Goal: Task Accomplishment & Management: Complete application form

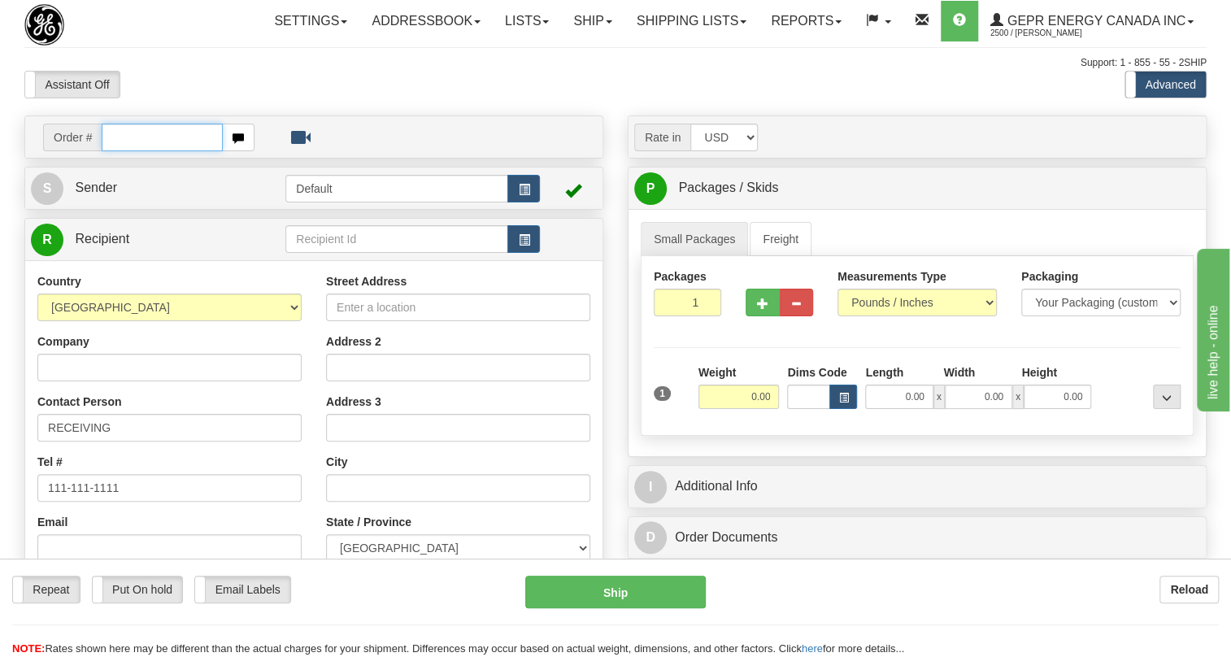
paste input "0086686883"
click at [125, 151] on input "0086686883" at bounding box center [162, 138] width 121 height 28
type input "86686883"
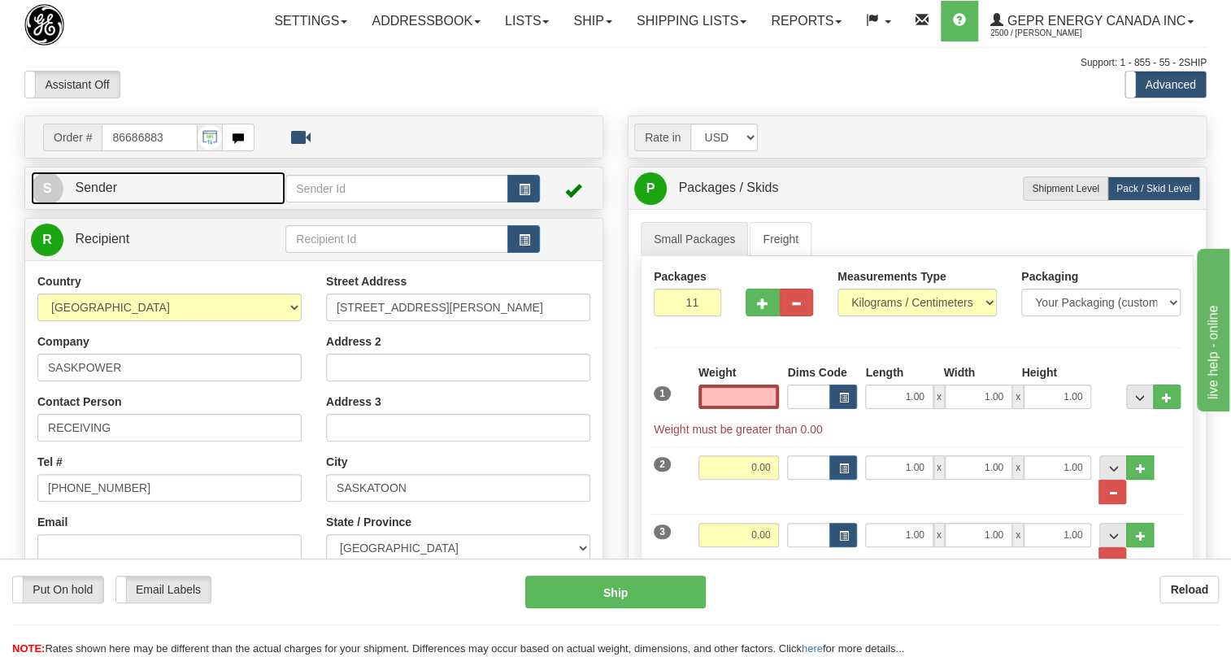
type input "0.00"
click at [102, 194] on span "Sender" at bounding box center [96, 188] width 42 height 14
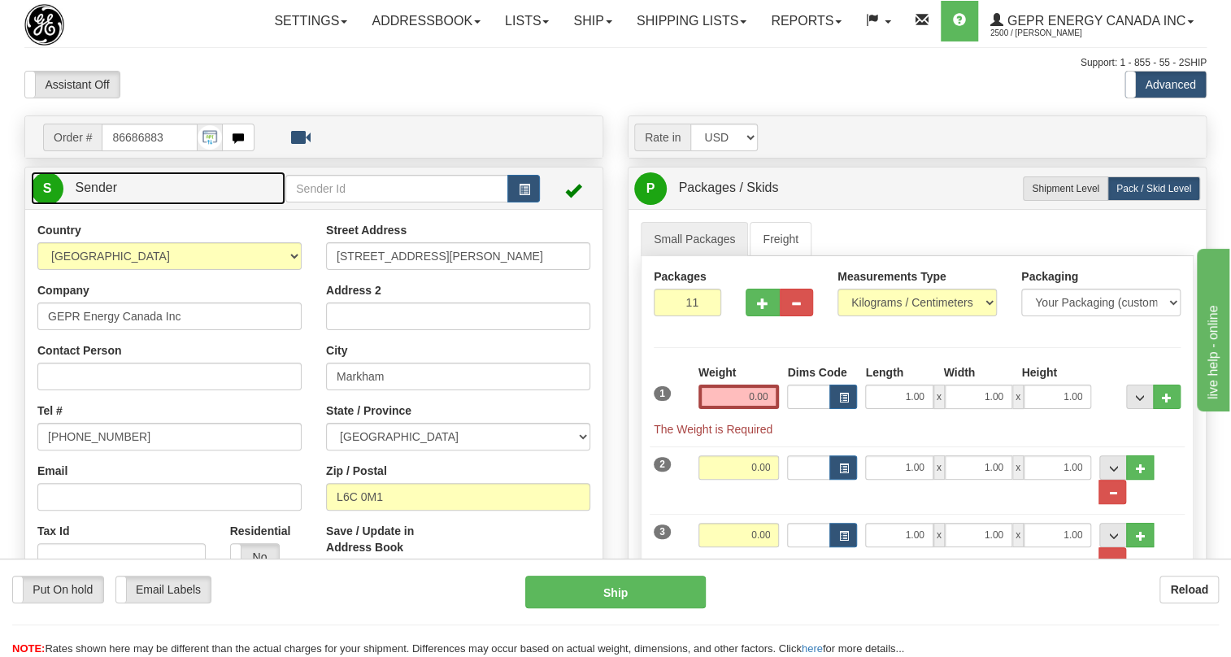
type input "MARKHAM"
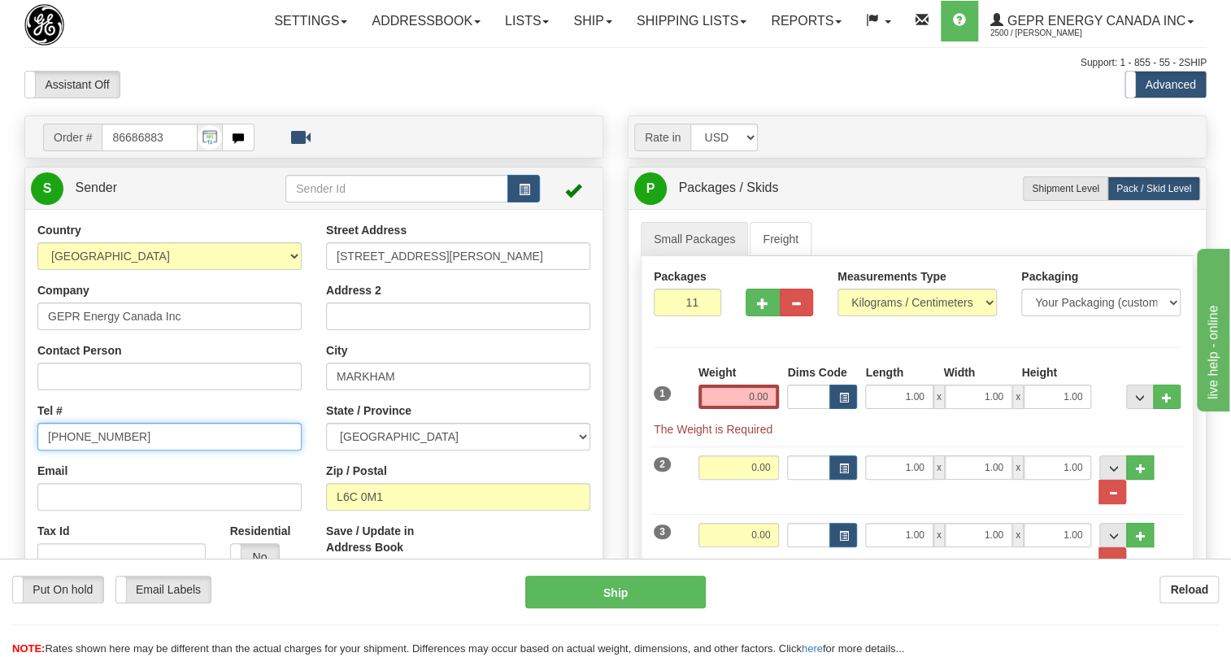
click at [97, 451] on input "[PHONE_NUMBER]" at bounding box center [169, 437] width 264 height 28
paste input "[PHONE_NUMBER]"
type input "[PHONE_NUMBER]"
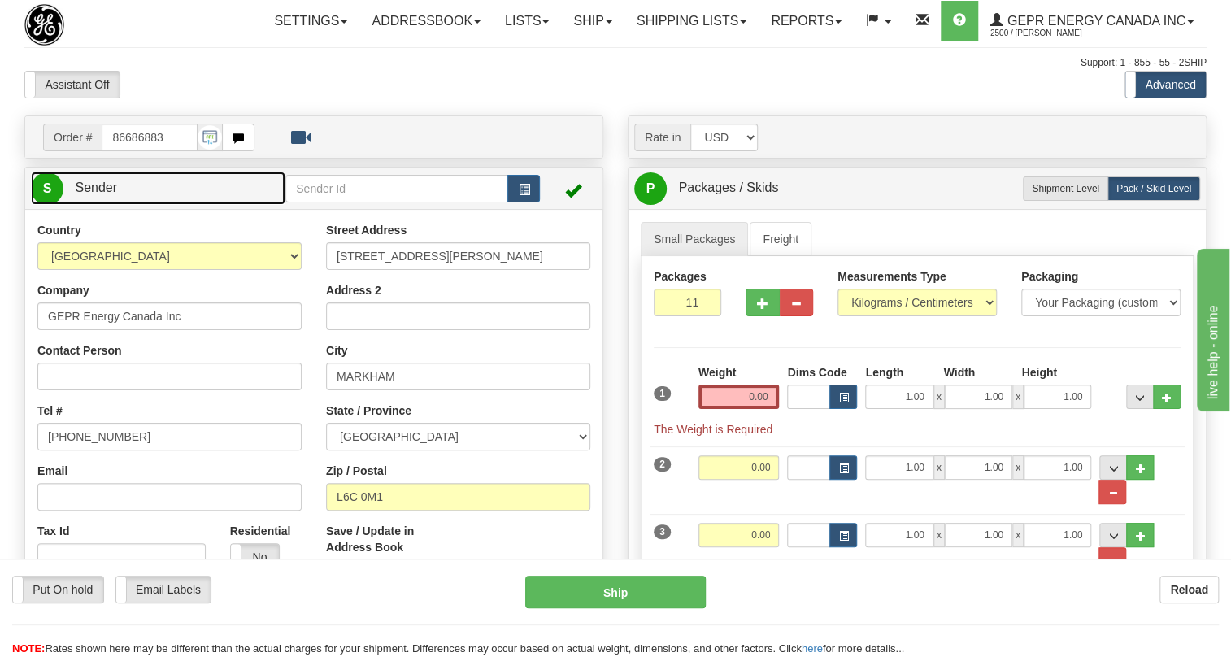
click at [98, 194] on span "Sender" at bounding box center [96, 188] width 42 height 14
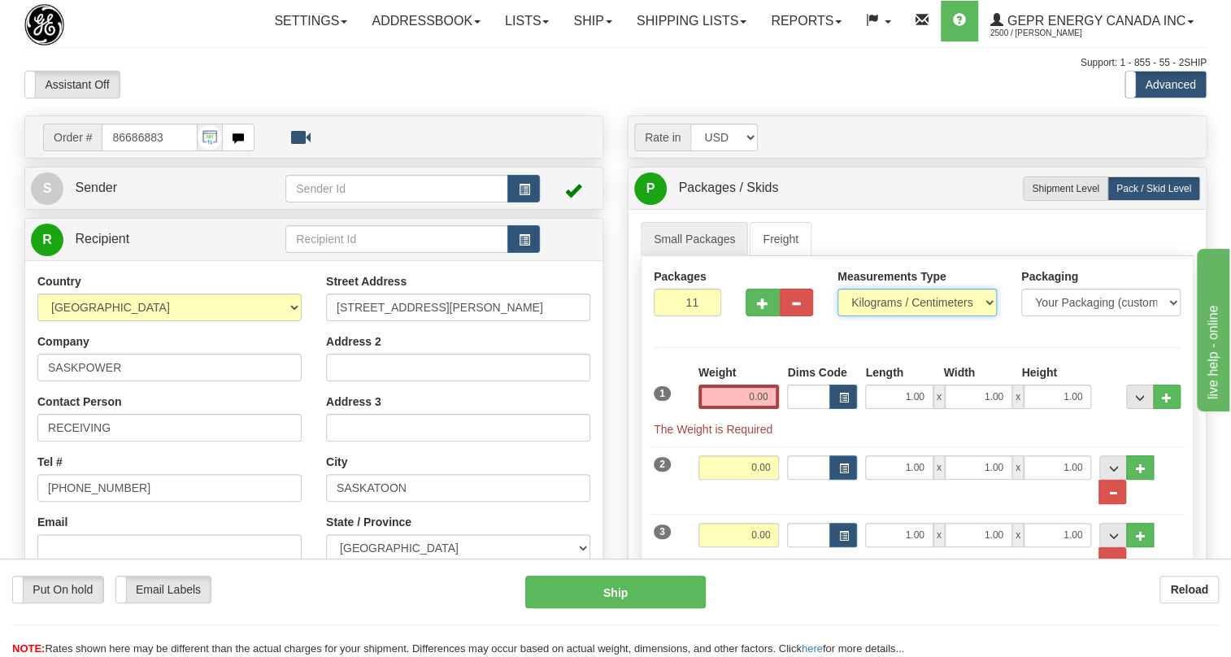
click at [911, 316] on select "Pounds / Inches Kilograms / Centimeters" at bounding box center [917, 303] width 159 height 28
select select "0"
click at [838, 316] on select "Pounds / Inches Kilograms / Centimeters" at bounding box center [917, 303] width 159 height 28
click at [749, 409] on input "0.00" at bounding box center [739, 397] width 81 height 24
type input "0.00"
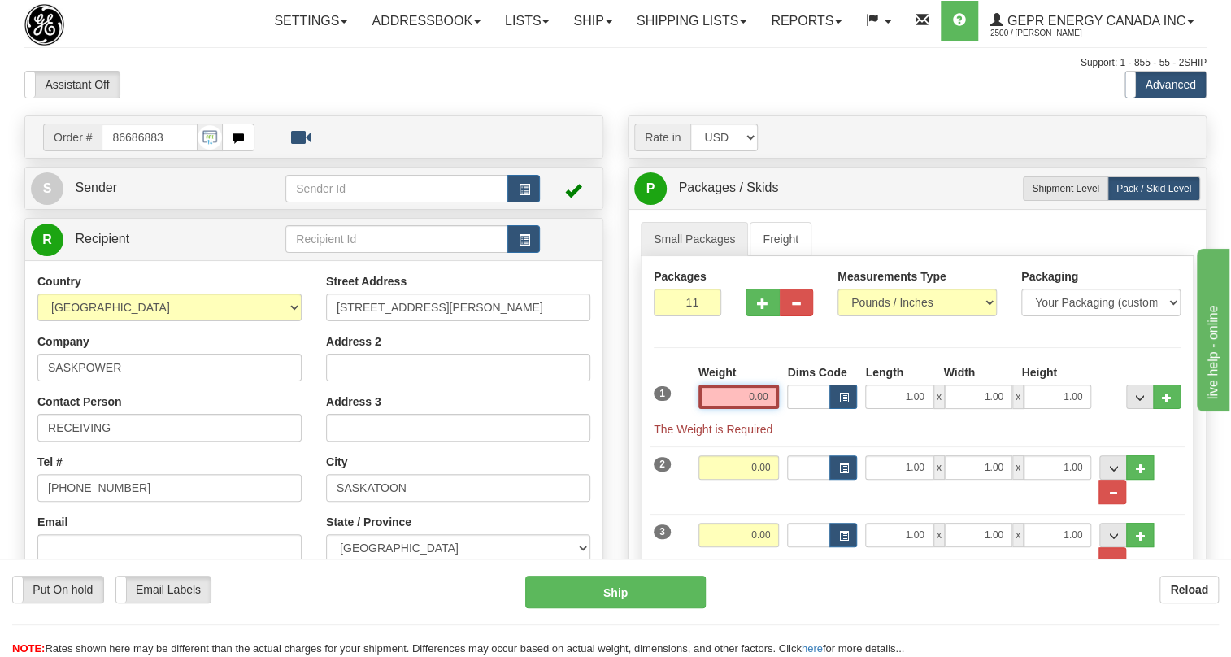
click at [737, 409] on input "0.00" at bounding box center [739, 397] width 81 height 24
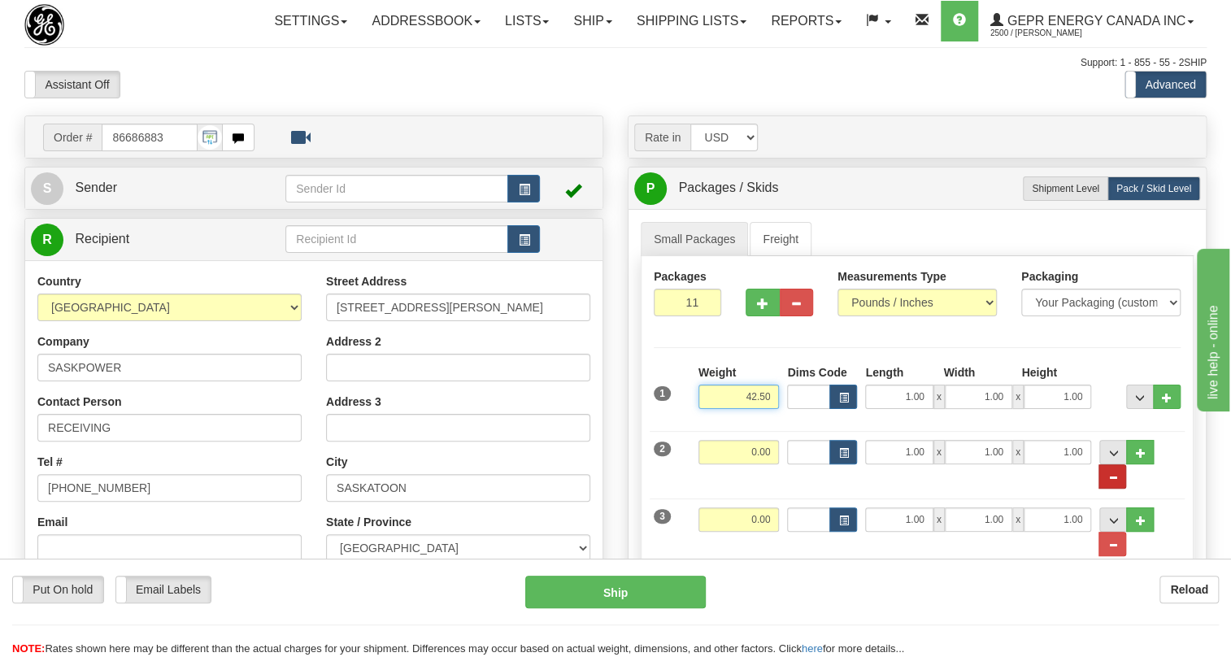
type input "42.50"
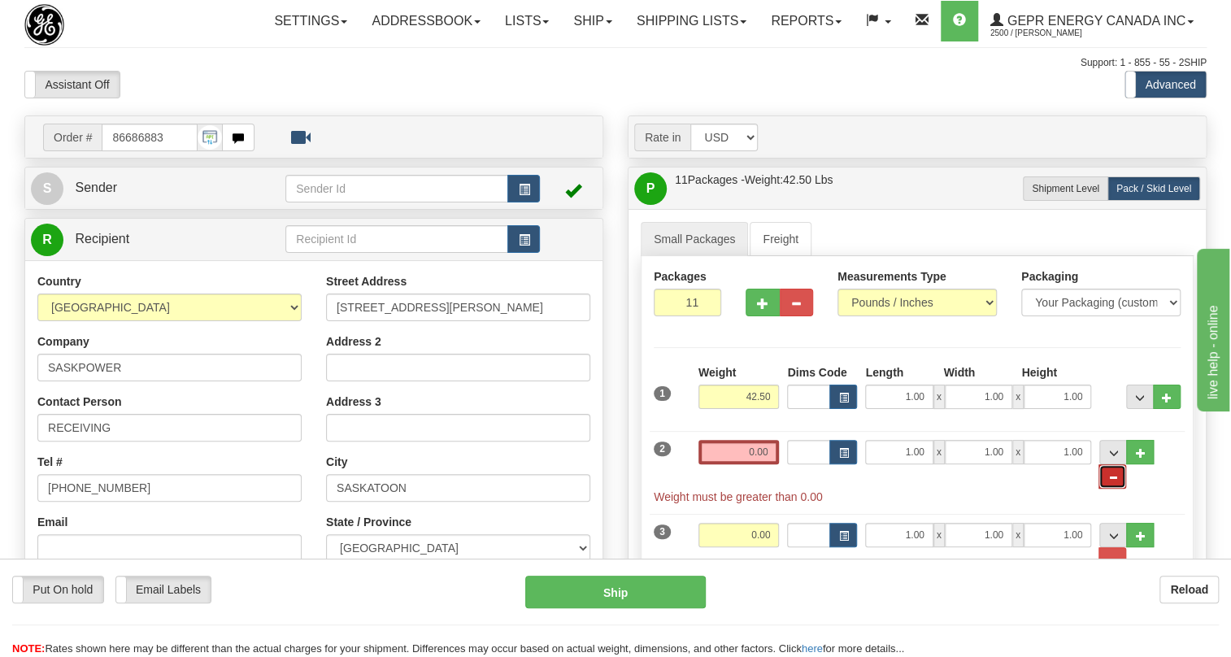
click at [1118, 482] on span "..." at bounding box center [1113, 477] width 10 height 9
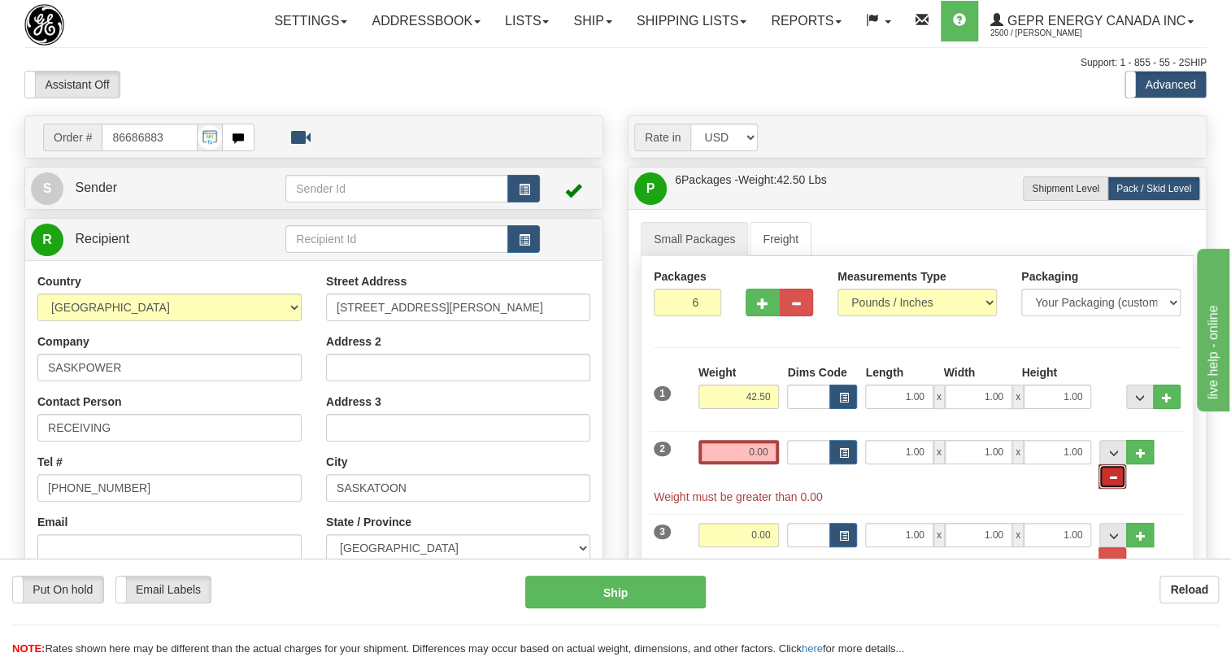
click at [1118, 482] on span "..." at bounding box center [1113, 477] width 10 height 9
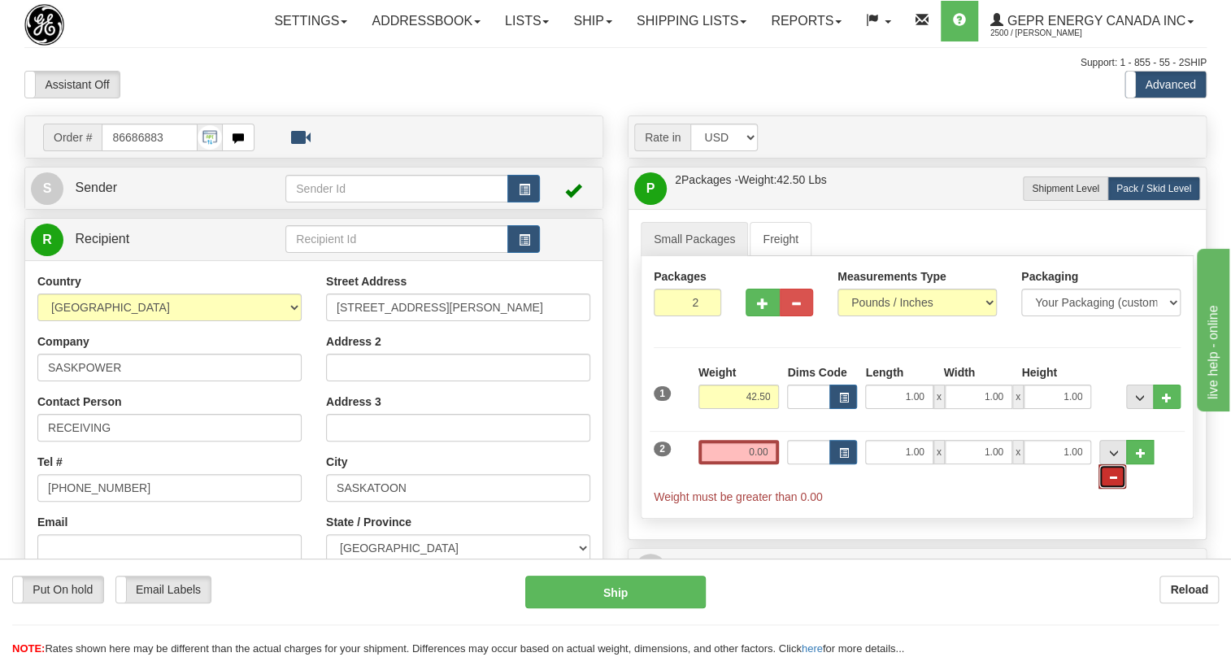
click at [1118, 482] on span "..." at bounding box center [1113, 477] width 10 height 9
type input "1"
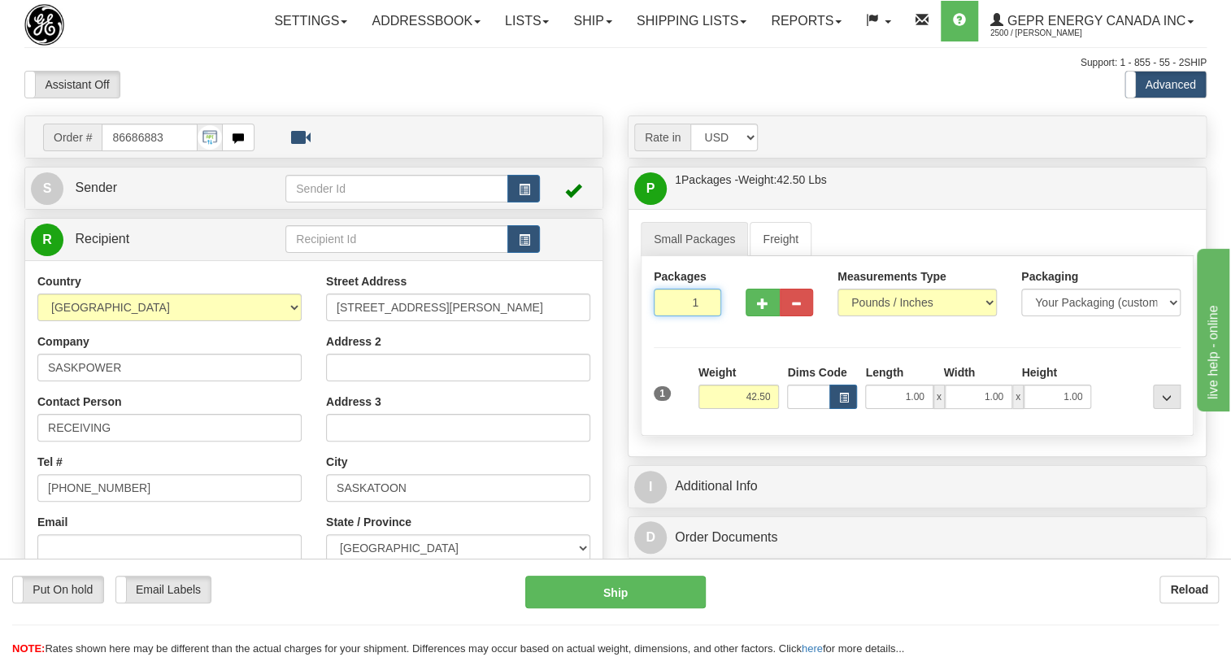
click at [695, 316] on input "1" at bounding box center [688, 303] width 68 height 28
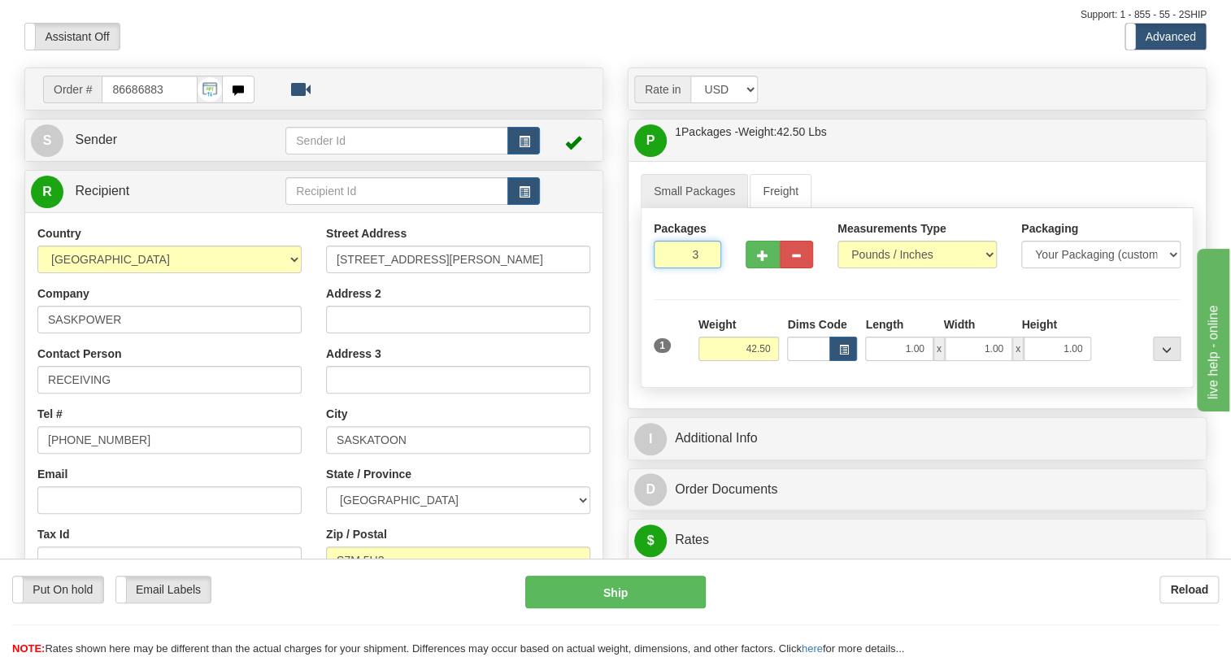
scroll to position [73, 0]
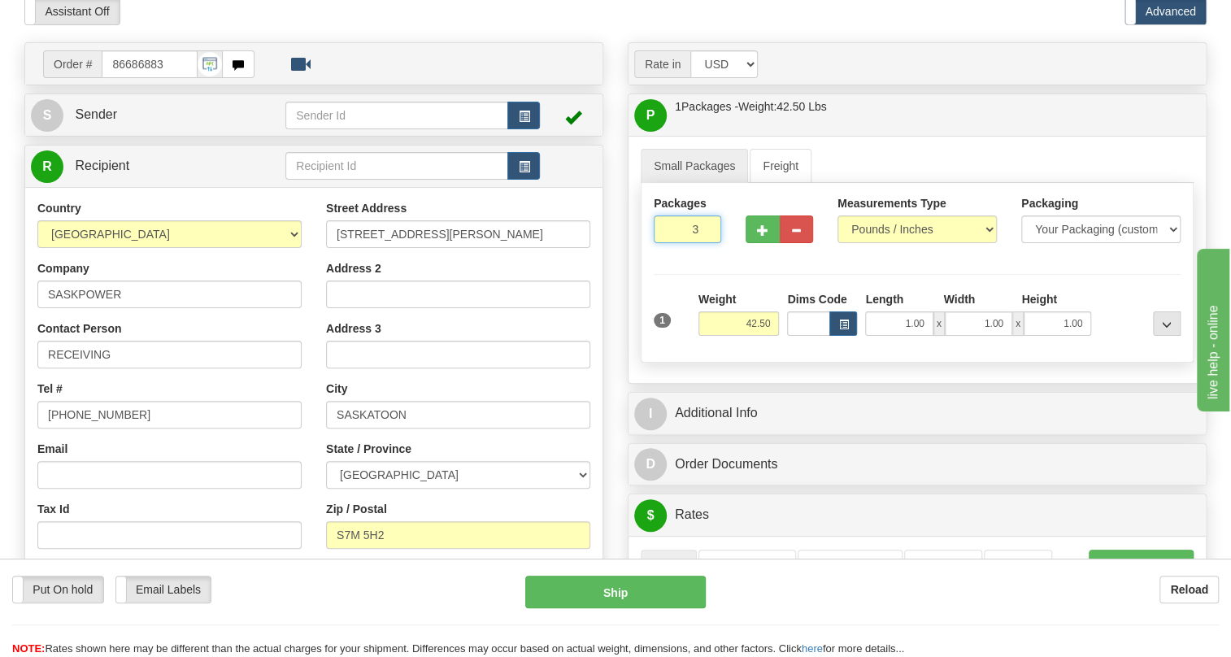
type input "3"
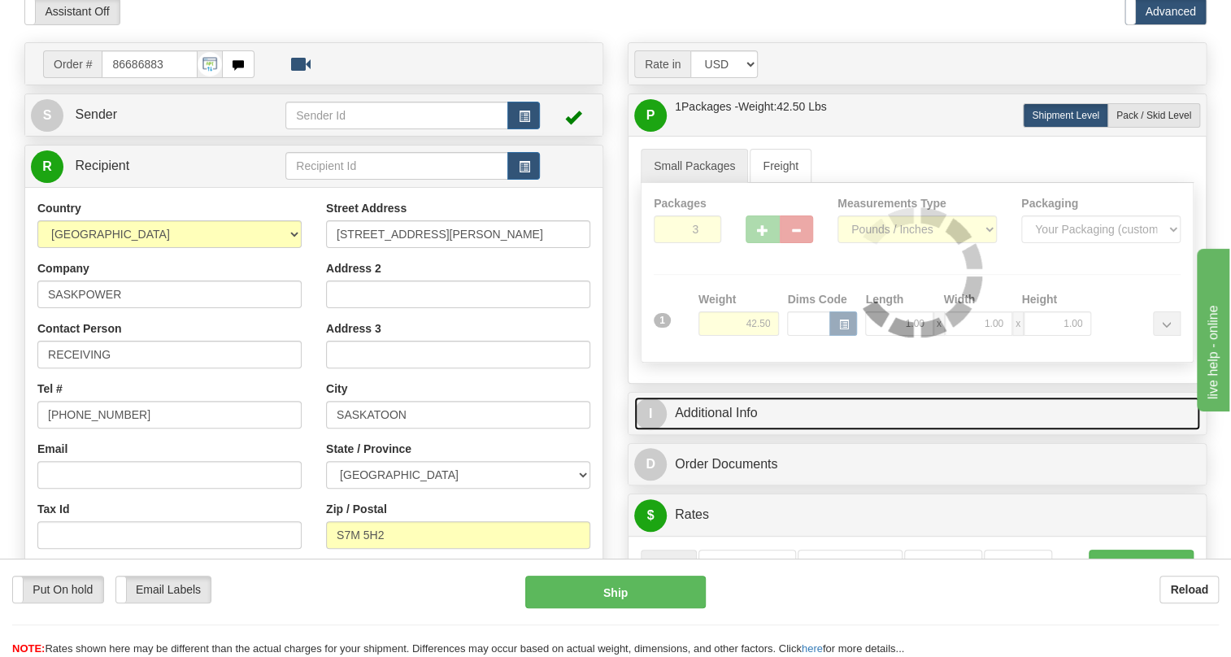
click at [705, 430] on link "I Additional Info" at bounding box center [917, 413] width 566 height 33
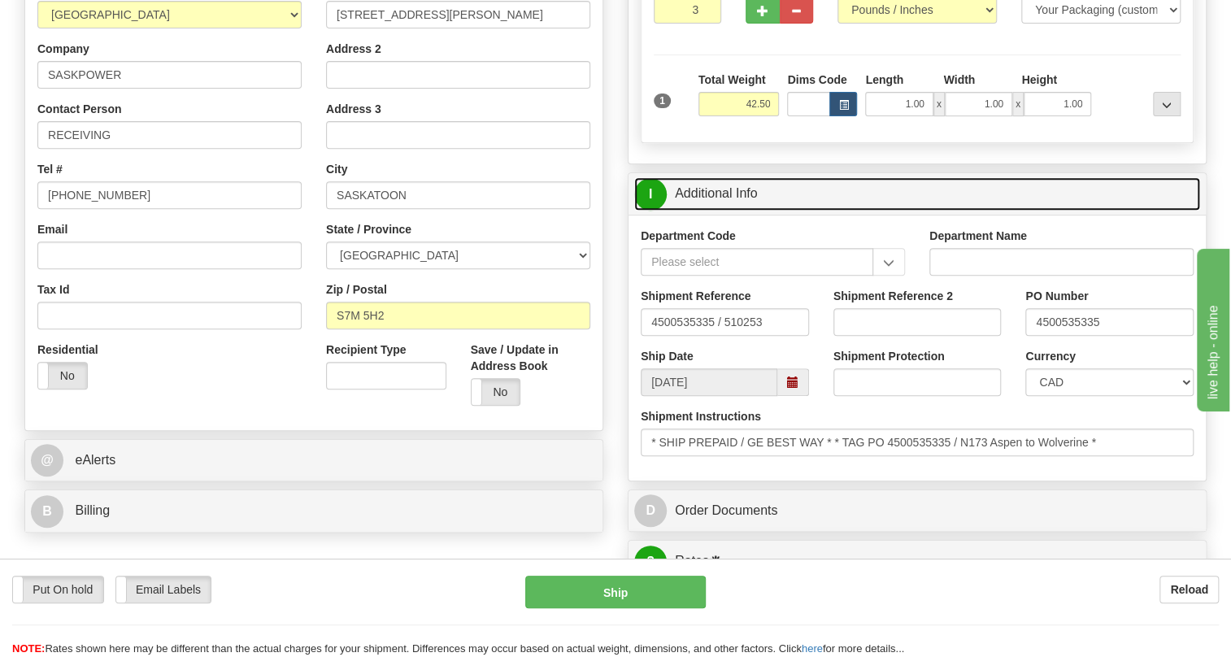
scroll to position [369, 0]
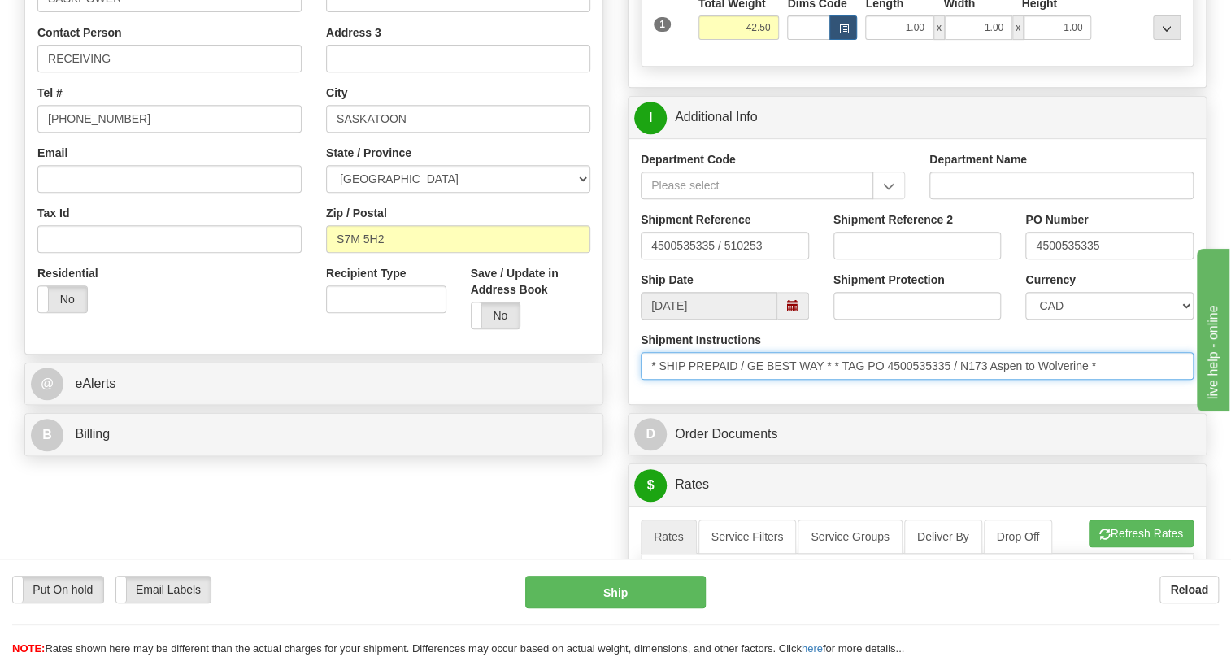
drag, startPoint x: 952, startPoint y: 402, endPoint x: 872, endPoint y: 399, distance: 79.7
click at [872, 380] on input "* SHIP PREPAID / GE BEST WAY * * TAG PO 4500535335 / N173 Aspen to Wolverine *" at bounding box center [917, 366] width 553 height 28
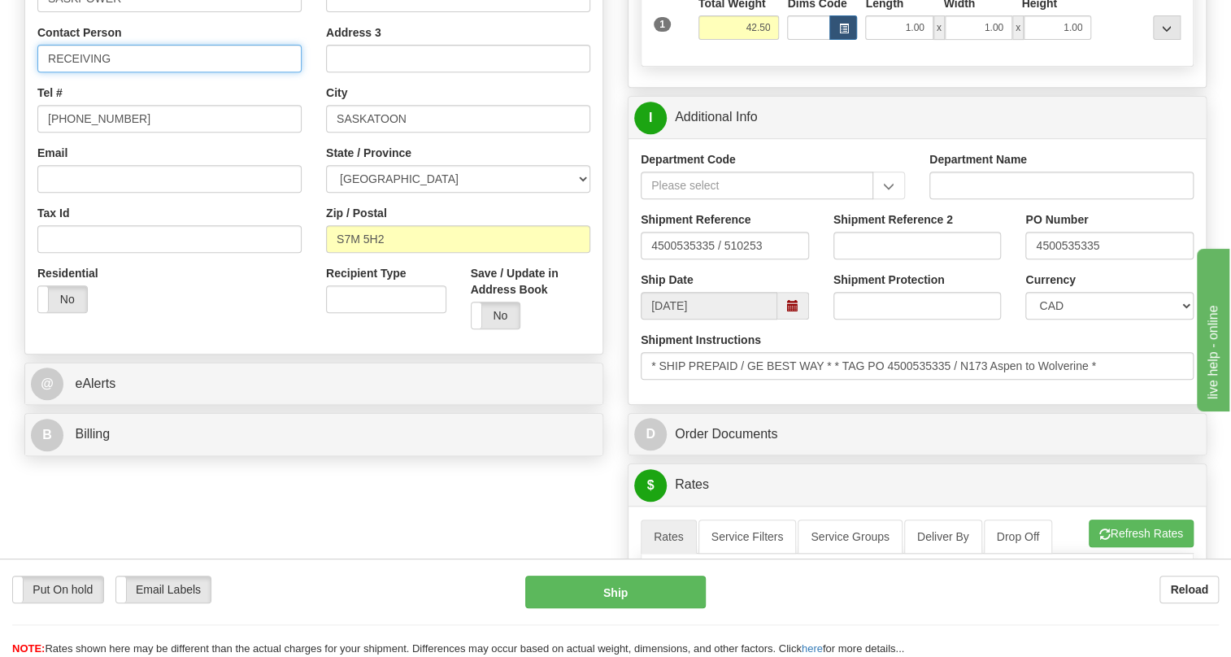
click at [144, 72] on input "RECEIVING" at bounding box center [169, 59] width 264 height 28
paste input "PO 4500535335"
click at [133, 72] on input "RECEIVING / PO 4500535335" at bounding box center [169, 59] width 264 height 28
type input "RECEIVING / PO# 4500535335"
click at [264, 322] on div "Residential Yes No" at bounding box center [169, 295] width 289 height 60
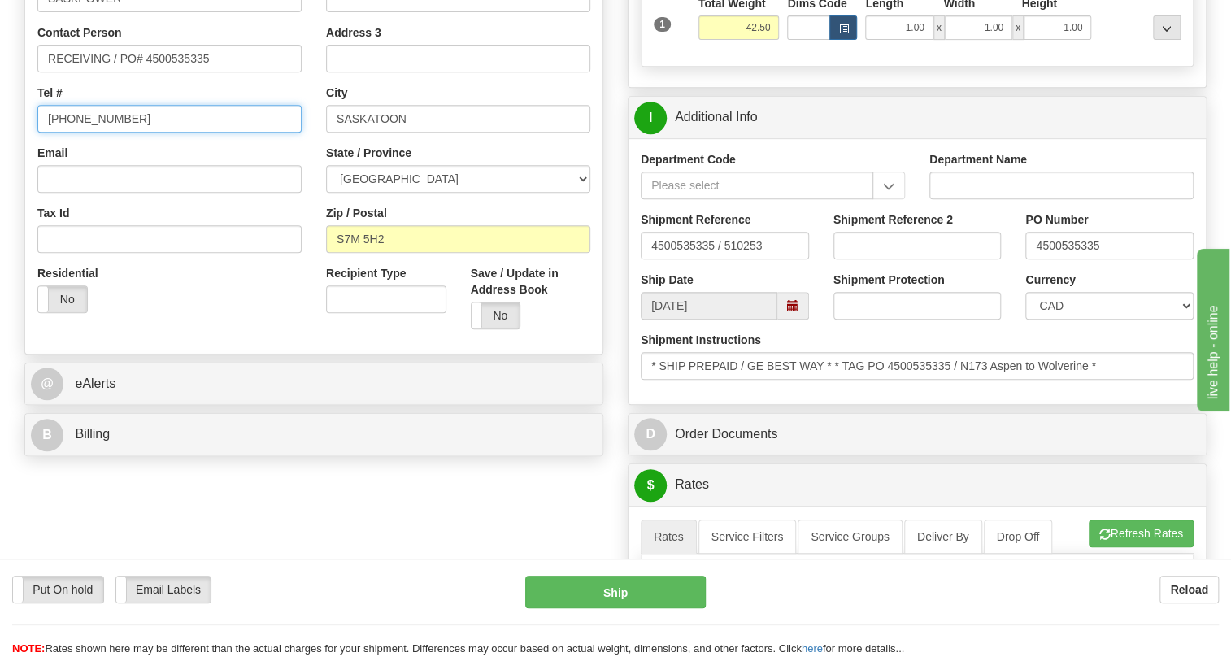
click at [108, 133] on input "[PHONE_NUMBER]" at bounding box center [169, 119] width 264 height 28
type input "111-111-1111"
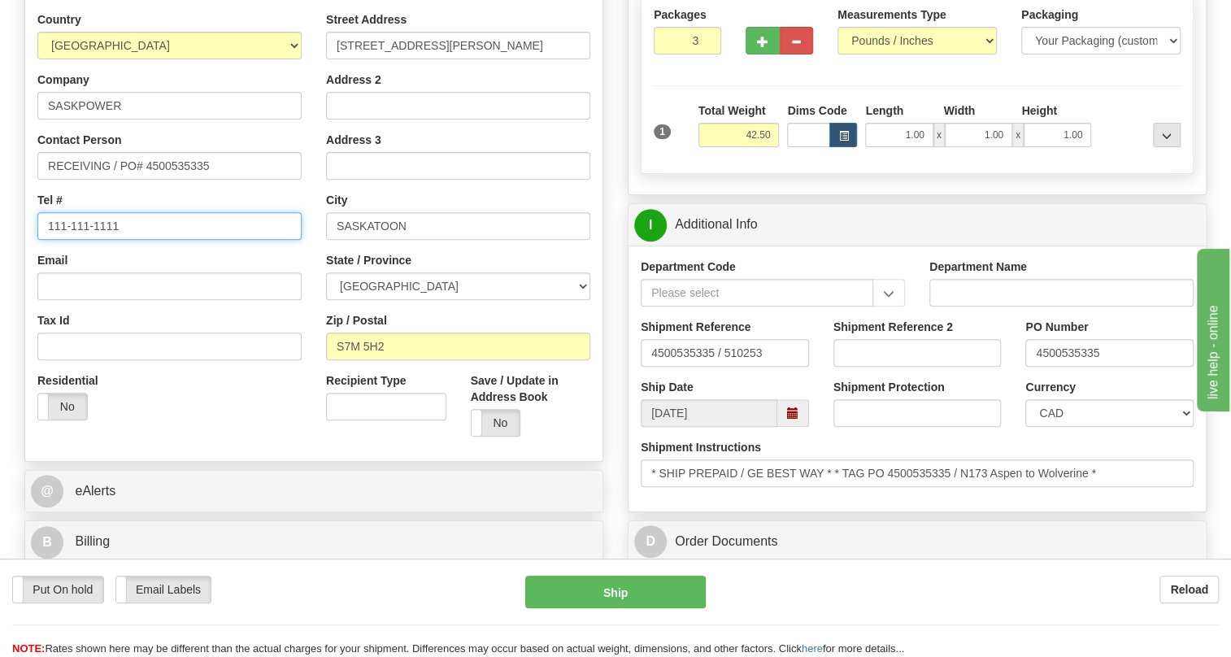
scroll to position [295, 0]
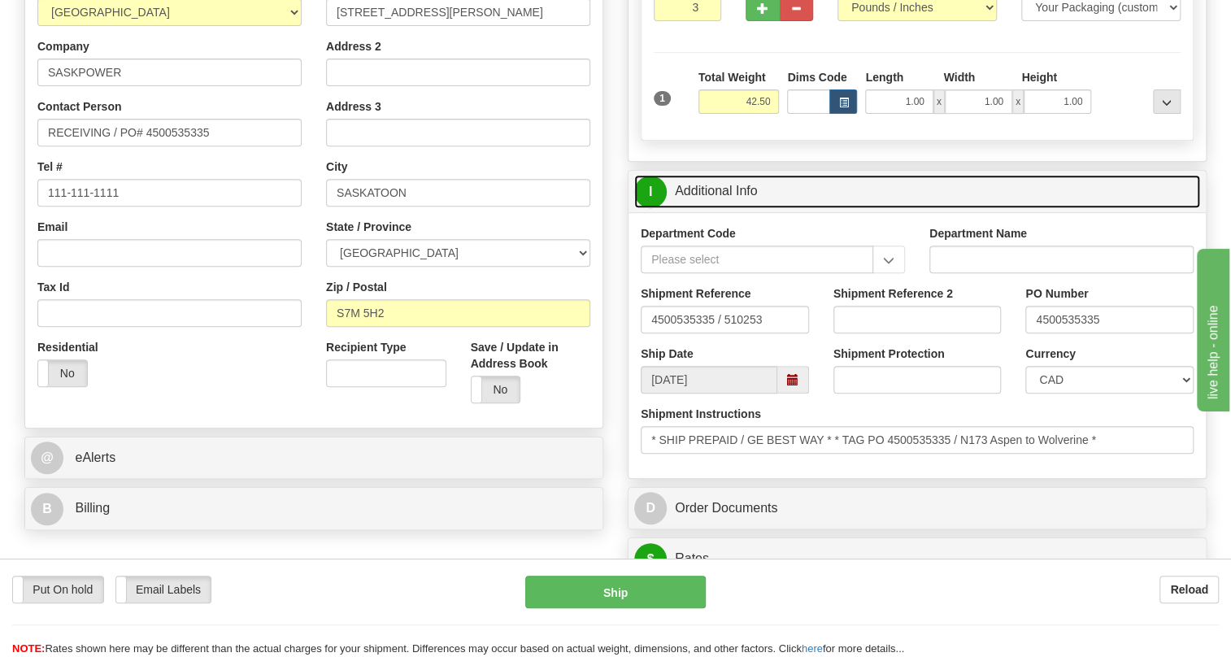
click at [712, 208] on link "I Additional Info" at bounding box center [917, 191] width 566 height 33
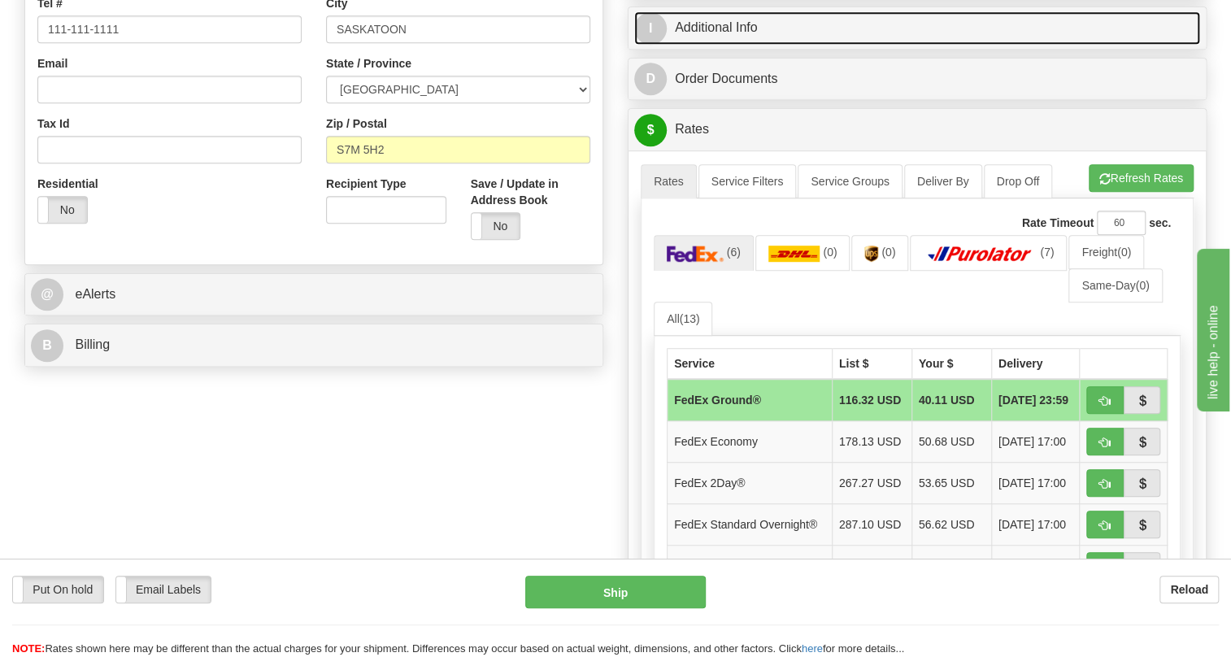
scroll to position [517, 0]
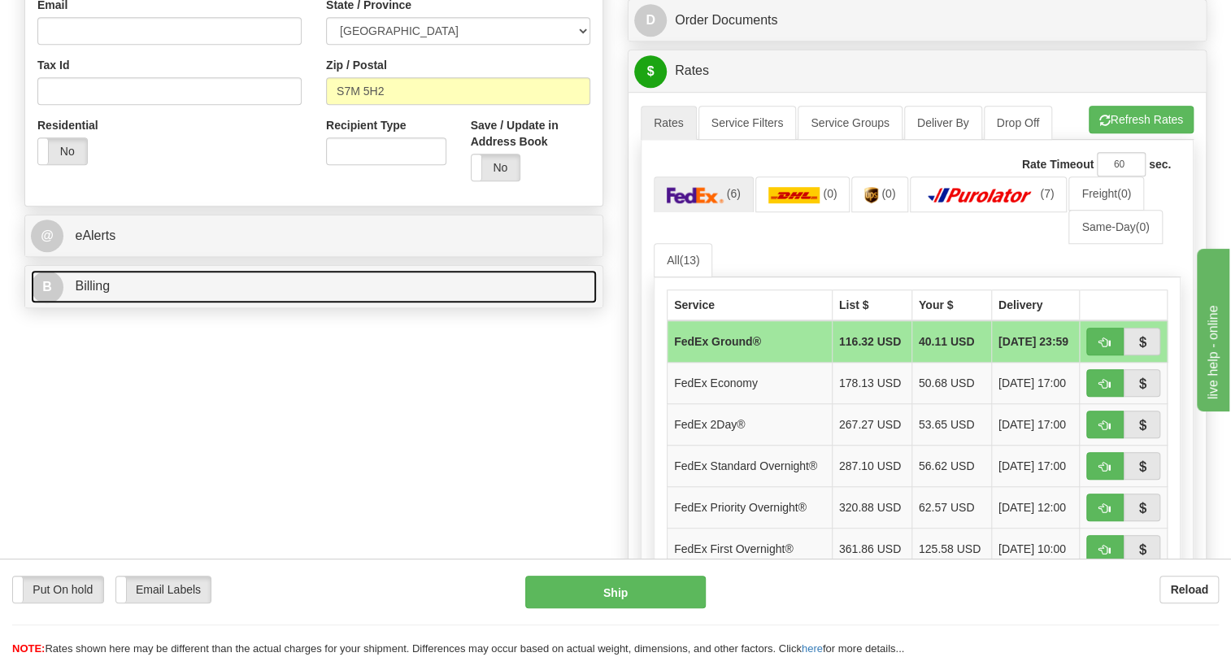
click at [102, 293] on span "Billing" at bounding box center [92, 286] width 35 height 14
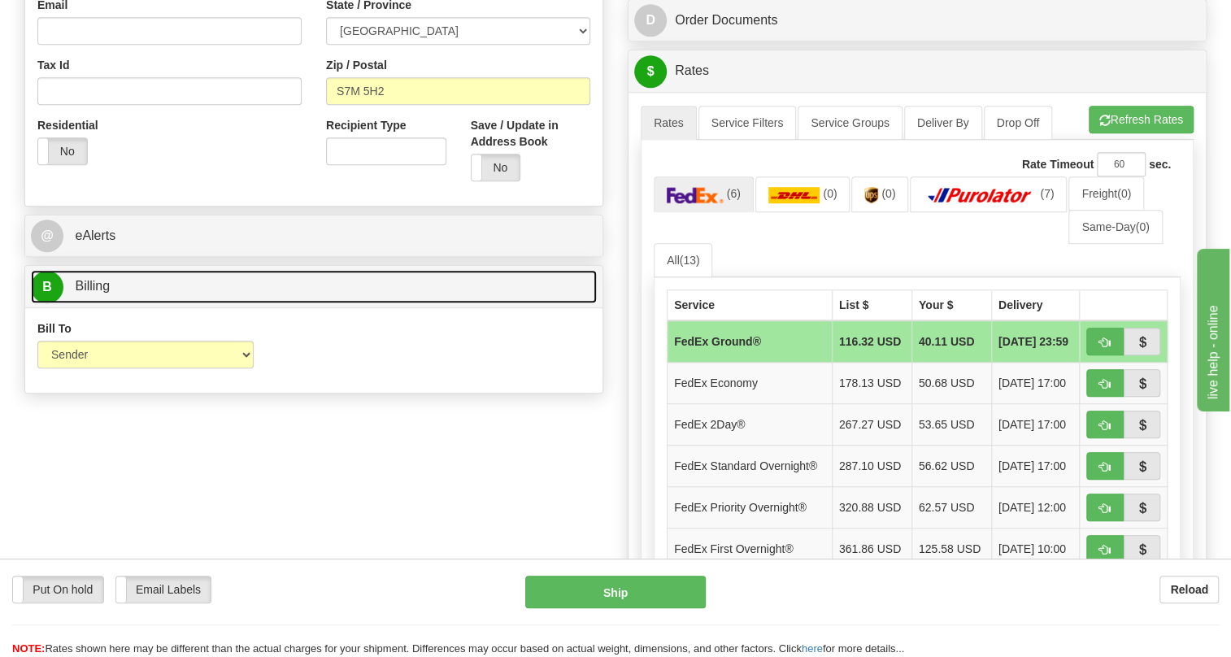
click at [102, 293] on span "Billing" at bounding box center [92, 286] width 35 height 14
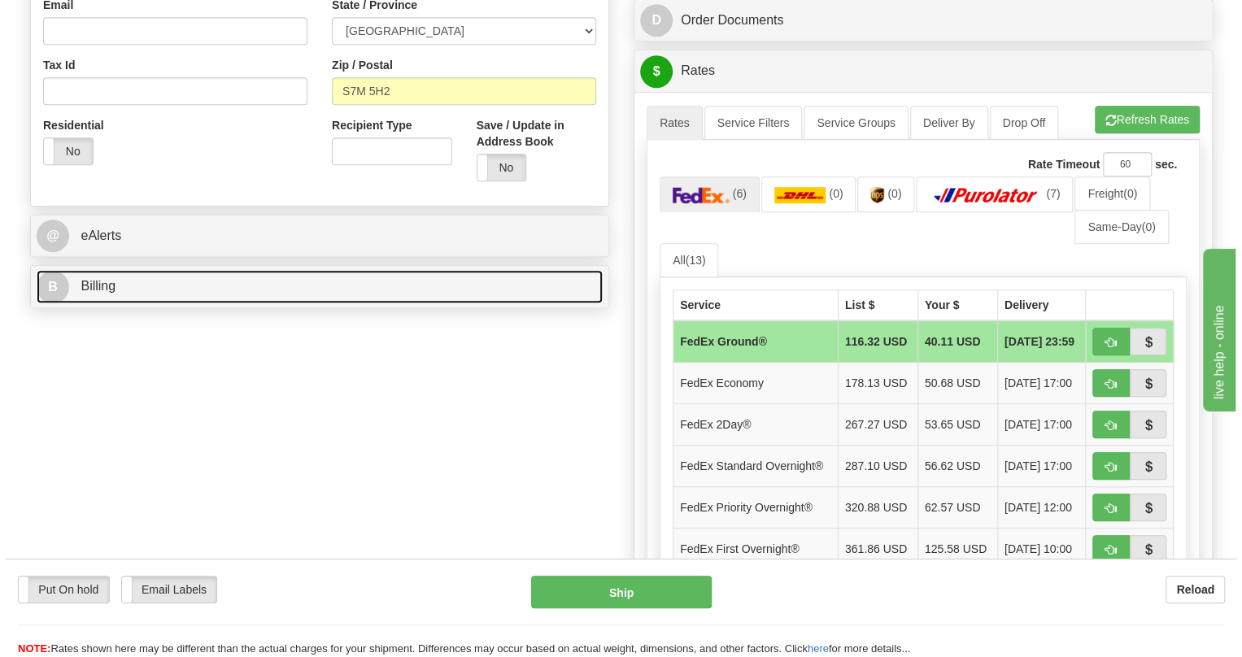
scroll to position [591, 0]
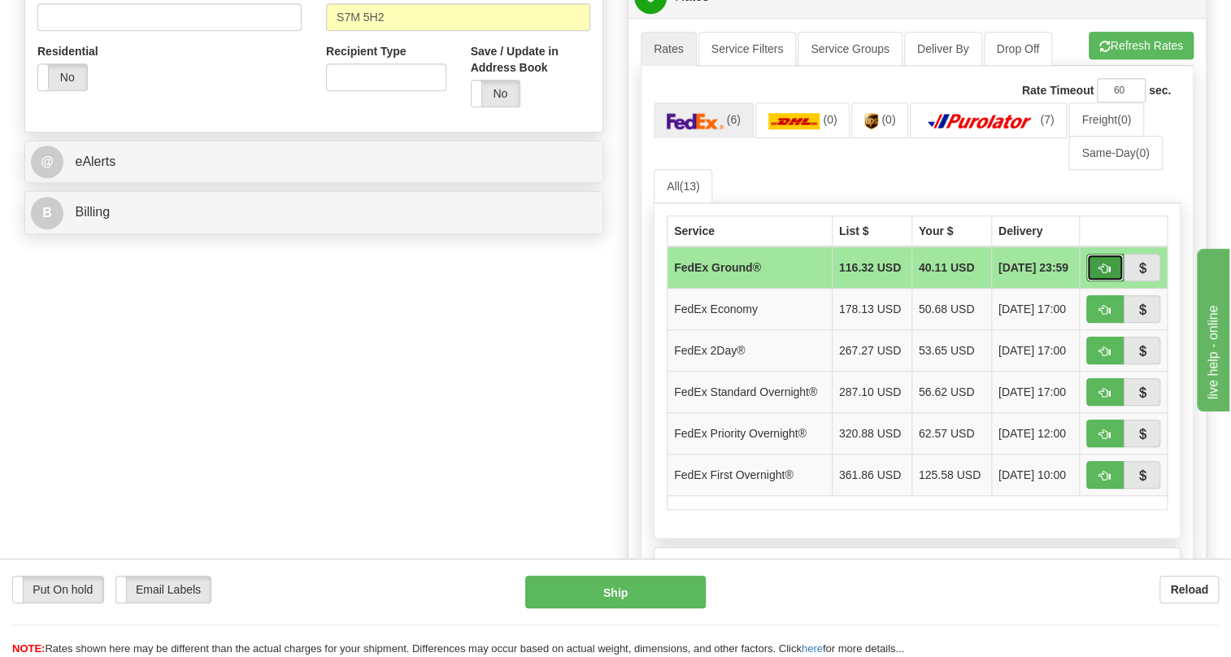
click at [1100, 274] on span "button" at bounding box center [1105, 269] width 11 height 11
type input "92"
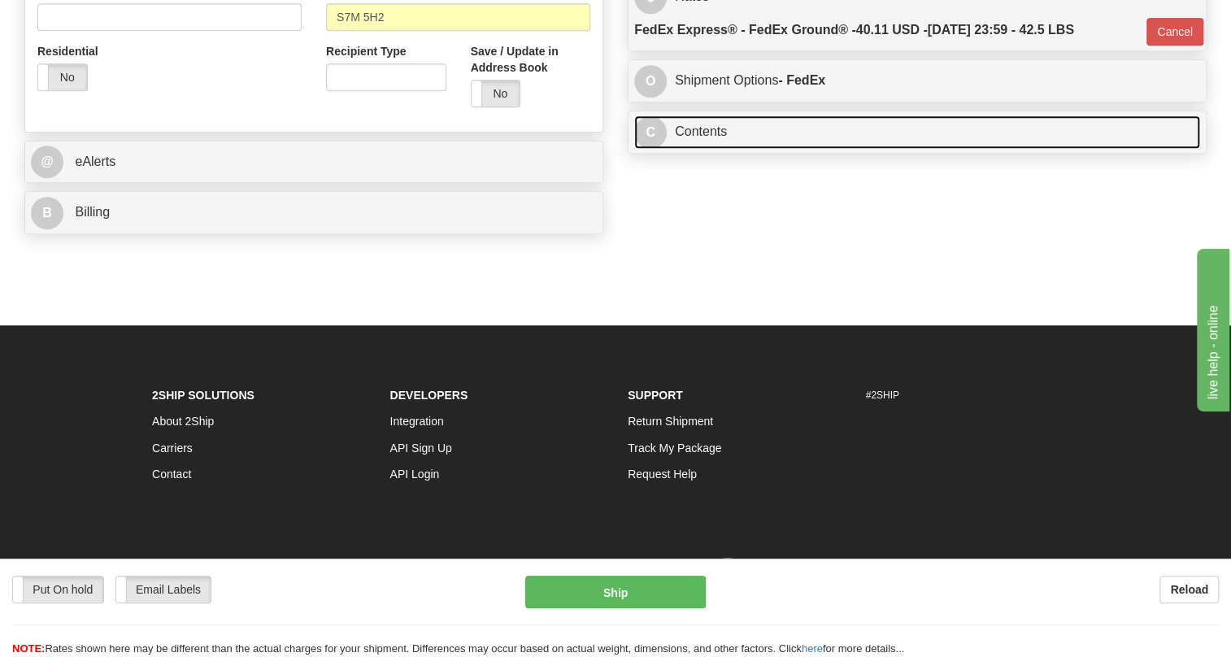
click at [712, 149] on link "C Contents" at bounding box center [917, 131] width 566 height 33
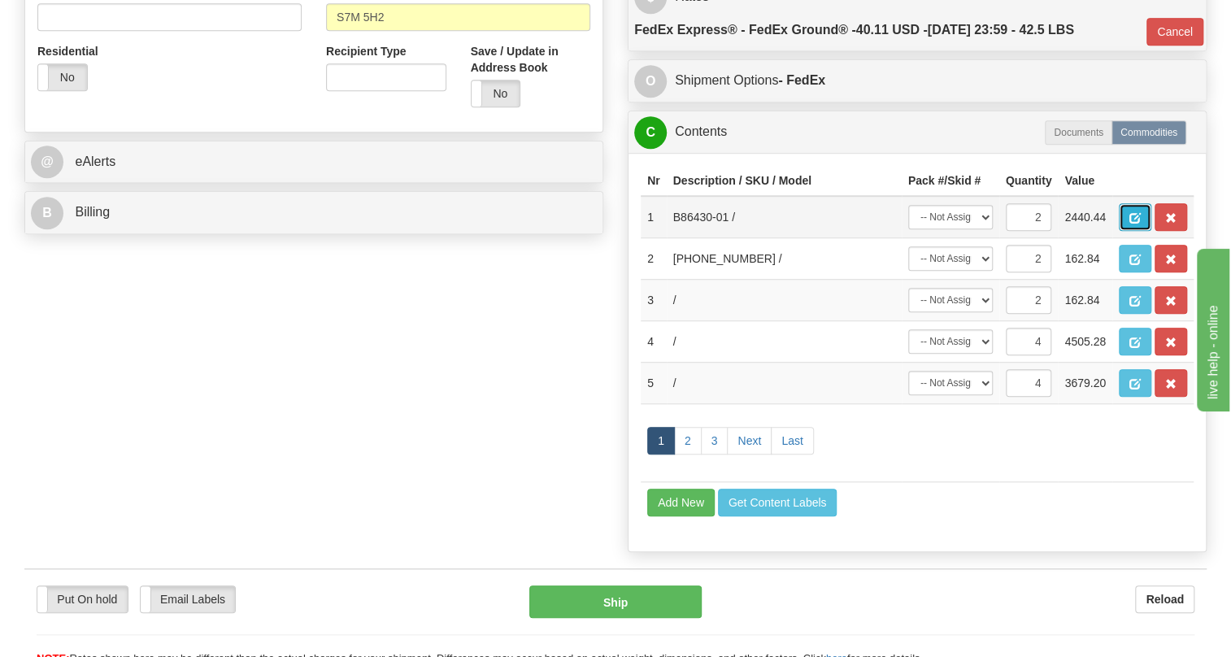
click at [1133, 224] on span "button" at bounding box center [1135, 218] width 11 height 11
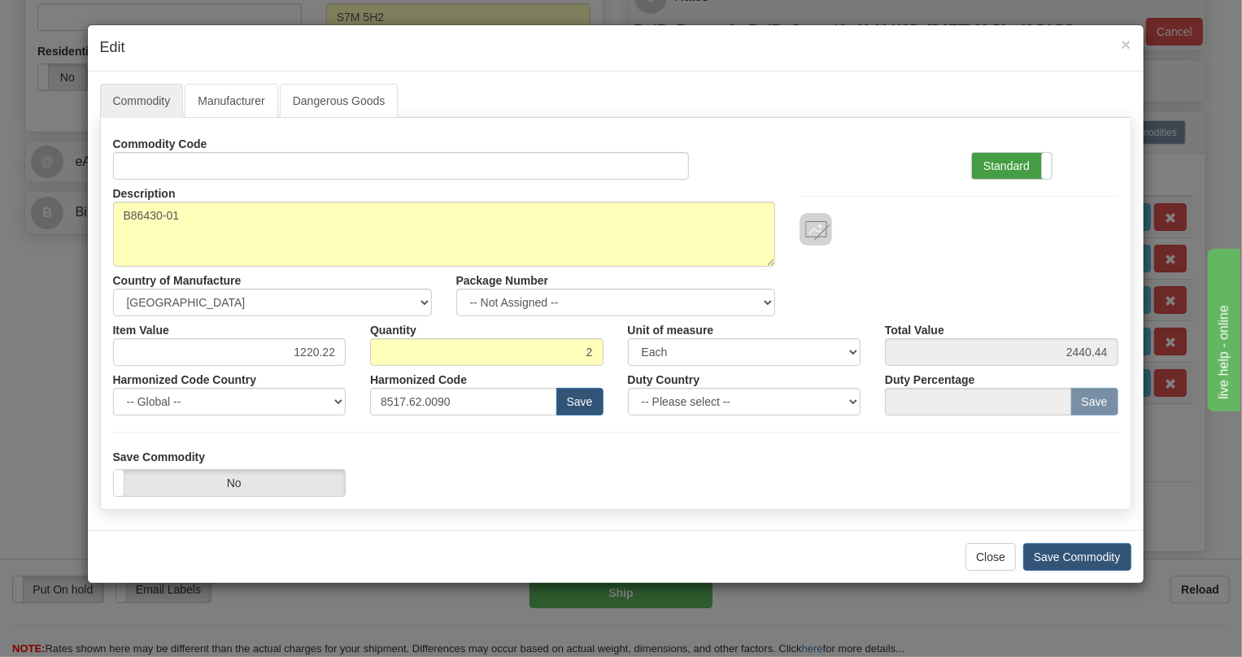
click at [995, 163] on label "Standard" at bounding box center [1012, 166] width 80 height 26
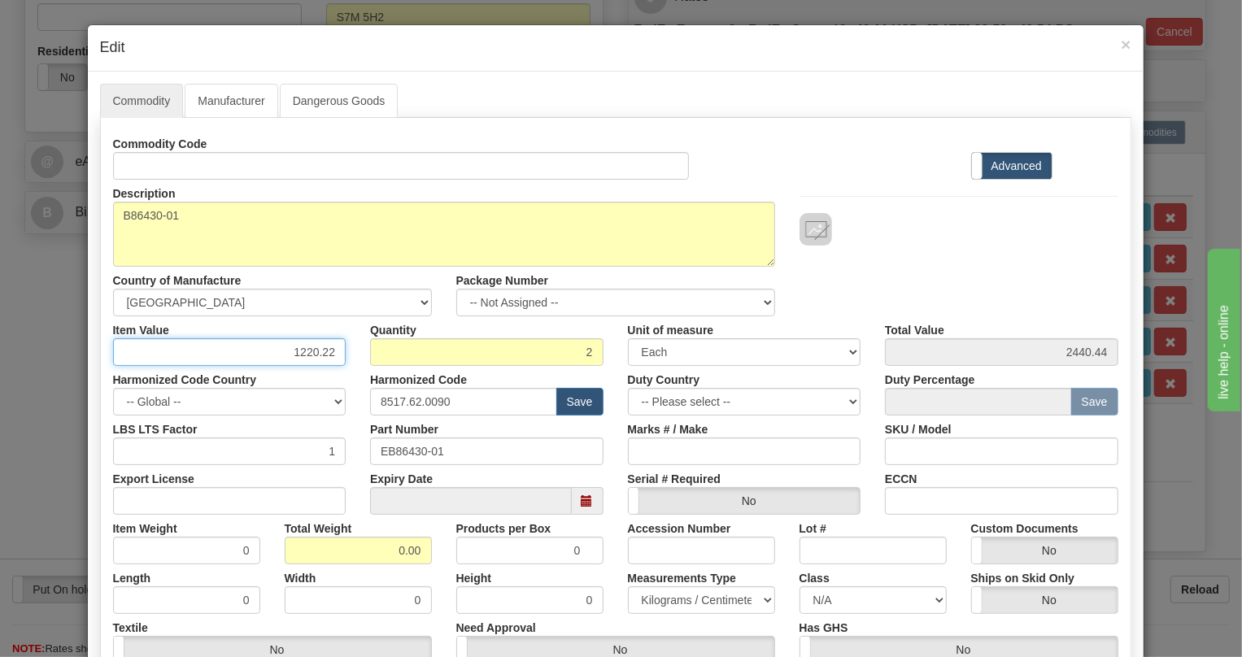
click at [311, 356] on input "1220.22" at bounding box center [229, 352] width 233 height 28
type input "2682.90"
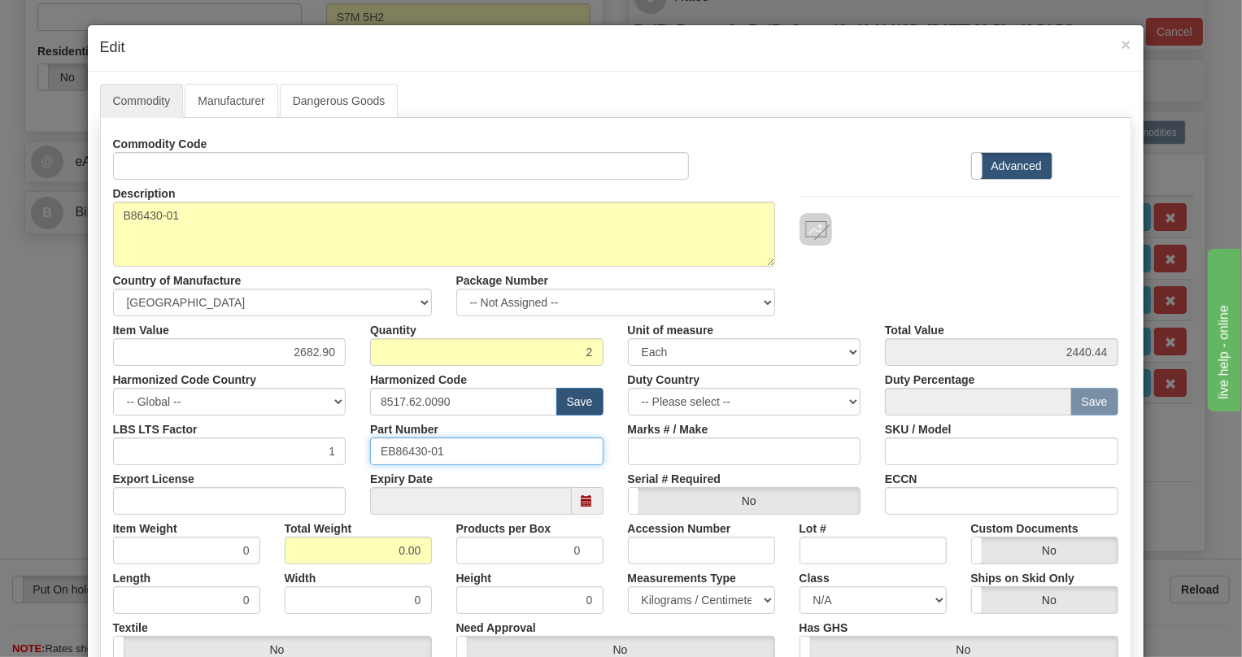
type input "5365.80"
click at [412, 451] on input "EB86430-01" at bounding box center [486, 452] width 233 height 28
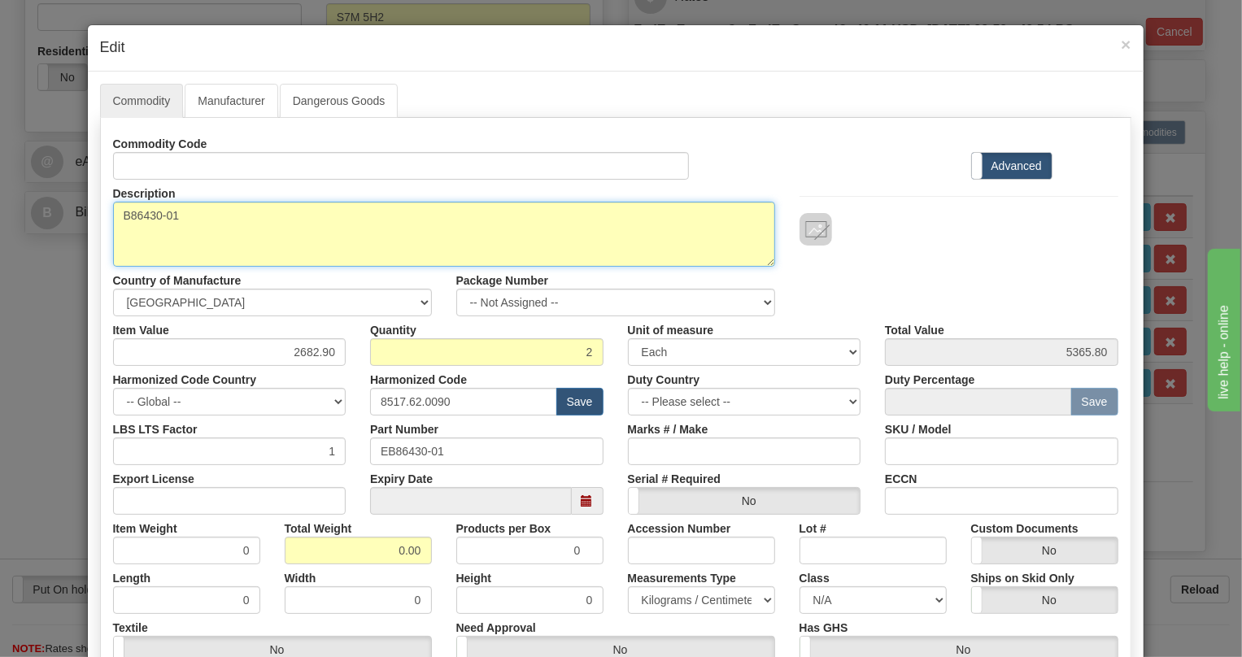
click at [168, 213] on textarea "B86430-01" at bounding box center [444, 234] width 662 height 65
click at [168, 217] on textarea "B86430-01" at bounding box center [444, 234] width 662 height 65
click at [167, 217] on textarea "B86430-01" at bounding box center [444, 234] width 662 height 65
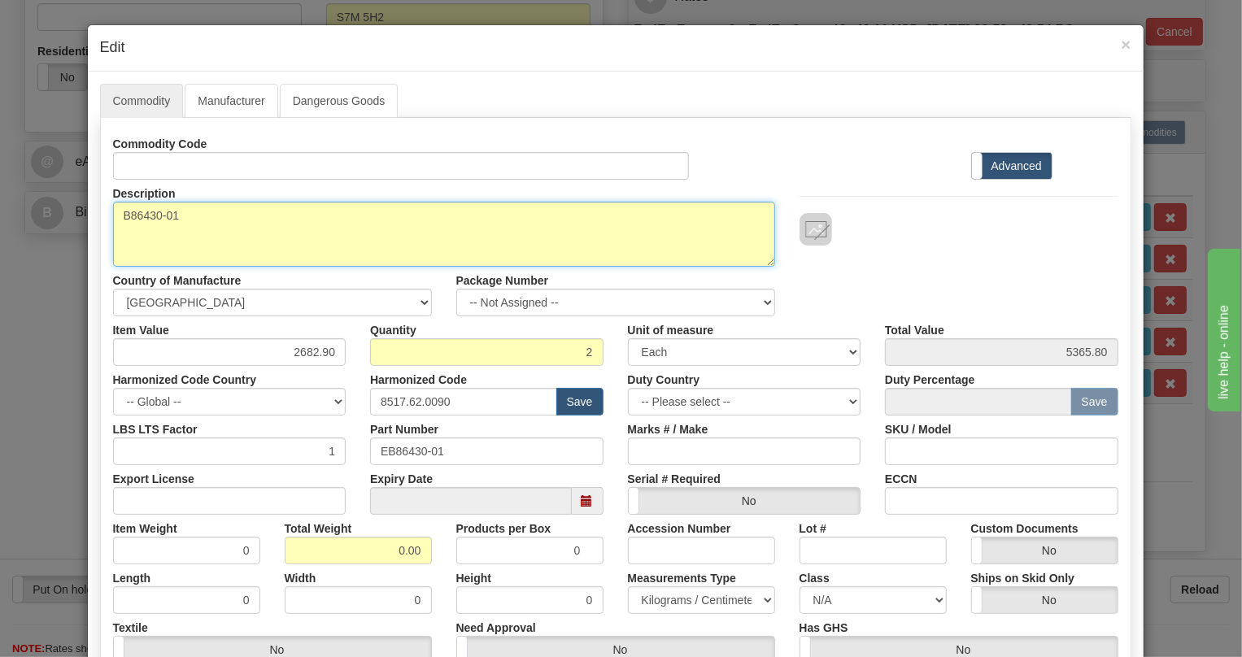
click at [167, 217] on textarea "B86430-01" at bounding box center [444, 234] width 662 height 65
paste textarea "COMMON EQUIPMENT SHELF (BLACK)"
type textarea "COMMON EQUIPMENT SHELF (BLACK)"
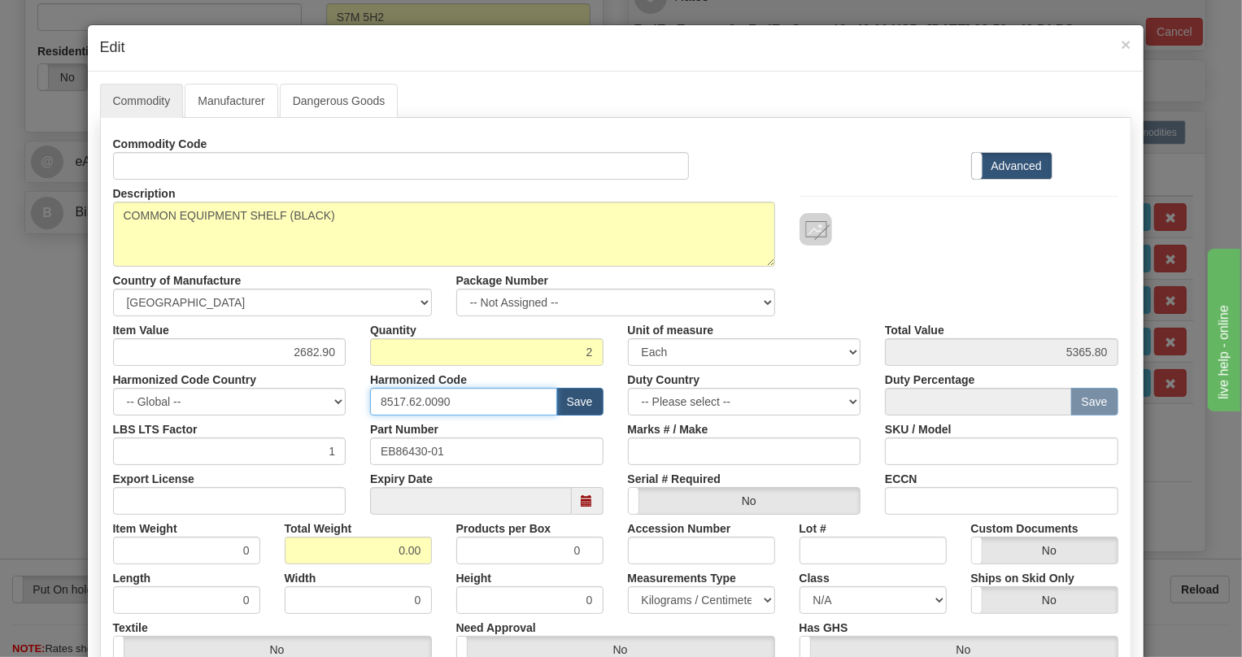
click at [425, 399] on input "8517.62.0090" at bounding box center [463, 402] width 187 height 28
paste input "79.000"
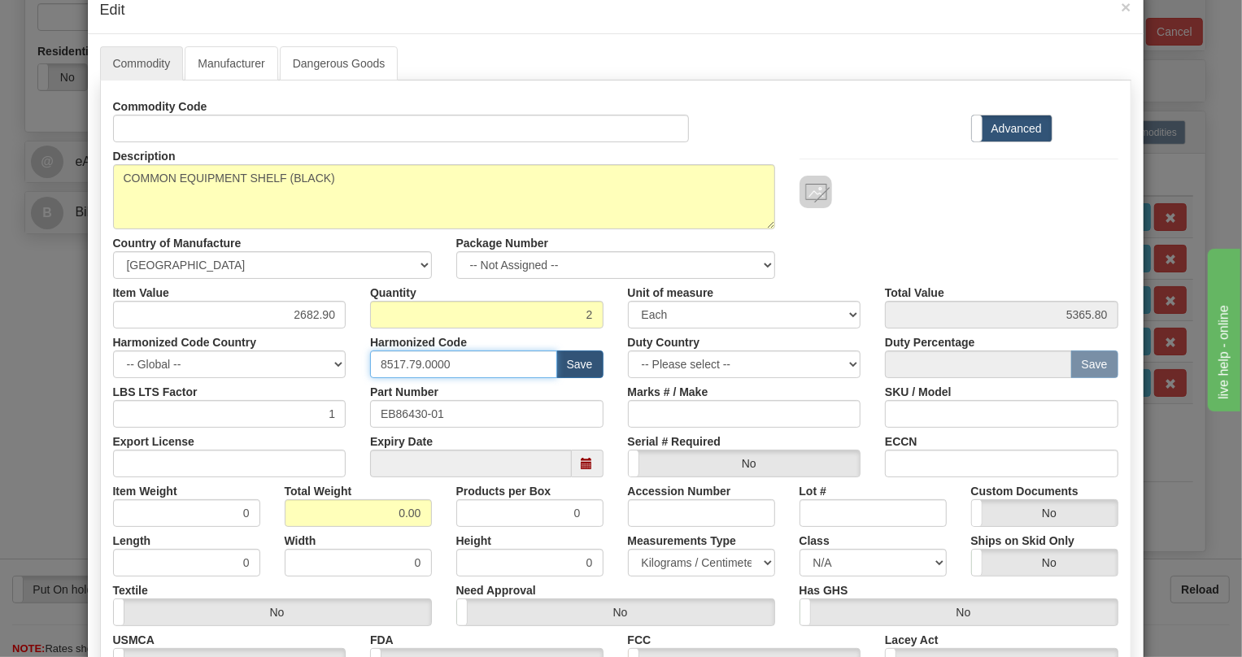
scroll to position [73, 0]
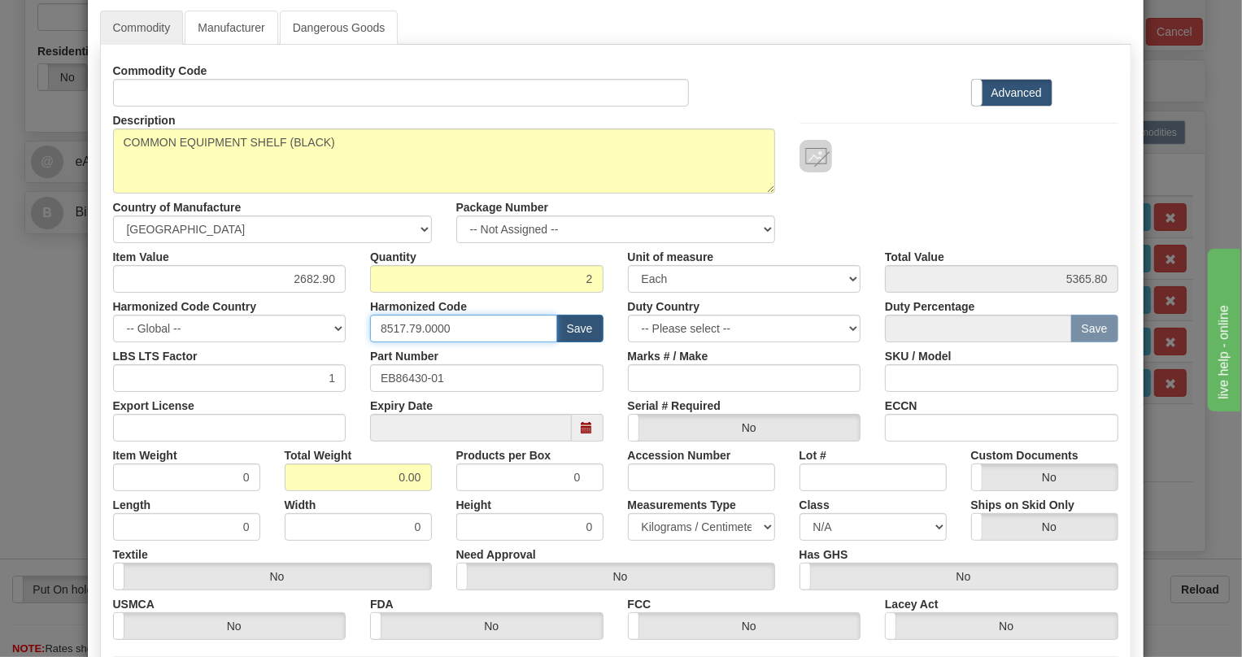
type input "8517.79.0000"
click at [376, 477] on input "0.00" at bounding box center [358, 478] width 147 height 28
type input "10.00"
type input "5.0000"
click at [683, 525] on select "Pounds / Inches Kilograms / Centimeters" at bounding box center [701, 527] width 147 height 28
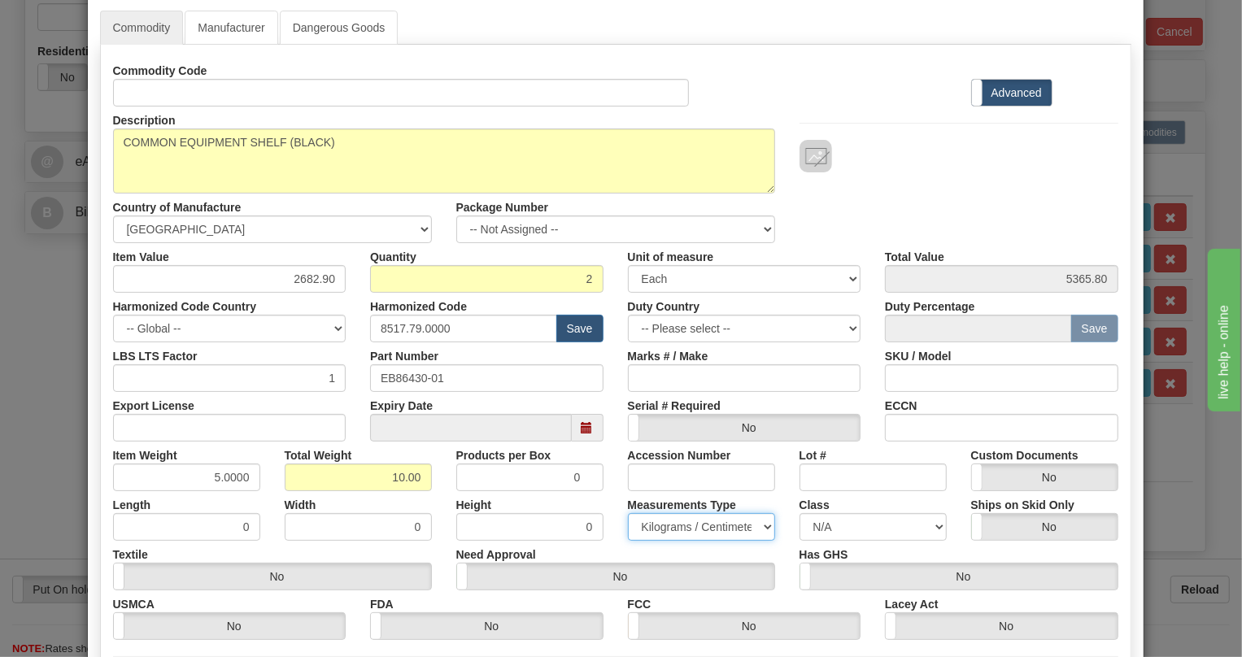
select select "0"
click at [628, 513] on select "Pounds / Inches Kilograms / Centimeters" at bounding box center [701, 527] width 147 height 28
click at [604, 541] on div "Need Approval Yes No" at bounding box center [615, 566] width 343 height 50
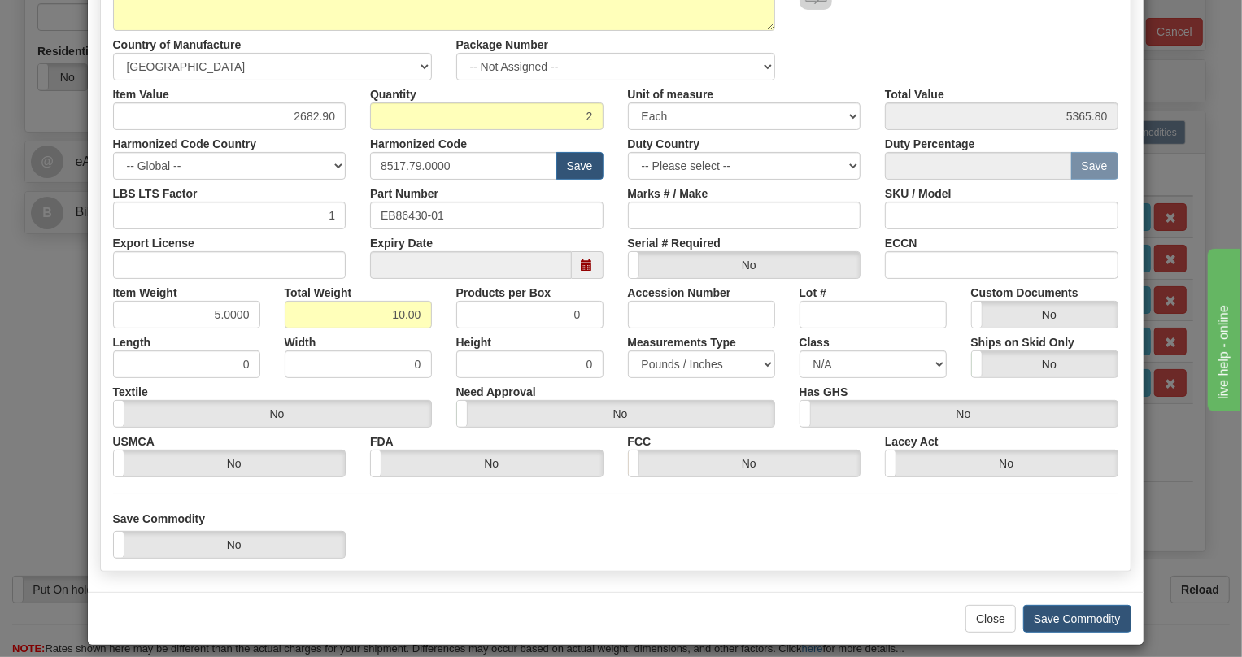
scroll to position [247, 0]
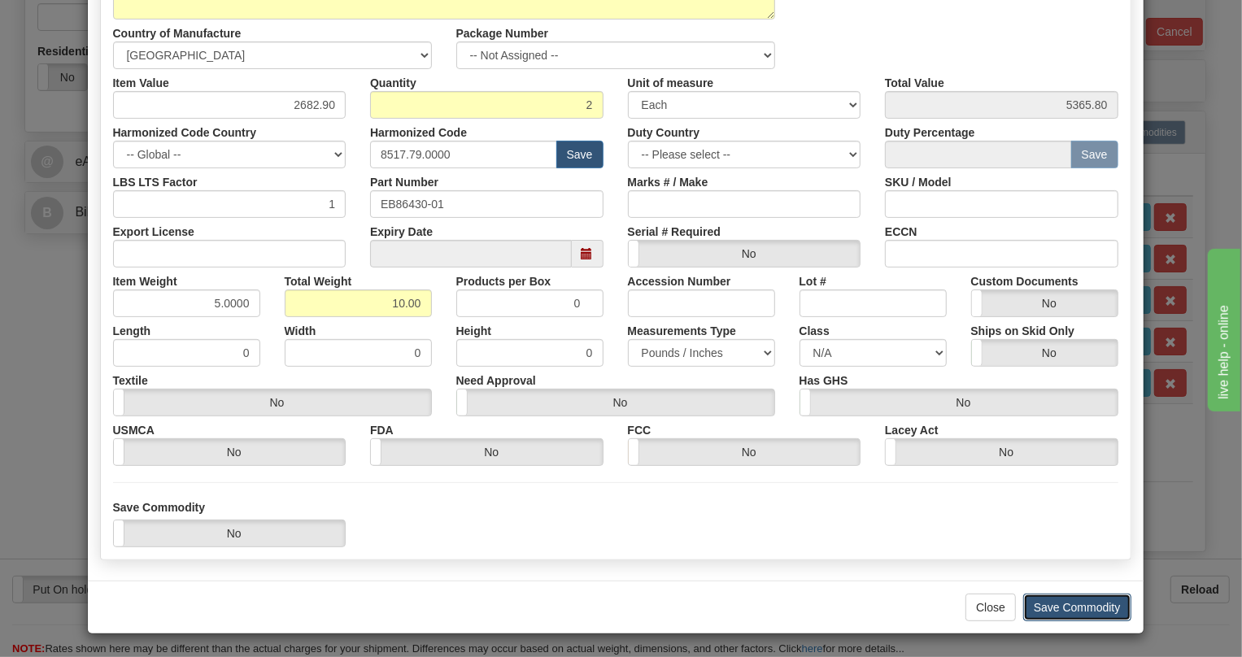
click at [1080, 604] on button "Save Commodity" at bounding box center [1077, 608] width 108 height 28
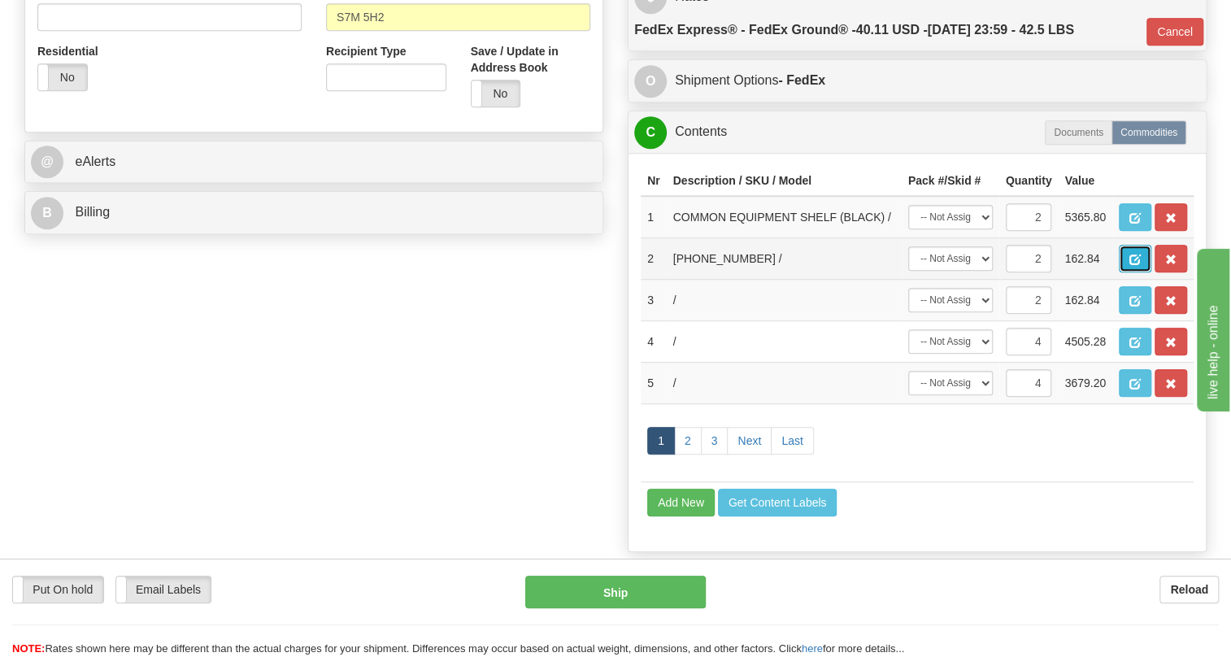
click at [1136, 265] on span "button" at bounding box center [1135, 260] width 11 height 11
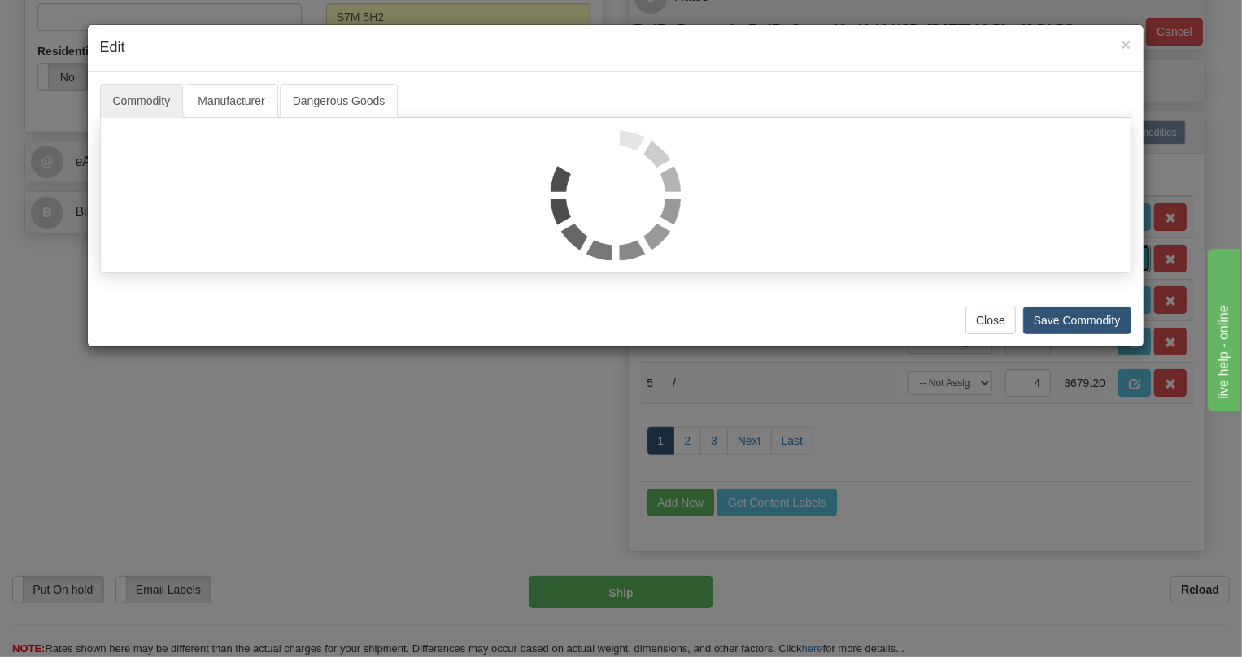
scroll to position [0, 0]
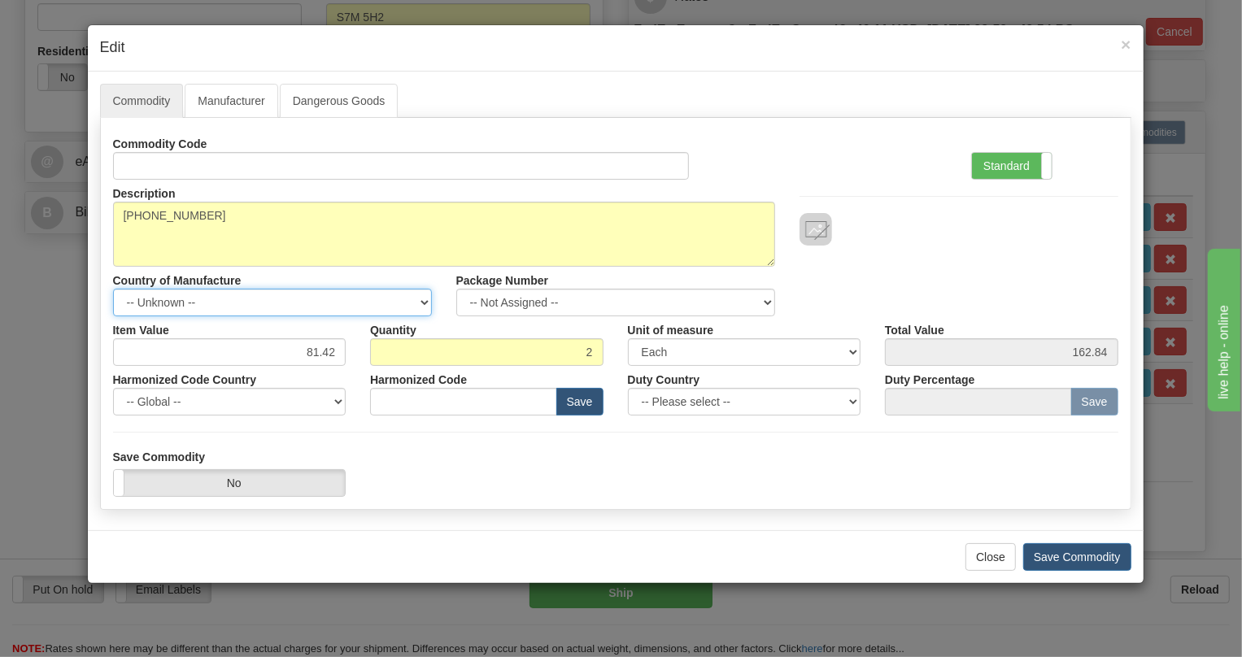
click at [424, 301] on select "-- Unknown -- AFGHANISTAN ALAND ISLANDS ALBANIA ALGERIA AMERICAN SAMOA ANDORRA …" at bounding box center [272, 303] width 319 height 28
select select "CA"
click at [113, 289] on select "-- Unknown -- AFGHANISTAN ALAND ISLANDS ALBANIA ALGERIA AMERICAN SAMOA ANDORRA …" at bounding box center [272, 303] width 319 height 28
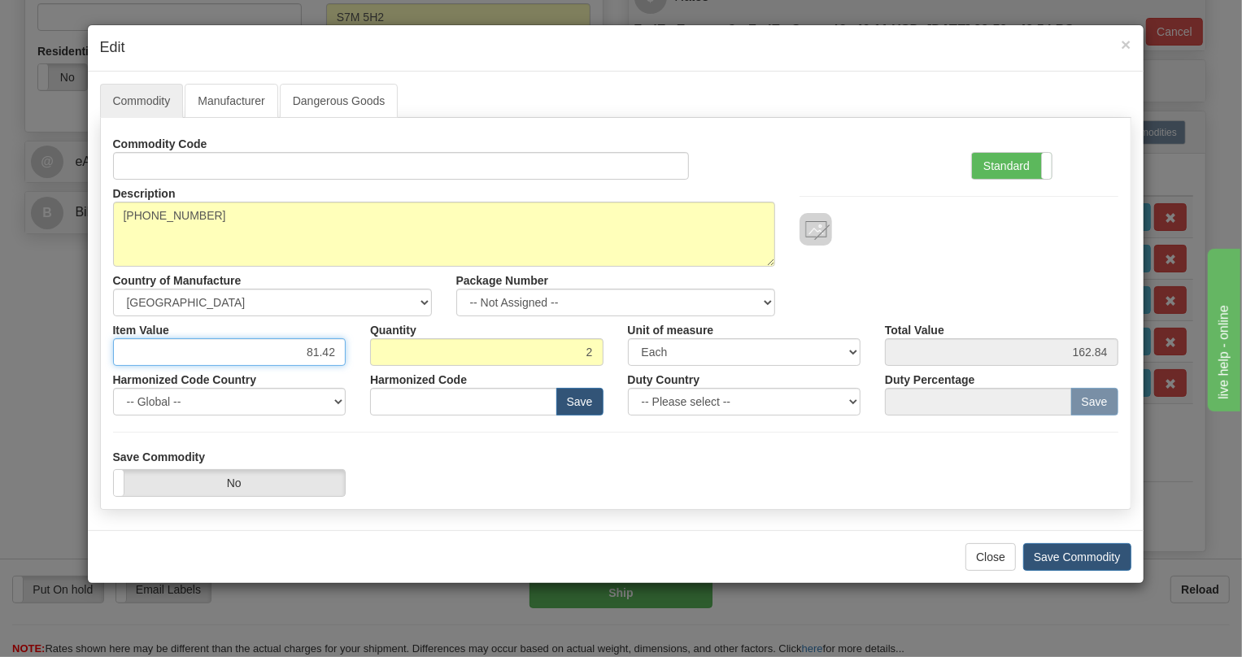
click at [318, 345] on input "81.42" at bounding box center [229, 352] width 233 height 28
type input "364.27"
type input "728.54"
click at [1017, 162] on label "Standard" at bounding box center [1012, 166] width 80 height 26
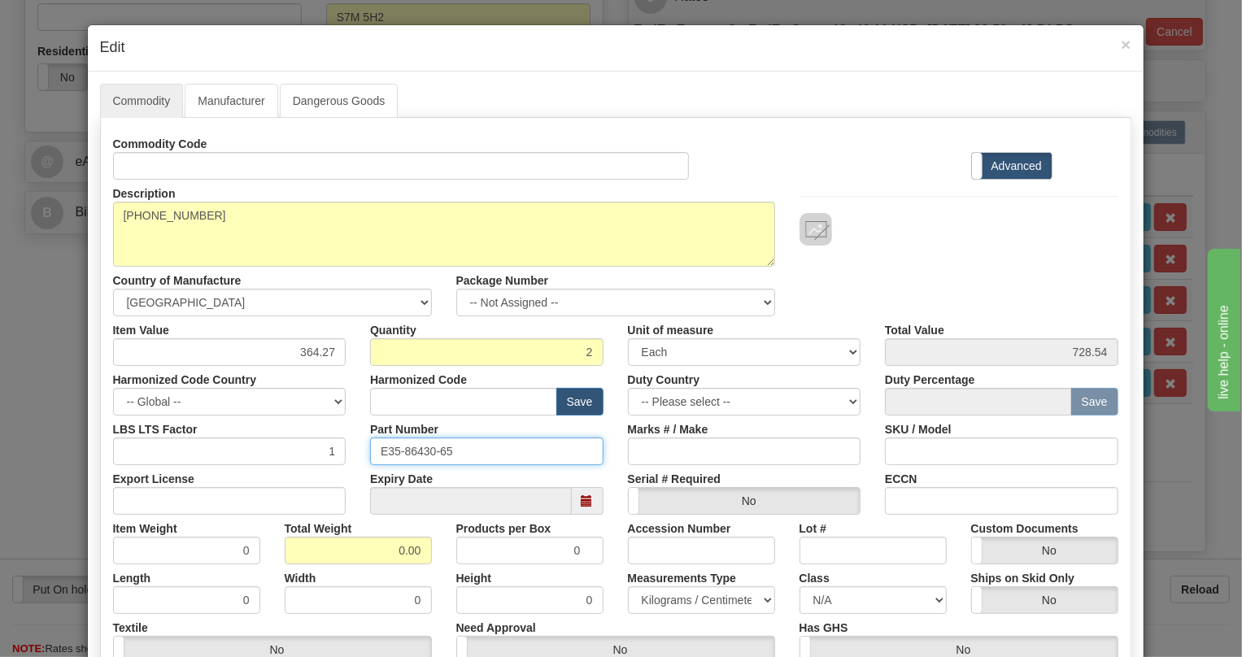
click at [414, 451] on input "E35-86430-65" at bounding box center [486, 452] width 233 height 28
click at [387, 398] on input "text" at bounding box center [463, 402] width 187 height 28
paste input "8544.42.2000"
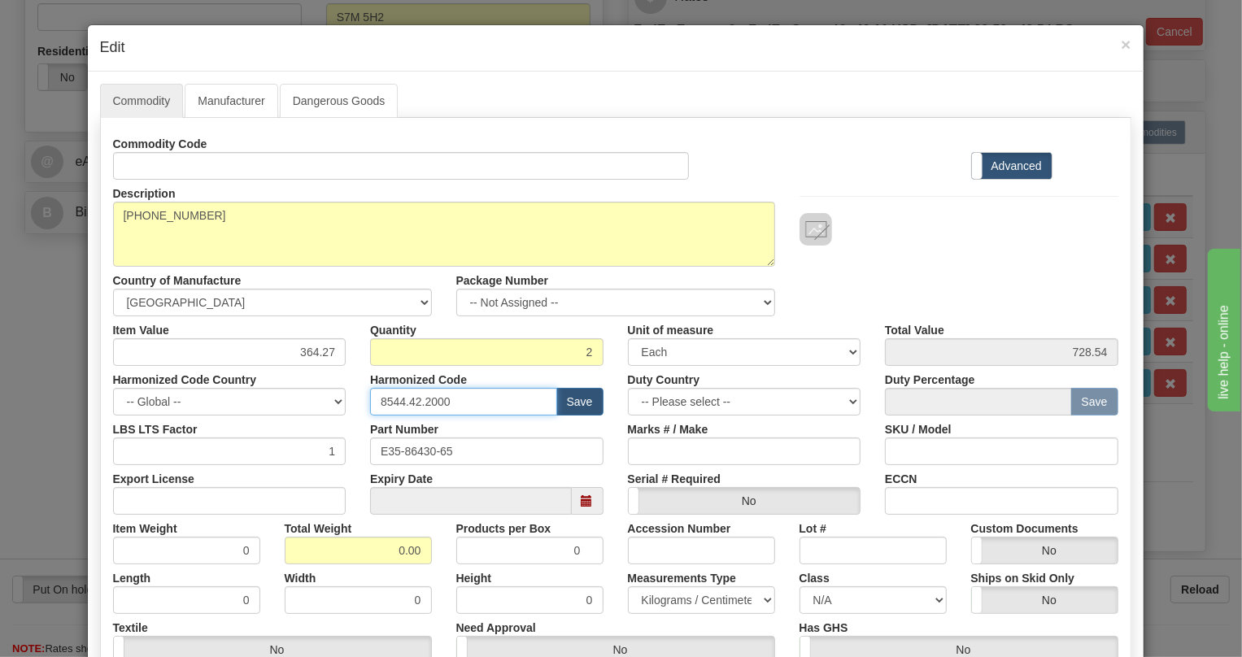
type input "8544.42.2000"
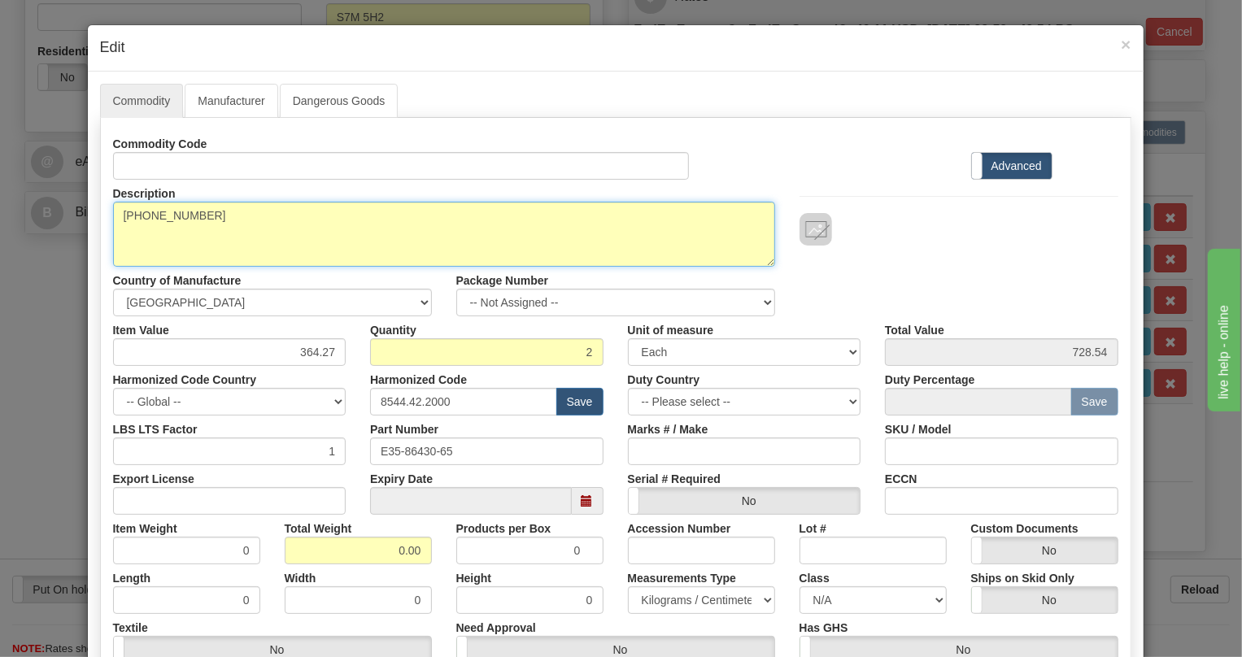
click at [158, 216] on textarea "035-86430-65" at bounding box center [444, 234] width 662 height 65
paste textarea "CABLE,JMUX/JIF,4X8C,28VT,LH"
type textarea "CABLE,JMUX/JIF,4X8C,28VT,LH"
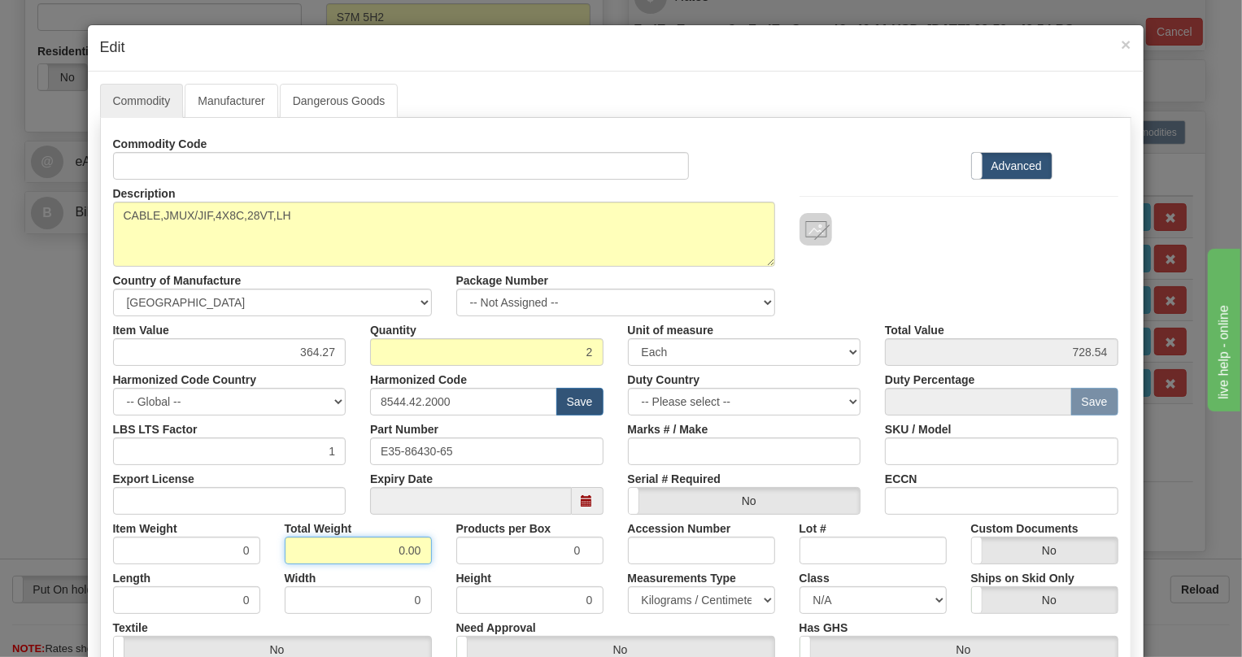
click at [378, 547] on input "0.00" at bounding box center [358, 551] width 147 height 28
type input "1.00"
type input "0.5000"
click at [667, 597] on select "Pounds / Inches Kilograms / Centimeters" at bounding box center [701, 600] width 147 height 28
select select "0"
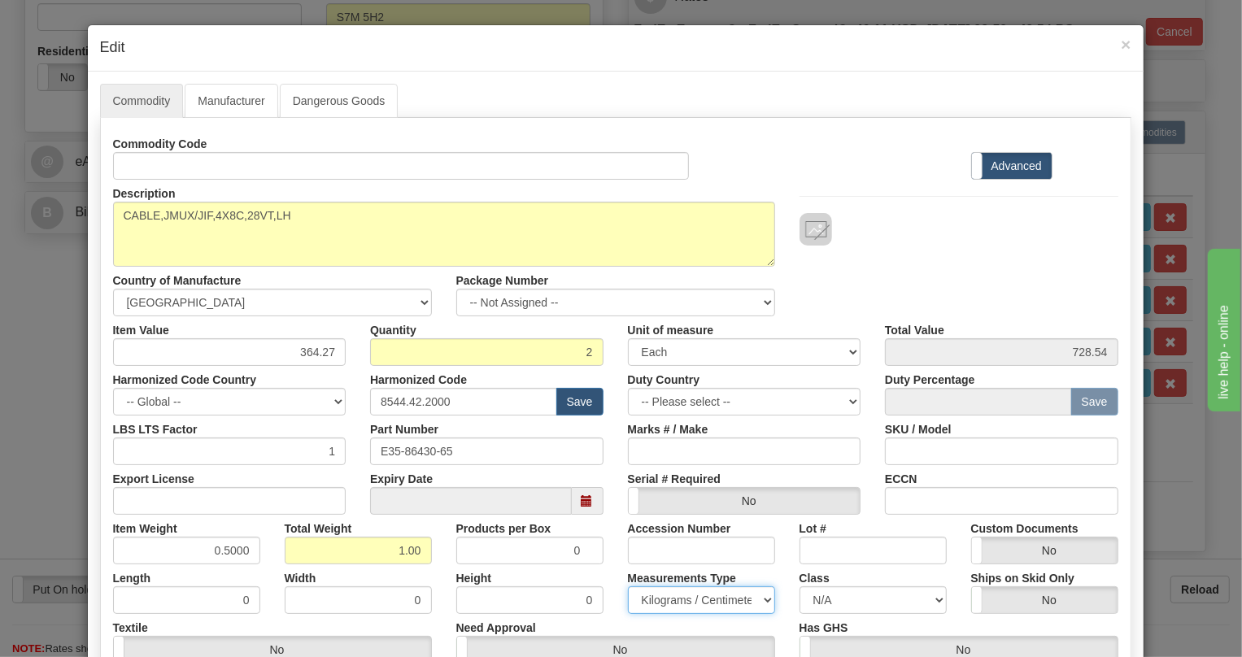
click at [628, 586] on select "Pounds / Inches Kilograms / Centimeters" at bounding box center [701, 600] width 147 height 28
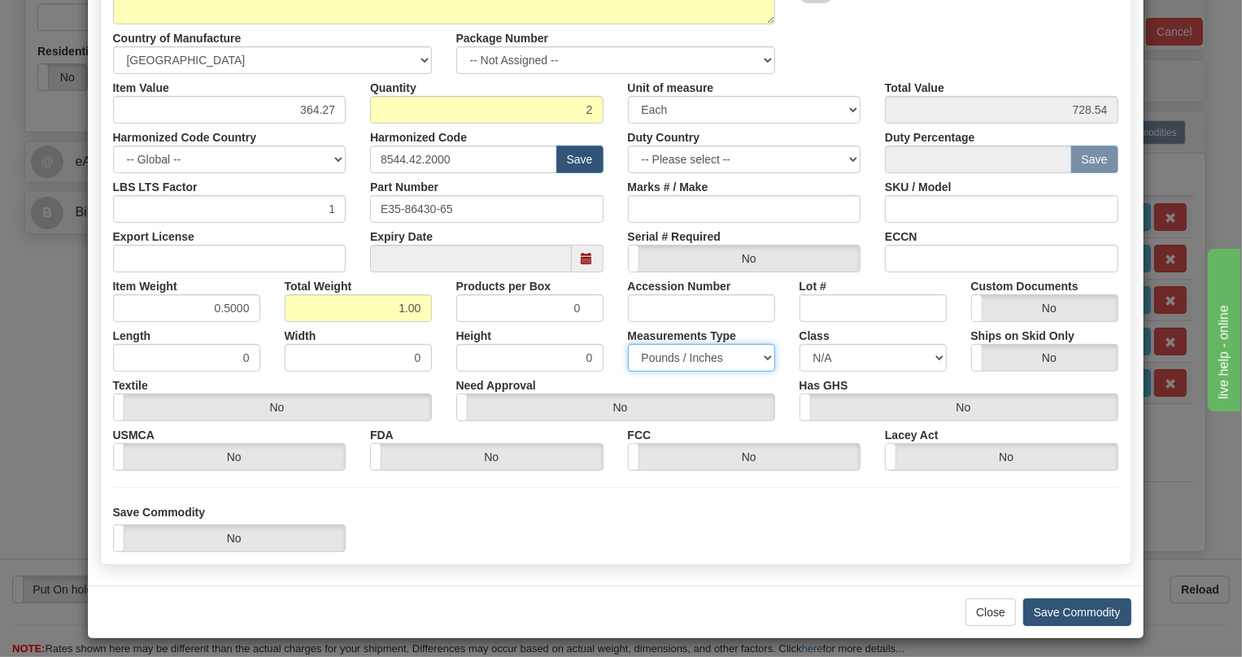
scroll to position [247, 0]
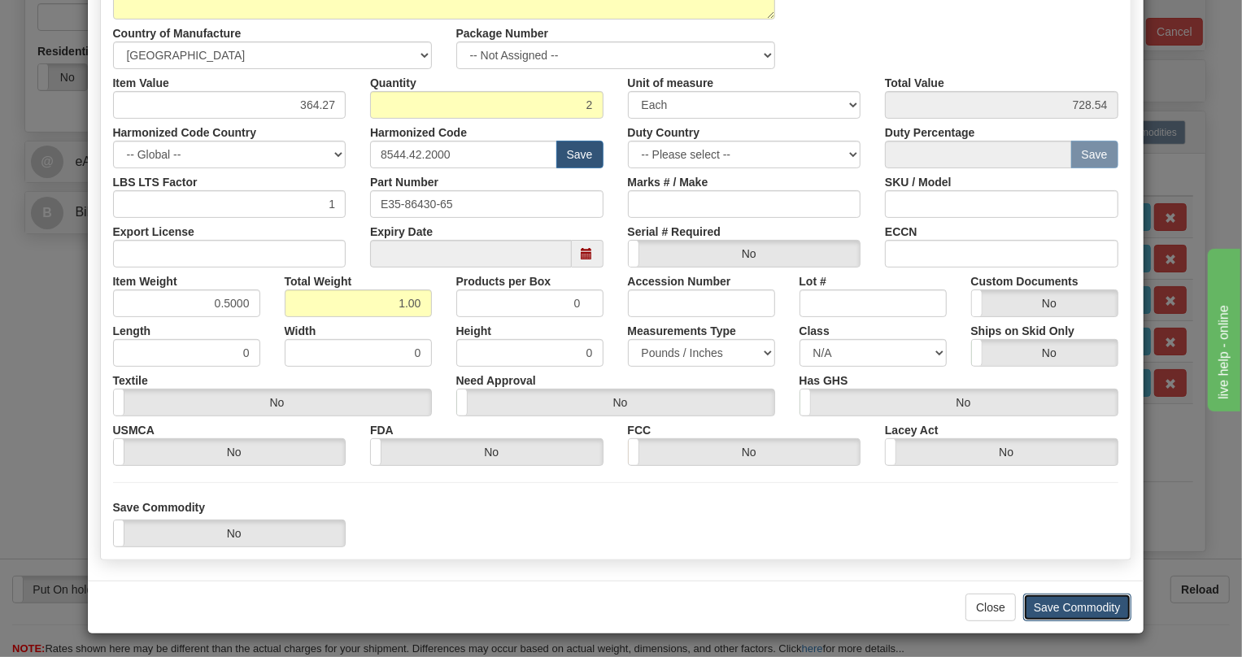
click at [1068, 606] on button "Save Commodity" at bounding box center [1077, 608] width 108 height 28
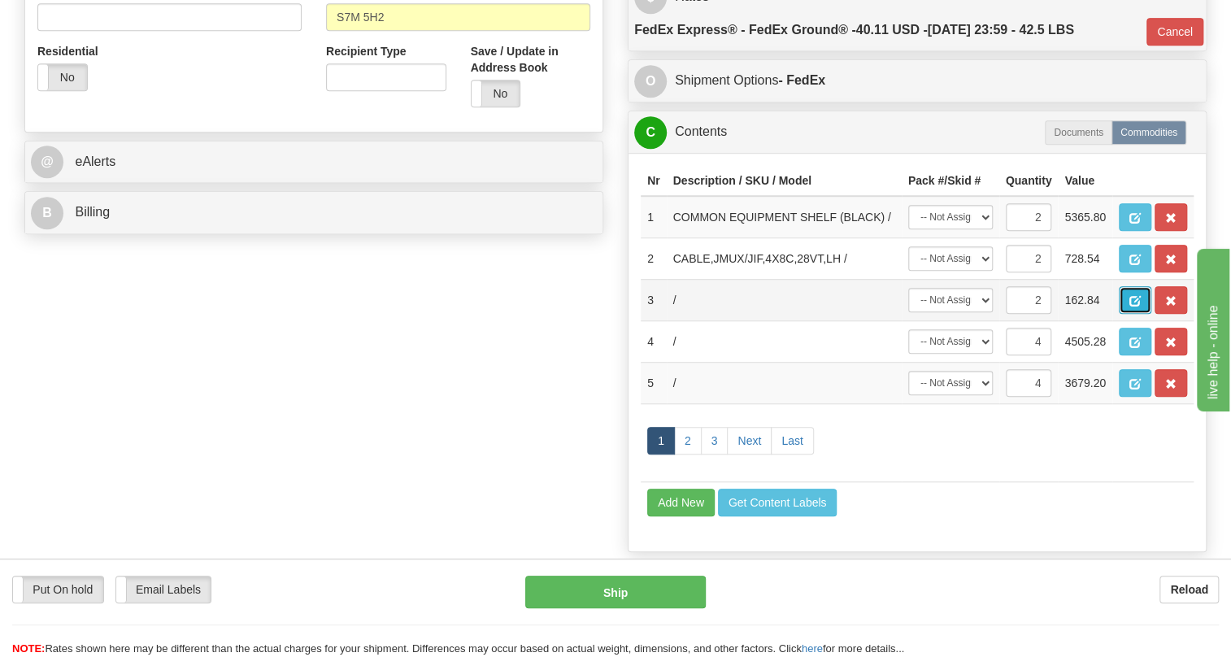
click at [1131, 307] on span "button" at bounding box center [1135, 301] width 11 height 11
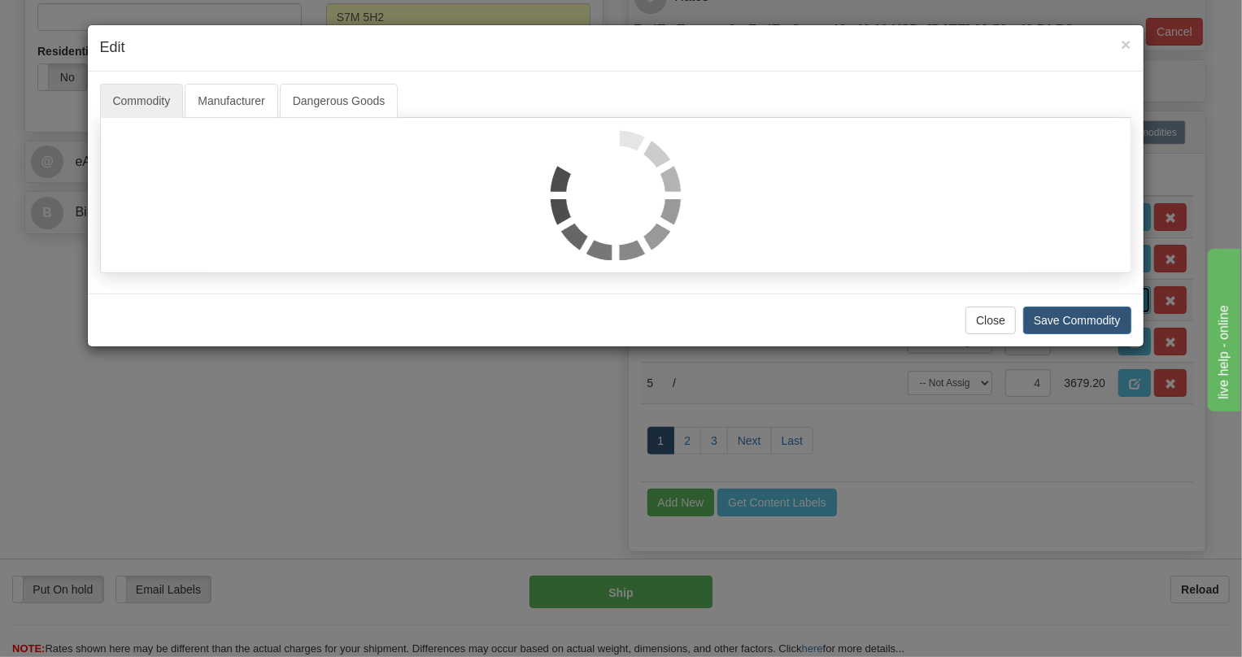
scroll to position [0, 0]
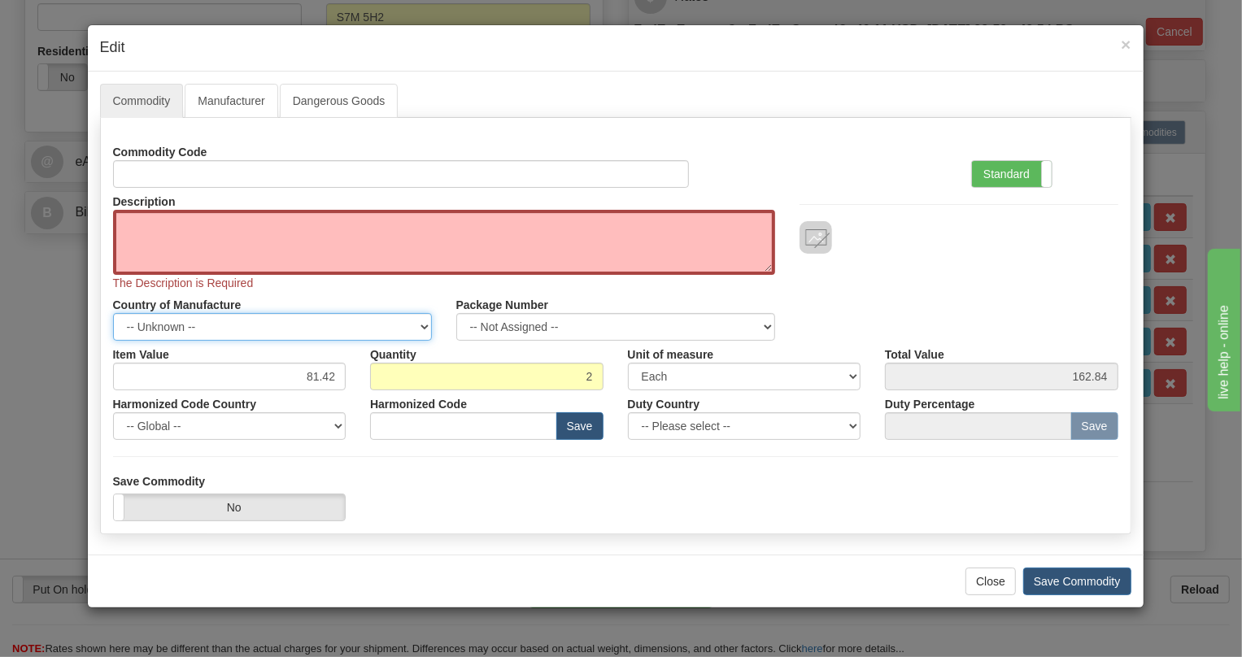
click at [421, 328] on select "-- Unknown -- AFGHANISTAN ALAND ISLANDS ALBANIA ALGERIA AMERICAN SAMOA ANDORRA …" at bounding box center [272, 327] width 319 height 28
select select "CA"
click at [113, 313] on select "-- Unknown -- AFGHANISTAN ALAND ISLANDS ALBANIA ALGERIA AMERICAN SAMOA ANDORRA …" at bounding box center [272, 327] width 319 height 28
click at [997, 170] on label "Standard" at bounding box center [1012, 174] width 80 height 26
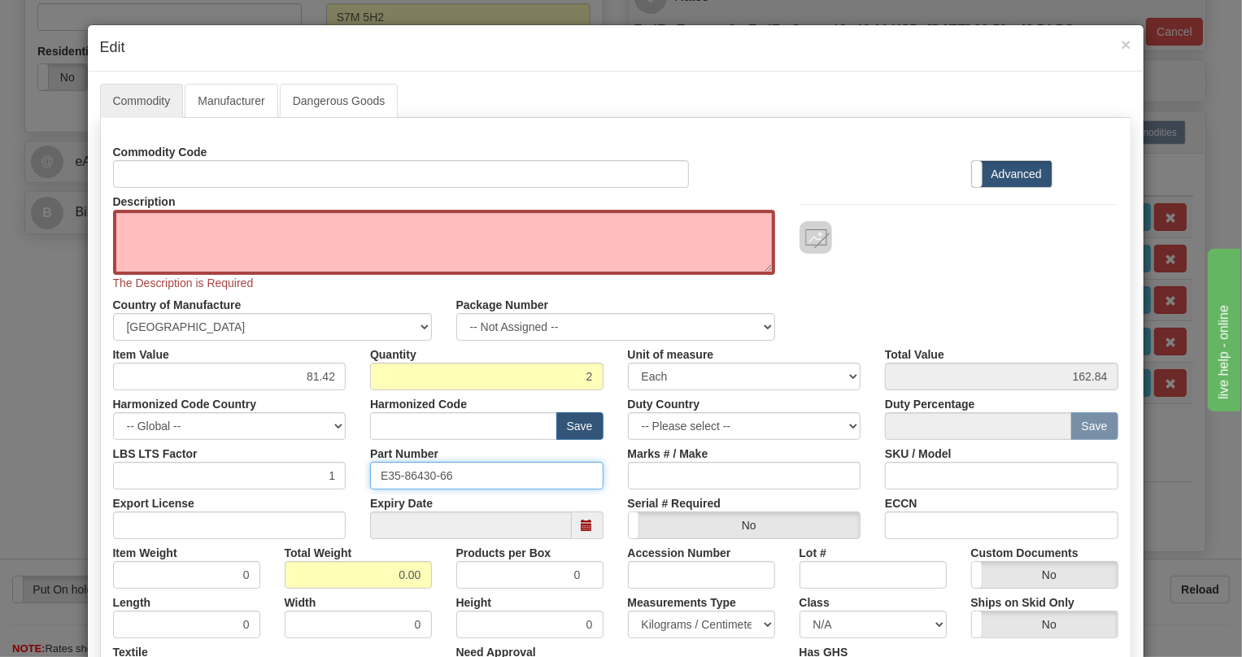
click at [409, 478] on input "E35-86430-66" at bounding box center [486, 476] width 233 height 28
click at [316, 380] on input "81.42" at bounding box center [229, 377] width 233 height 28
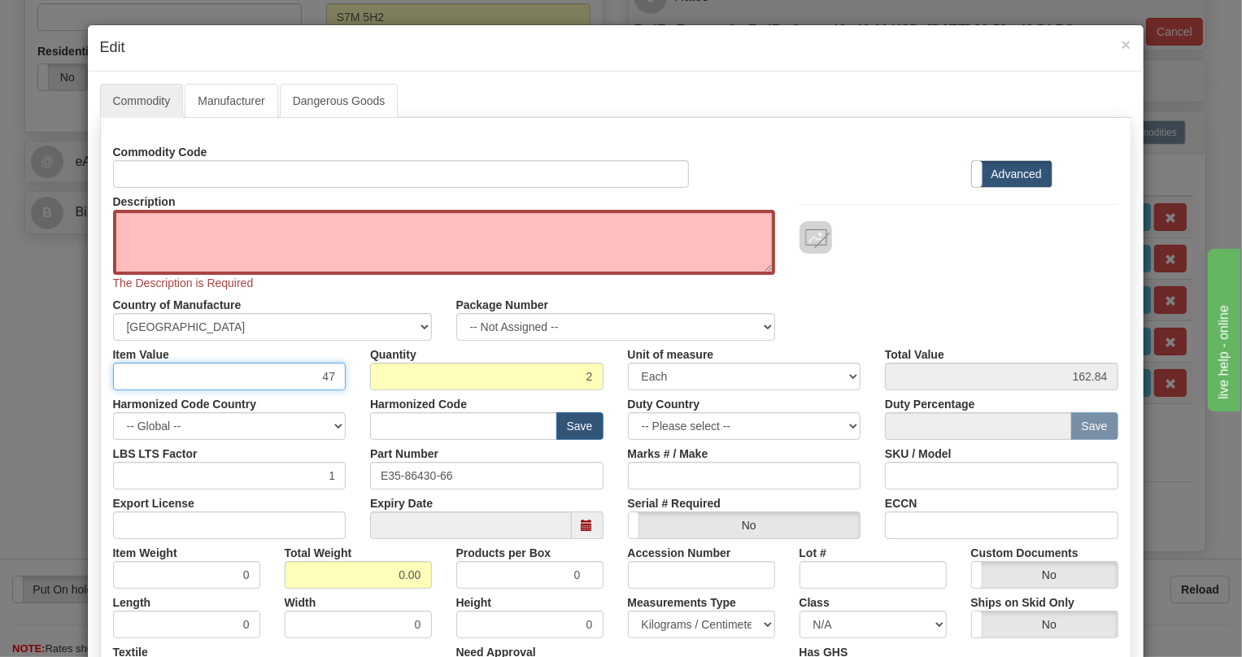
type input "4"
type input "364.27"
type input "728.54"
click at [407, 474] on input "E35-86430-66" at bounding box center [486, 476] width 233 height 28
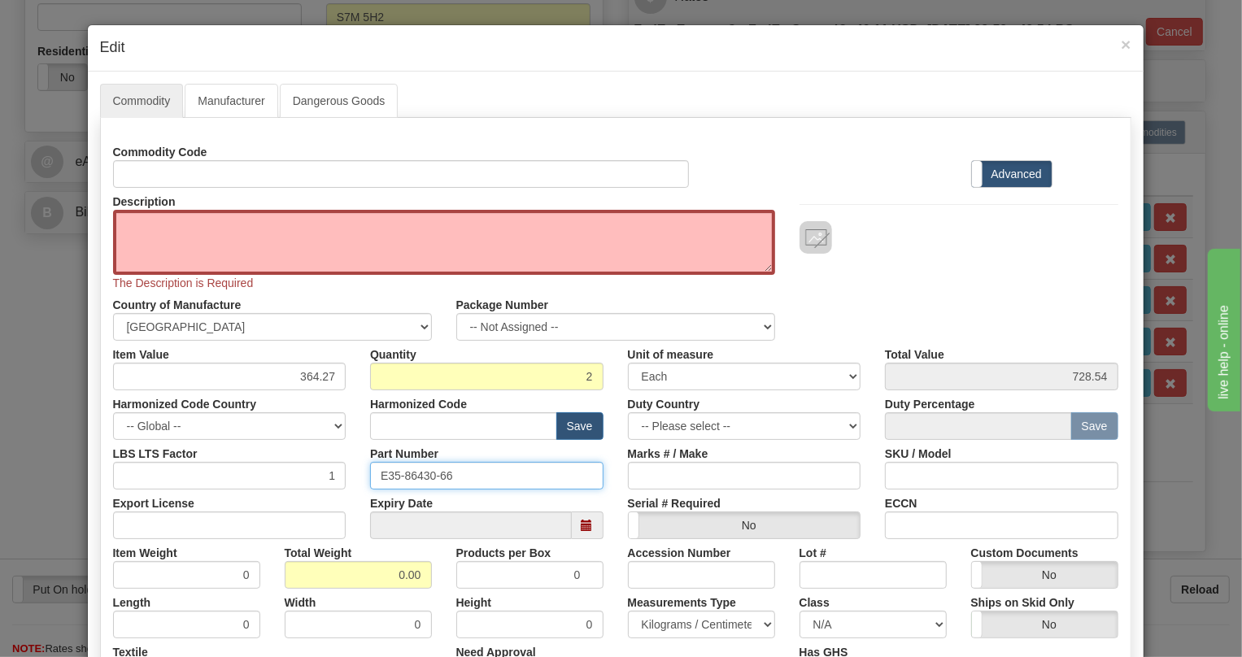
click at [407, 474] on input "E35-86430-66" at bounding box center [486, 476] width 233 height 28
click at [128, 222] on textarea "Description" at bounding box center [444, 242] width 662 height 65
paste textarea "E35-86430-66"
type textarea "E35-86430-66"
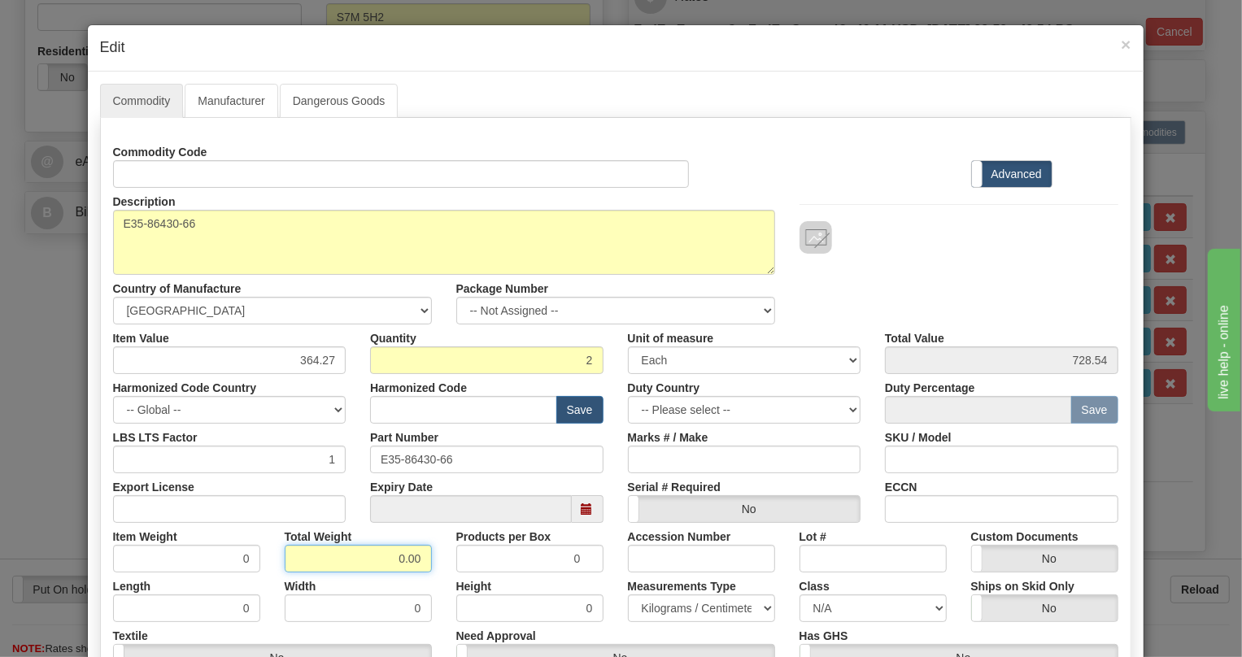
click at [382, 562] on input "0.00" at bounding box center [358, 559] width 147 height 28
type input "1.00"
type input "0.5000"
click at [660, 609] on select "Pounds / Inches Kilograms / Centimeters" at bounding box center [701, 609] width 147 height 28
select select "0"
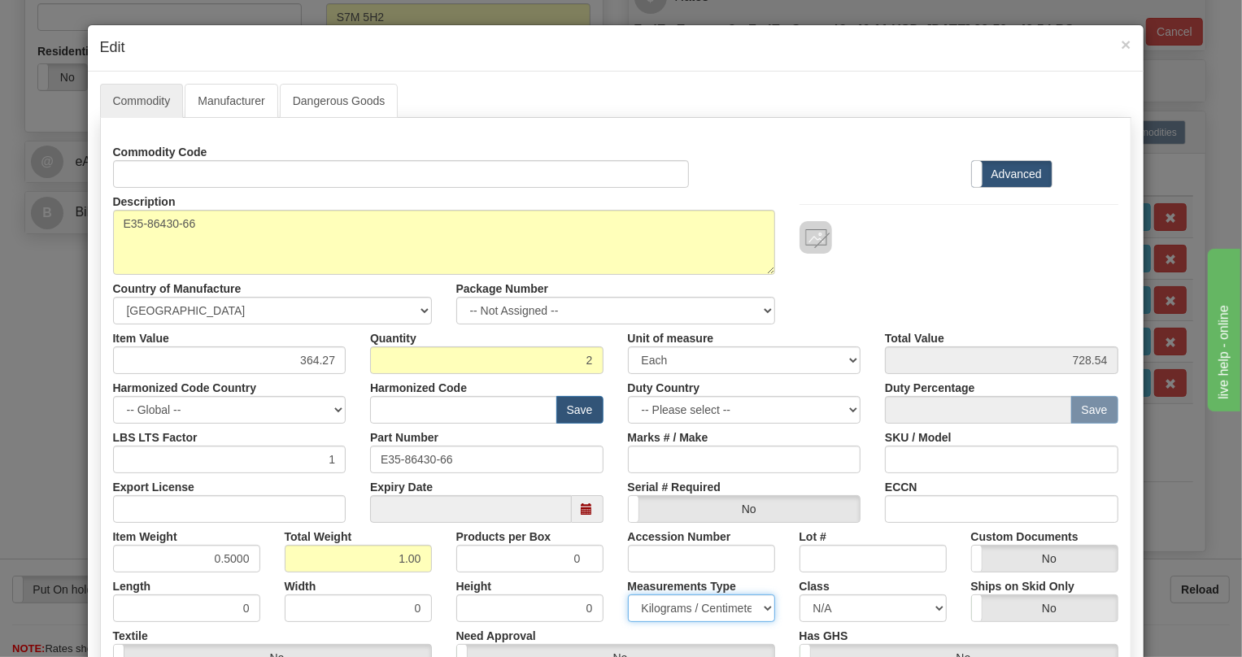
click at [628, 595] on select "Pounds / Inches Kilograms / Centimeters" at bounding box center [701, 609] width 147 height 28
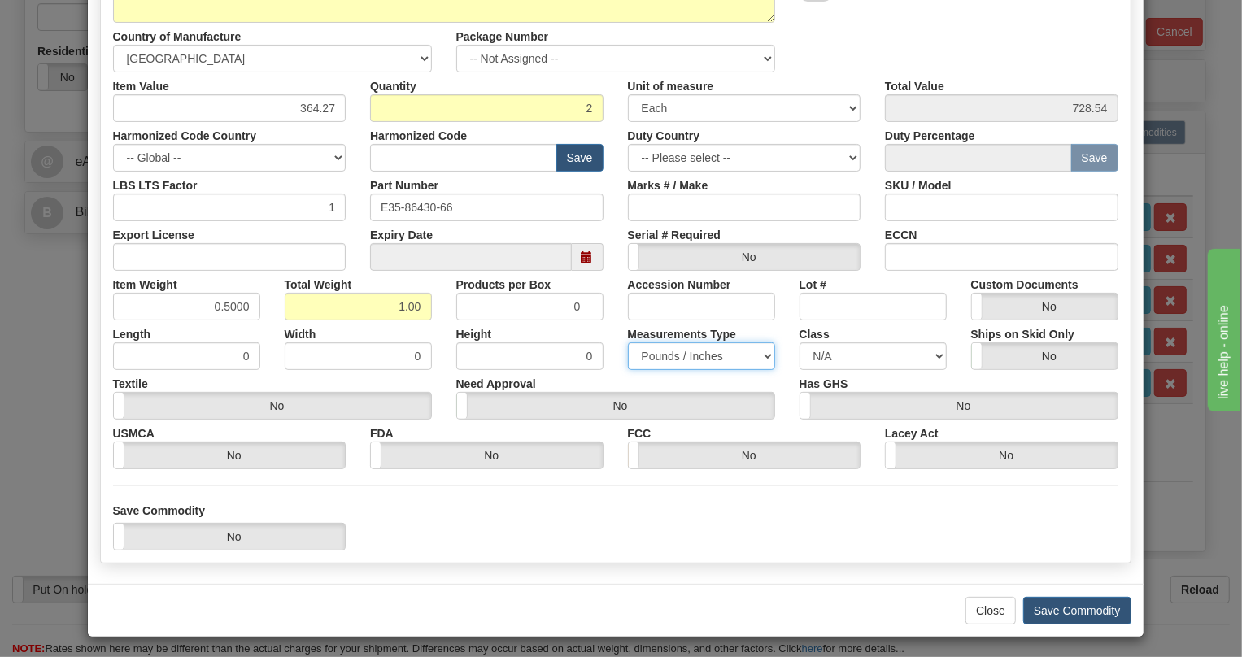
scroll to position [255, 0]
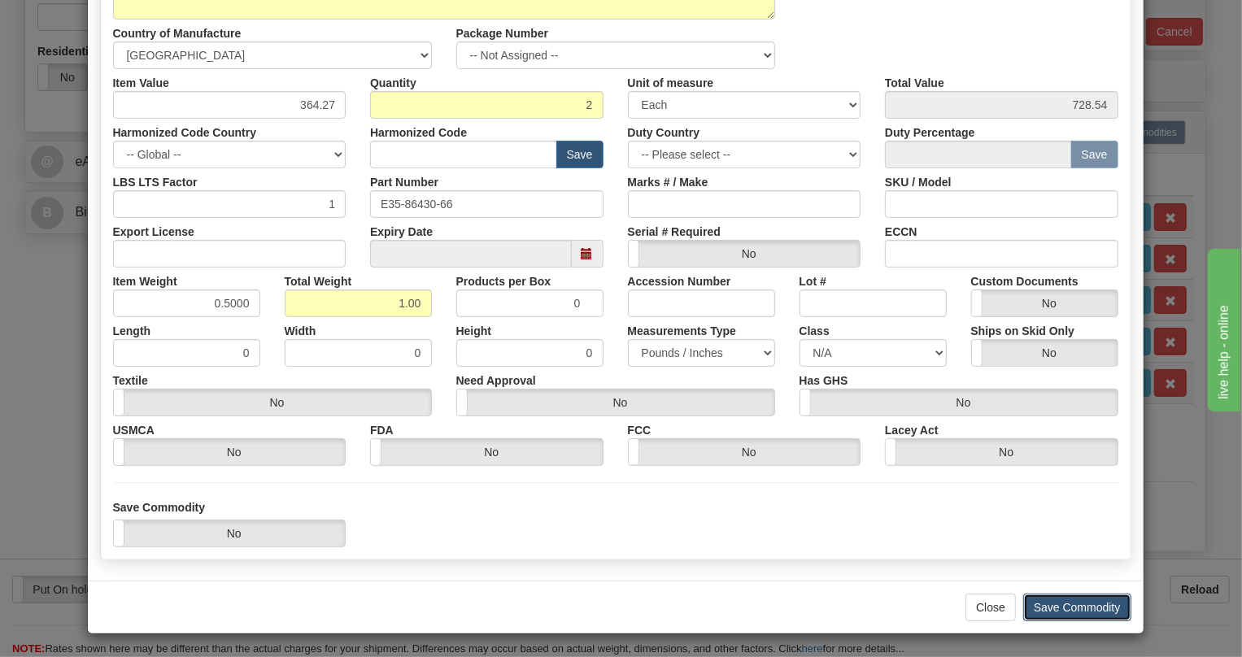
click at [1083, 601] on button "Save Commodity" at bounding box center [1077, 608] width 108 height 28
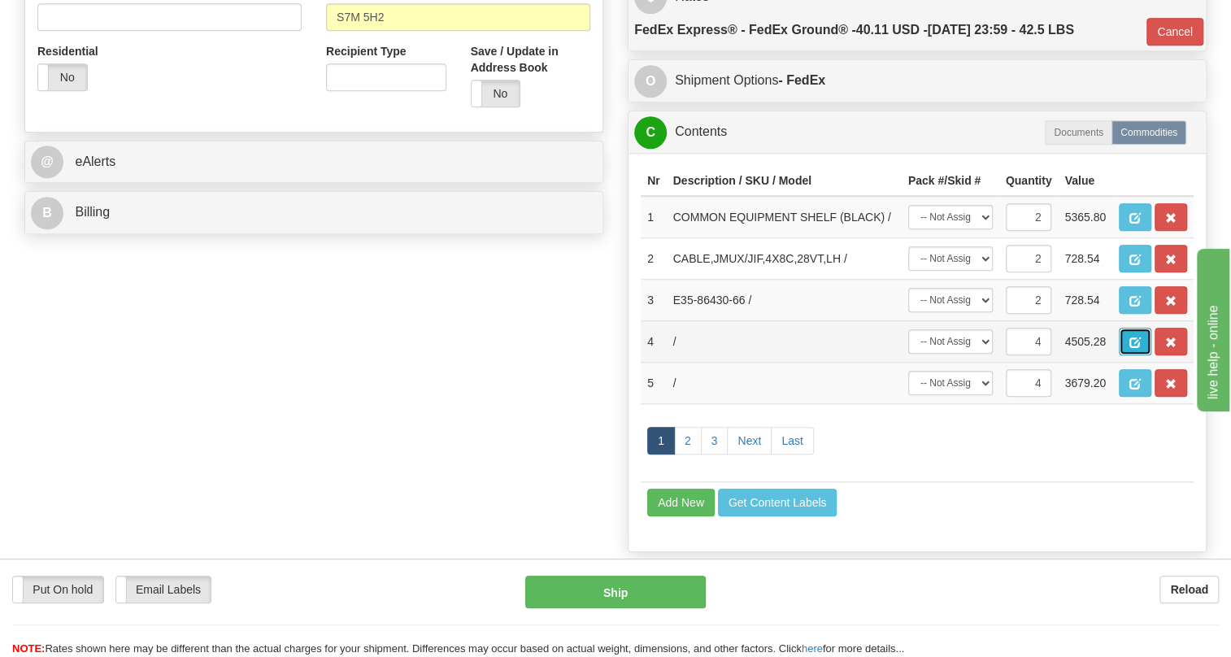
click at [1132, 348] on span "button" at bounding box center [1135, 343] width 11 height 11
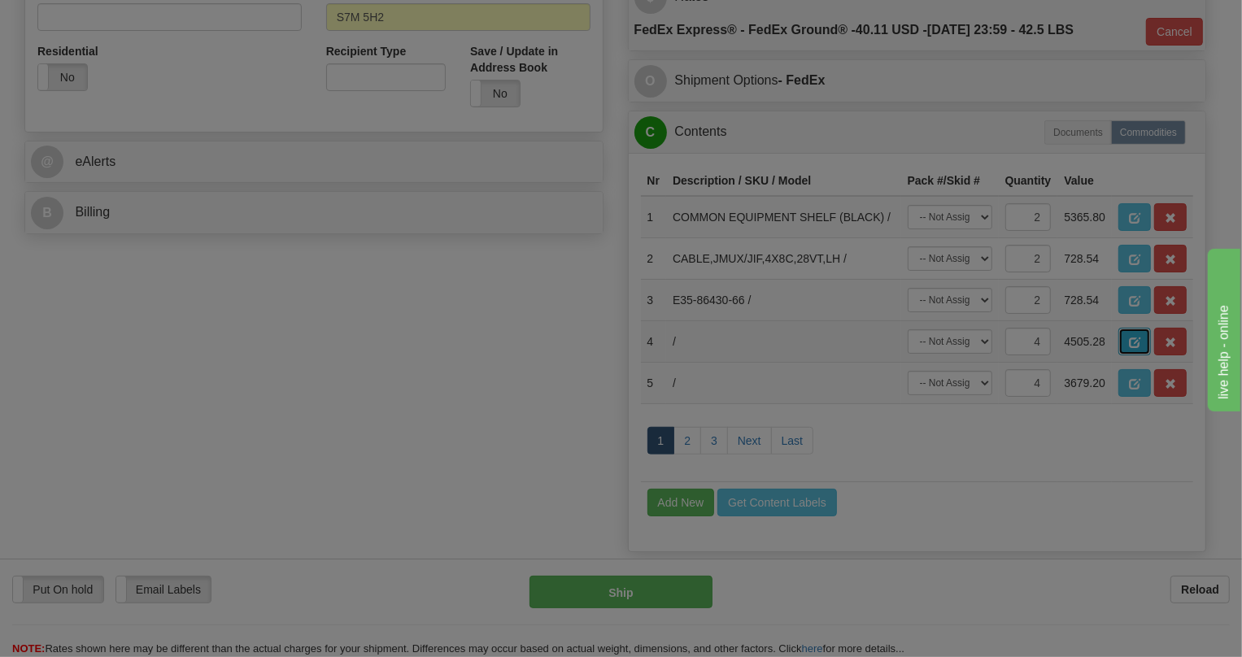
scroll to position [0, 0]
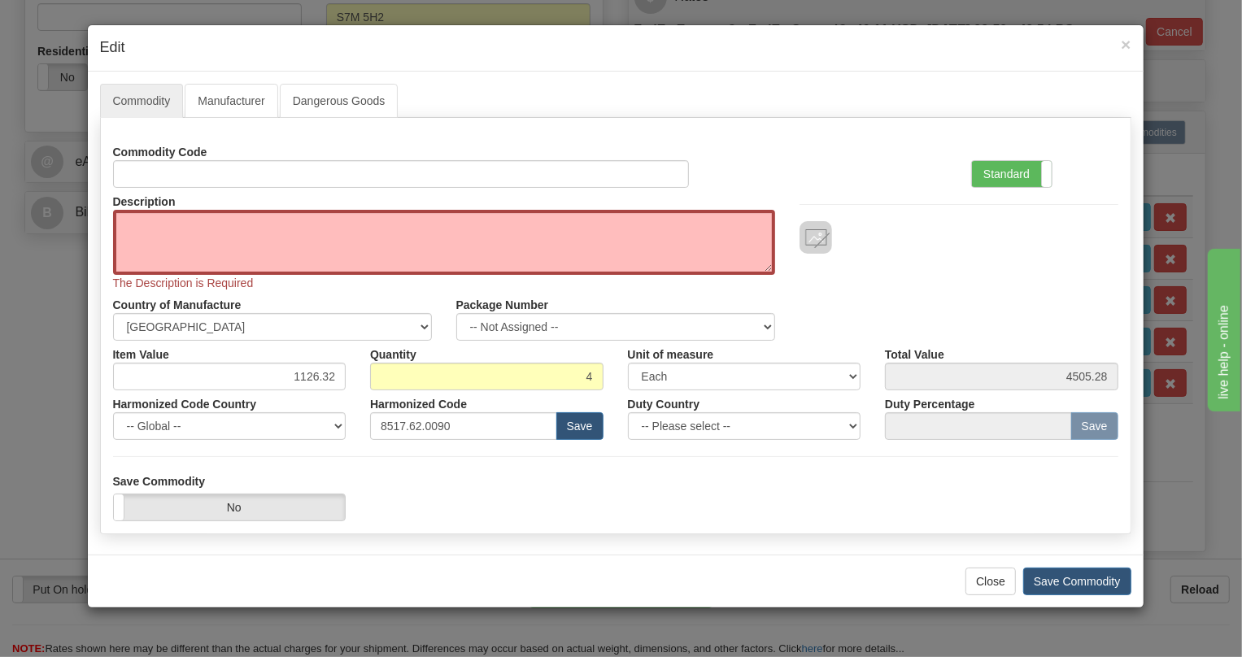
drag, startPoint x: 991, startPoint y: 176, endPoint x: 756, endPoint y: 272, distance: 253.5
click at [991, 176] on label "Standard" at bounding box center [1012, 174] width 80 height 26
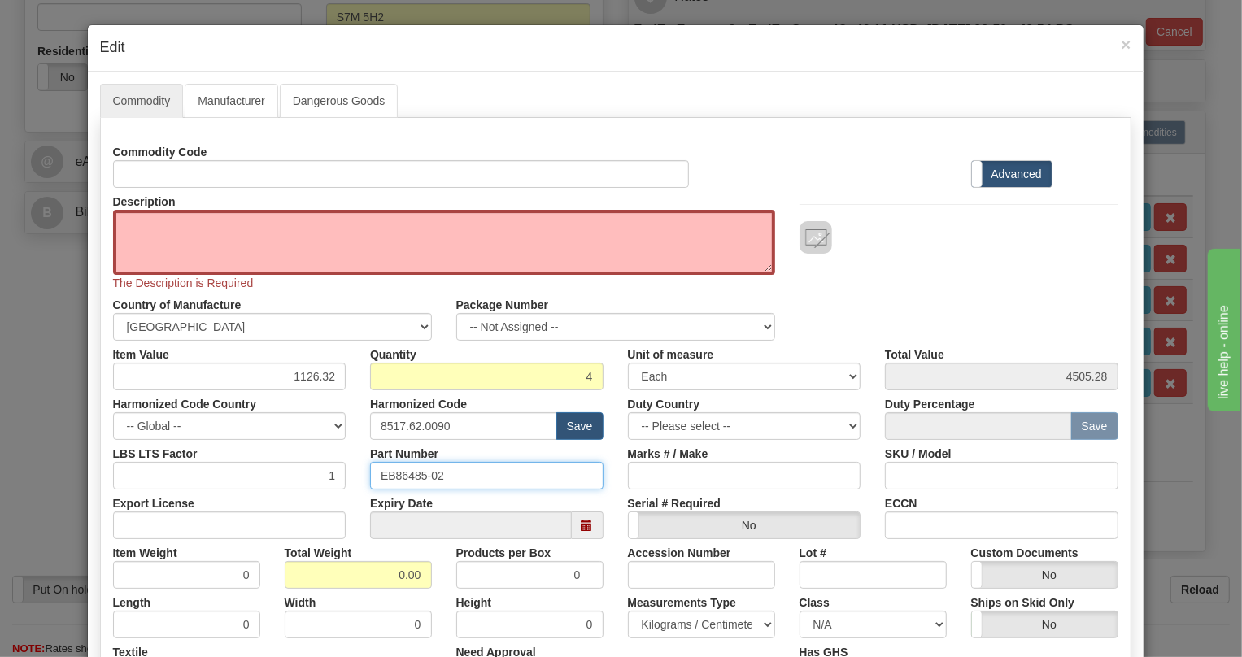
click at [397, 473] on input "EB86485-02" at bounding box center [486, 476] width 233 height 28
click at [161, 218] on textarea "Description" at bounding box center [444, 242] width 662 height 65
paste textarea "EB86485-02"
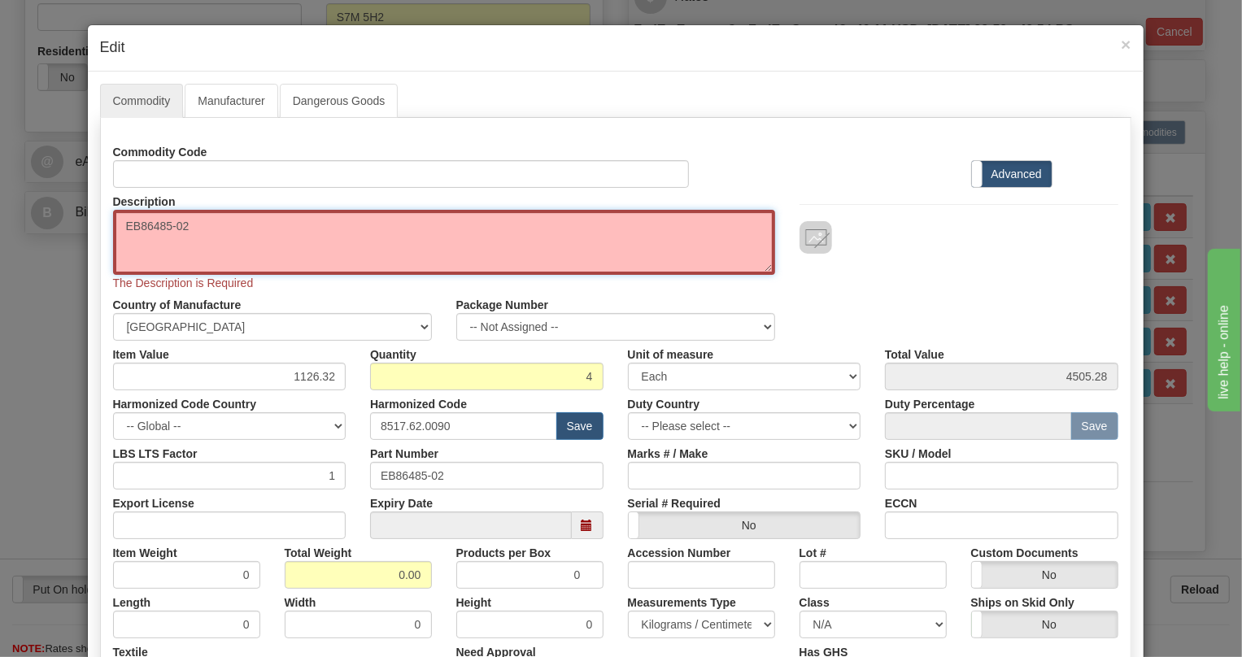
type textarea "EB86485-02"
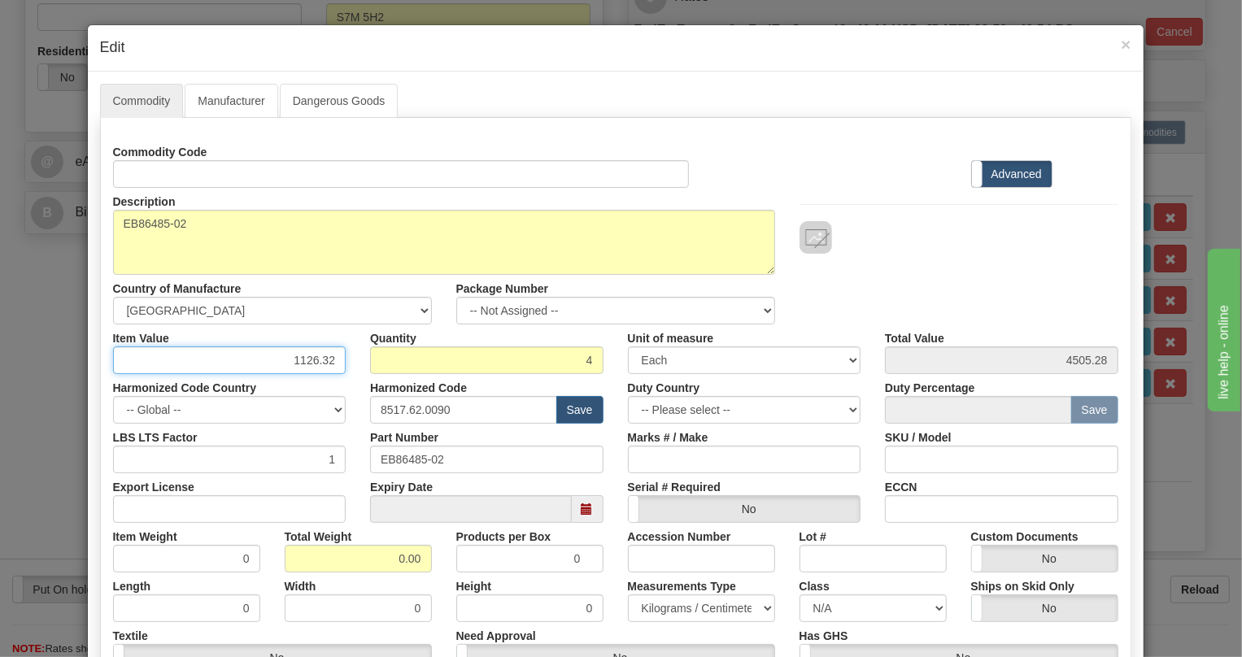
click at [312, 381] on div "Commodity Code Standard Advanced Description EB86485-02 Country of Manufacture …" at bounding box center [615, 429] width 1005 height 583
click at [312, 381] on div "Harmonized Code Country -- Global -- AFGHANISTAN ALAND ISLANDS ALBANIA ALGERIA …" at bounding box center [230, 399] width 258 height 50
click at [312, 364] on input "1126.32" at bounding box center [229, 360] width 233 height 28
type input "1723.78"
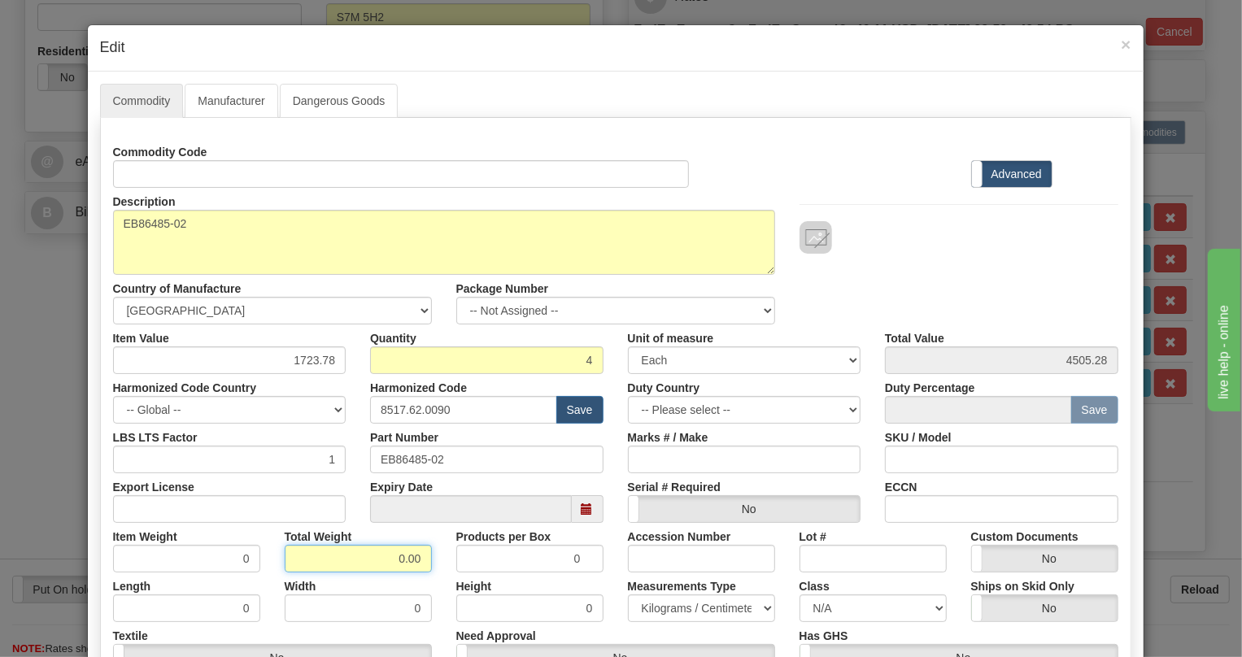
type input "6895.12"
click at [382, 561] on input "0.00" at bounding box center [358, 559] width 147 height 28
type input "1.00"
type input "0.2500"
click at [669, 609] on select "Pounds / Inches Kilograms / Centimeters" at bounding box center [701, 609] width 147 height 28
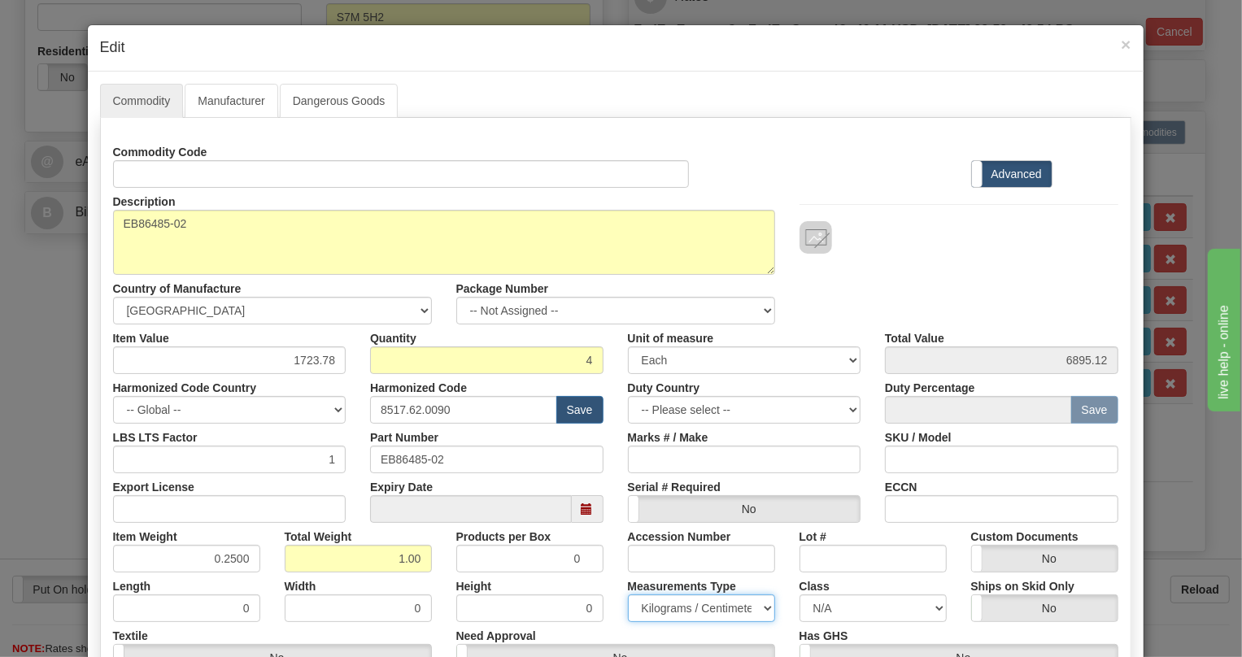
select select "0"
click at [628, 595] on select "Pounds / Inches Kilograms / Centimeters" at bounding box center [701, 609] width 147 height 28
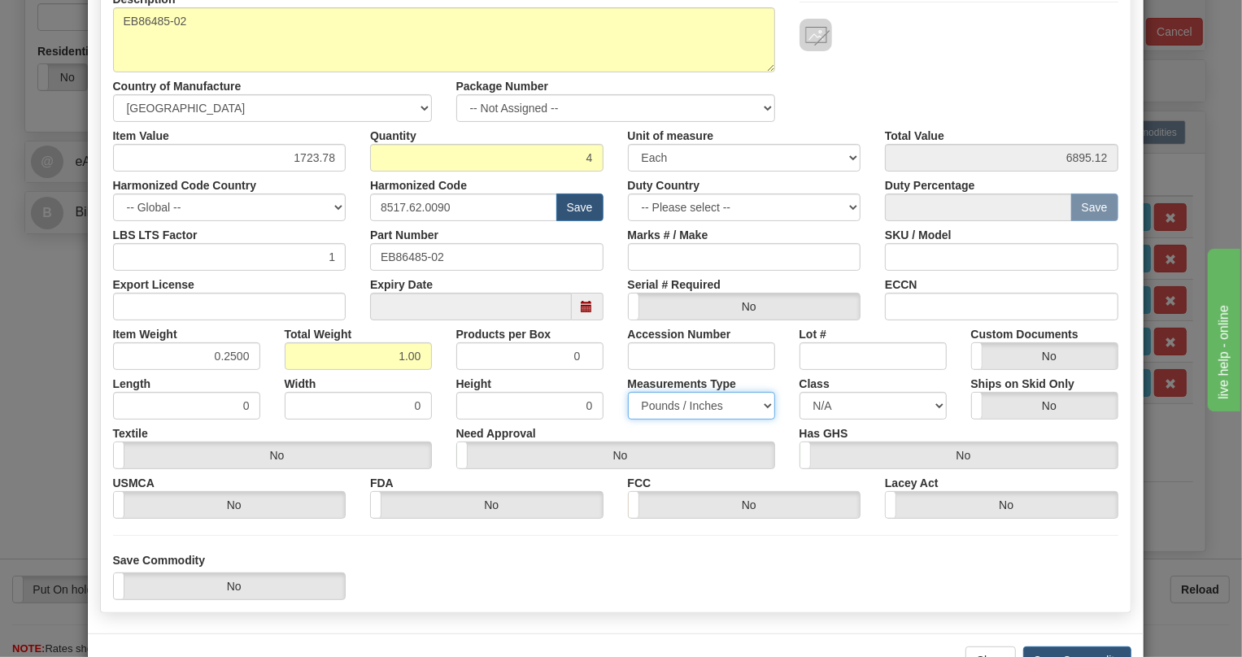
scroll to position [255, 0]
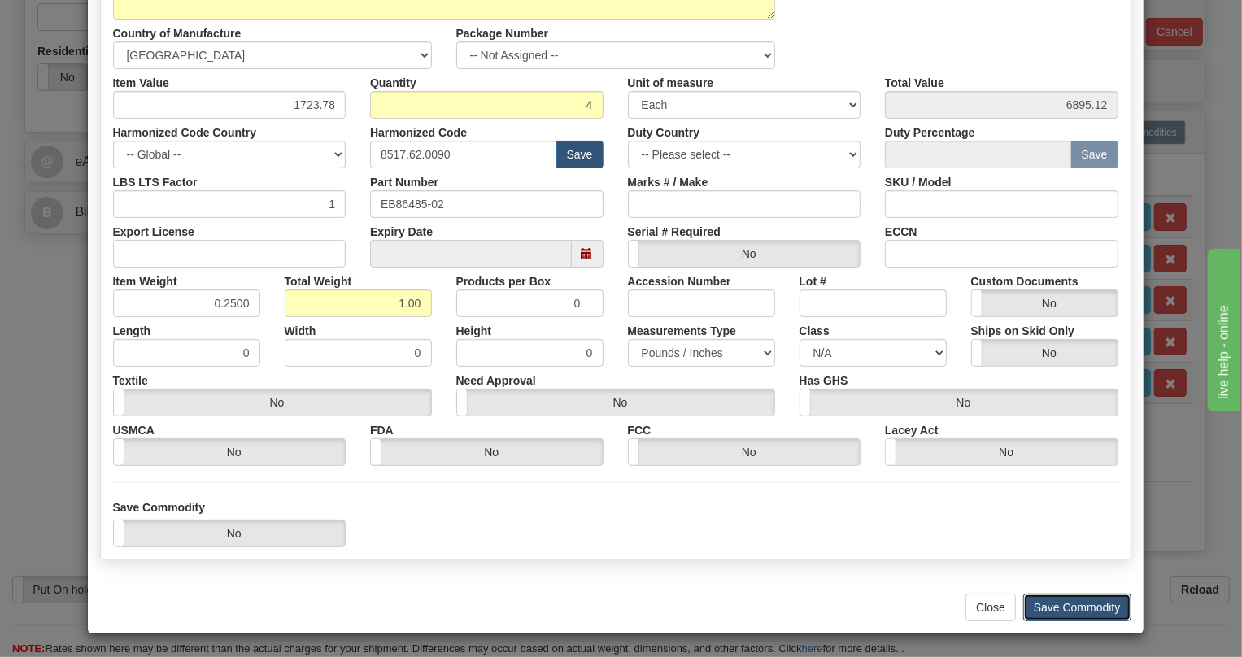
click at [1057, 602] on button "Save Commodity" at bounding box center [1077, 608] width 108 height 28
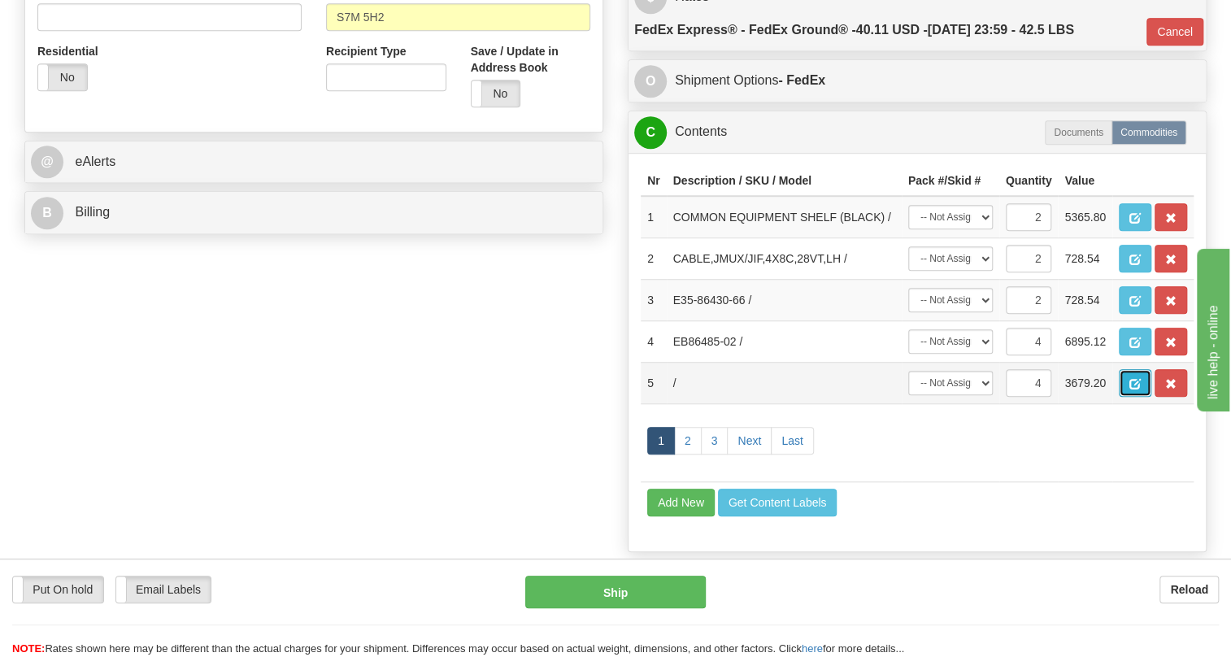
click at [1139, 390] on span "button" at bounding box center [1135, 384] width 11 height 11
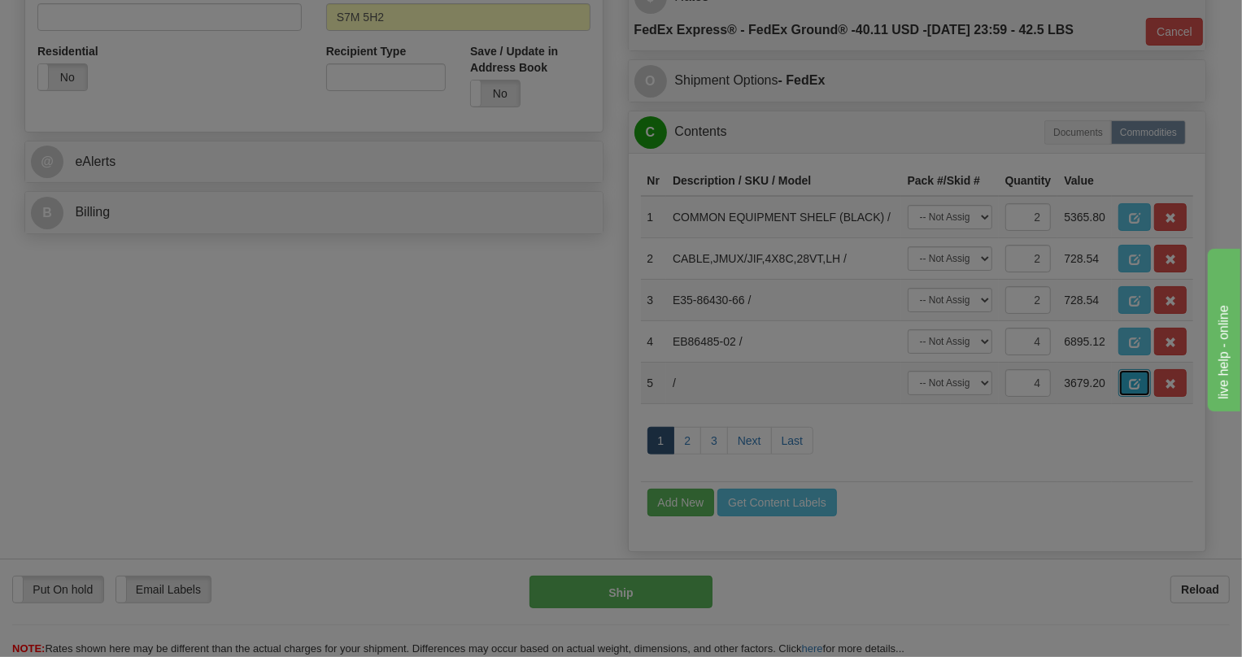
scroll to position [0, 0]
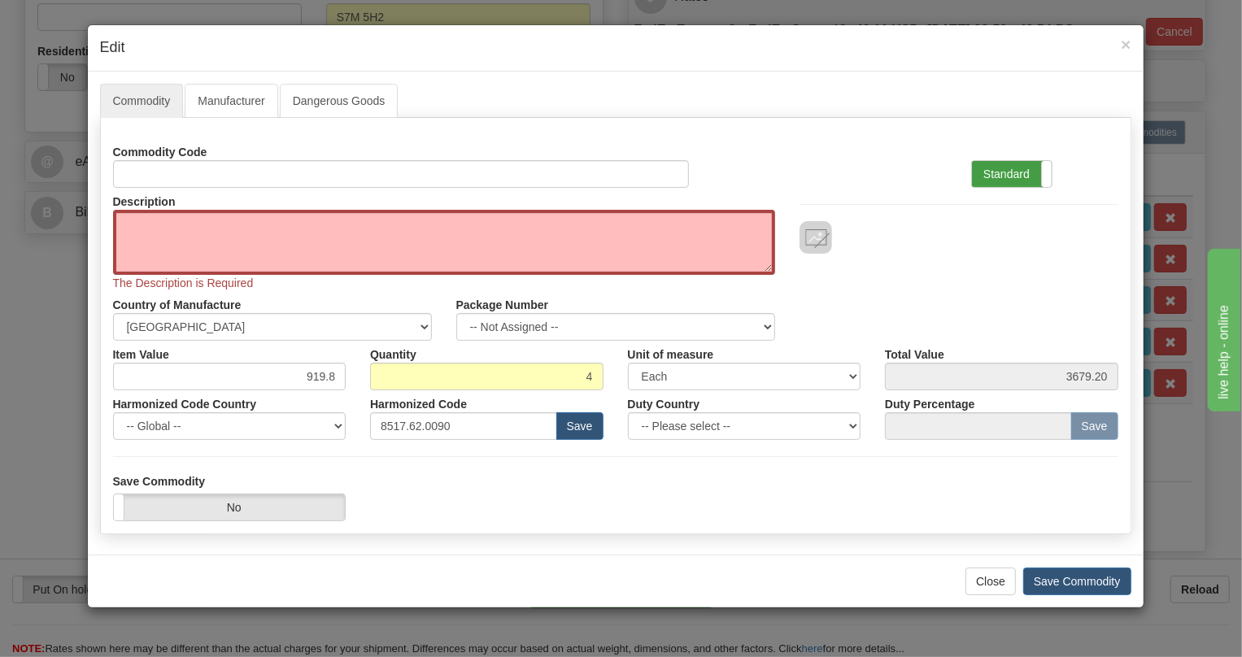
drag, startPoint x: 1004, startPoint y: 170, endPoint x: 680, endPoint y: 304, distance: 350.4
click at [1001, 171] on label "Standard" at bounding box center [1012, 174] width 80 height 26
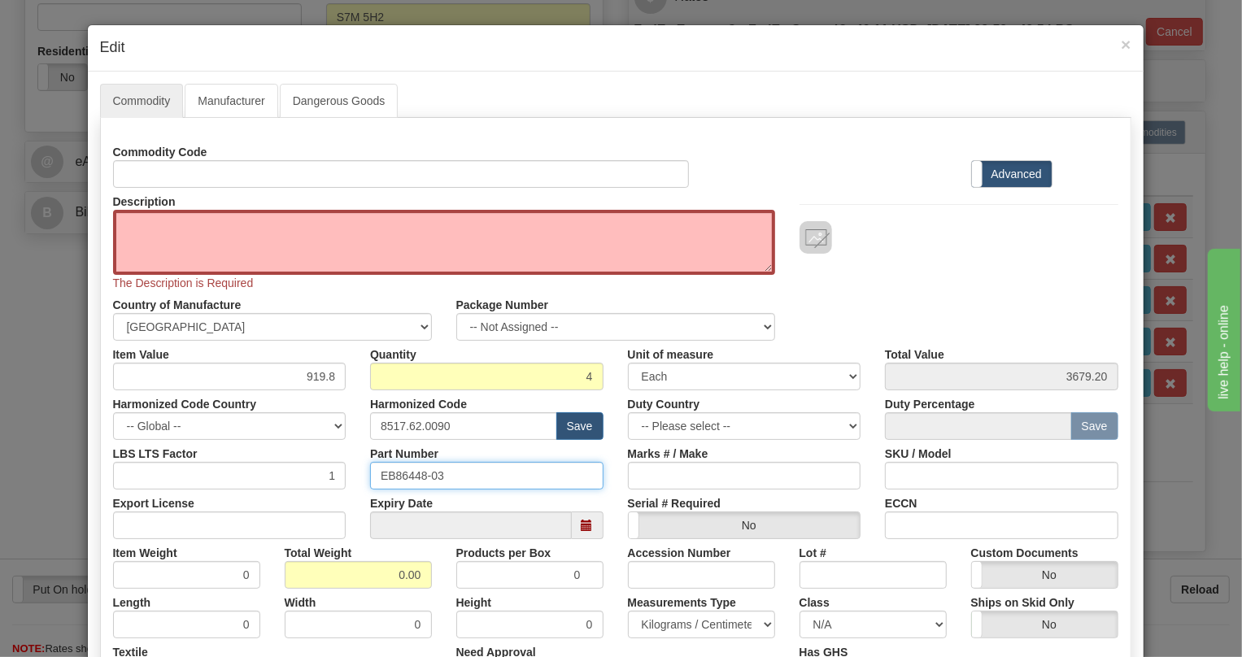
click at [406, 477] on input "EB86448-03" at bounding box center [486, 476] width 233 height 28
click at [151, 220] on textarea "Description" at bounding box center [444, 242] width 662 height 65
paste textarea "EB86448-03"
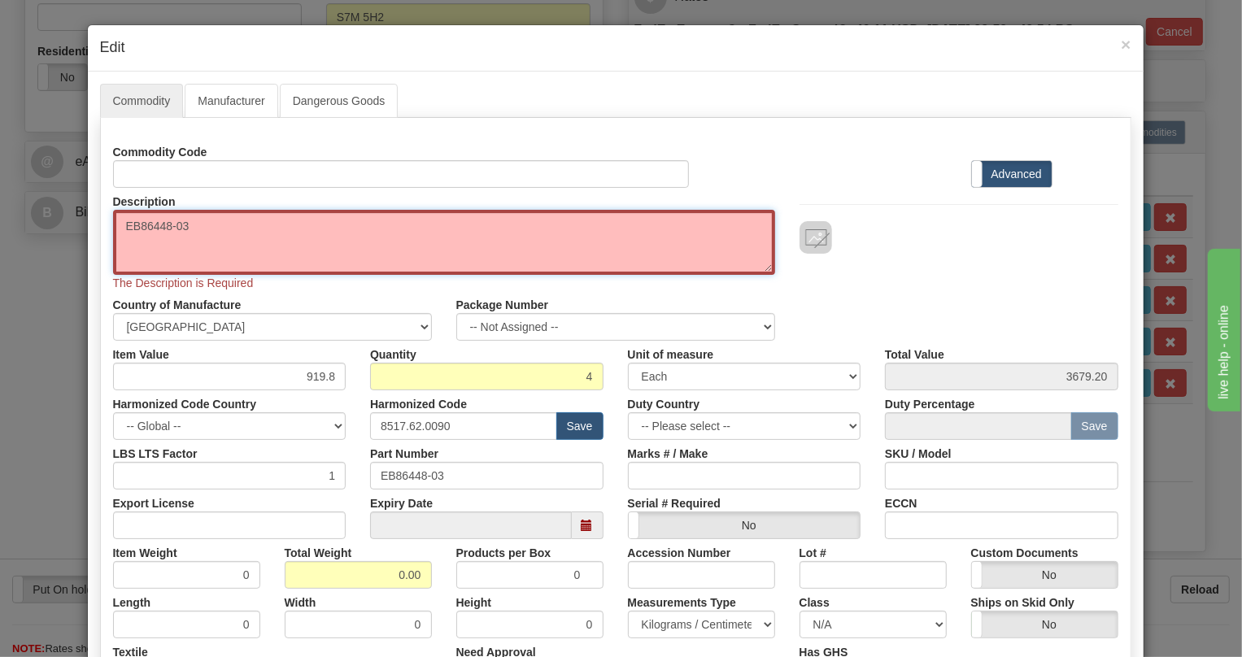
type textarea "EB86448-03"
click at [312, 378] on div "Commodity Code Standard Advanced Description EB86448-03 The Description is Requ…" at bounding box center [615, 437] width 1005 height 599
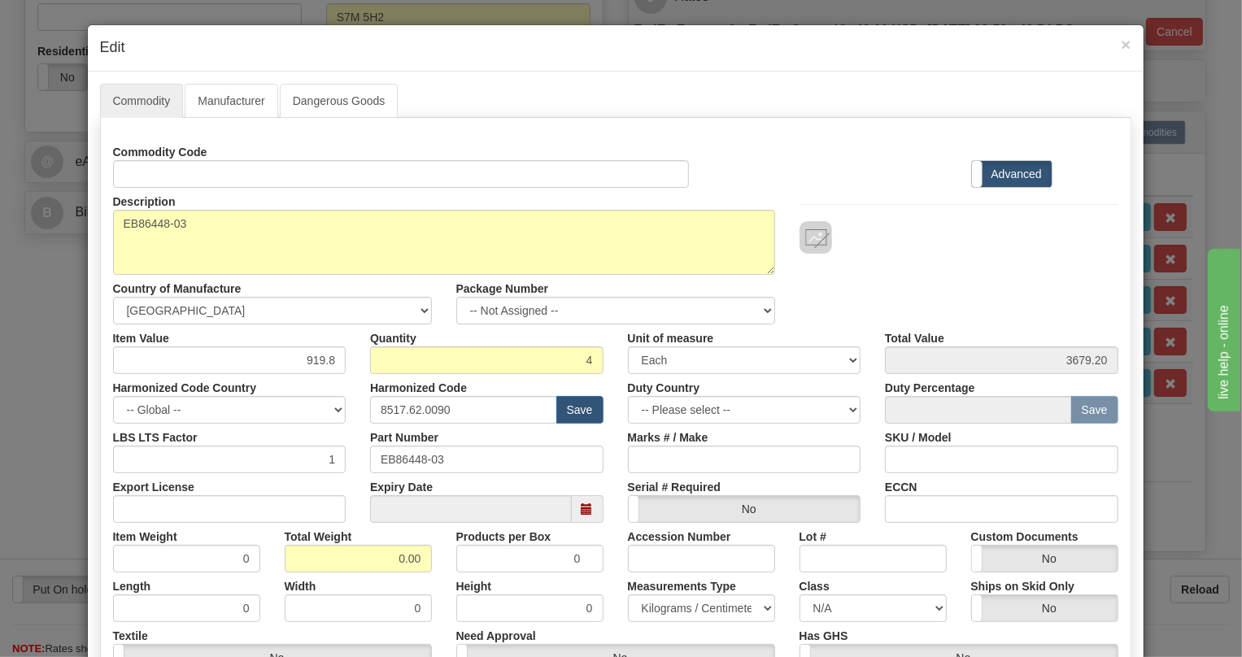
click at [312, 378] on div "Harmonized Code Country -- Global -- AFGHANISTAN ALAND ISLANDS ALBANIA ALGERIA …" at bounding box center [230, 399] width 258 height 50
click at [324, 361] on input "919.8" at bounding box center [229, 360] width 233 height 28
type input "540.81"
type input "2163.24"
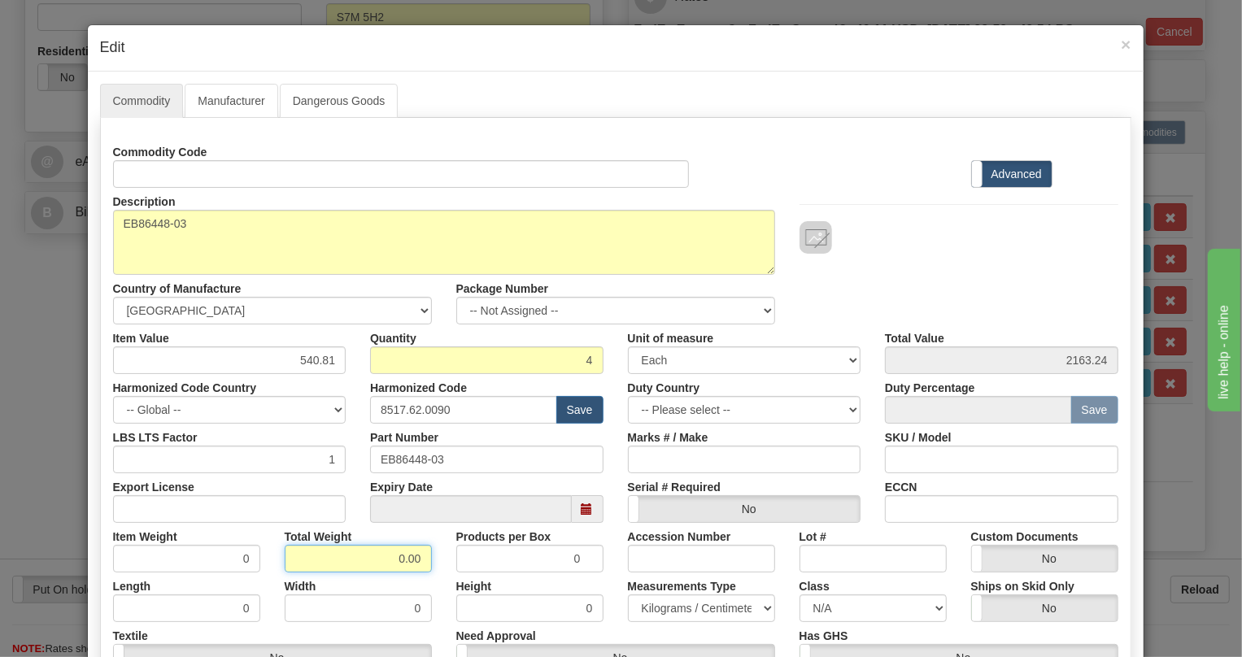
click at [386, 549] on input "0.00" at bounding box center [358, 559] width 147 height 28
type input "1.00"
type input "0.2500"
click at [695, 606] on select "Pounds / Inches Kilograms / Centimeters" at bounding box center [701, 609] width 147 height 28
select select "0"
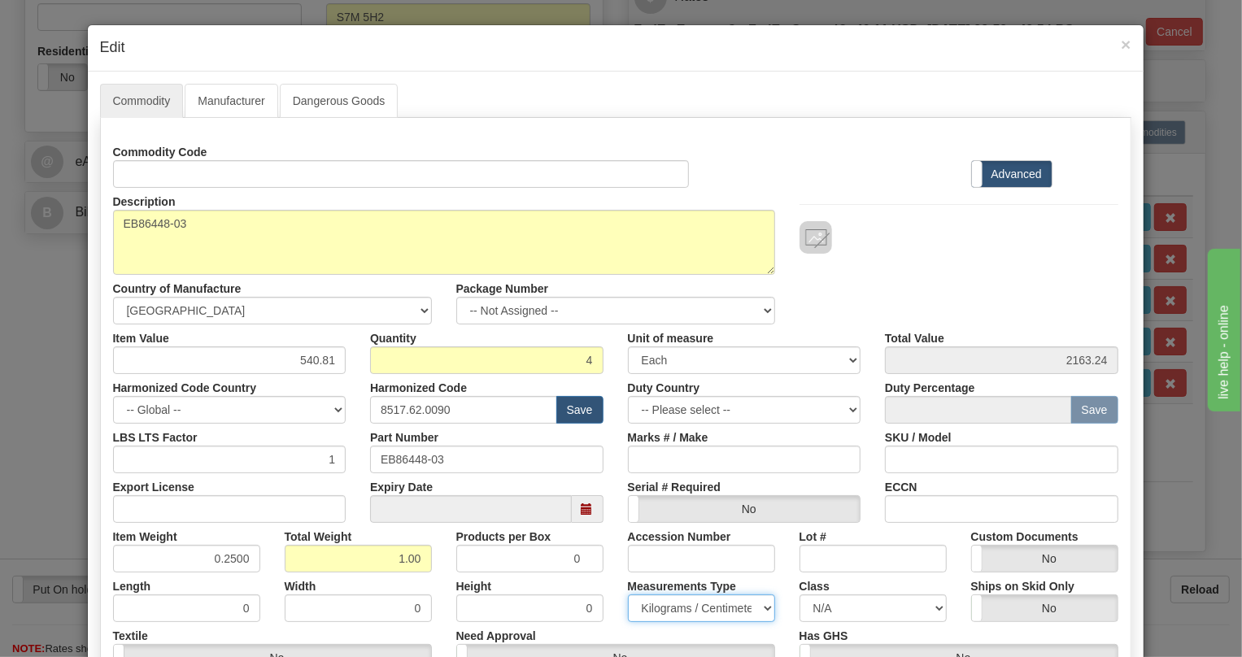
click at [628, 595] on select "Pounds / Inches Kilograms / Centimeters" at bounding box center [701, 609] width 147 height 28
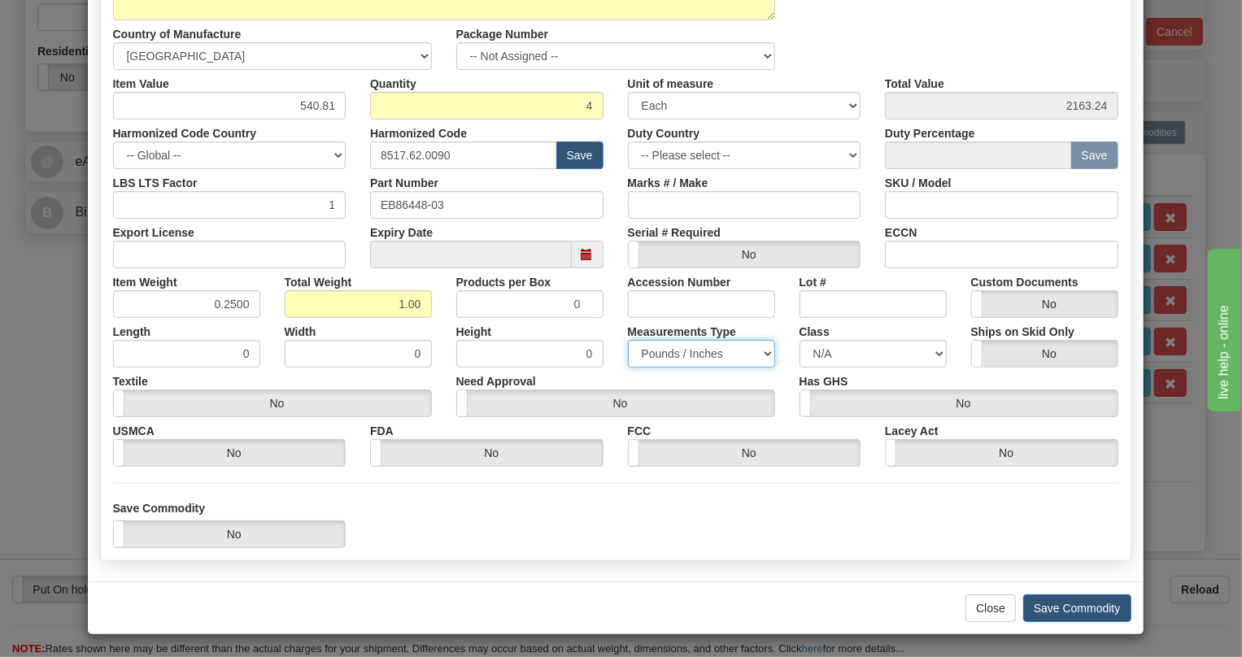
scroll to position [255, 0]
click at [1069, 609] on button "Save Commodity" at bounding box center [1077, 608] width 108 height 28
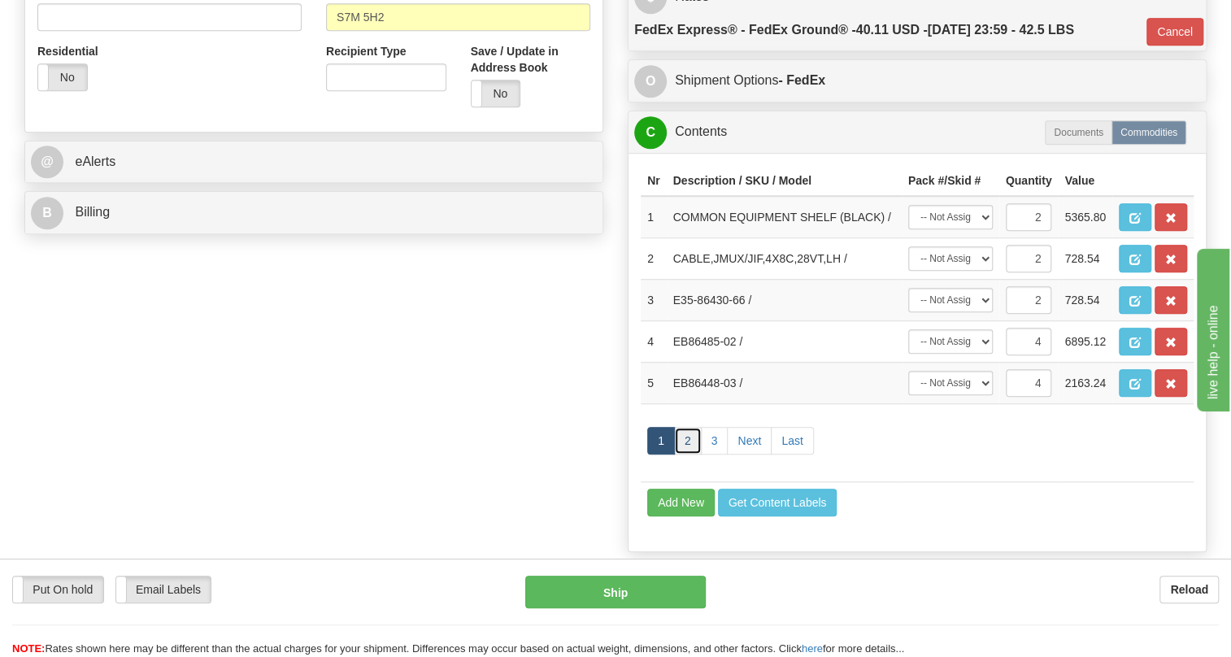
click at [682, 455] on link "2" at bounding box center [688, 441] width 28 height 28
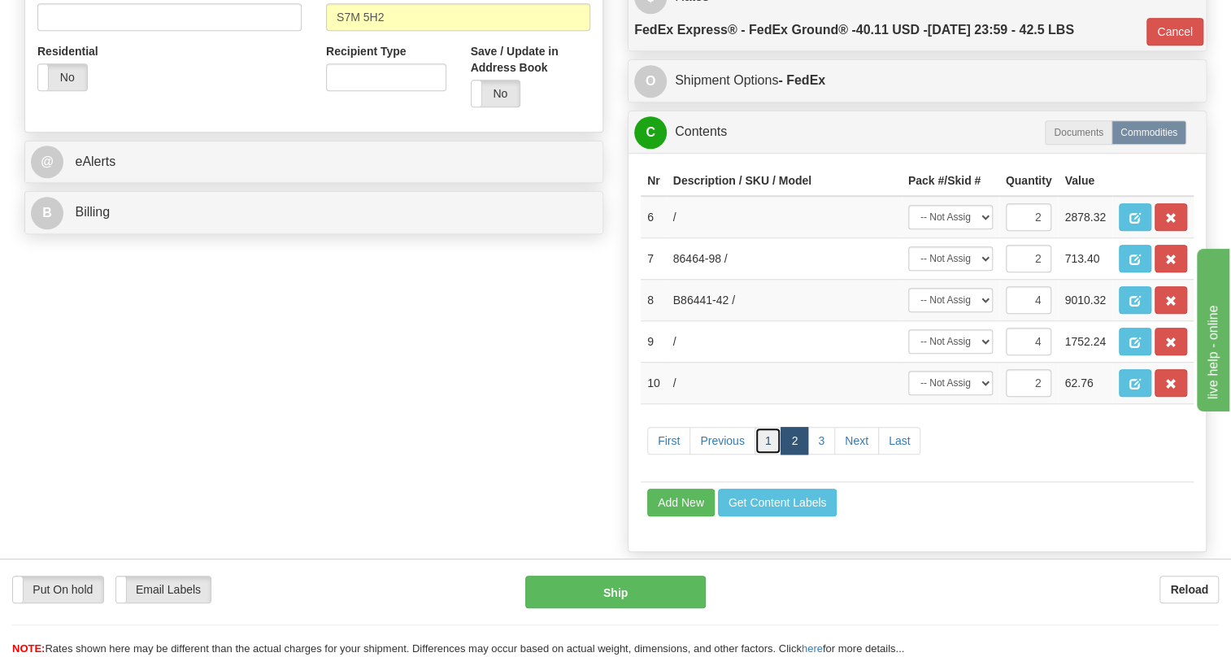
click at [763, 455] on link "1" at bounding box center [769, 441] width 28 height 28
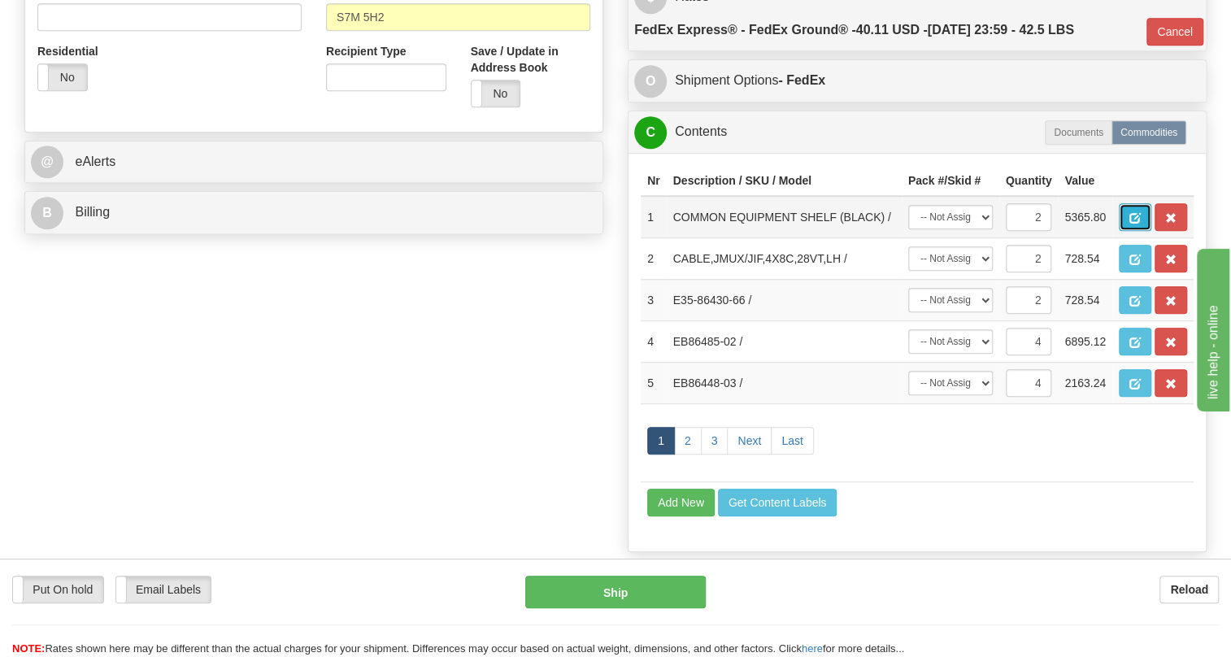
click at [1133, 224] on span "button" at bounding box center [1135, 218] width 11 height 11
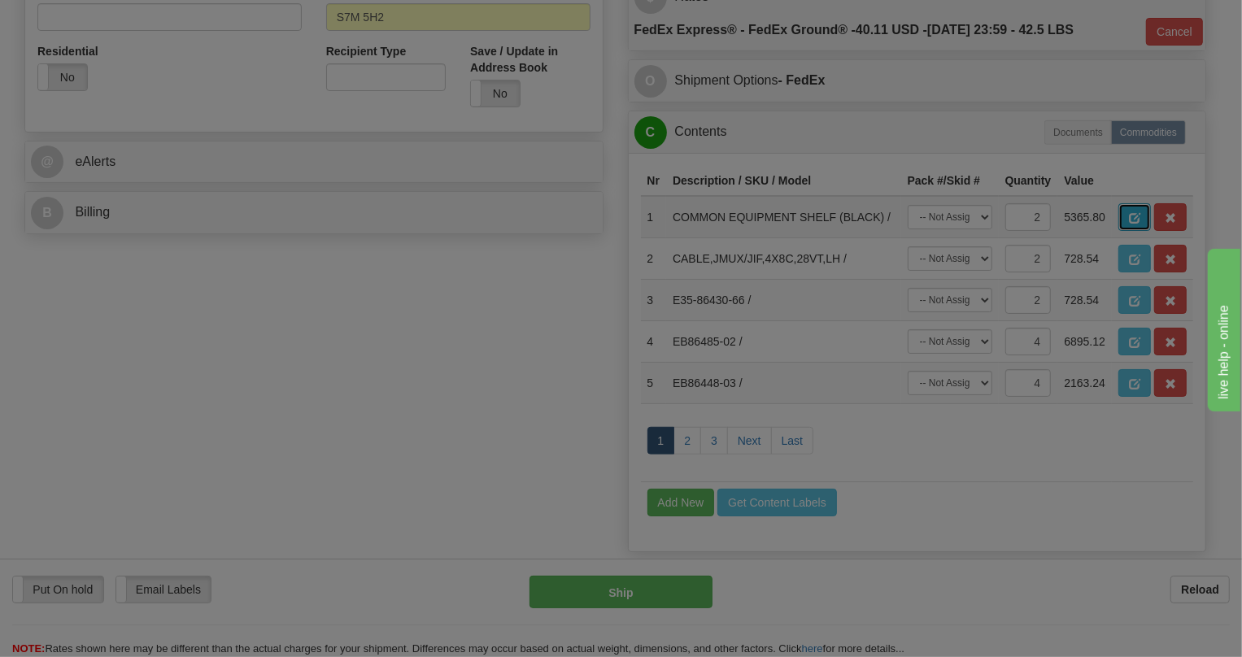
scroll to position [0, 0]
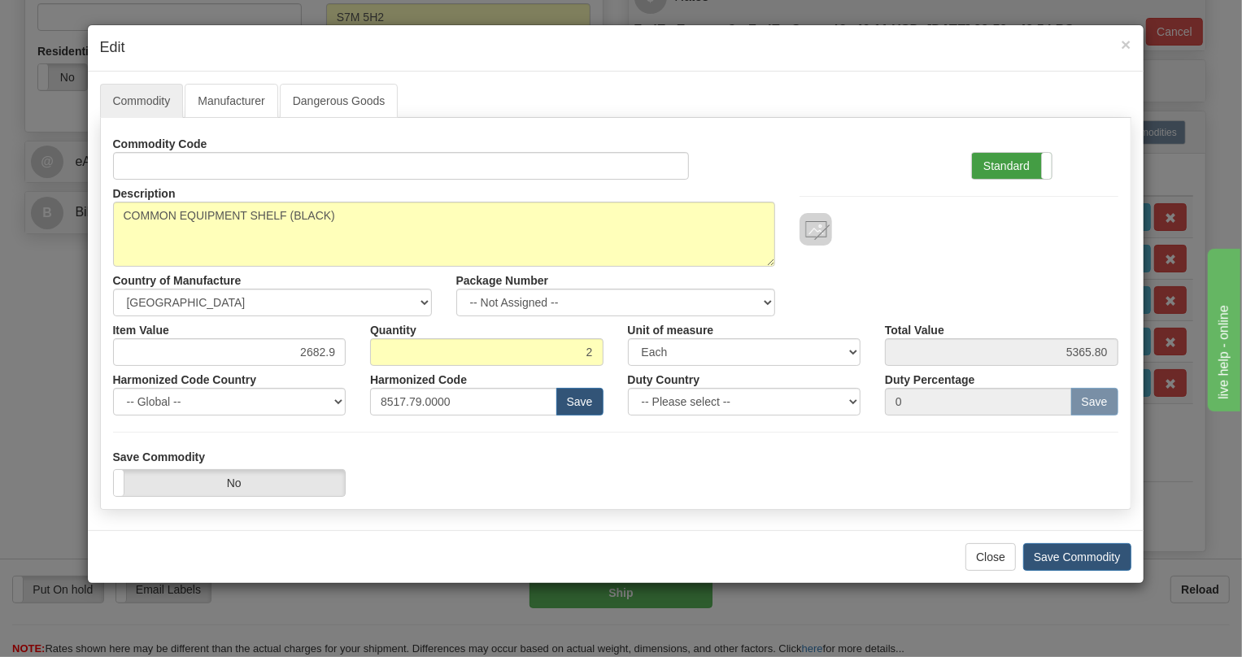
click at [1013, 165] on label "Standard" at bounding box center [1012, 166] width 80 height 26
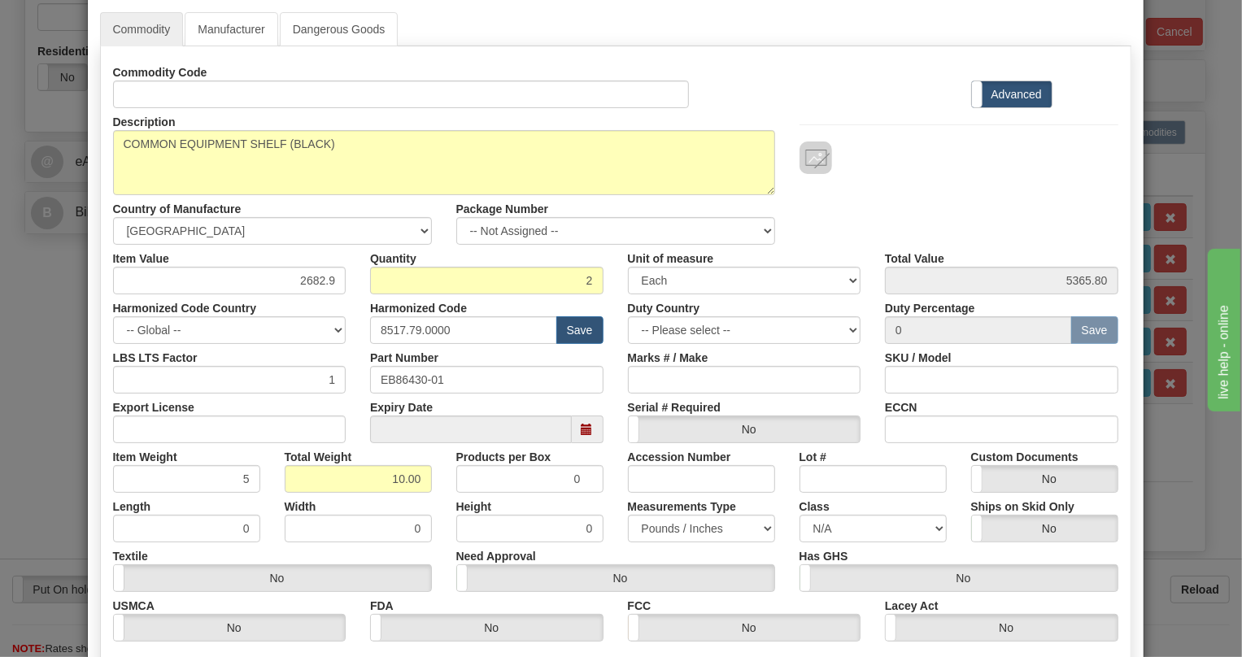
scroll to position [247, 0]
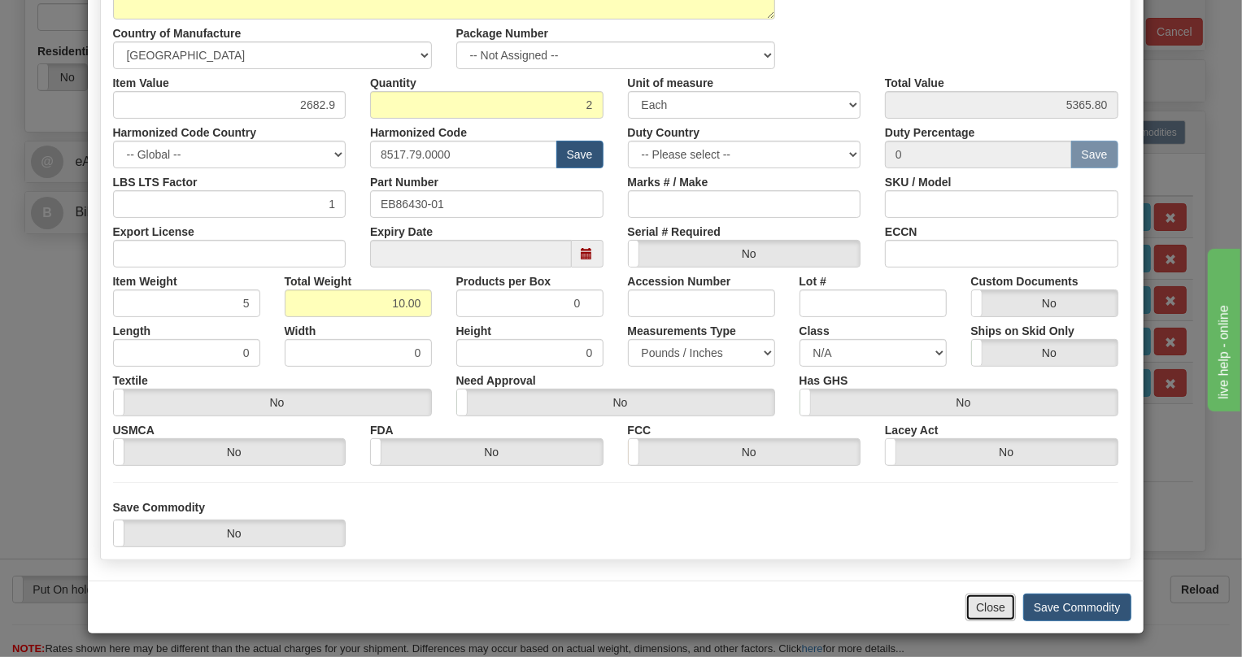
click at [986, 603] on button "Close" at bounding box center [990, 608] width 50 height 28
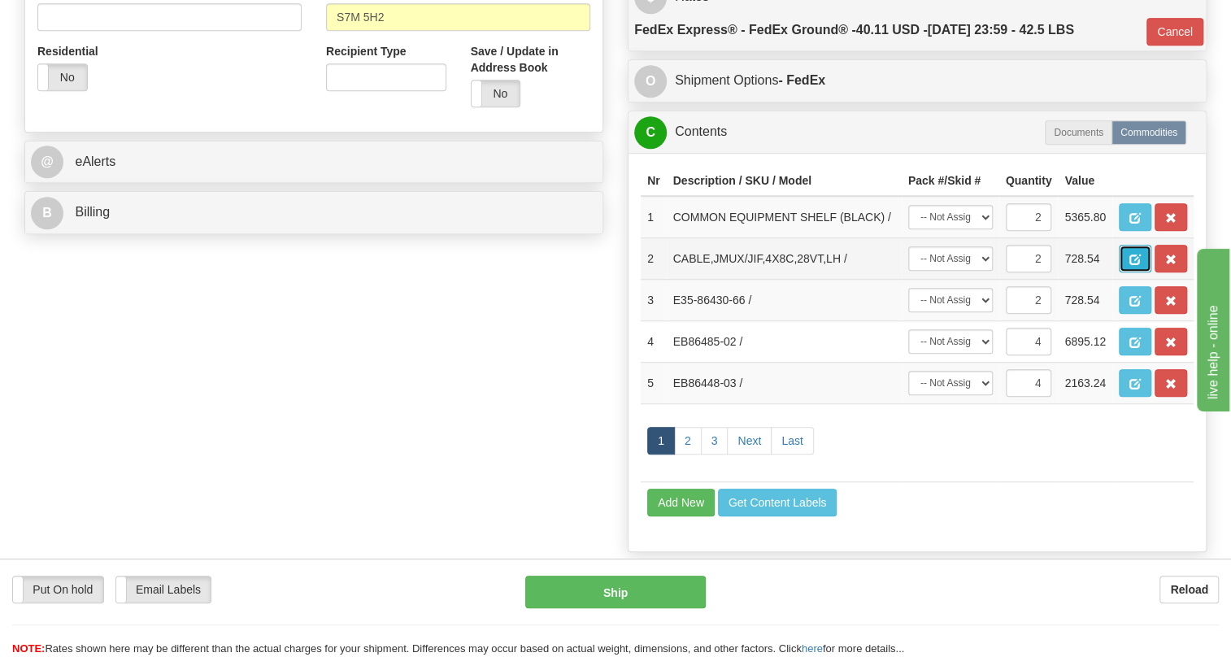
click at [1132, 265] on span "button" at bounding box center [1135, 260] width 11 height 11
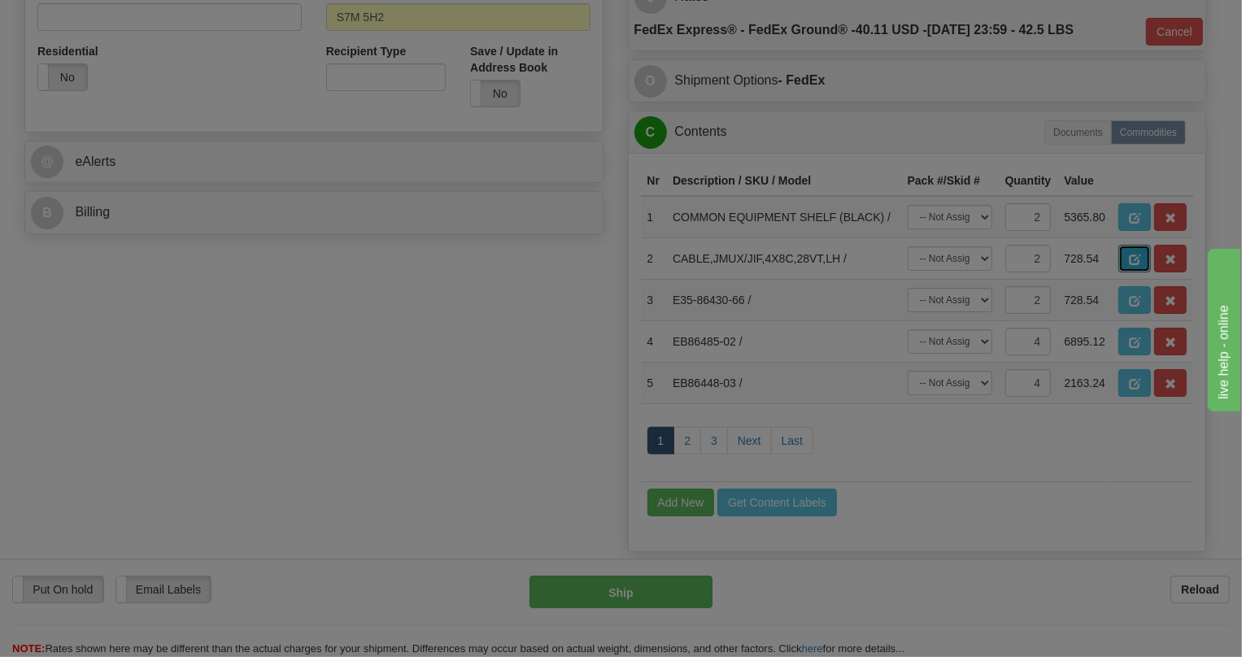
scroll to position [0, 0]
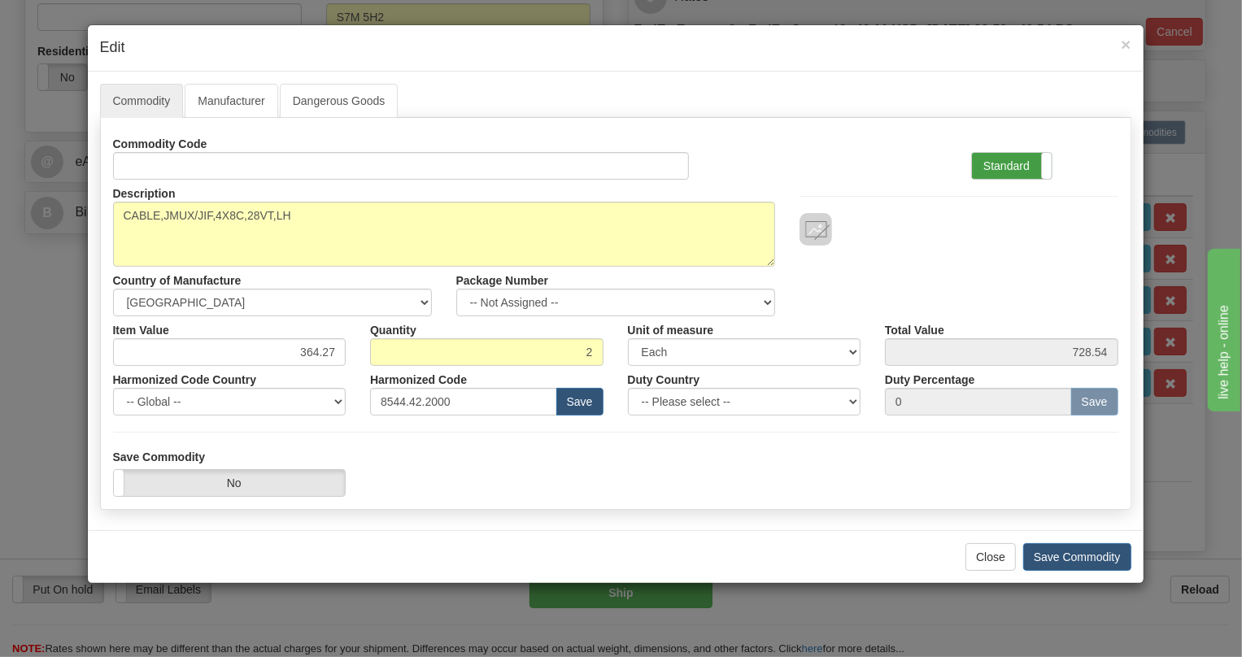
click at [1000, 165] on label "Standard" at bounding box center [1012, 166] width 80 height 26
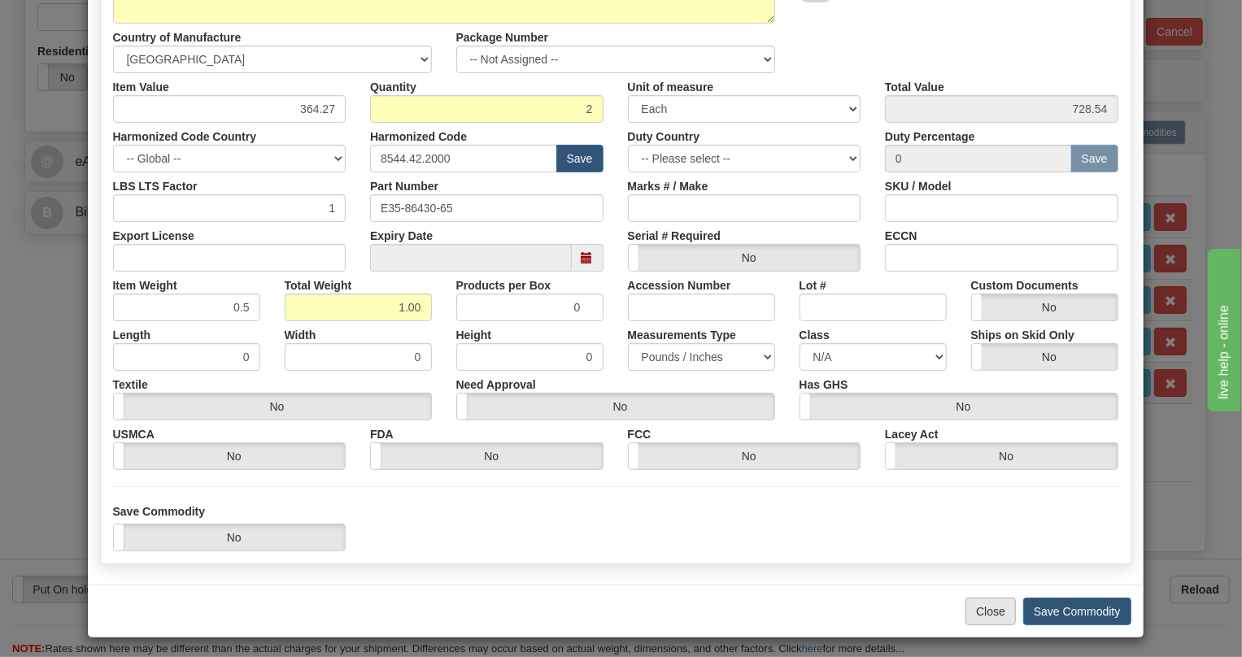
scroll to position [247, 0]
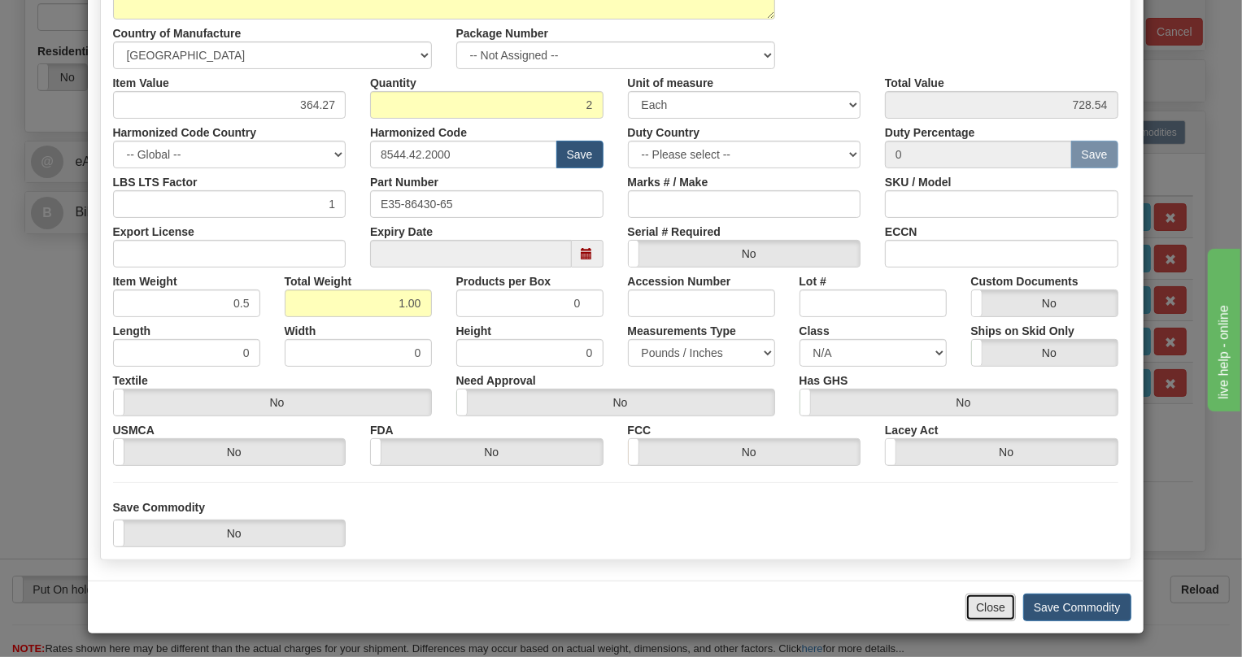
click at [983, 608] on button "Close" at bounding box center [990, 608] width 50 height 28
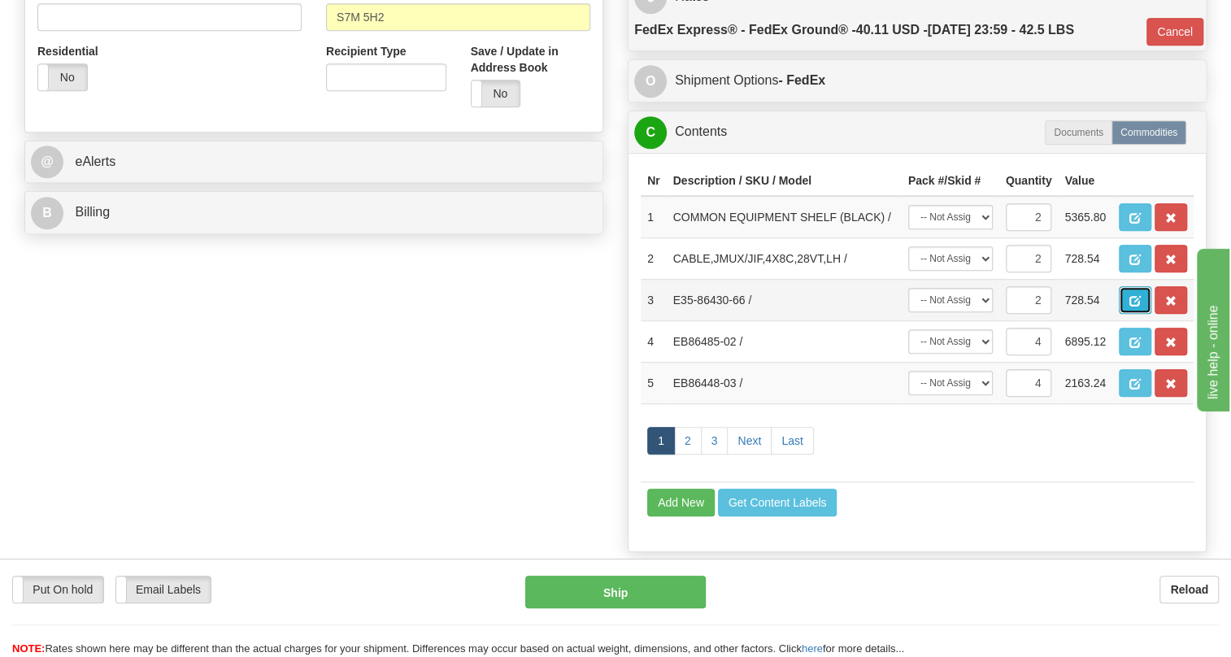
click at [1138, 307] on span "button" at bounding box center [1135, 301] width 11 height 11
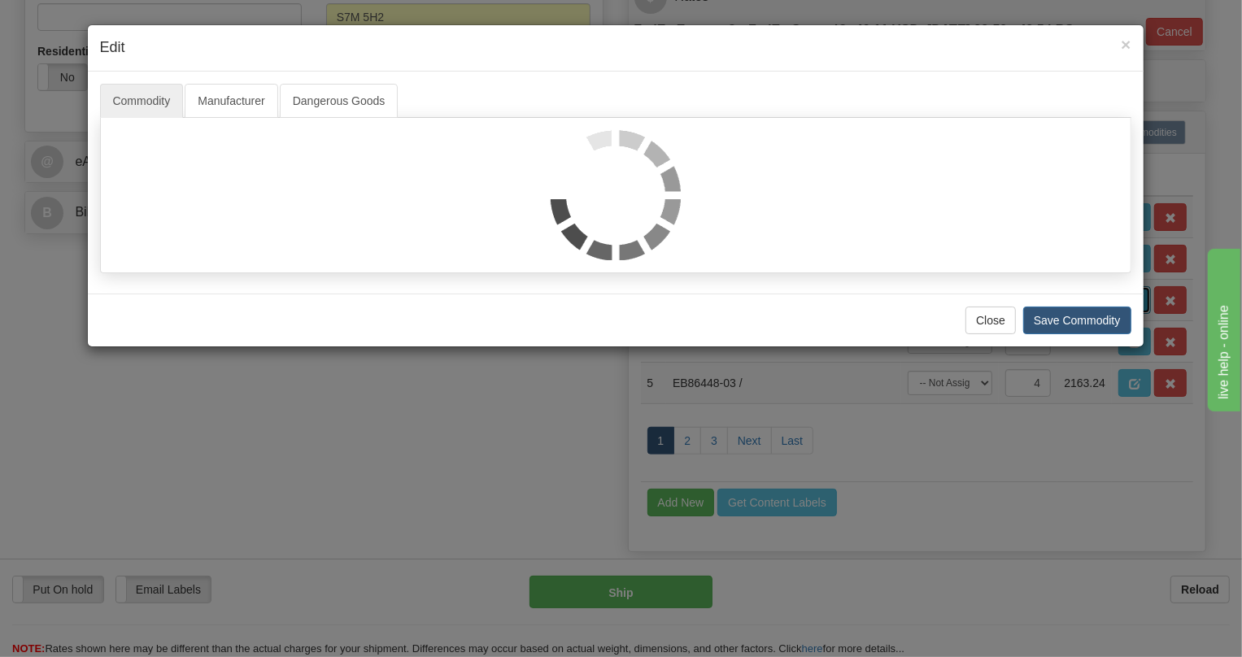
scroll to position [0, 0]
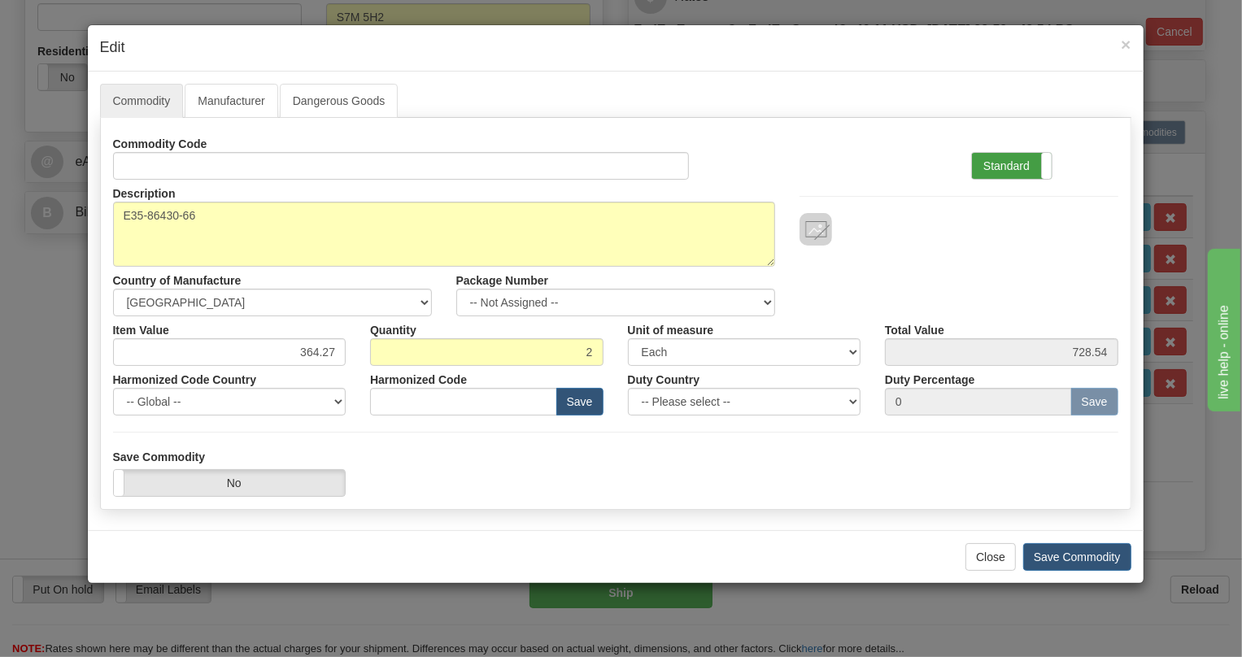
click at [1006, 168] on label "Standard" at bounding box center [1012, 166] width 80 height 26
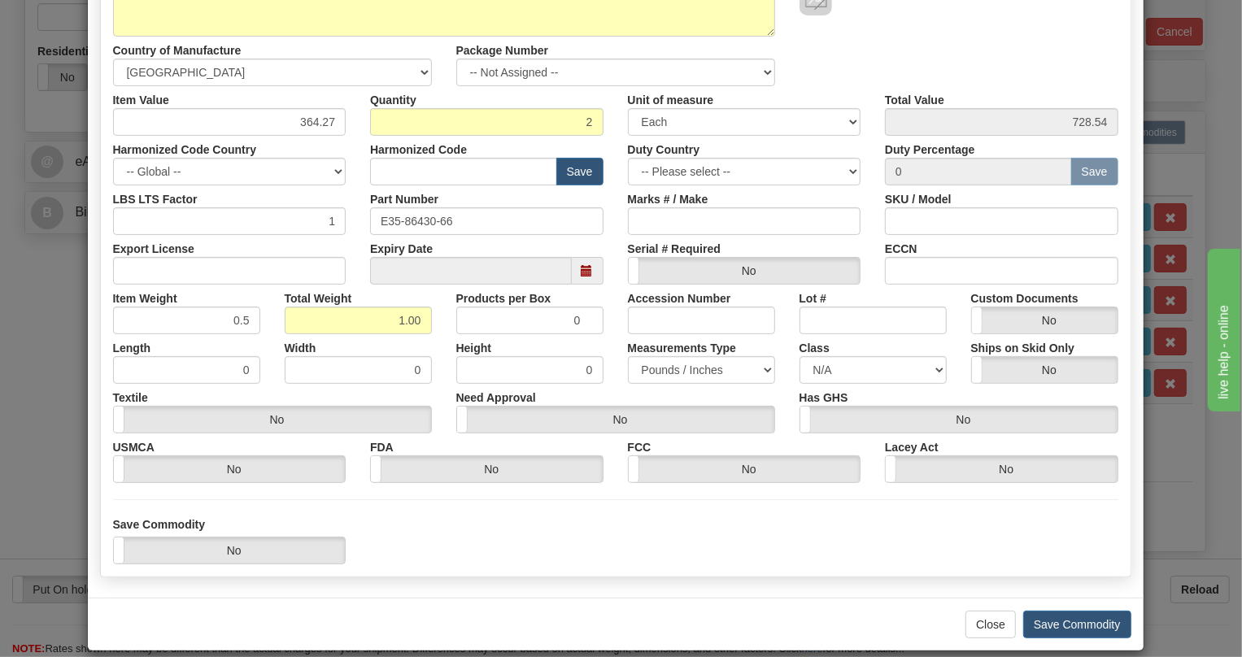
scroll to position [247, 0]
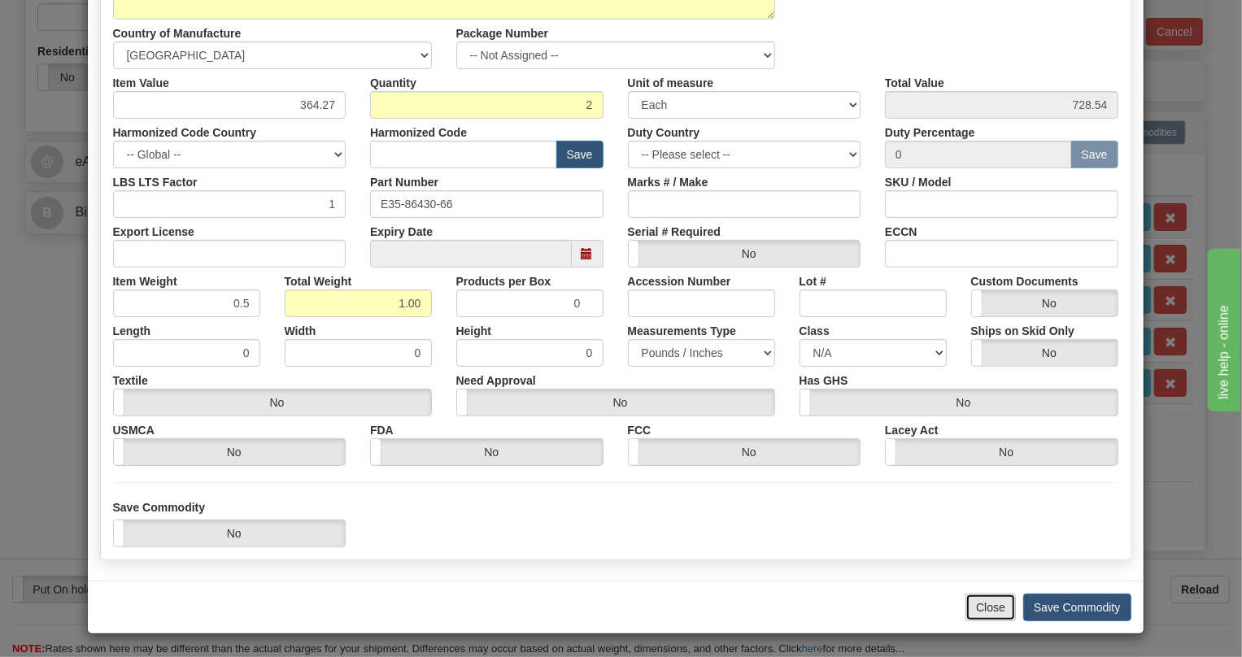
click at [984, 608] on button "Close" at bounding box center [990, 608] width 50 height 28
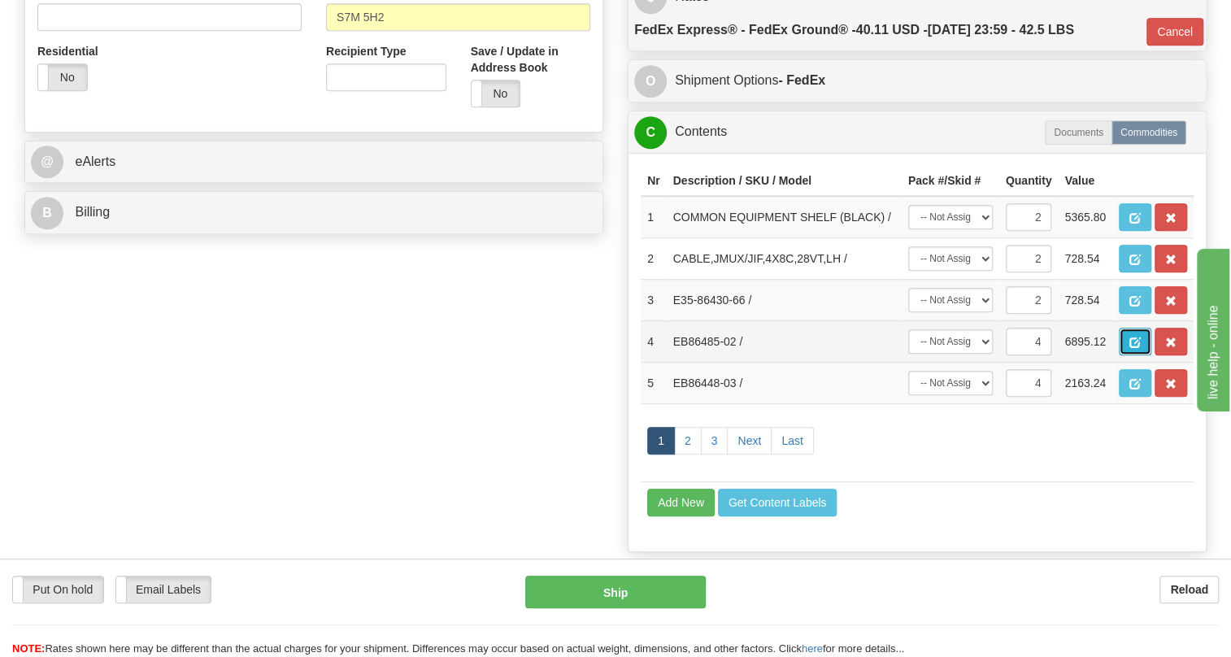
click at [1134, 348] on span "button" at bounding box center [1135, 343] width 11 height 11
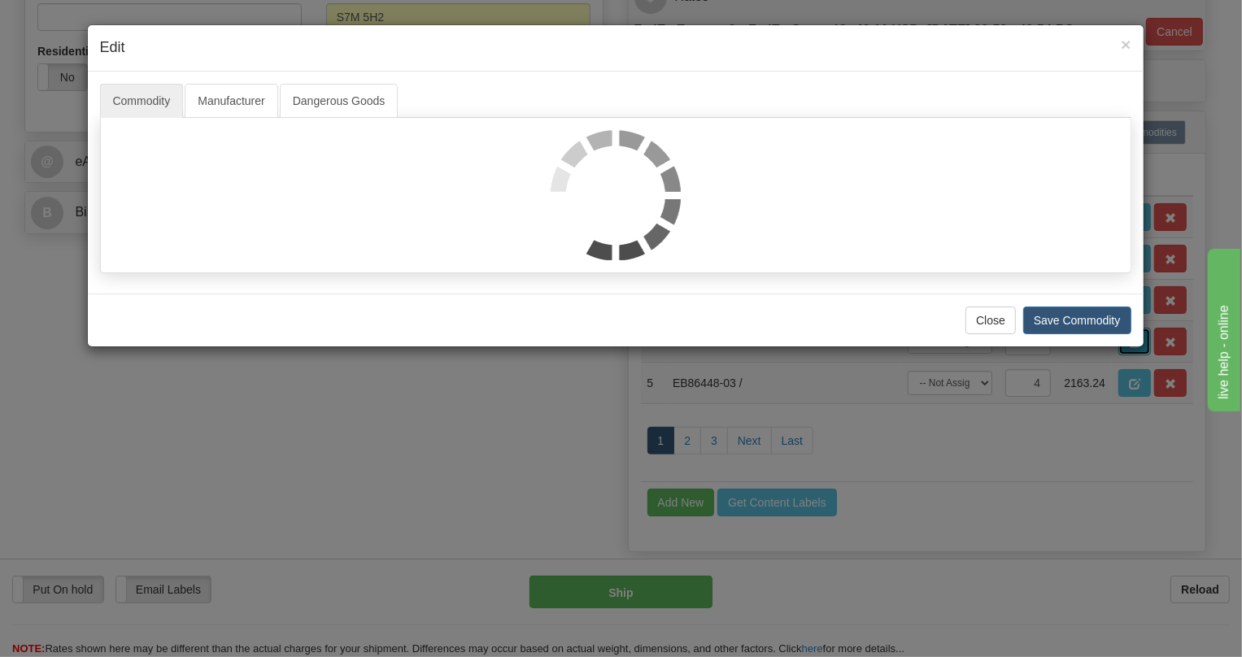
scroll to position [0, 0]
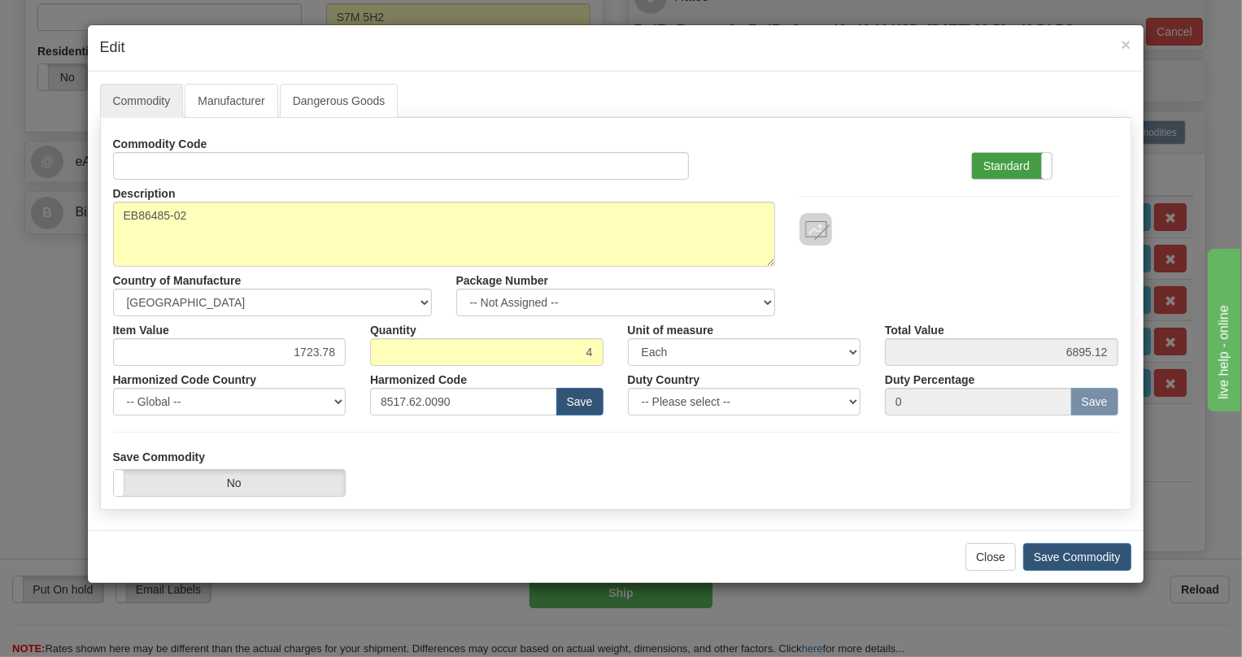
click at [1013, 159] on label "Standard" at bounding box center [1012, 166] width 80 height 26
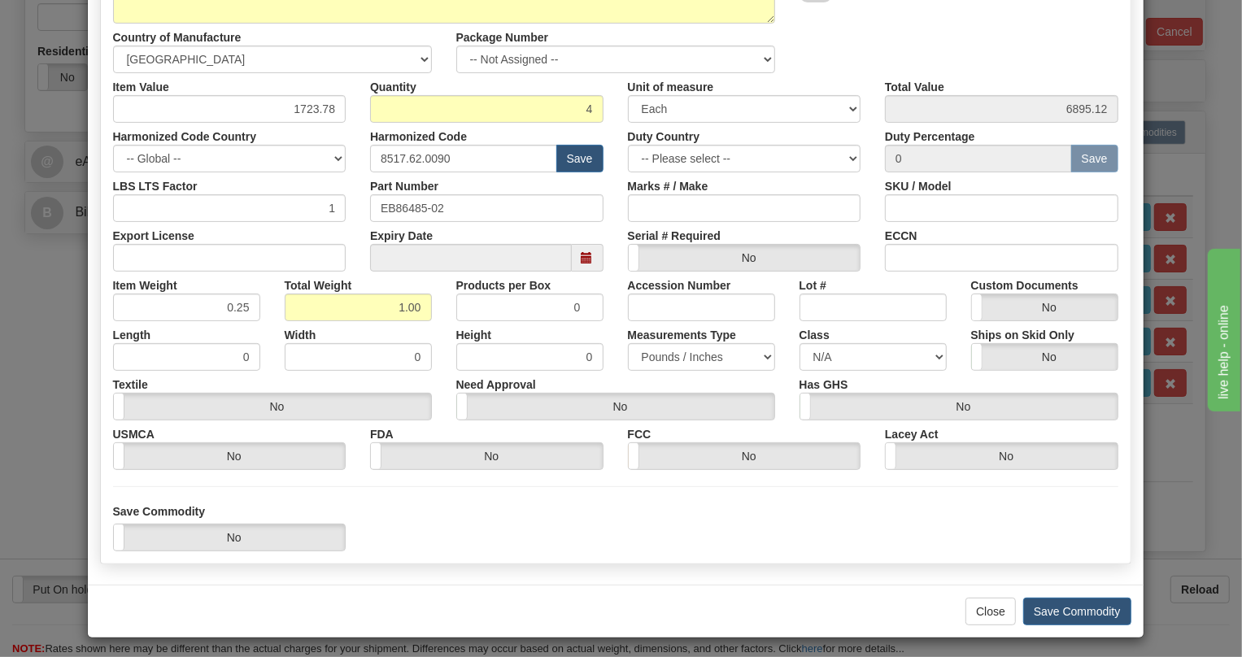
scroll to position [247, 0]
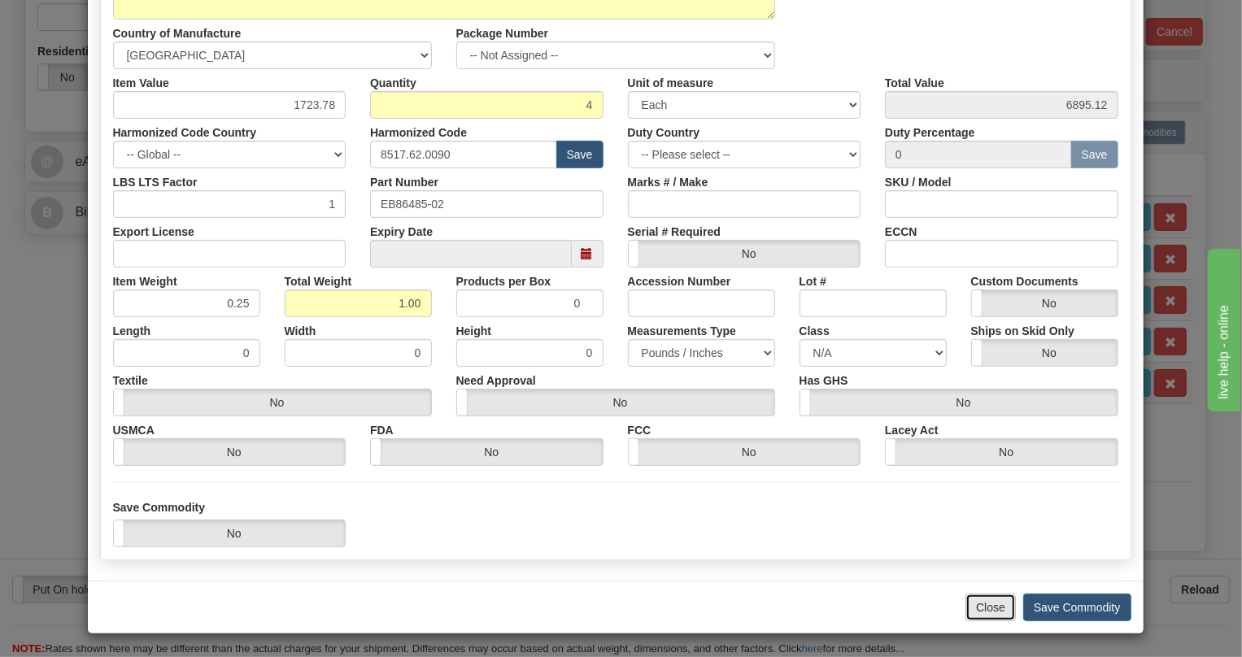
click at [974, 606] on button "Close" at bounding box center [990, 608] width 50 height 28
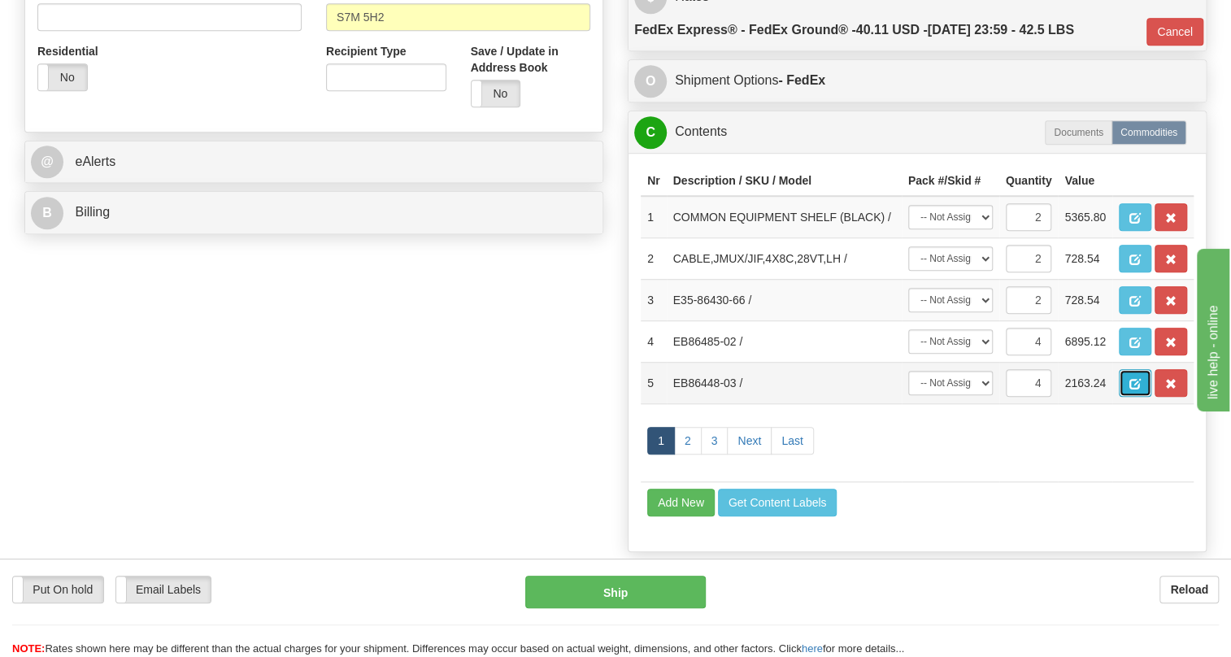
click at [1131, 390] on span "button" at bounding box center [1135, 384] width 11 height 11
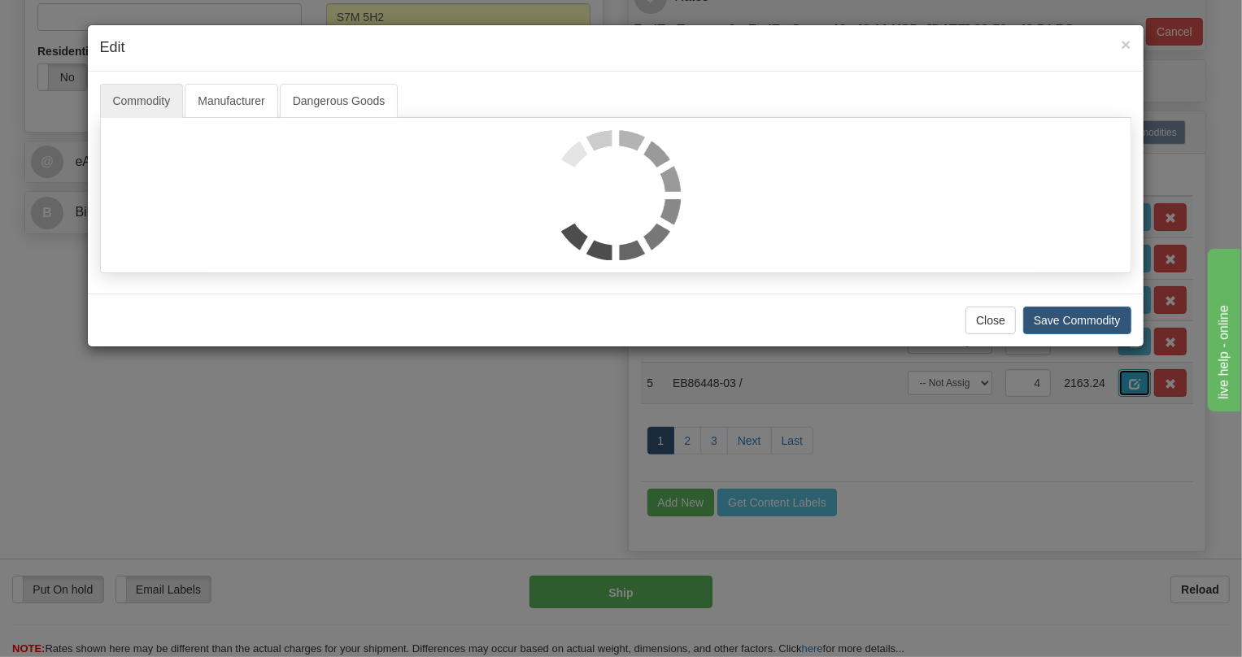
scroll to position [0, 0]
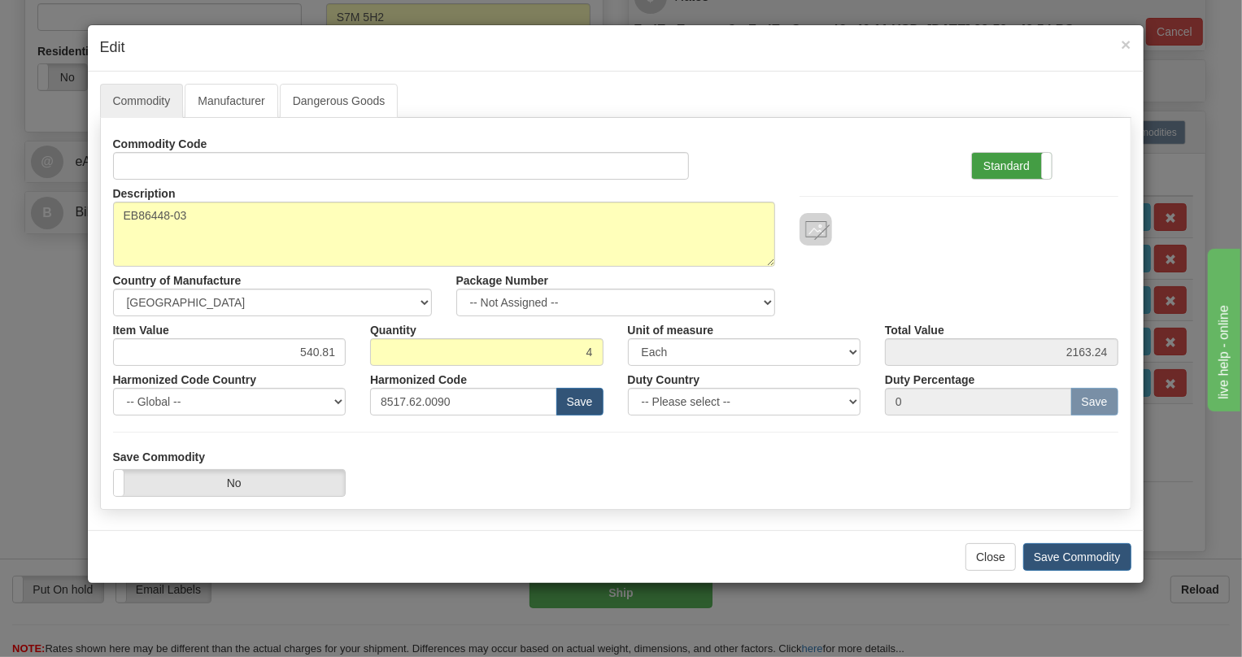
click at [996, 166] on label "Standard" at bounding box center [1012, 166] width 80 height 26
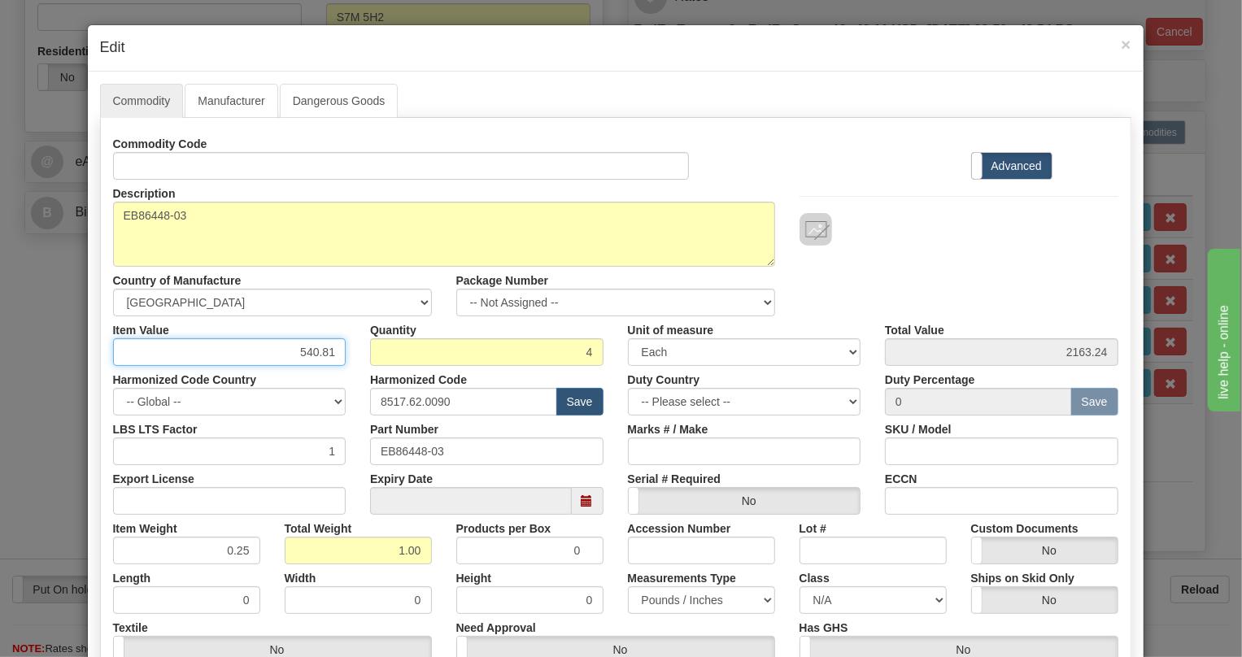
click at [305, 351] on input "540.81" at bounding box center [229, 352] width 233 height 28
click at [306, 351] on input "540.81" at bounding box center [229, 352] width 233 height 28
type input "951.03"
type input "3804.12"
click at [358, 373] on div "Harmonized Code 8517.62.0090 Save" at bounding box center [487, 391] width 258 height 50
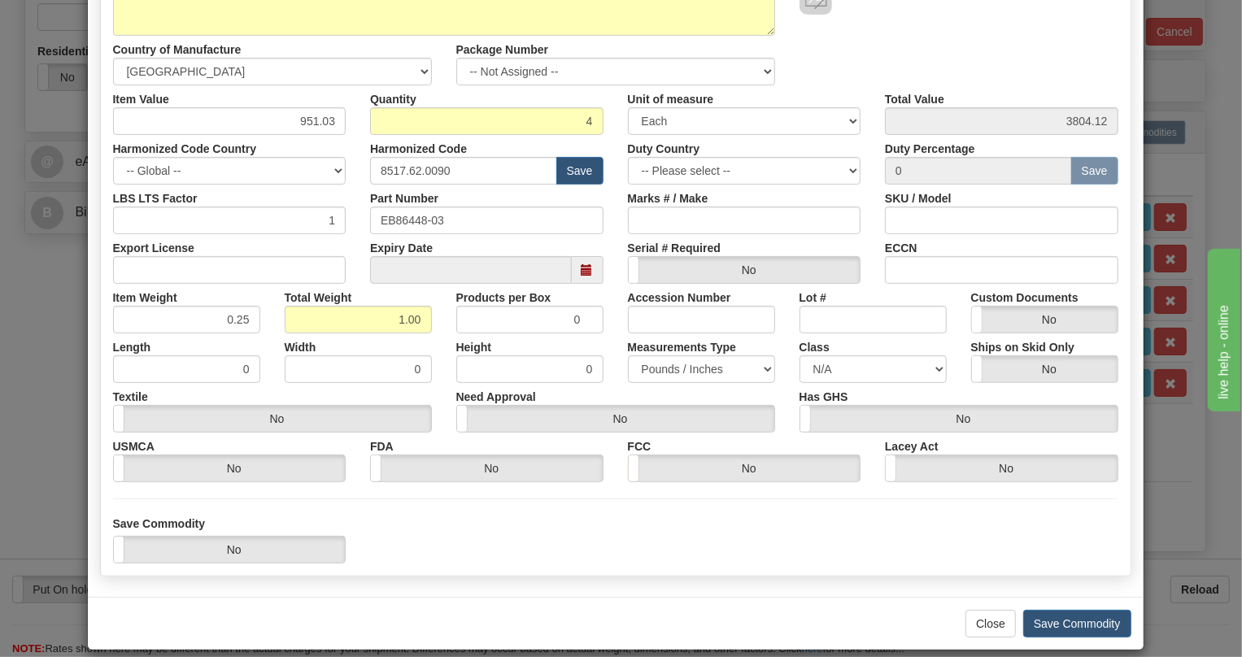
scroll to position [247, 0]
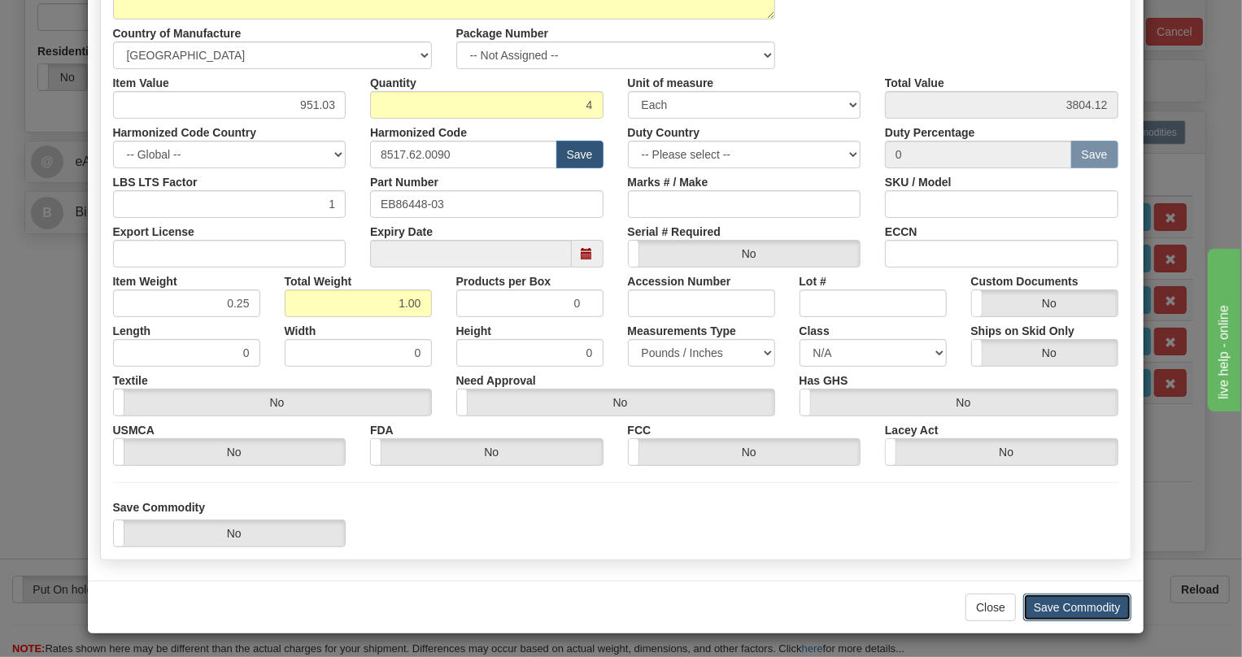
click at [1065, 607] on button "Save Commodity" at bounding box center [1077, 608] width 108 height 28
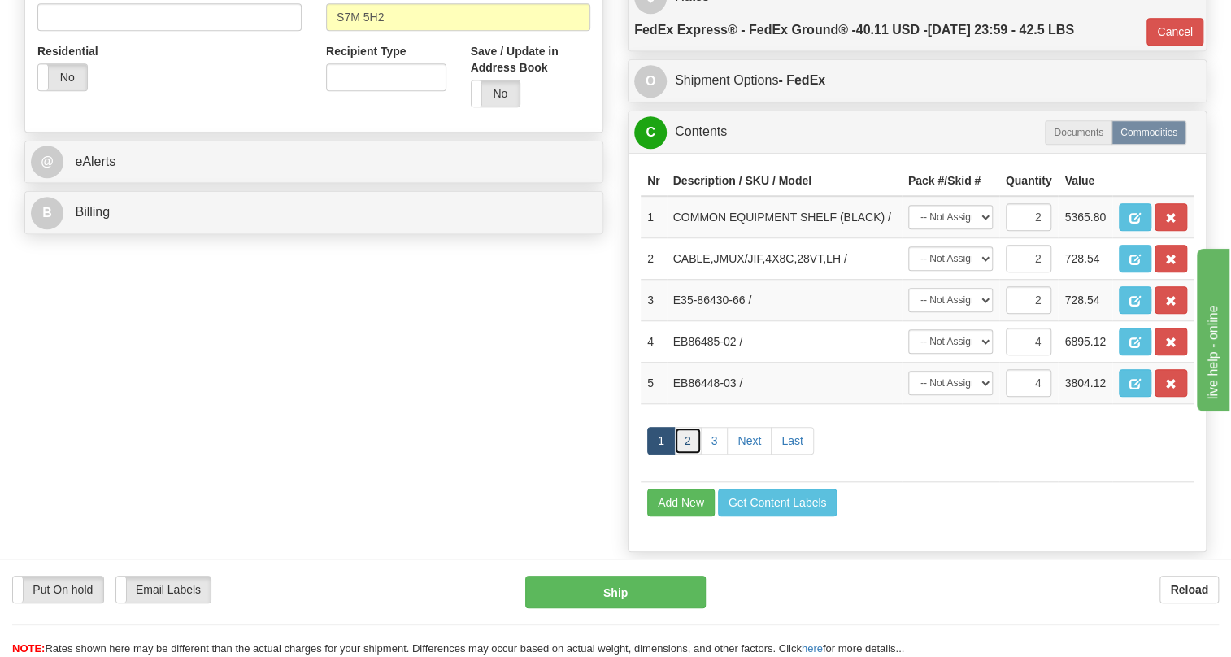
click at [683, 455] on link "2" at bounding box center [688, 441] width 28 height 28
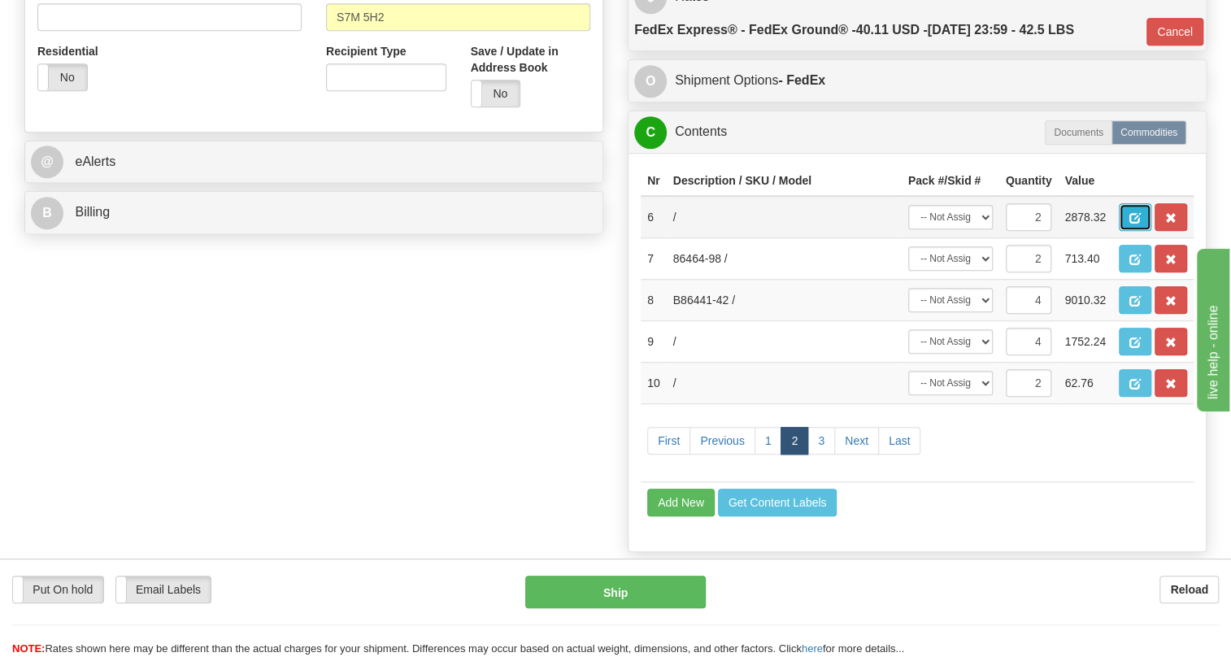
click at [1135, 224] on span "button" at bounding box center [1135, 218] width 11 height 11
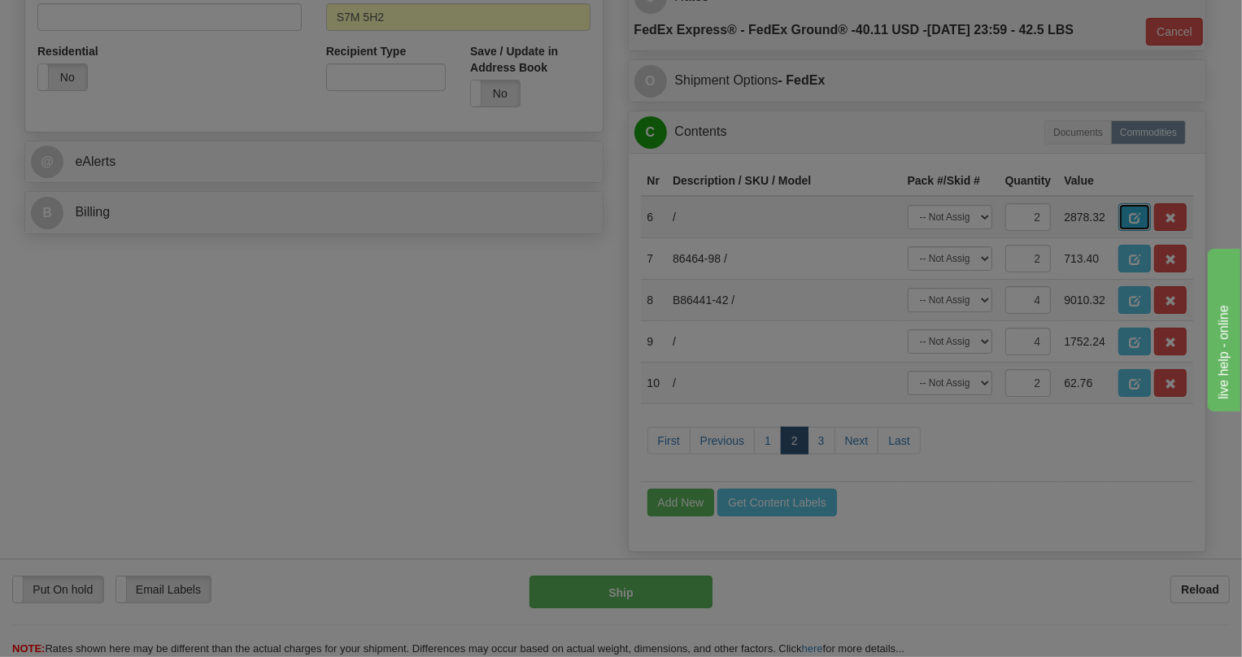
scroll to position [0, 0]
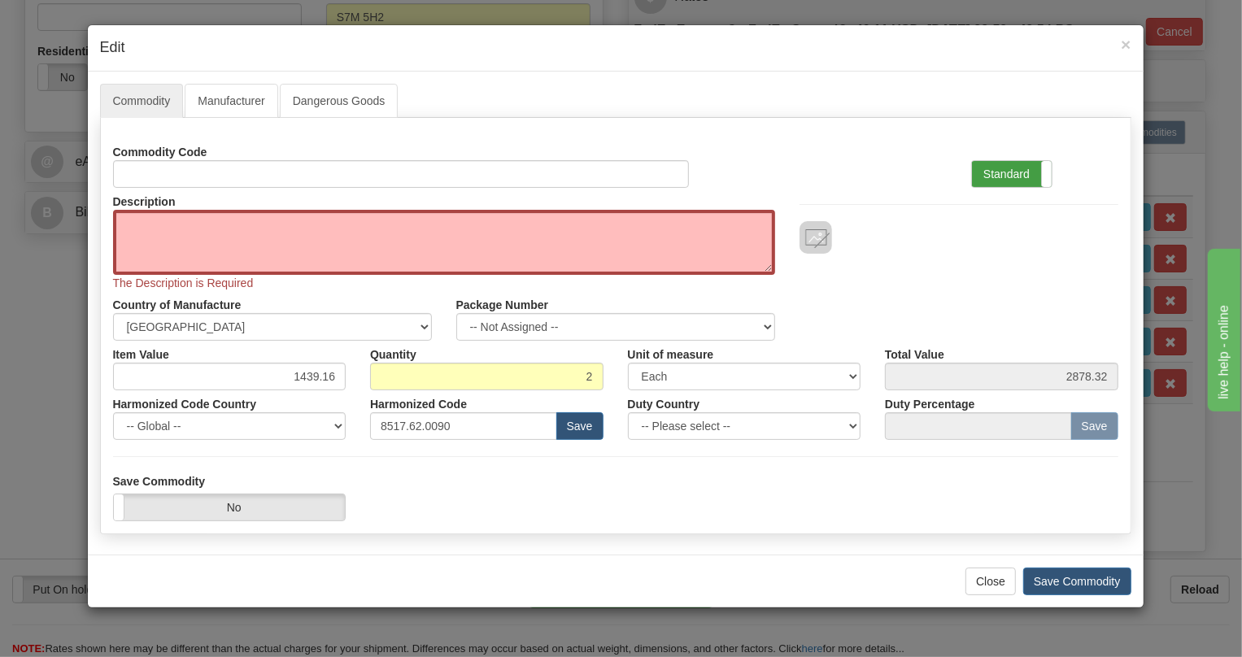
click at [1013, 168] on label "Standard" at bounding box center [1012, 174] width 80 height 26
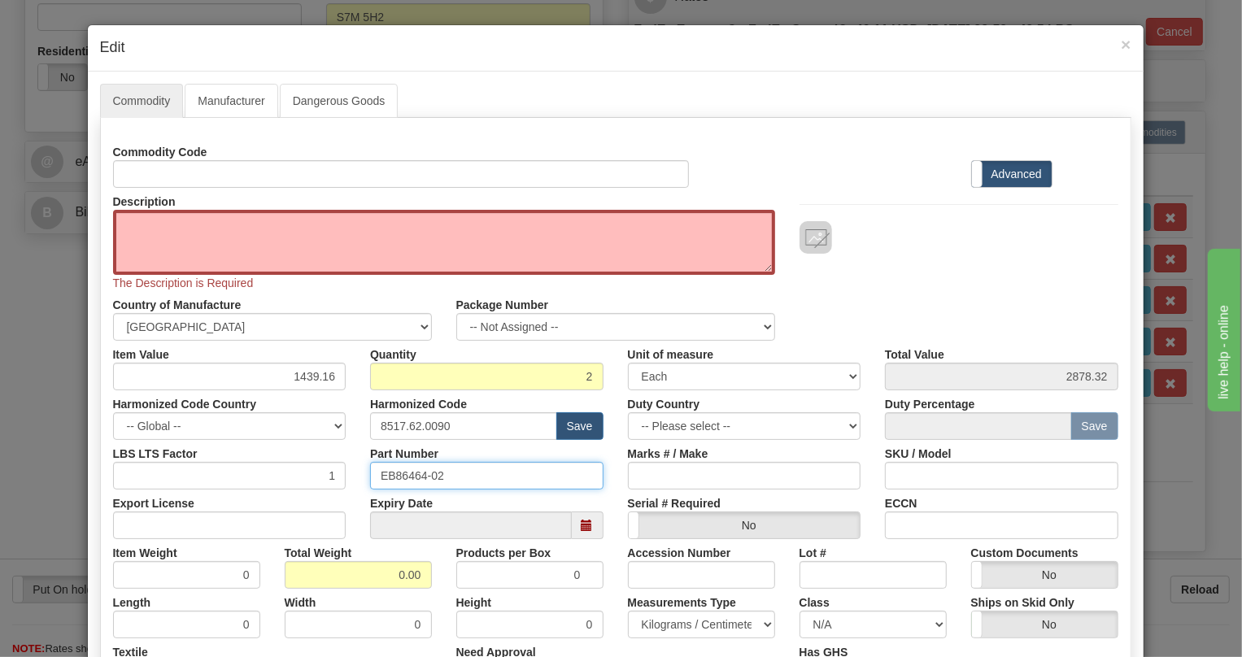
click at [412, 477] on input "EB86464-02" at bounding box center [486, 476] width 233 height 28
click at [411, 472] on input "EB86464-02" at bounding box center [486, 476] width 233 height 28
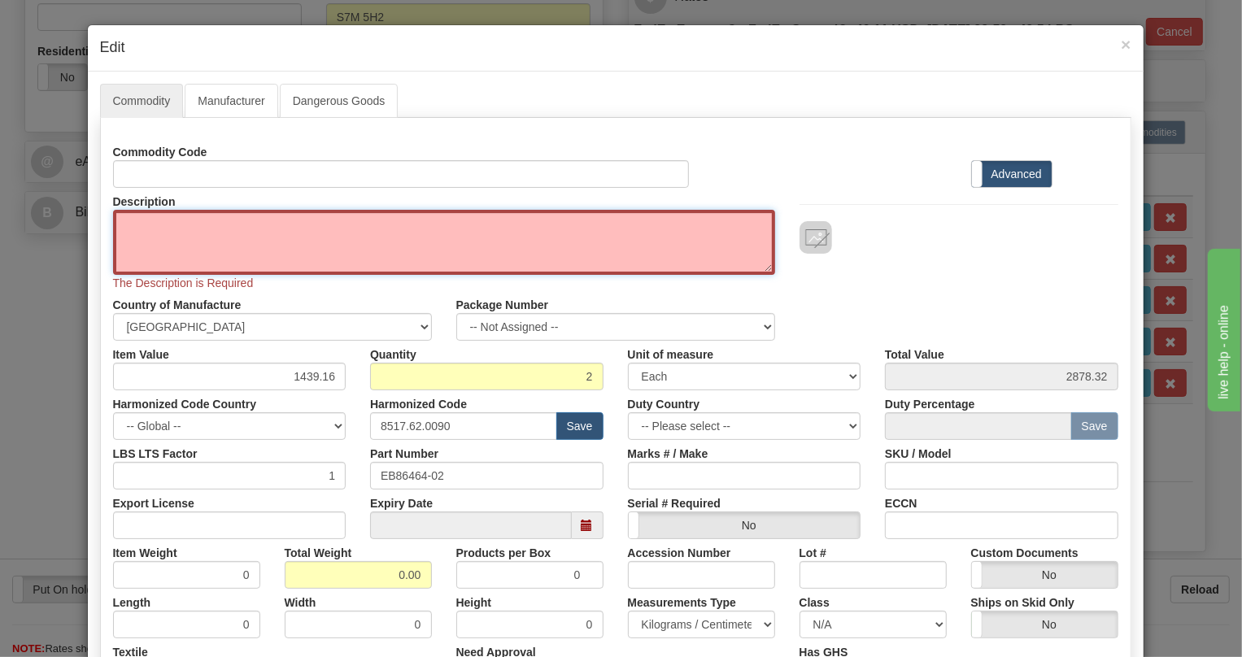
click at [130, 222] on textarea "Description" at bounding box center [444, 242] width 662 height 65
paste textarea "EB86464-02"
type textarea "EB86464-02"
click at [316, 373] on div "Commodity Code Standard Advanced Description EB86464-02 The Description is Requ…" at bounding box center [615, 437] width 1005 height 599
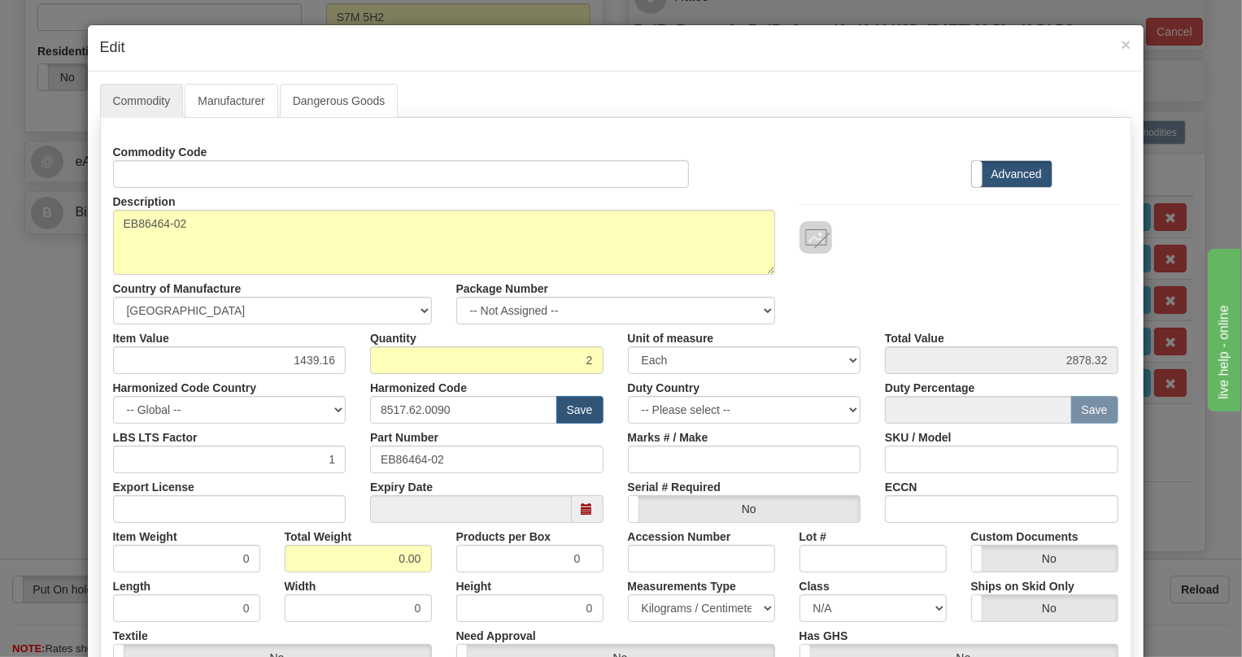
click at [316, 374] on div "Harmonized Code Country -- Global -- AFGHANISTAN ALAND ISLANDS ALBANIA ALGERIA …" at bounding box center [230, 399] width 258 height 50
click at [312, 359] on input "1439.16" at bounding box center [229, 360] width 233 height 28
type input "540.81"
type input "1081.62"
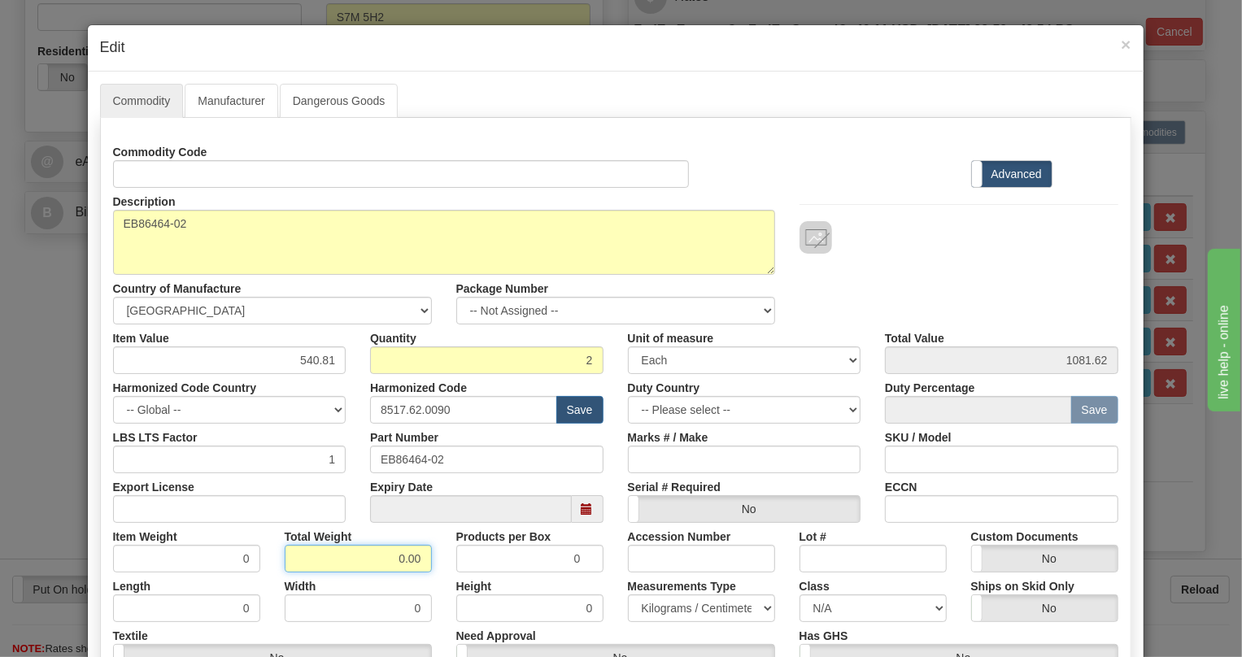
click at [387, 560] on input "0.00" at bounding box center [358, 559] width 147 height 28
type input "1.00"
type input "0.5000"
click at [699, 605] on select "Pounds / Inches Kilograms / Centimeters" at bounding box center [701, 609] width 147 height 28
select select "0"
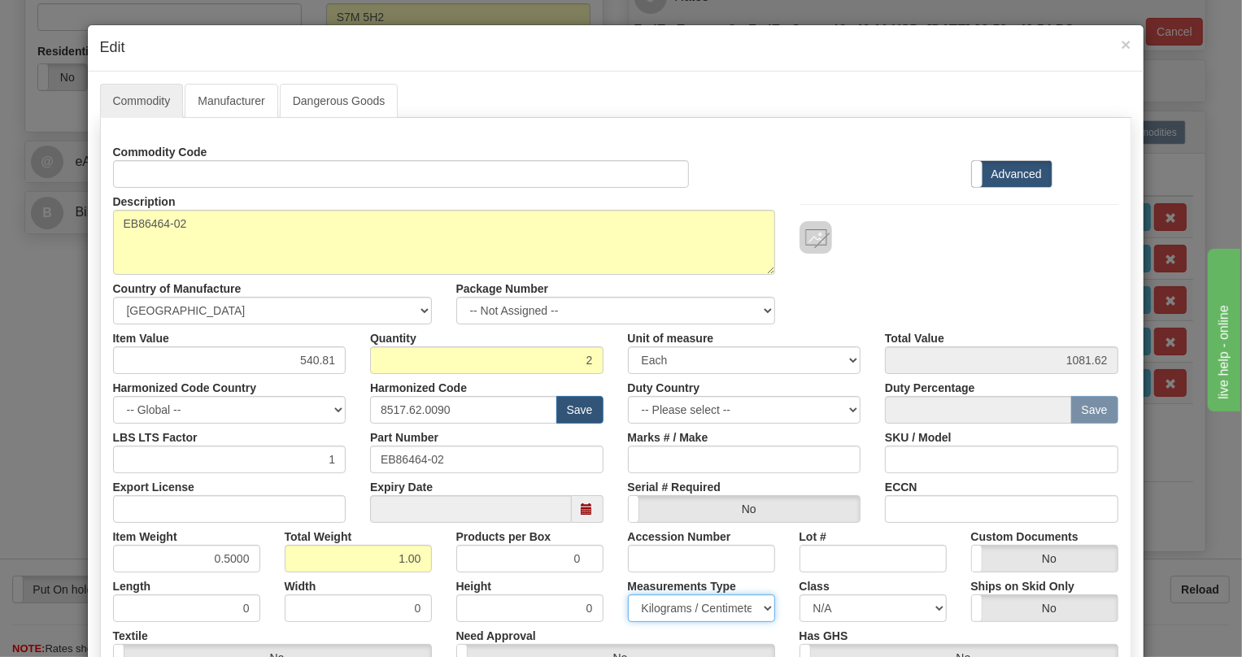
click at [628, 595] on select "Pounds / Inches Kilograms / Centimeters" at bounding box center [701, 609] width 147 height 28
click at [604, 539] on div "Products per Box 0" at bounding box center [530, 548] width 172 height 50
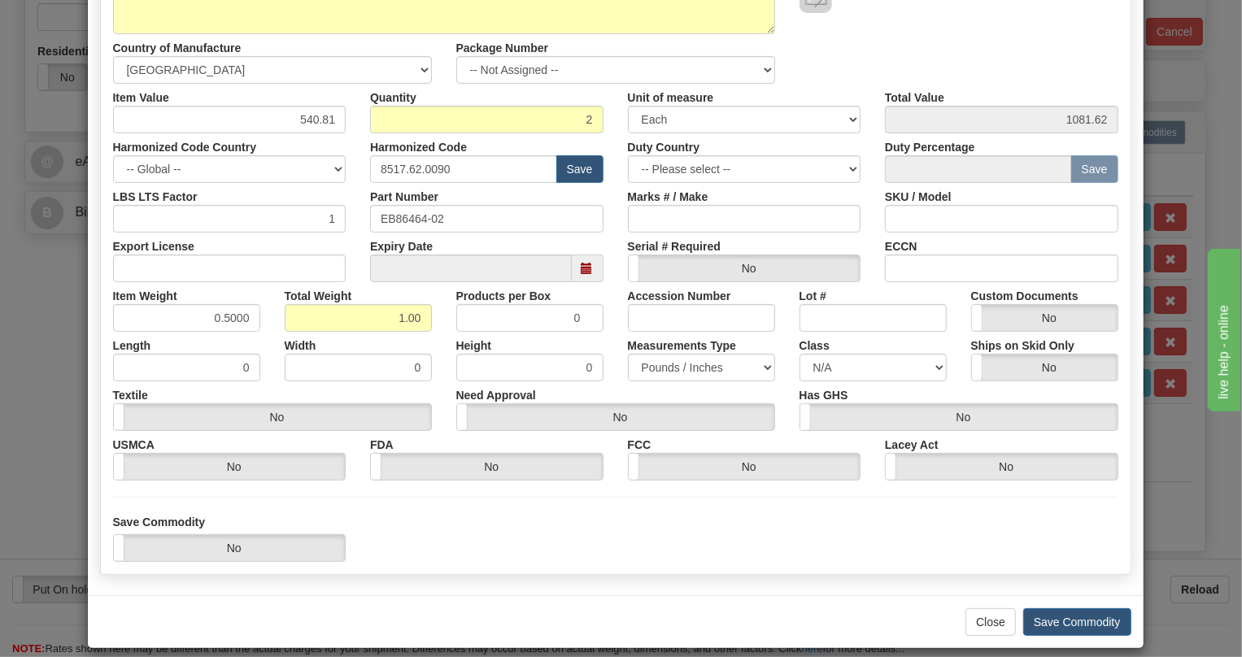
scroll to position [255, 0]
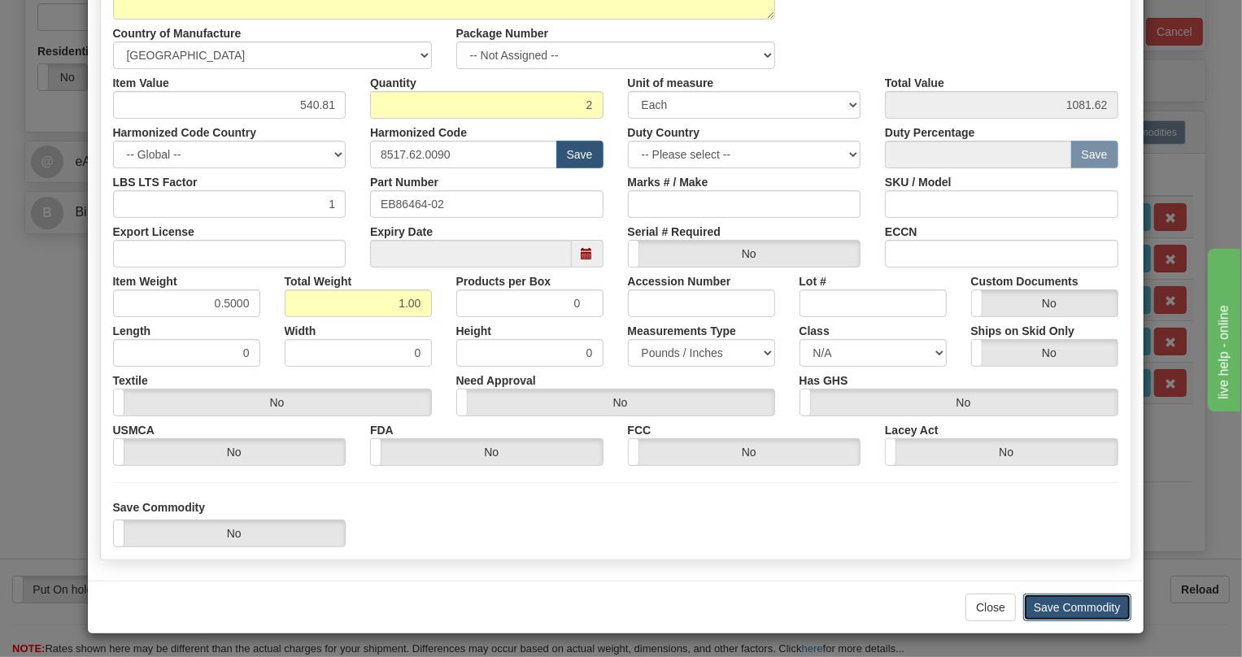
click at [1059, 602] on button "Save Commodity" at bounding box center [1077, 608] width 108 height 28
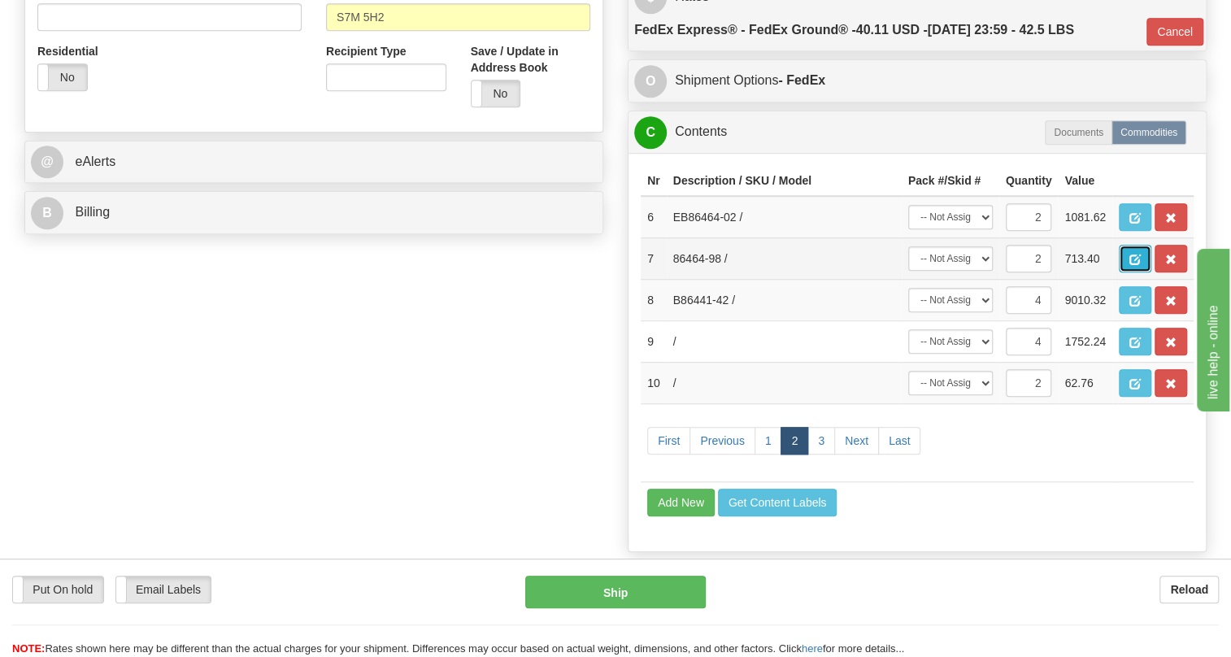
click at [1133, 265] on span "button" at bounding box center [1135, 260] width 11 height 11
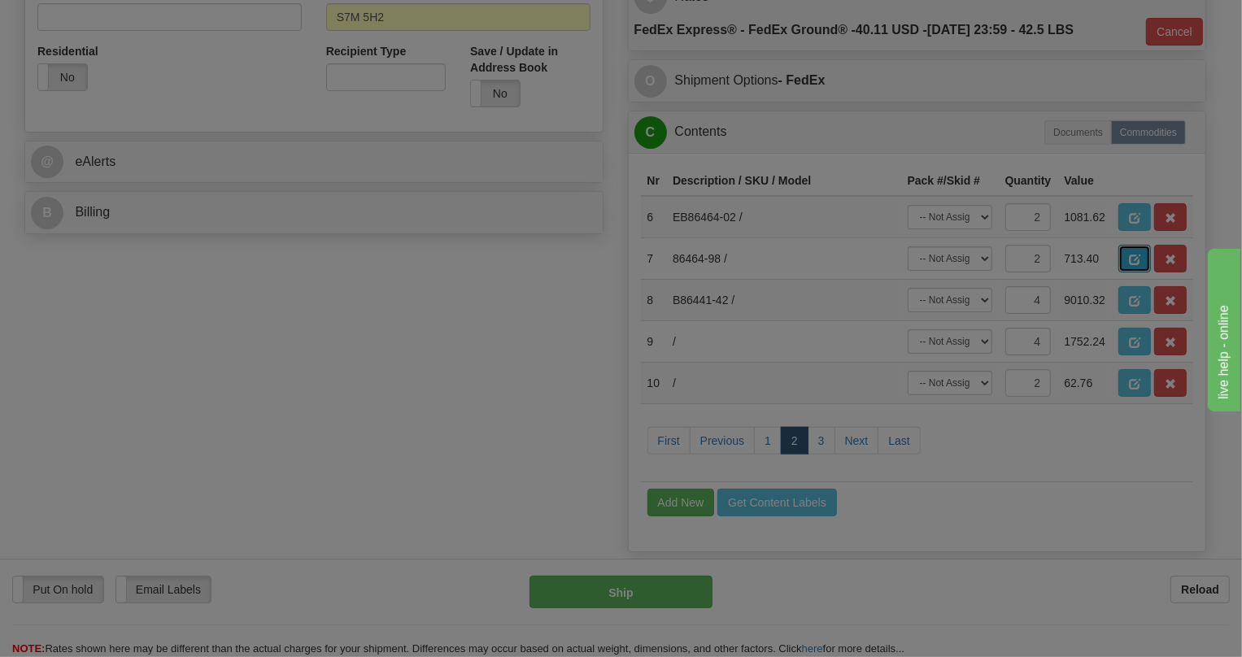
scroll to position [0, 0]
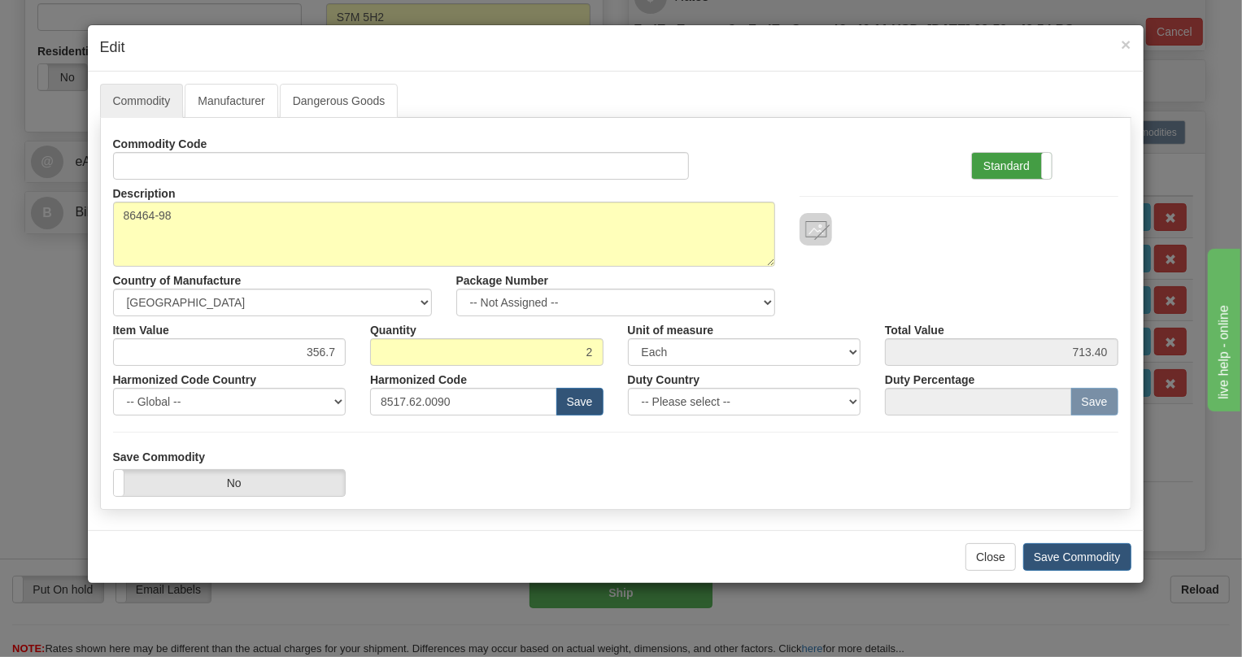
click at [997, 165] on label "Standard" at bounding box center [1012, 166] width 80 height 26
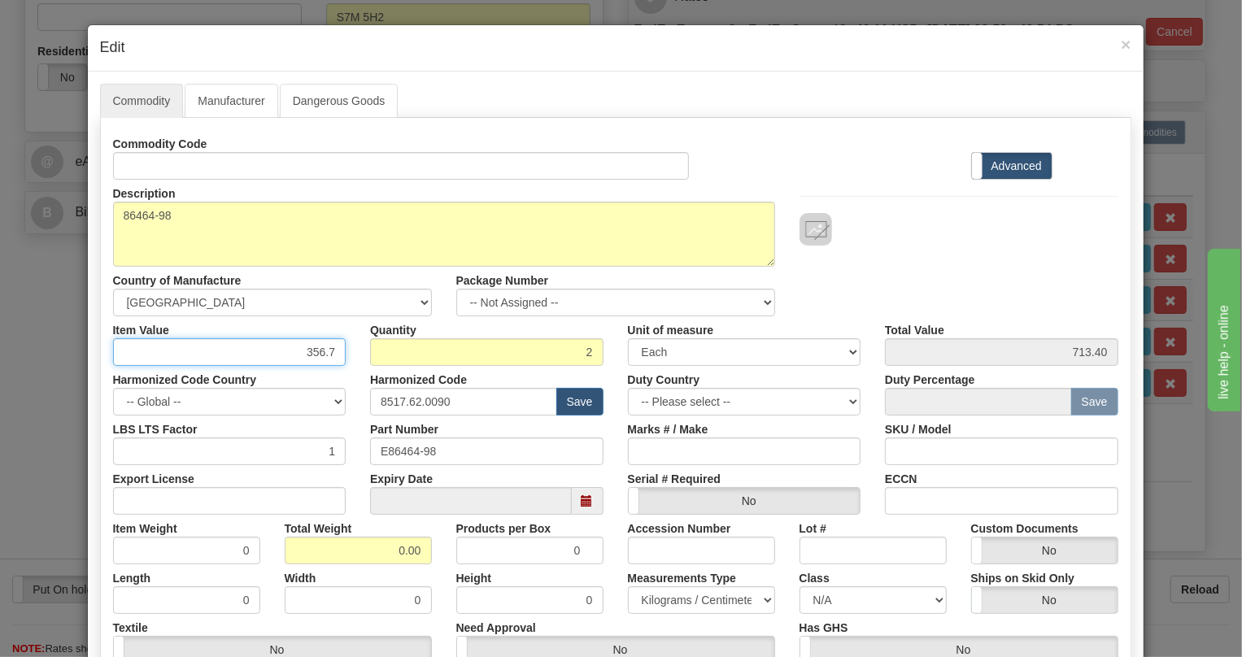
click at [315, 348] on input "356.7" at bounding box center [229, 352] width 233 height 28
type input "1008.42"
type input "2016.84"
click at [386, 551] on input "0.00" at bounding box center [358, 551] width 147 height 28
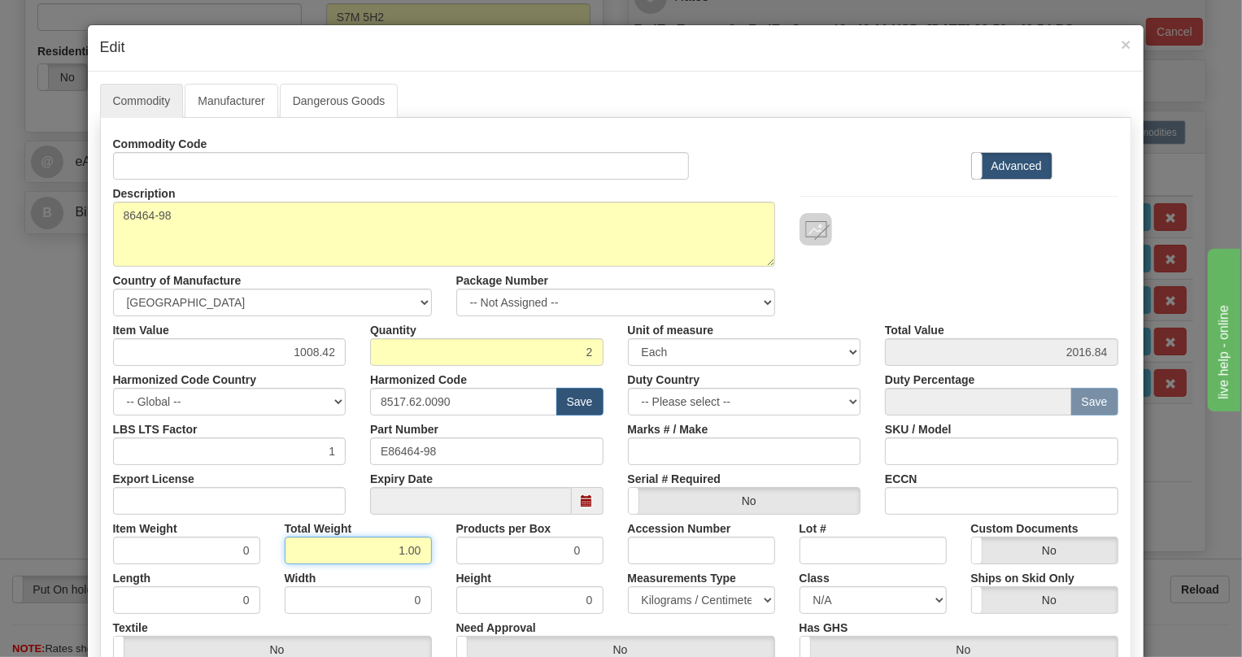
type input "1.00"
type input "0.5000"
click at [675, 599] on select "Pounds / Inches Kilograms / Centimeters" at bounding box center [701, 600] width 147 height 28
select select "0"
click at [628, 586] on select "Pounds / Inches Kilograms / Centimeters" at bounding box center [701, 600] width 147 height 28
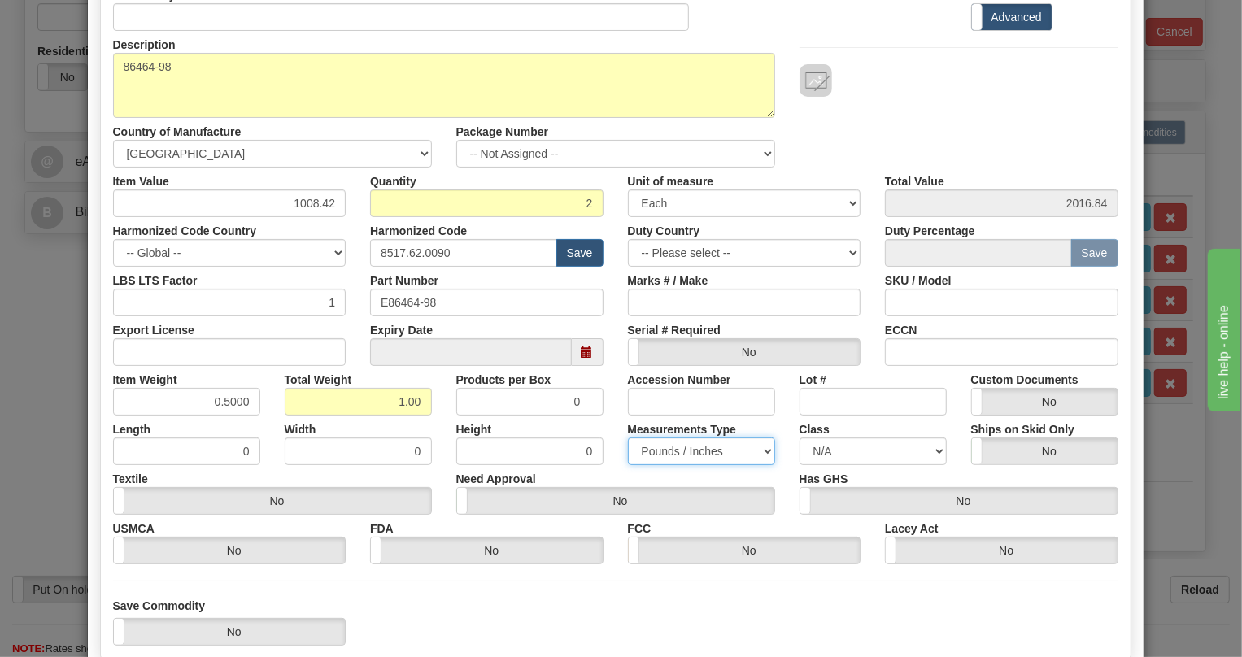
scroll to position [221, 0]
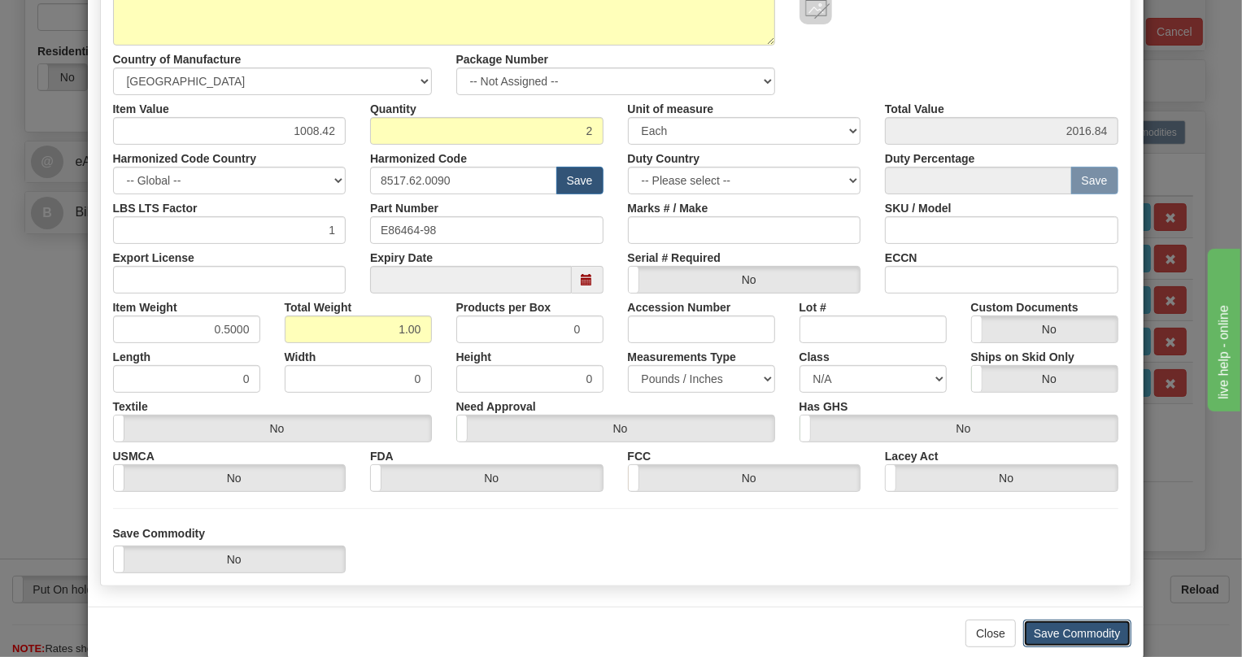
click at [1060, 631] on button "Save Commodity" at bounding box center [1077, 634] width 108 height 28
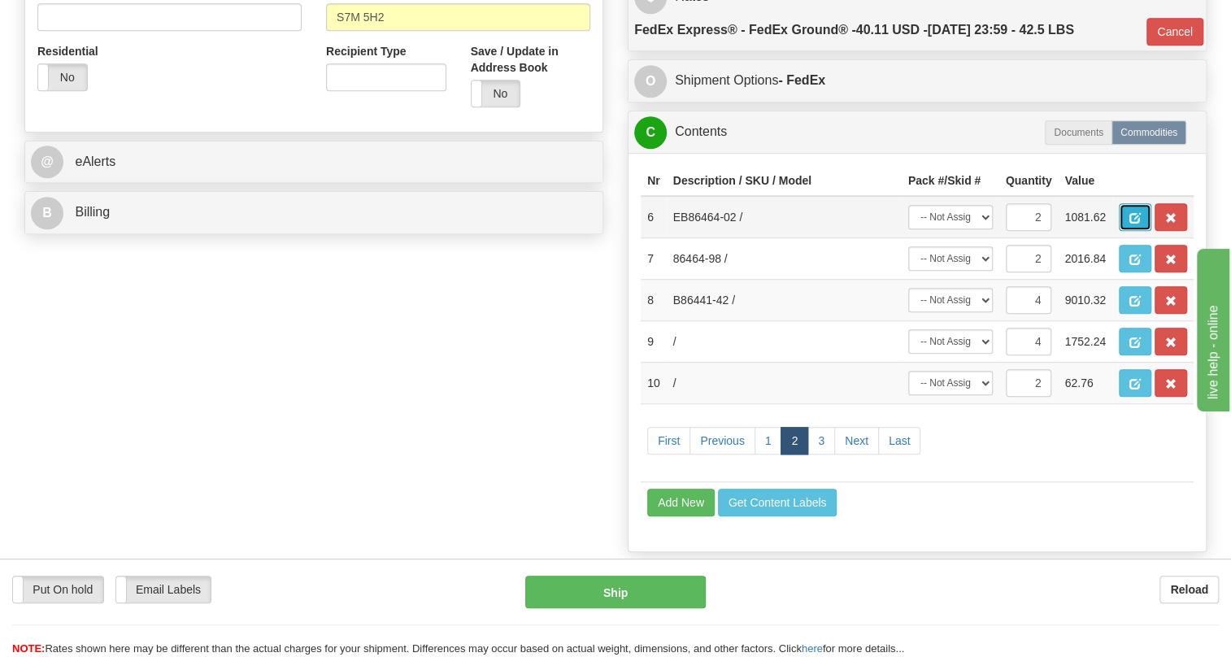
click at [1133, 224] on span "button" at bounding box center [1135, 218] width 11 height 11
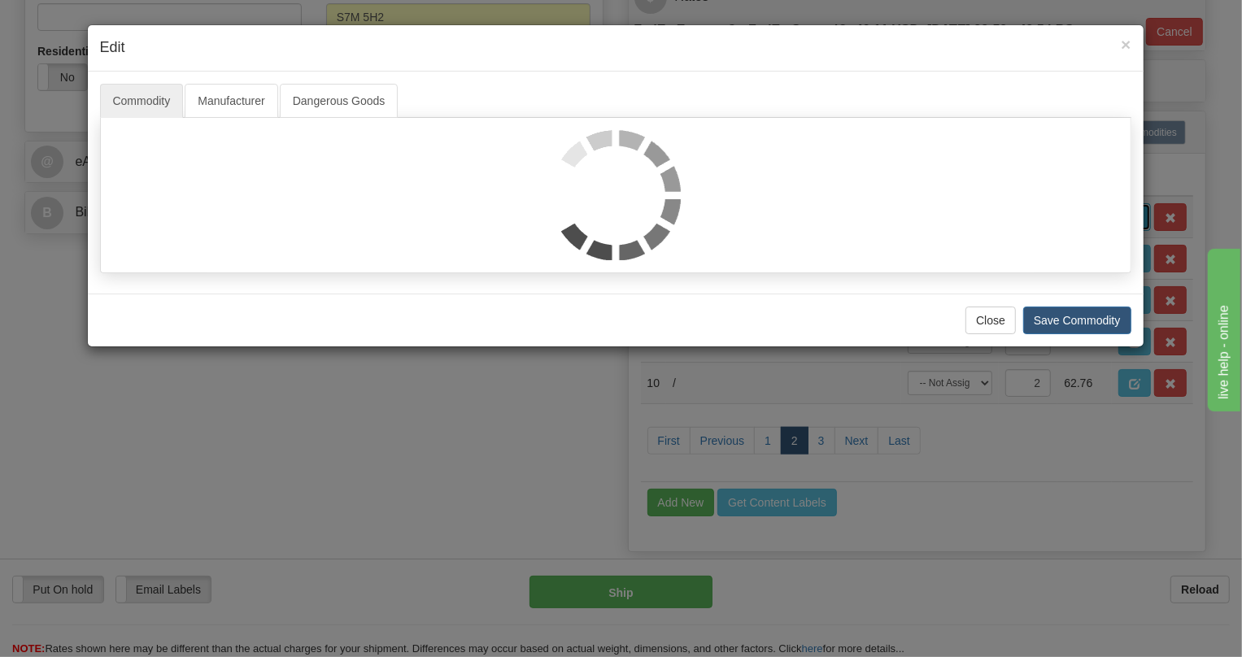
scroll to position [0, 0]
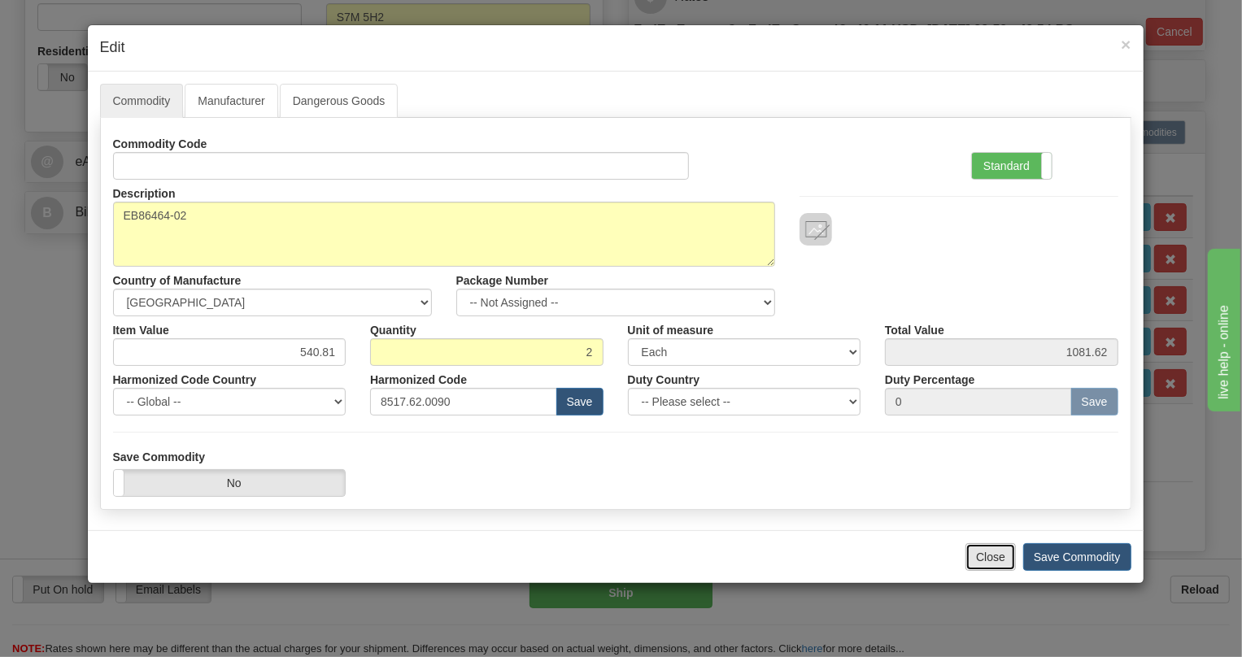
click at [993, 558] on button "Close" at bounding box center [990, 557] width 50 height 28
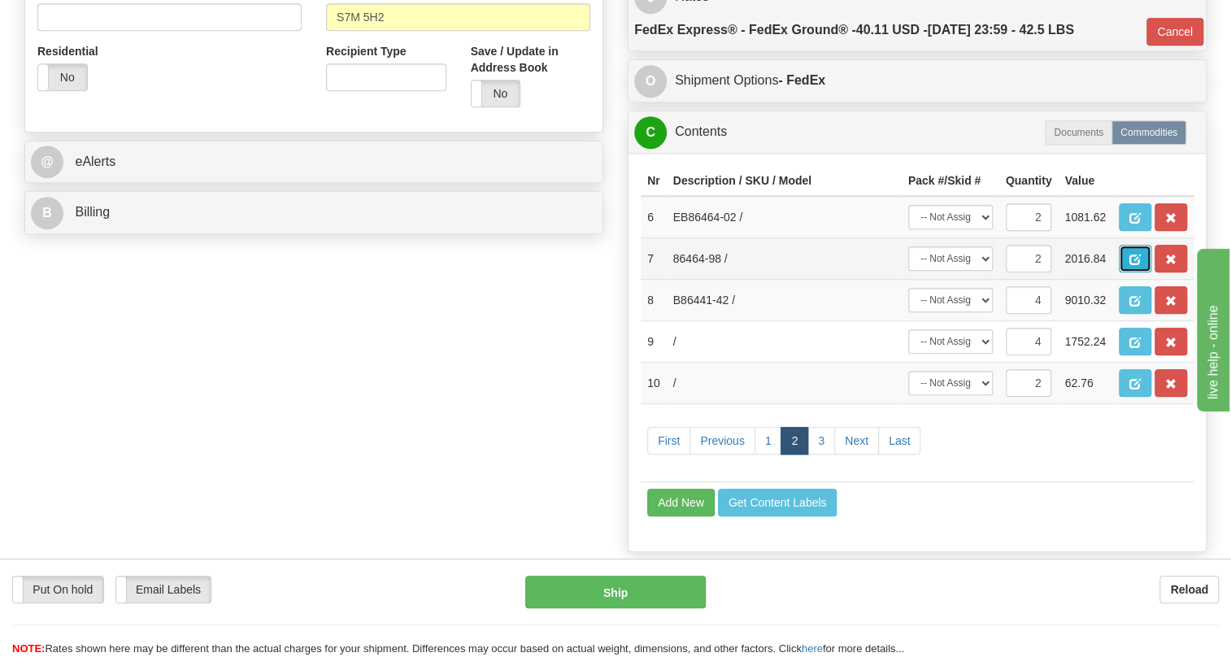
click at [1131, 265] on span "button" at bounding box center [1135, 260] width 11 height 11
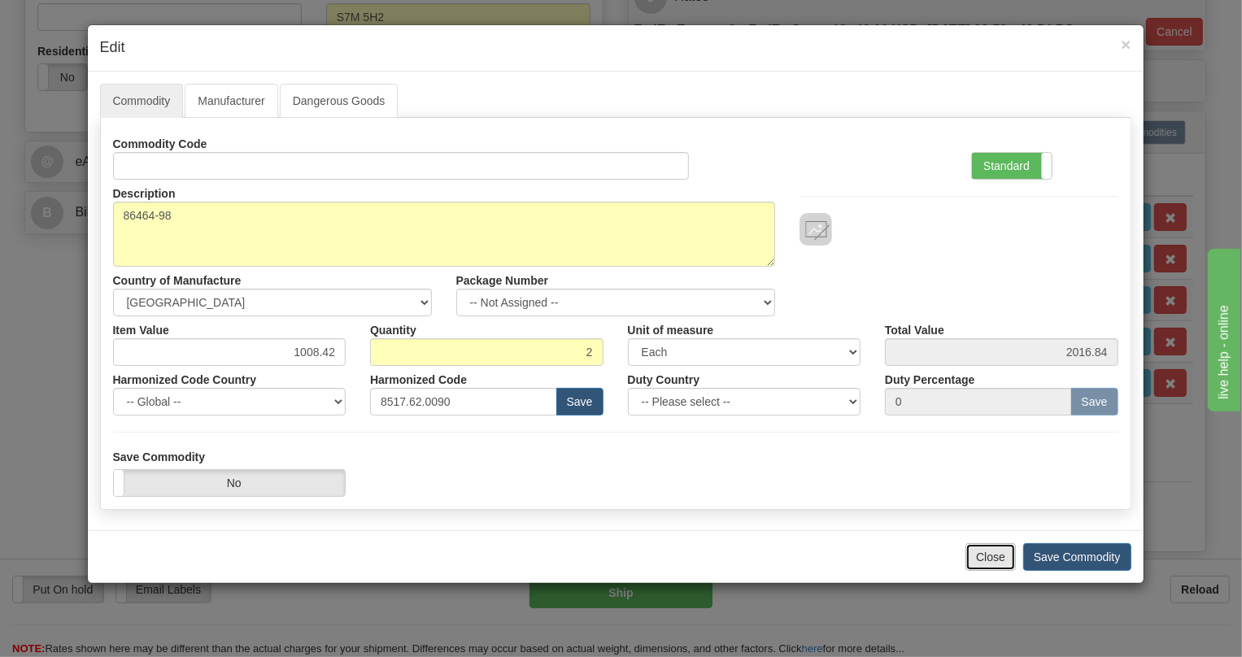
drag, startPoint x: 982, startPoint y: 561, endPoint x: 994, endPoint y: 548, distance: 17.8
click at [983, 561] on button "Close" at bounding box center [990, 557] width 50 height 28
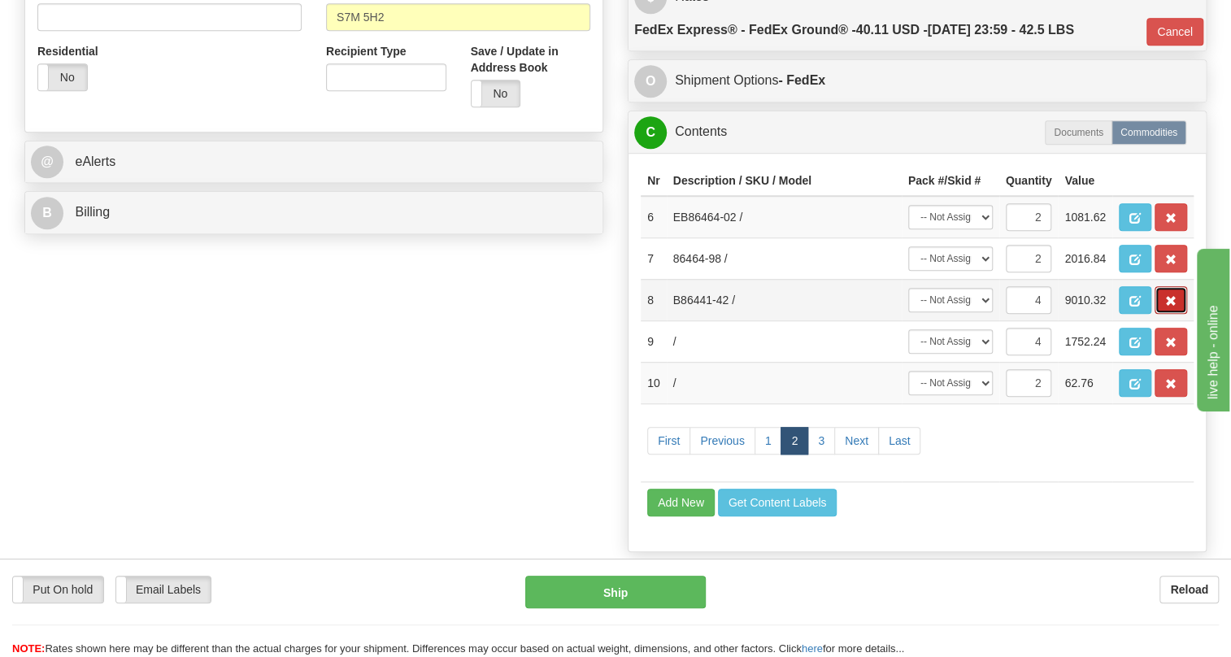
click at [1170, 314] on button "button" at bounding box center [1171, 300] width 33 height 28
click at [1131, 307] on span "button" at bounding box center [1135, 301] width 11 height 11
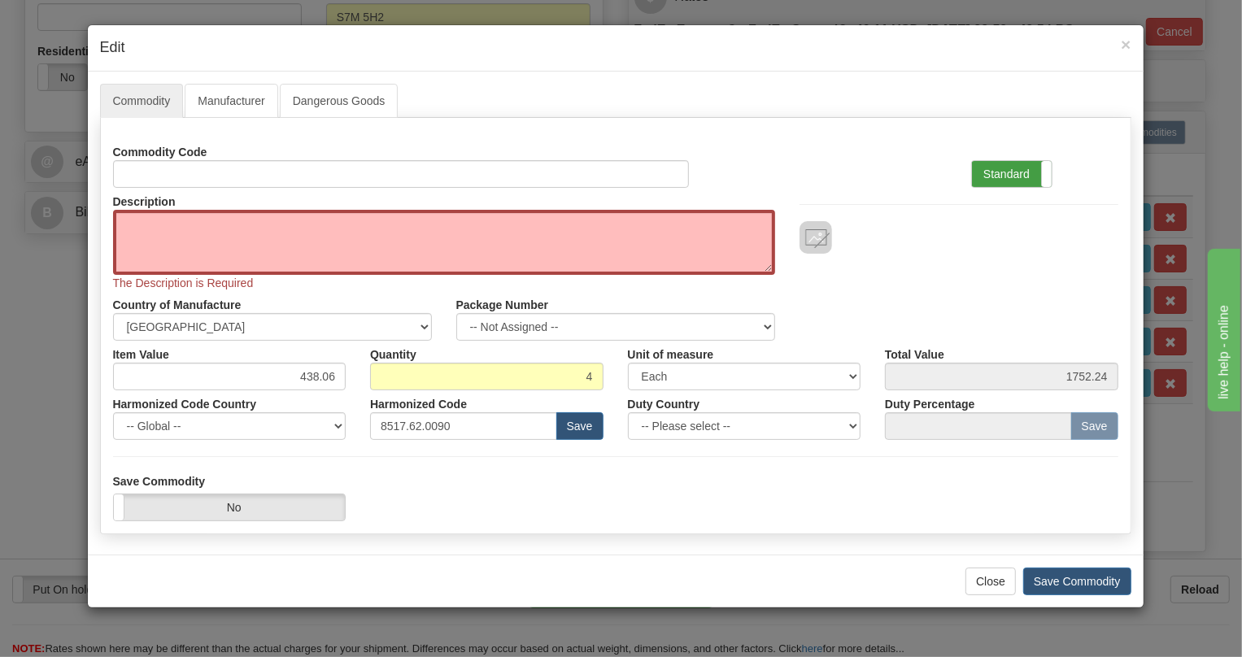
click at [1009, 176] on label "Standard" at bounding box center [1012, 174] width 80 height 26
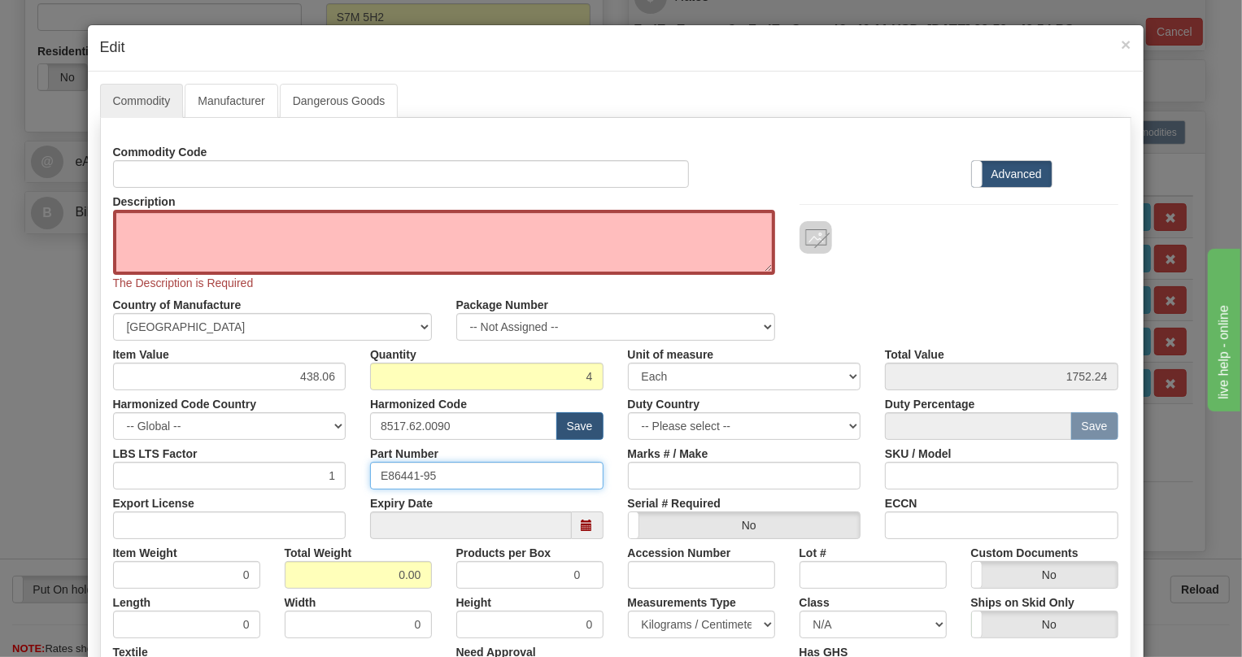
click at [395, 476] on input "E86441-95" at bounding box center [486, 476] width 233 height 28
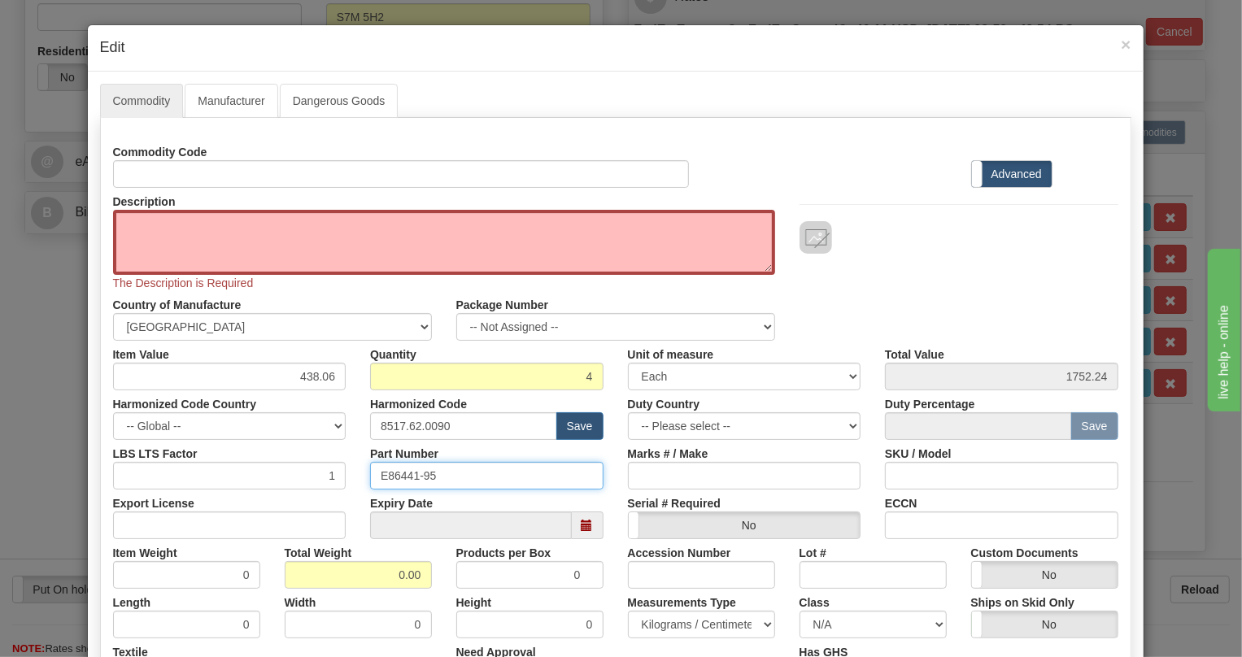
paste input "B86441-42"
type input "EB86441-42"
click at [124, 216] on textarea "Description" at bounding box center [444, 242] width 662 height 65
paste textarea "DTT TRANSCEIVER UNIT"
type textarea "DTT TRANSCEIVER UNIT"
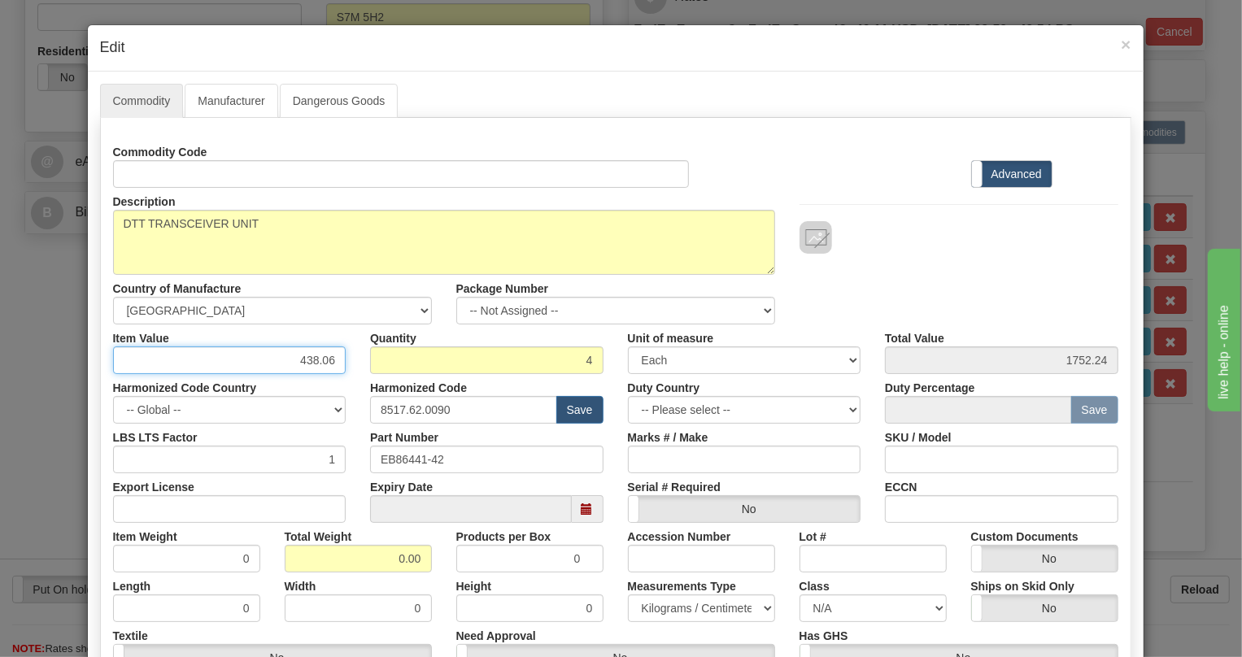
click at [327, 363] on input "438.06" at bounding box center [229, 360] width 233 height 28
type input "1459.60"
type input "5838.40"
click at [373, 562] on input "0.00" at bounding box center [358, 559] width 147 height 28
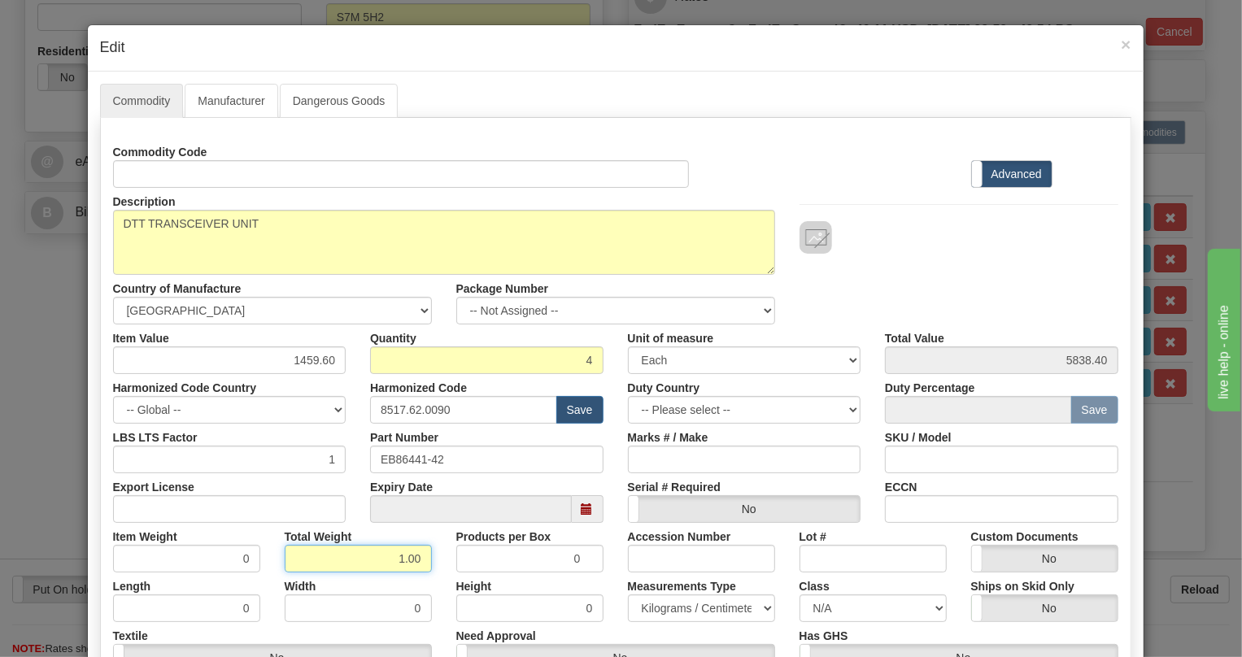
type input "1.00"
type input "0.2500"
click at [688, 607] on select "Pounds / Inches Kilograms / Centimeters" at bounding box center [701, 609] width 147 height 28
select select "0"
click at [628, 595] on select "Pounds / Inches Kilograms / Centimeters" at bounding box center [701, 609] width 147 height 28
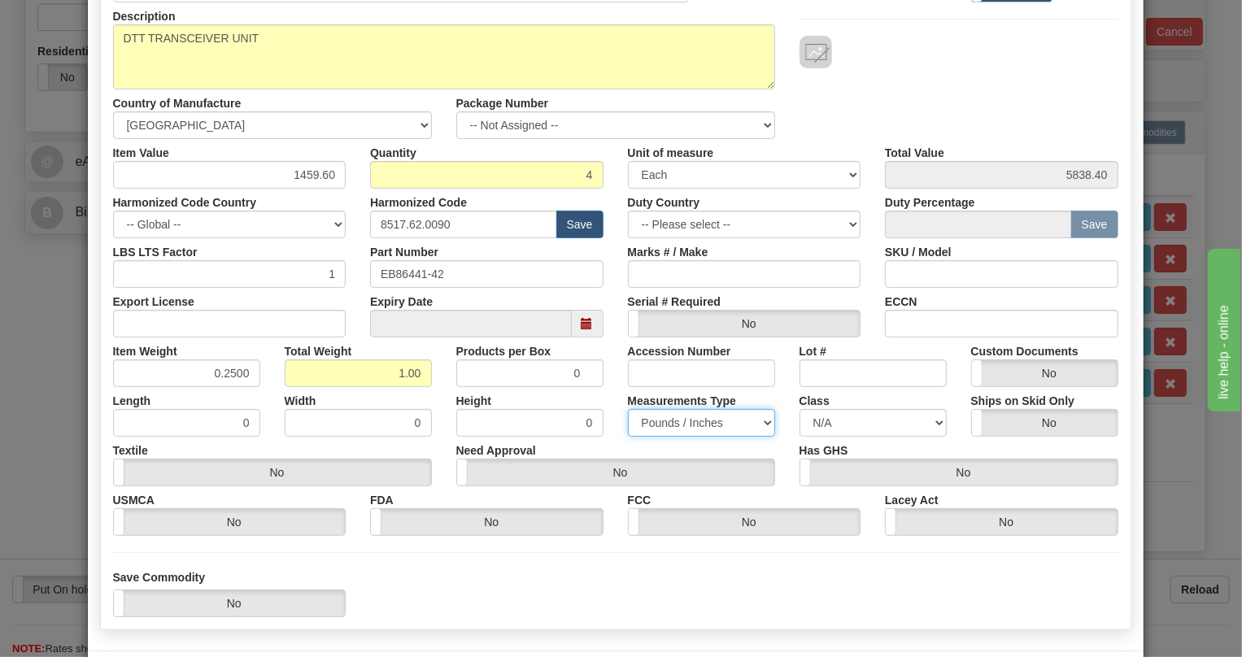
scroll to position [255, 0]
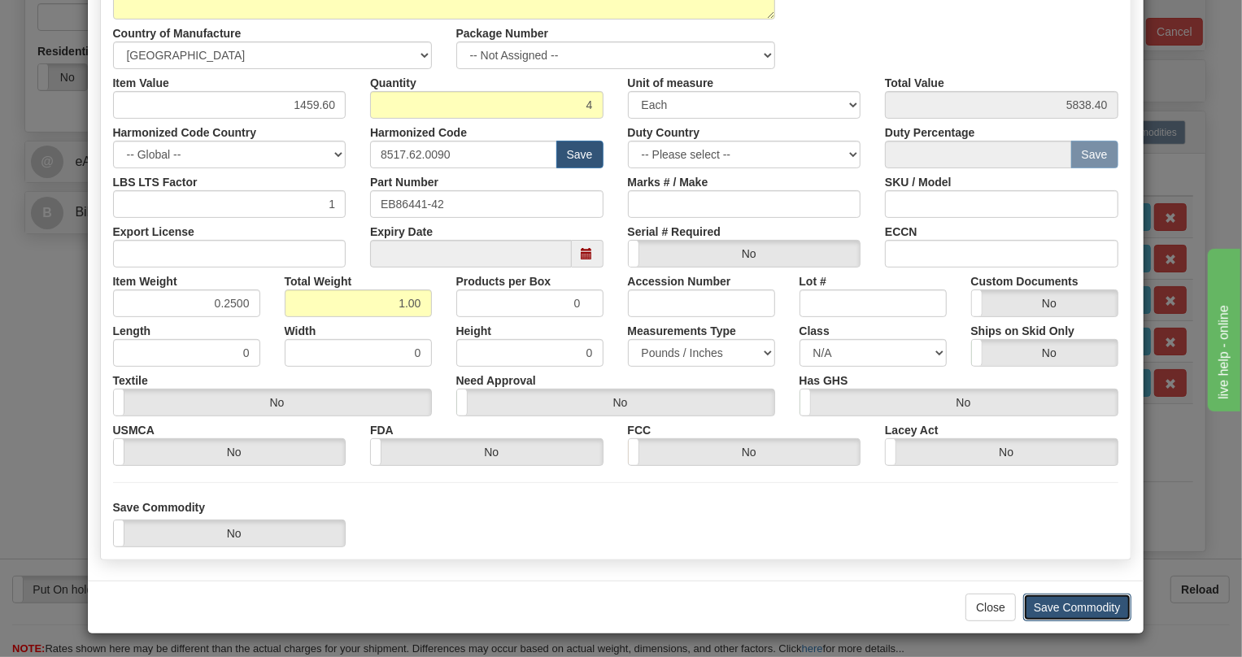
click at [1059, 609] on button "Save Commodity" at bounding box center [1077, 608] width 108 height 28
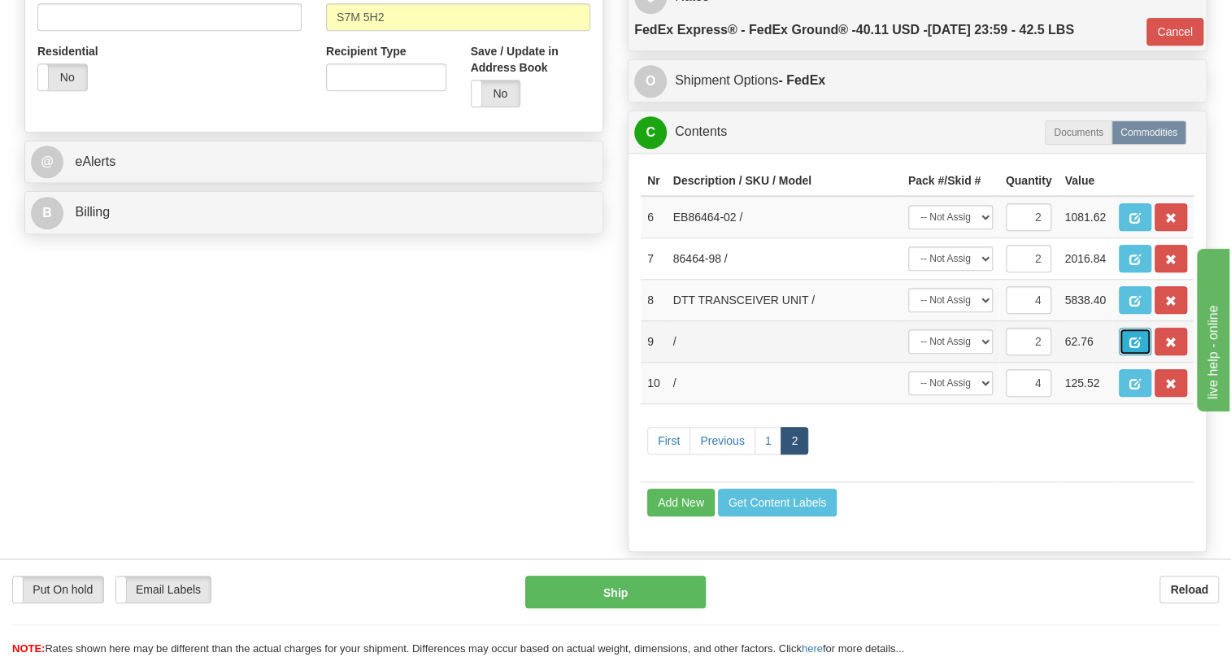
click at [1135, 348] on span "button" at bounding box center [1135, 343] width 11 height 11
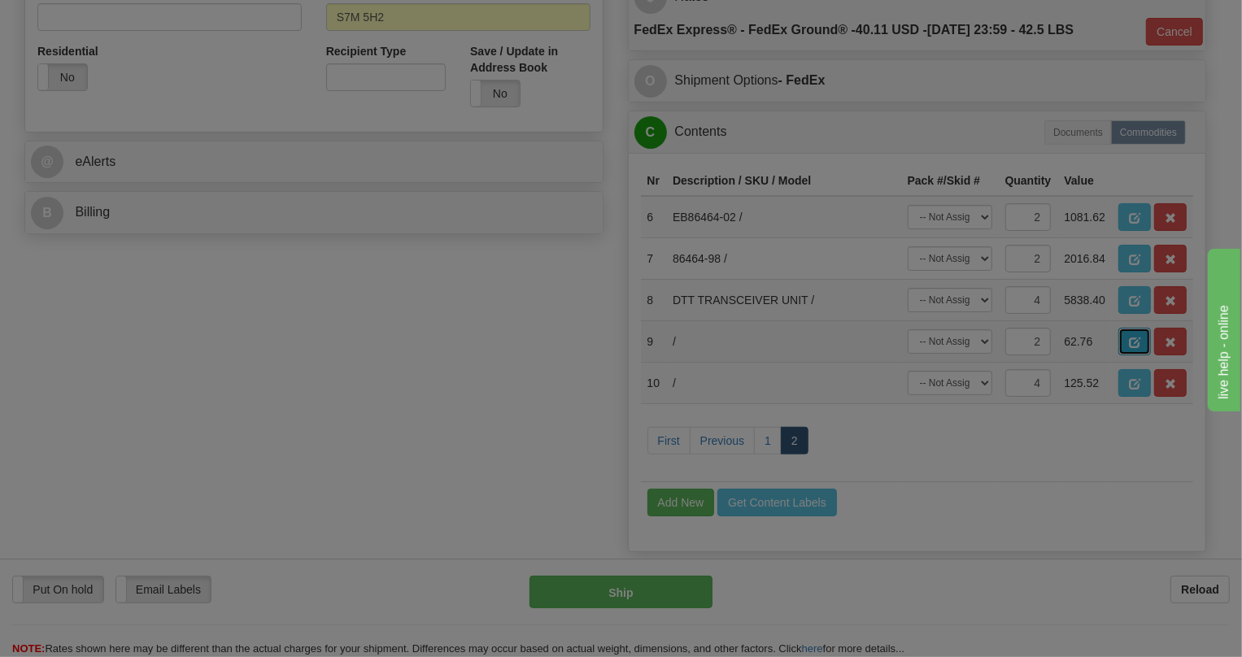
scroll to position [0, 0]
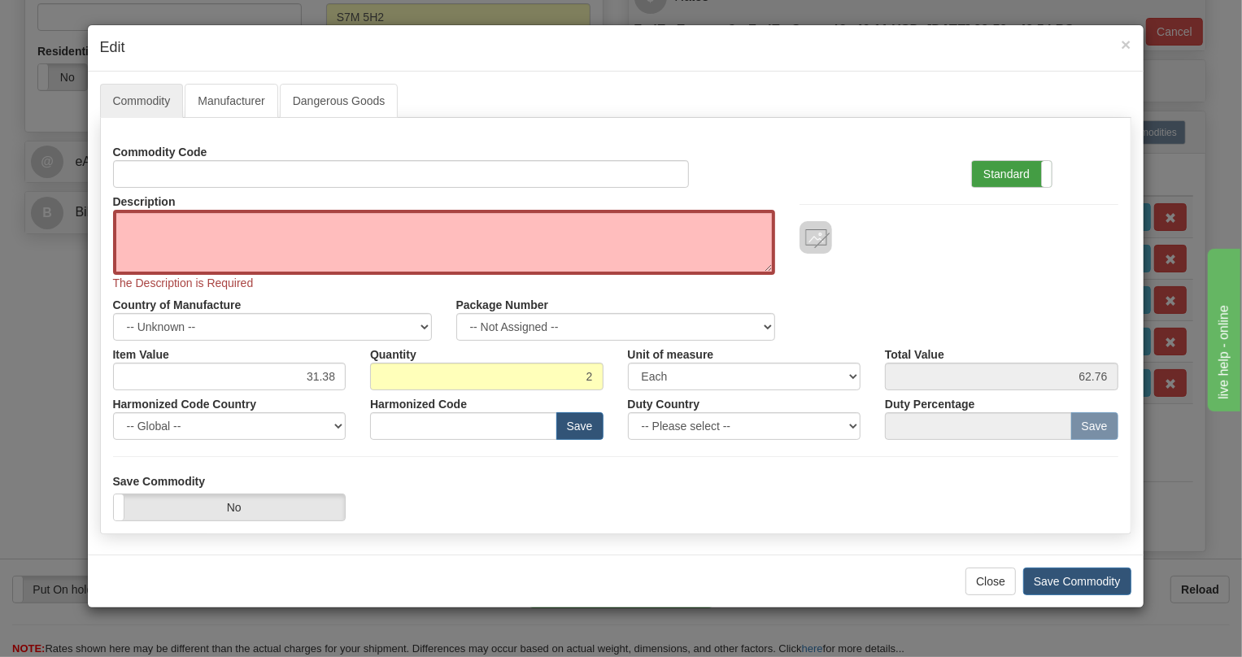
click at [998, 179] on label "Standard" at bounding box center [1012, 174] width 80 height 26
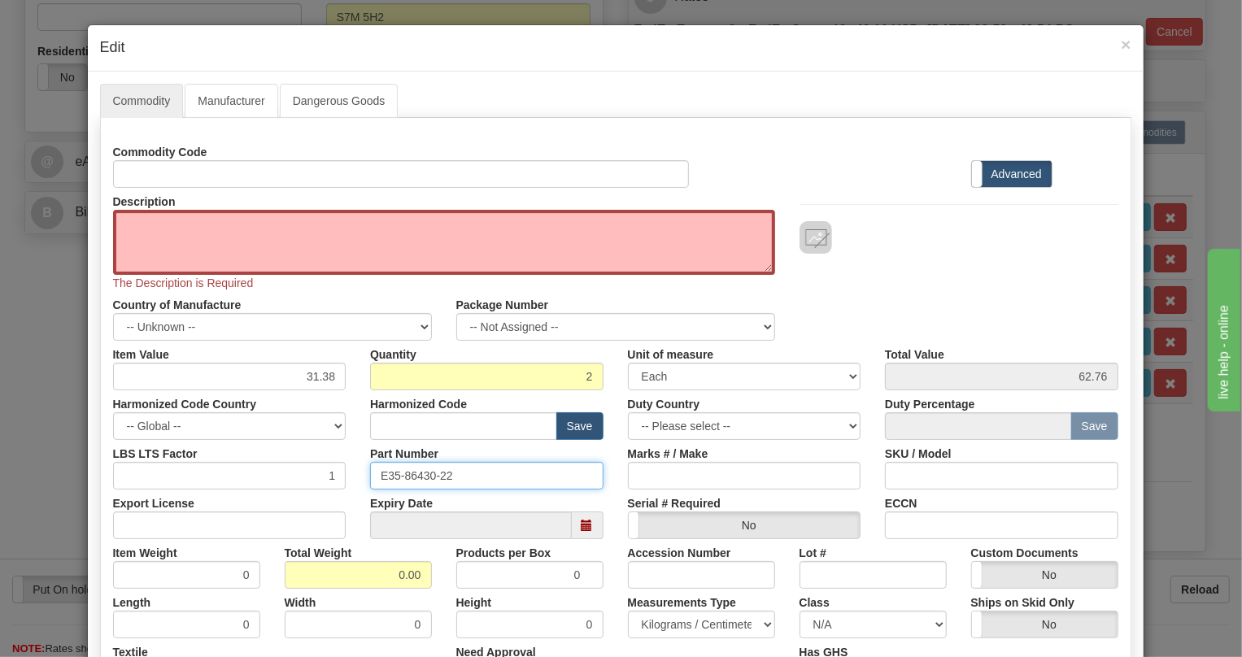
click at [403, 474] on input "E35-86430-22" at bounding box center [486, 476] width 233 height 28
paste input "86441-95"
type input "E86441-95"
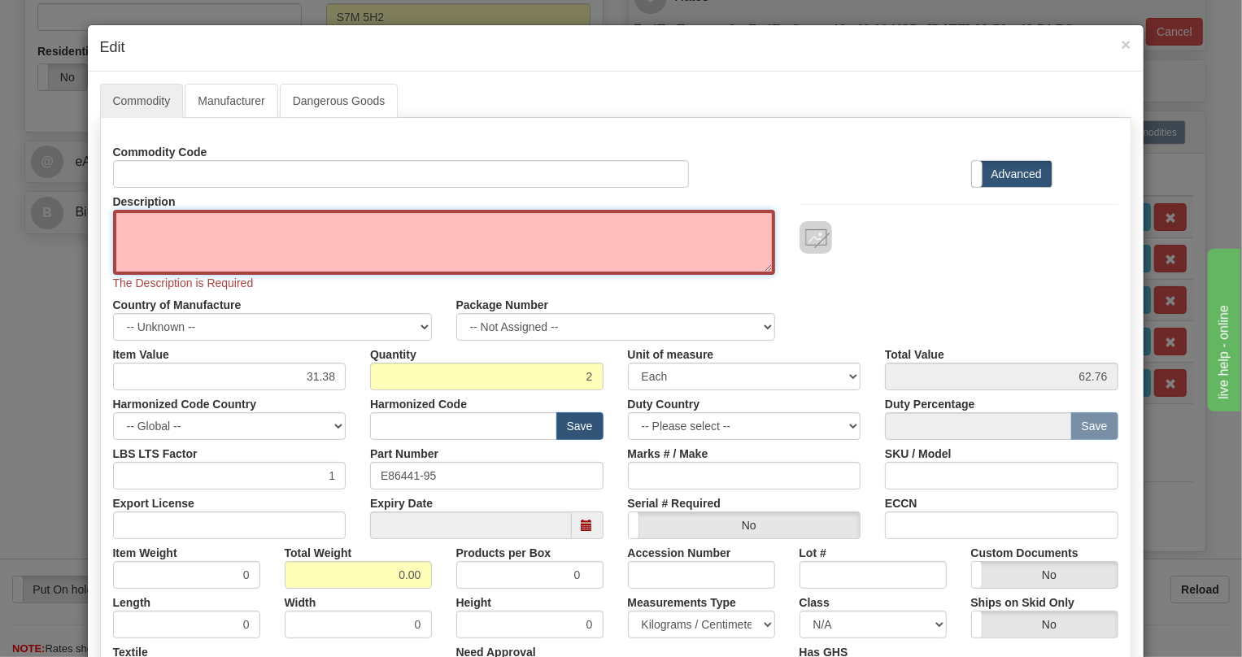
click at [127, 220] on textarea "Description" at bounding box center [444, 242] width 662 height 65
paste textarea "DTT PADDLEBOARD (130VDC)"
type textarea "DTT PADDLEBOARD (130VDC)"
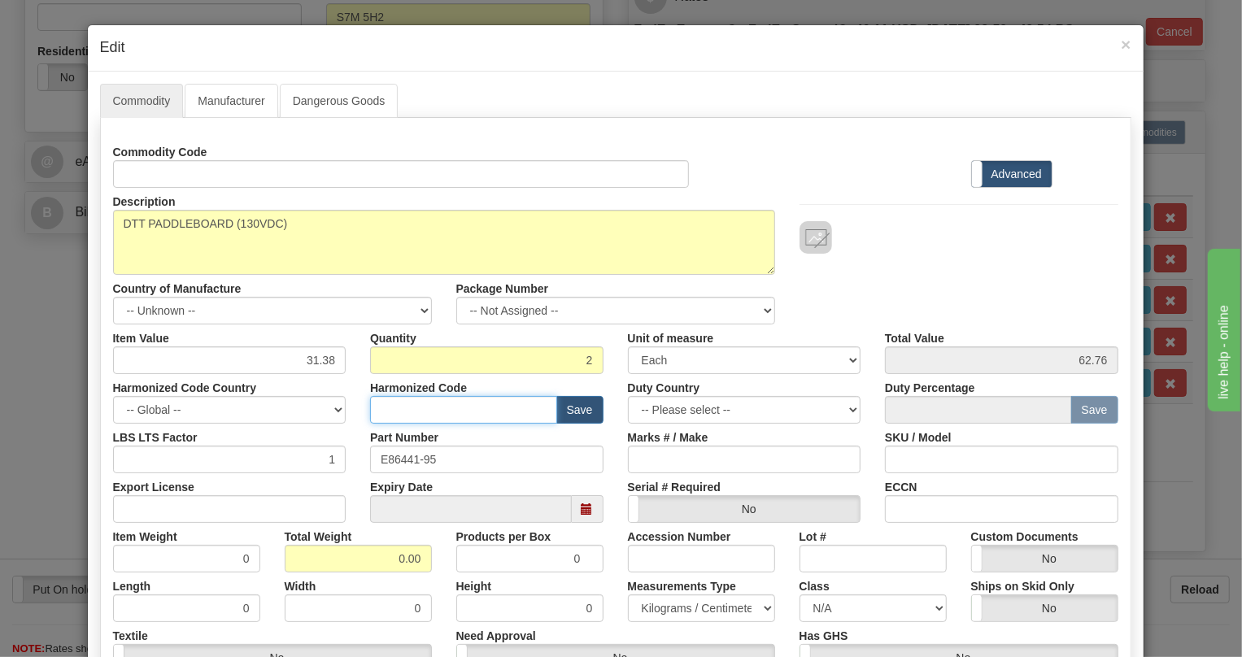
click at [394, 413] on input "text" at bounding box center [463, 410] width 187 height 28
paste input "8517.62.0090"
type input "8517.62.0090"
click at [325, 359] on input "31.38" at bounding box center [229, 360] width 233 height 28
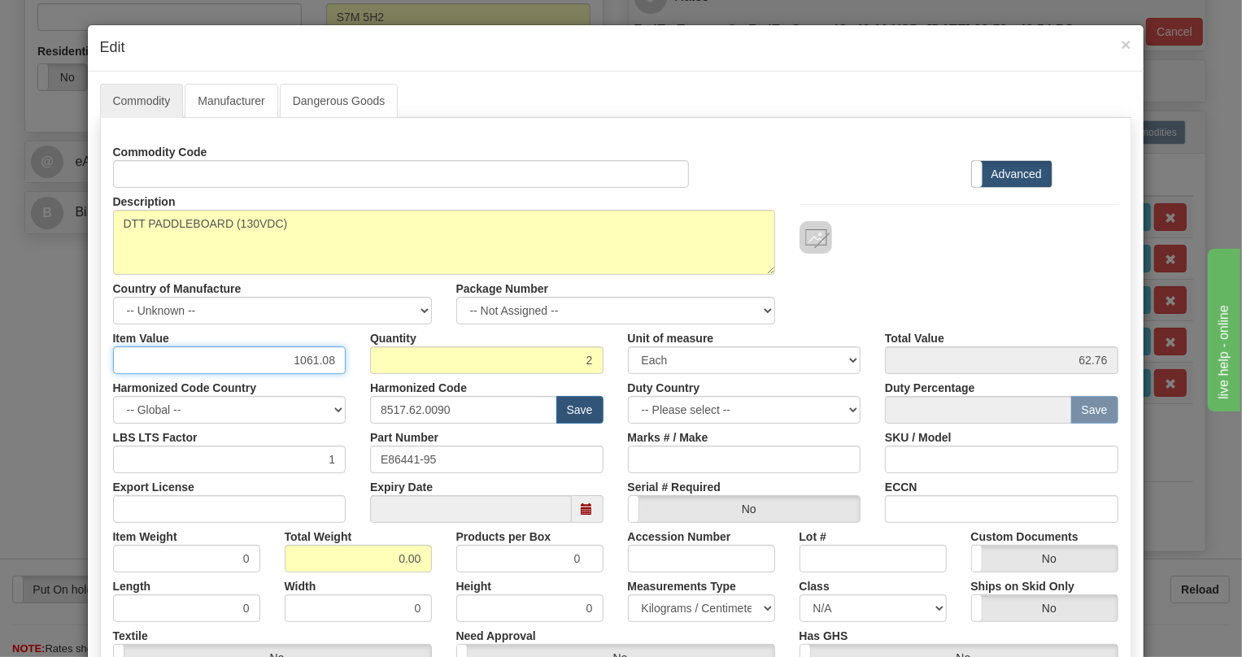
type input "1061.08"
type input "2122.16"
click at [388, 562] on input "0.00" at bounding box center [358, 559] width 147 height 28
type input "1.00"
type input "0.5000"
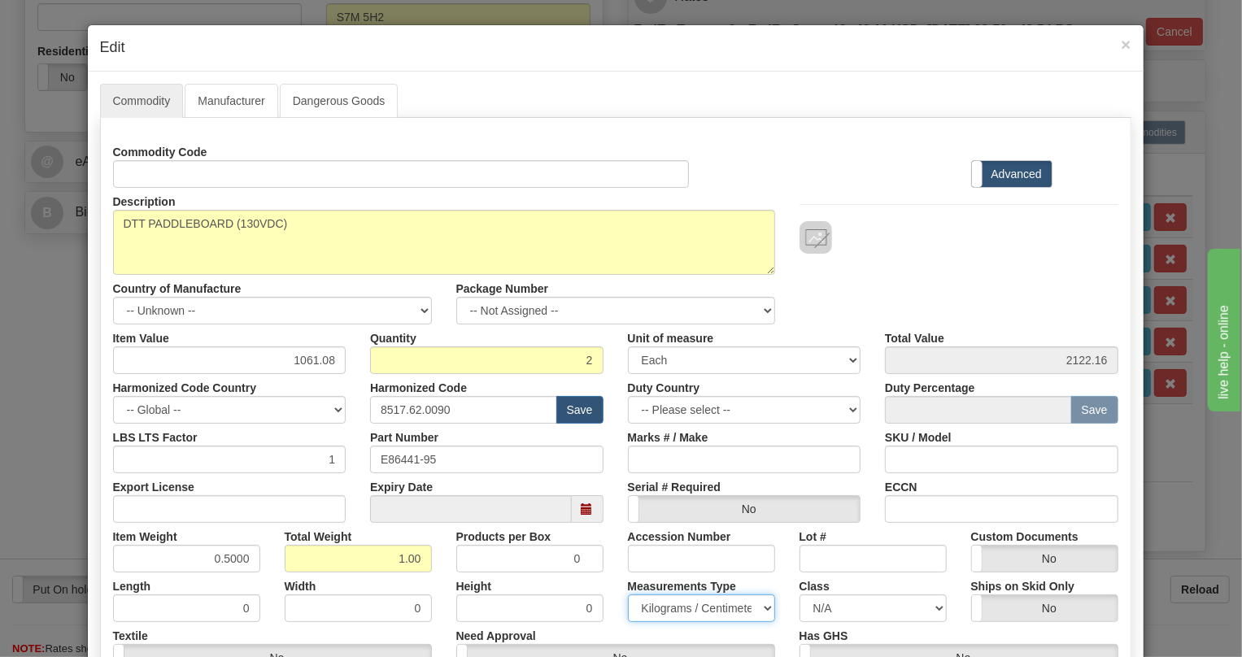
click at [668, 612] on select "Pounds / Inches Kilograms / Centimeters" at bounding box center [701, 609] width 147 height 28
select select "0"
click at [628, 595] on select "Pounds / Inches Kilograms / Centimeters" at bounding box center [701, 609] width 147 height 28
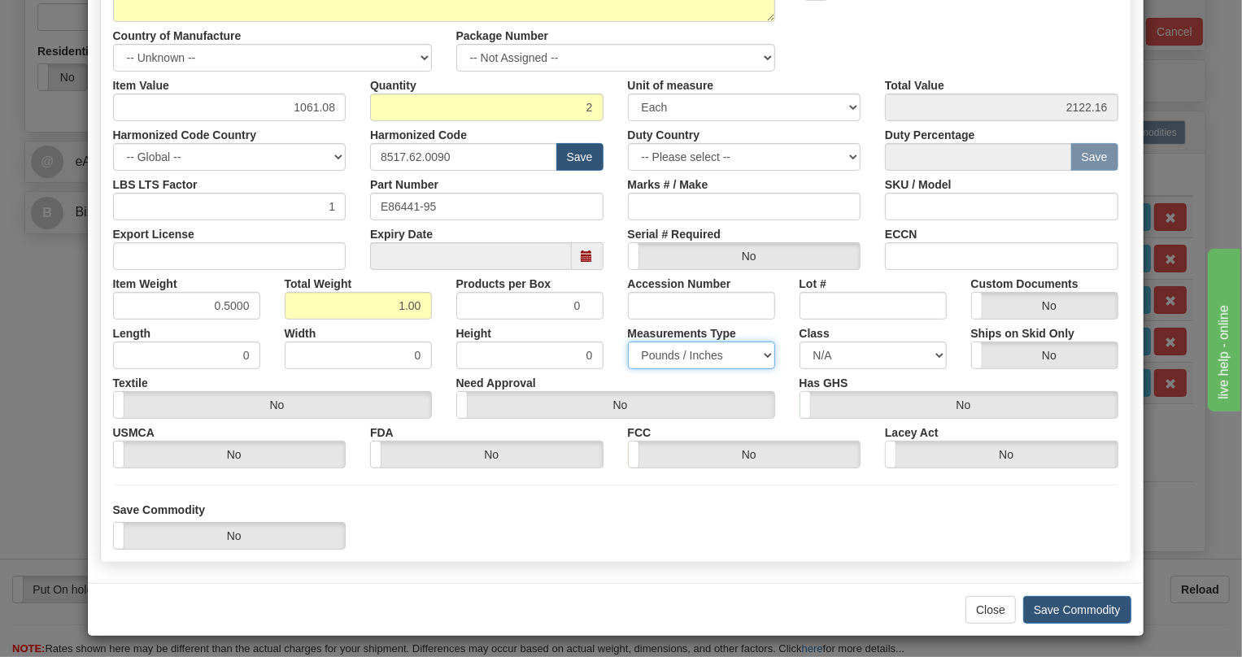
scroll to position [255, 0]
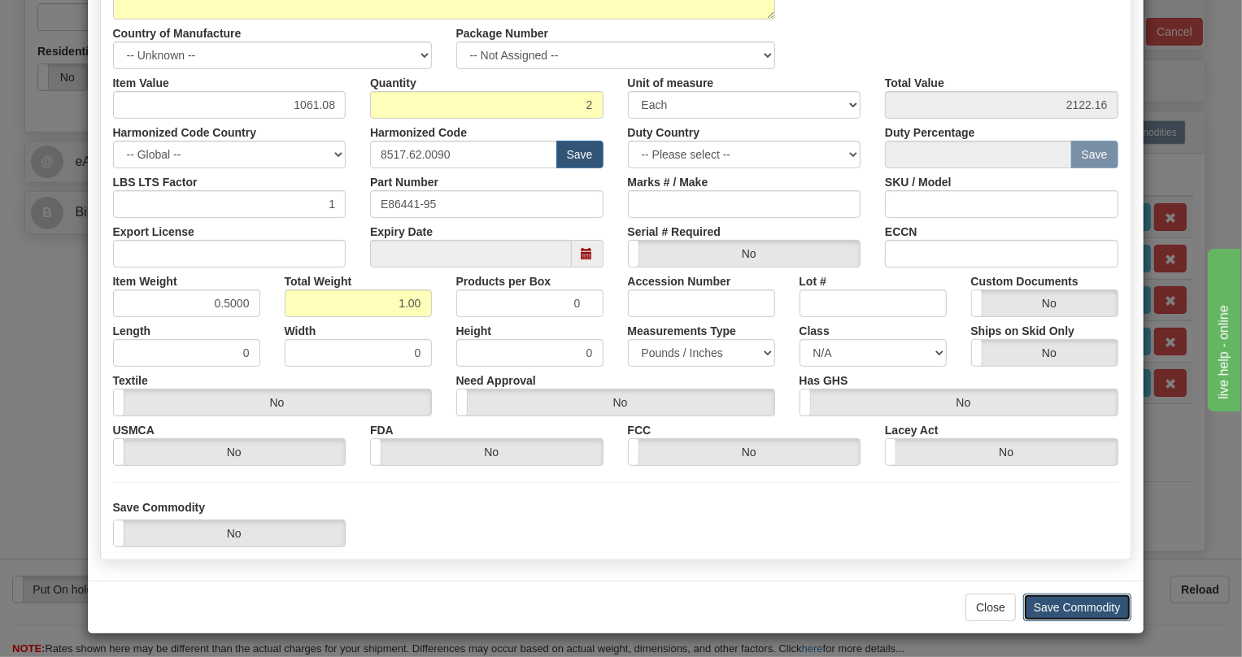
click at [1064, 605] on button "Save Commodity" at bounding box center [1077, 608] width 108 height 28
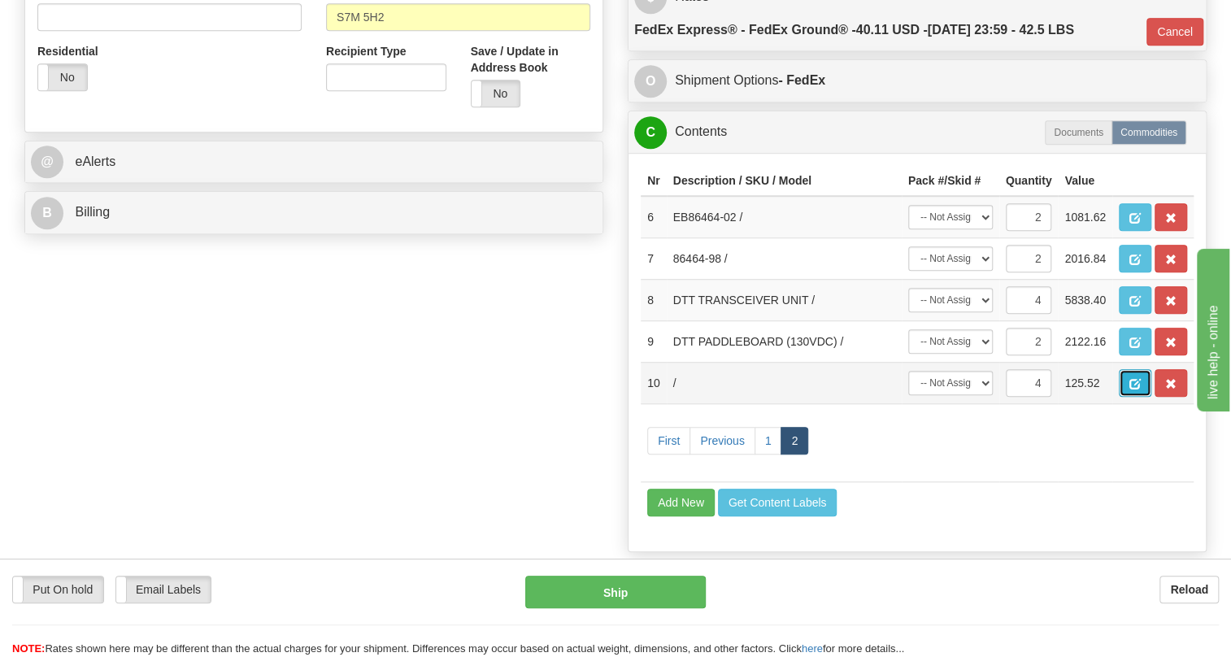
click at [1141, 397] on button "button" at bounding box center [1135, 383] width 33 height 28
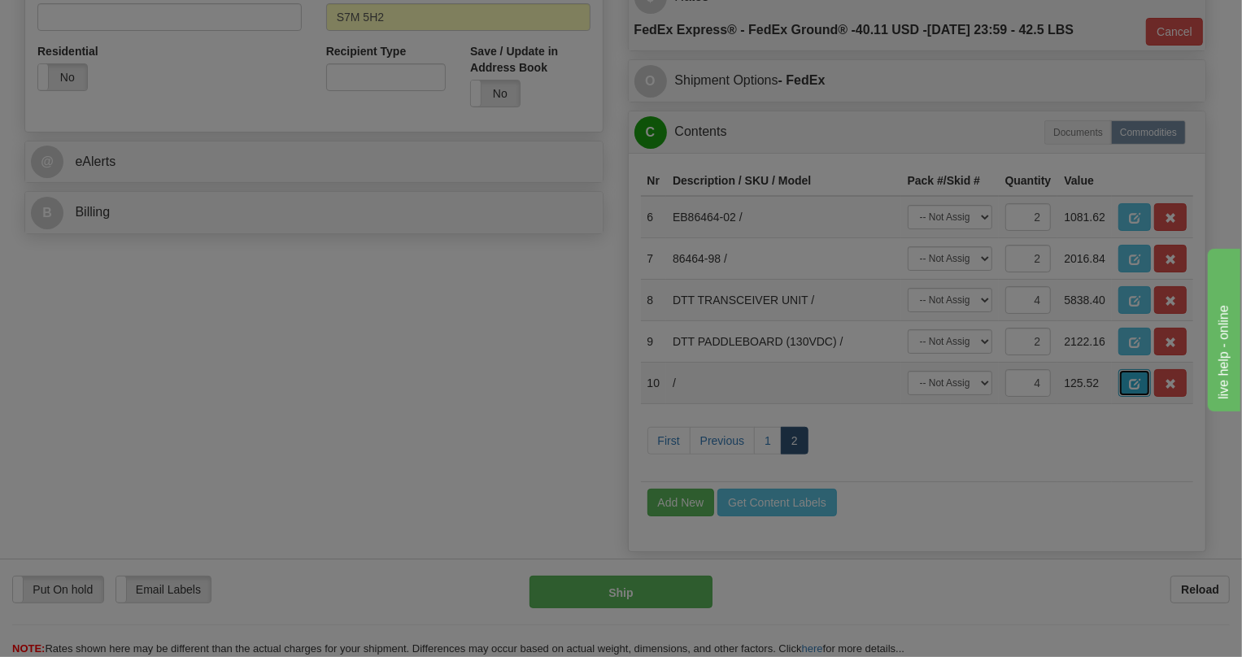
scroll to position [0, 0]
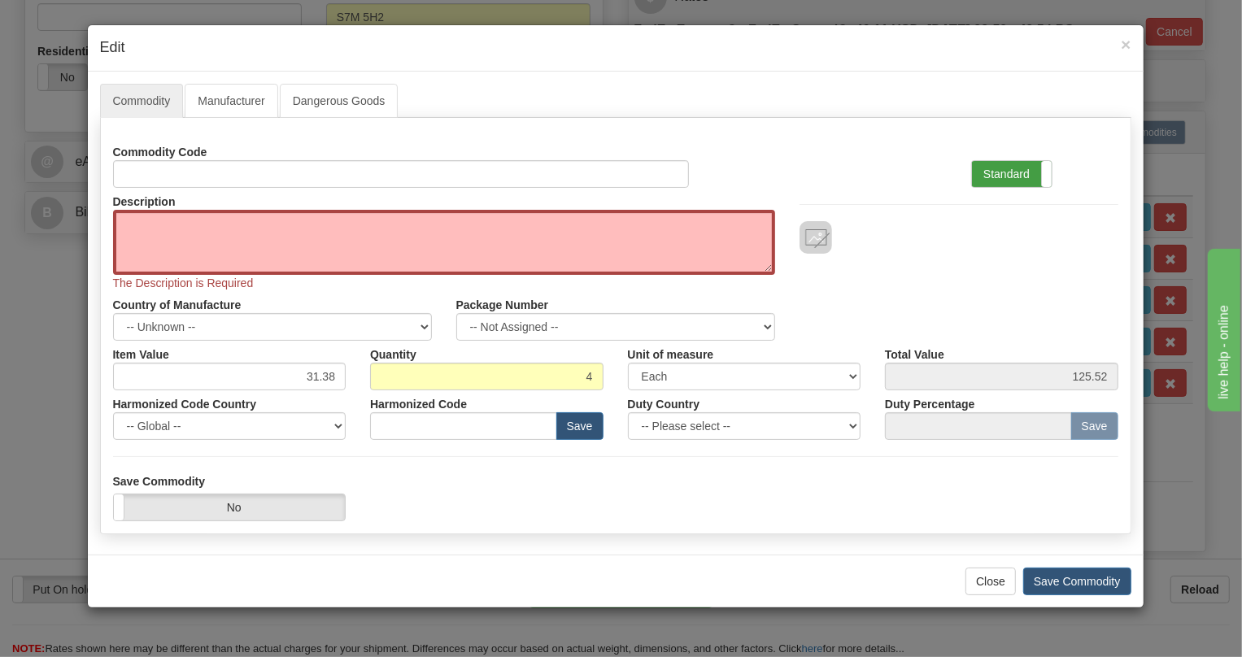
click at [1008, 173] on label "Standard" at bounding box center [1012, 174] width 80 height 26
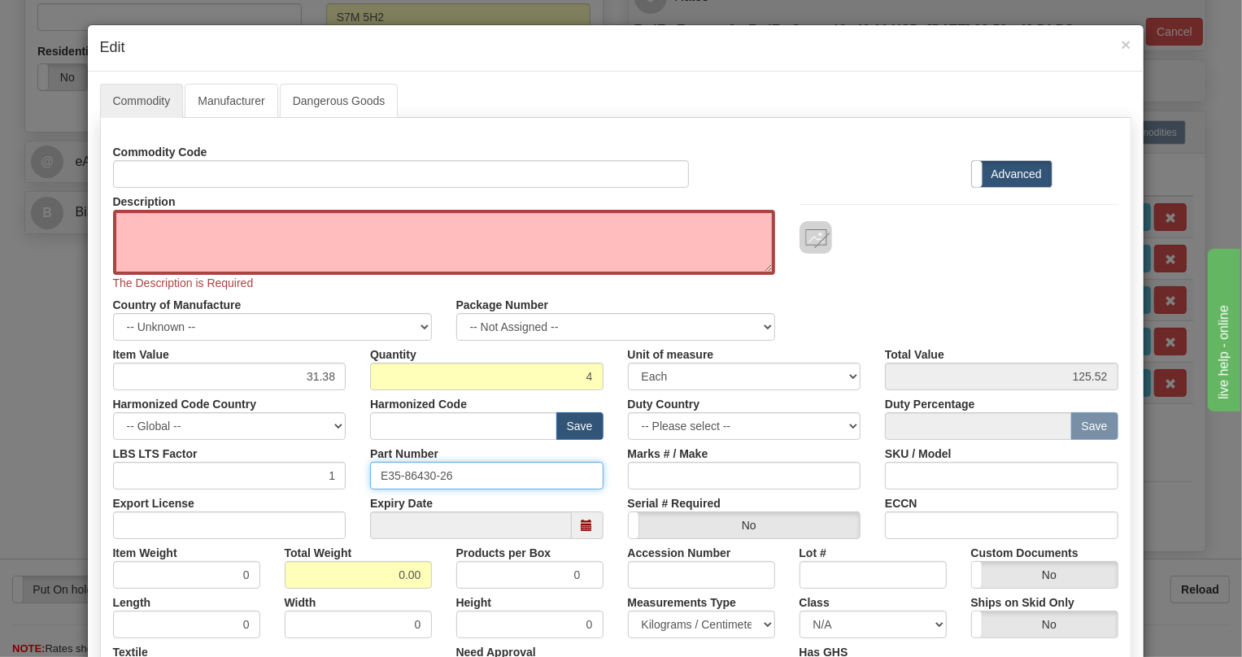
click at [418, 477] on input "E35-86430-26" at bounding box center [486, 476] width 233 height 28
paste input "2"
type input "E35-86430-22"
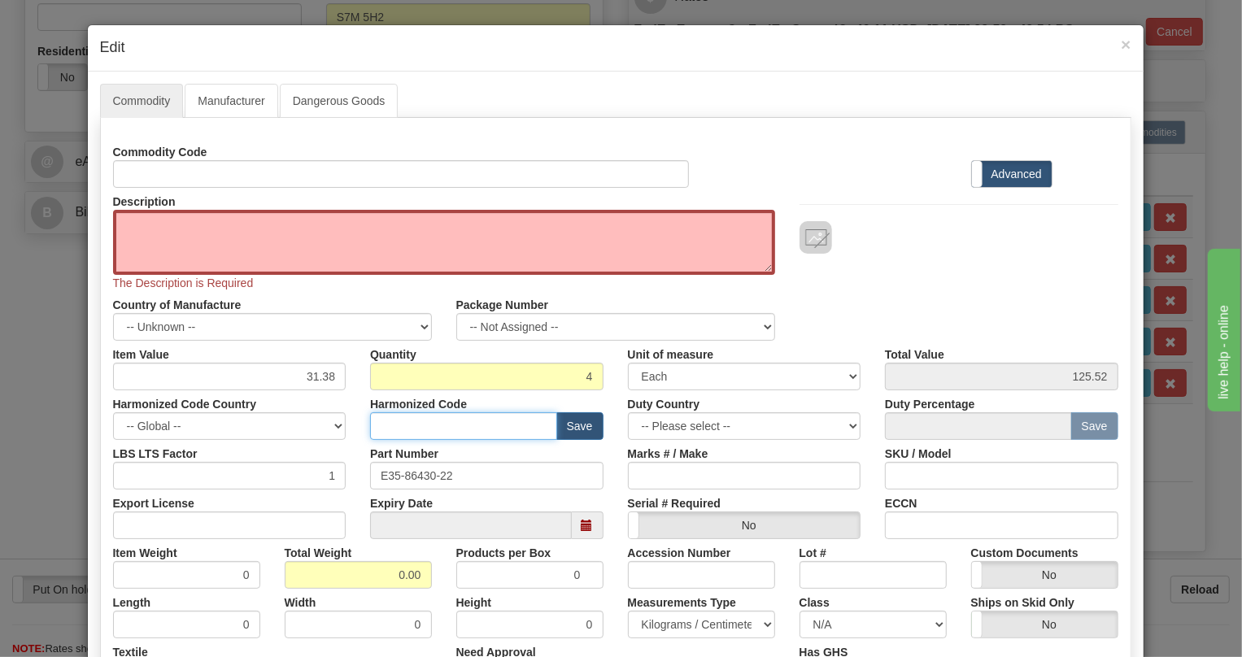
click at [379, 420] on input "text" at bounding box center [463, 426] width 187 height 28
paste input "8517.62.0090"
type input "8517.62.0090"
click at [114, 218] on textarea "Description" at bounding box center [444, 242] width 662 height 65
paste textarea "CABLE,JIF/JVT,JIF/JIF,JVT/JVT,12 IN"
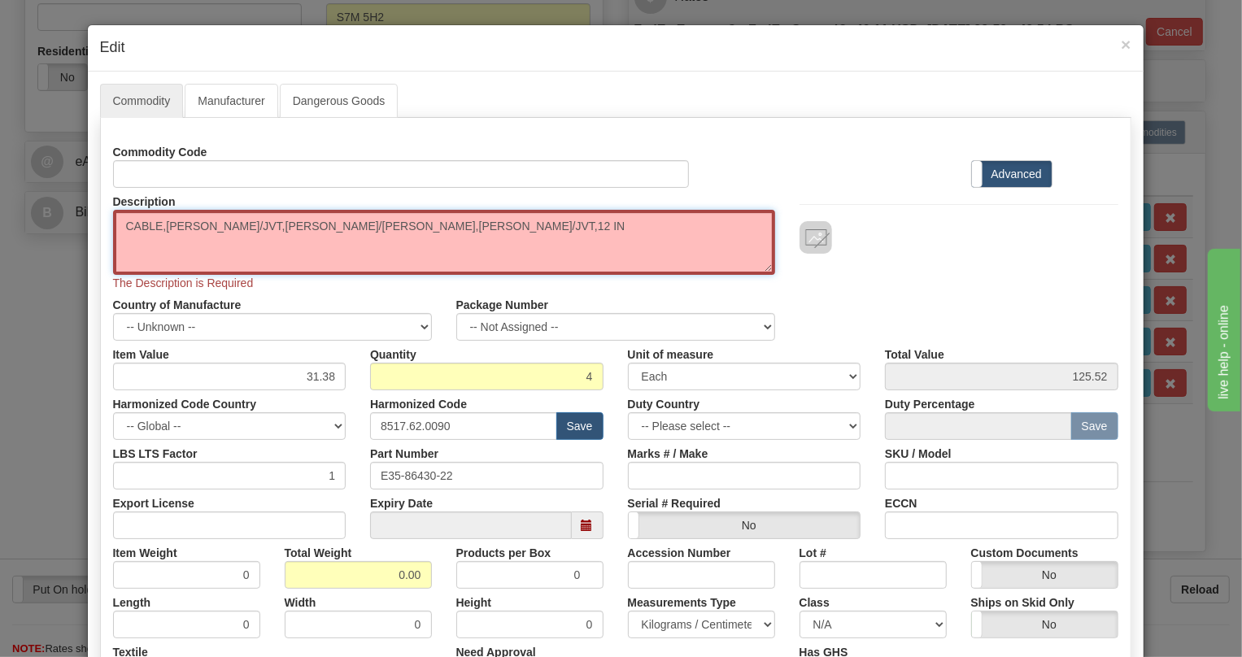
type textarea "CABLE,JIF/JVT,JIF/JIF,JVT/JVT,12 IN"
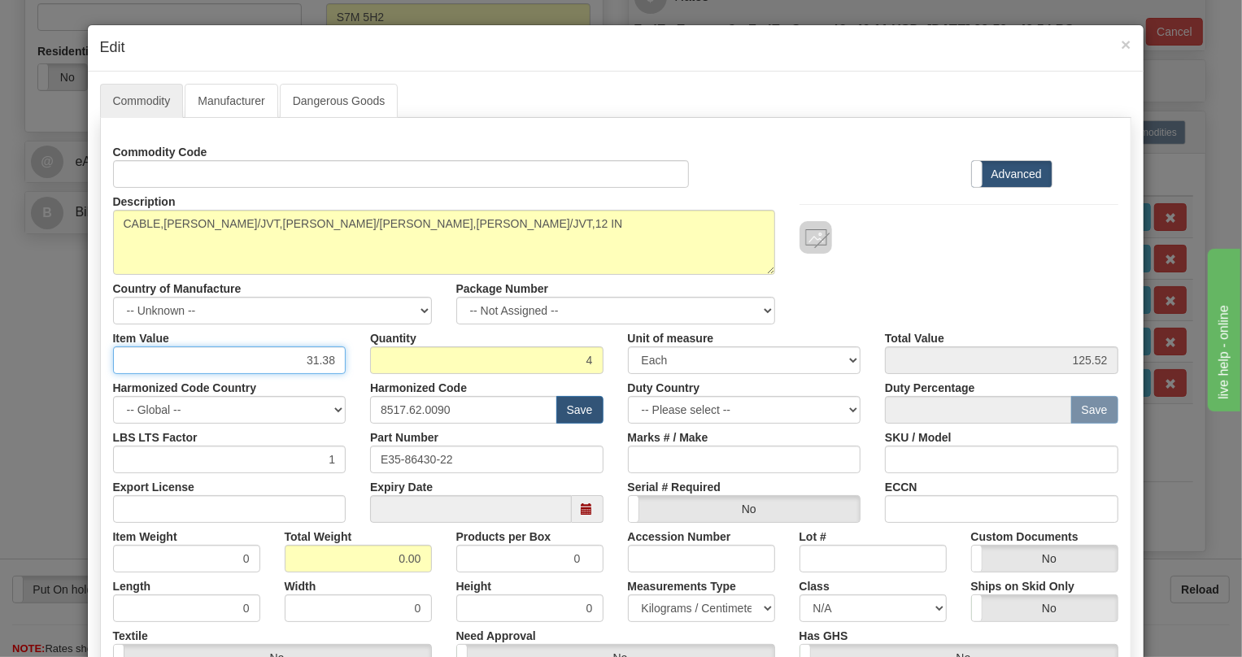
click at [322, 359] on input "31.38" at bounding box center [229, 360] width 233 height 28
type input "364.27"
type input "1457.08"
click at [387, 557] on input "0.00" at bounding box center [358, 559] width 147 height 28
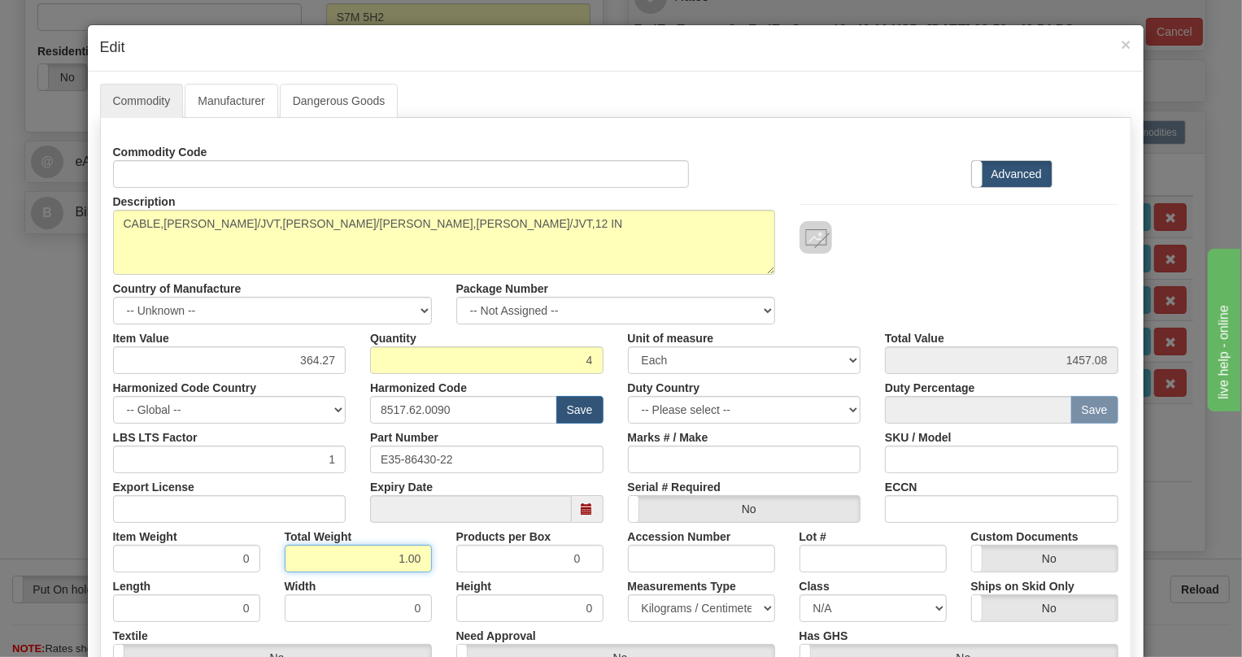
type input "1.00"
type input "0.2500"
click at [657, 603] on select "Pounds / Inches Kilograms / Centimeters" at bounding box center [701, 609] width 147 height 28
select select "0"
click at [628, 595] on select "Pounds / Inches Kilograms / Centimeters" at bounding box center [701, 609] width 147 height 28
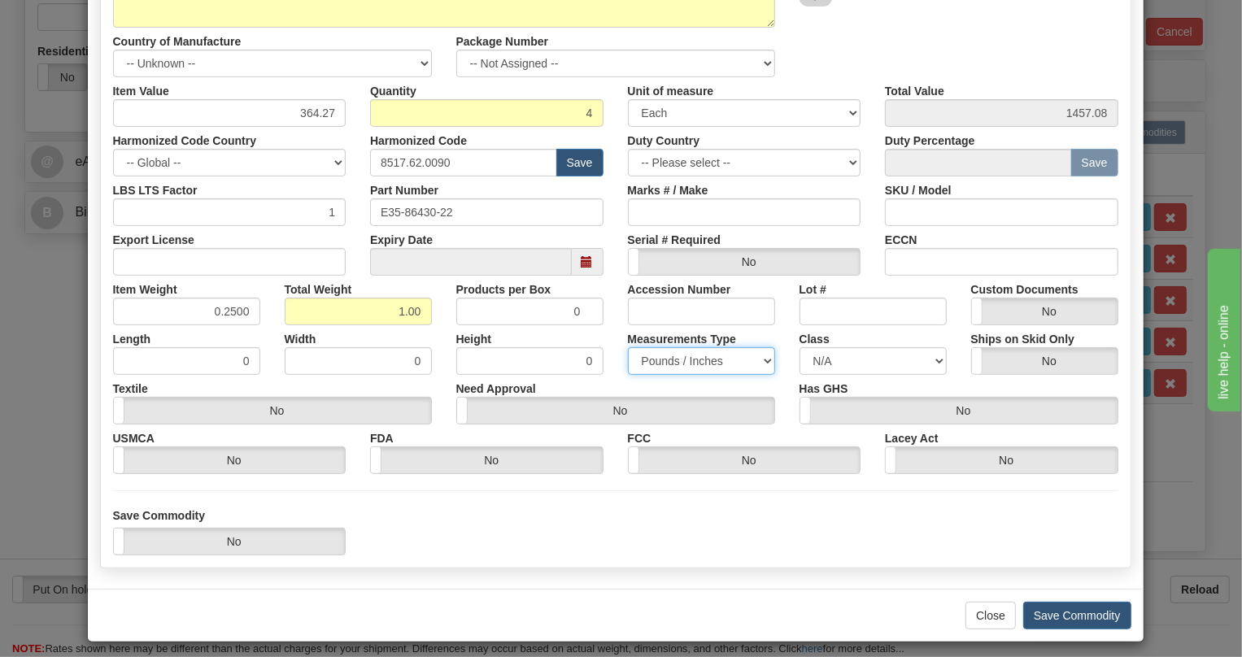
scroll to position [255, 0]
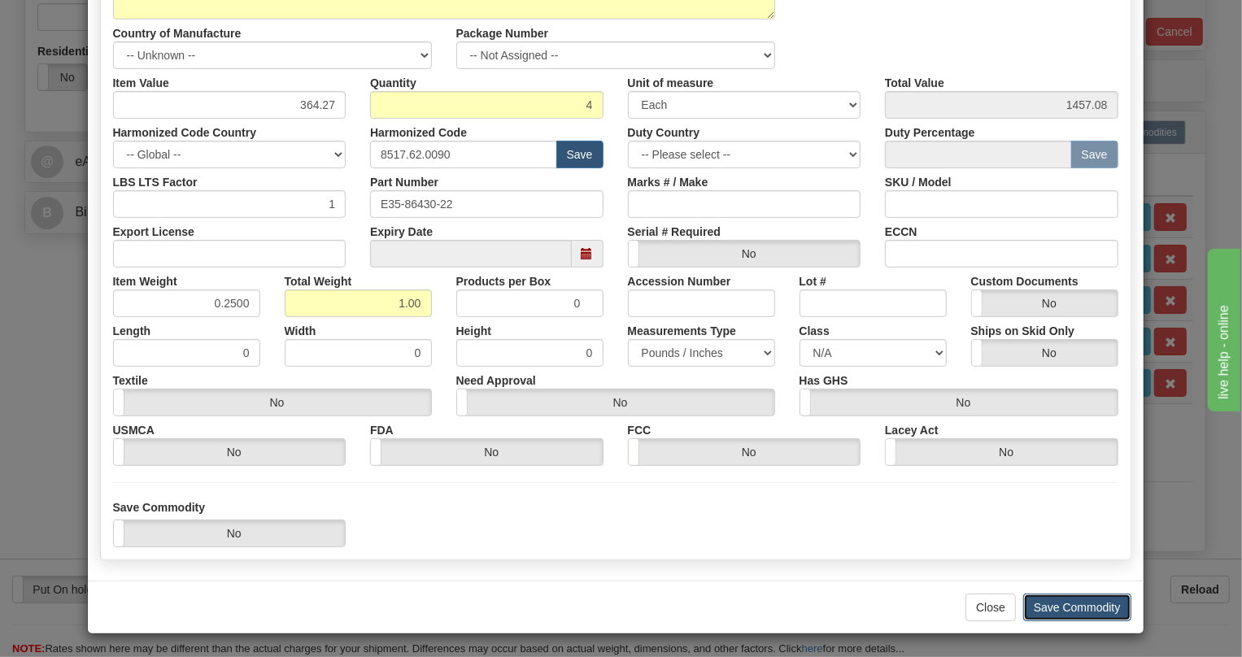
click at [1065, 605] on button "Save Commodity" at bounding box center [1077, 608] width 108 height 28
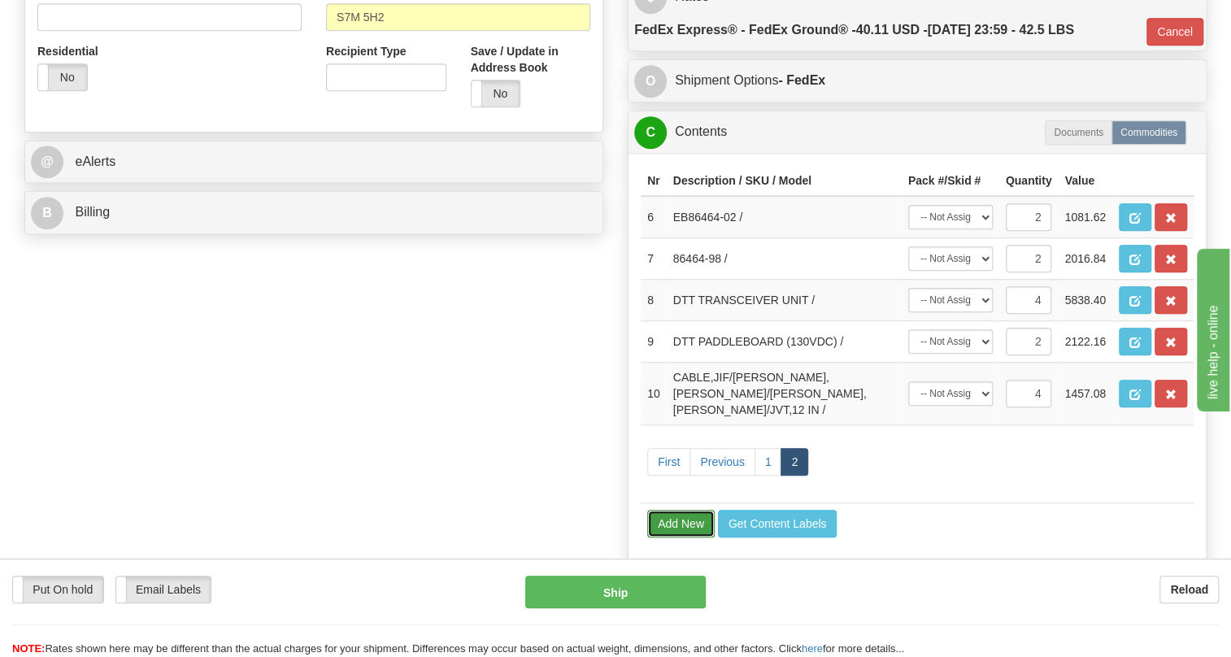
click at [674, 538] on button "Add New" at bounding box center [681, 524] width 68 height 28
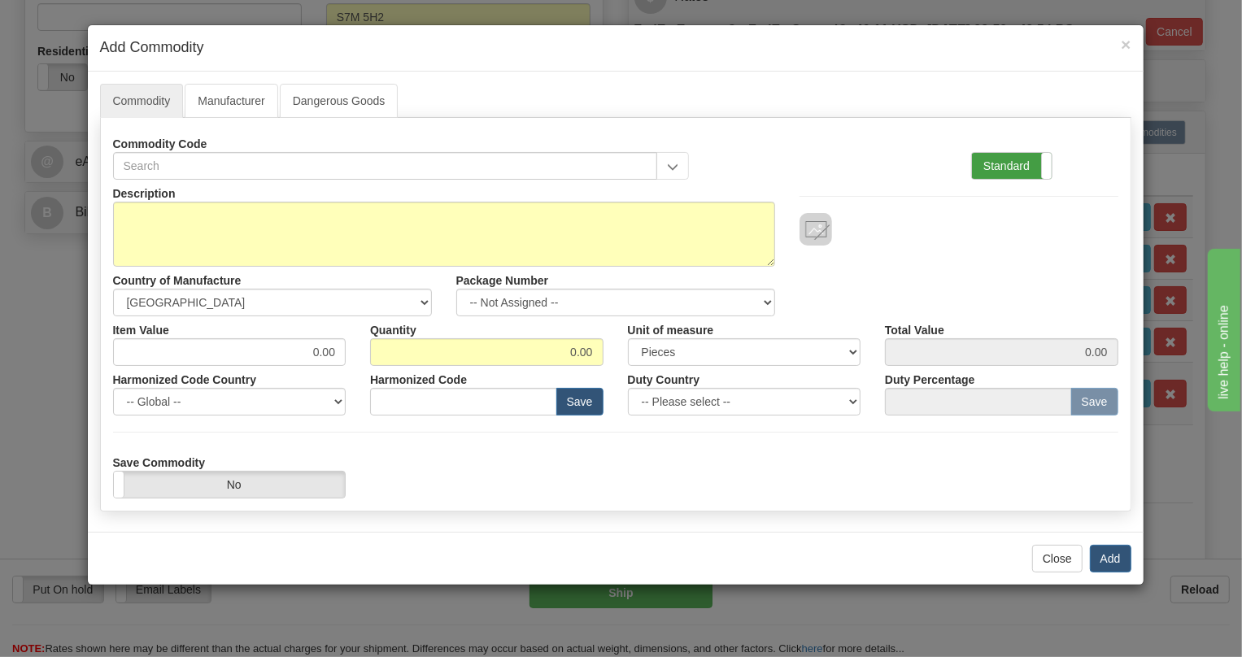
click at [995, 165] on label "Standard" at bounding box center [1012, 166] width 80 height 26
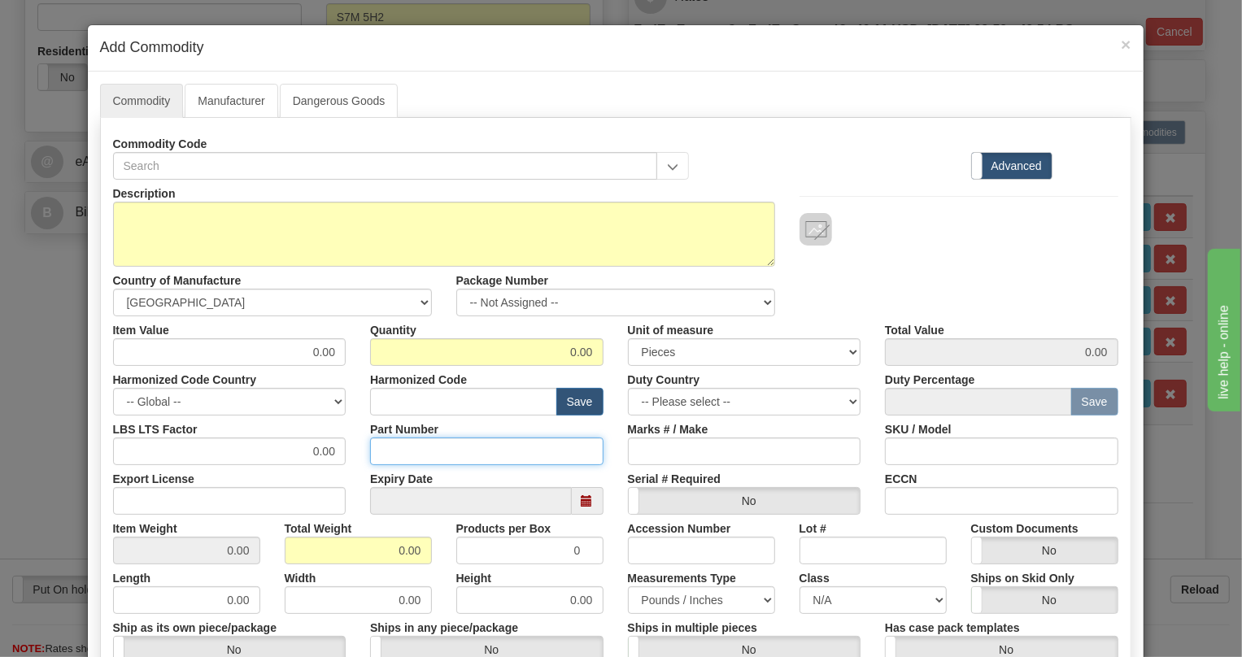
click at [396, 451] on input "Part Number" at bounding box center [486, 452] width 233 height 28
paste input "E35-86430-26"
type input "E35-86430-26"
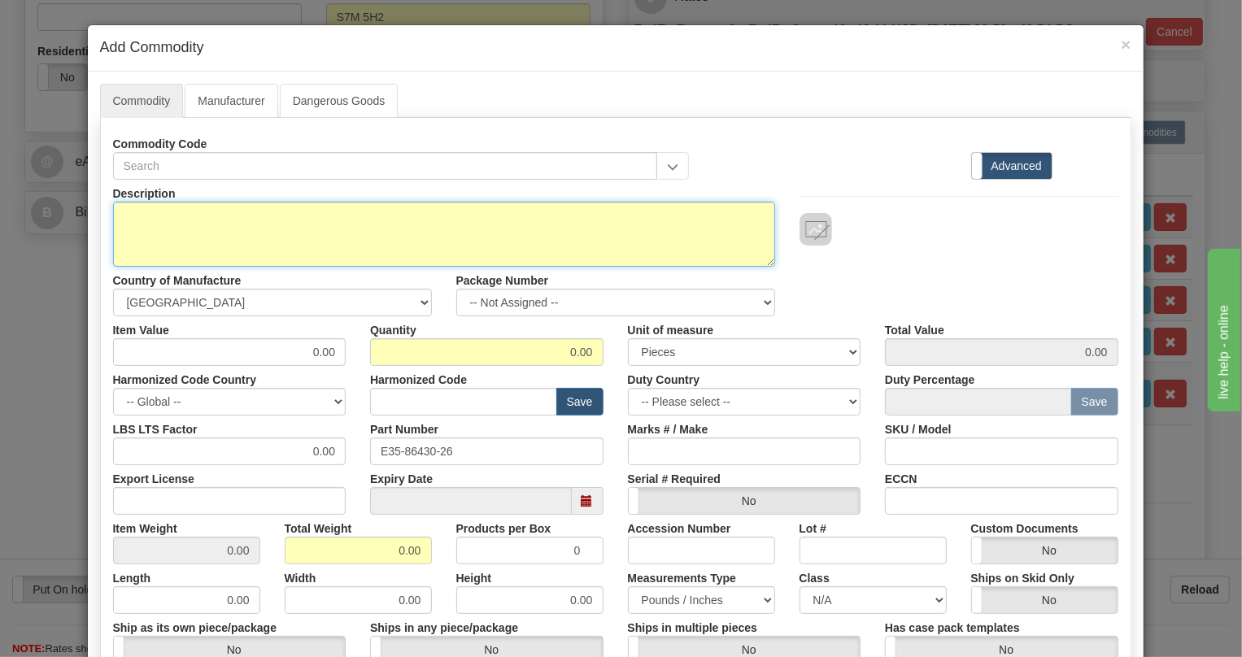
click at [133, 214] on textarea "Description" at bounding box center [444, 234] width 662 height 65
paste textarea "CABLE,JIF/JVT,JIF/JIF,JVT/JVT,24 IN"
type textarea "CABLE,JIF/JVT,JIF/JIF,JVT/JVT,24 IN"
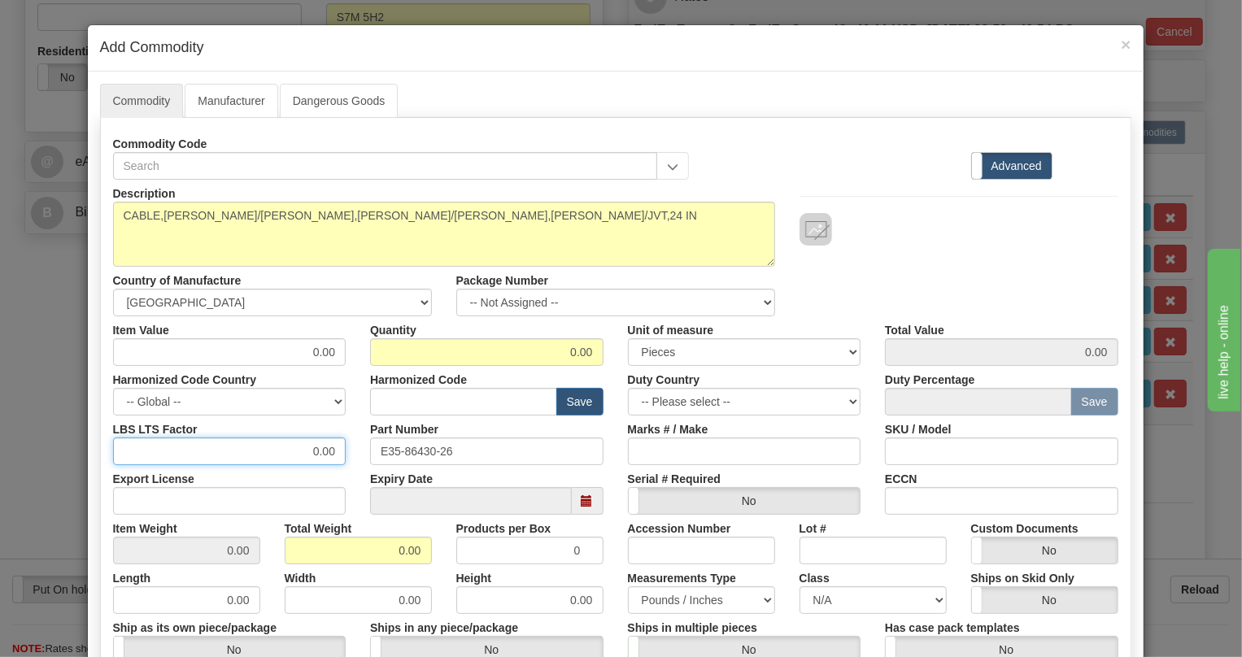
click at [282, 460] on input "0.00" at bounding box center [229, 452] width 233 height 28
type input "1.00"
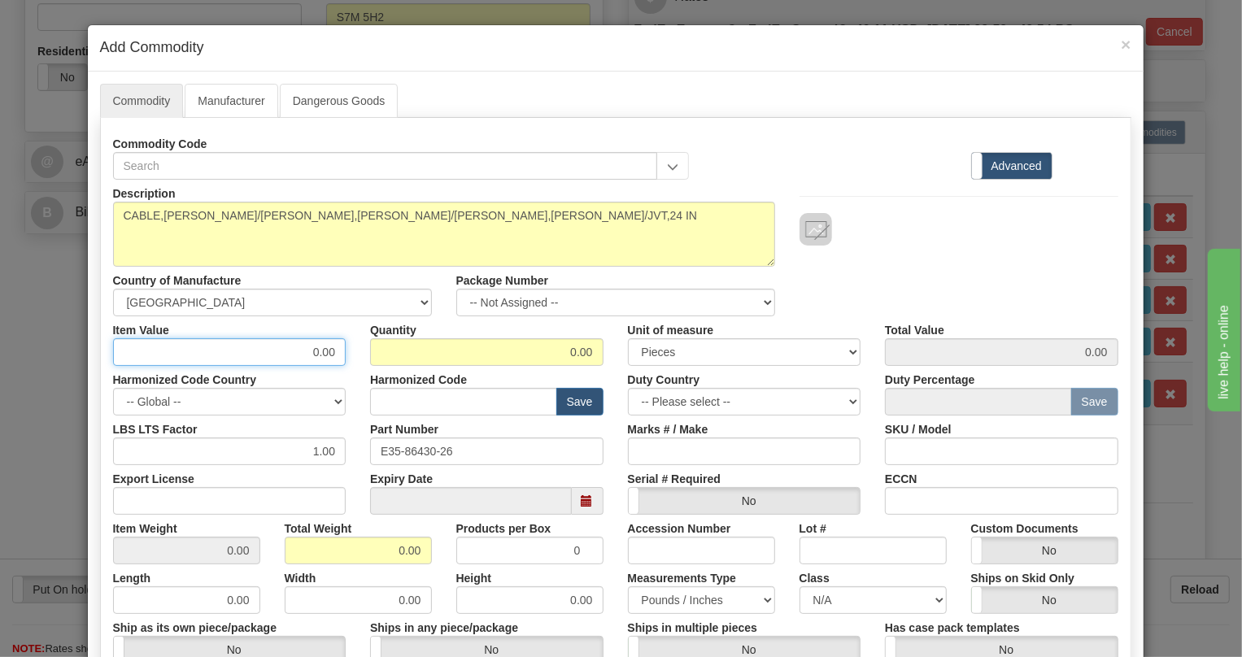
click at [322, 350] on input "0.00" at bounding box center [229, 352] width 233 height 28
type input "384.22"
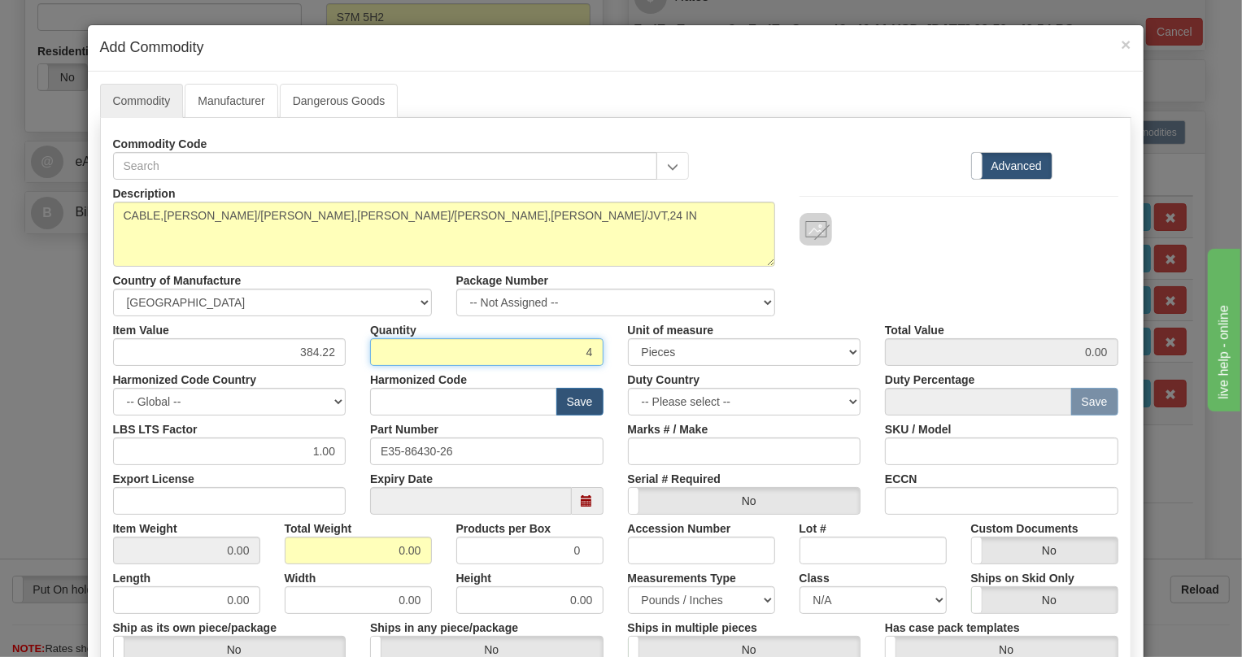
type input "4"
type input "1536.88"
click at [381, 540] on input "0.00" at bounding box center [358, 551] width 147 height 28
type input "1.00"
type input "0.2500"
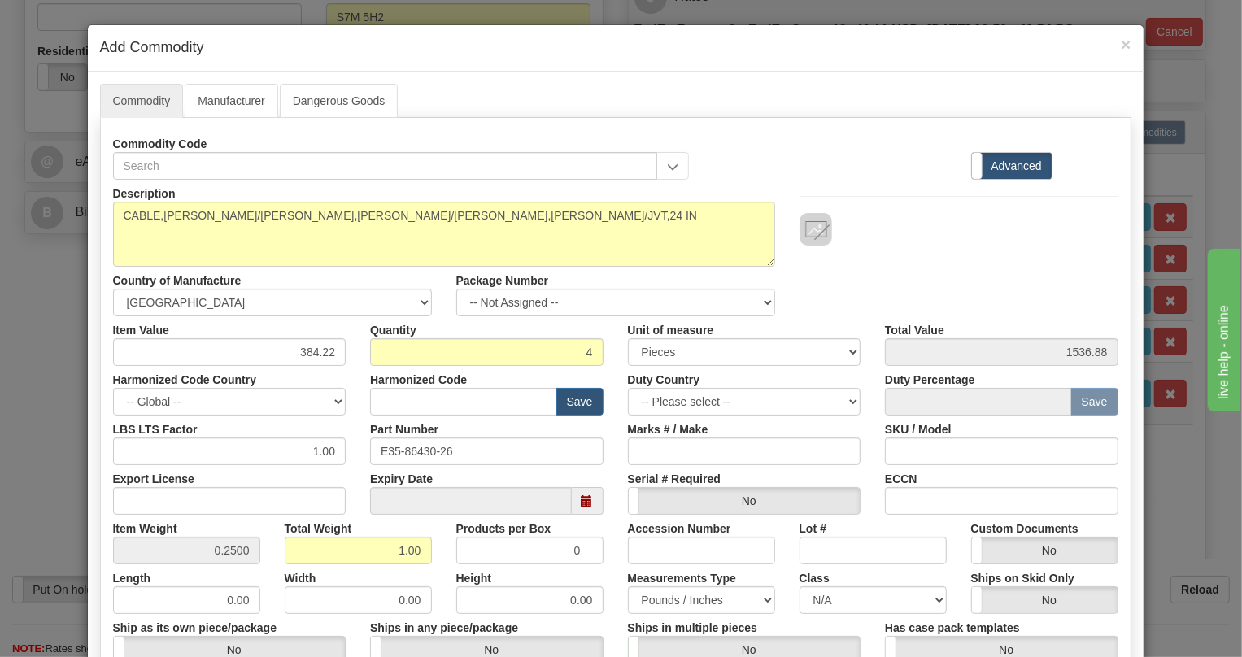
click at [594, 564] on div "Height 0.00" at bounding box center [530, 589] width 172 height 50
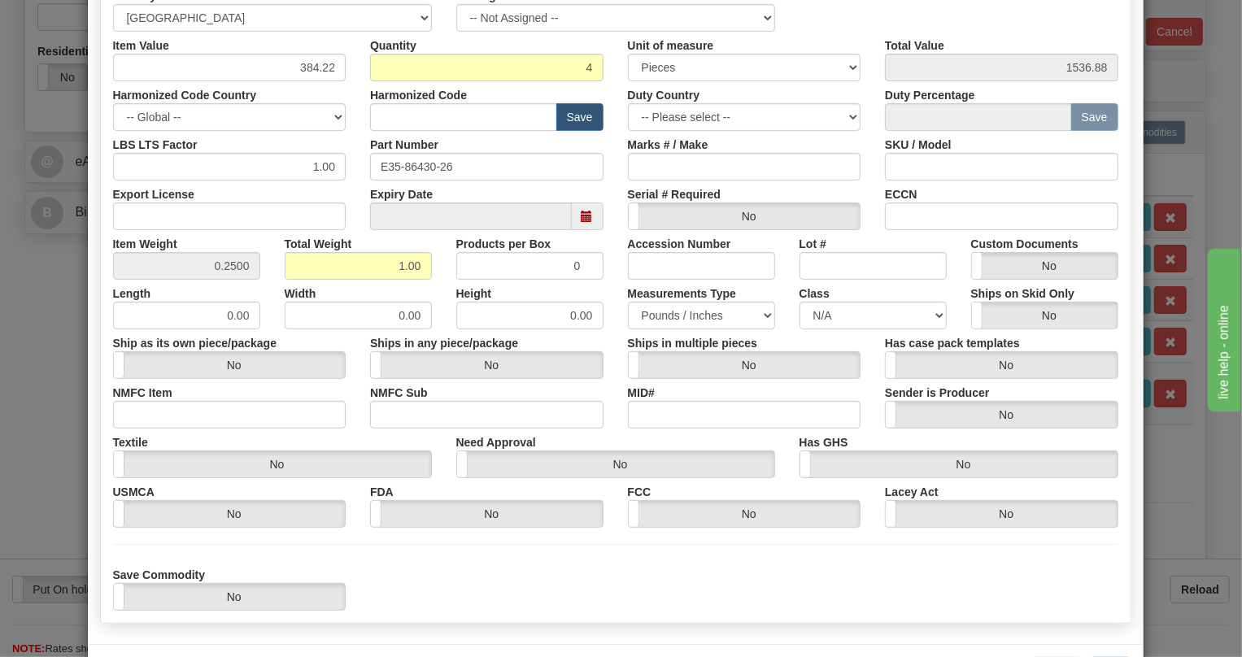
scroll to position [348, 0]
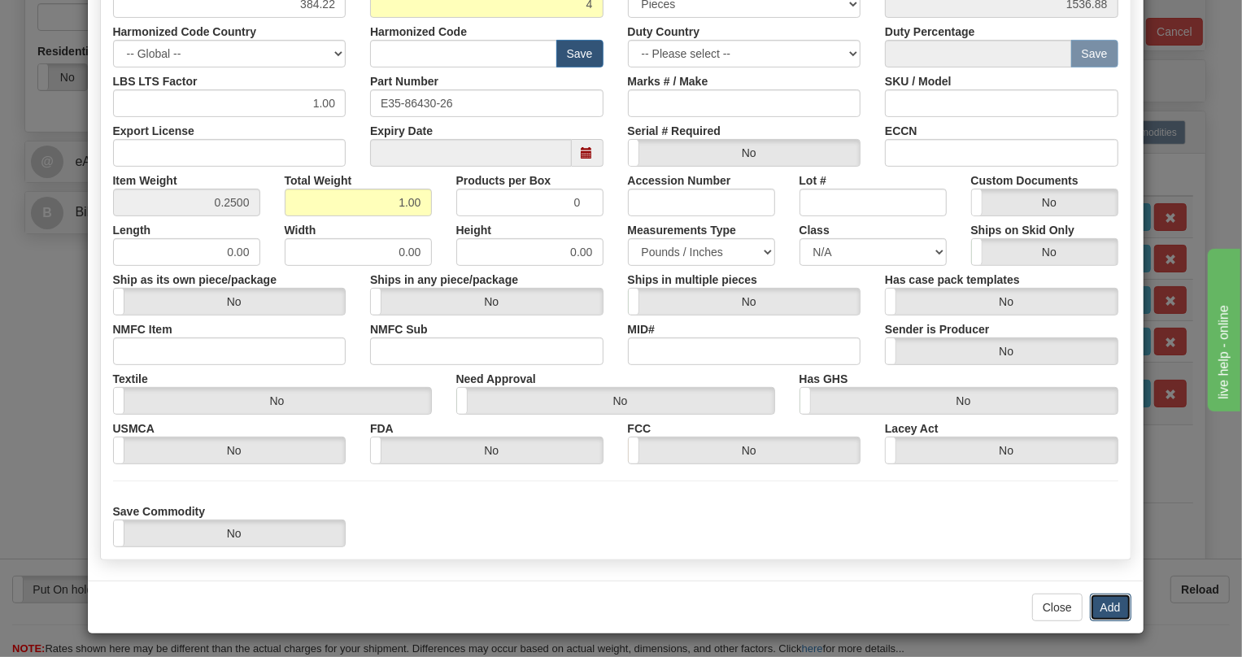
click at [1103, 603] on button "Add" at bounding box center [1110, 608] width 41 height 28
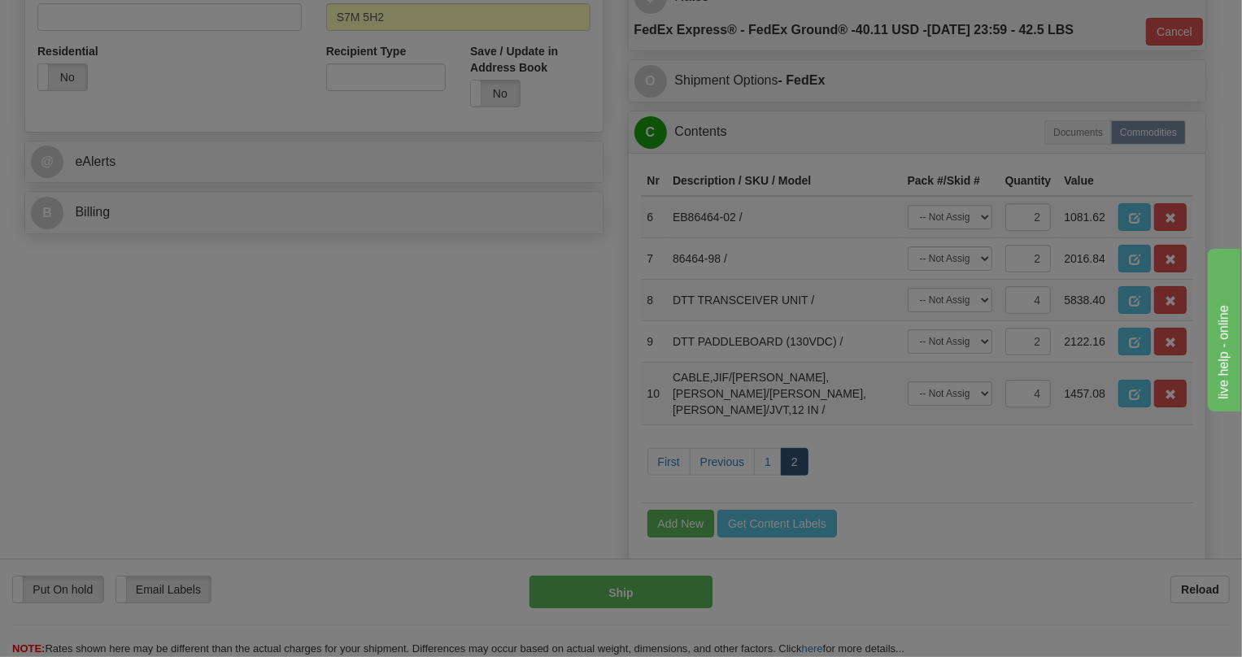
scroll to position [0, 0]
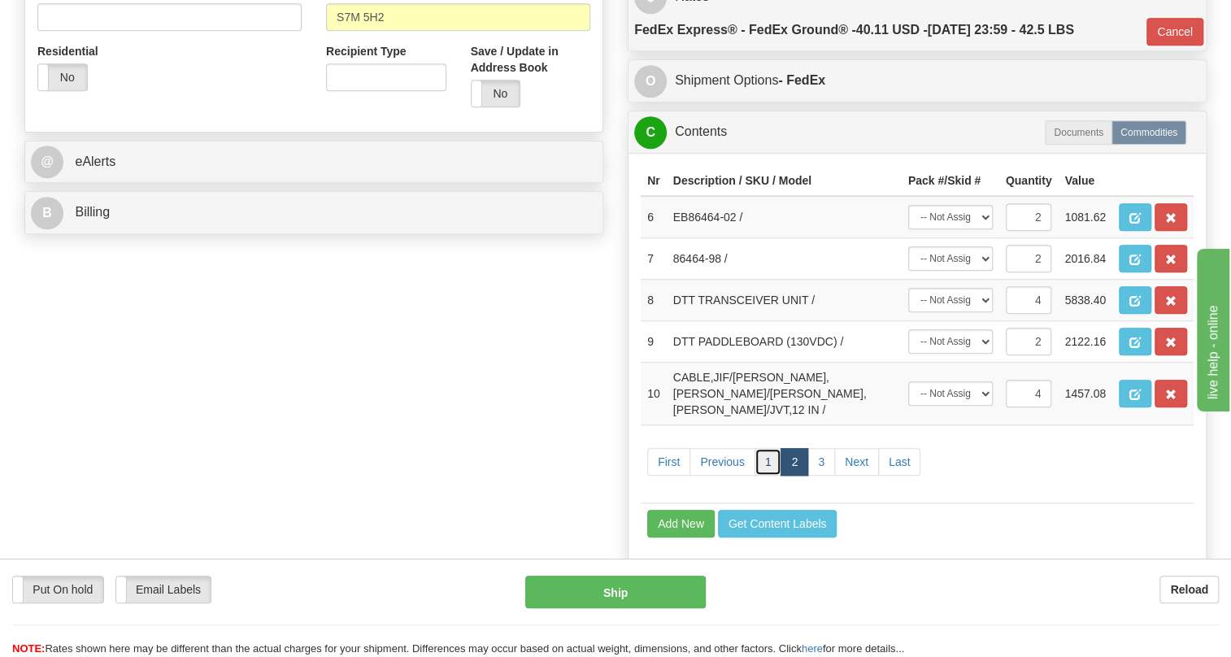
click at [762, 476] on link "1" at bounding box center [769, 462] width 28 height 28
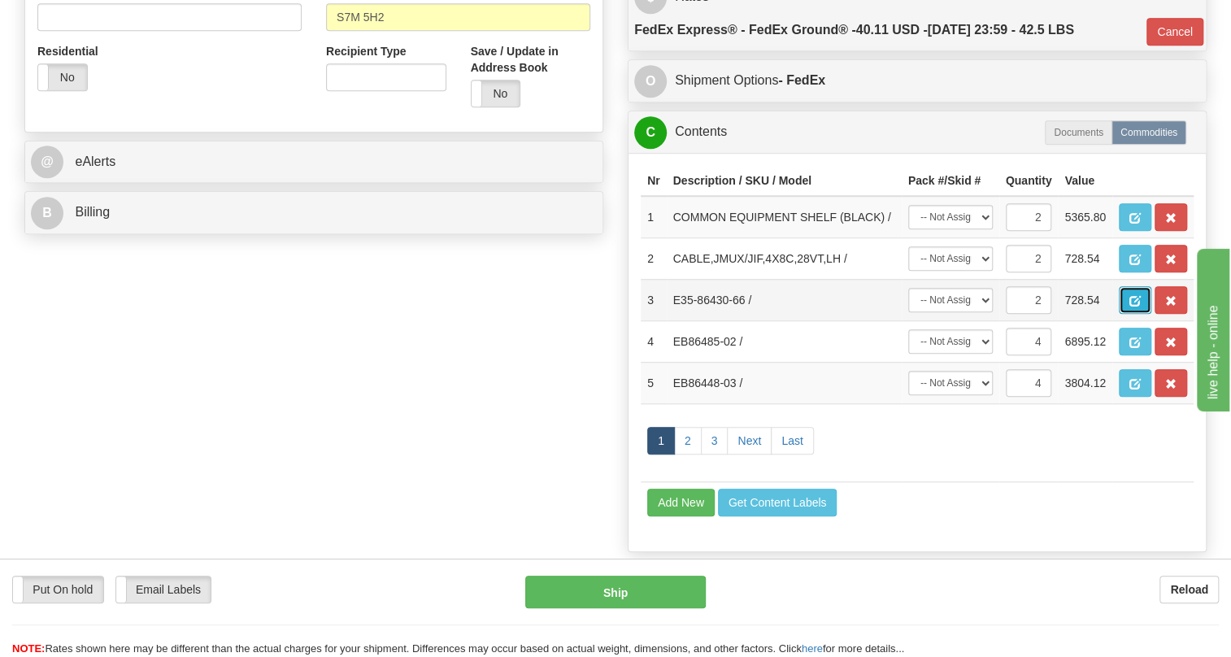
click at [1139, 307] on span "button" at bounding box center [1135, 301] width 11 height 11
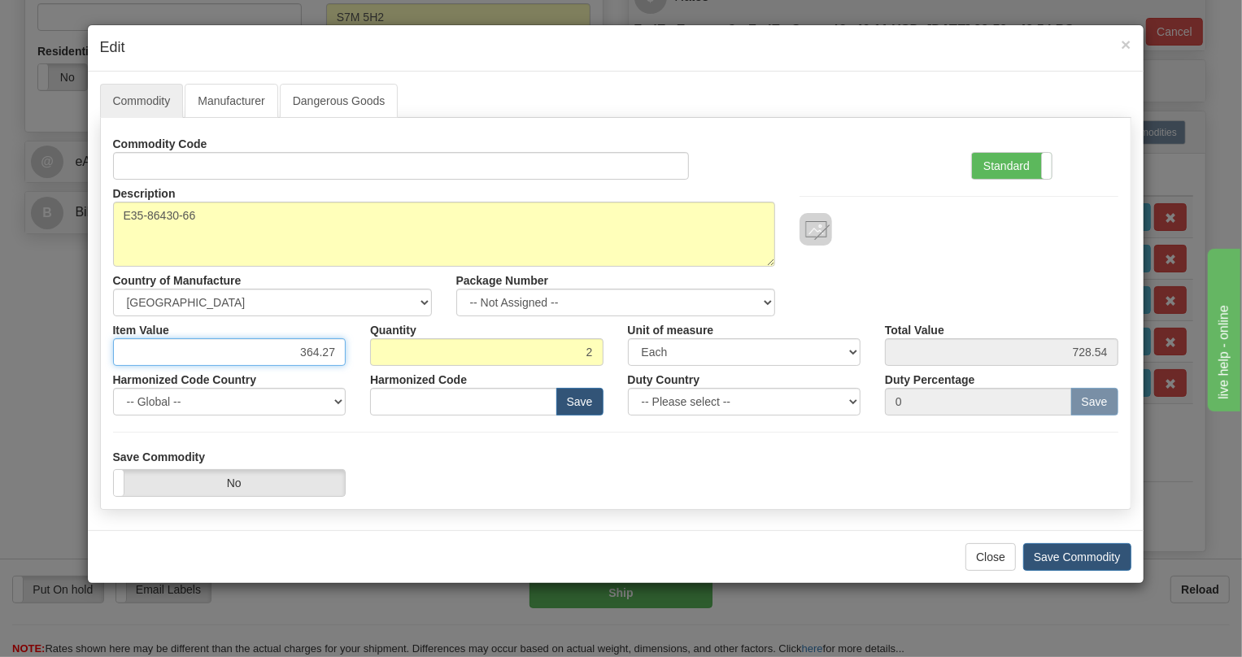
click at [329, 349] on input "364.27" at bounding box center [229, 352] width 233 height 28
type input "478.02"
type input "956.04"
click at [994, 161] on label "Standard" at bounding box center [1012, 166] width 80 height 26
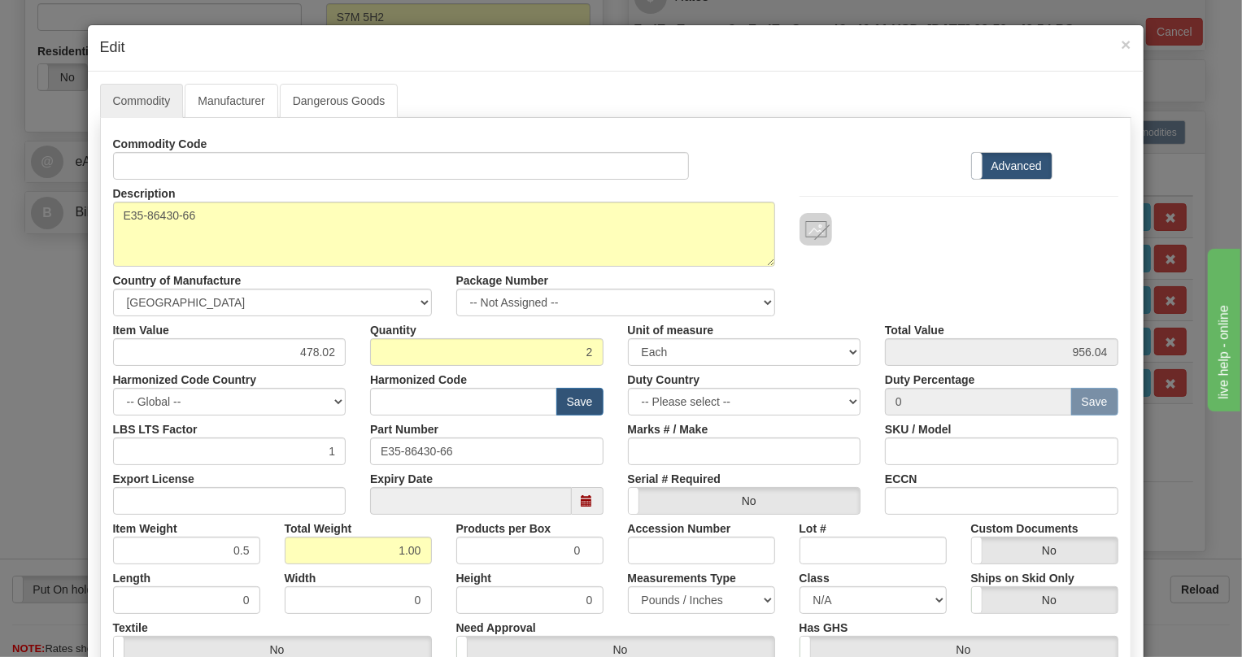
click at [605, 427] on div "Part Number E35-86430-66" at bounding box center [487, 441] width 258 height 50
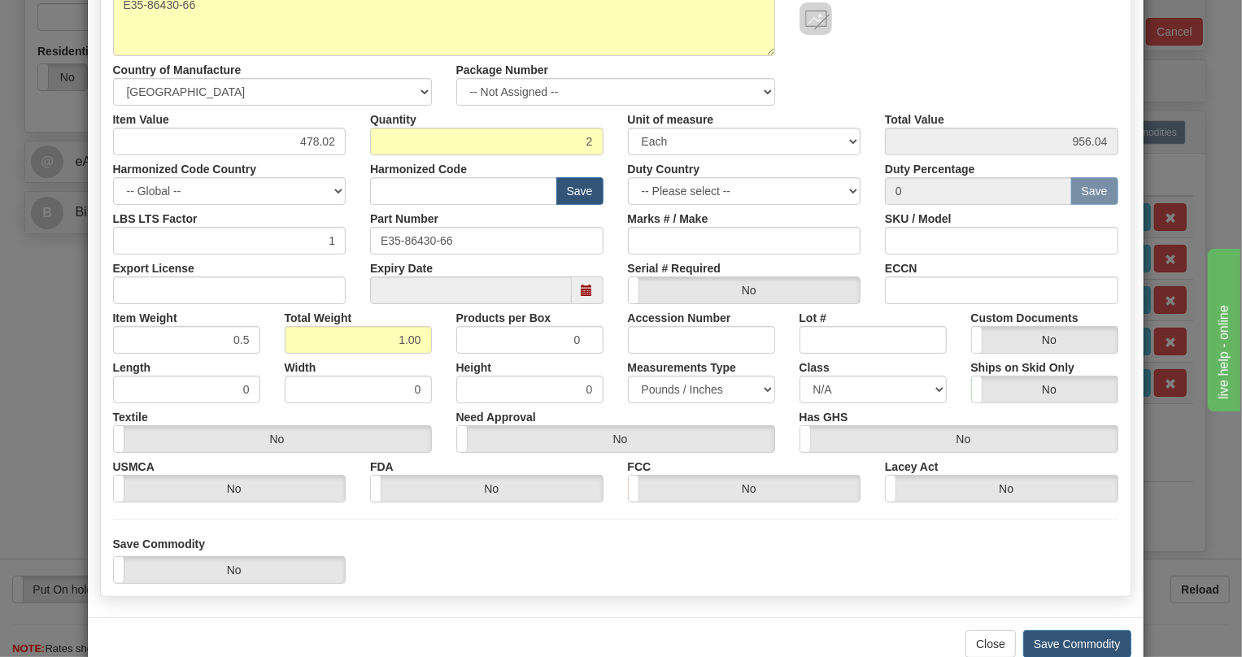
scroll to position [247, 0]
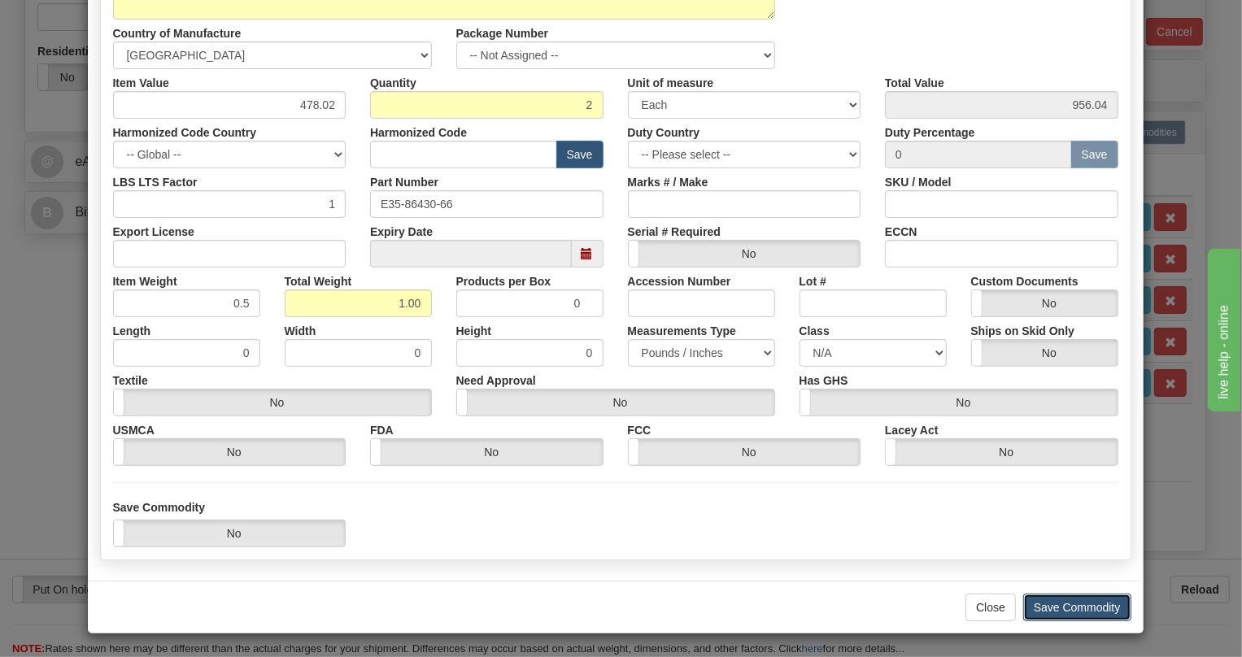
click at [1069, 606] on button "Save Commodity" at bounding box center [1077, 608] width 108 height 28
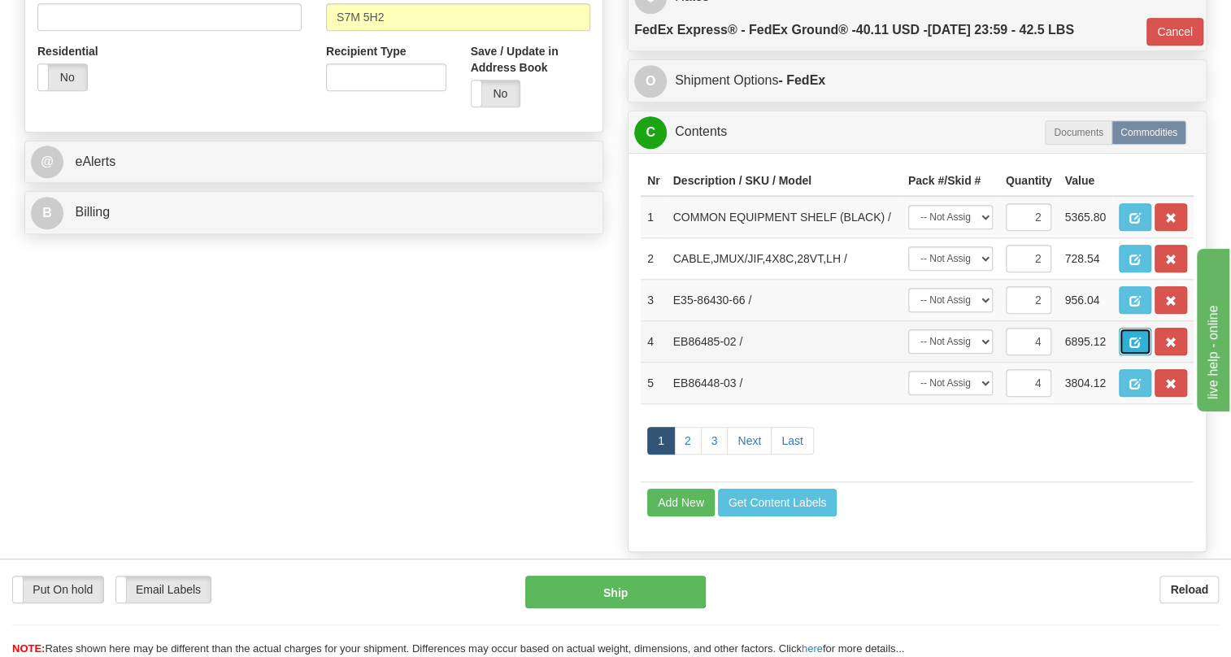
click at [1141, 355] on button "button" at bounding box center [1135, 342] width 33 height 28
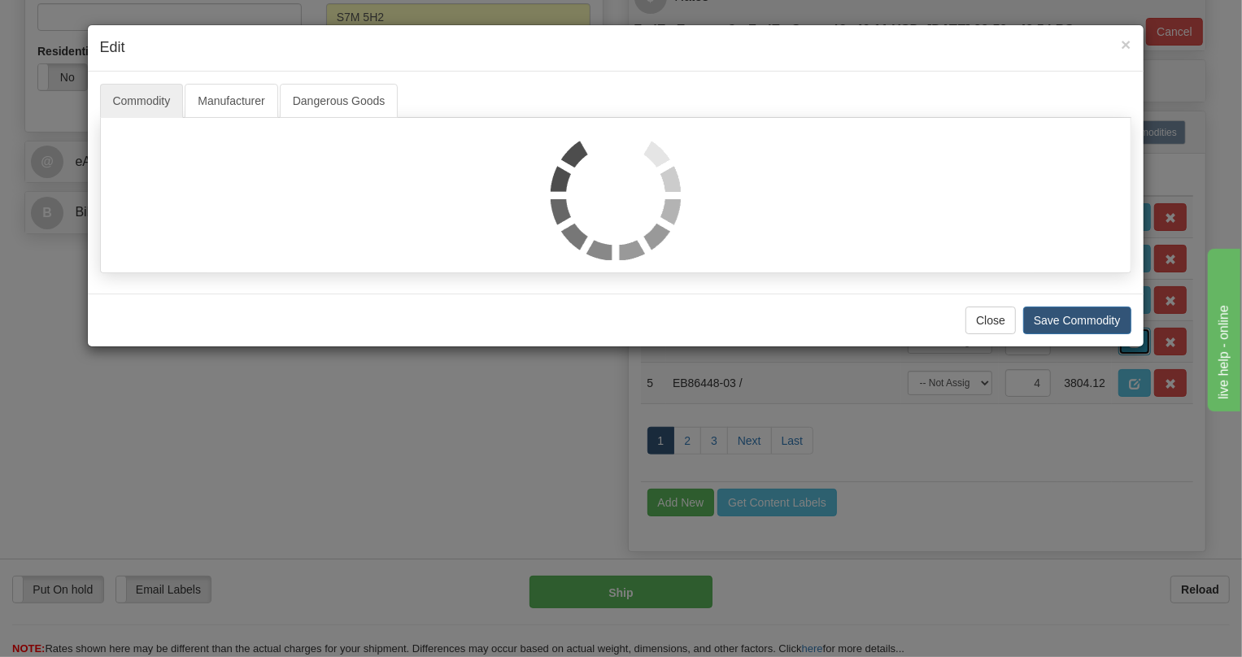
scroll to position [0, 0]
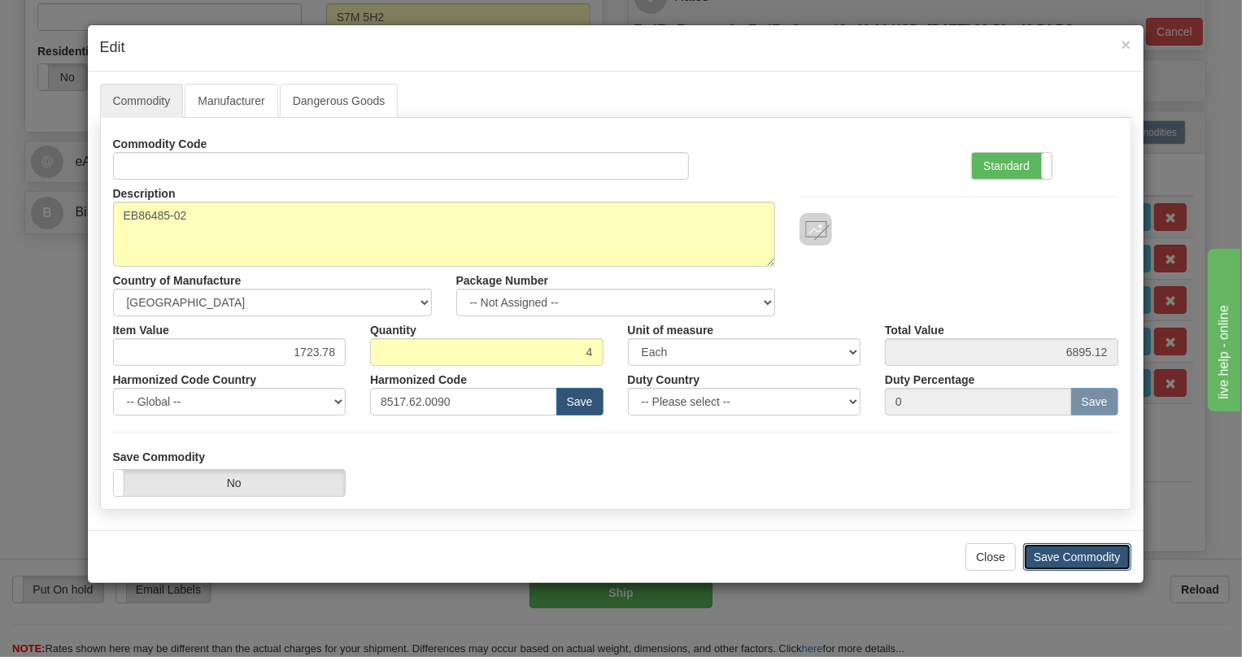
click at [1070, 558] on button "Save Commodity" at bounding box center [1077, 557] width 108 height 28
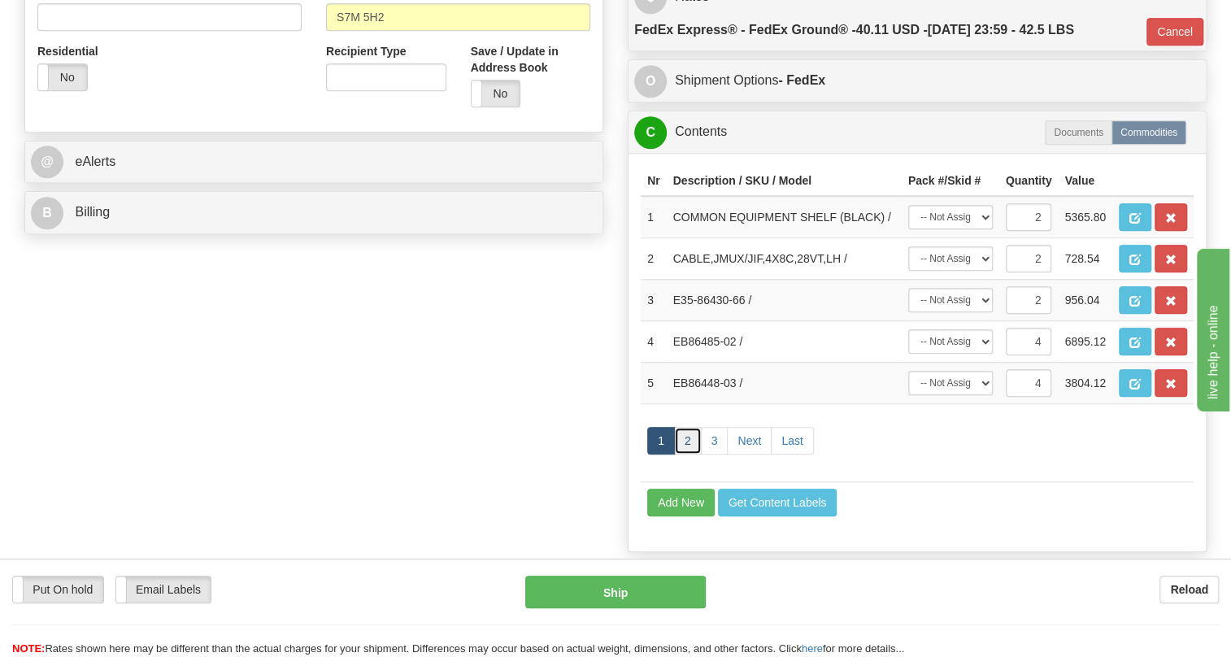
click at [689, 455] on link "2" at bounding box center [688, 441] width 28 height 28
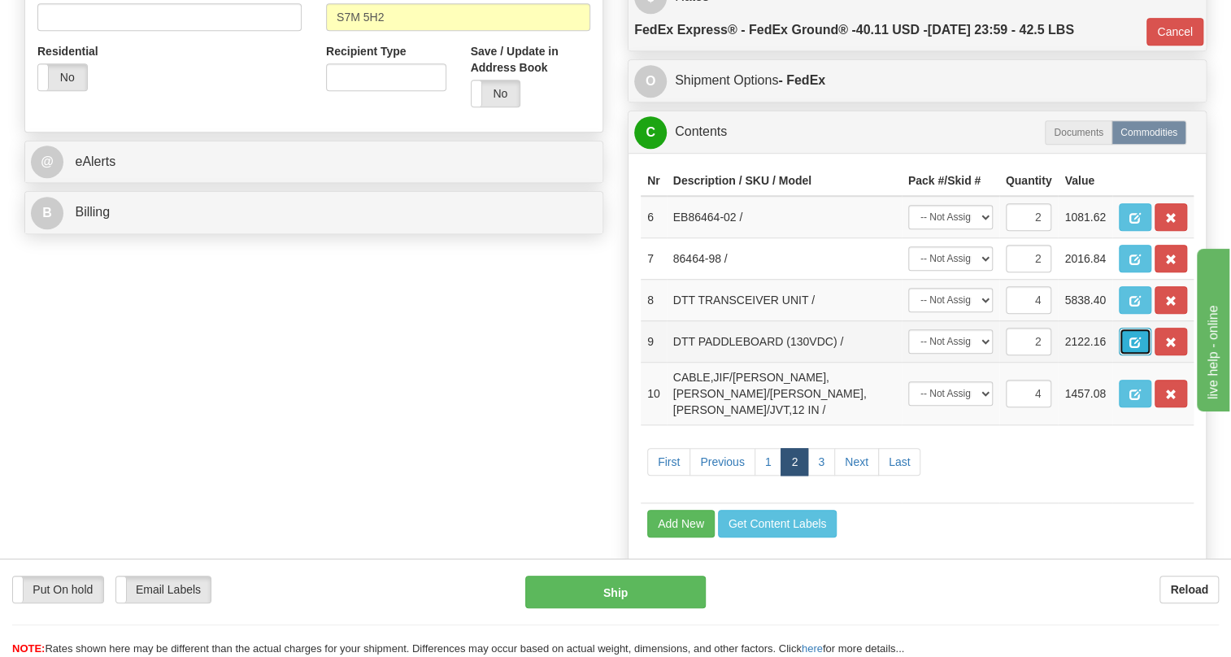
click at [1136, 348] on span "button" at bounding box center [1135, 343] width 11 height 11
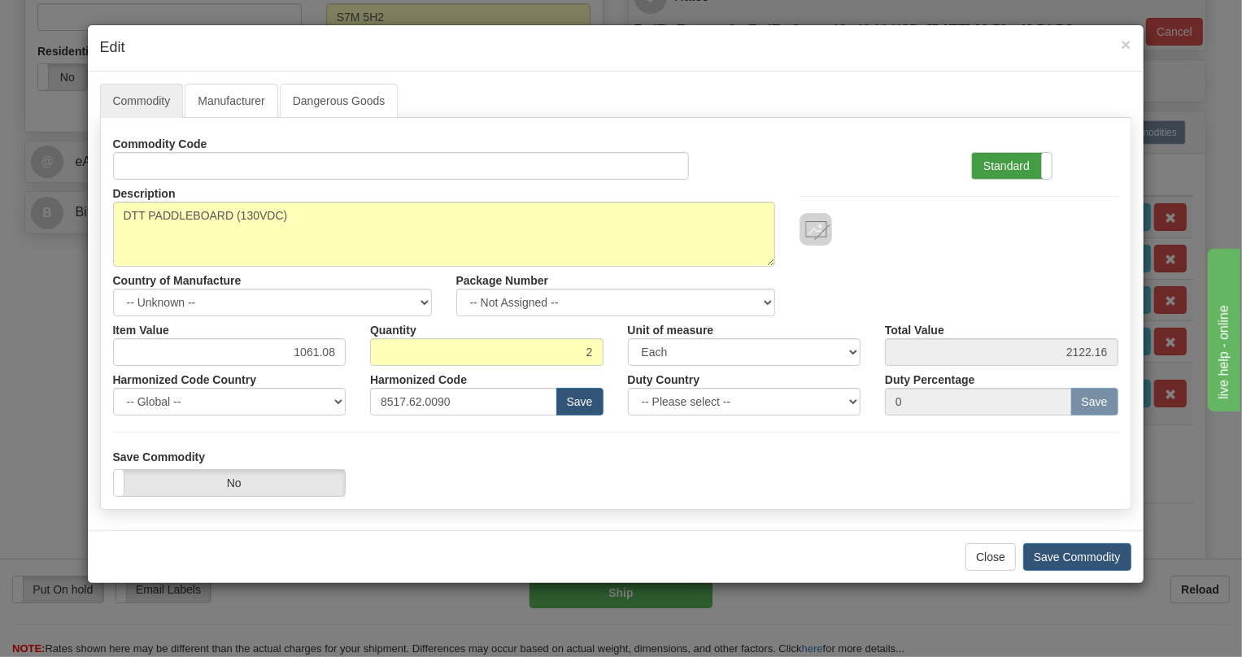
click at [1005, 164] on label "Standard" at bounding box center [1012, 166] width 80 height 26
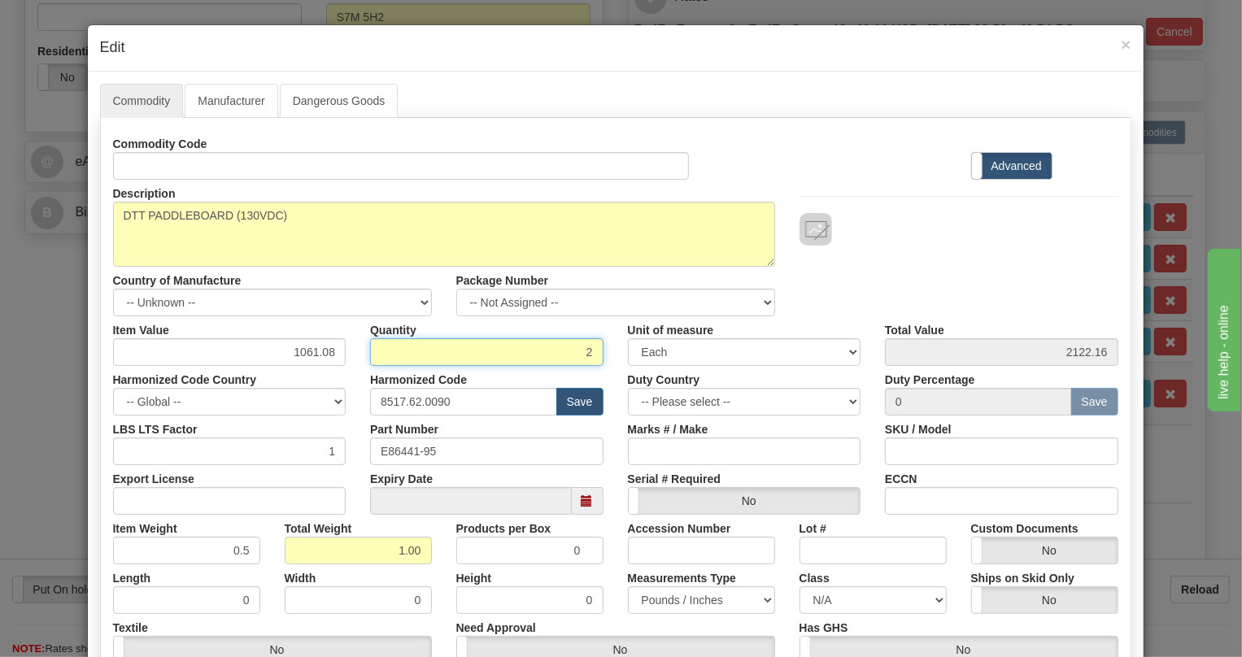
click at [569, 355] on input "2" at bounding box center [486, 352] width 233 height 28
type input "4"
type input "4244.32"
click at [616, 427] on div "Marks # / Make" at bounding box center [745, 441] width 258 height 50
click at [390, 553] on input "2.00" at bounding box center [358, 551] width 147 height 28
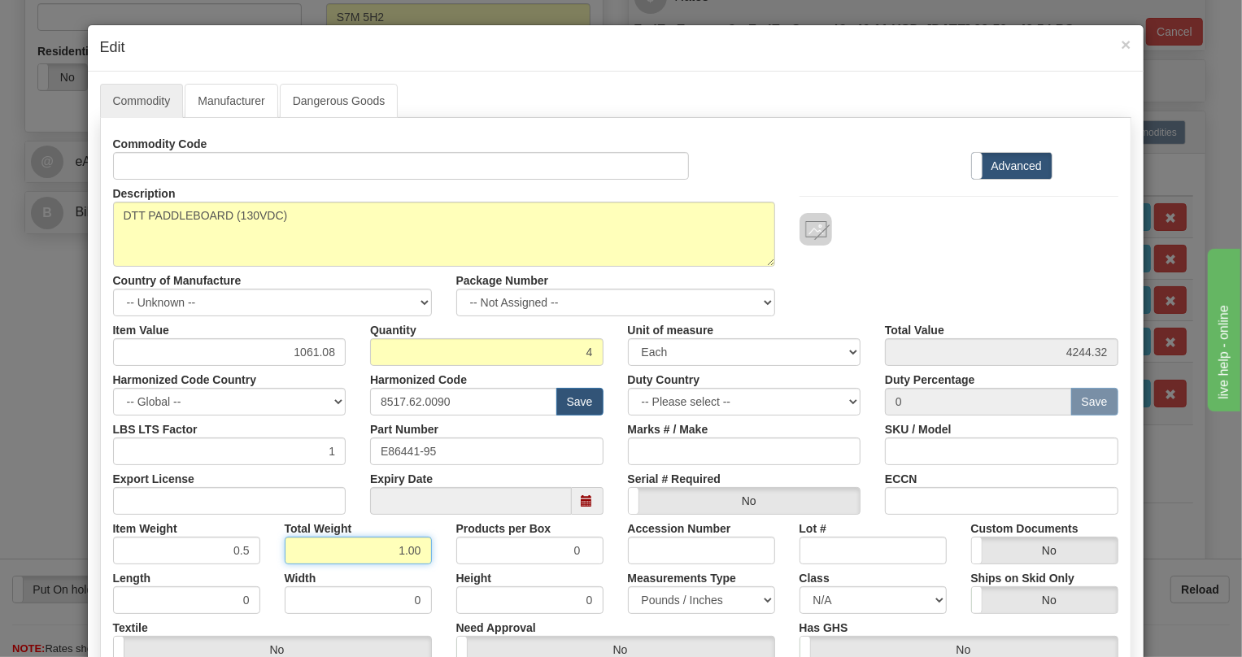
type input "1.00"
type input "0.2500"
click at [447, 573] on div "Height 0" at bounding box center [530, 589] width 172 height 50
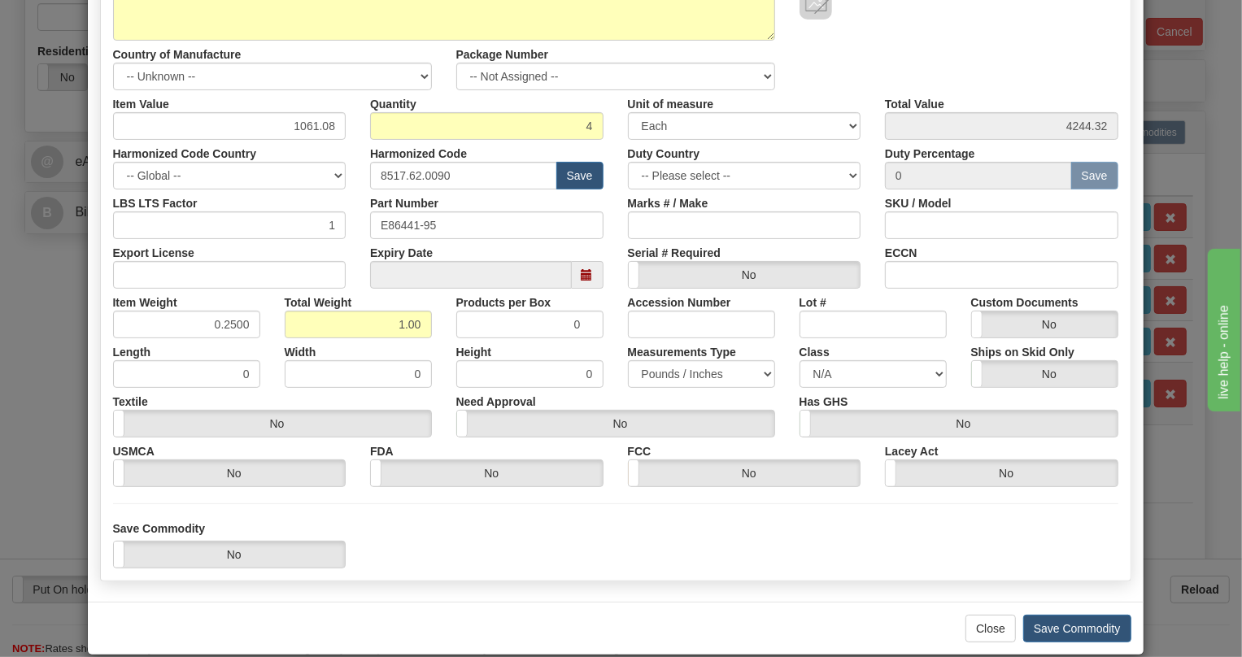
scroll to position [247, 0]
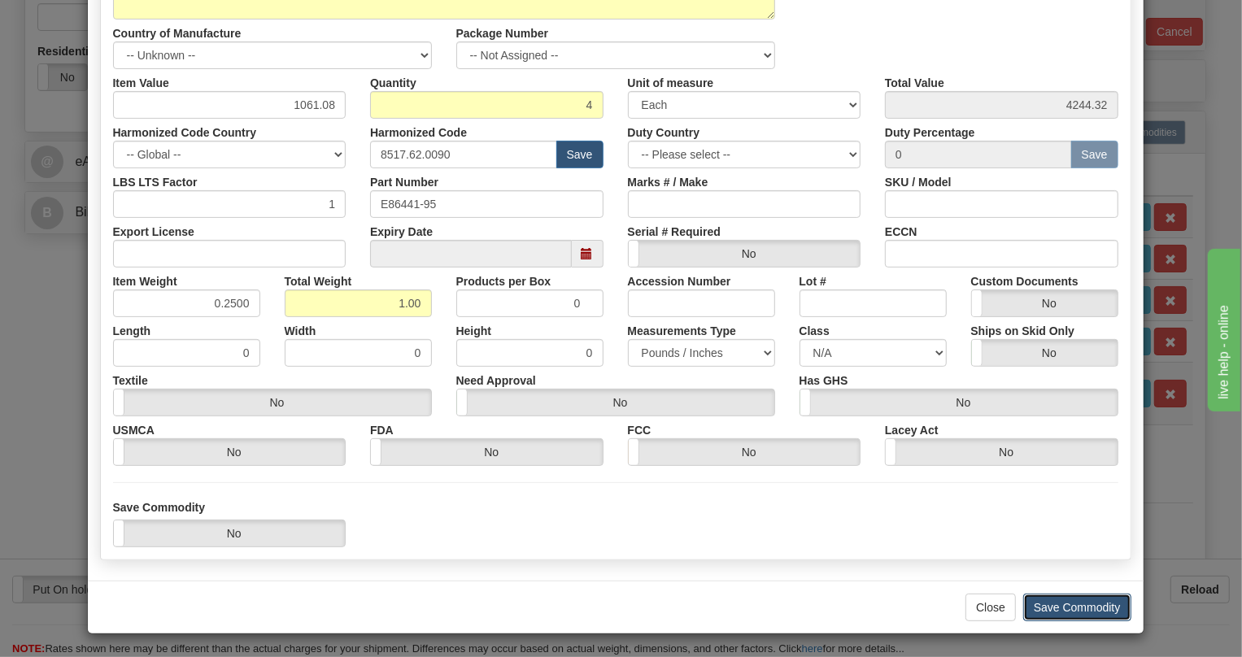
click at [1078, 607] on button "Save Commodity" at bounding box center [1077, 608] width 108 height 28
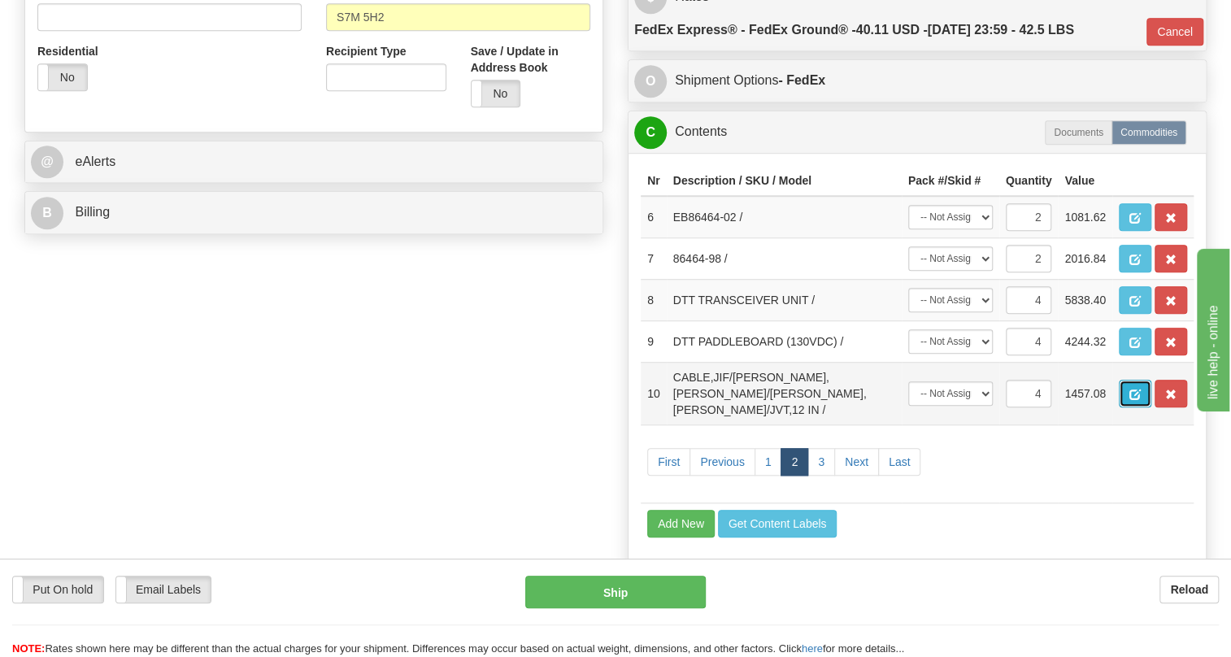
click at [1132, 400] on span "button" at bounding box center [1135, 395] width 11 height 11
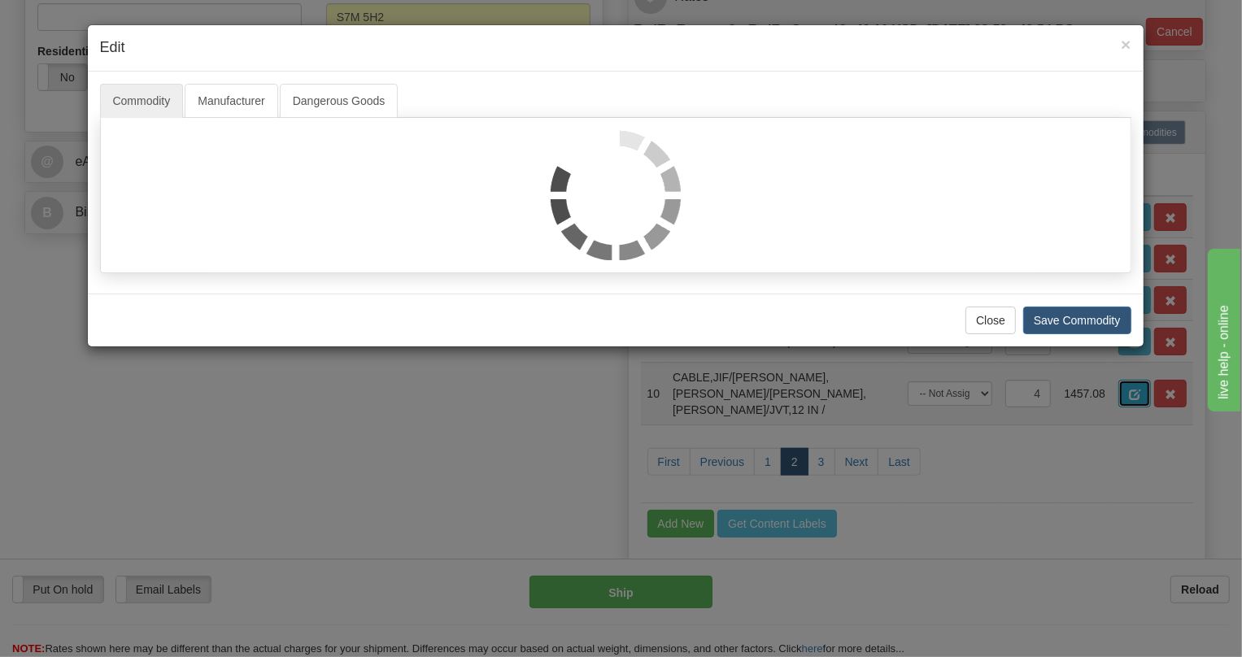
scroll to position [0, 0]
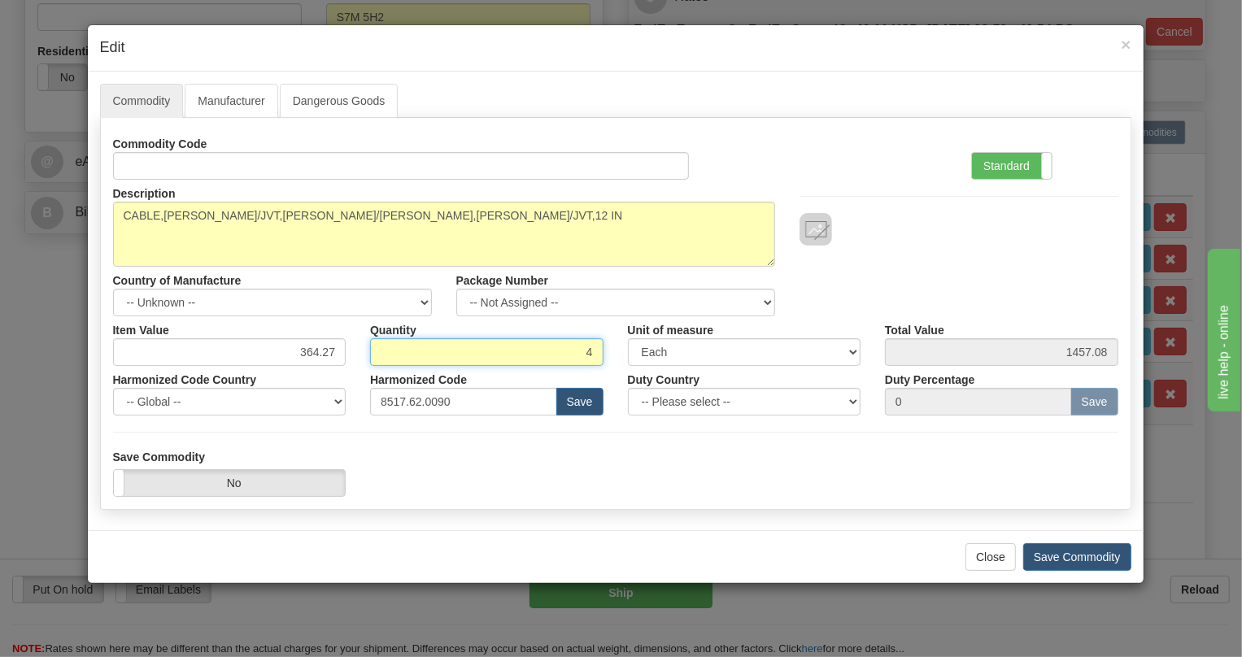
click at [582, 351] on input "4" at bounding box center [486, 352] width 233 height 28
type input "2"
type input "728.54"
click at [608, 373] on div "Harmonized Code 8517.62.0090 Save" at bounding box center [487, 391] width 258 height 50
click at [1009, 164] on label "Standard" at bounding box center [1012, 166] width 80 height 26
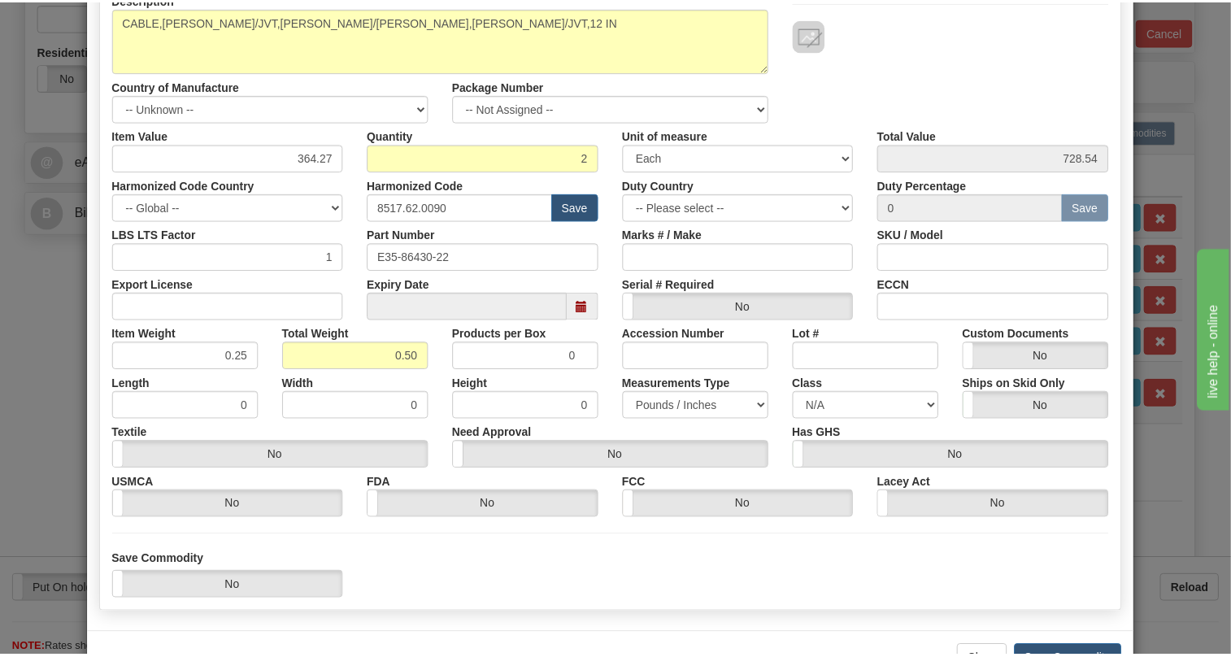
scroll to position [247, 0]
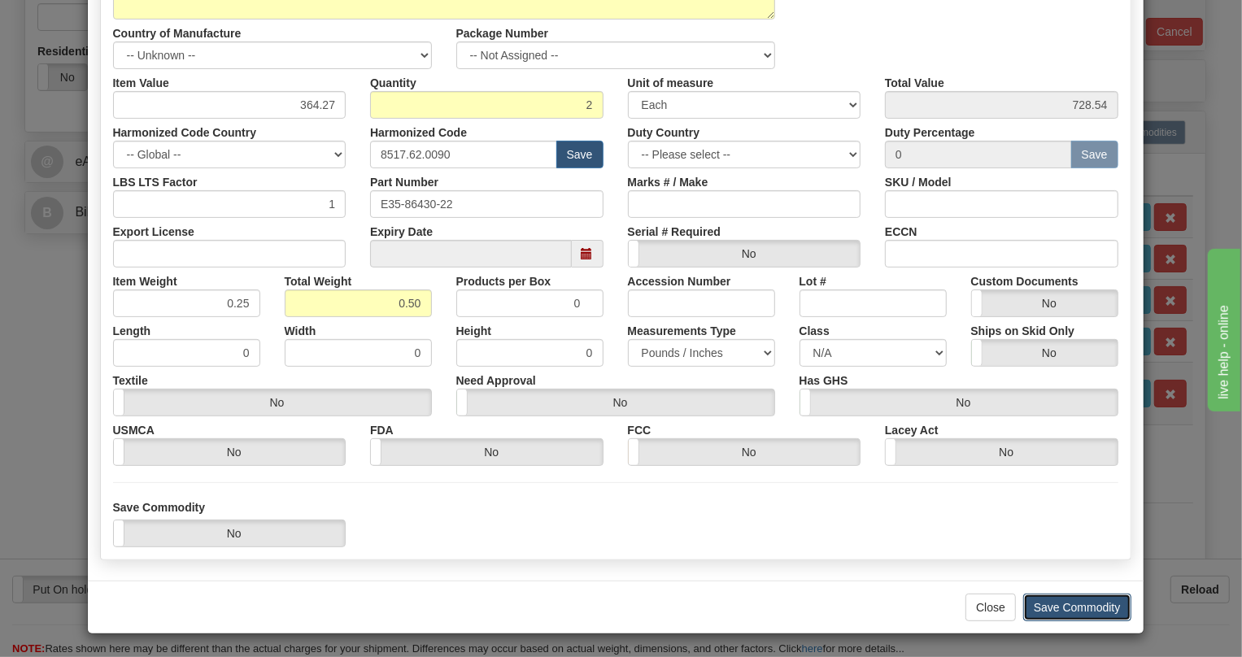
click at [1062, 604] on button "Save Commodity" at bounding box center [1077, 608] width 108 height 28
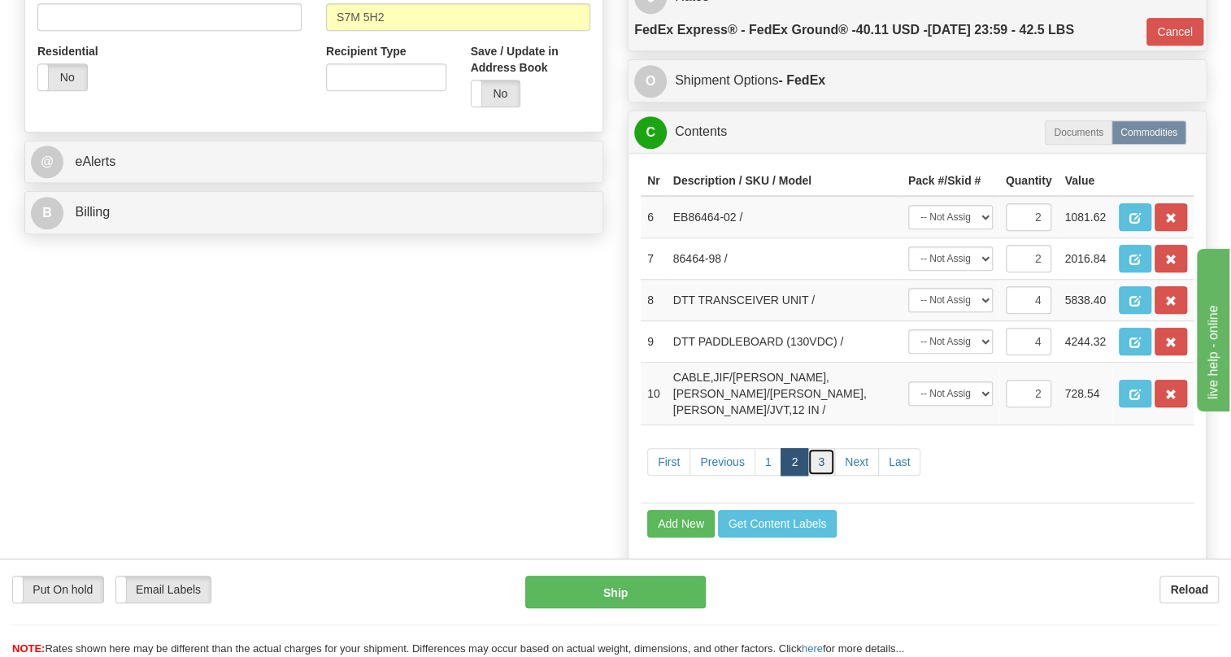
click at [821, 476] on link "3" at bounding box center [822, 462] width 28 height 28
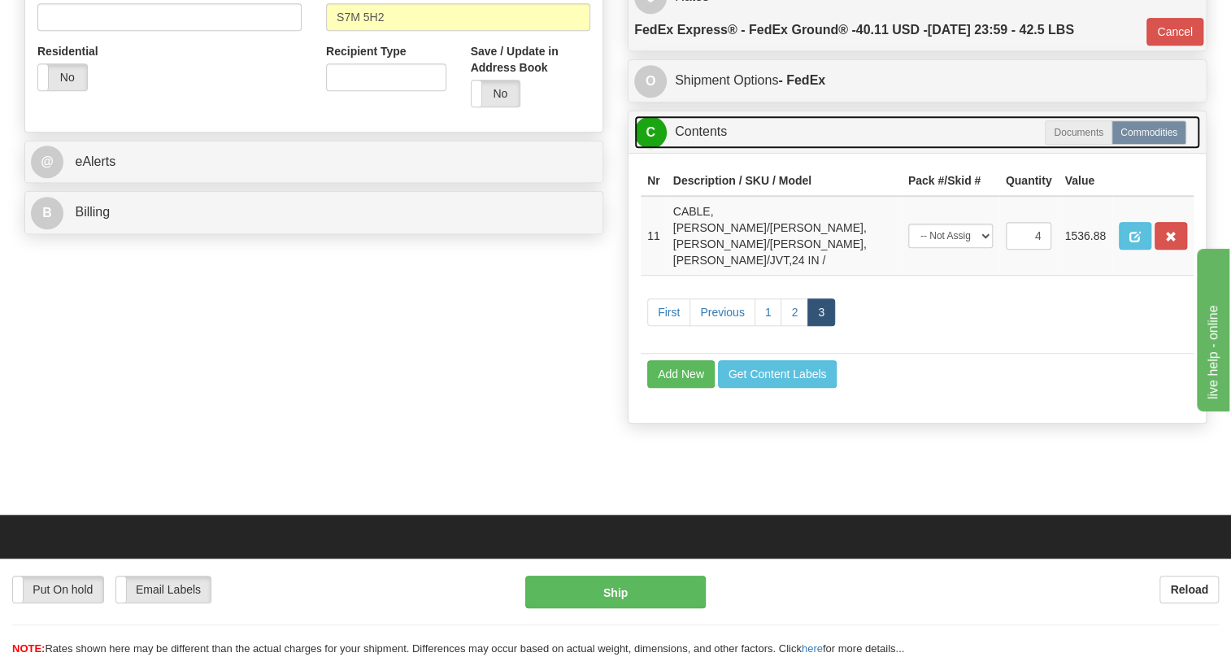
click at [701, 149] on link "C Contents" at bounding box center [917, 131] width 566 height 33
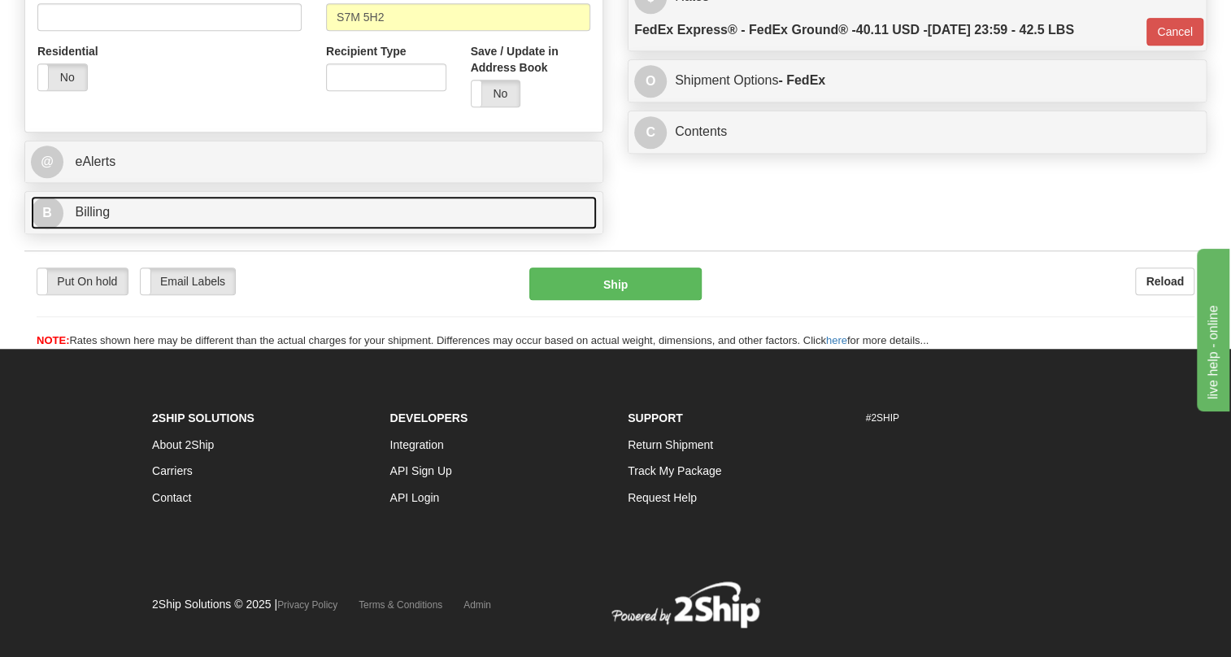
click at [98, 219] on span "Billing" at bounding box center [92, 212] width 35 height 14
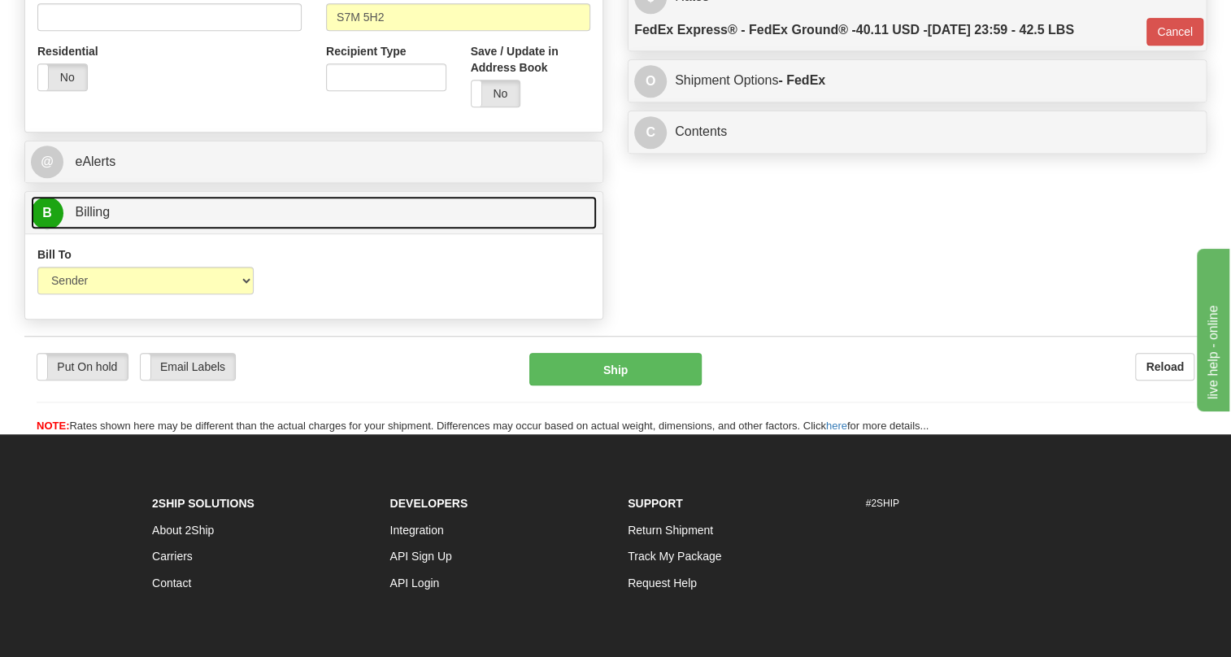
click at [98, 219] on span "Billing" at bounding box center [92, 212] width 35 height 14
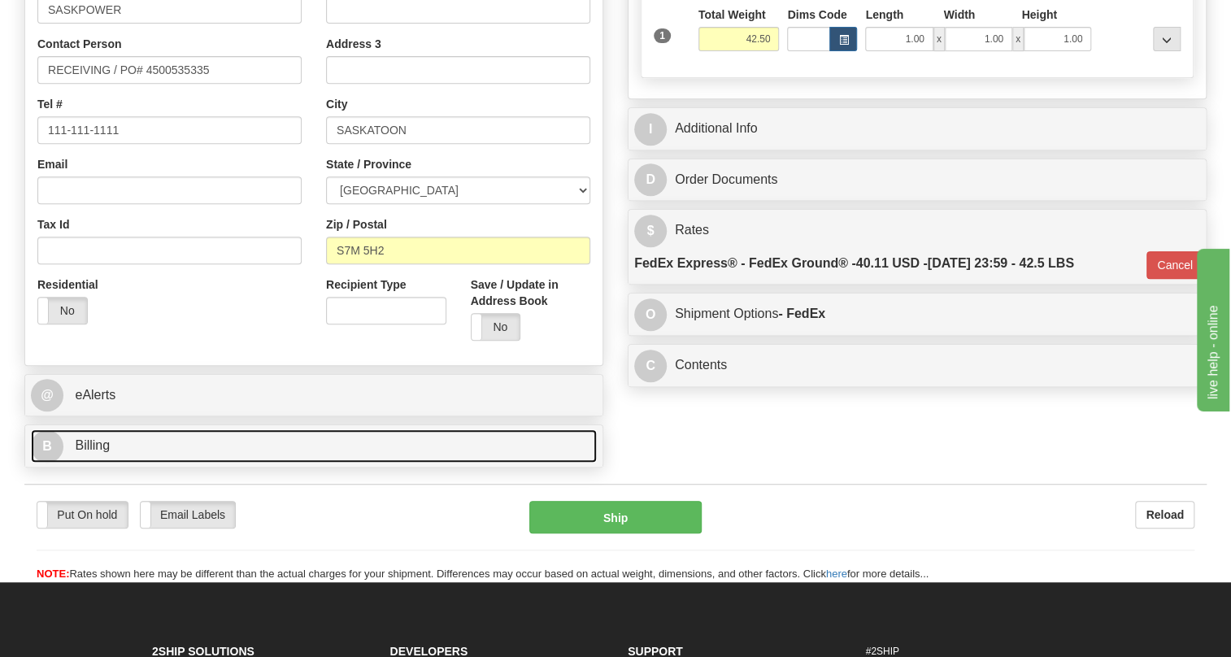
scroll to position [295, 0]
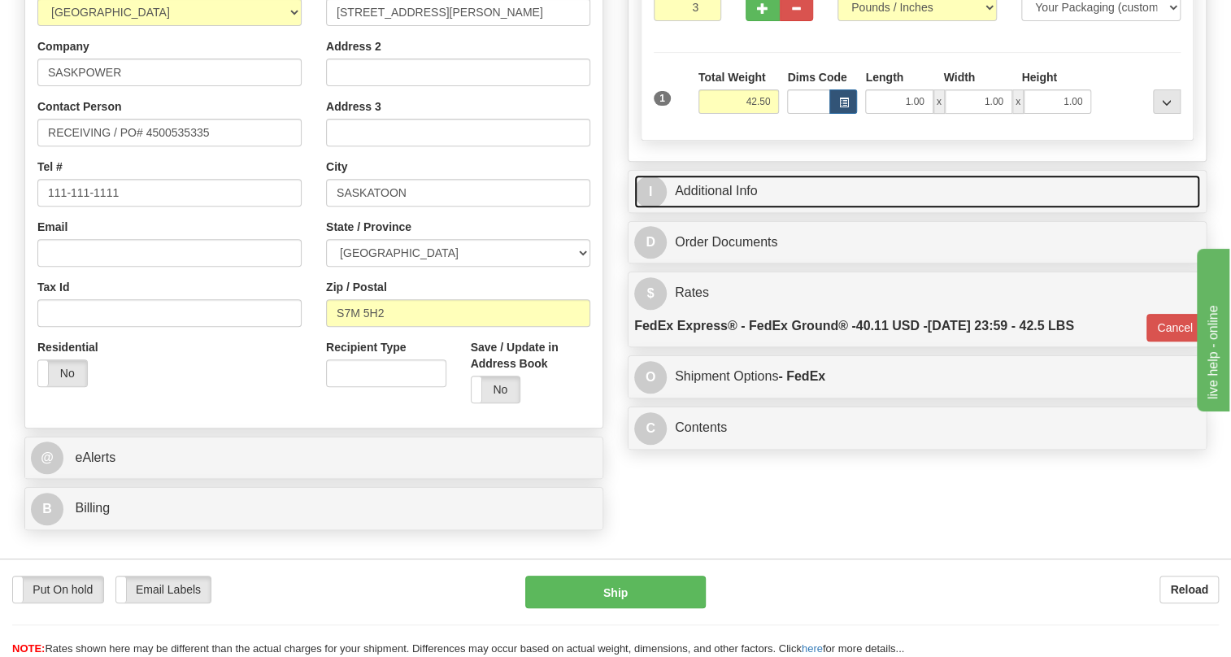
click at [726, 208] on link "I Additional Info" at bounding box center [917, 191] width 566 height 33
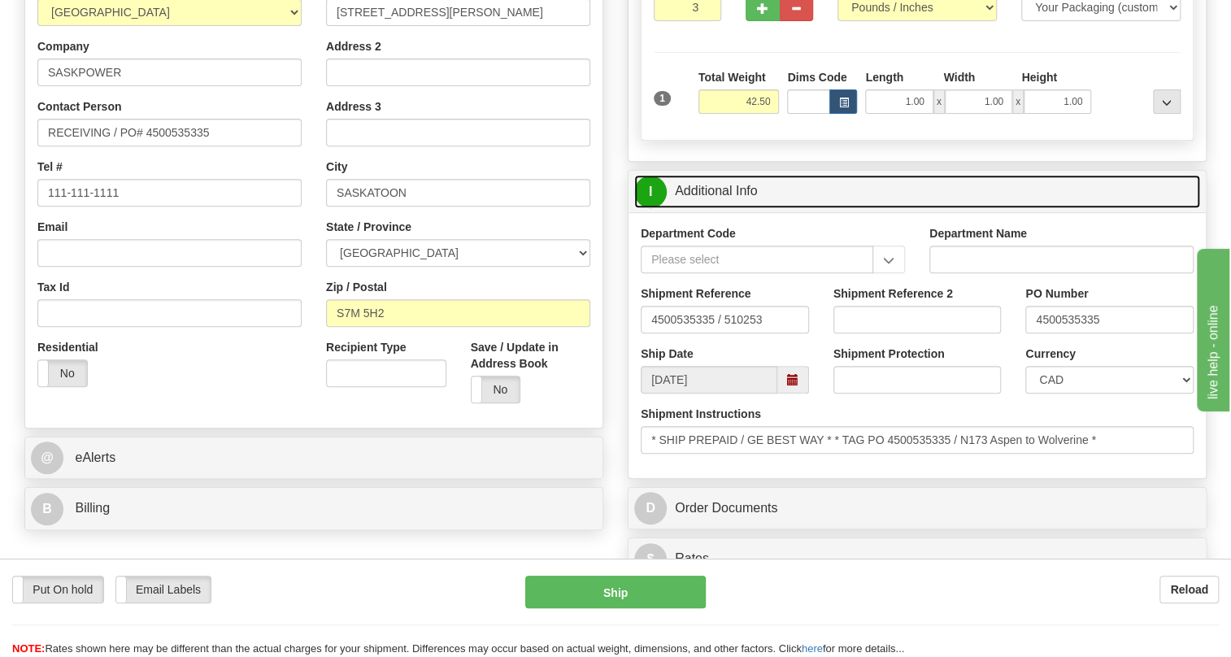
click at [735, 208] on link "I Additional Info" at bounding box center [917, 191] width 566 height 33
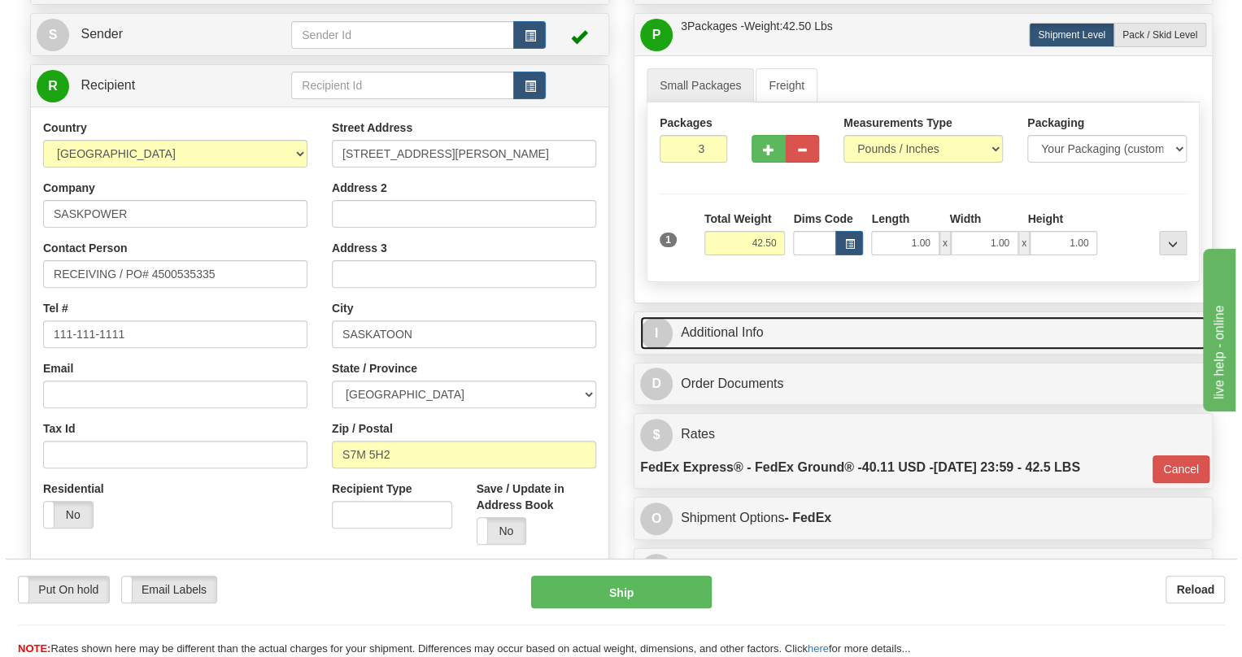
scroll to position [147, 0]
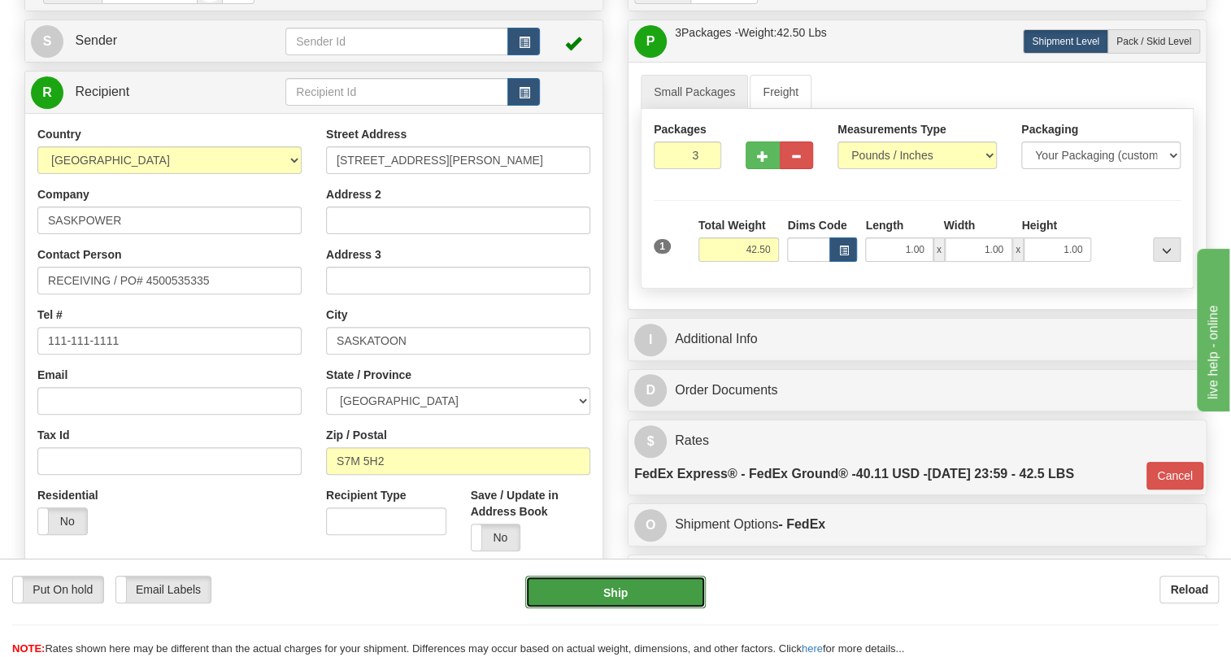
click at [614, 594] on button "Ship" at bounding box center [615, 592] width 181 height 33
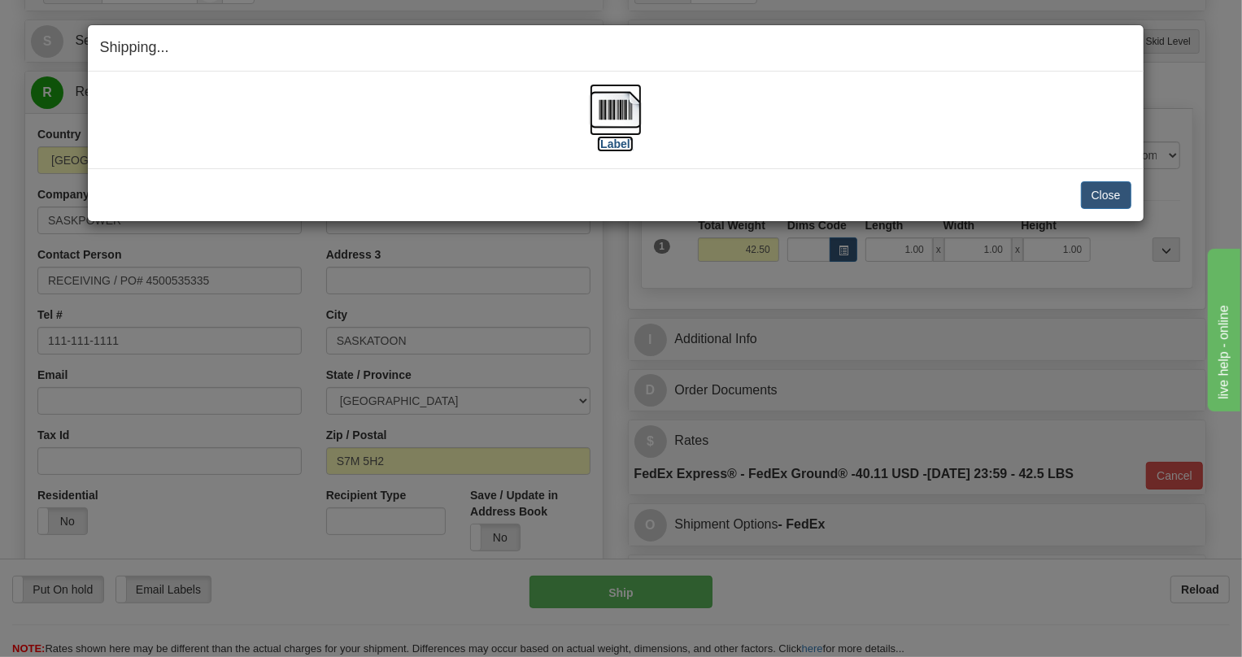
click at [619, 108] on img at bounding box center [616, 110] width 52 height 52
drag, startPoint x: 1118, startPoint y: 190, endPoint x: 1107, endPoint y: 188, distance: 10.9
click at [1117, 190] on button "Close" at bounding box center [1106, 195] width 50 height 28
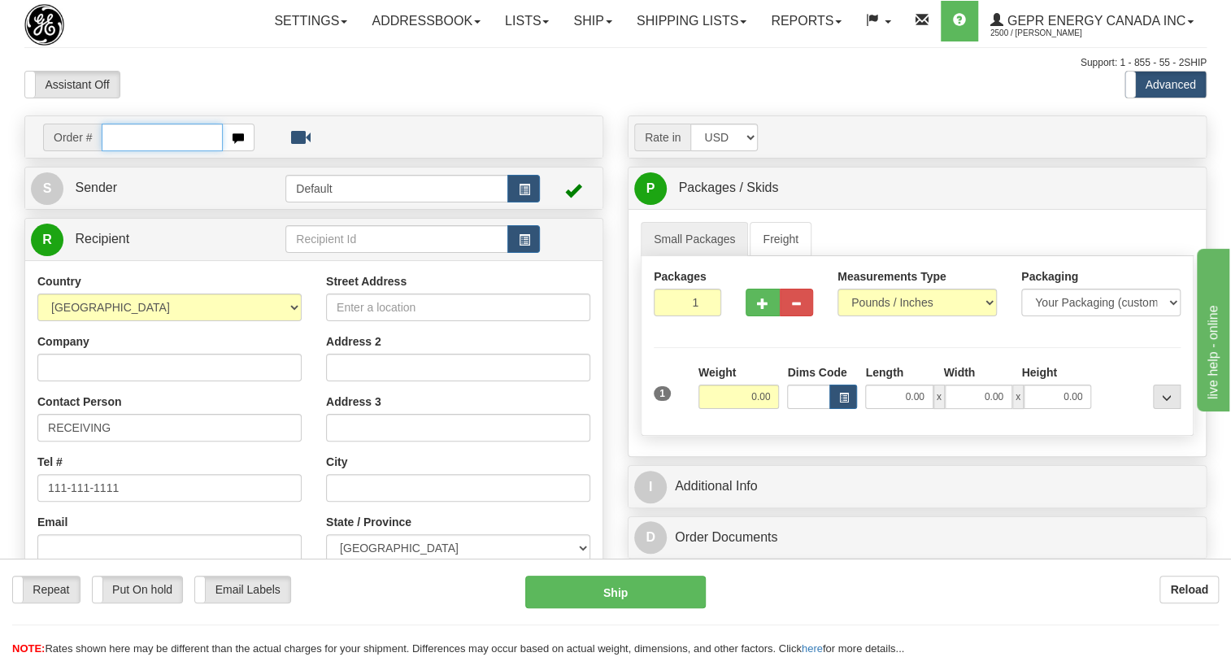
click at [131, 151] on input "text" at bounding box center [162, 138] width 121 height 28
paste input "0086686961"
click at [125, 151] on input "0086686961" at bounding box center [162, 138] width 121 height 28
type input "86686961"
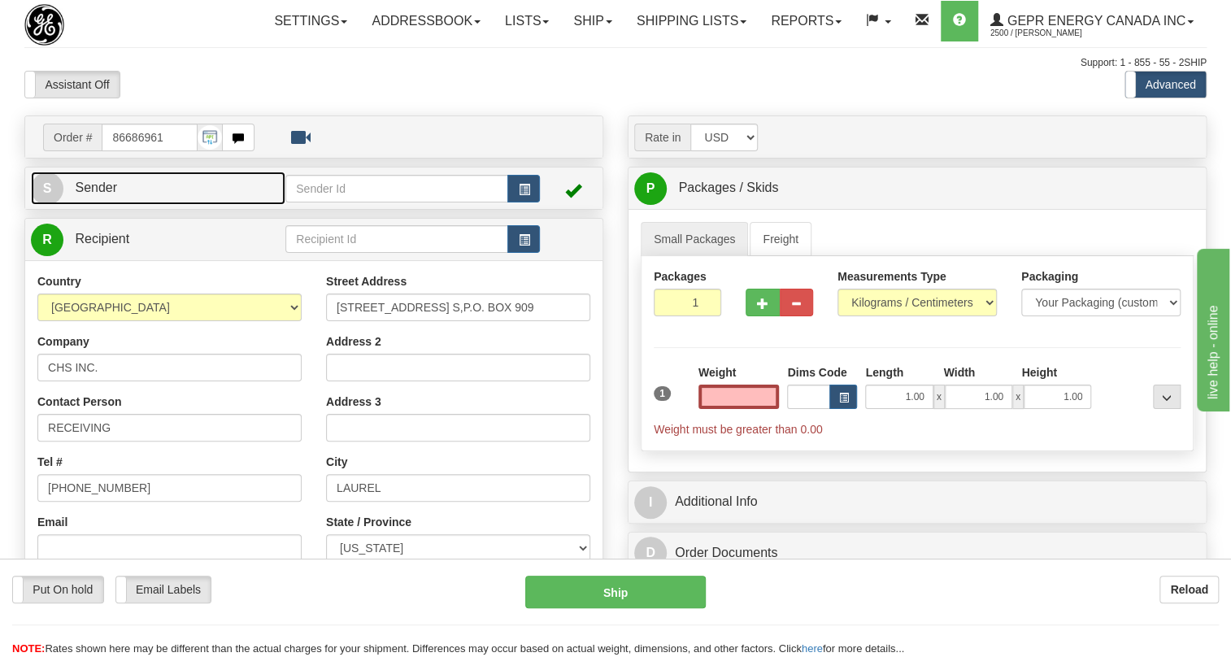
type input "0.00"
drag, startPoint x: 94, startPoint y: 226, endPoint x: 91, endPoint y: 235, distance: 9.3
click at [94, 194] on span "Sender" at bounding box center [96, 188] width 42 height 14
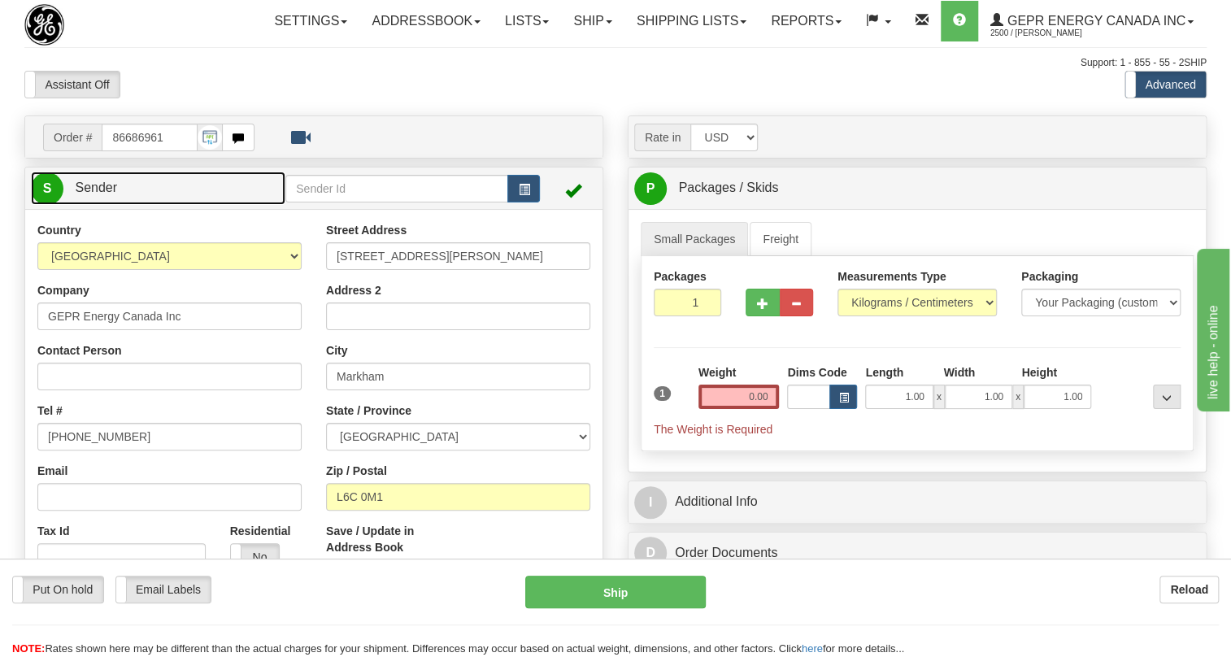
type input "MARKHAM"
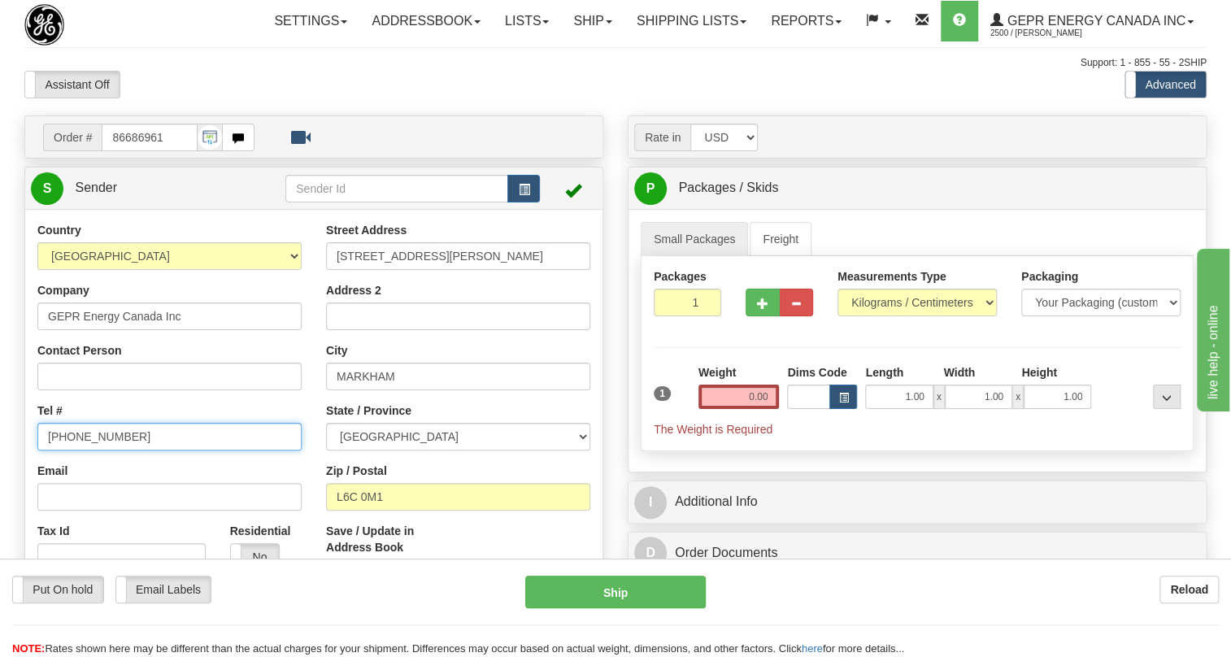
click at [88, 451] on input "[PHONE_NUMBER]" at bounding box center [169, 437] width 264 height 28
paste input "[PHONE_NUMBER]"
type input "[PHONE_NUMBER]"
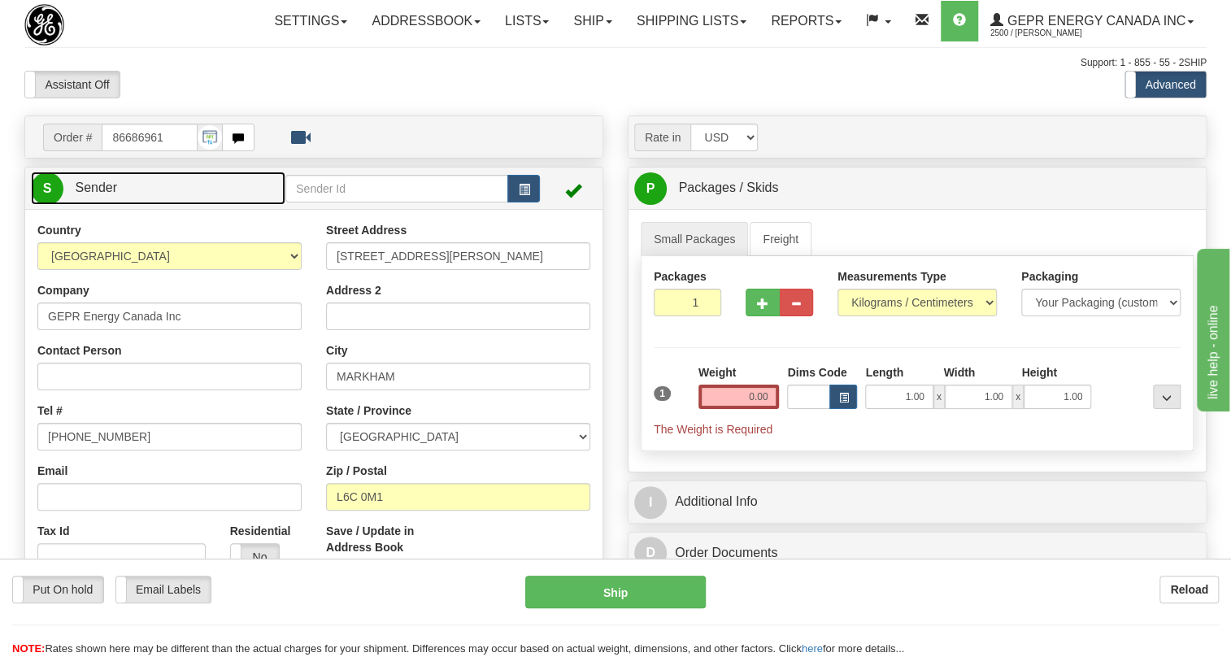
click at [104, 194] on span "Sender" at bounding box center [96, 188] width 42 height 14
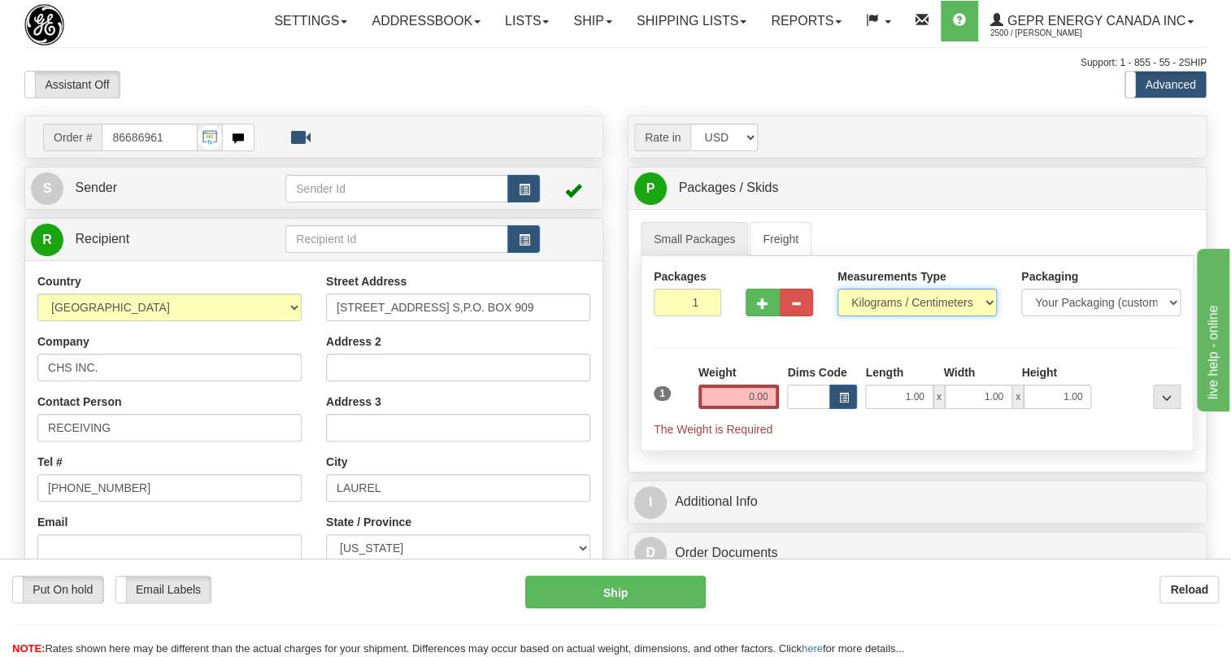
click at [900, 316] on select "Pounds / Inches Kilograms / Centimeters" at bounding box center [917, 303] width 159 height 28
select select "0"
click at [838, 316] on select "Pounds / Inches Kilograms / Centimeters" at bounding box center [917, 303] width 159 height 28
click at [755, 409] on input "0.00" at bounding box center [739, 397] width 81 height 24
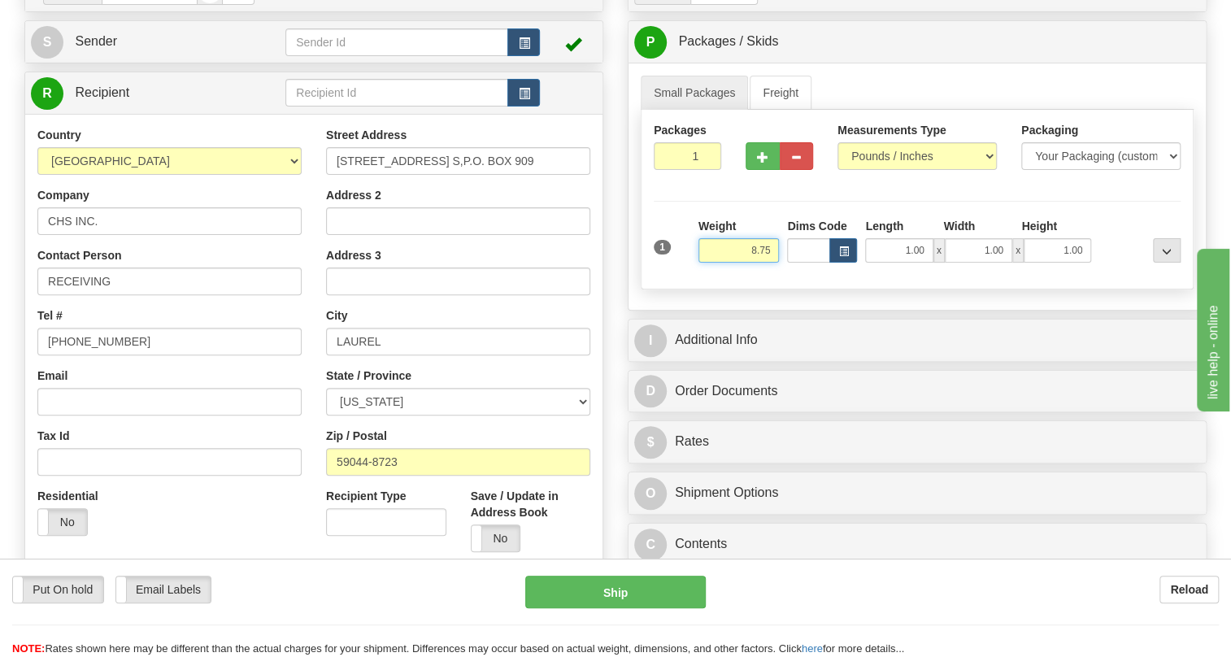
scroll to position [147, 0]
type input "8.75"
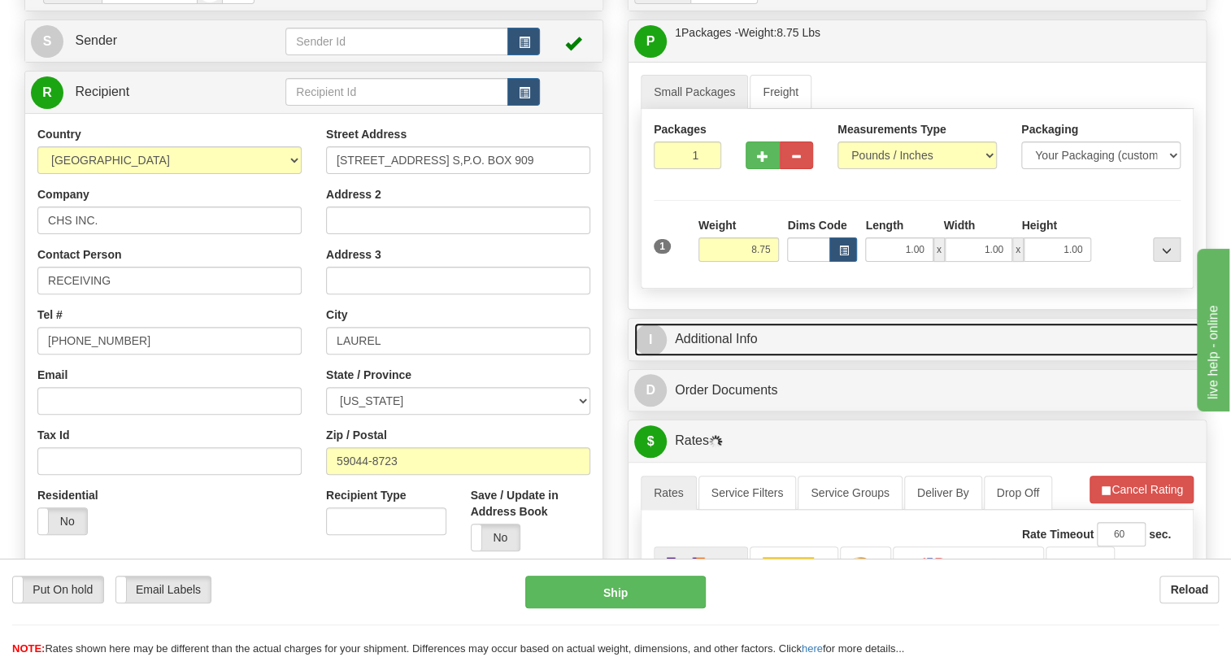
click at [736, 356] on link "I Additional Info" at bounding box center [917, 339] width 566 height 33
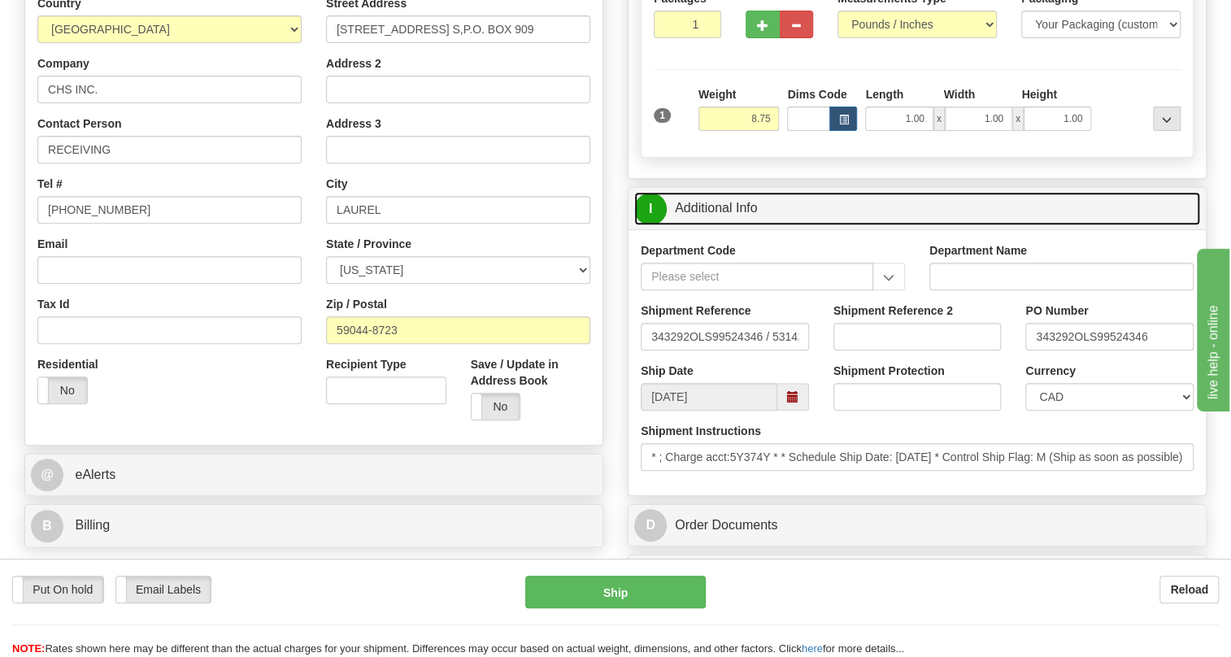
scroll to position [295, 0]
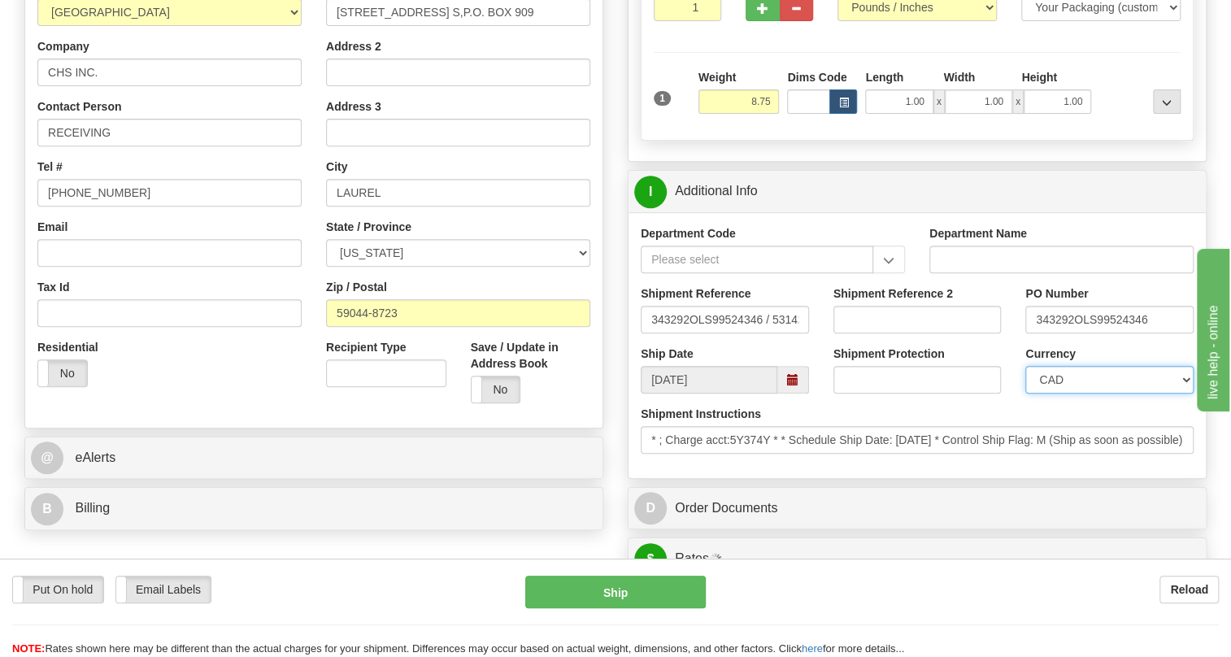
click at [1085, 394] on select "CAD USD EUR ZAR RON ANG ARN AUD AUS AWG BBD BFR BGN BHD BMD BND BRC BRL CHP CKZ…" at bounding box center [1110, 380] width 168 height 28
select select "1"
click at [1026, 394] on select "CAD USD EUR ZAR RON ANG ARN AUD AUS AWG BBD BFR BGN BHD BMD BND BRC BRL CHP CKZ…" at bounding box center [1110, 380] width 168 height 28
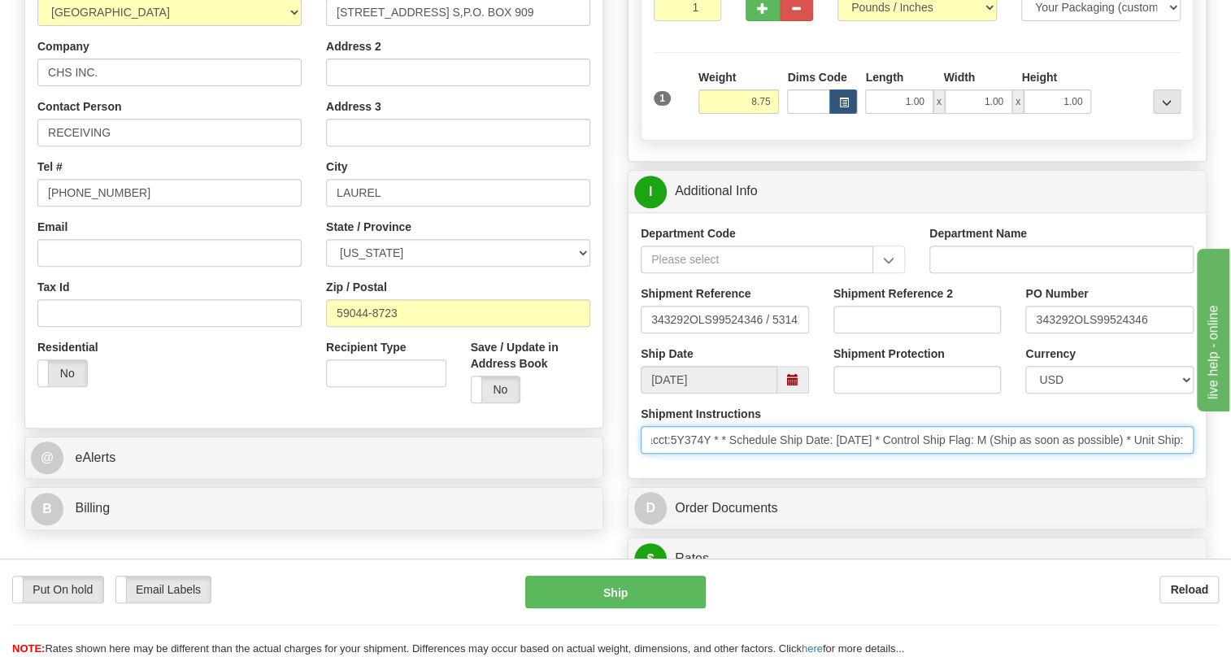
scroll to position [0, 0]
drag, startPoint x: 1099, startPoint y: 482, endPoint x: 678, endPoint y: 491, distance: 421.4
click at [678, 466] on div "Shipment Instructions * ; Charge acct:5Y374Y * * Schedule Ship Date: 8/19/2025 …" at bounding box center [917, 436] width 577 height 60
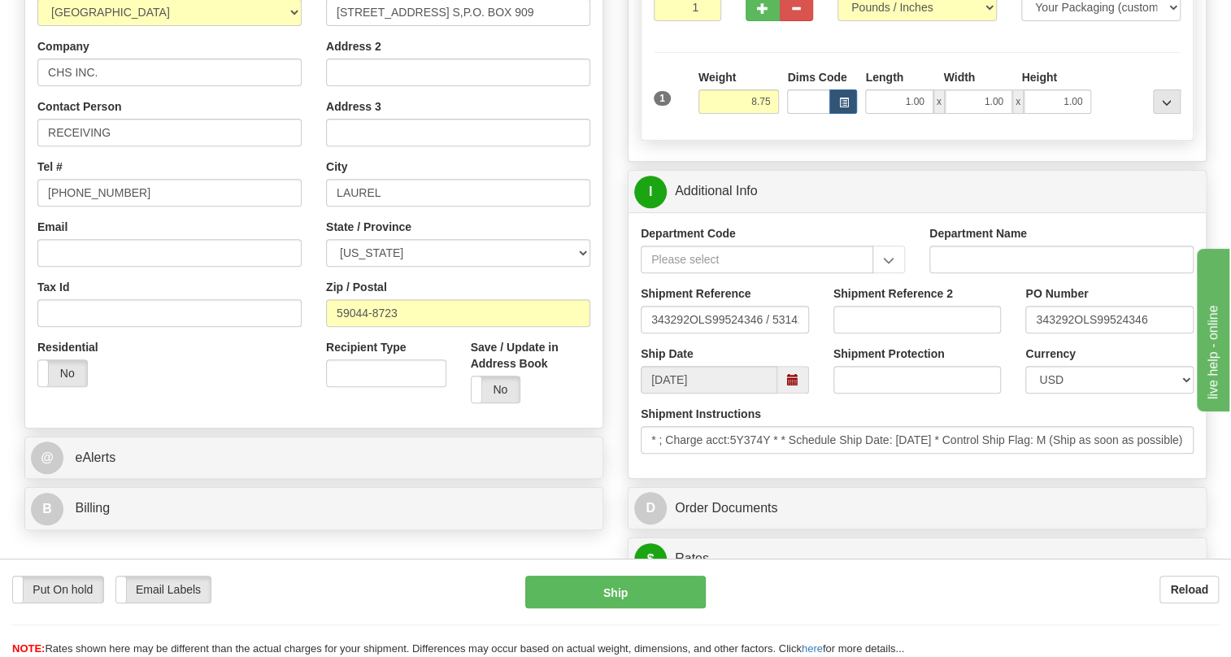
click at [983, 451] on div "Shipment Instructions * ; Charge acct:5Y374Y * * Schedule Ship Date: 8/19/2025 …" at bounding box center [917, 430] width 553 height 48
click at [1073, 333] on input "343292OLS99524346" at bounding box center [1110, 320] width 168 height 28
drag, startPoint x: 1073, startPoint y: 355, endPoint x: 1031, endPoint y: 364, distance: 43.2
click at [1031, 333] on input "343292OLS99524346" at bounding box center [1110, 320] width 168 height 28
click at [136, 146] on input "RECEIVING" at bounding box center [169, 133] width 264 height 28
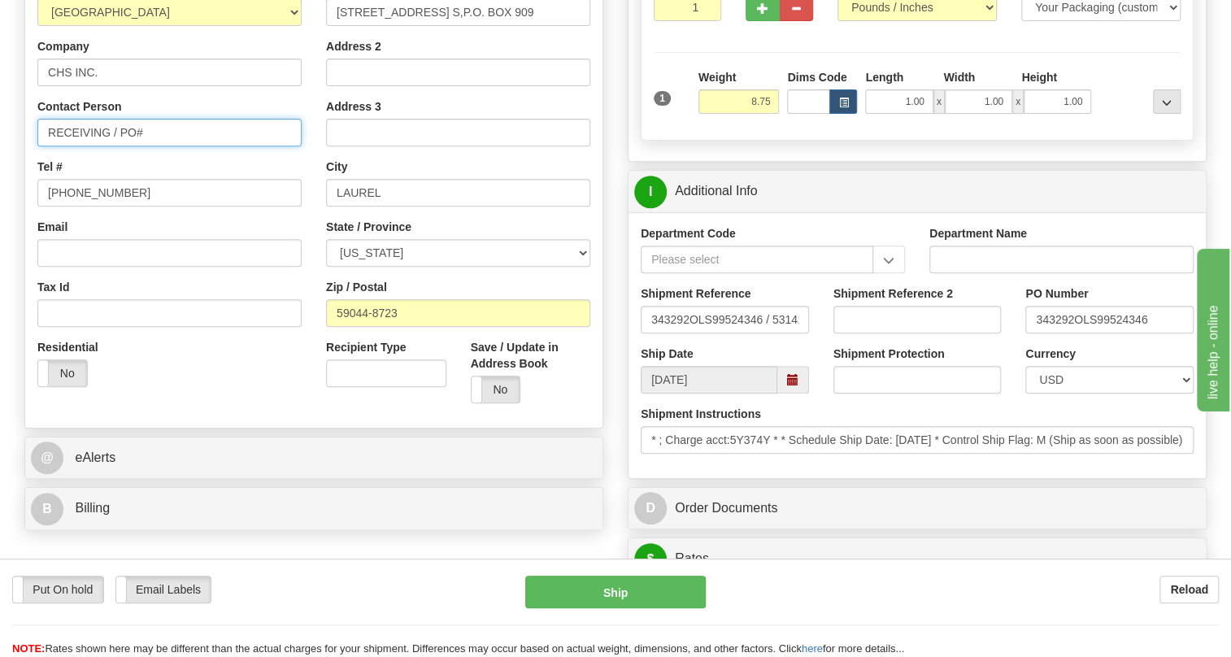
paste input "343292"
type input "RECEIVING / PO# 343292"
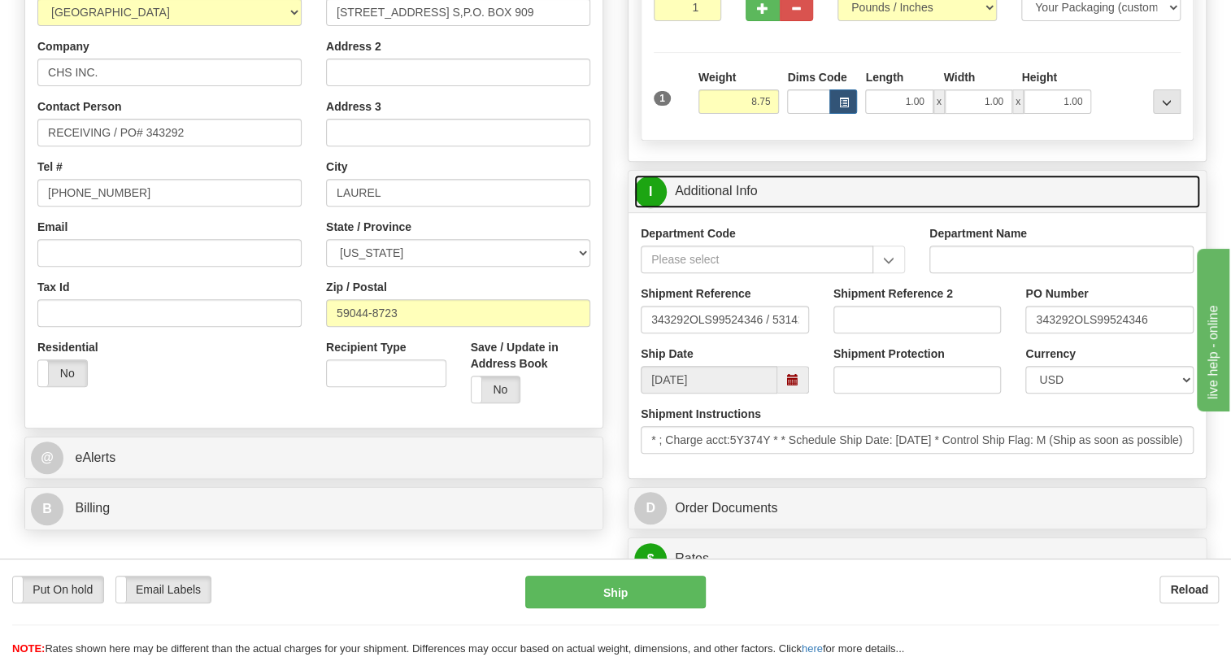
click at [727, 208] on link "I Additional Info" at bounding box center [917, 191] width 566 height 33
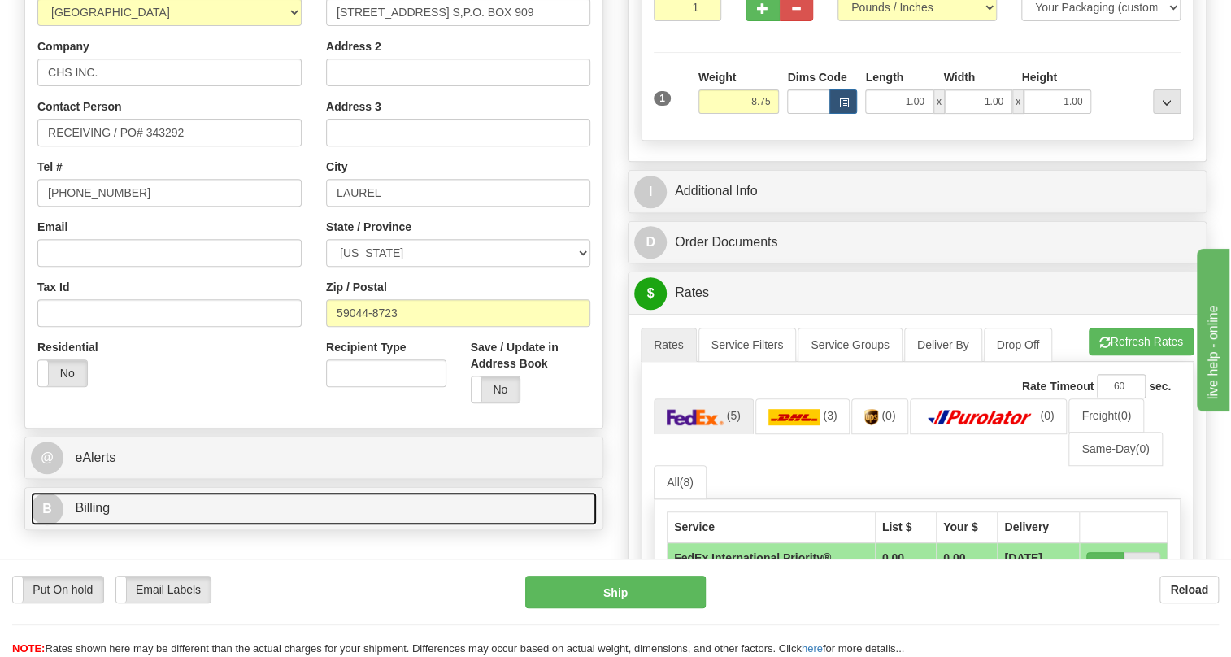
click at [108, 515] on span "Billing" at bounding box center [92, 508] width 35 height 14
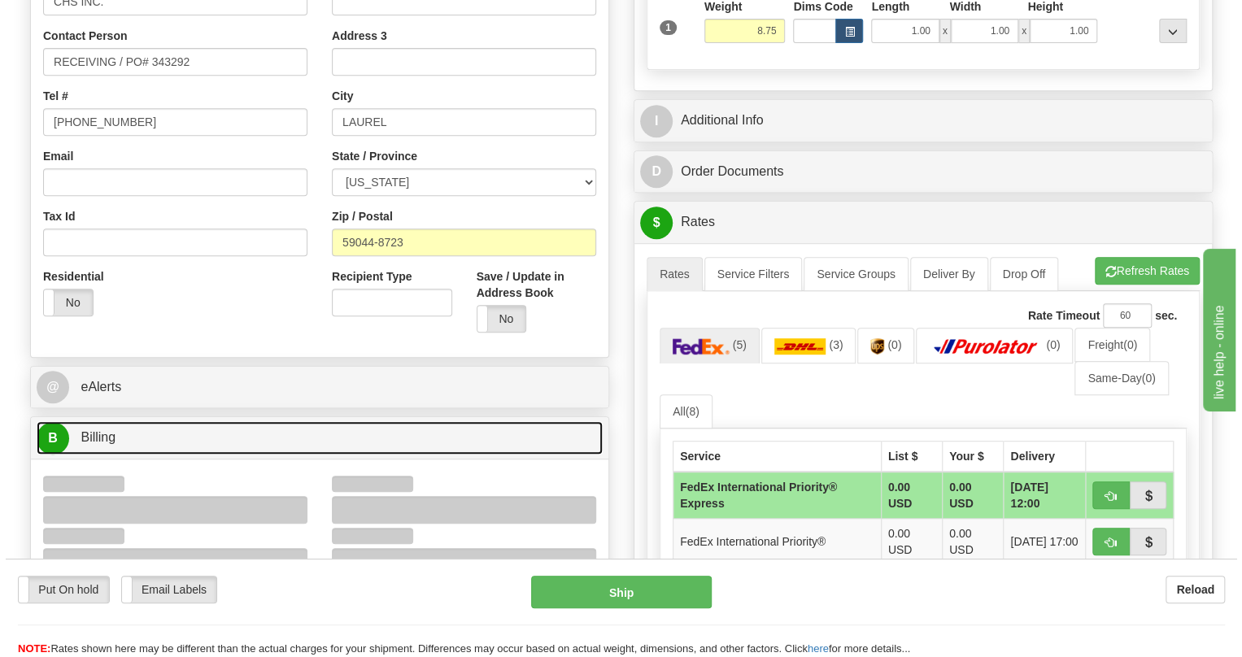
scroll to position [443, 0]
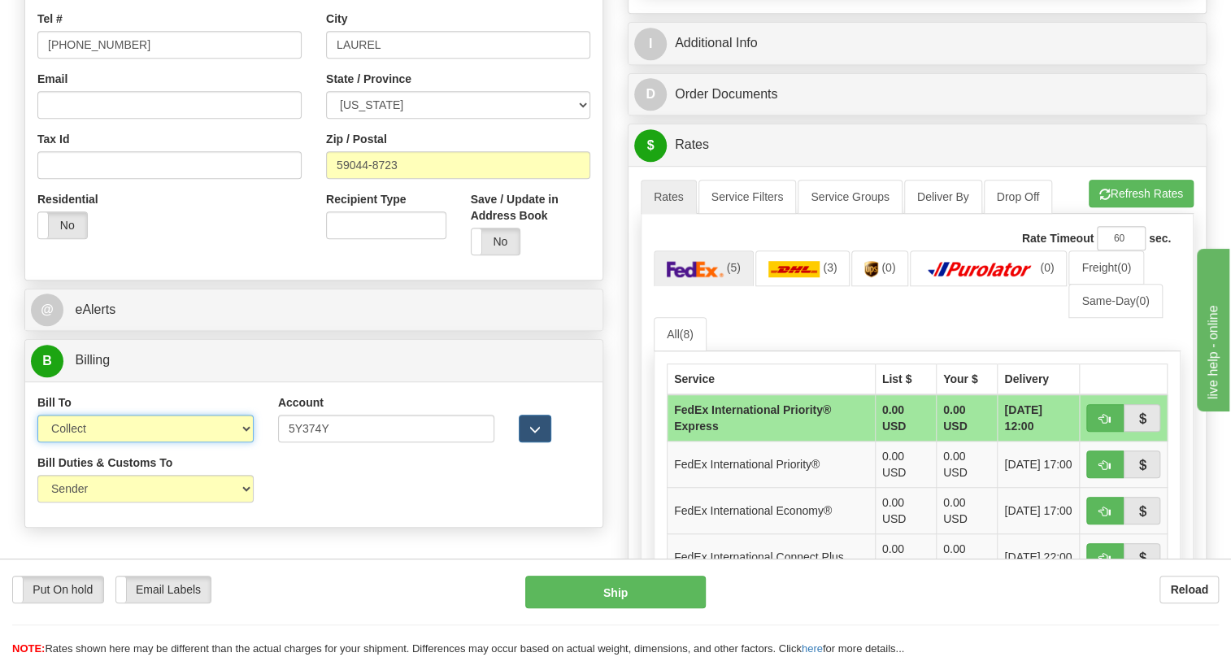
click at [102, 442] on select "Sender Recipient Third Party Collect" at bounding box center [145, 429] width 216 height 28
select select "1"
click at [37, 442] on select "Sender Recipient Third Party Collect" at bounding box center [145, 429] width 216 height 28
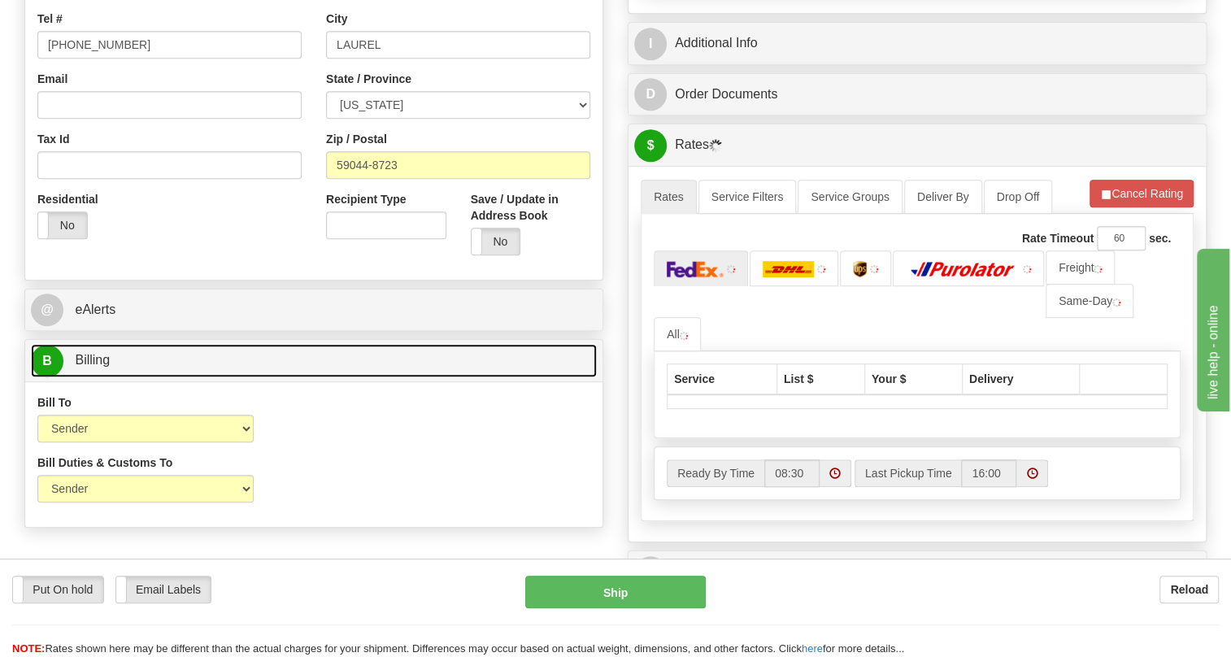
click at [95, 367] on span "Billing" at bounding box center [92, 360] width 35 height 14
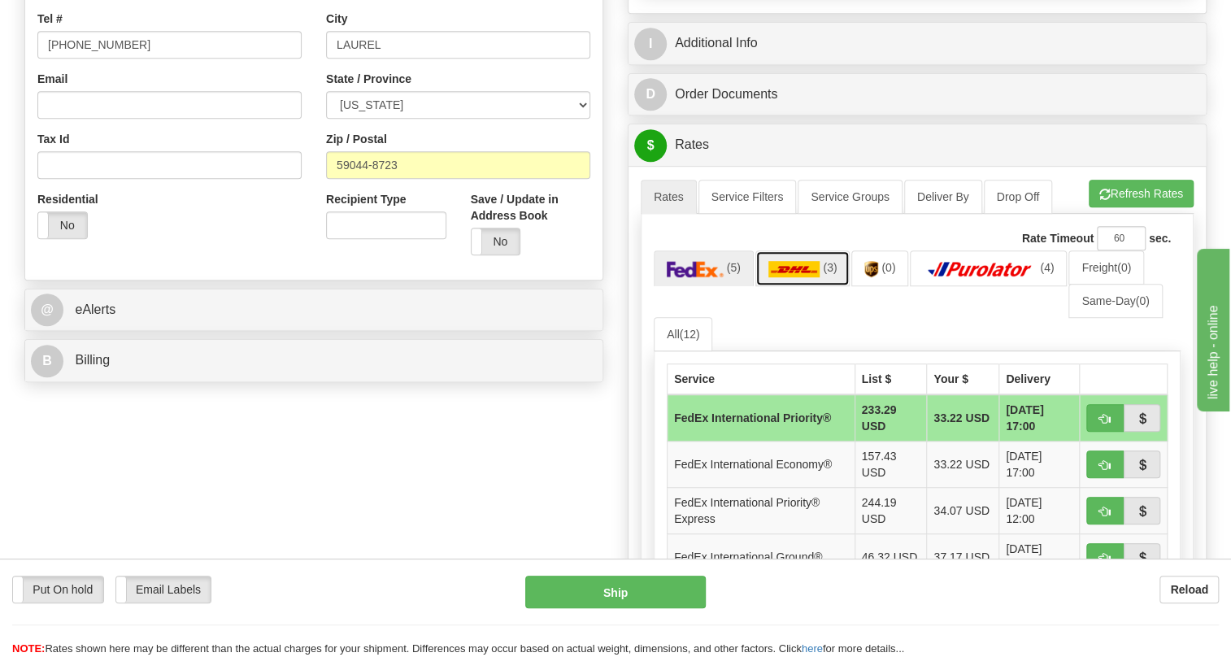
click at [811, 277] on img at bounding box center [795, 269] width 52 height 16
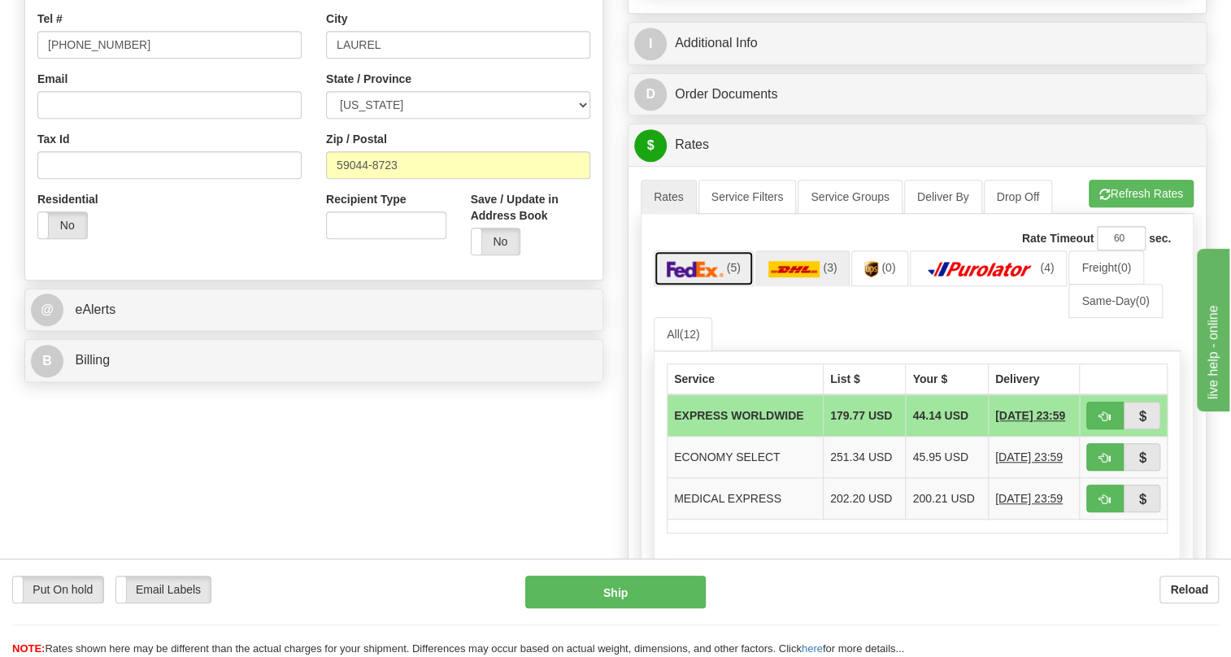
click at [719, 277] on img at bounding box center [695, 269] width 57 height 16
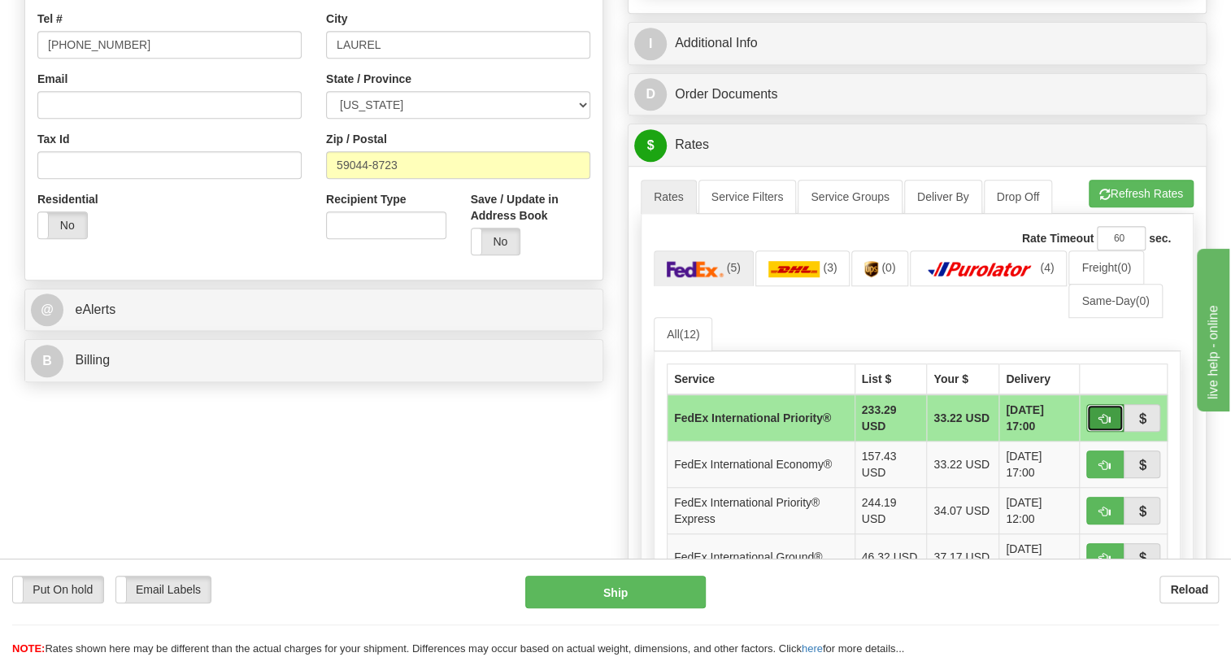
click at [1097, 432] on button "button" at bounding box center [1105, 418] width 37 height 28
type input "01"
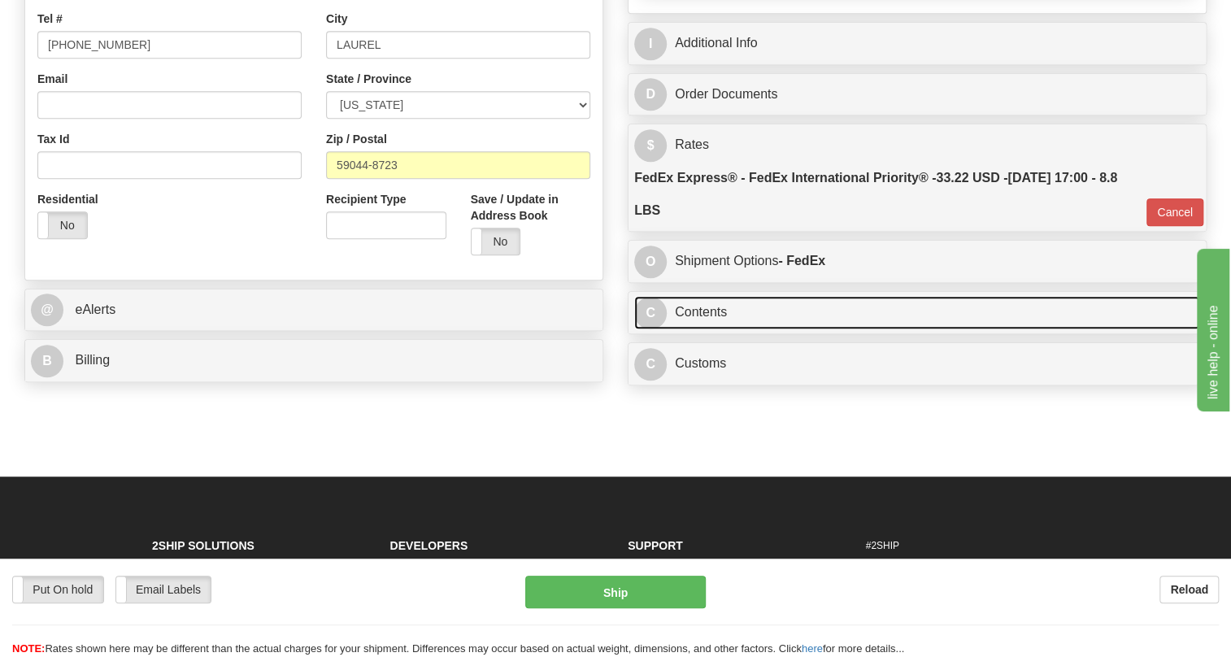
click at [700, 329] on link "C Contents" at bounding box center [917, 312] width 566 height 33
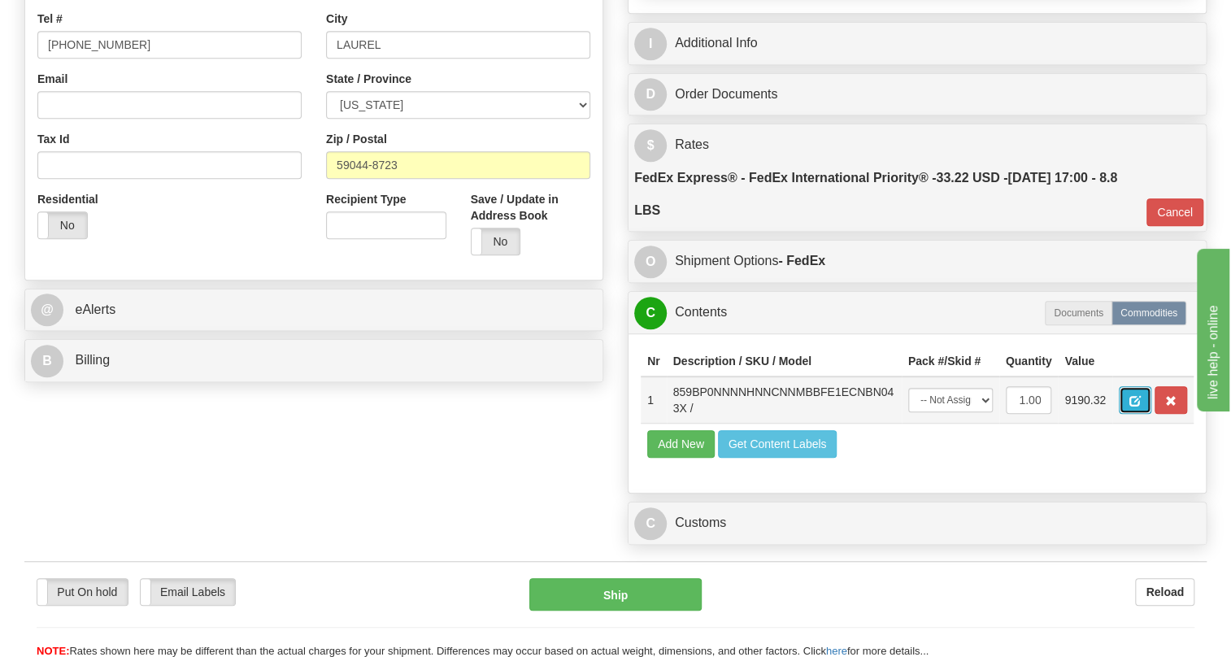
click at [1133, 407] on span "button" at bounding box center [1135, 401] width 11 height 11
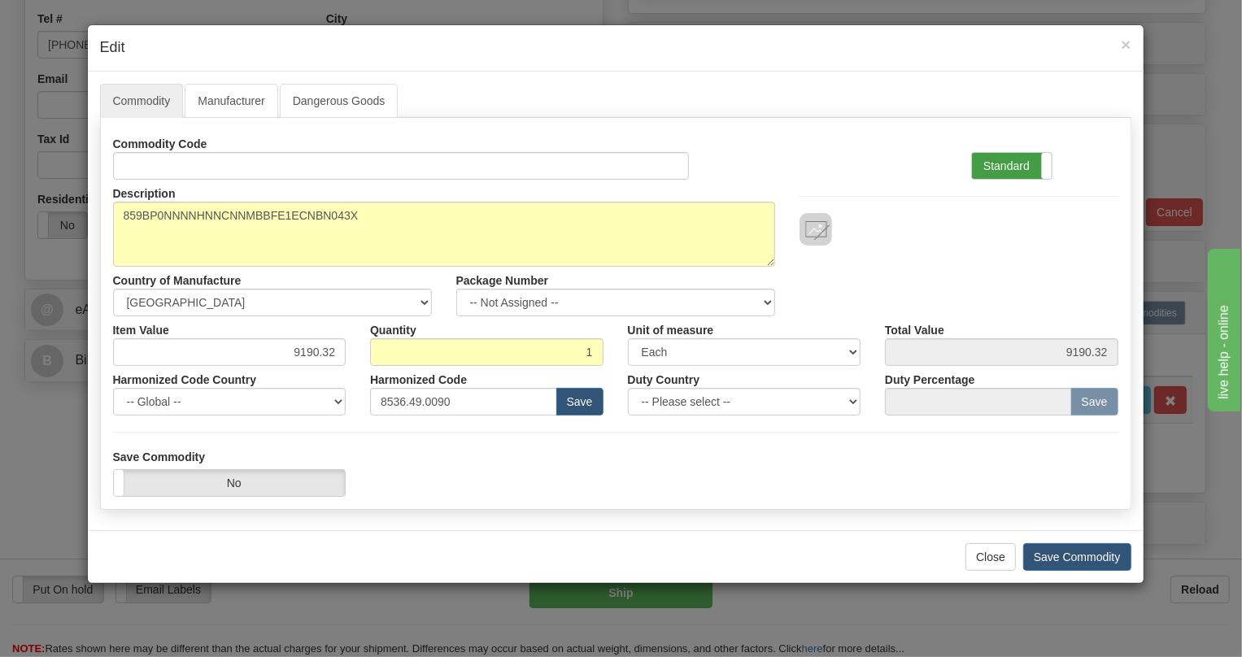
click at [1003, 165] on label "Standard" at bounding box center [1012, 166] width 80 height 26
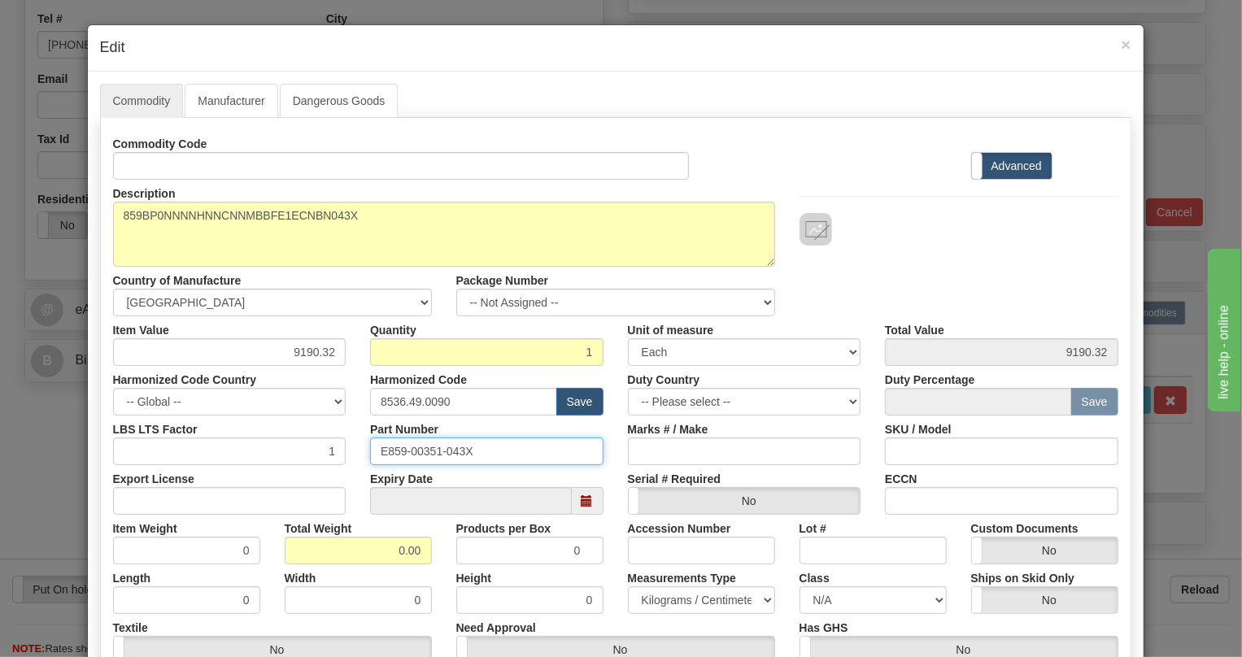
click at [420, 451] on input "E859-00351-043X" at bounding box center [486, 452] width 233 height 28
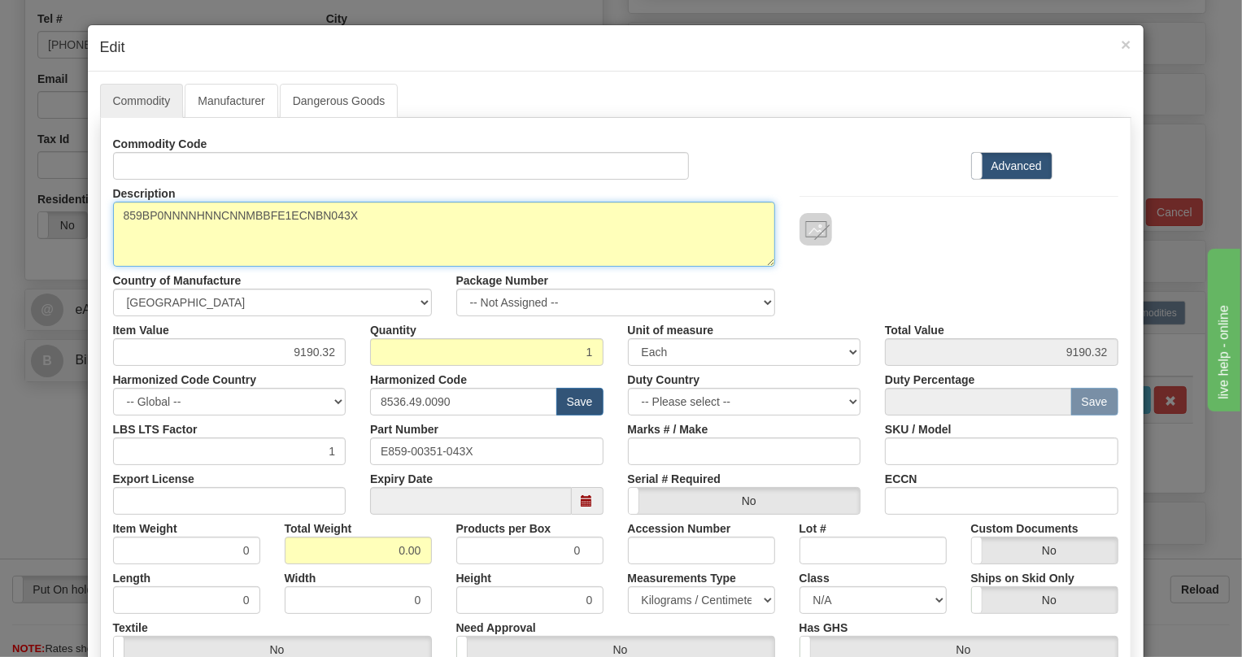
click at [238, 214] on textarea "859BP0NNNNHNNCNNMBBFE1ECNBN043X" at bounding box center [444, 234] width 662 height 65
paste textarea "E859-00351-"
type textarea "E859-00351-043X"
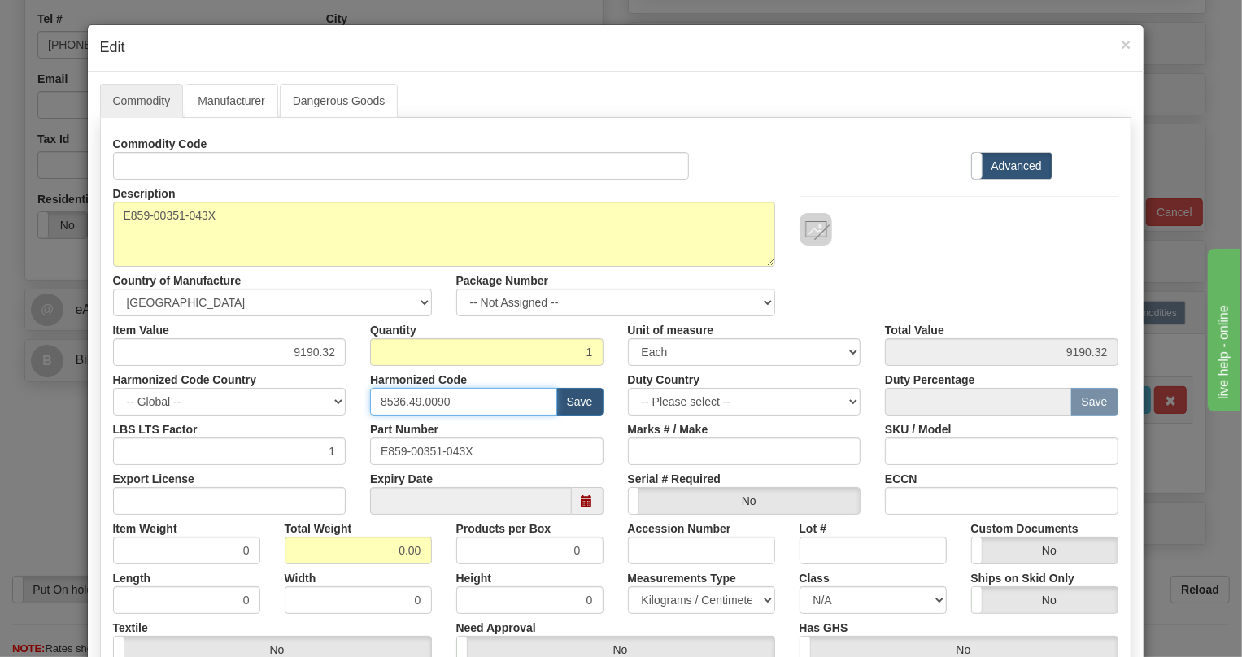
click at [435, 400] on input "8536.49.0090" at bounding box center [463, 402] width 187 height 28
paste input "7.10.916"
type input "8537.10.9160"
click at [380, 553] on input "0.00" at bounding box center [358, 551] width 147 height 28
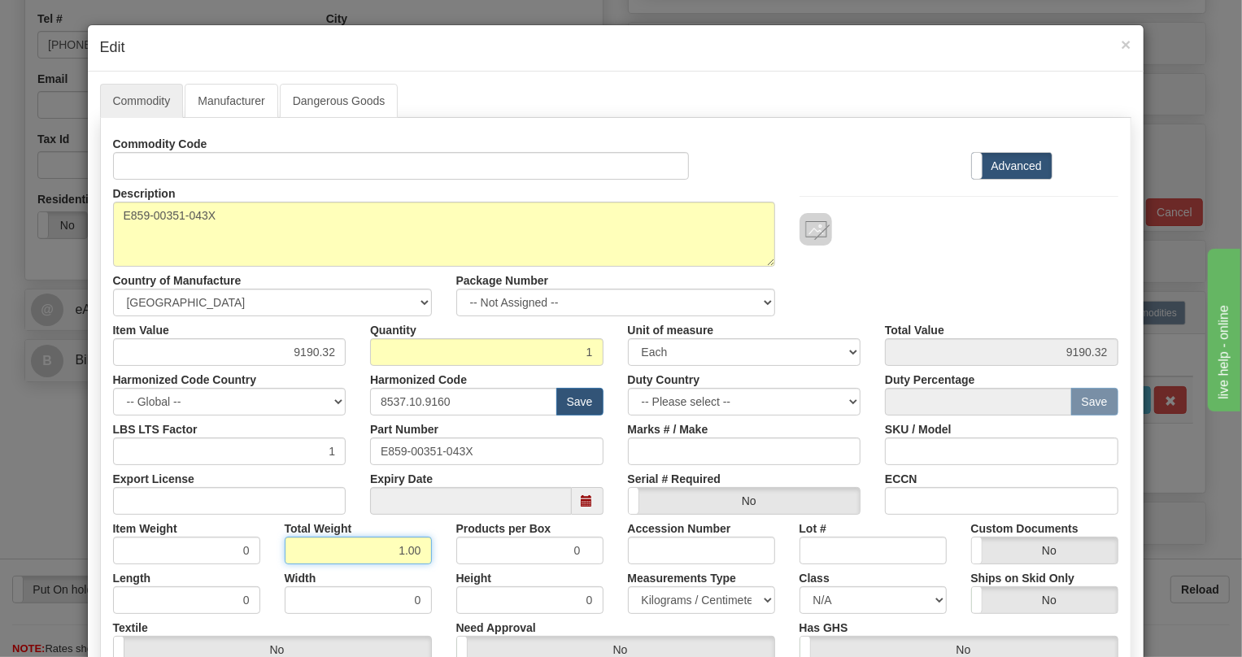
type input "1.00"
type input "1.0000"
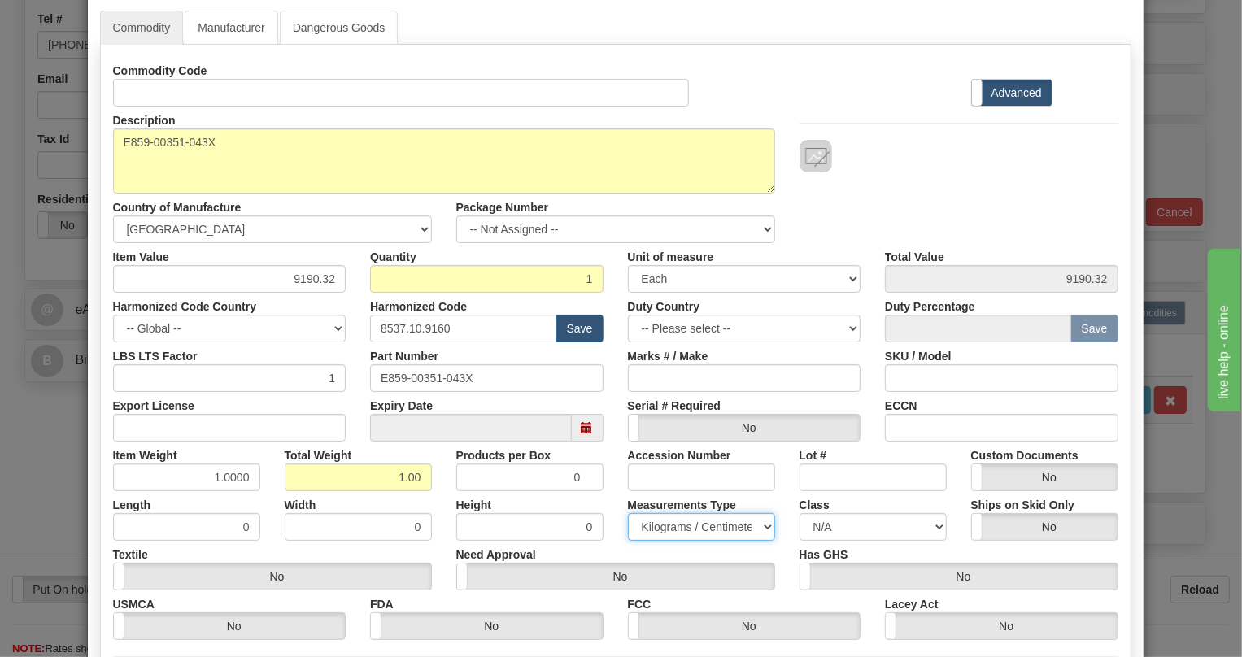
click at [672, 521] on select "Pounds / Inches Kilograms / Centimeters" at bounding box center [701, 527] width 147 height 28
select select "0"
click at [628, 513] on select "Pounds / Inches Kilograms / Centimeters" at bounding box center [701, 527] width 147 height 28
click at [322, 281] on input "9190.32" at bounding box center [229, 279] width 233 height 28
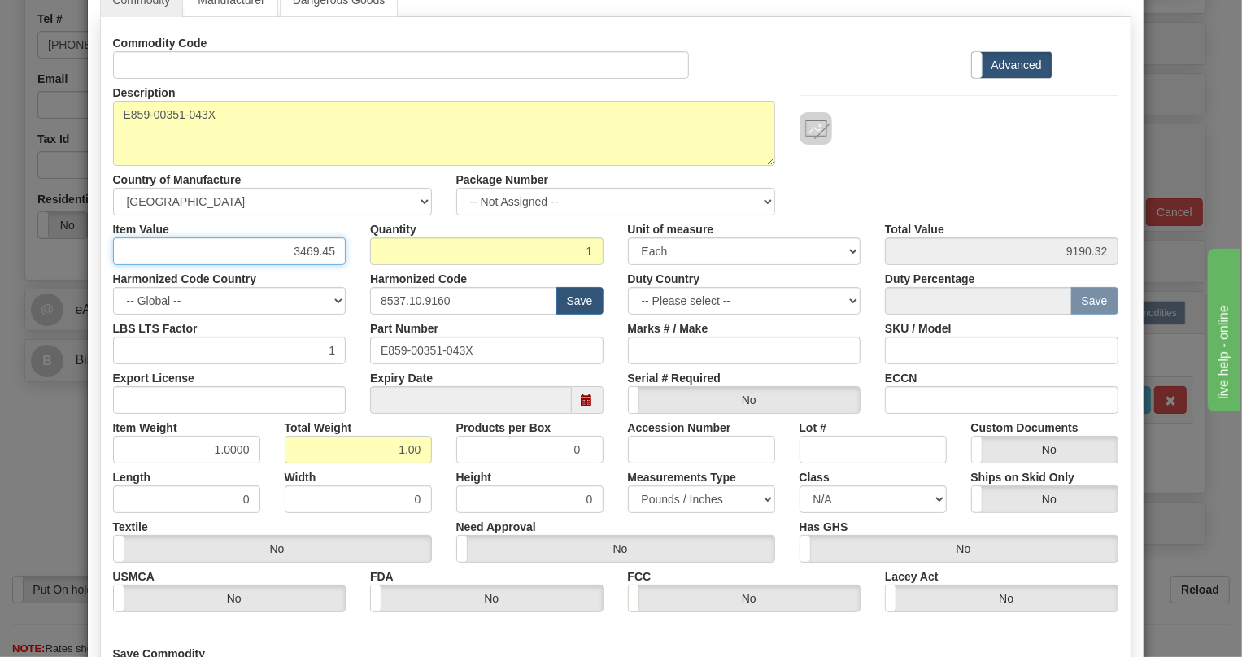
scroll to position [99, 0]
type input "3469.45"
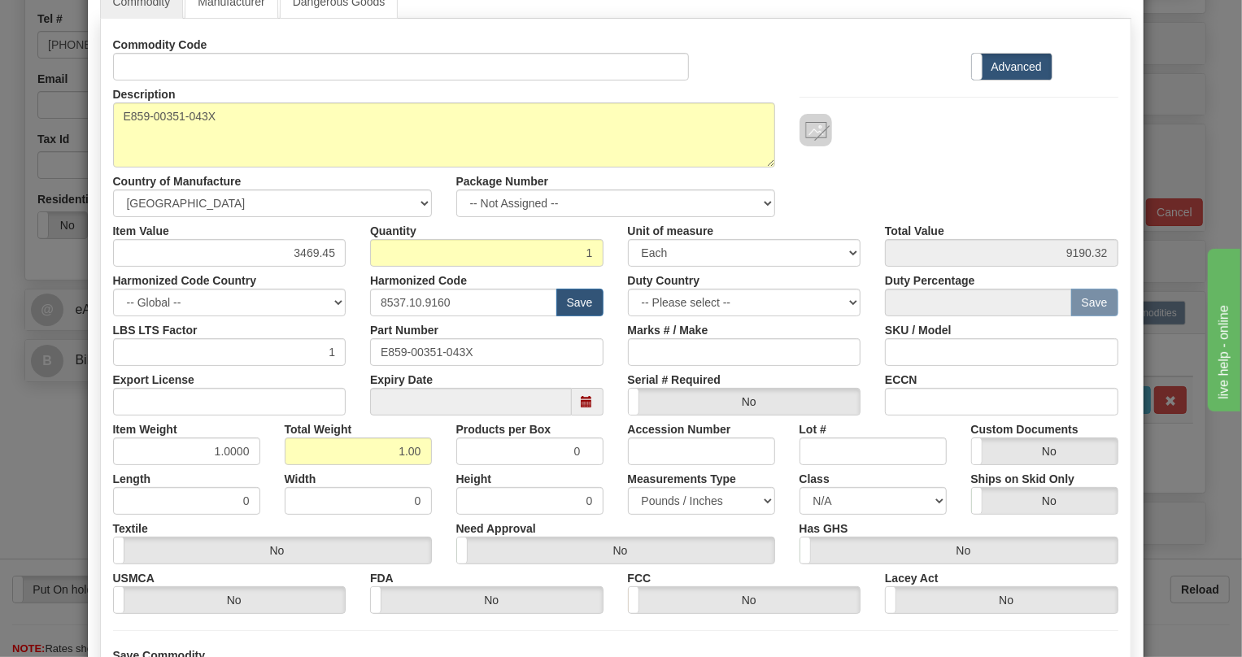
type input "3469.45"
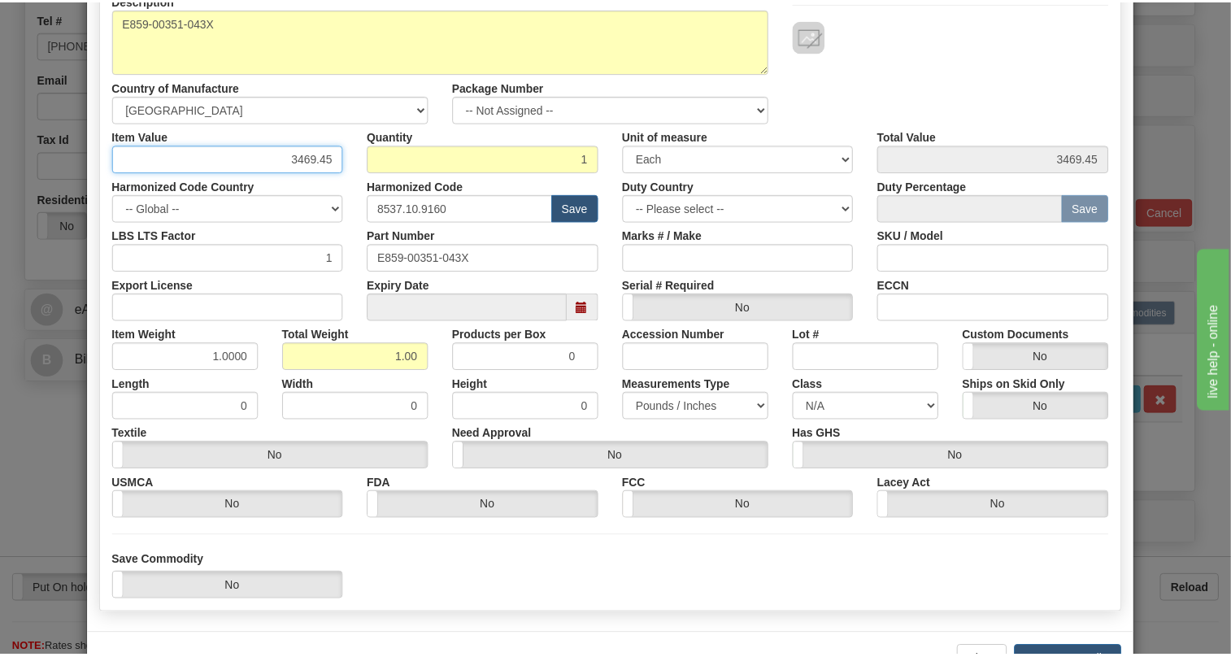
scroll to position [247, 0]
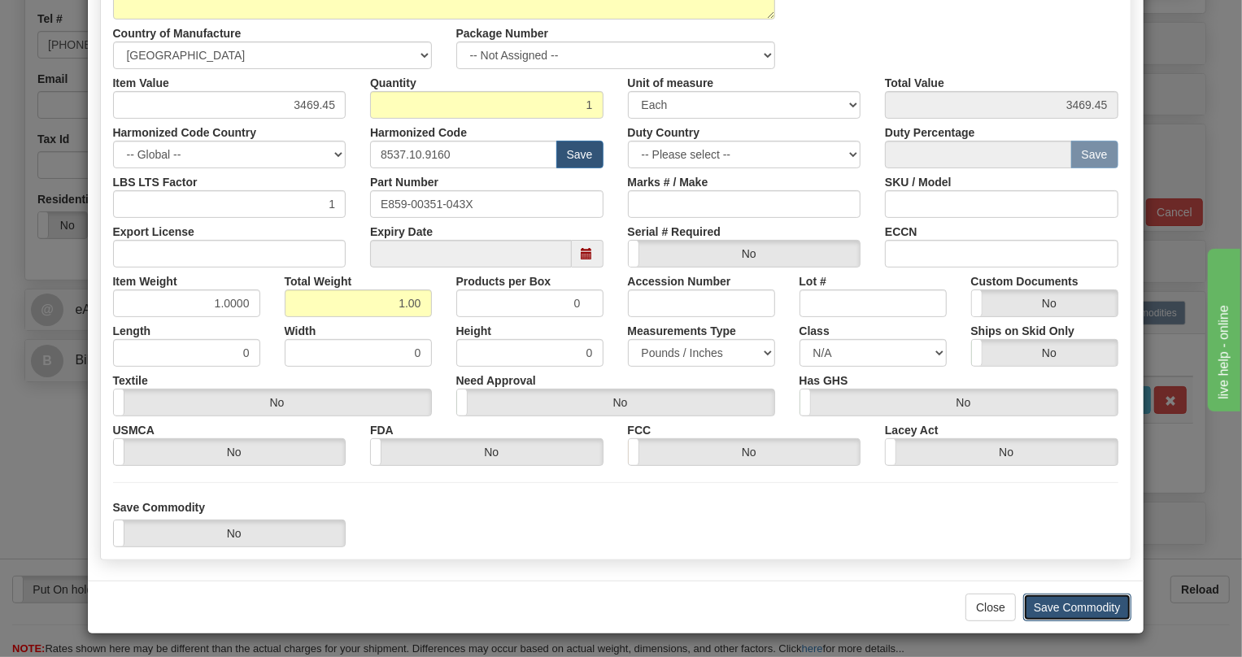
click at [1064, 605] on button "Save Commodity" at bounding box center [1077, 608] width 108 height 28
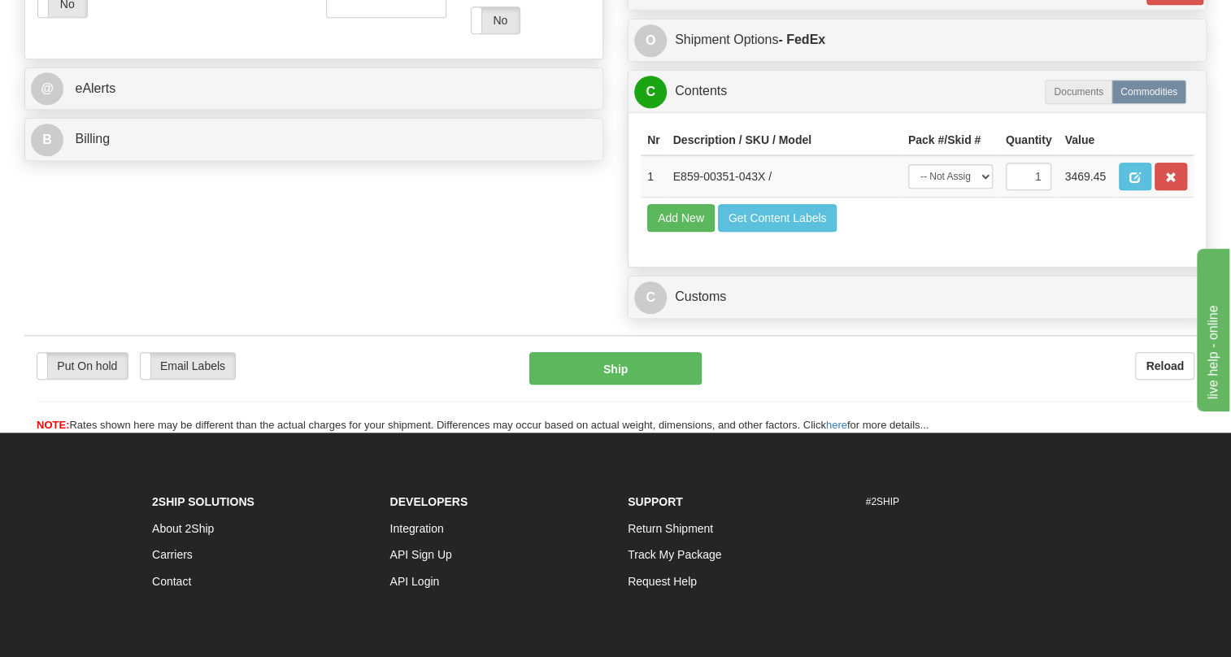
scroll to position [665, 0]
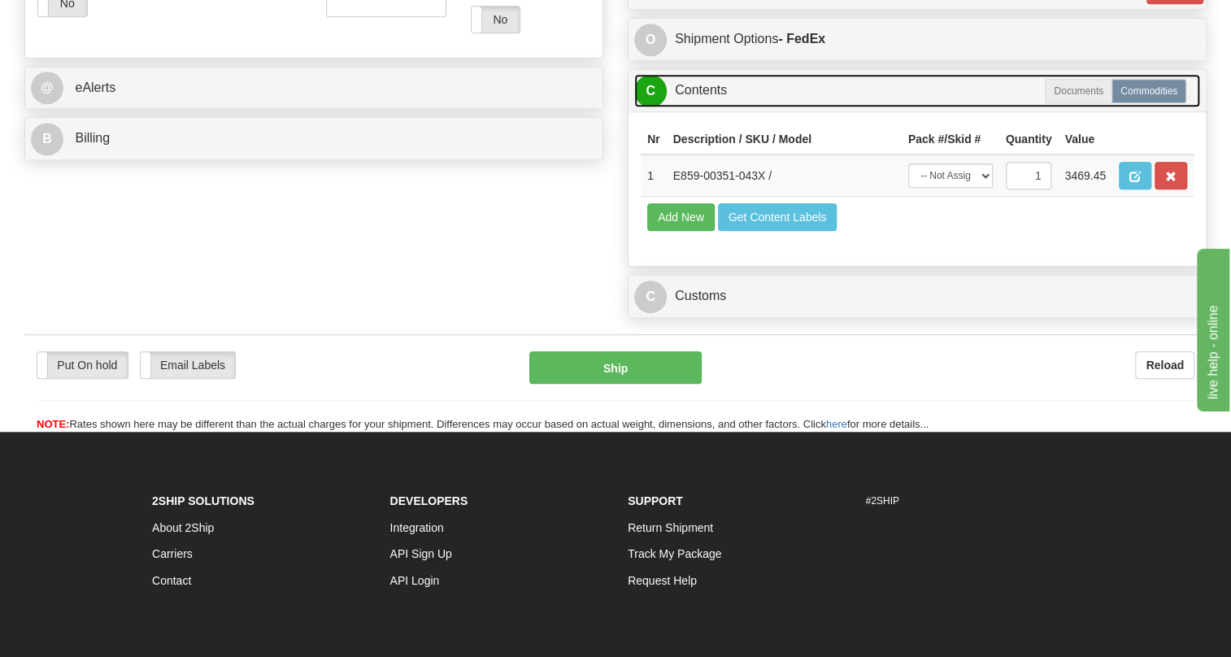
click at [708, 107] on link "C Contents" at bounding box center [917, 90] width 566 height 33
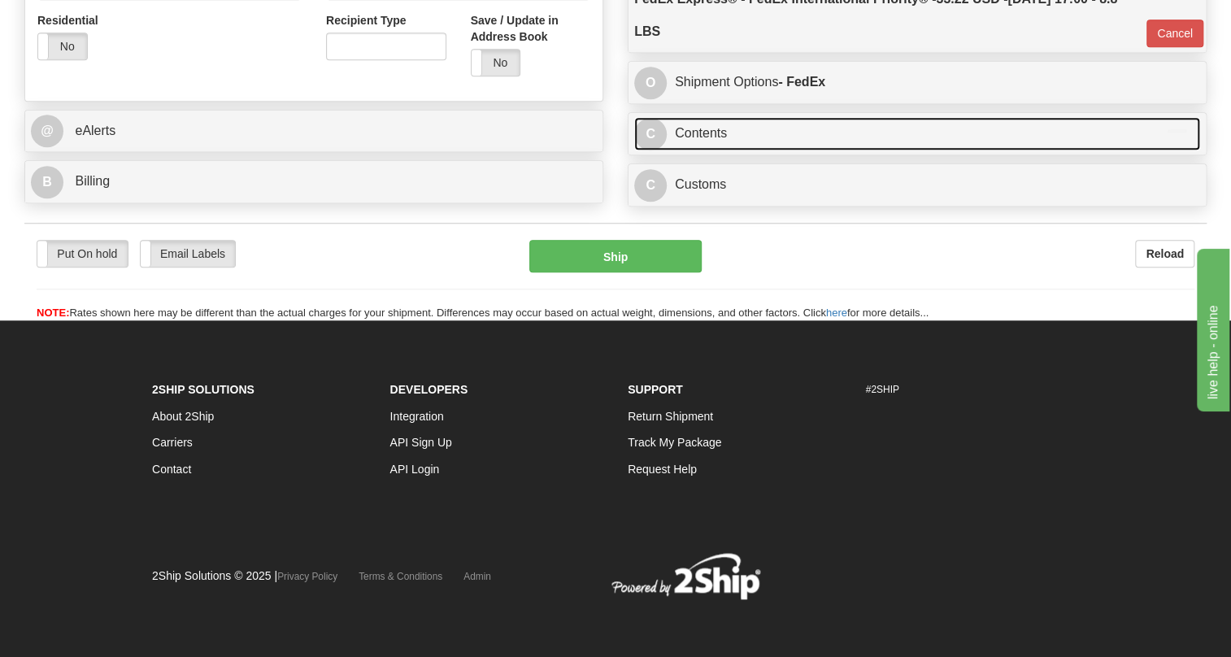
scroll to position [660, 0]
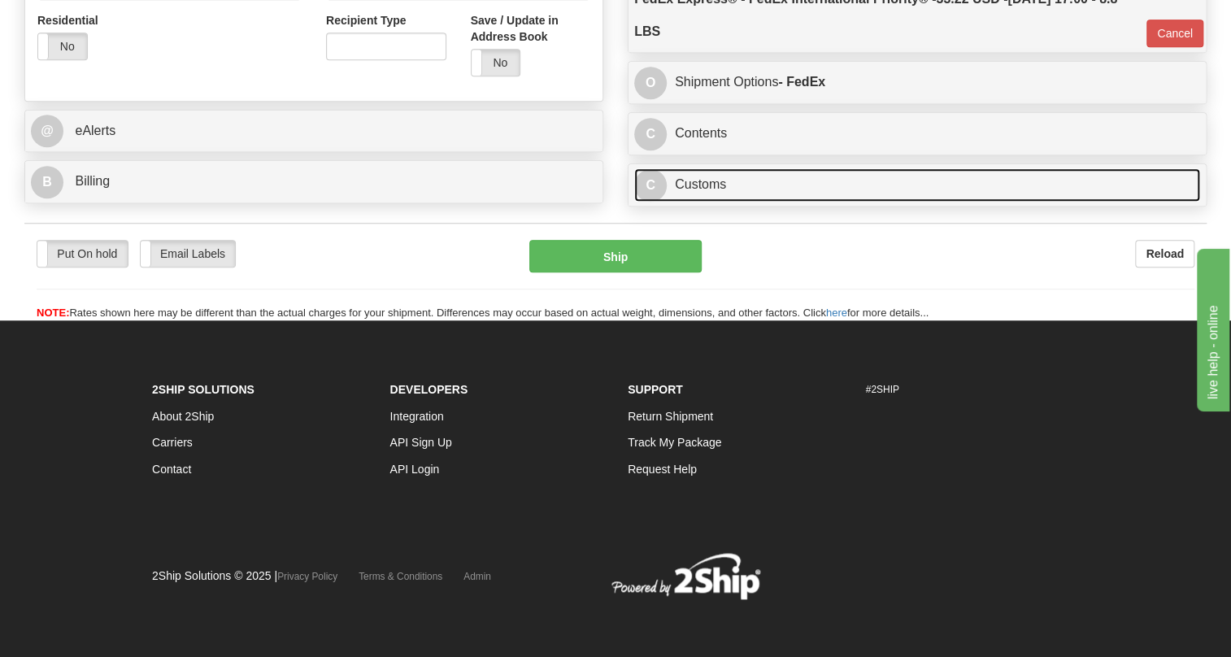
click at [699, 185] on link "C Customs" at bounding box center [917, 184] width 566 height 33
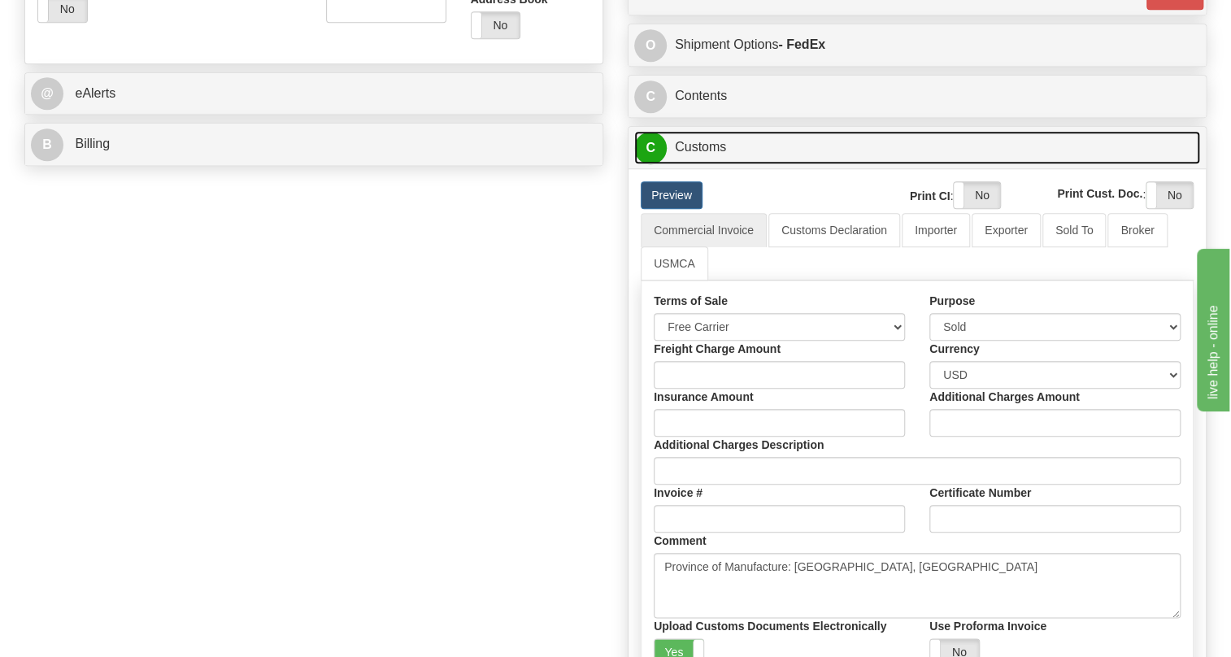
click at [707, 164] on link "C Customs" at bounding box center [917, 147] width 566 height 33
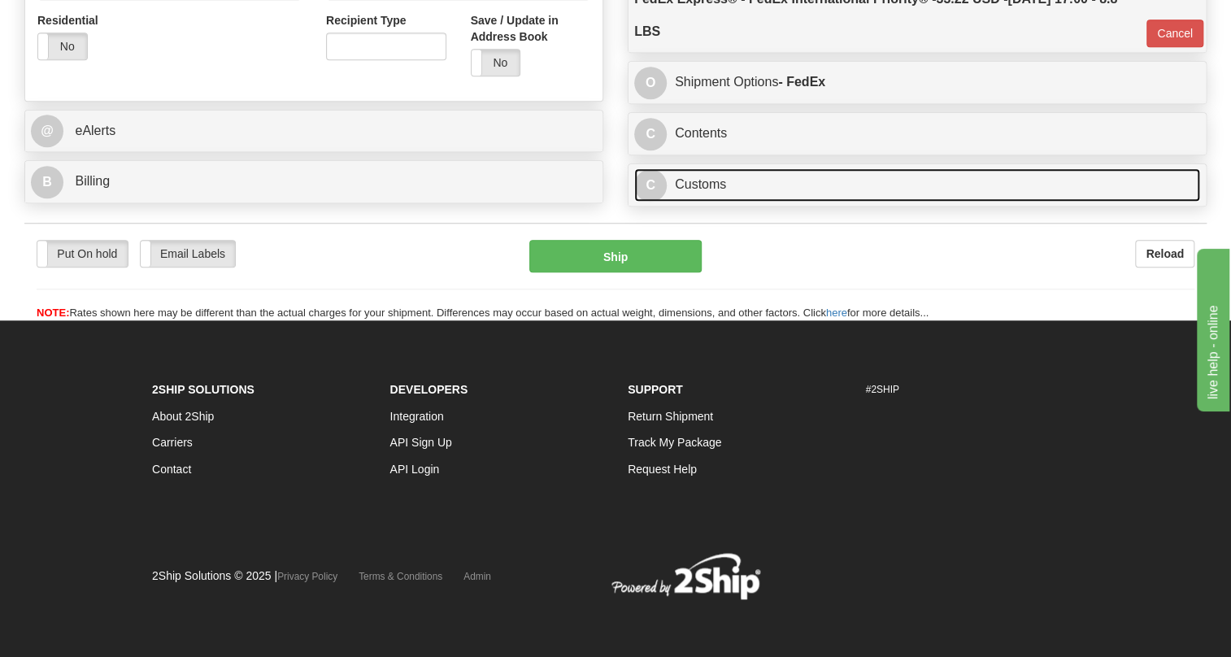
scroll to position [651, 0]
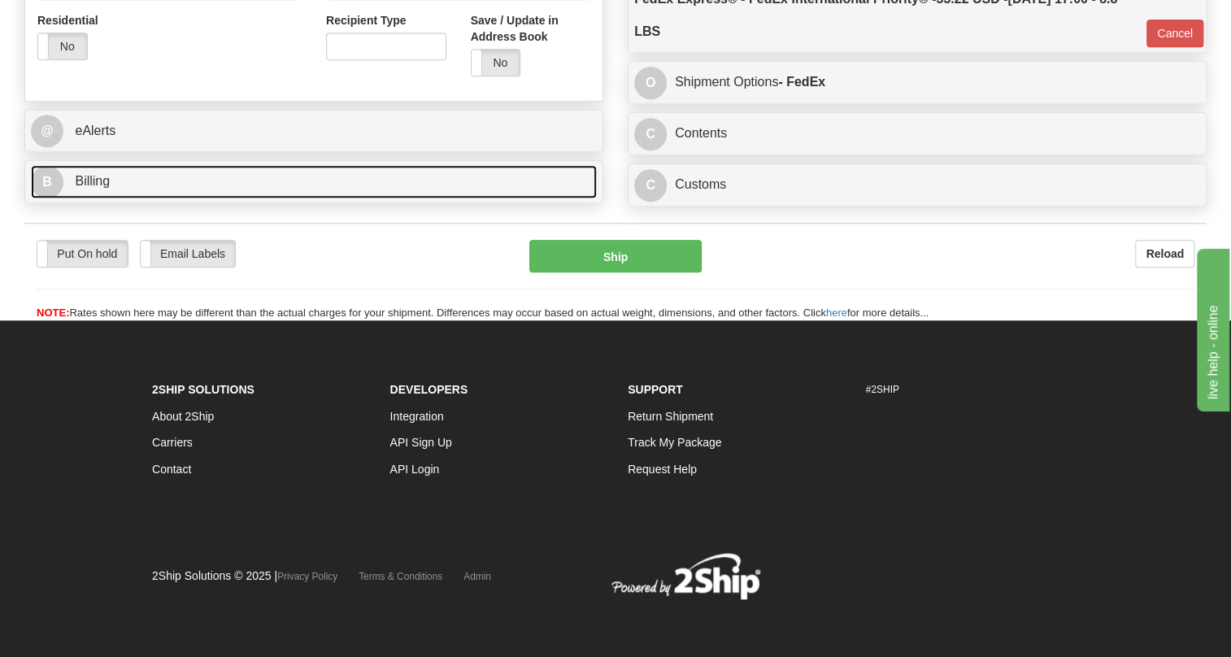
click at [89, 188] on span "Billing" at bounding box center [92, 181] width 35 height 14
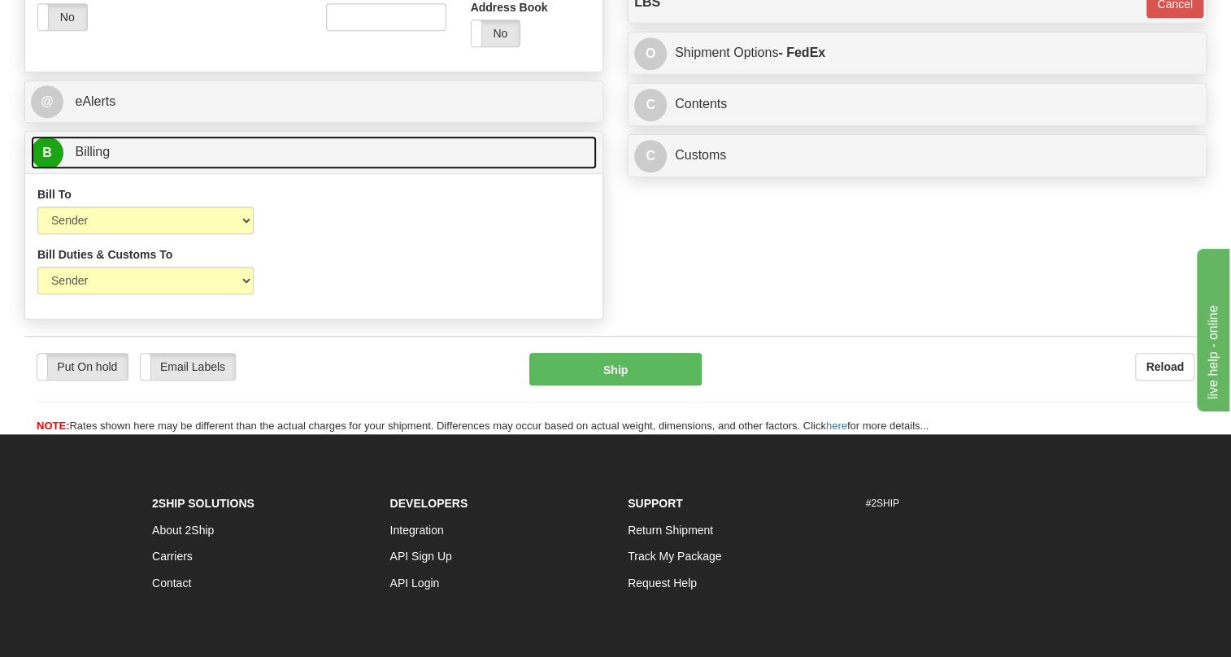
click at [89, 159] on span "Billing" at bounding box center [92, 152] width 35 height 14
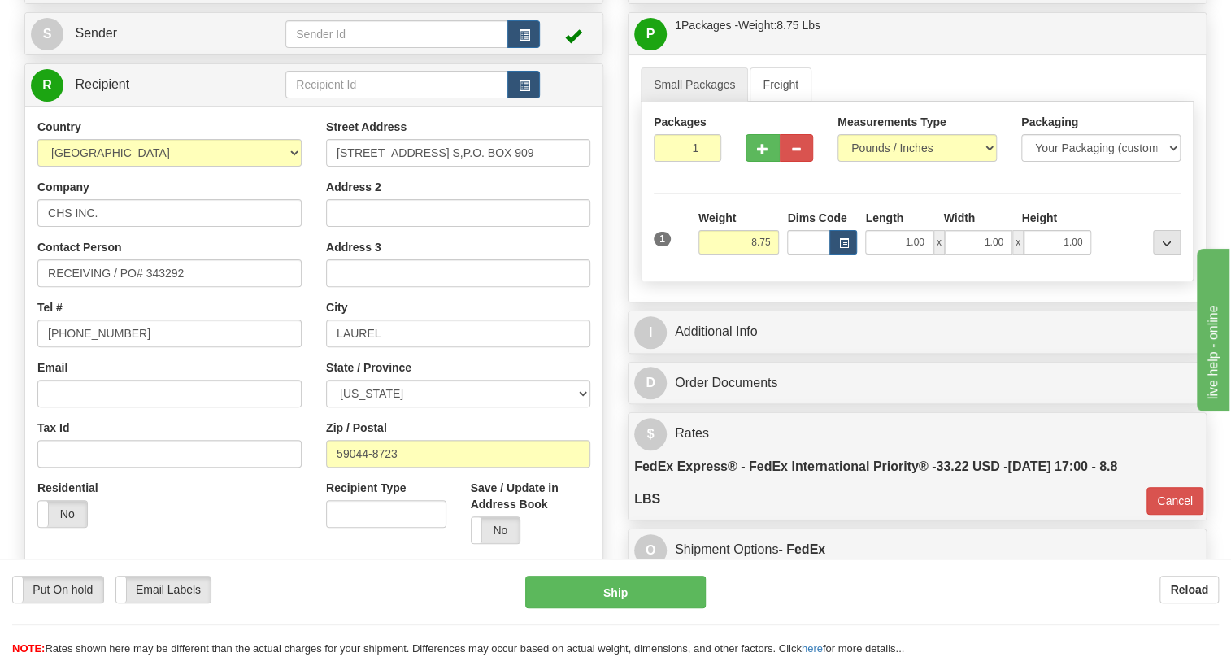
scroll to position [134, 0]
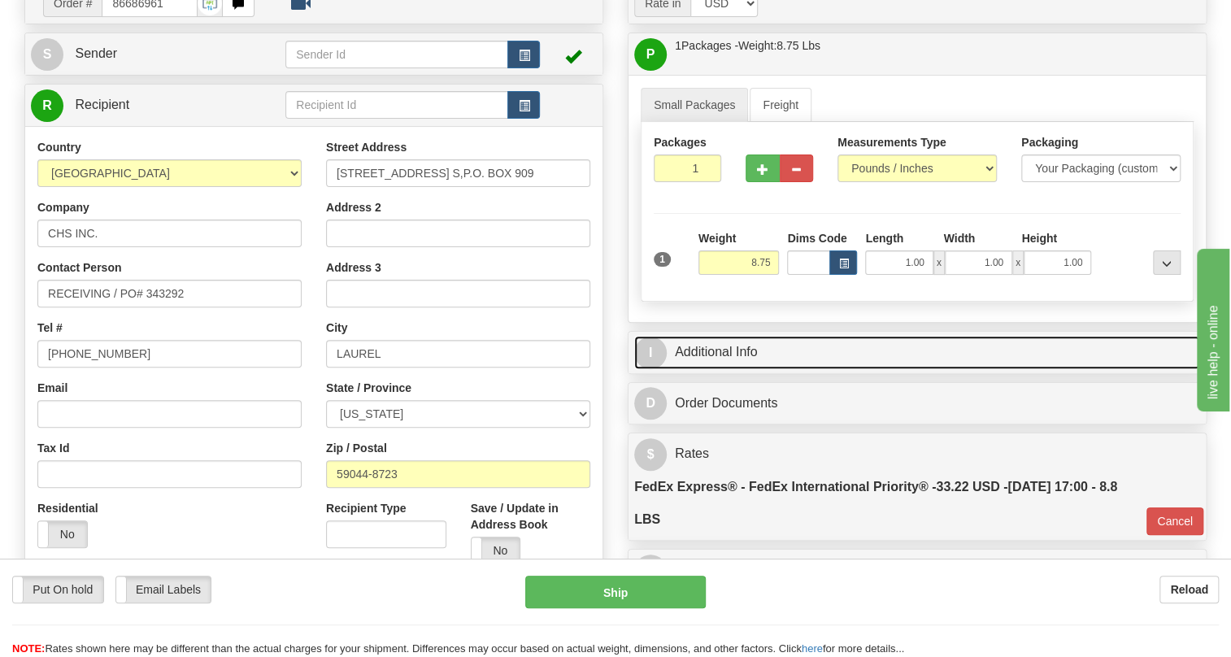
click at [691, 369] on link "I Additional Info" at bounding box center [917, 352] width 566 height 33
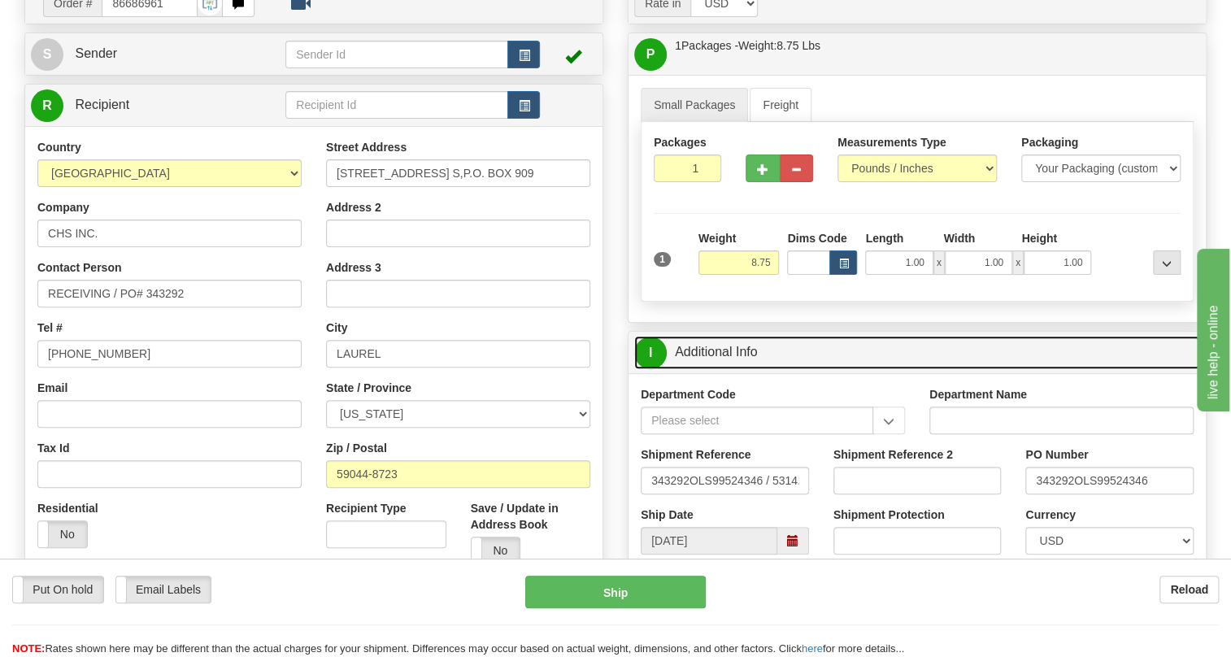
click at [691, 369] on link "I Additional Info" at bounding box center [917, 352] width 566 height 33
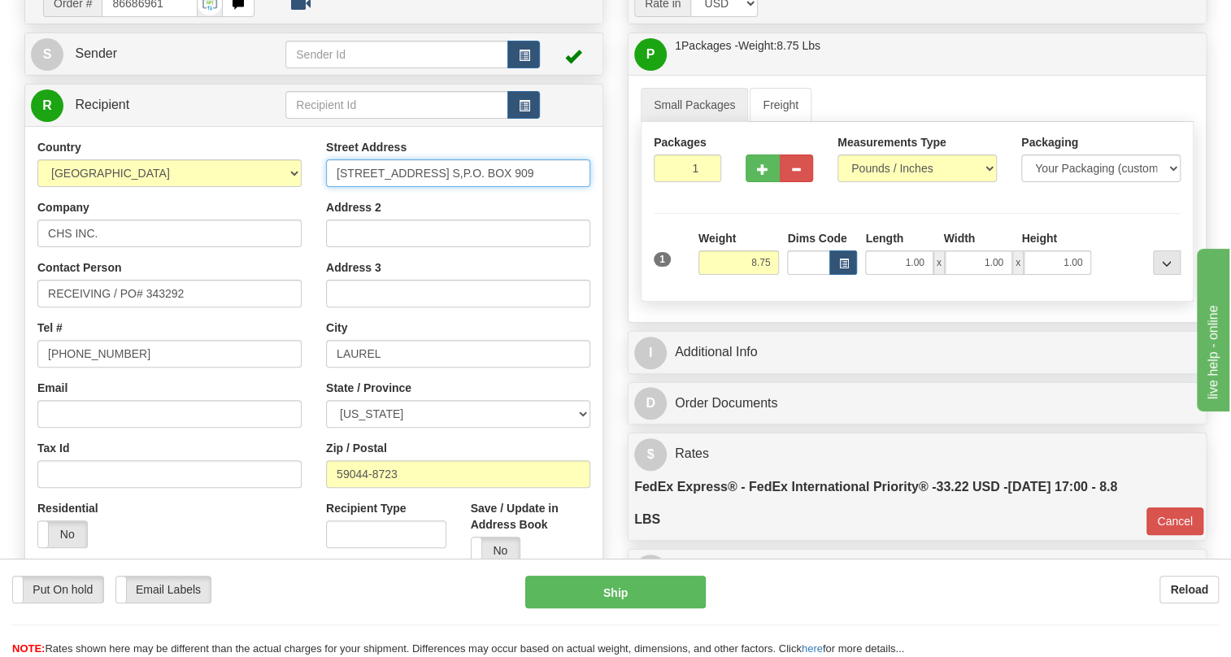
drag, startPoint x: 529, startPoint y: 208, endPoint x: 460, endPoint y: 207, distance: 69.1
click at [460, 187] on input "802 US Highway 212 S,P.O. BOX 909" at bounding box center [458, 173] width 264 height 28
type input "802 US Highway 212 S"
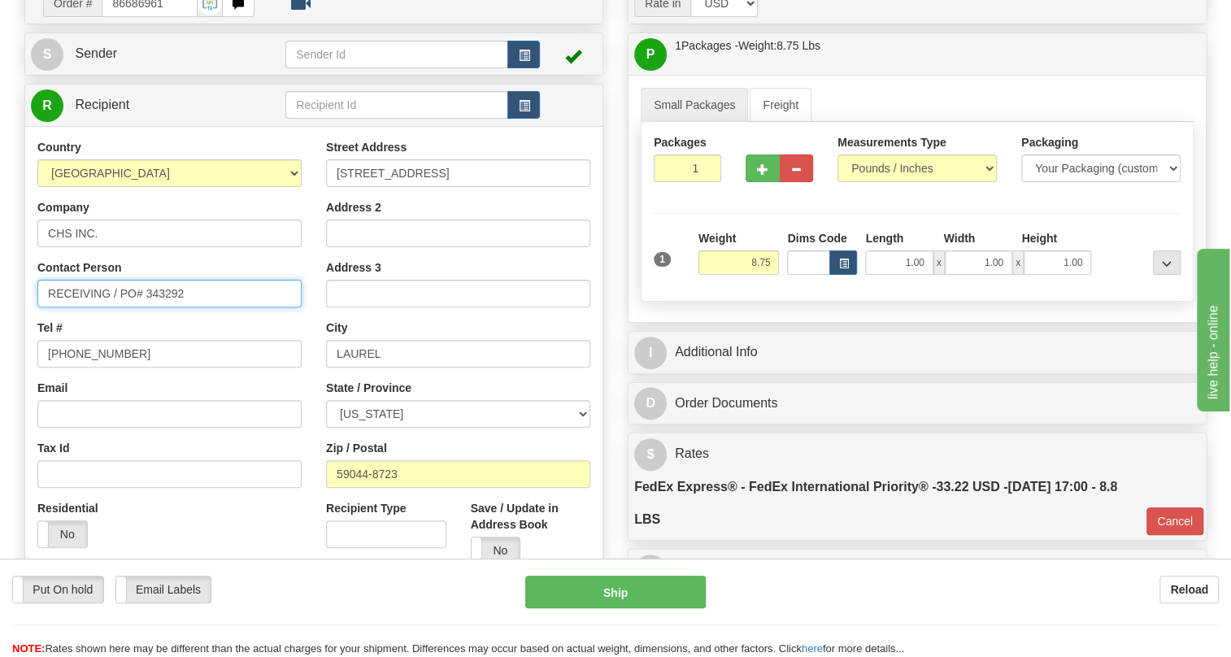
click at [121, 307] on input "RECEIVING / PO# 343292" at bounding box center [169, 294] width 264 height 28
paste input "Dawn Kuper"
type input "RECEIVING / Dawn Kuper / PO# 343292"
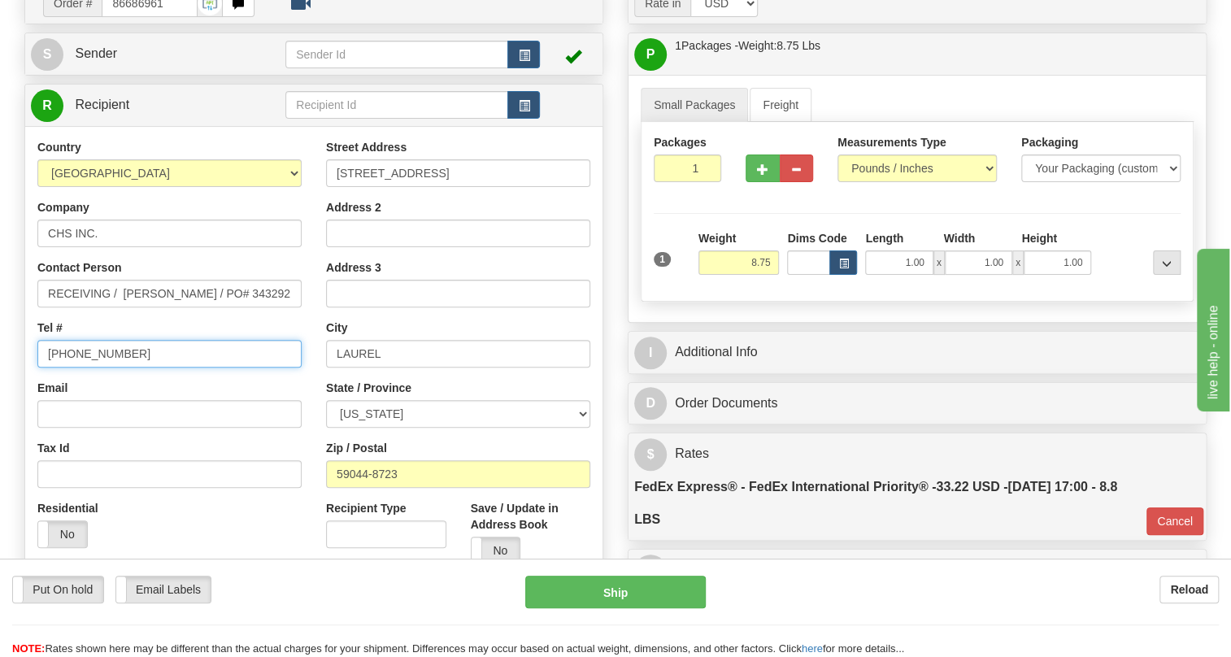
click at [95, 368] on input "[PHONE_NUMBER]" at bounding box center [169, 354] width 264 height 28
paste input "406-628-5250"
type input "406-628-5250"
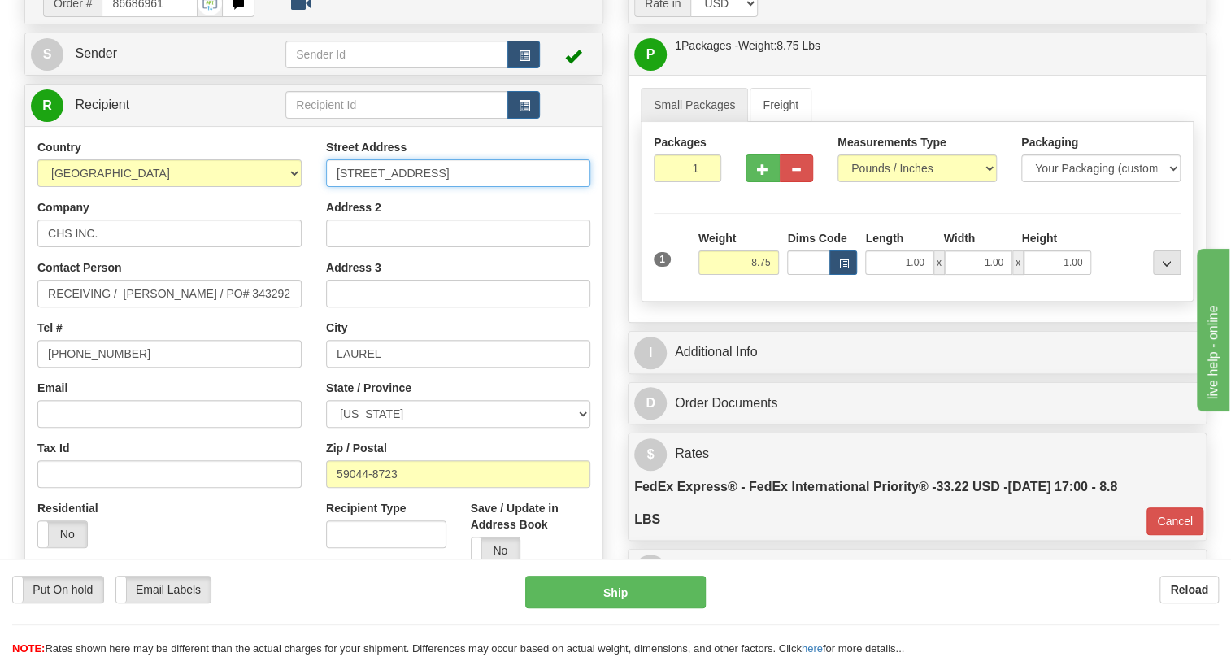
drag, startPoint x: 441, startPoint y: 211, endPoint x: 337, endPoint y: 214, distance: 104.1
click at [337, 187] on input "802 US Highway 212 S" at bounding box center [458, 173] width 264 height 28
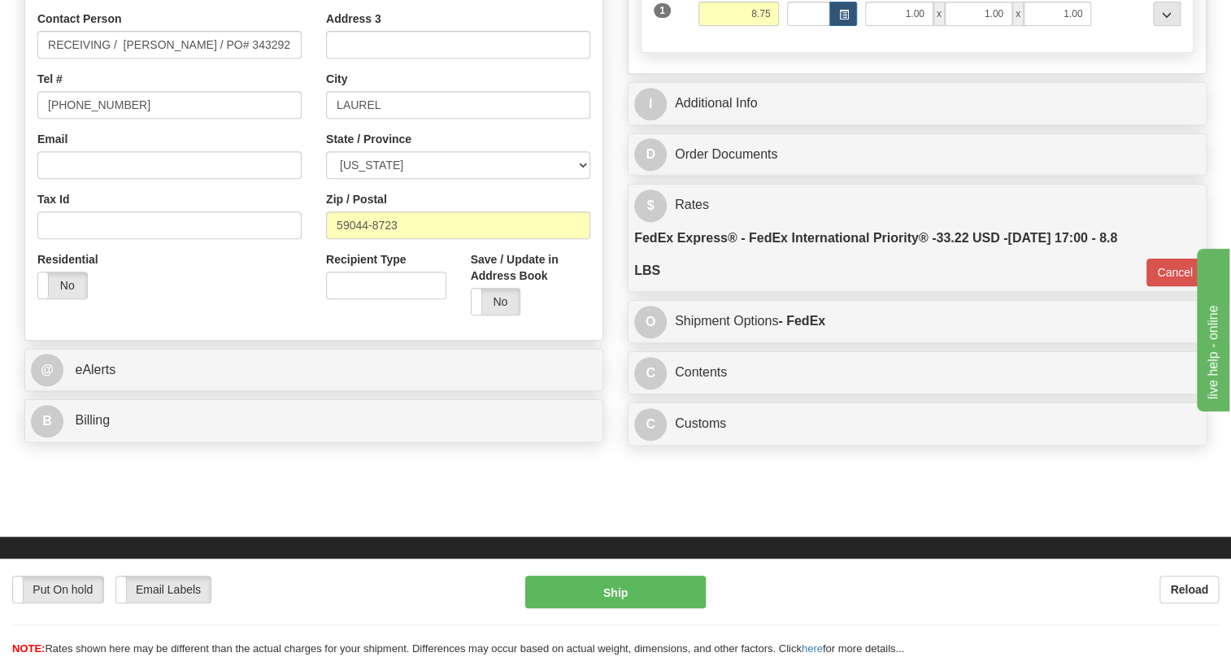
scroll to position [430, 0]
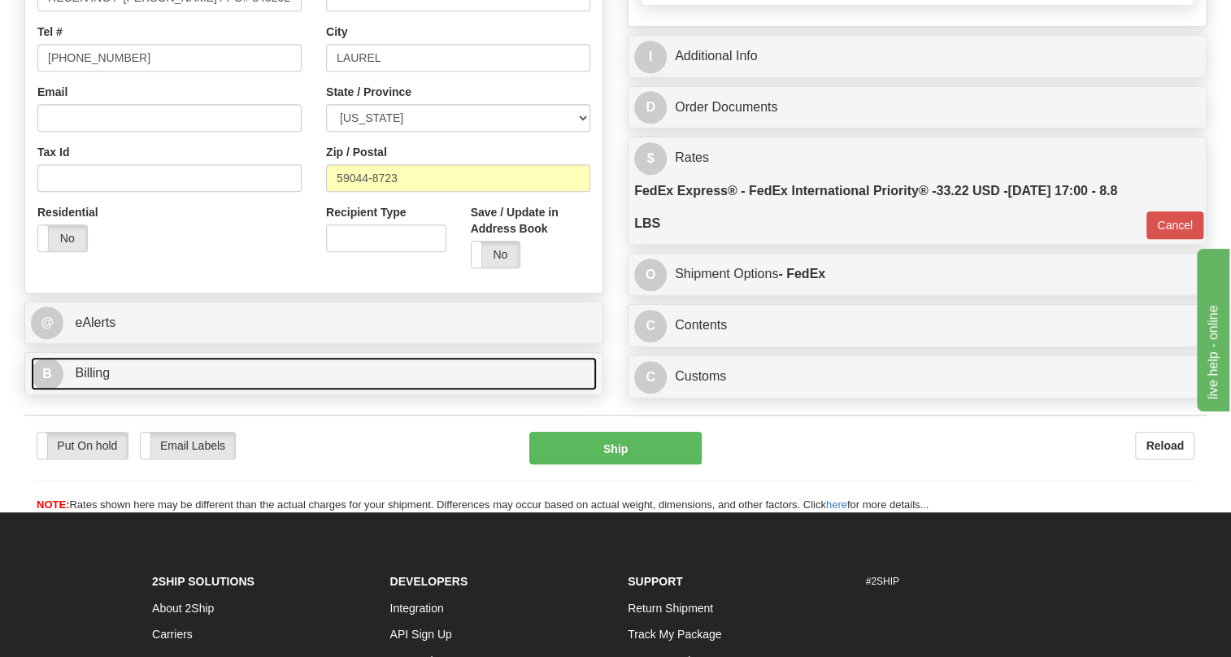
click at [99, 380] on span "Billing" at bounding box center [92, 373] width 35 height 14
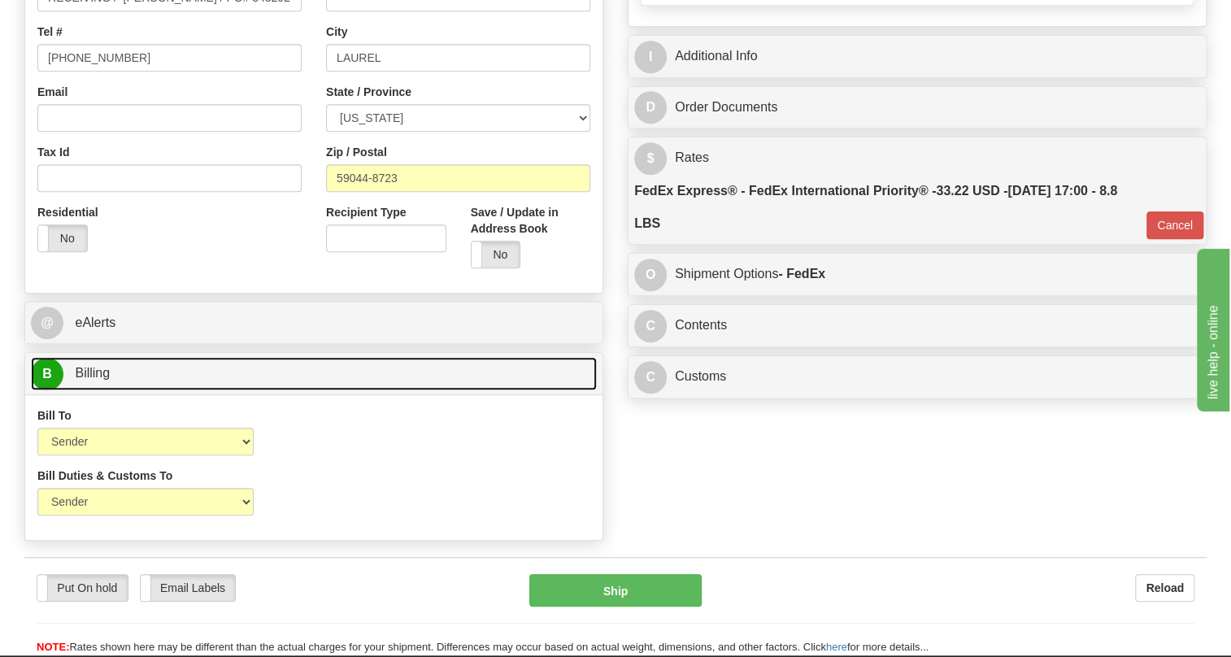
click at [99, 380] on span "Billing" at bounding box center [92, 373] width 35 height 14
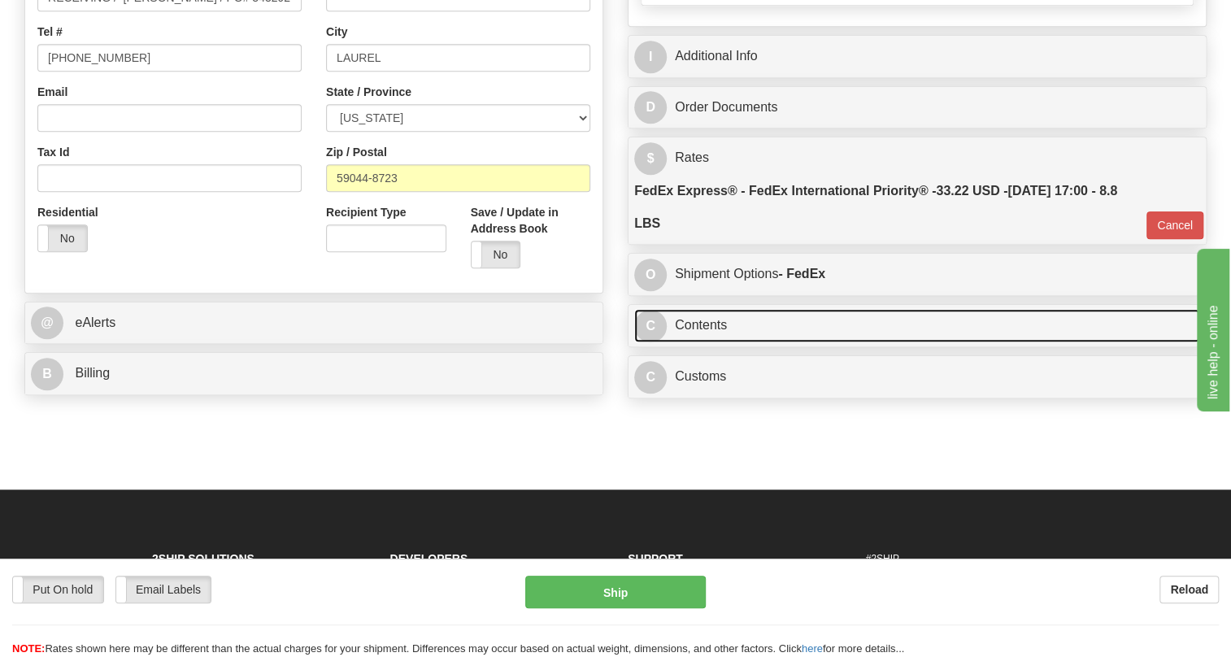
click at [711, 342] on link "C Contents" at bounding box center [917, 325] width 566 height 33
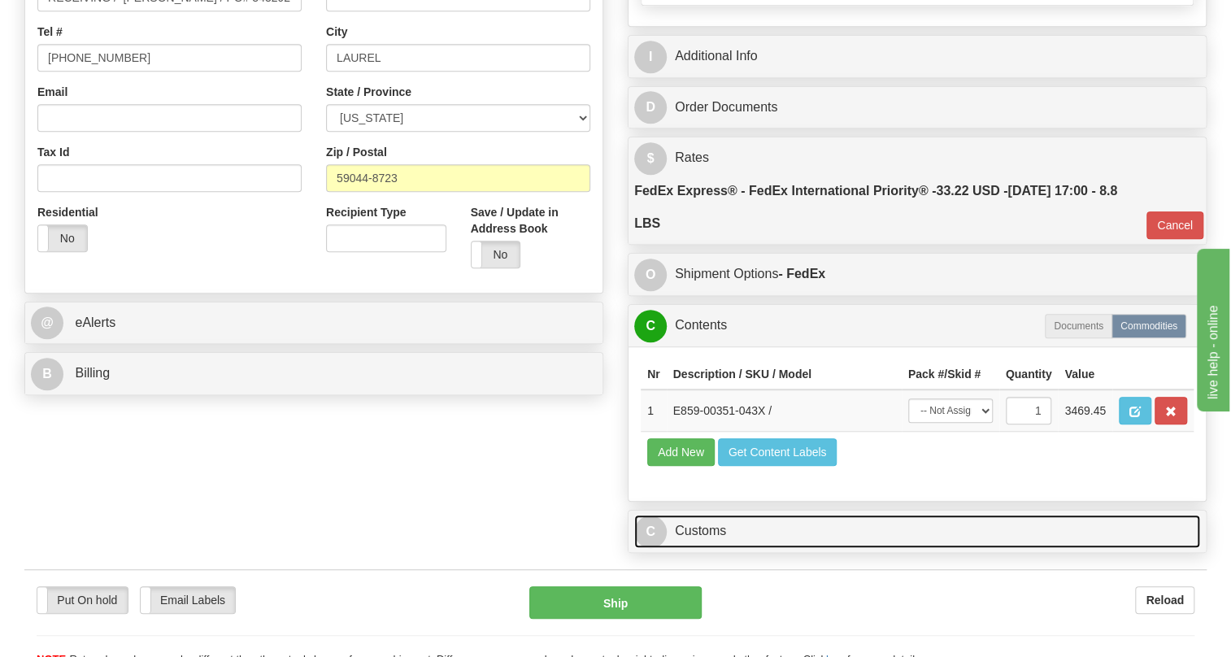
click at [711, 548] on link "C Customs" at bounding box center [917, 531] width 566 height 33
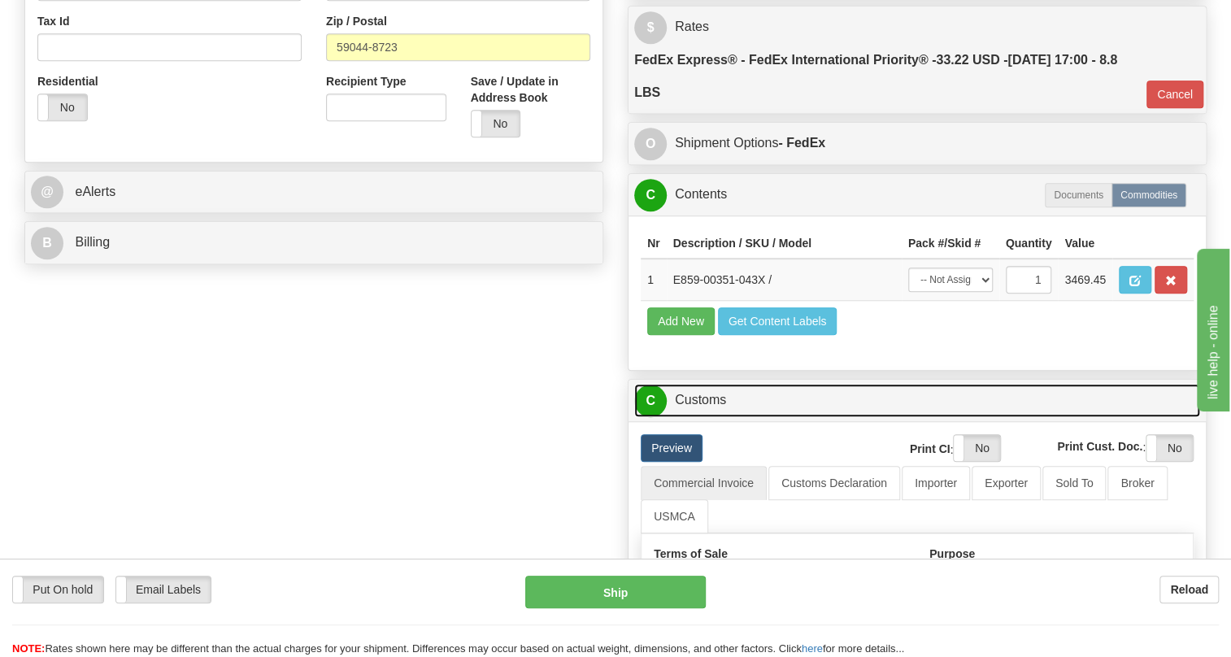
scroll to position [577, 0]
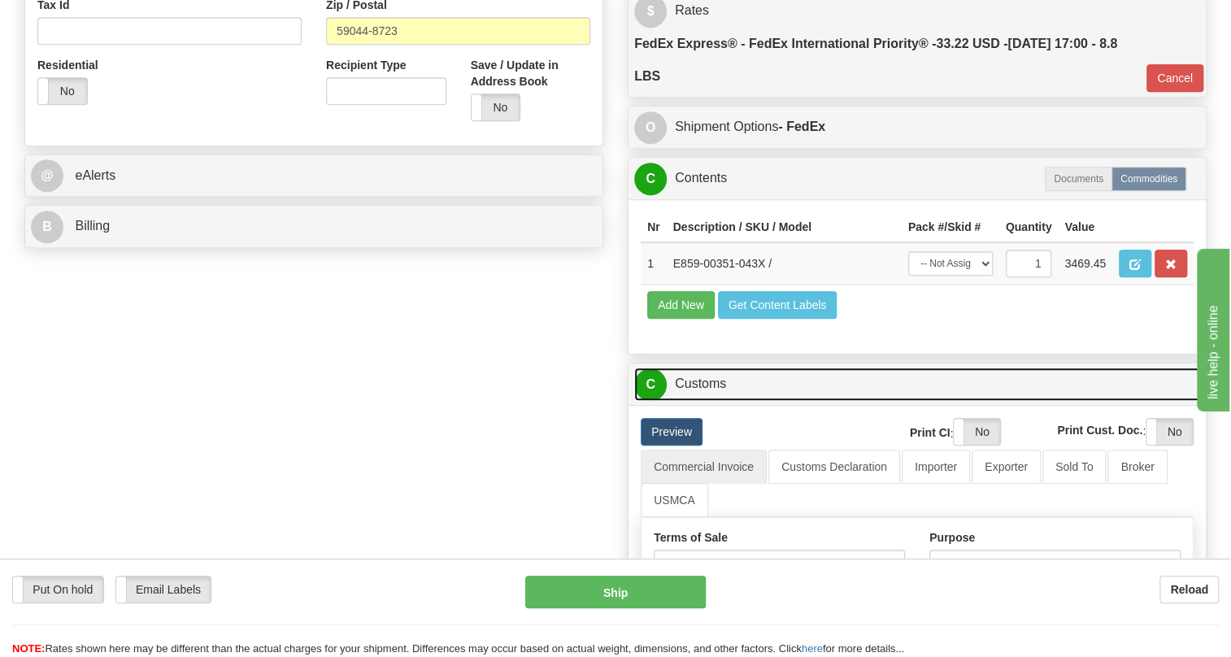
click at [704, 401] on link "C Customs" at bounding box center [917, 384] width 566 height 33
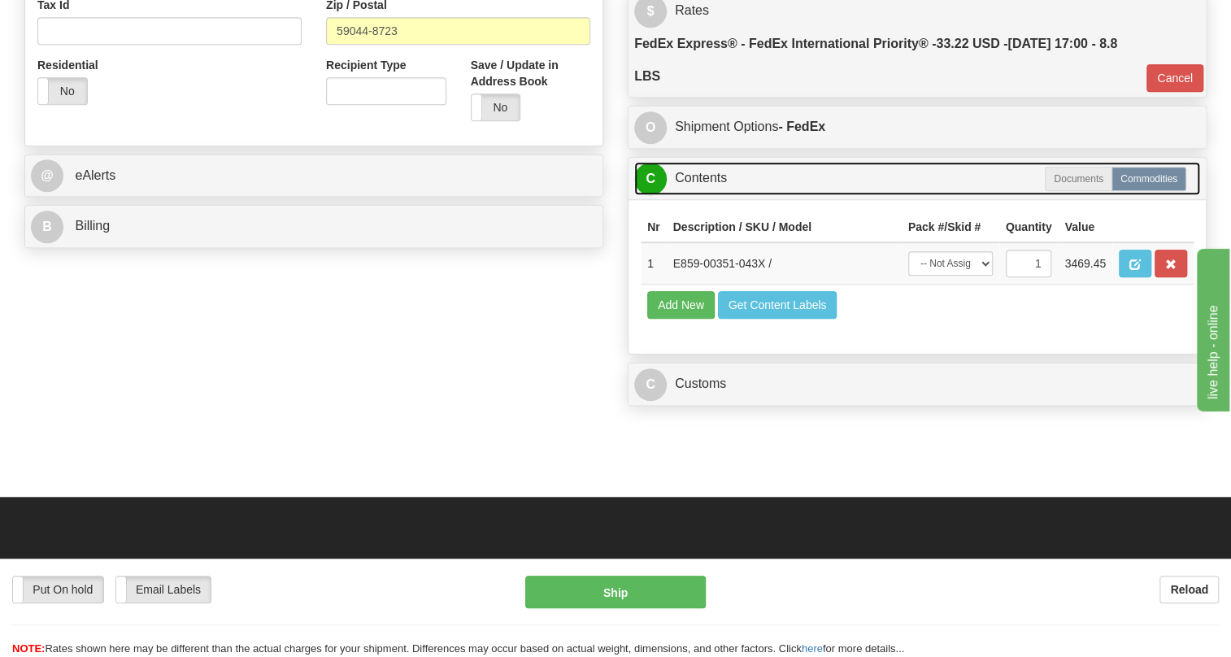
click at [702, 195] on link "C Contents" at bounding box center [917, 178] width 566 height 33
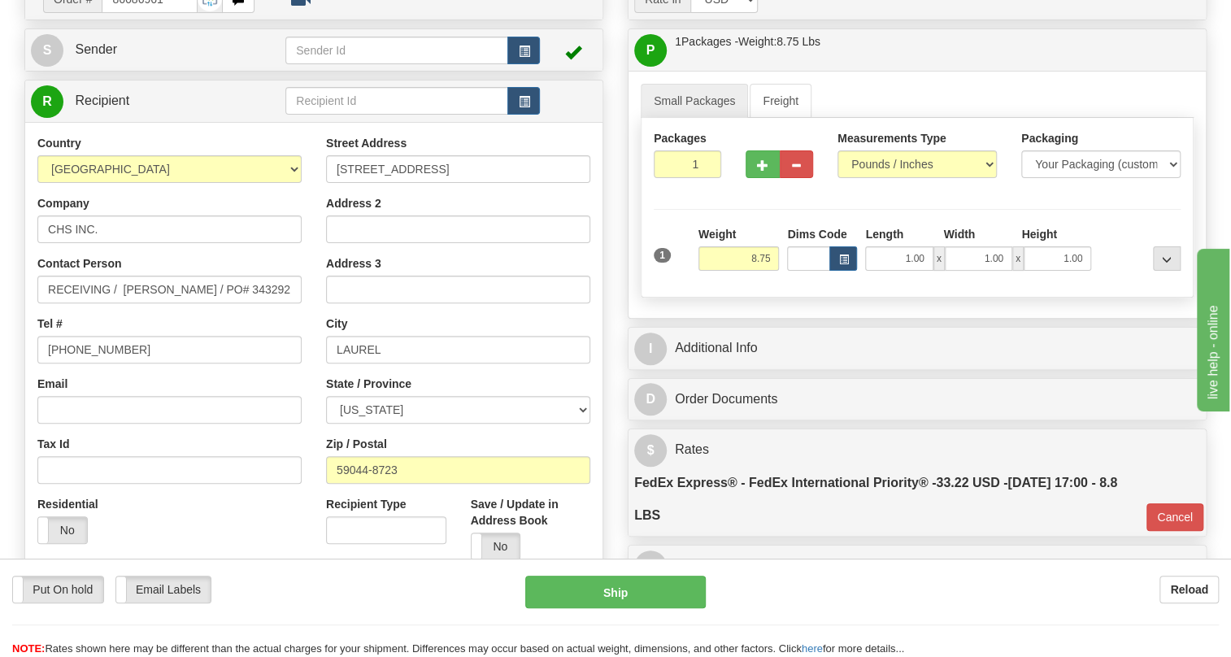
scroll to position [134, 0]
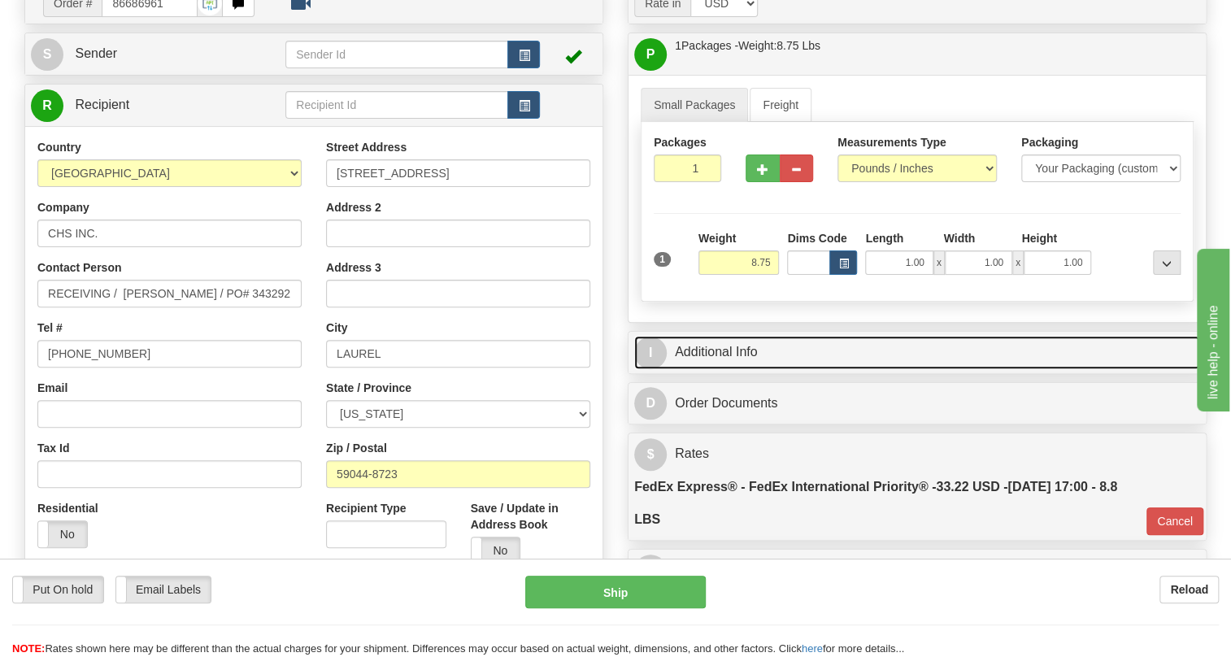
click at [726, 369] on link "I Additional Info" at bounding box center [917, 352] width 566 height 33
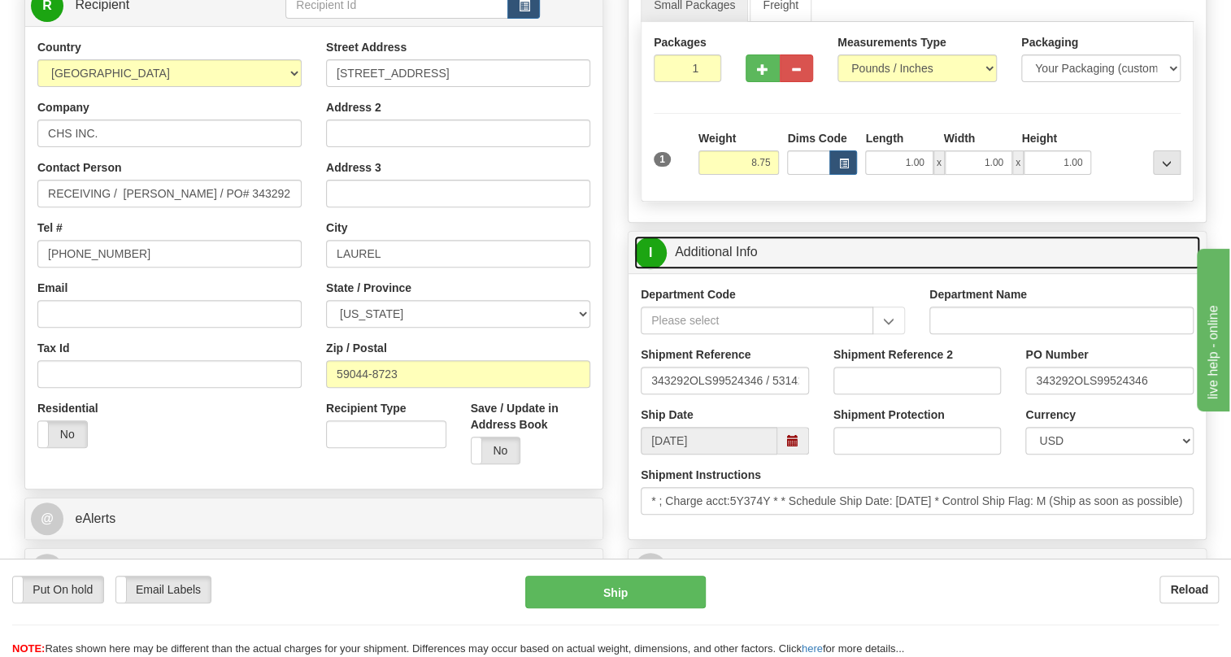
scroll to position [208, 0]
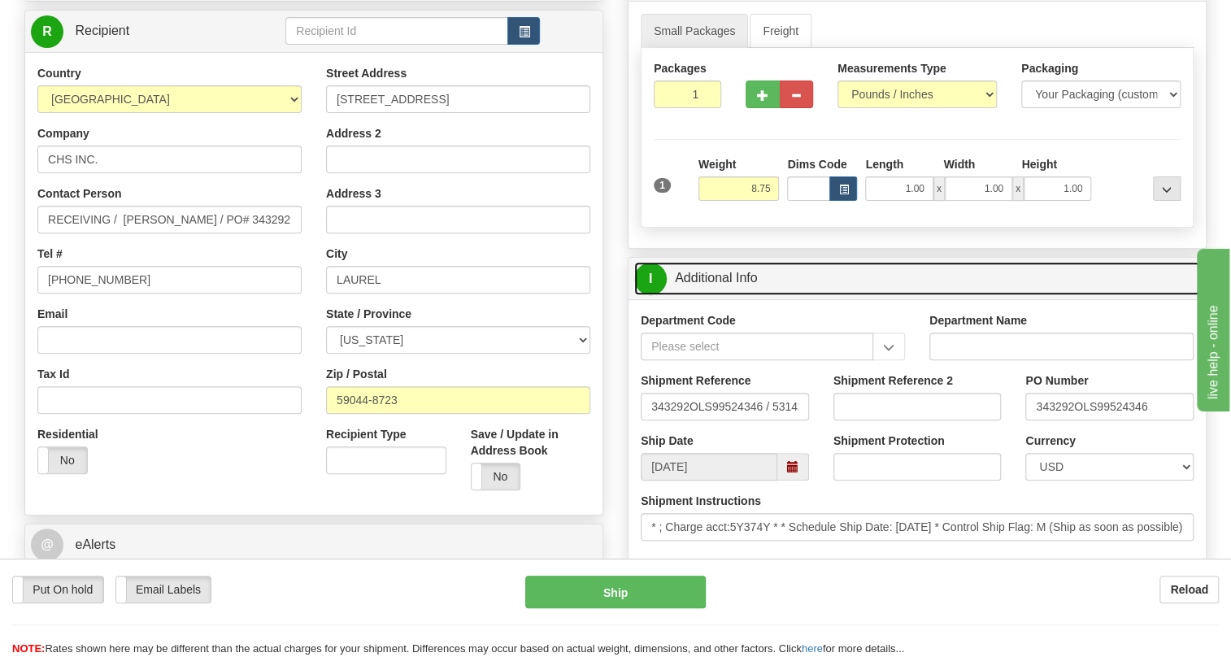
click at [723, 295] on link "I Additional Info" at bounding box center [917, 278] width 566 height 33
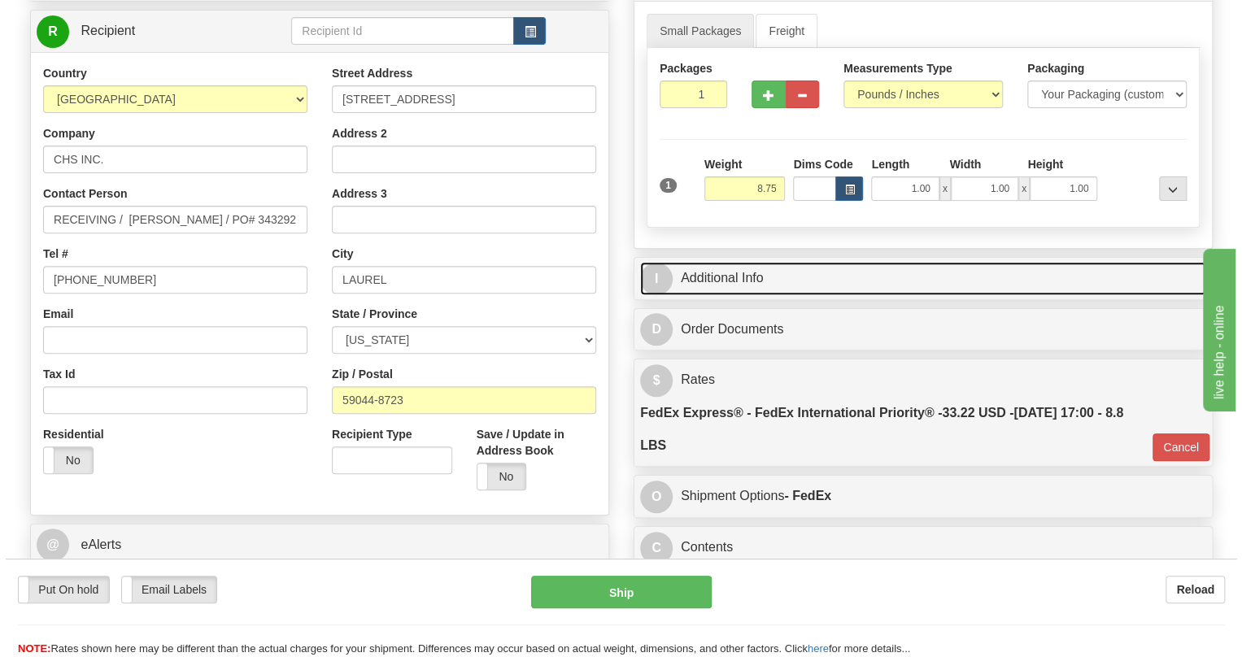
scroll to position [134, 0]
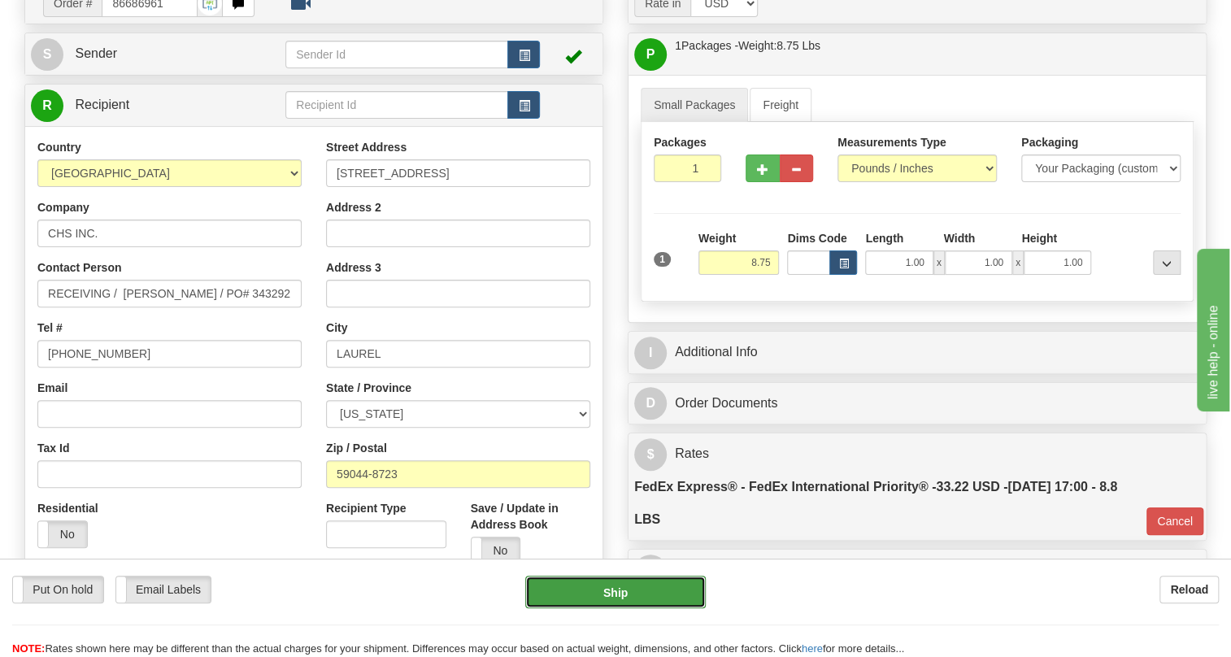
click at [616, 592] on button "Ship" at bounding box center [615, 592] width 181 height 33
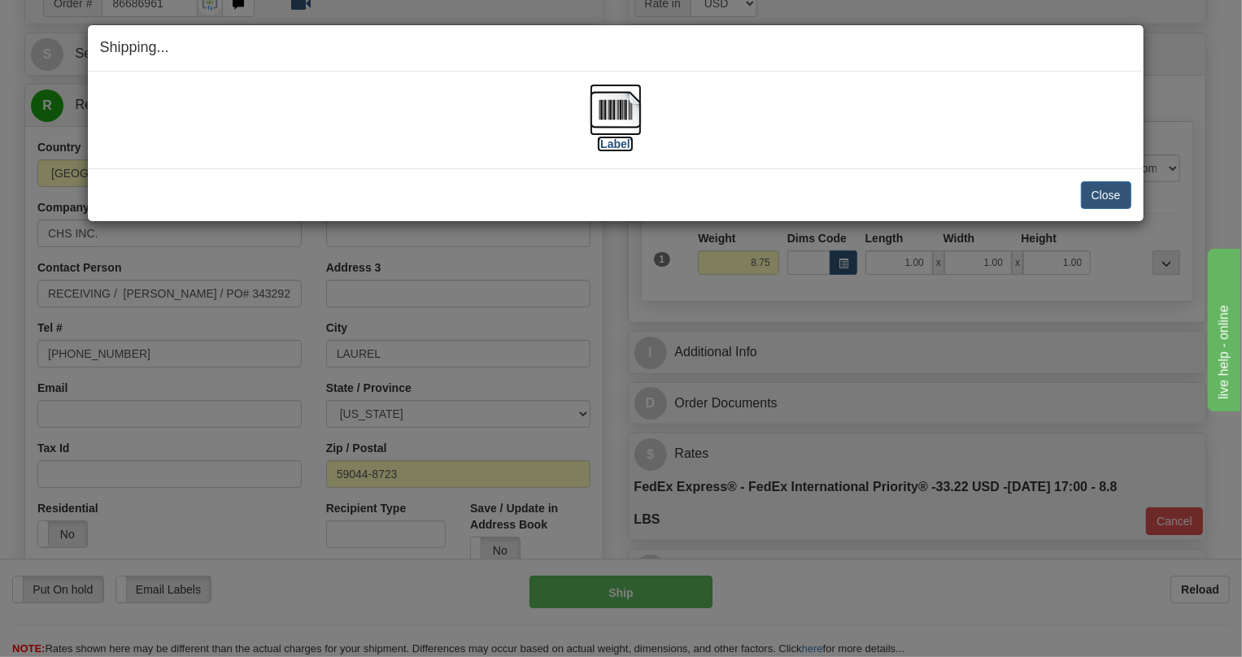
click at [610, 111] on img at bounding box center [616, 110] width 52 height 52
click at [1100, 194] on button "Close" at bounding box center [1106, 195] width 50 height 28
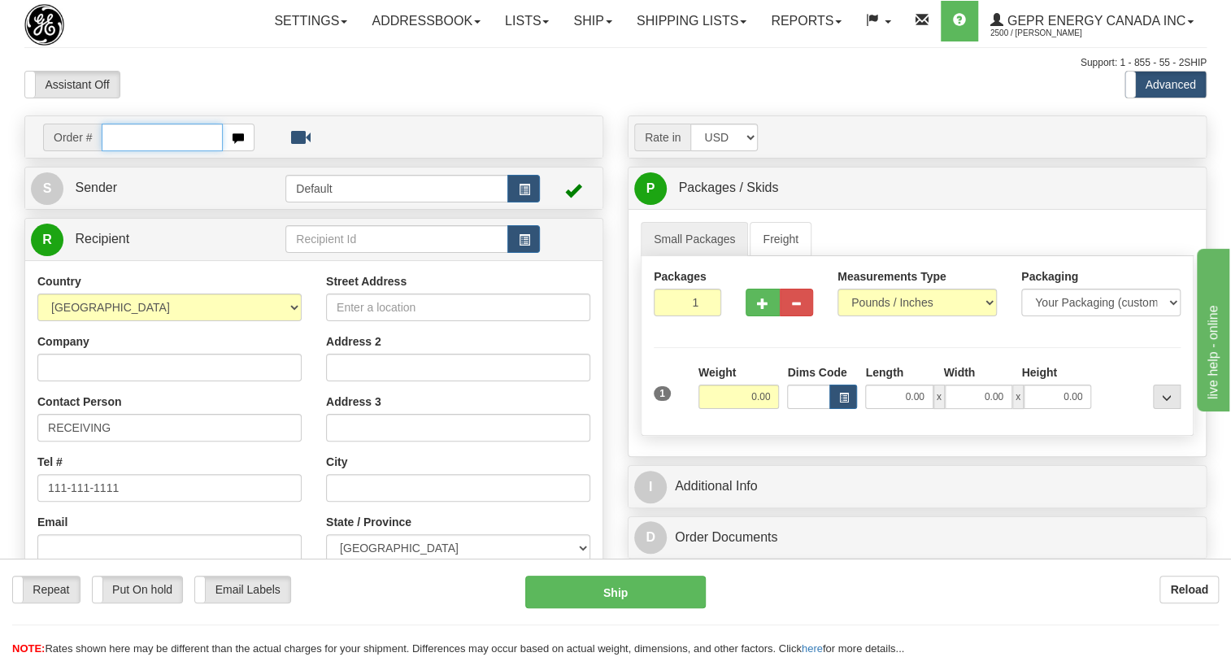
paste input "0086686904"
click at [124, 151] on input "0086686904" at bounding box center [162, 138] width 121 height 28
type input "86686904"
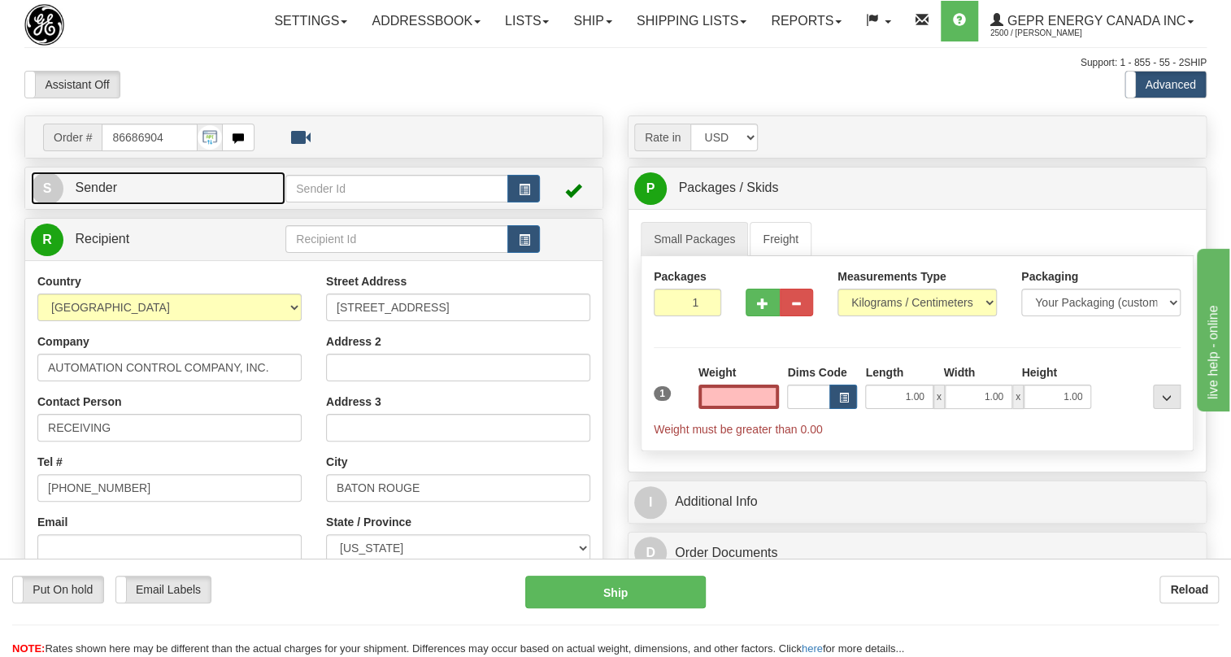
type input "0.00"
click at [102, 194] on span "Sender" at bounding box center [96, 188] width 42 height 14
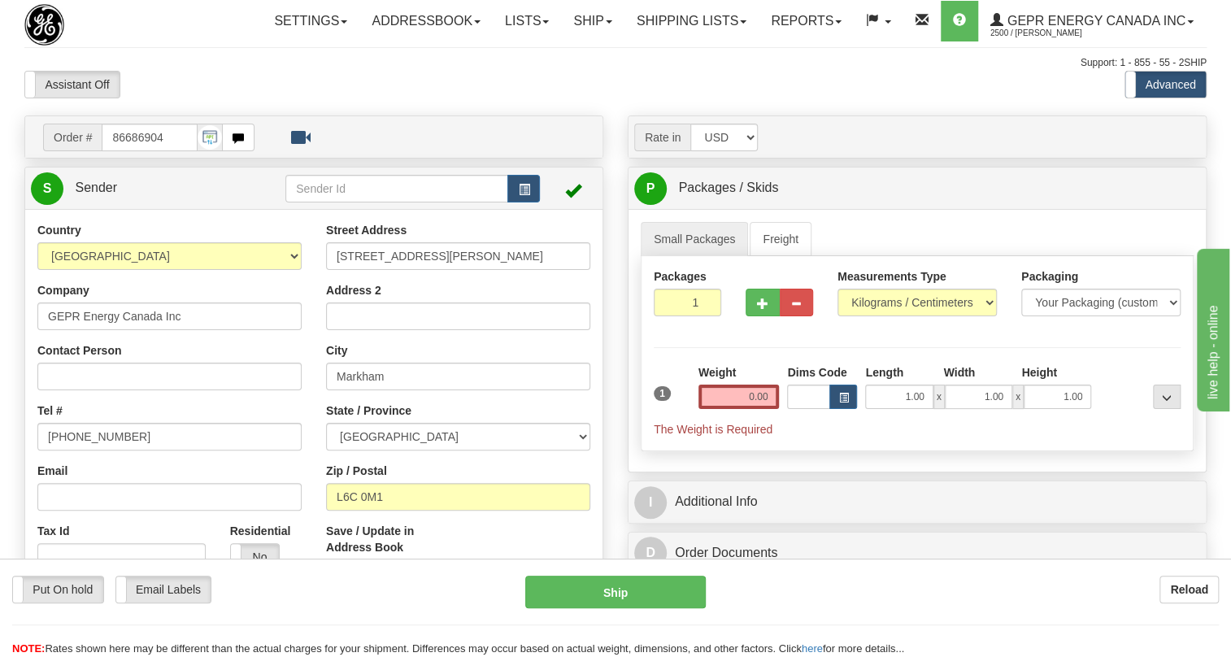
type input "MARKHAM"
click at [103, 451] on input "[PHONE_NUMBER]" at bounding box center [169, 437] width 264 height 28
paste input "[PHONE_NUMBER]"
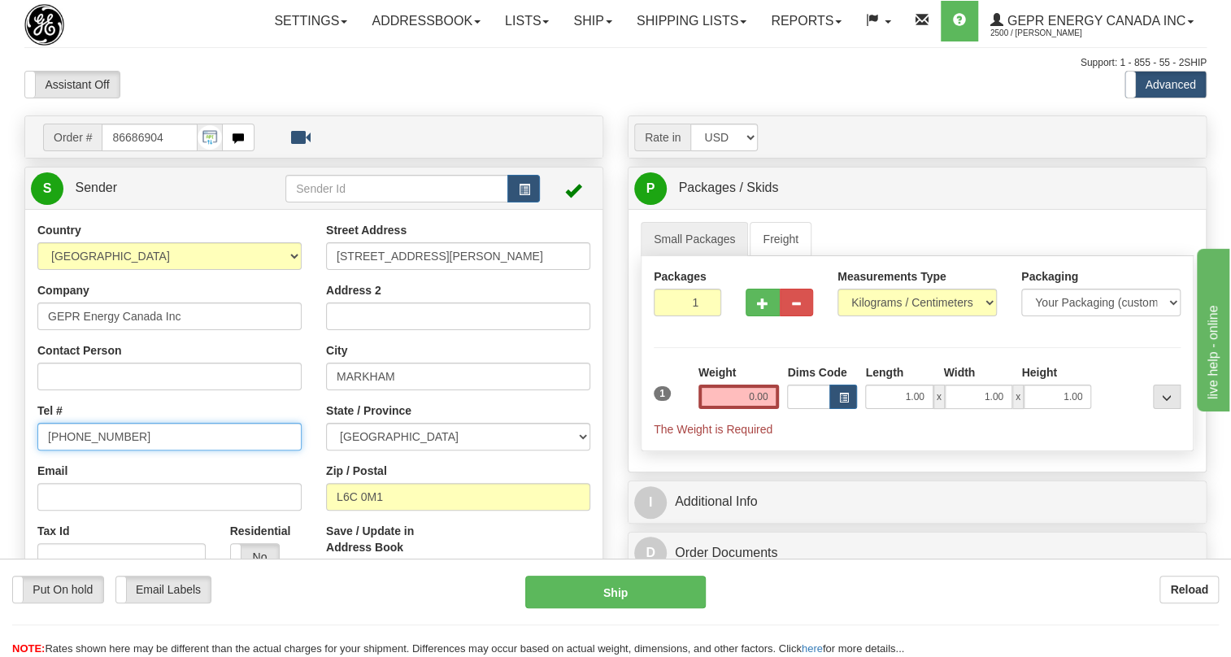
type input "[PHONE_NUMBER]"
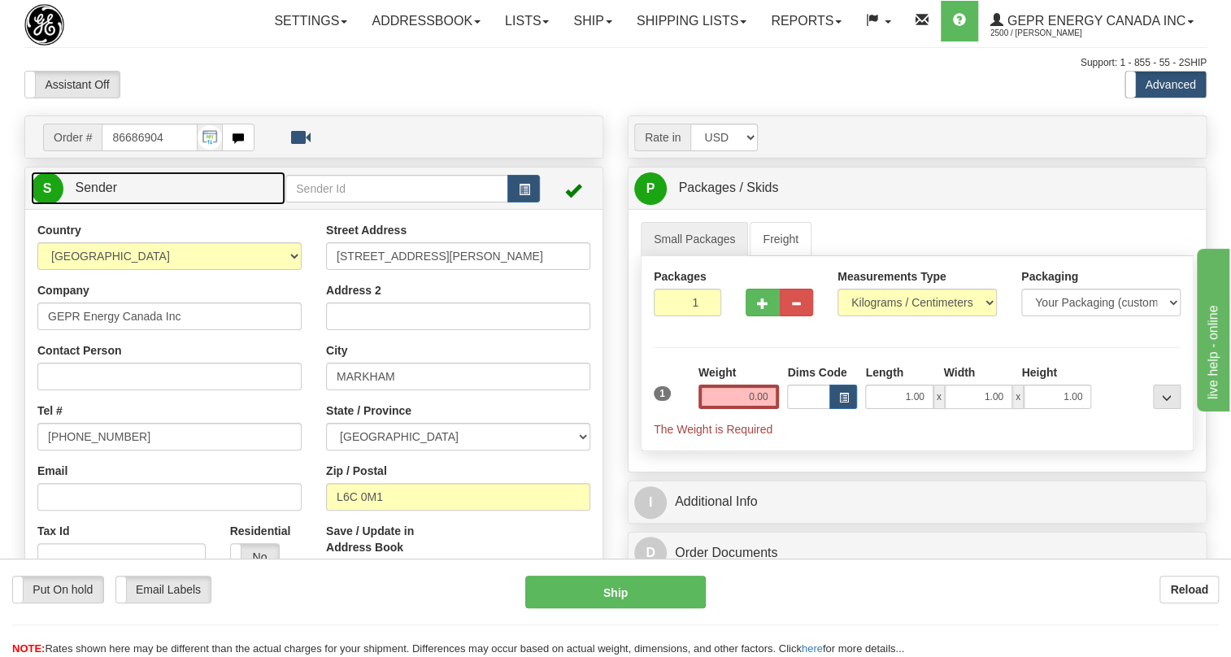
click at [100, 194] on span "Sender" at bounding box center [96, 188] width 42 height 14
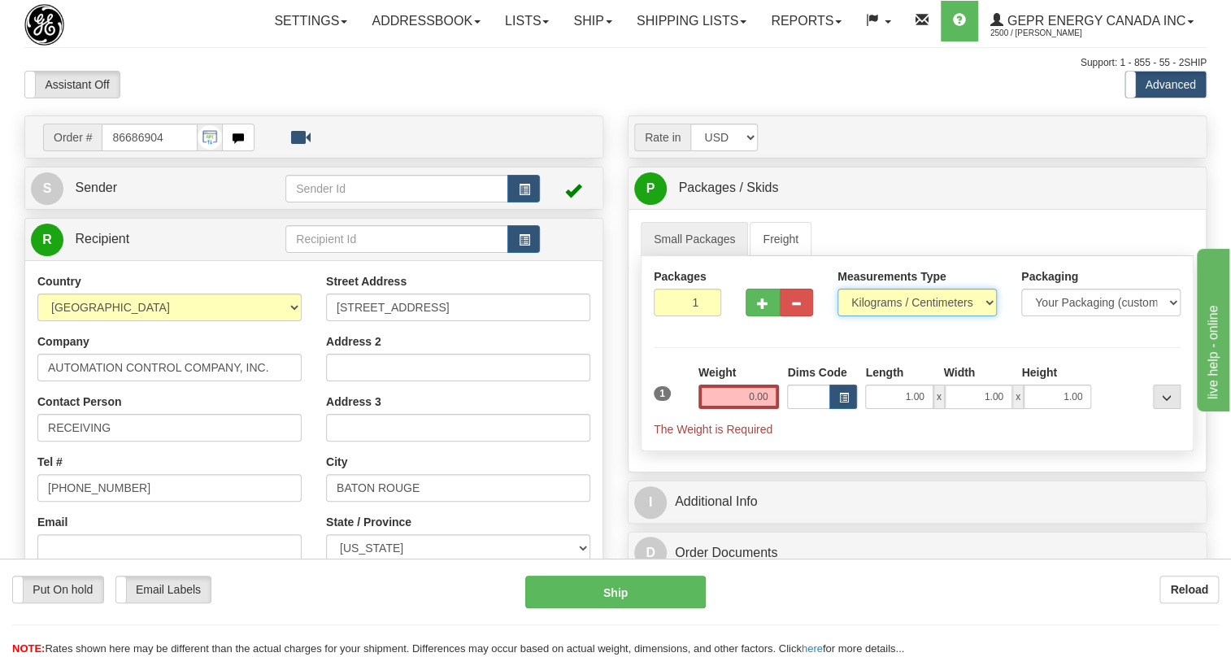
click at [896, 316] on select "Pounds / Inches Kilograms / Centimeters" at bounding box center [917, 303] width 159 height 28
select select "0"
click at [838, 316] on select "Pounds / Inches Kilograms / Centimeters" at bounding box center [917, 303] width 159 height 28
click at [731, 409] on input "0.00" at bounding box center [739, 397] width 81 height 24
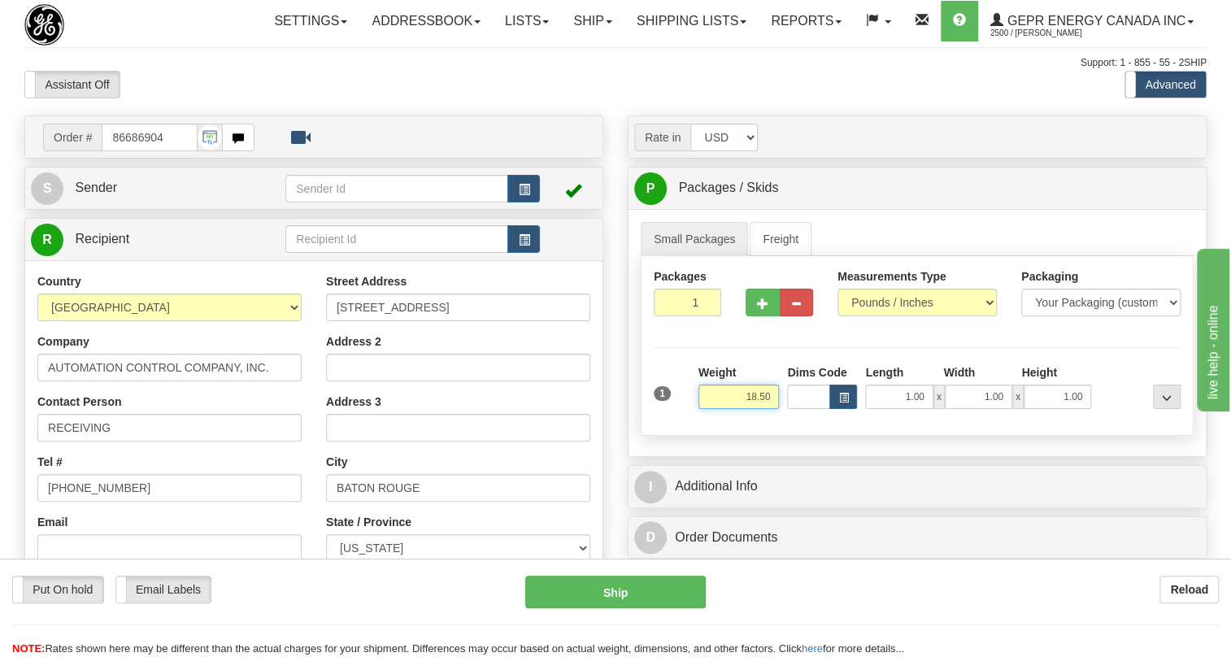
type input "18.50"
click at [682, 316] on input "1" at bounding box center [688, 303] width 68 height 28
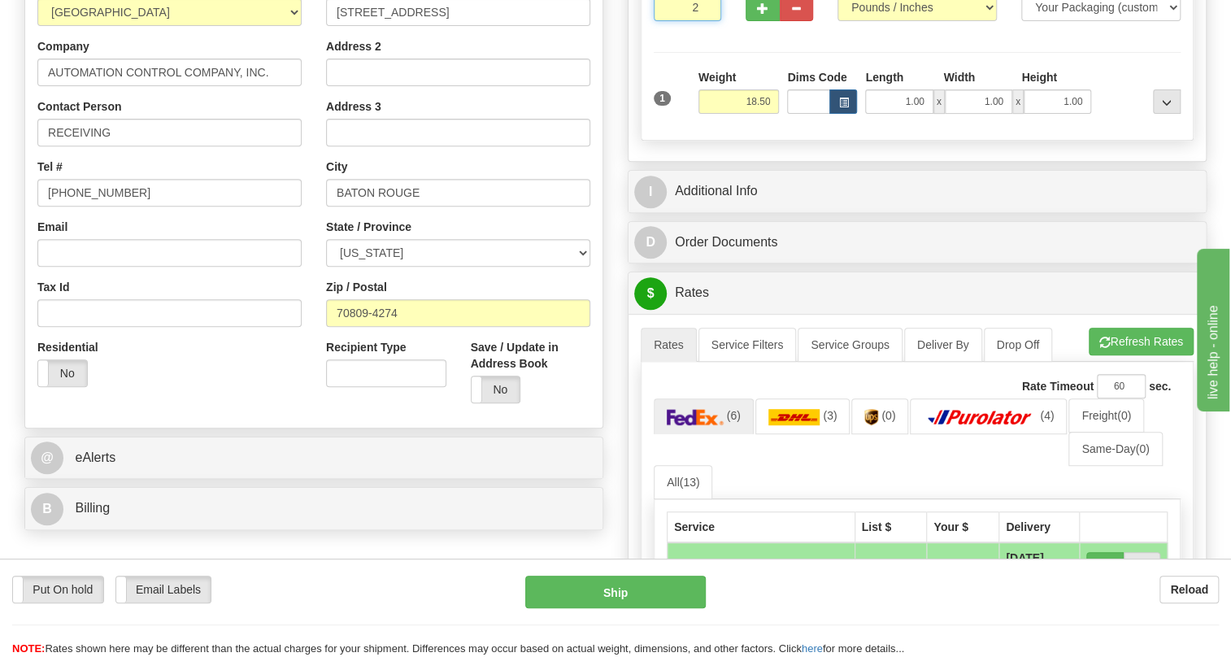
type input "2"
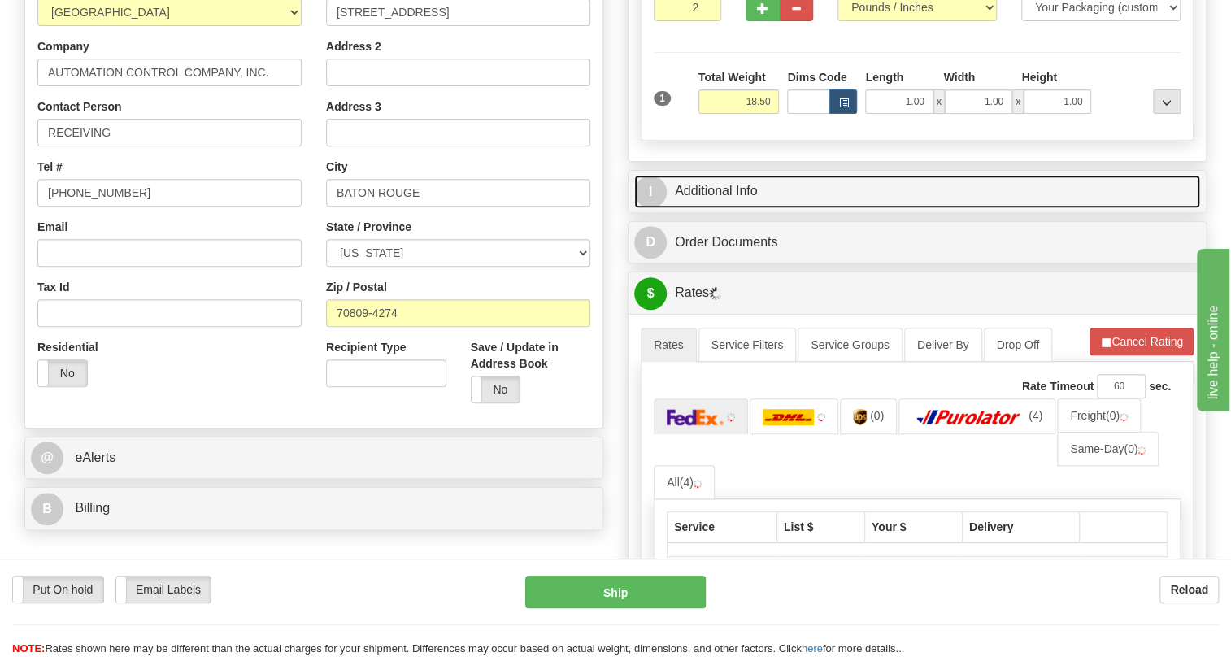
click at [739, 208] on link "I Additional Info" at bounding box center [917, 191] width 566 height 33
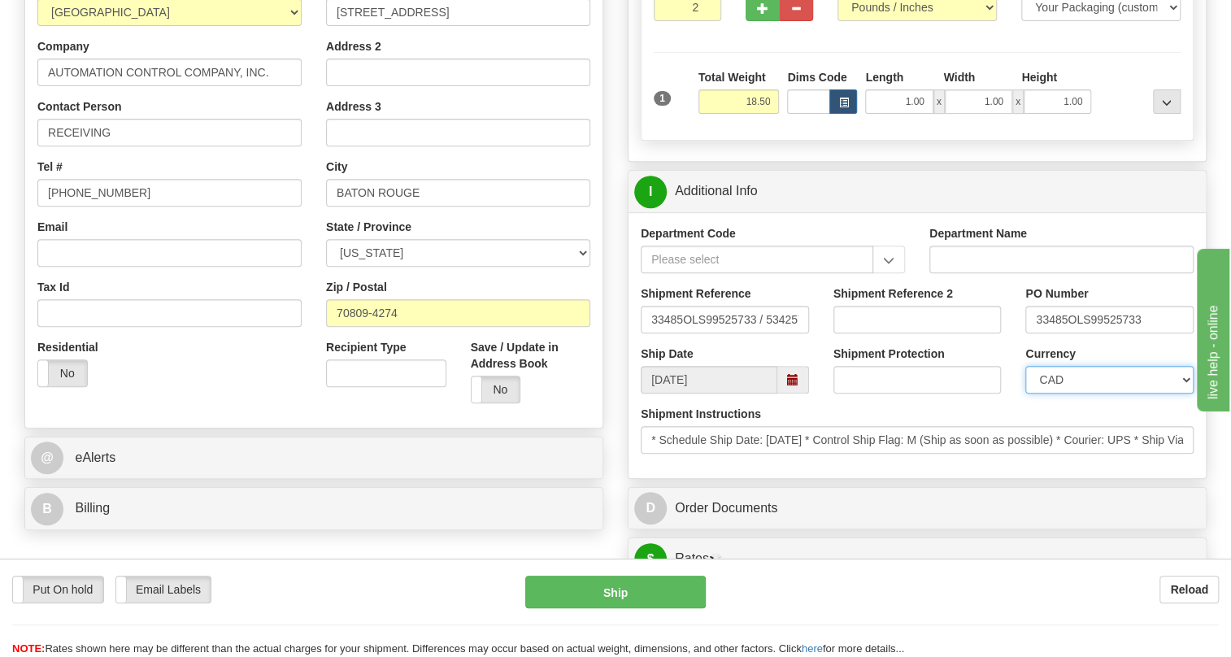
click at [1092, 394] on select "CAD USD EUR ZAR RON ANG ARN AUD AUS AWG BBD BFR BGN BHD BMD BND BRC BRL CHP CKZ…" at bounding box center [1110, 380] width 168 height 28
select select "1"
click at [1026, 394] on select "CAD USD EUR ZAR RON ANG ARN AUD AUS AWG BBD BFR BGN BHD BMD BND BRC BRL CHP CKZ…" at bounding box center [1110, 380] width 168 height 28
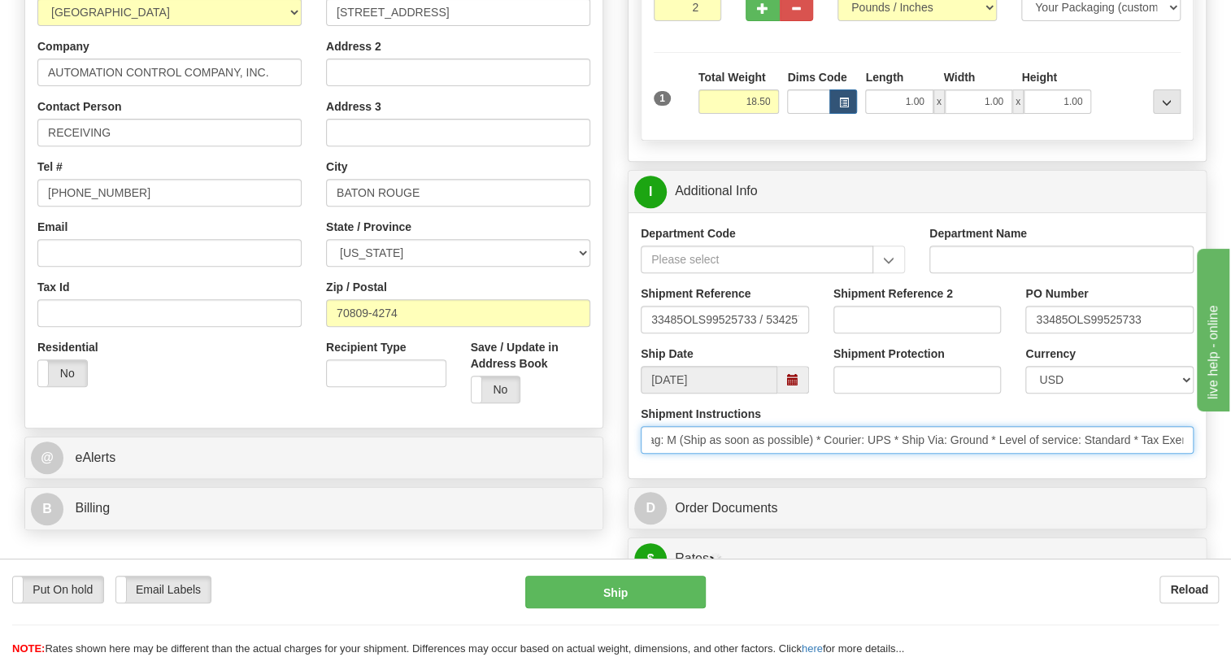
scroll to position [0, 258]
drag, startPoint x: 1078, startPoint y: 480, endPoint x: 1120, endPoint y: 486, distance: 42.0
click at [1120, 454] on input "* Schedule Ship Date: 9/1/2025 * Control Ship Flag: M (Ship as soon as possible…" at bounding box center [917, 440] width 553 height 28
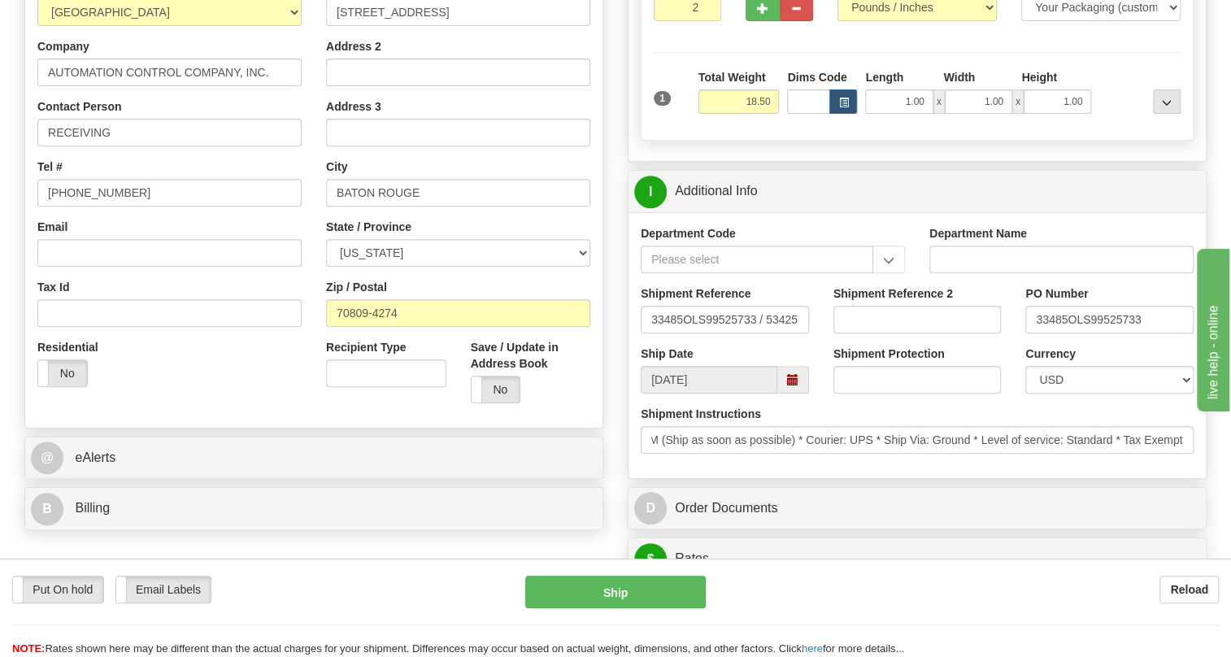
scroll to position [0, 0]
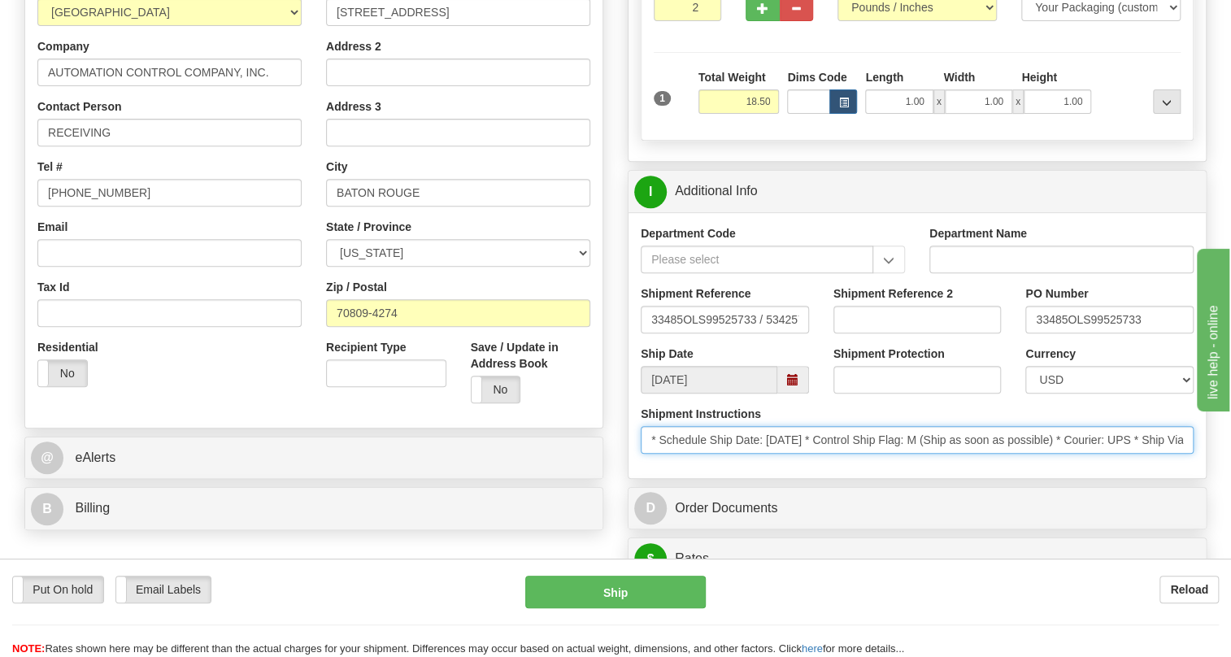
click at [1030, 454] on input "* Schedule Ship Date: 9/1/2025 * Control Ship Flag: M (Ship as soon as possible…" at bounding box center [917, 440] width 553 height 28
drag, startPoint x: 1121, startPoint y: 472, endPoint x: 1235, endPoint y: 488, distance: 115.8
click at [1231, 362] on html "Training Course Close Toggle navigation Settings Shipping Preferences New Sende…" at bounding box center [615, 33] width 1231 height 657
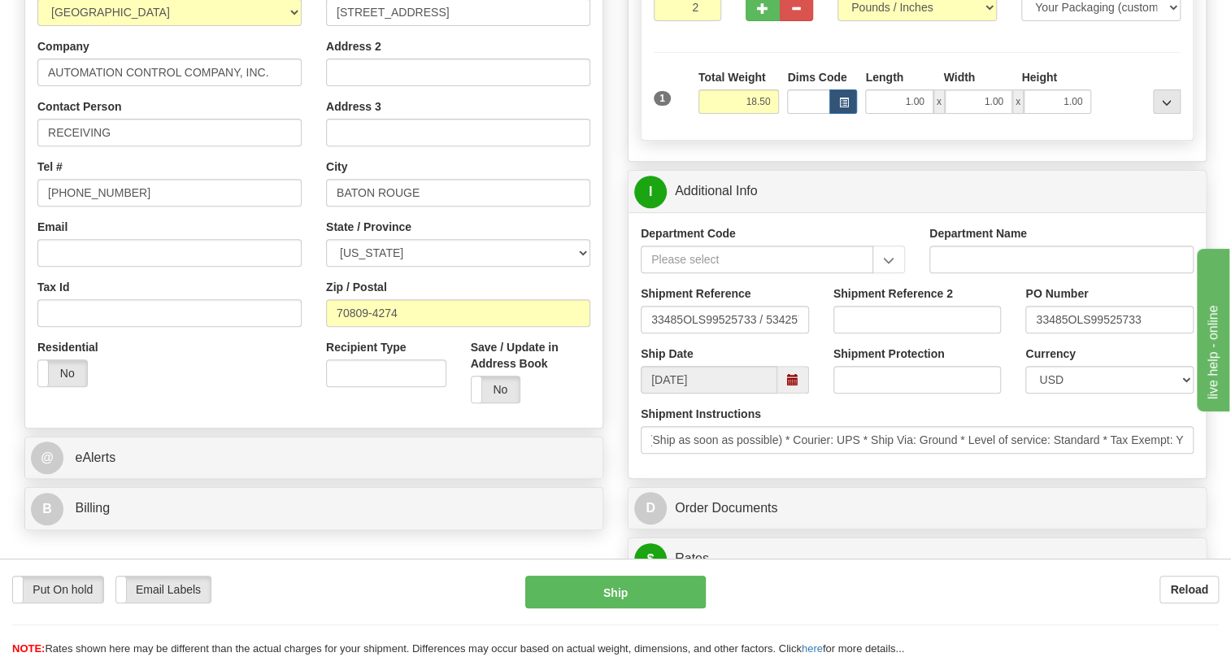
scroll to position [0, 0]
click at [976, 466] on div "Shipment Instructions * Schedule Ship Date: 9/1/2025 * Control Ship Flag: M (Sh…" at bounding box center [917, 436] width 577 height 60
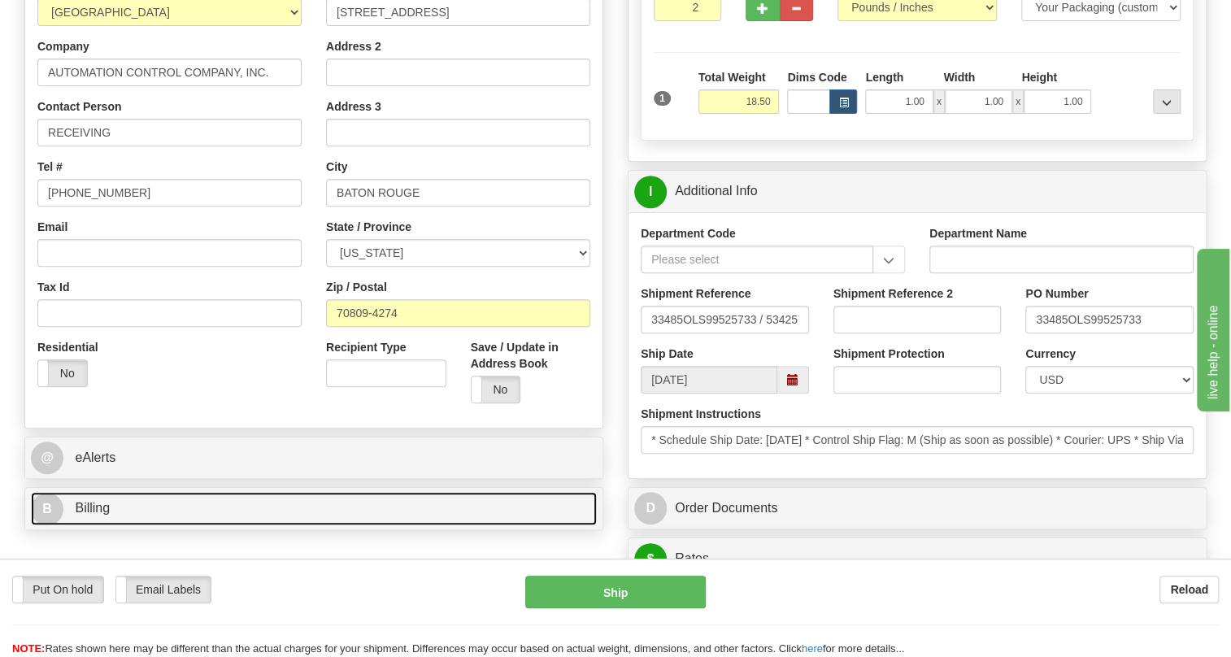
click at [91, 515] on span "Billing" at bounding box center [92, 508] width 35 height 14
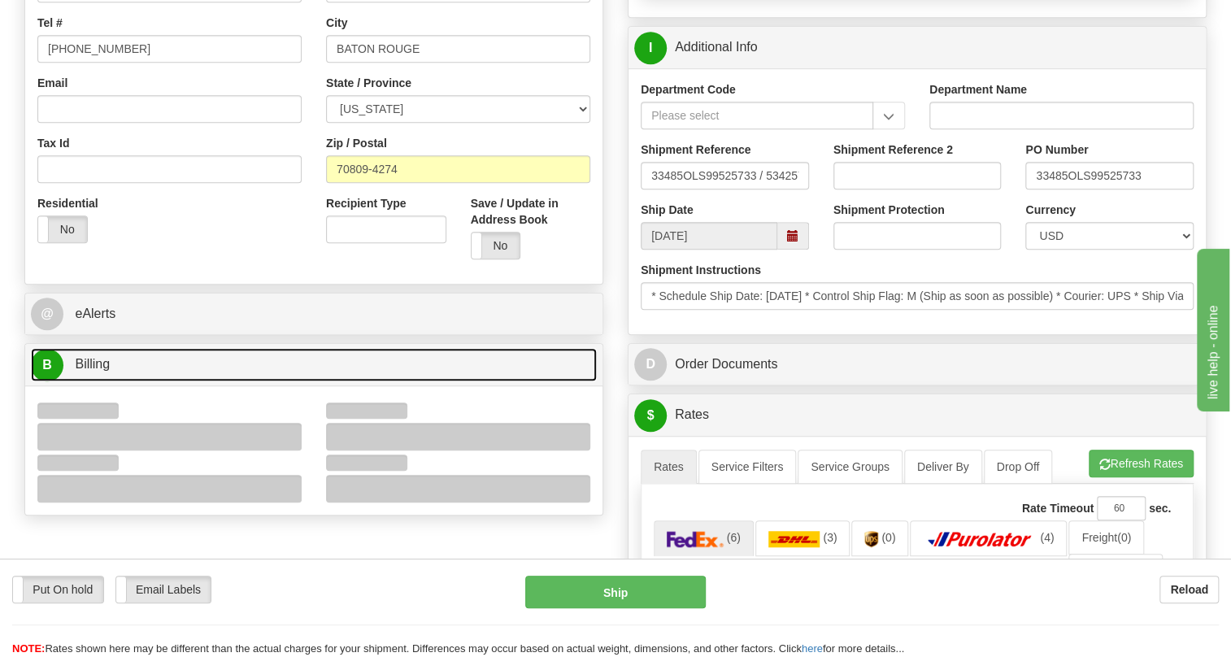
scroll to position [443, 0]
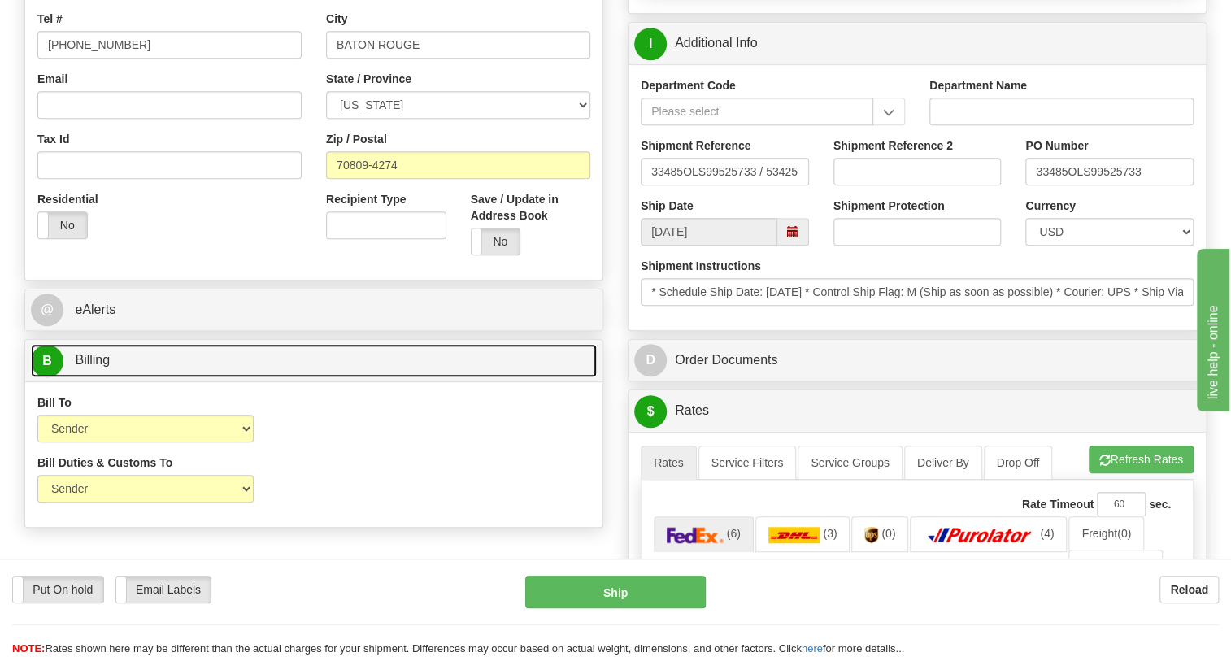
click at [95, 367] on span "Billing" at bounding box center [92, 360] width 35 height 14
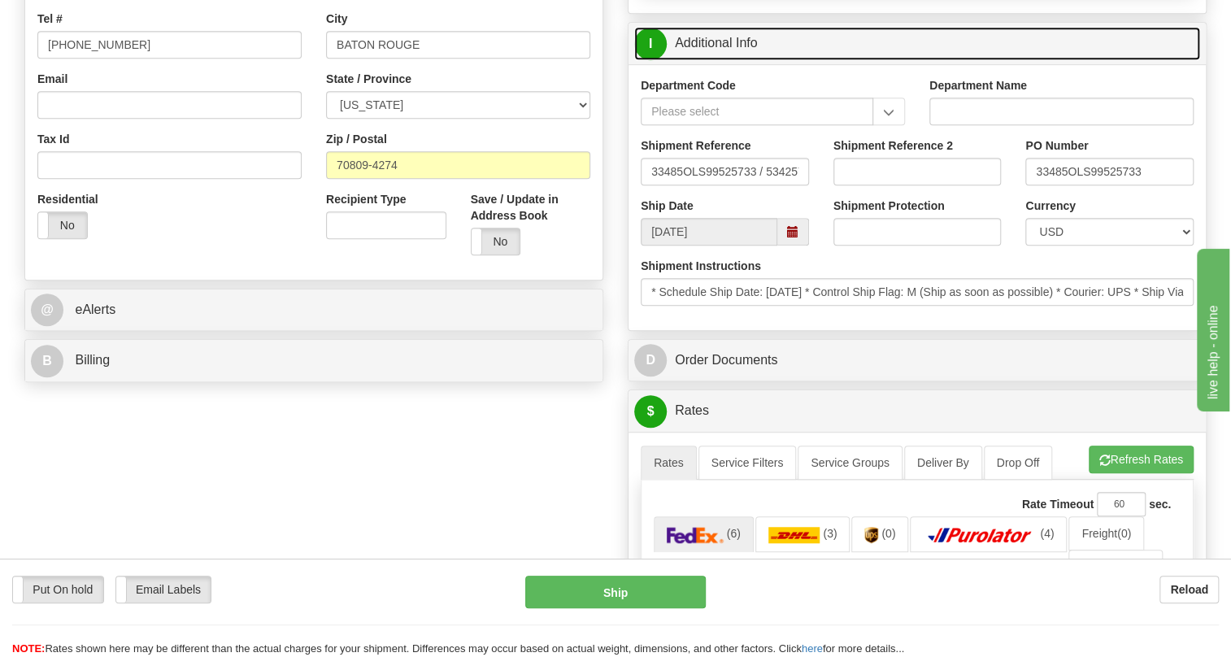
click at [721, 60] on link "I Additional Info" at bounding box center [917, 43] width 566 height 33
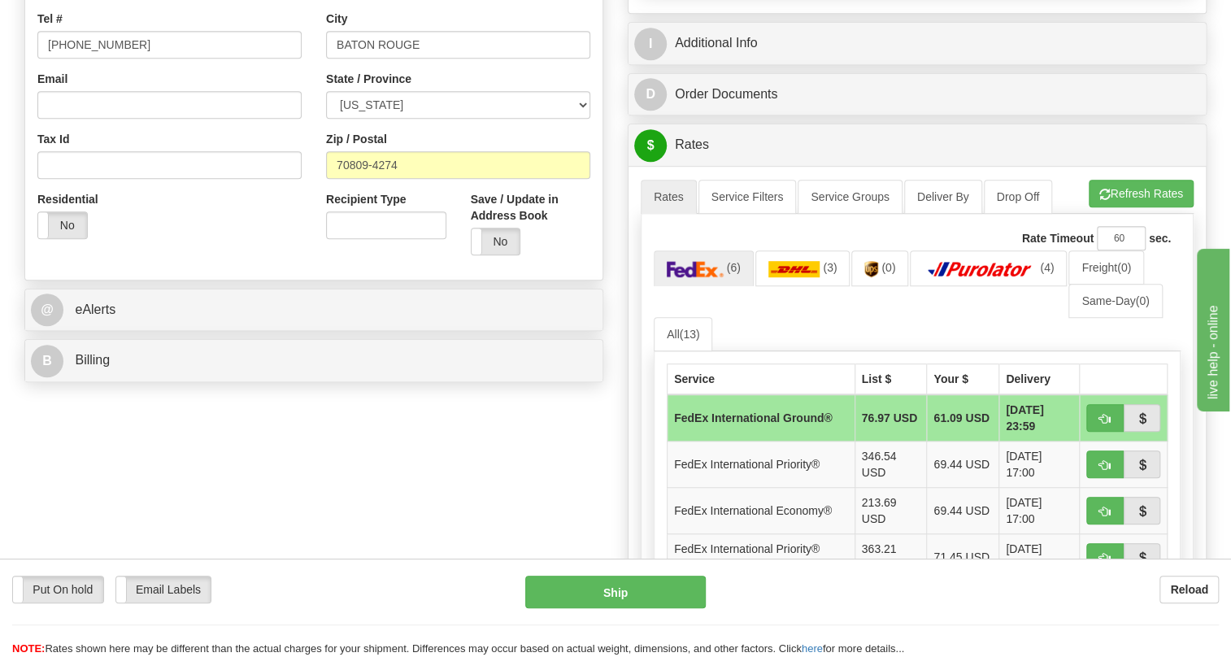
click at [651, 533] on div "Rate Timeout 60 sec. (6) (3) (0) (4) Freight" at bounding box center [917, 507] width 553 height 586
paste input "STEVE GERALD"
type input "RECEIVING / Steve Gerald"
click at [85, 59] on input "[PHONE_NUMBER]" at bounding box center [169, 45] width 264 height 28
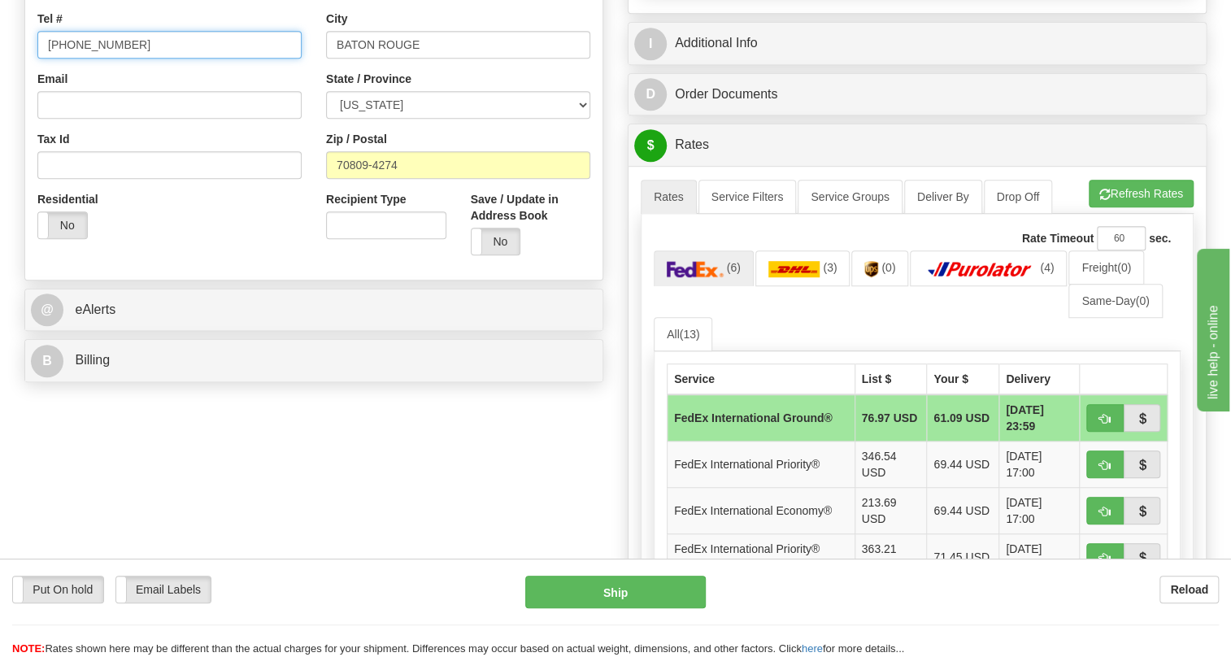
click at [85, 59] on input "[PHONE_NUMBER]" at bounding box center [169, 45] width 264 height 28
paste input "225-752-0337"
type input "225-752-0337"
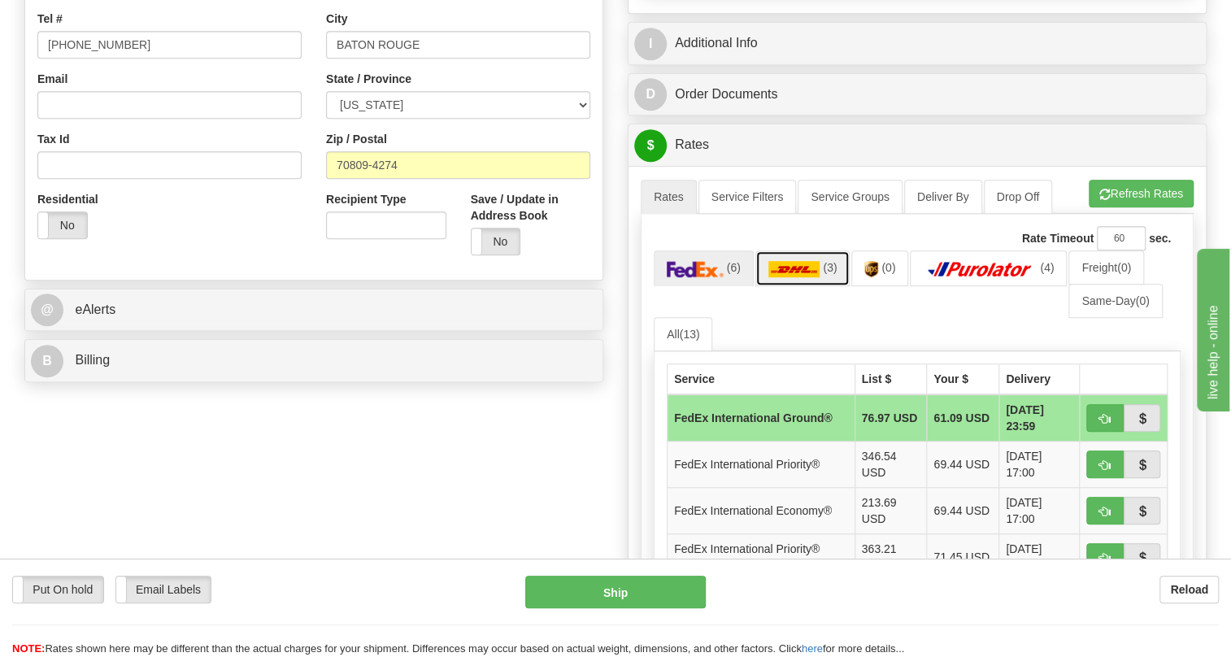
click at [805, 277] on img at bounding box center [795, 269] width 52 height 16
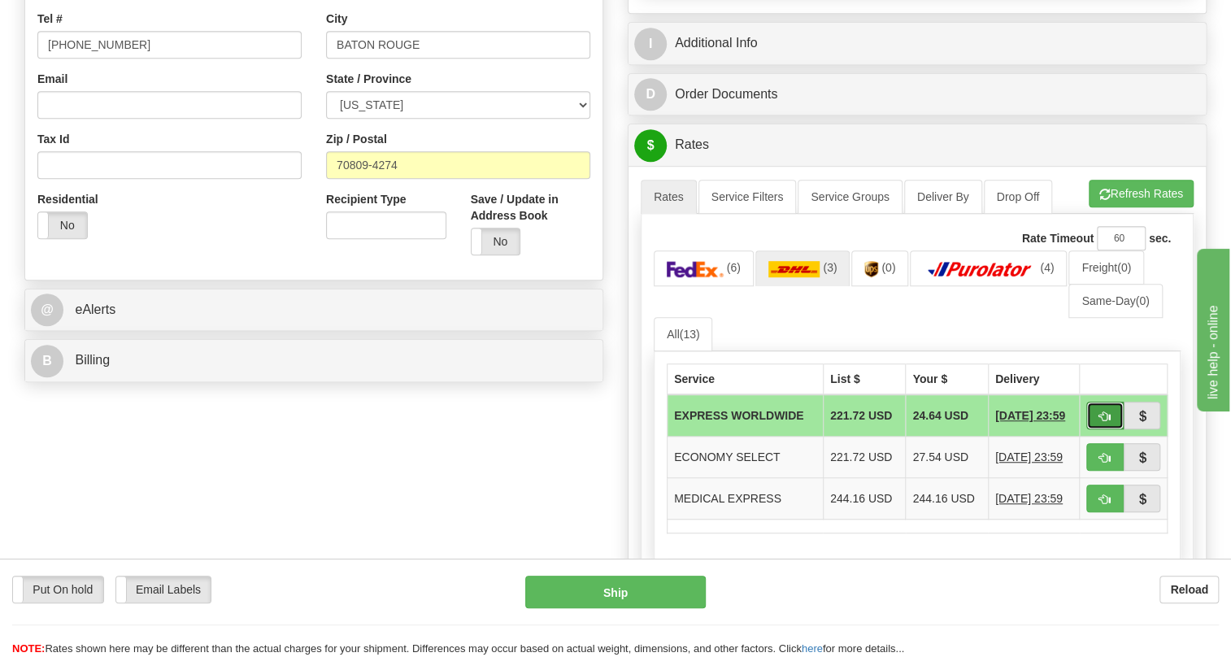
click at [1101, 422] on span "button" at bounding box center [1105, 417] width 11 height 11
type input "P"
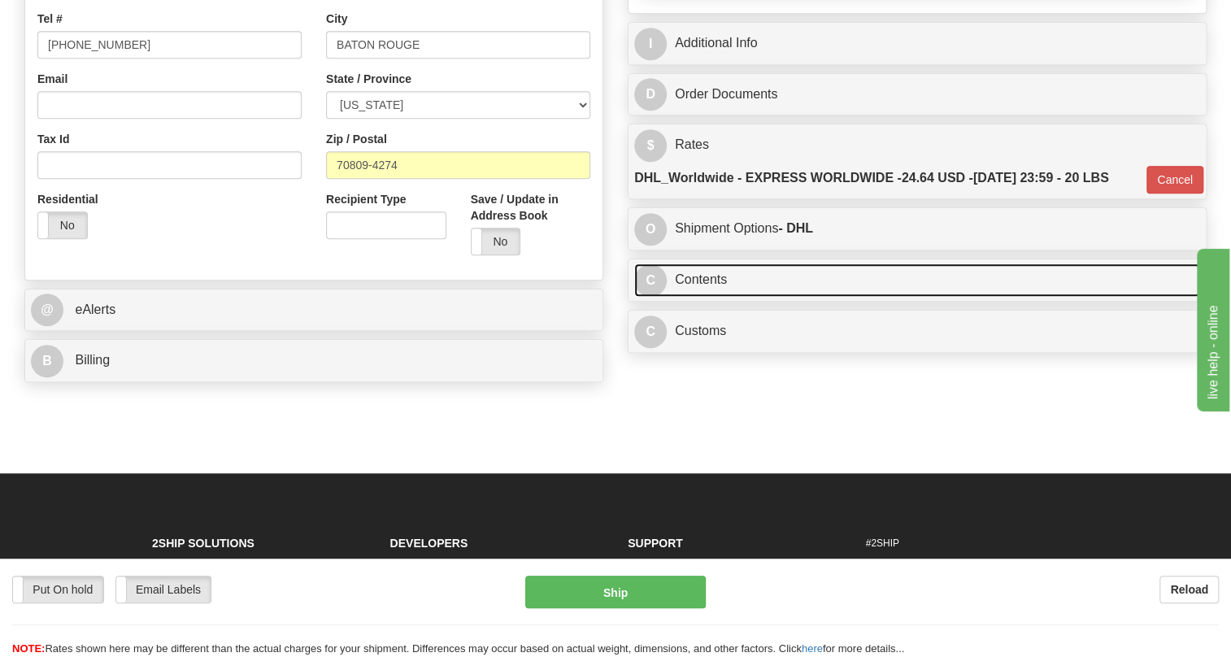
click at [704, 297] on link "C Contents" at bounding box center [917, 280] width 566 height 33
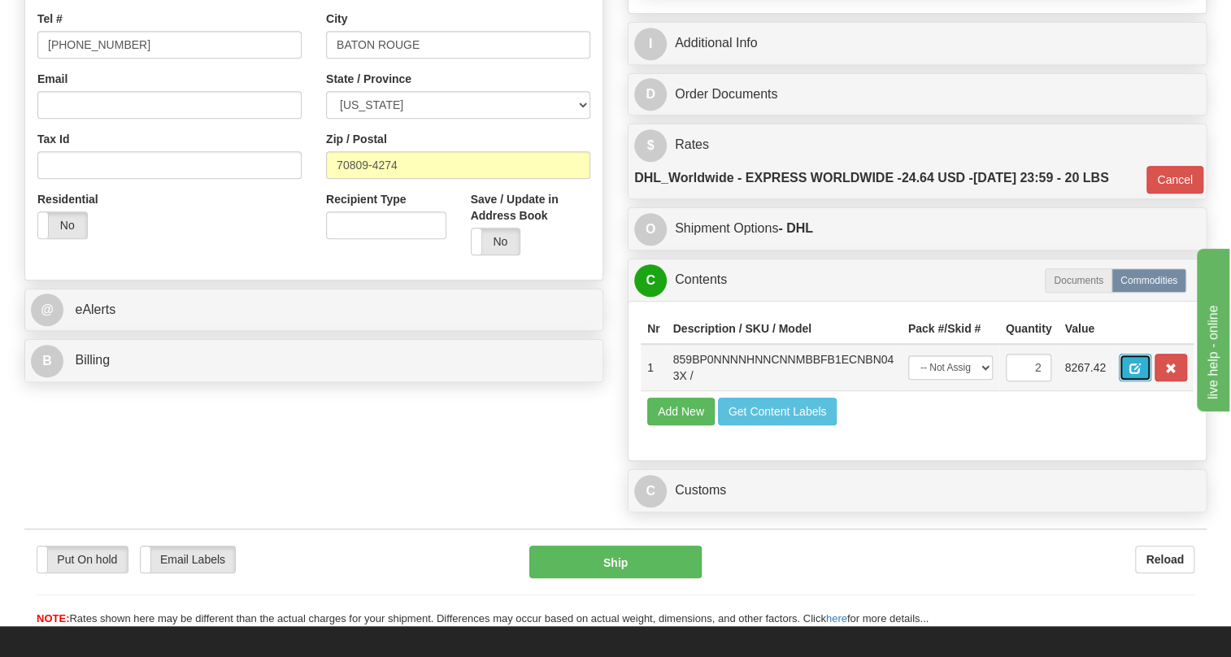
click at [1135, 374] on span "button" at bounding box center [1135, 369] width 11 height 11
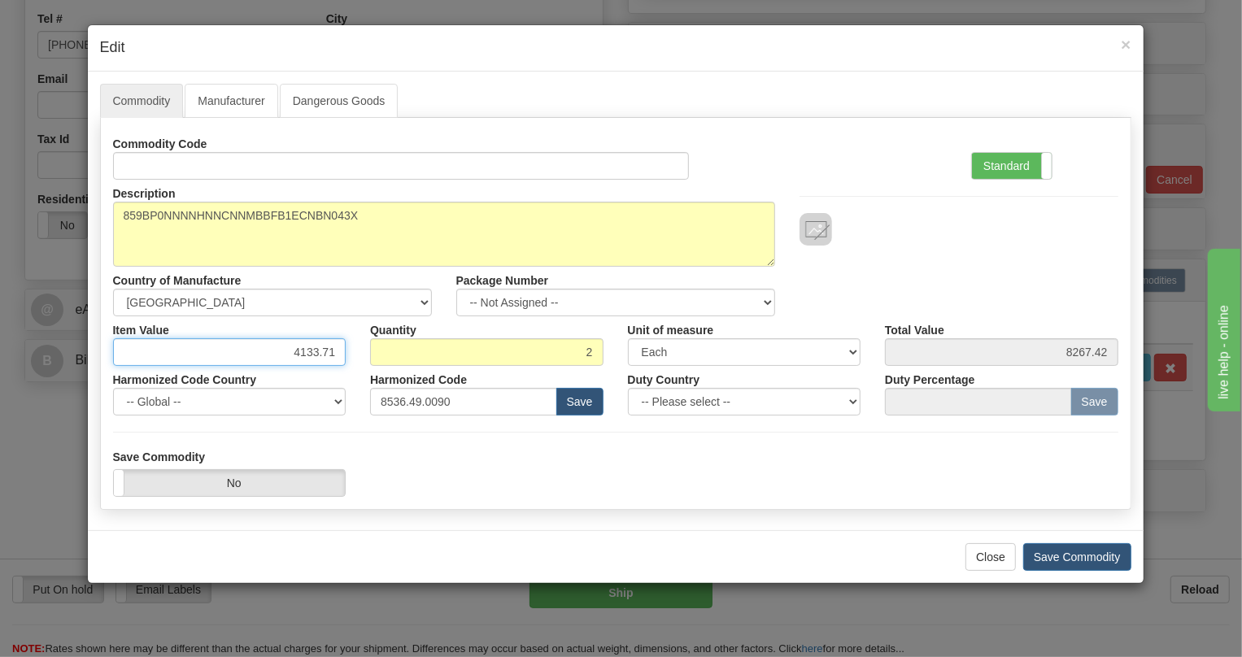
click at [315, 352] on input "4133.71" at bounding box center [229, 352] width 233 height 28
type input "3465.42"
type input "6930.84"
click at [1001, 162] on label "Standard" at bounding box center [1012, 166] width 80 height 26
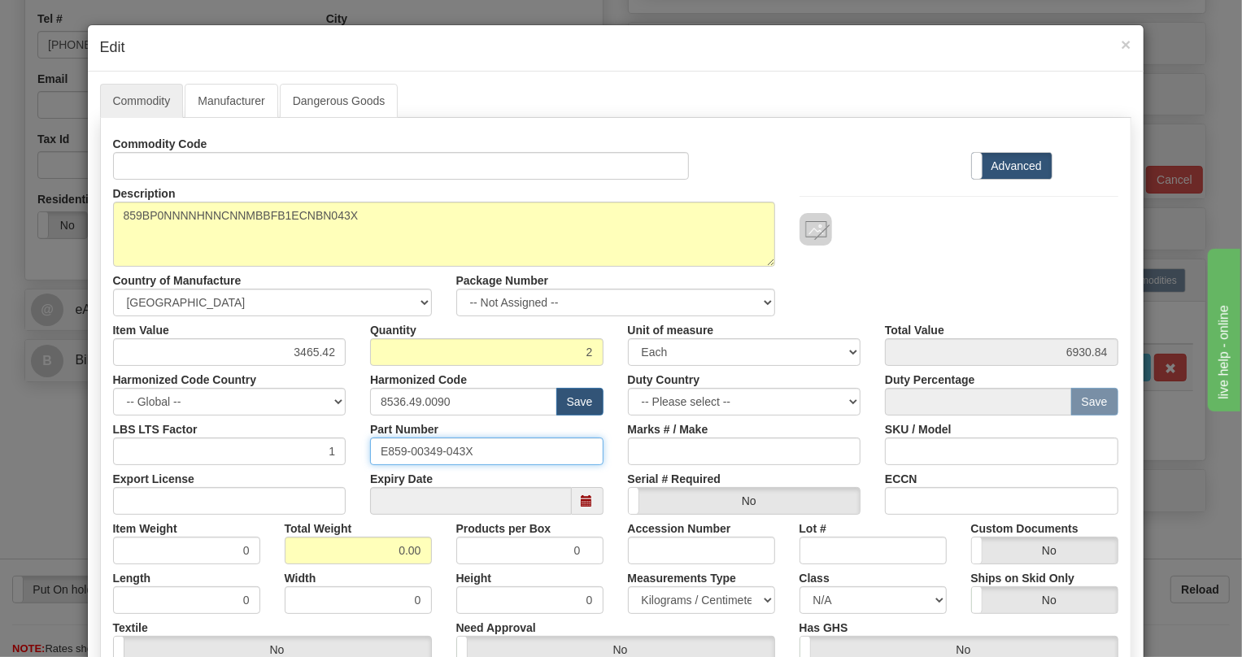
click at [428, 451] on input "E859-00349-043X" at bounding box center [486, 452] width 233 height 28
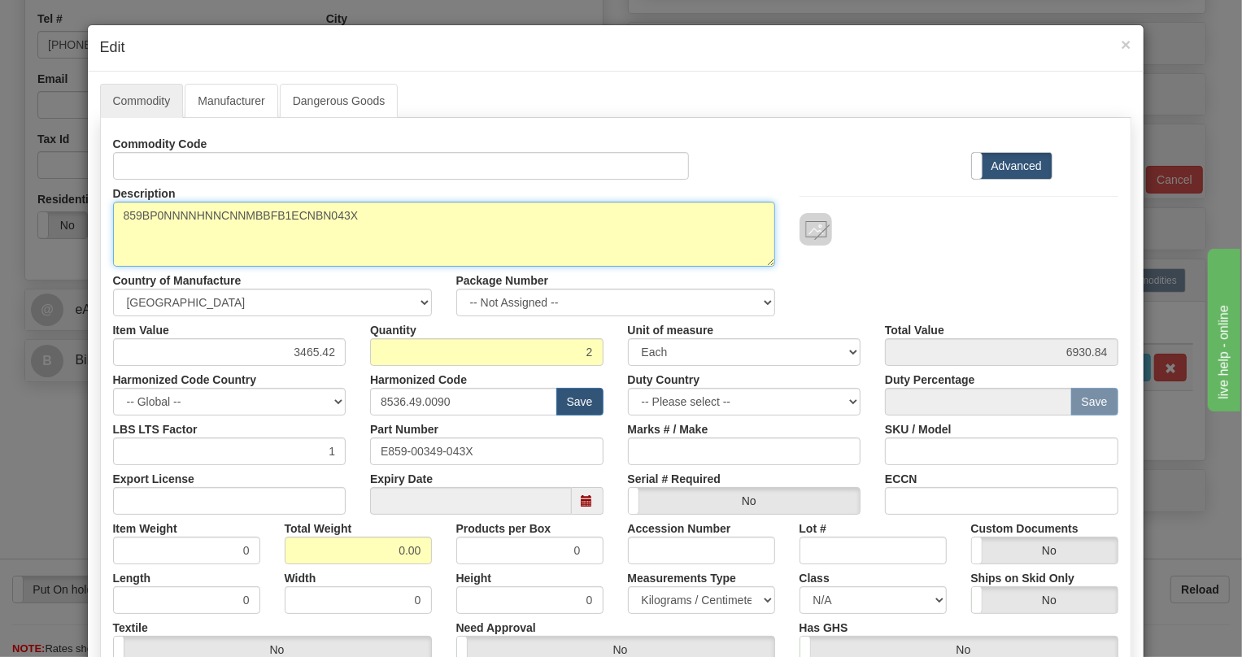
click at [225, 218] on textarea "859BP0NNNNHNNCNNMBBFB1ECNBN043X" at bounding box center [444, 234] width 662 height 65
paste textarea
type textarea "859BP0NNNNHNNCNNMBBFB1ECNBN"
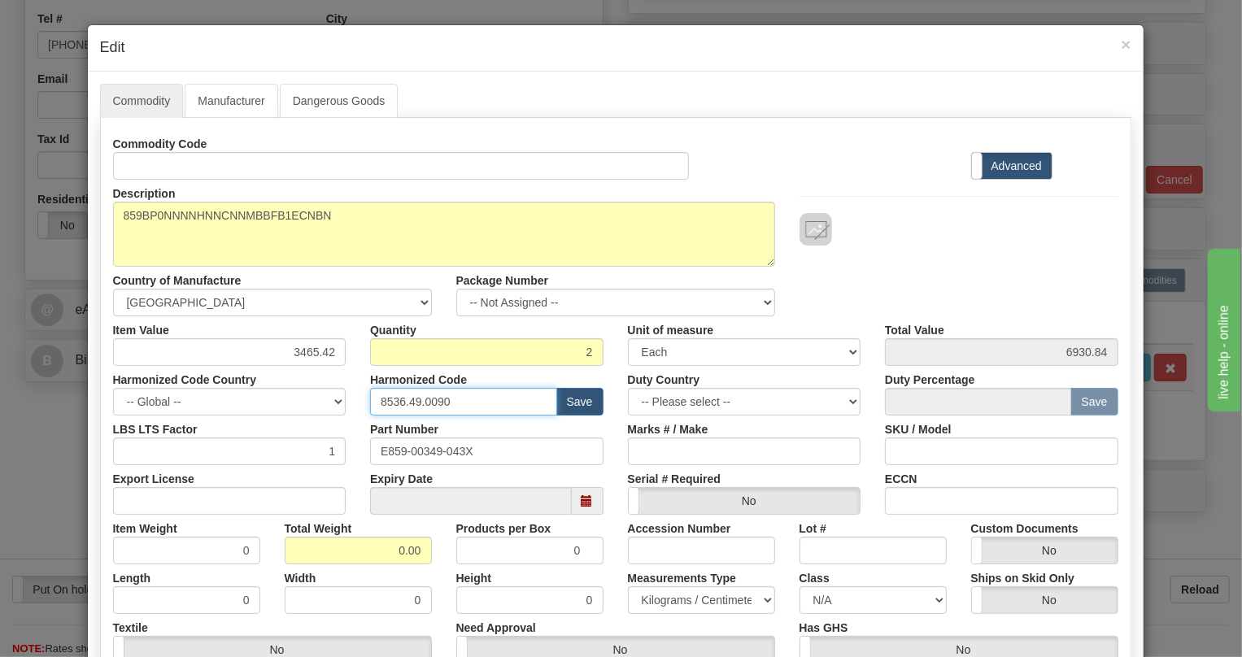
click at [423, 401] on input "8536.49.0090" at bounding box center [463, 402] width 187 height 28
paste input "7.10.916"
type input "8537.10.9160"
click at [370, 553] on input "0.00" at bounding box center [358, 551] width 147 height 28
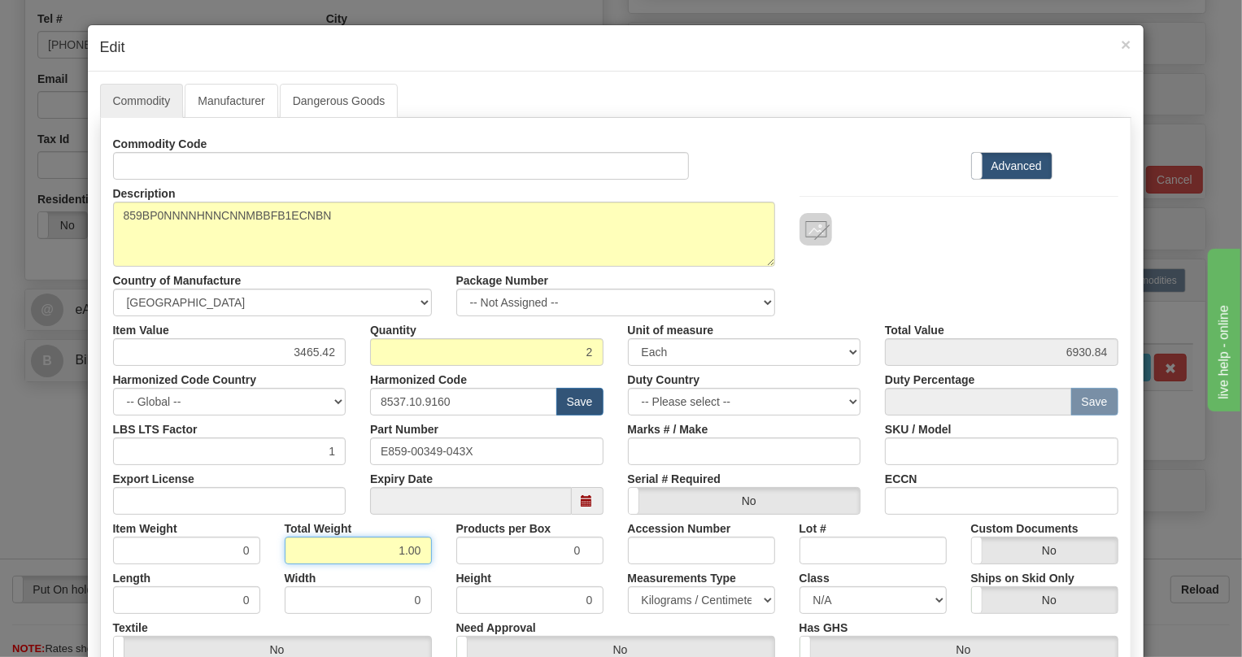
type input "1.00"
type input "0.5000"
click at [699, 595] on select "Pounds / Inches Kilograms / Centimeters" at bounding box center [701, 600] width 147 height 28
select select "0"
click at [628, 586] on select "Pounds / Inches Kilograms / Centimeters" at bounding box center [701, 600] width 147 height 28
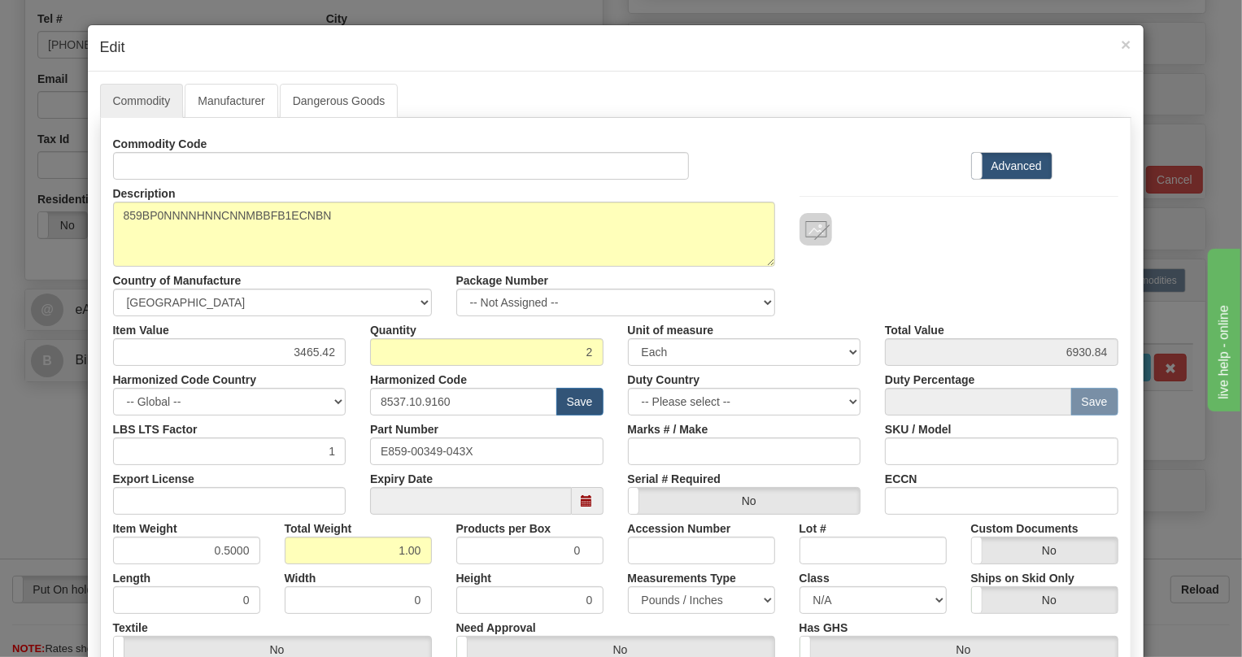
click at [616, 576] on div "Measurements Type Pounds / Inches Kilograms / Centimeters" at bounding box center [702, 589] width 172 height 50
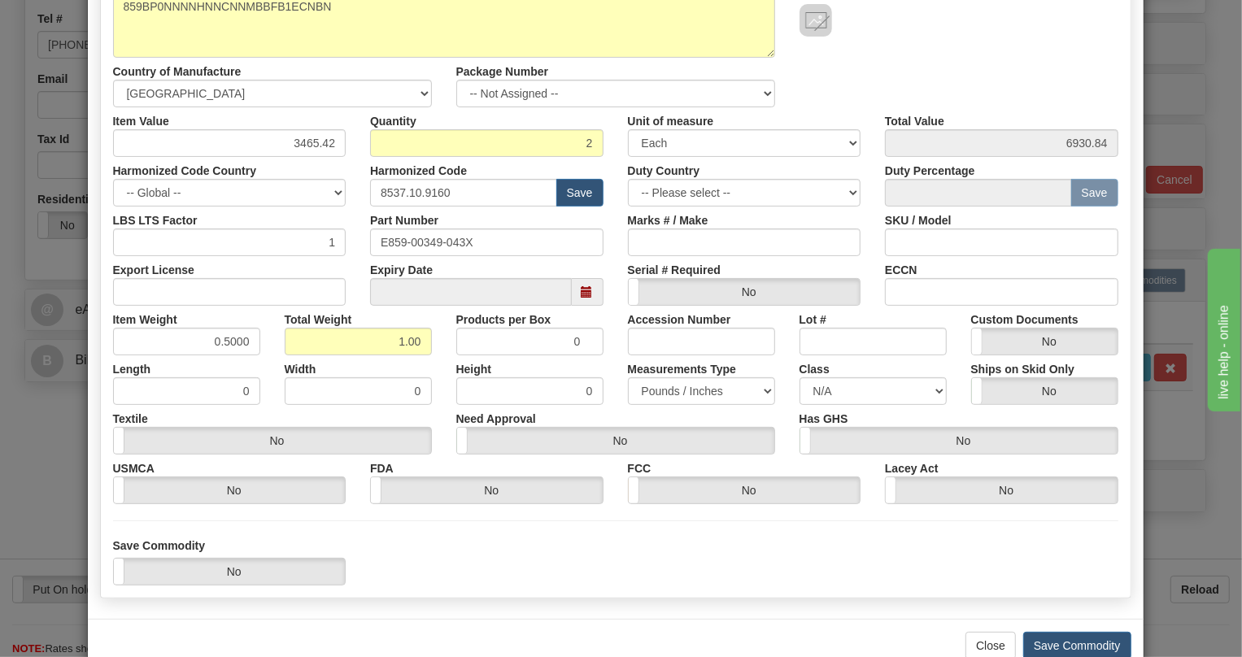
scroll to position [247, 0]
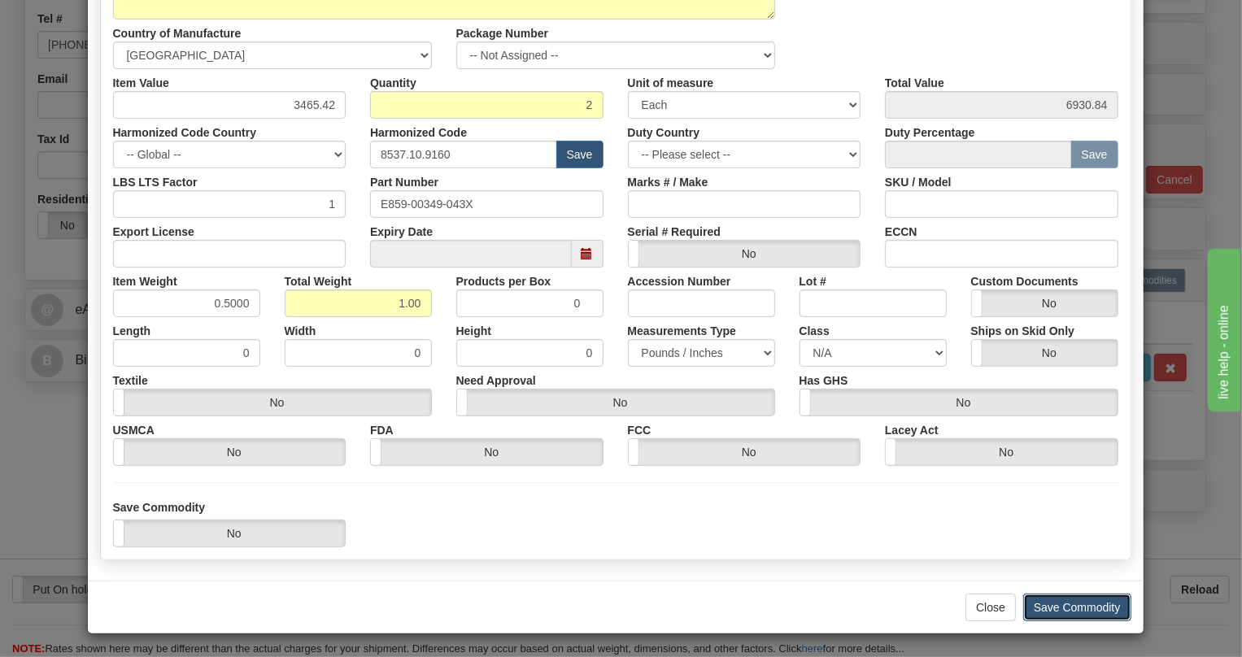
click at [1092, 608] on button "Save Commodity" at bounding box center [1077, 608] width 108 height 28
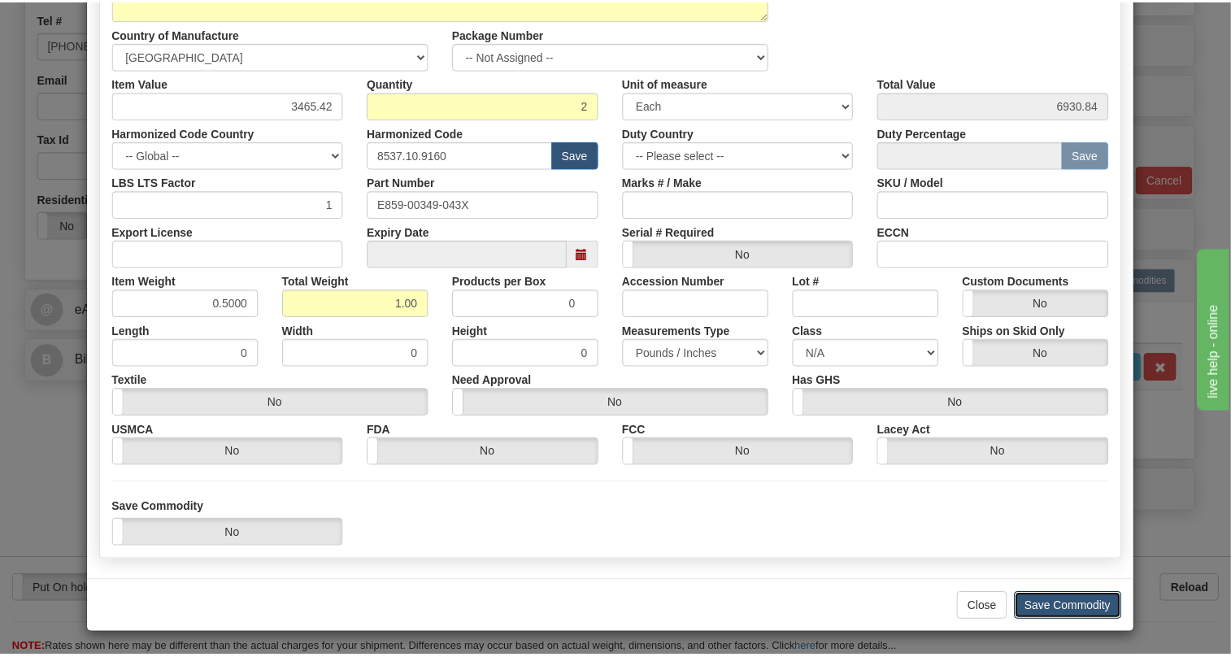
scroll to position [25, 0]
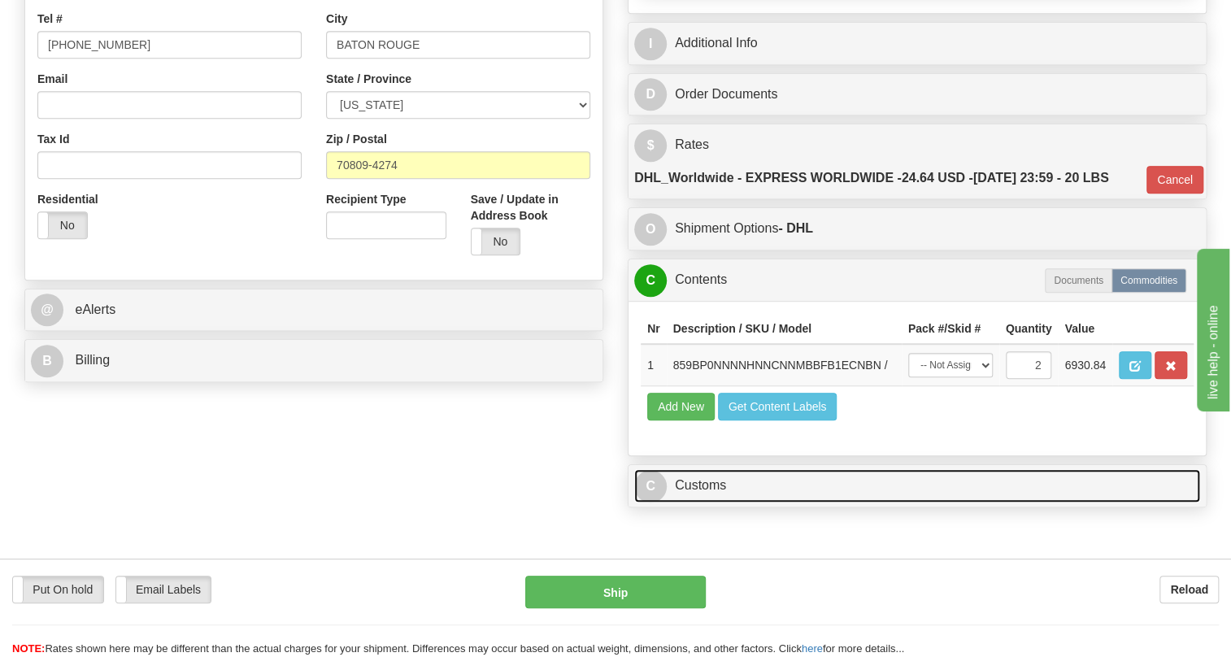
click at [710, 503] on link "C Customs" at bounding box center [917, 485] width 566 height 33
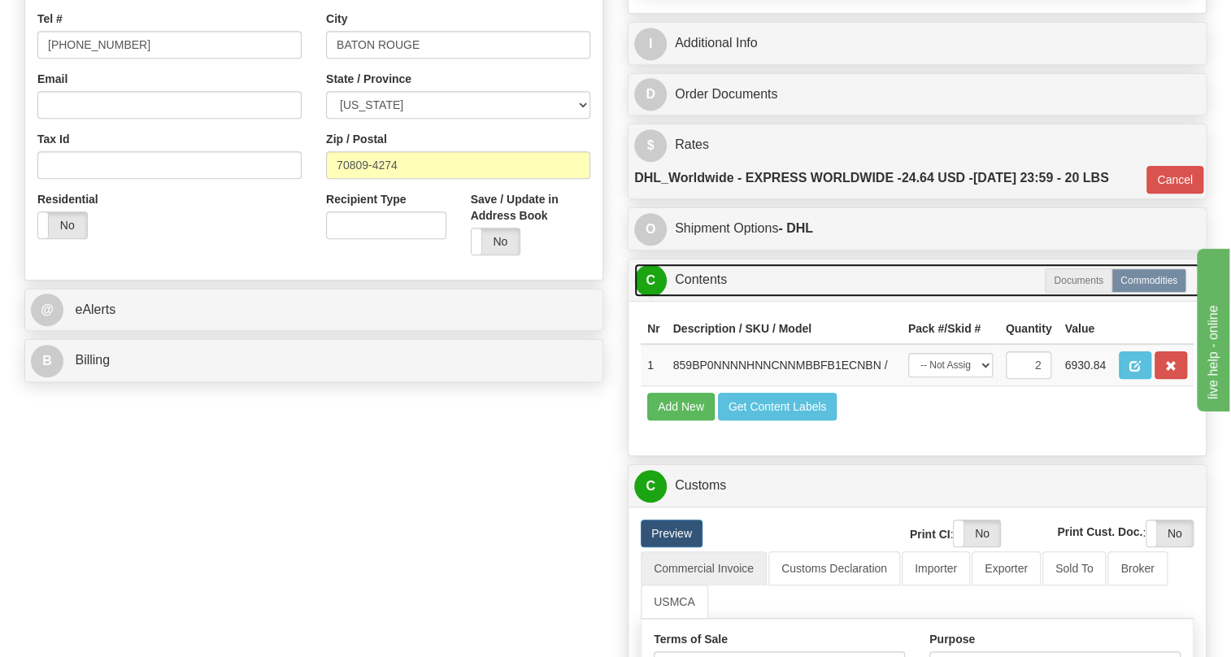
click at [709, 297] on link "C Contents" at bounding box center [917, 280] width 566 height 33
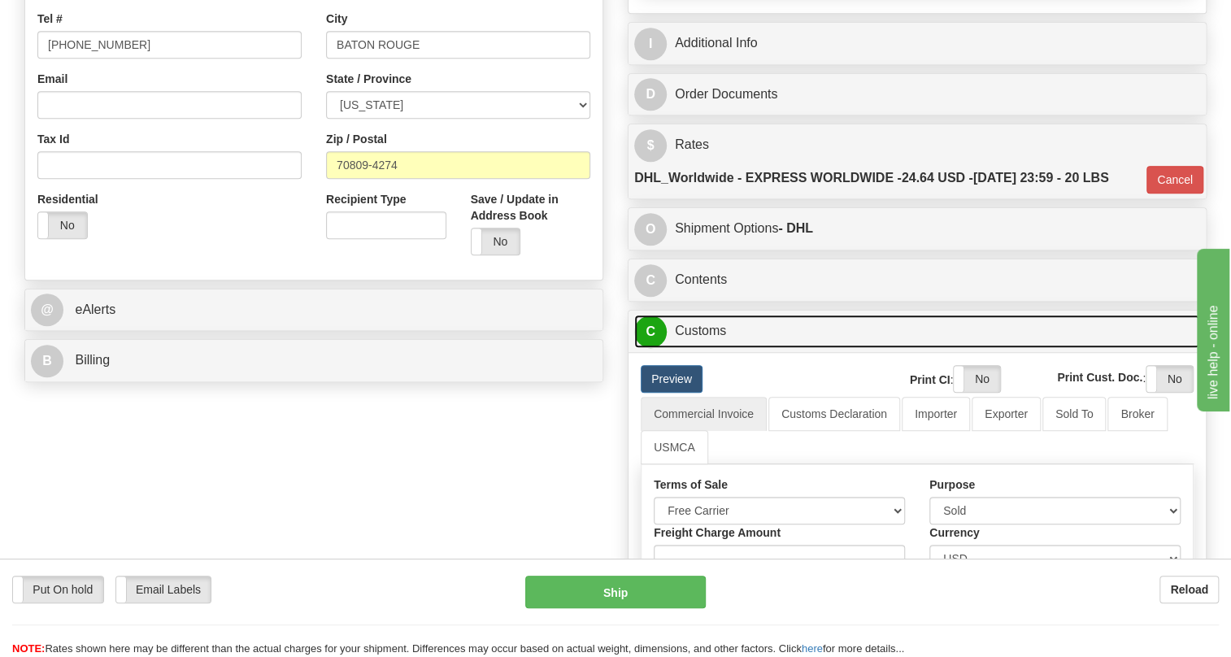
click at [715, 348] on link "C Customs" at bounding box center [917, 331] width 566 height 33
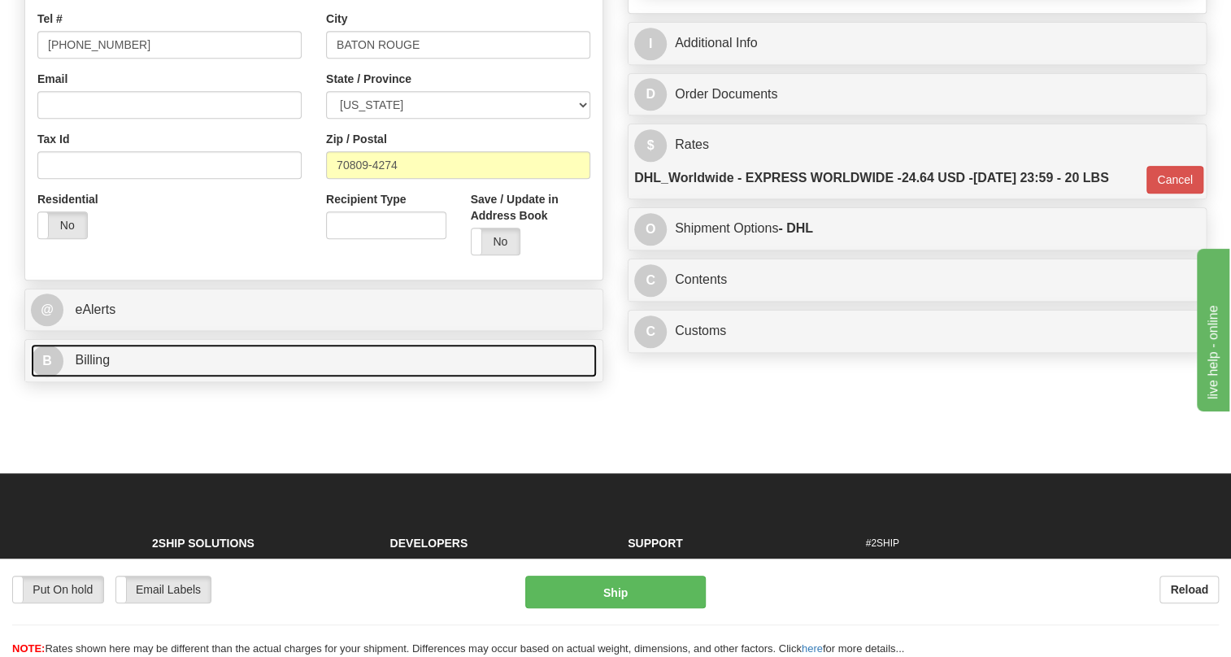
click at [89, 367] on span "Billing" at bounding box center [92, 360] width 35 height 14
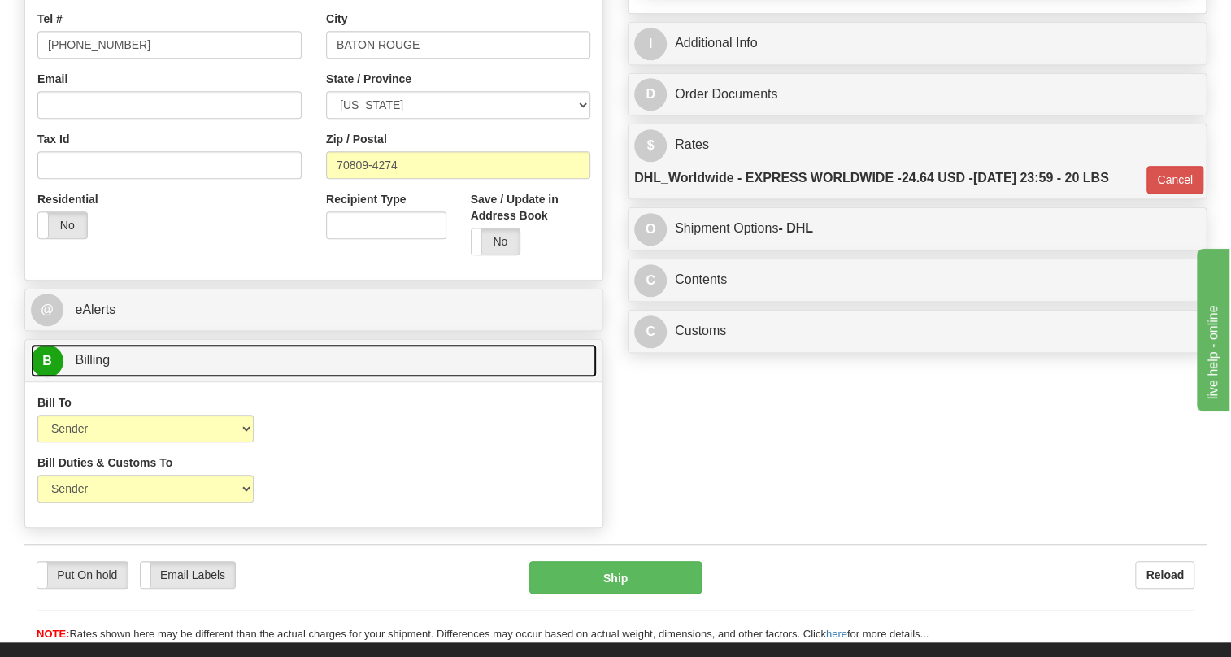
click at [89, 367] on span "Billing" at bounding box center [92, 360] width 35 height 14
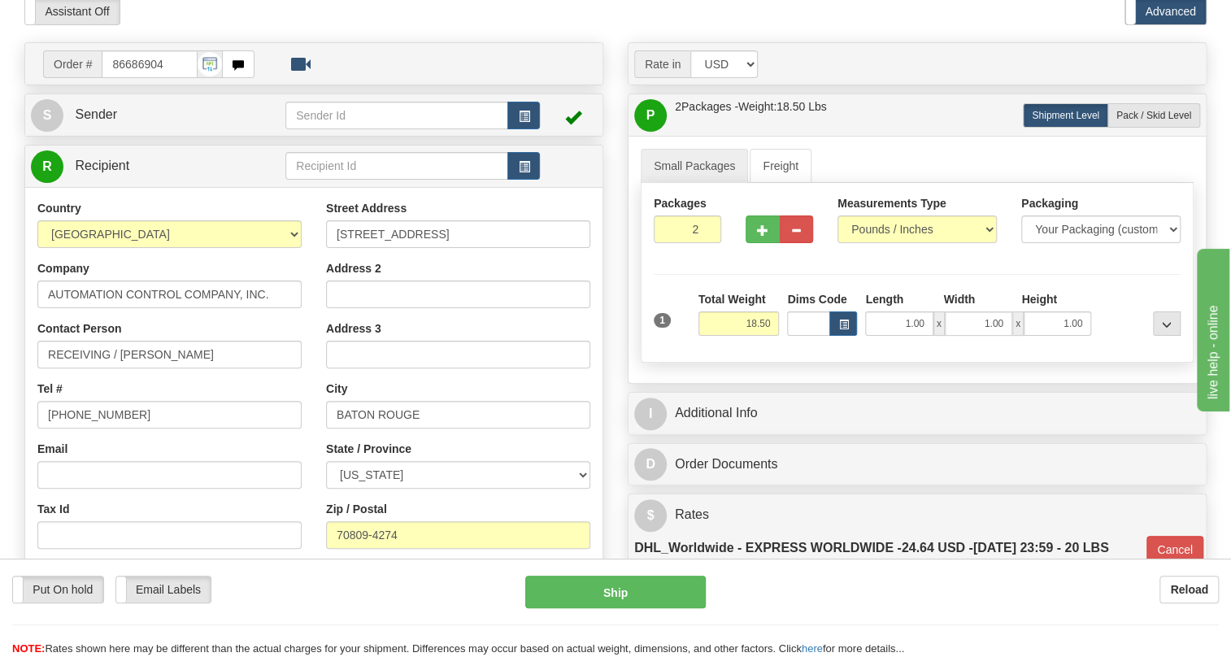
scroll to position [147, 0]
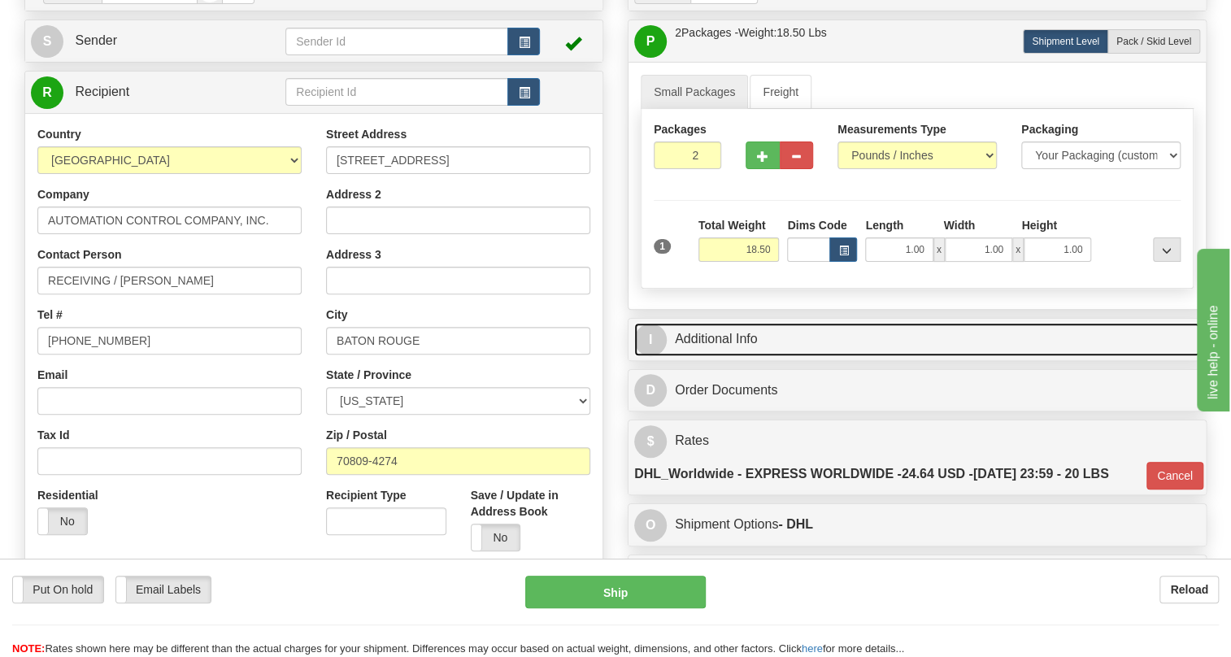
click at [715, 356] on link "I Additional Info" at bounding box center [917, 339] width 566 height 33
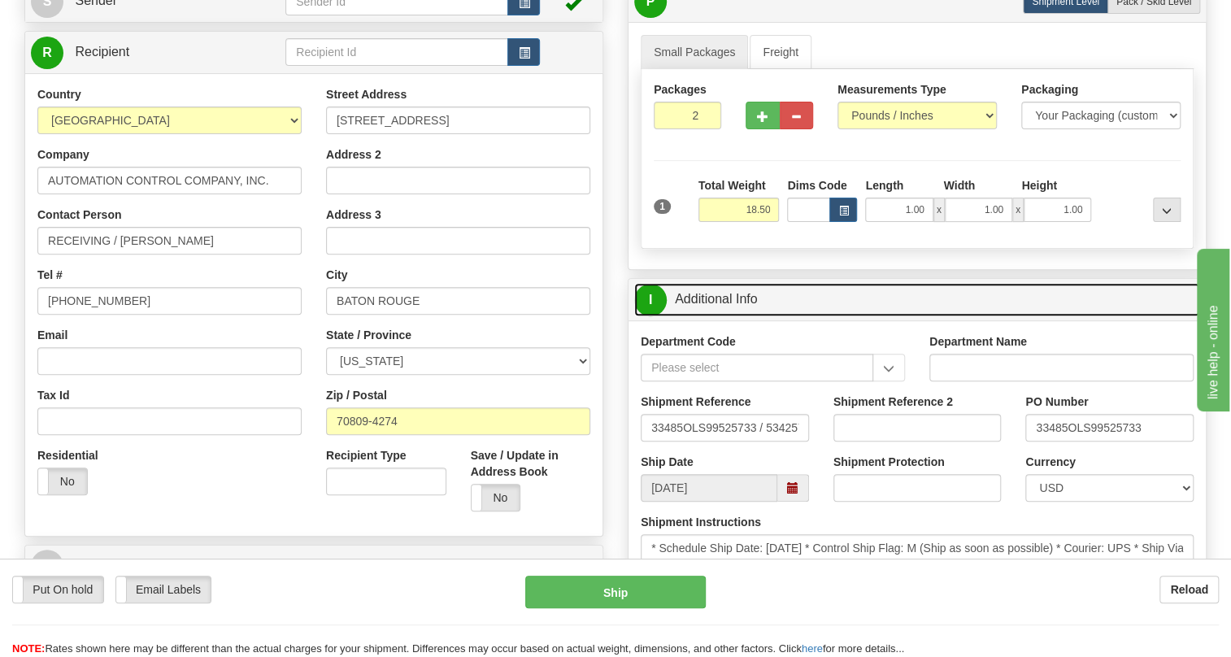
scroll to position [221, 0]
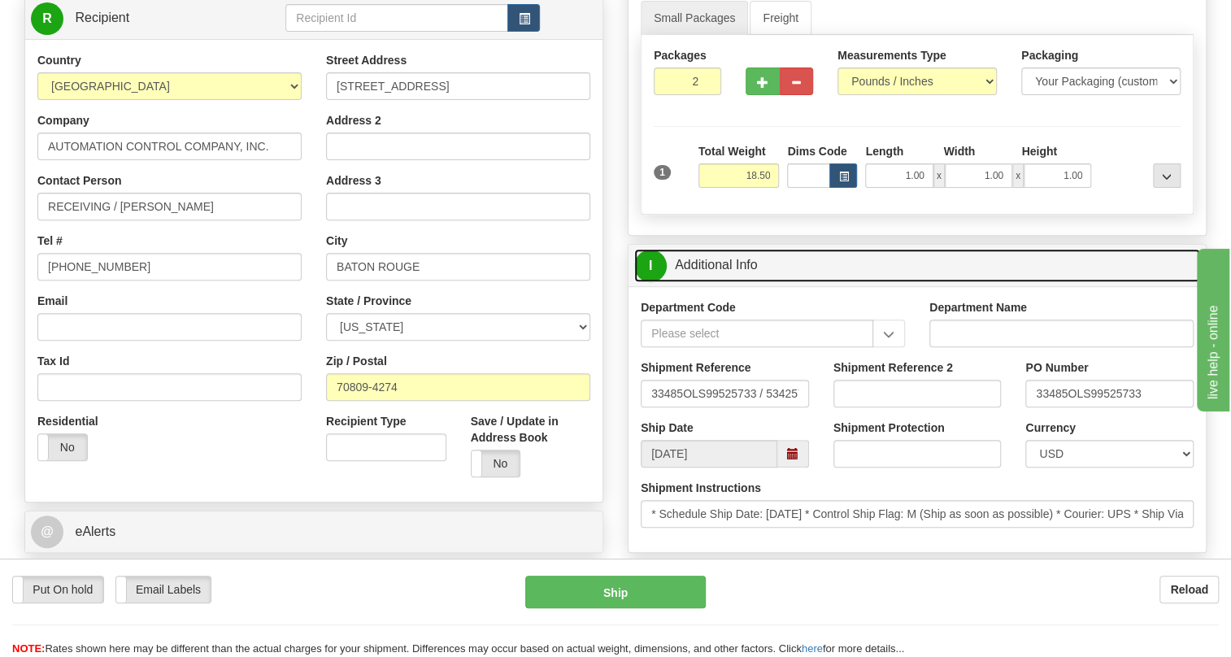
click at [717, 282] on link "I Additional Info" at bounding box center [917, 265] width 566 height 33
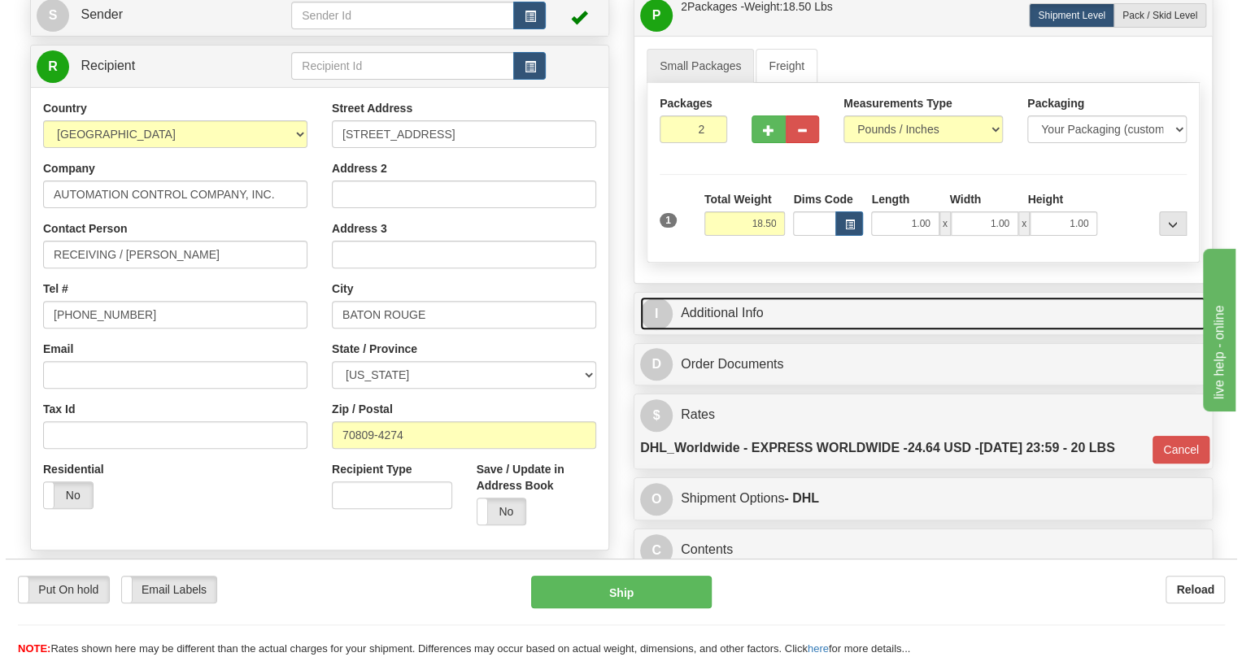
scroll to position [147, 0]
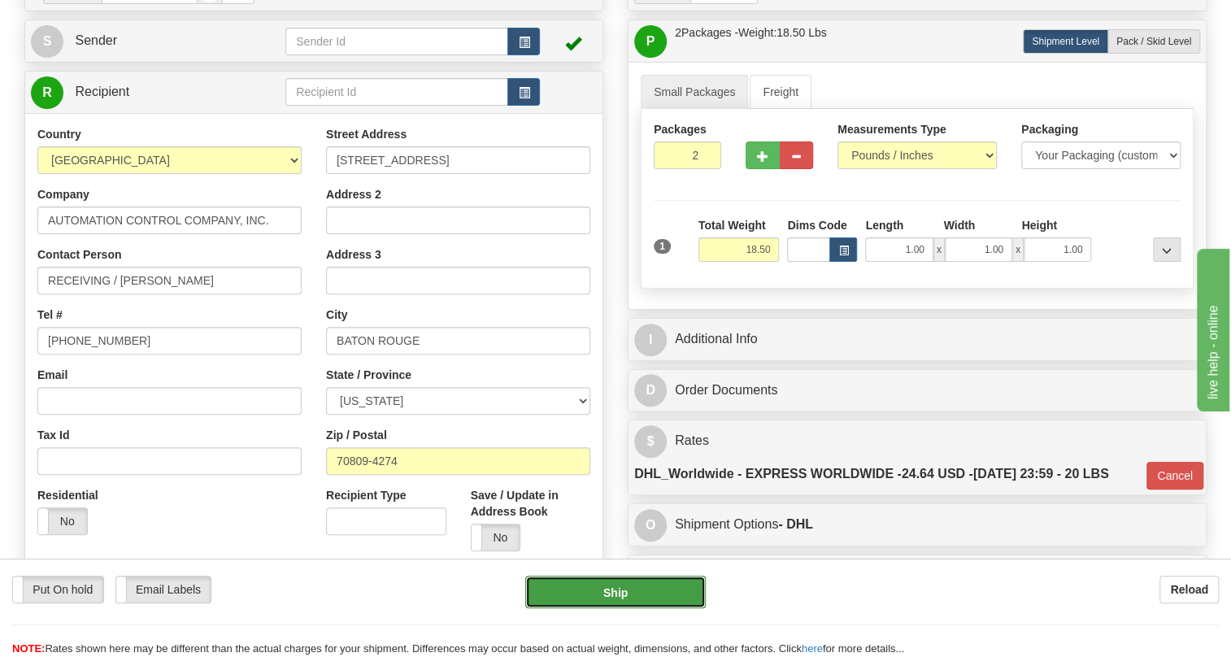
click at [614, 596] on button "Ship" at bounding box center [615, 592] width 181 height 33
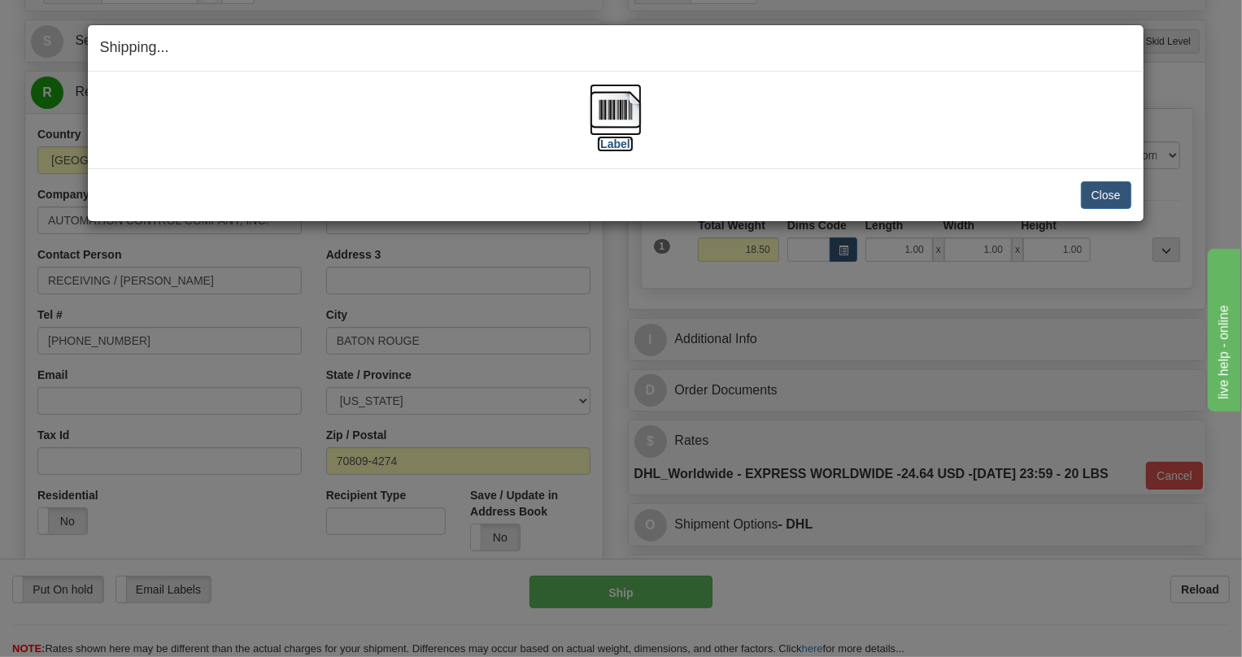
click at [617, 114] on img at bounding box center [616, 110] width 52 height 52
click at [1105, 195] on button "Close" at bounding box center [1106, 195] width 50 height 28
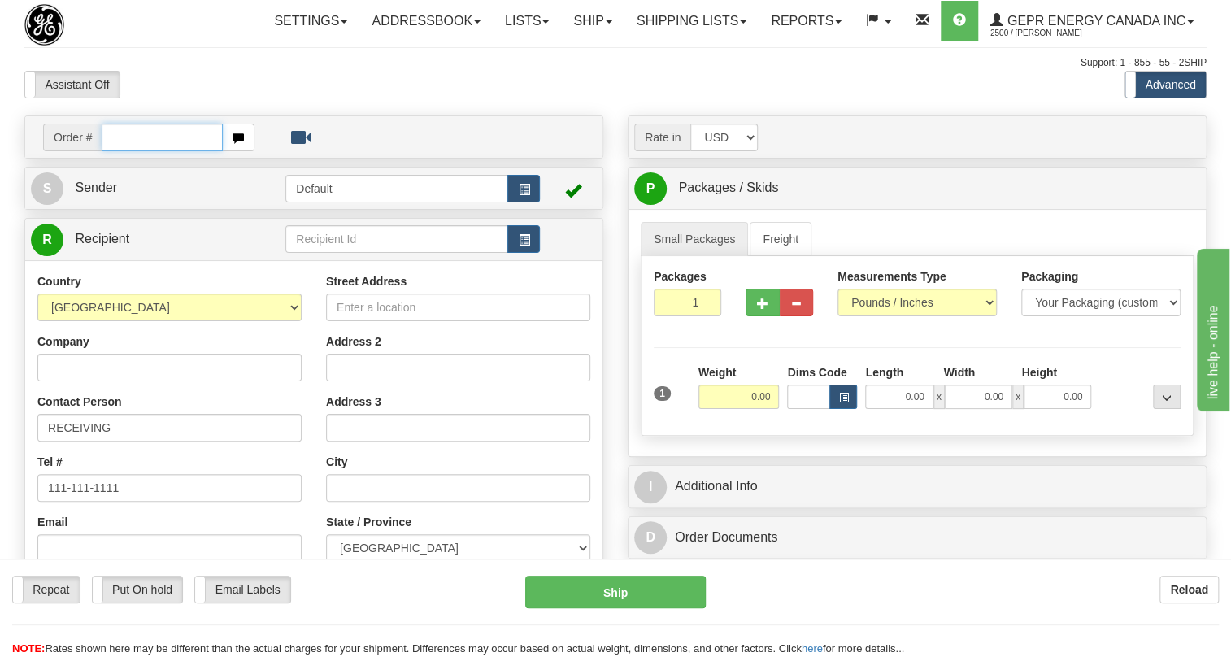
click at [159, 151] on input "text" at bounding box center [162, 138] width 121 height 28
paste input "0086686901"
click at [121, 151] on input "0086686901" at bounding box center [162, 138] width 121 height 28
type input "86686901"
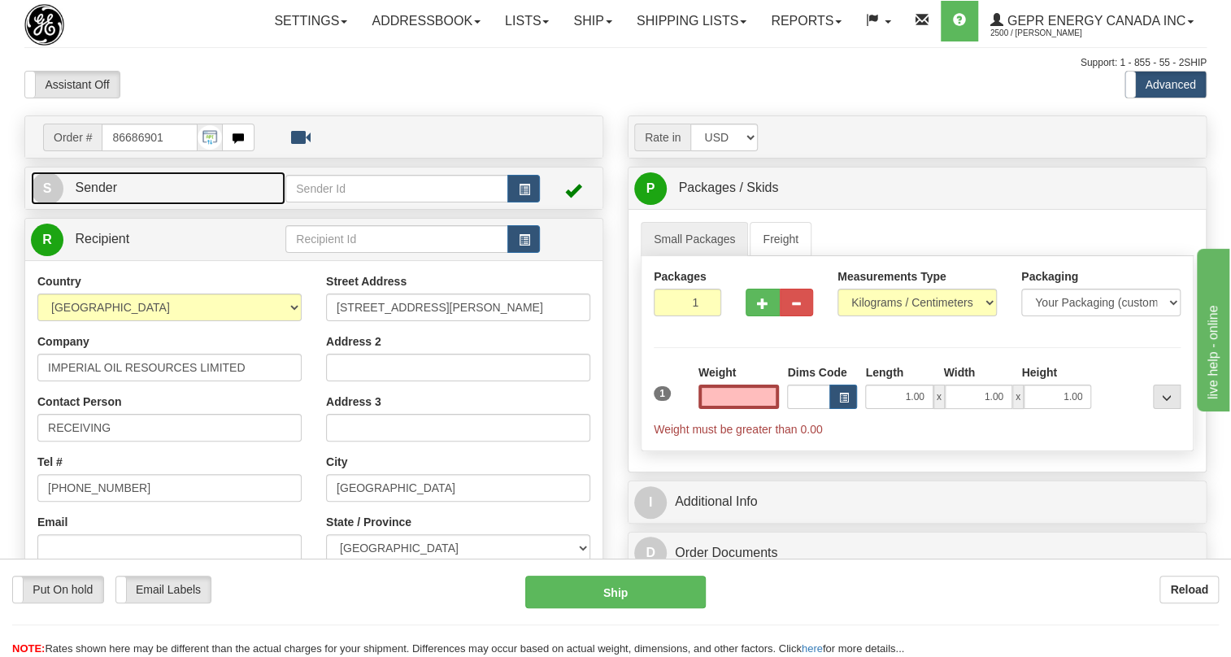
type input "0.00"
drag, startPoint x: 100, startPoint y: 225, endPoint x: 14, endPoint y: 254, distance: 90.8
click at [100, 194] on span "Sender" at bounding box center [96, 188] width 42 height 14
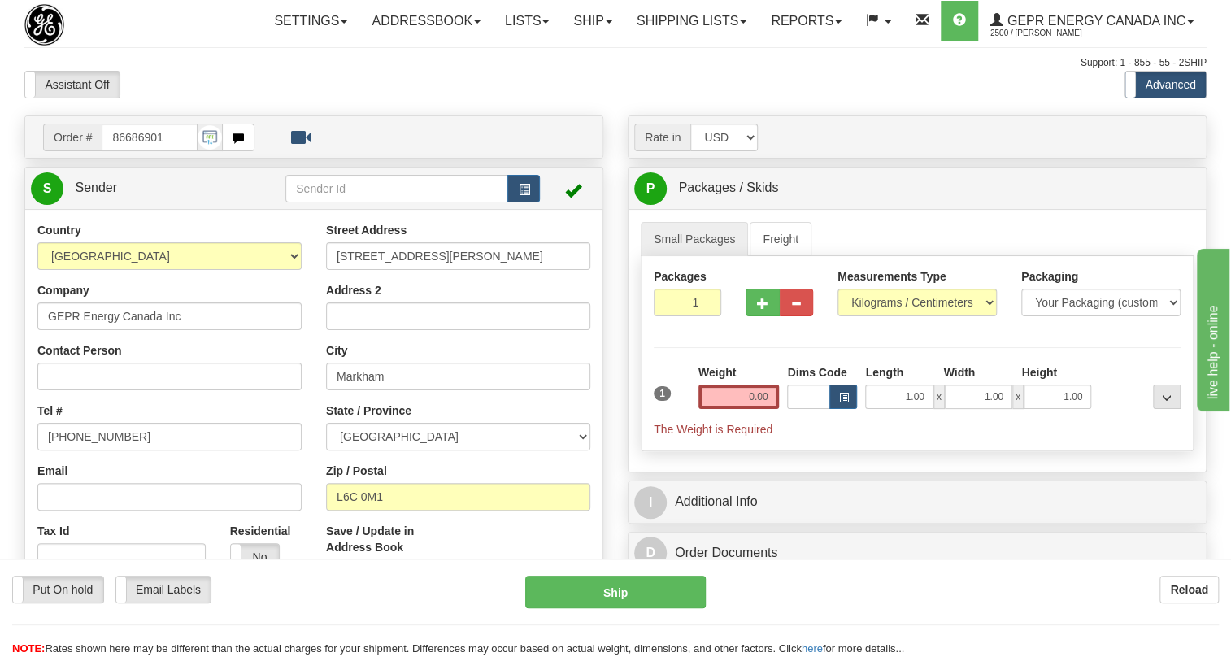
type input "MARKHAM"
click at [89, 451] on input "[PHONE_NUMBER]" at bounding box center [169, 437] width 264 height 28
paste input "[PHONE_NUMBER]"
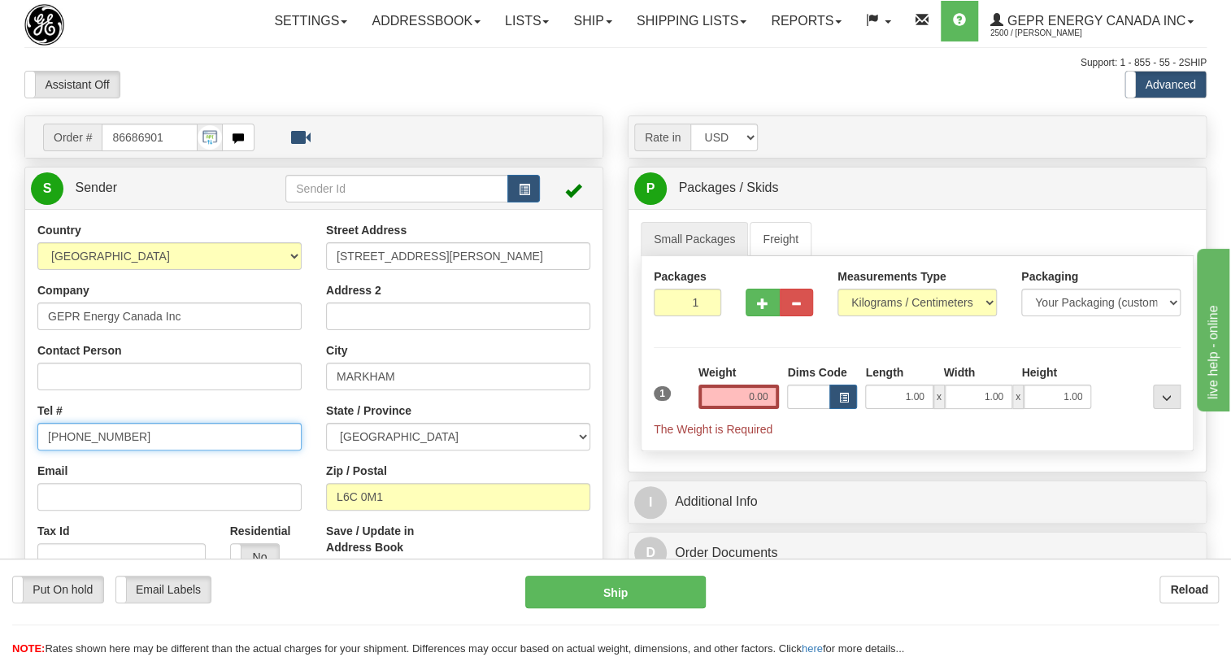
type input "[PHONE_NUMBER]"
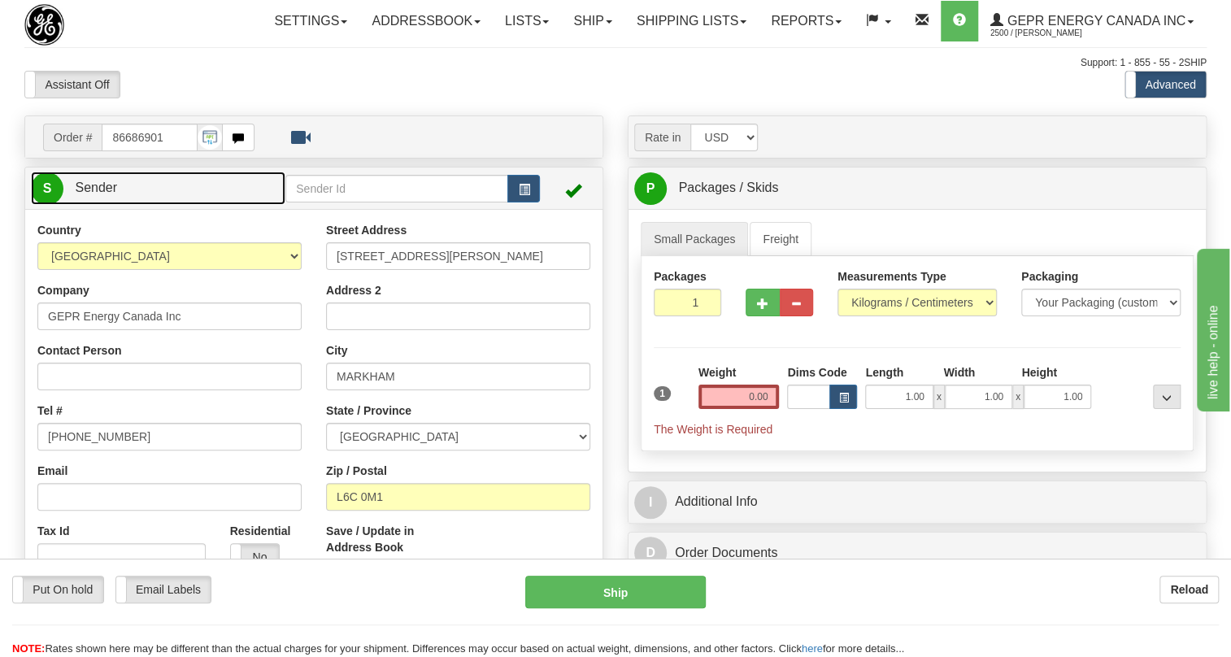
click at [94, 194] on span "Sender" at bounding box center [96, 188] width 42 height 14
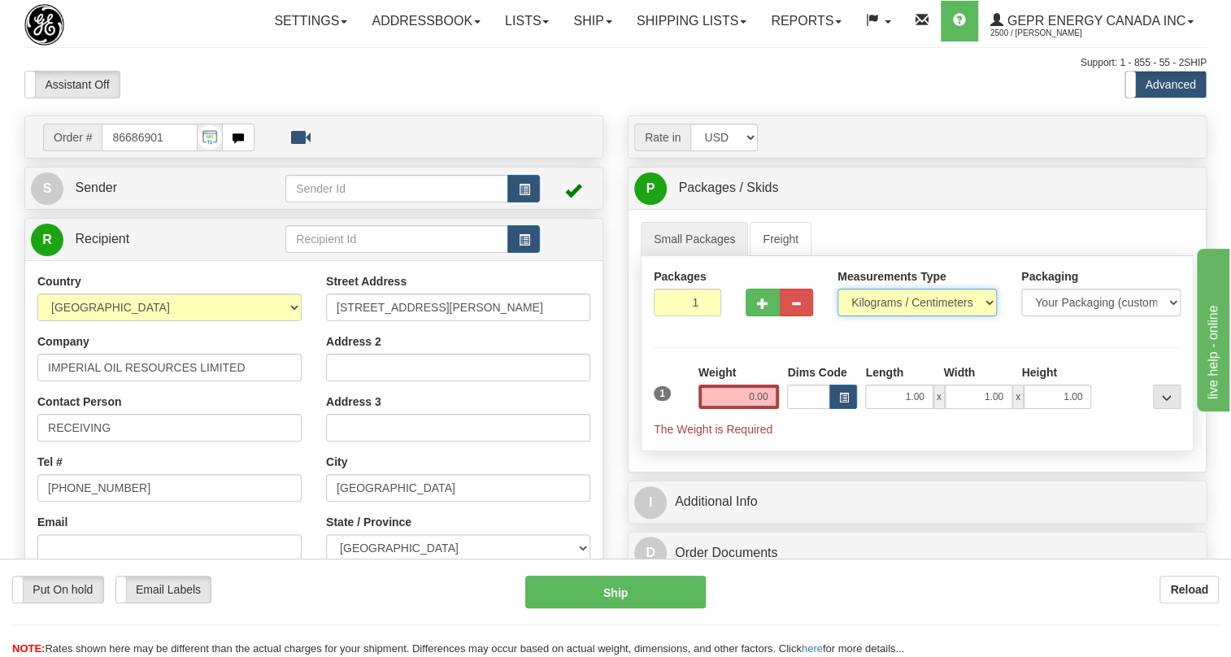
click at [887, 316] on select "Pounds / Inches Kilograms / Centimeters" at bounding box center [917, 303] width 159 height 28
select select "0"
click at [838, 316] on select "Pounds / Inches Kilograms / Centimeters" at bounding box center [917, 303] width 159 height 28
click at [753, 409] on input "0.00" at bounding box center [739, 397] width 81 height 24
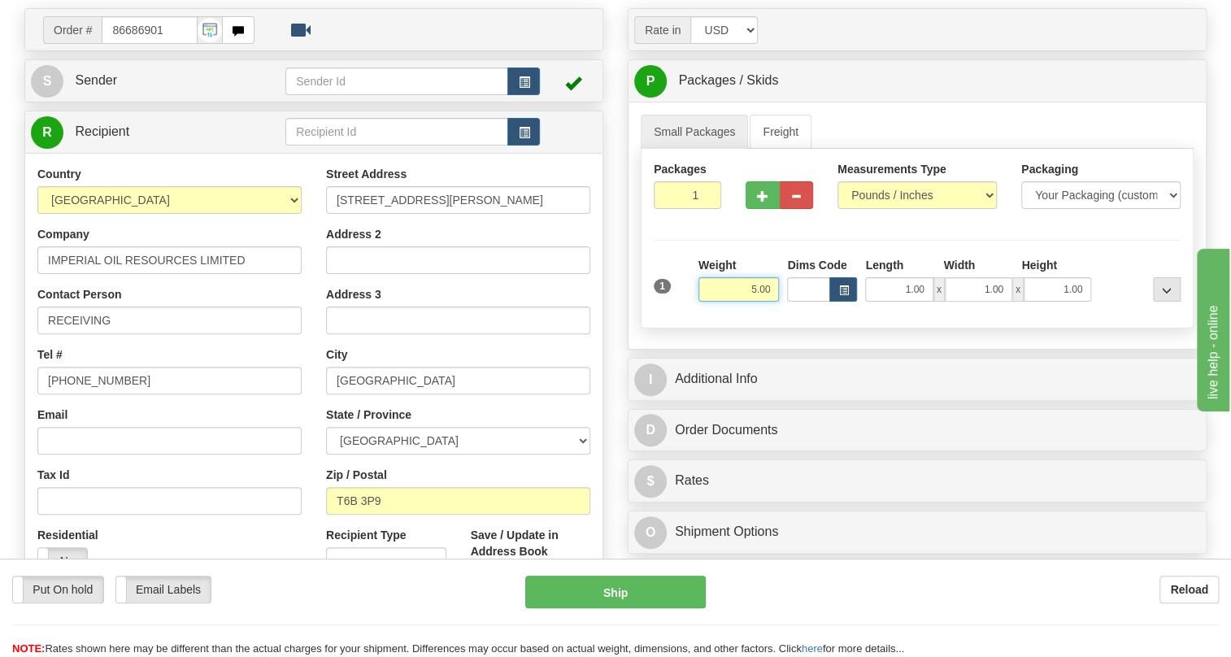
scroll to position [147, 0]
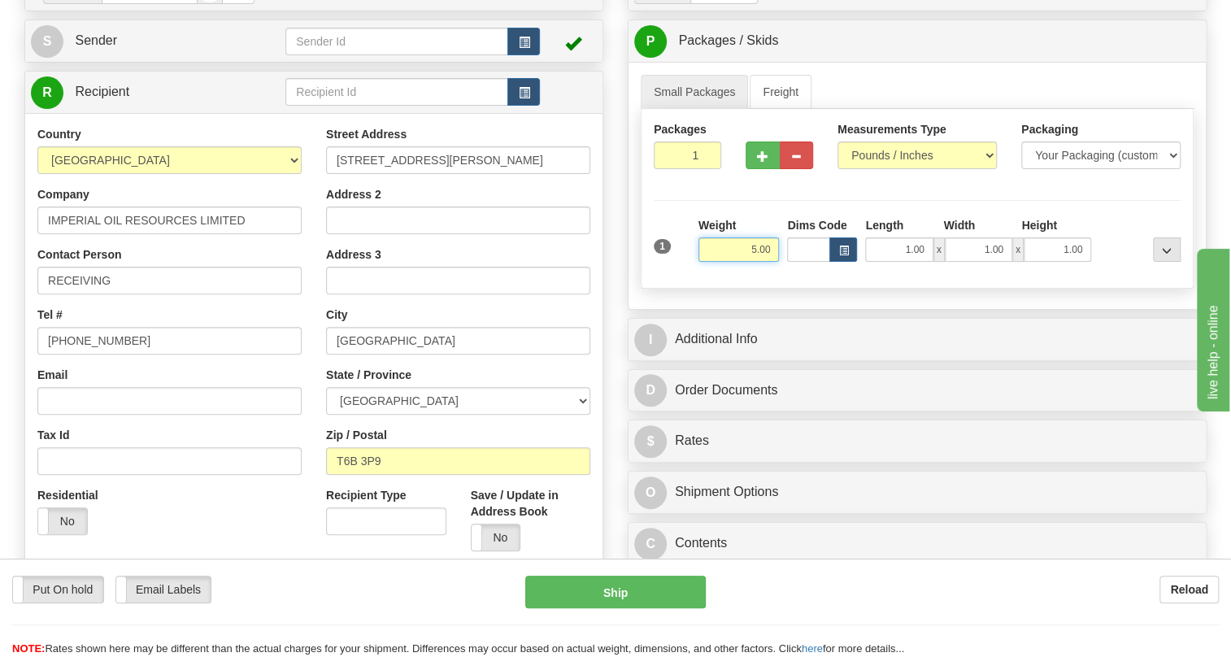
type input "5.00"
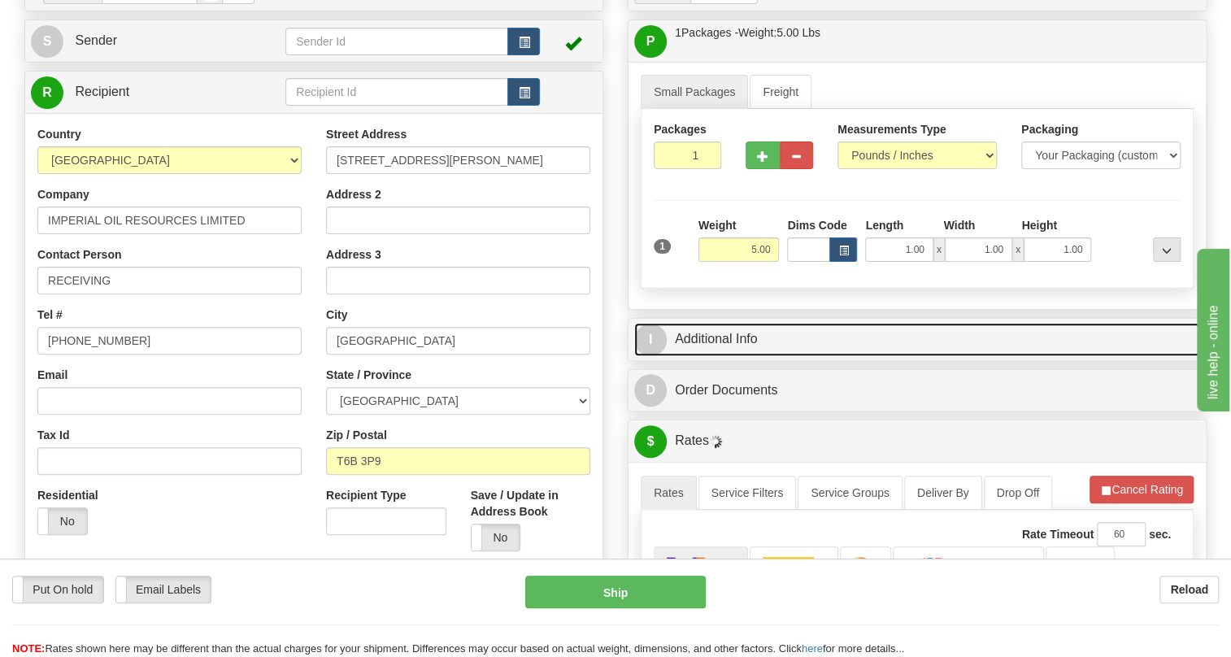
click at [721, 356] on link "I Additional Info" at bounding box center [917, 339] width 566 height 33
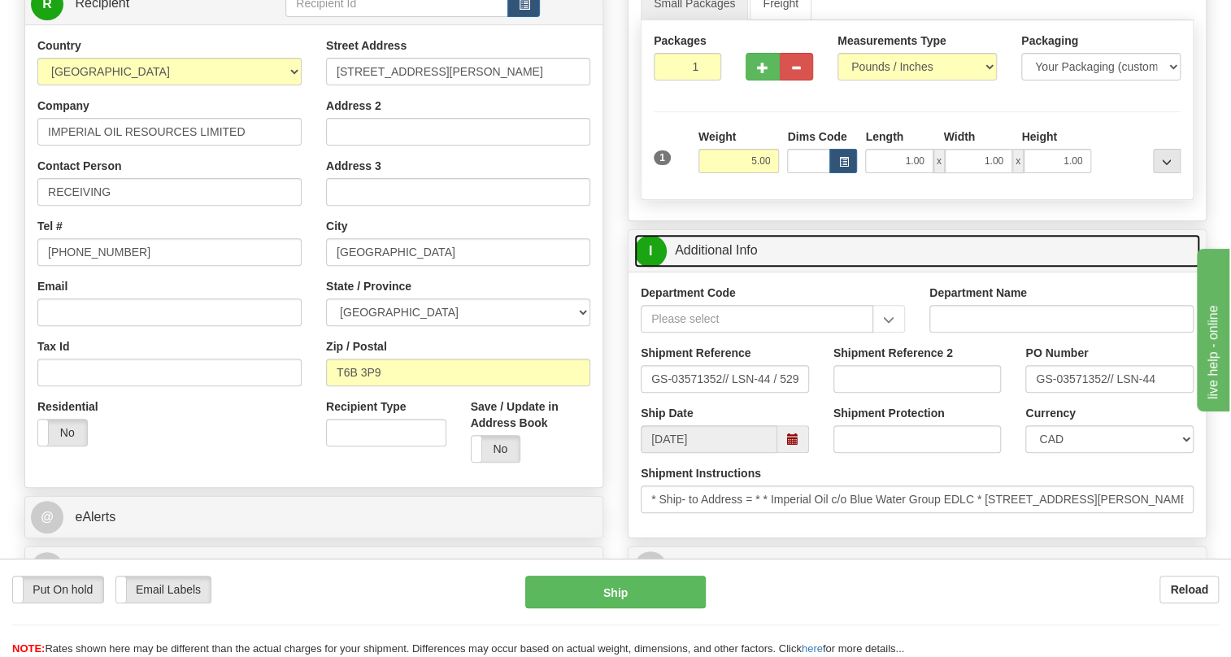
scroll to position [295, 0]
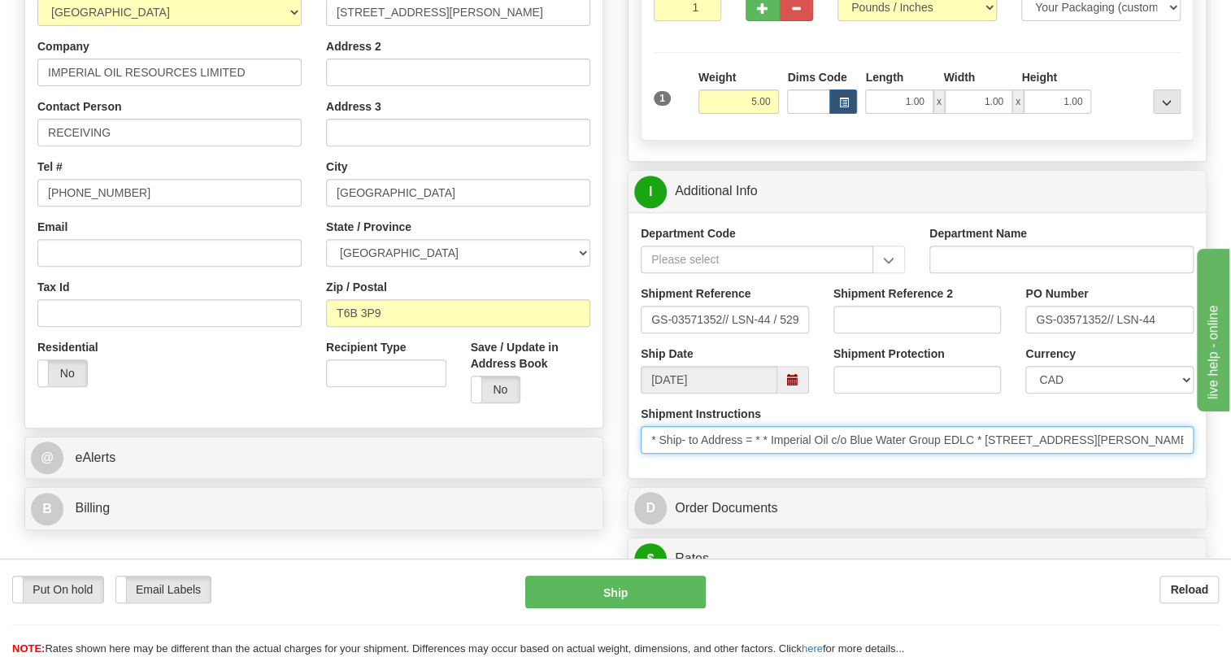
drag, startPoint x: 976, startPoint y: 475, endPoint x: 777, endPoint y: 475, distance: 199.3
click at [777, 454] on input "* Ship- to Address = * * Imperial Oil c/o Blue Water Group EDLC * [STREET_ADDRE…" at bounding box center [917, 440] width 553 height 28
drag, startPoint x: 820, startPoint y: 474, endPoint x: 837, endPoint y: 498, distance: 29.1
click at [837, 466] on div "Shipment Instructions * Ship- to Address = * * Imperial Oil c/o Blue Water Grou…" at bounding box center [917, 436] width 577 height 60
drag, startPoint x: 943, startPoint y: 479, endPoint x: 773, endPoint y: 482, distance: 169.2
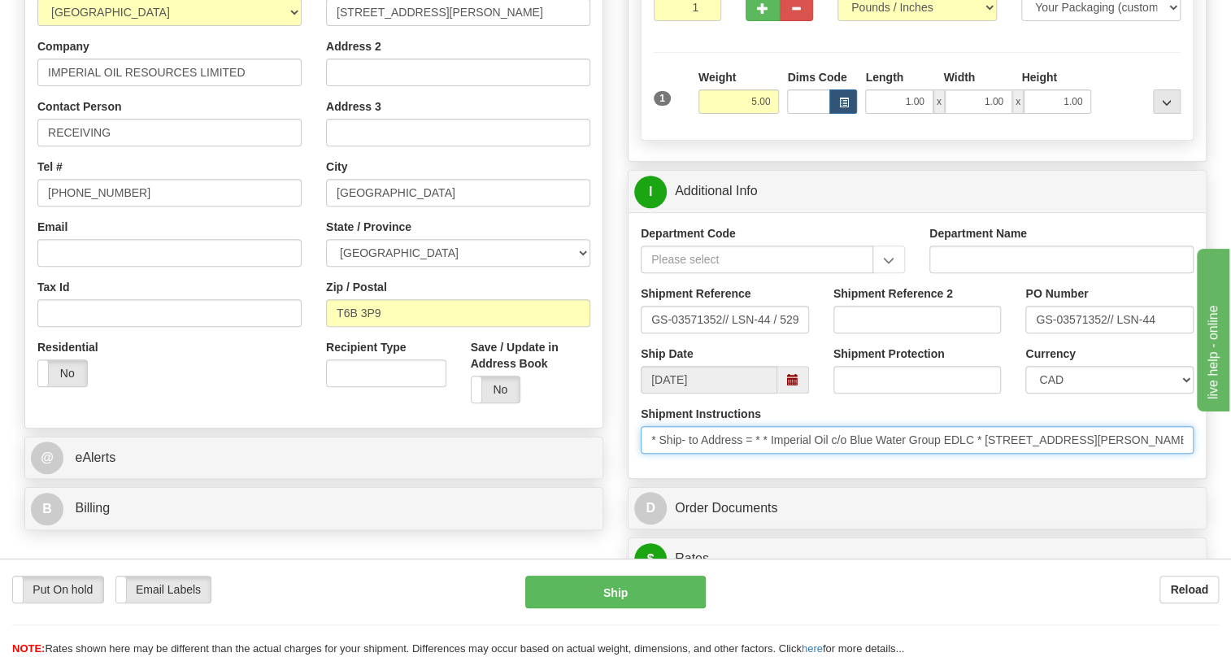
click at [773, 454] on input "* Ship- to Address = * * Imperial Oil c/o Blue Water Group EDLC * [STREET_ADDRE…" at bounding box center [917, 440] width 553 height 28
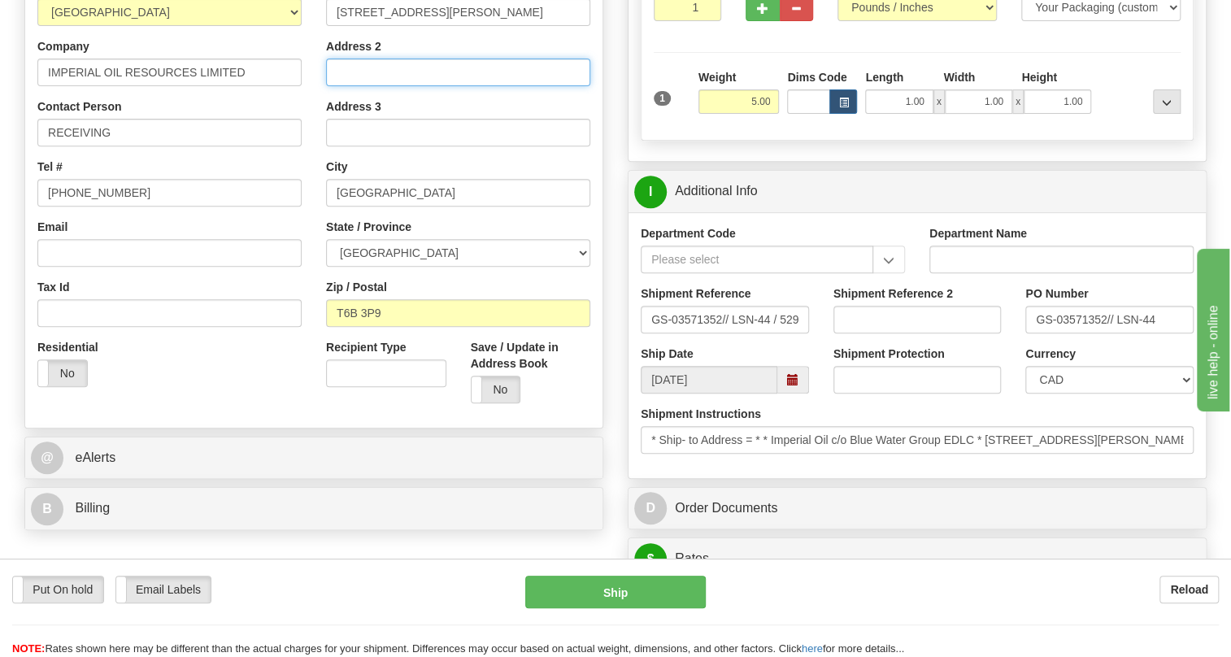
click at [335, 86] on input "Address 2" at bounding box center [458, 73] width 264 height 28
paste input "Imperial Oil c/o Blue Water Group"
type input "Imperial Oil c/o Blue Water Group"
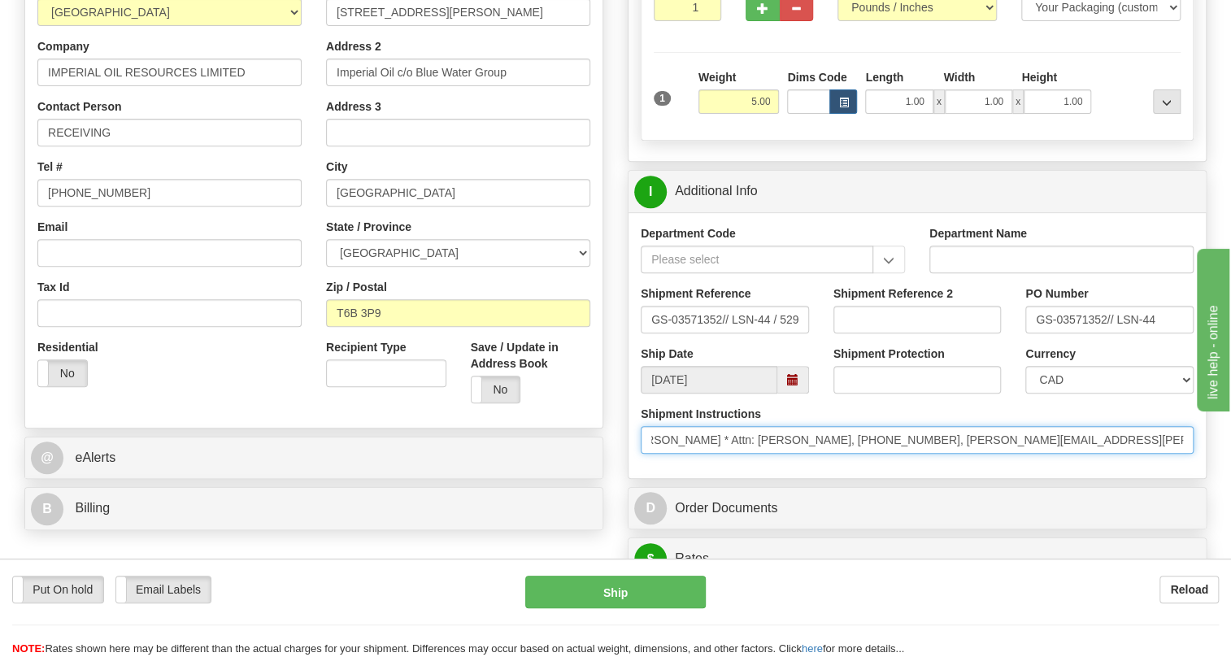
scroll to position [0, 513]
drag, startPoint x: 1048, startPoint y: 480, endPoint x: 981, endPoint y: 480, distance: 67.5
click at [981, 454] on input "* Ship- to Address = * * Imperial Oil c/o Blue Water Group EDLC * 6474 Roper Ro…" at bounding box center [917, 440] width 553 height 28
click at [861, 454] on input "* Ship- to Address = * * Imperial Oil c/o Blue Water Group EDLC * 6474 Roper Ro…" at bounding box center [917, 440] width 553 height 28
drag, startPoint x: 937, startPoint y: 476, endPoint x: 757, endPoint y: 478, distance: 179.8
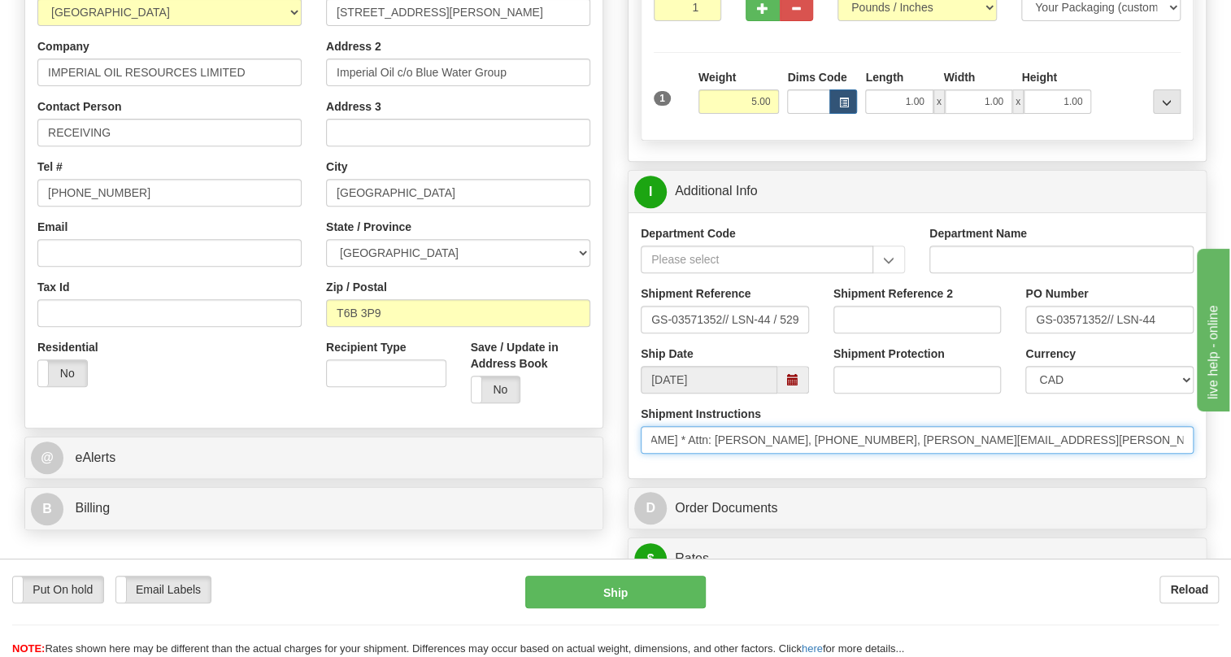
click at [757, 454] on input "* Ship- to Address = * * Imperial Oil c/o Blue Water Group EDLC * 6474 Roper Ro…" at bounding box center [917, 440] width 553 height 28
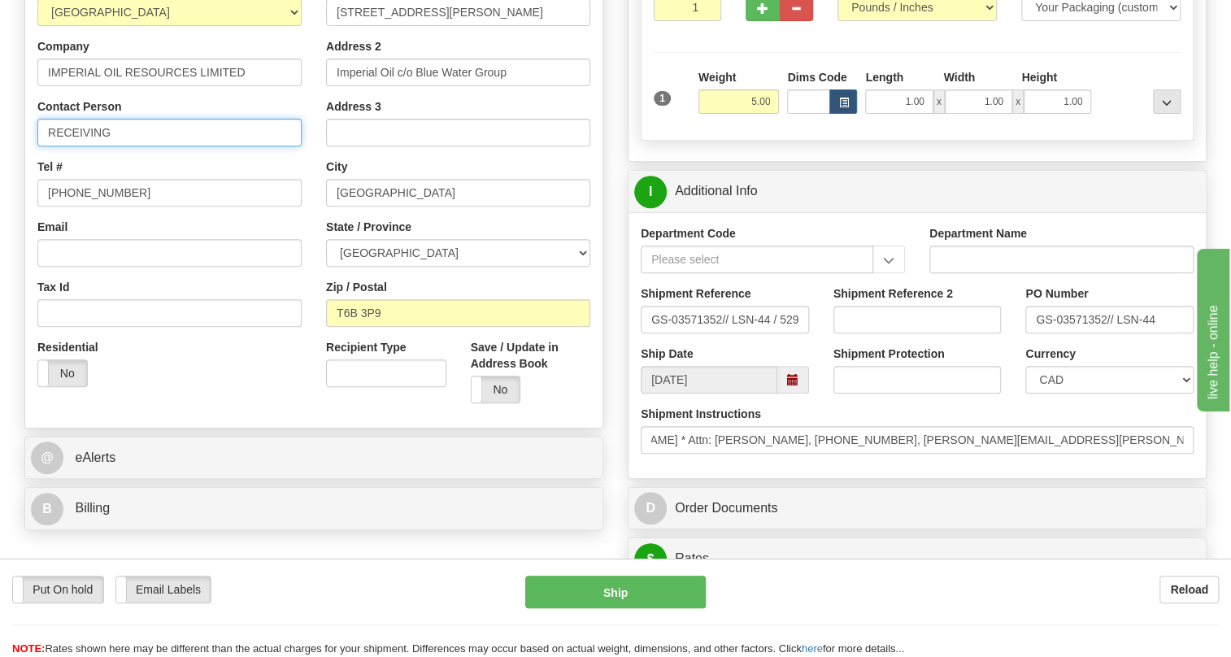
scroll to position [0, 0]
click at [124, 146] on input "RECEIVING" at bounding box center [169, 133] width 264 height 28
paste input "Attn: Sarah Belcourt, 587-442-6424"
drag, startPoint x: 292, startPoint y: 172, endPoint x: 221, endPoint y: 168, distance: 70.9
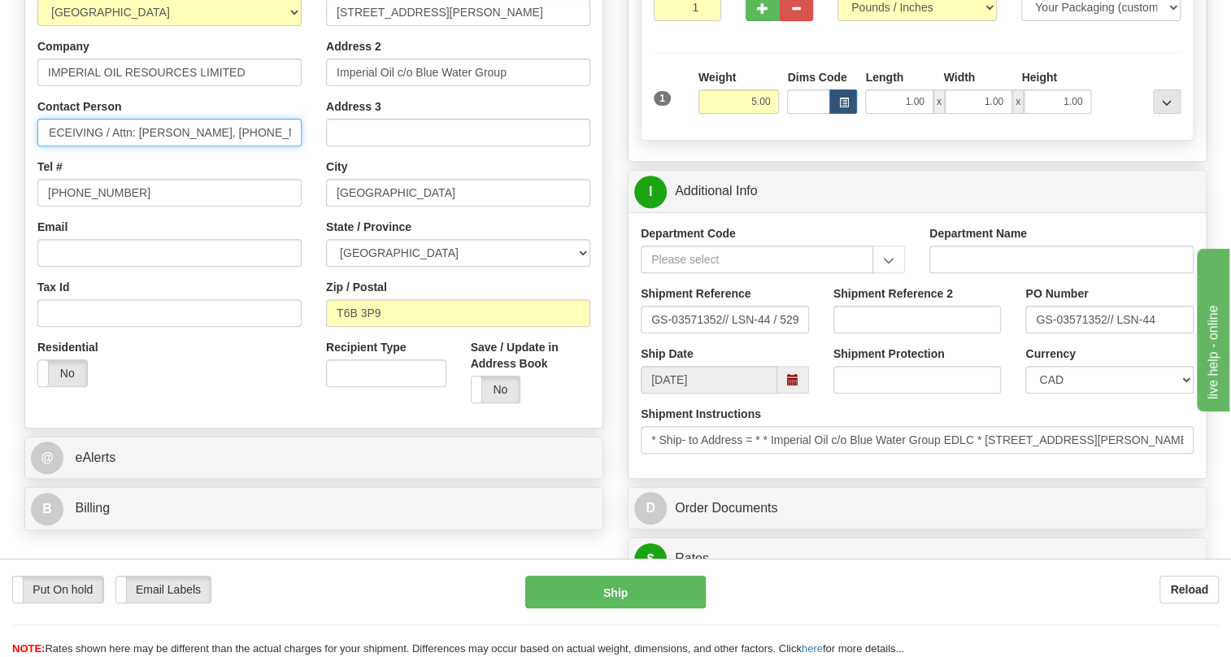
click at [221, 146] on input "RECEIVING / Attn: Sarah Belcourt, 587-442-6424" at bounding box center [169, 133] width 264 height 28
type input "RECEIVING / Attn: Sarah Belcourt"
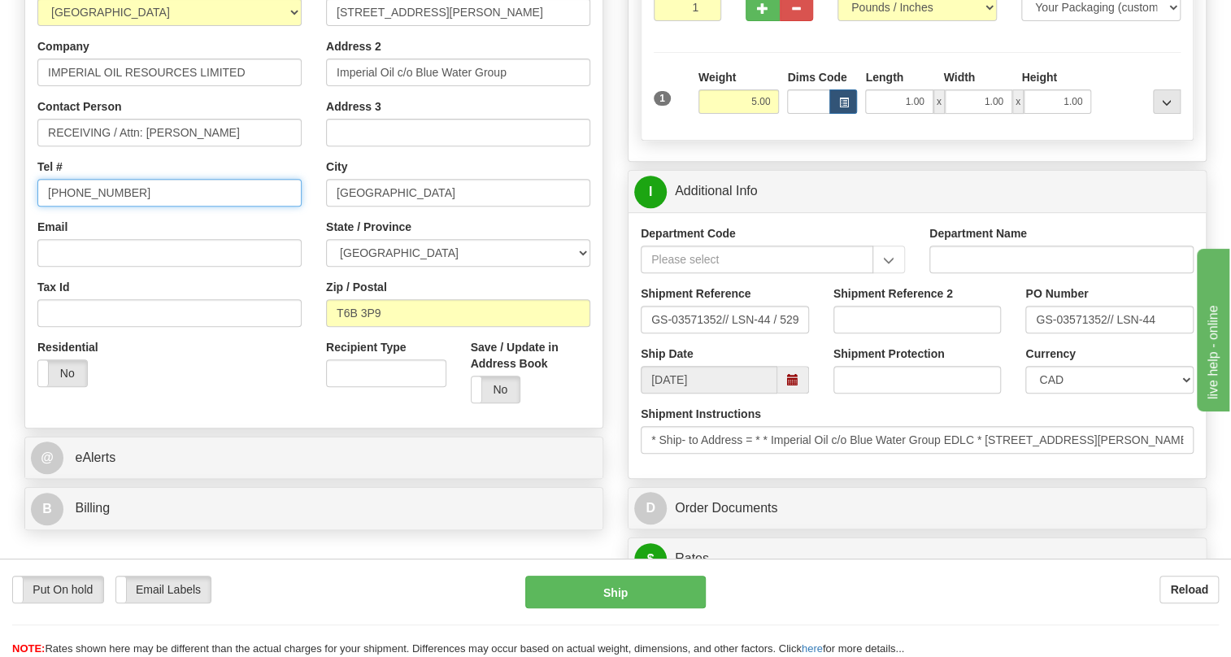
click at [98, 207] on input "[PHONE_NUMBER]" at bounding box center [169, 193] width 264 height 28
paste input "587-442-6424"
type input "587-442-6424"
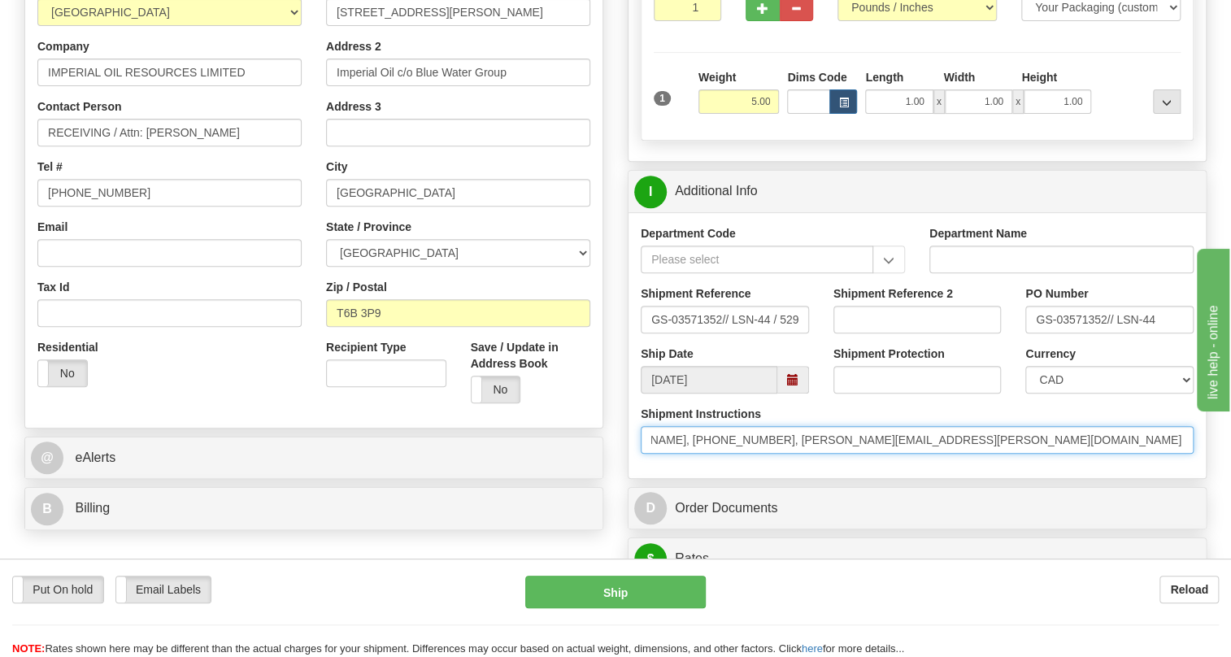
scroll to position [0, 791]
drag, startPoint x: 1130, startPoint y: 479, endPoint x: 1221, endPoint y: 478, distance: 91.1
click at [1221, 478] on div "Toggle navigation Settings Shipping Preferences Fields Preferences New" at bounding box center [615, 552] width 1231 height 1694
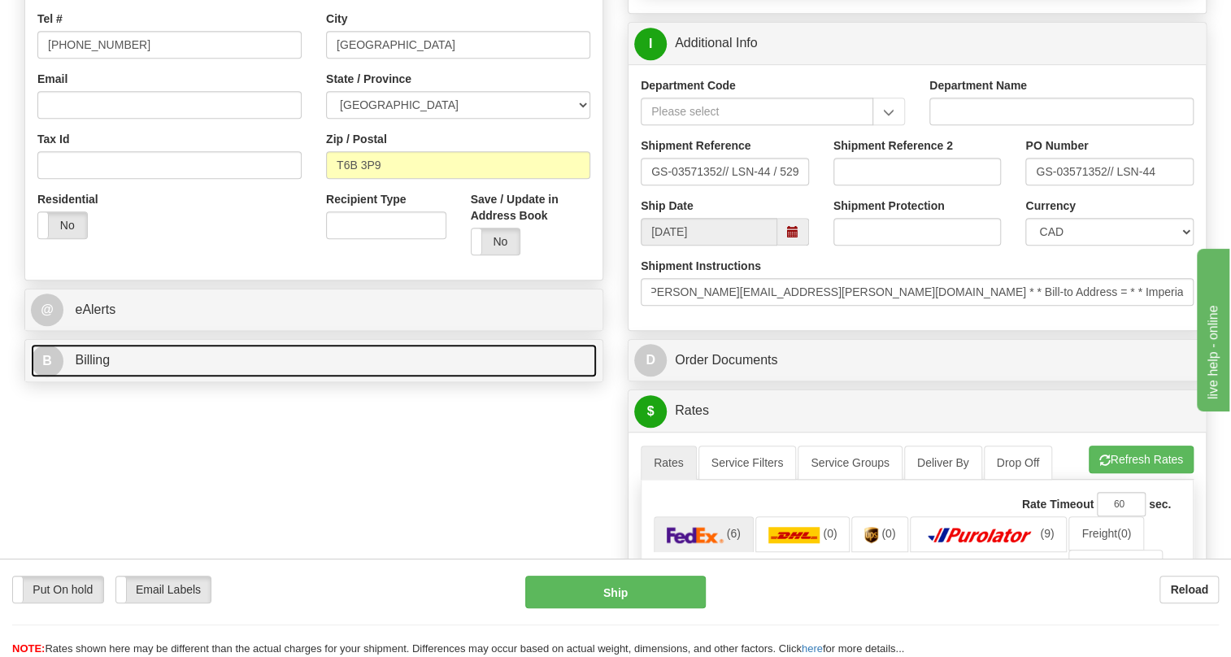
scroll to position [0, 0]
click at [85, 367] on span "Billing" at bounding box center [92, 360] width 35 height 14
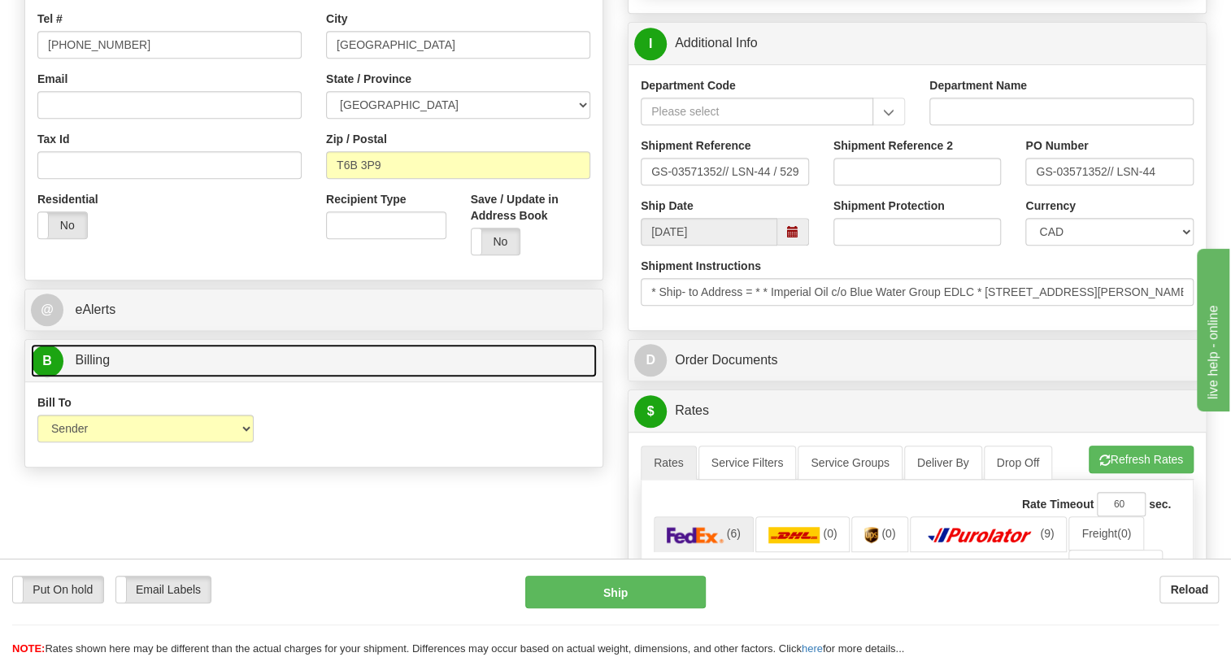
click at [92, 367] on span "Billing" at bounding box center [92, 360] width 35 height 14
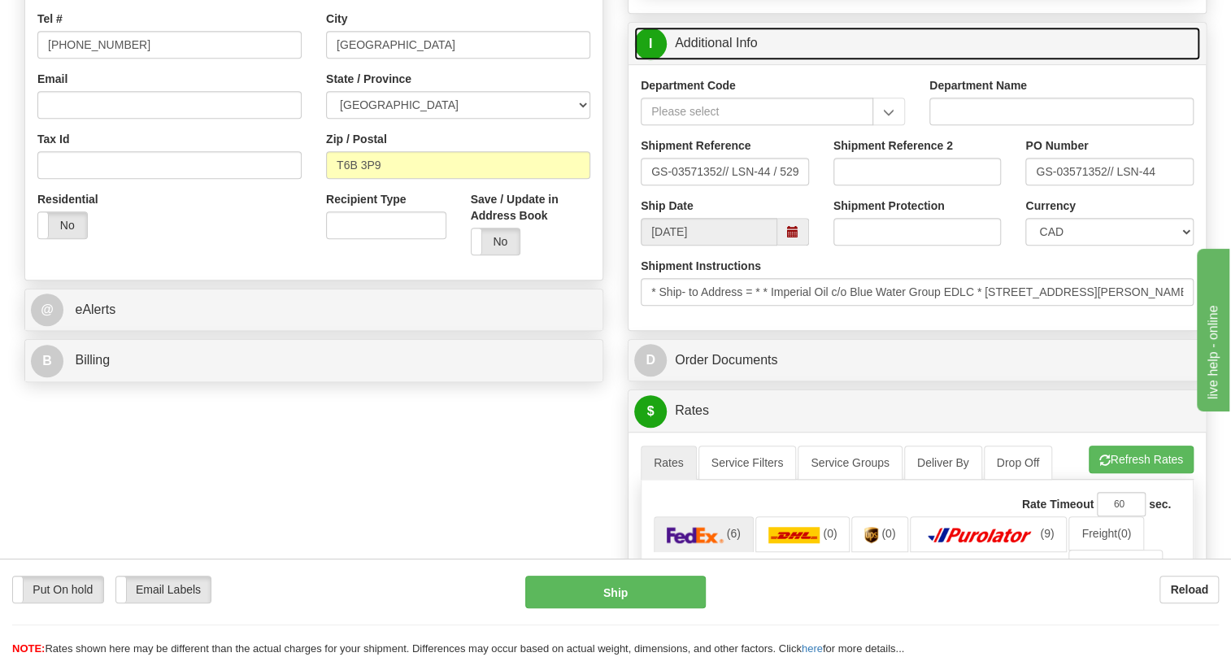
click at [724, 60] on link "I Additional Info" at bounding box center [917, 43] width 566 height 33
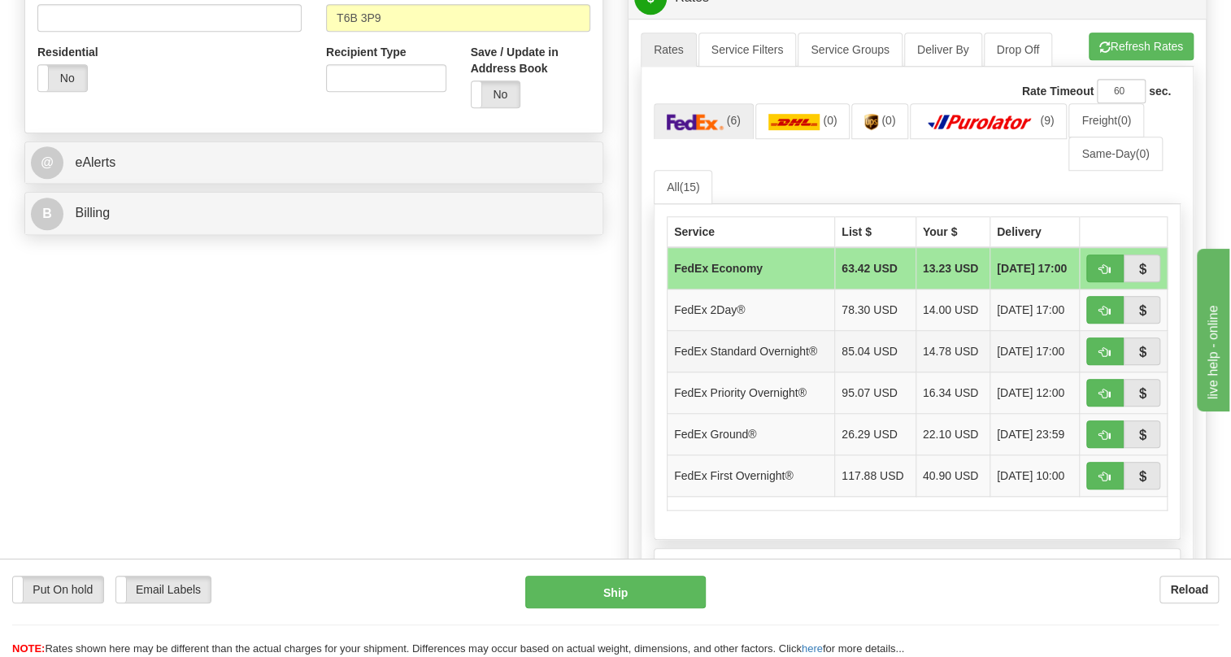
scroll to position [591, 0]
click at [268, 103] on div "Residential Yes No" at bounding box center [169, 73] width 289 height 60
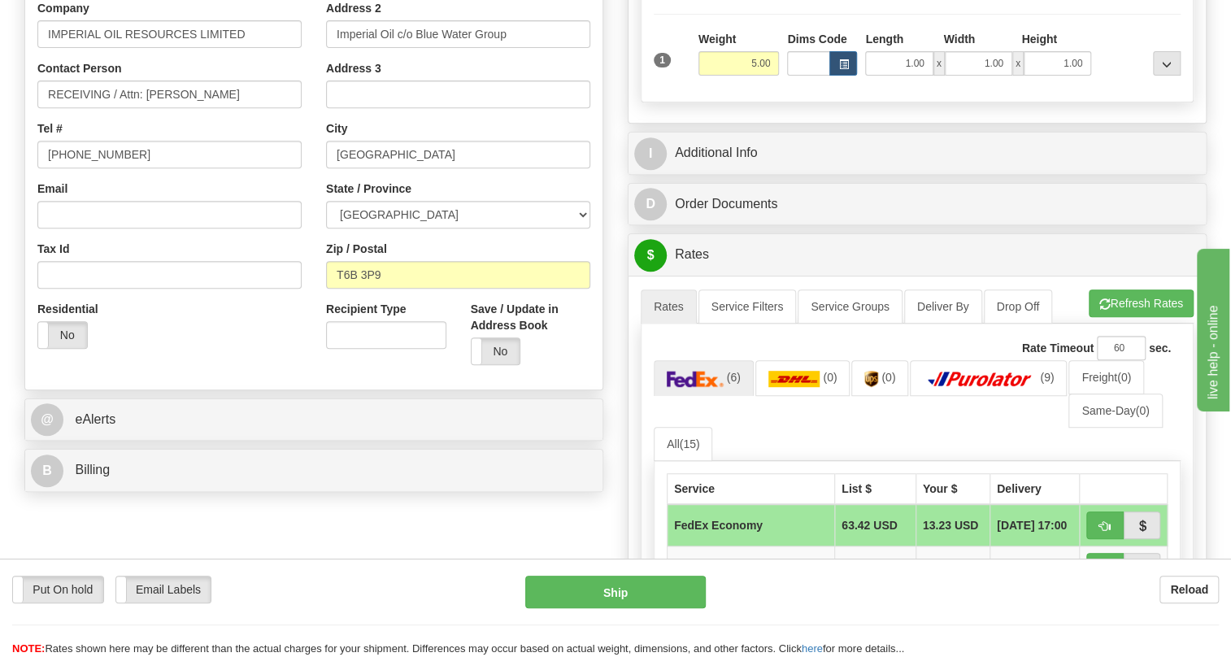
scroll to position [443, 0]
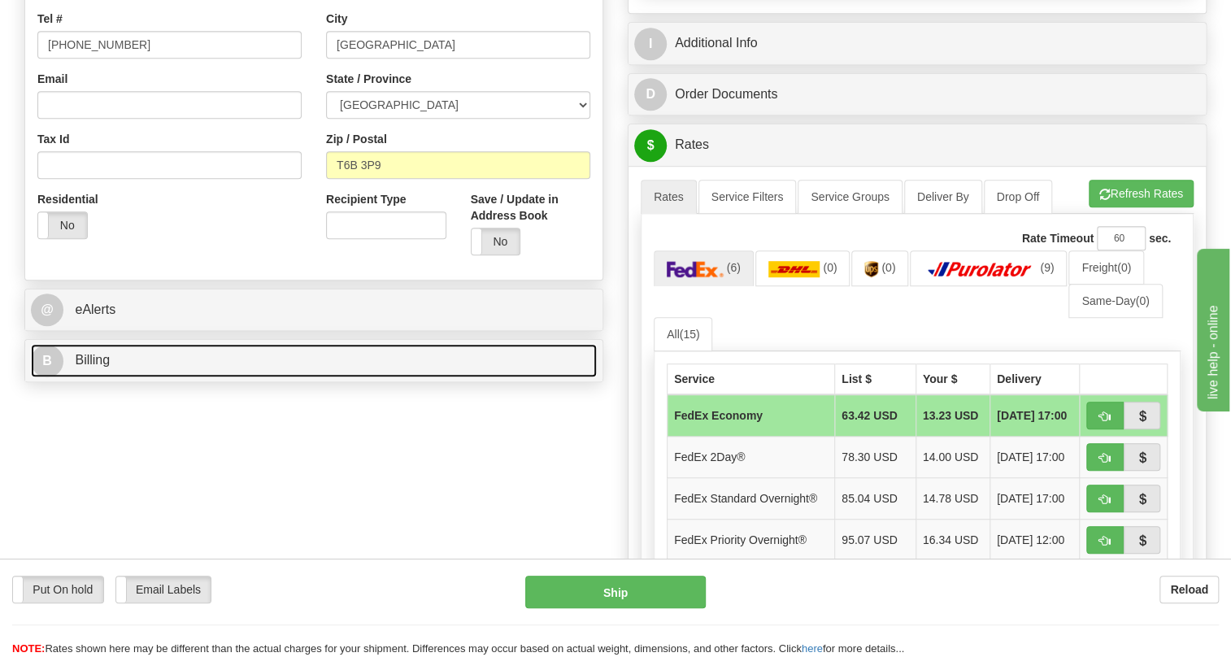
click at [94, 367] on span "Billing" at bounding box center [92, 360] width 35 height 14
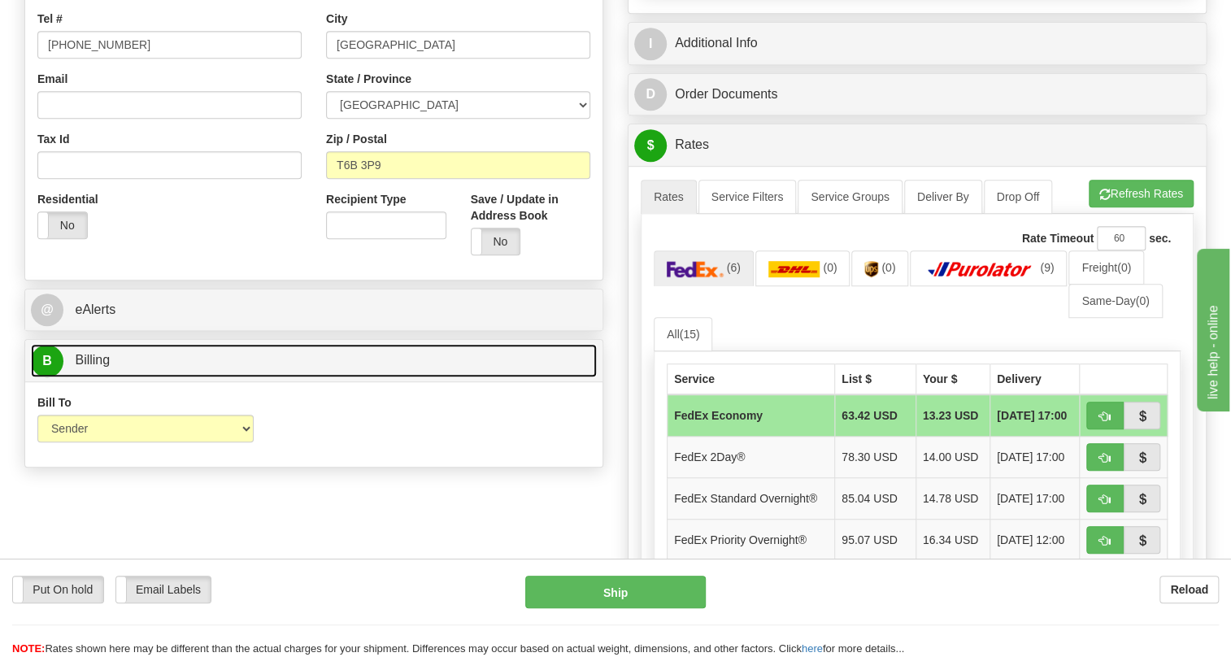
click at [94, 367] on span "Billing" at bounding box center [92, 360] width 35 height 14
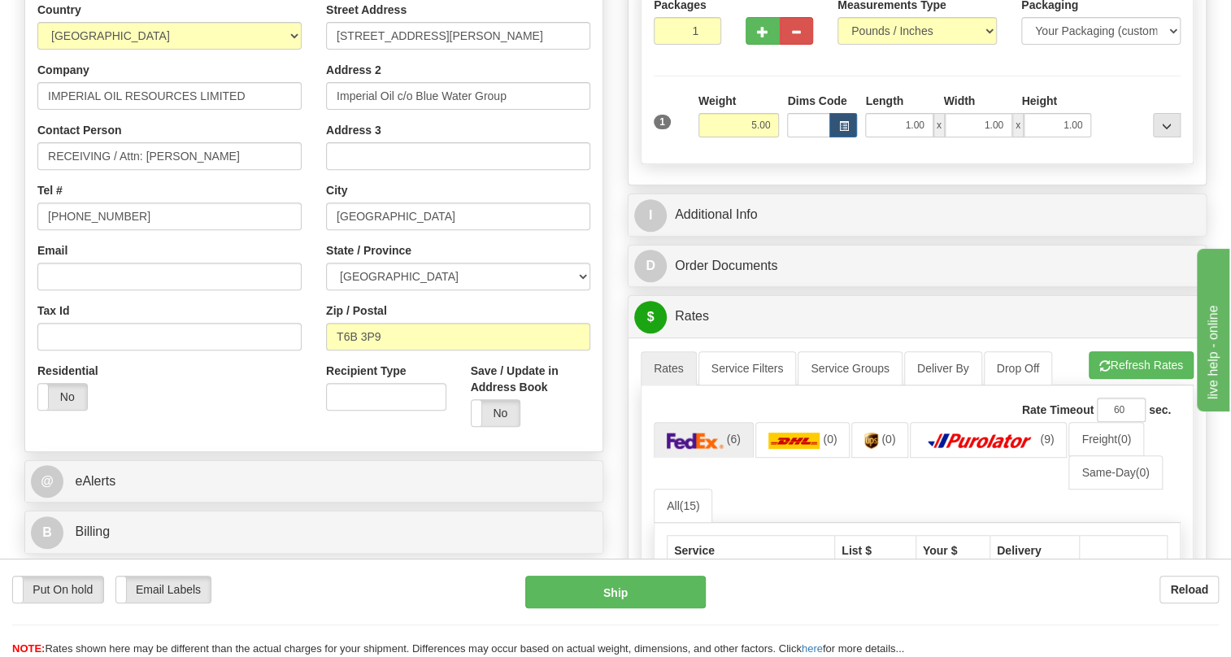
scroll to position [73, 0]
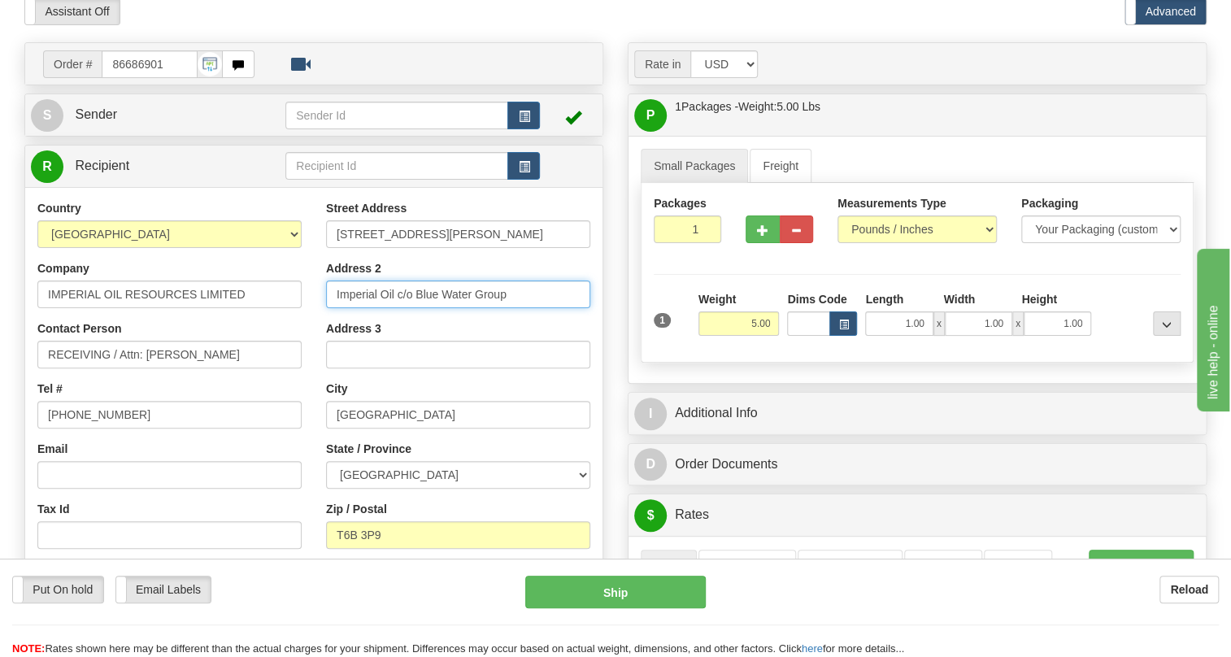
click at [424, 308] on input "Imperial Oil c/o Blue Water Group" at bounding box center [458, 295] width 264 height 28
paste input "Edmonton Cross Dock CO Blue Water Albert"
type input "Edmonton Cross Dock CO Blue Water Albert"
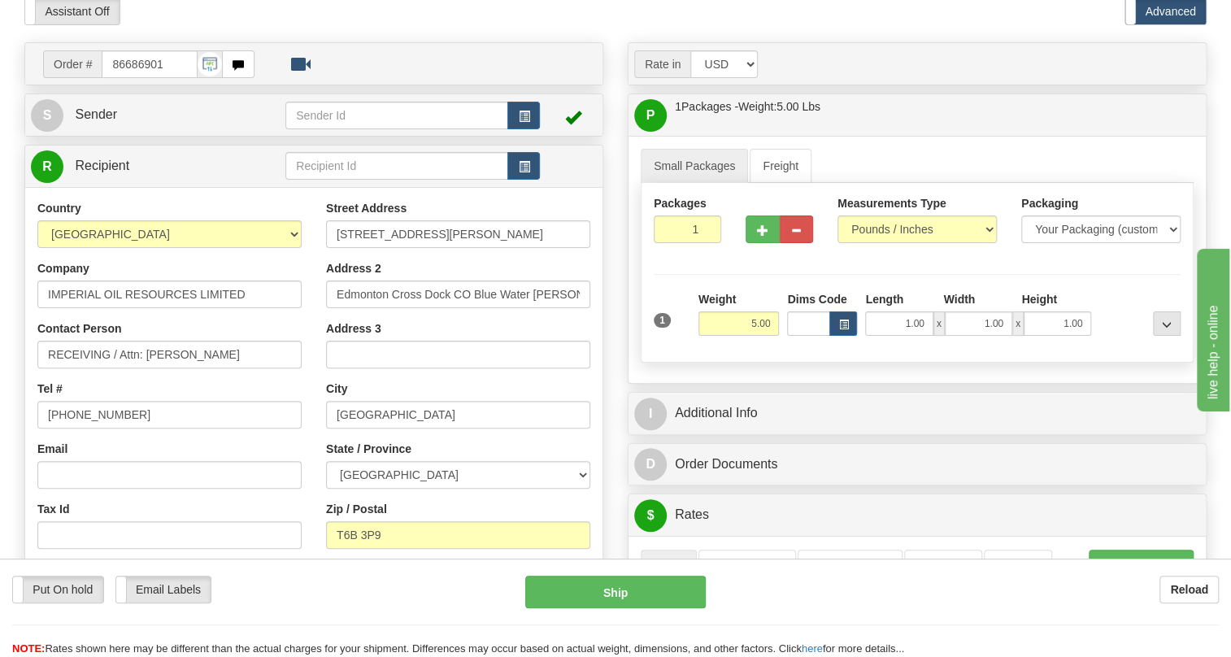
click at [291, 354] on div "Country AFGHANISTAN ALAND ISLANDS ALBANIA ALGERIA AMERICAN SAMOA ANDORRA ANGOLA…" at bounding box center [169, 410] width 289 height 421
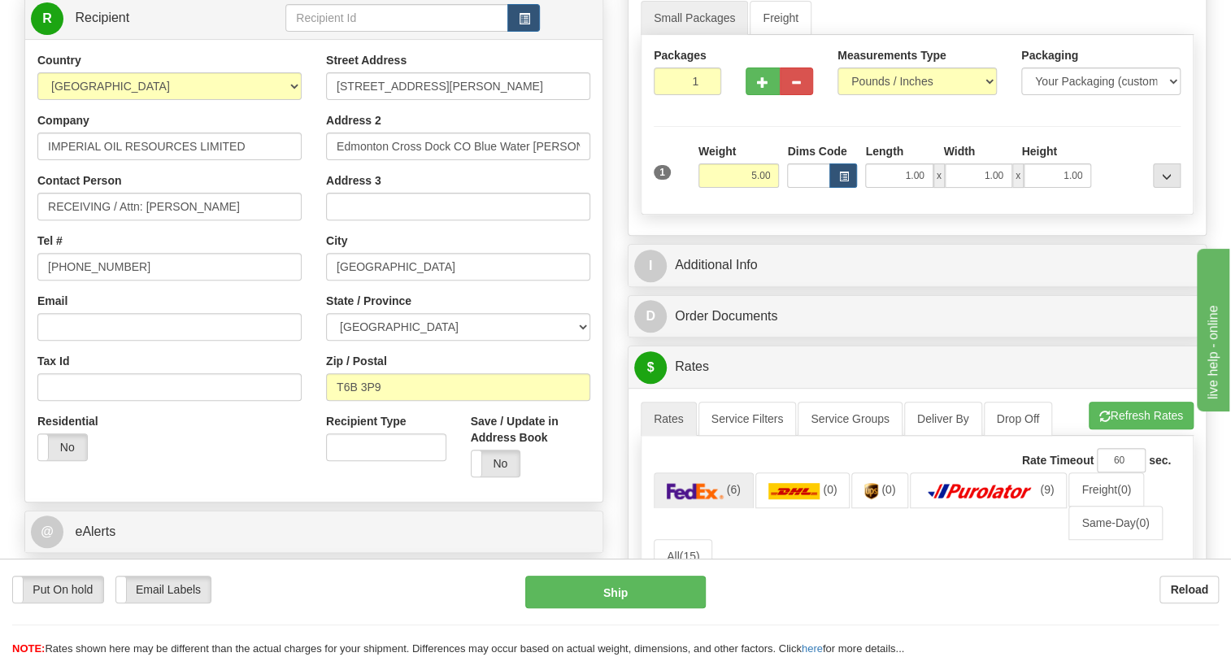
scroll to position [295, 0]
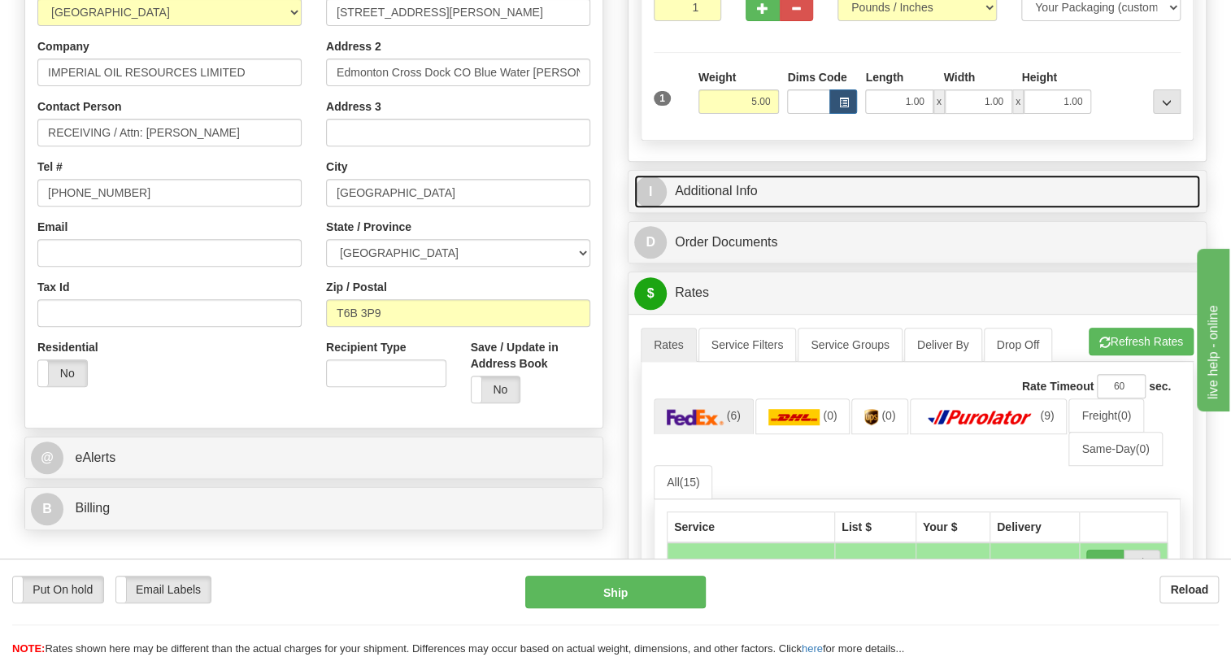
click at [744, 208] on link "I Additional Info" at bounding box center [917, 191] width 566 height 33
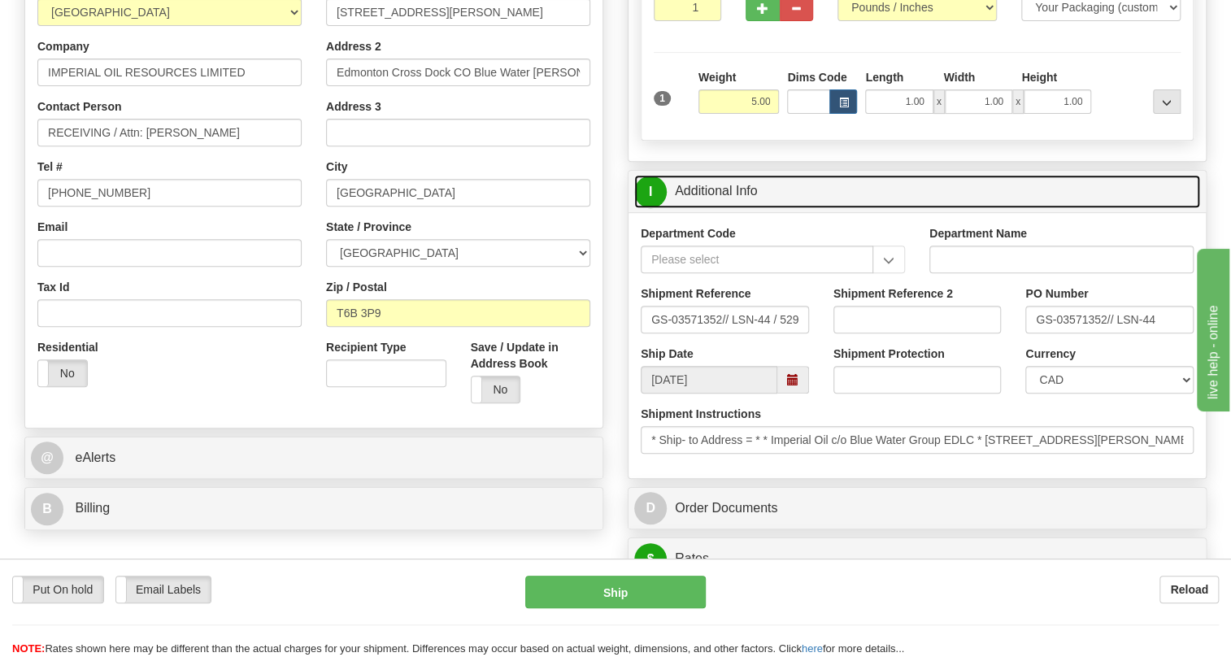
click at [744, 208] on link "I Additional Info" at bounding box center [917, 191] width 566 height 33
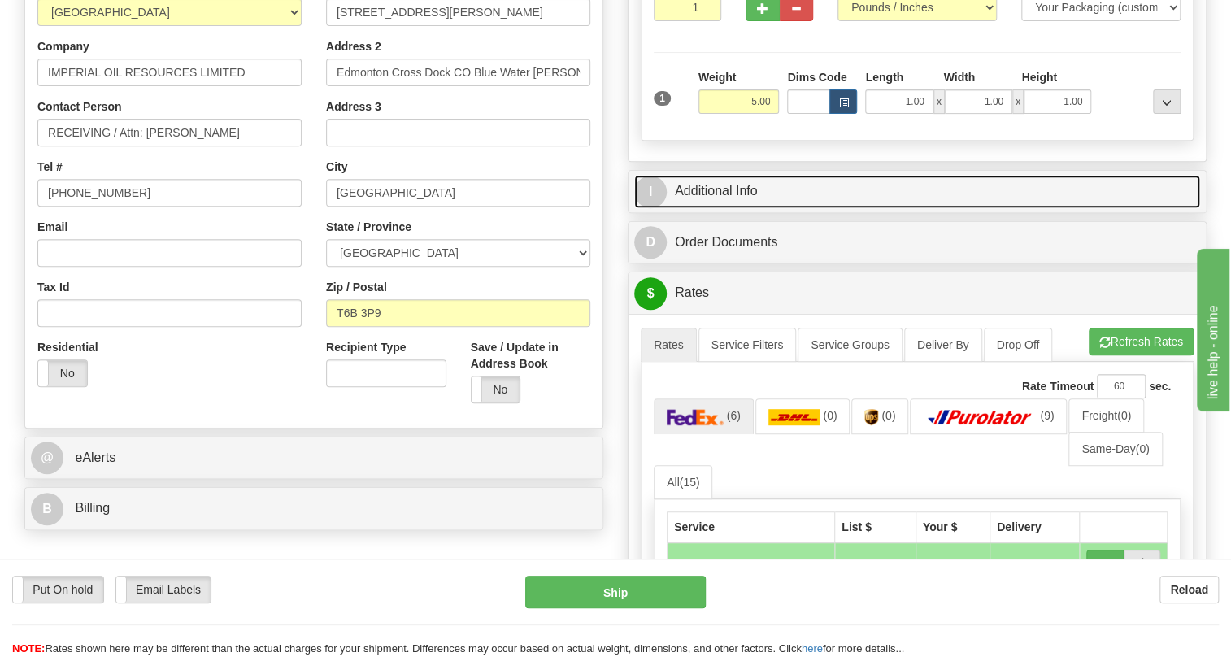
click at [735, 208] on link "I Additional Info" at bounding box center [917, 191] width 566 height 33
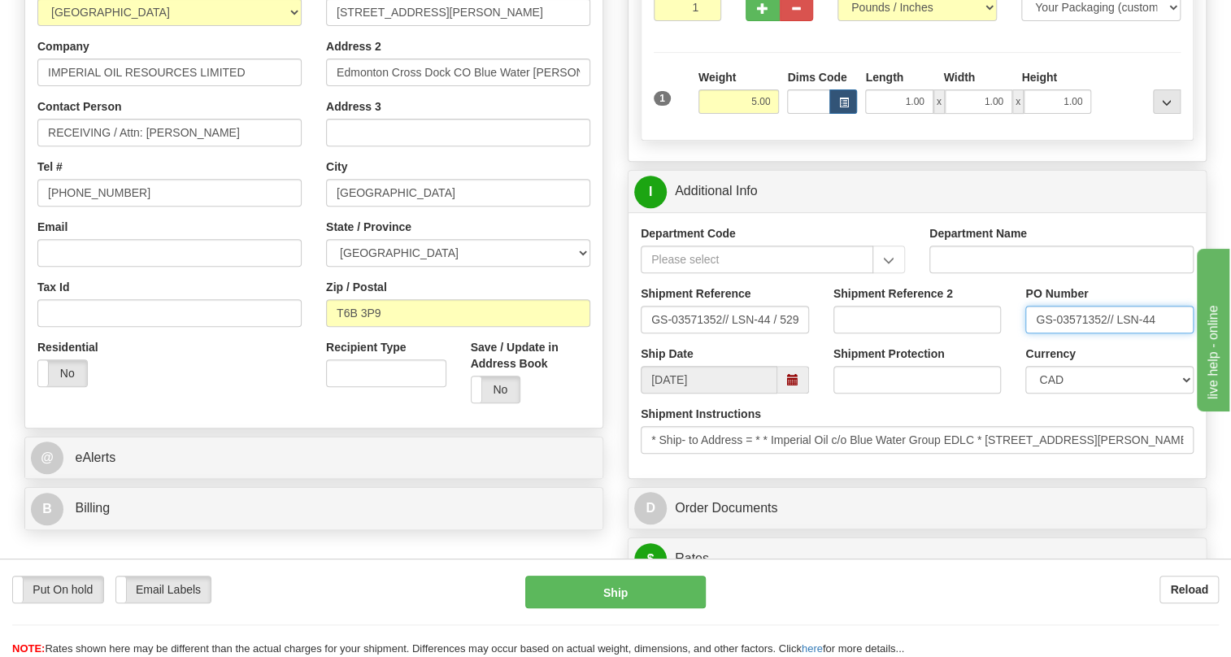
click at [1067, 333] on input "GS-03571352// LSN-44" at bounding box center [1110, 320] width 168 height 28
click at [121, 146] on input "RECEIVING / Attn: Sarah Belcourt" at bounding box center [169, 133] width 264 height 28
click at [146, 146] on input "Attn: Sarah Belcourt" at bounding box center [169, 133] width 264 height 28
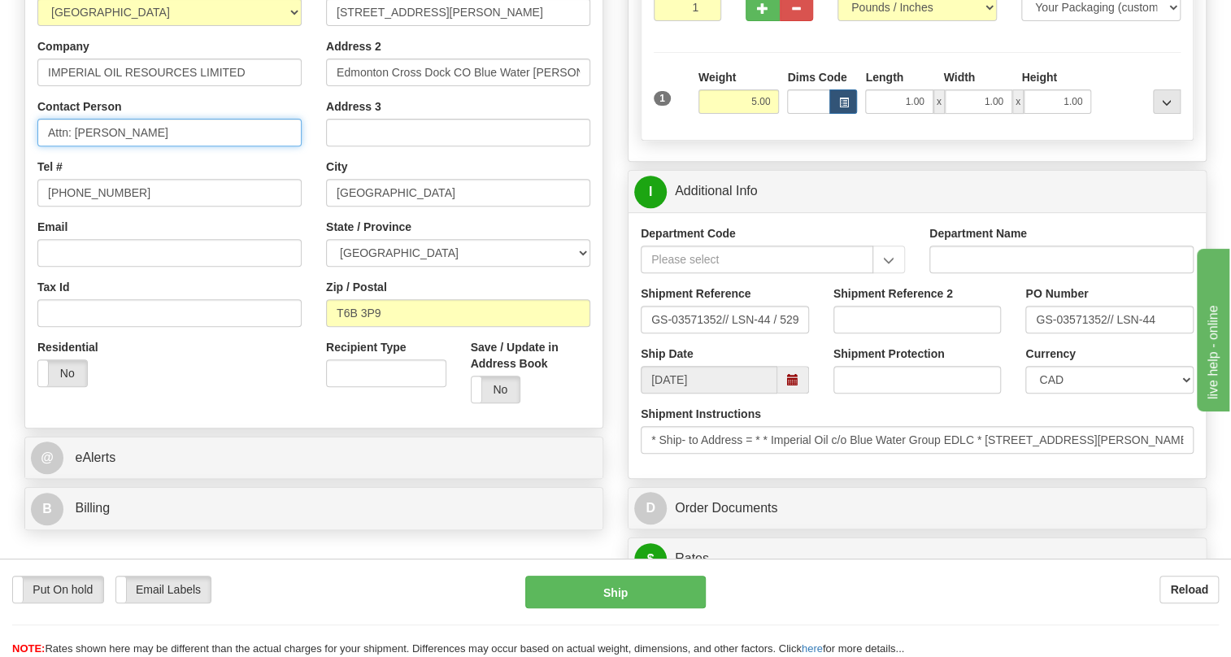
click at [155, 146] on input "Attn: Sarah Belcourt" at bounding box center [169, 133] width 264 height 28
paste input "GS-03571352// LSN-44"
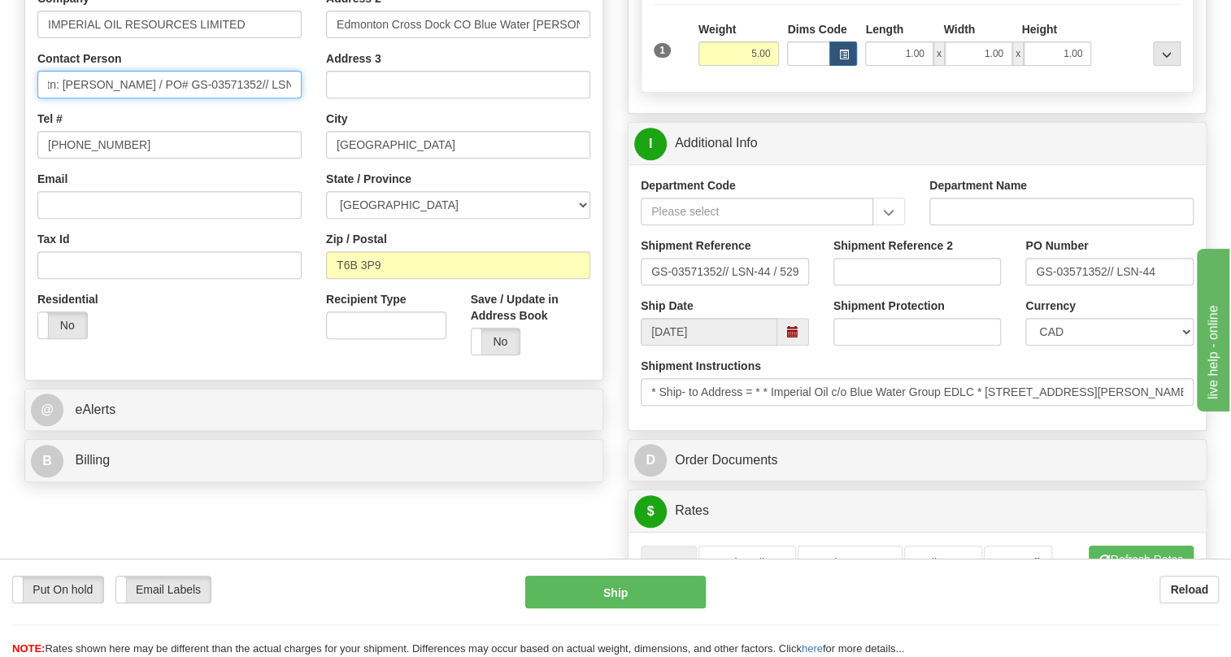
scroll to position [443, 0]
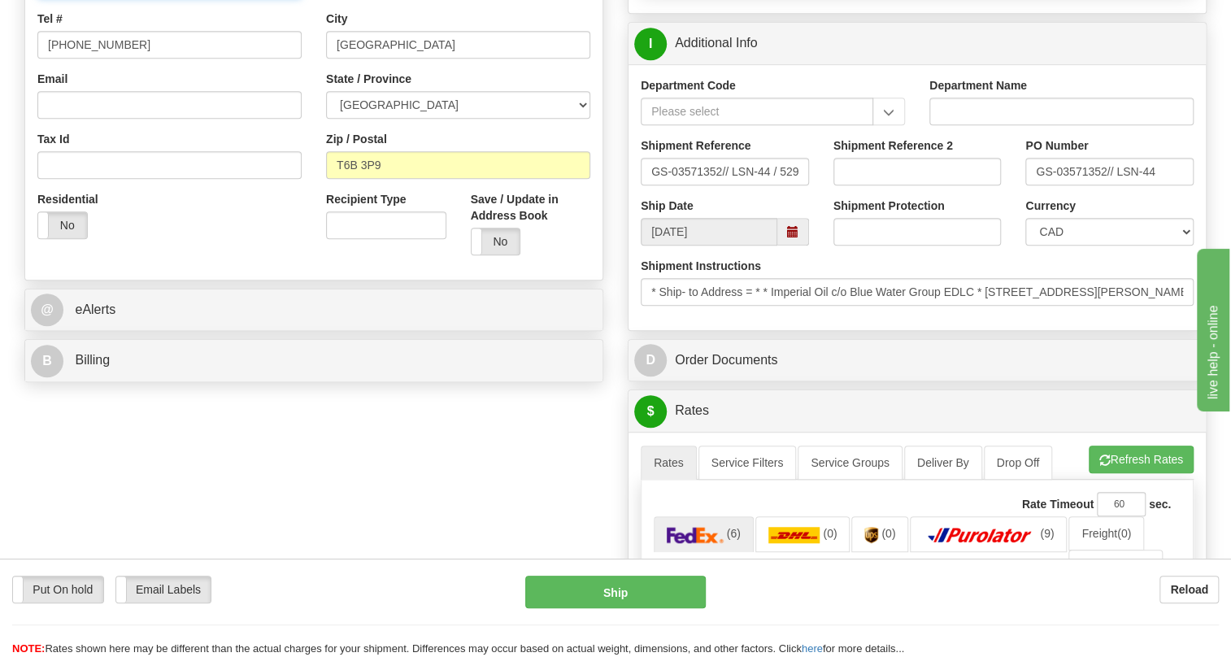
type input "Attn: Sarah Belcourt / PO# GS-03571352// LSN-44"
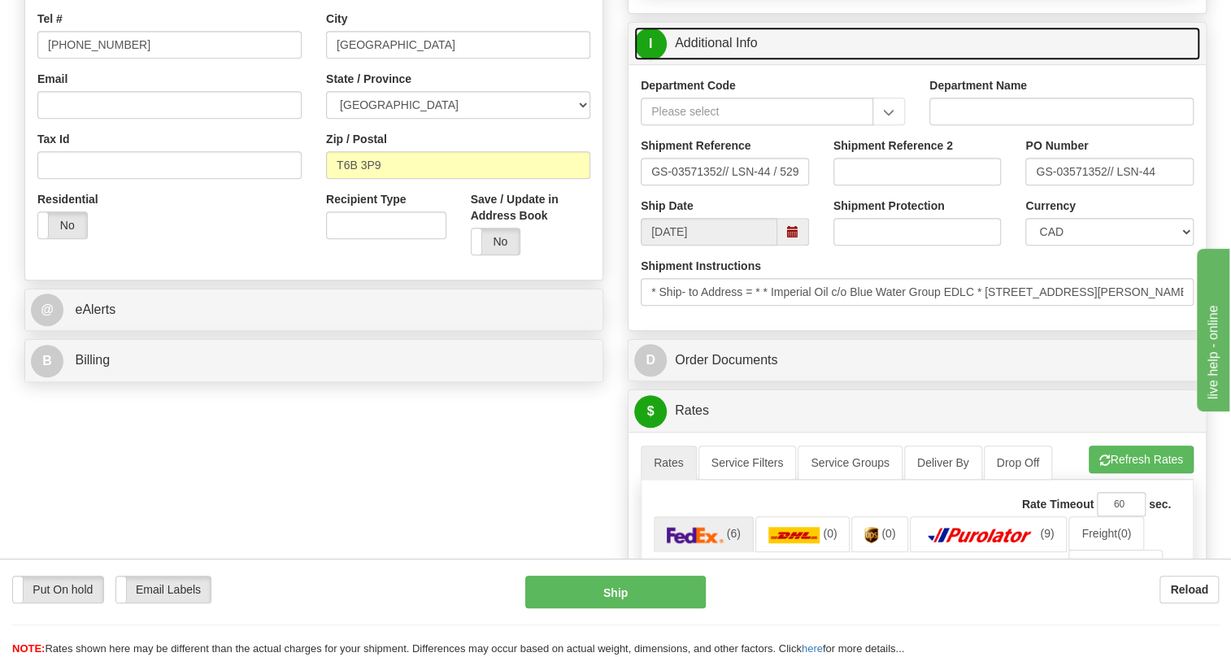
scroll to position [0, 0]
click at [724, 60] on link "I Additional Info" at bounding box center [917, 43] width 566 height 33
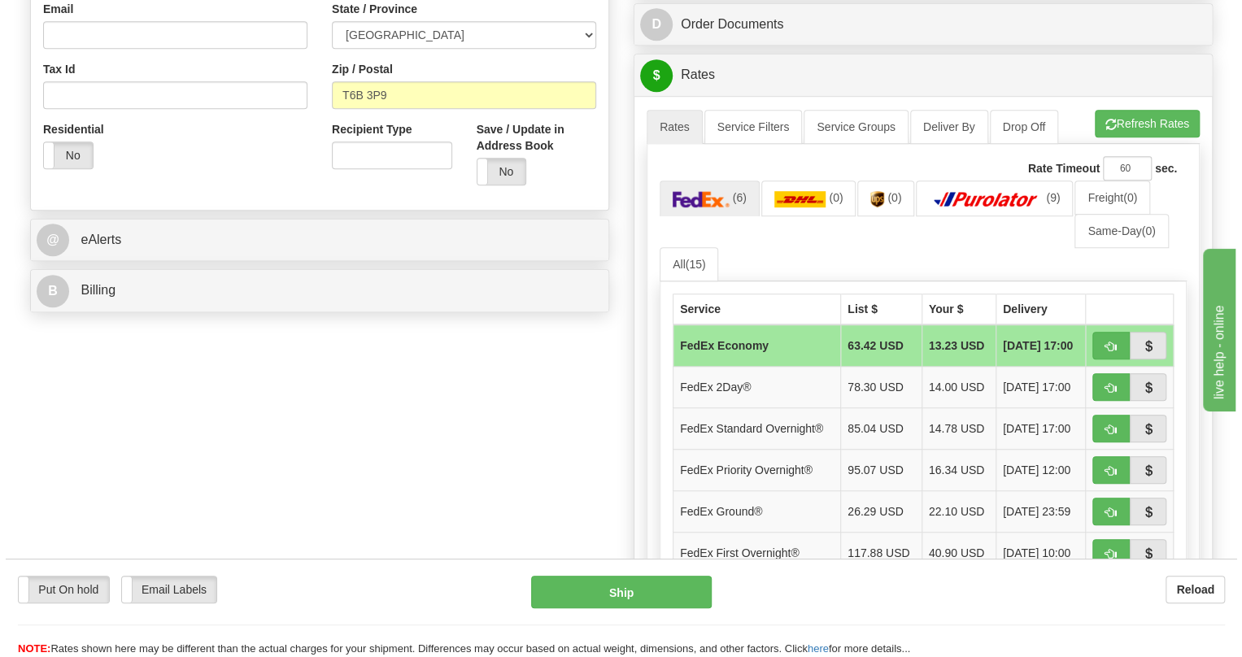
scroll to position [517, 0]
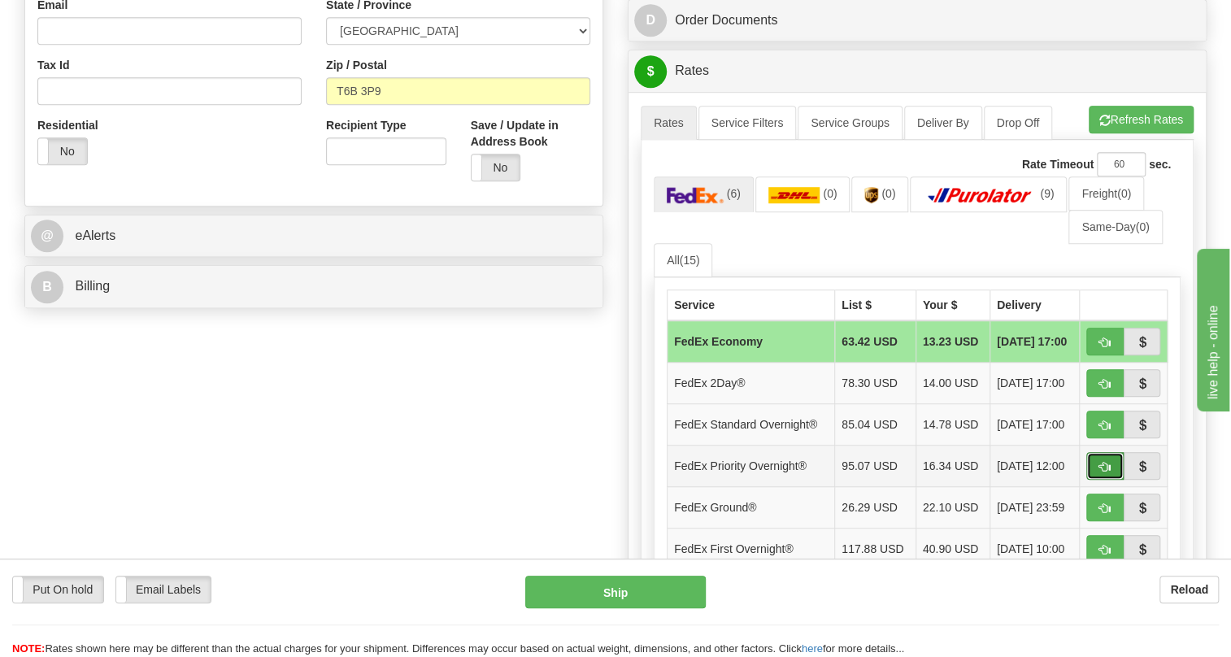
click at [1102, 473] on span "button" at bounding box center [1105, 467] width 11 height 11
type input "01"
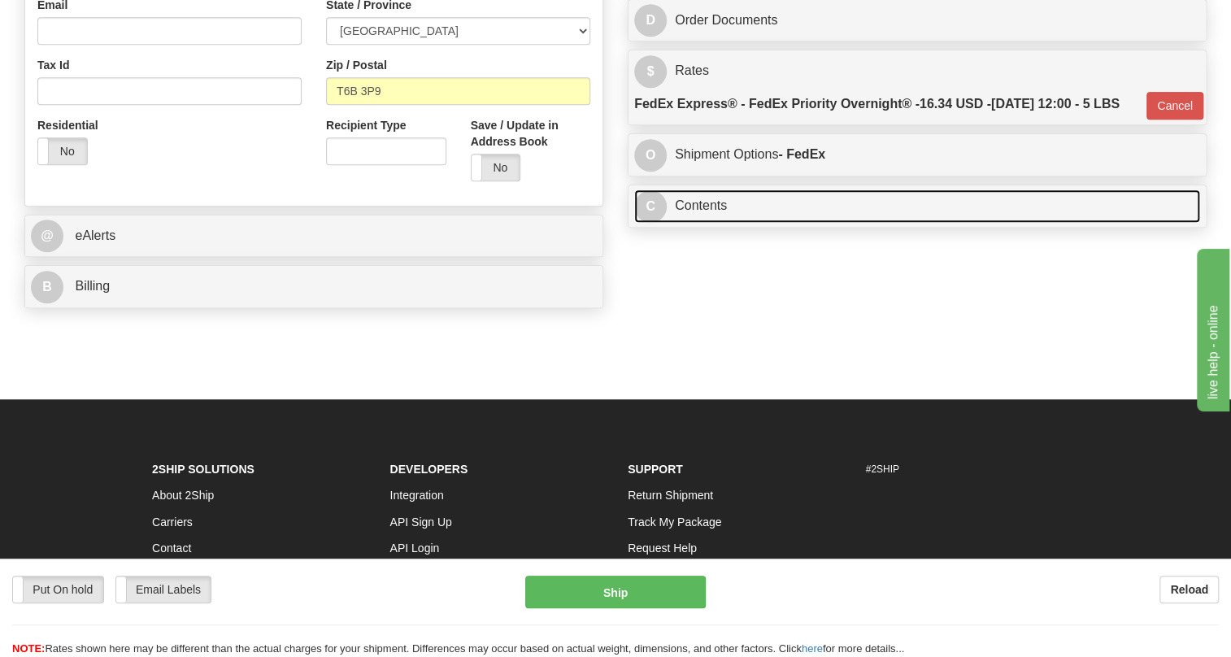
click at [721, 223] on link "C Contents" at bounding box center [917, 206] width 566 height 33
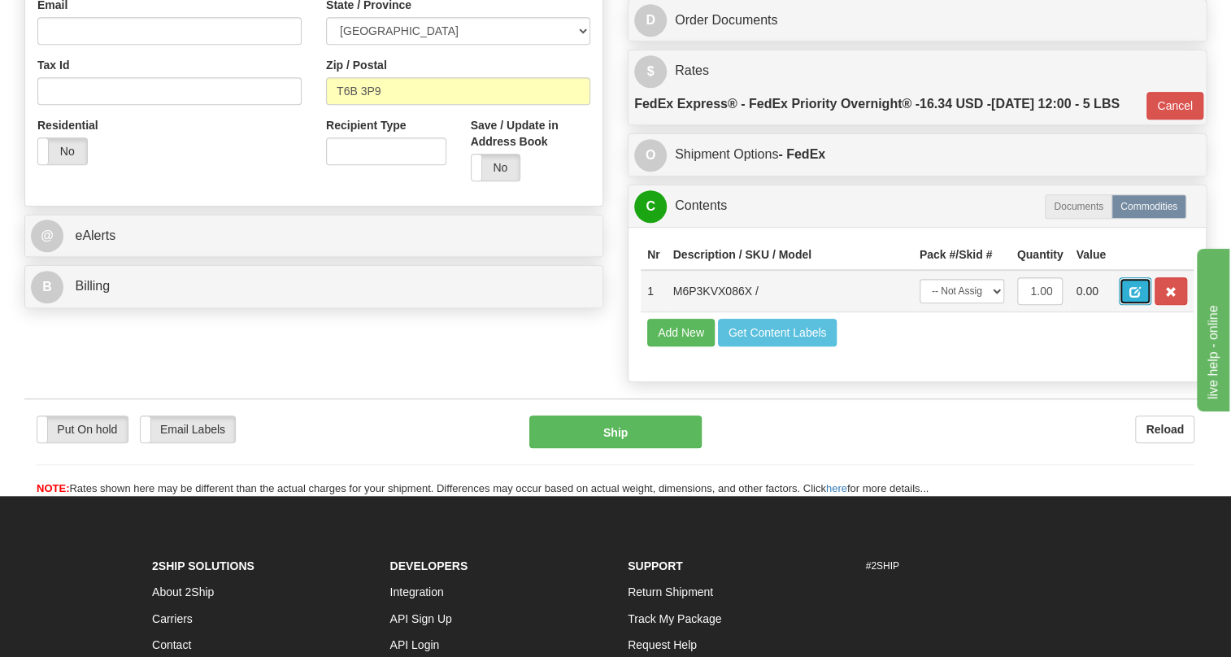
click at [1131, 298] on span "button" at bounding box center [1135, 292] width 11 height 11
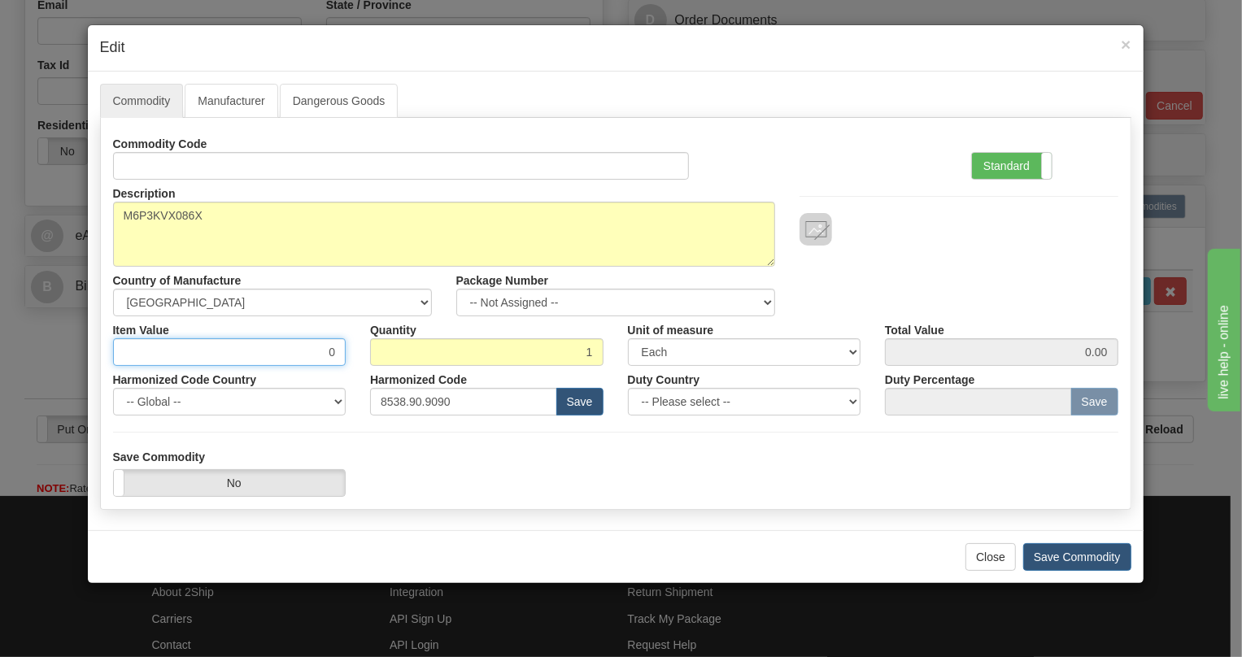
click at [333, 355] on input "0" at bounding box center [229, 352] width 233 height 28
type input "649.03"
click at [1009, 165] on label "Standard" at bounding box center [1012, 166] width 80 height 26
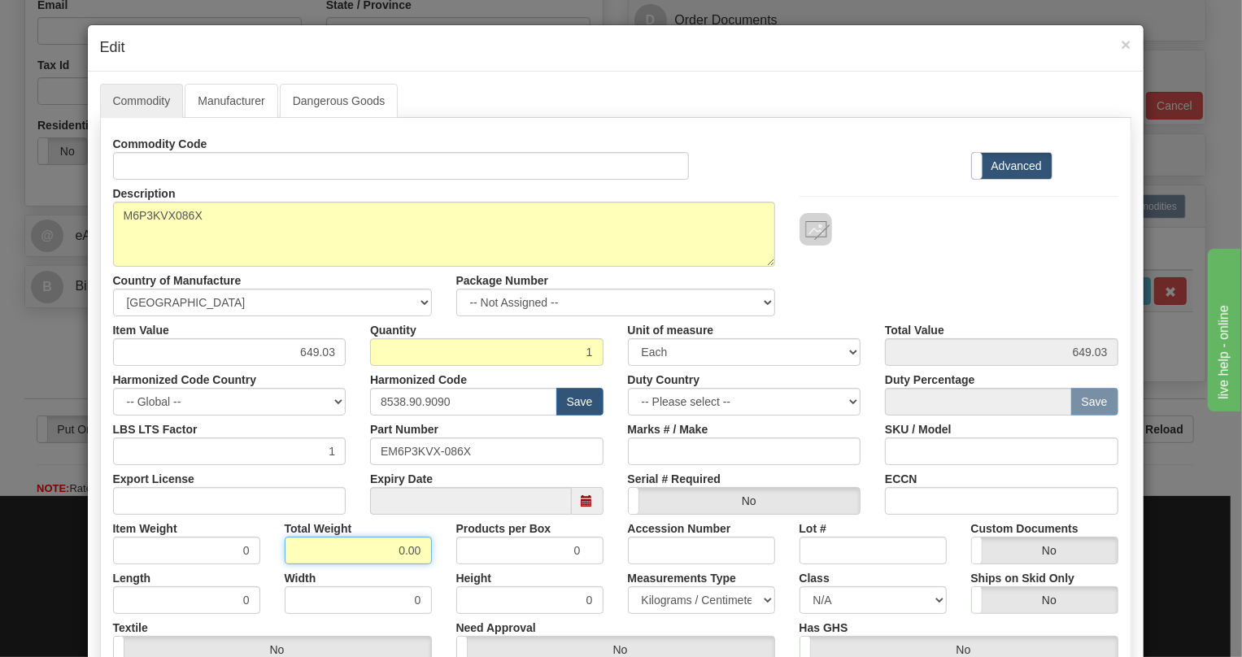
click at [377, 545] on input "0.00" at bounding box center [358, 551] width 147 height 28
type input "1.00"
type input "1.0000"
click at [656, 604] on select "Pounds / Inches Kilograms / Centimeters" at bounding box center [701, 600] width 147 height 28
select select "0"
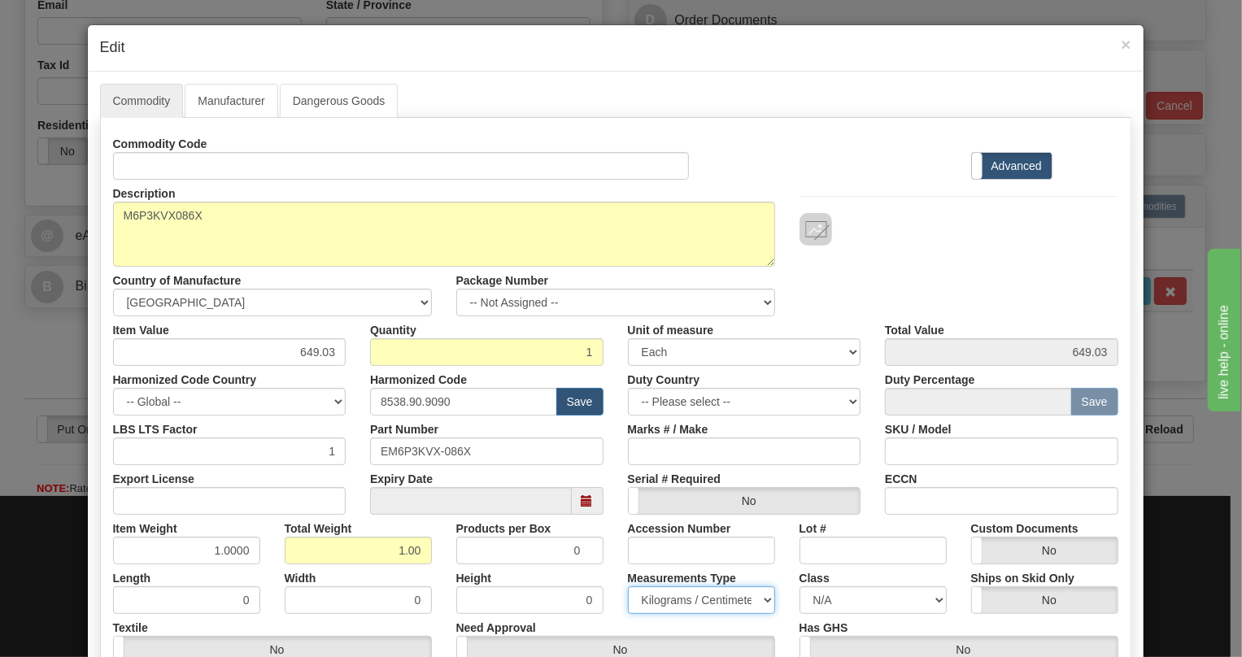
click at [628, 586] on select "Pounds / Inches Kilograms / Centimeters" at bounding box center [701, 600] width 147 height 28
click at [616, 570] on div "Measurements Type Pounds / Inches Kilograms / Centimeters" at bounding box center [702, 589] width 172 height 50
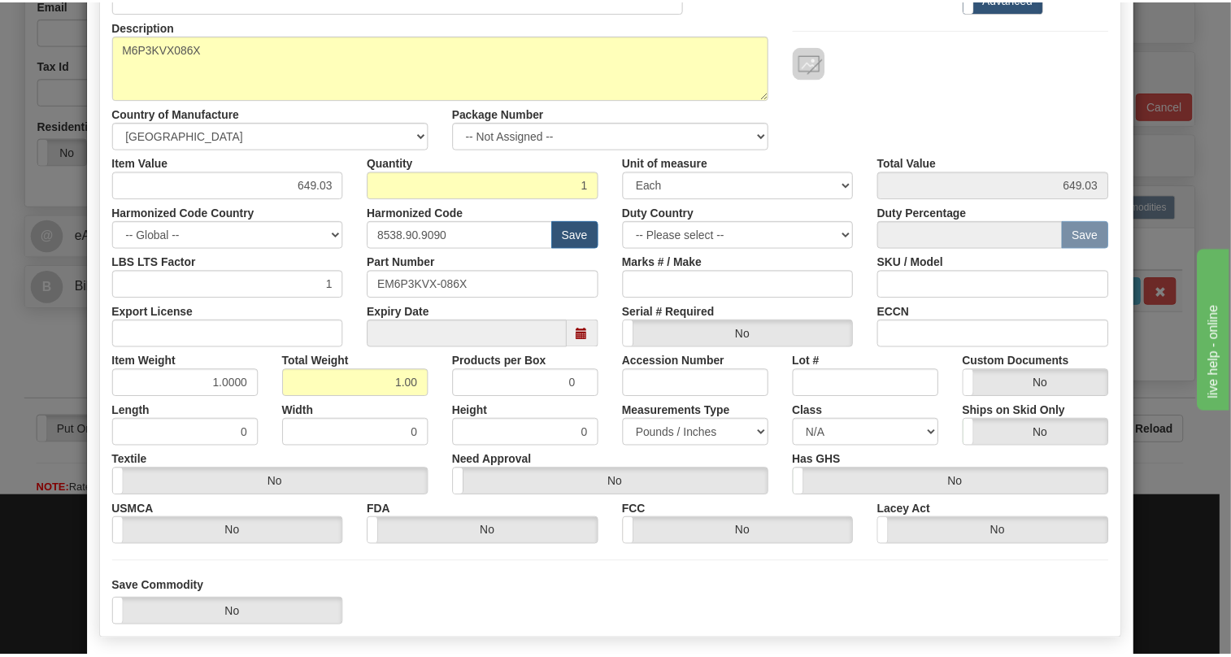
scroll to position [247, 0]
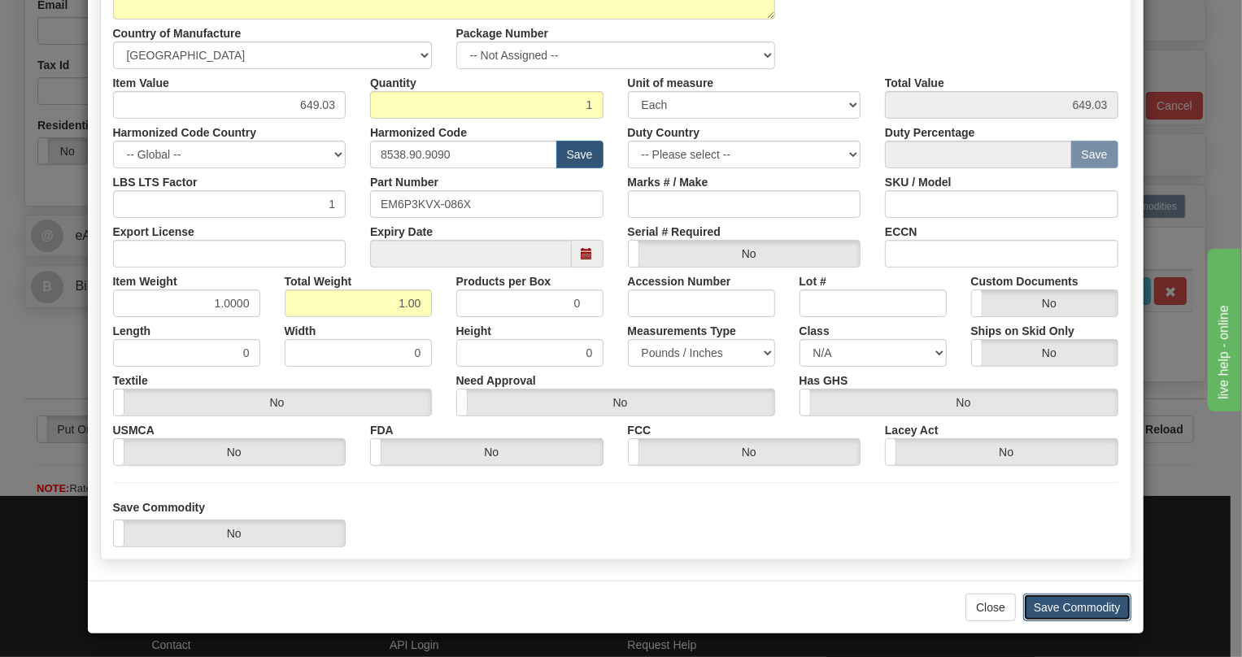
click at [1061, 602] on button "Save Commodity" at bounding box center [1077, 608] width 108 height 28
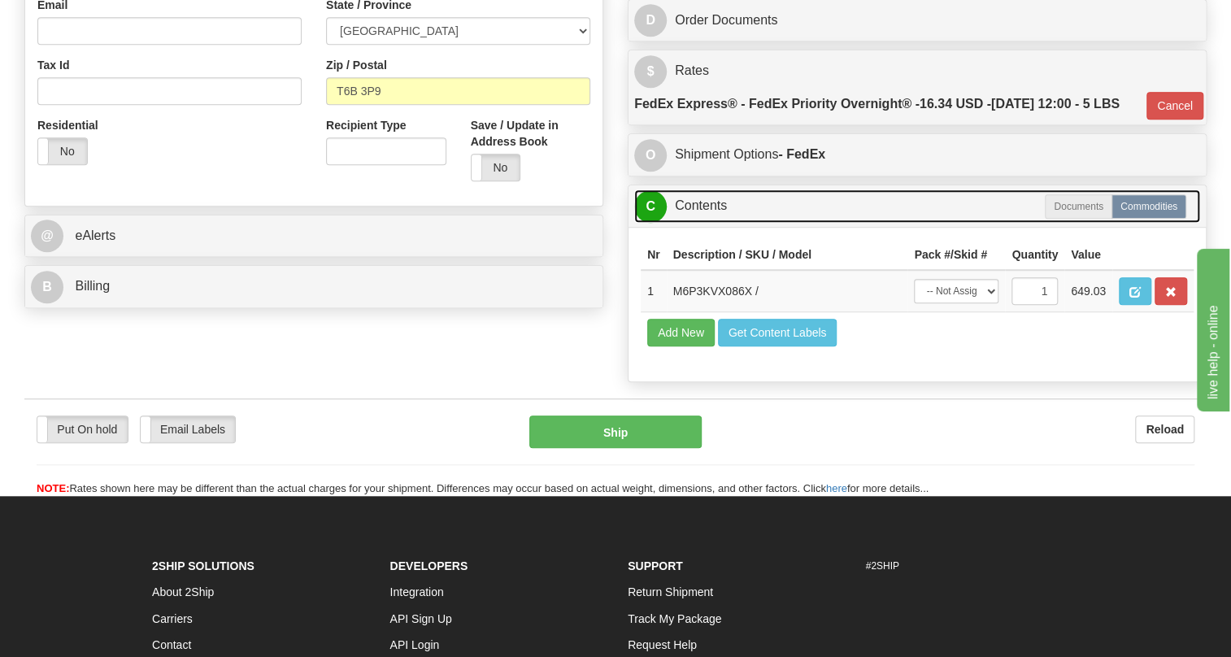
click at [708, 223] on link "C Contents" at bounding box center [917, 206] width 566 height 33
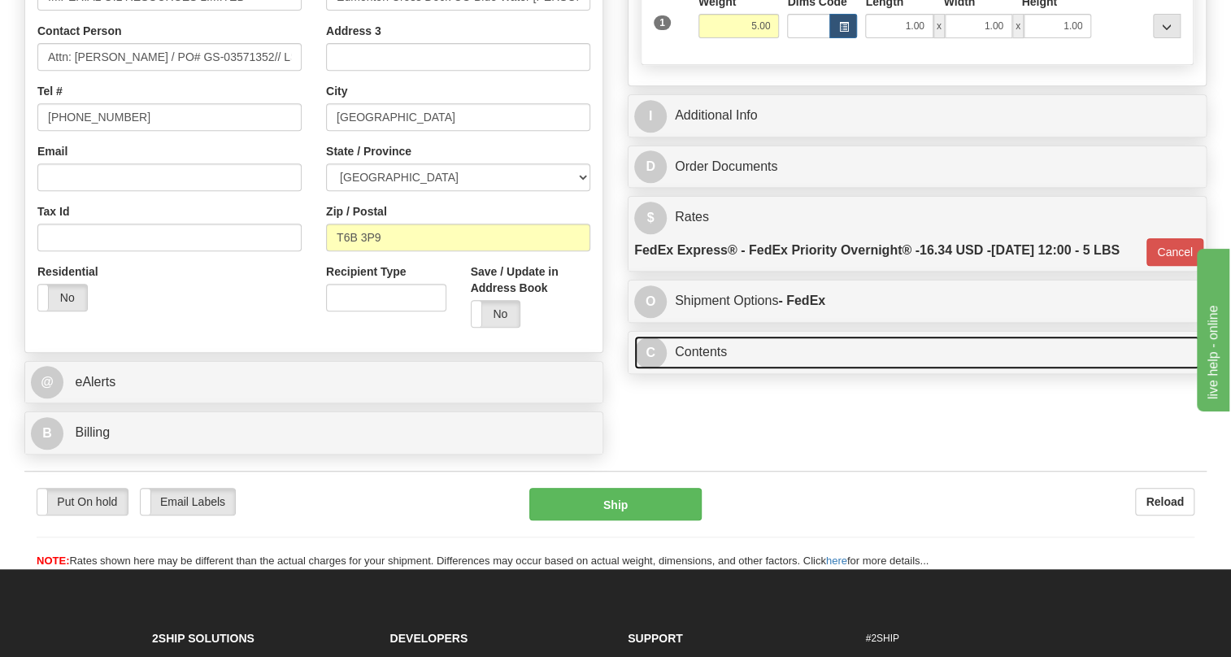
scroll to position [369, 0]
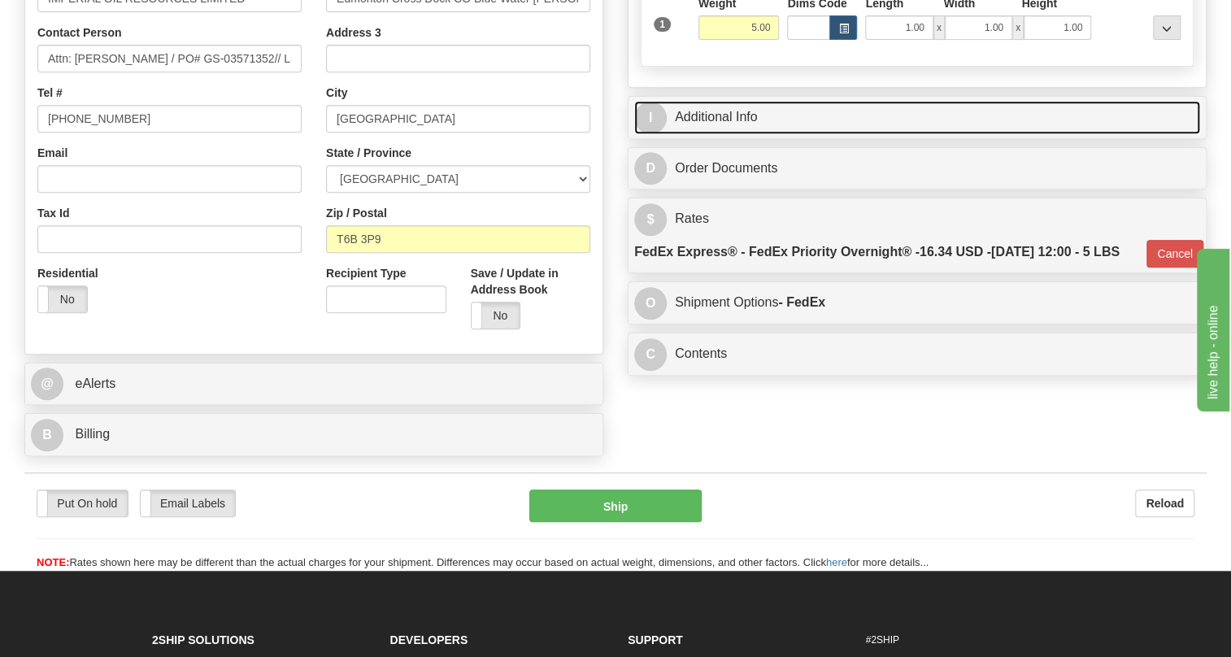
click at [726, 134] on link "I Additional Info" at bounding box center [917, 117] width 566 height 33
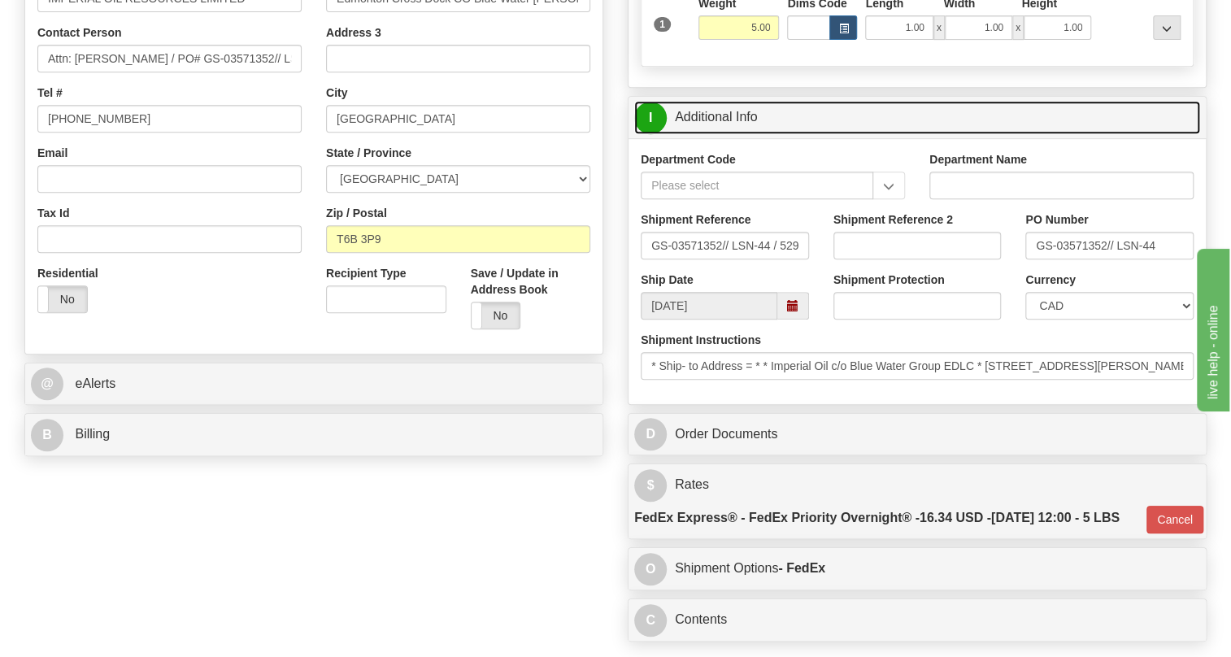
click at [726, 134] on link "I Additional Info" at bounding box center [917, 117] width 566 height 33
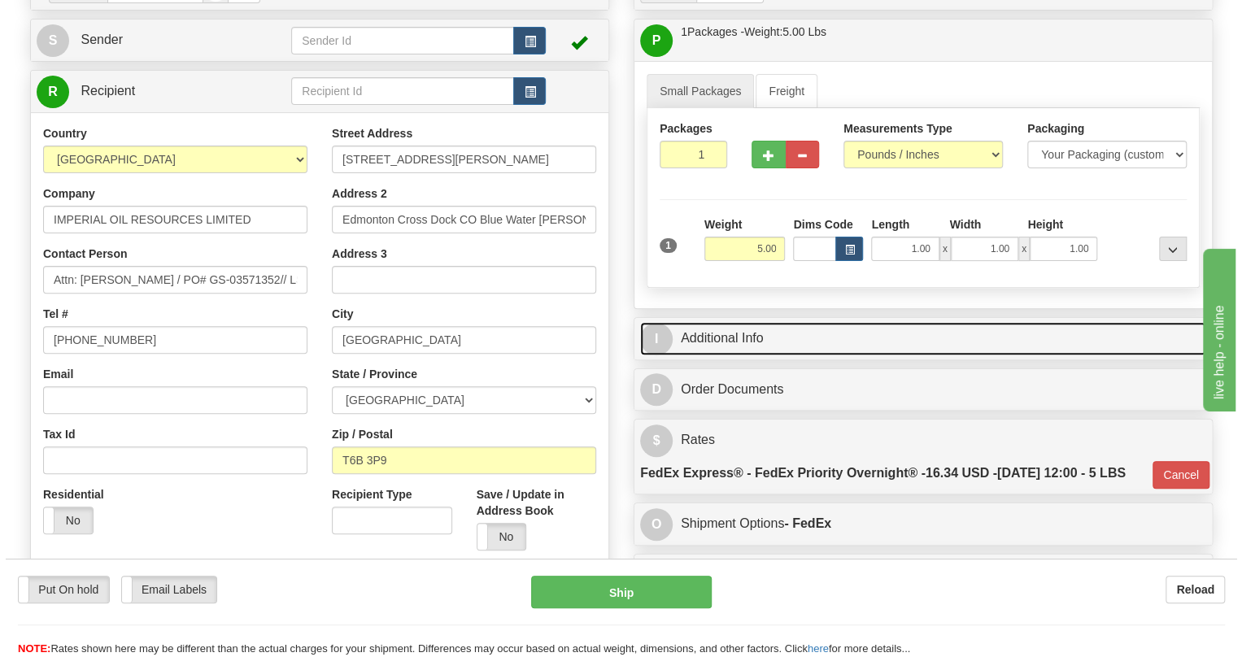
scroll to position [147, 0]
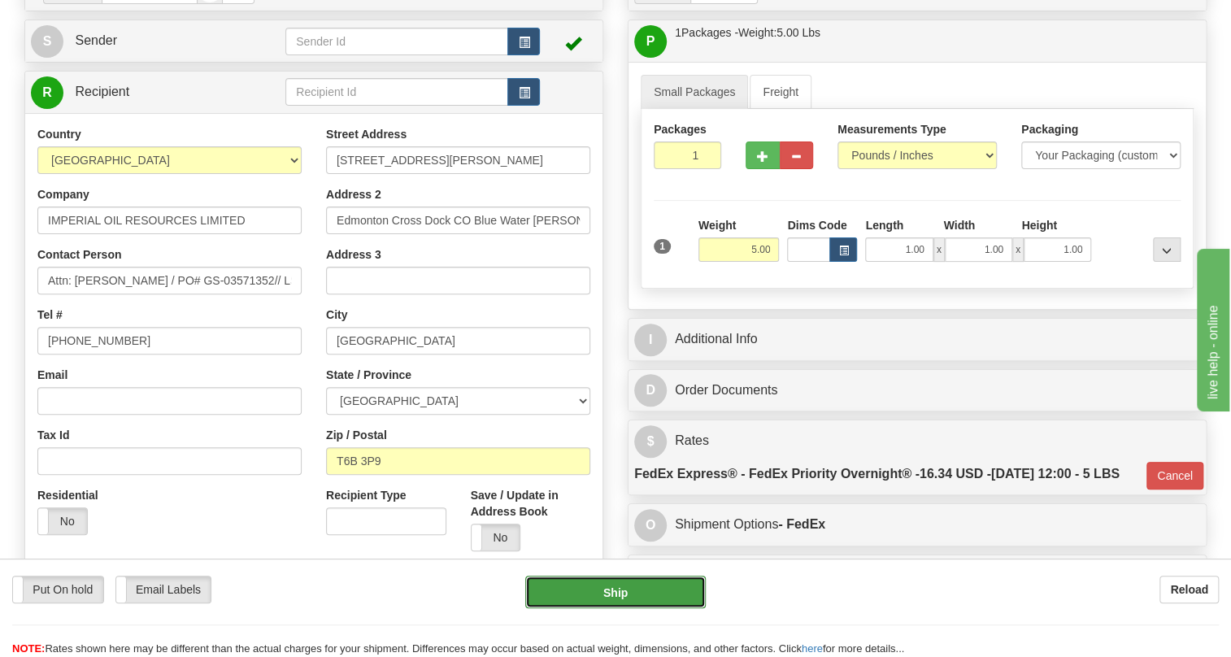
click at [617, 594] on button "Ship" at bounding box center [615, 592] width 181 height 33
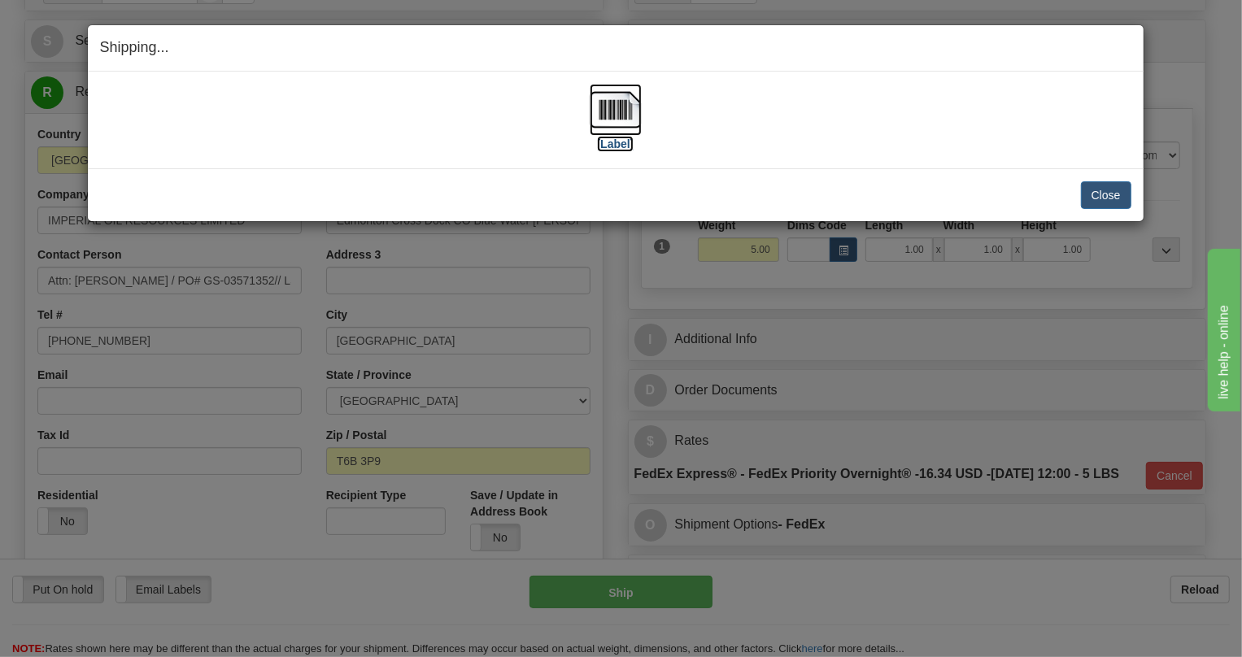
click at [610, 111] on img at bounding box center [616, 110] width 52 height 52
drag, startPoint x: 1103, startPoint y: 194, endPoint x: 265, endPoint y: 107, distance: 842.3
click at [1102, 195] on button "Close" at bounding box center [1106, 195] width 50 height 28
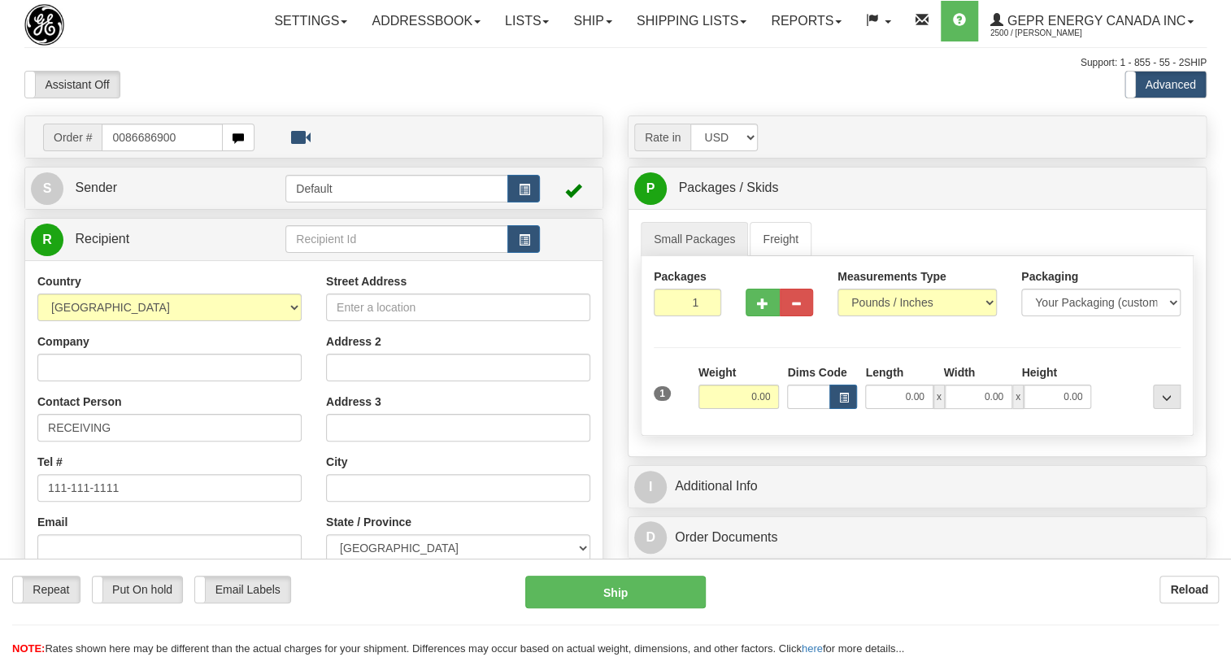
click at [124, 151] on input "0086686900" at bounding box center [162, 138] width 121 height 28
type input "86686900"
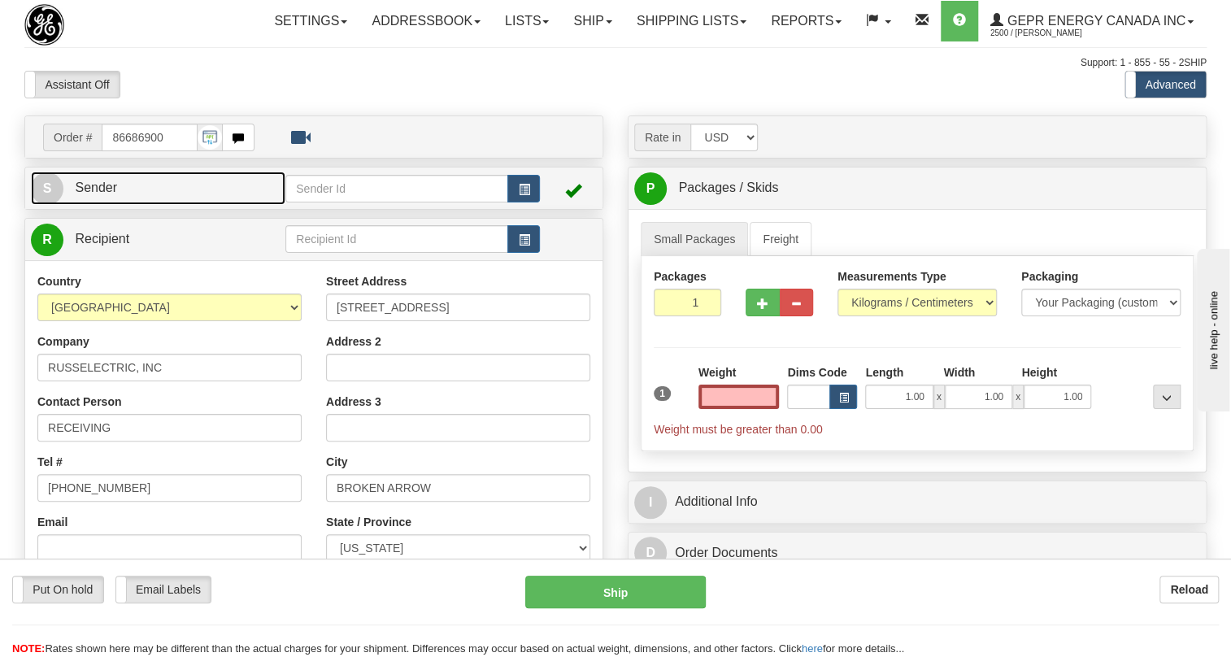
type input "0.00"
click at [106, 194] on span "Sender" at bounding box center [96, 188] width 42 height 14
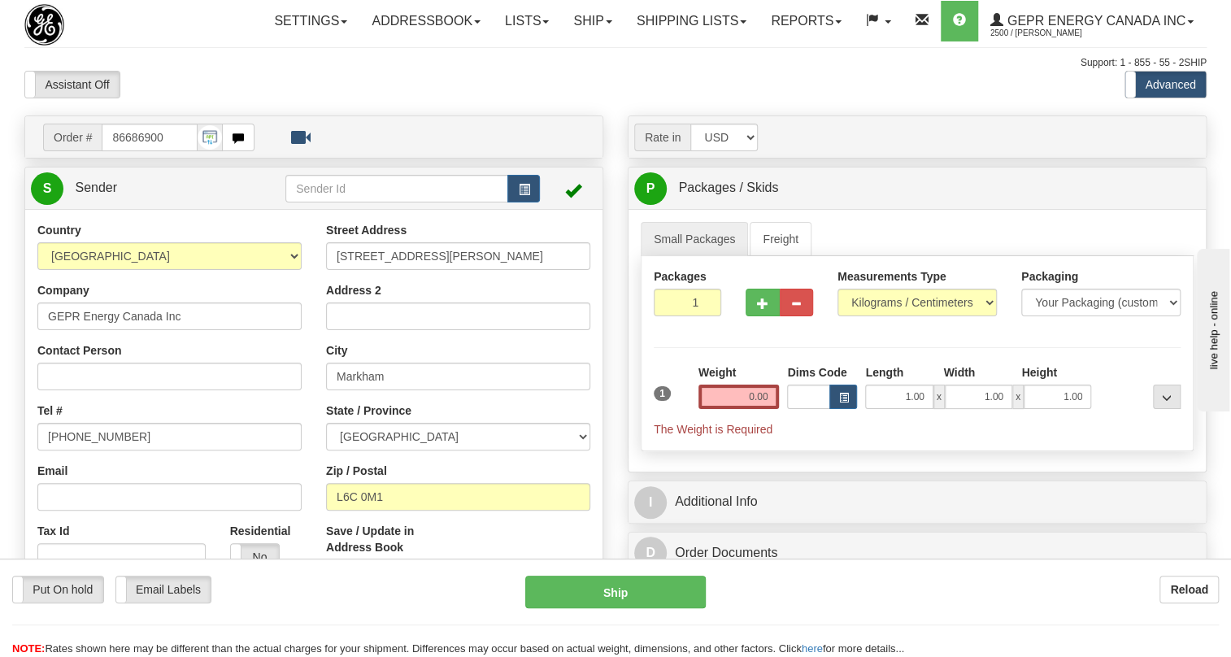
type input "MARKHAM"
click at [98, 451] on input "[PHONE_NUMBER]" at bounding box center [169, 437] width 264 height 28
paste input "[PHONE_NUMBER]"
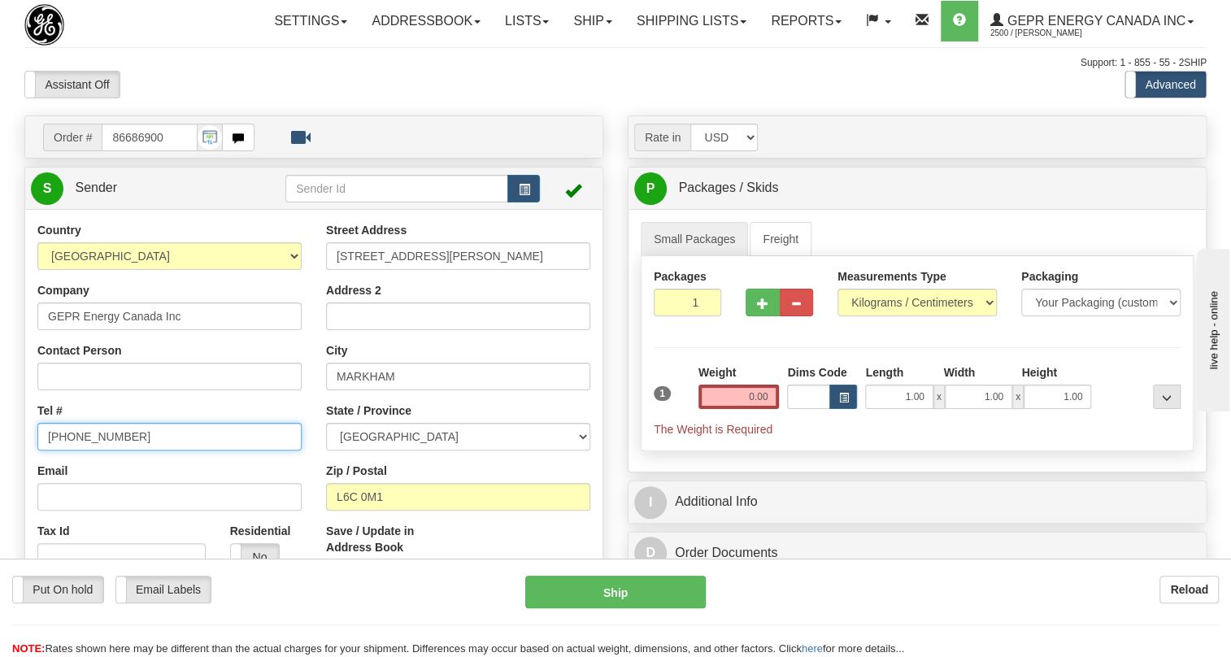
type input "[PHONE_NUMBER]"
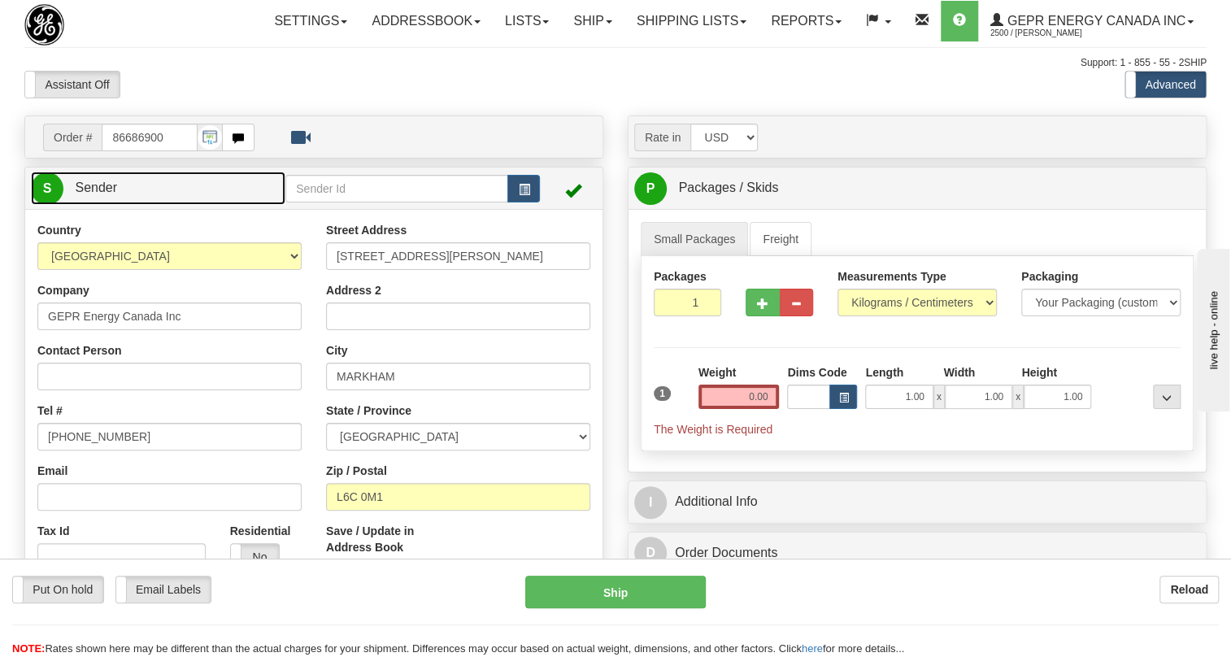
click at [94, 194] on span "Sender" at bounding box center [96, 188] width 42 height 14
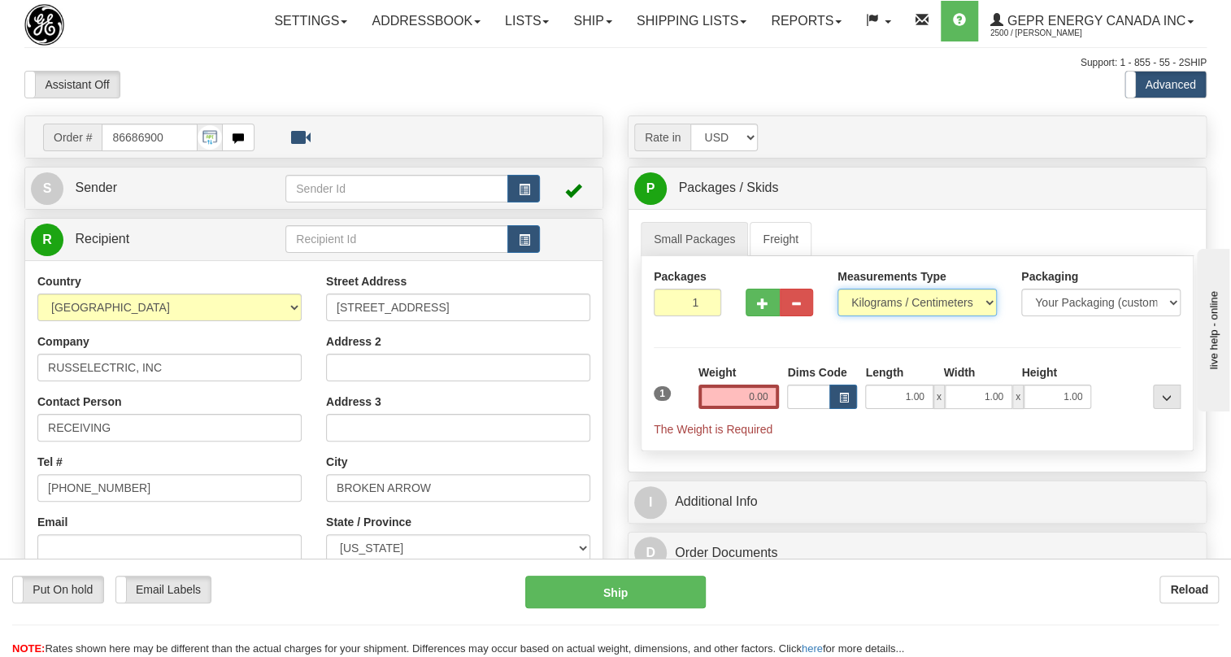
click at [919, 316] on select "Pounds / Inches Kilograms / Centimeters" at bounding box center [917, 303] width 159 height 28
select select "0"
click at [838, 316] on select "Pounds / Inches Kilograms / Centimeters" at bounding box center [917, 303] width 159 height 28
click at [747, 409] on input "0.00" at bounding box center [739, 397] width 81 height 24
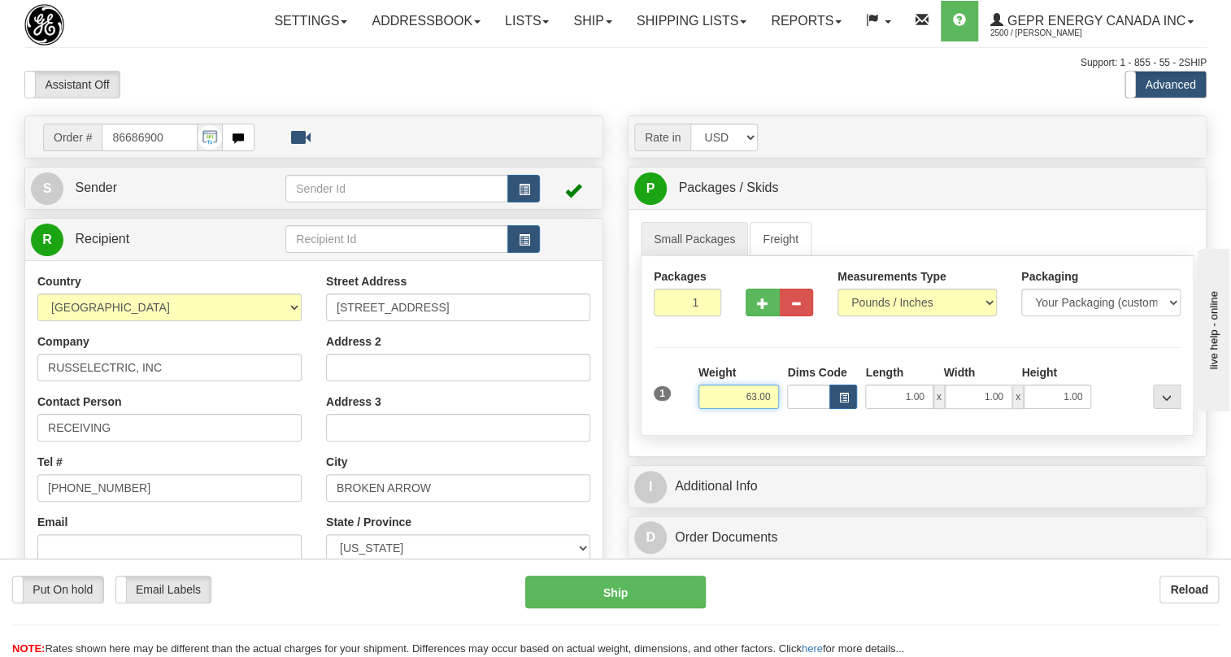
type input "63.00"
click at [677, 316] on input "1" at bounding box center [688, 303] width 68 height 28
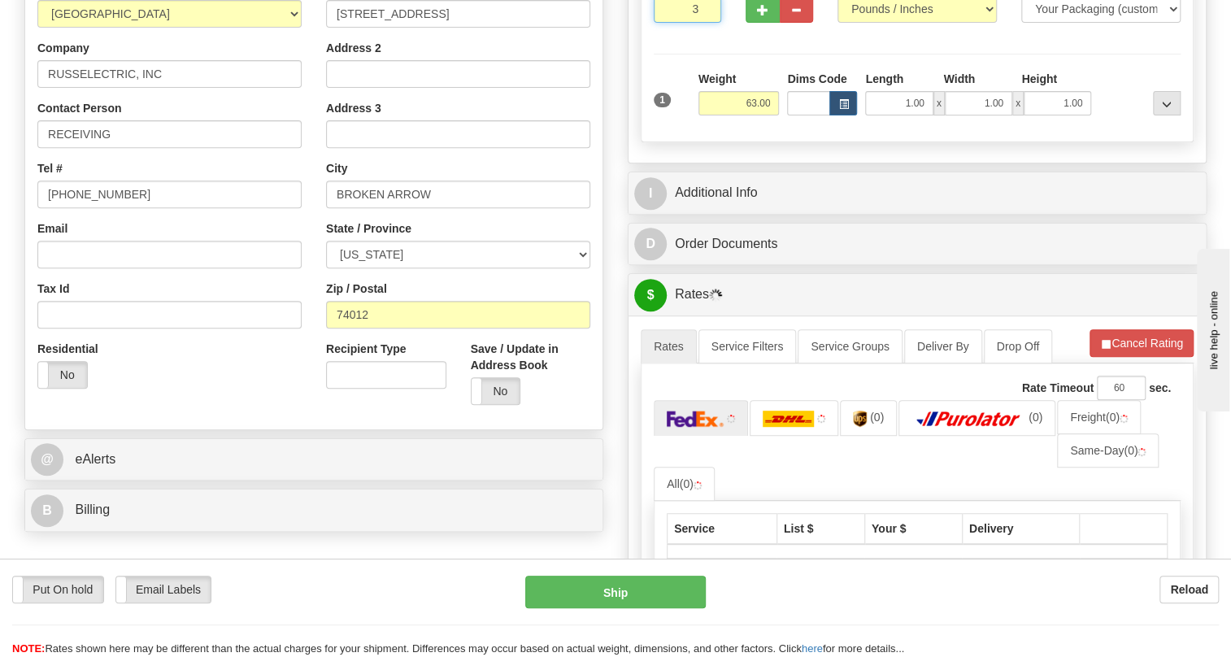
scroll to position [295, 0]
type input "3"
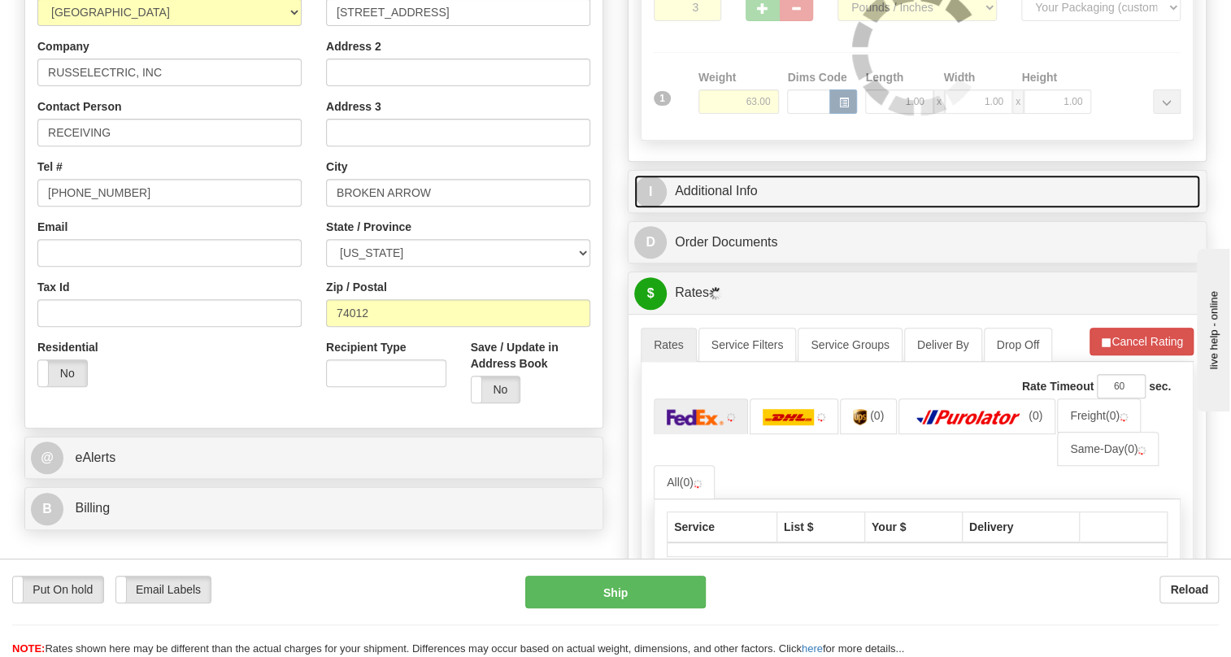
click at [737, 208] on link "I Additional Info" at bounding box center [917, 191] width 566 height 33
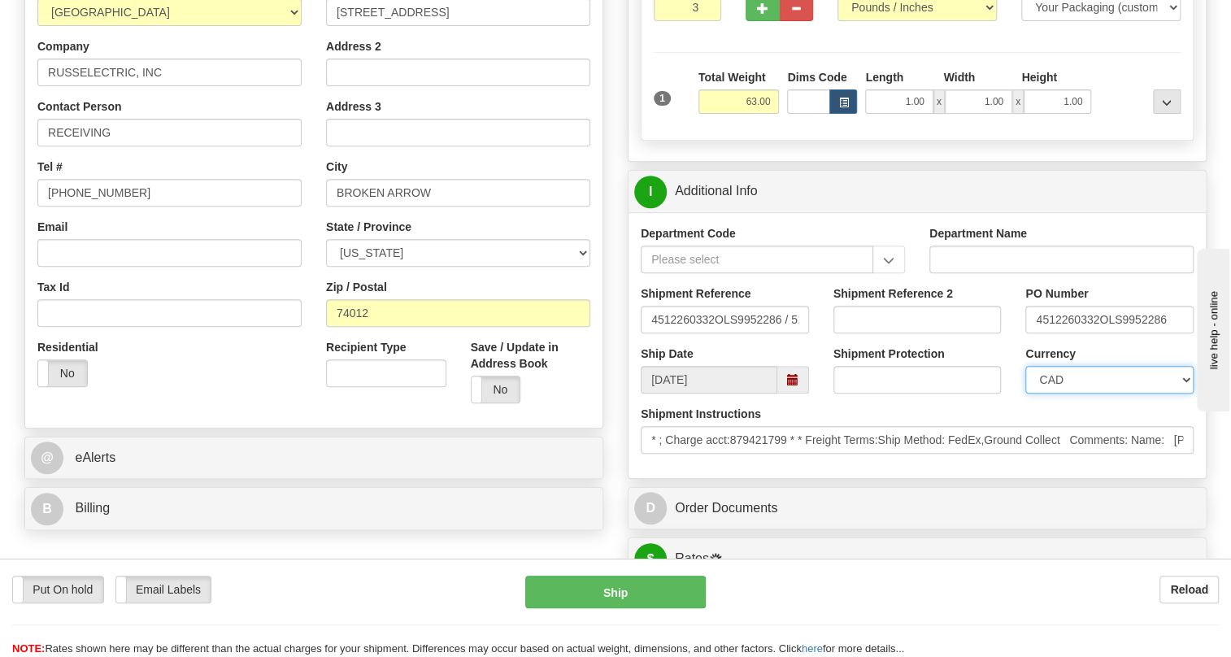
click at [1105, 394] on select "CAD USD EUR ZAR RON ANG ARN AUD AUS AWG BBD BFR BGN BHD BMD BND BRC BRL CHP CKZ…" at bounding box center [1110, 380] width 168 height 28
select select "1"
click at [1026, 394] on select "CAD USD EUR ZAR RON ANG ARN AUD AUS AWG BBD BFR BGN BHD BMD BND BRC BRL CHP CKZ…" at bounding box center [1110, 380] width 168 height 28
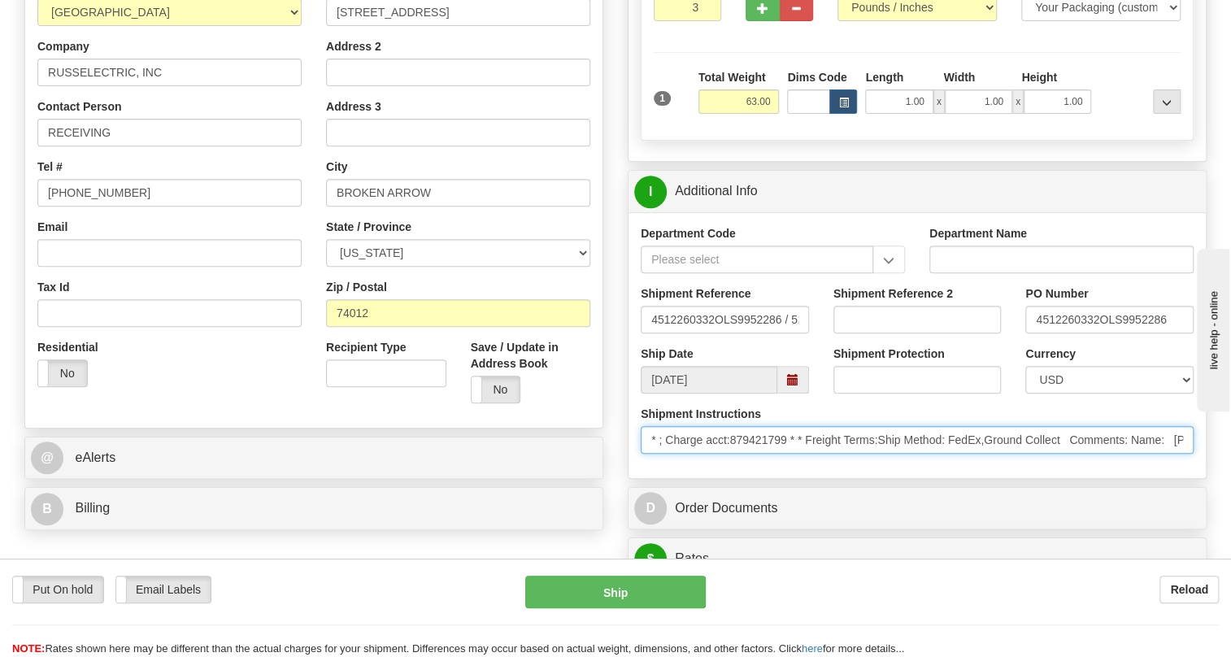
click at [791, 454] on input "* ; Charge acct:879421799 * * Freight Terms:Ship Method: FedEx,Ground Collect C…" at bounding box center [917, 440] width 553 height 28
drag, startPoint x: 791, startPoint y: 477, endPoint x: 734, endPoint y: 480, distance: 56.2
click at [734, 454] on input "* ; Charge acct:879421799 * * Freight Terms:Ship Method: FedEx,Ground Collect C…" at bounding box center [917, 440] width 553 height 28
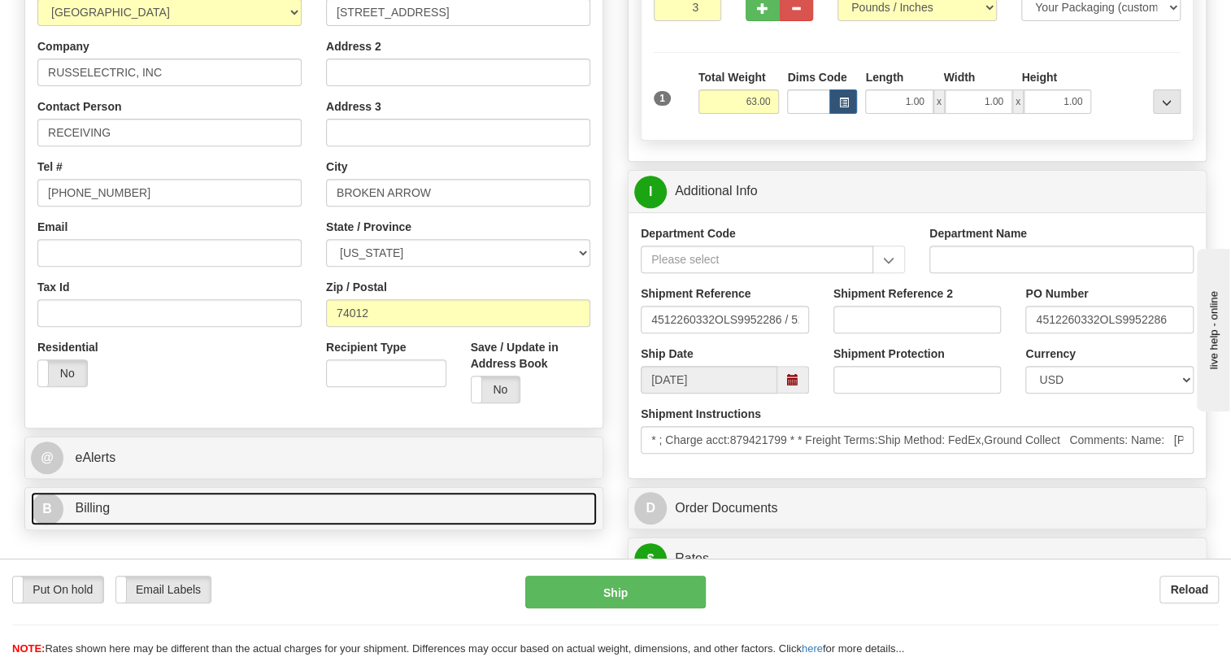
click at [86, 515] on span "Billing" at bounding box center [92, 508] width 35 height 14
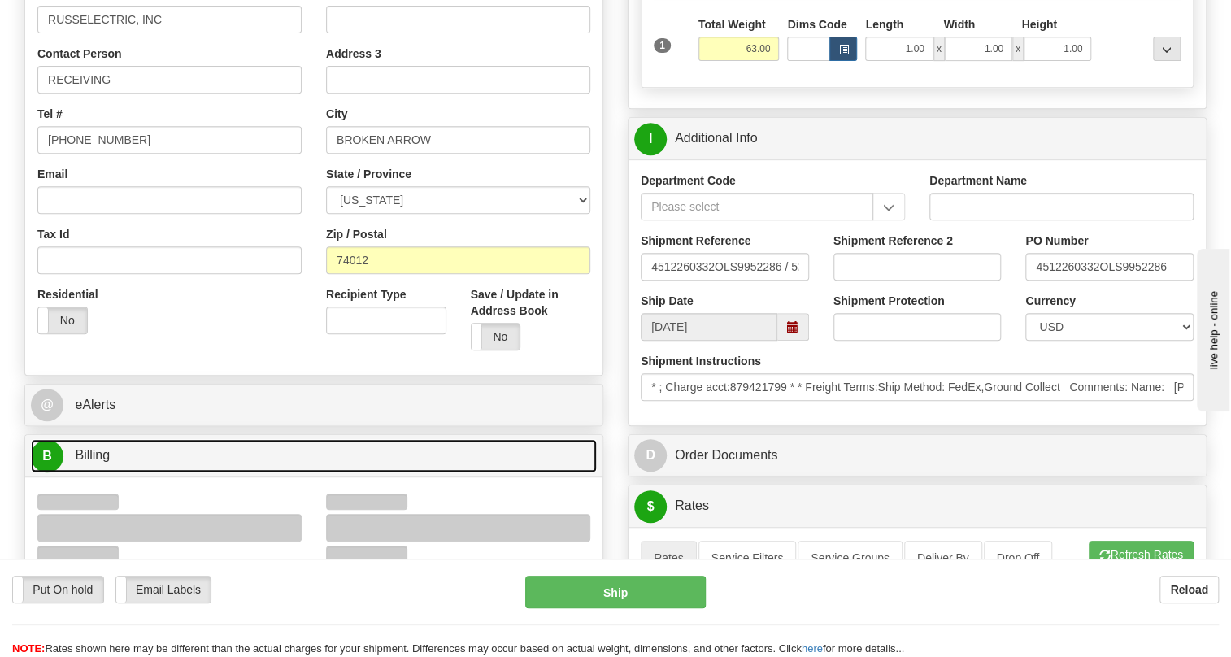
scroll to position [443, 0]
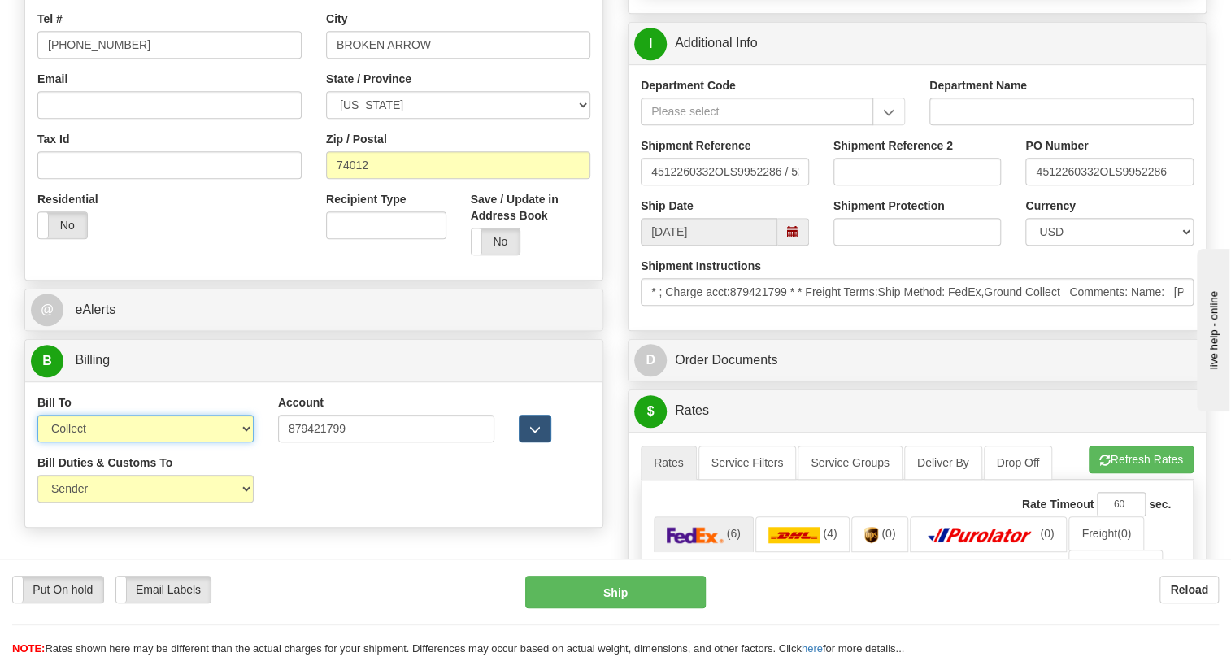
click at [115, 442] on select "Sender Recipient Third Party Collect" at bounding box center [145, 429] width 216 height 28
select select "2"
click at [37, 442] on select "Sender Recipient Third Party Collect" at bounding box center [145, 429] width 216 height 28
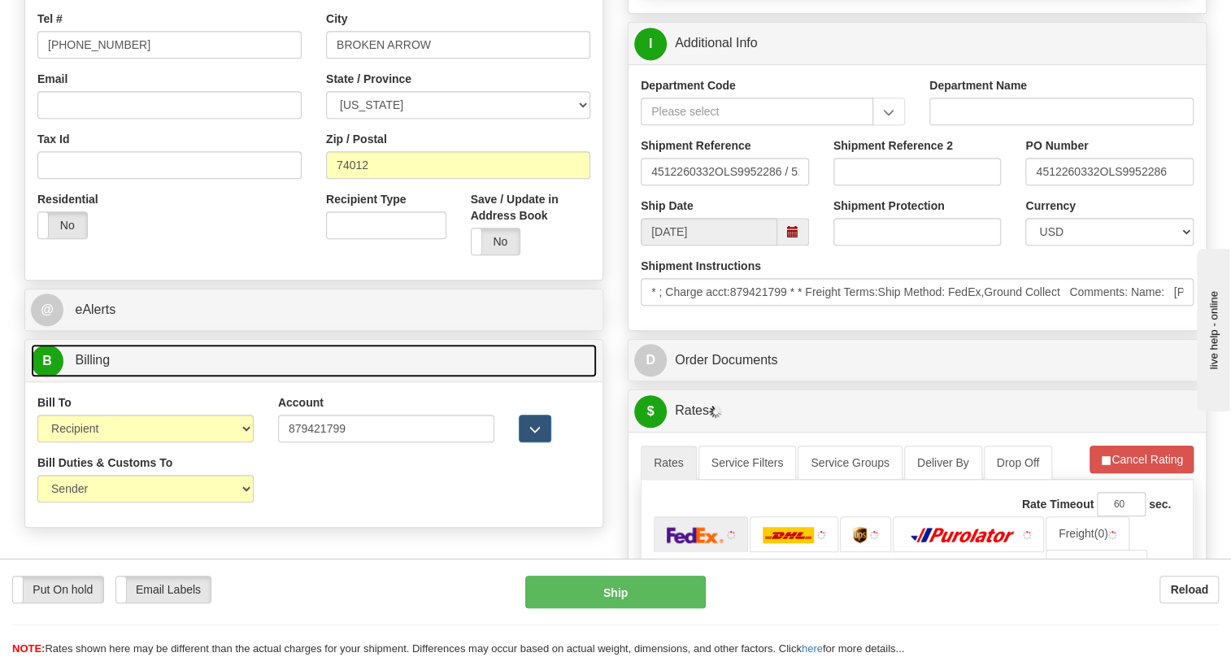
click at [101, 367] on span "Billing" at bounding box center [92, 360] width 35 height 14
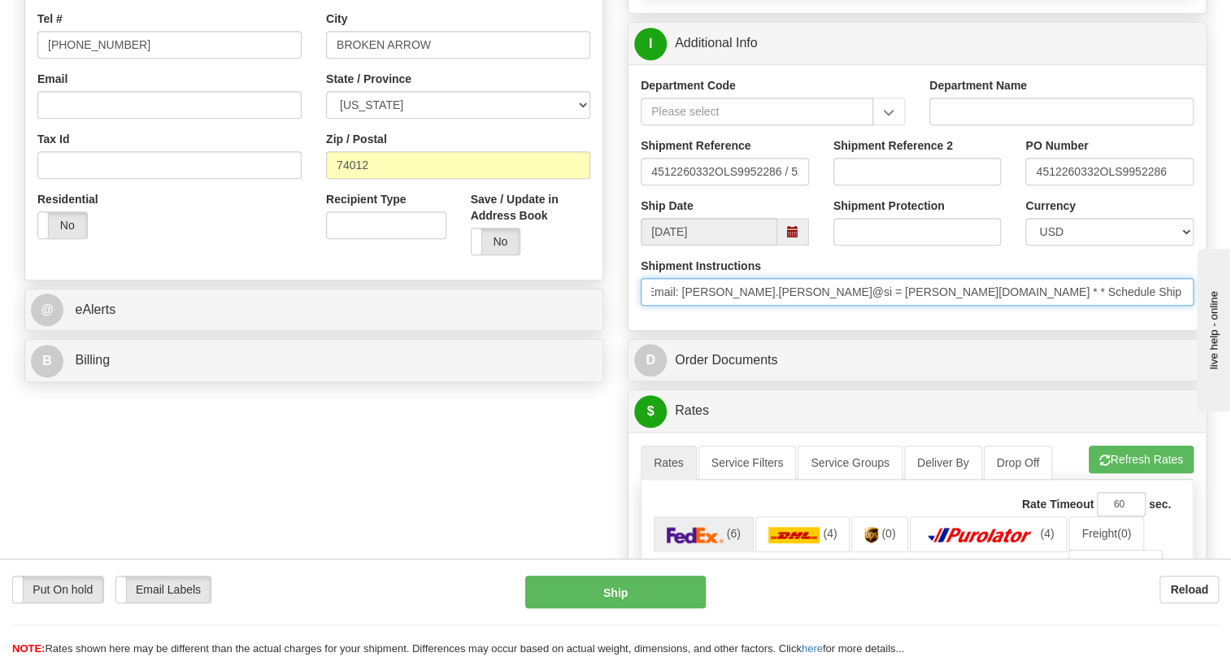
scroll to position [0, 651]
drag, startPoint x: 1057, startPoint y: 334, endPoint x: 805, endPoint y: 332, distance: 252.1
click at [805, 306] on input "* ; Charge acct:879421799 * * Freight Terms:Ship Method: FedEx,Ground Collect C…" at bounding box center [917, 292] width 553 height 28
click at [751, 306] on input "* ; Charge acct:879421799 * * Freight Terms:Ship Method: FedEx,Ground Collect C…" at bounding box center [917, 292] width 553 height 28
drag, startPoint x: 752, startPoint y: 327, endPoint x: 681, endPoint y: 333, distance: 71.1
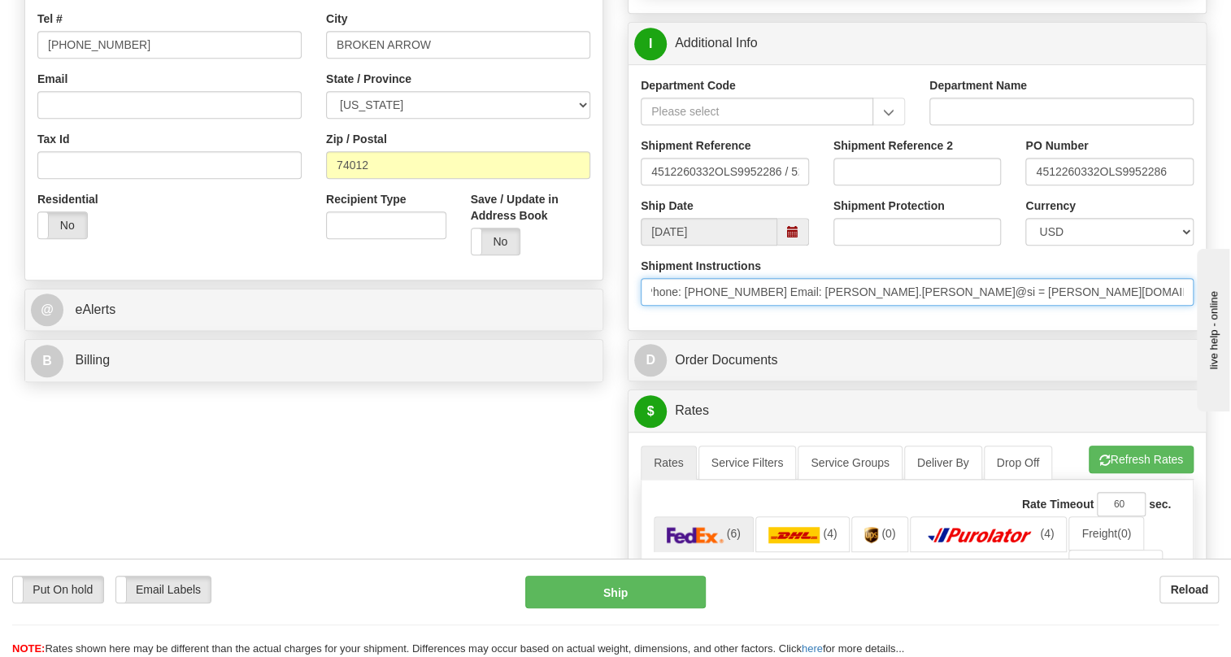
click at [681, 306] on input "* ; Charge acct:879421799 * * Freight Terms:Ship Method: FedEx,Ground Collect C…" at bounding box center [917, 292] width 553 height 28
click at [989, 306] on input "* ; Charge acct:879421799 * * Freight Terms:Ship Method: FedEx,Ground Collect C…" at bounding box center [917, 292] width 553 height 28
drag, startPoint x: 795, startPoint y: 337, endPoint x: 823, endPoint y: 351, distance: 30.9
click at [823, 318] on div "Shipment Instructions * ; Charge acct:879421799 * * Freight Terms:Ship Method: …" at bounding box center [917, 288] width 577 height 60
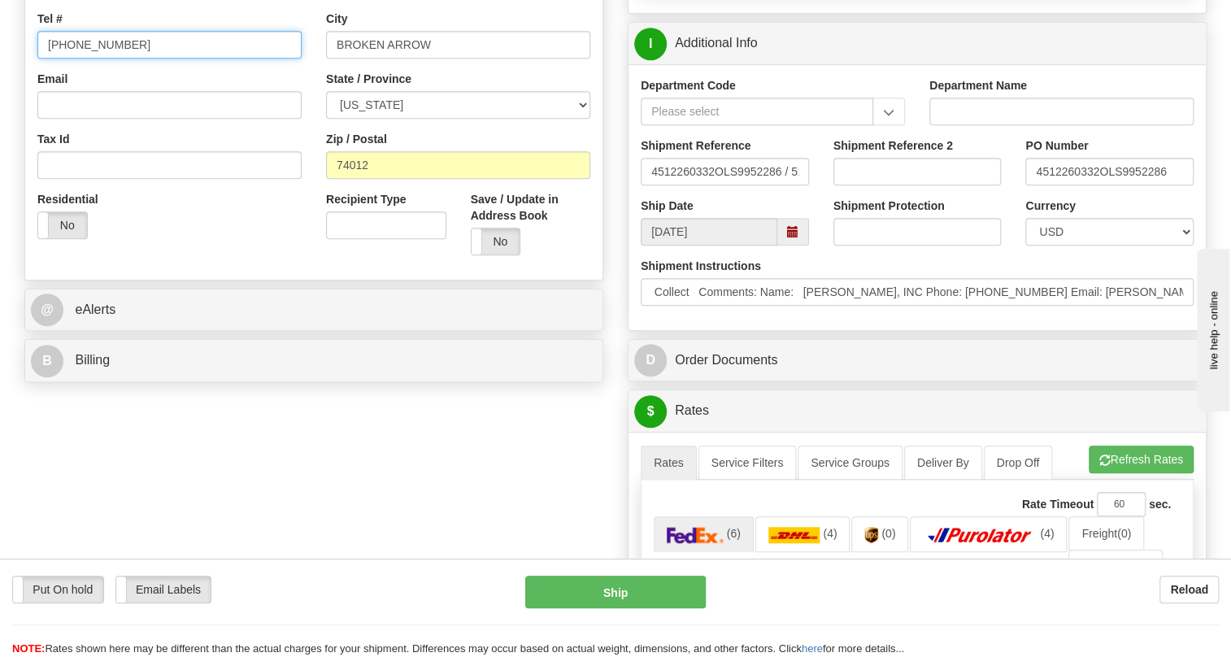
scroll to position [0, 0]
click at [89, 59] on input "[PHONE_NUMBER]" at bounding box center [169, 45] width 264 height 28
paste input "[PHONE_NUMBER]"
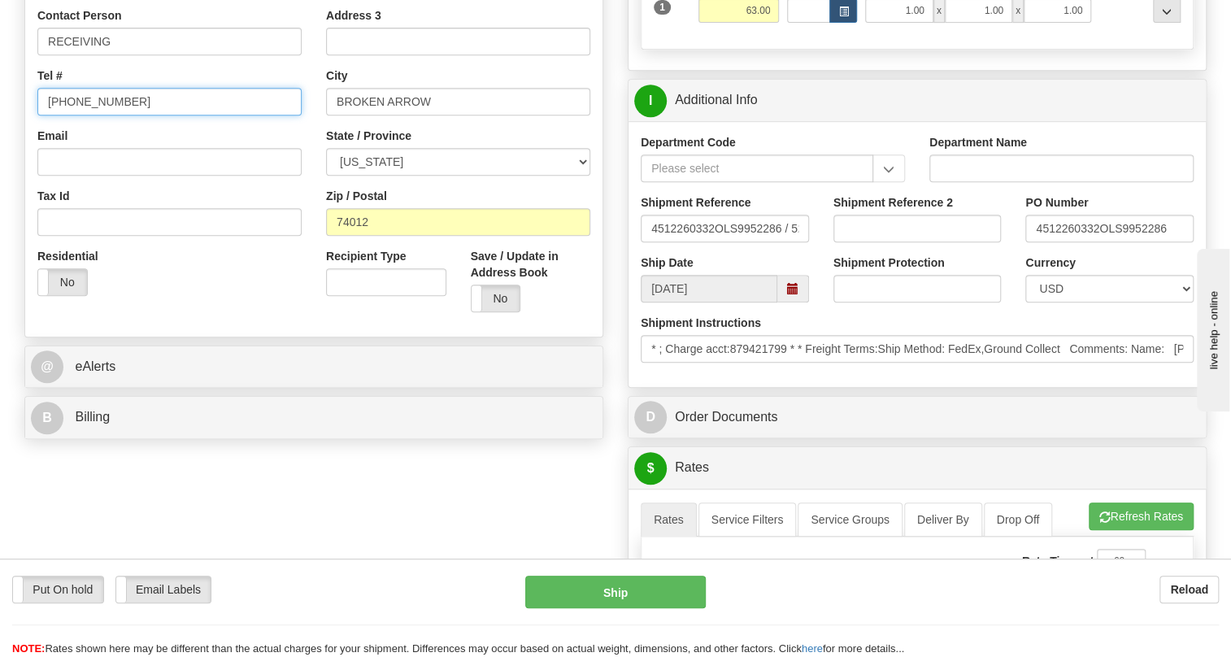
scroll to position [295, 0]
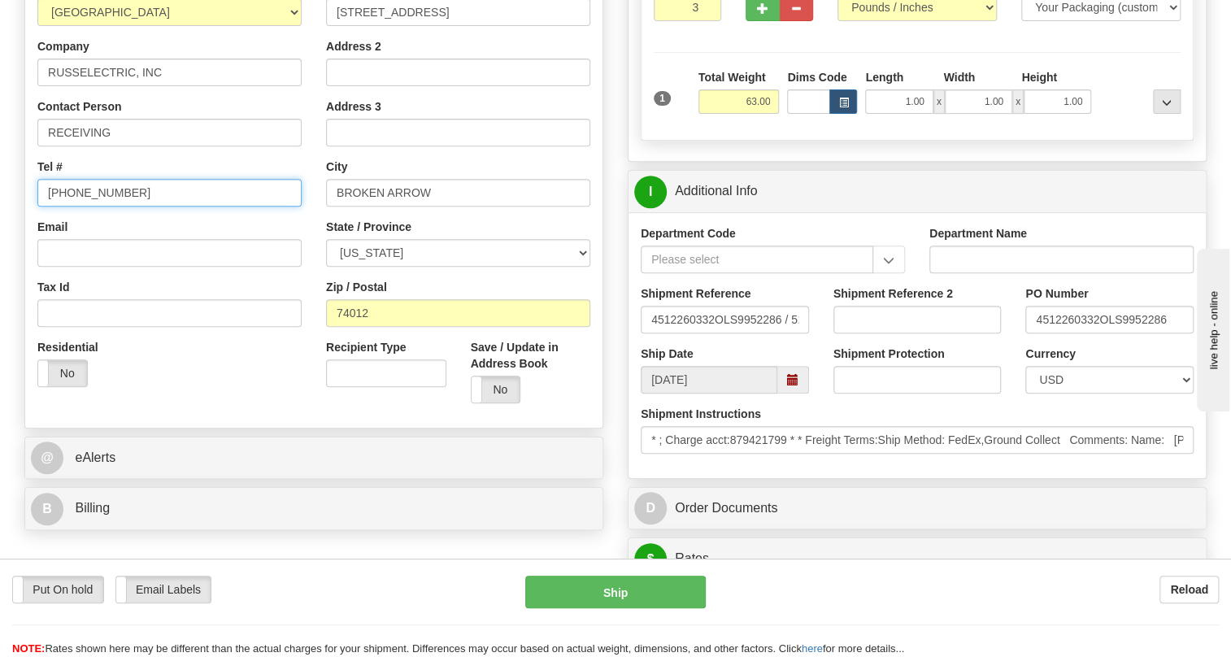
type input "[PHONE_NUMBER]"
drag, startPoint x: 1098, startPoint y: 355, endPoint x: 1035, endPoint y: 355, distance: 63.4
click at [1035, 333] on input "4512260332OLS9952286" at bounding box center [1110, 320] width 168 height 28
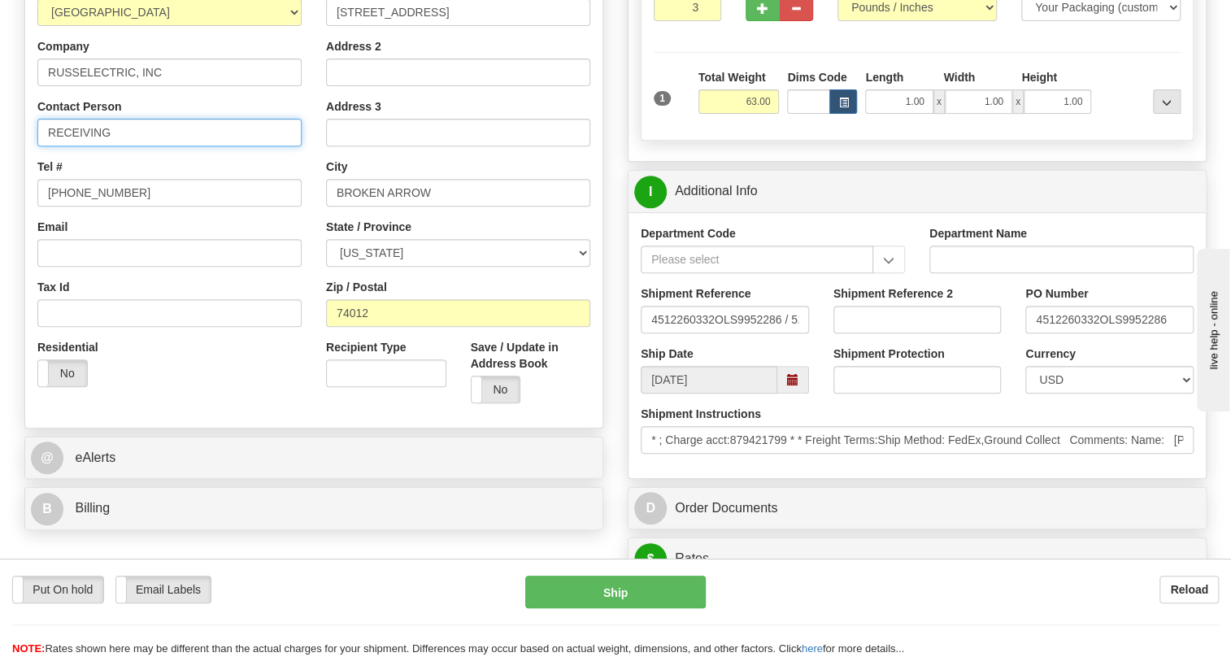
click at [160, 146] on input "RECEIVING" at bounding box center [169, 133] width 264 height 28
paste input "4512260332"
type input "RECEIVING / PO# 4512260332"
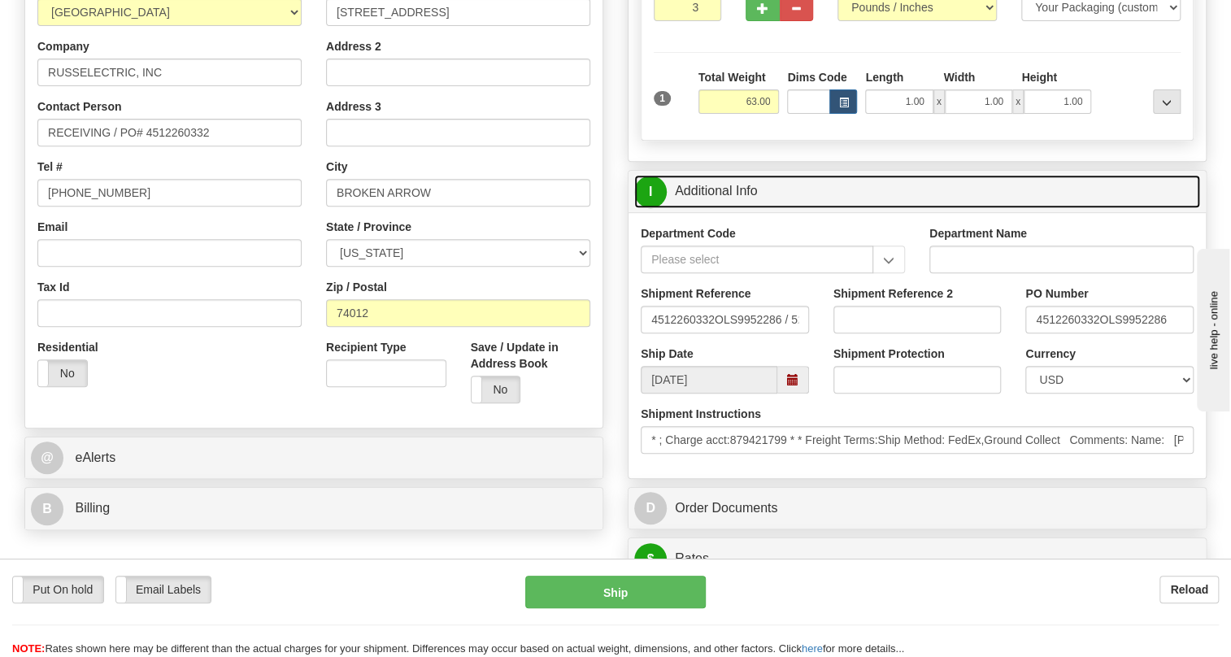
click at [736, 208] on link "I Additional Info" at bounding box center [917, 191] width 566 height 33
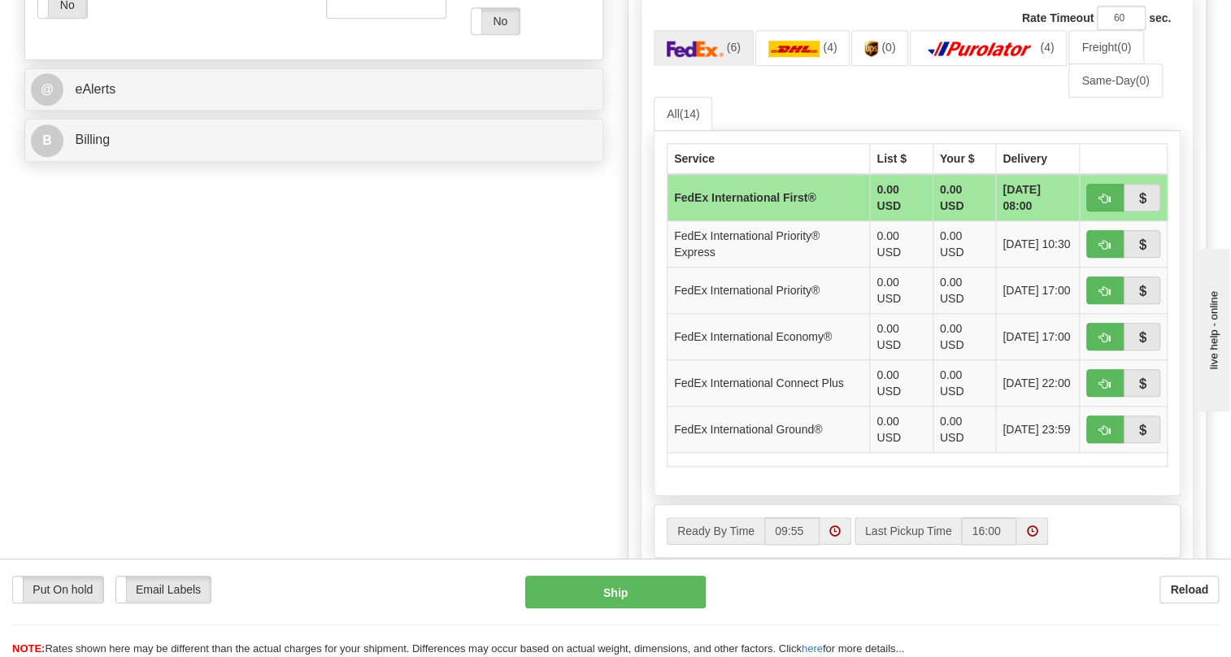
scroll to position [665, 0]
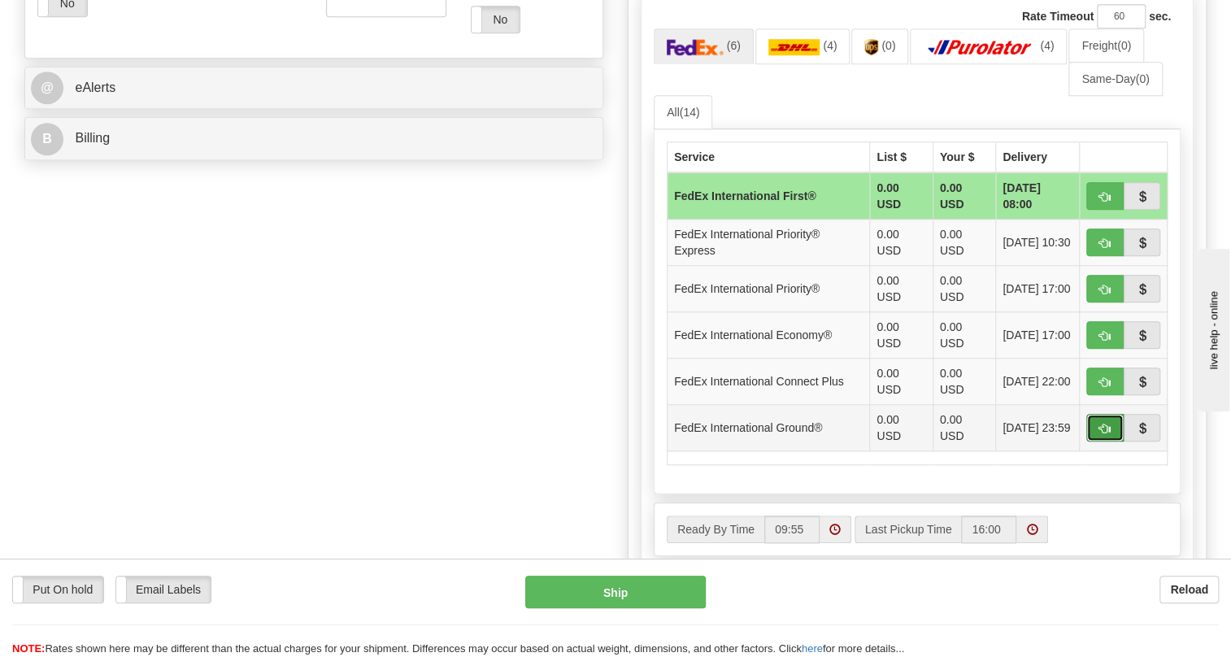
click at [1100, 434] on span "button" at bounding box center [1105, 429] width 11 height 11
type input "92"
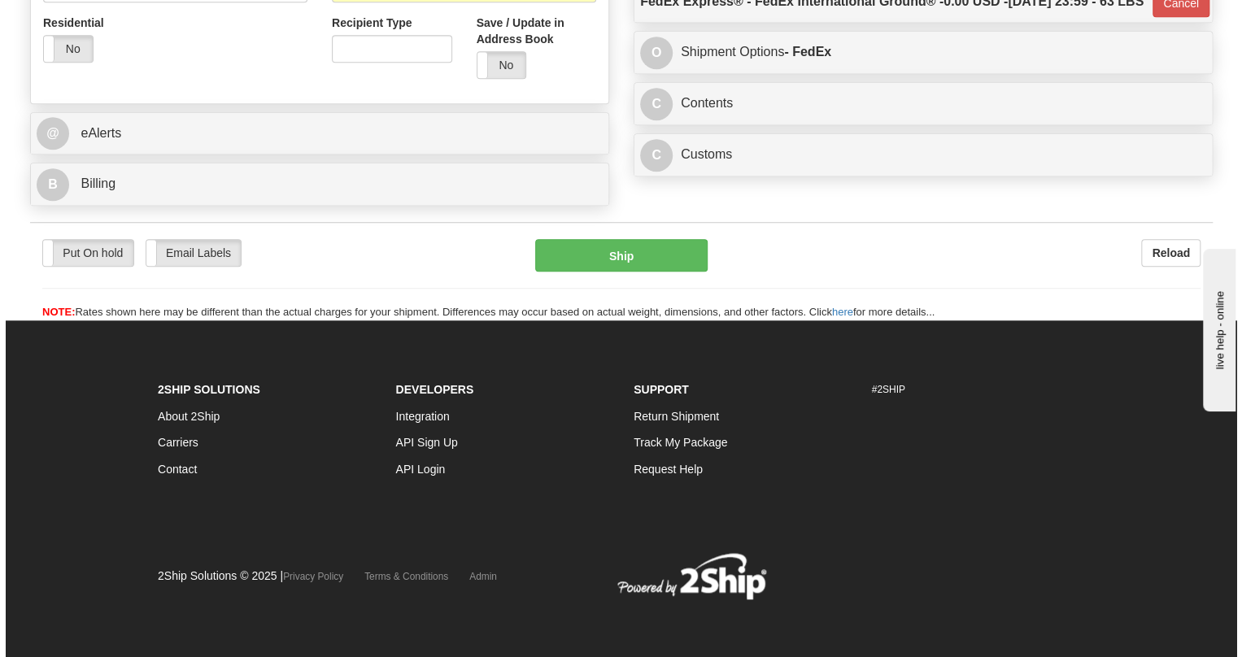
scroll to position [660, 0]
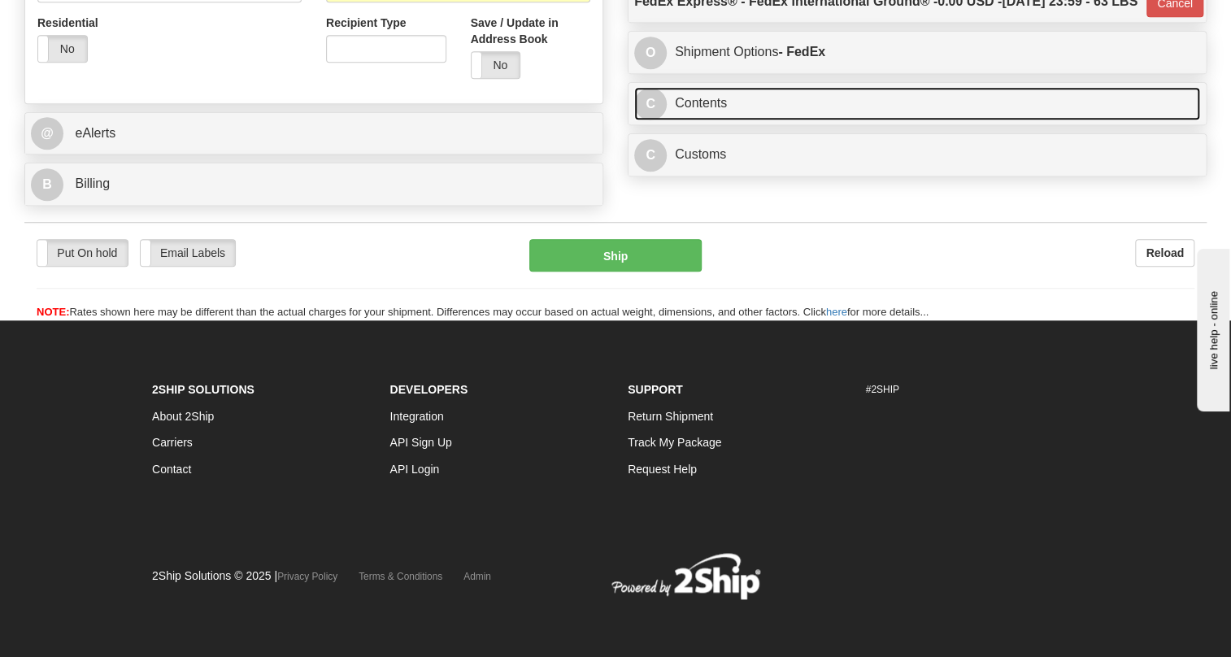
click at [707, 120] on link "C Contents" at bounding box center [917, 103] width 566 height 33
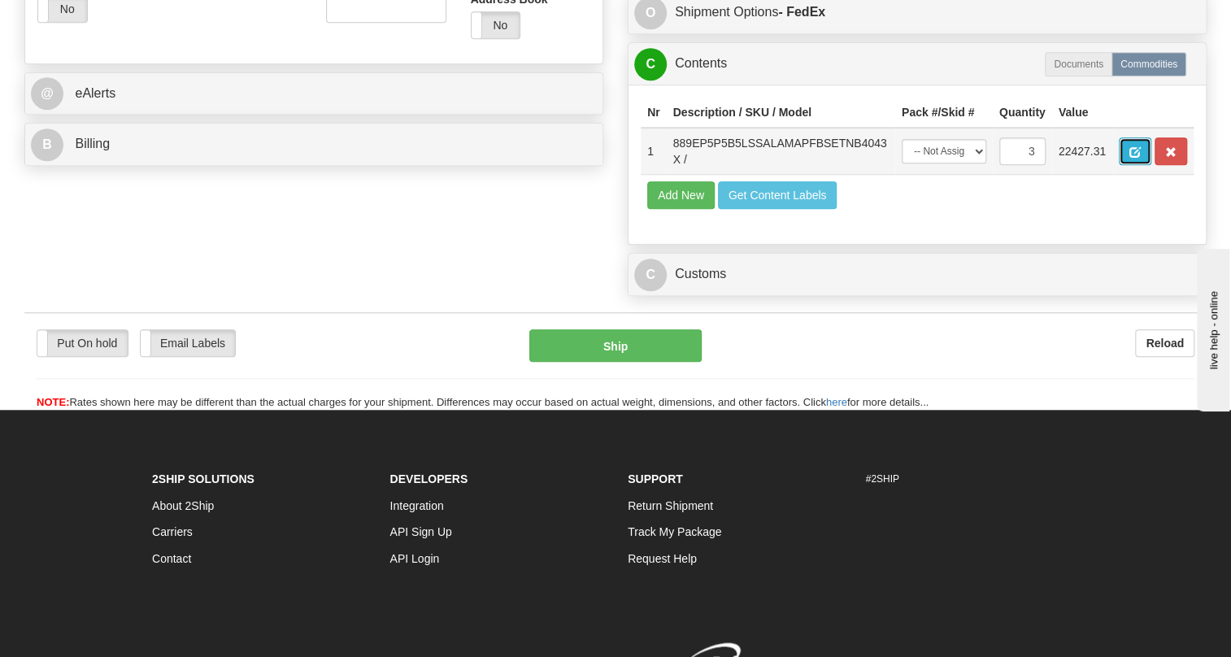
click at [1126, 165] on button "button" at bounding box center [1135, 151] width 33 height 28
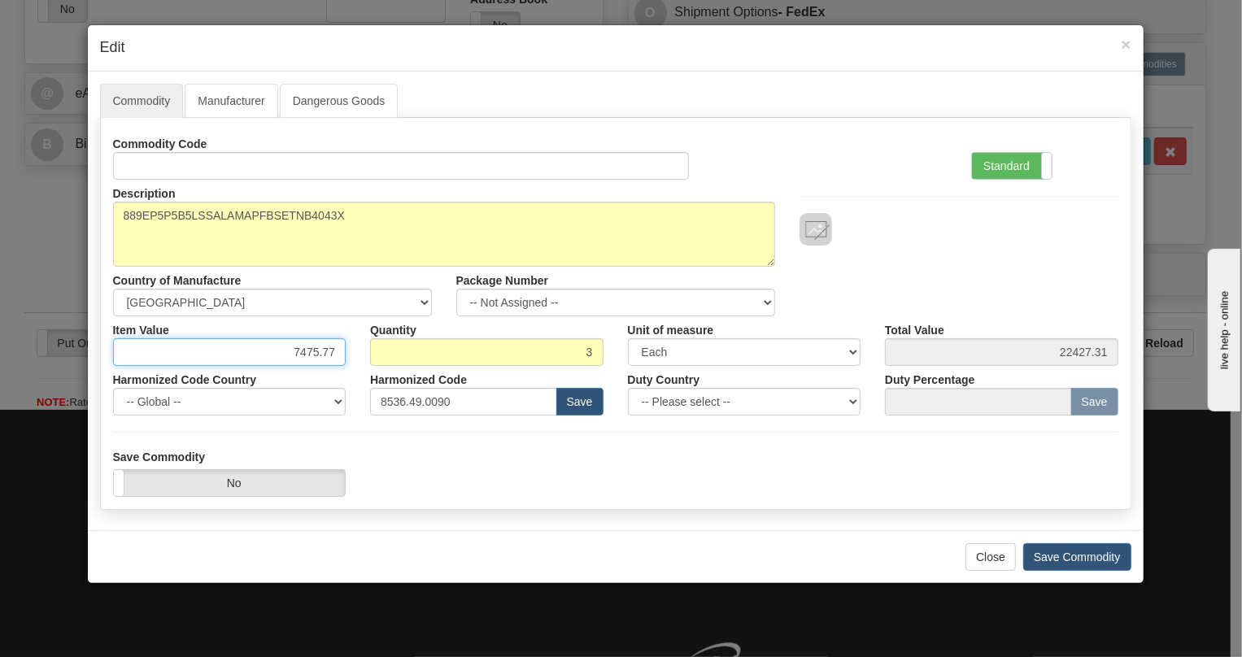
click at [307, 353] on input "7475.77" at bounding box center [229, 352] width 233 height 28
type input "5339.19"
type input "16017.57"
click at [1007, 168] on label "Standard" at bounding box center [1012, 166] width 80 height 26
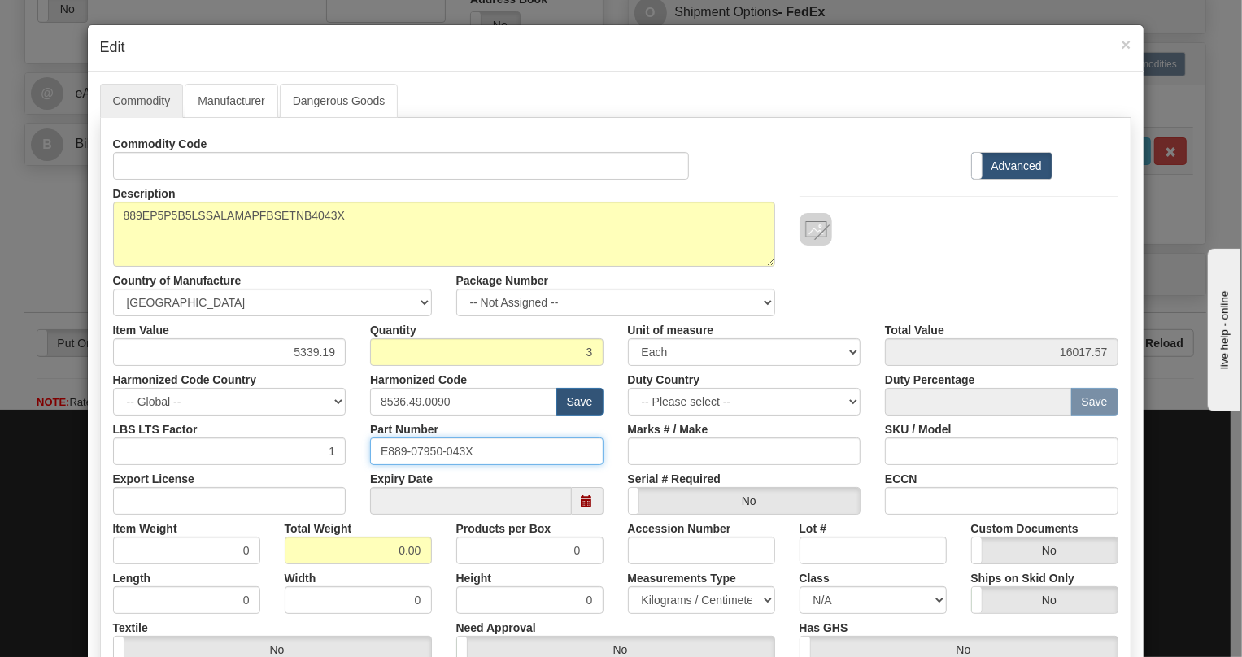
click at [426, 452] on input "E889-07950-043X" at bounding box center [486, 452] width 233 height 28
click at [381, 558] on input "0.00" at bounding box center [358, 551] width 147 height 28
type input "1.00"
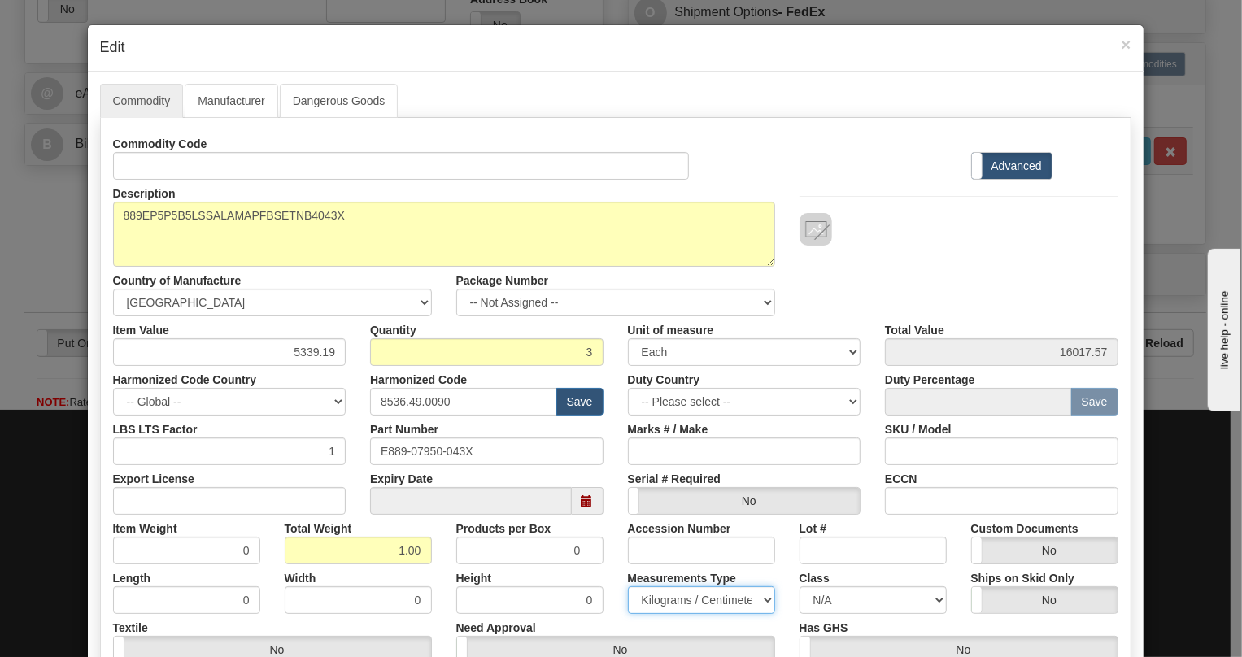
type input "0.3333"
click at [659, 601] on select "Pounds / Inches Kilograms / Centimeters" at bounding box center [701, 600] width 147 height 28
select select "0"
click at [628, 586] on select "Pounds / Inches Kilograms / Centimeters" at bounding box center [701, 600] width 147 height 28
click at [238, 557] on input "0.3333" at bounding box center [186, 551] width 147 height 28
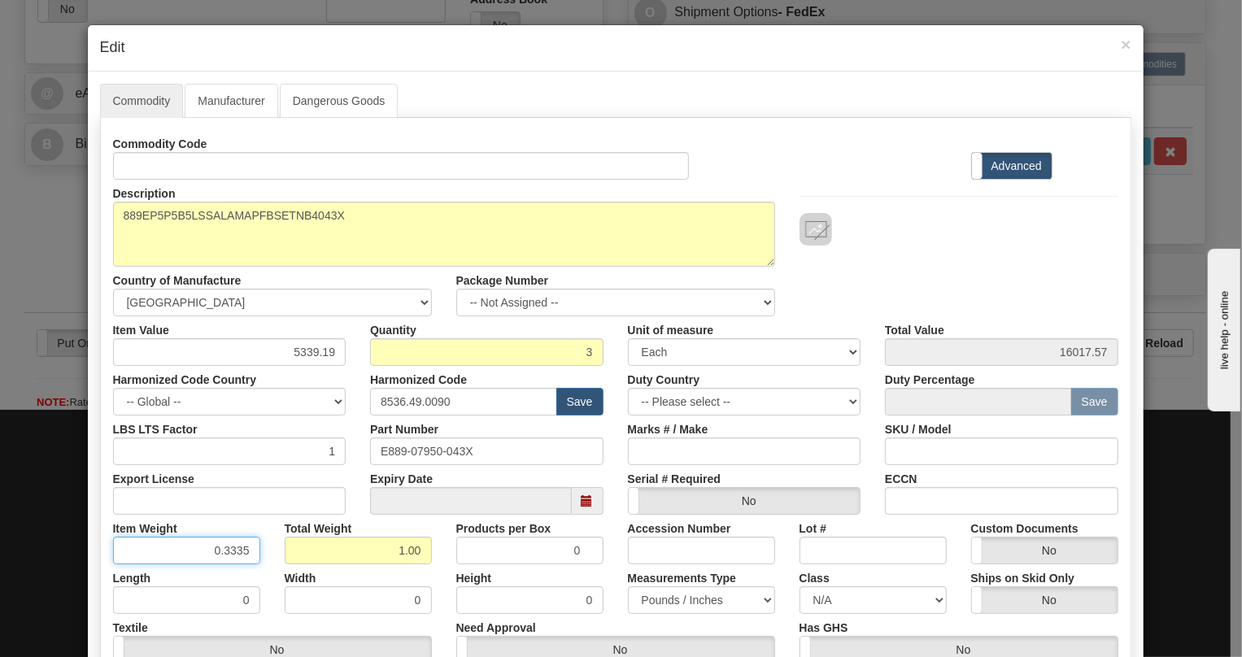
type input "0.3335"
click at [422, 561] on input "1.00" at bounding box center [358, 551] width 147 height 28
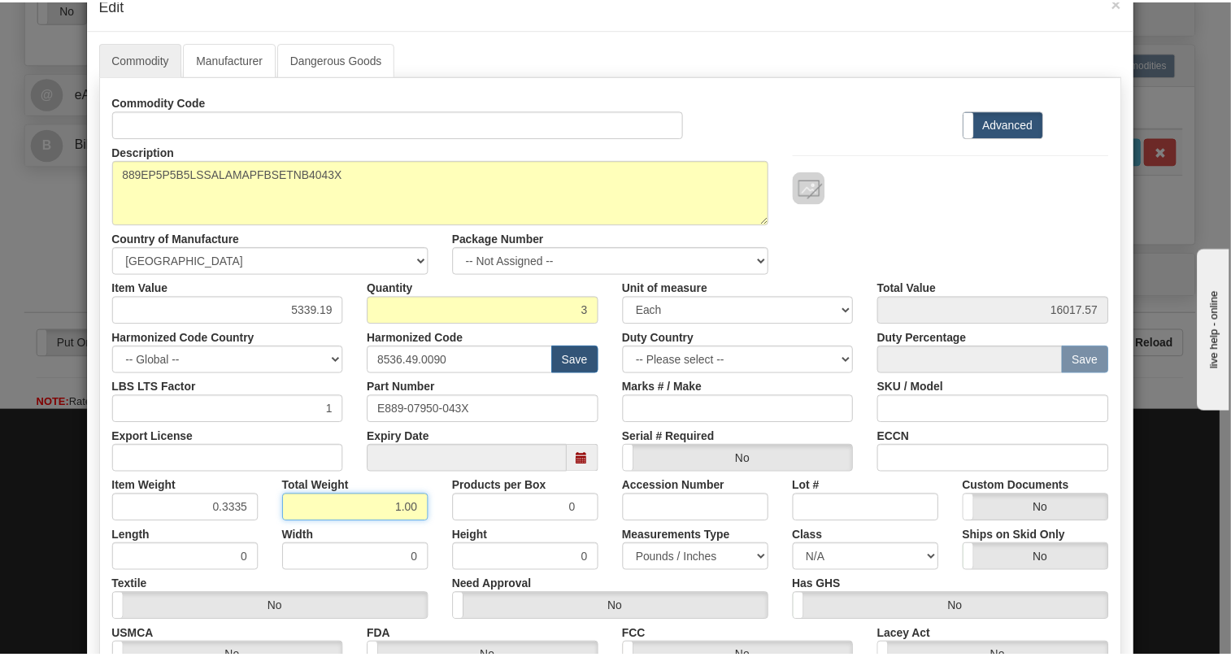
scroll to position [247, 0]
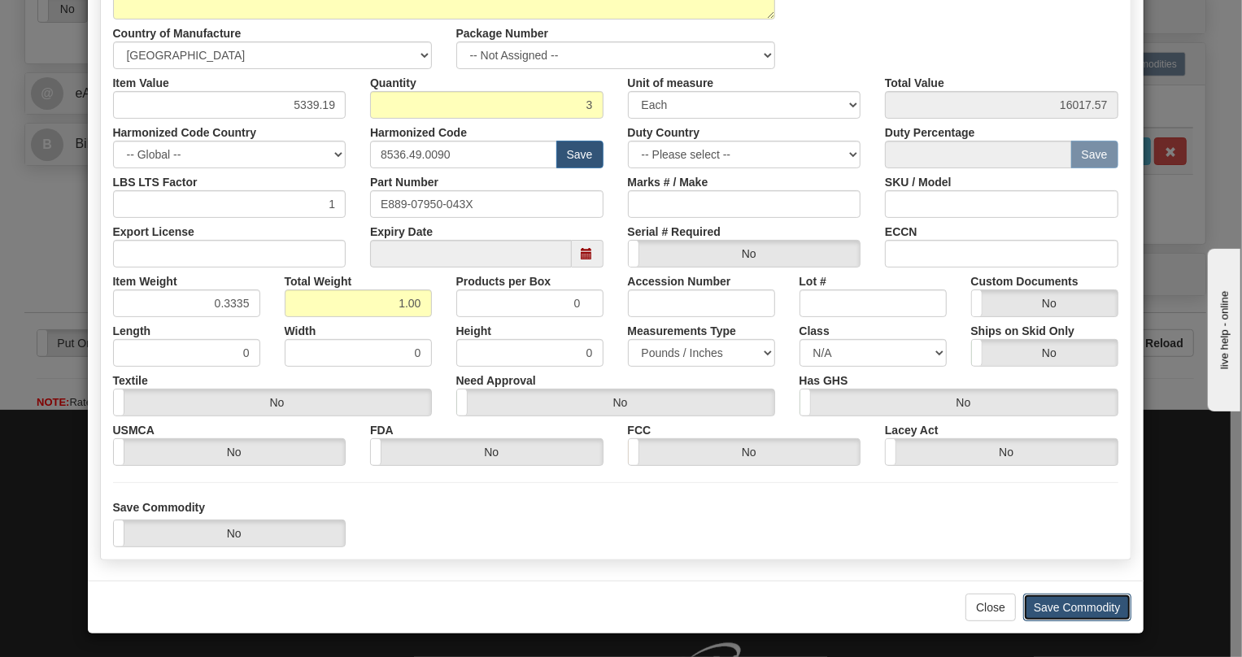
click at [1077, 604] on button "Save Commodity" at bounding box center [1077, 608] width 108 height 28
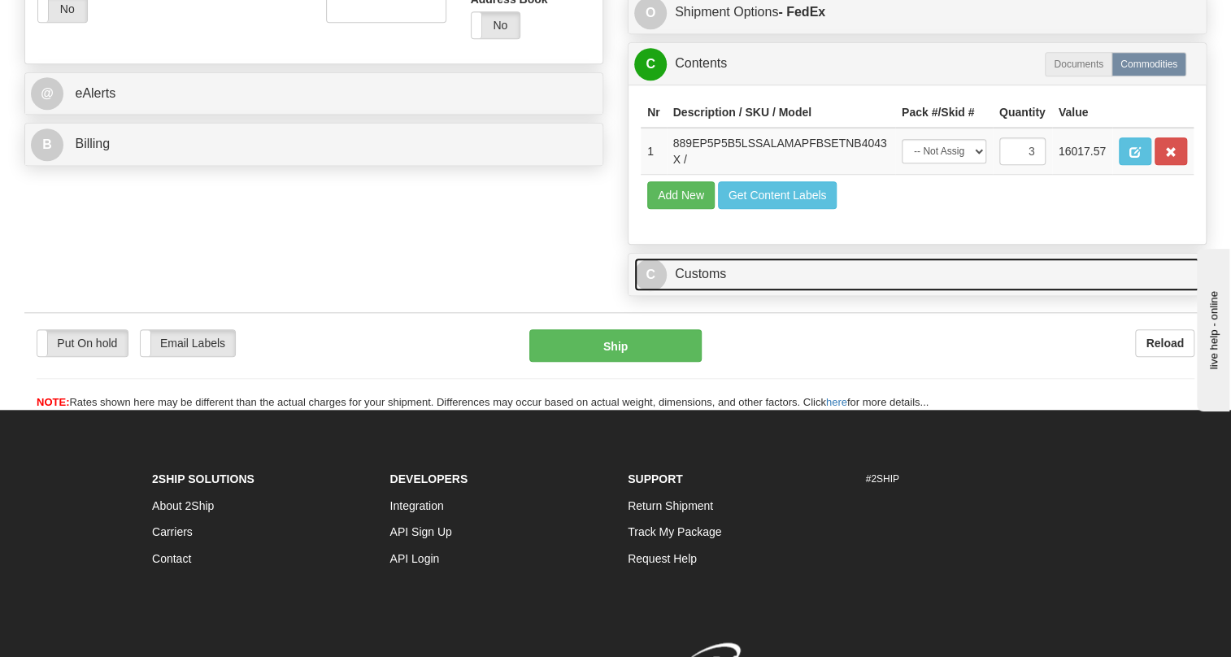
click at [708, 291] on link "C Customs" at bounding box center [917, 274] width 566 height 33
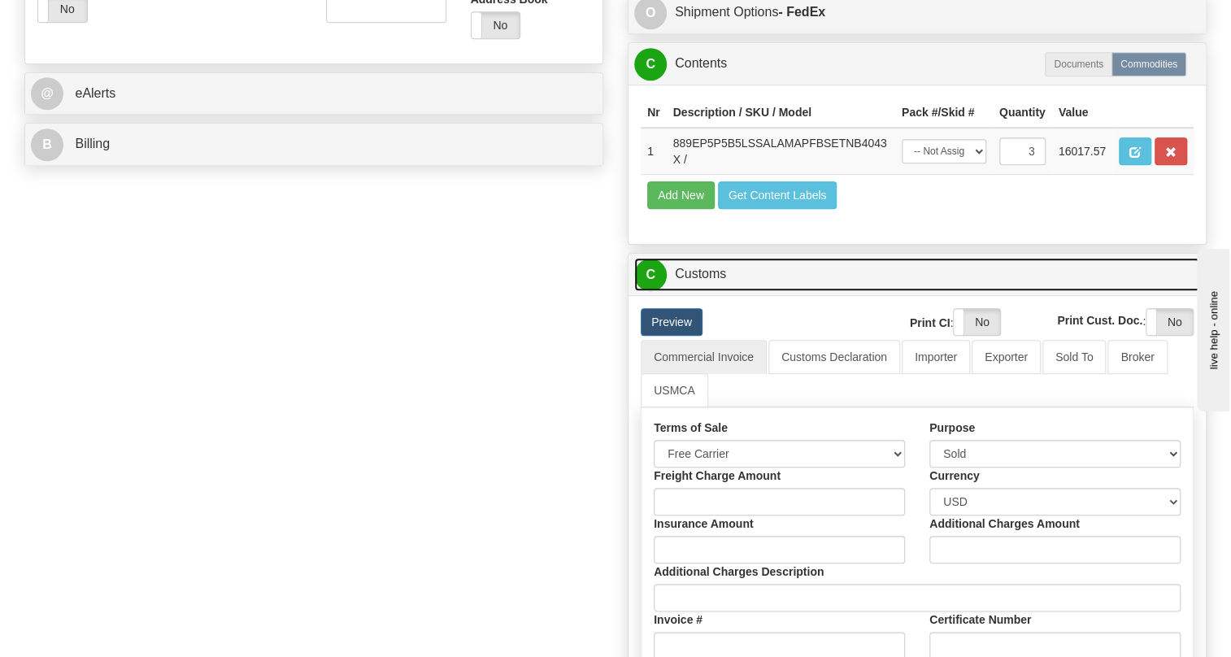
click at [708, 291] on link "C Customs" at bounding box center [917, 274] width 566 height 33
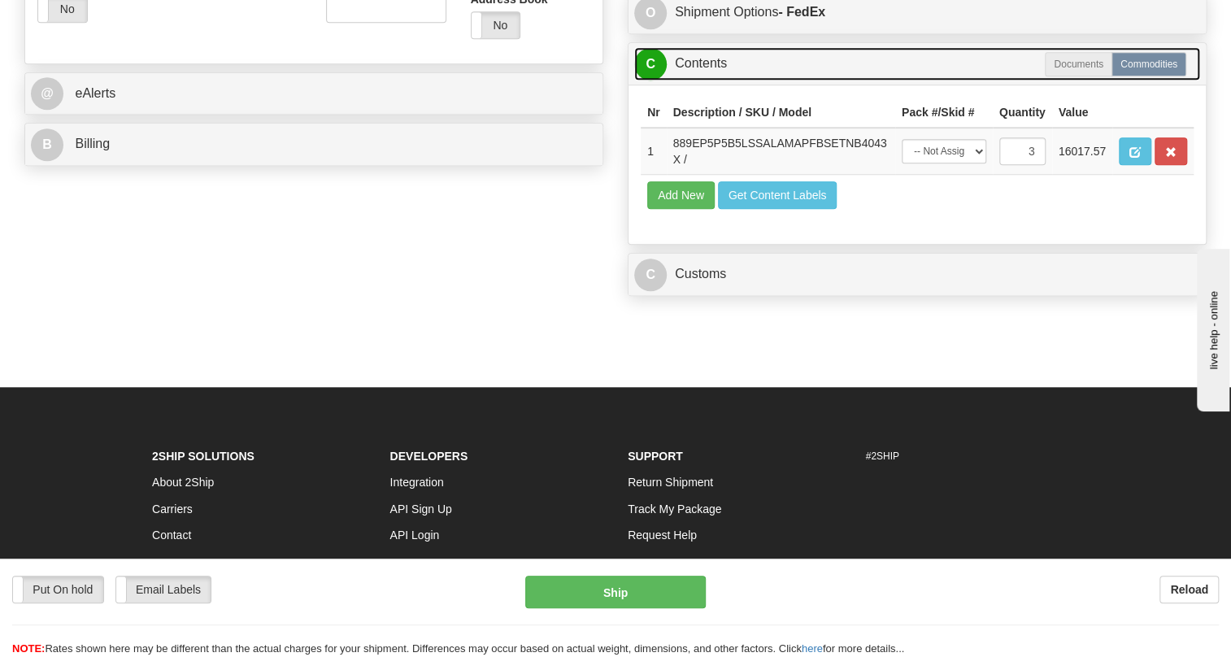
click at [702, 81] on link "C Contents" at bounding box center [917, 63] width 566 height 33
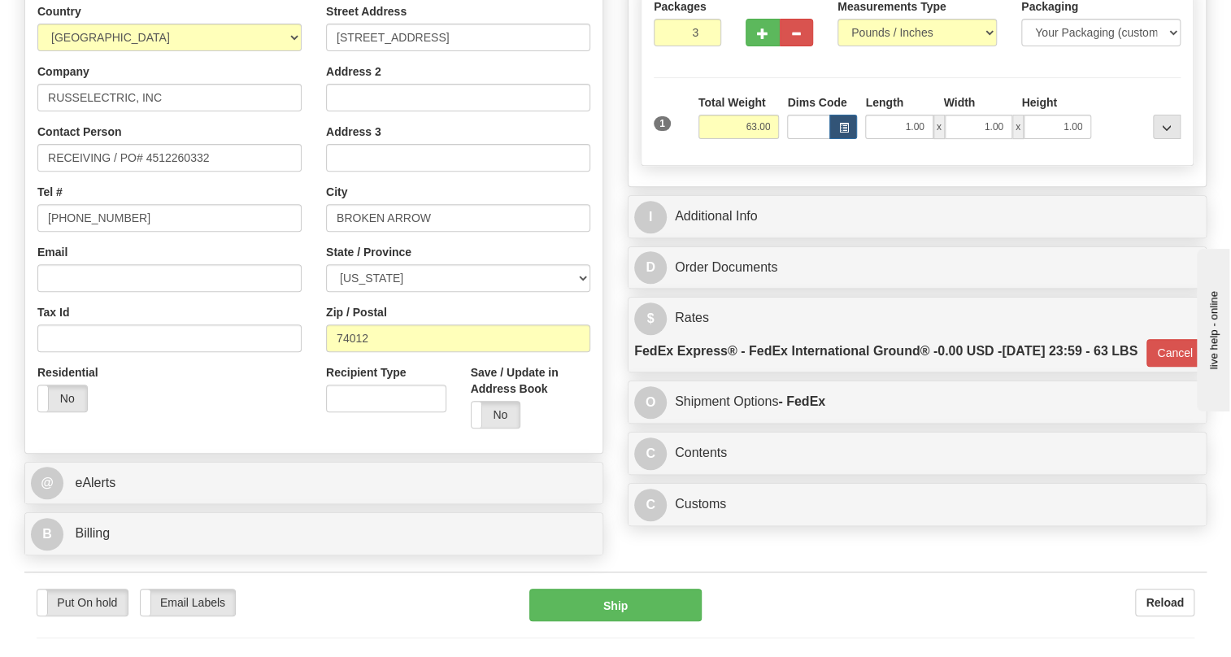
scroll to position [216, 0]
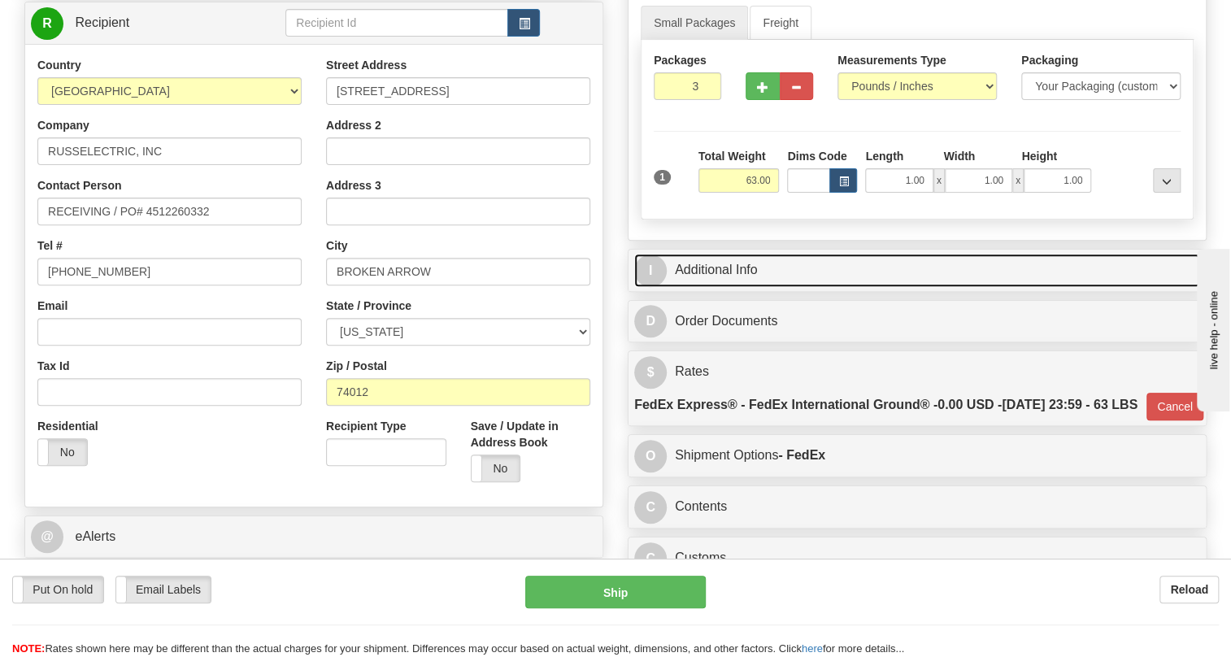
click at [723, 287] on link "I Additional Info" at bounding box center [917, 270] width 566 height 33
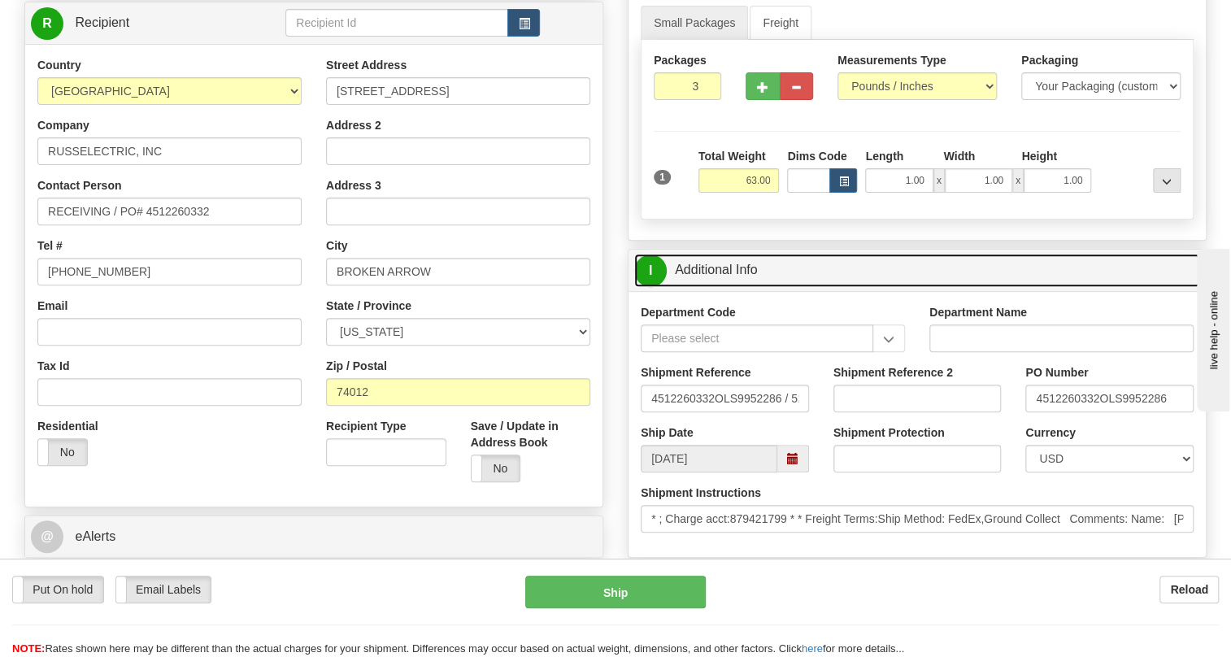
click at [734, 287] on link "I Additional Info" at bounding box center [917, 270] width 566 height 33
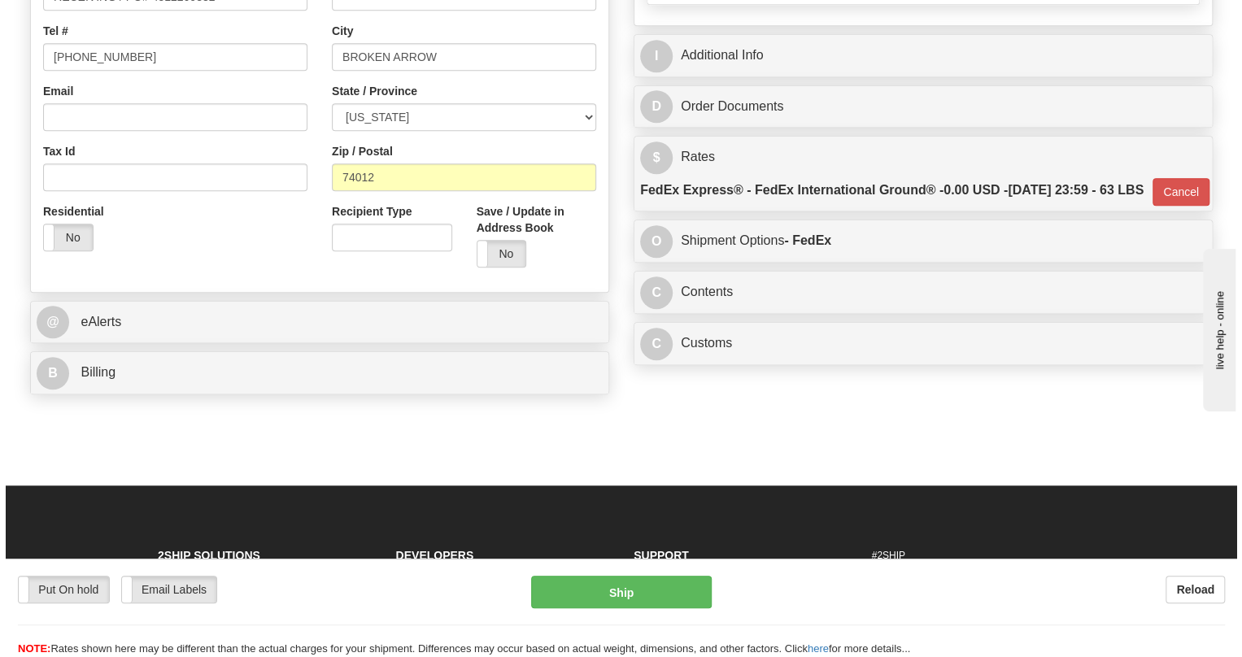
scroll to position [438, 0]
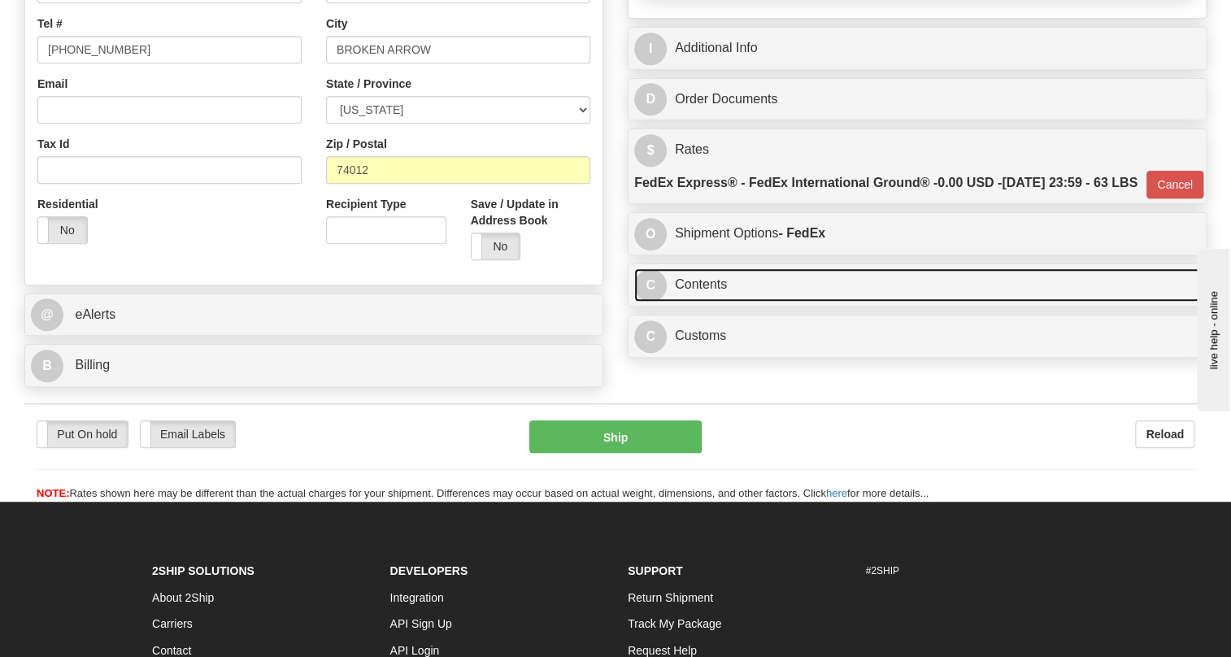
click at [717, 302] on link "C Contents" at bounding box center [917, 284] width 566 height 33
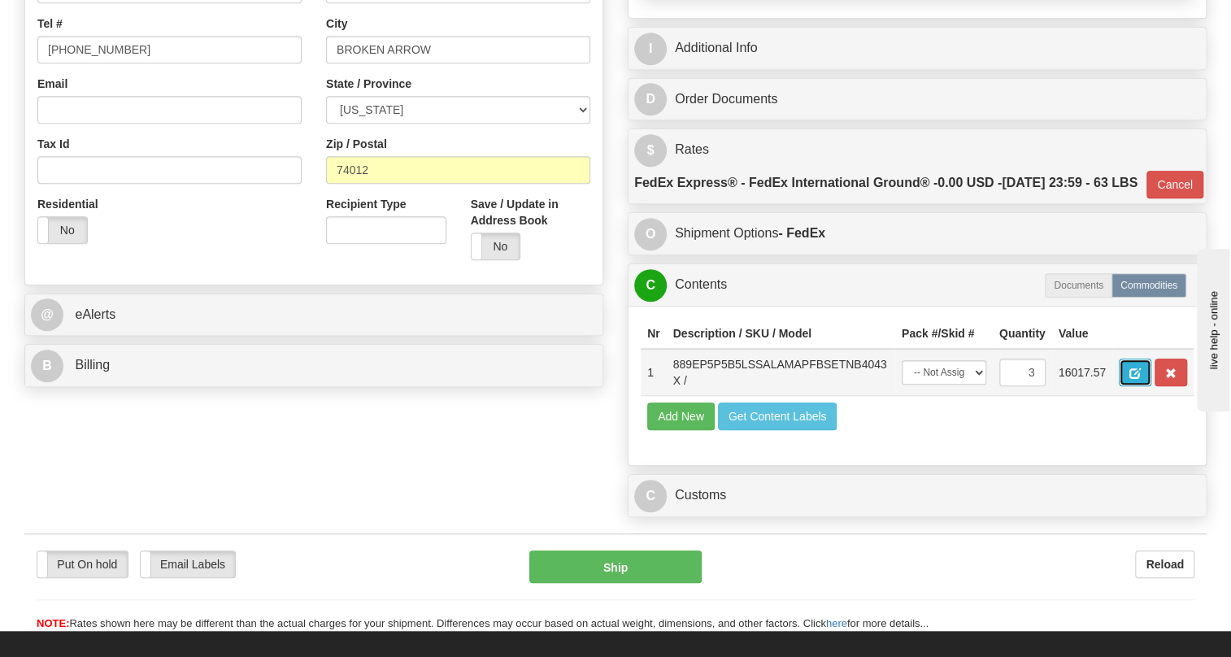
click at [1133, 379] on span "button" at bounding box center [1135, 373] width 11 height 11
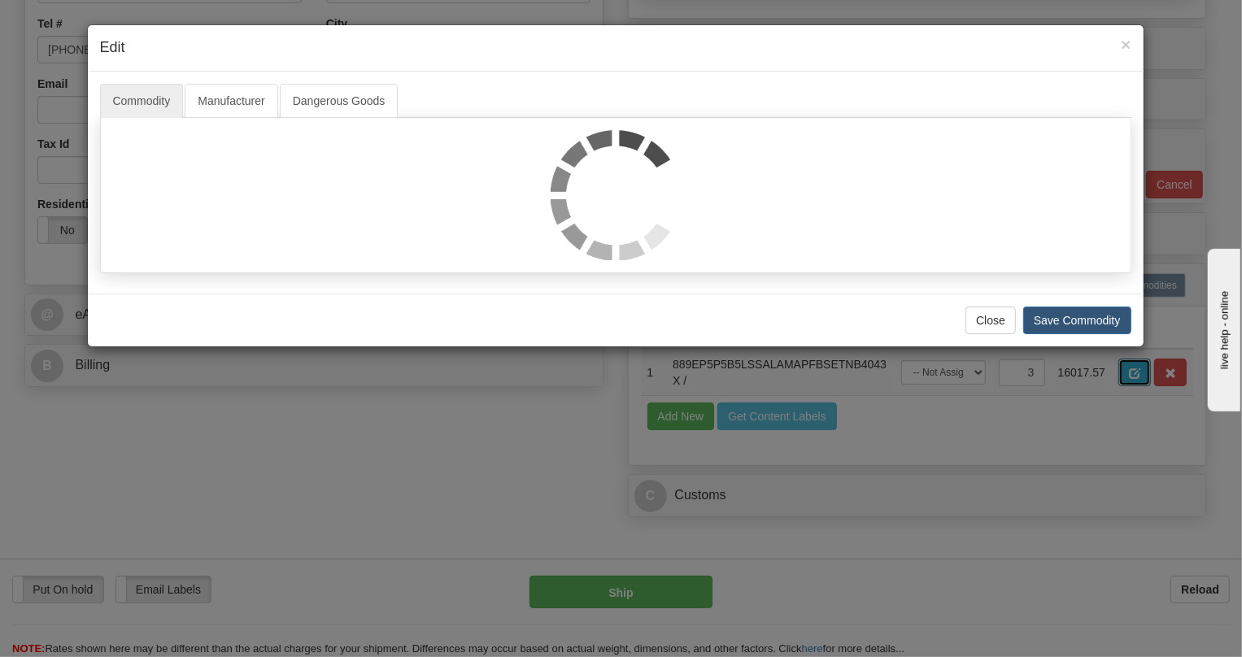
scroll to position [0, 0]
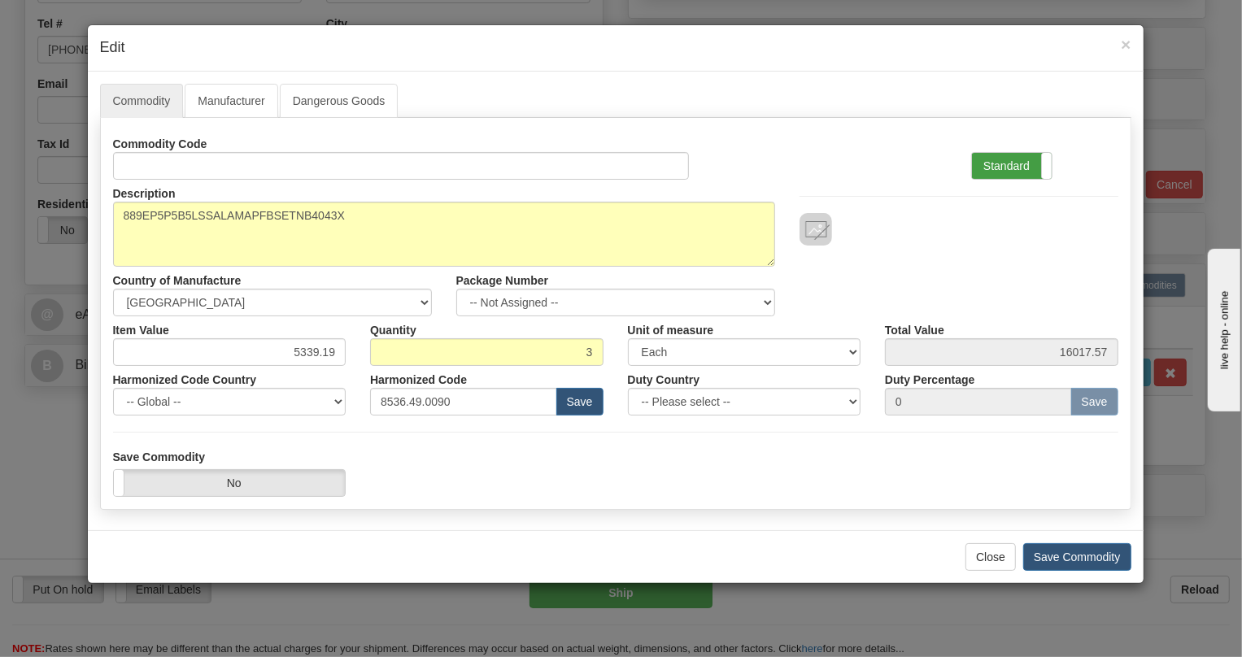
click at [1007, 166] on label "Standard" at bounding box center [1012, 166] width 80 height 26
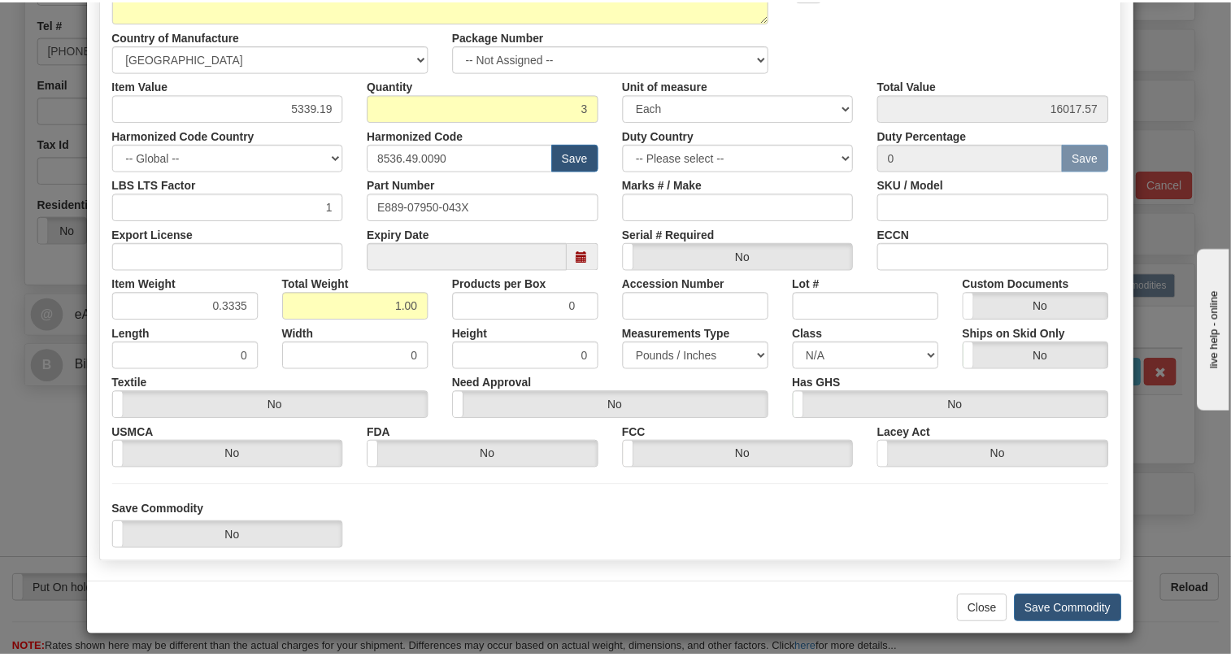
scroll to position [247, 0]
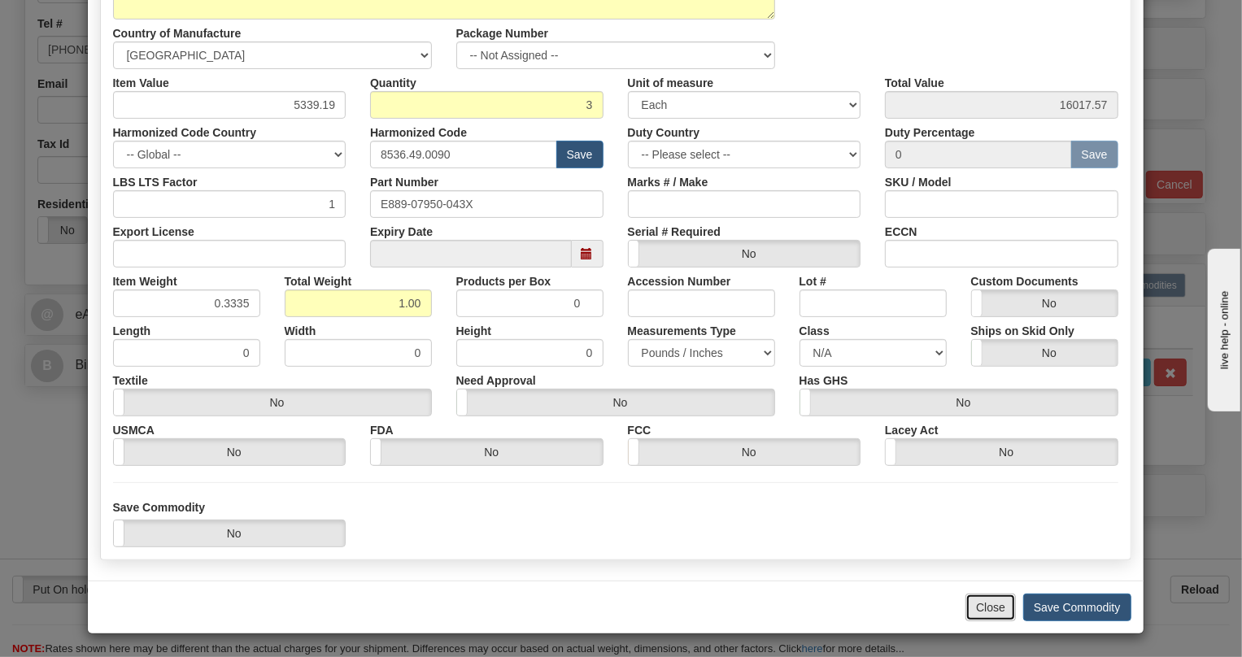
click at [993, 608] on button "Close" at bounding box center [990, 608] width 50 height 28
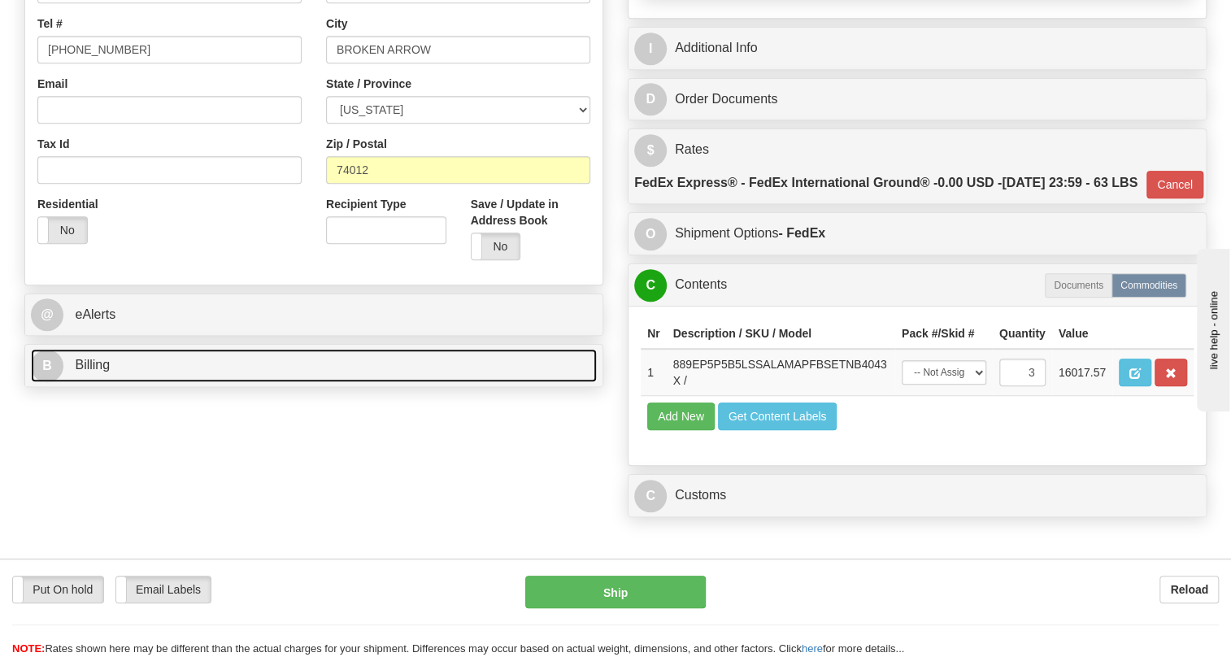
click at [89, 372] on span "Billing" at bounding box center [92, 365] width 35 height 14
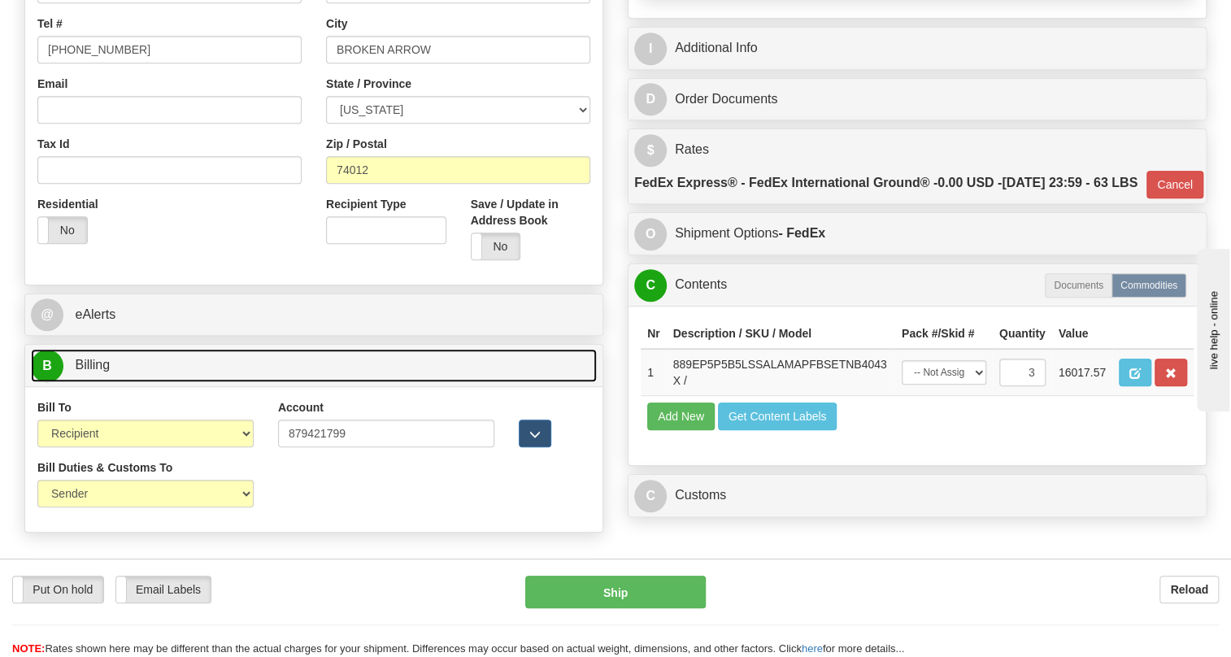
click at [89, 372] on span "Billing" at bounding box center [92, 365] width 35 height 14
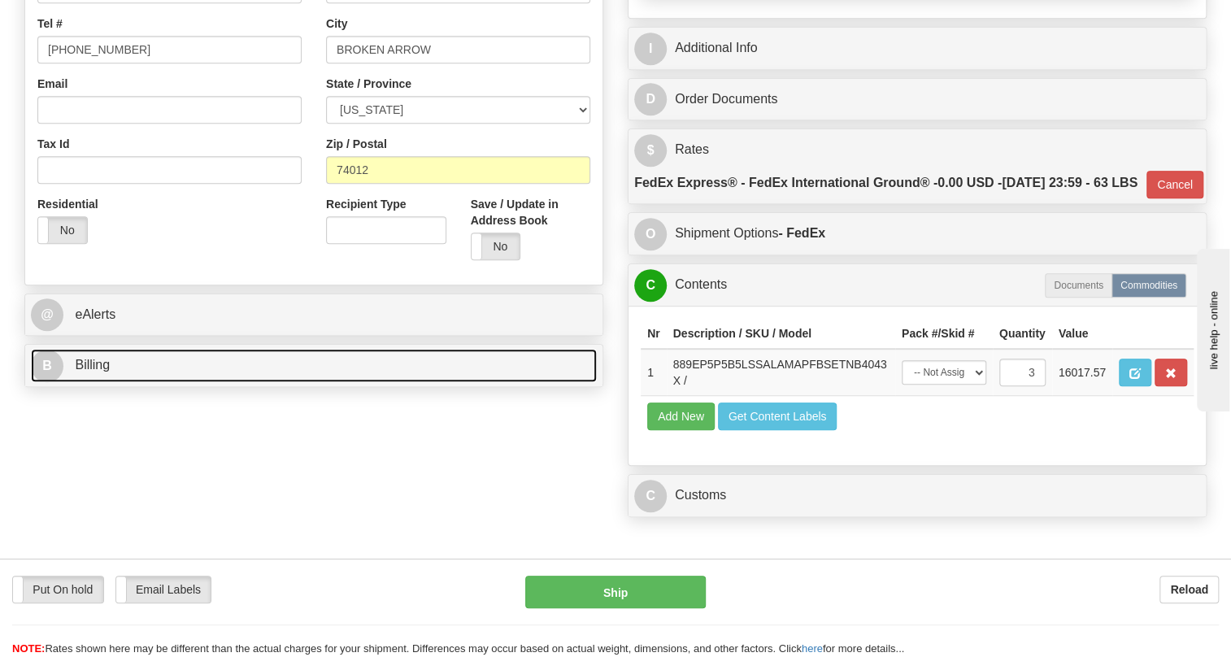
click at [95, 372] on span "Billing" at bounding box center [92, 365] width 35 height 14
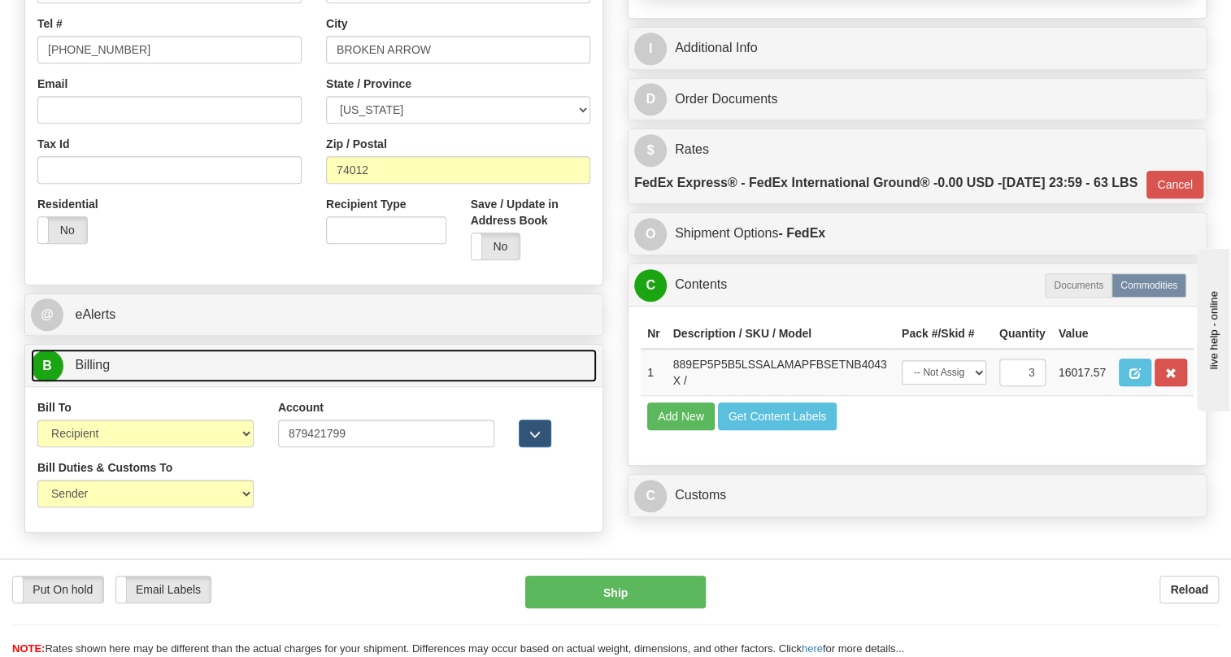
click at [95, 372] on span "Billing" at bounding box center [92, 365] width 35 height 14
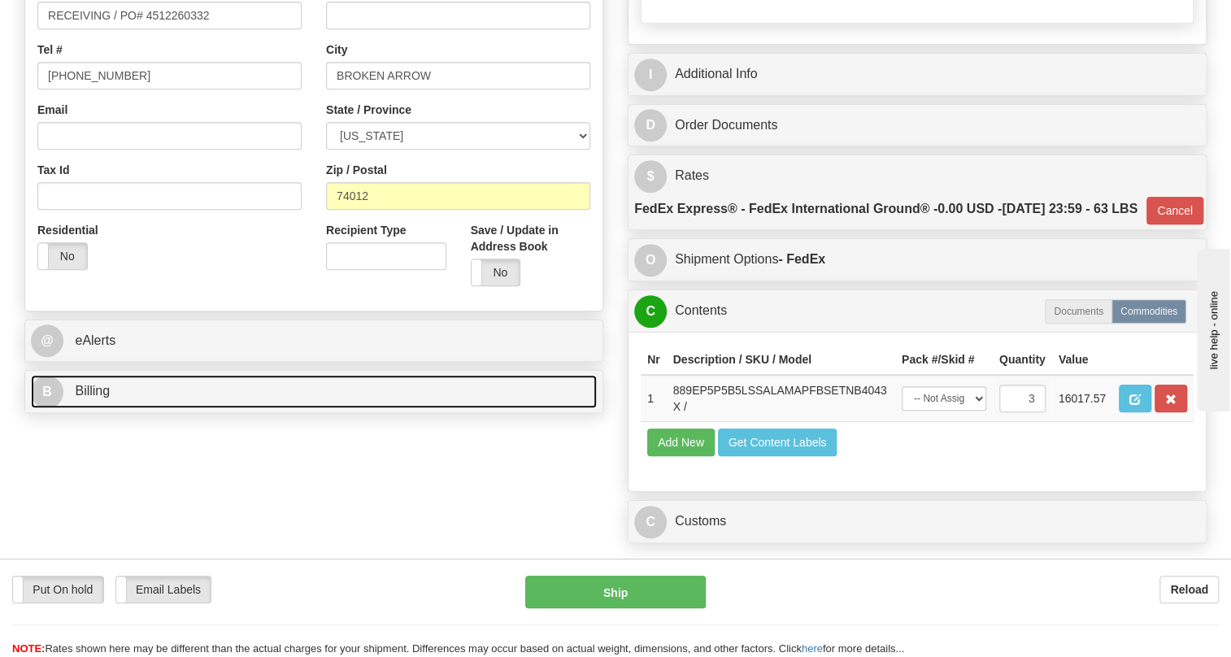
scroll to position [438, 0]
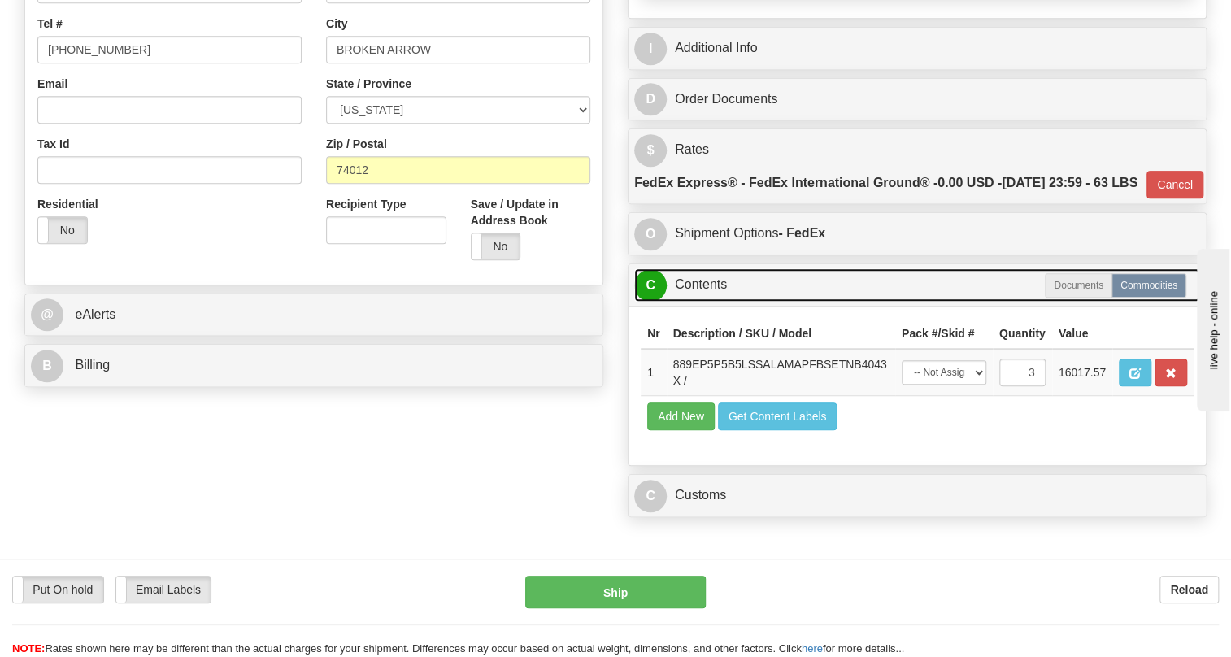
click at [712, 302] on link "C Contents" at bounding box center [917, 284] width 566 height 33
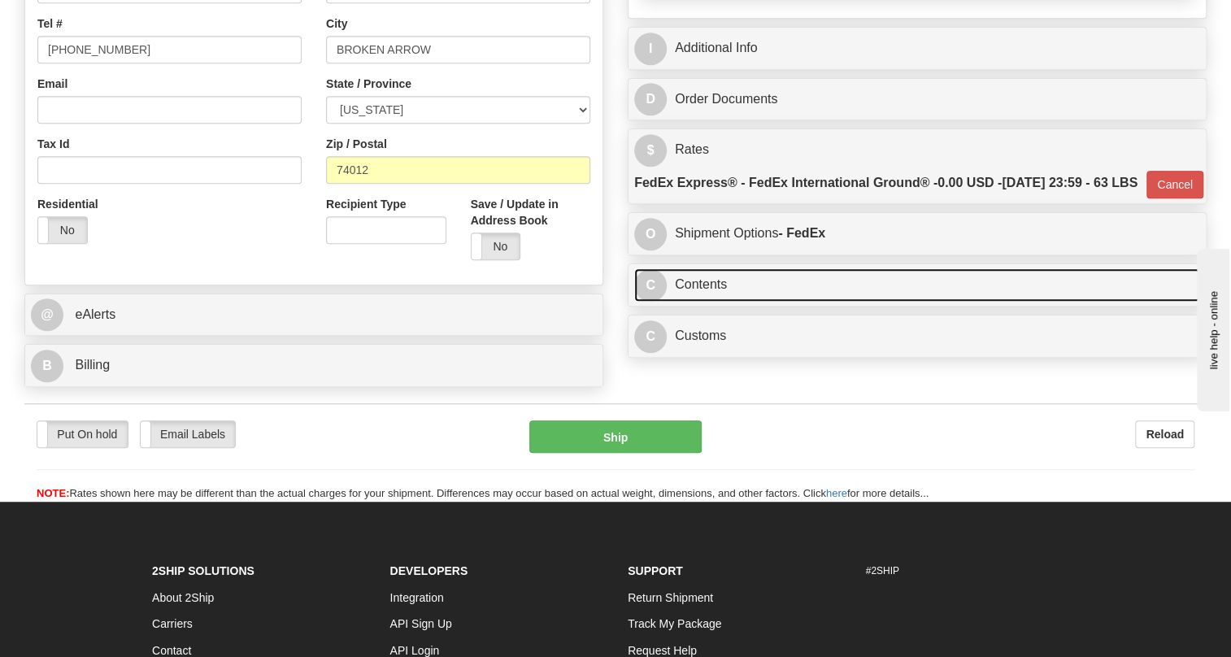
scroll to position [512, 0]
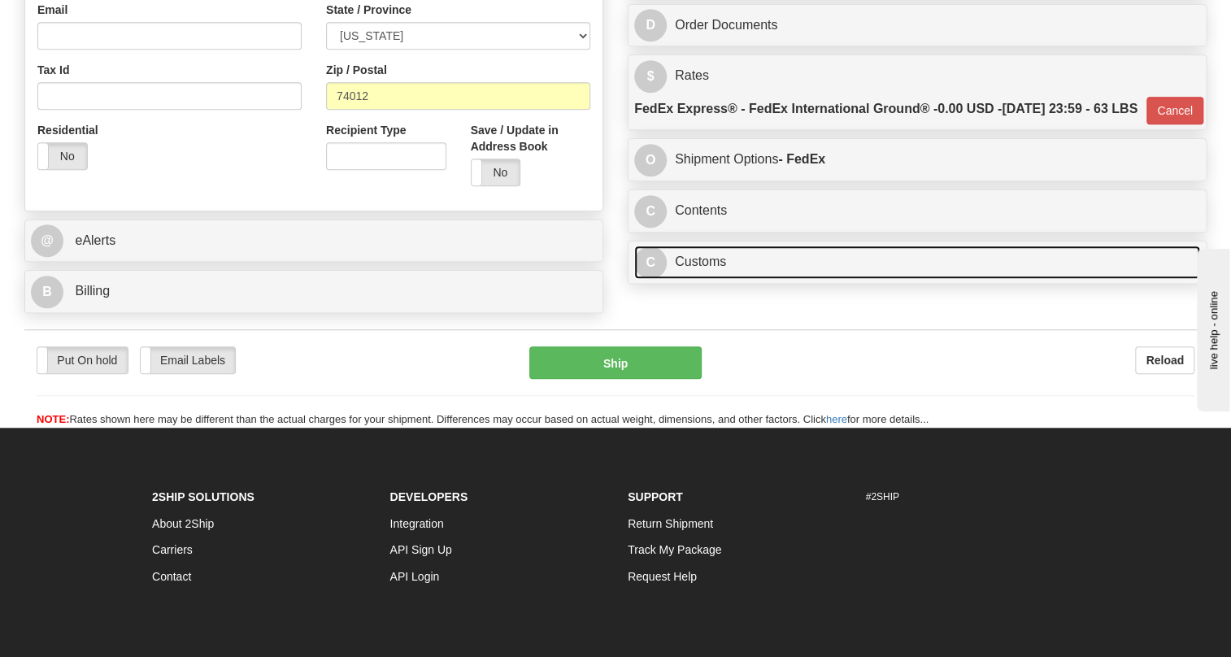
click at [705, 279] on link "C Customs" at bounding box center [917, 262] width 566 height 33
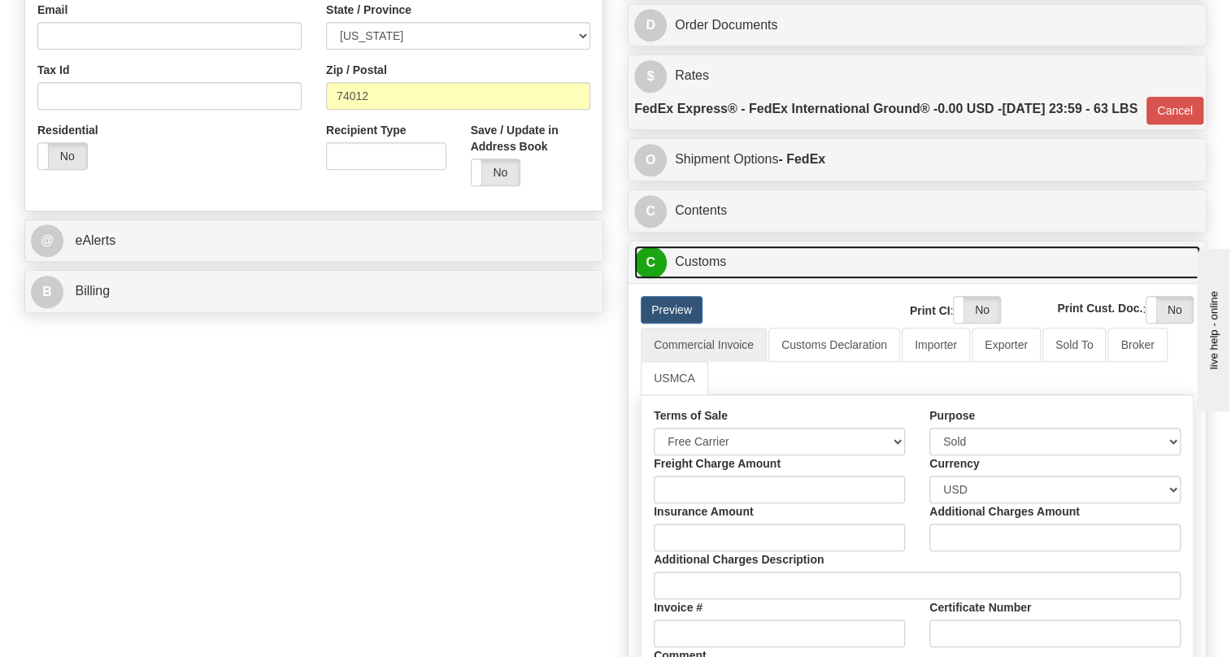
click at [705, 279] on link "C Customs" at bounding box center [917, 262] width 566 height 33
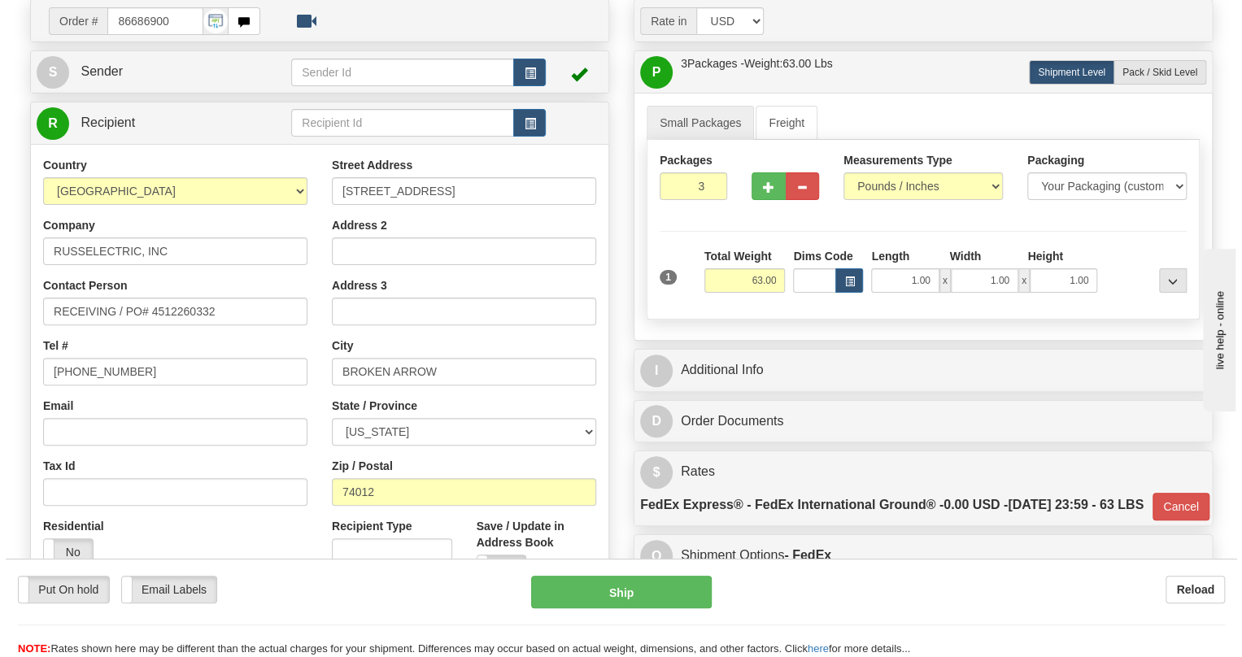
scroll to position [142, 0]
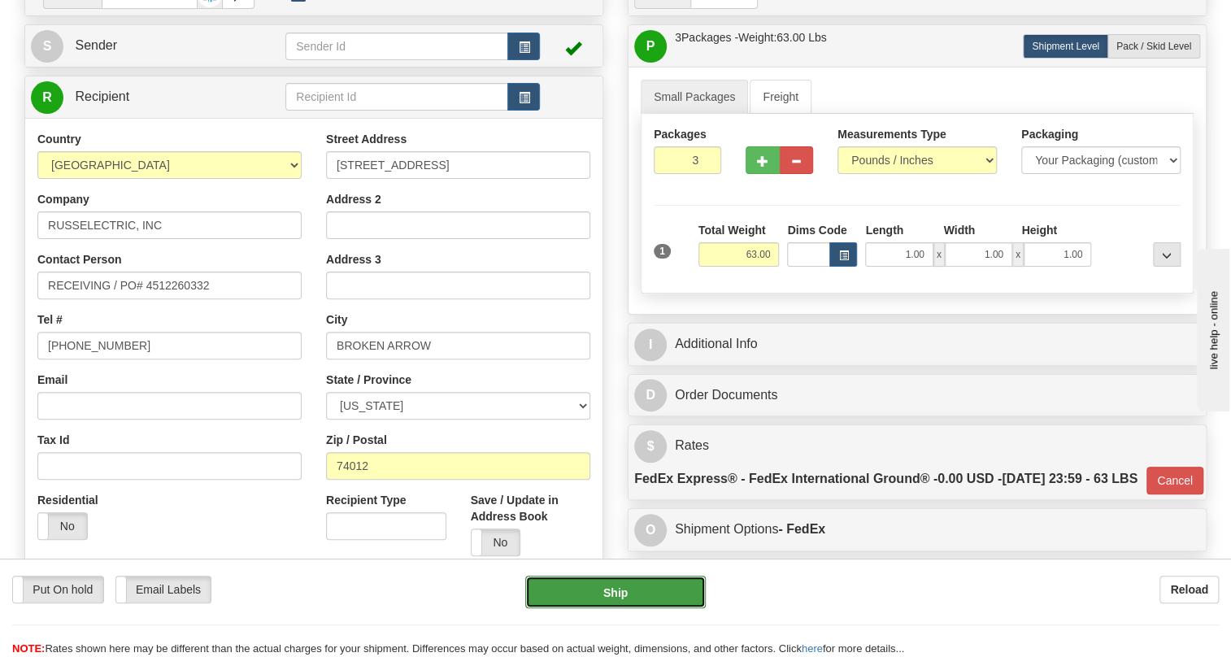
click at [618, 593] on button "Ship" at bounding box center [615, 592] width 181 height 33
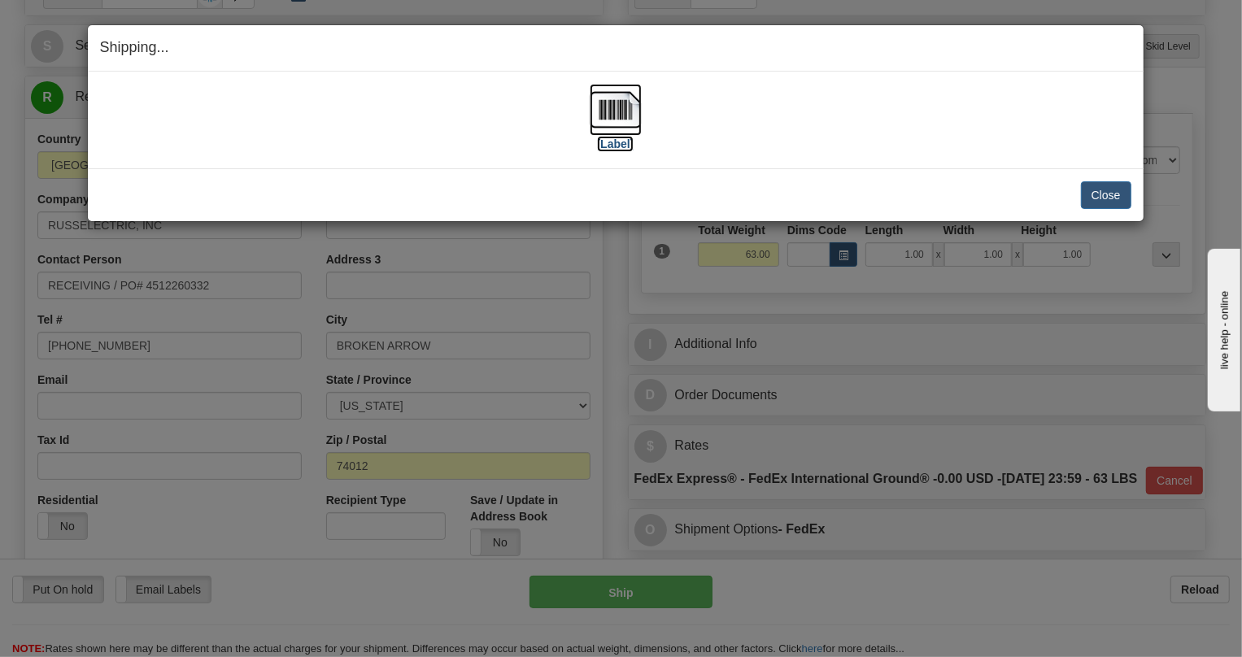
click at [625, 112] on img at bounding box center [616, 110] width 52 height 52
drag, startPoint x: 1105, startPoint y: 193, endPoint x: 1052, endPoint y: 197, distance: 53.0
click at [1103, 193] on button "Close" at bounding box center [1106, 195] width 50 height 28
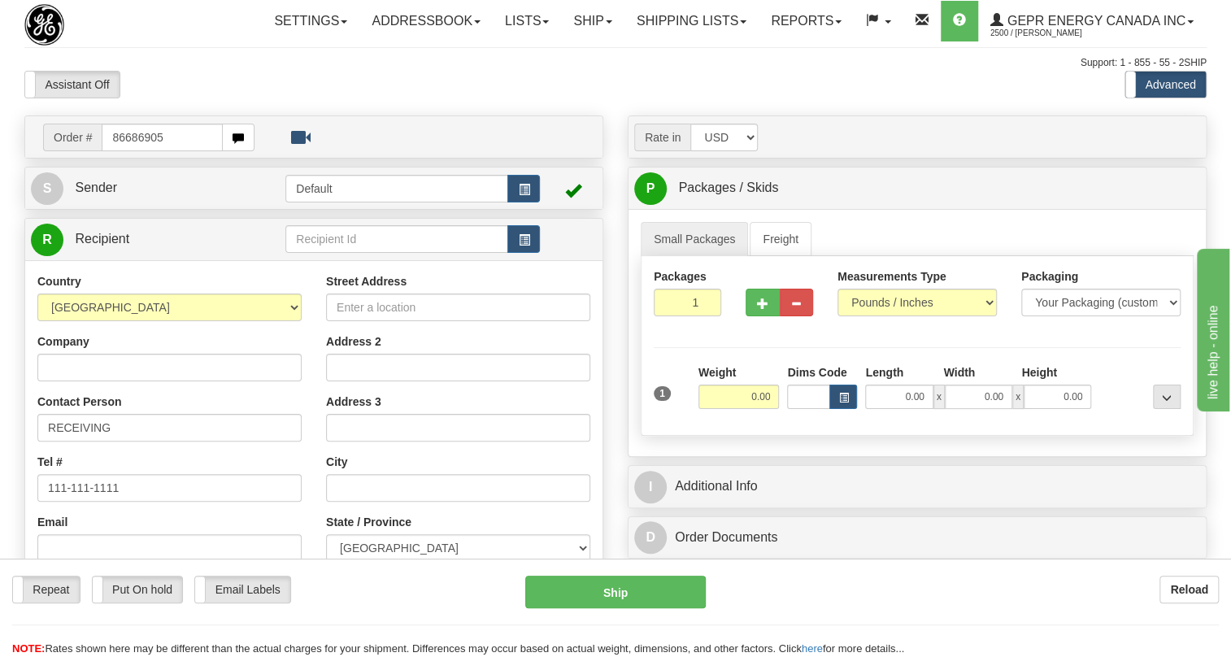
type input "86686905"
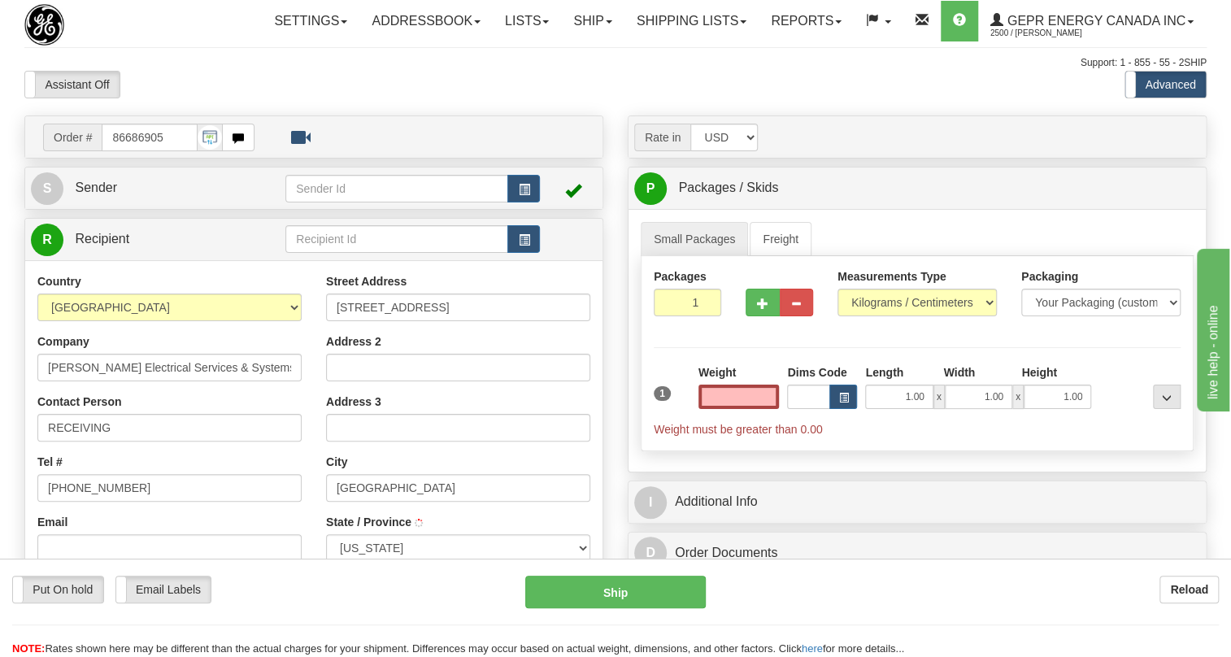
type input "[GEOGRAPHIC_DATA]"
type input "0.00"
click at [111, 194] on span "Sender" at bounding box center [96, 188] width 42 height 14
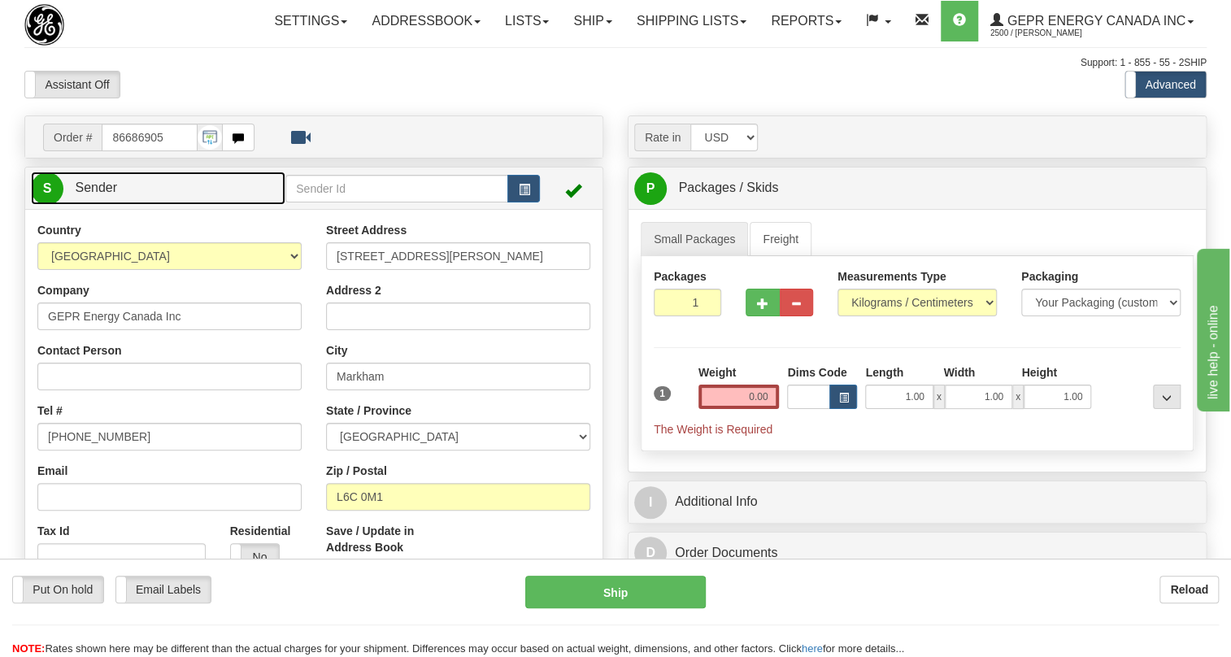
type input "MARKHAM"
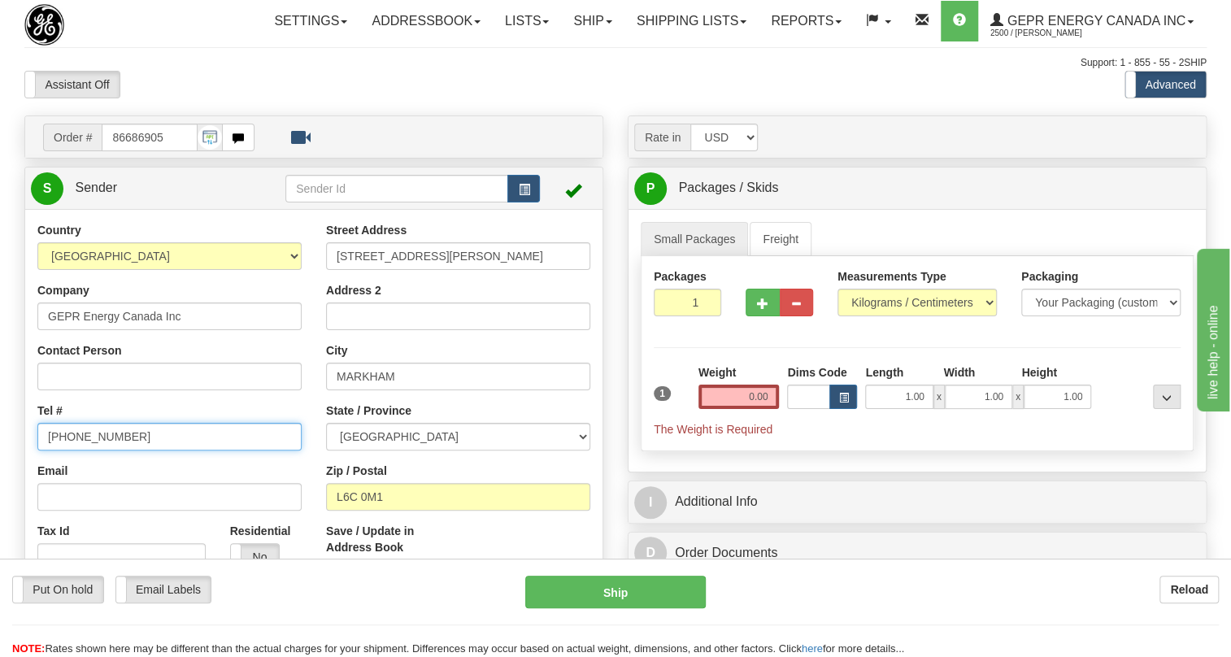
click at [97, 451] on input "[PHONE_NUMBER]" at bounding box center [169, 437] width 264 height 28
paste input "[PHONE_NUMBER]"
type input "[PHONE_NUMBER]"
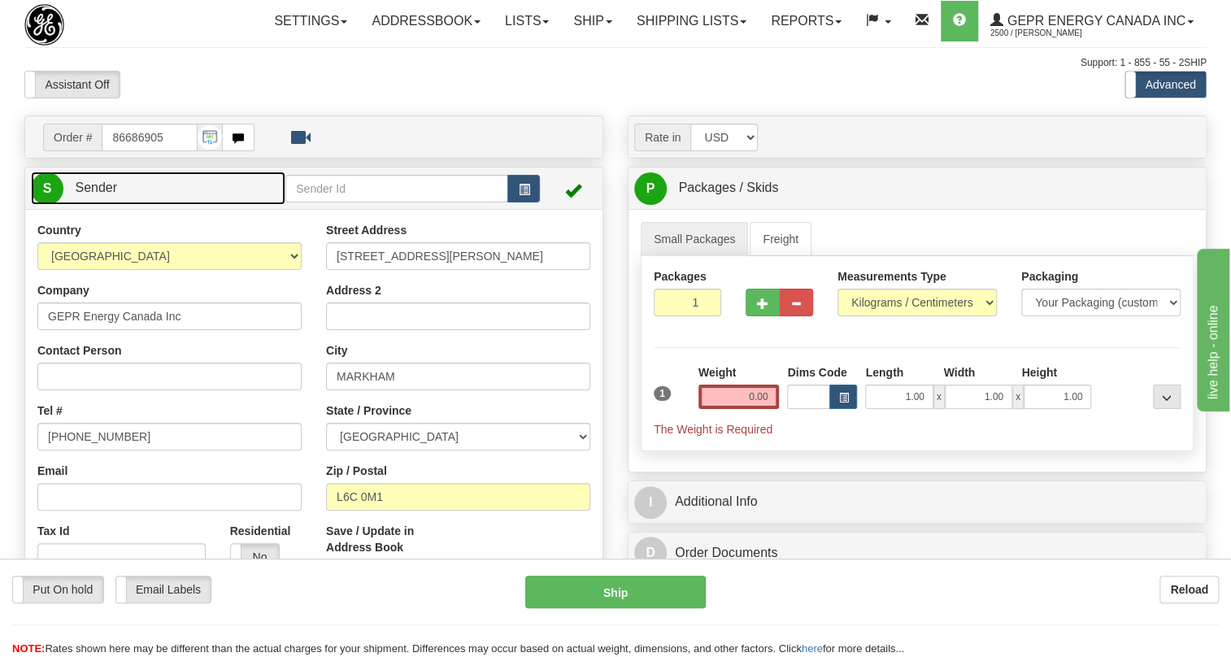
click at [111, 194] on span "Sender" at bounding box center [96, 188] width 42 height 14
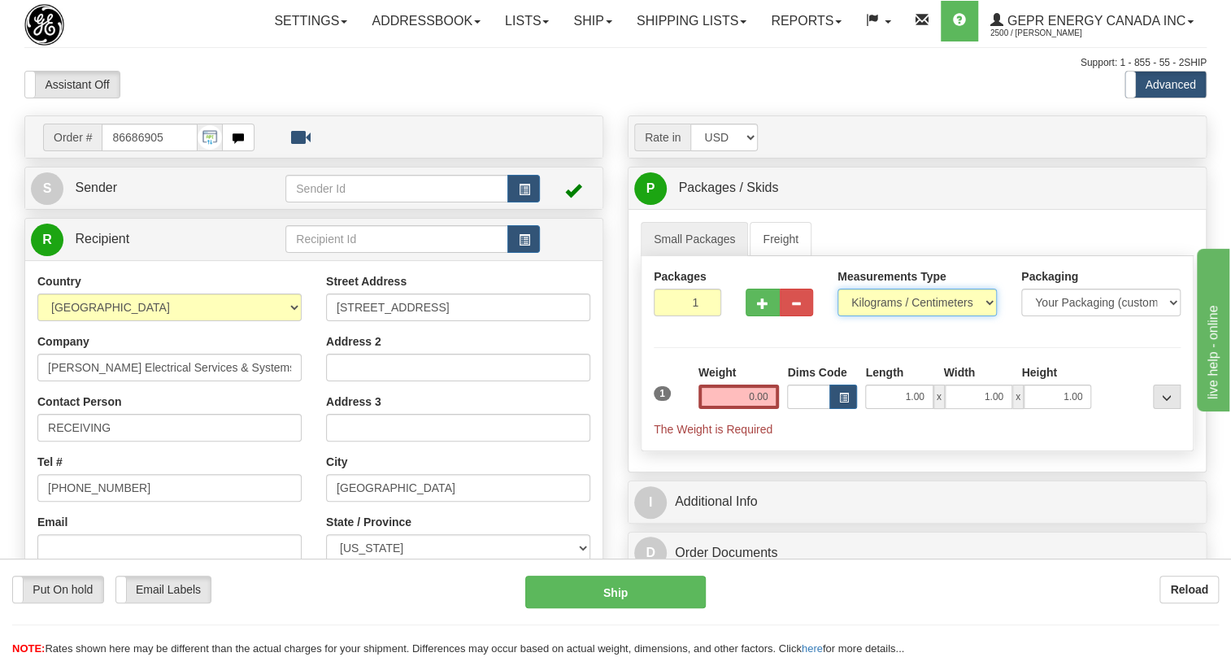
click at [895, 316] on select "Pounds / Inches Kilograms / Centimeters" at bounding box center [917, 303] width 159 height 28
select select "0"
click at [838, 316] on select "Pounds / Inches Kilograms / Centimeters" at bounding box center [917, 303] width 159 height 28
click at [747, 409] on input "0.00" at bounding box center [739, 397] width 81 height 24
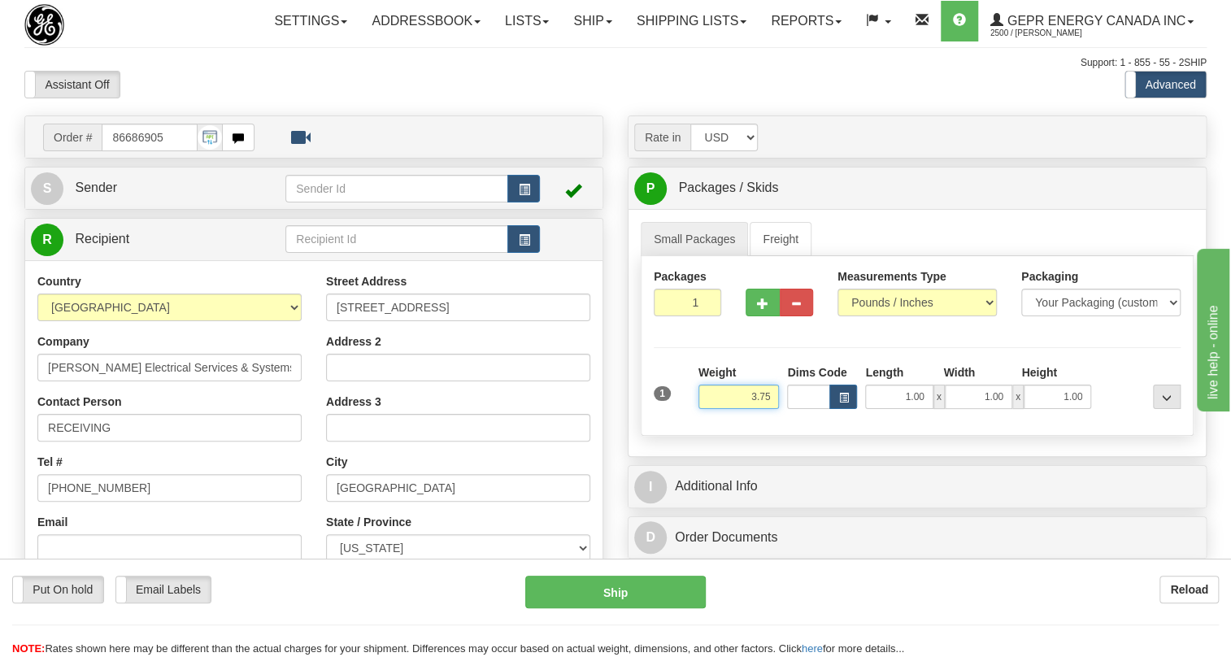
click at [748, 409] on input "3.75" at bounding box center [739, 397] width 81 height 24
type input "2.75"
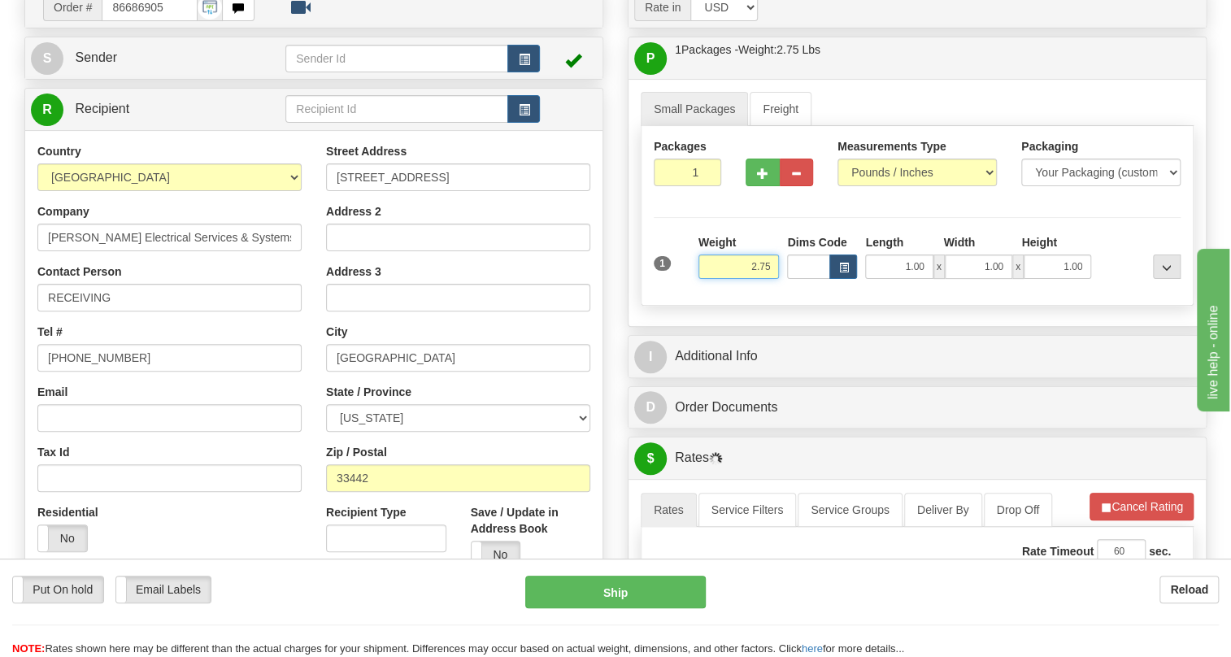
scroll to position [147, 0]
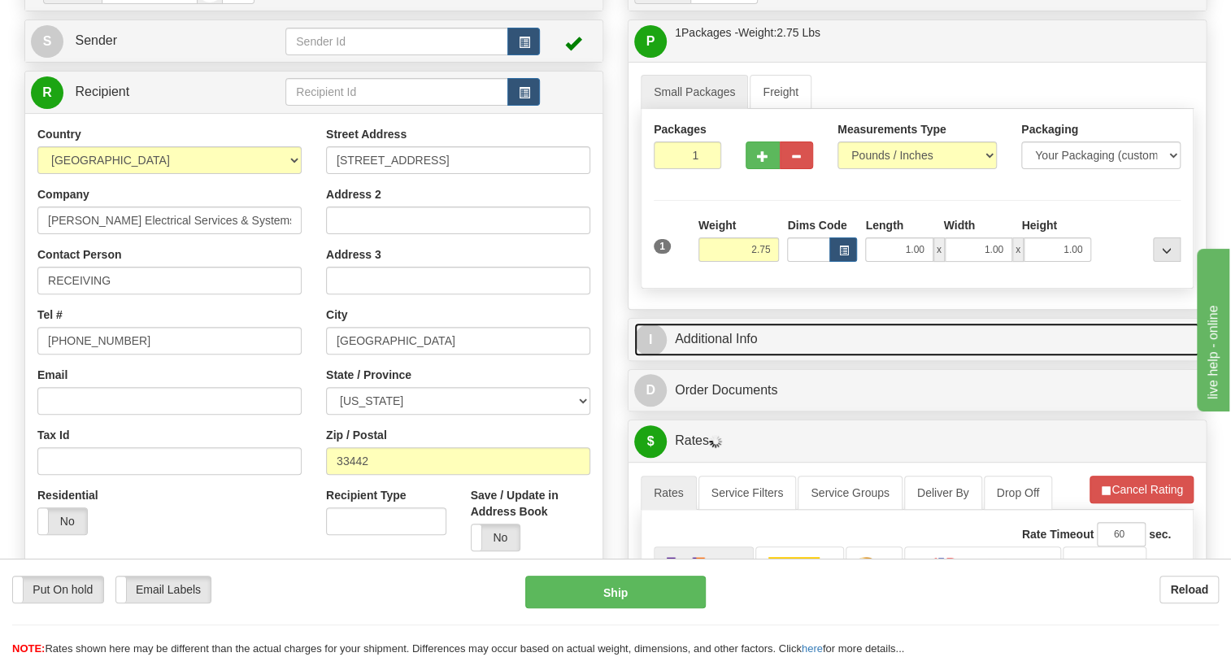
click at [703, 356] on link "I Additional Info" at bounding box center [917, 339] width 566 height 33
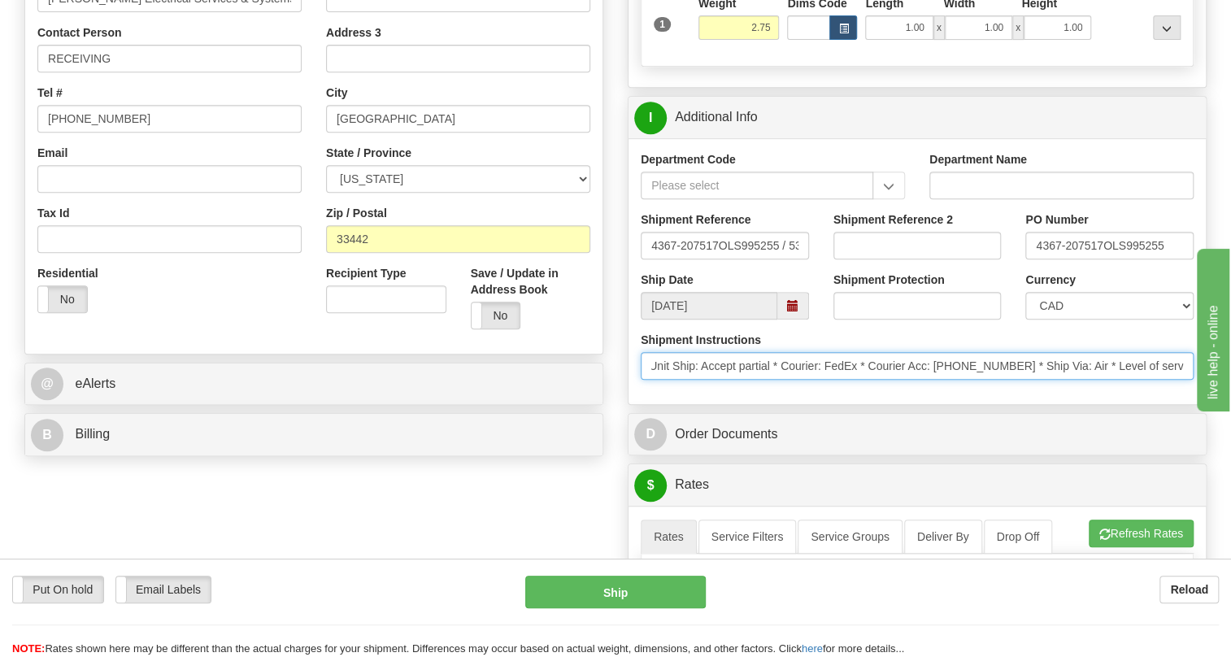
scroll to position [0, 434]
drag, startPoint x: 1145, startPoint y: 403, endPoint x: 1045, endPoint y: 407, distance: 100.1
click at [1045, 380] on input "* Schedule Ship Date (mm/dd/yyyy): [DATE] * Unit Ship: Accept partial * Courier…" at bounding box center [917, 366] width 553 height 28
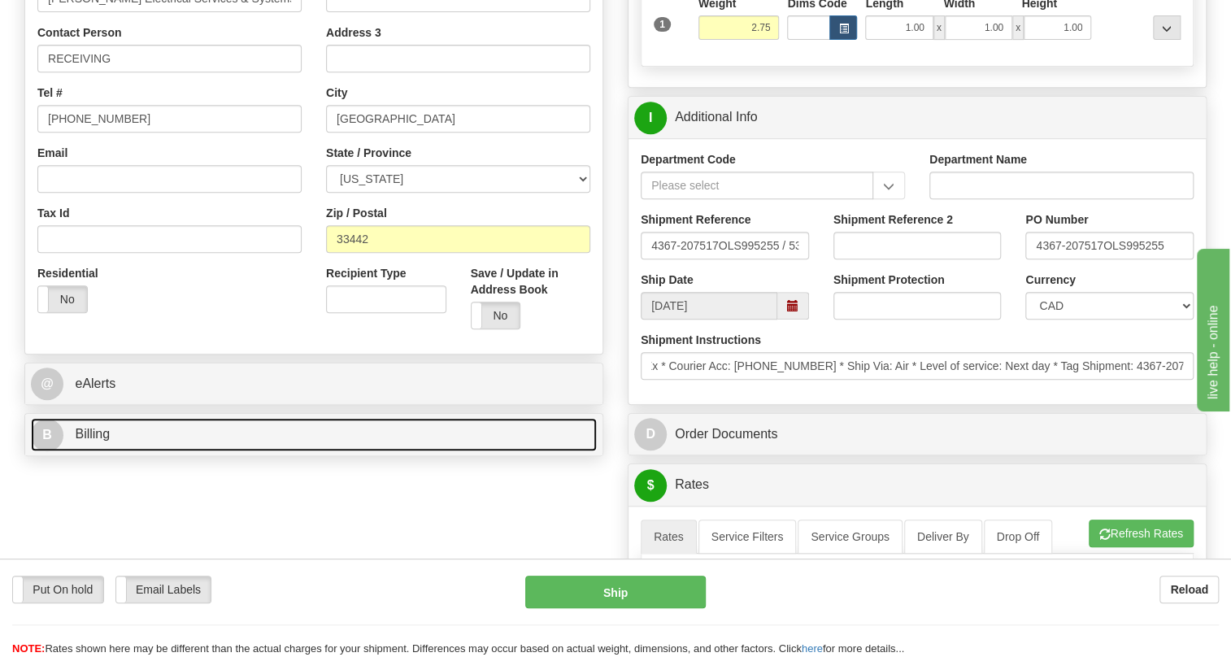
click at [98, 441] on span "Billing" at bounding box center [92, 434] width 35 height 14
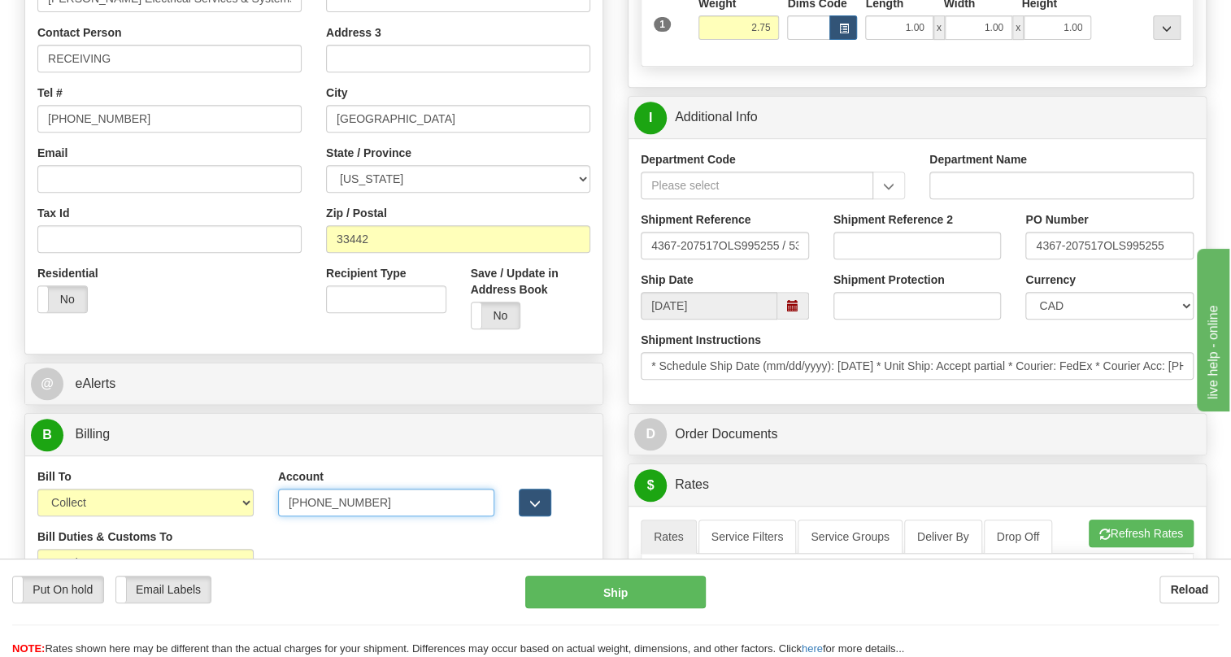
click at [304, 516] on input "[PHONE_NUMBER]" at bounding box center [386, 503] width 216 height 28
click at [325, 516] on input "237575-41" at bounding box center [386, 503] width 216 height 28
type input "23757541"
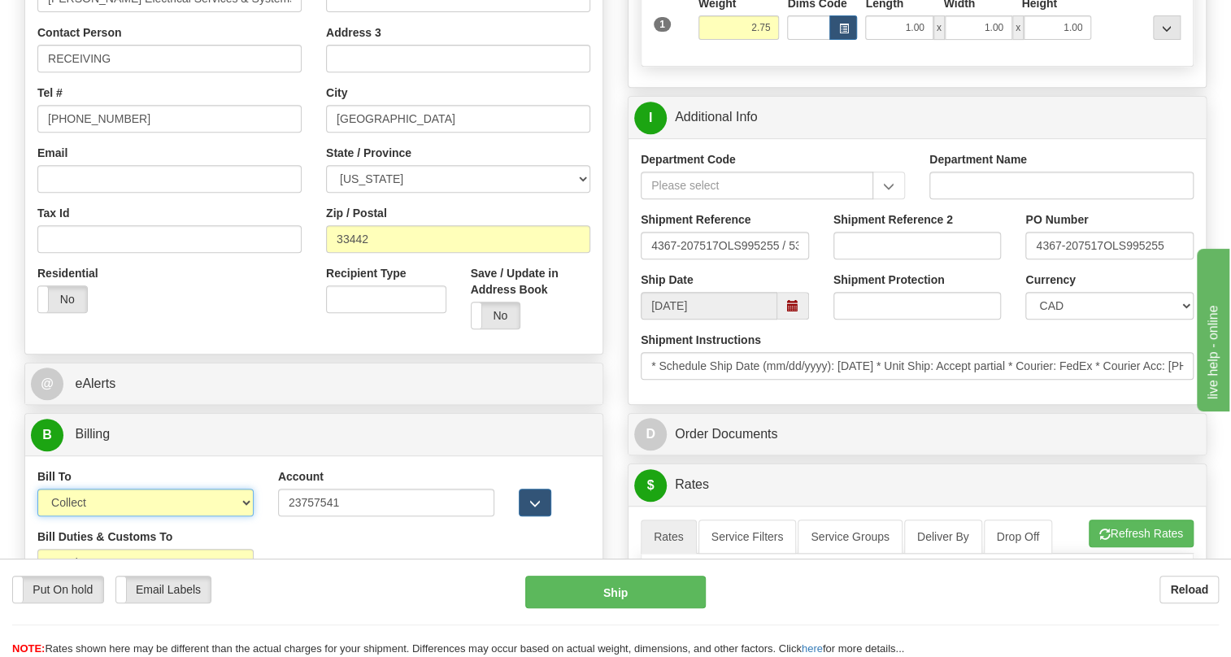
click at [160, 516] on select "Sender Recipient Third Party Collect" at bounding box center [145, 503] width 216 height 28
select select "2"
click at [37, 516] on select "Sender Recipient Third Party Collect" at bounding box center [145, 503] width 216 height 28
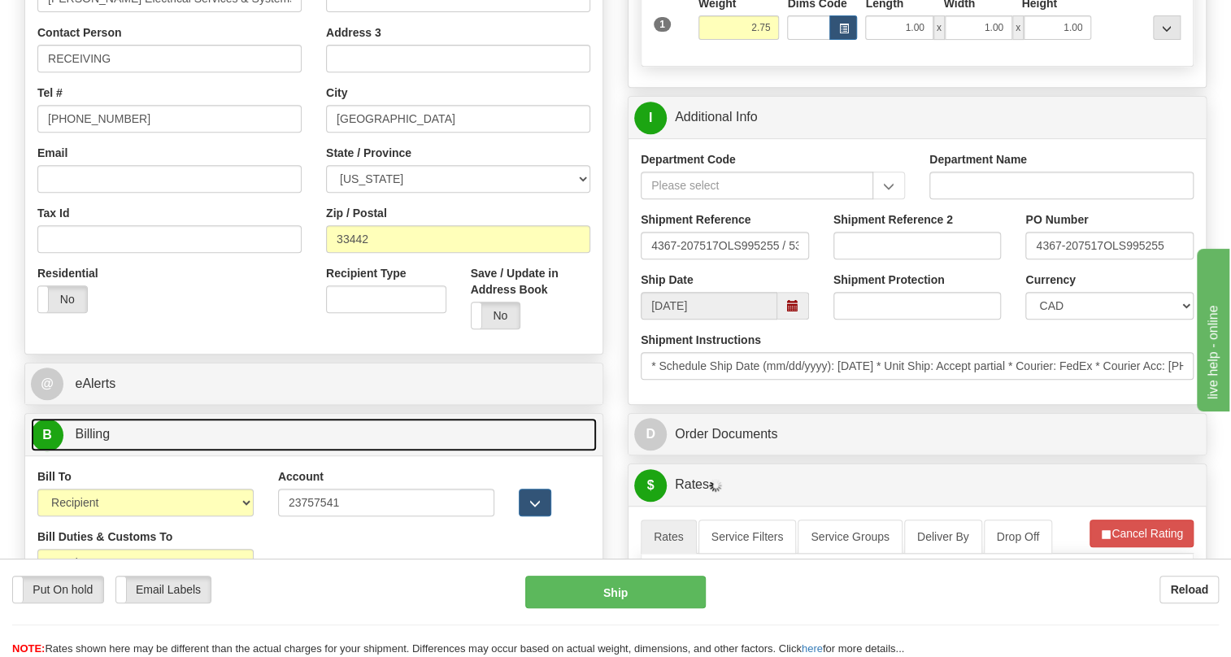
click at [106, 441] on span "Billing" at bounding box center [92, 434] width 35 height 14
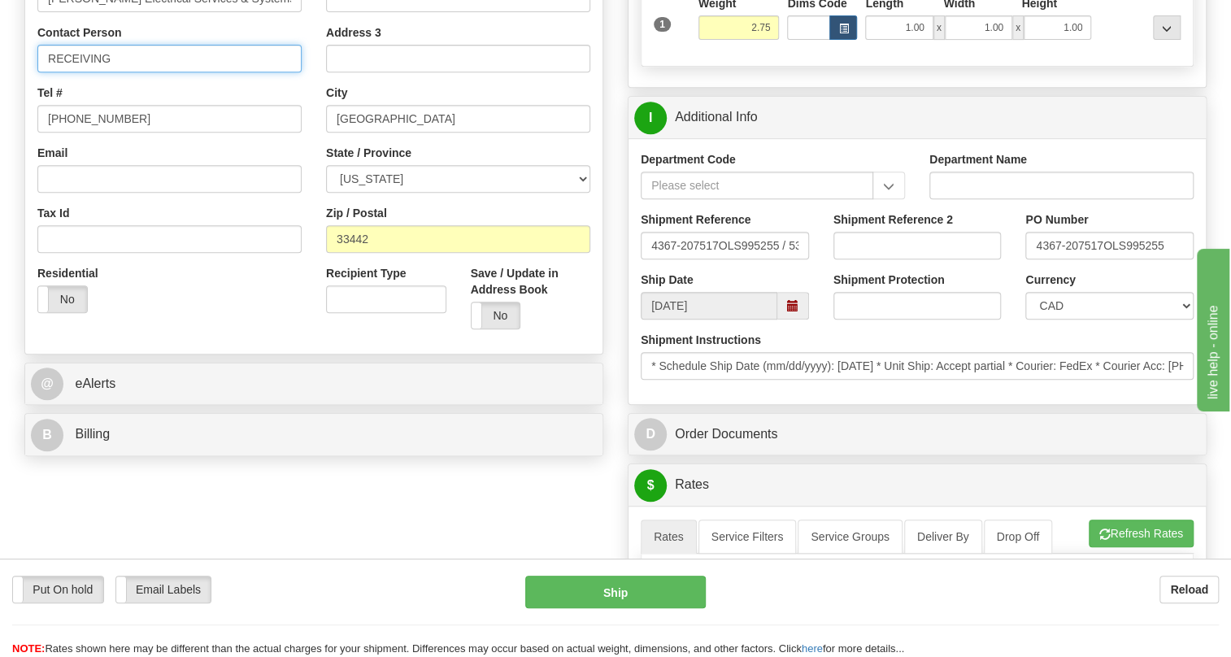
click at [120, 72] on input "RECEIVING" at bounding box center [169, 59] width 264 height 28
paste input "[PERSON_NAME]"
type input "RECEIVING / [PERSON_NAME]"
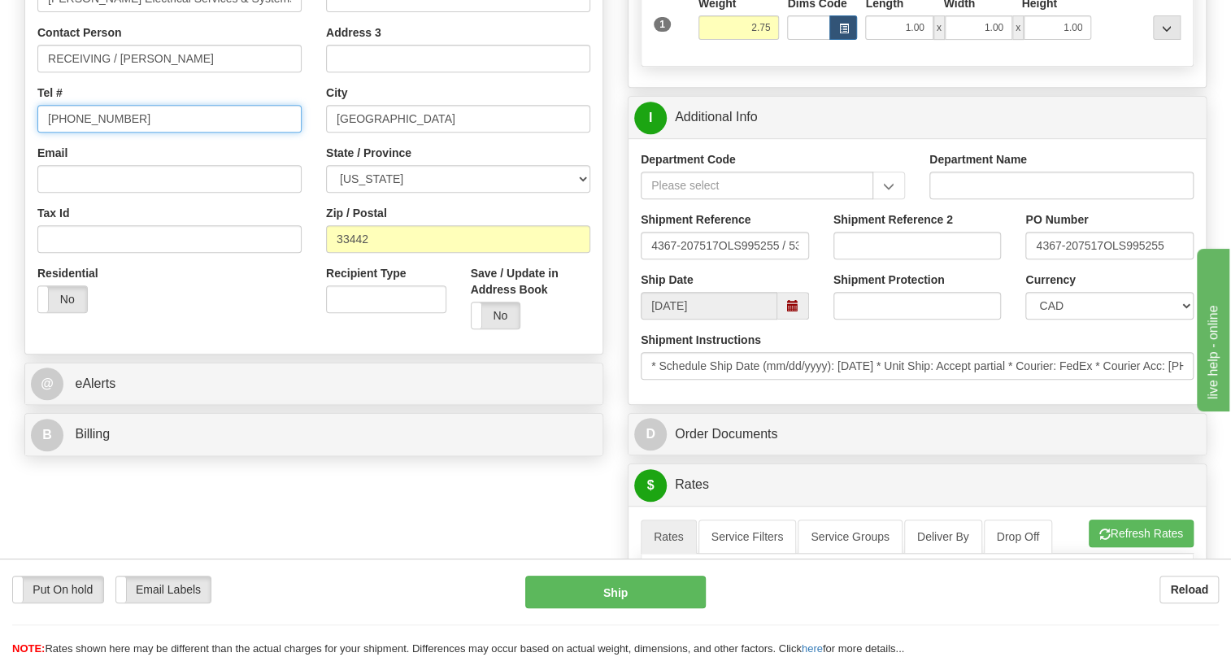
click at [98, 133] on input "[PHONE_NUMBER]" at bounding box center [169, 119] width 264 height 28
paste input "[PHONE_NUMBER]"
type input "[PHONE_NUMBER]"
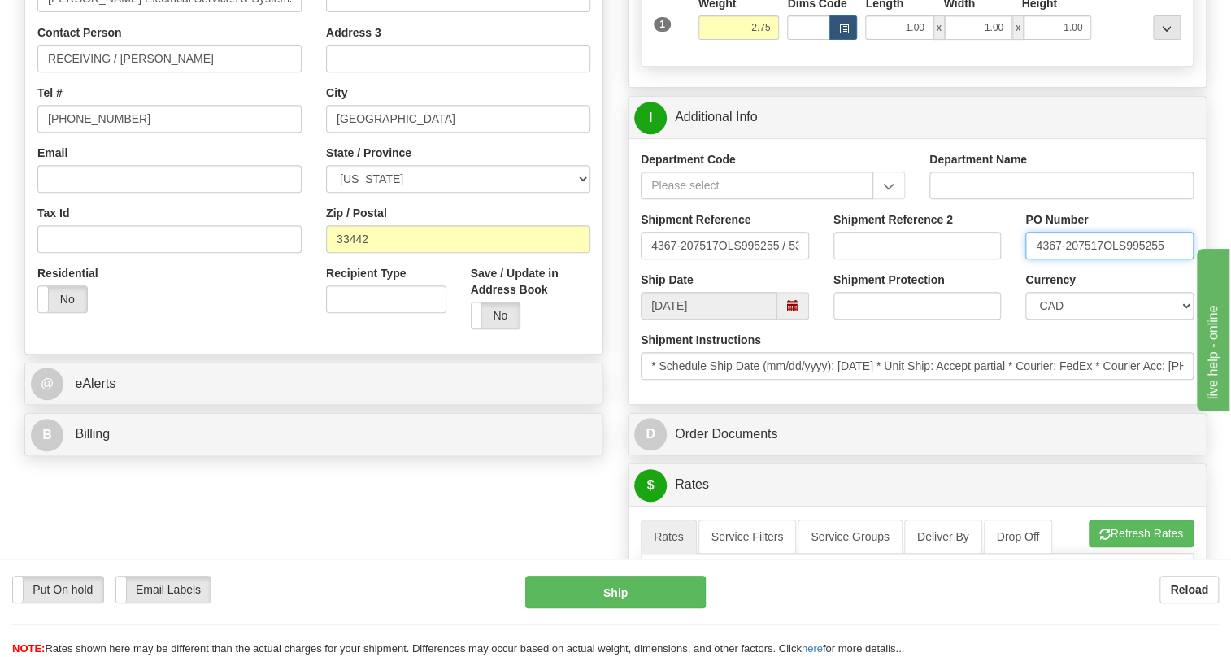
click at [1105, 259] on input "4367-207517OLS995255" at bounding box center [1110, 246] width 168 height 28
drag, startPoint x: 1103, startPoint y: 279, endPoint x: 1036, endPoint y: 279, distance: 66.7
click at [1035, 259] on input "4367-207517OLS995255" at bounding box center [1110, 246] width 168 height 28
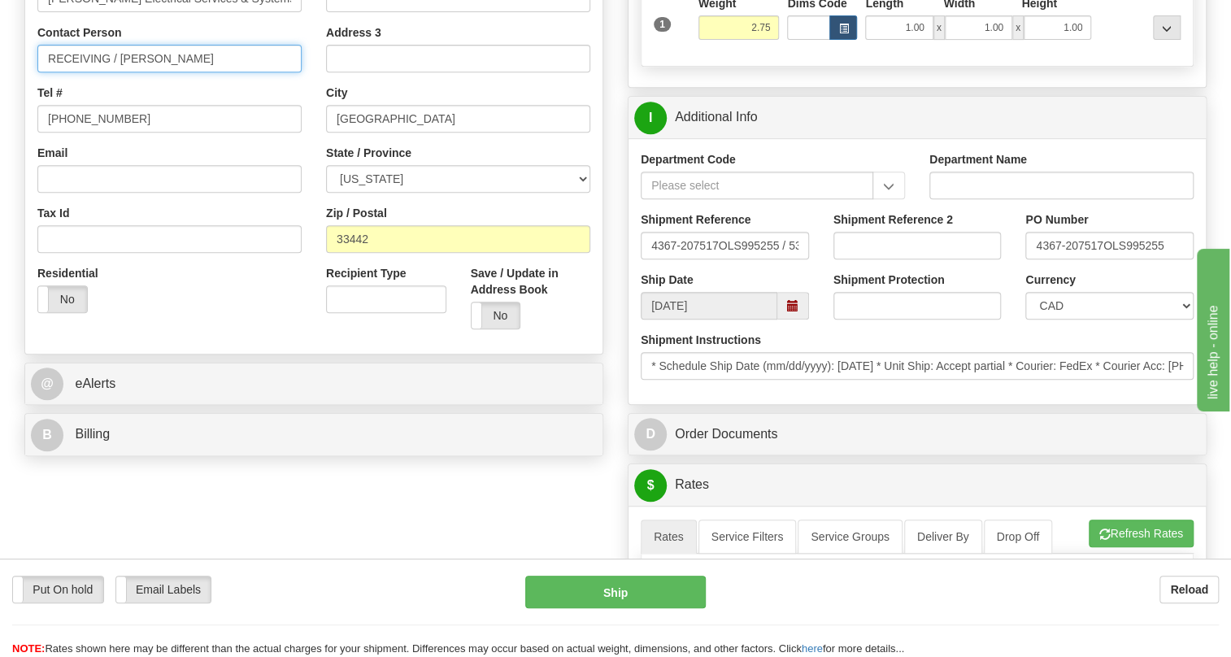
drag, startPoint x: 121, startPoint y: 98, endPoint x: -2, endPoint y: 133, distance: 127.9
click at [137, 72] on input "[PERSON_NAME]" at bounding box center [169, 59] width 264 height 28
paste input "4367-207517"
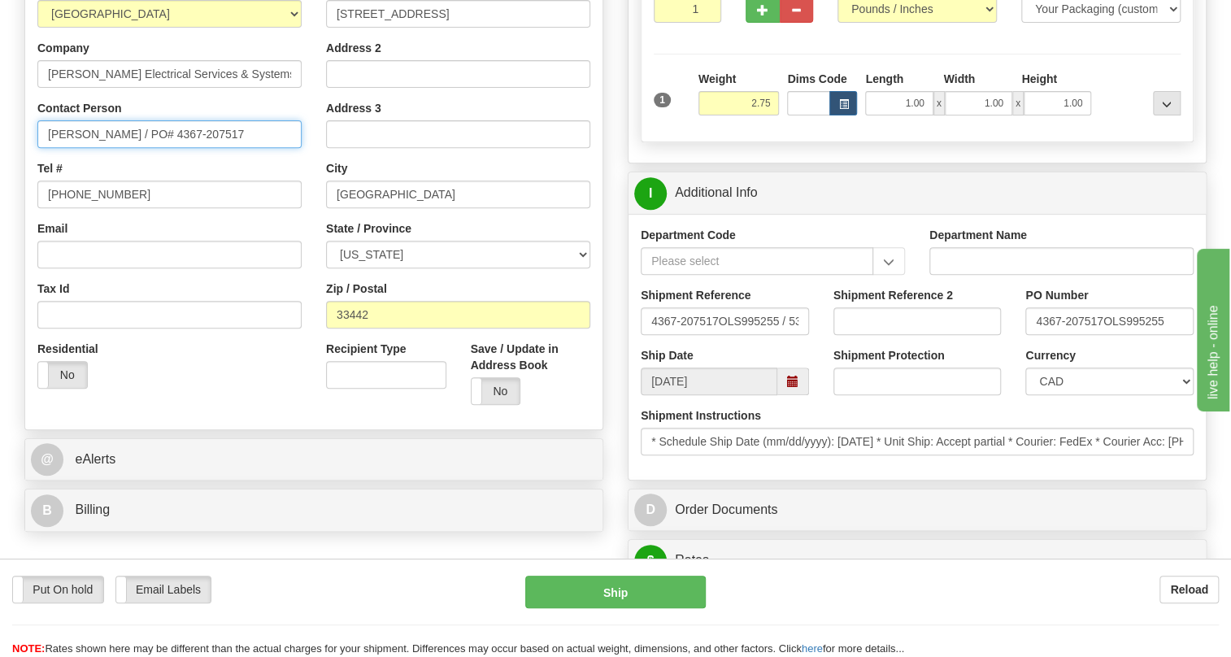
scroll to position [295, 0]
type input "[PERSON_NAME] / PO# 4367-207517"
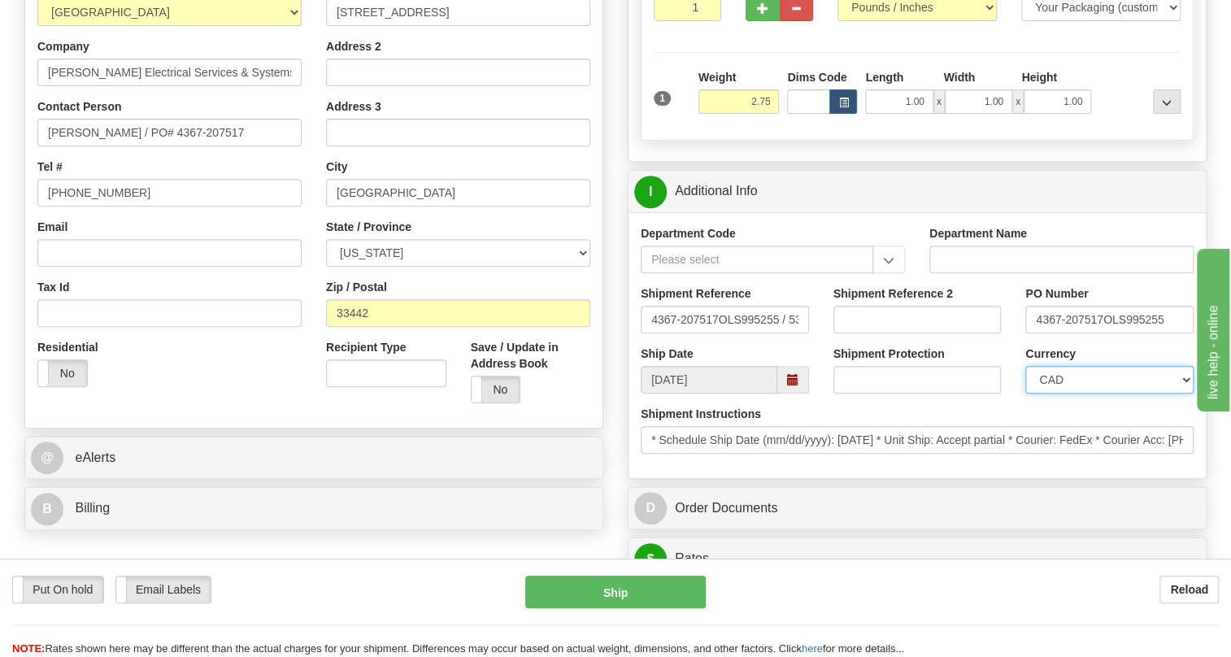
drag, startPoint x: 1098, startPoint y: 413, endPoint x: 1098, endPoint y: 403, distance: 9.8
click at [1098, 394] on select "CAD USD EUR ZAR RON ANG ARN AUD AUS AWG BBD BFR BGN BHD BMD BND BRC BRL CHP CKZ…" at bounding box center [1110, 380] width 168 height 28
select select "1"
click at [1026, 394] on select "CAD USD EUR ZAR RON ANG ARN AUD AUS AWG BBD BFR BGN BHD BMD BND BRC BRL CHP CKZ…" at bounding box center [1110, 380] width 168 height 28
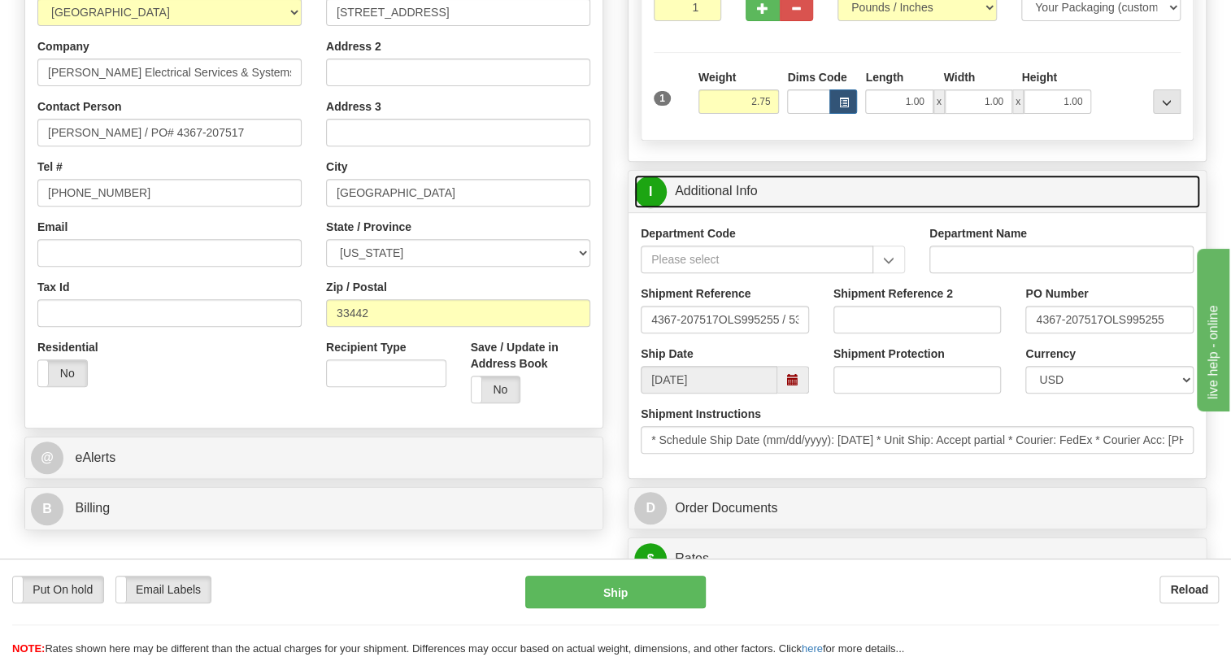
click at [726, 208] on link "I Additional Info" at bounding box center [917, 191] width 566 height 33
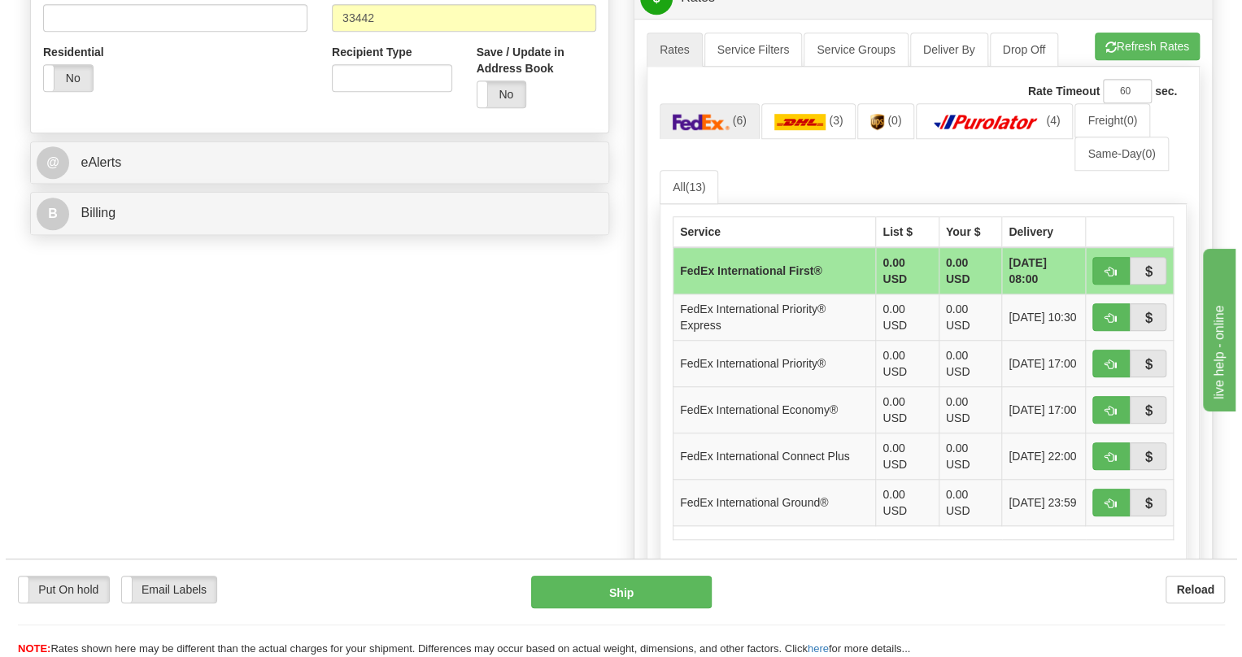
scroll to position [591, 0]
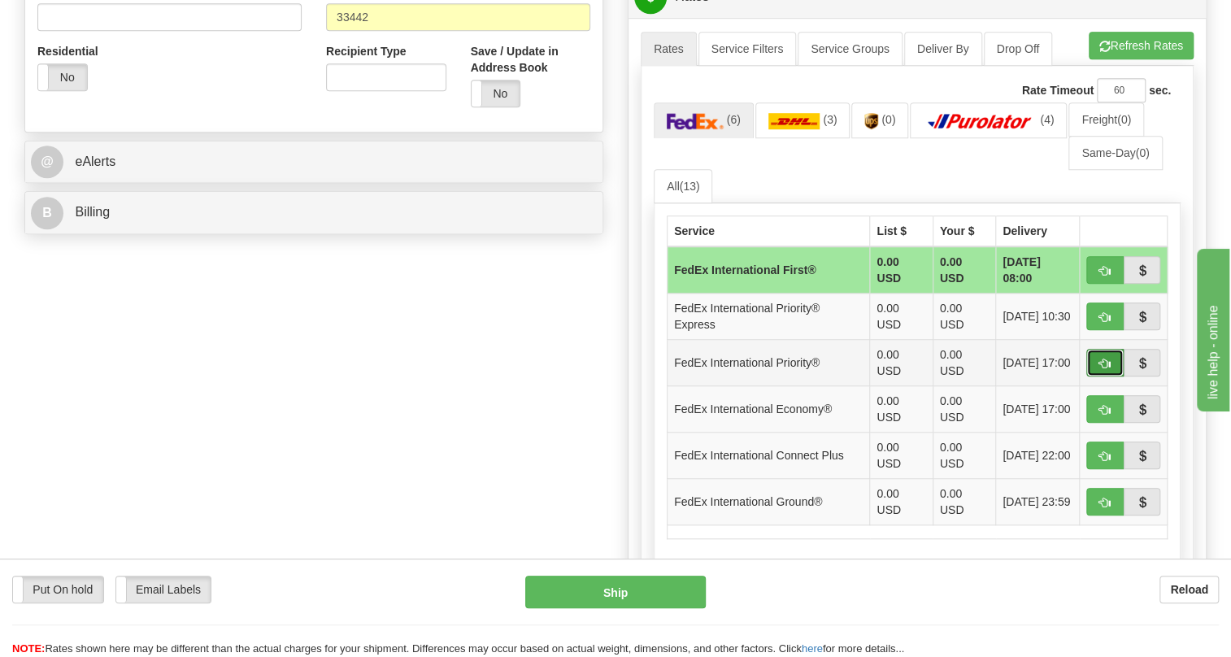
click at [1103, 369] on span "button" at bounding box center [1105, 364] width 11 height 11
type input "01"
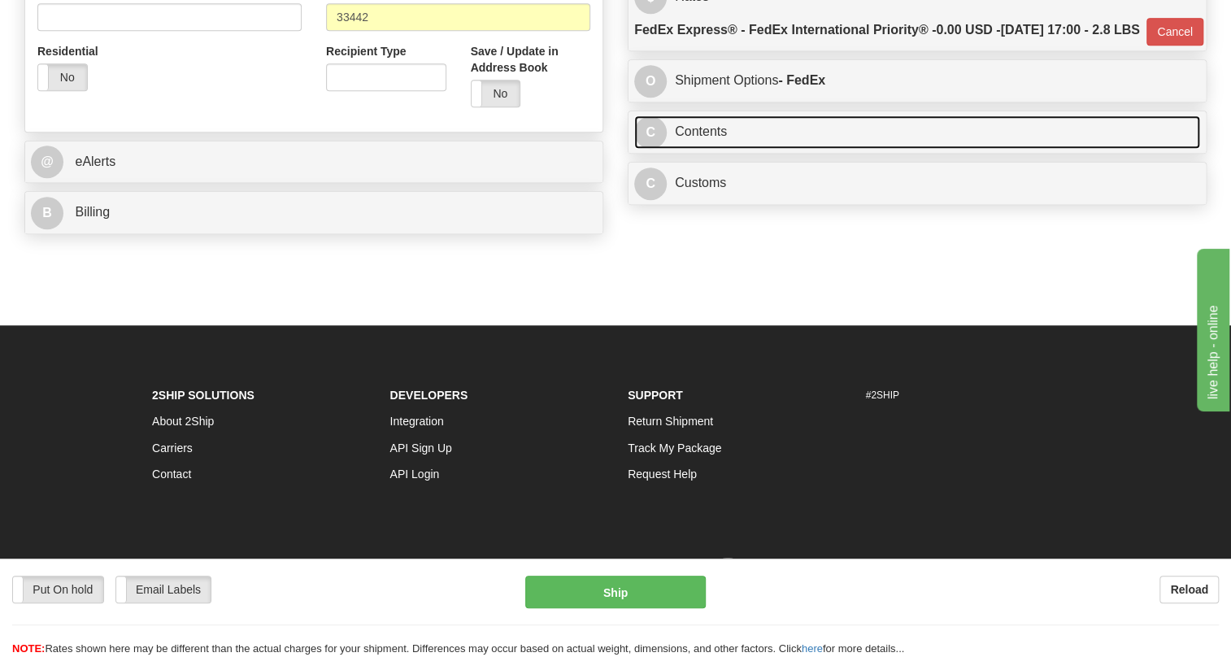
click at [717, 149] on link "C Contents" at bounding box center [917, 131] width 566 height 33
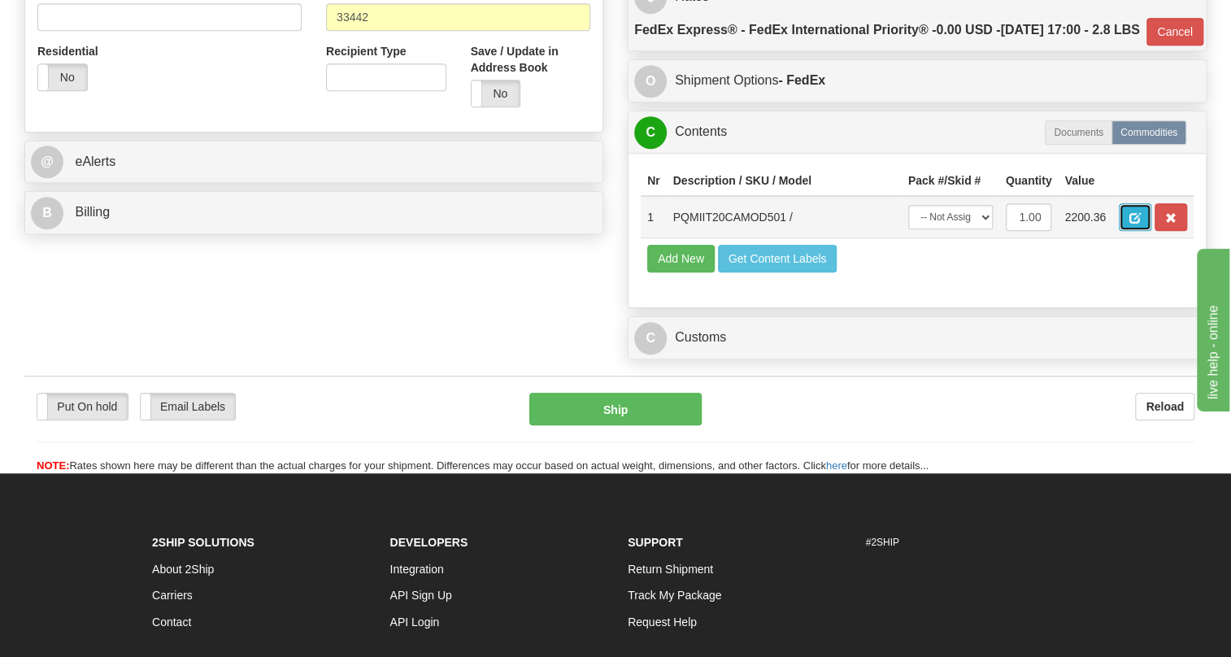
click at [1139, 224] on span "button" at bounding box center [1135, 218] width 11 height 11
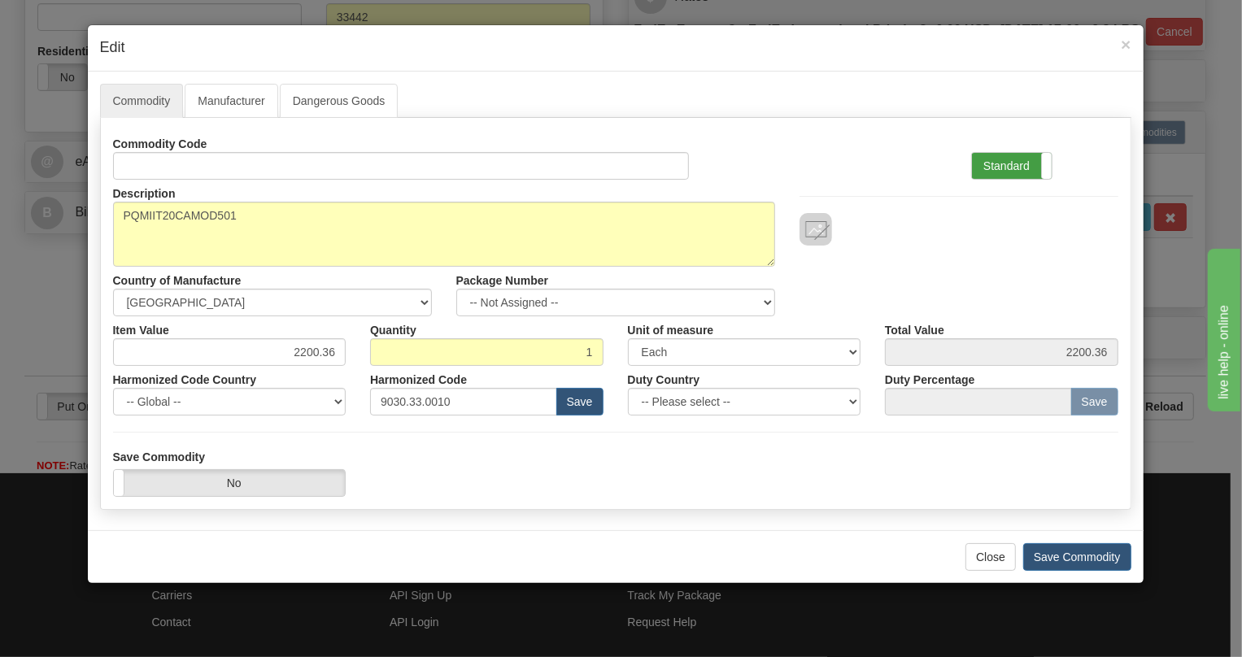
click at [1011, 163] on label "Standard" at bounding box center [1012, 166] width 80 height 26
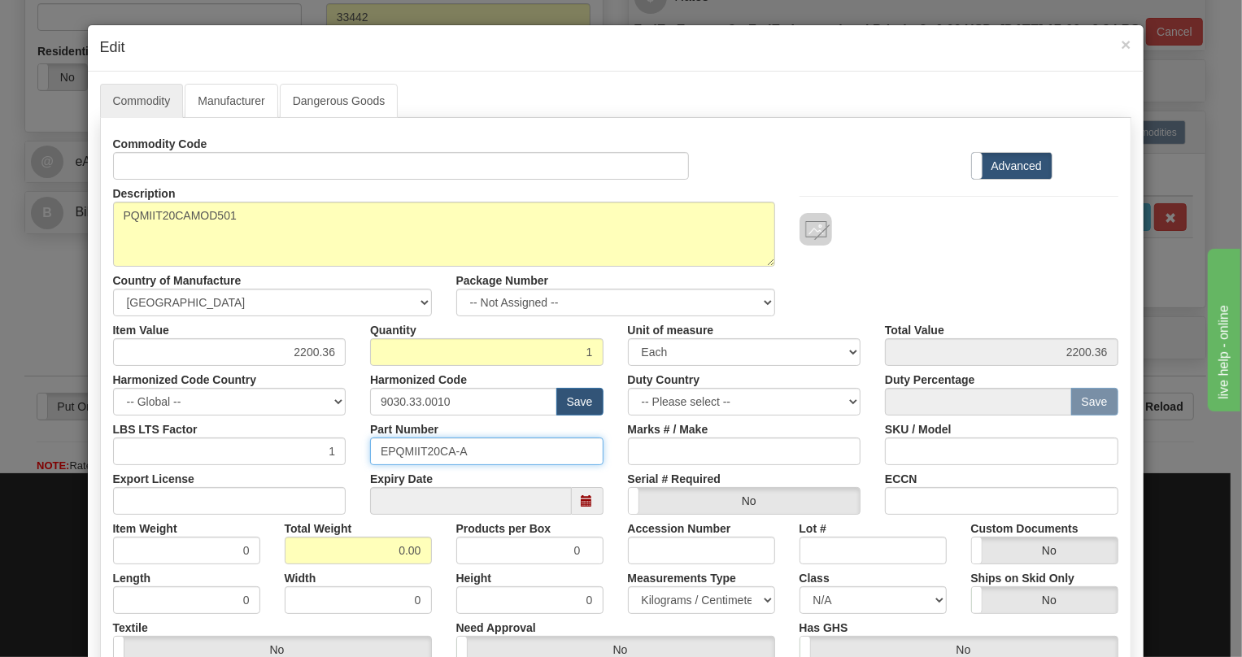
click at [425, 454] on input "EPQMIIT20CA-A" at bounding box center [486, 452] width 233 height 28
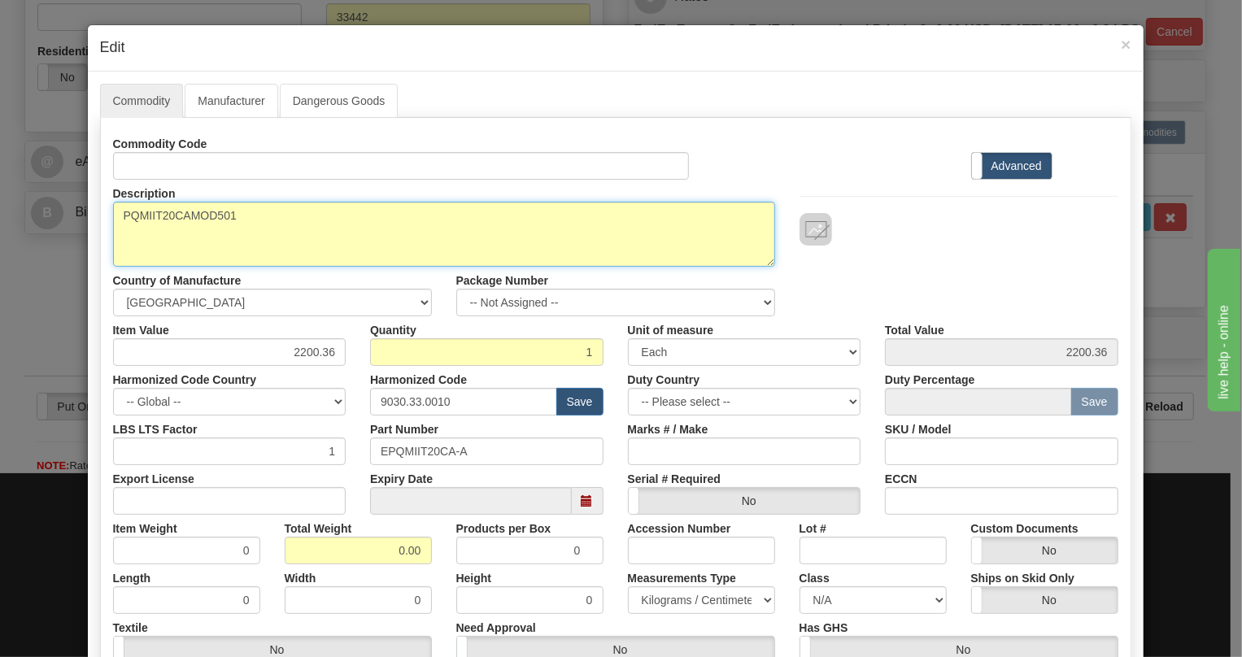
click at [234, 213] on textarea "PQMIIT20CAMOD501" at bounding box center [444, 234] width 662 height 65
paste textarea "PQMIIT20CAMOD501"
click at [170, 216] on textarea "PQMIIT20CAMOD501" at bounding box center [444, 234] width 662 height 65
type textarea "PQMIIT20CAMOD501"
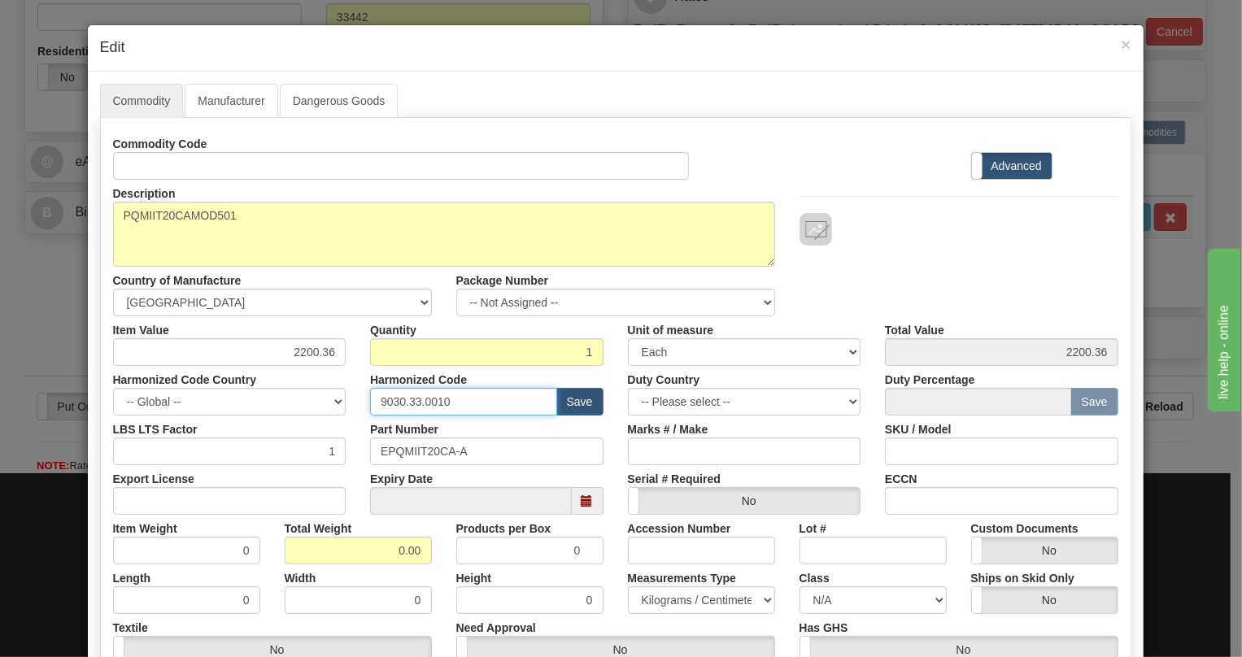
click at [415, 402] on input "9030.33.0010" at bounding box center [463, 402] width 187 height 28
paste input "28.30.000"
type input "9028.30.0000"
click at [310, 349] on input "2200.36" at bounding box center [229, 352] width 233 height 28
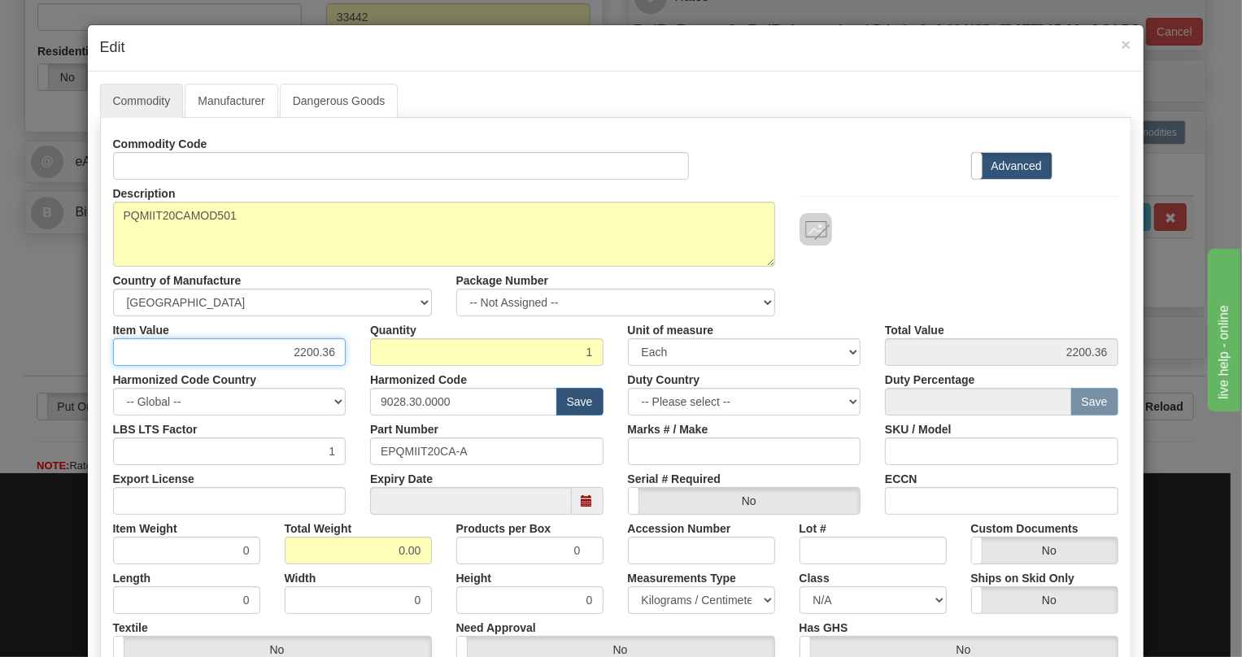
click at [310, 349] on input "2200.36" at bounding box center [229, 352] width 233 height 28
type input "1625.58"
click at [367, 544] on input "0.00" at bounding box center [358, 551] width 147 height 28
type input "1.00"
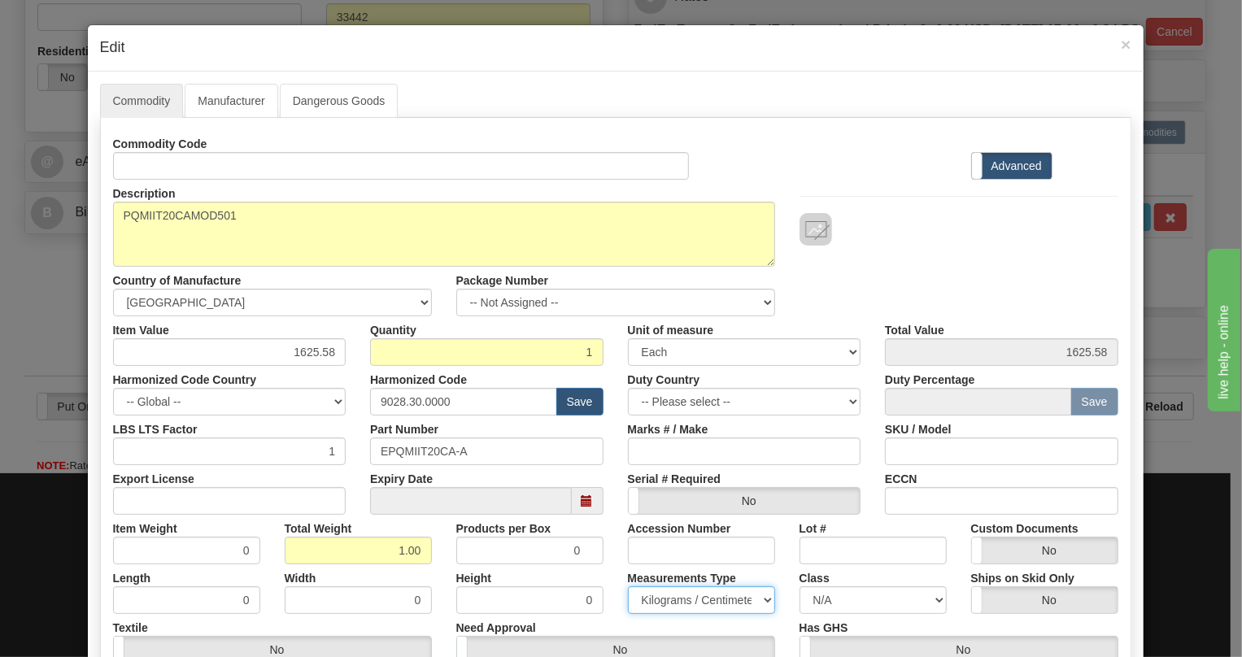
type input "1.0000"
click at [669, 599] on select "Pounds / Inches Kilograms / Centimeters" at bounding box center [701, 600] width 147 height 28
select select "0"
click at [628, 586] on select "Pounds / Inches Kilograms / Centimeters" at bounding box center [701, 600] width 147 height 28
drag, startPoint x: 614, startPoint y: 577, endPoint x: 764, endPoint y: 556, distance: 151.1
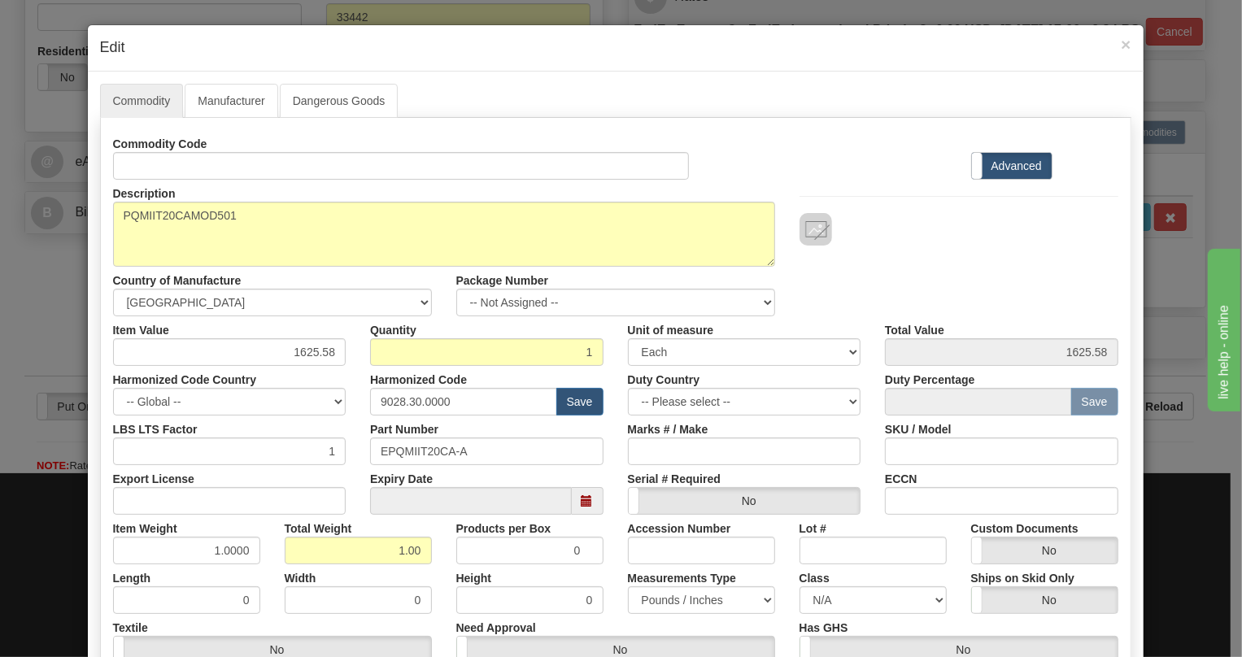
click at [616, 576] on div "Measurements Type Pounds / Inches Kilograms / Centimeters" at bounding box center [702, 589] width 172 height 50
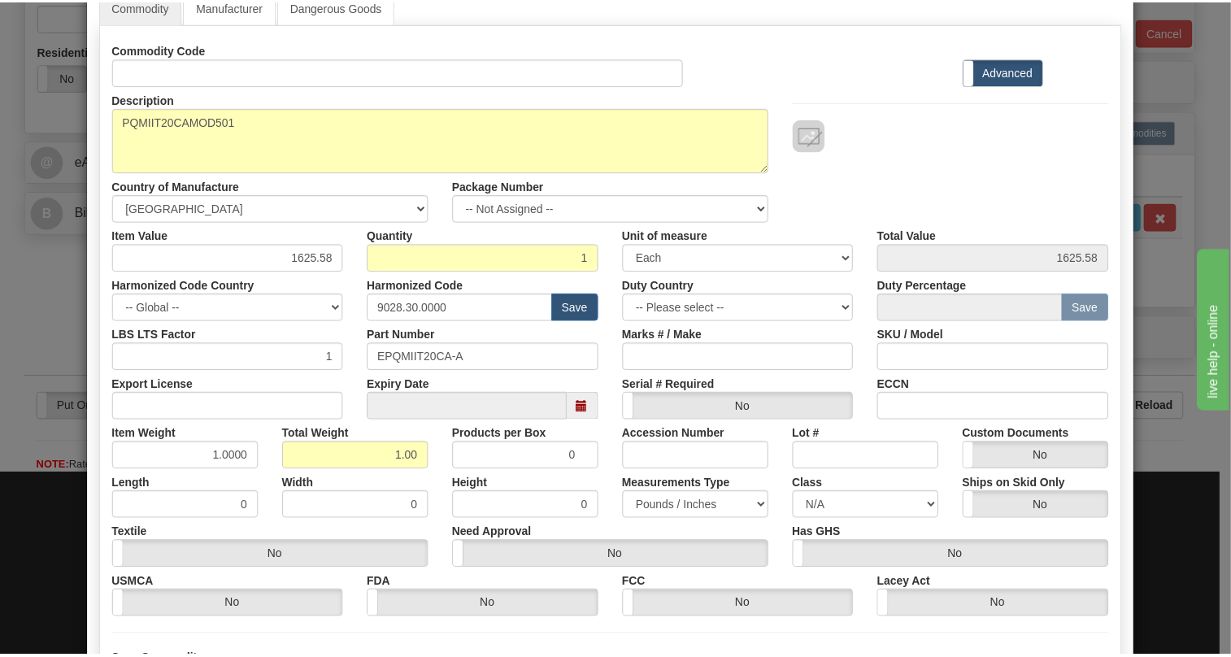
scroll to position [247, 0]
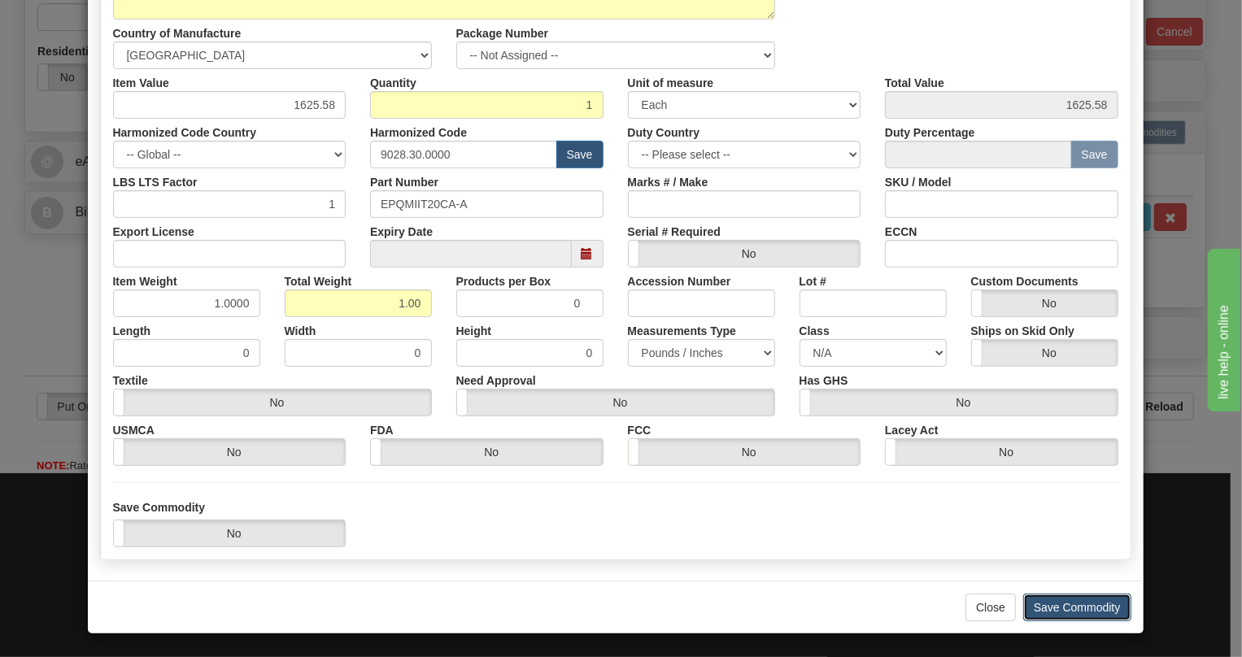
click at [1074, 605] on button "Save Commodity" at bounding box center [1077, 608] width 108 height 28
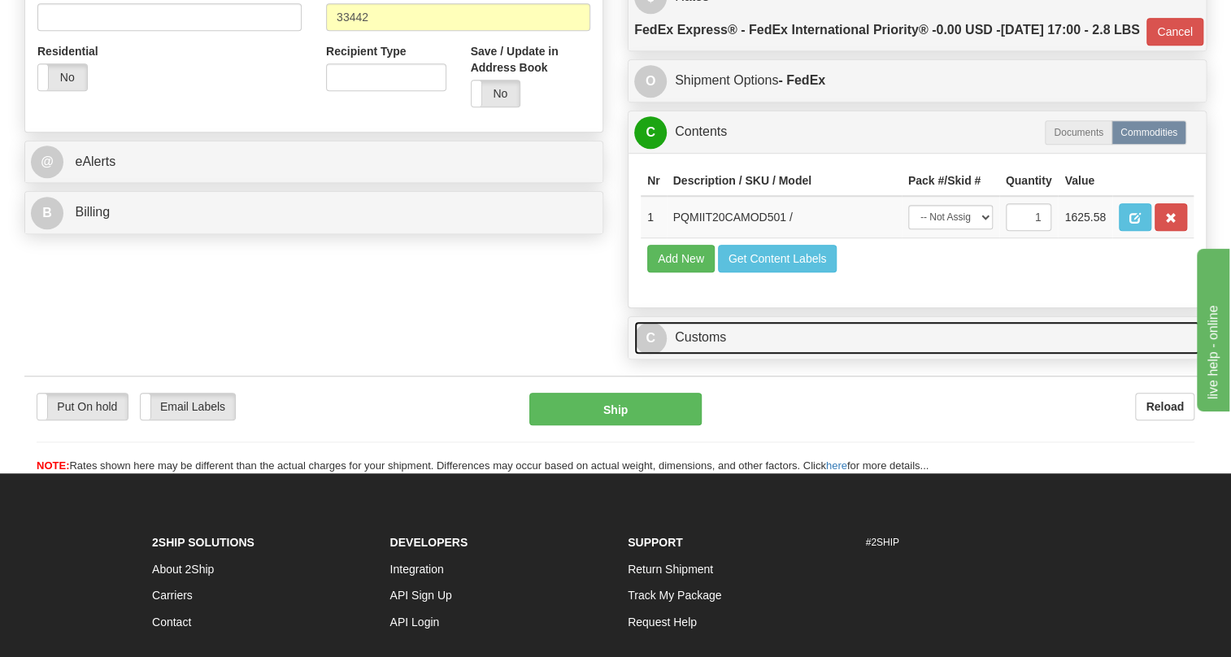
click at [695, 355] on link "C Customs" at bounding box center [917, 337] width 566 height 33
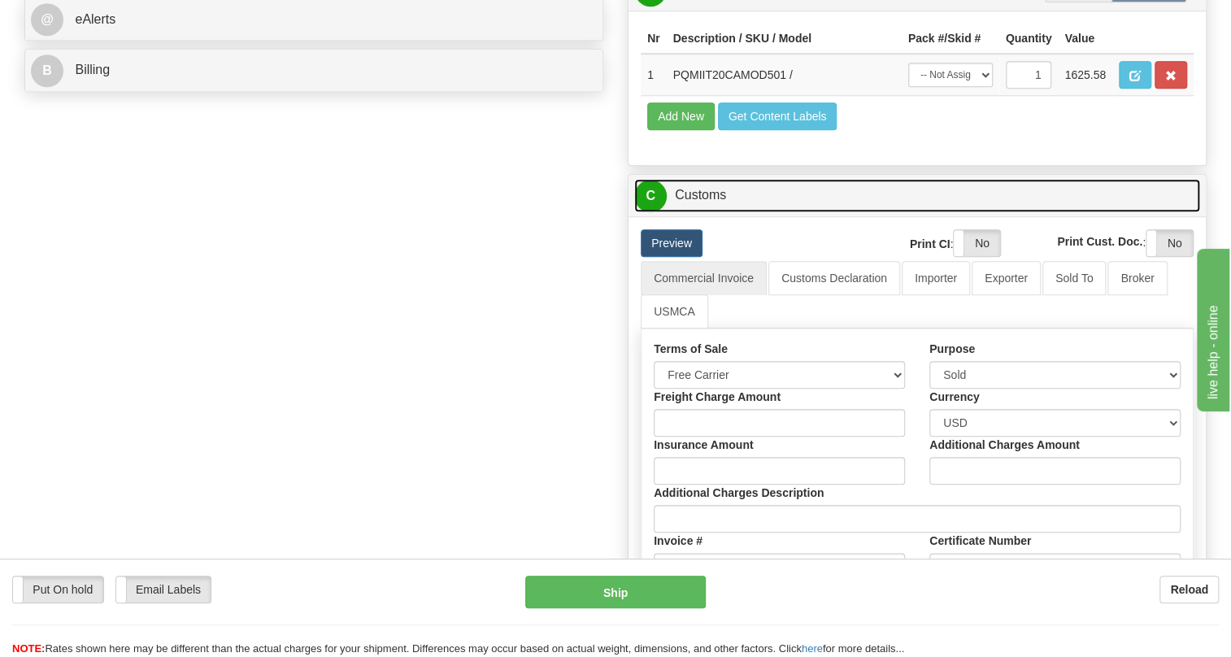
scroll to position [739, 0]
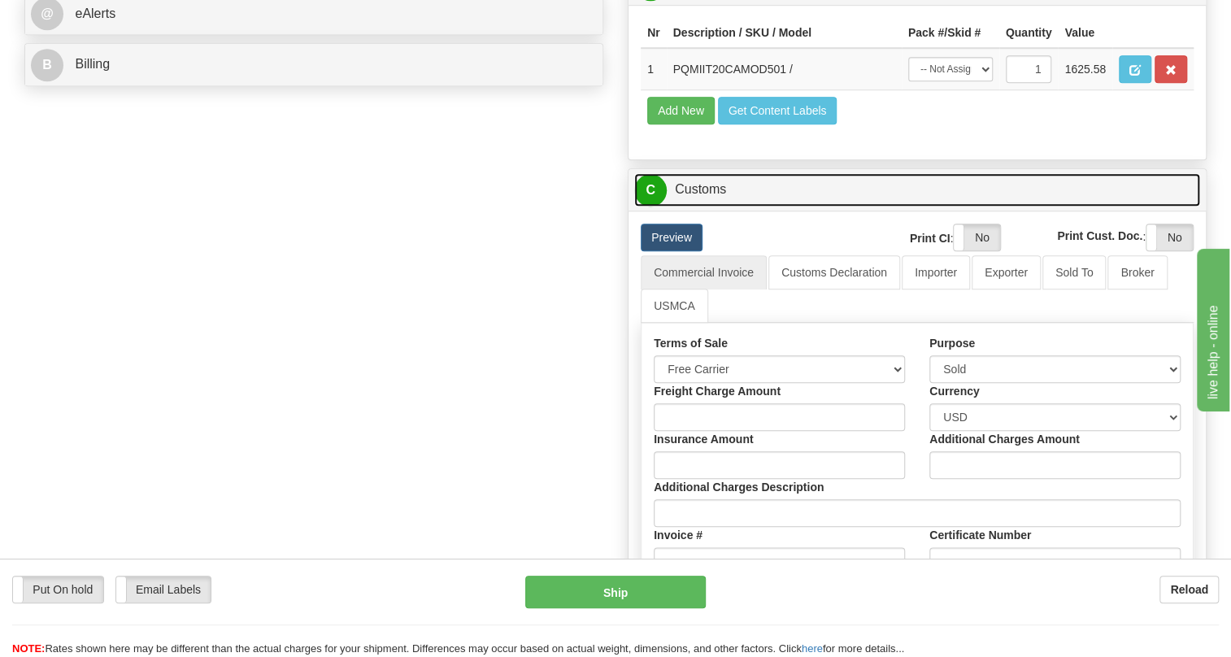
click at [711, 207] on link "C Customs" at bounding box center [917, 189] width 566 height 33
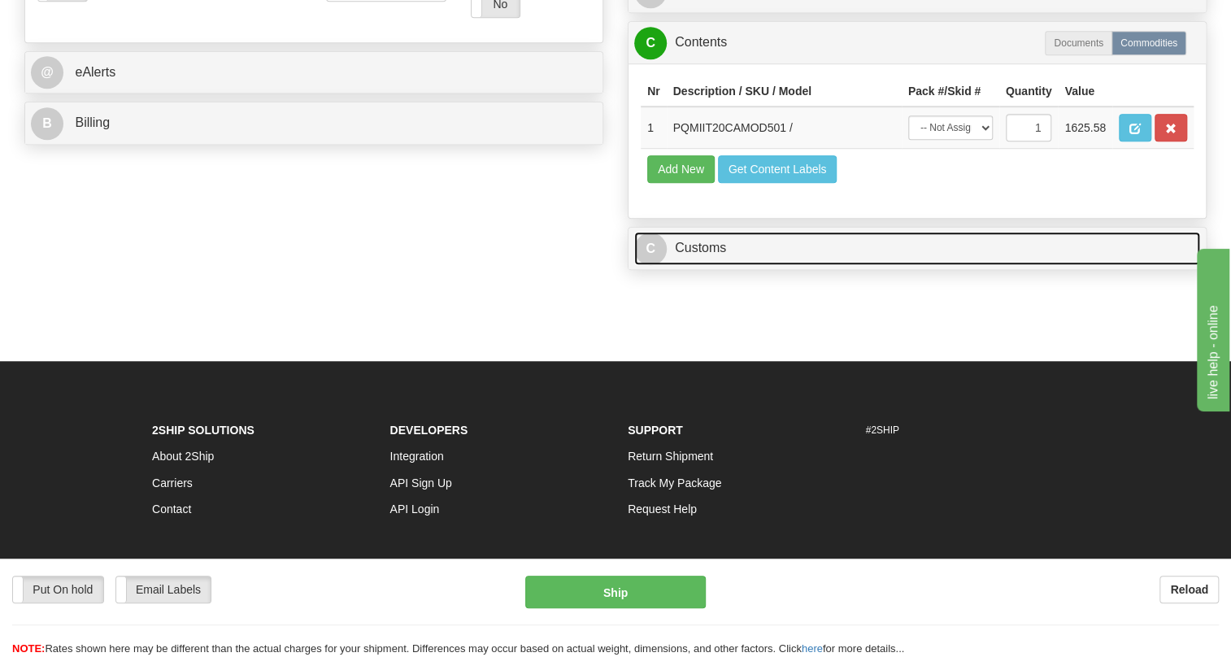
scroll to position [591, 0]
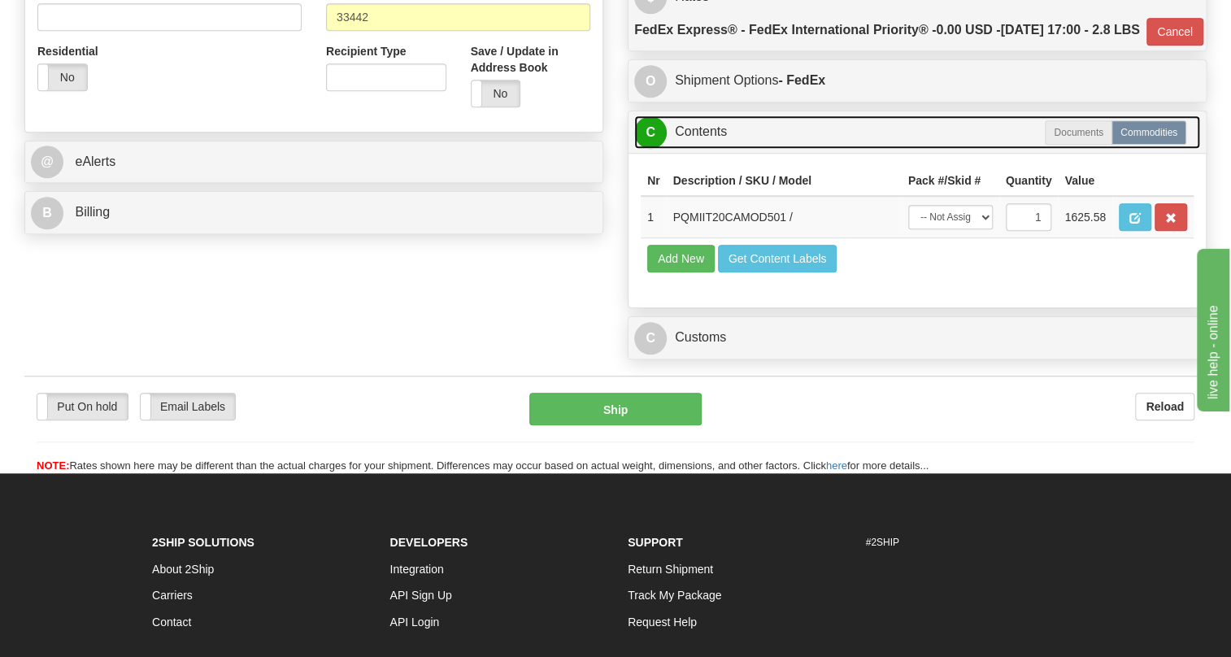
click at [703, 149] on link "C Contents" at bounding box center [917, 131] width 566 height 33
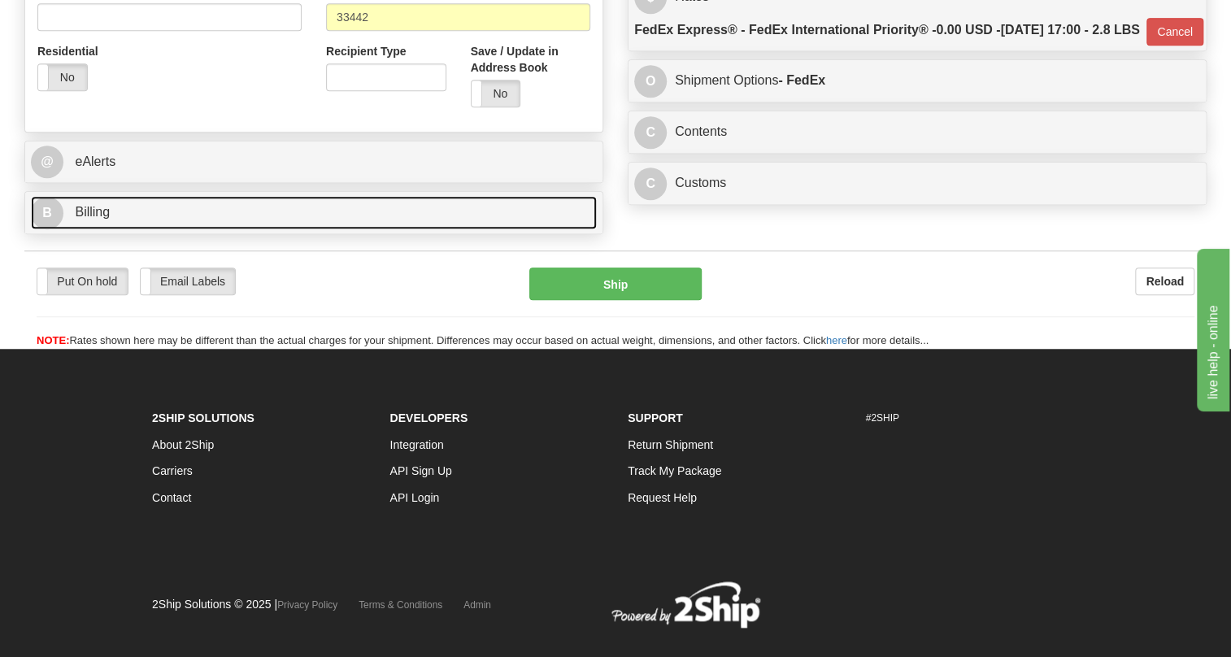
click at [110, 229] on link "B Billing" at bounding box center [314, 212] width 566 height 33
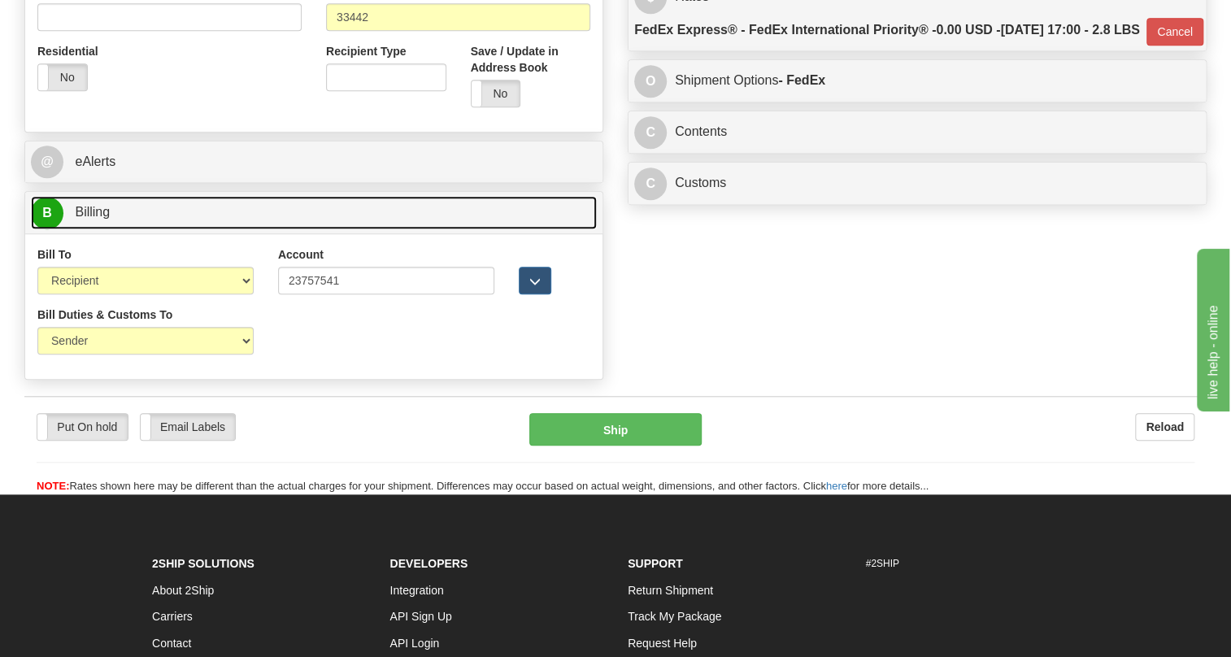
click at [110, 229] on link "B Billing" at bounding box center [314, 212] width 566 height 33
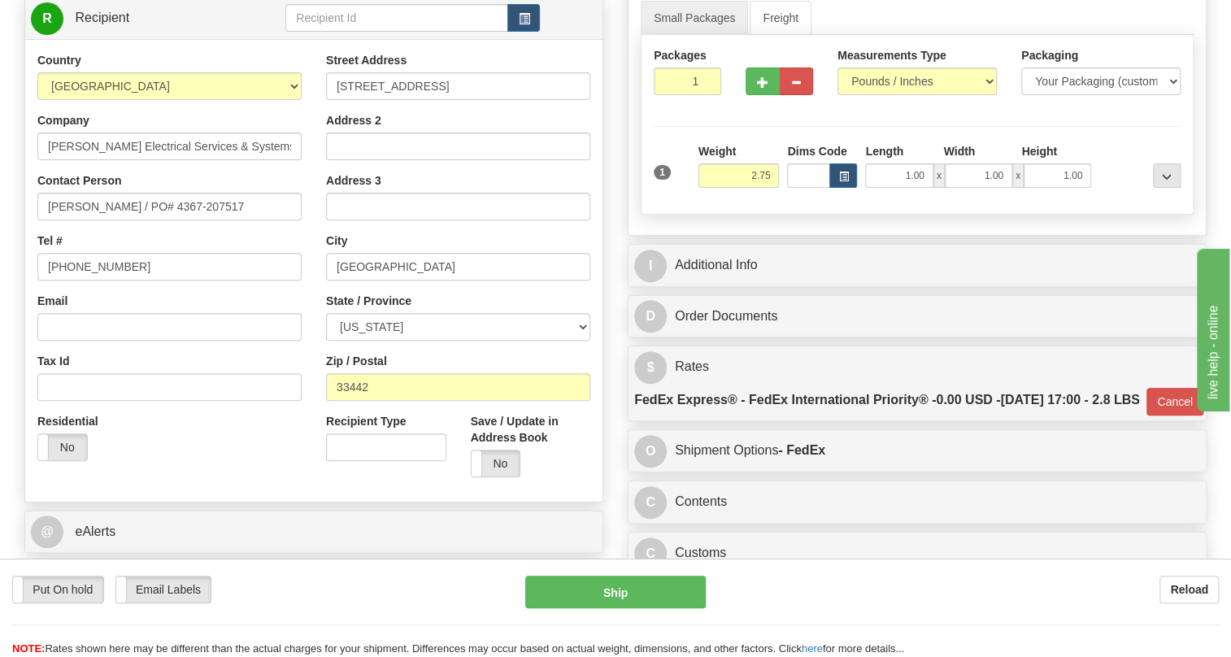
scroll to position [147, 0]
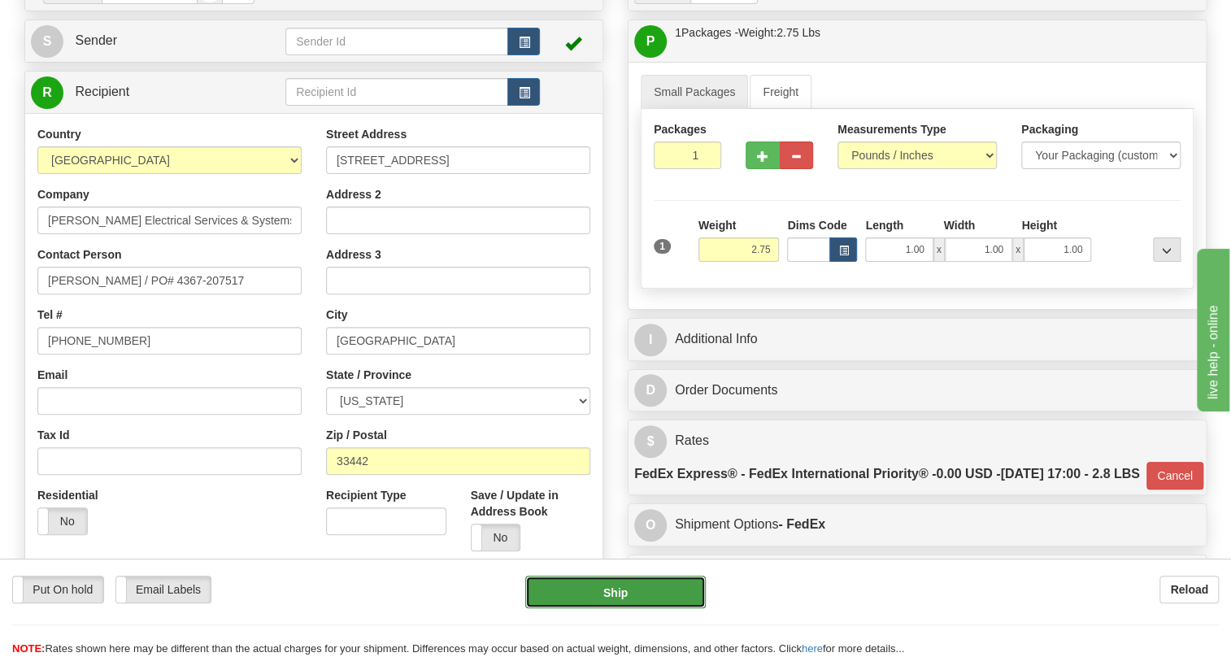
click at [610, 594] on button "Ship" at bounding box center [615, 592] width 181 height 33
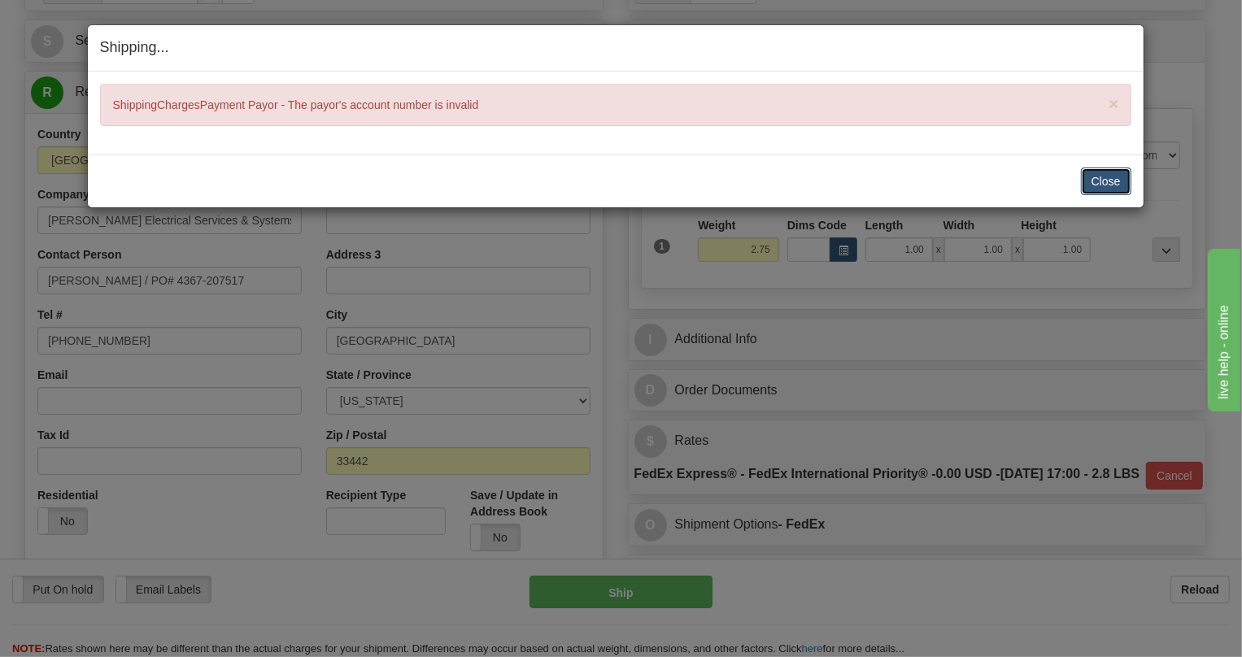
click at [1105, 179] on button "Close" at bounding box center [1106, 182] width 50 height 28
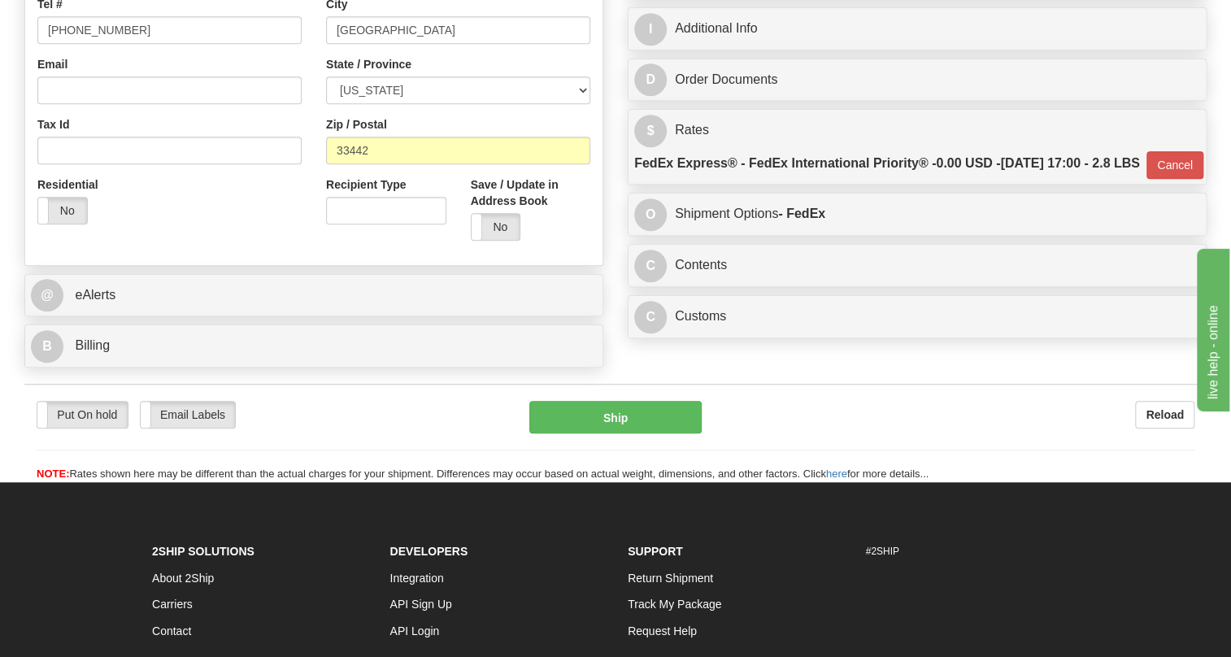
scroll to position [517, 0]
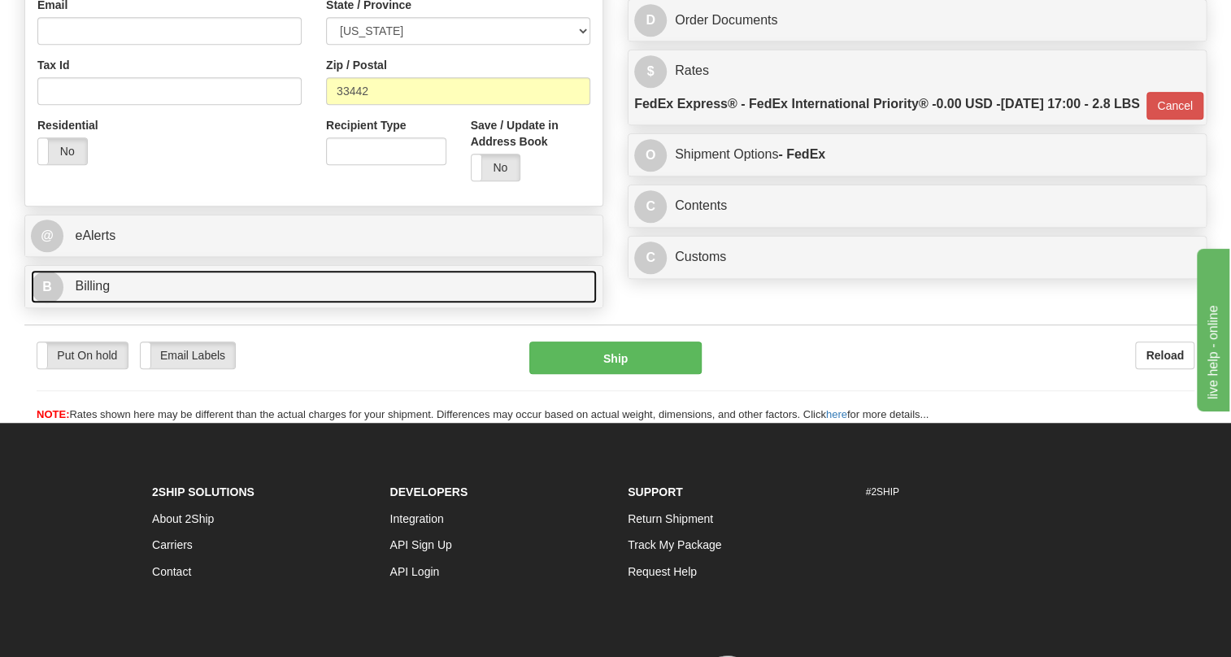
click at [92, 293] on span "Billing" at bounding box center [92, 286] width 35 height 14
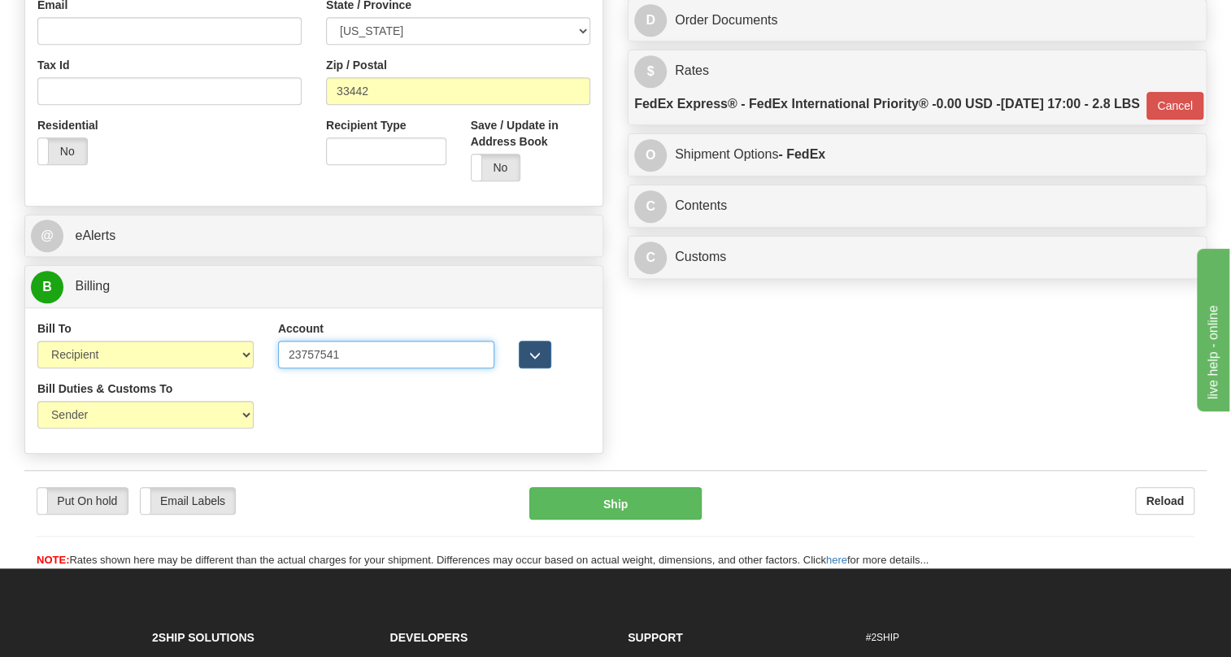
click at [287, 368] on input "23757541" at bounding box center [386, 355] width 216 height 28
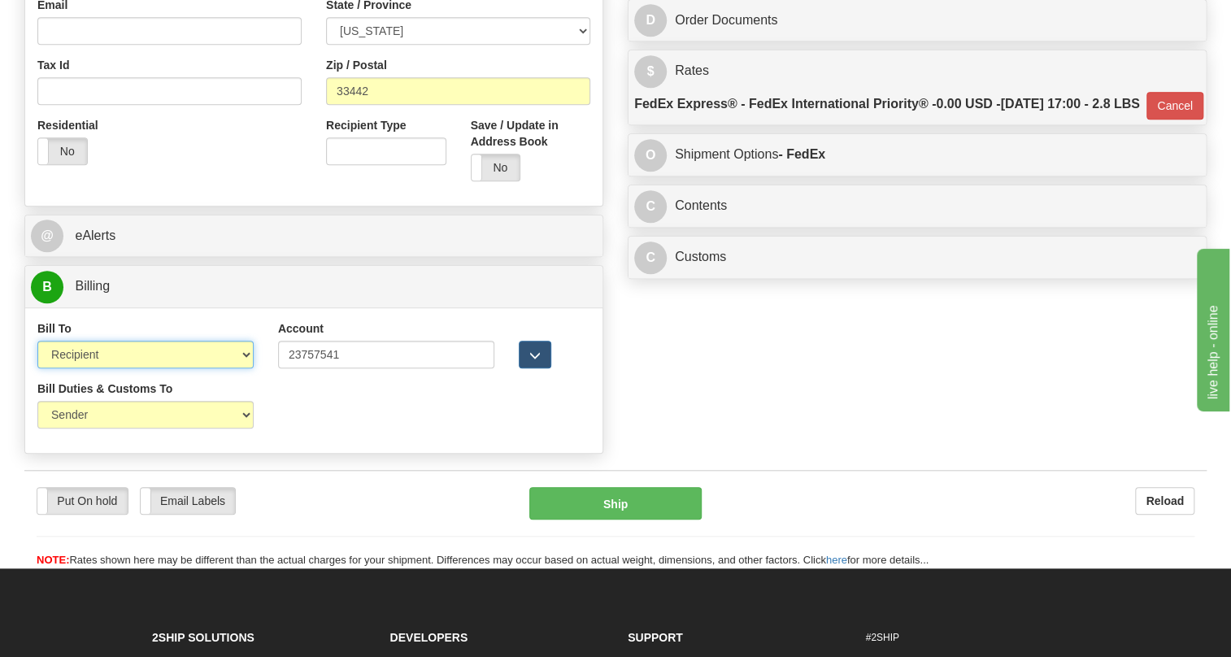
click at [154, 368] on select "Sender Recipient Third Party Collect" at bounding box center [145, 355] width 216 height 28
select select "4"
click at [37, 368] on select "Sender Recipient Third Party Collect" at bounding box center [145, 355] width 216 height 28
type input "01"
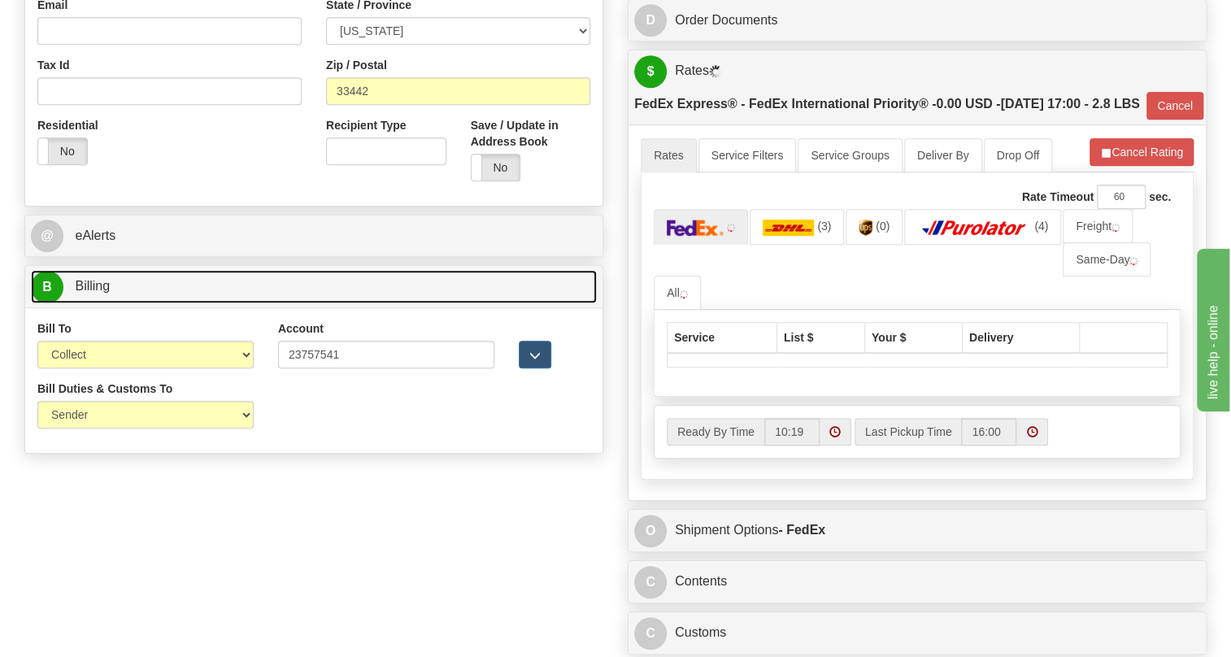
click at [101, 293] on span "Billing" at bounding box center [92, 286] width 35 height 14
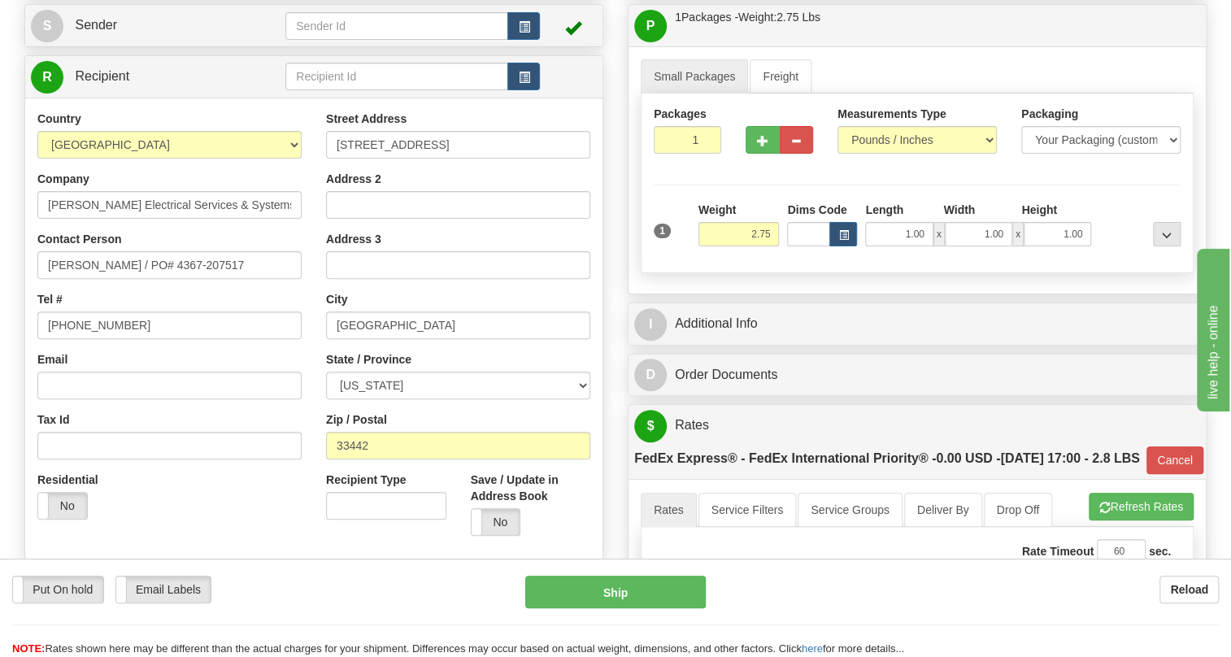
scroll to position [147, 0]
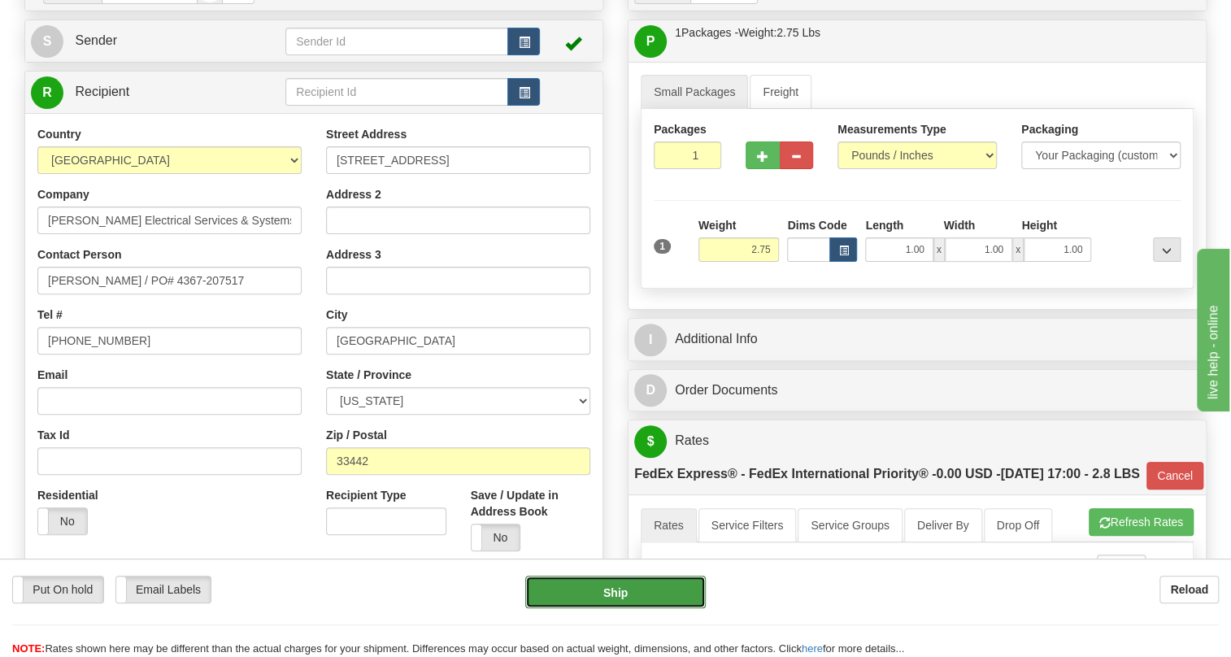
click at [615, 595] on button "Ship" at bounding box center [615, 592] width 181 height 33
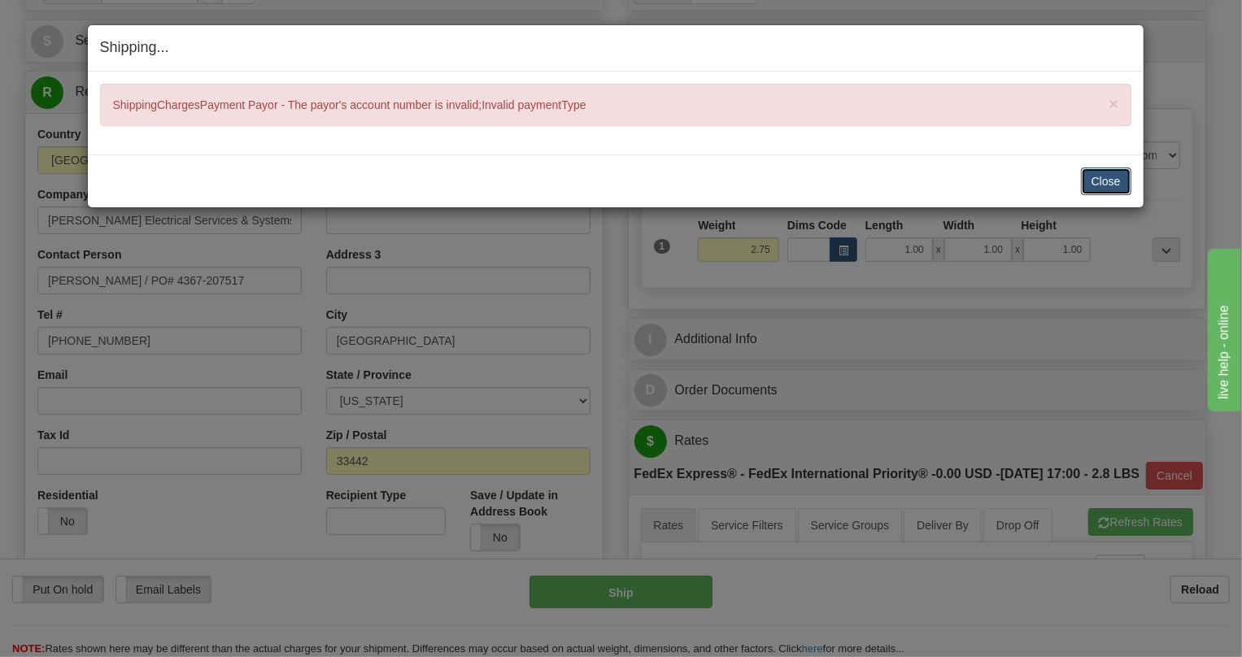
click at [1109, 180] on button "Close" at bounding box center [1106, 182] width 50 height 28
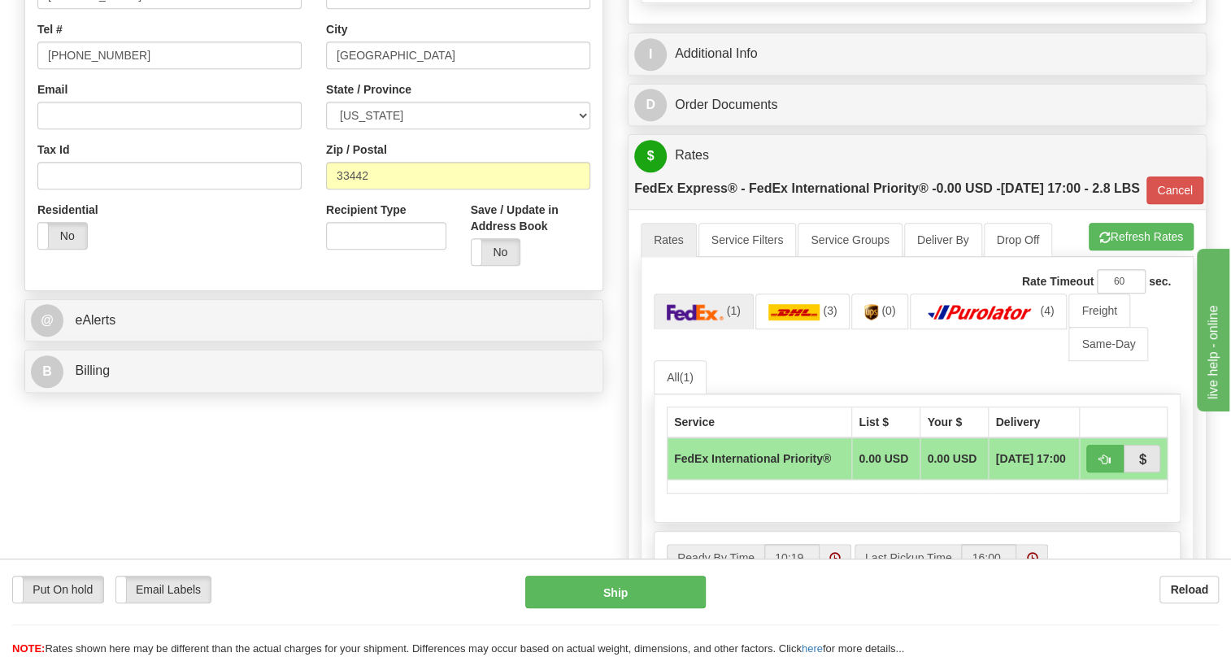
scroll to position [443, 0]
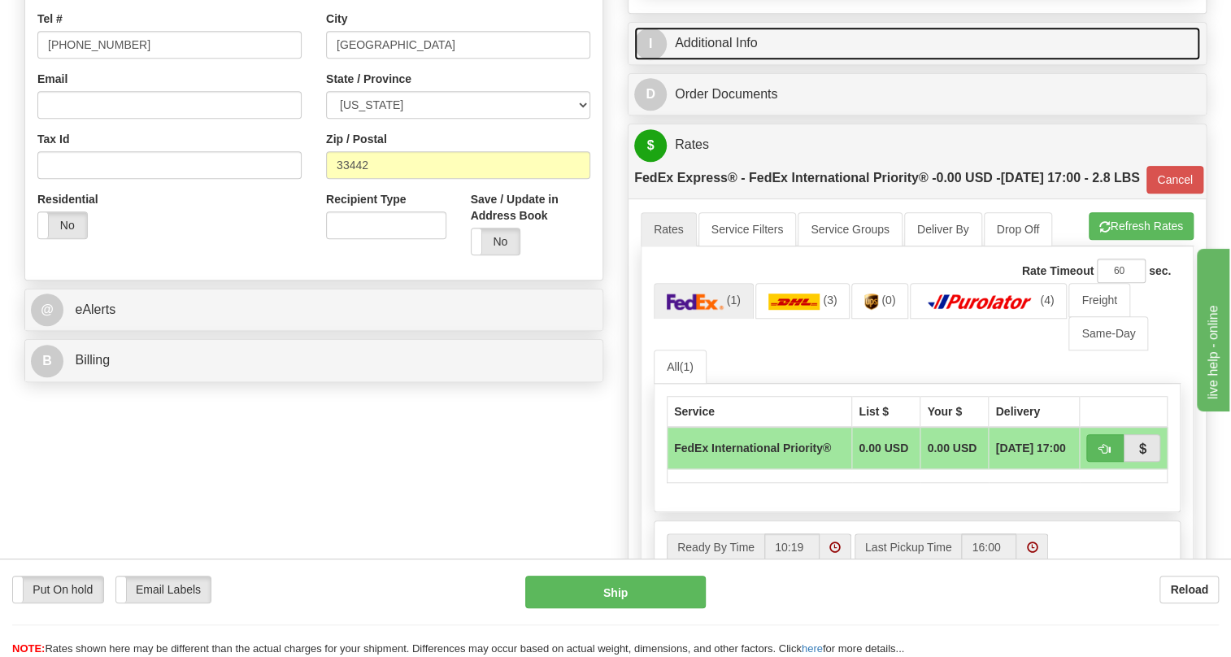
click at [720, 60] on link "I Additional Info" at bounding box center [917, 43] width 566 height 33
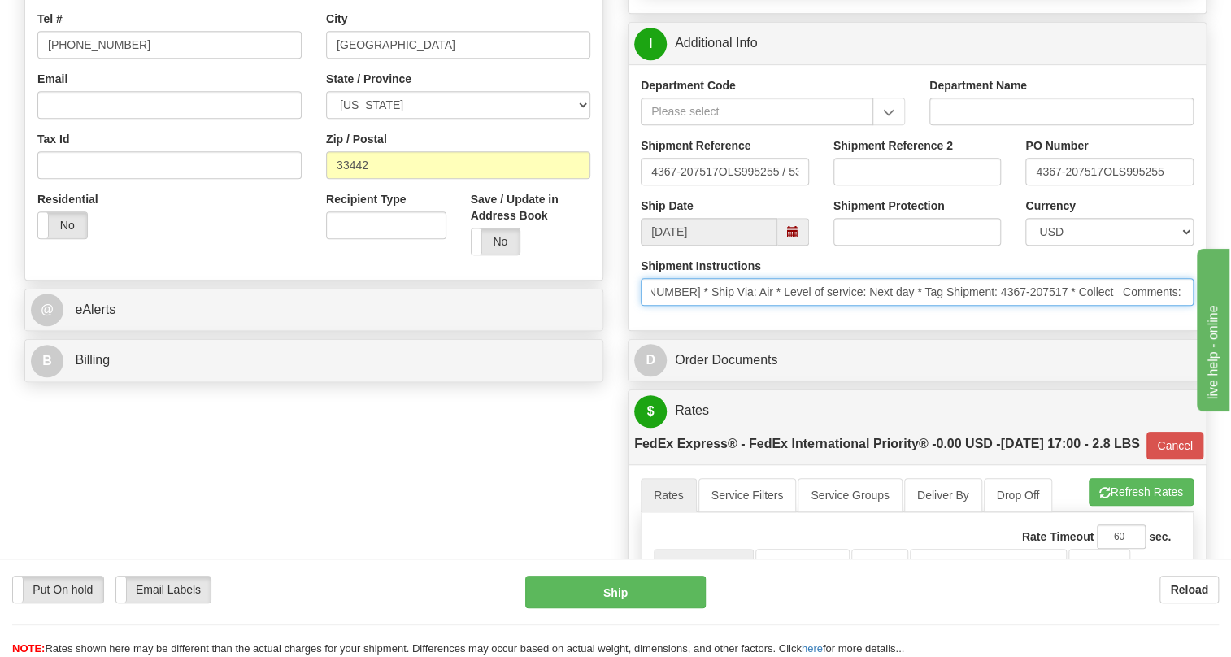
scroll to position [0, 797]
drag, startPoint x: 994, startPoint y: 332, endPoint x: 71, endPoint y: 7, distance: 978.8
click at [1182, 306] on input "* Schedule Ship Date (mm/dd/yyyy): [DATE] * Unit Ship: Accept partial * Courier…" at bounding box center [917, 292] width 553 height 28
click at [780, 306] on input "* Schedule Ship Date (mm/dd/yyyy): [DATE] * Unit Ship: Accept partial * Courier…" at bounding box center [917, 292] width 553 height 28
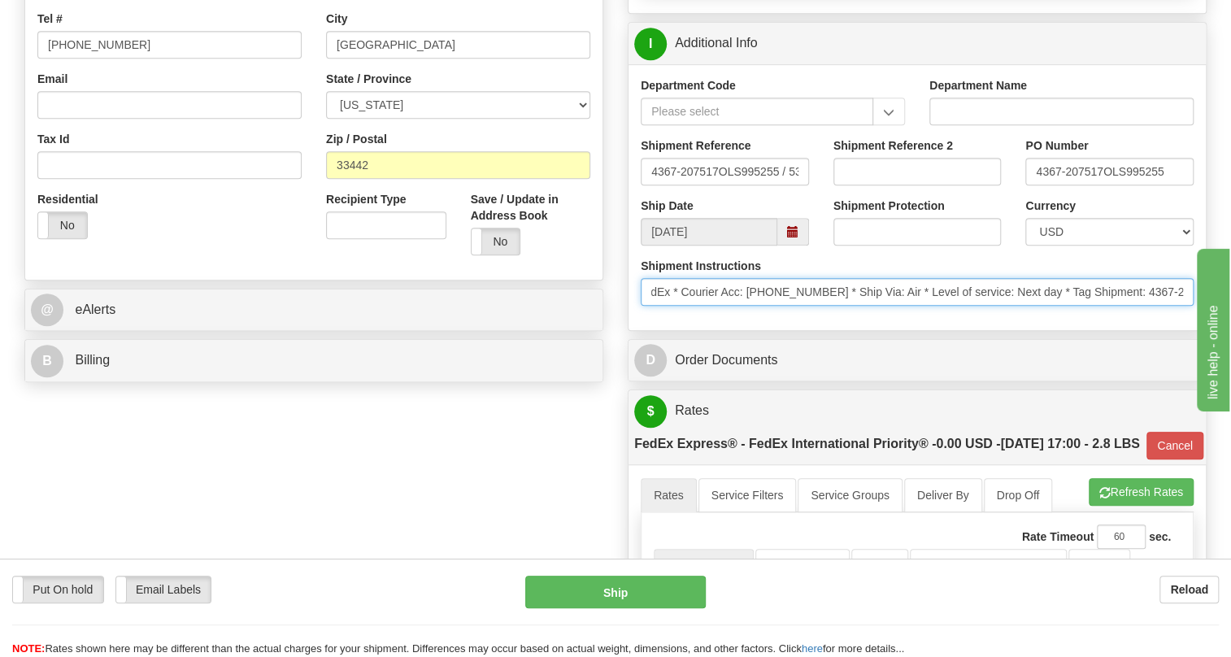
drag, startPoint x: 780, startPoint y: 329, endPoint x: 744, endPoint y: 329, distance: 35.8
click at [744, 306] on input "* Schedule Ship Date (mm/dd/yyyy): [DATE] * Unit Ship: Accept partial * Courier…" at bounding box center [917, 292] width 553 height 28
click at [830, 306] on input "* Schedule Ship Date (mm/dd/yyyy): [DATE] * Unit Ship: Accept partial * Courier…" at bounding box center [917, 292] width 553 height 28
click at [829, 306] on input "* Schedule Ship Date (mm/dd/yyyy): [DATE] * Unit Ship: Accept partial * Courier…" at bounding box center [917, 292] width 553 height 28
drag, startPoint x: 829, startPoint y: 328, endPoint x: 765, endPoint y: 329, distance: 63.4
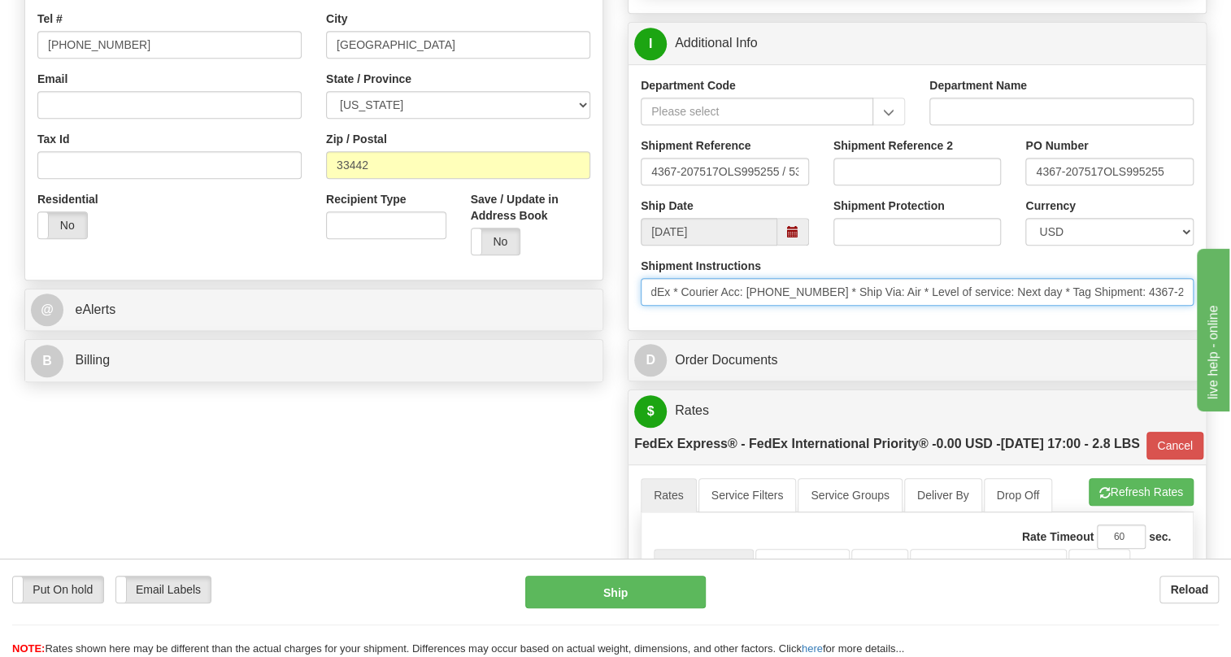
click at [765, 306] on input "* Schedule Ship Date (mm/dd/yyyy): [DATE] * Unit Ship: Accept partial * Courier…" at bounding box center [917, 292] width 553 height 28
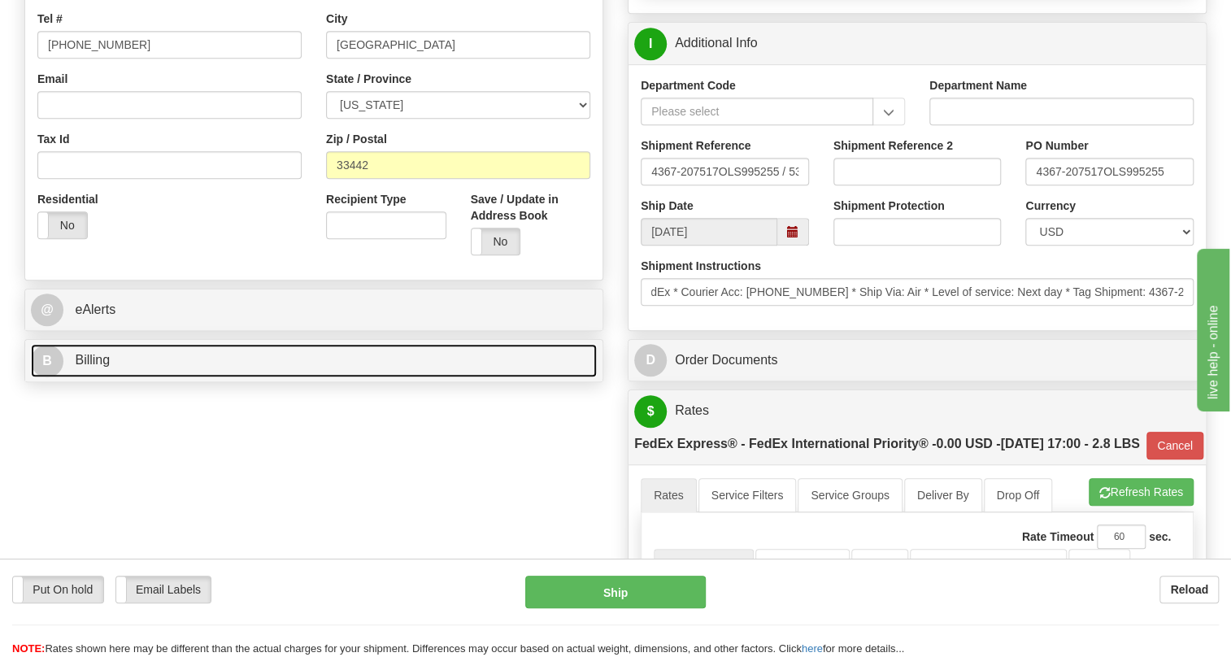
click at [101, 367] on span "Billing" at bounding box center [92, 360] width 35 height 14
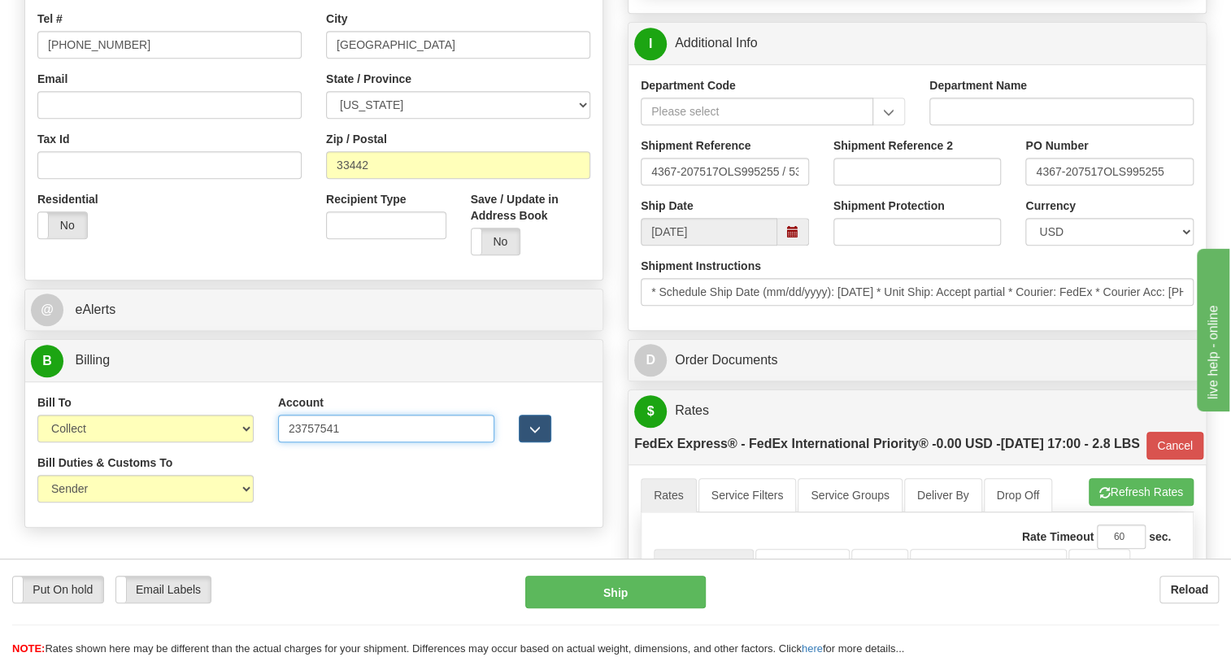
click at [318, 442] on input "23757541" at bounding box center [386, 429] width 216 height 28
click at [317, 442] on input "23757541" at bounding box center [386, 429] width 216 height 28
paste input "-575-415"
click at [333, 442] on input "[PHONE_NUMBER]" at bounding box center [386, 429] width 216 height 28
click at [313, 442] on input "237-575415" at bounding box center [386, 429] width 216 height 28
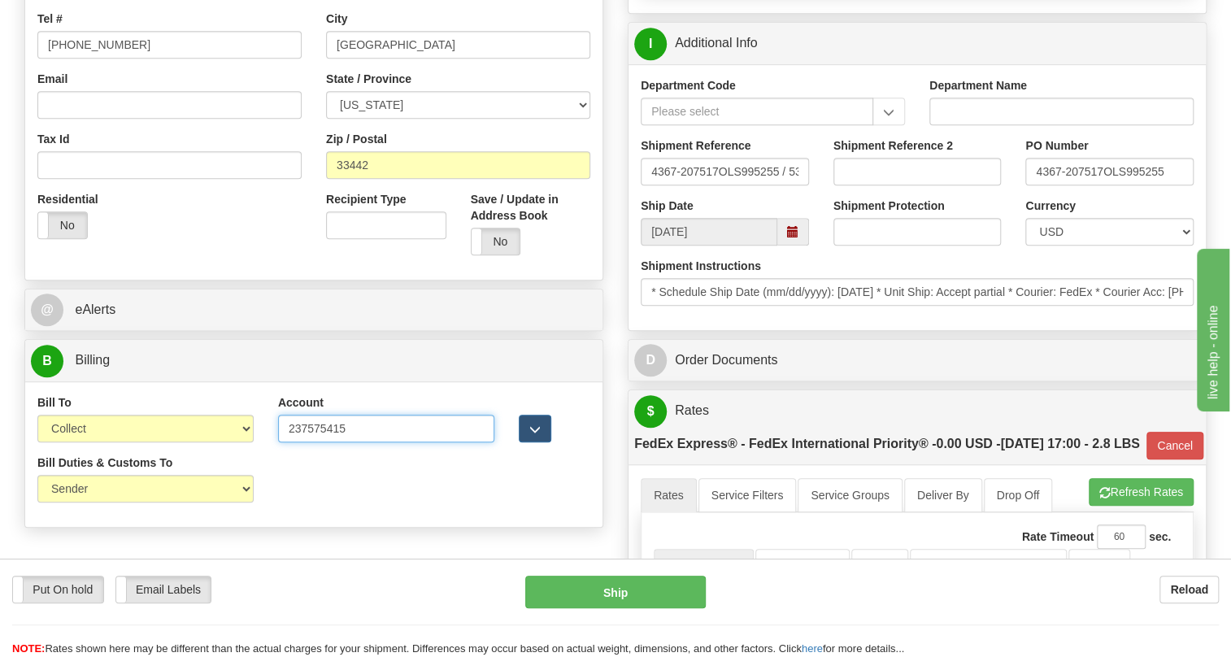
type input "237575415"
click at [158, 442] on select "Sender Recipient Third Party Collect" at bounding box center [145, 429] width 216 height 28
select select "2"
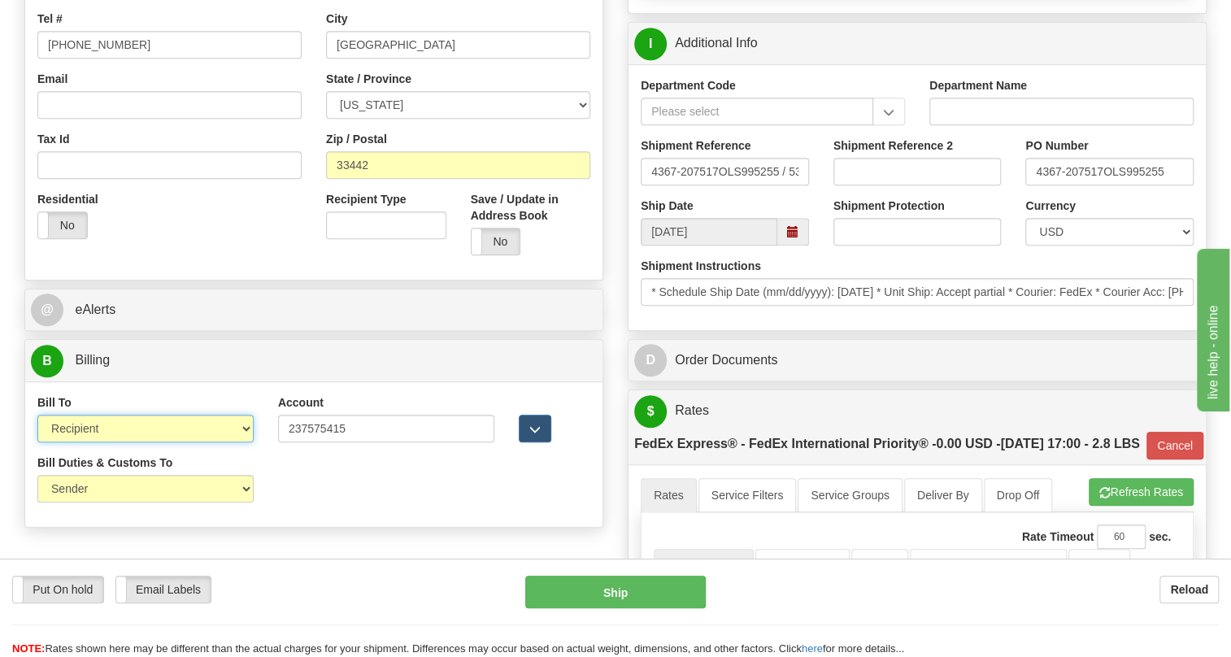
click at [37, 442] on select "Sender Recipient Third Party Collect" at bounding box center [145, 429] width 216 height 28
type input "01"
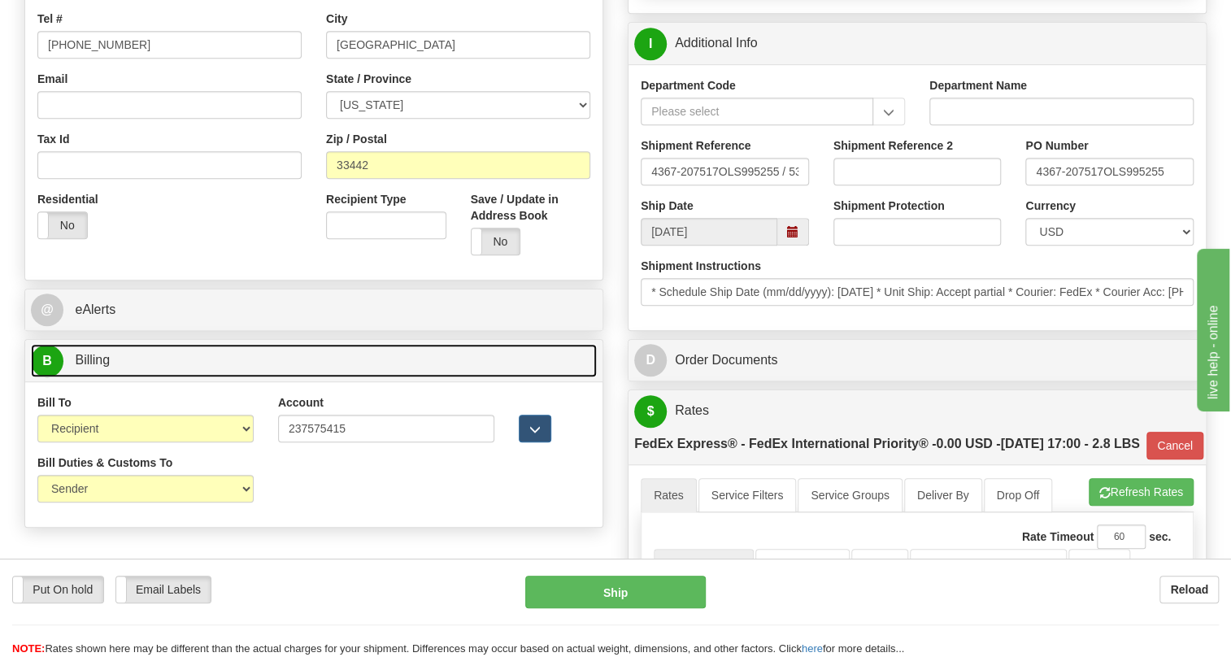
click at [99, 367] on span "Billing" at bounding box center [92, 360] width 35 height 14
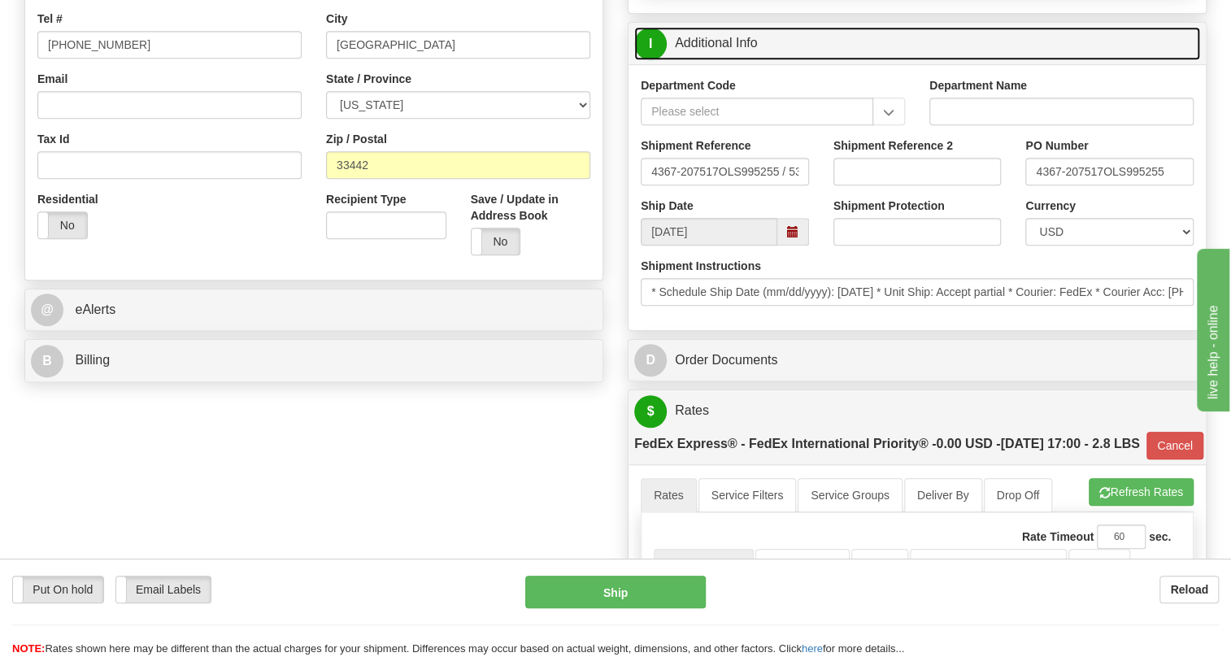
click at [726, 60] on link "I Additional Info" at bounding box center [917, 43] width 566 height 33
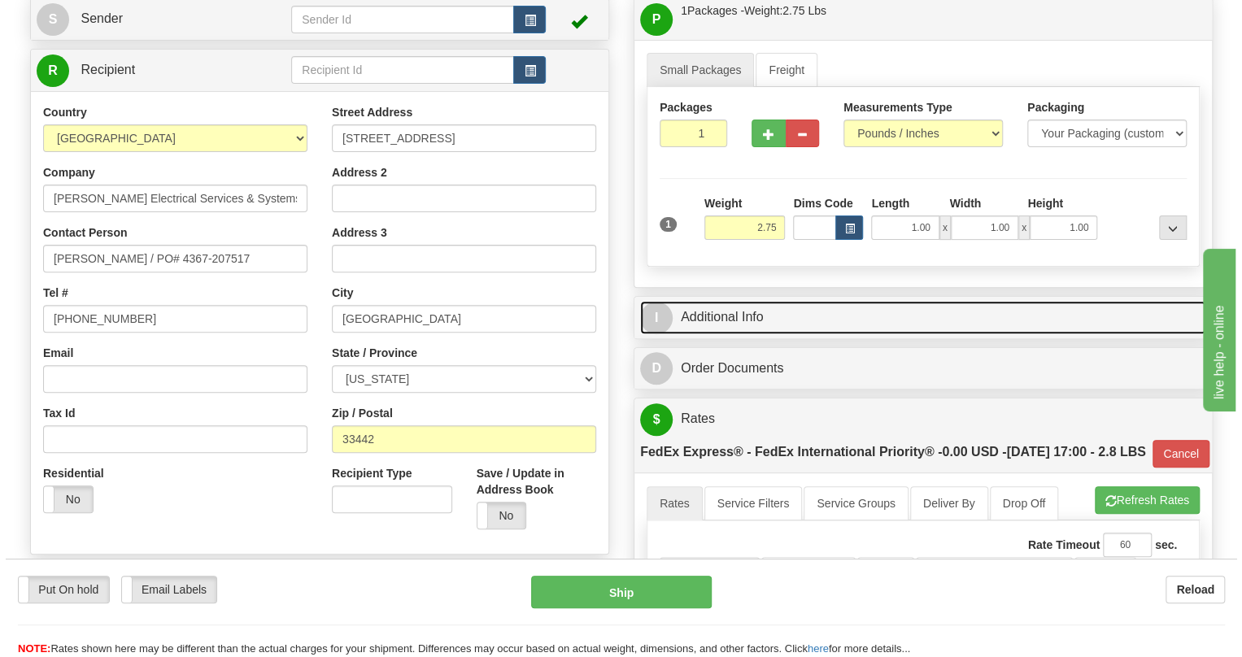
scroll to position [147, 0]
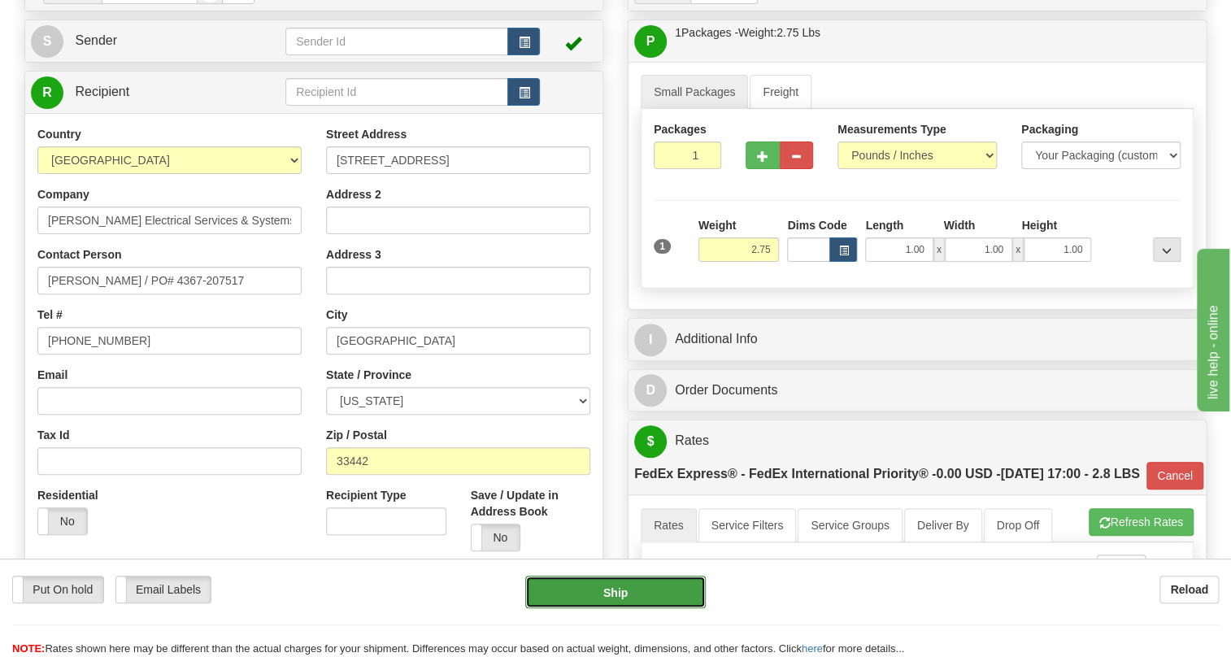
click at [618, 595] on button "Ship" at bounding box center [615, 592] width 181 height 33
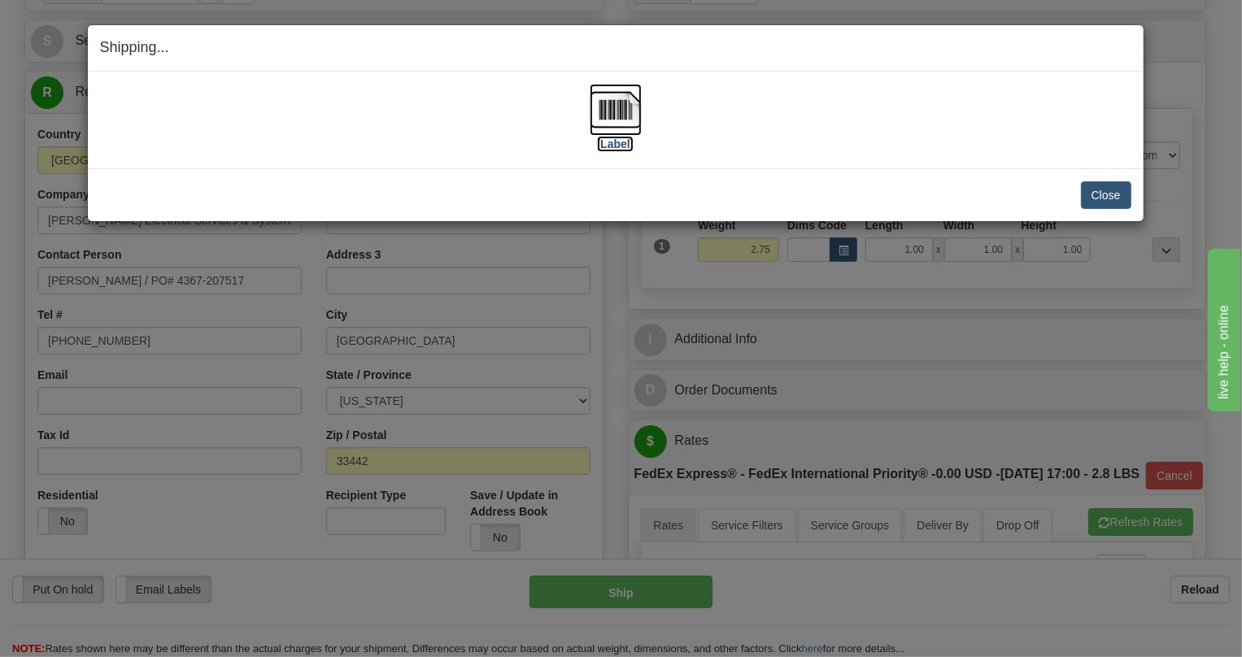
click at [606, 114] on img at bounding box center [616, 110] width 52 height 52
click at [1101, 198] on button "Close" at bounding box center [1106, 195] width 50 height 28
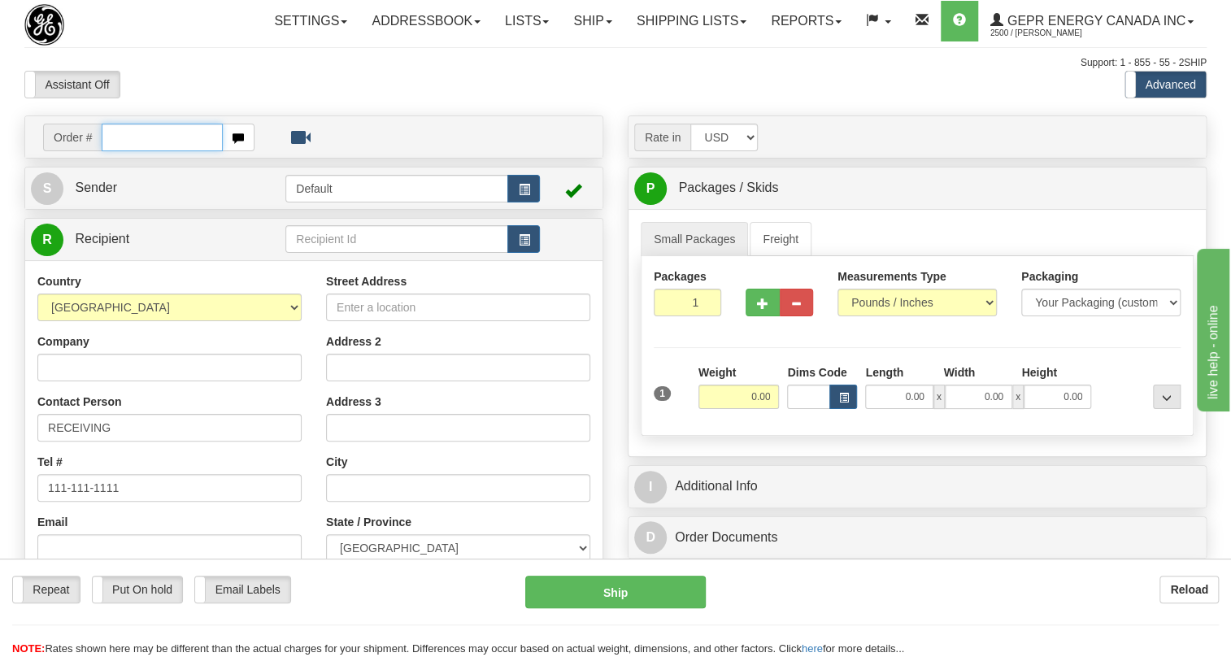
click at [115, 151] on input "text" at bounding box center [162, 138] width 121 height 28
paste input "0086686963"
click at [124, 151] on input "0086686963" at bounding box center [162, 138] width 121 height 28
type input "86686963"
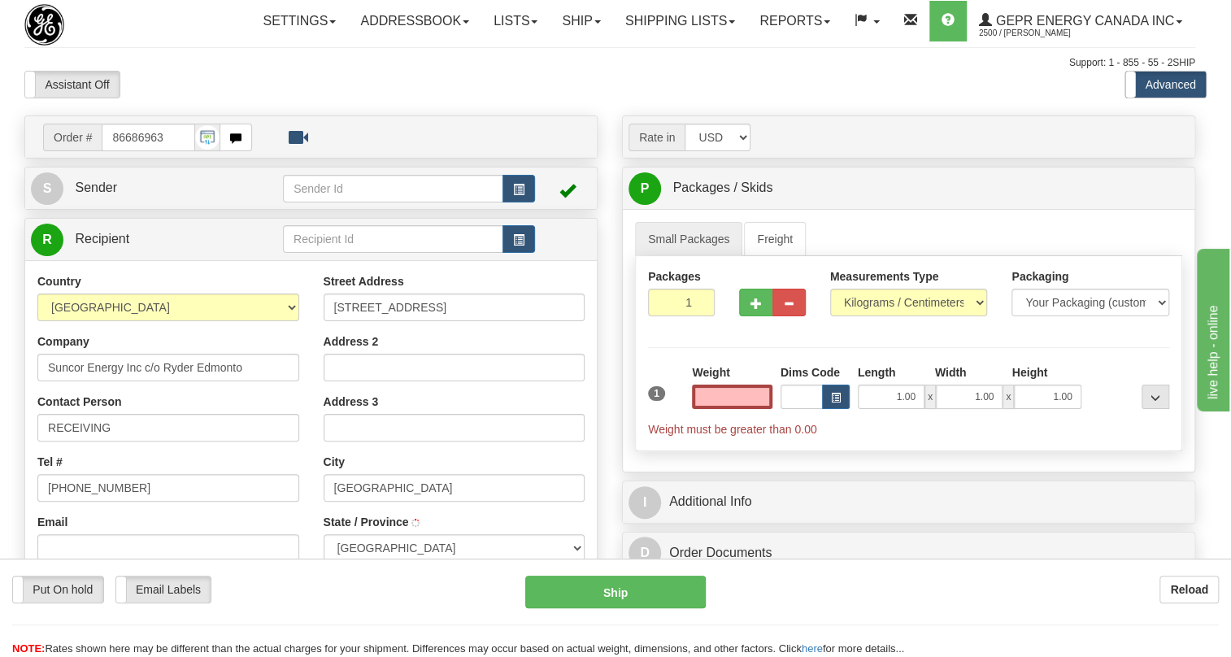
type input "[GEOGRAPHIC_DATA]"
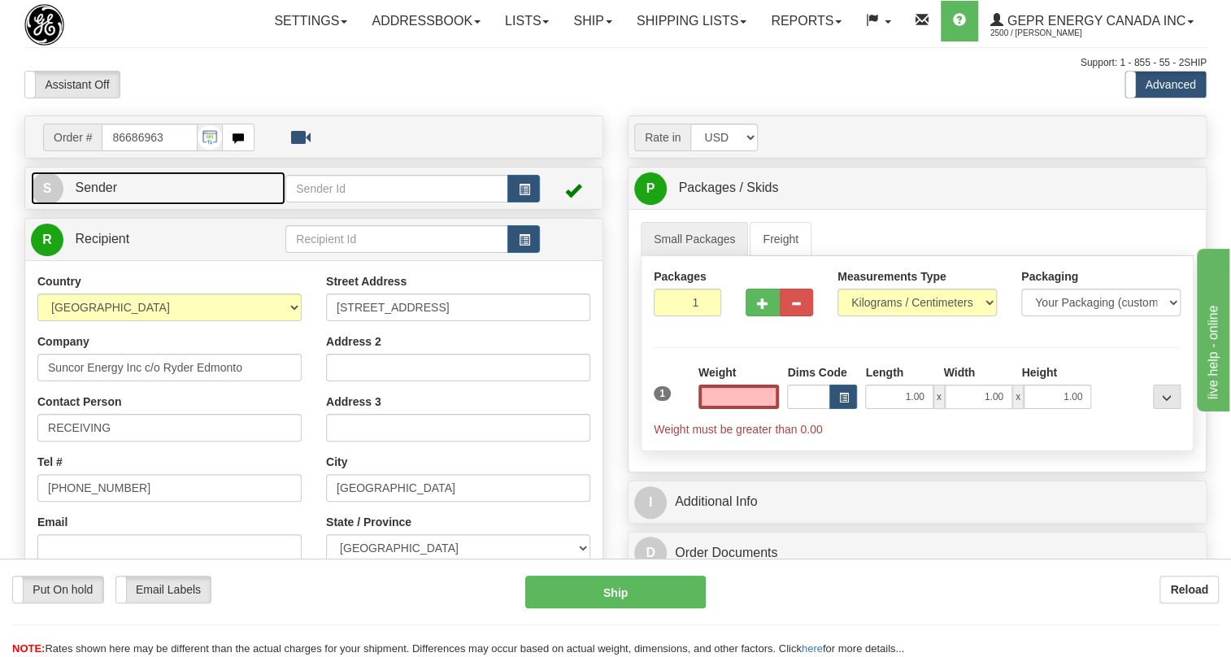
type input "0.00"
drag, startPoint x: 107, startPoint y: 217, endPoint x: 94, endPoint y: 218, distance: 13.0
click at [107, 194] on span "Sender" at bounding box center [96, 188] width 42 height 14
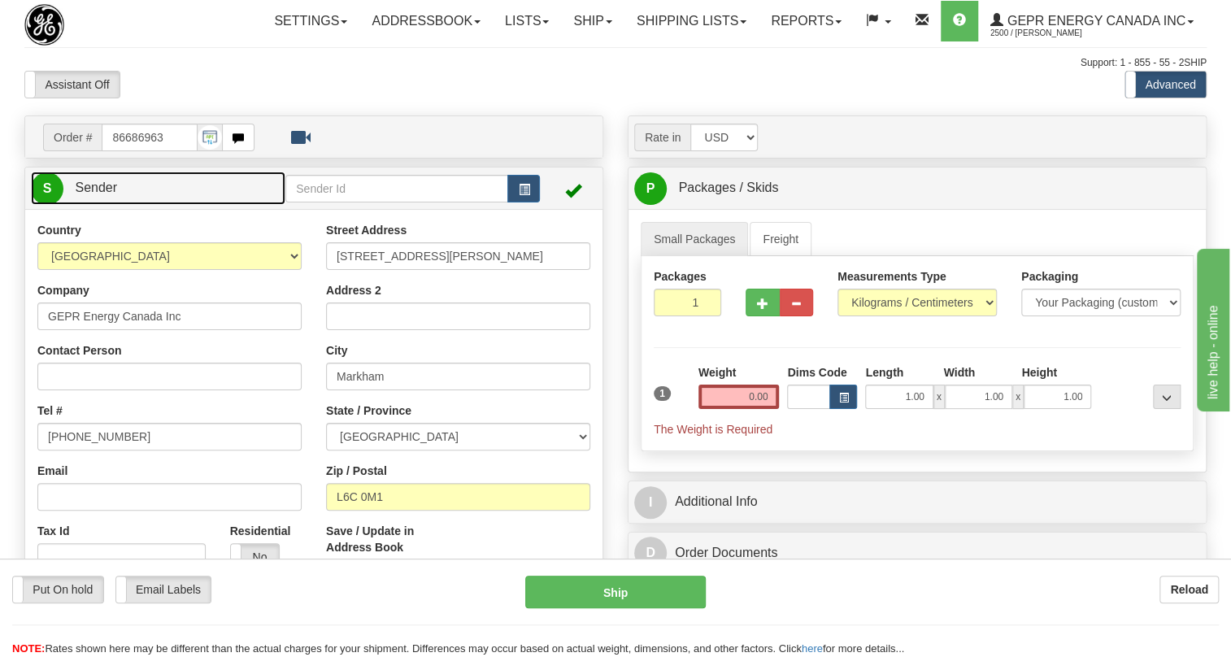
type input "MARKHAM"
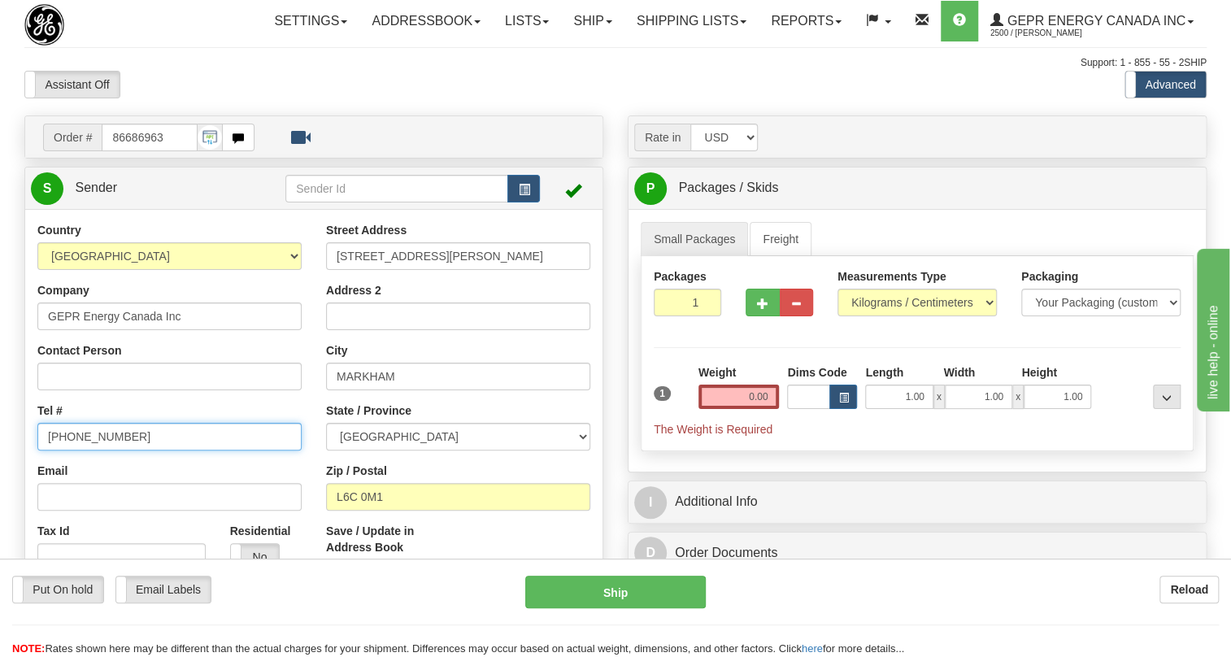
click at [101, 451] on input "[PHONE_NUMBER]" at bounding box center [169, 437] width 264 height 28
paste input "[PHONE_NUMBER]"
type input "[PHONE_NUMBER]"
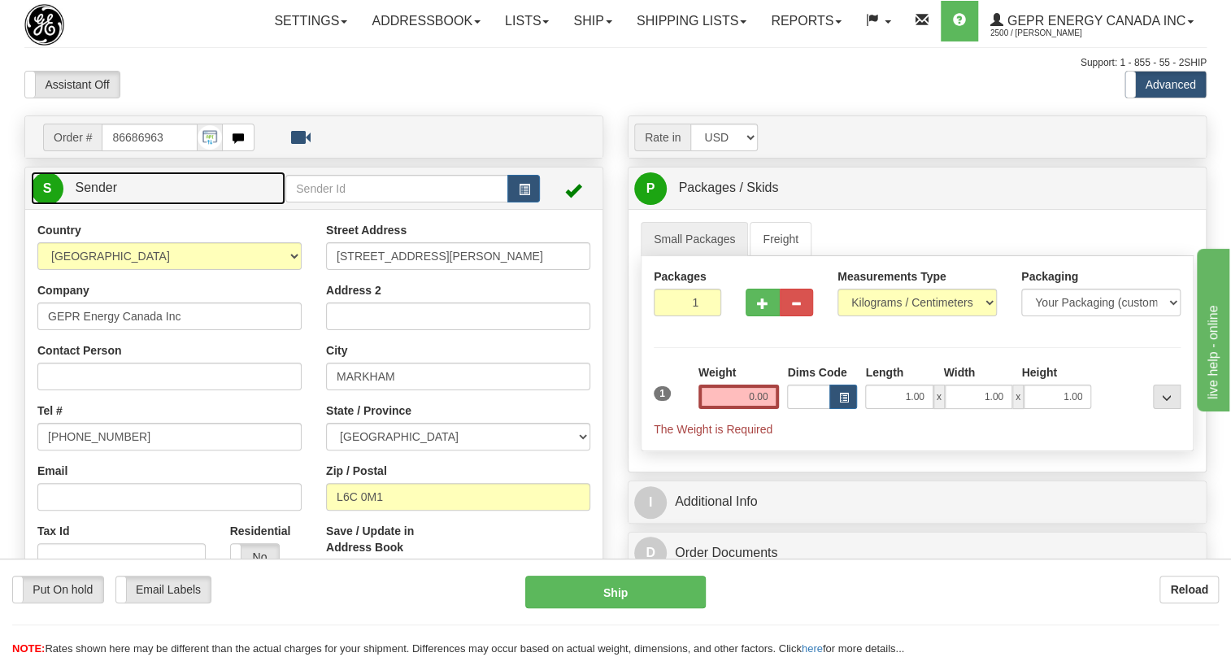
click at [102, 194] on span "Sender" at bounding box center [96, 188] width 42 height 14
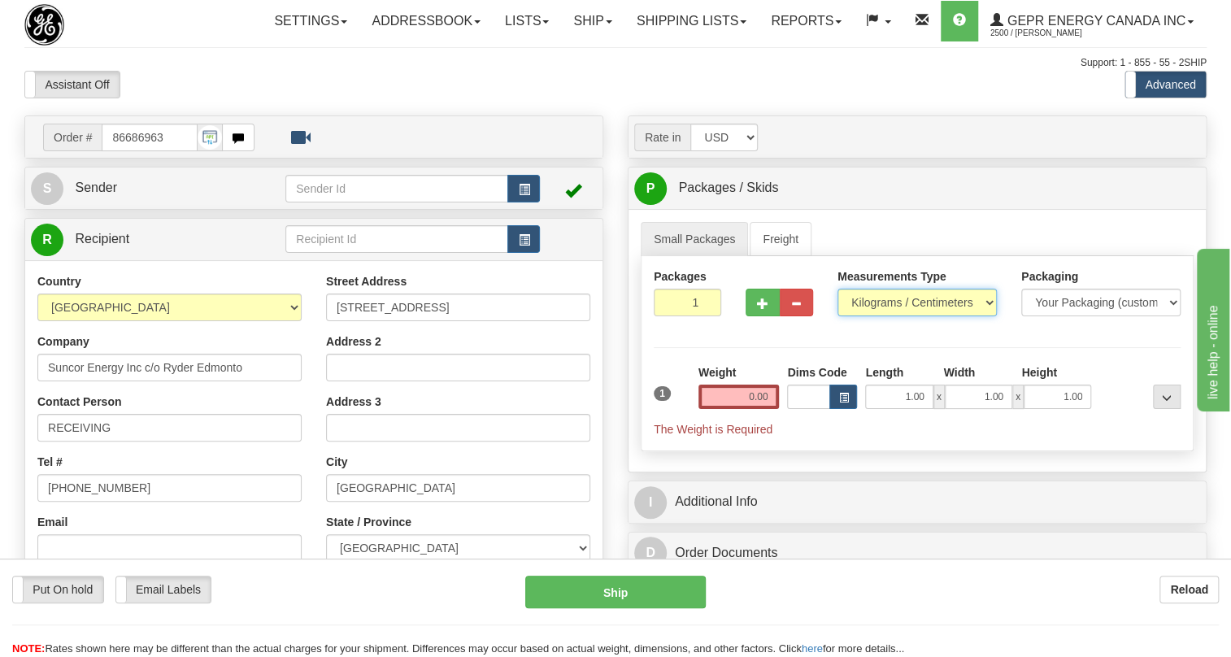
click at [873, 316] on select "Pounds / Inches Kilograms / Centimeters" at bounding box center [917, 303] width 159 height 28
select select "0"
click at [838, 316] on select "Pounds / Inches Kilograms / Centimeters" at bounding box center [917, 303] width 159 height 28
click at [756, 409] on input "0.00" at bounding box center [739, 397] width 81 height 24
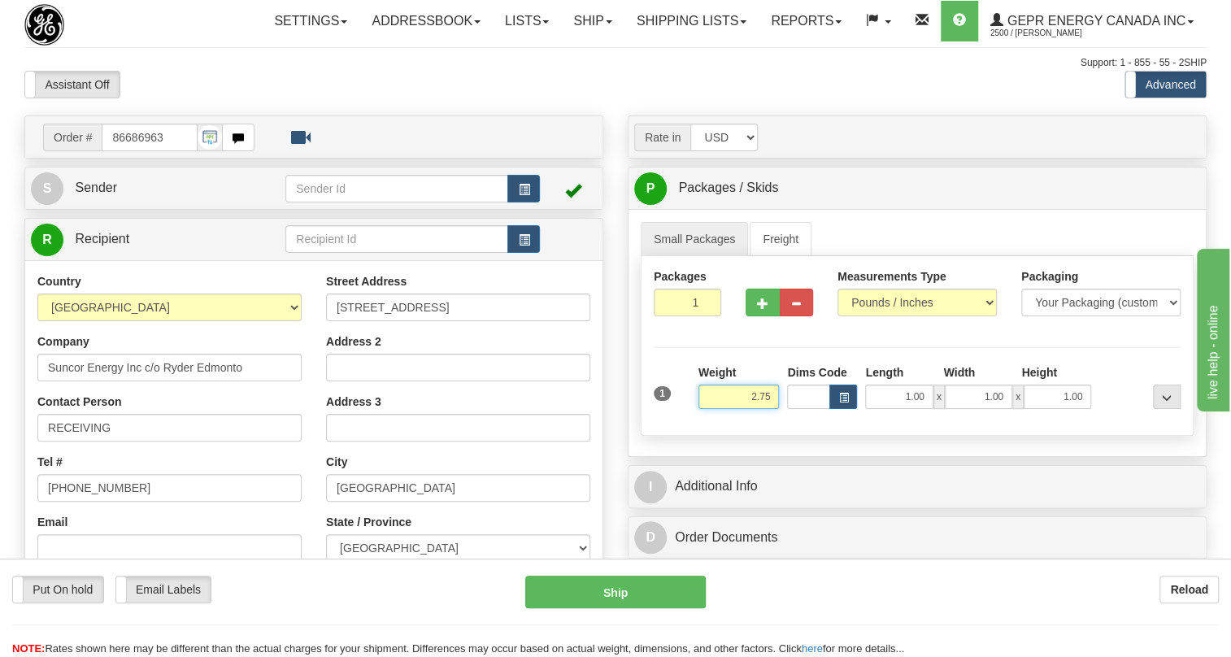
type input "2.75"
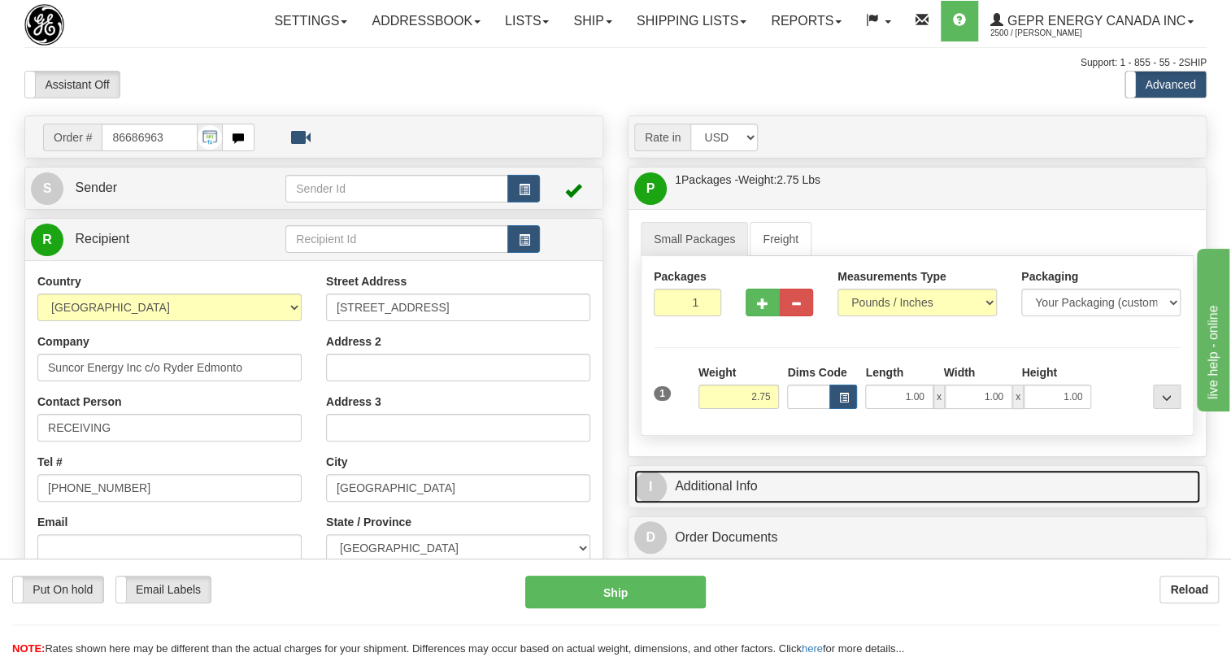
click at [715, 503] on link "I Additional Info" at bounding box center [917, 486] width 566 height 33
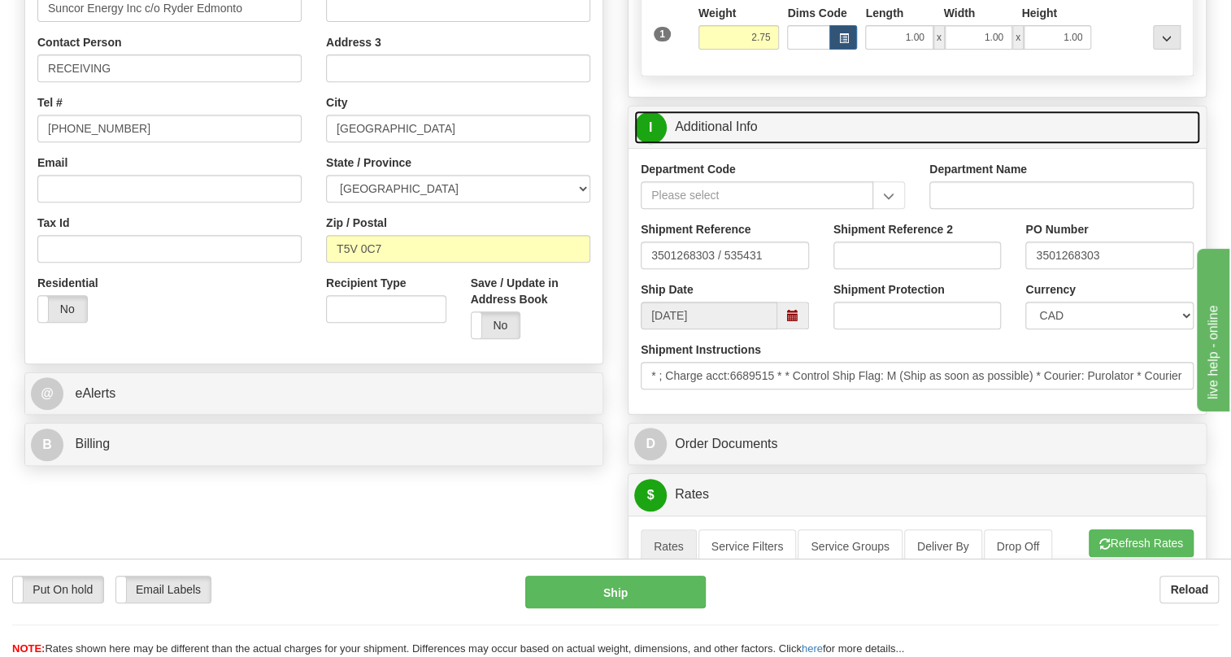
scroll to position [369, 0]
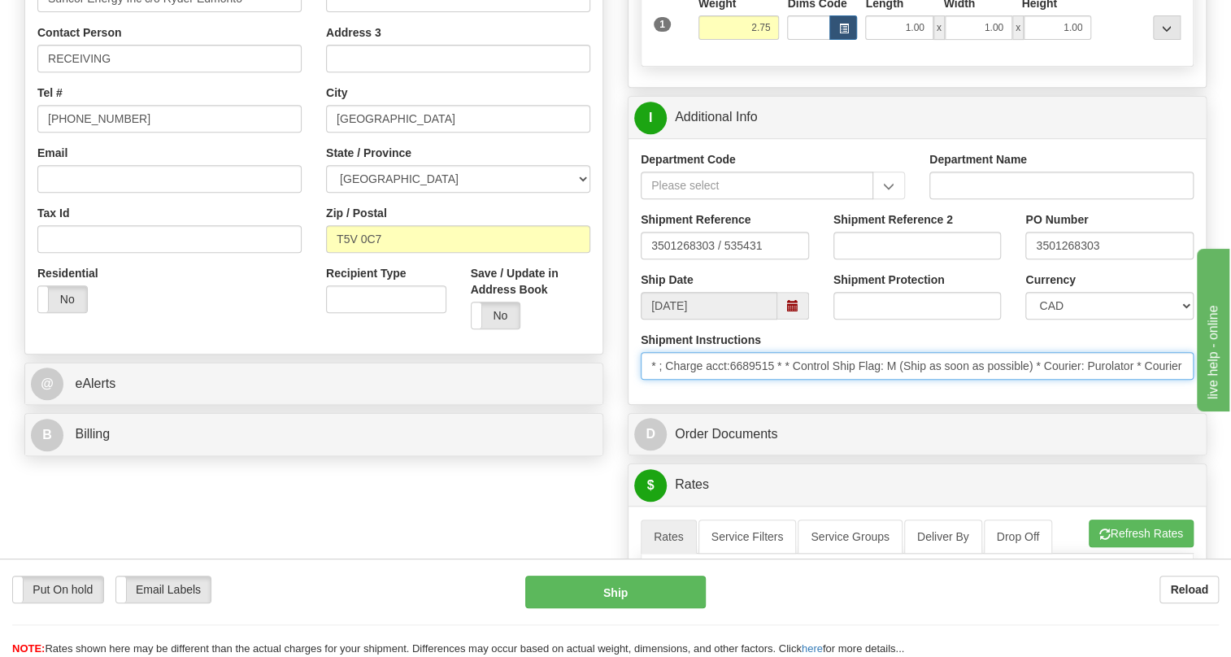
drag, startPoint x: 775, startPoint y: 403, endPoint x: 731, endPoint y: 406, distance: 44.0
click at [731, 380] on input "* ; Charge acct:6689515 * * Control Ship Flag: M (Ship as soon as possible) * C…" at bounding box center [917, 366] width 553 height 28
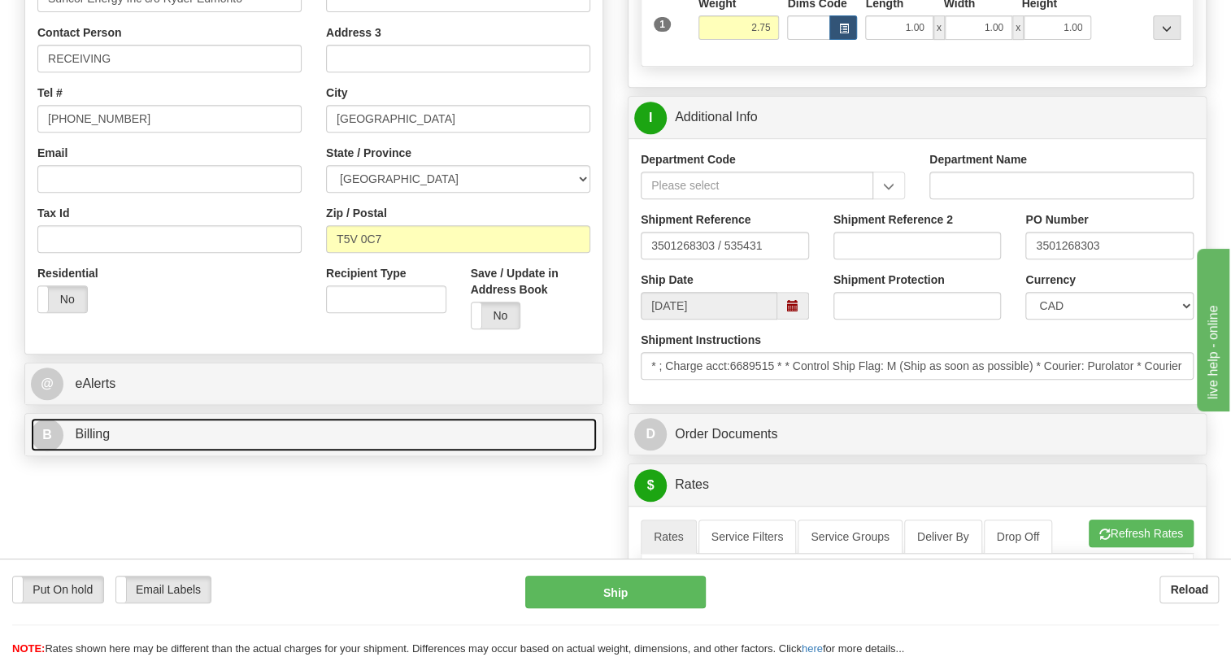
click at [89, 441] on span "Billing" at bounding box center [92, 434] width 35 height 14
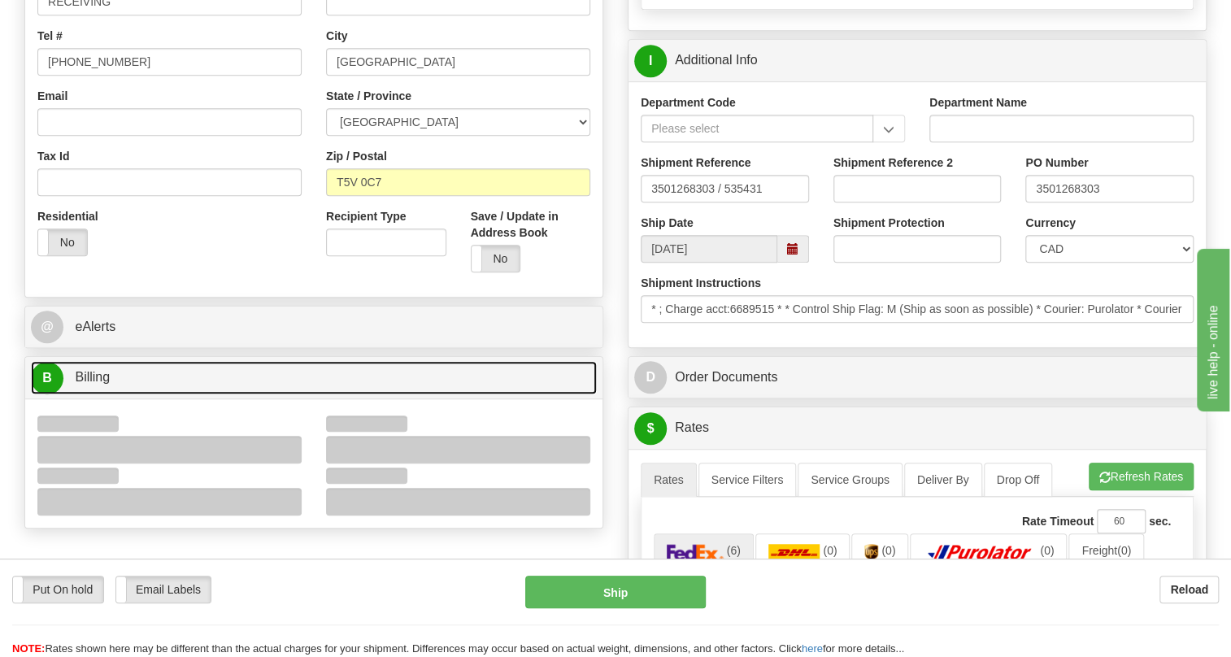
scroll to position [443, 0]
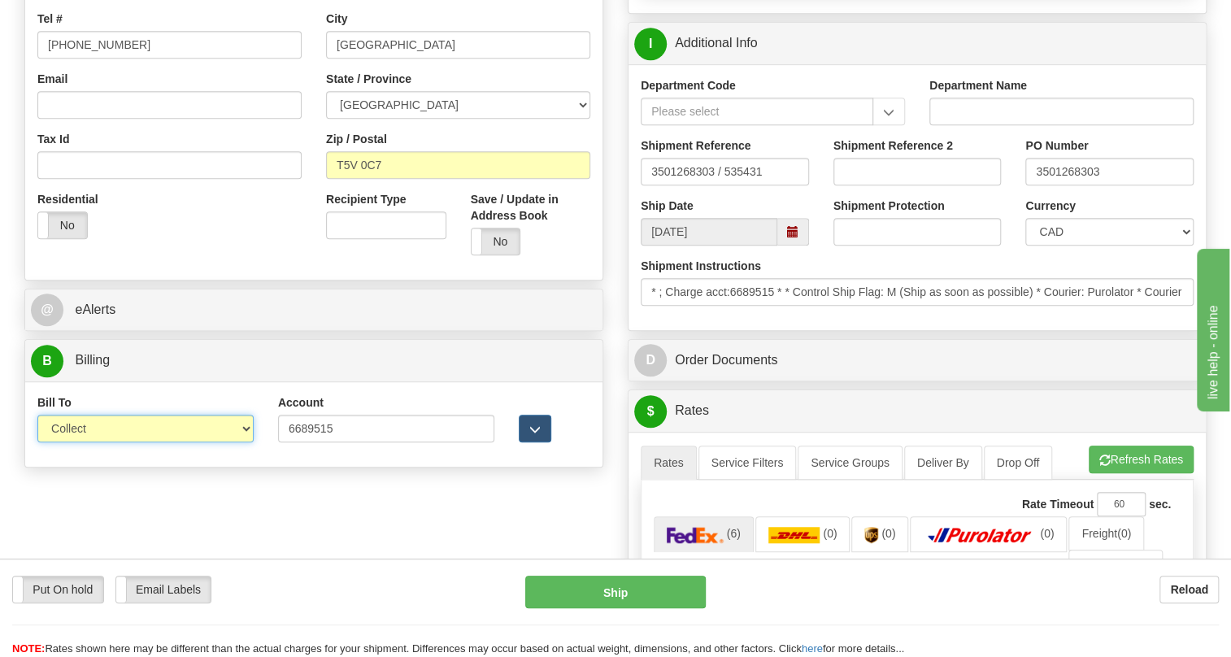
click at [229, 442] on select "Sender Recipient Third Party Collect" at bounding box center [145, 429] width 216 height 28
select select "2"
click at [37, 442] on select "Sender Recipient Third Party Collect" at bounding box center [145, 429] width 216 height 28
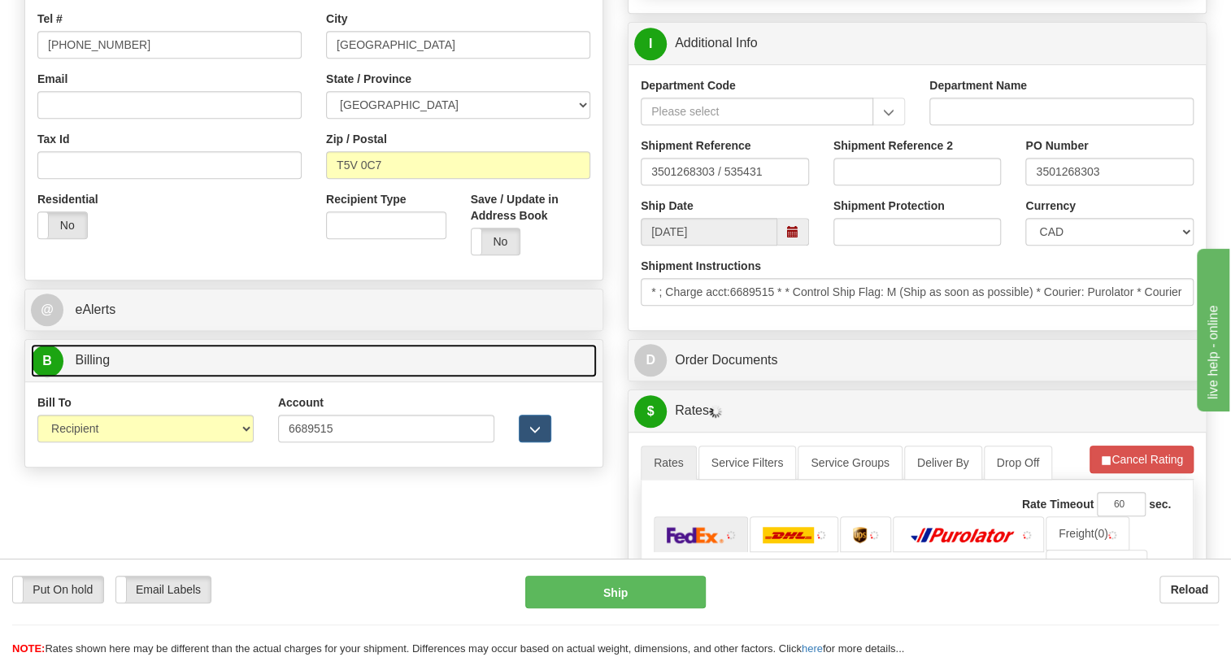
click at [99, 367] on span "Billing" at bounding box center [92, 360] width 35 height 14
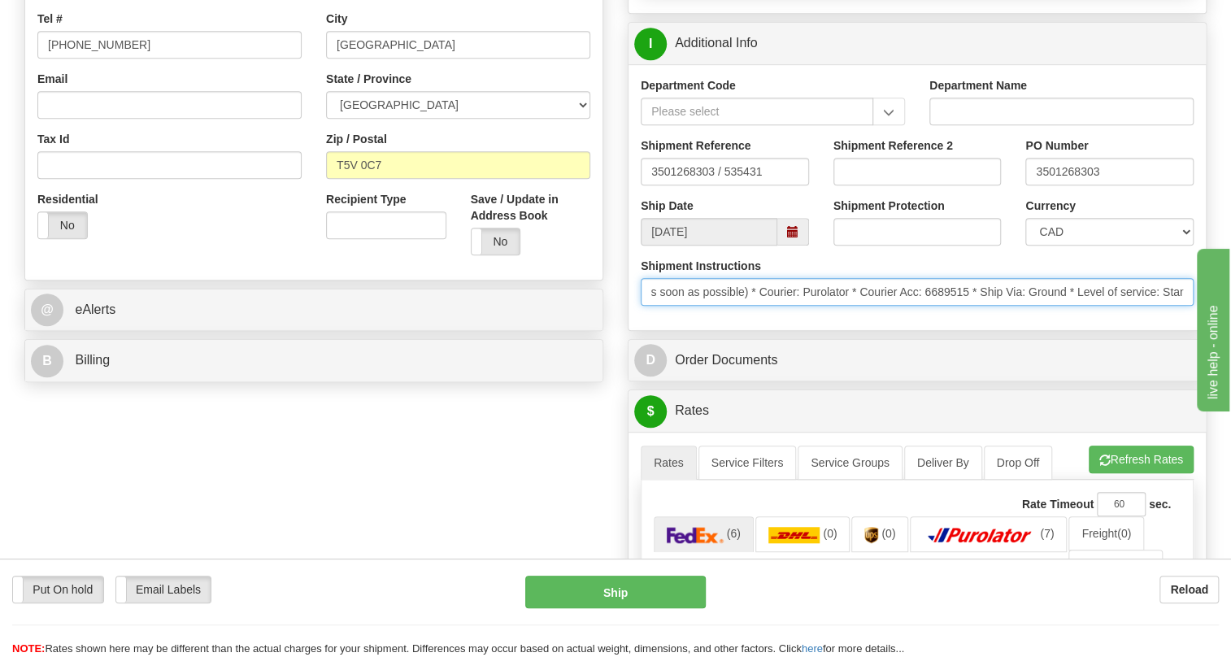
scroll to position [0, 312]
drag, startPoint x: 1065, startPoint y: 333, endPoint x: 1187, endPoint y: 339, distance: 122.1
click at [1187, 306] on input "* ; Charge acct:6689515 * * Control Ship Flag: M (Ship as soon as possible) * C…" at bounding box center [917, 292] width 553 height 28
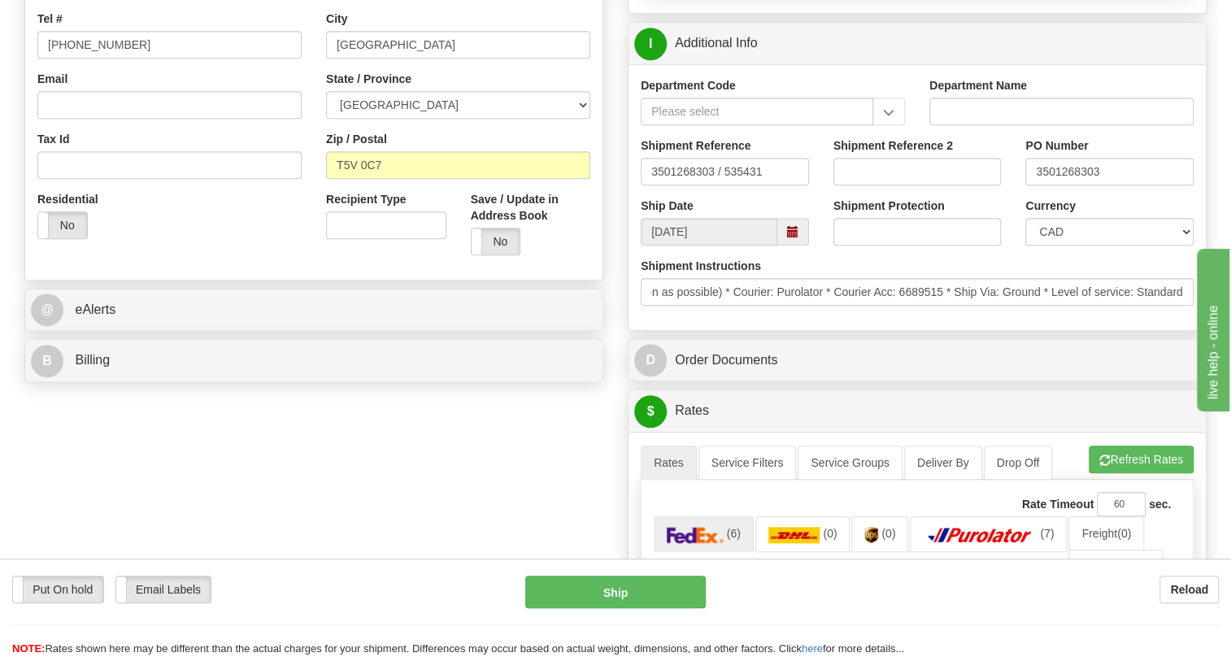
scroll to position [0, 0]
click at [935, 318] on div "Shipment Instructions * ; Charge acct:6689515 * * Control Ship Flag: M (Ship as…" at bounding box center [917, 288] width 577 height 60
click at [1062, 185] on input "3501268303" at bounding box center [1110, 172] width 168 height 28
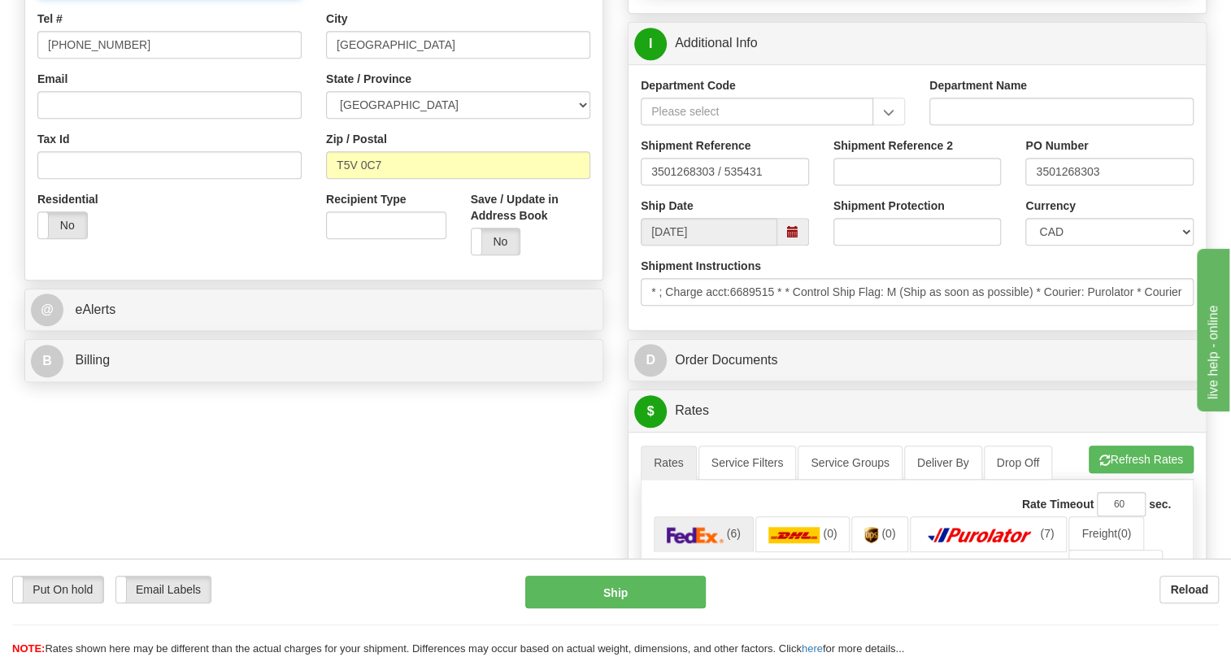
paste input "3501268303"
type input "RECEIVING / PO# 3501268303"
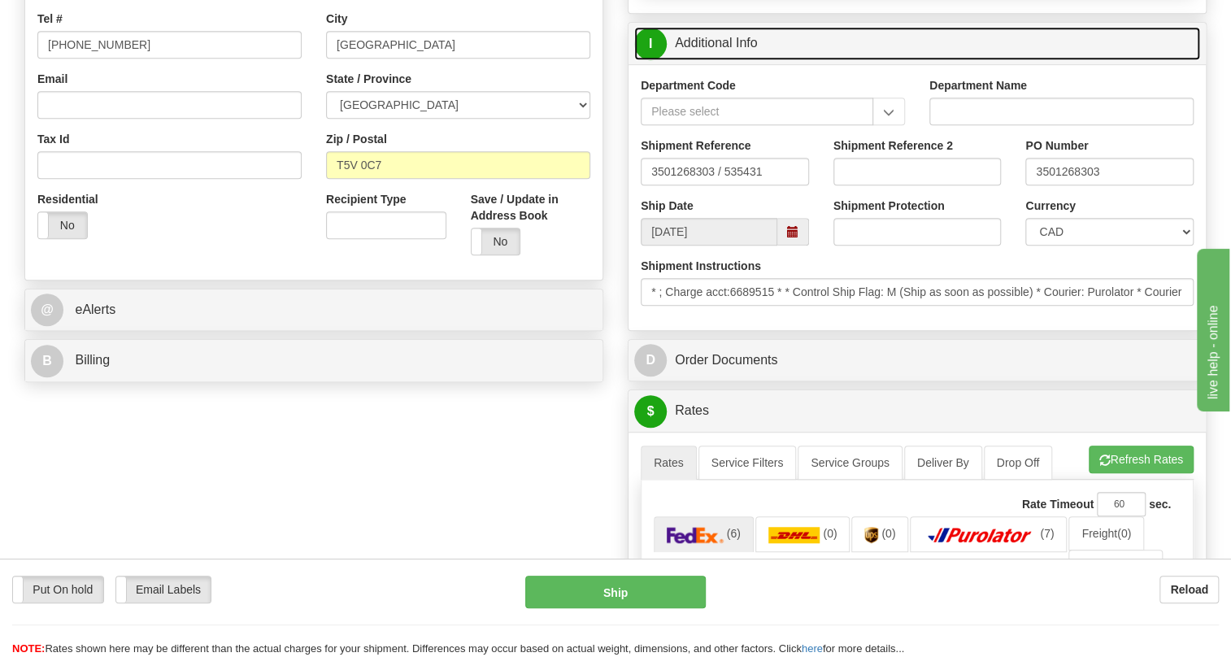
click at [733, 60] on link "I Additional Info" at bounding box center [917, 43] width 566 height 33
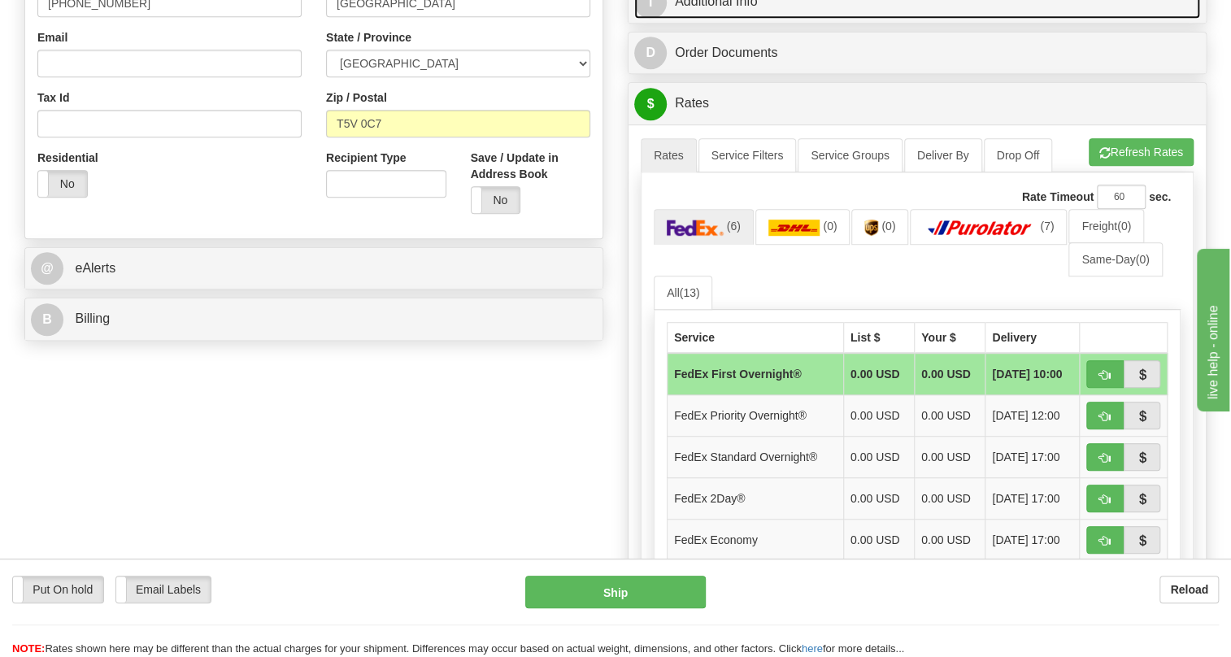
scroll to position [517, 0]
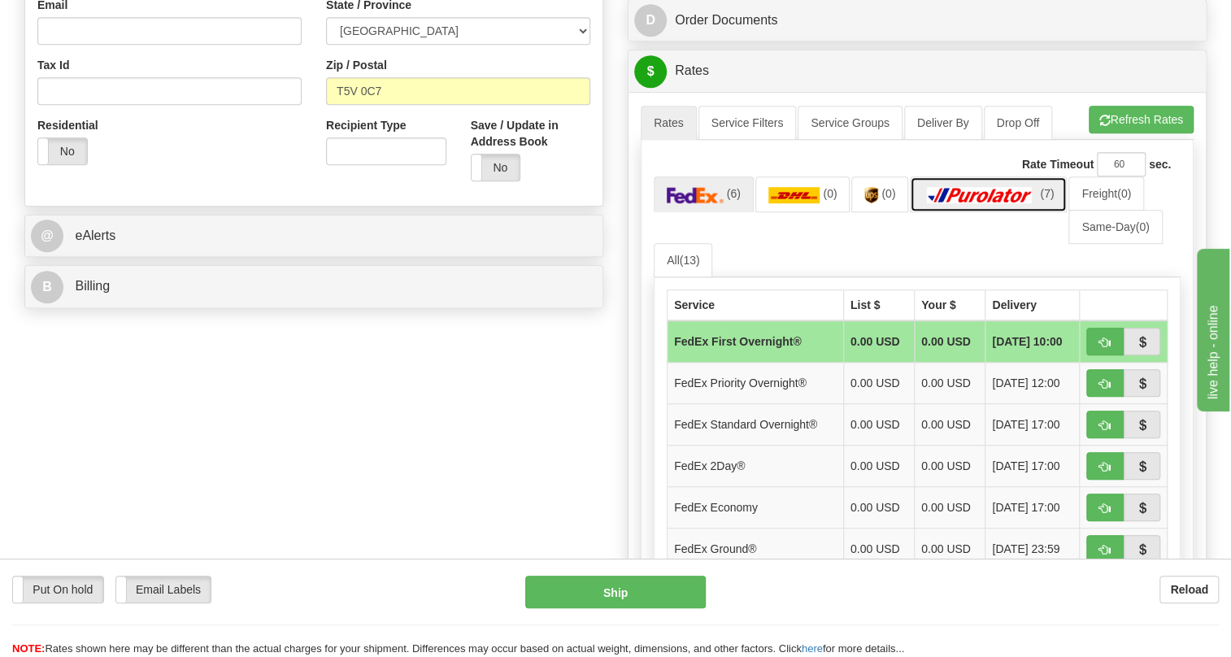
click at [983, 203] on img at bounding box center [980, 195] width 114 height 16
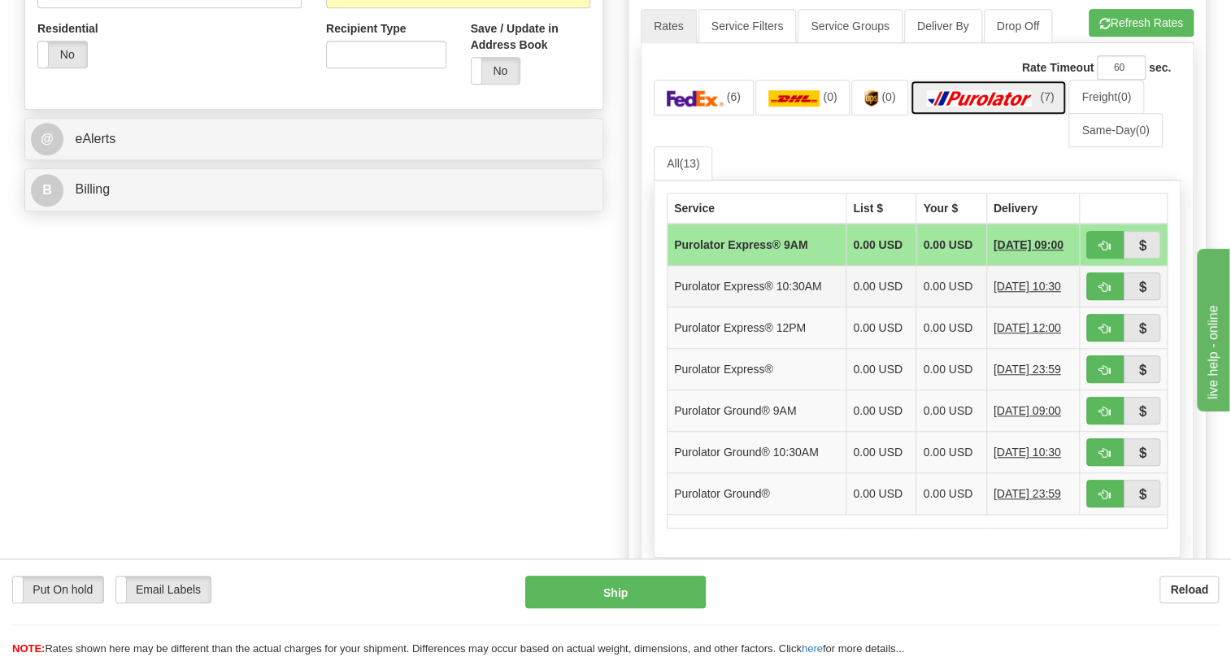
scroll to position [665, 0]
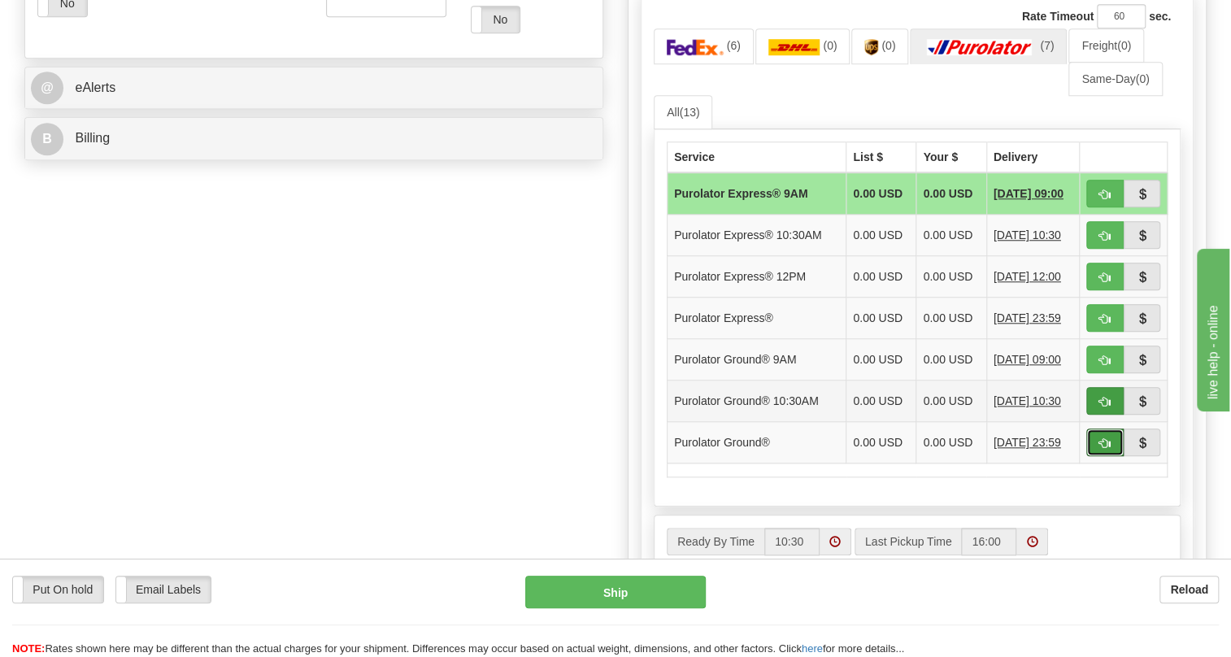
click at [1100, 449] on span "button" at bounding box center [1105, 443] width 11 height 11
type input "260"
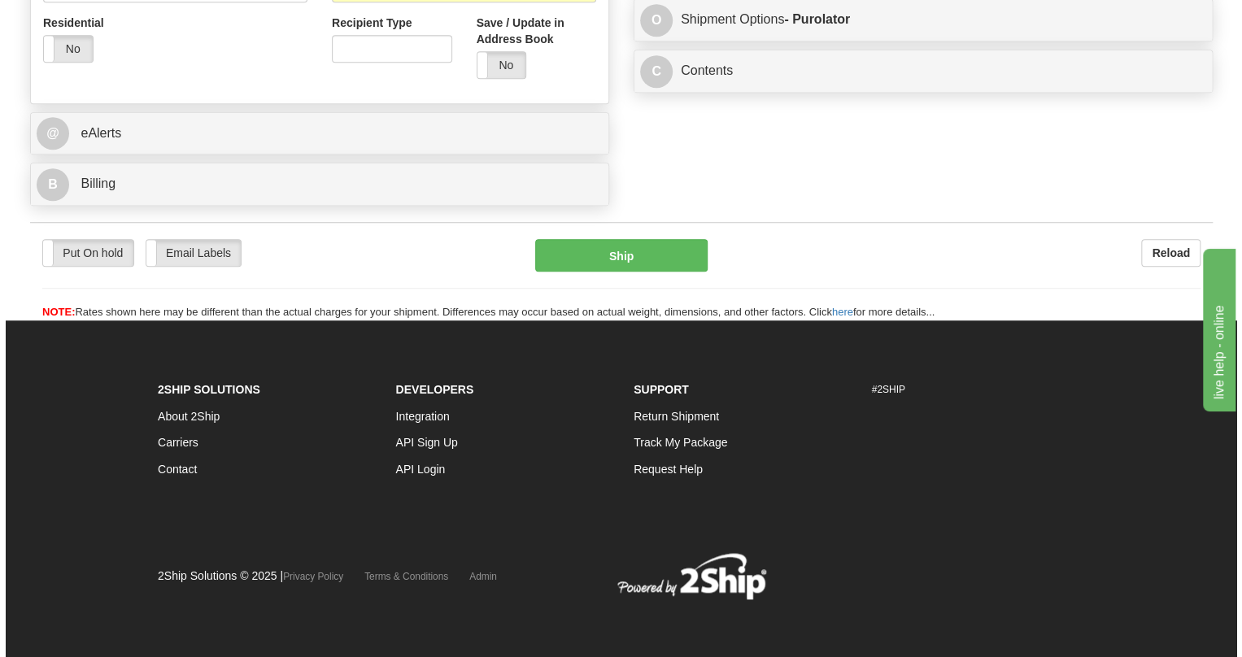
scroll to position [634, 0]
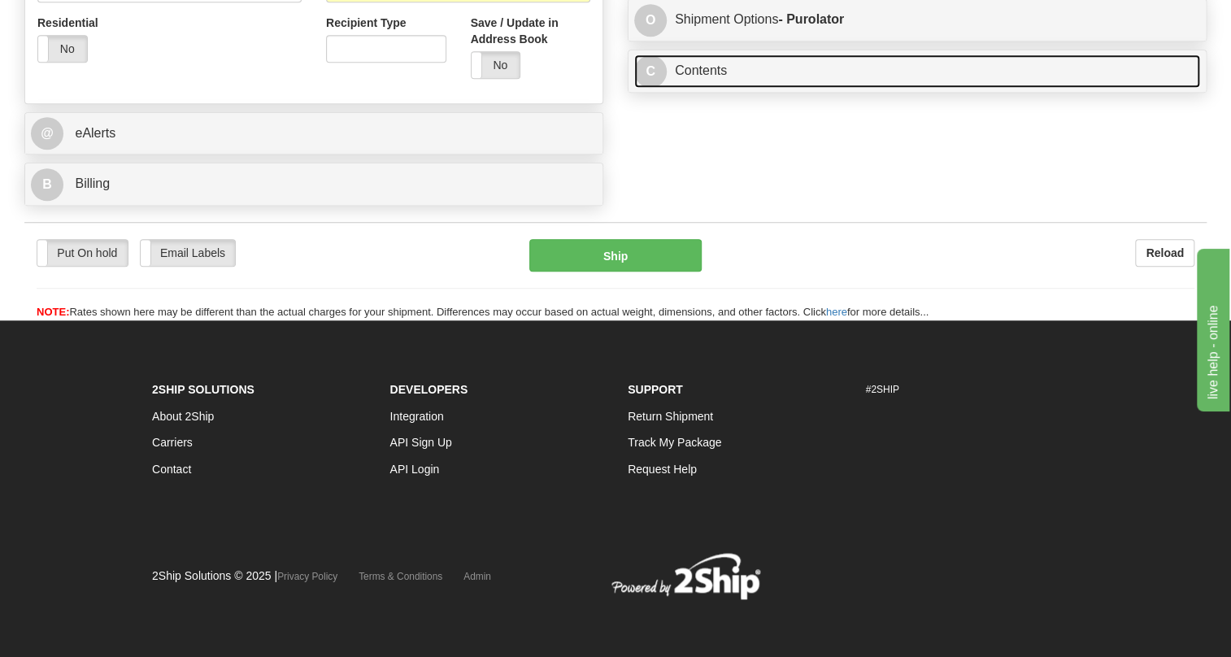
click at [705, 88] on link "C Contents" at bounding box center [917, 70] width 566 height 33
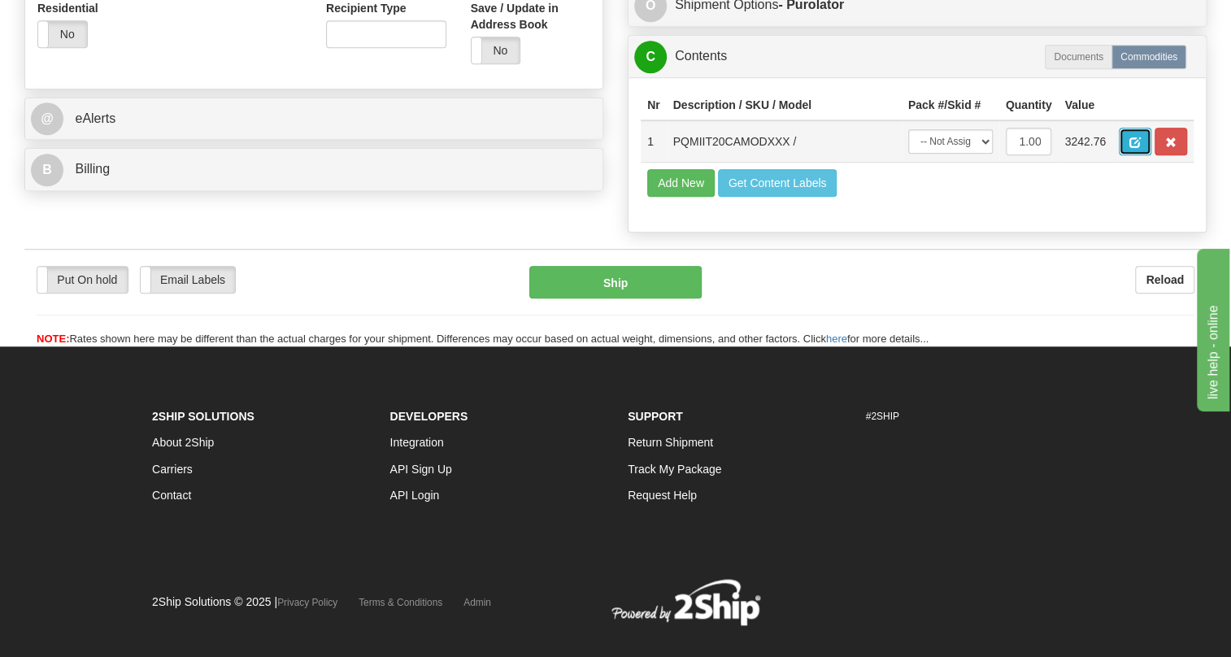
click at [1135, 148] on span "button" at bounding box center [1135, 142] width 11 height 11
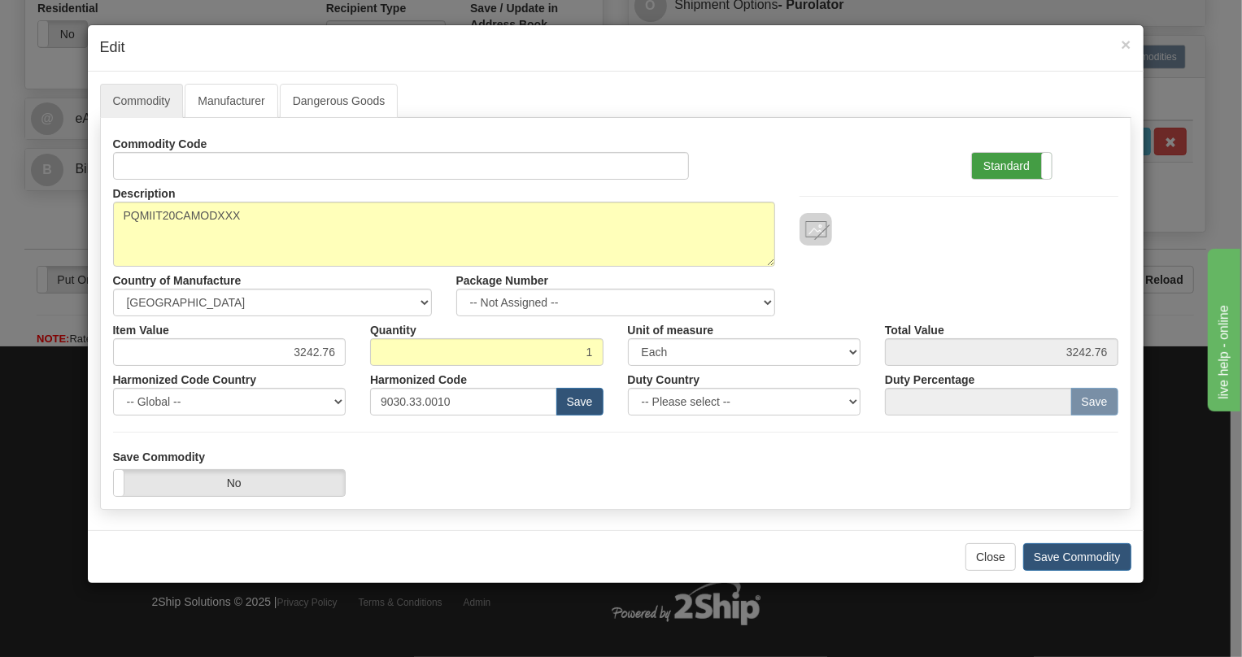
click at [1004, 162] on label "Standard" at bounding box center [1012, 166] width 80 height 26
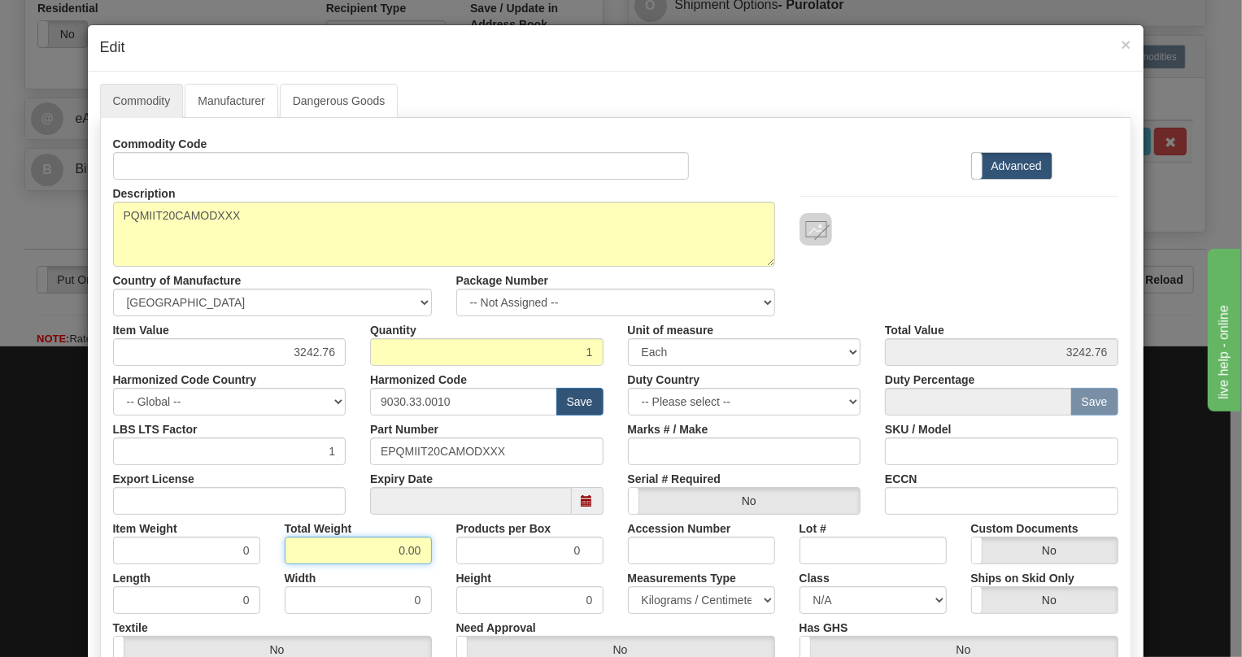
click at [391, 549] on input "0.00" at bounding box center [358, 551] width 147 height 28
type input "1.00"
type input "1.0000"
click at [666, 595] on select "Pounds / Inches Kilograms / Centimeters" at bounding box center [701, 600] width 147 height 28
select select "0"
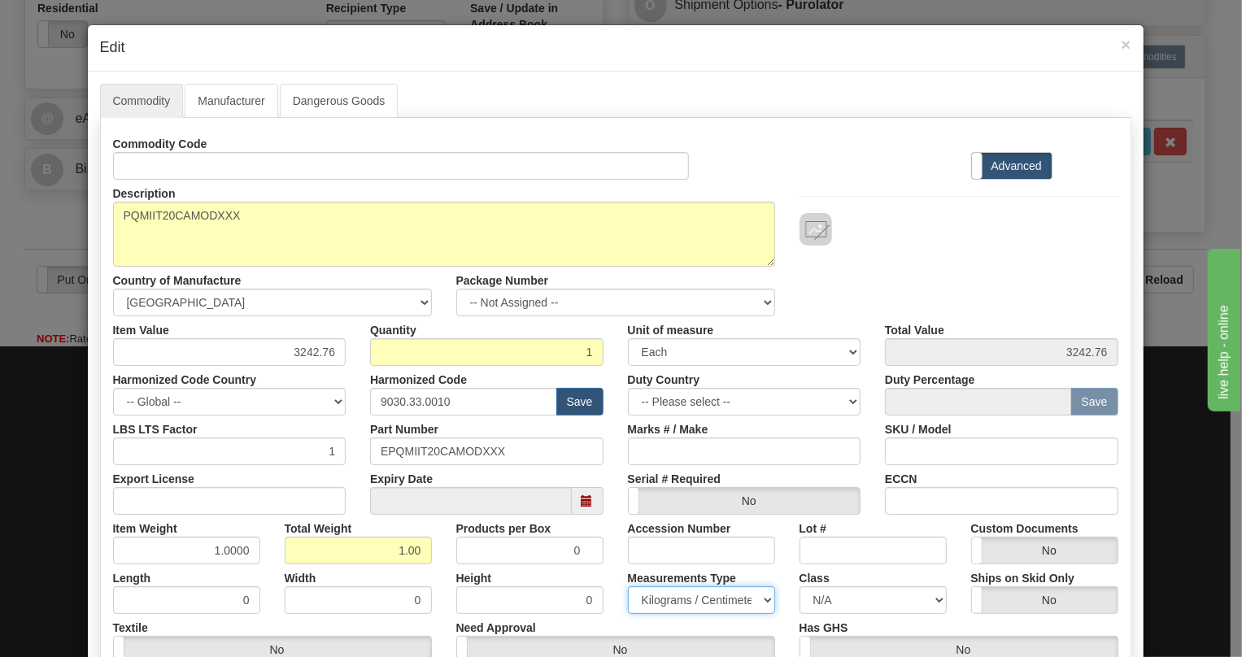
click at [628, 586] on select "Pounds / Inches Kilograms / Centimeters" at bounding box center [701, 600] width 147 height 28
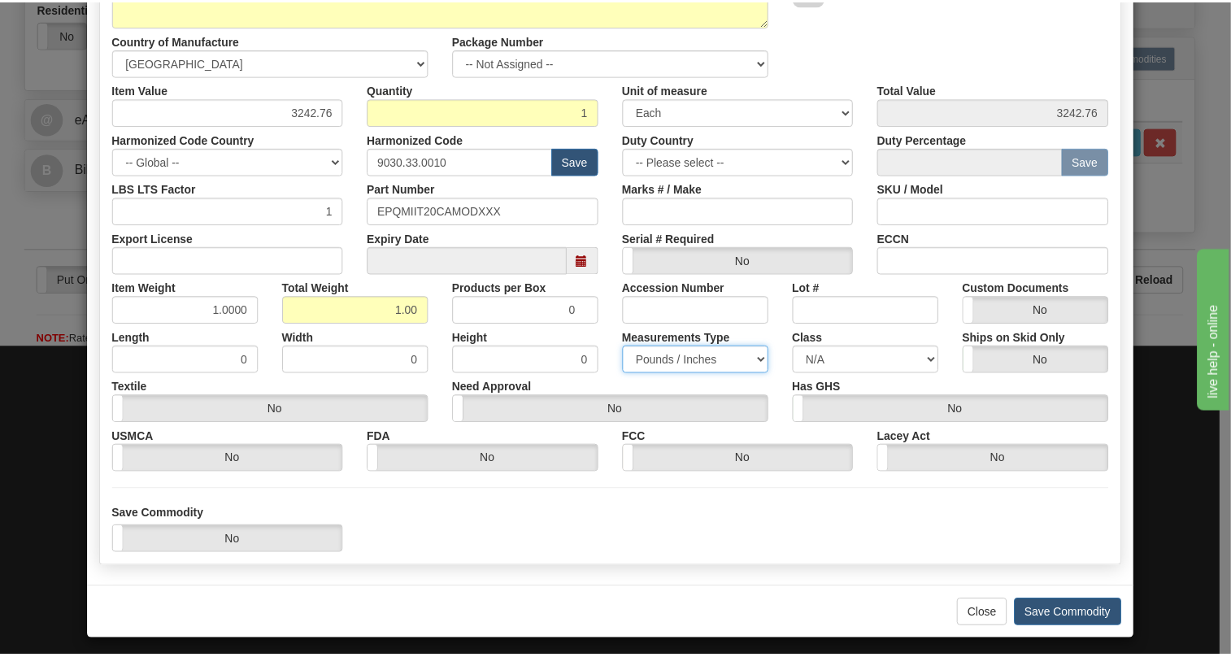
scroll to position [247, 0]
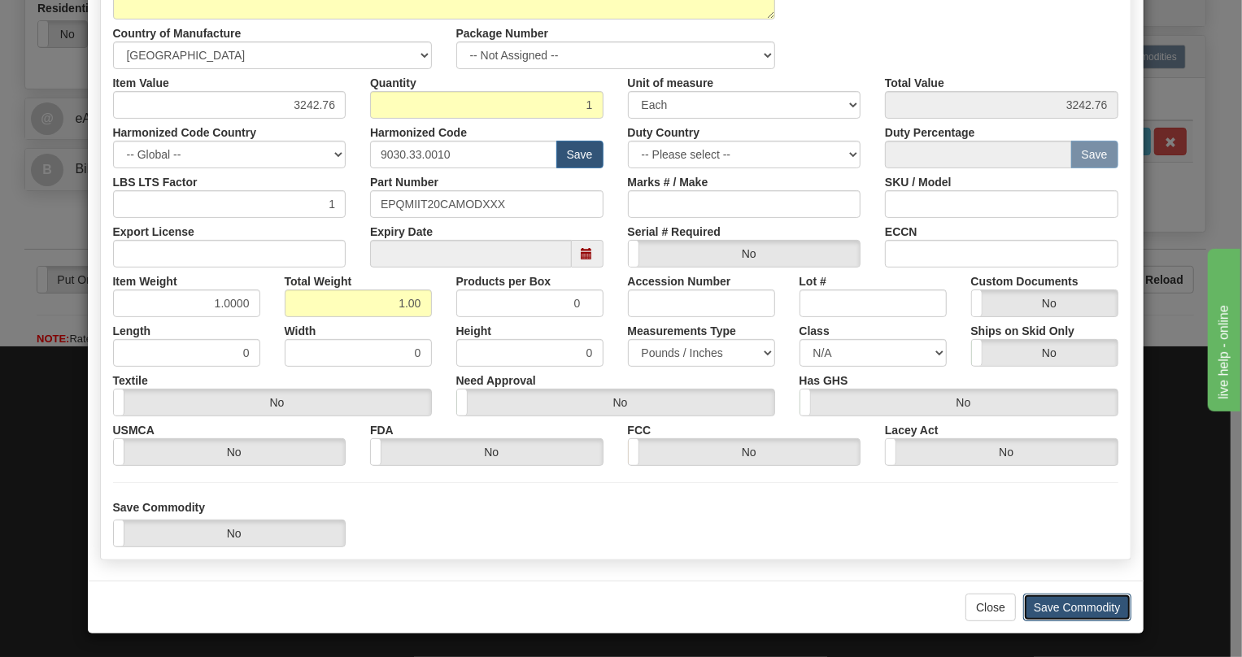
click at [1072, 609] on button "Save Commodity" at bounding box center [1077, 608] width 108 height 28
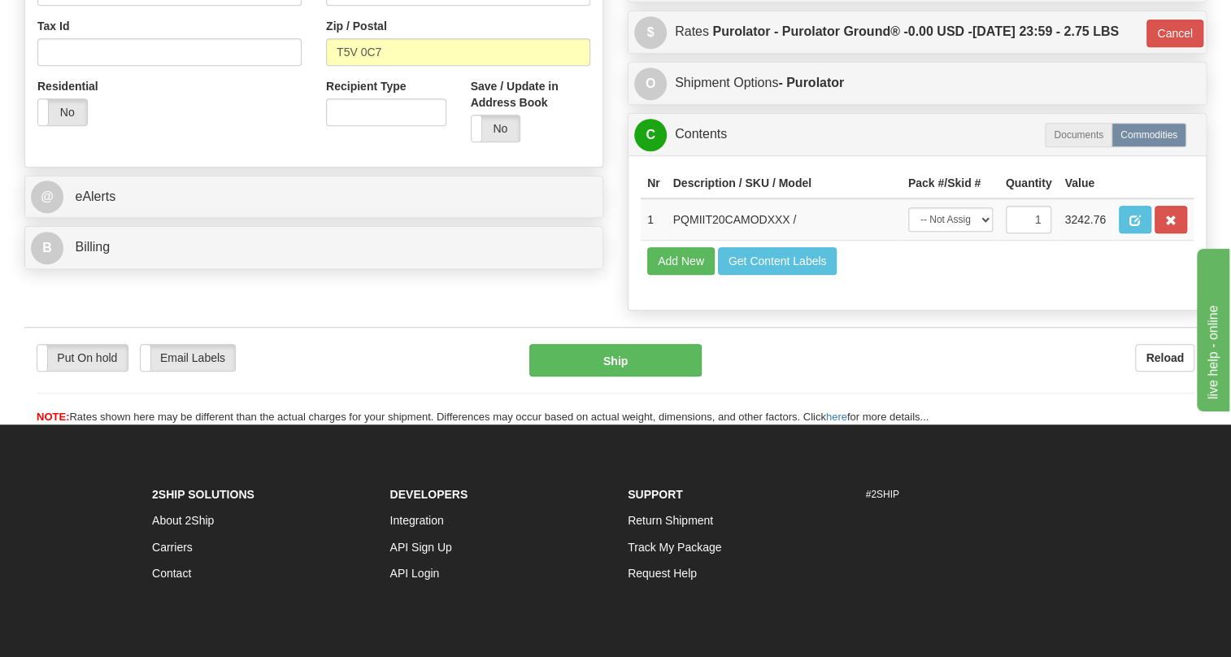
scroll to position [338, 0]
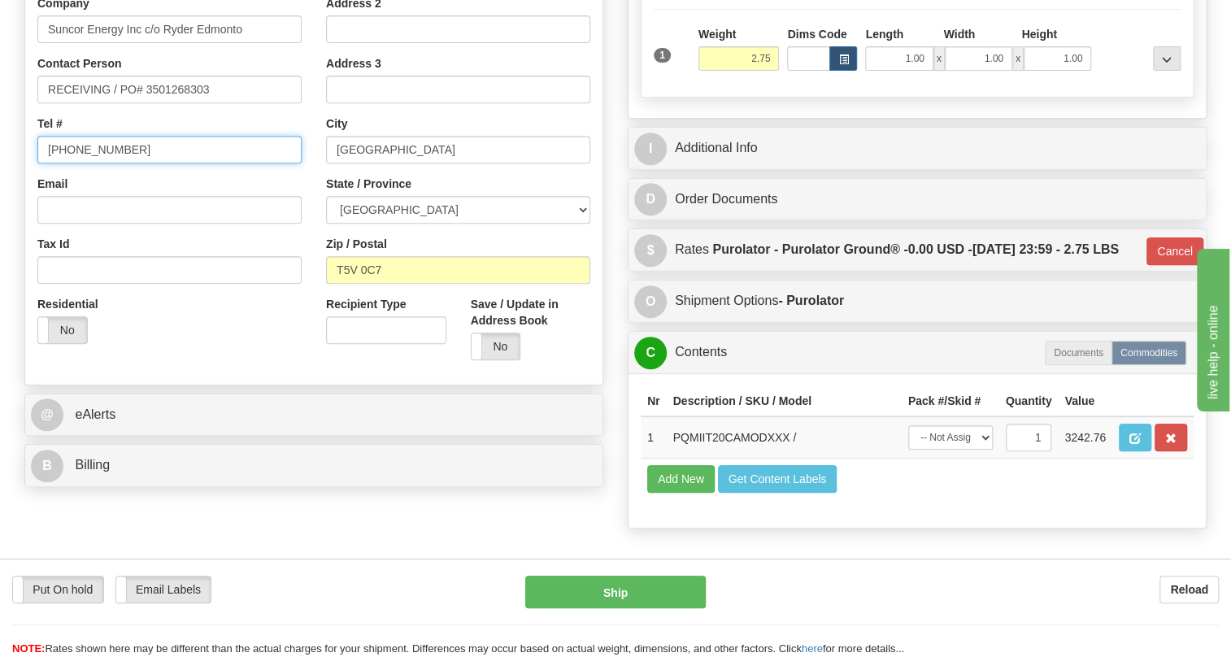
click at [91, 163] on input "[PHONE_NUMBER]" at bounding box center [169, 150] width 264 height 28
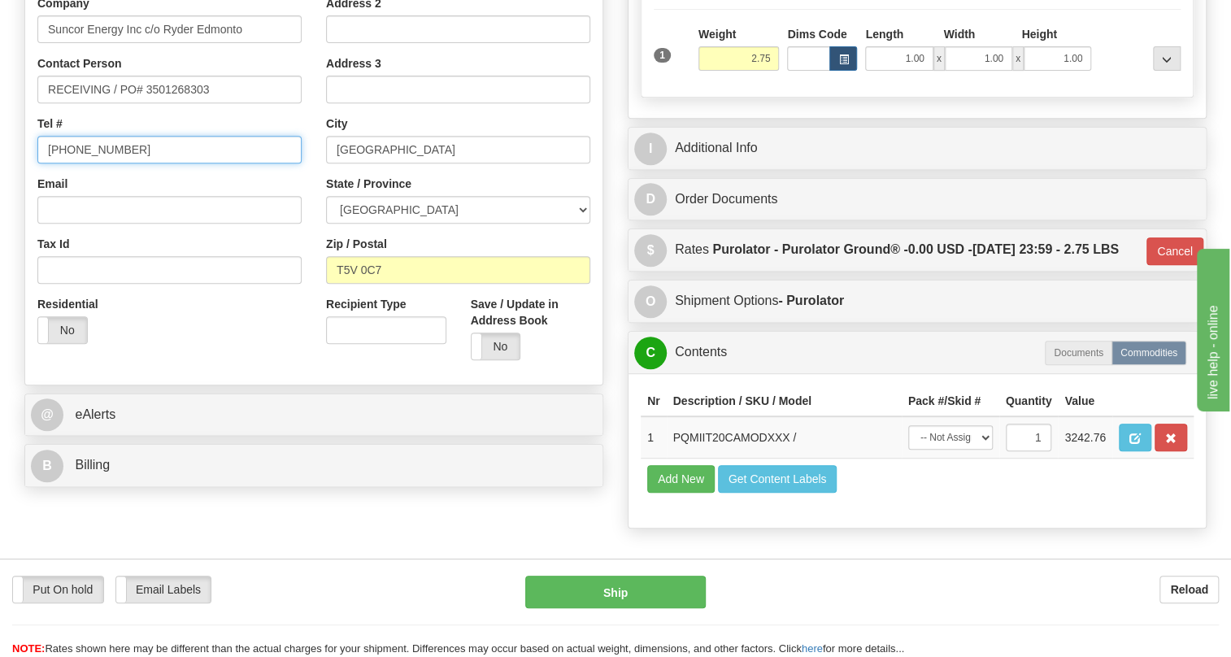
paste input "text"
drag, startPoint x: 107, startPoint y: 181, endPoint x: 324, endPoint y: 390, distance: 300.9
click at [324, 356] on div "Recipient Type" at bounding box center [386, 326] width 145 height 60
click at [65, 163] on input "Tel #" at bounding box center [169, 150] width 264 height 28
paste input "6472802780"
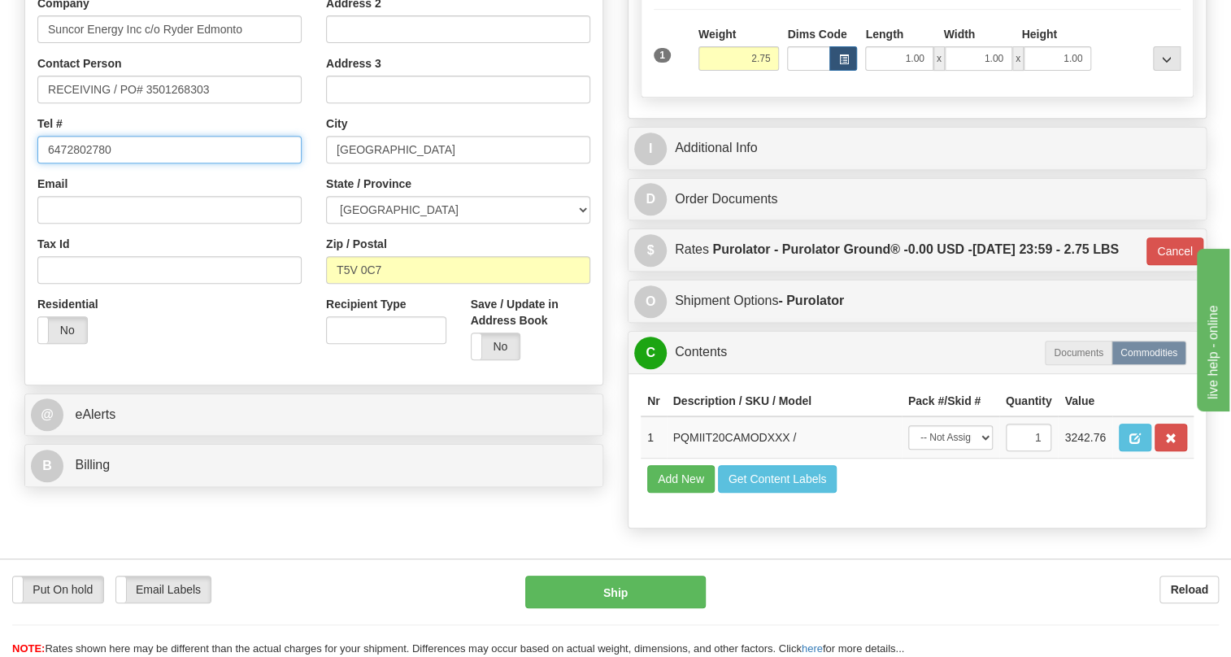
type input "6472802780"
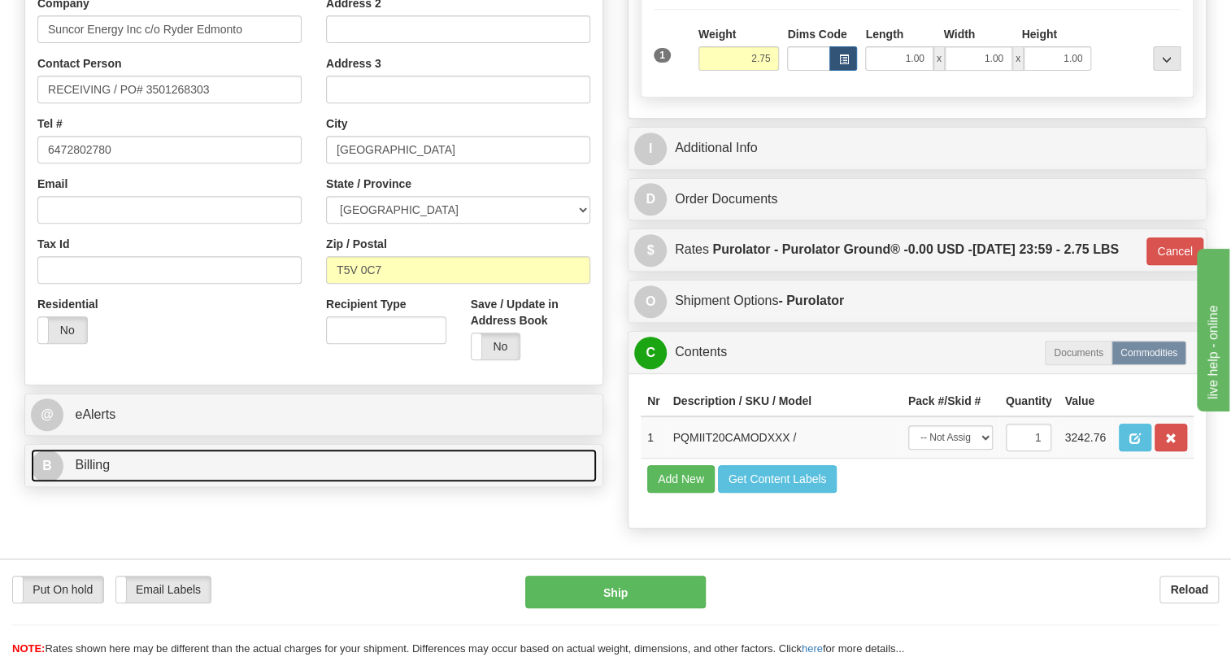
click at [89, 472] on span "Billing" at bounding box center [92, 465] width 35 height 14
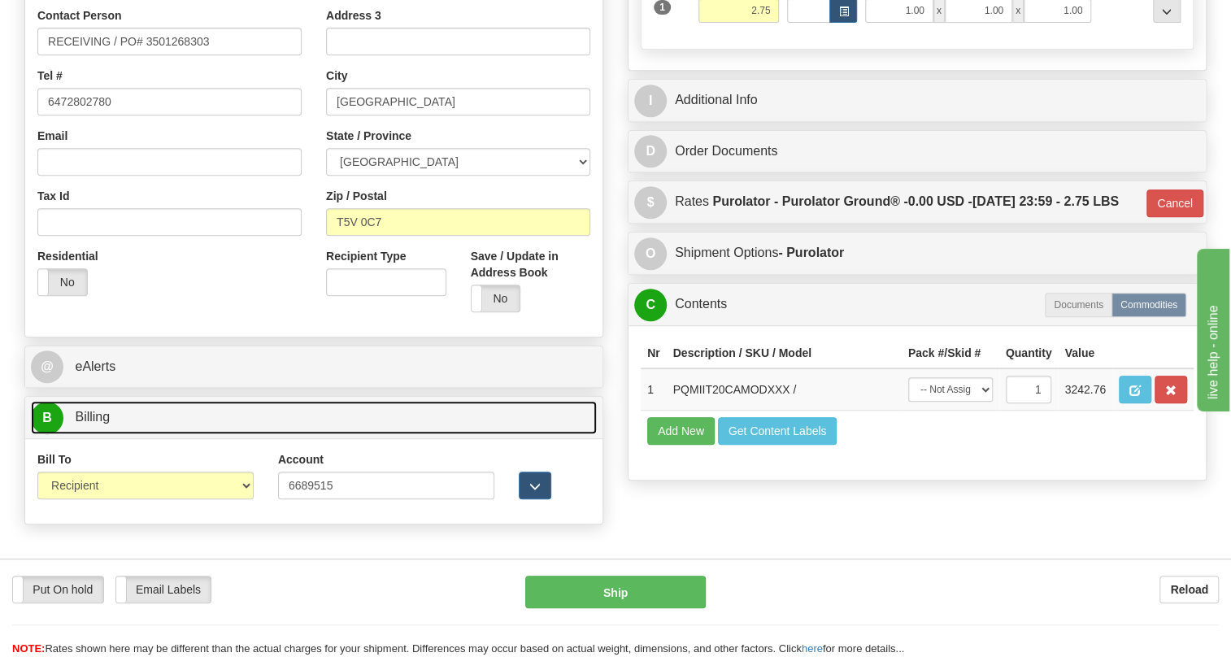
scroll to position [486, 0]
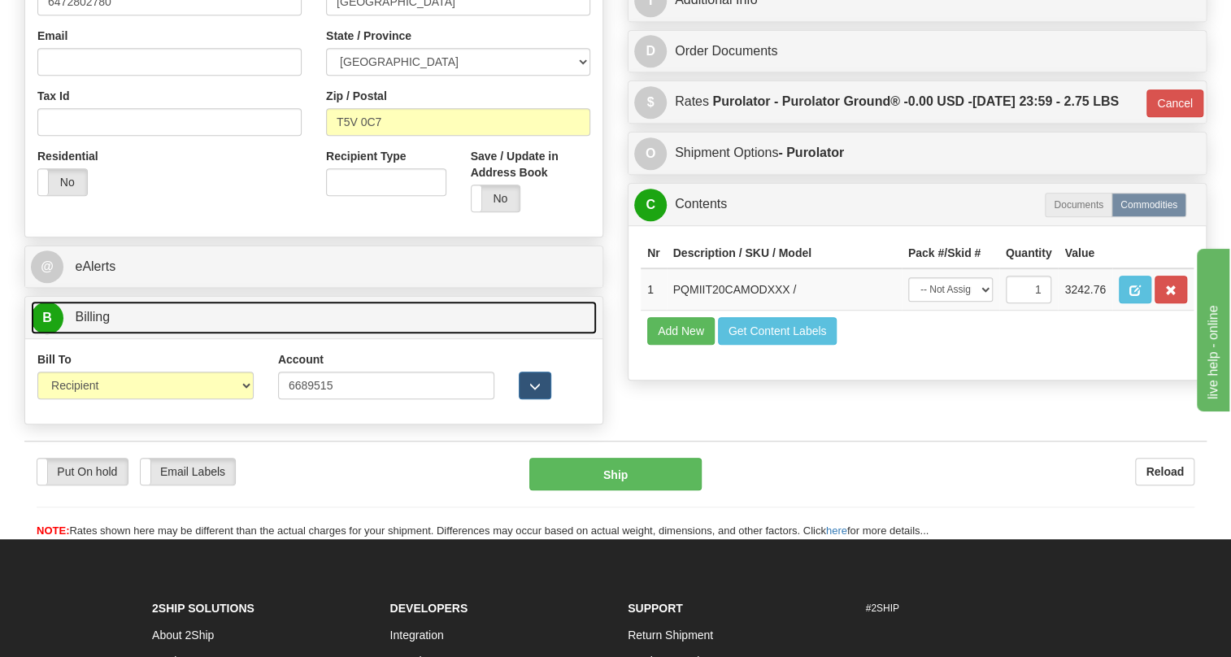
click at [94, 324] on span "Billing" at bounding box center [92, 317] width 35 height 14
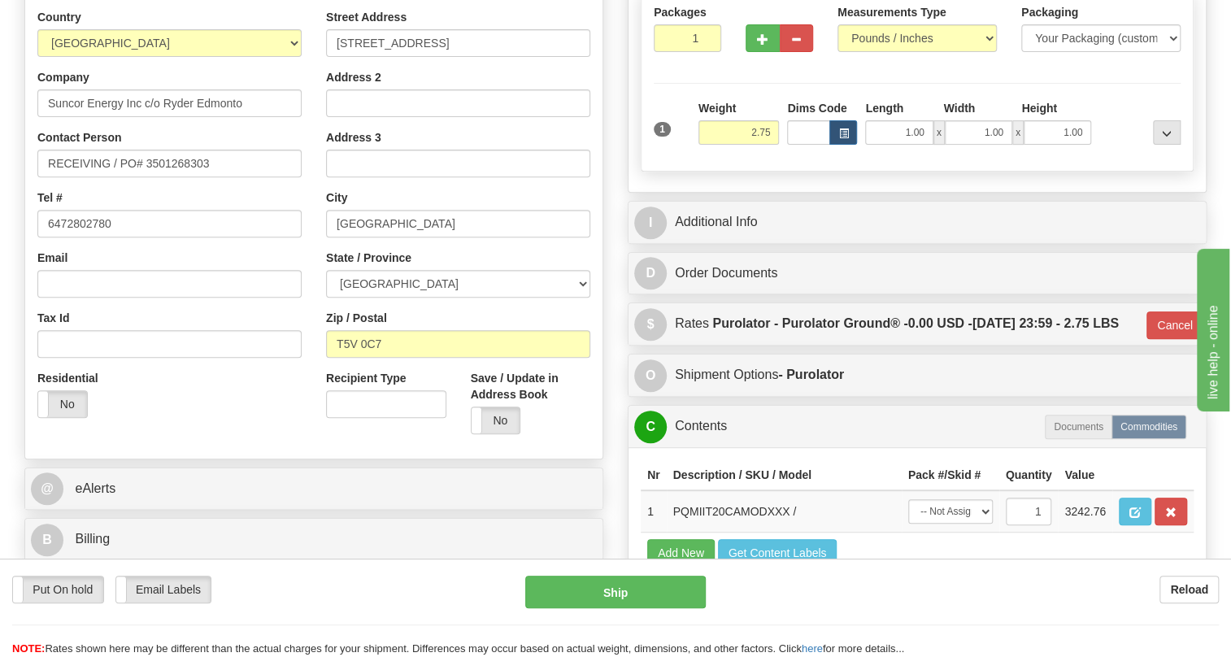
scroll to position [338, 0]
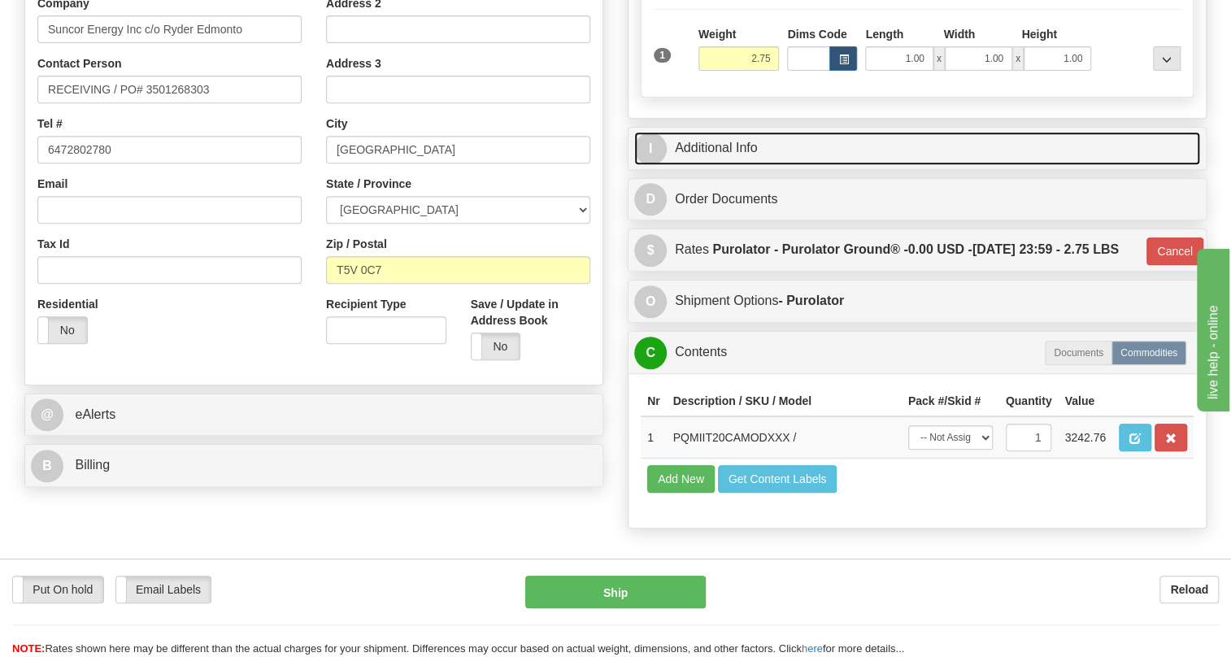
click at [728, 165] on link "I Additional Info" at bounding box center [917, 148] width 566 height 33
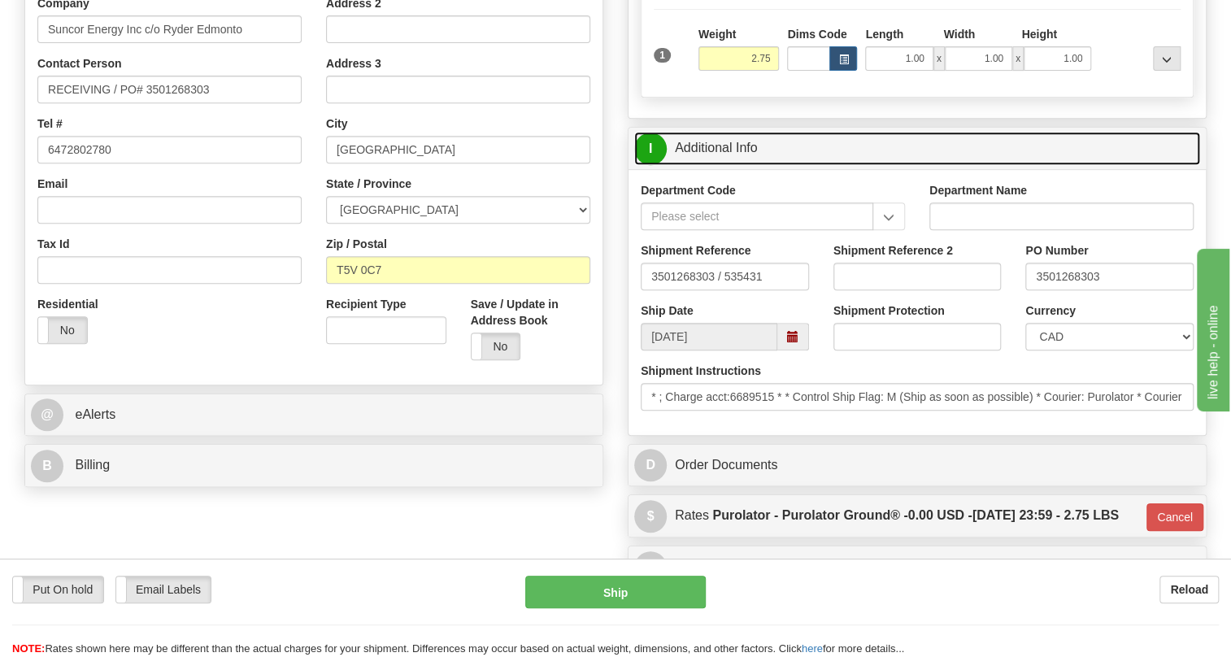
click at [728, 165] on link "I Additional Info" at bounding box center [917, 148] width 566 height 33
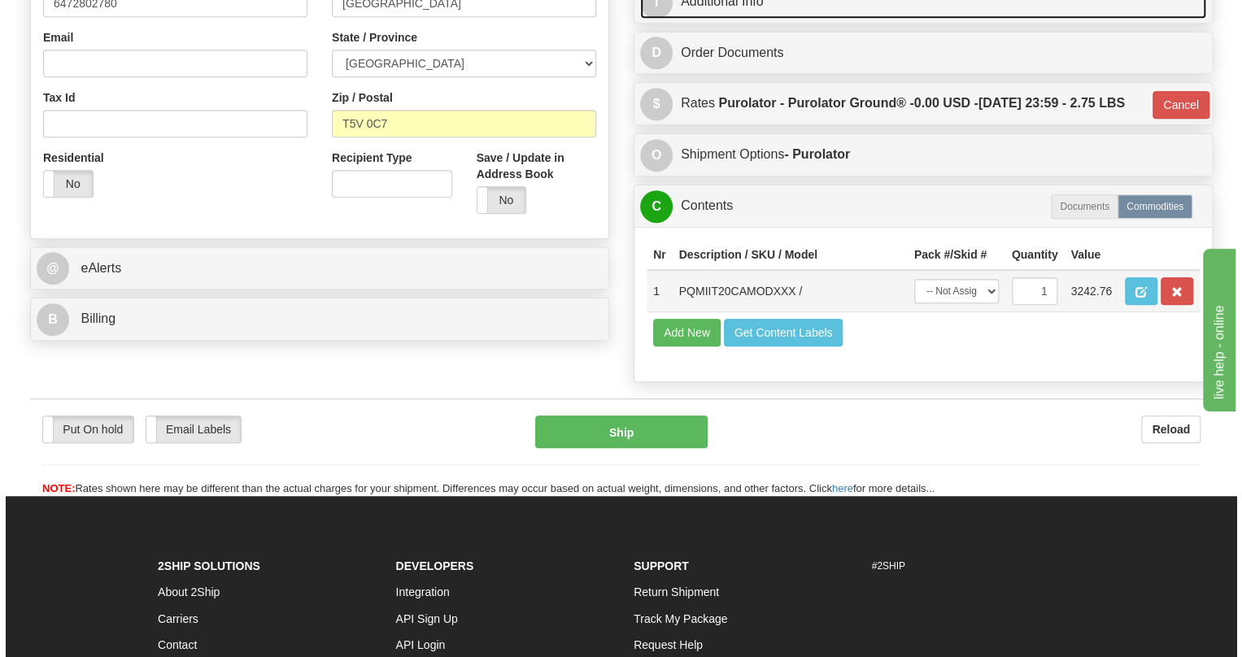
scroll to position [486, 0]
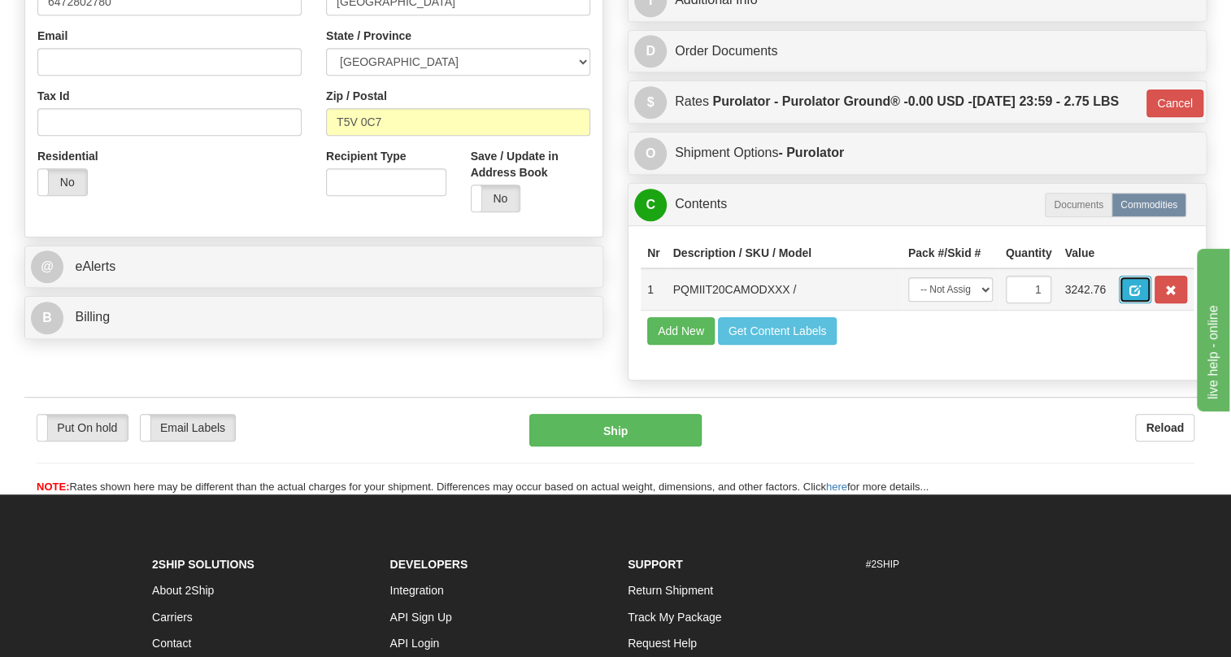
click at [1133, 296] on span "button" at bounding box center [1135, 290] width 11 height 11
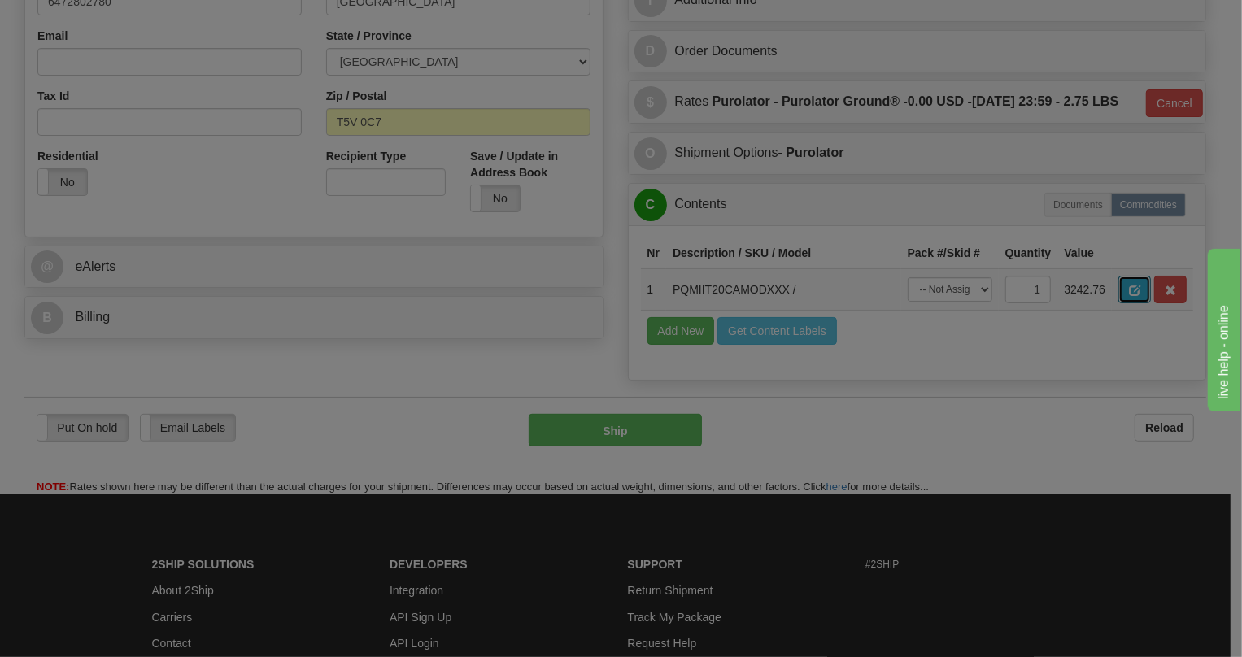
scroll to position [0, 0]
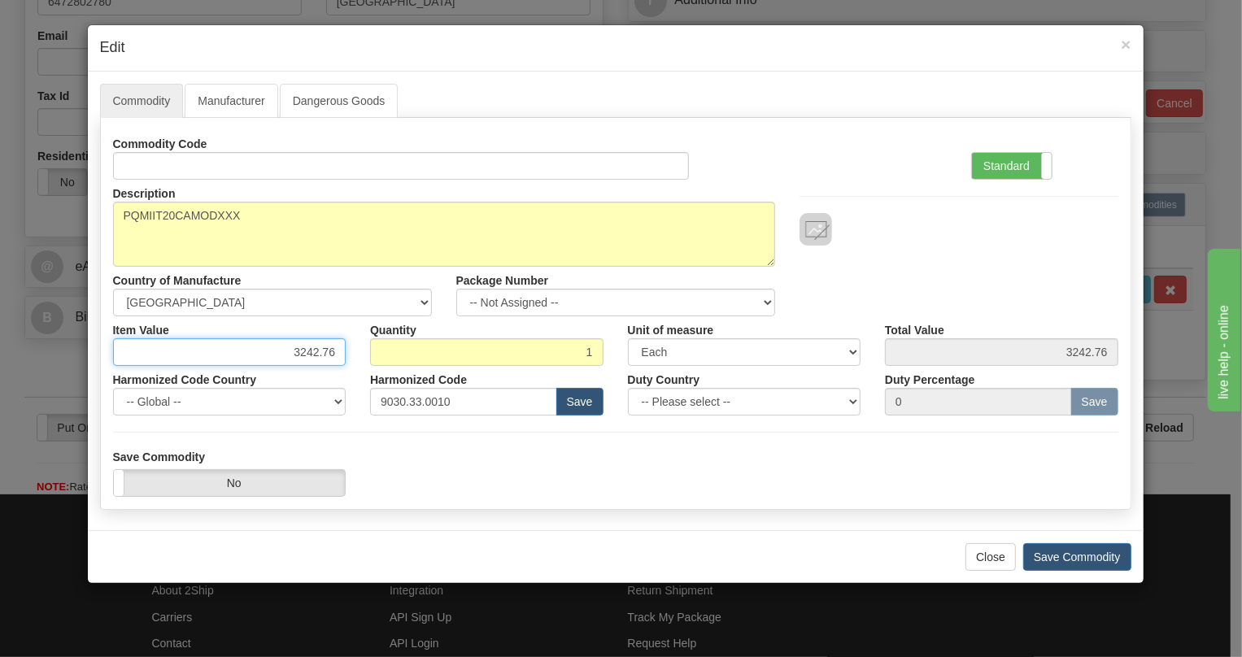
click at [317, 349] on input "3242.76" at bounding box center [229, 352] width 233 height 28
type input "2296.78"
click at [1013, 164] on label "Standard" at bounding box center [1012, 166] width 80 height 26
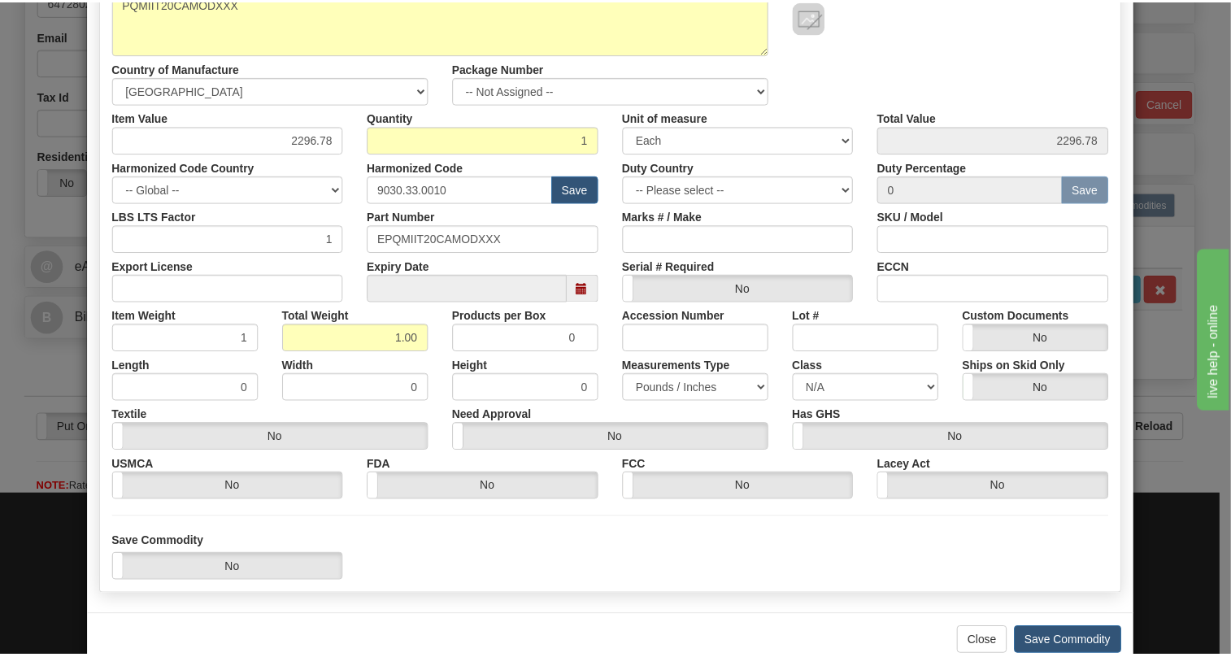
scroll to position [221, 0]
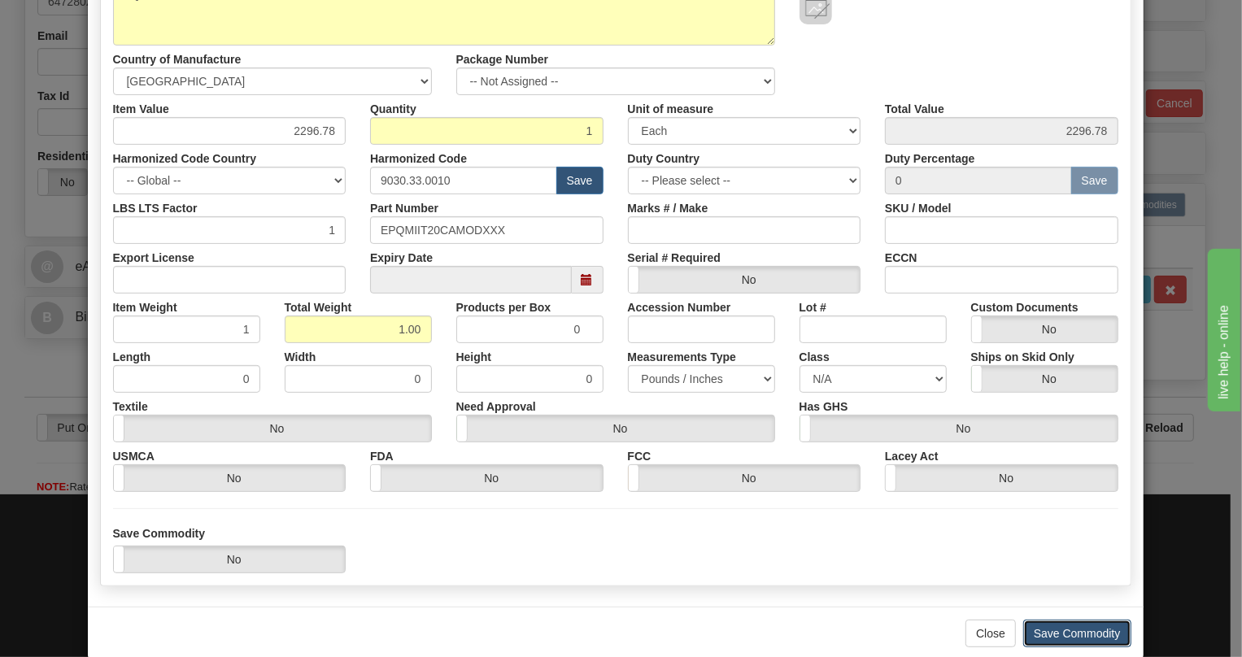
click at [1079, 630] on button "Save Commodity" at bounding box center [1077, 634] width 108 height 28
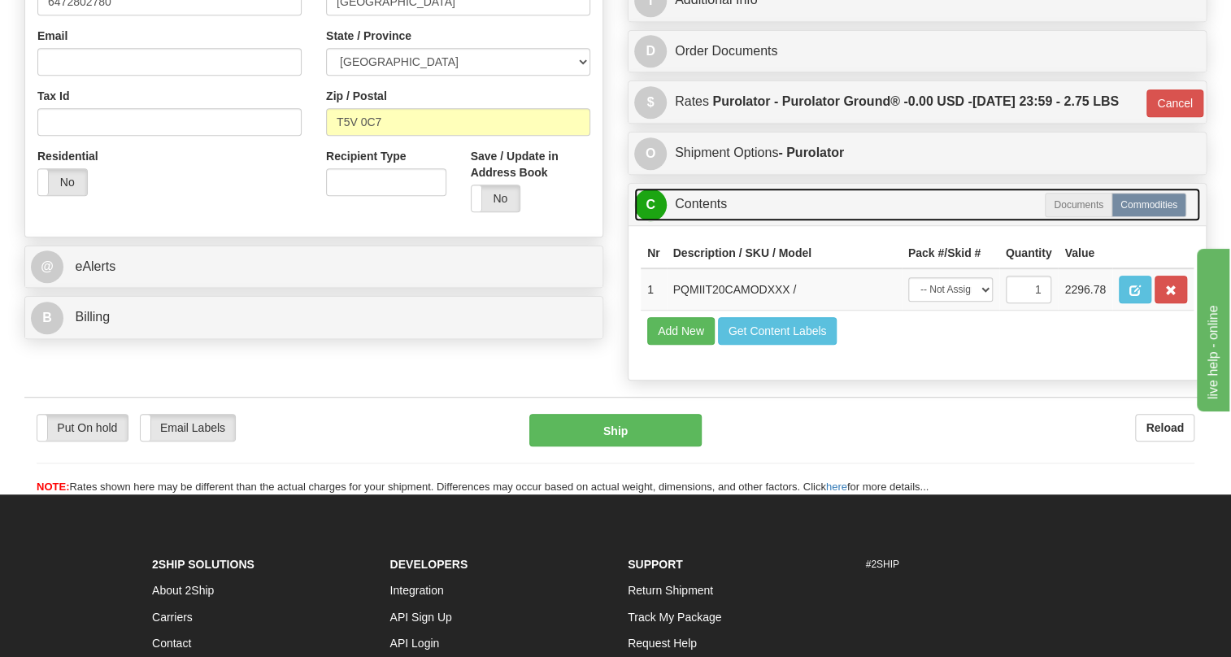
click at [699, 221] on link "C Contents" at bounding box center [917, 204] width 566 height 33
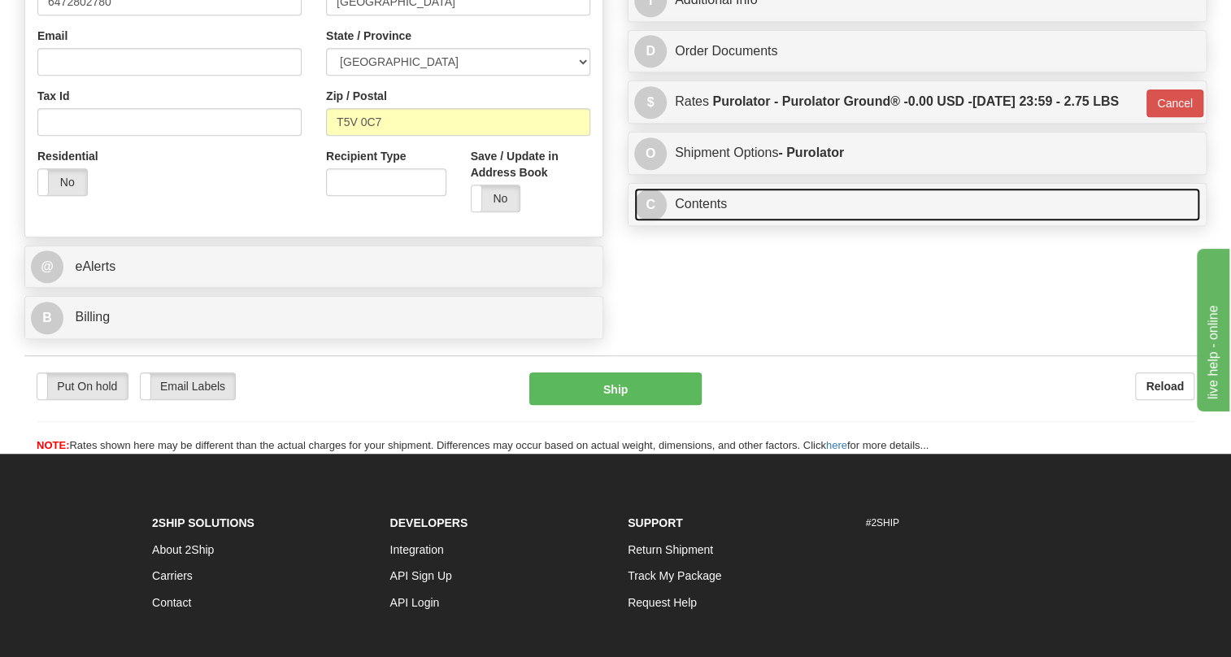
click at [707, 221] on link "C Contents" at bounding box center [917, 204] width 566 height 33
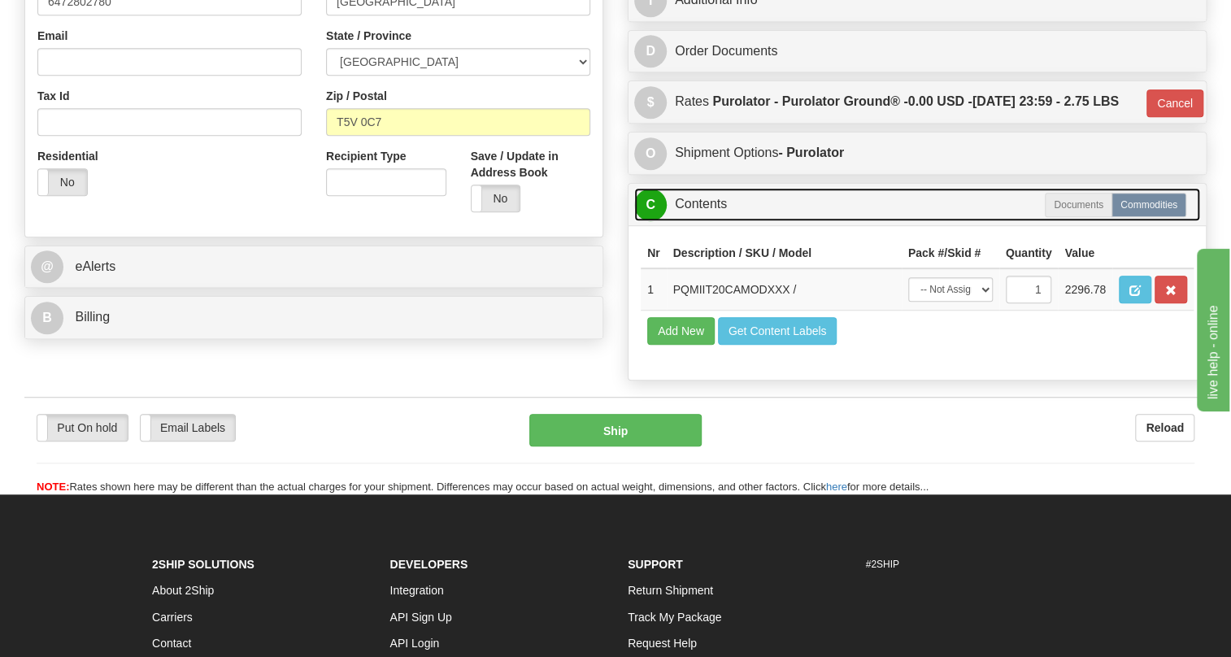
click at [707, 221] on link "C Contents" at bounding box center [917, 204] width 566 height 33
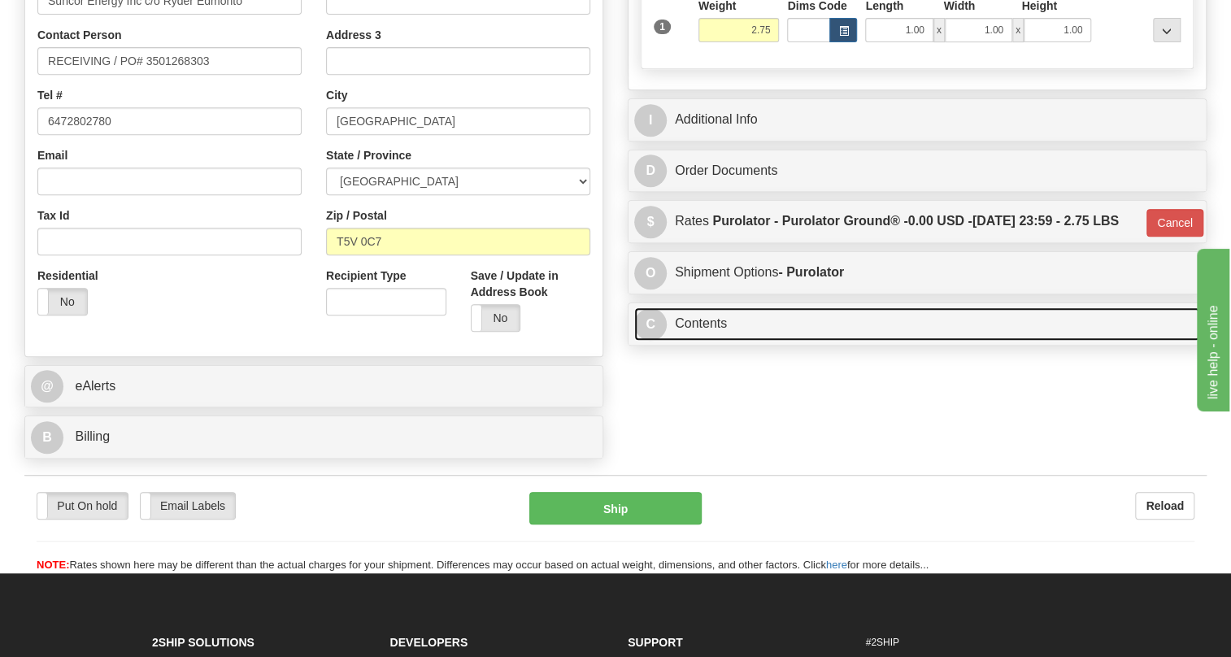
scroll to position [264, 0]
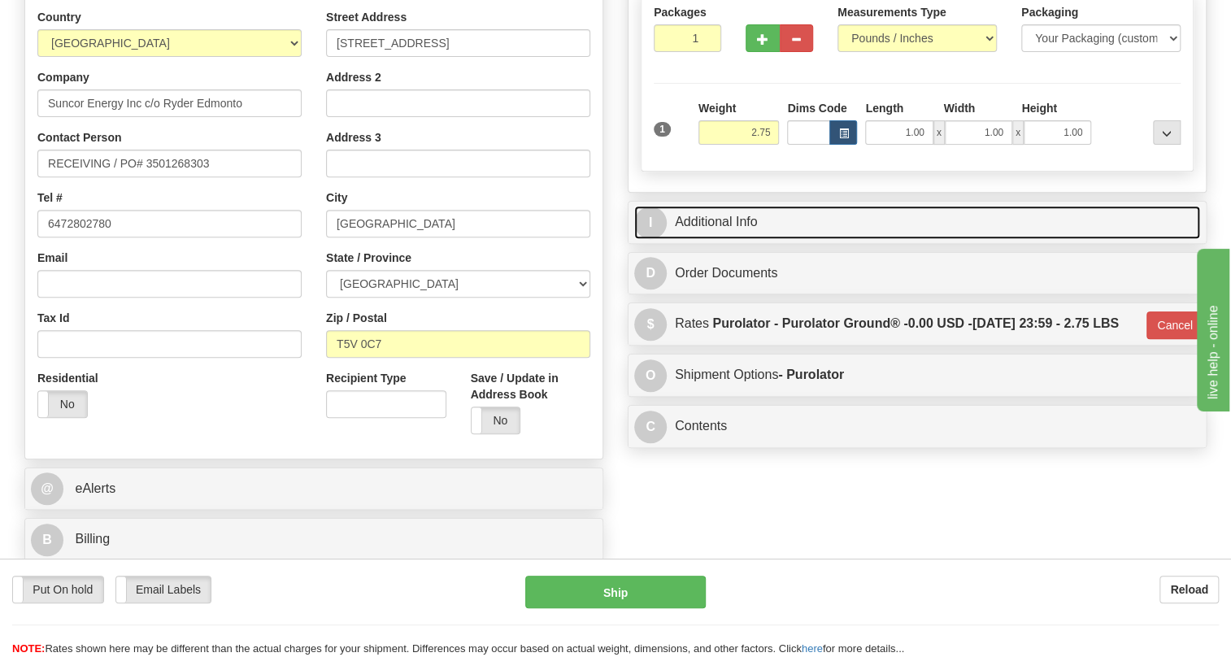
click at [725, 239] on link "I Additional Info" at bounding box center [917, 222] width 566 height 33
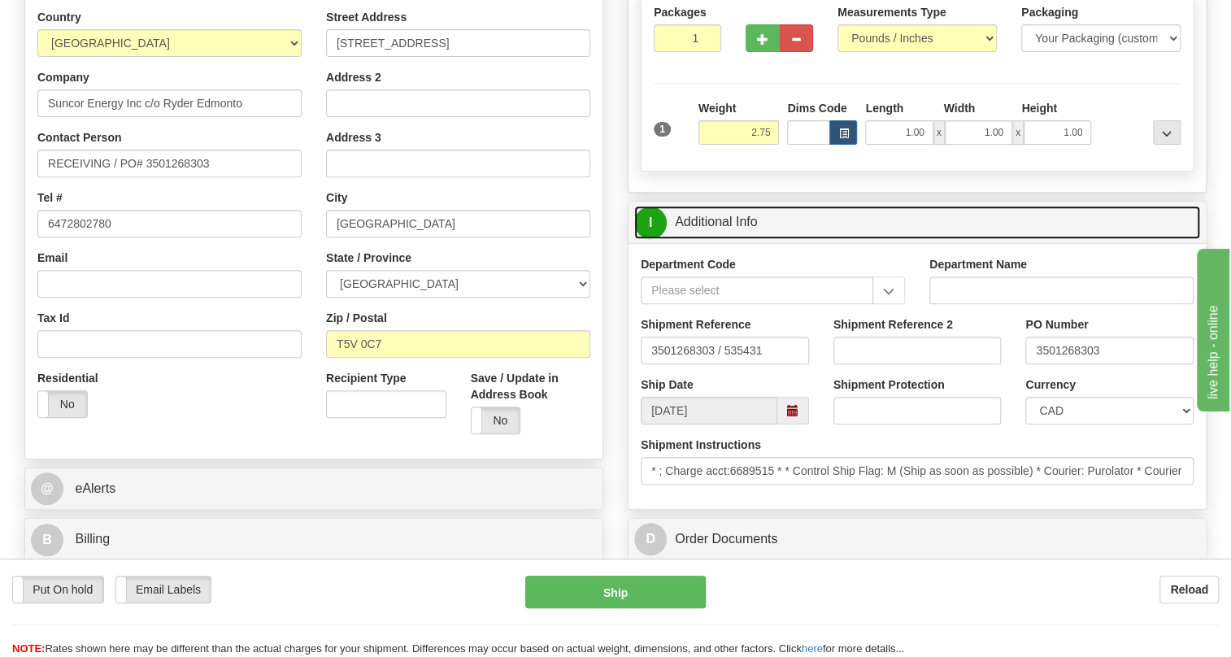
click at [725, 239] on link "I Additional Info" at bounding box center [917, 222] width 566 height 33
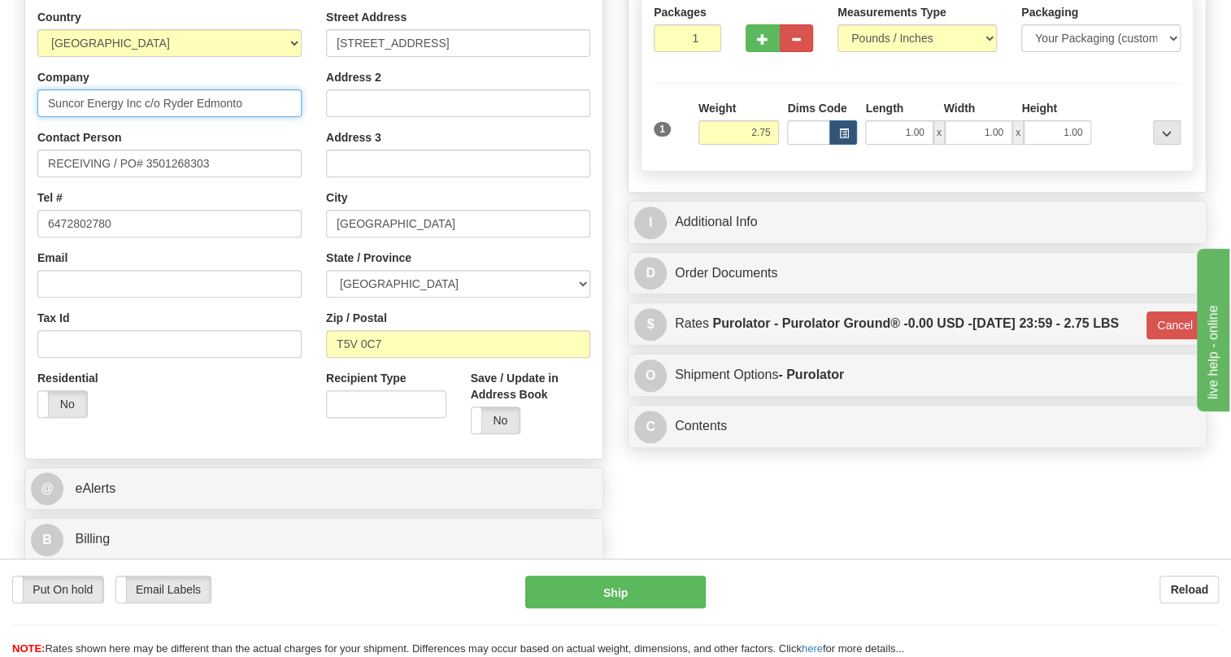
click at [244, 117] on input "Suncor Energy Inc c/o Ryder Edmonto" at bounding box center [169, 103] width 264 height 28
type input "Suncor Energy Inc c/o Ryder Edmonton"
click at [303, 162] on div "Country AFGHANISTAN ALAND ISLANDS ALBANIA ALGERIA AMERICAN SAMOA ANDORRA ANGOLA…" at bounding box center [169, 219] width 289 height 421
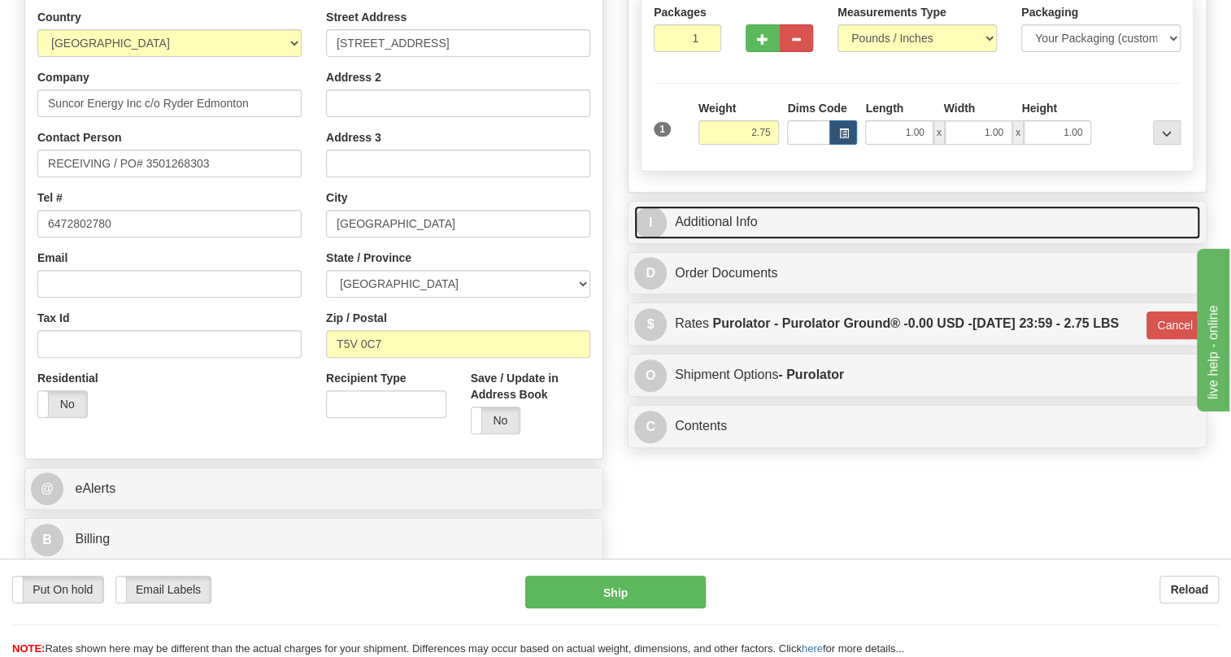
click at [740, 239] on link "I Additional Info" at bounding box center [917, 222] width 566 height 33
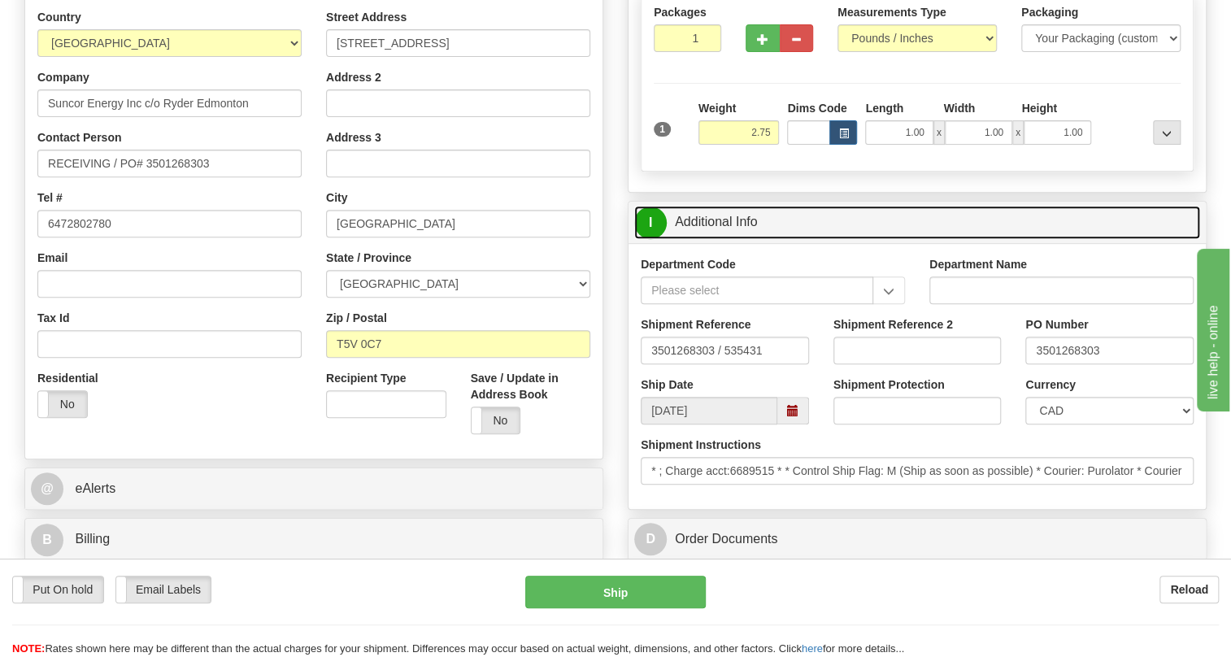
click at [740, 239] on link "I Additional Info" at bounding box center [917, 222] width 566 height 33
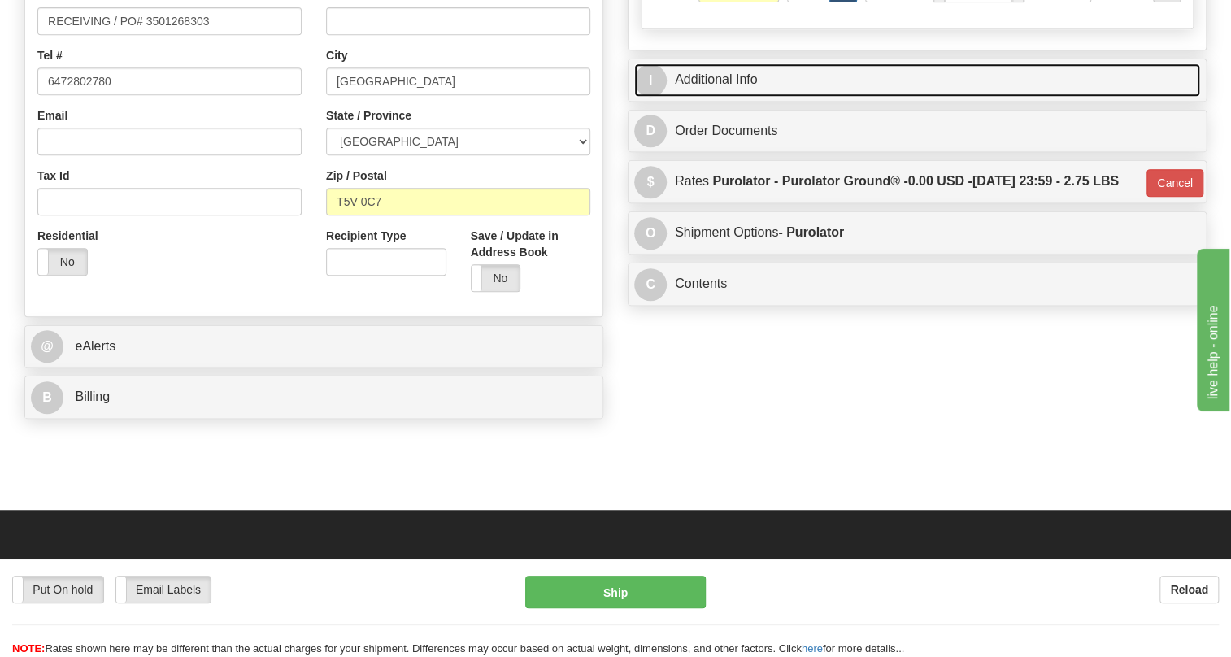
scroll to position [412, 0]
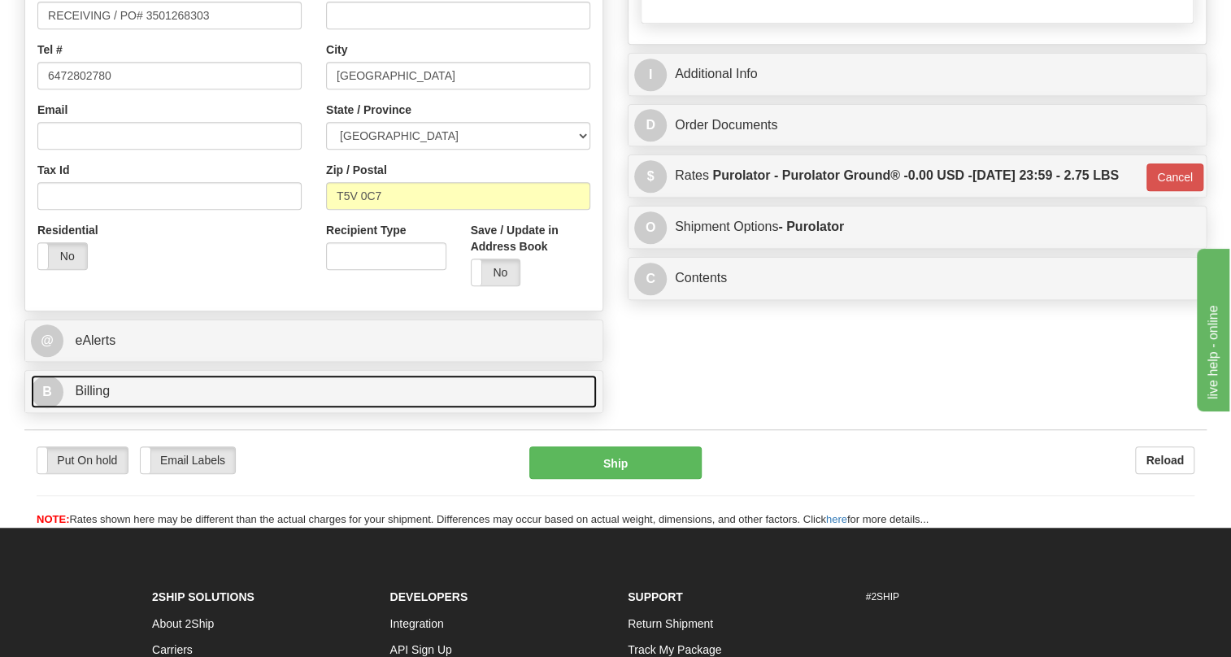
click at [101, 398] on span "Billing" at bounding box center [92, 391] width 35 height 14
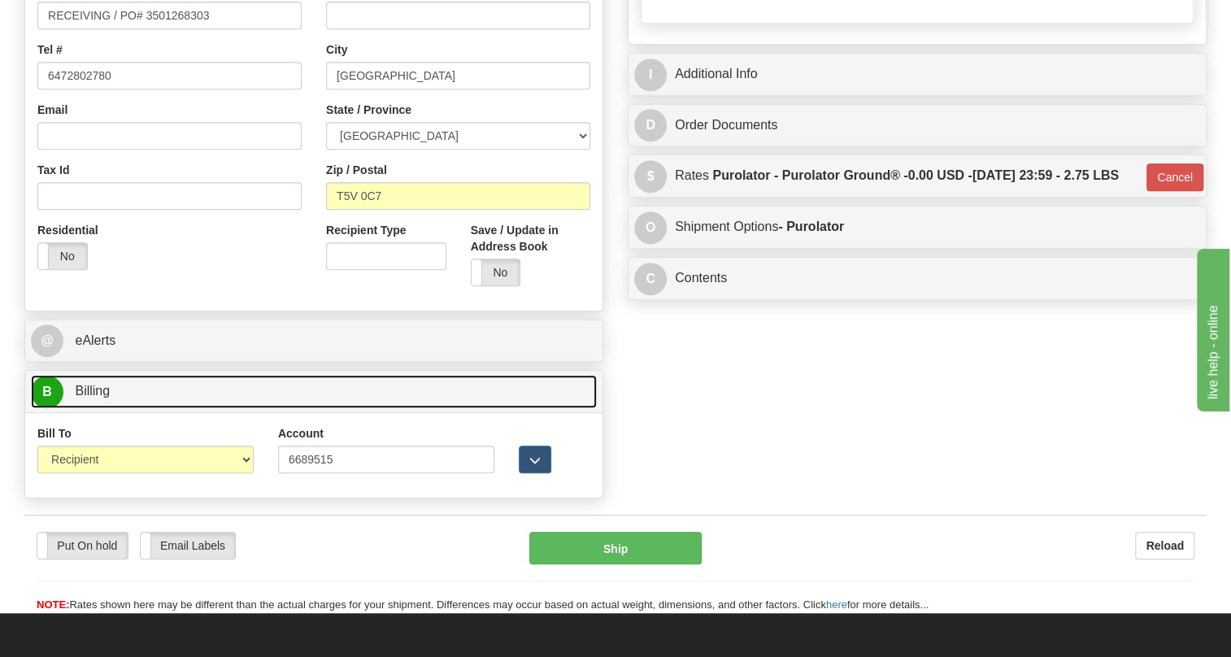
click at [101, 398] on span "Billing" at bounding box center [92, 391] width 35 height 14
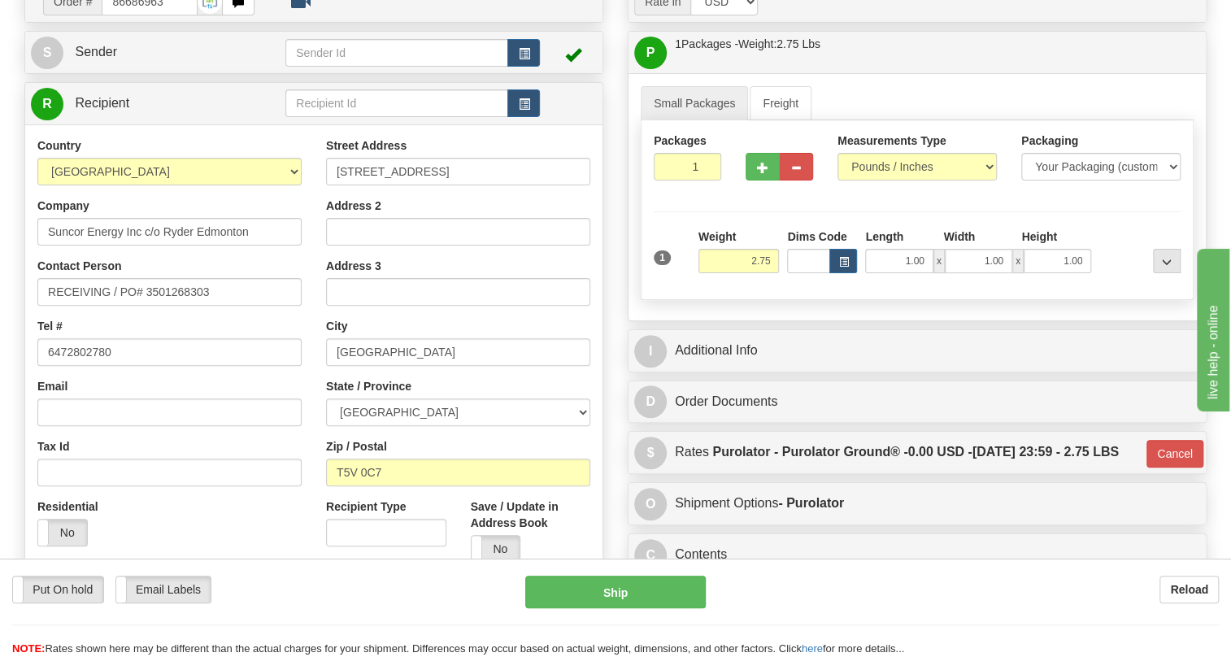
scroll to position [116, 0]
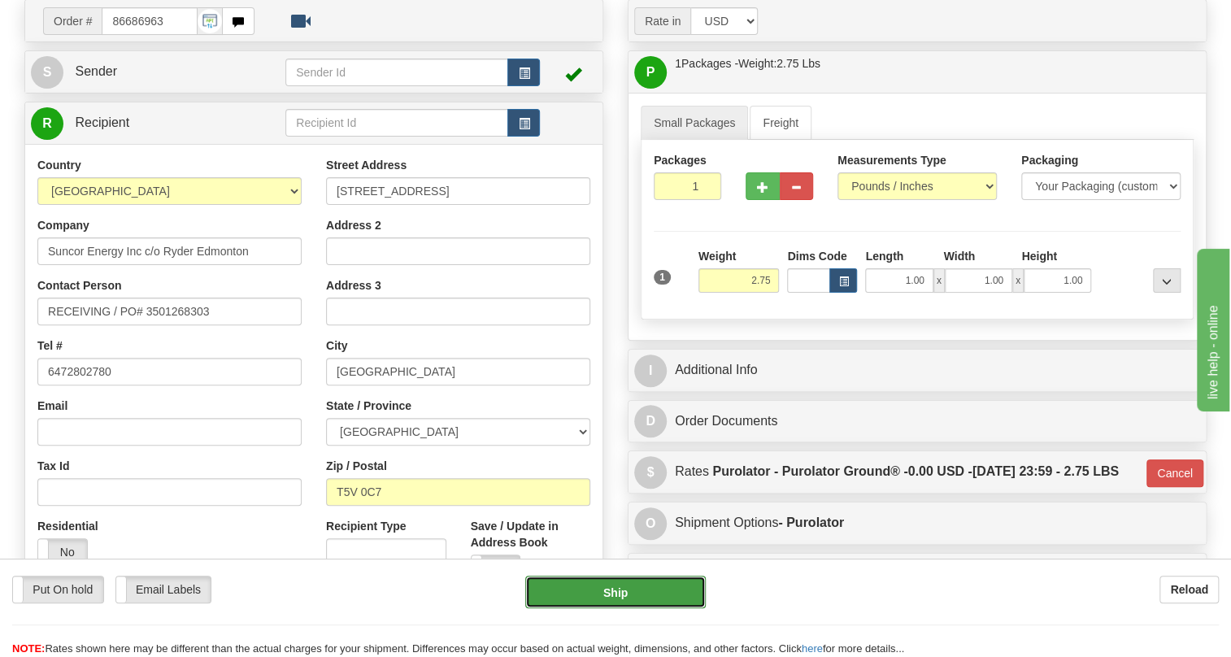
click at [625, 596] on button "Ship" at bounding box center [615, 592] width 181 height 33
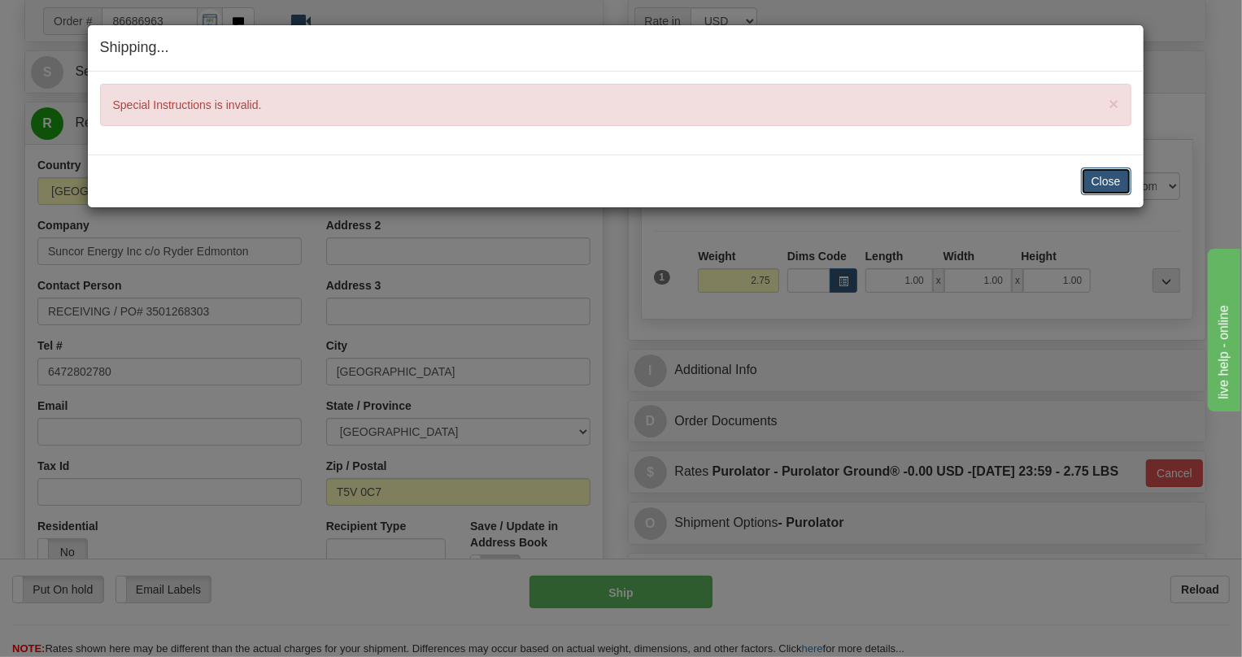
click at [1112, 183] on button "Close" at bounding box center [1106, 182] width 50 height 28
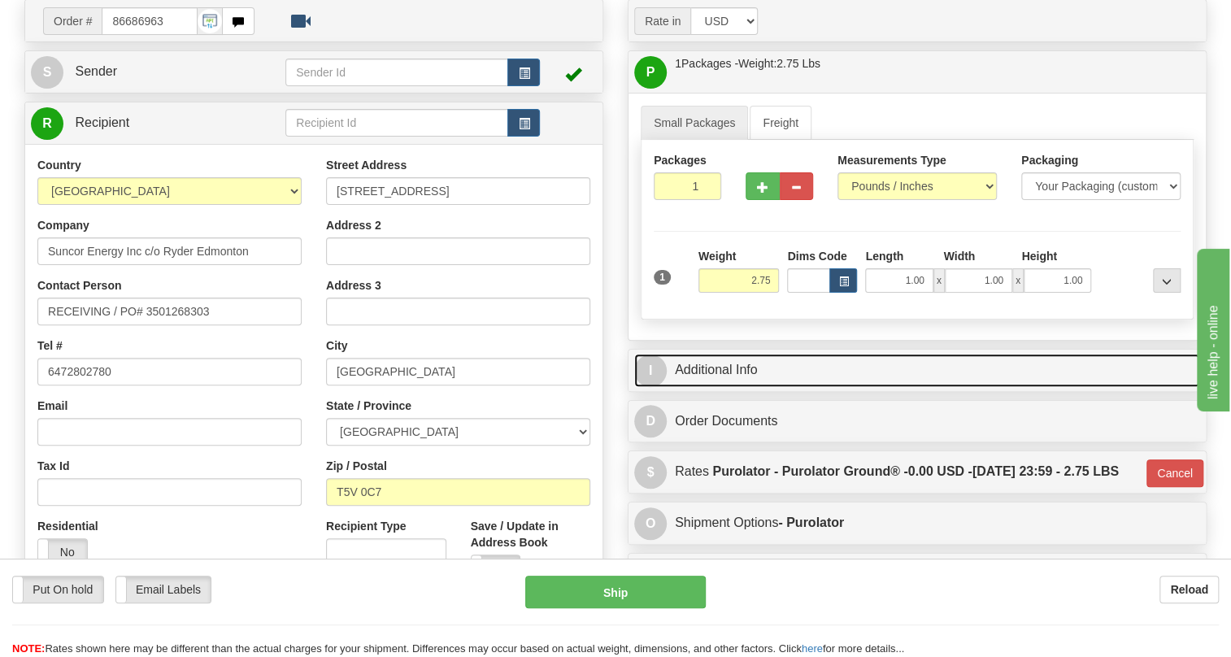
click at [726, 387] on link "I Additional Info" at bounding box center [917, 370] width 566 height 33
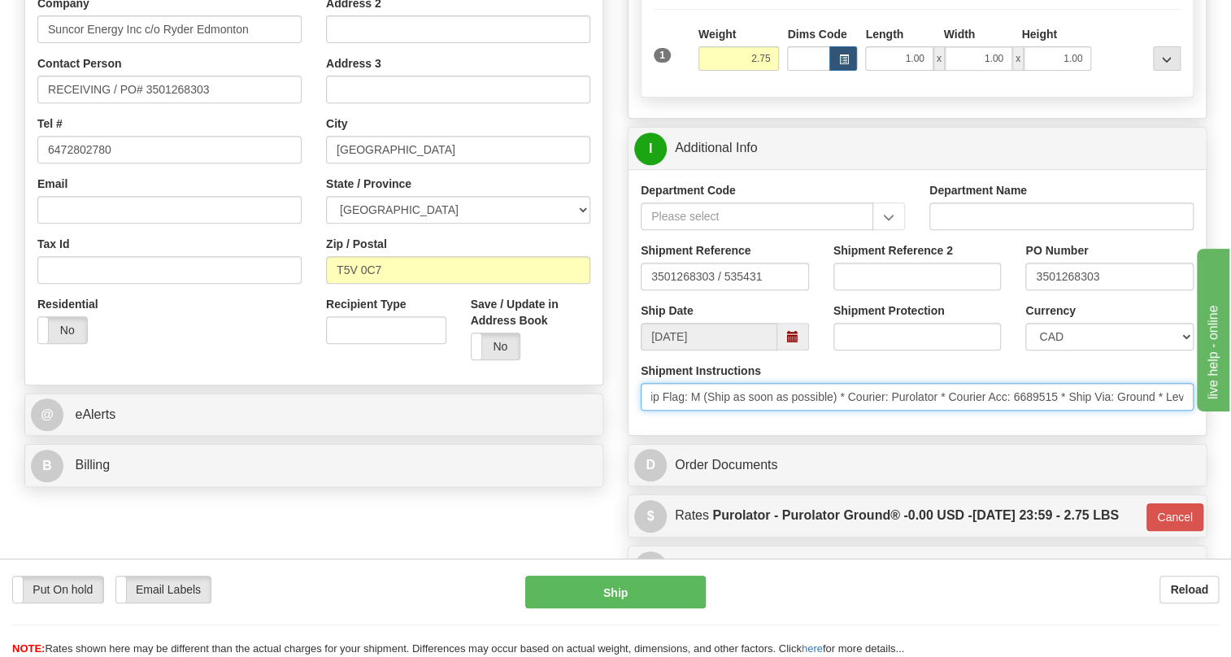
scroll to position [0, 312]
drag, startPoint x: 648, startPoint y: 434, endPoint x: 1208, endPoint y: 432, distance: 559.6
click at [1208, 432] on div "Rate in Account Currency ARN AWG AUD AUS BHD BBD BFR BMD BRC BRL GBP UKL BND BG…" at bounding box center [918, 212] width 604 height 871
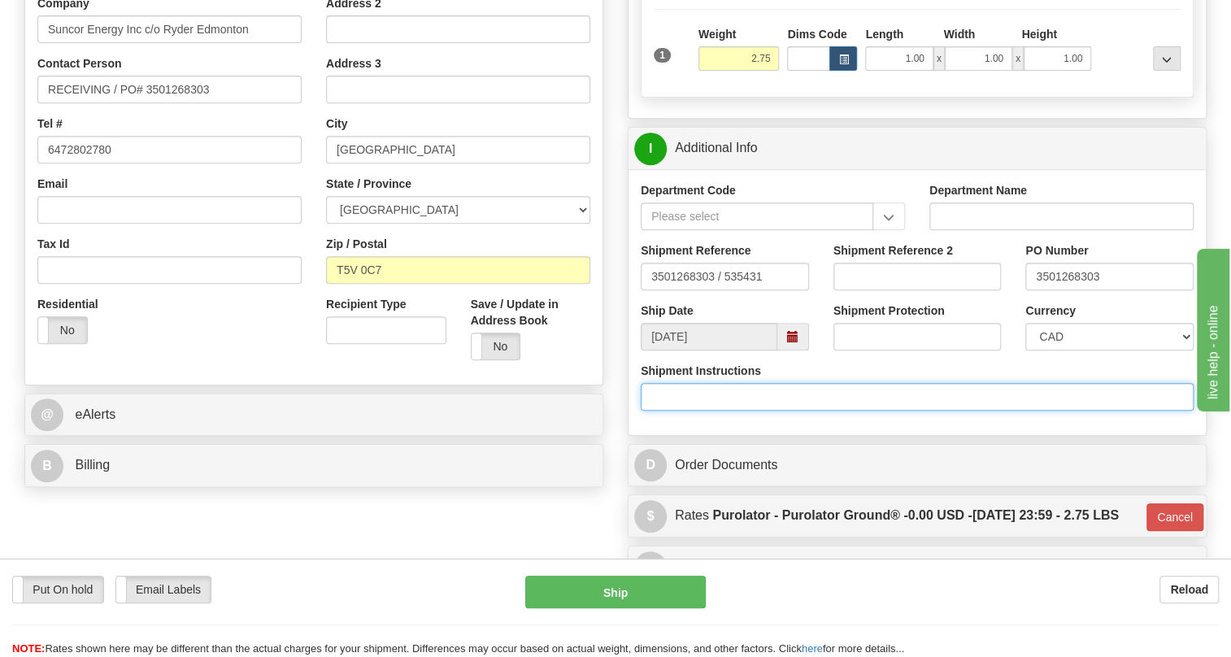
scroll to position [0, 0]
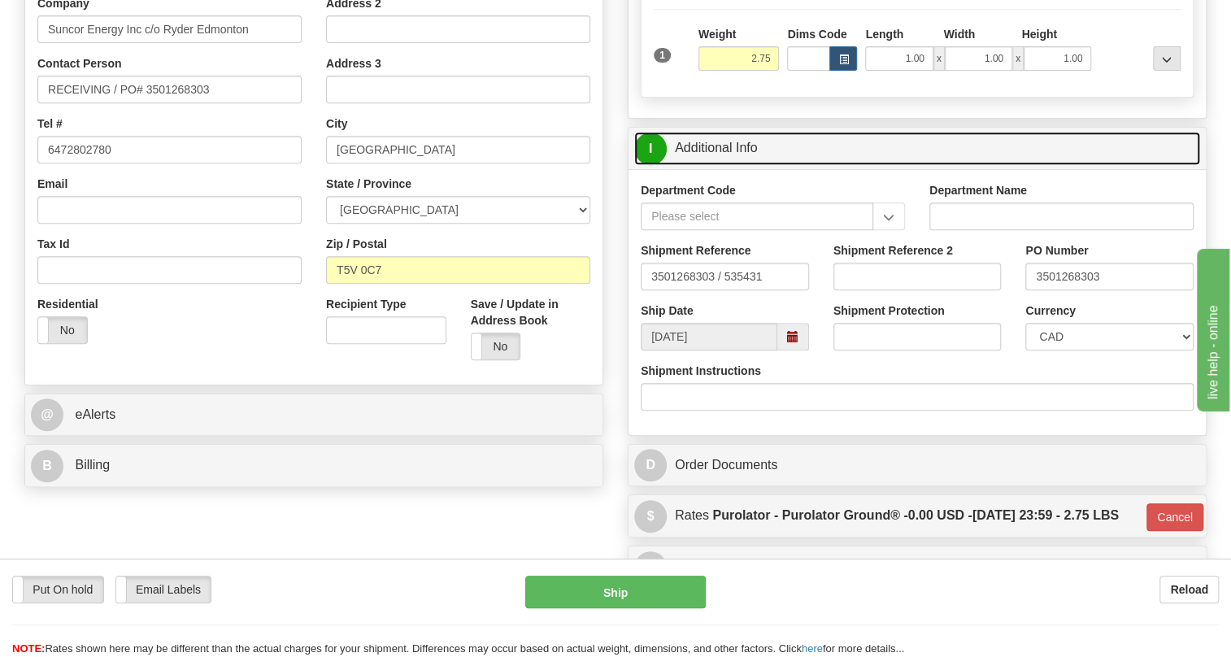
click at [727, 165] on link "I Additional Info" at bounding box center [917, 148] width 566 height 33
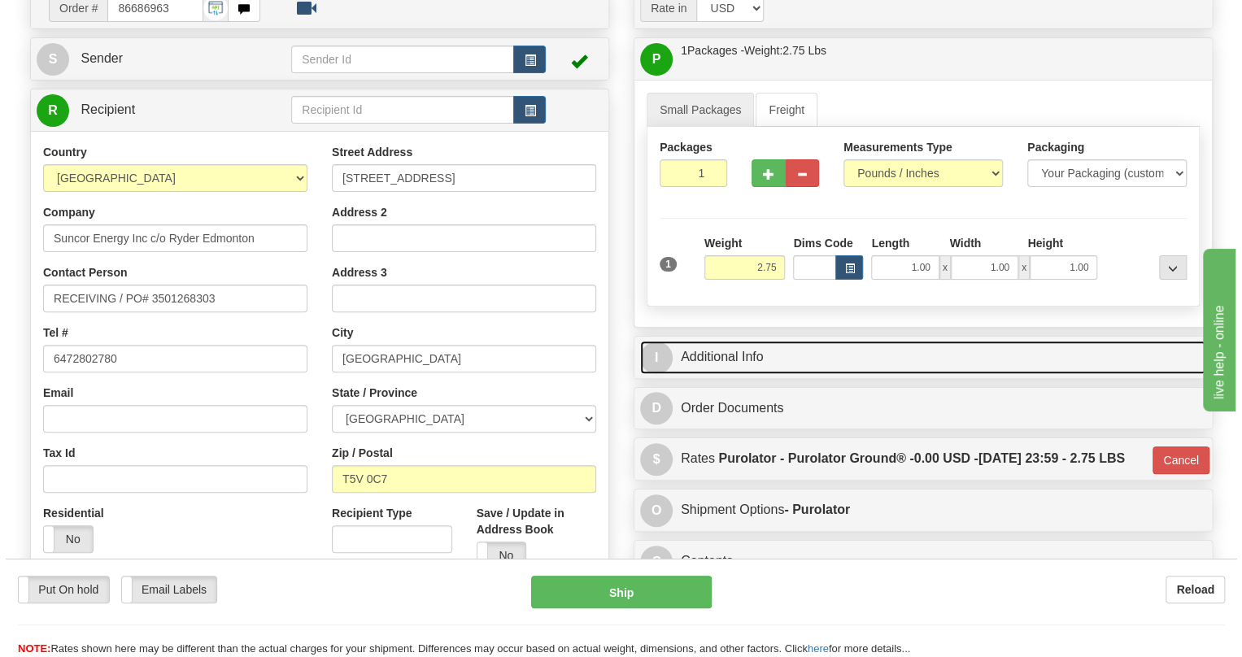
scroll to position [116, 0]
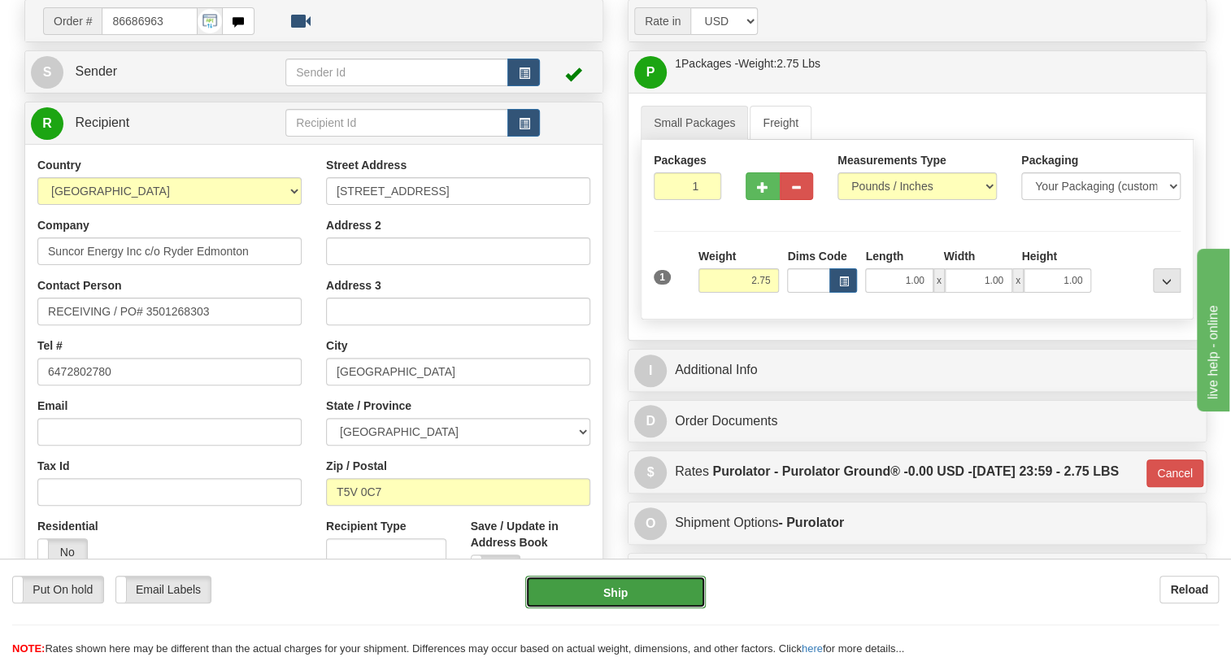
click at [618, 593] on button "Ship" at bounding box center [615, 592] width 181 height 33
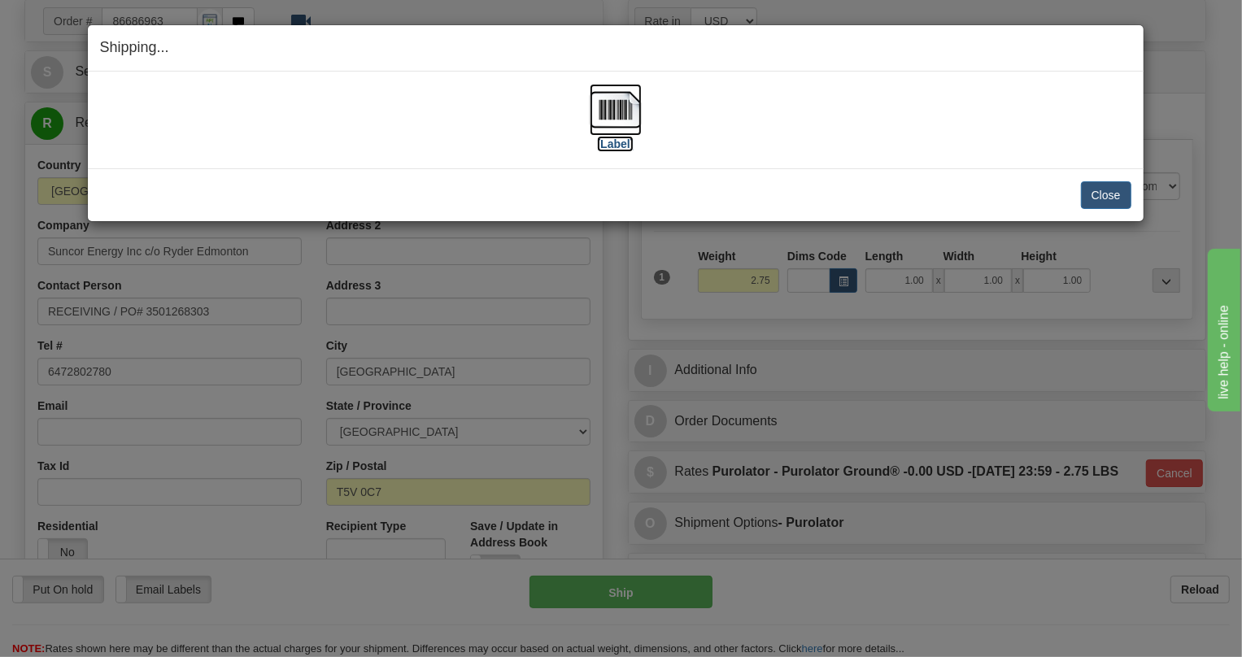
click at [611, 115] on img at bounding box center [616, 110] width 52 height 52
drag, startPoint x: 1117, startPoint y: 193, endPoint x: 1065, endPoint y: 190, distance: 52.2
click at [1117, 193] on button "Close" at bounding box center [1106, 195] width 50 height 28
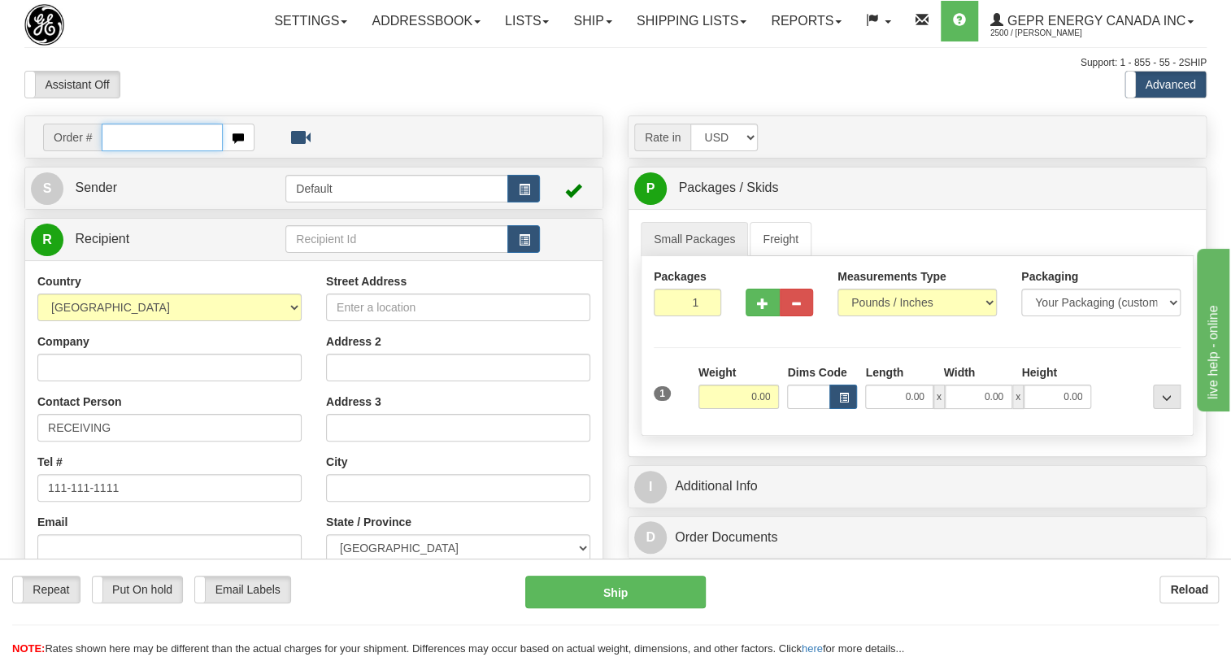
click at [141, 151] on input "text" at bounding box center [162, 138] width 121 height 28
paste input "0086687533"
click at [122, 151] on input "0086687533" at bounding box center [162, 138] width 121 height 28
type input "86687533"
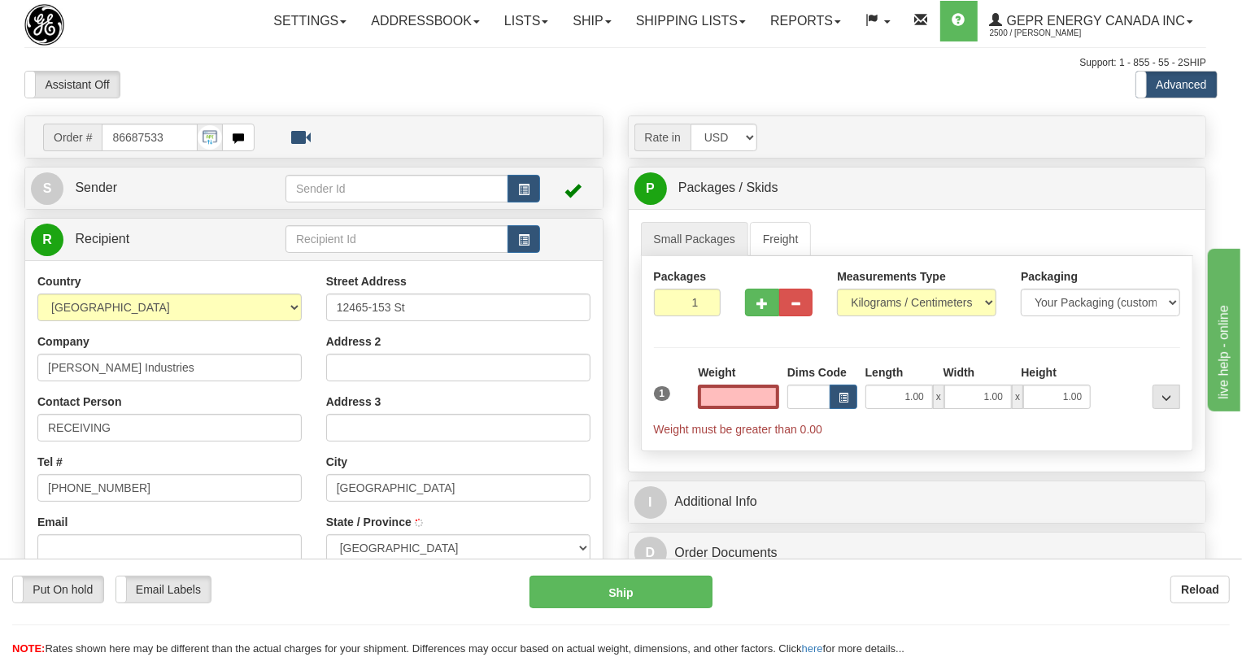
type input "[GEOGRAPHIC_DATA]"
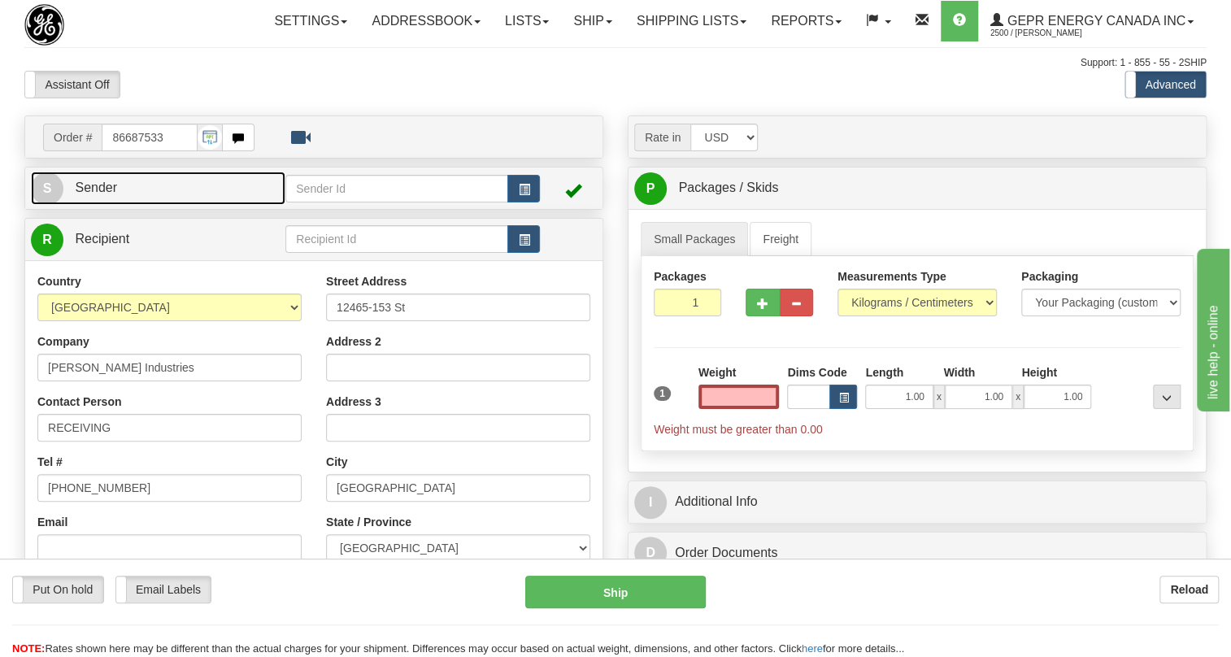
type input "0.00"
click at [97, 194] on span "Sender" at bounding box center [96, 188] width 42 height 14
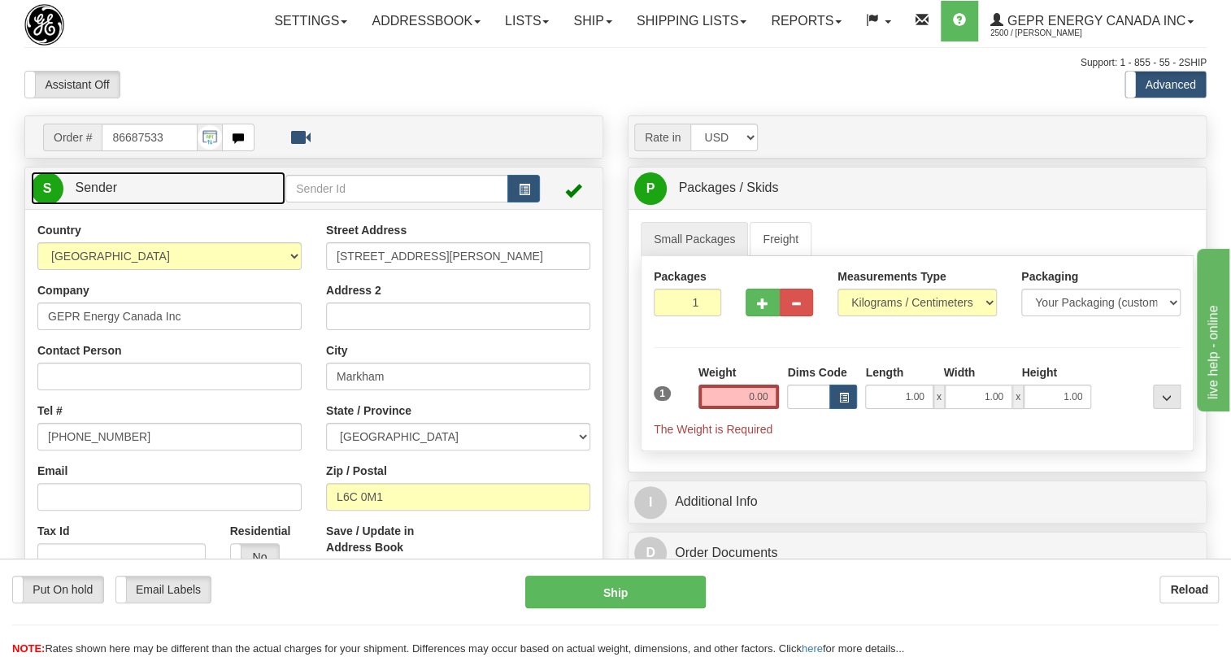
type input "MARKHAM"
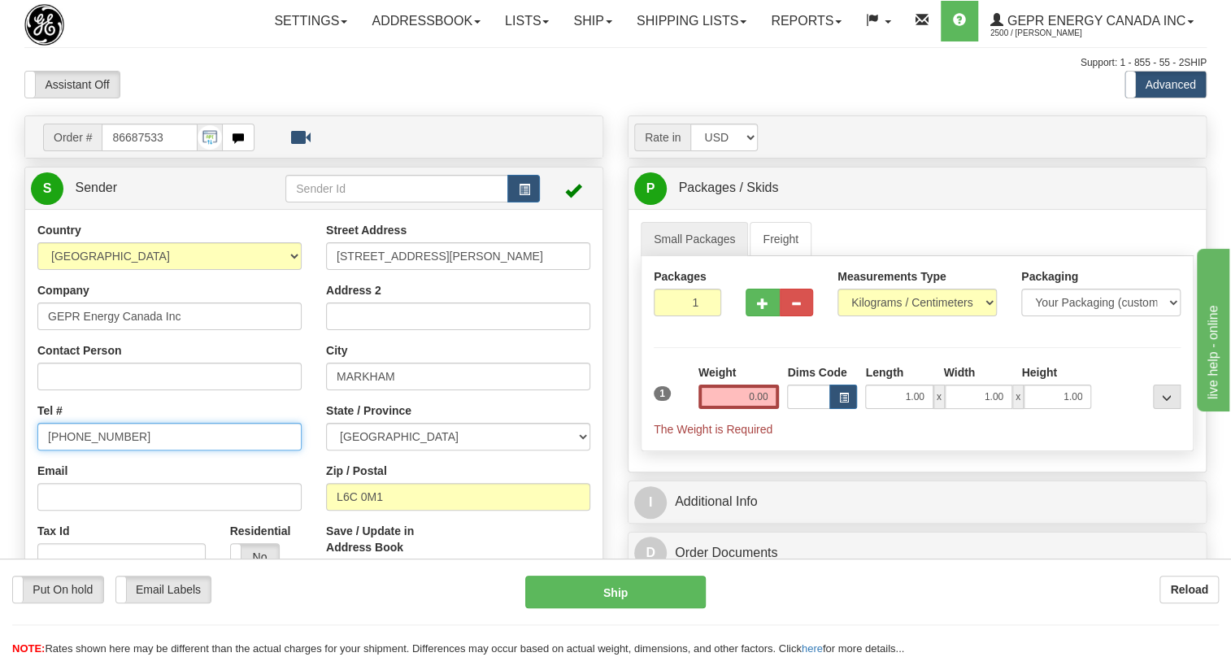
click at [98, 451] on input "[PHONE_NUMBER]" at bounding box center [169, 437] width 264 height 28
paste input "[PHONE_NUMBER]"
type input "[PHONE_NUMBER]"
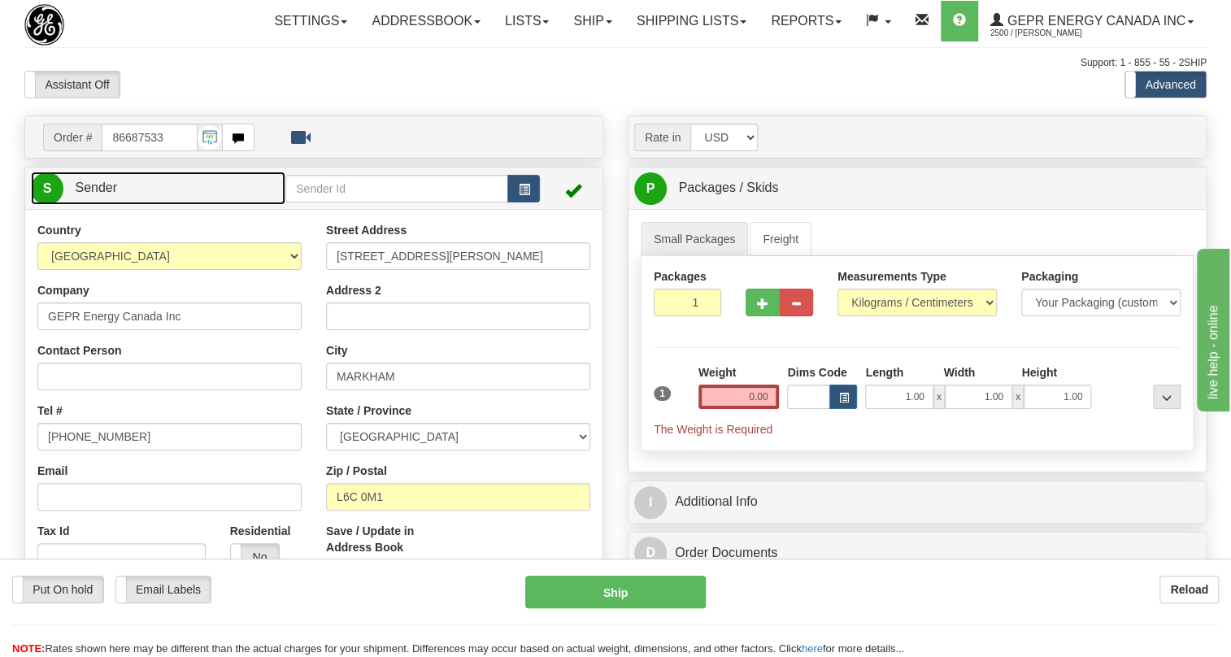
click at [107, 194] on span "Sender" at bounding box center [96, 188] width 42 height 14
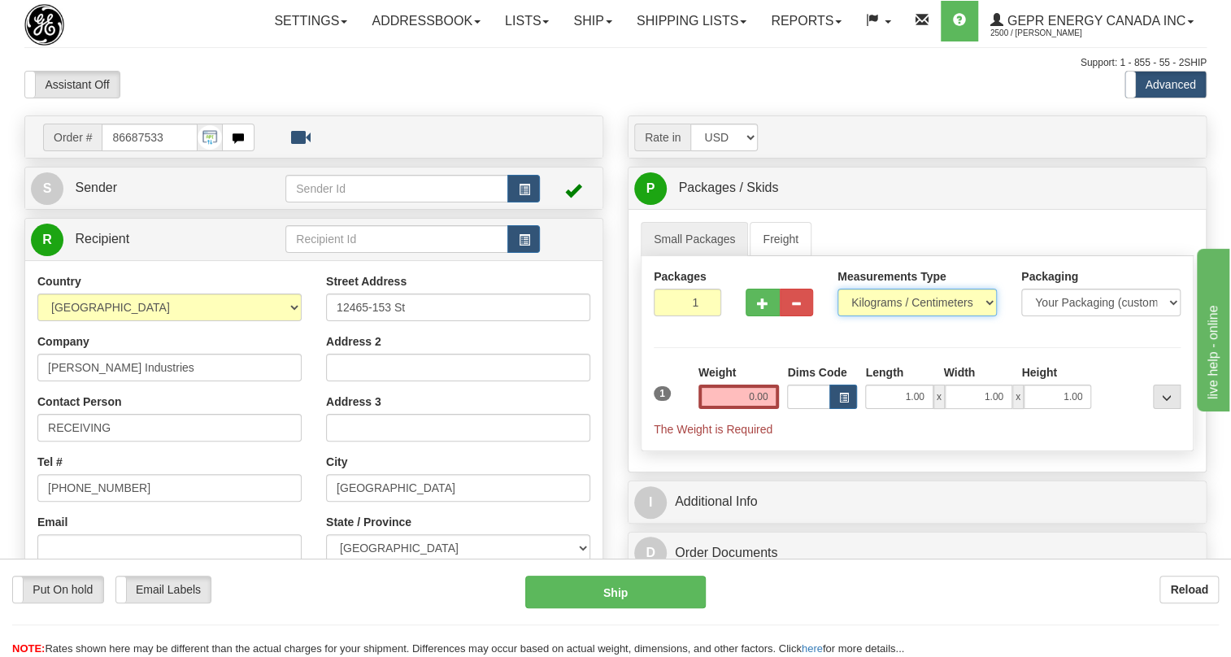
click at [904, 316] on select "Pounds / Inches Kilograms / Centimeters" at bounding box center [917, 303] width 159 height 28
select select "0"
click at [838, 316] on select "Pounds / Inches Kilograms / Centimeters" at bounding box center [917, 303] width 159 height 28
click at [735, 409] on input "0.00" at bounding box center [739, 397] width 81 height 24
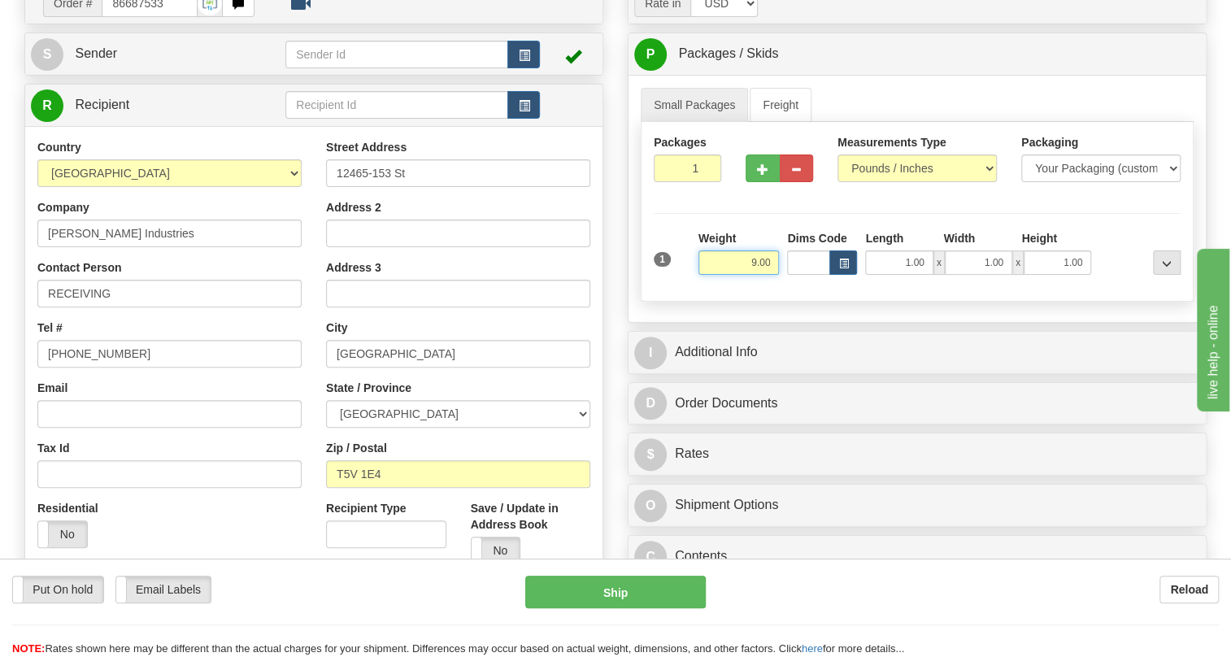
scroll to position [221, 0]
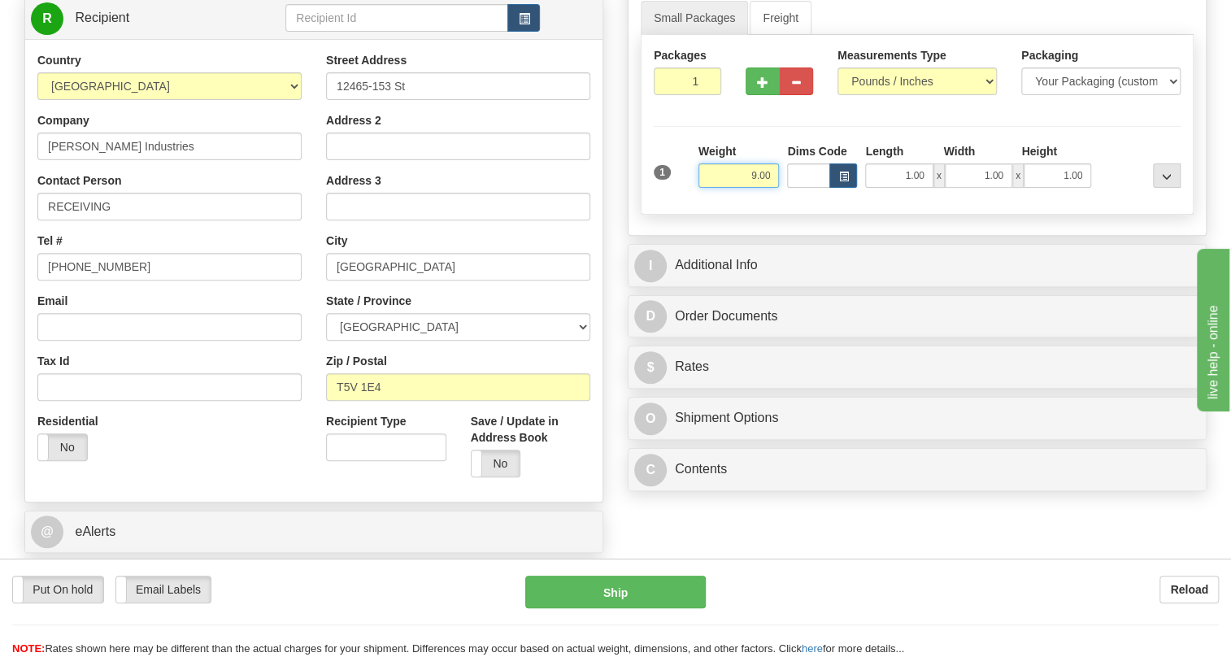
type input "9.00"
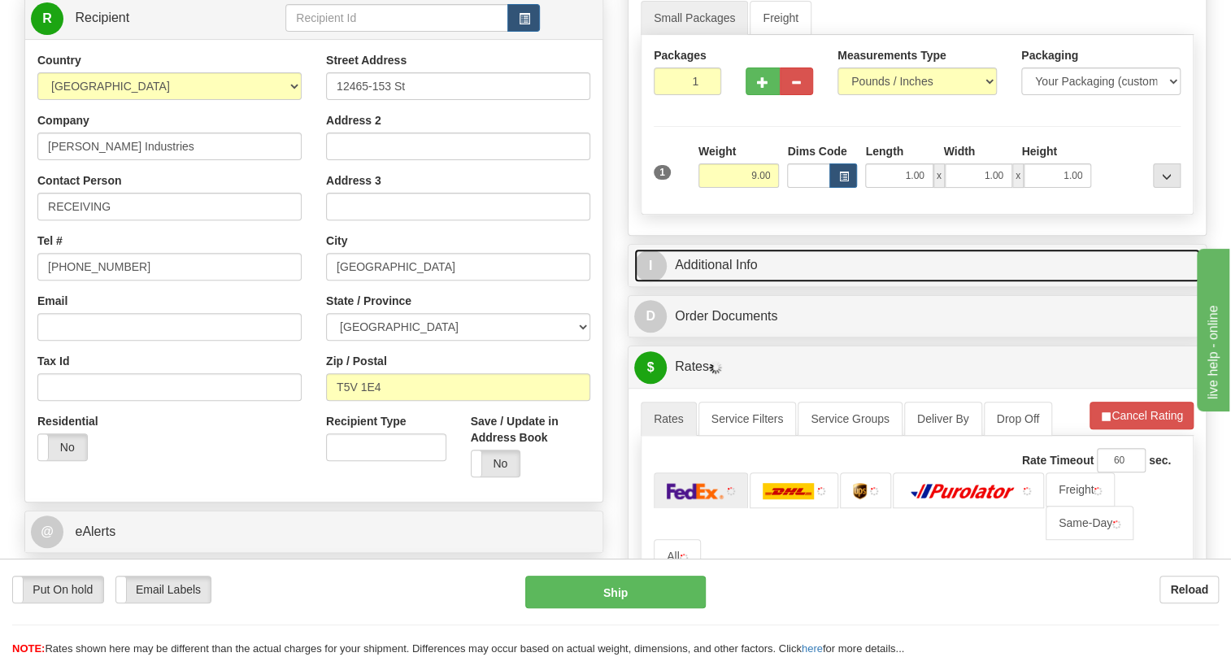
click at [738, 282] on link "I Additional Info" at bounding box center [917, 265] width 566 height 33
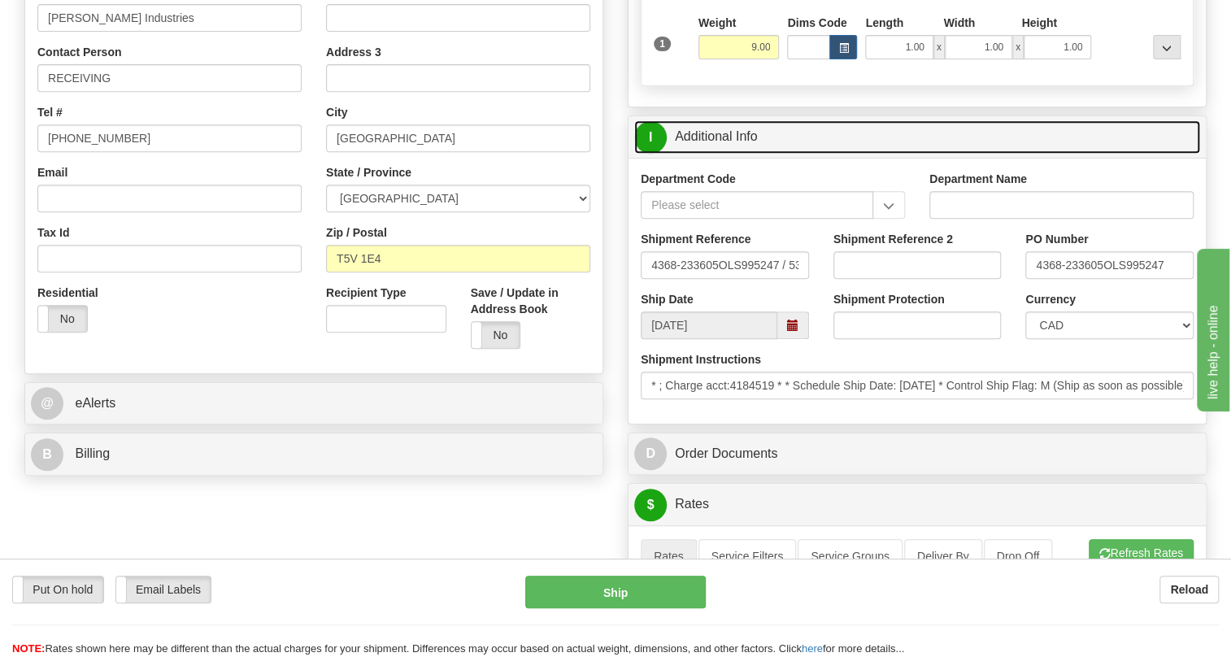
scroll to position [369, 0]
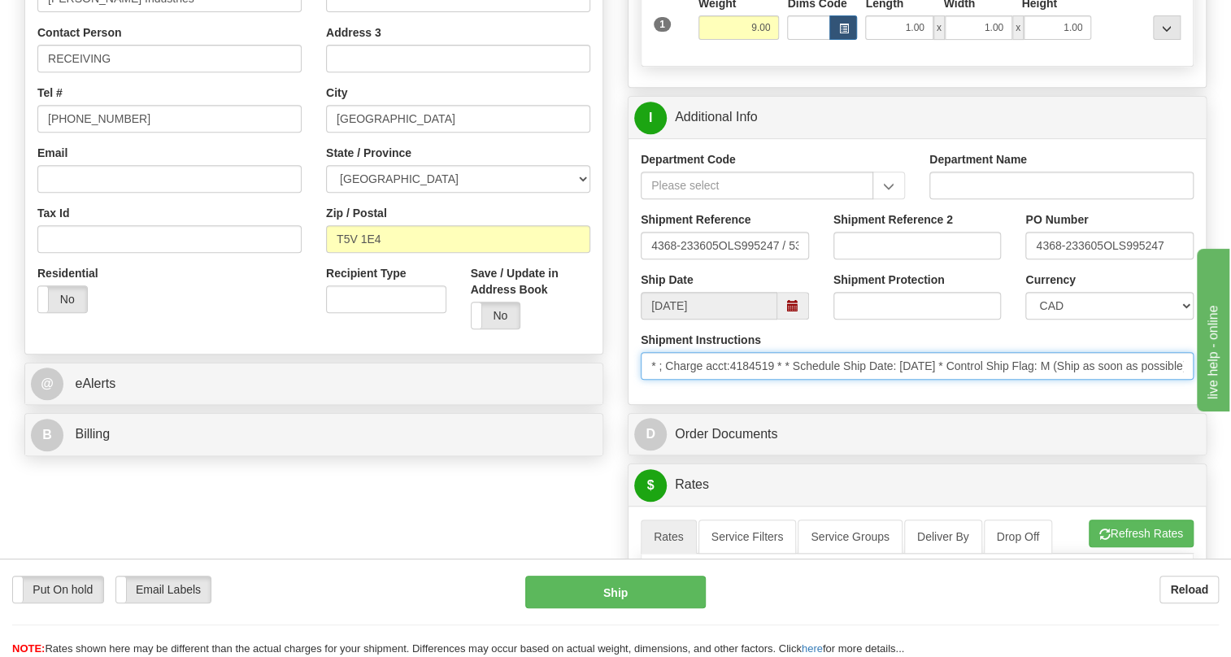
click at [774, 380] on input "* ; Charge acct:4184519 * * Schedule Ship Date: [DATE] * Control Ship Flag: M (…" at bounding box center [917, 366] width 553 height 28
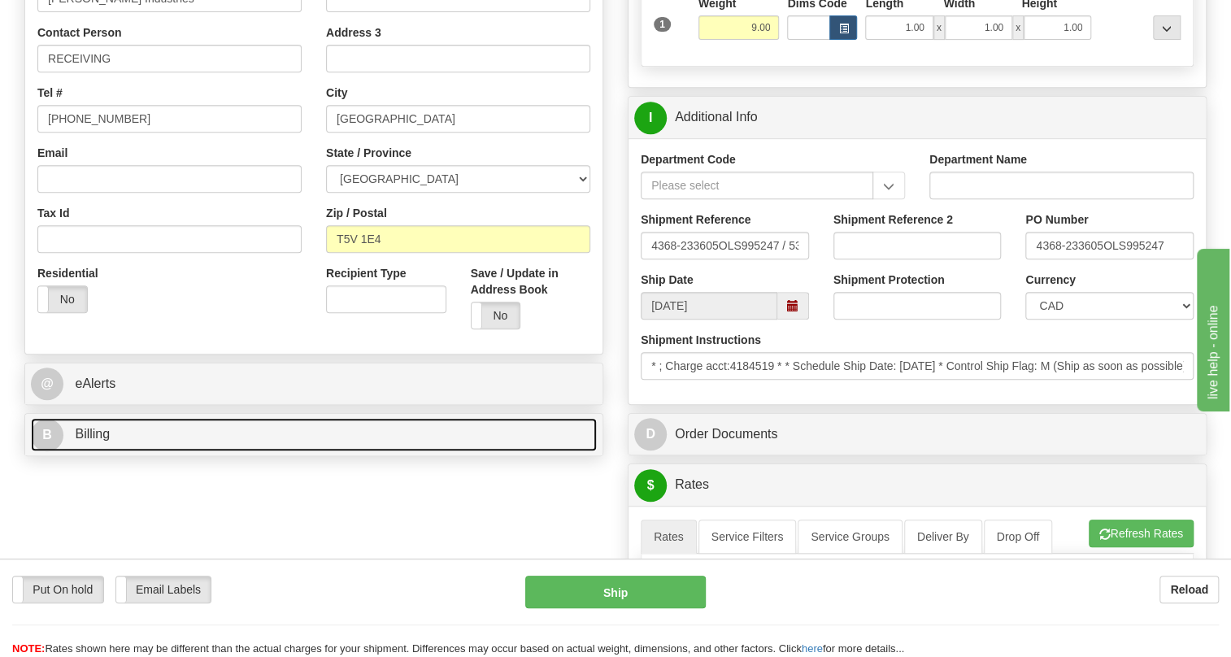
click at [119, 451] on link "B Billing" at bounding box center [314, 434] width 566 height 33
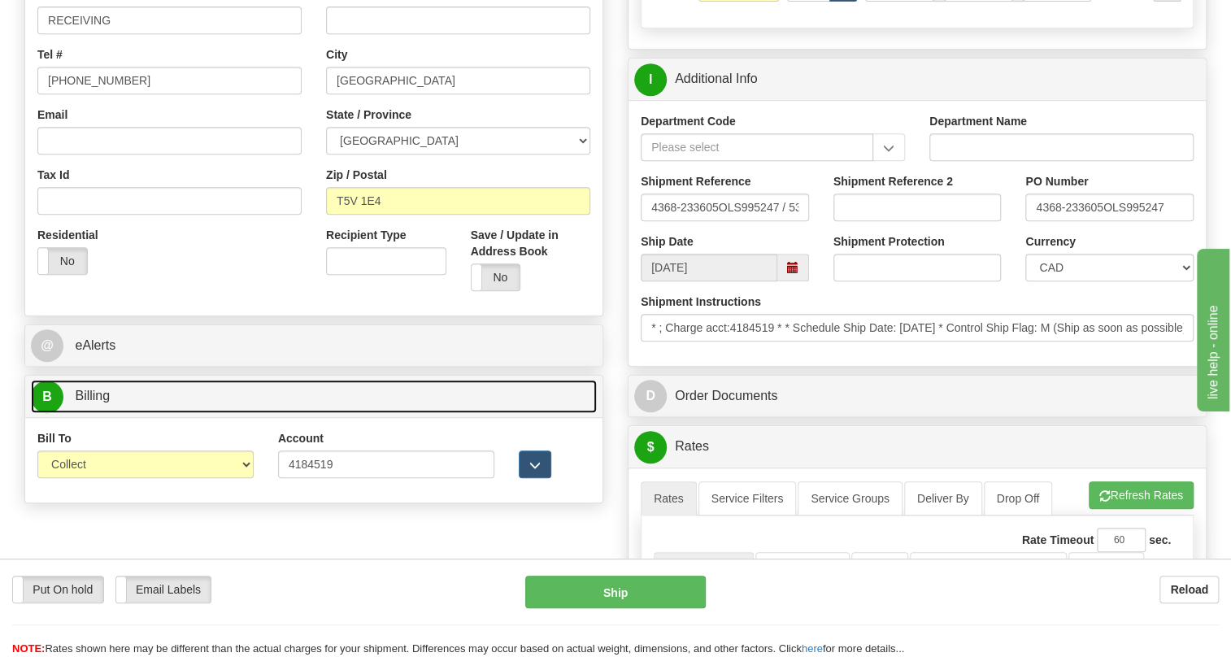
scroll to position [443, 0]
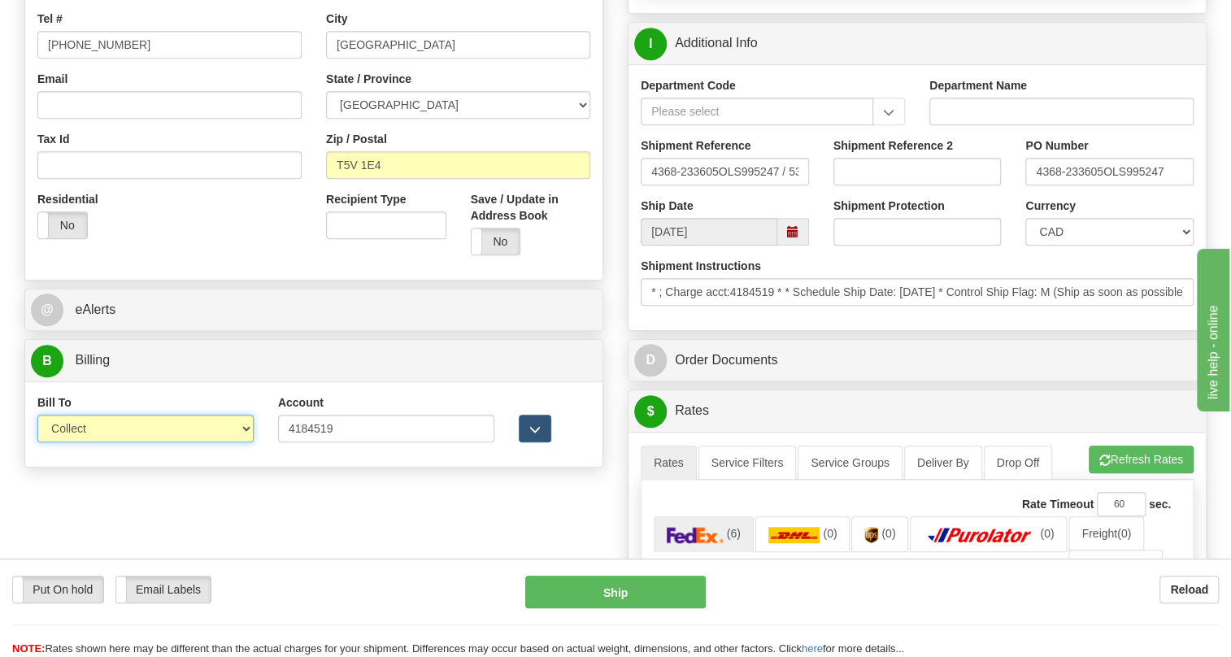
click at [120, 442] on select "Sender Recipient Third Party Collect" at bounding box center [145, 429] width 216 height 28
click at [112, 442] on select "Sender Recipient Third Party Collect" at bounding box center [145, 429] width 216 height 28
select select "2"
click at [37, 442] on select "Sender Recipient Third Party Collect" at bounding box center [145, 429] width 216 height 28
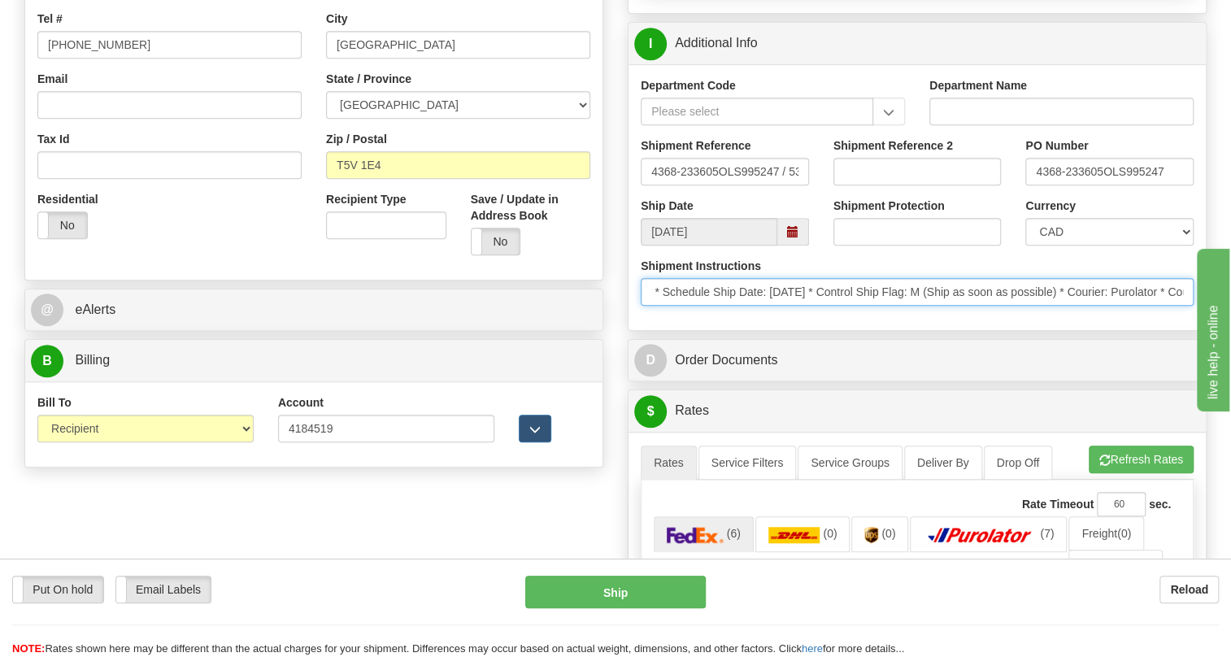
scroll to position [0, 0]
drag, startPoint x: 1057, startPoint y: 323, endPoint x: 632, endPoint y: 338, distance: 425.7
click at [632, 318] on div "Shipment Instructions * ; Charge acct:4184519 * * Schedule Ship Date: [DATE] * …" at bounding box center [917, 288] width 577 height 60
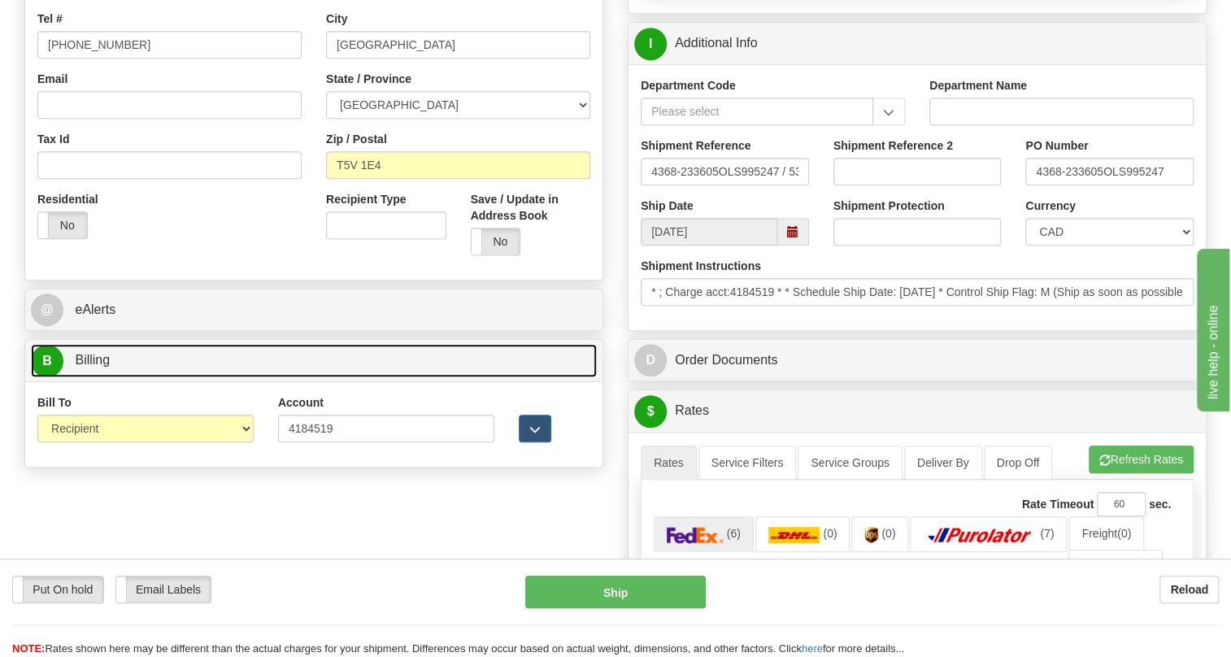
click at [89, 367] on span "Billing" at bounding box center [92, 360] width 35 height 14
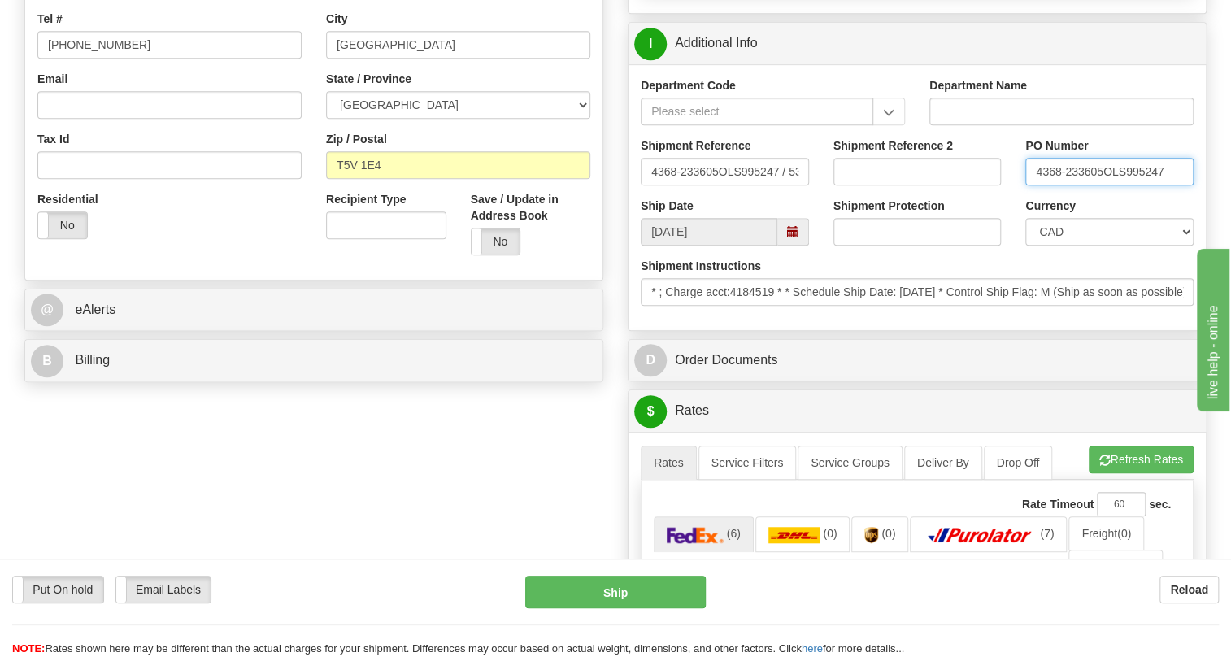
click at [1104, 185] on input "4368-233605OLS995247" at bounding box center [1110, 172] width 168 height 28
drag, startPoint x: 1104, startPoint y: 204, endPoint x: 1035, endPoint y: 211, distance: 69.4
click at [1023, 198] on div "PO Number 4368-233605OLS995247" at bounding box center [1109, 167] width 193 height 60
paste input "4368-233605"
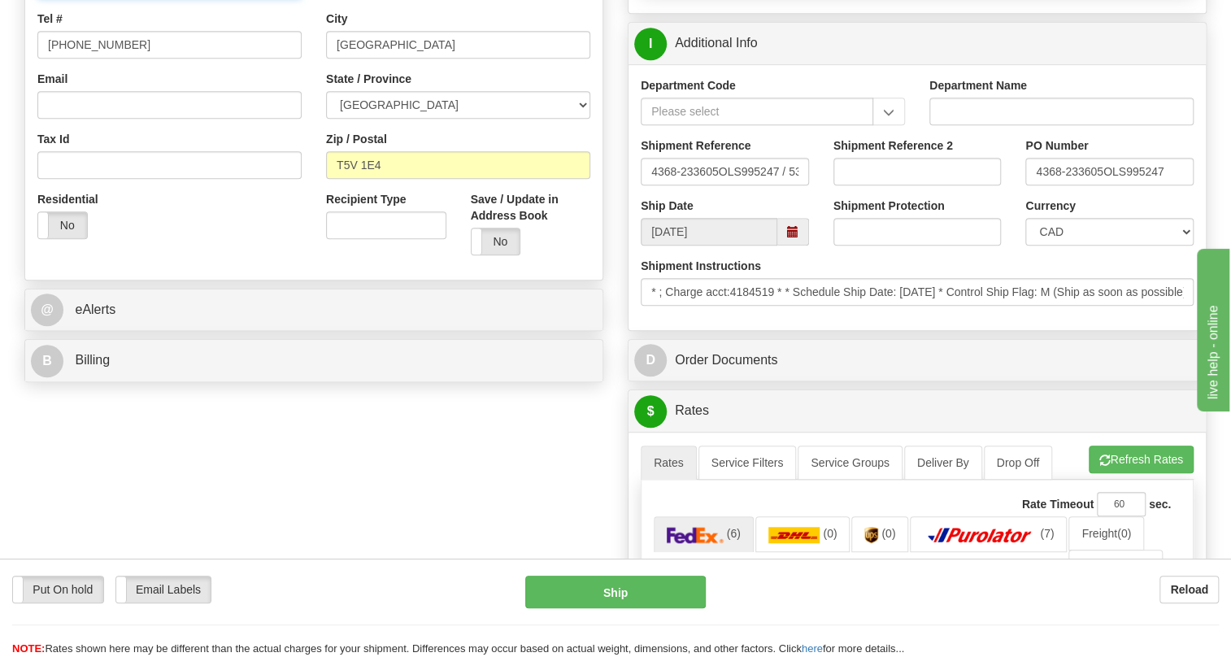
type input "RECEIVING / PO# 4368-233605"
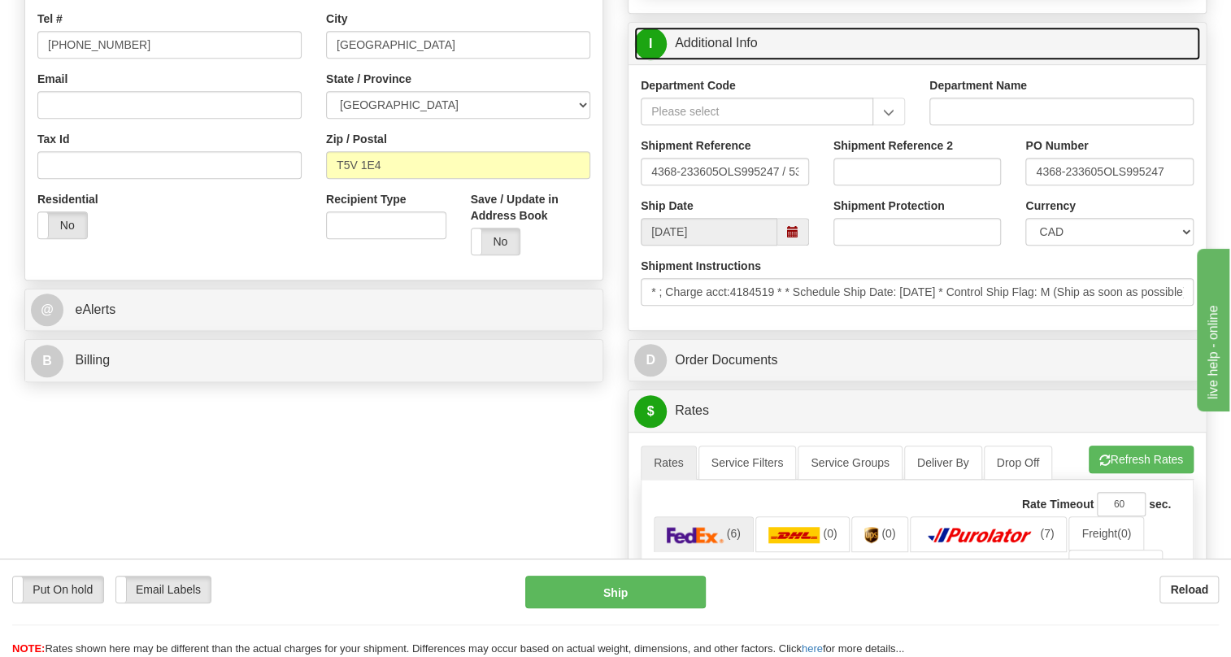
click at [720, 60] on link "I Additional Info" at bounding box center [917, 43] width 566 height 33
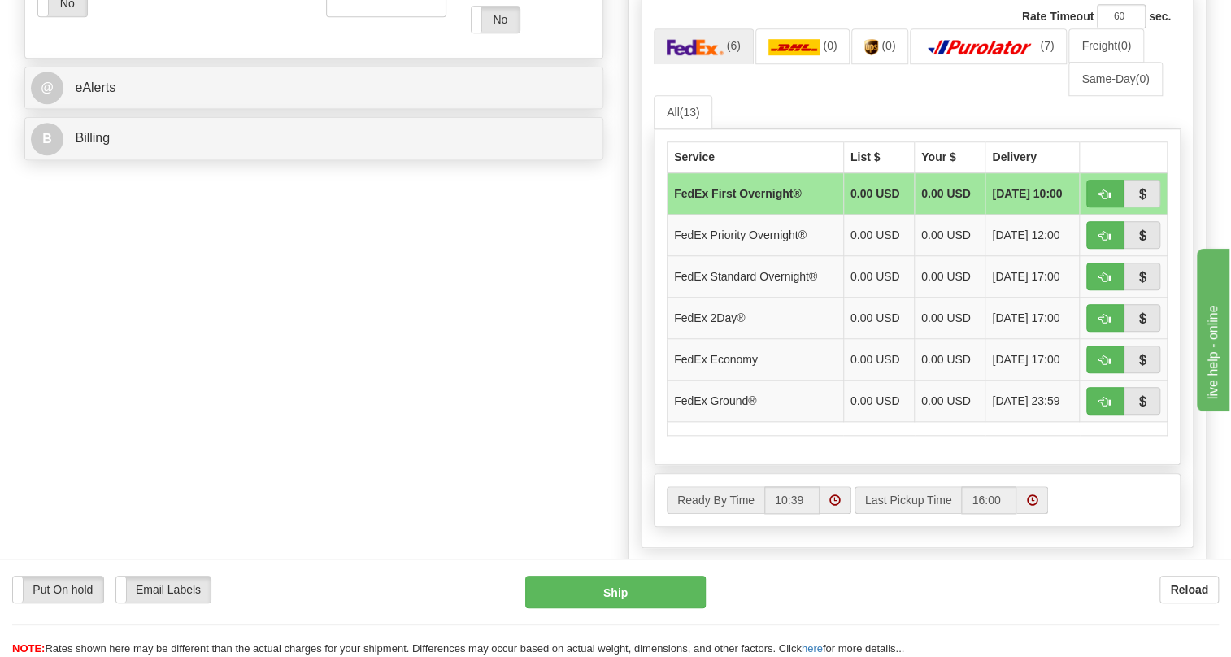
scroll to position [813, 0]
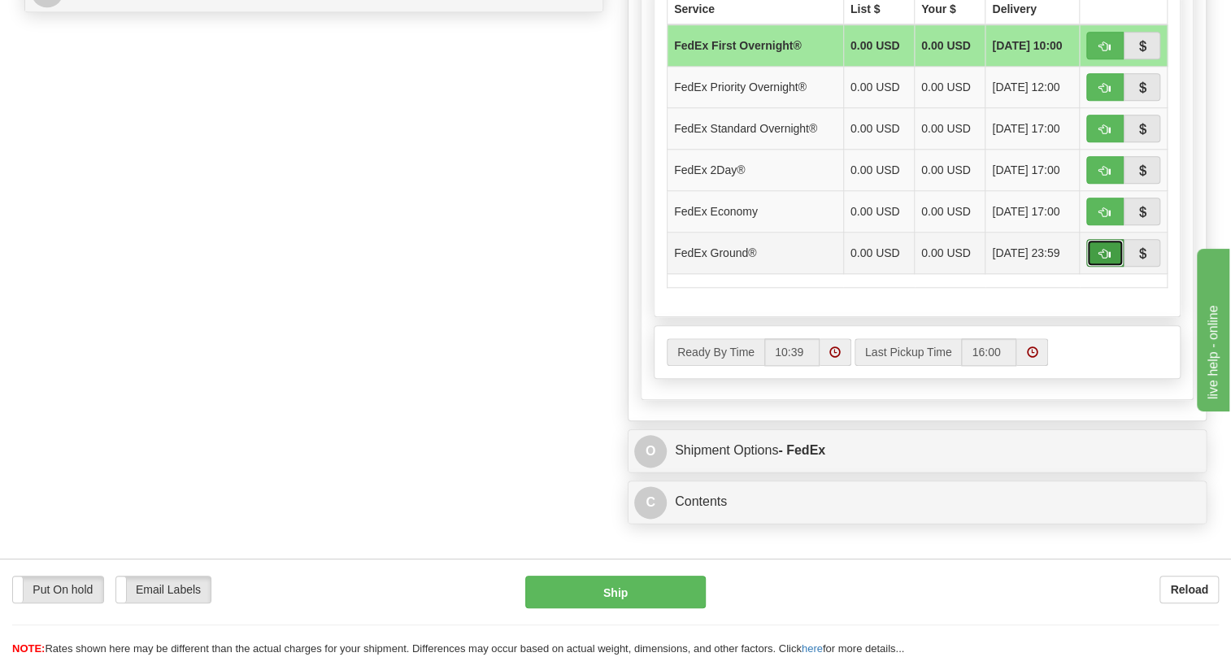
click at [1098, 267] on button "button" at bounding box center [1105, 253] width 37 height 28
type input "92"
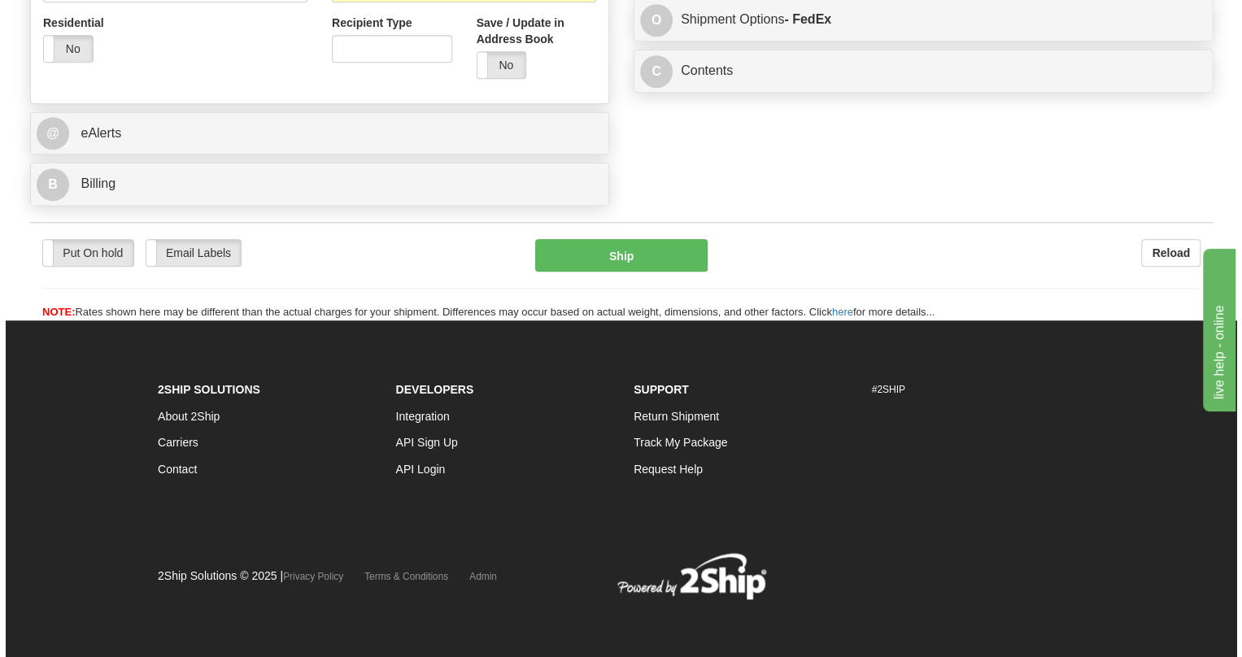
scroll to position [657, 0]
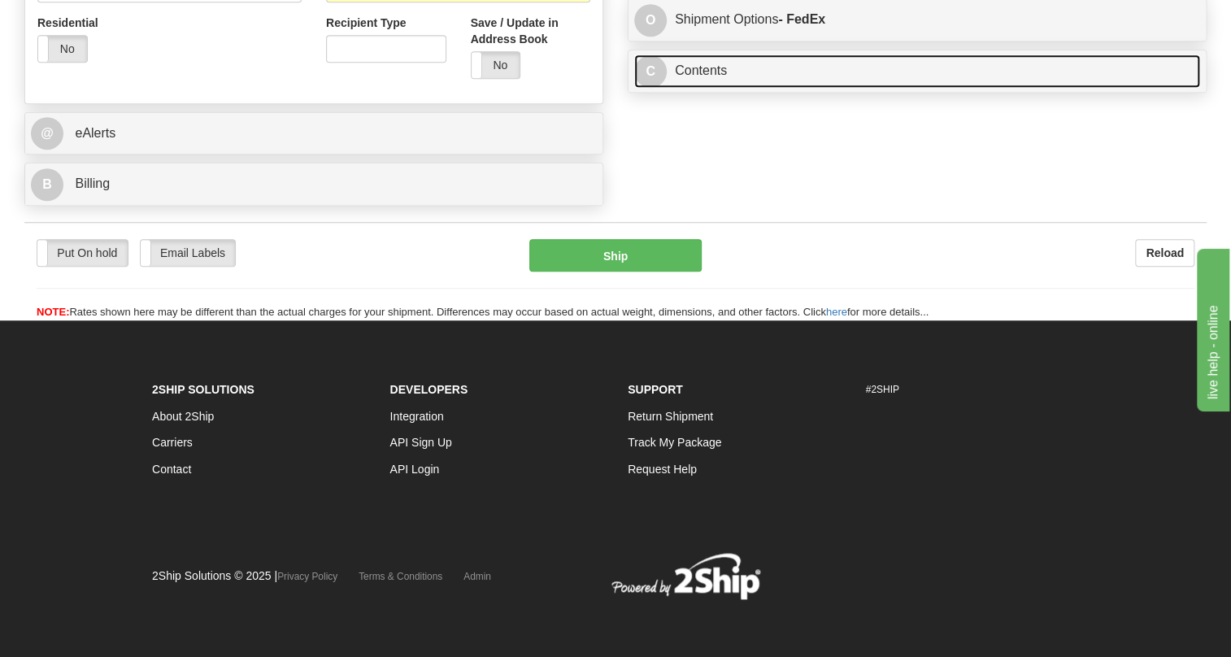
click at [718, 88] on link "C Contents" at bounding box center [917, 70] width 566 height 33
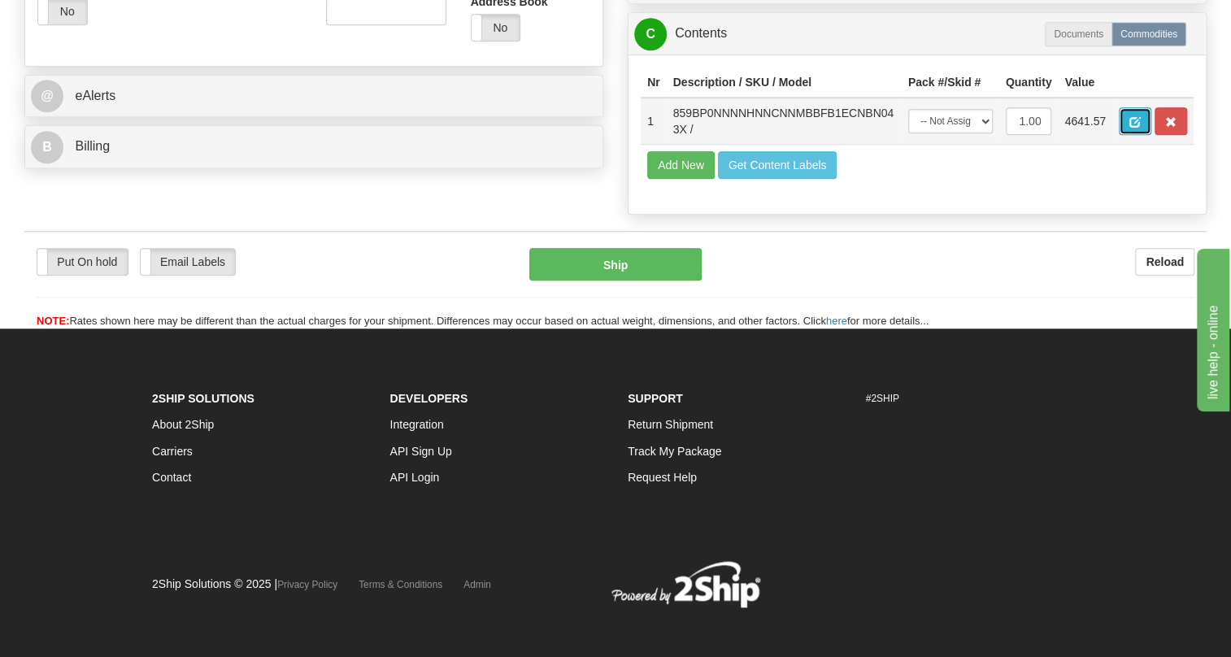
click at [1139, 128] on span "button" at bounding box center [1135, 122] width 11 height 11
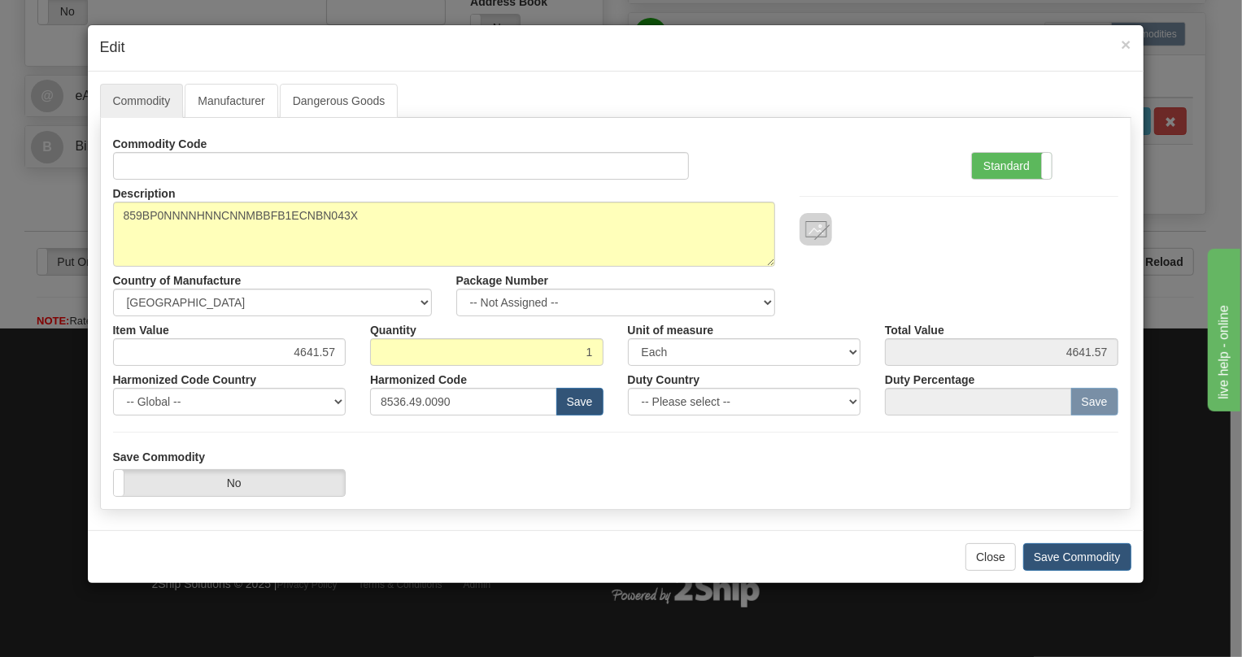
click at [570, 545] on div "Close Save Commodity" at bounding box center [616, 556] width 1056 height 53
click at [311, 342] on input "4641.57" at bounding box center [229, 352] width 233 height 28
click at [311, 346] on input "4641.57" at bounding box center [229, 352] width 233 height 28
type input "5424.64"
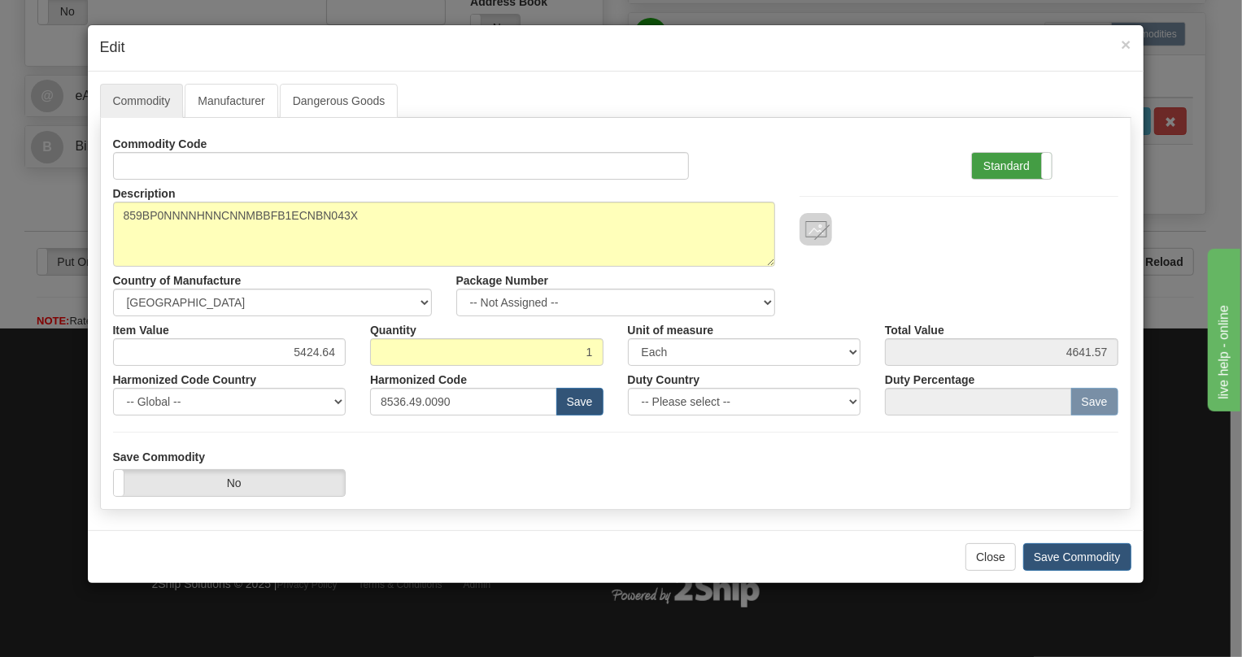
type input "5424.64"
drag, startPoint x: 1000, startPoint y: 168, endPoint x: 962, endPoint y: 187, distance: 41.8
click at [984, 180] on div "Commodity Code Standard Advanced Description 859BP0NNNNHNNCNNMBBFB1ECNBN043X Co…" at bounding box center [615, 272] width 1005 height 285
click at [993, 164] on label "Standard" at bounding box center [1012, 166] width 80 height 26
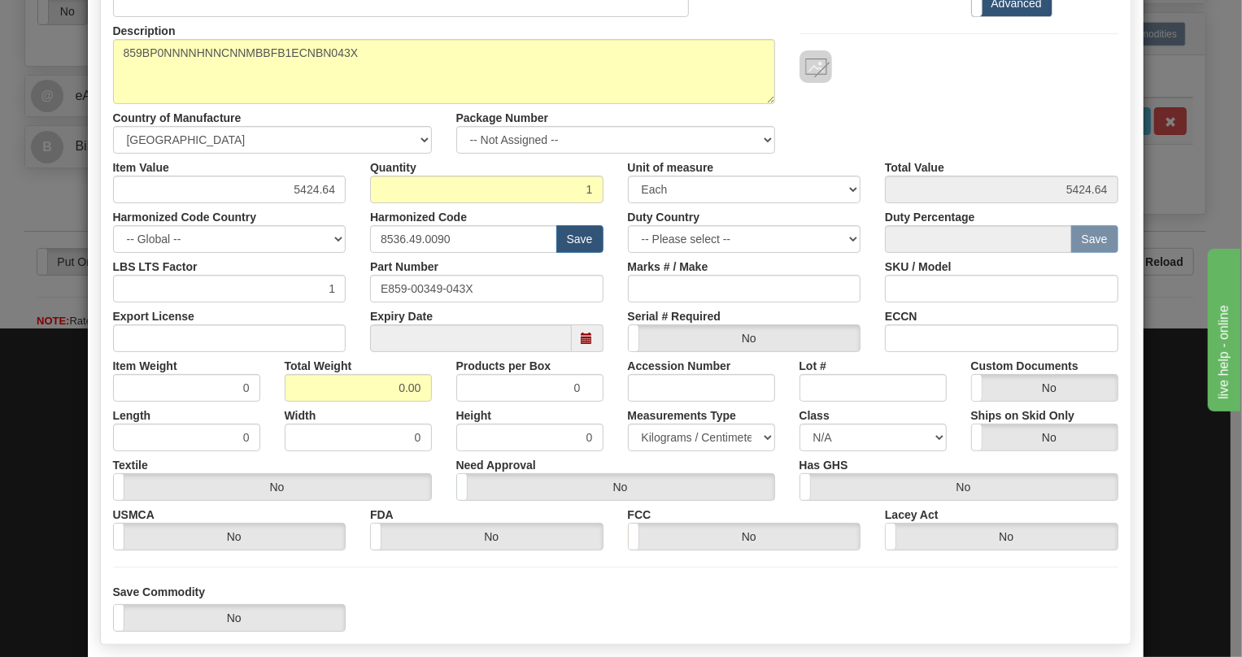
scroll to position [221, 0]
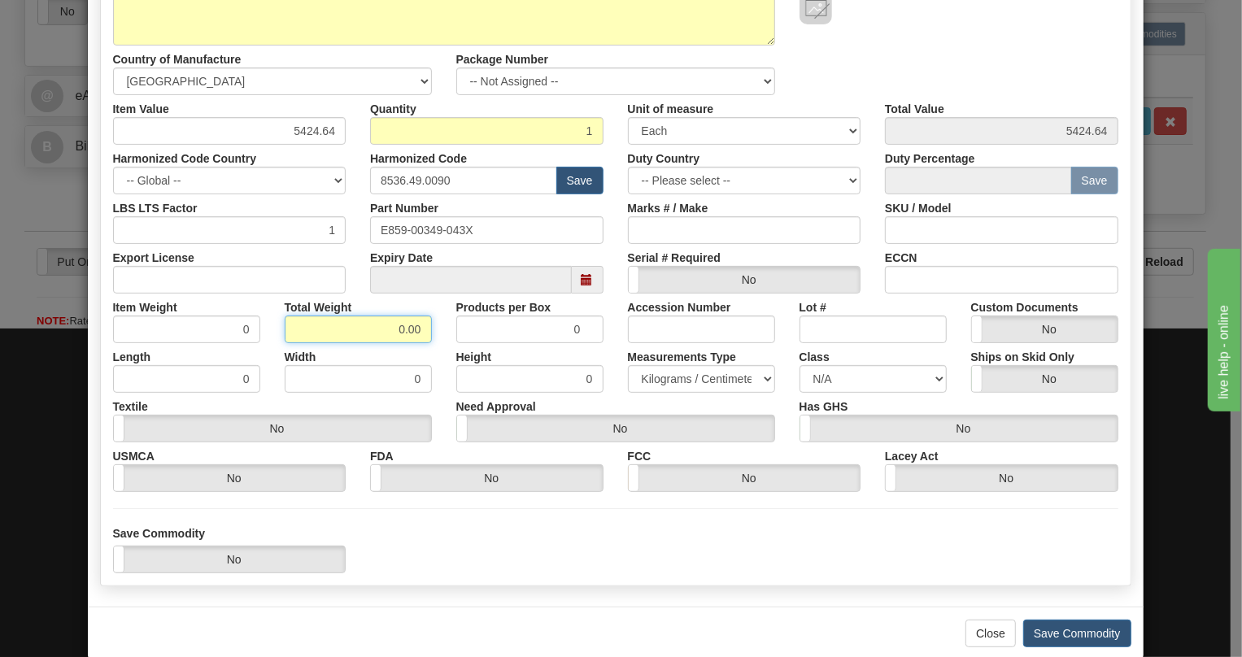
click at [384, 339] on input "0.00" at bounding box center [358, 330] width 147 height 28
type input "1.00"
type input "1.0000"
click at [669, 372] on select "Pounds / Inches Kilograms / Centimeters" at bounding box center [701, 379] width 147 height 28
select select "0"
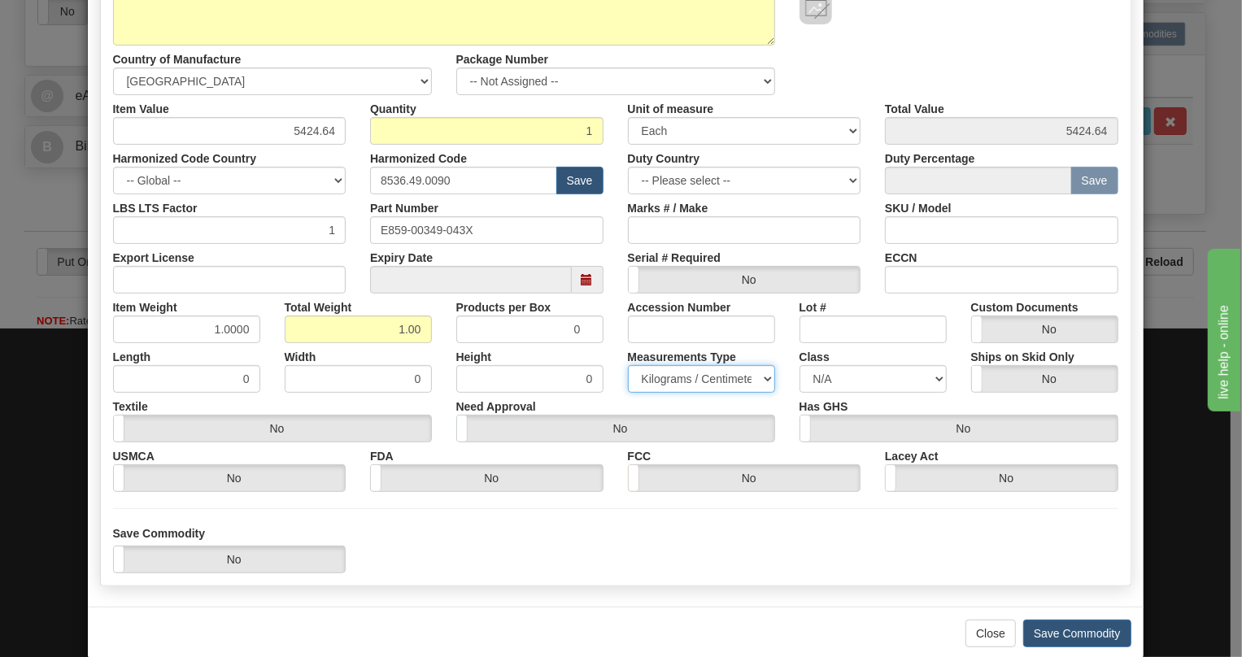
click at [628, 365] on select "Pounds / Inches Kilograms / Centimeters" at bounding box center [701, 379] width 147 height 28
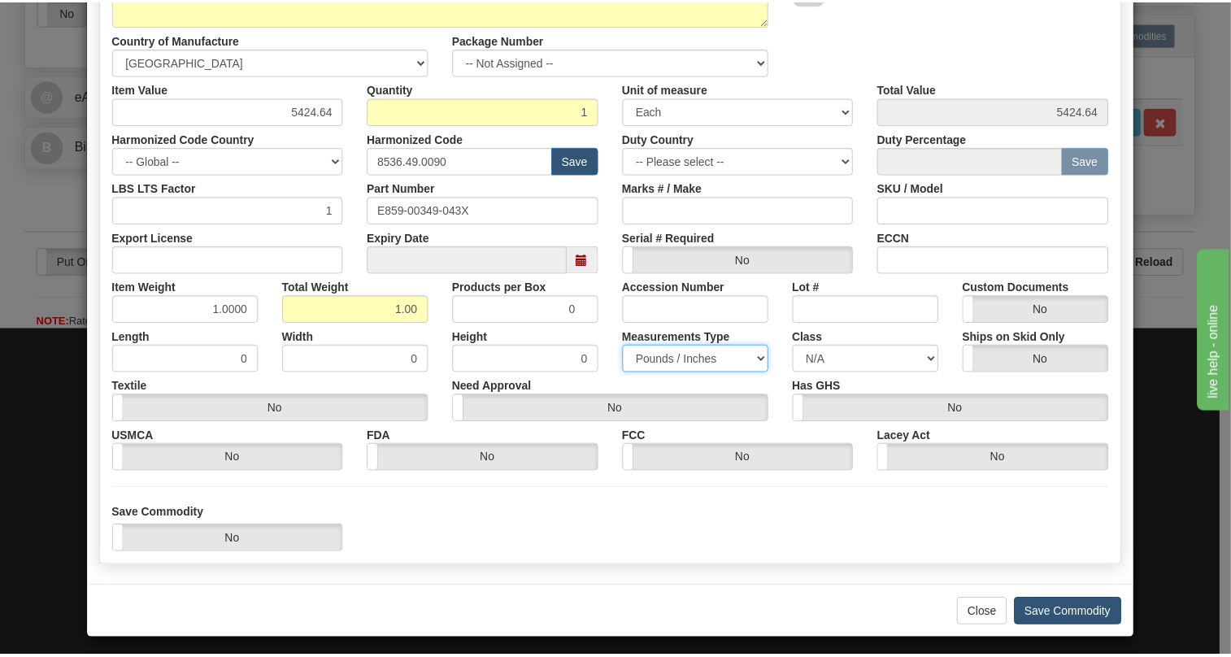
scroll to position [247, 0]
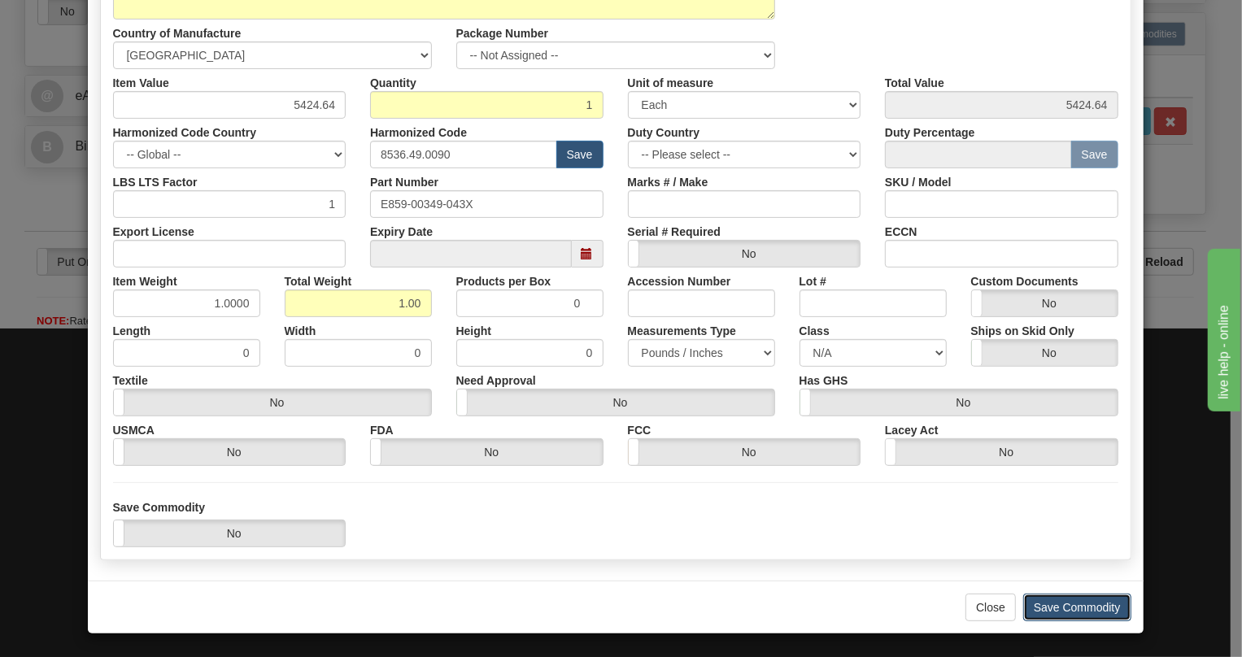
click at [1070, 608] on button "Save Commodity" at bounding box center [1077, 608] width 108 height 28
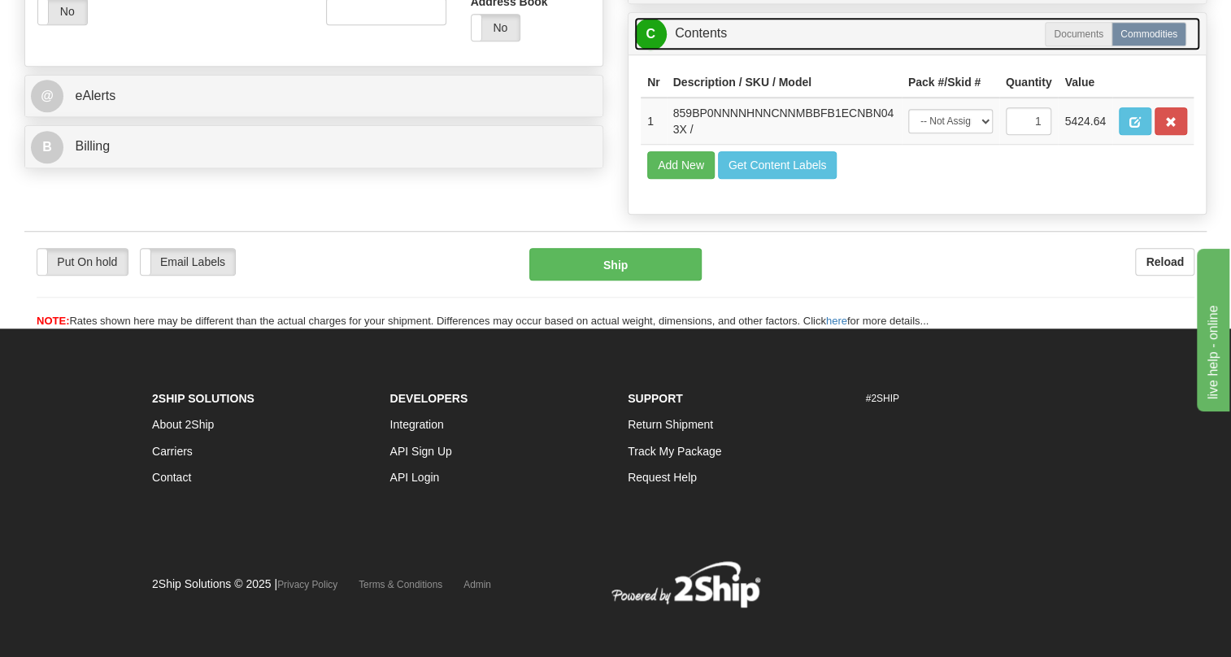
drag, startPoint x: 694, startPoint y: 108, endPoint x: 458, endPoint y: 145, distance: 238.7
click at [693, 50] on link "C Contents" at bounding box center [917, 33] width 566 height 33
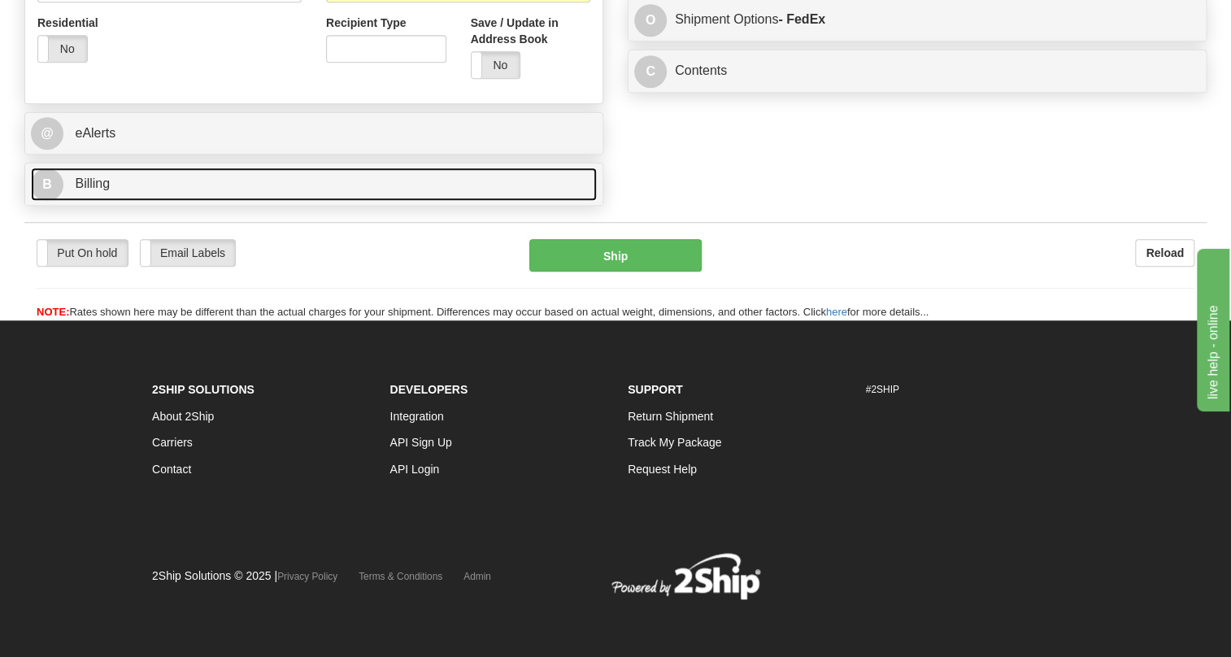
click at [99, 183] on span "Billing" at bounding box center [92, 183] width 35 height 14
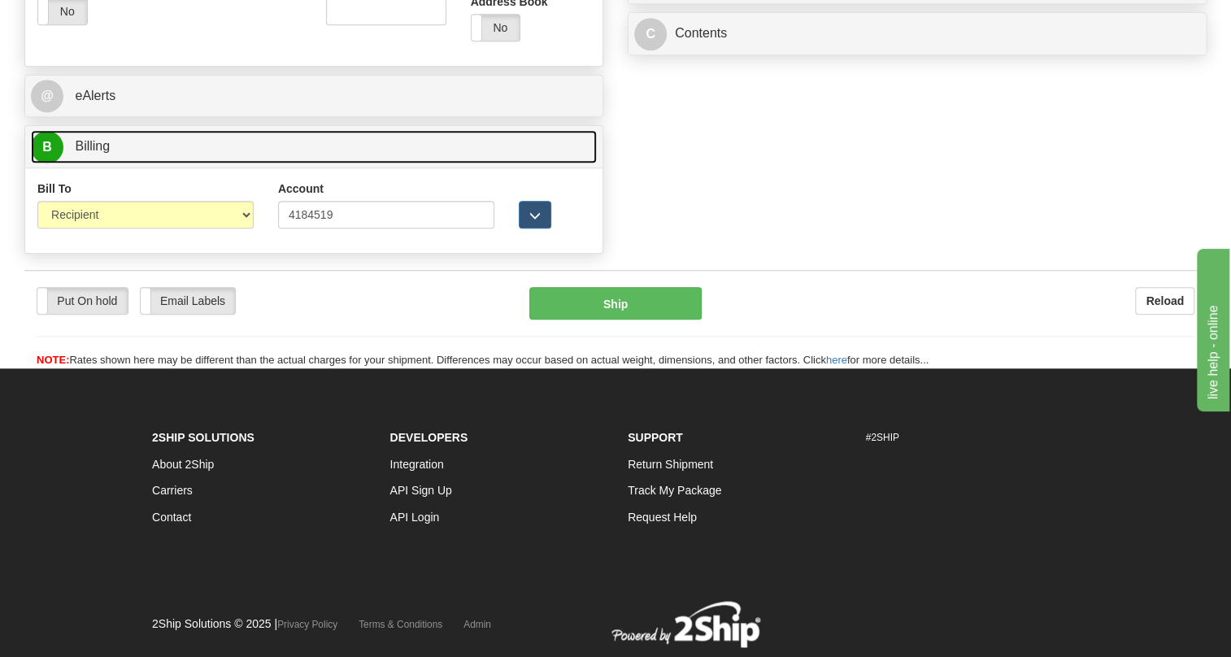
click at [99, 153] on span "Billing" at bounding box center [92, 146] width 35 height 14
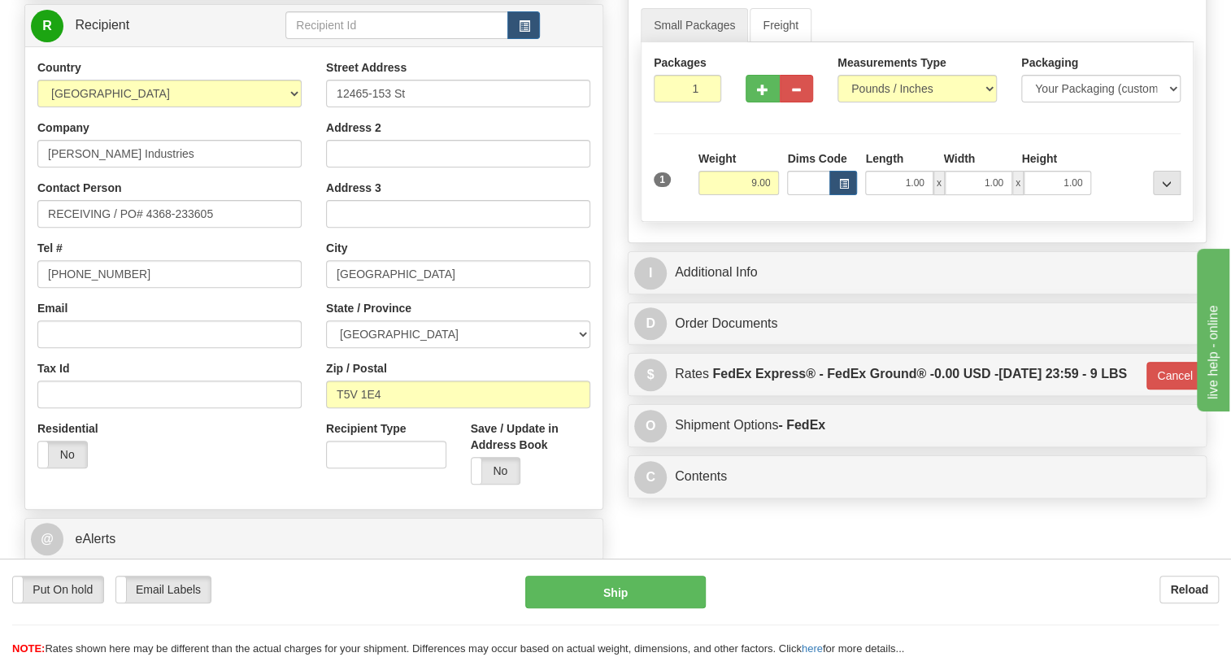
scroll to position [213, 0]
click at [81, 229] on input "RECEIVING / PO# 4368-233605" at bounding box center [169, 215] width 264 height 28
paste input "[PERSON_NAME]"
type input "[PERSON_NAME] / PO# 4368-233605"
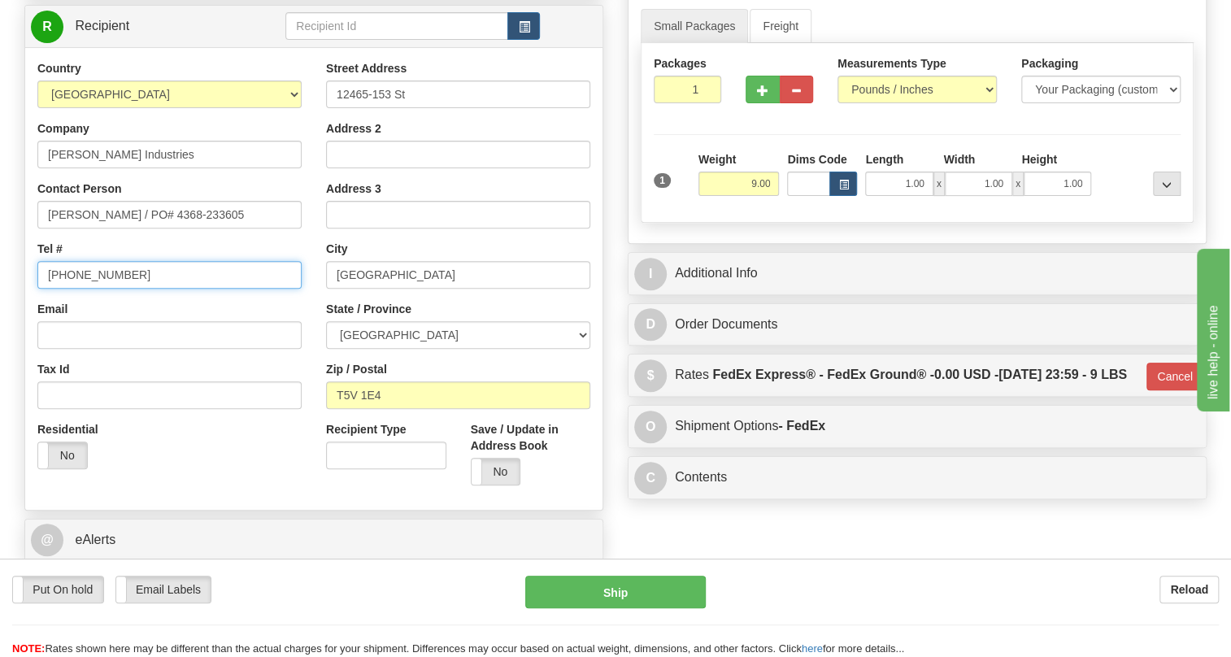
click at [92, 289] on input "[PHONE_NUMBER]" at bounding box center [169, 275] width 264 height 28
paste input "7804552020"
type input "7804552020"
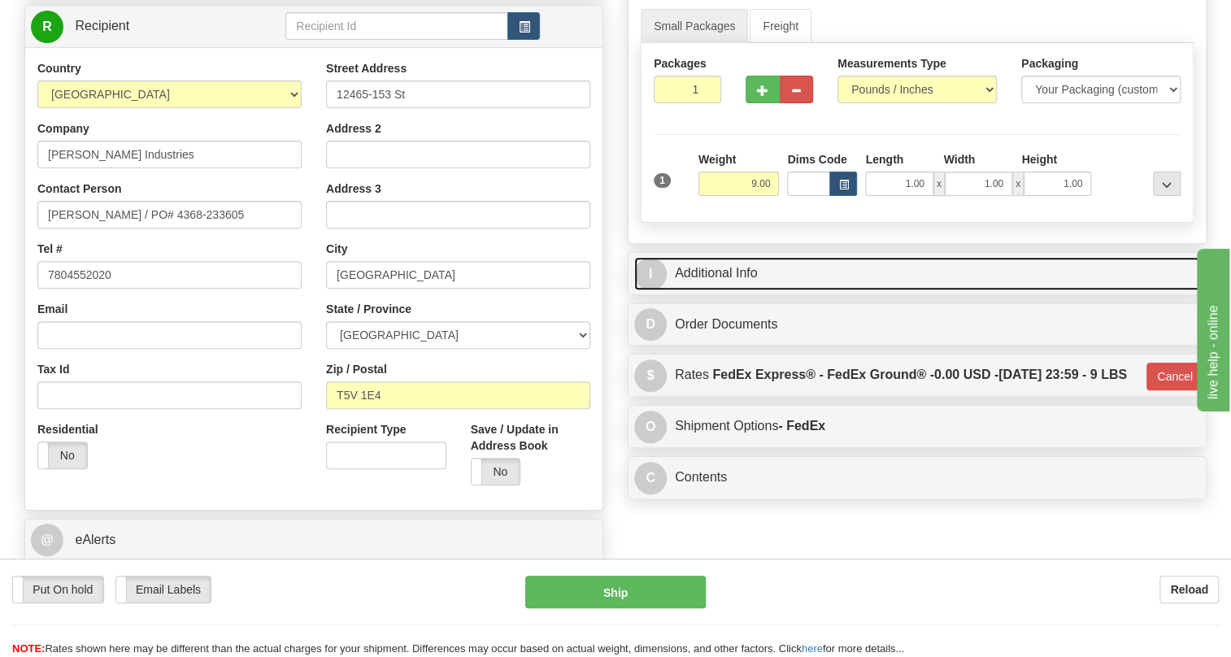
click at [713, 290] on link "I Additional Info" at bounding box center [917, 273] width 566 height 33
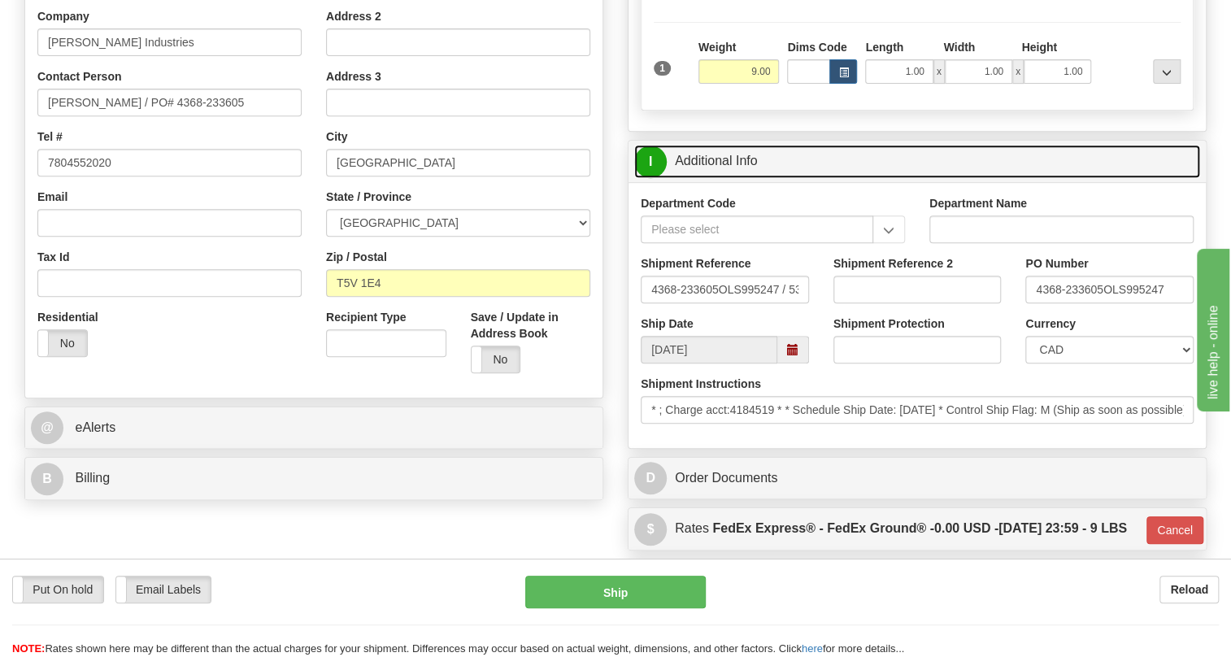
scroll to position [361, 0]
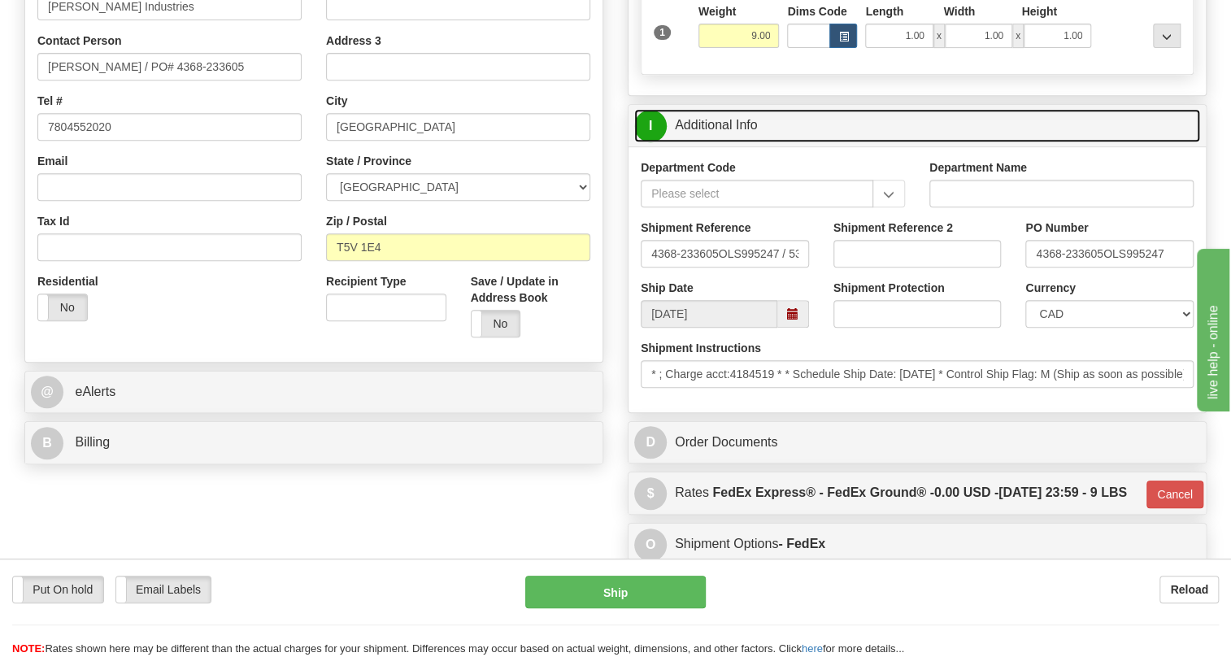
click at [705, 142] on link "I Additional Info" at bounding box center [917, 125] width 566 height 33
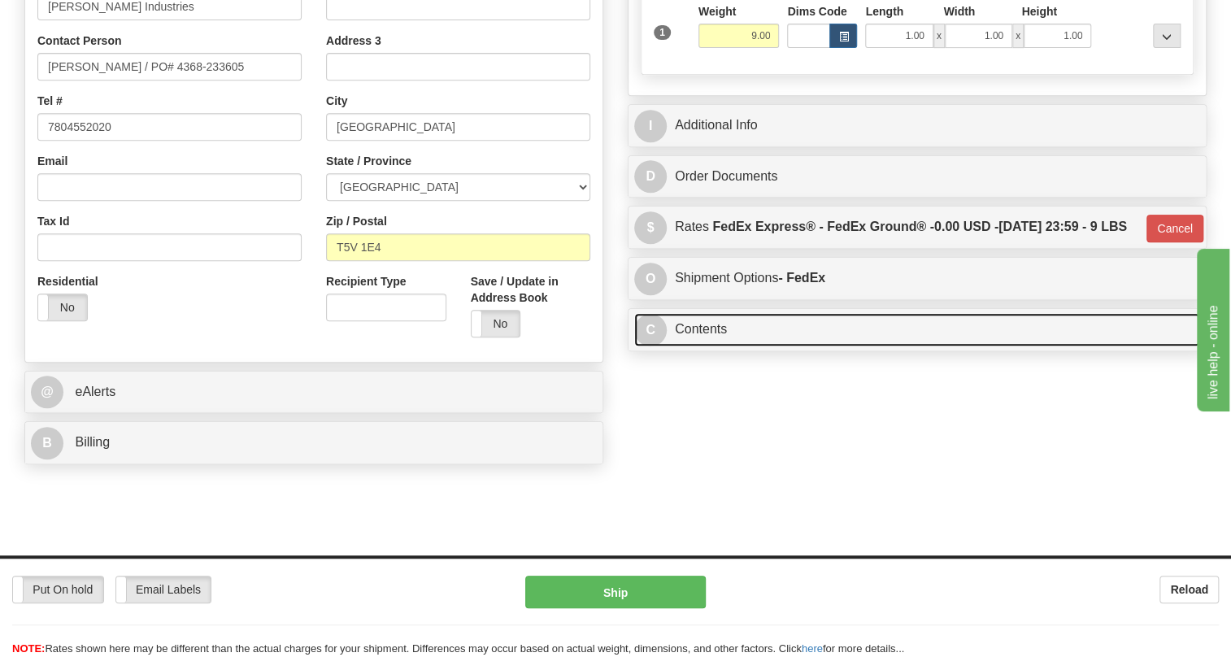
click at [712, 346] on link "C Contents" at bounding box center [917, 329] width 566 height 33
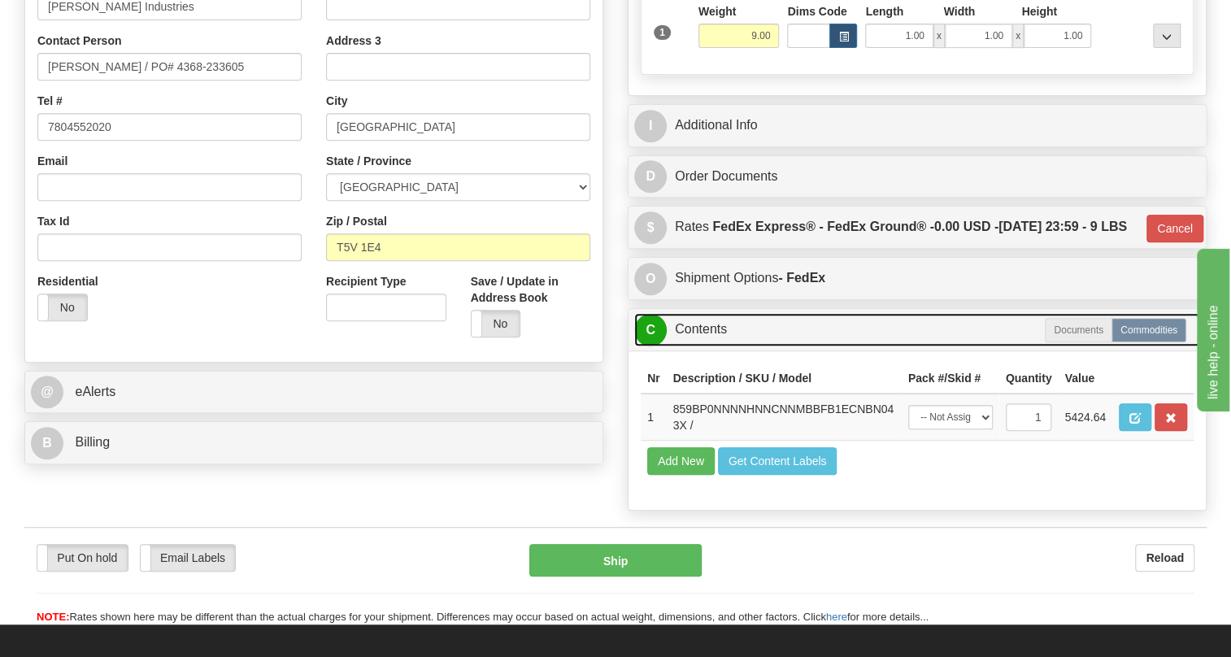
click at [712, 346] on link "C Contents" at bounding box center [917, 329] width 566 height 33
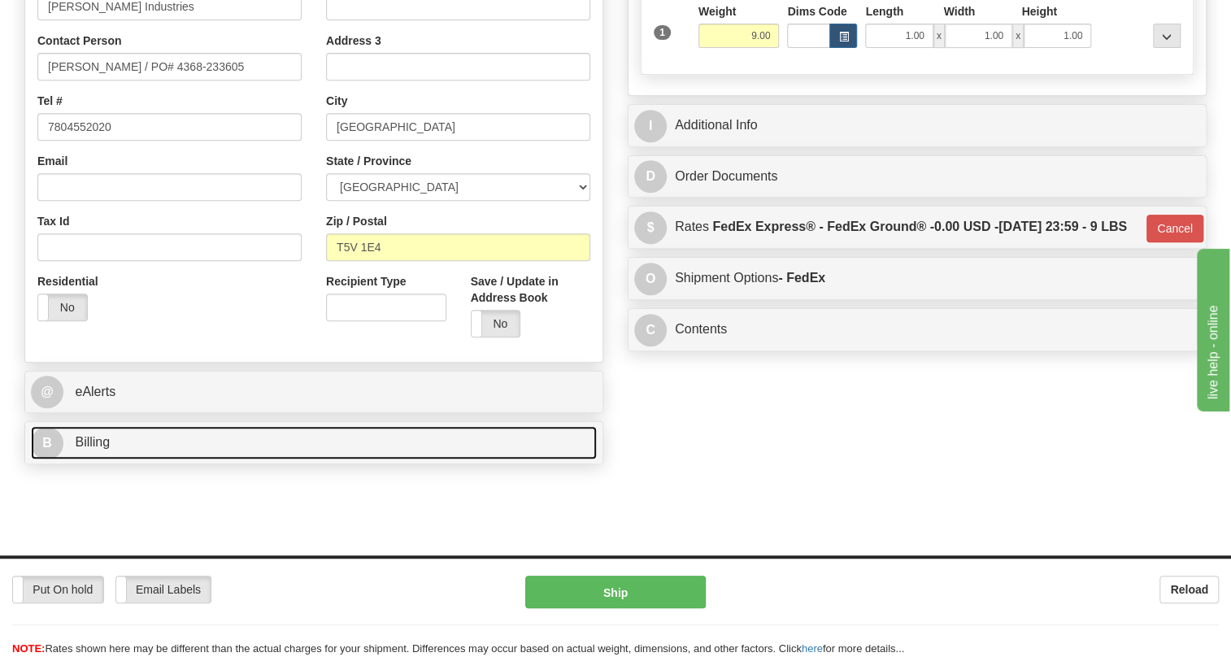
click at [88, 449] on span "Billing" at bounding box center [92, 442] width 35 height 14
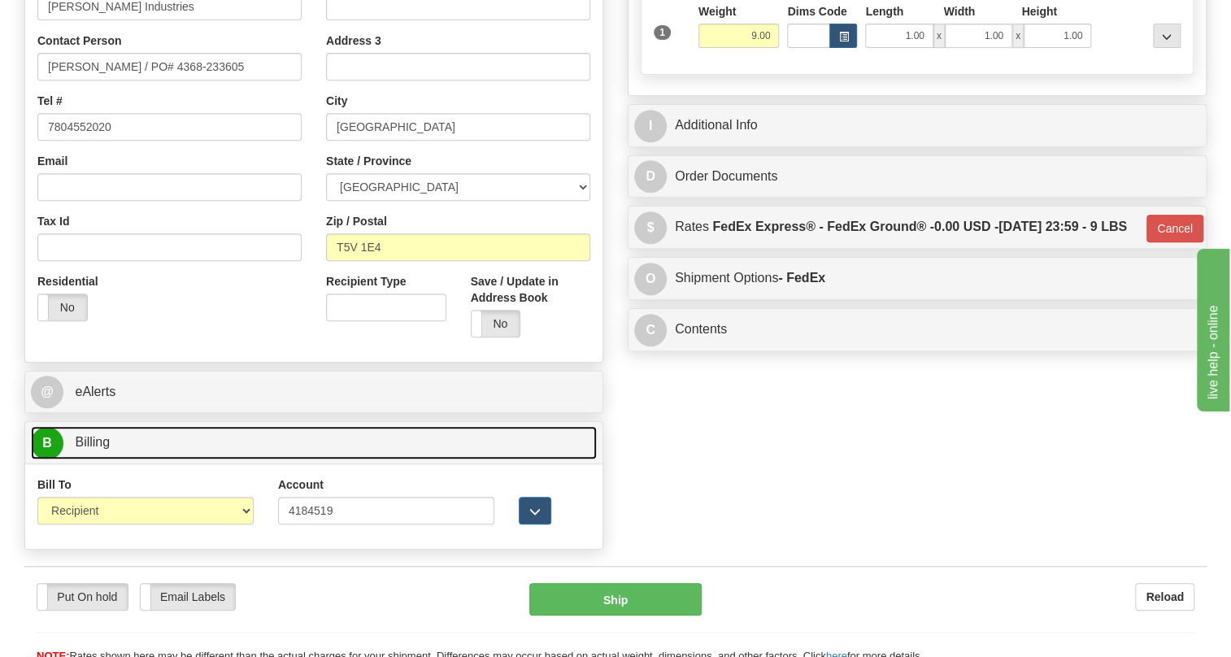
click at [88, 449] on span "Billing" at bounding box center [92, 442] width 35 height 14
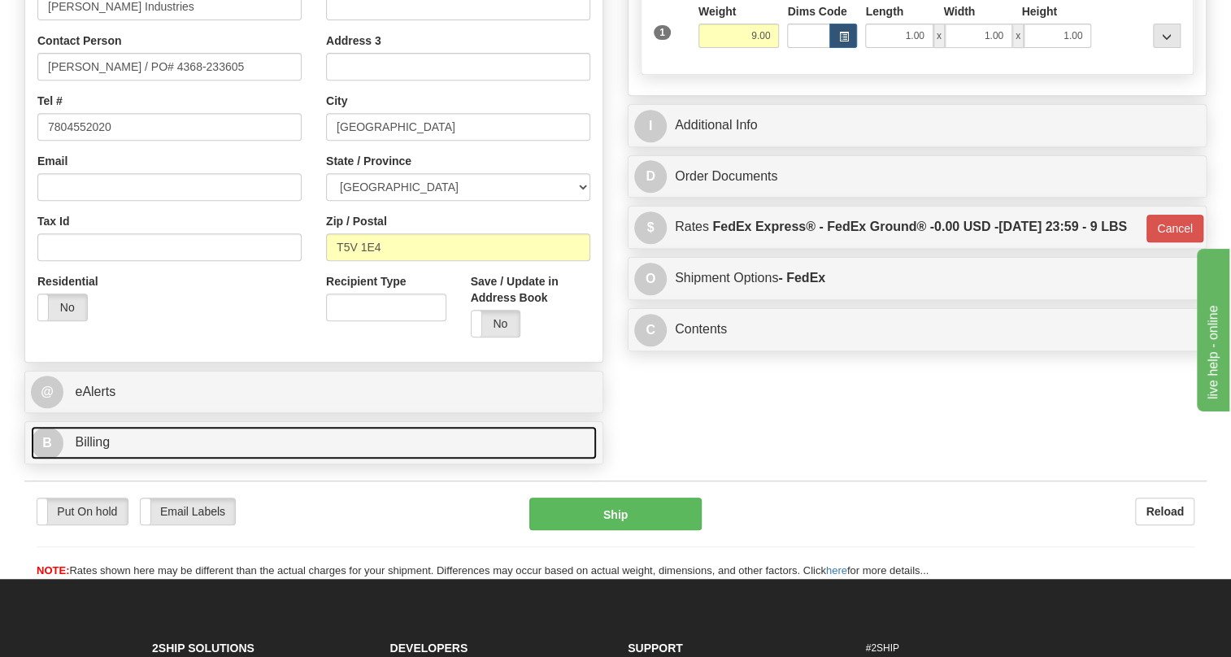
scroll to position [213, 0]
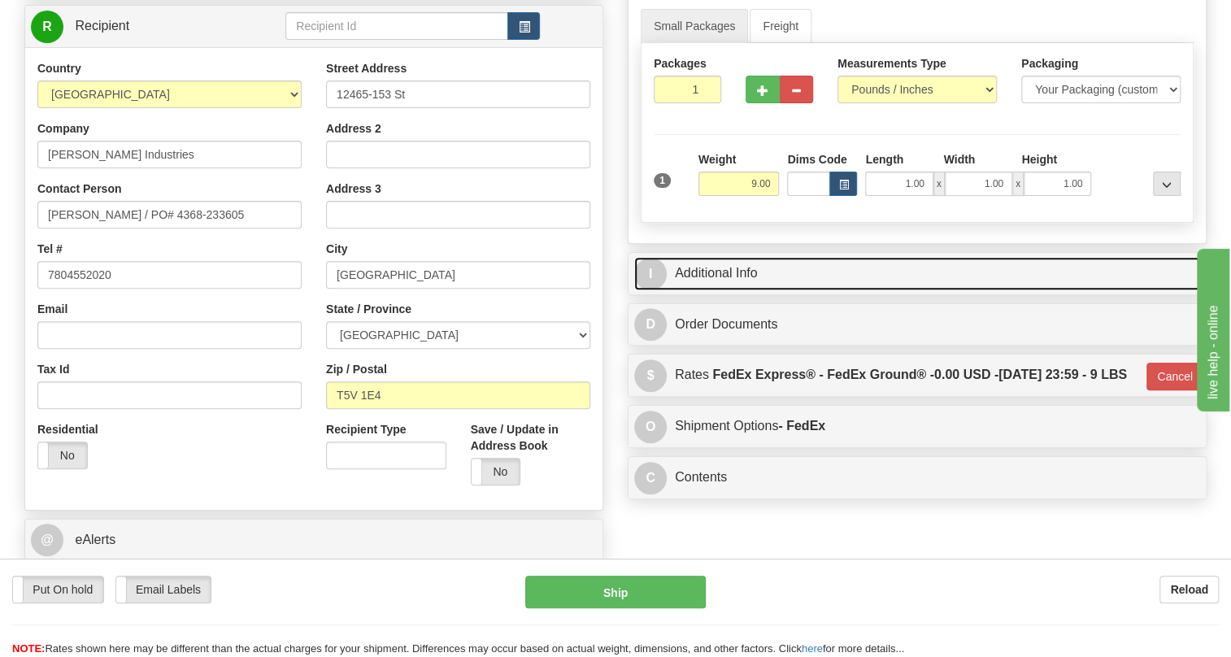
click at [747, 290] on link "I Additional Info" at bounding box center [917, 273] width 566 height 33
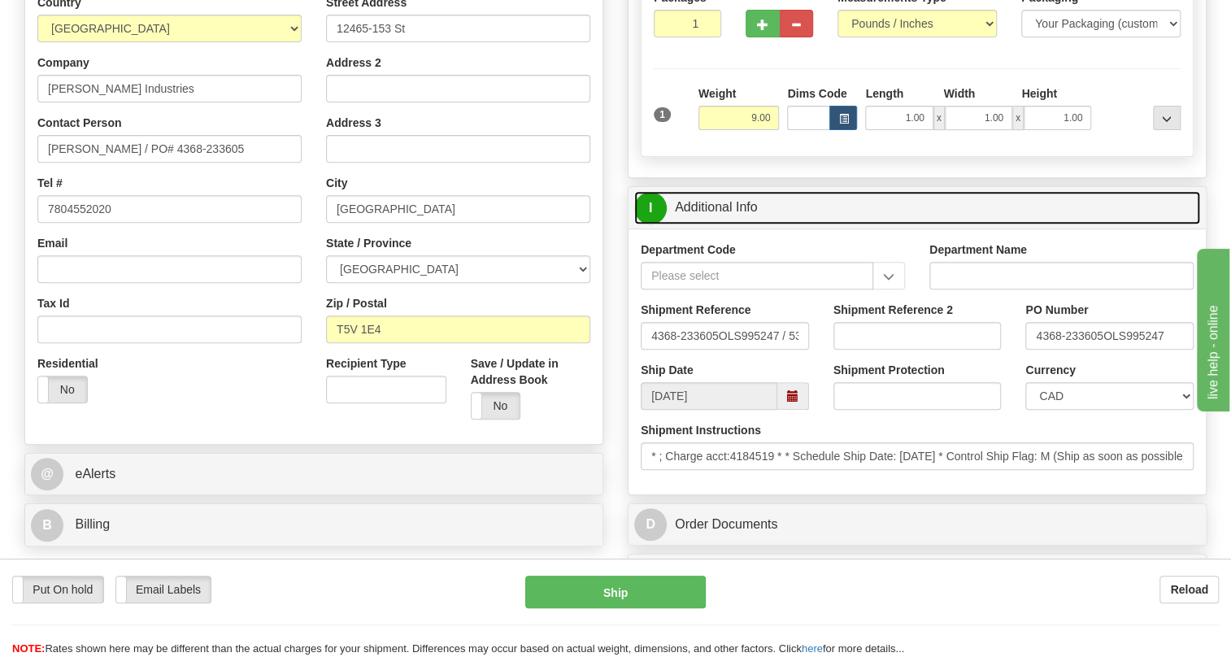
scroll to position [361, 0]
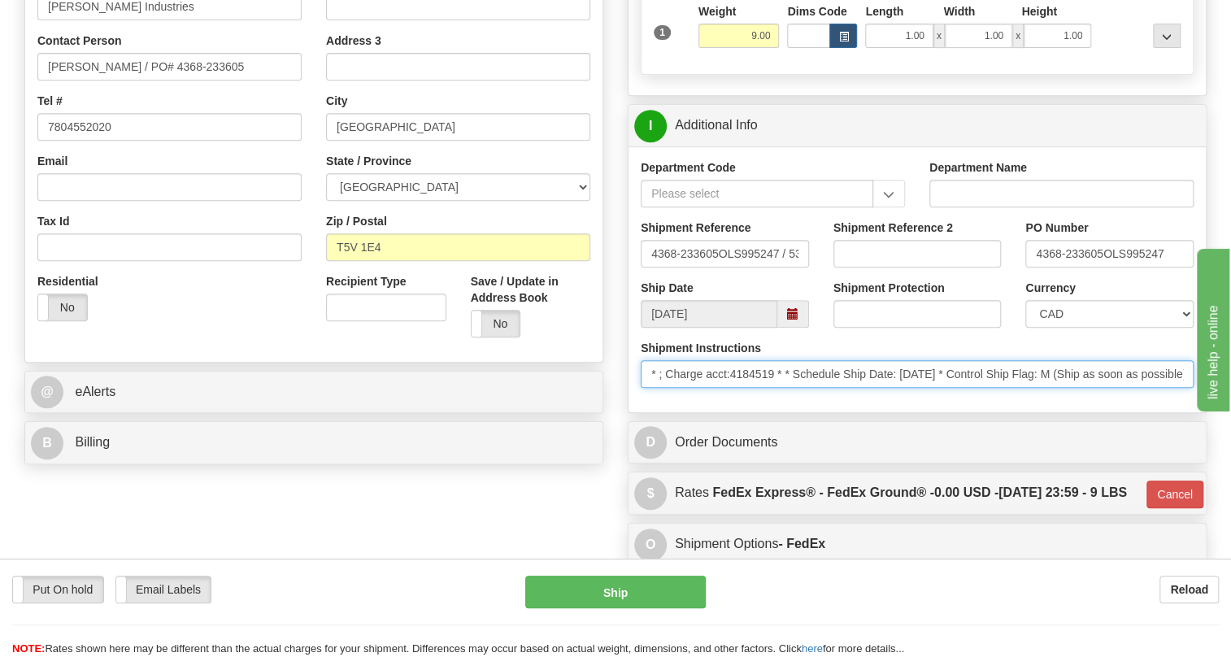
click at [649, 388] on input "* ; Charge acct:4184519 * * Schedule Ship Date: 8/21/2025 * Control Ship Flag: …" at bounding box center [917, 374] width 553 height 28
drag, startPoint x: 649, startPoint y: 413, endPoint x: 1191, endPoint y: 419, distance: 541.7
click at [1191, 388] on input "* ; Charge acct:4184519 * * Schedule Ship Date: 8/21/2025 * Control Ship Flag: …" at bounding box center [917, 374] width 553 height 28
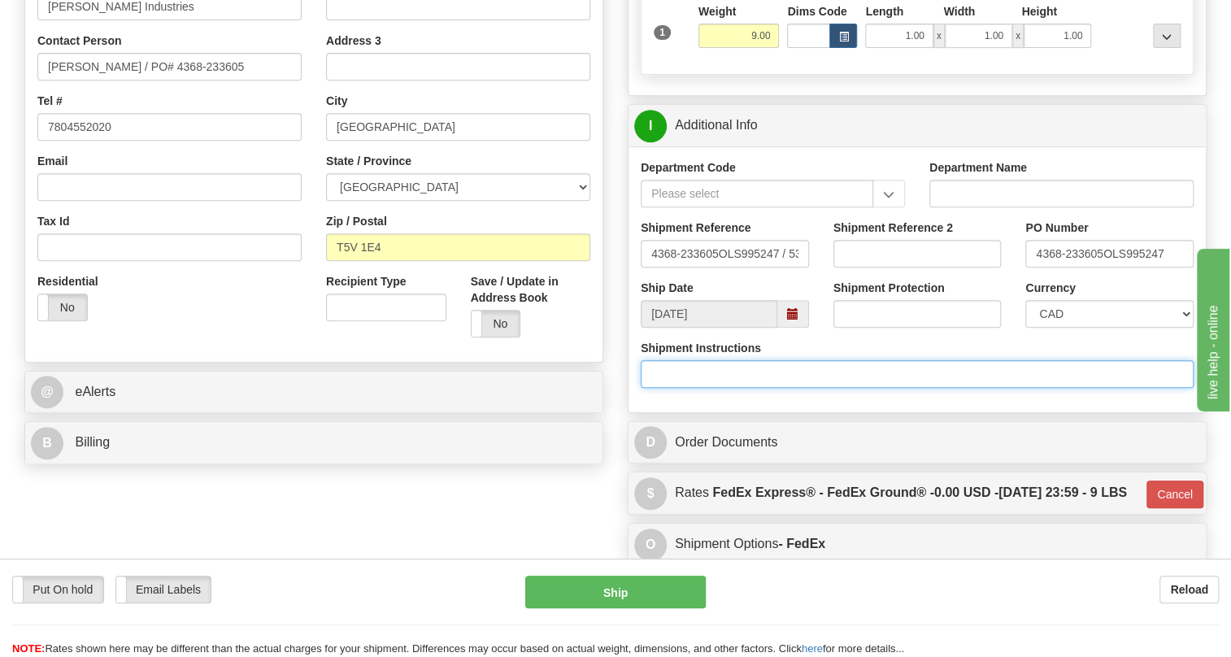
scroll to position [0, 0]
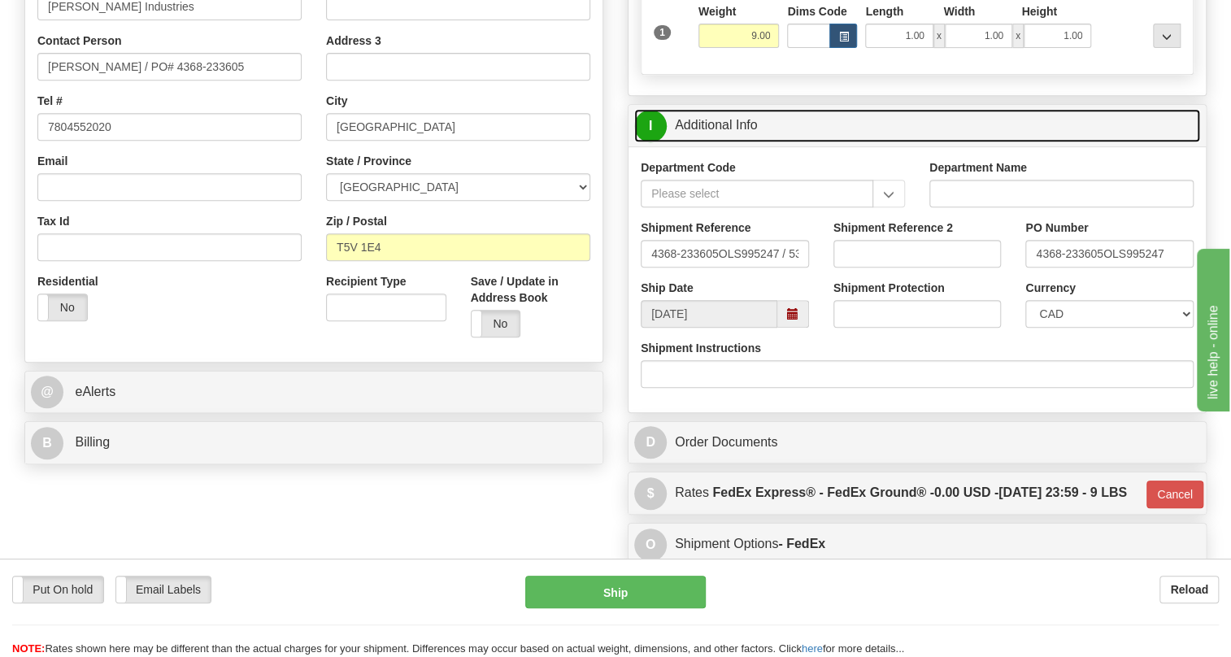
click at [726, 142] on link "I Additional Info" at bounding box center [917, 125] width 566 height 33
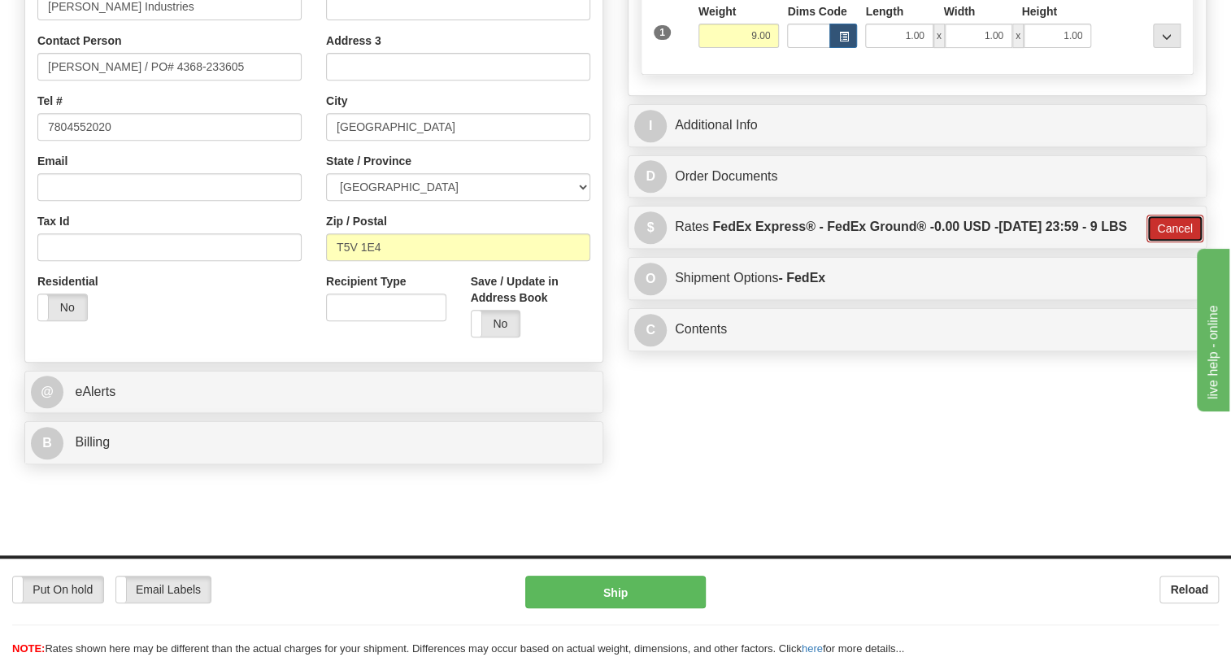
click at [1171, 242] on button "Cancel" at bounding box center [1175, 229] width 57 height 28
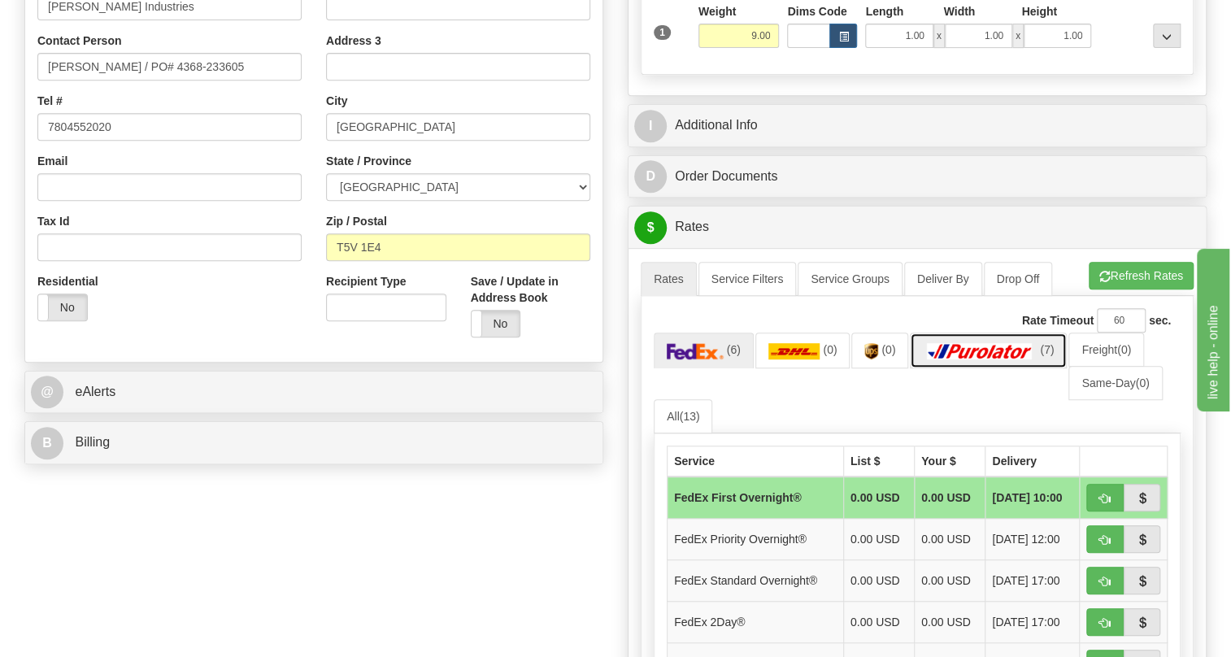
click at [993, 359] on img at bounding box center [980, 351] width 114 height 16
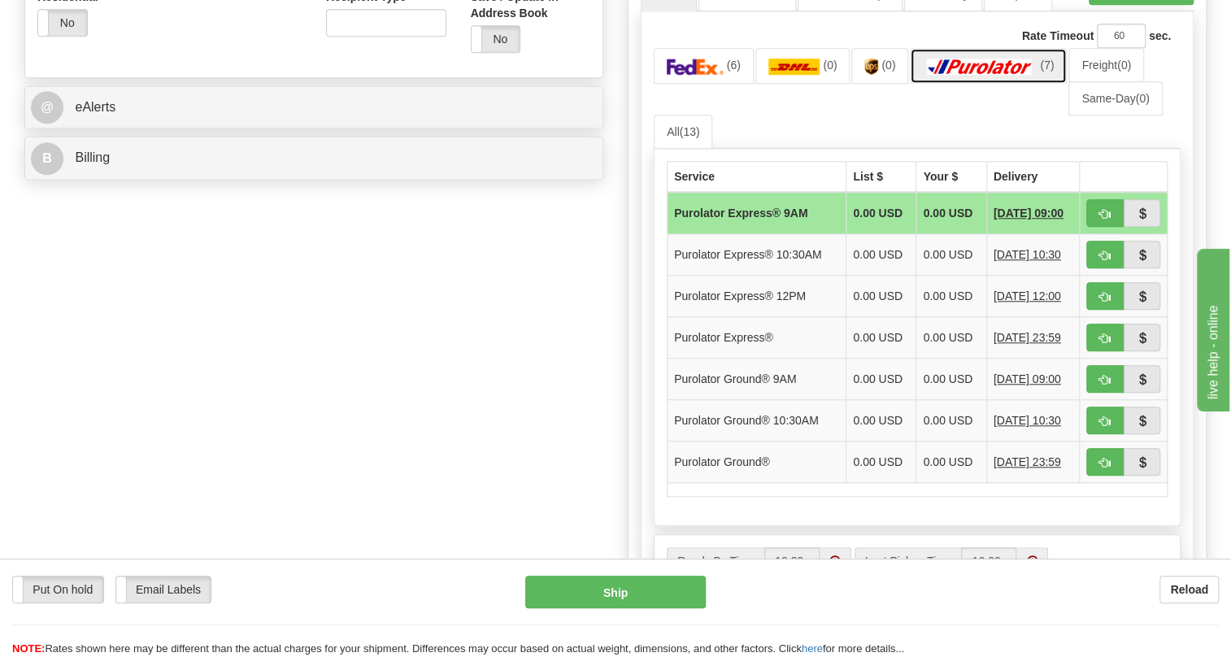
scroll to position [657, 0]
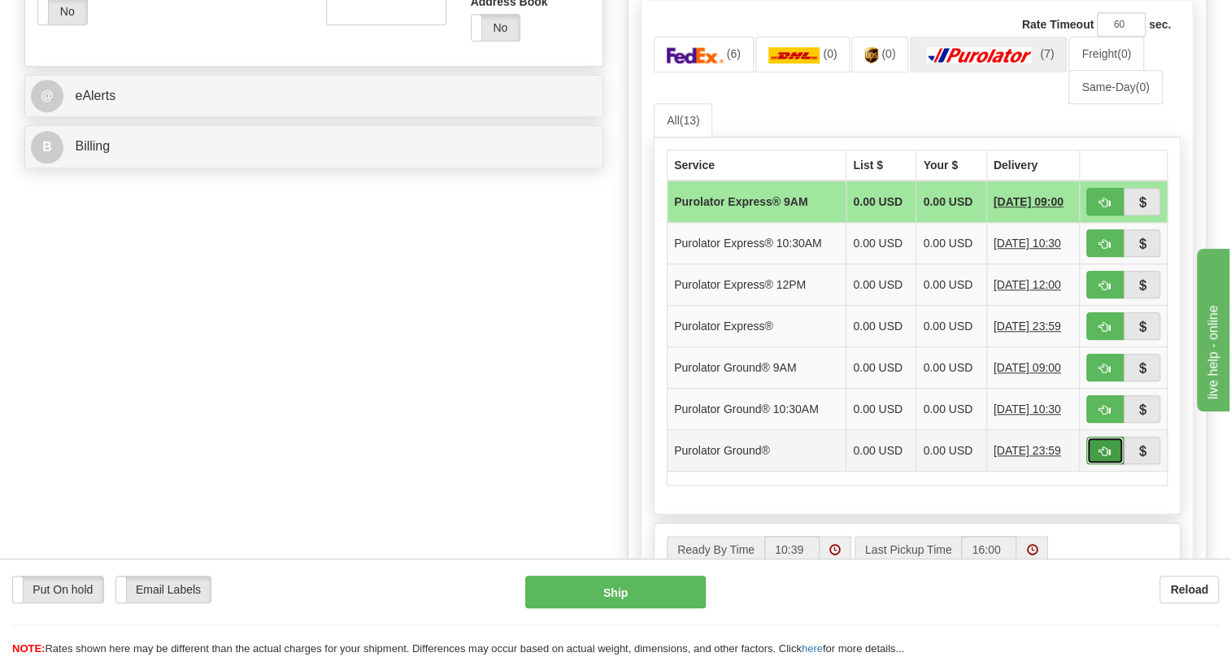
click at [1100, 457] on span "button" at bounding box center [1105, 452] width 11 height 11
type input "260"
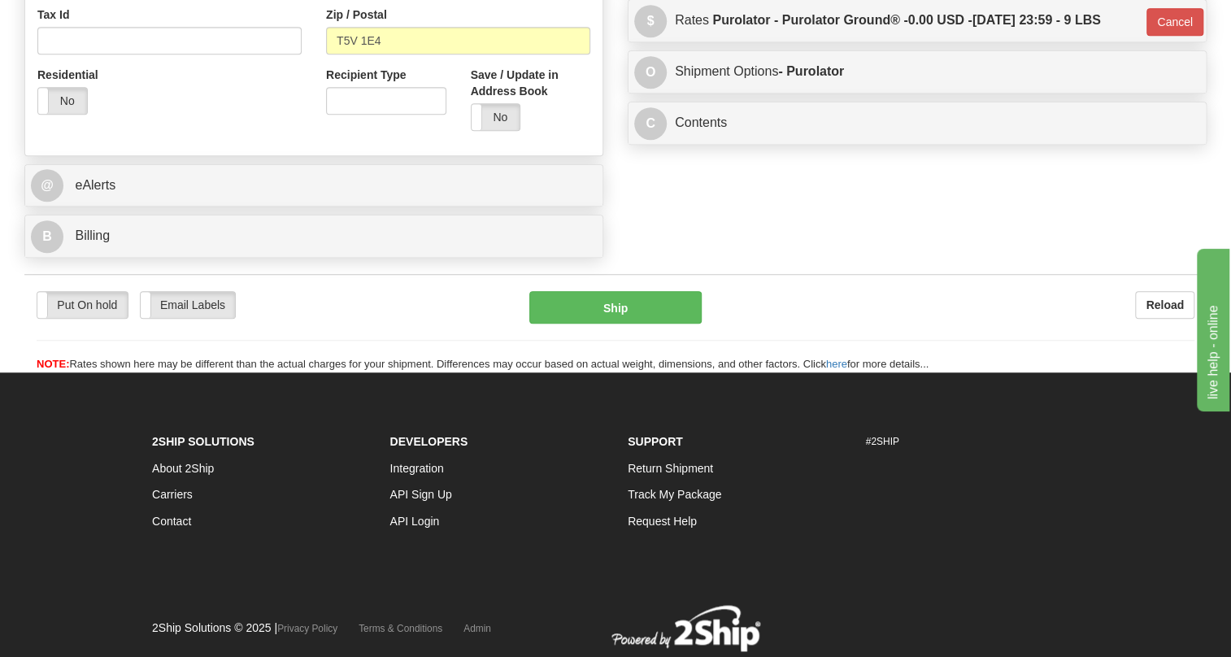
scroll to position [488, 0]
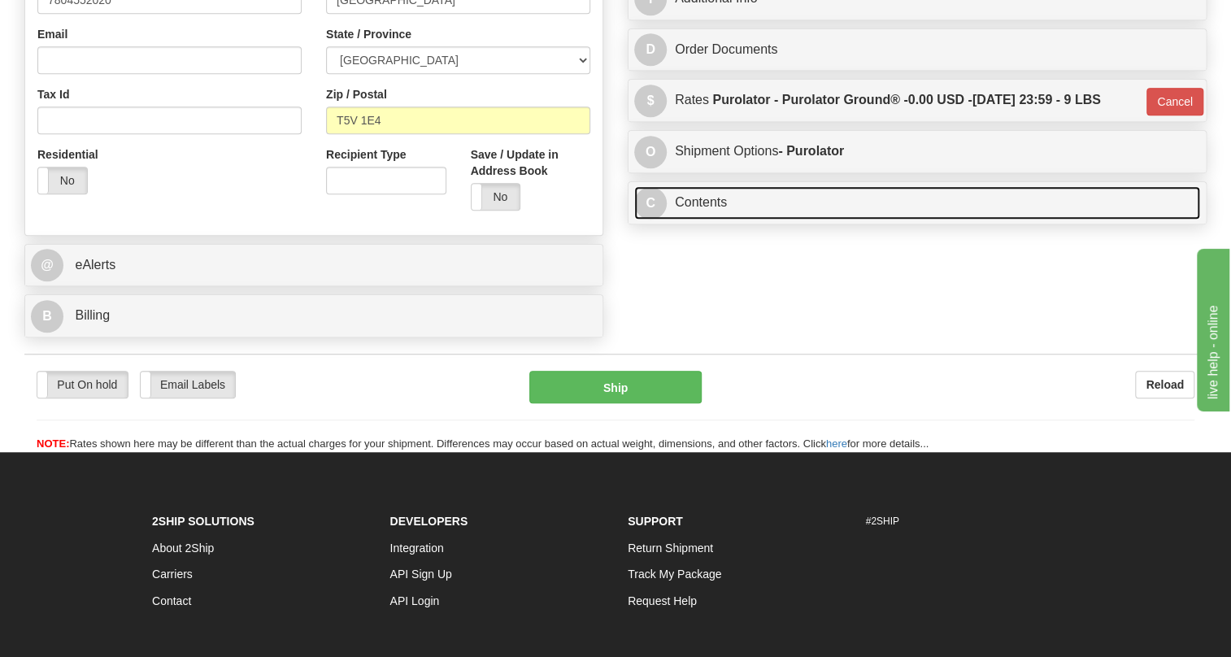
click at [705, 220] on link "C Contents" at bounding box center [917, 202] width 566 height 33
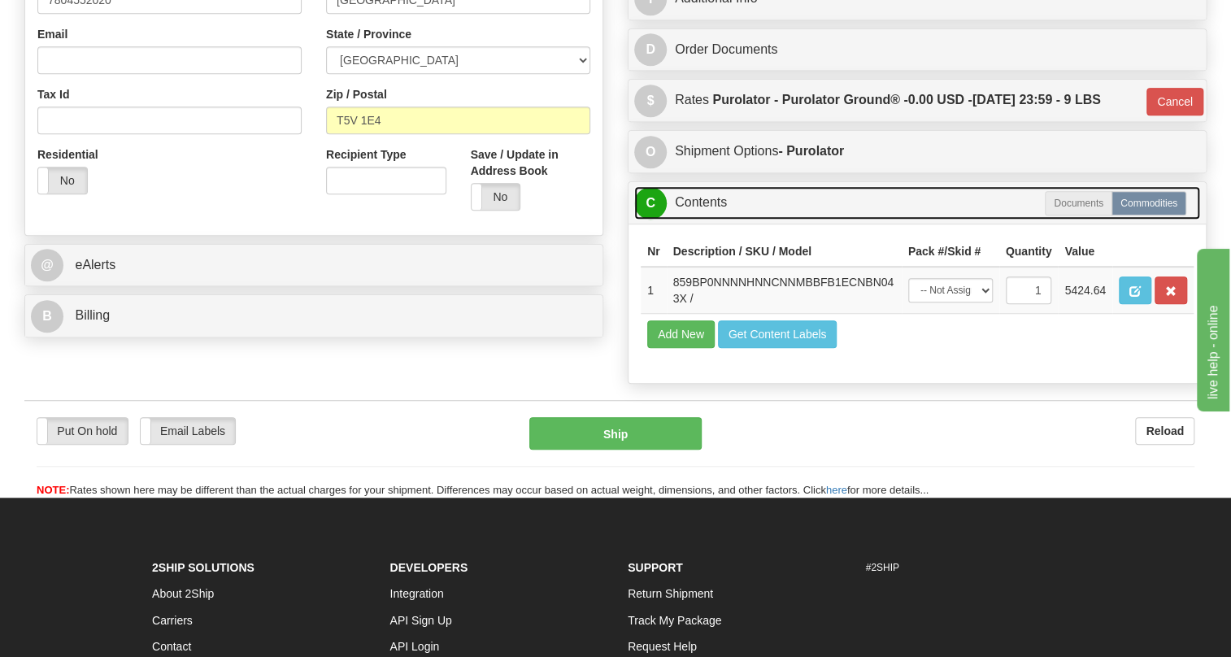
drag, startPoint x: 710, startPoint y: 237, endPoint x: 659, endPoint y: 252, distance: 53.5
click at [710, 220] on link "C Contents" at bounding box center [917, 202] width 566 height 33
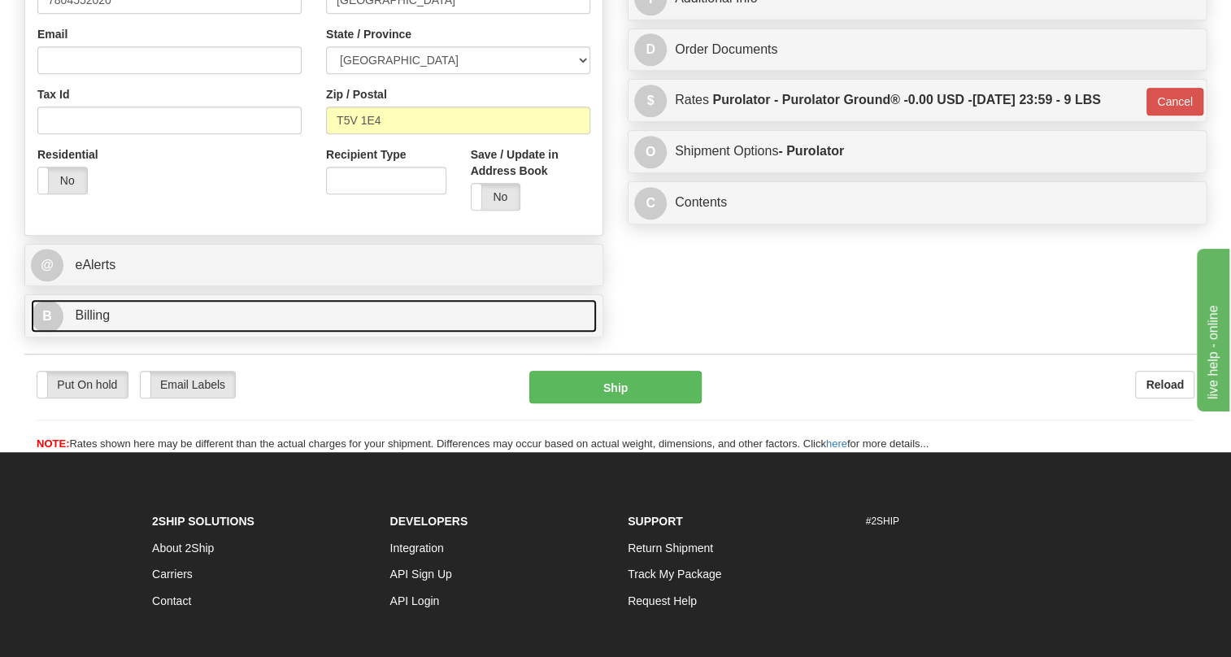
click at [92, 322] on span "Billing" at bounding box center [92, 315] width 35 height 14
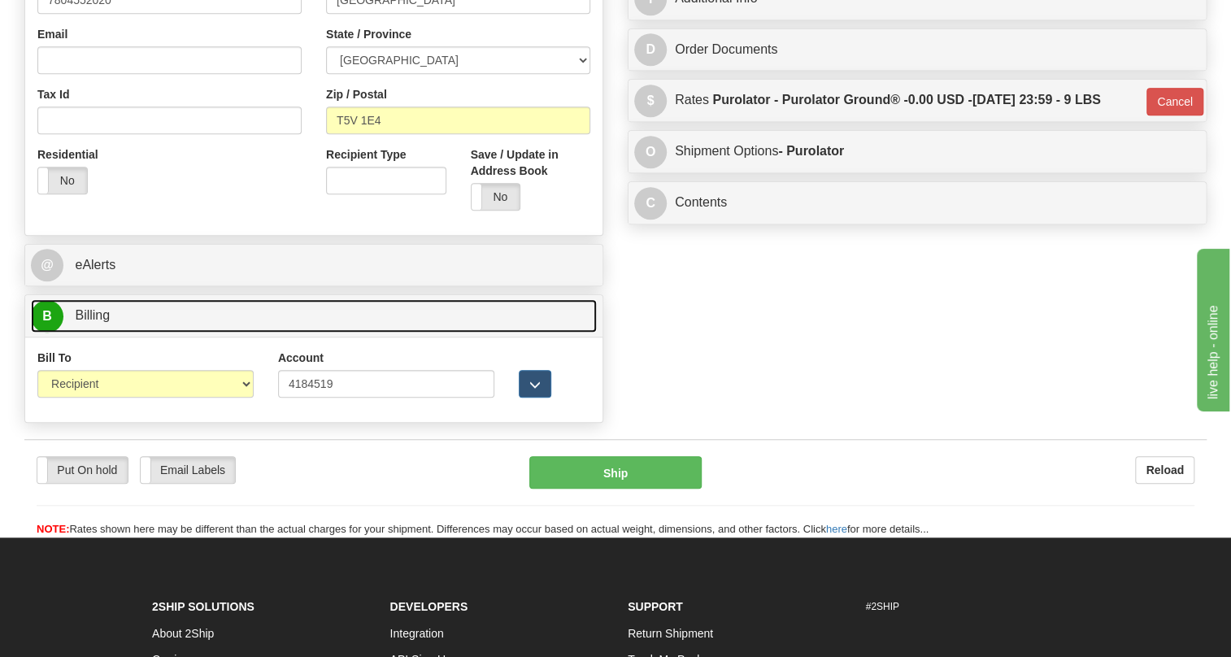
click at [92, 322] on span "Billing" at bounding box center [92, 315] width 35 height 14
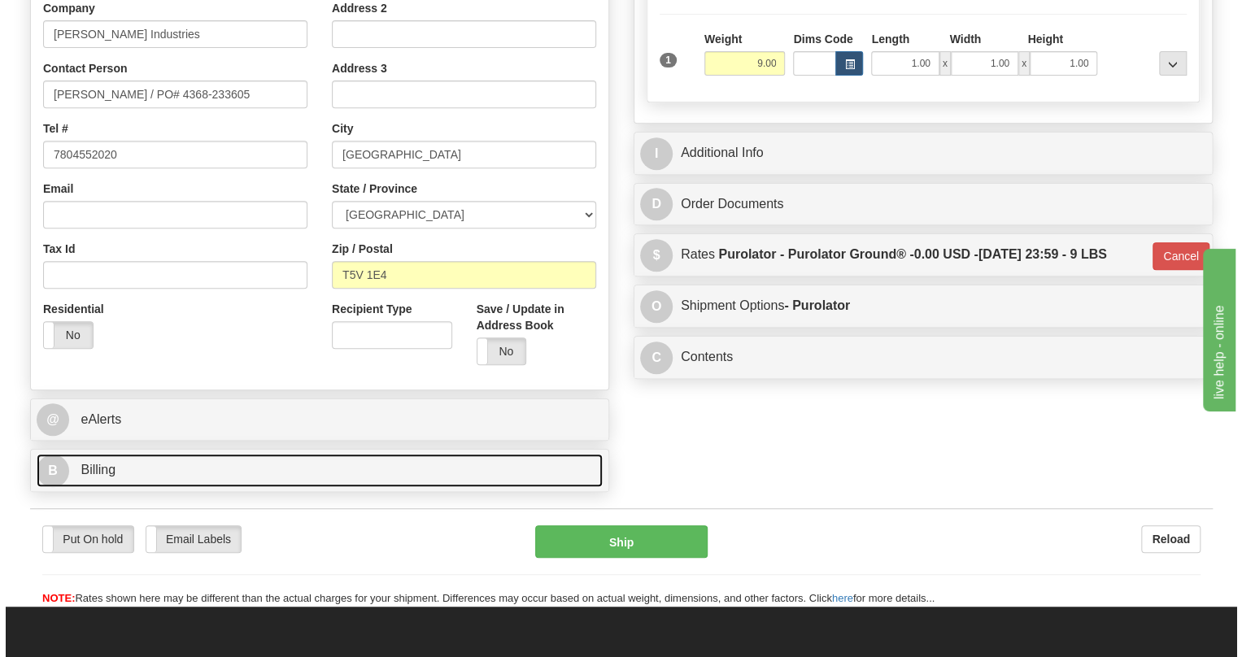
scroll to position [118, 0]
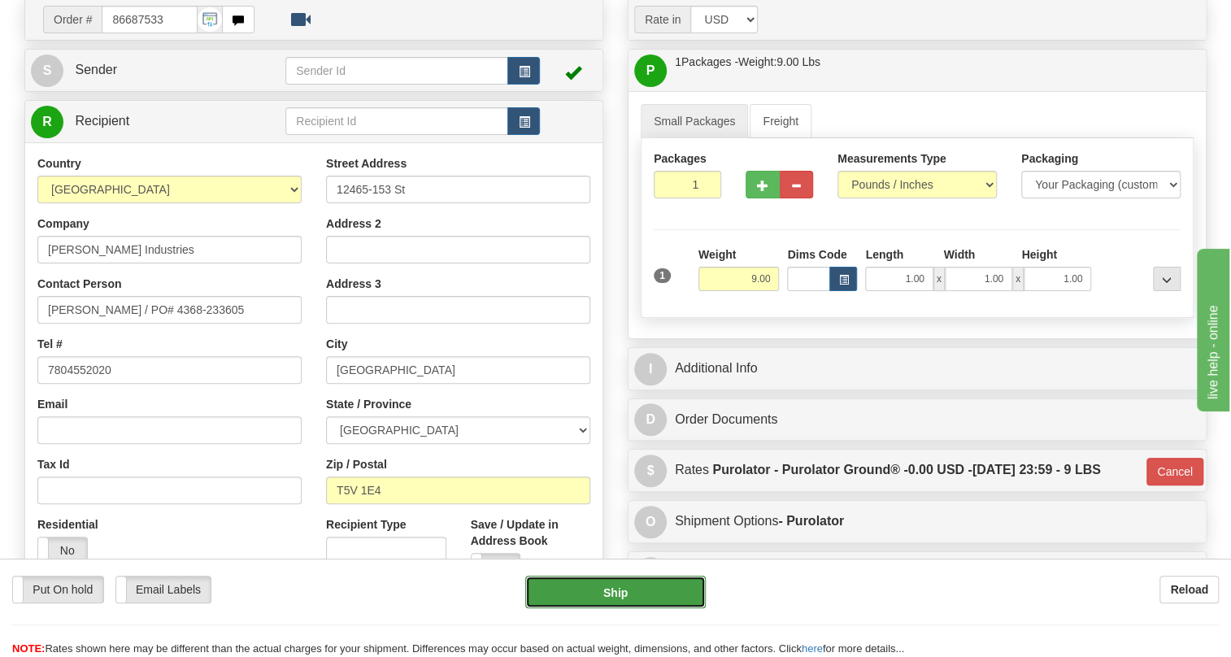
click at [620, 598] on button "Ship" at bounding box center [615, 592] width 181 height 33
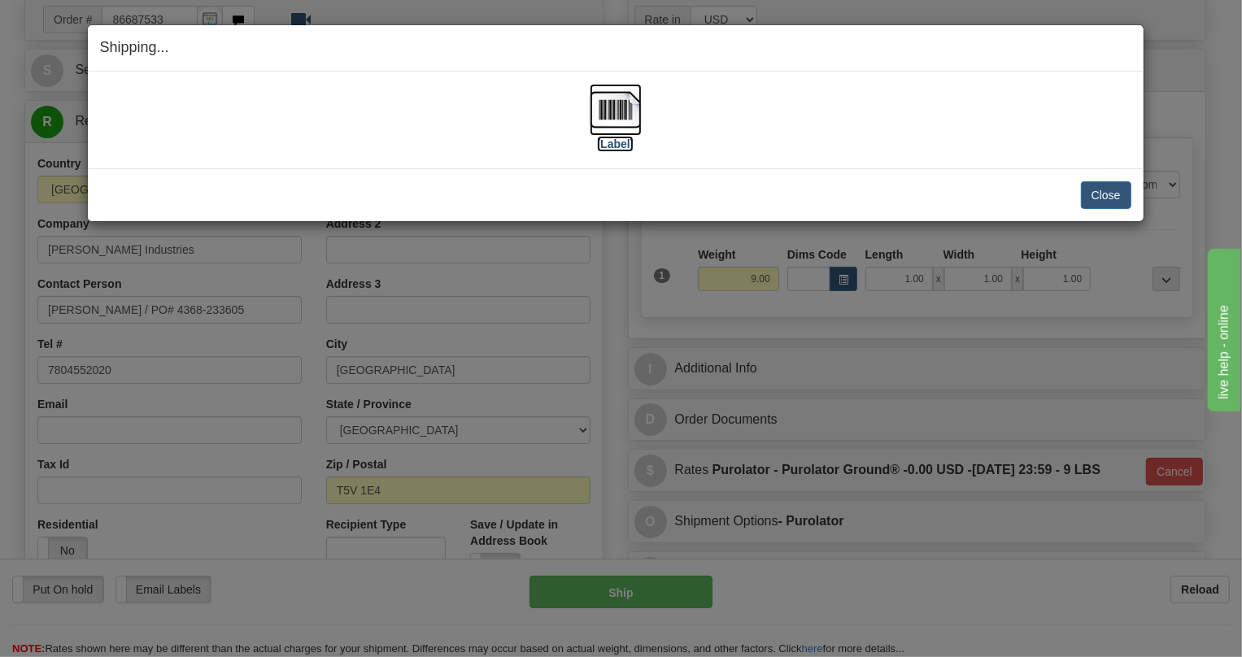
click at [610, 113] on img at bounding box center [616, 110] width 52 height 52
drag, startPoint x: 1114, startPoint y: 198, endPoint x: 1068, endPoint y: 198, distance: 46.4
click at [1114, 198] on button "Close" at bounding box center [1106, 195] width 50 height 28
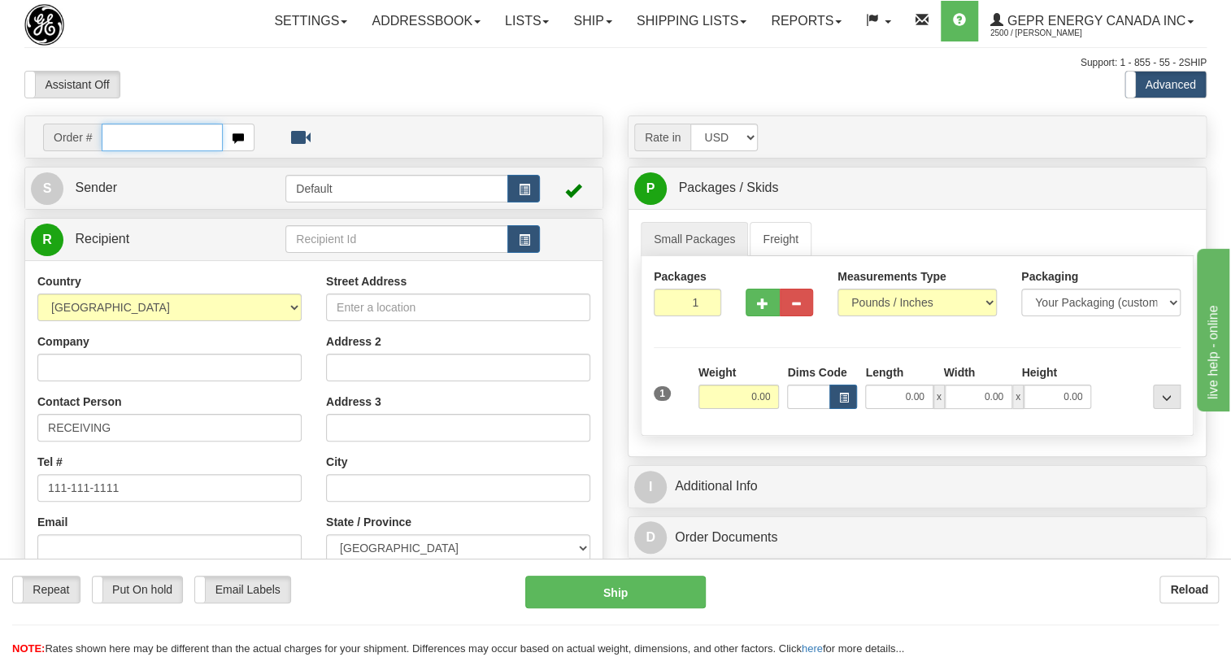
click at [130, 151] on input "text" at bounding box center [162, 138] width 121 height 28
paste input "0086687437"
click at [122, 151] on input "0086687437" at bounding box center [162, 138] width 121 height 28
type input "86687437"
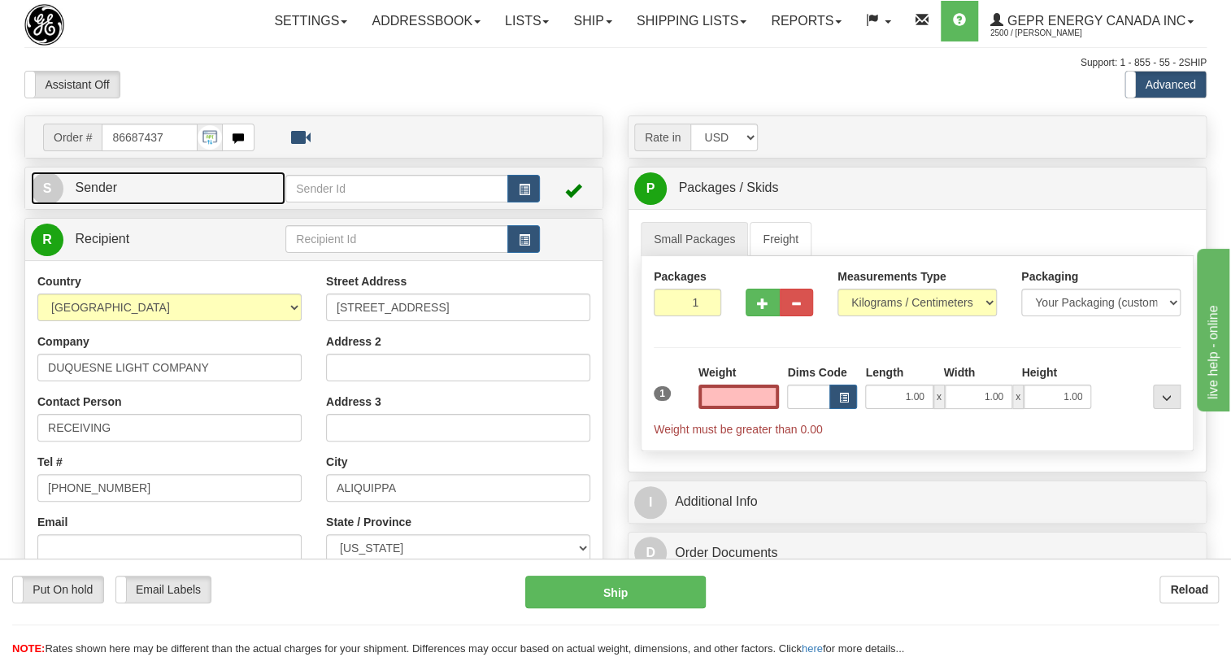
type input "0.00"
click at [82, 194] on span "Sender" at bounding box center [96, 188] width 42 height 14
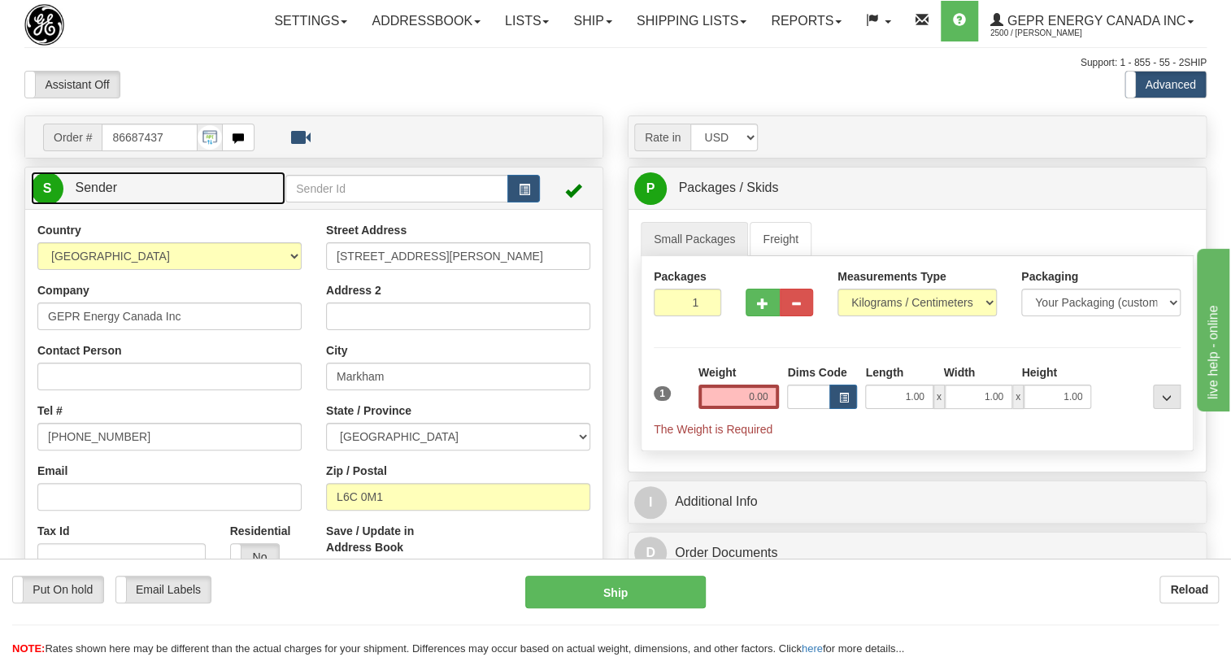
type input "MARKHAM"
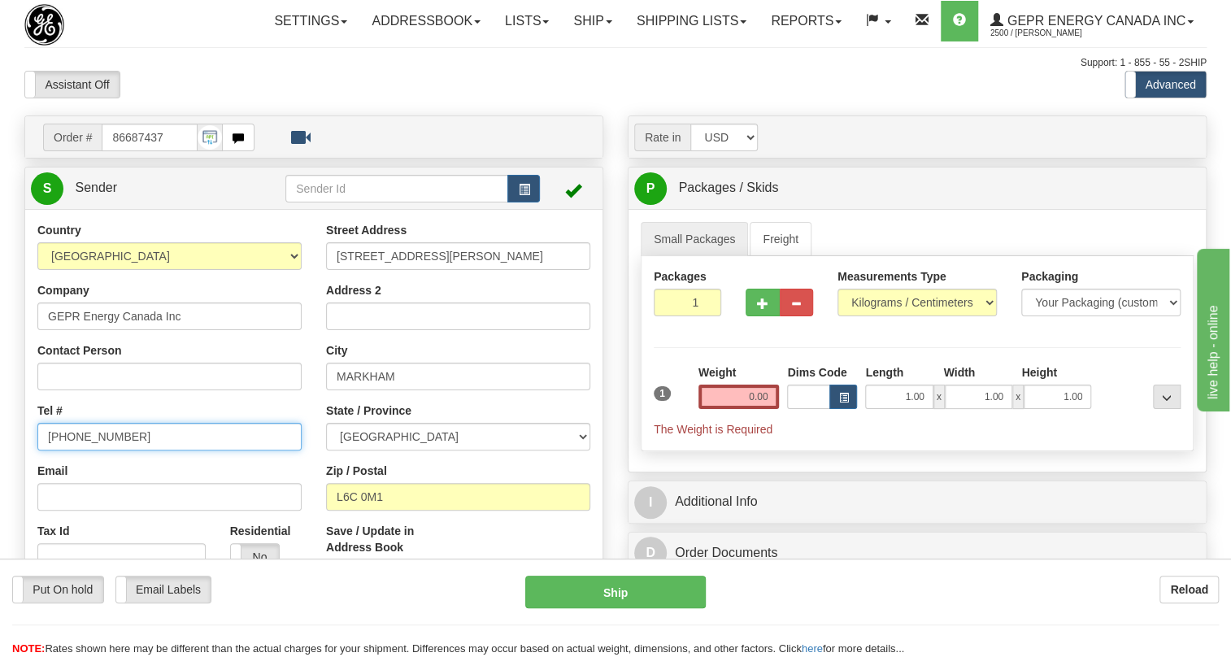
click at [94, 451] on input "[PHONE_NUMBER]" at bounding box center [169, 437] width 264 height 28
paste input "[PHONE_NUMBER]"
type input "[PHONE_NUMBER]"
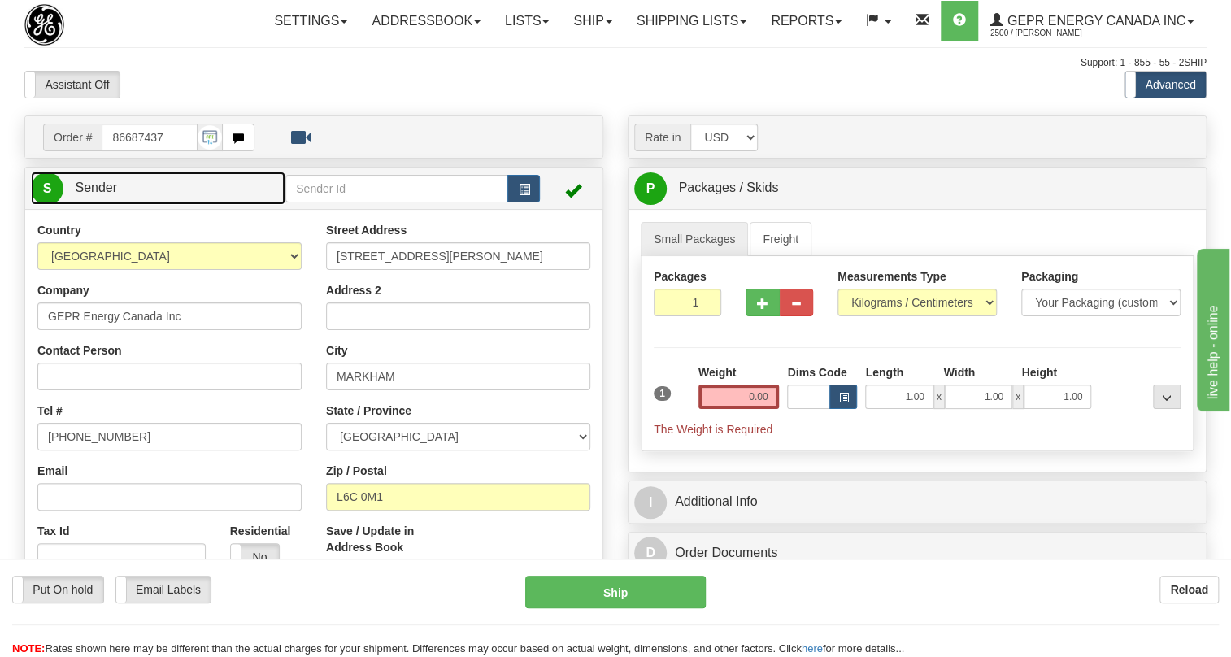
click at [109, 194] on span "Sender" at bounding box center [96, 188] width 42 height 14
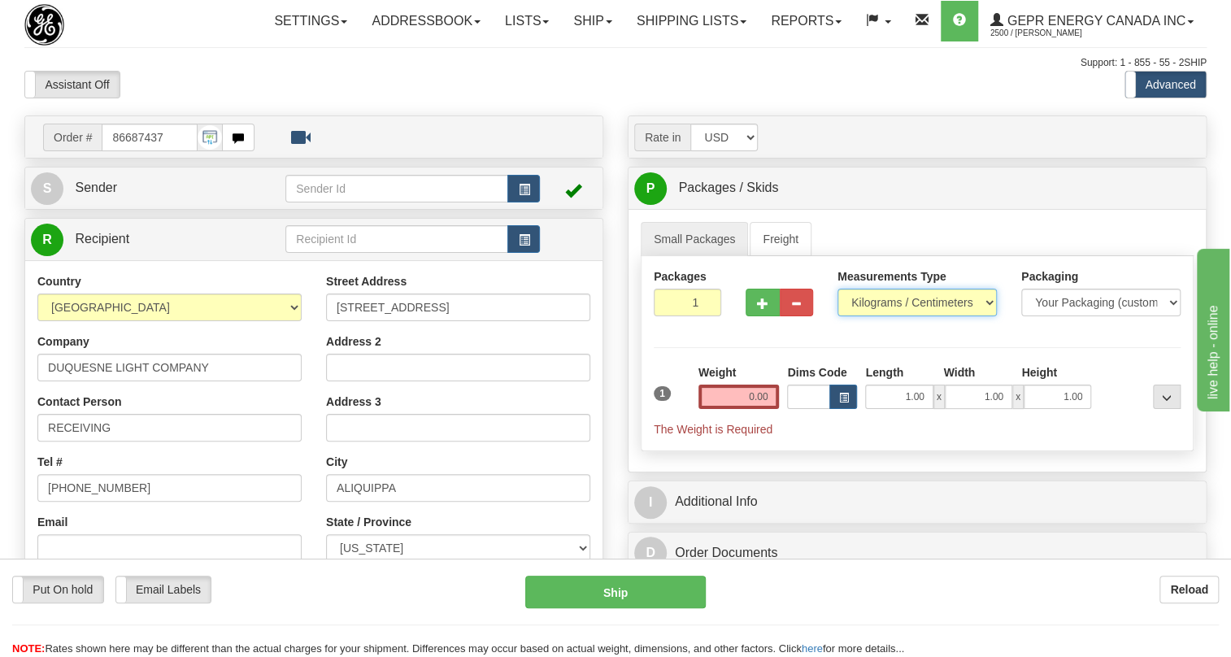
click at [881, 316] on select "Pounds / Inches Kilograms / Centimeters" at bounding box center [917, 303] width 159 height 28
select select "0"
click at [838, 316] on select "Pounds / Inches Kilograms / Centimeters" at bounding box center [917, 303] width 159 height 28
click at [751, 409] on input "0.00" at bounding box center [739, 397] width 81 height 24
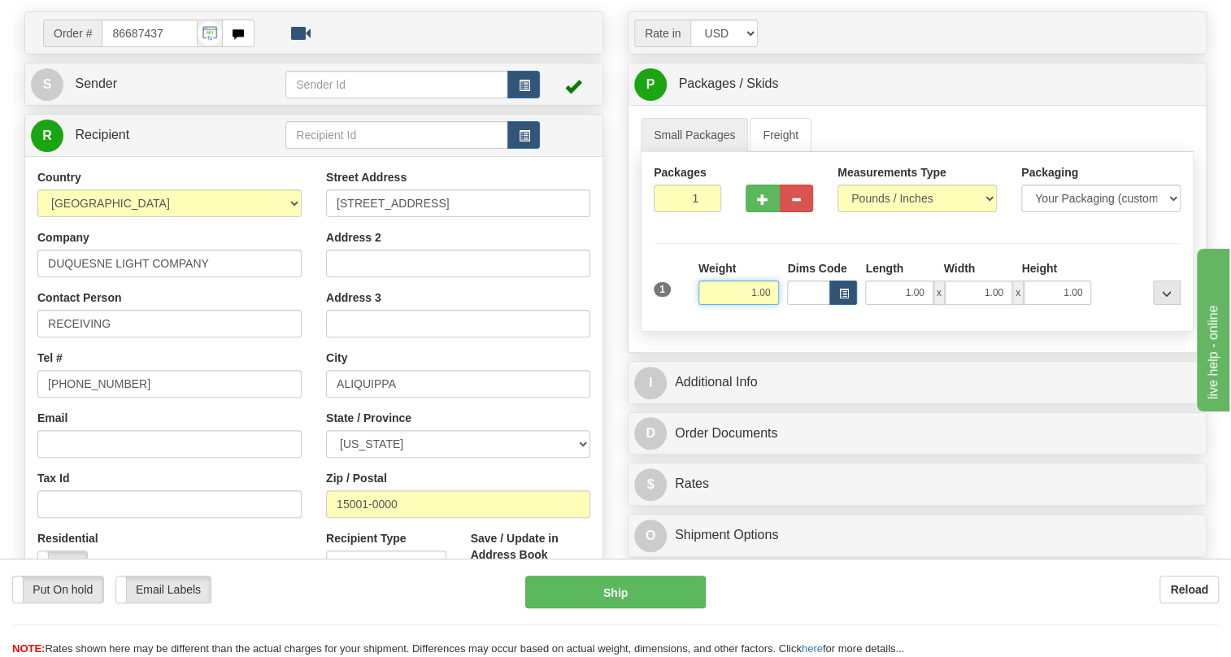
scroll to position [147, 0]
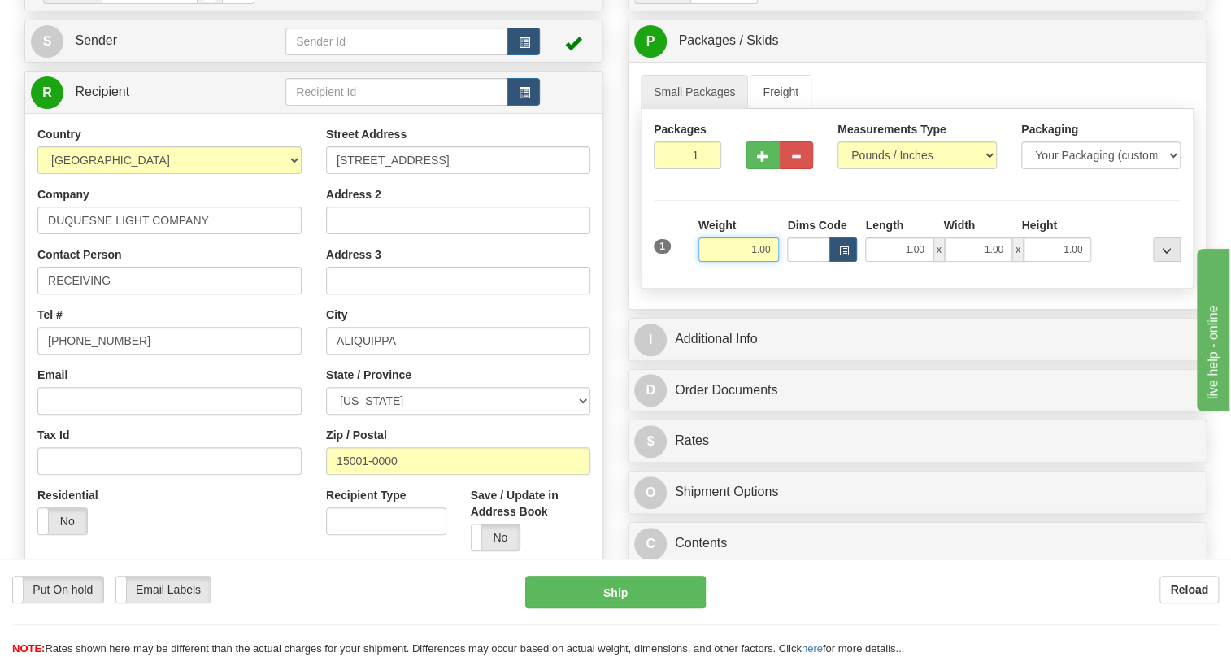
type input "1.00"
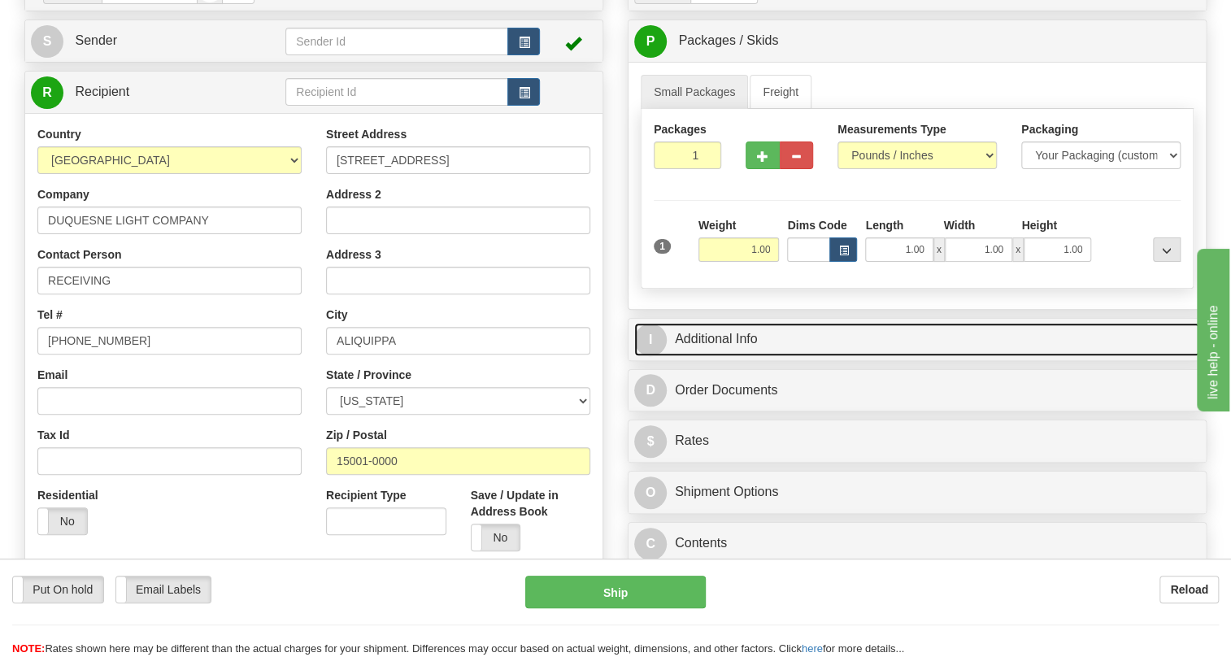
click at [723, 356] on link "I Additional Info" at bounding box center [917, 339] width 566 height 33
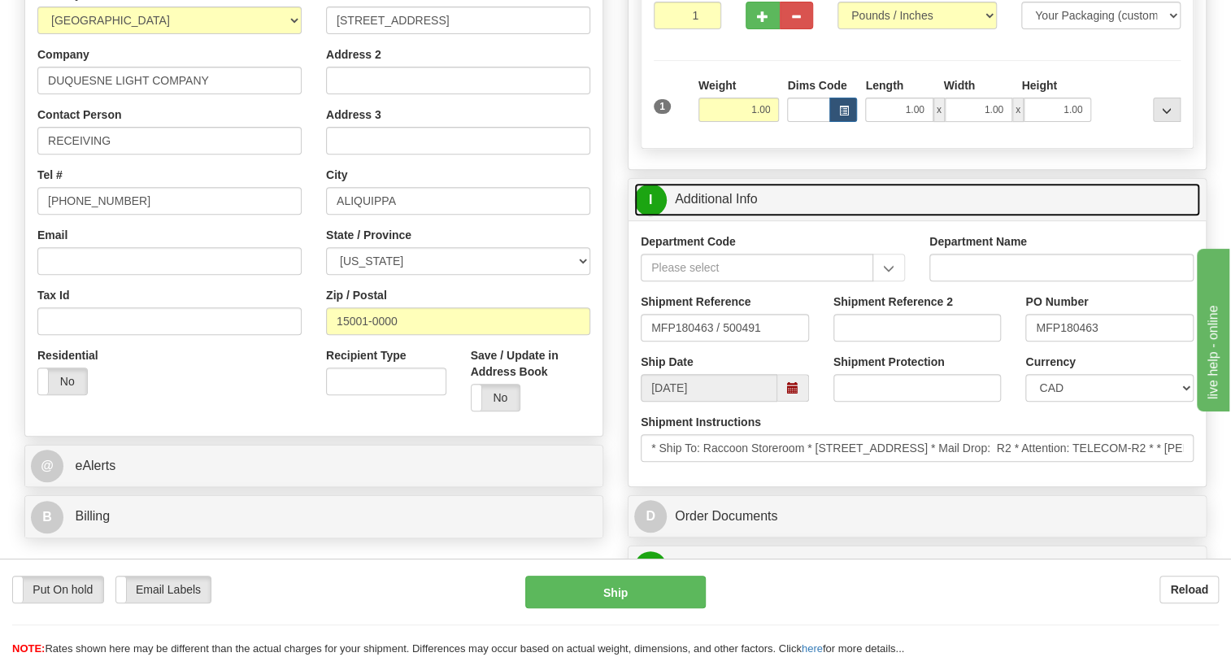
scroll to position [295, 0]
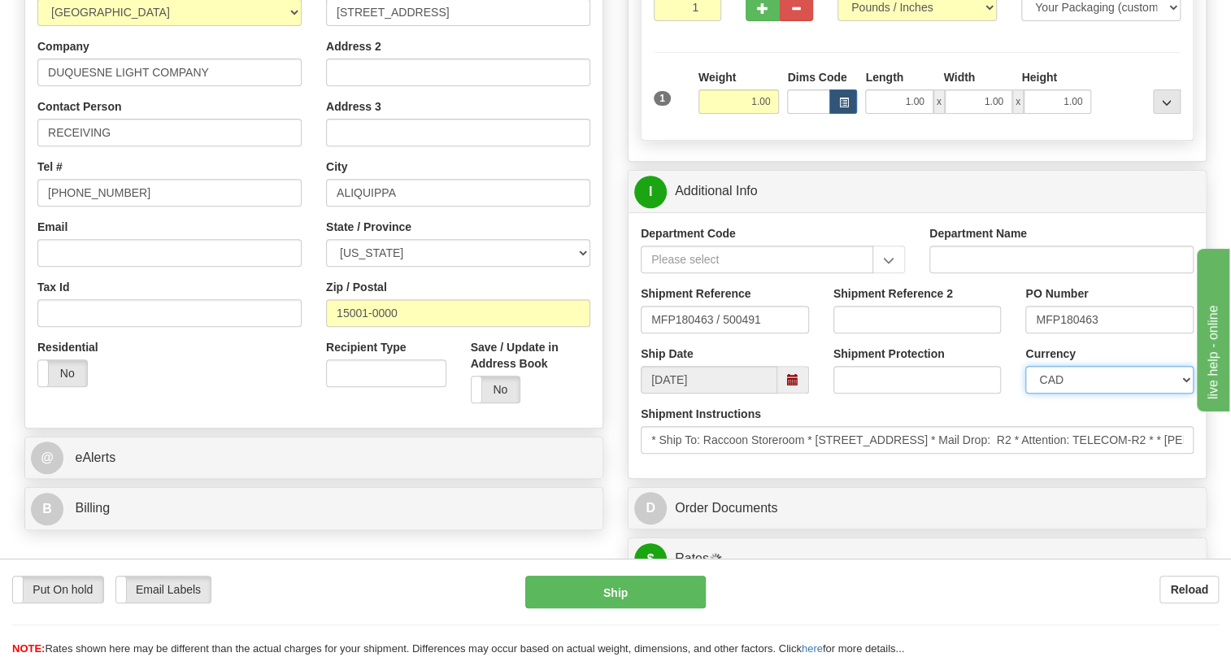
click at [1094, 394] on select "CAD USD EUR ZAR RON ANG ARN AUD AUS AWG BBD BFR BGN BHD BMD BND BRC BRL CHP CKZ…" at bounding box center [1110, 380] width 168 height 28
select select "1"
click at [1026, 394] on select "CAD USD EUR ZAR RON ANG ARN AUD AUS AWG BBD BFR BGN BHD BMD BND BRC BRL CHP CKZ…" at bounding box center [1110, 380] width 168 height 28
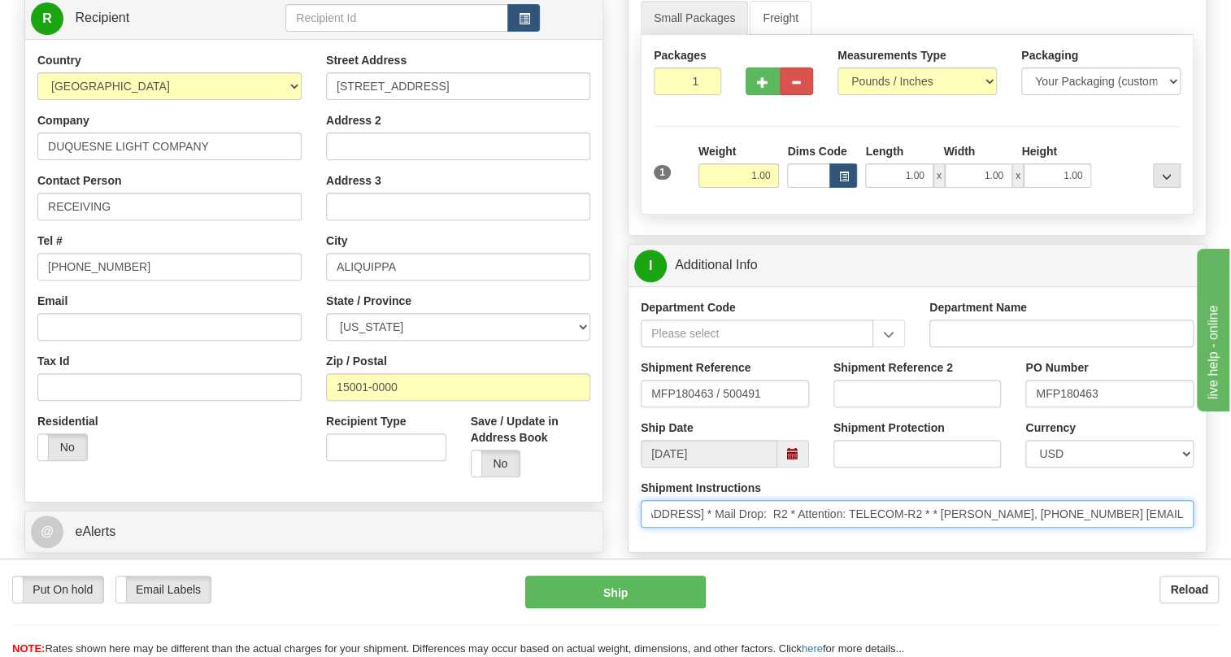
scroll to position [0, 288]
drag, startPoint x: 1137, startPoint y: 551, endPoint x: 1107, endPoint y: 544, distance: 30.8
click at [1107, 528] on input "* Ship To: Raccoon Storeroom * [STREET_ADDRESS] * Mail Drop: R2 * Attention: TE…" at bounding box center [917, 514] width 553 height 28
click at [1149, 528] on input "* Ship To: Raccoon Storeroom * [STREET_ADDRESS] * Mail Drop: R2 * Attention: TE…" at bounding box center [917, 514] width 553 height 28
click at [1153, 528] on input "* Ship To: Raccoon Storeroom * [STREET_ADDRESS] * Mail Drop: R2 * Attention: TE…" at bounding box center [917, 514] width 553 height 28
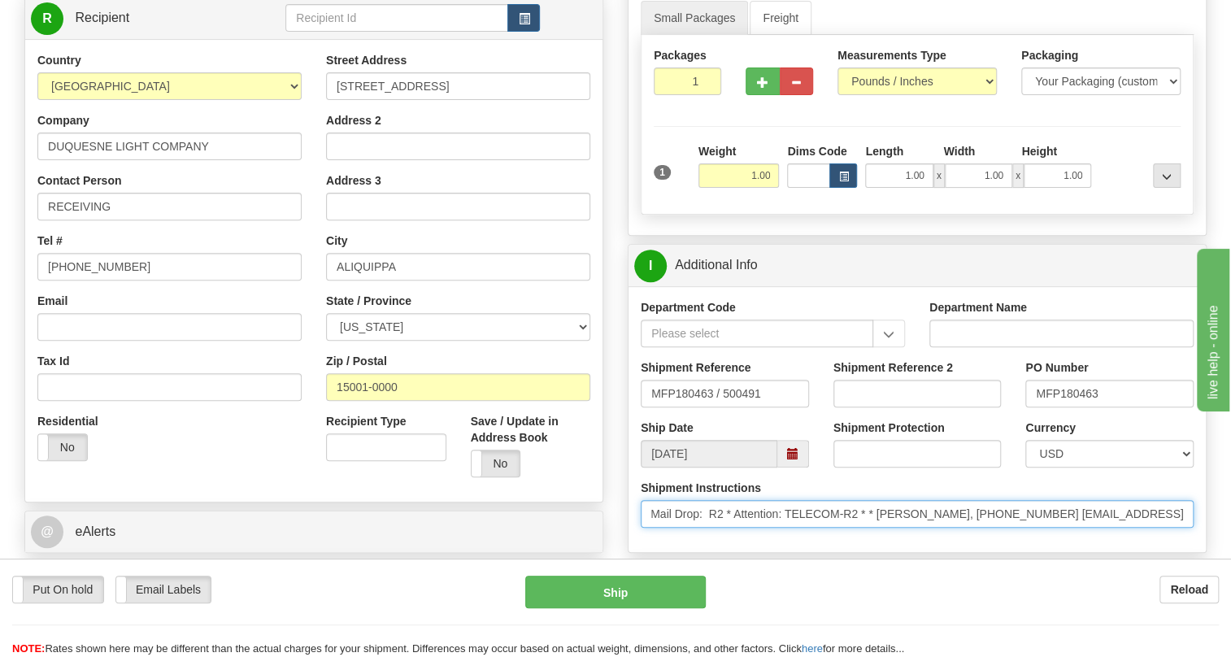
drag, startPoint x: 1153, startPoint y: 549, endPoint x: 1004, endPoint y: 554, distance: 149.7
click at [992, 528] on input "* Ship To: Raccoon Storeroom * [STREET_ADDRESS] * Mail Drop: R2 * Attention: TE…" at bounding box center [917, 514] width 553 height 28
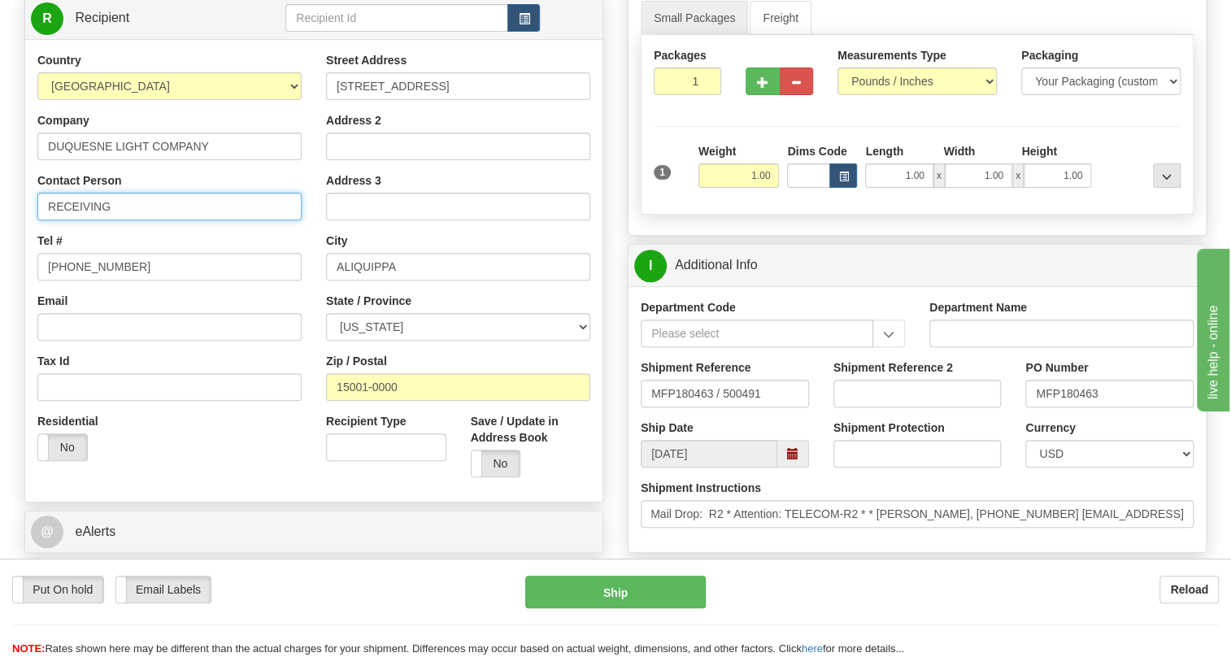
scroll to position [0, 0]
click at [91, 220] on input "RECEIVING" at bounding box center [169, 207] width 264 height 28
paste input "[PERSON_NAME], [PHONE_NUMBER]"
drag, startPoint x: 212, startPoint y: 242, endPoint x: 156, endPoint y: 241, distance: 56.1
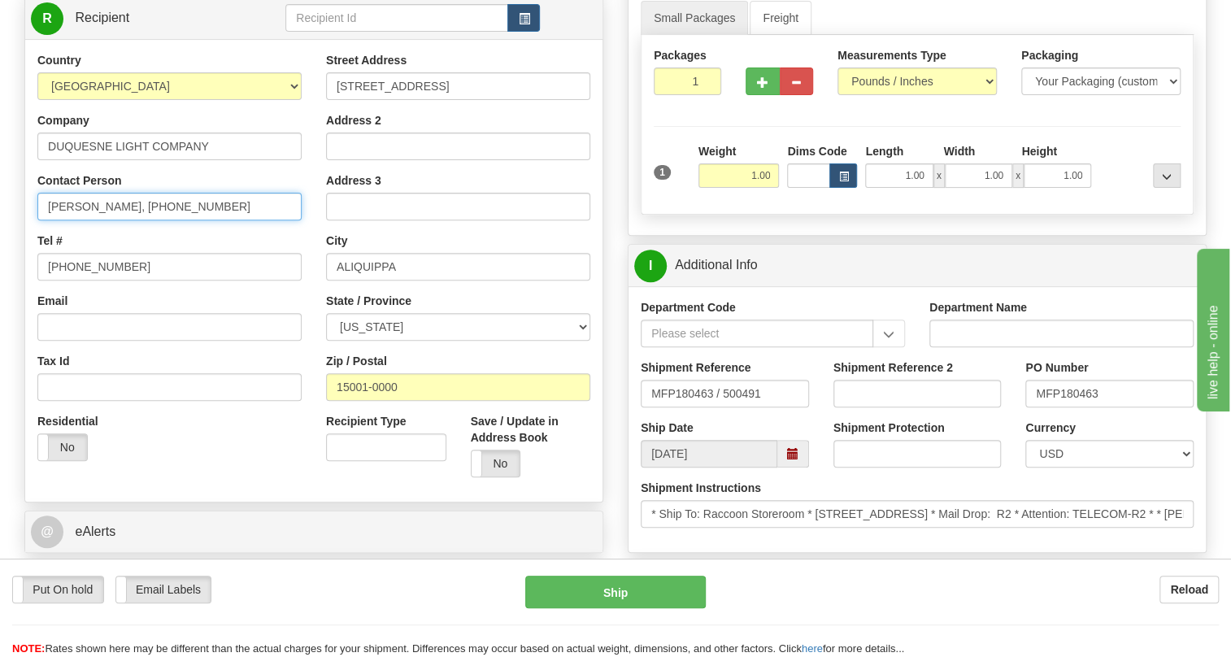
click at [131, 220] on input "[PERSON_NAME], [PHONE_NUMBER]" at bounding box center [169, 207] width 264 height 28
type input "[PERSON_NAME],"
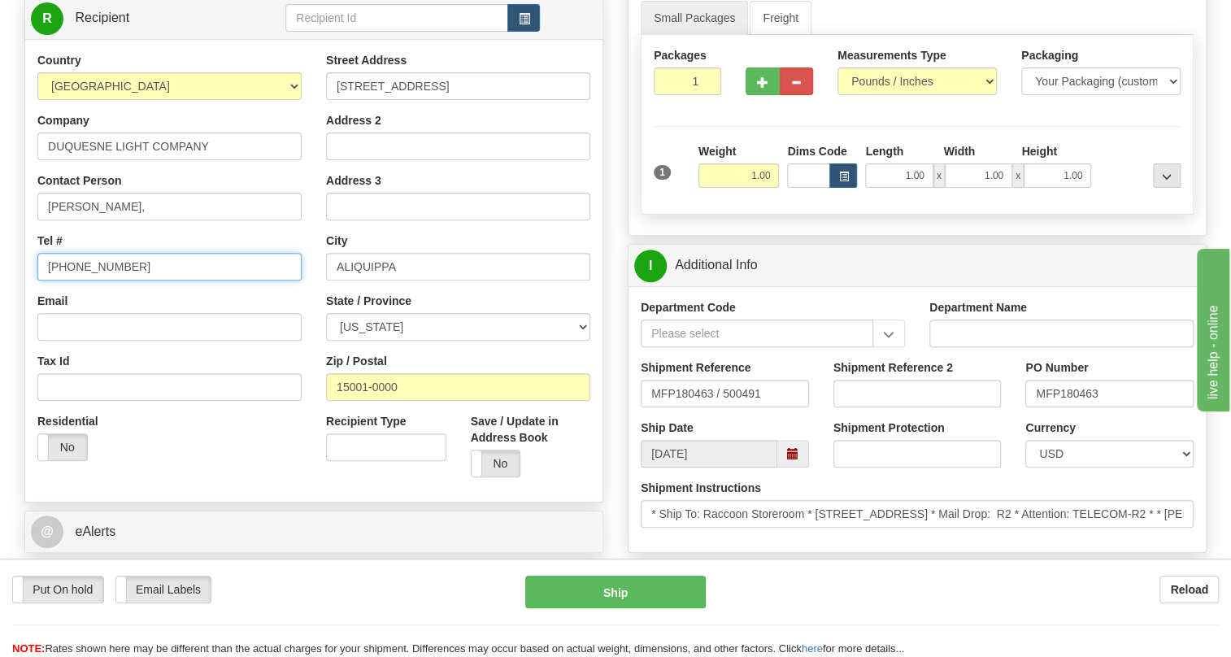
click at [93, 281] on input "[PHONE_NUMBER]" at bounding box center [169, 267] width 264 height 28
paste input "[PHONE_NUMBER]"
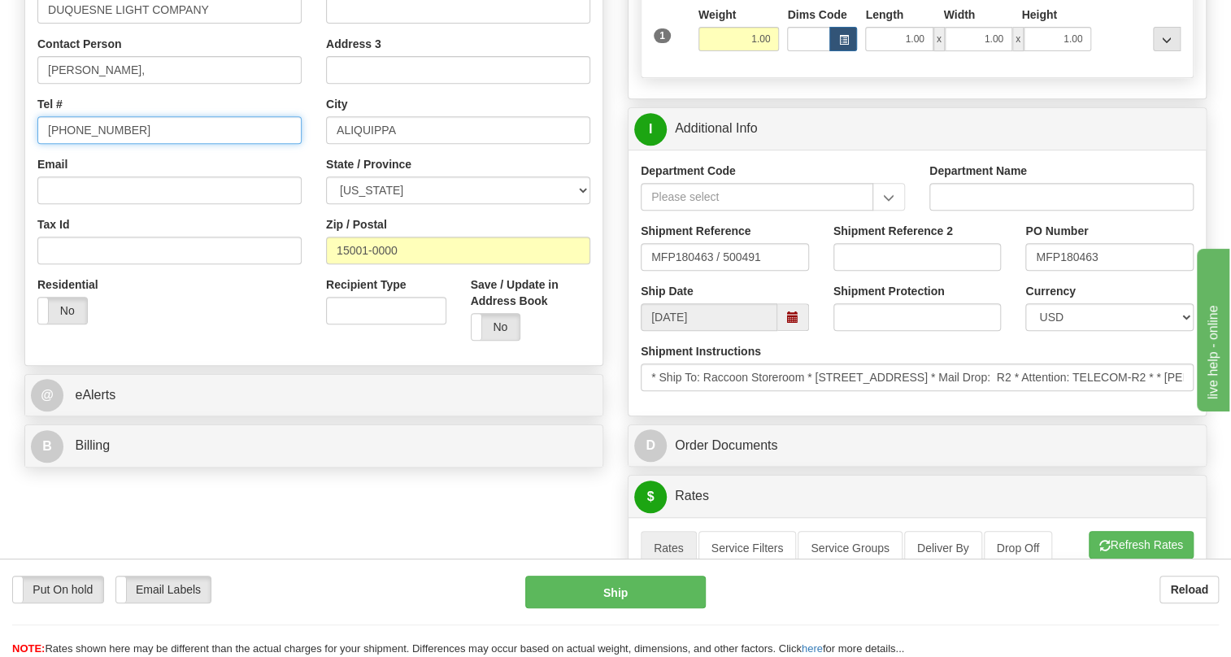
scroll to position [369, 0]
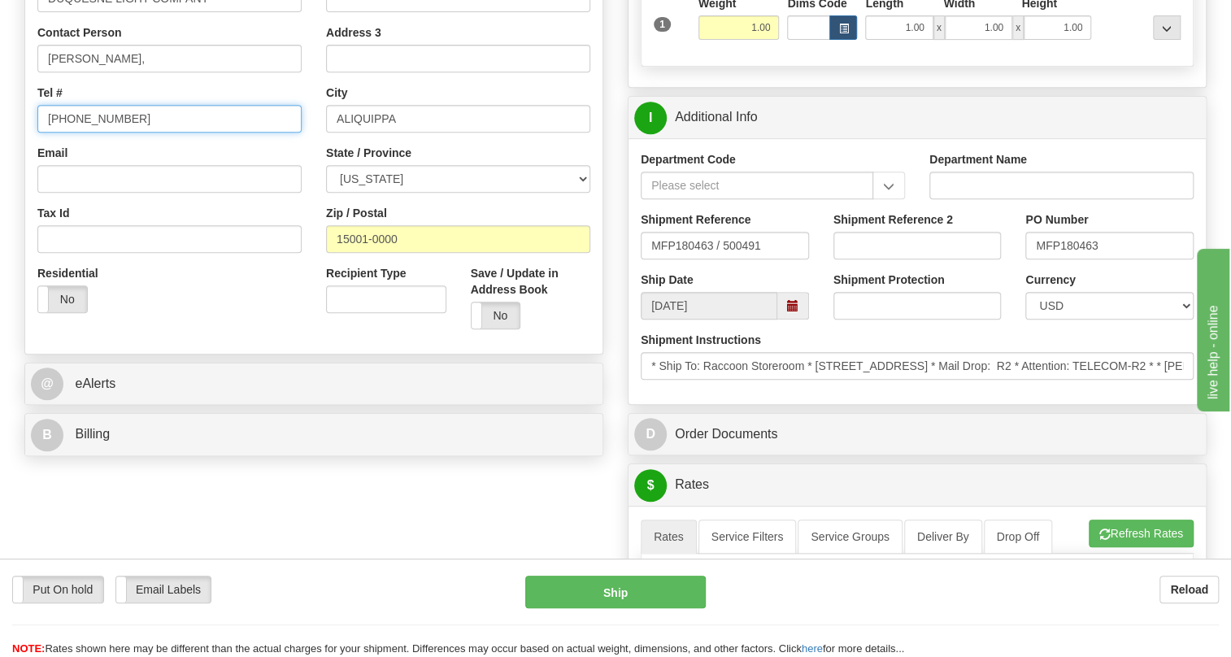
type input "[PHONE_NUMBER]"
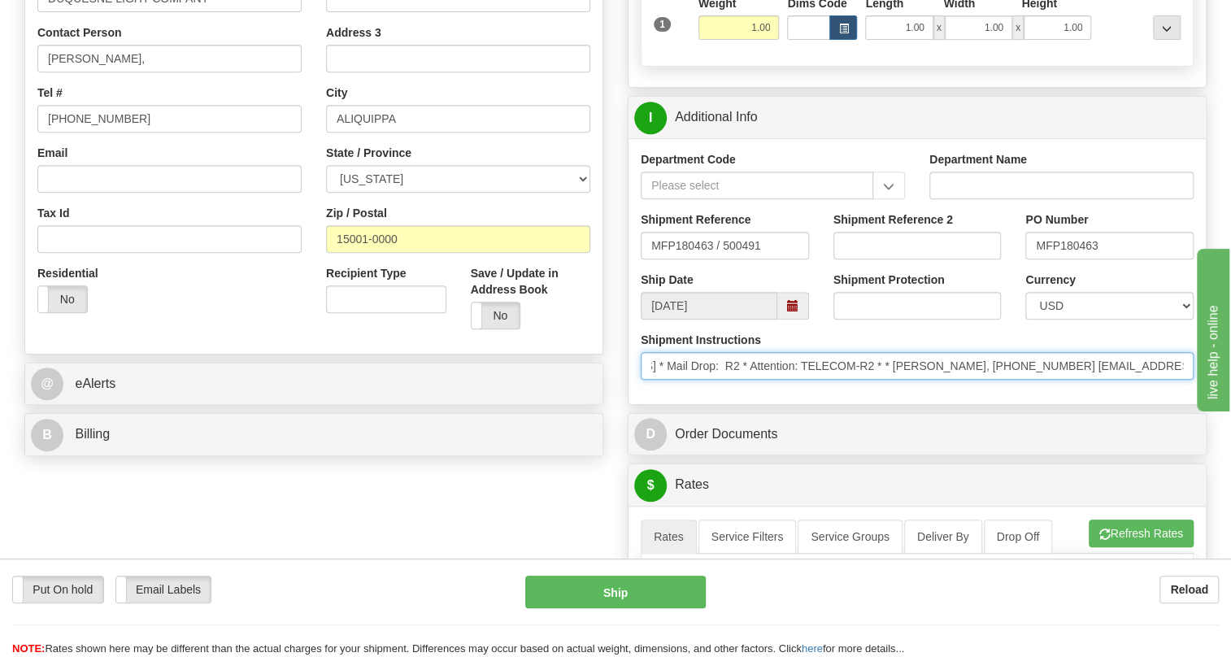
scroll to position [0, 802]
drag, startPoint x: 978, startPoint y: 407, endPoint x: 1220, endPoint y: 417, distance: 242.6
click at [1220, 417] on div "Toggle navigation Settings Shipping Preferences Fields Preferences New" at bounding box center [615, 518] width 1231 height 1775
click at [740, 380] on input "* Ship To: Raccoon Storeroom * [STREET_ADDRESS] * Mail Drop: R2 * Attention: TE…" at bounding box center [917, 366] width 553 height 28
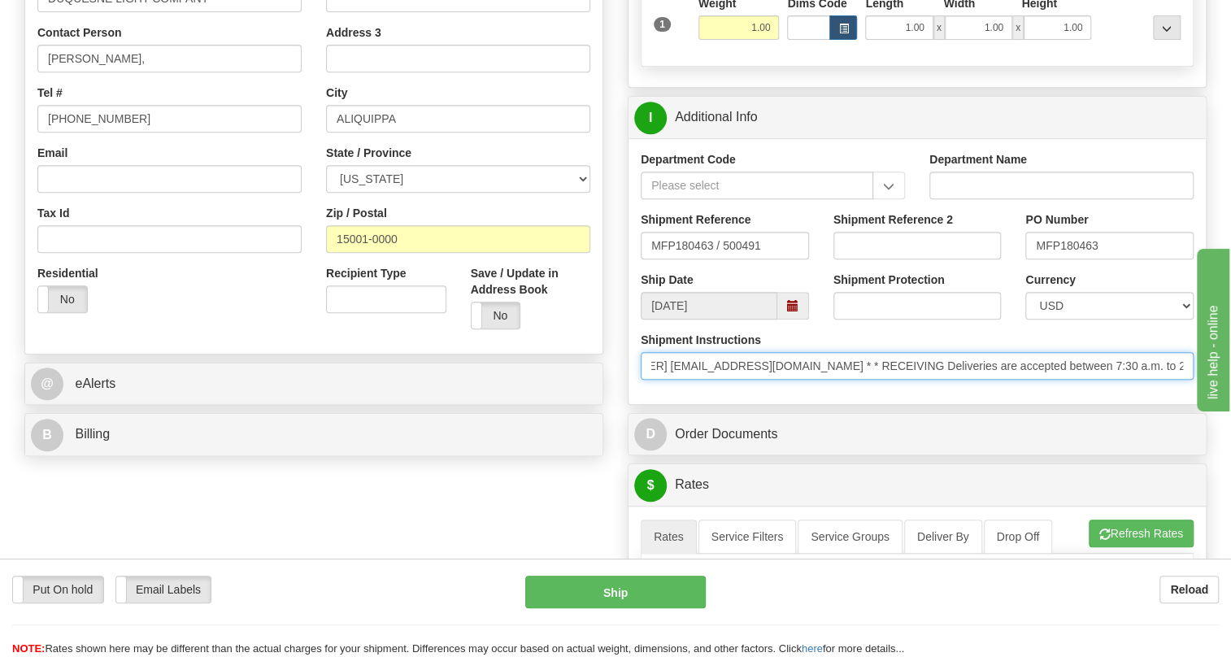
drag, startPoint x: 740, startPoint y: 403, endPoint x: 787, endPoint y: 406, distance: 47.2
click at [787, 380] on input "* Ship To: Raccoon Storeroom * [STREET_ADDRESS] * Mail Drop: R2 * Attention: TE…" at bounding box center [917, 366] width 553 height 28
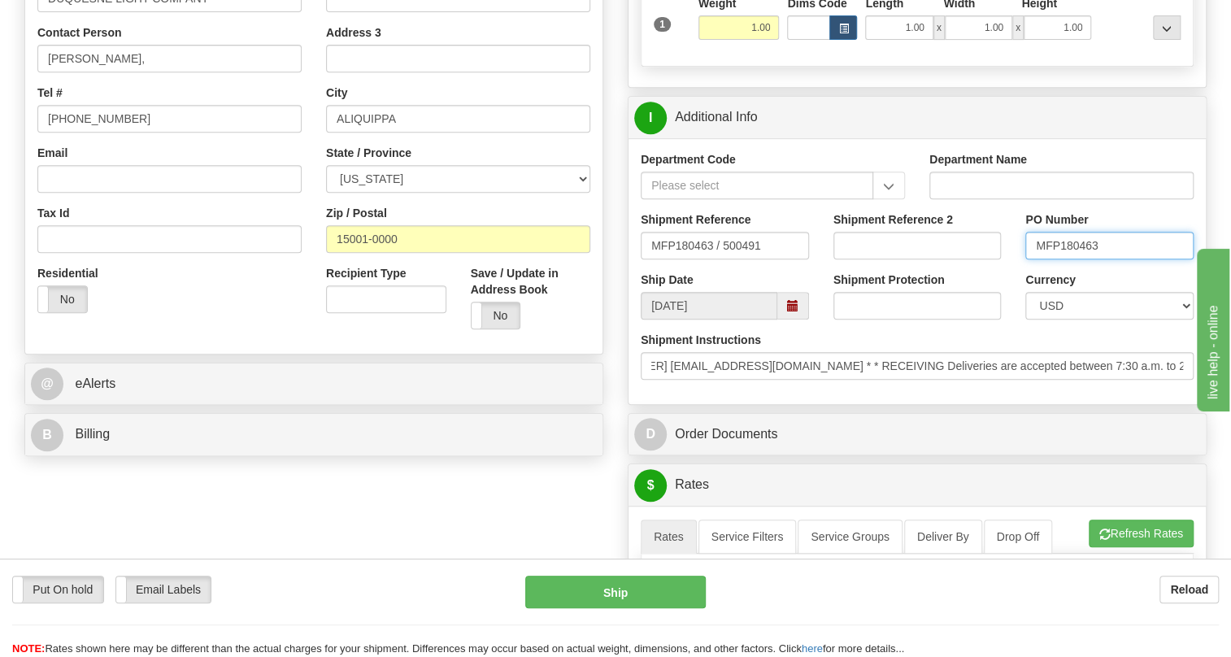
click at [1075, 259] on input "MFP180463" at bounding box center [1110, 246] width 168 height 28
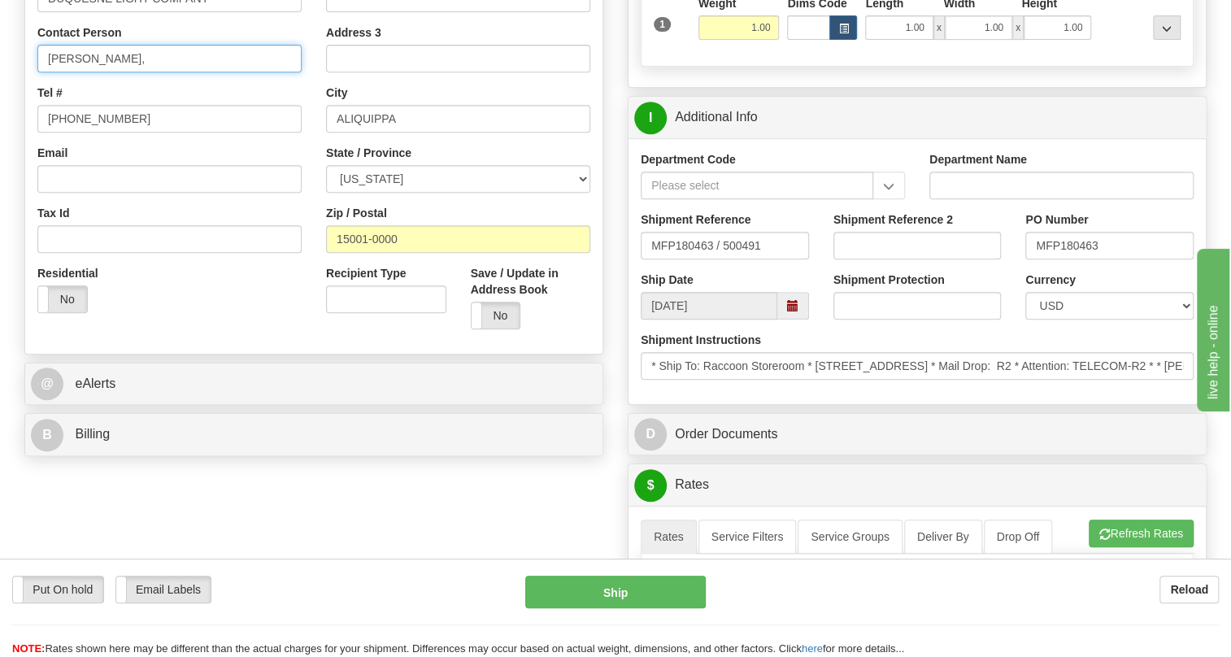
click at [156, 72] on input "[PERSON_NAME]," at bounding box center [169, 59] width 264 height 28
paste input "MFP180463"
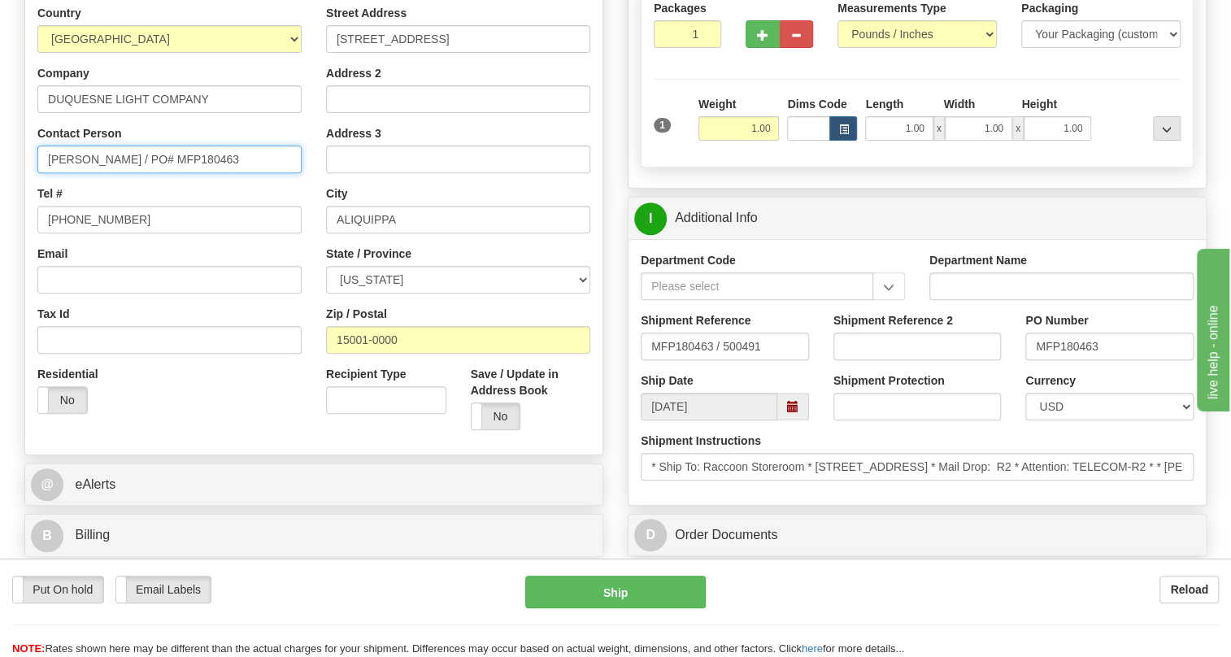
scroll to position [295, 0]
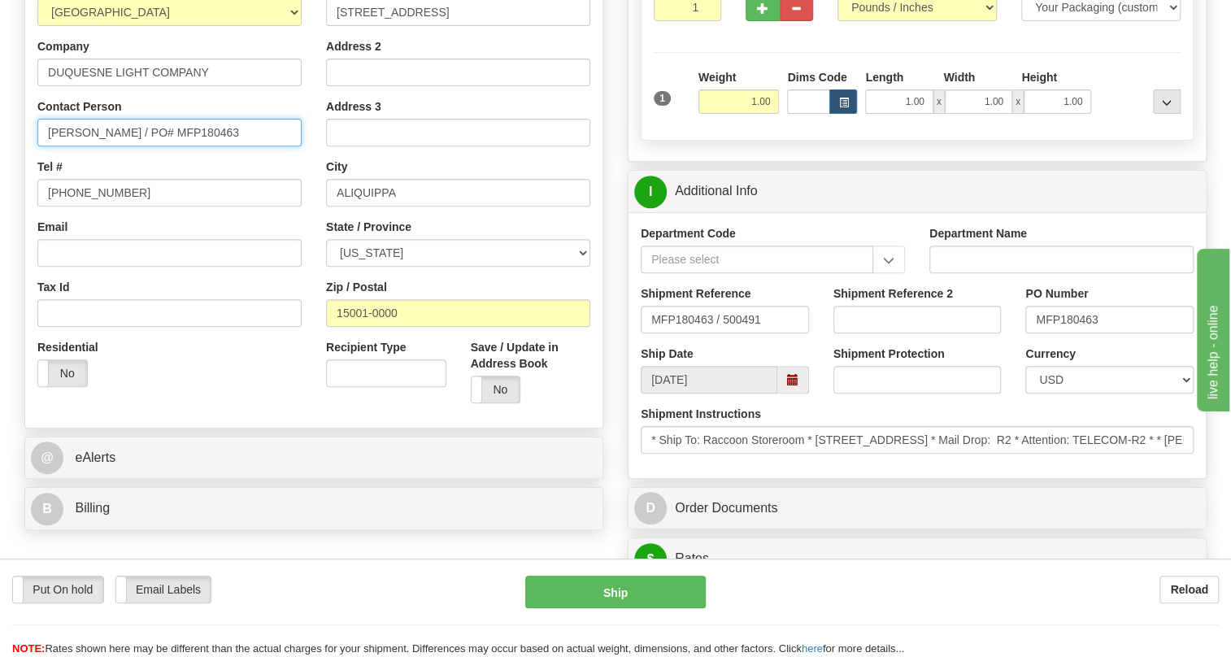
type input "[PERSON_NAME] / PO# MFP180463"
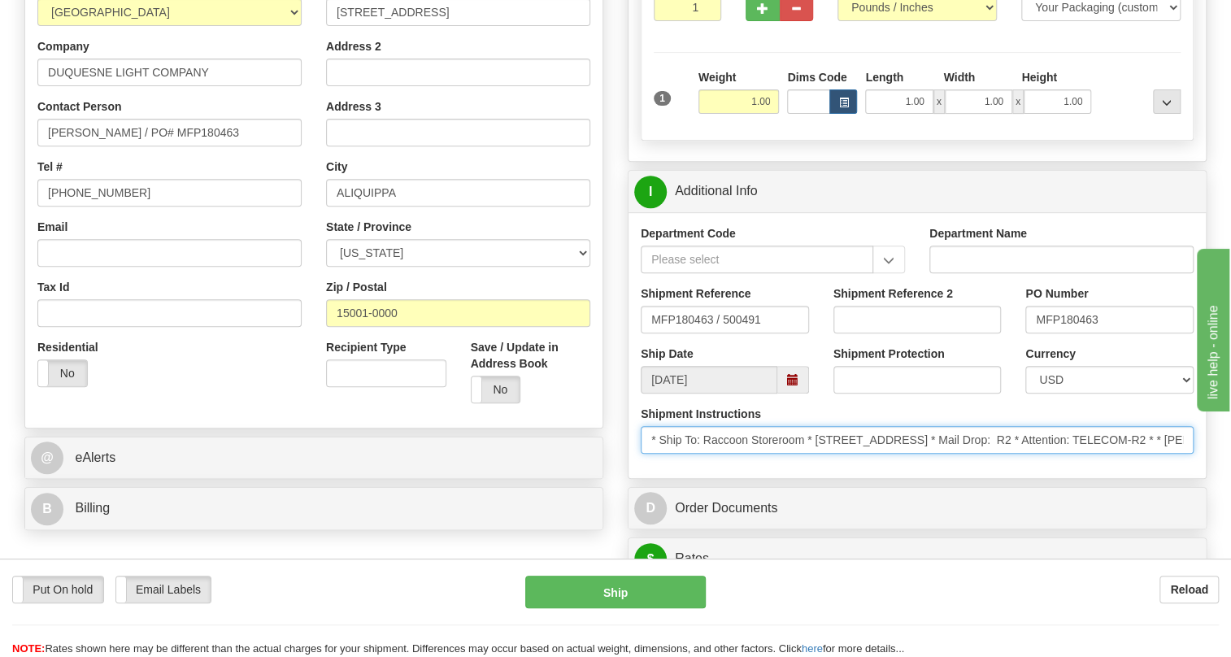
drag, startPoint x: 807, startPoint y: 481, endPoint x: 663, endPoint y: 479, distance: 144.0
click at [663, 454] on input "* Ship To: Raccoon Storeroom * [STREET_ADDRESS] * Mail Drop: R2 * Attention: TE…" at bounding box center [917, 440] width 553 height 28
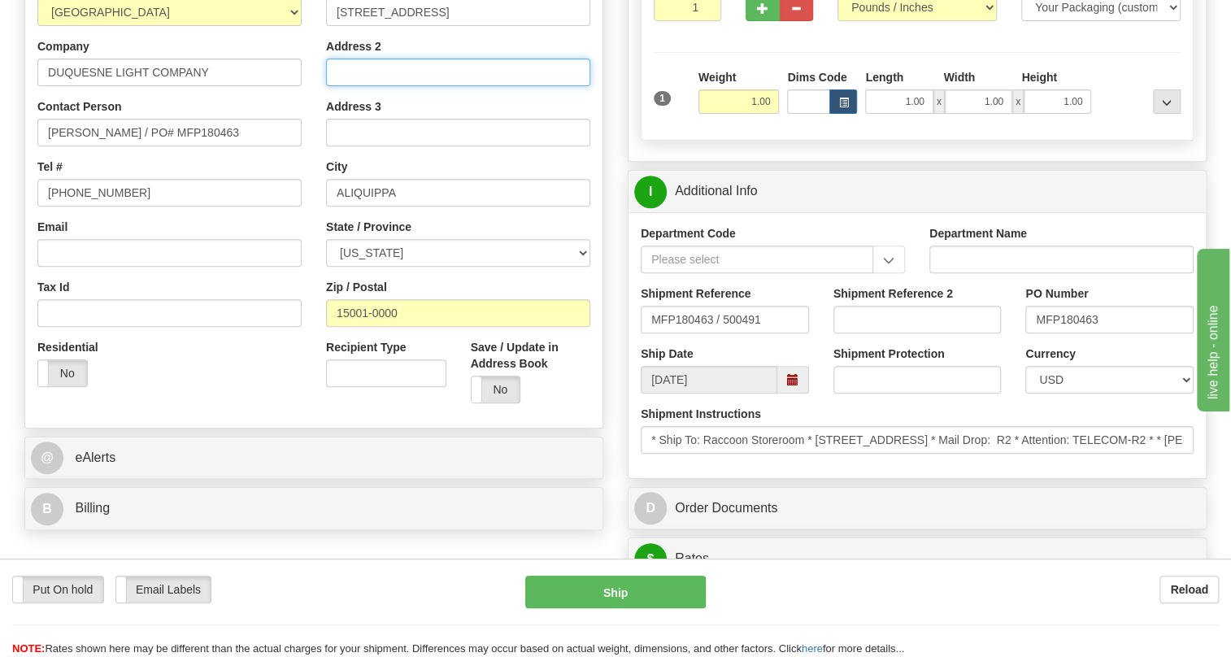
click at [330, 86] on input "Address 2" at bounding box center [458, 73] width 264 height 28
paste input "Ship To: Raccoon Storeroom"
click at [403, 86] on input "Ship To: Raccoon Storeroom" at bounding box center [458, 73] width 264 height 28
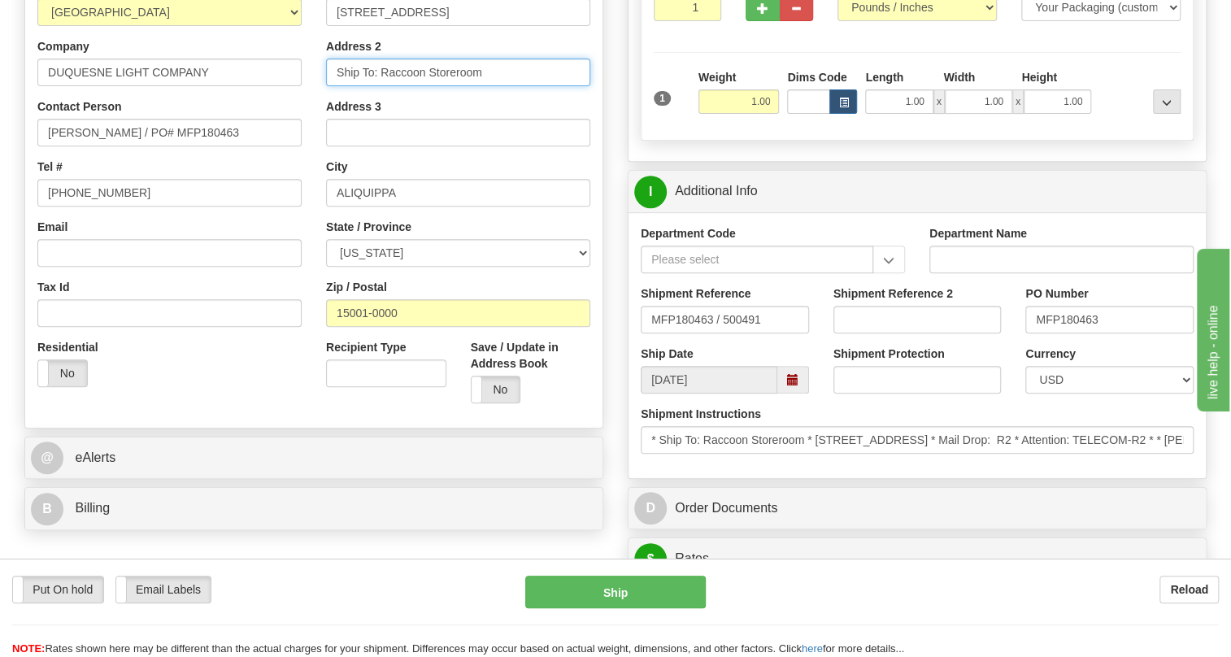
paste input "Mail Drop: R2 Attention: TELECOM-R2"
drag, startPoint x: 390, startPoint y: 108, endPoint x: 309, endPoint y: 109, distance: 80.5
click at [316, 118] on div "Street Address [STREET_ADDRESS] Address 2 Mail Drop: R2 Attention: TELECOM-R2 A…" at bounding box center [458, 197] width 289 height 438
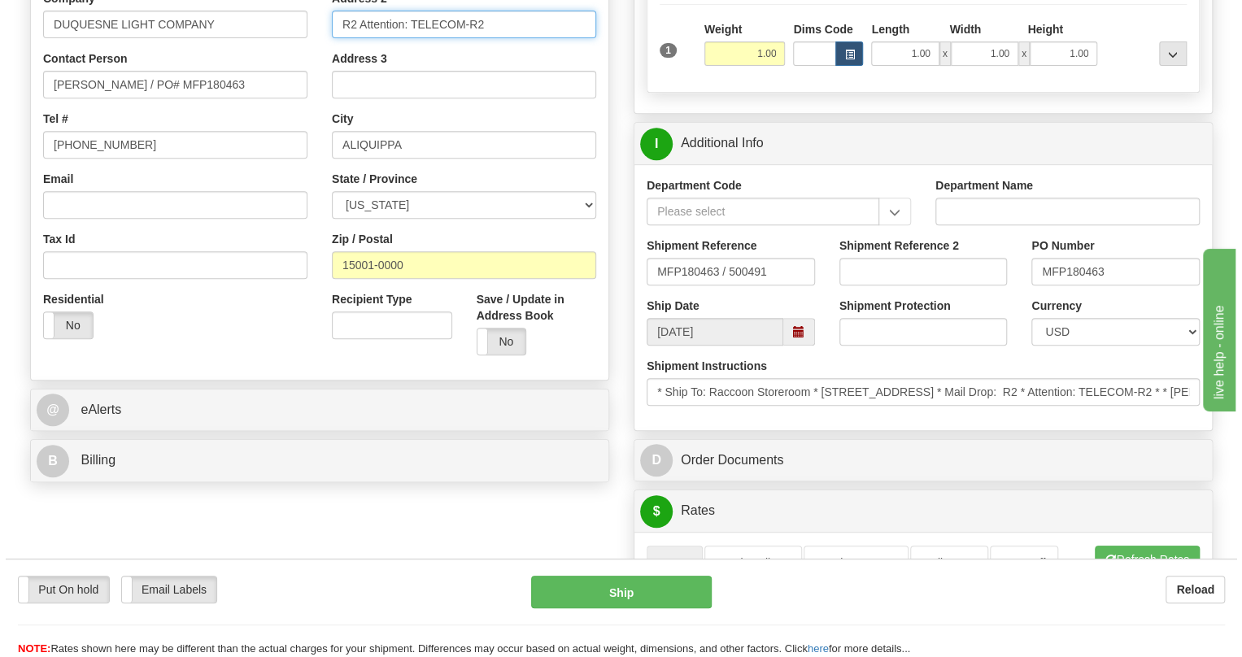
scroll to position [517, 0]
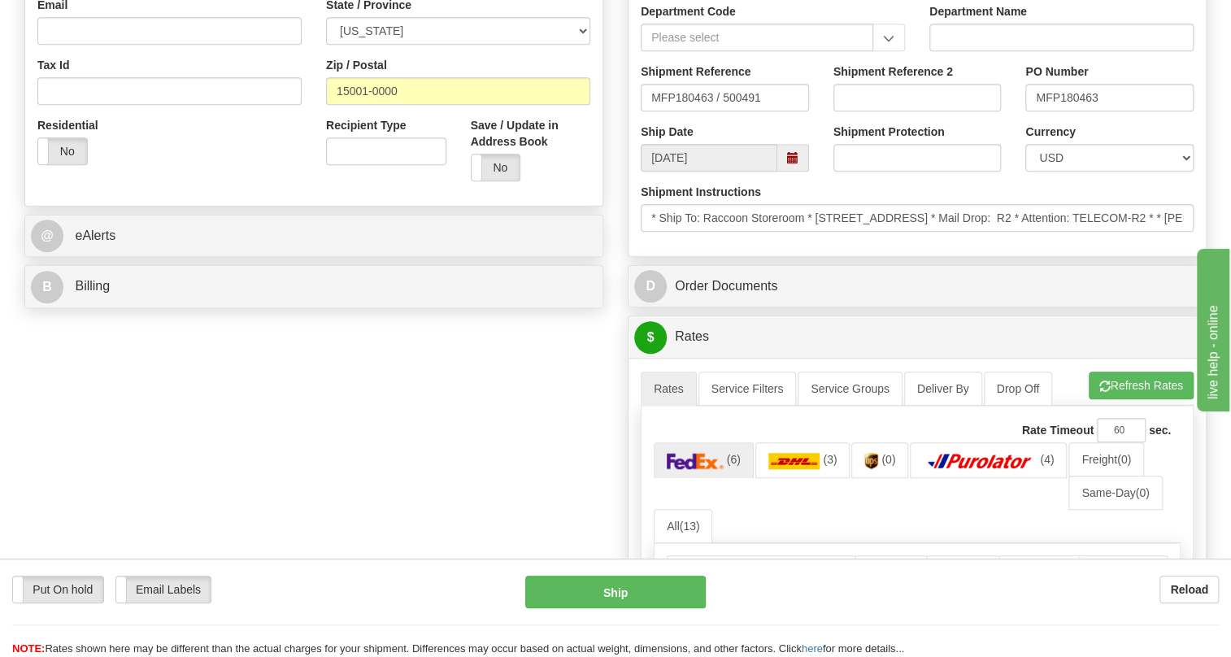
type input "R2 Attention: TELECOM-R2"
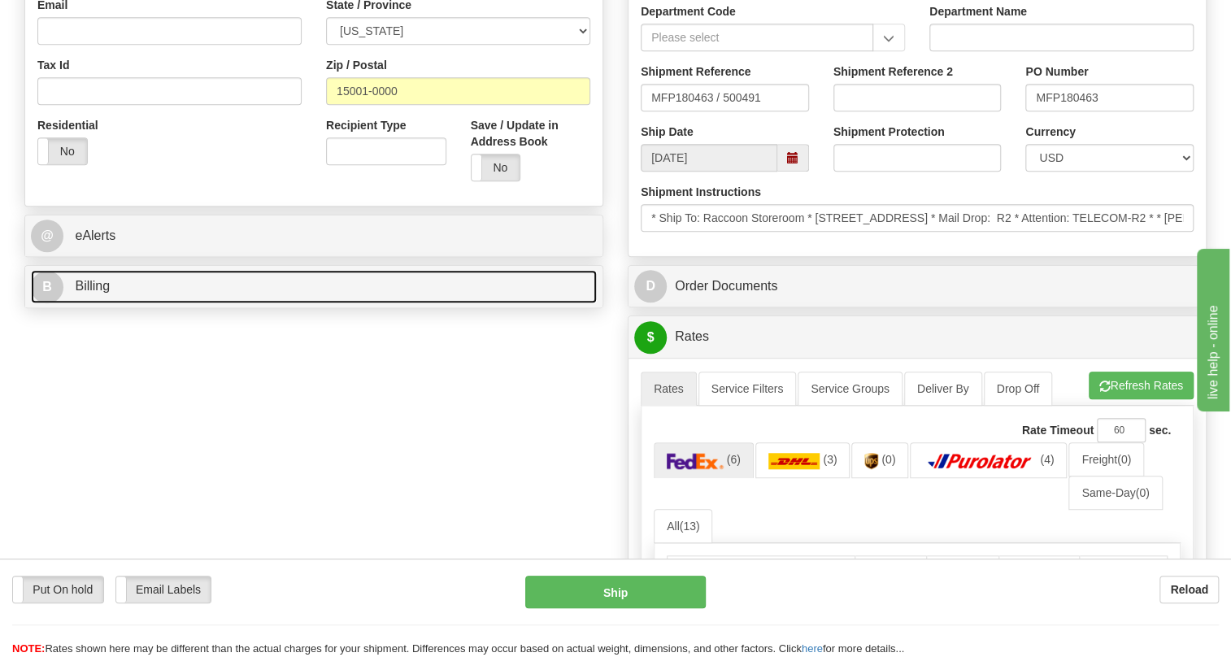
click at [91, 293] on span "Billing" at bounding box center [92, 286] width 35 height 14
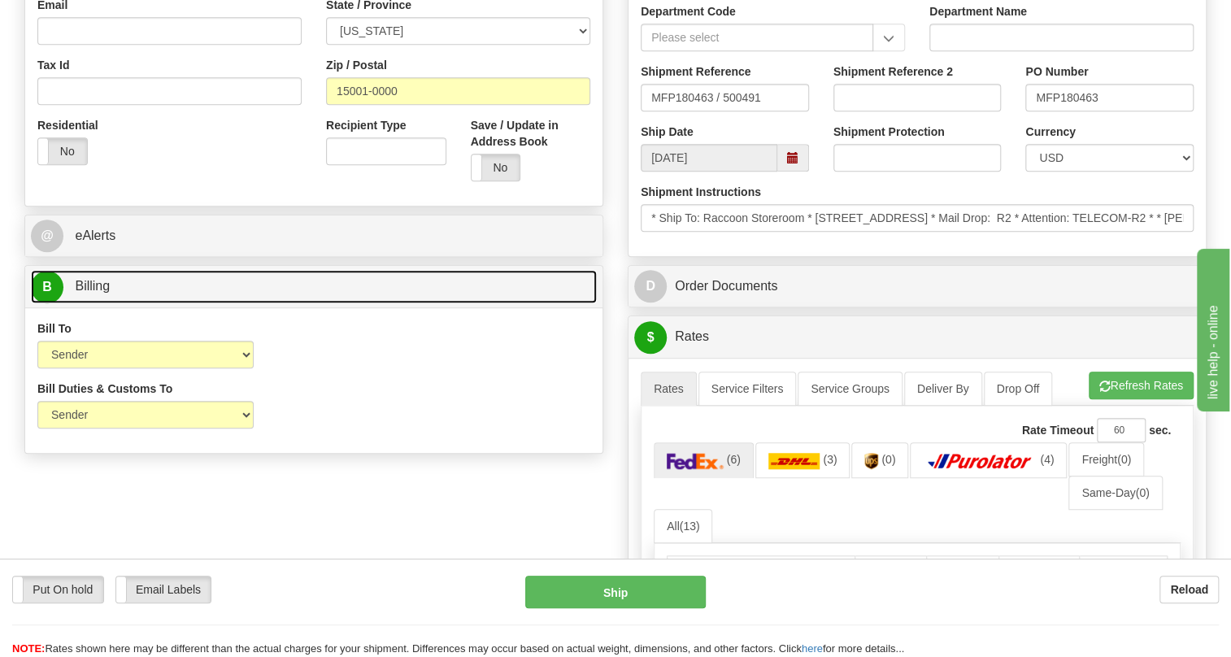
click at [92, 293] on span "Billing" at bounding box center [92, 286] width 35 height 14
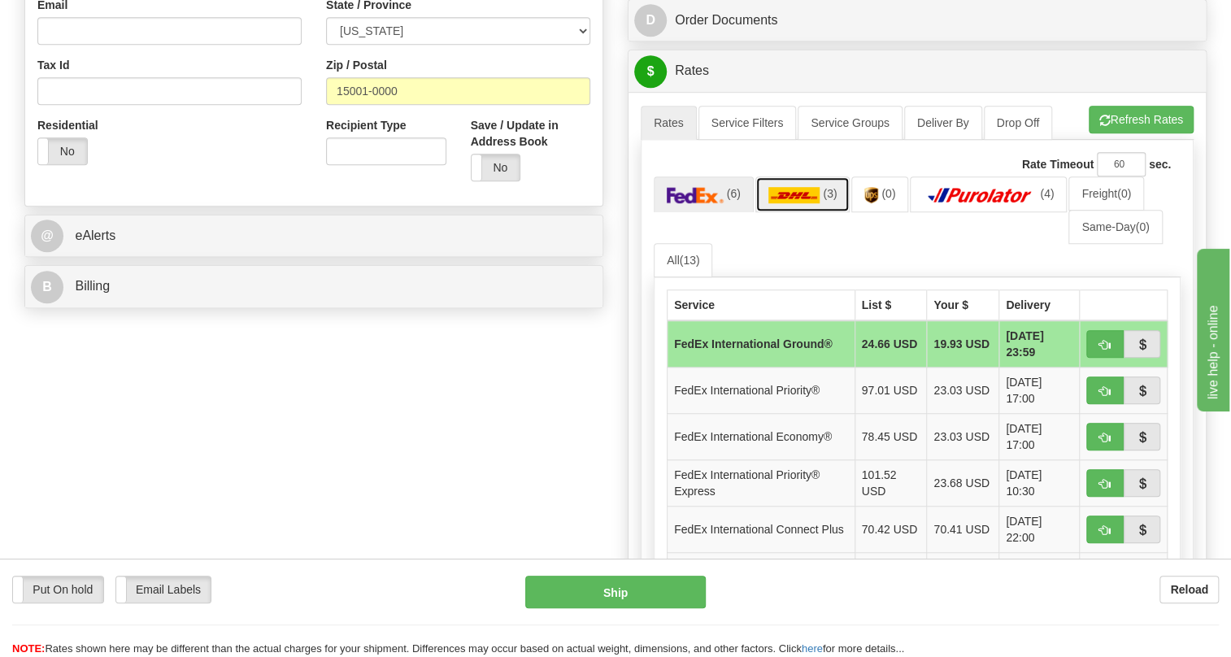
click at [790, 203] on img at bounding box center [795, 195] width 52 height 16
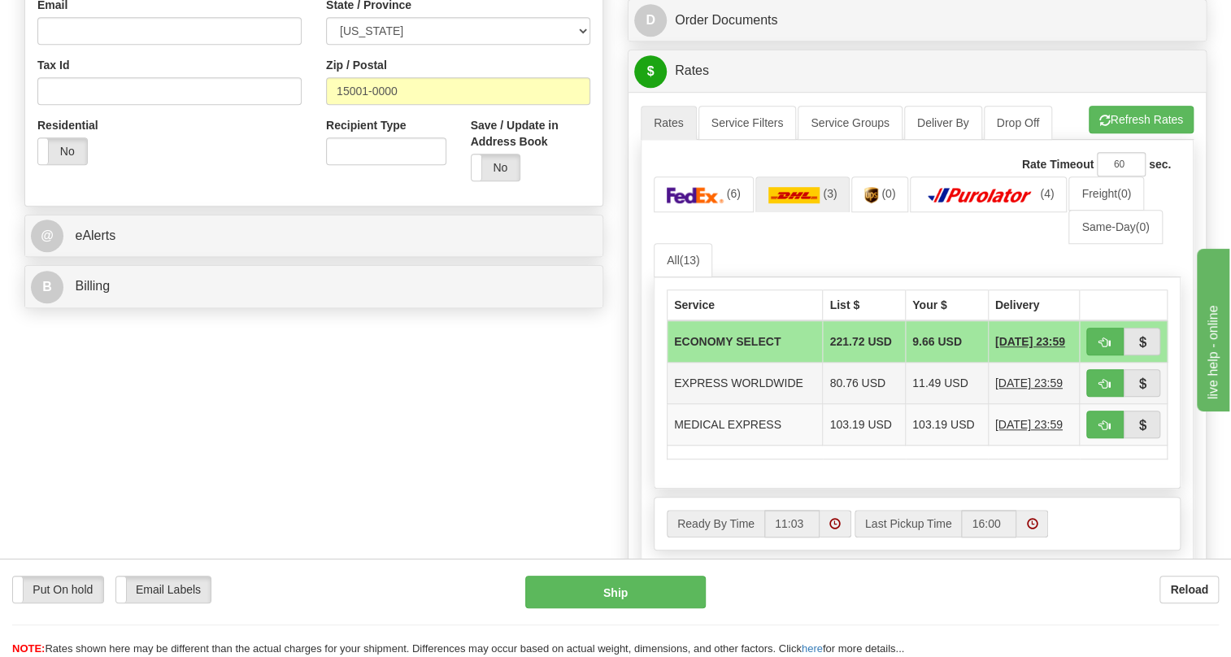
click at [755, 404] on td "EXPRESS WORLDWIDE" at bounding box center [745, 383] width 155 height 41
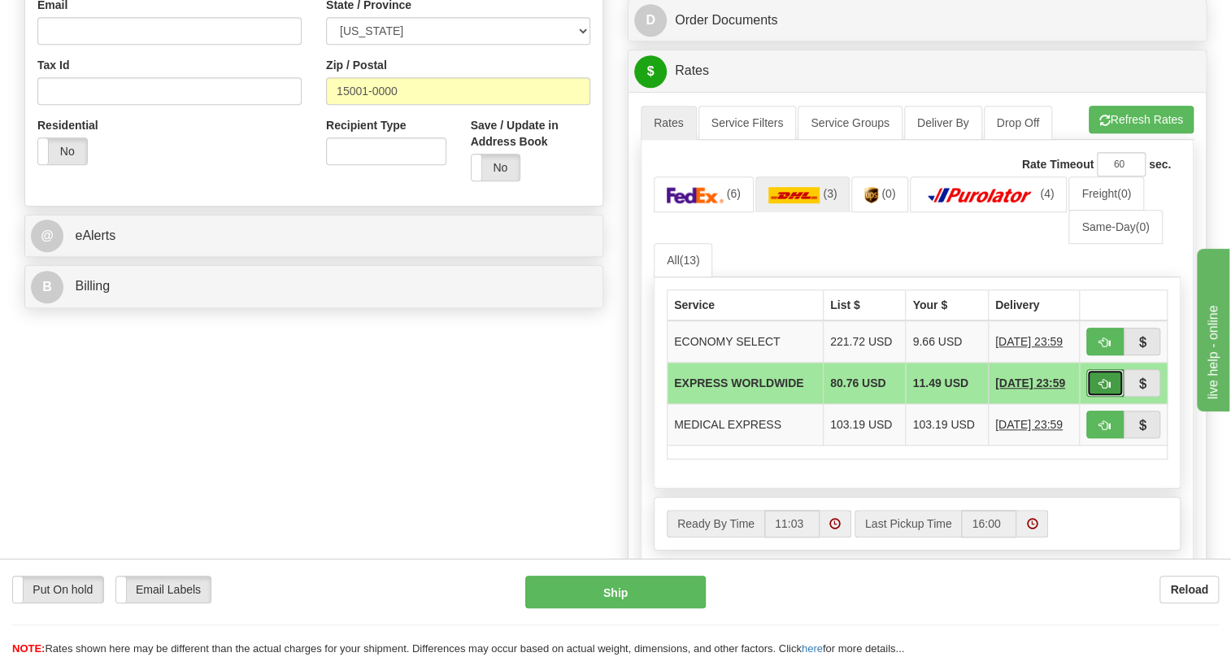
click at [1100, 390] on span "button" at bounding box center [1105, 384] width 11 height 11
type input "P"
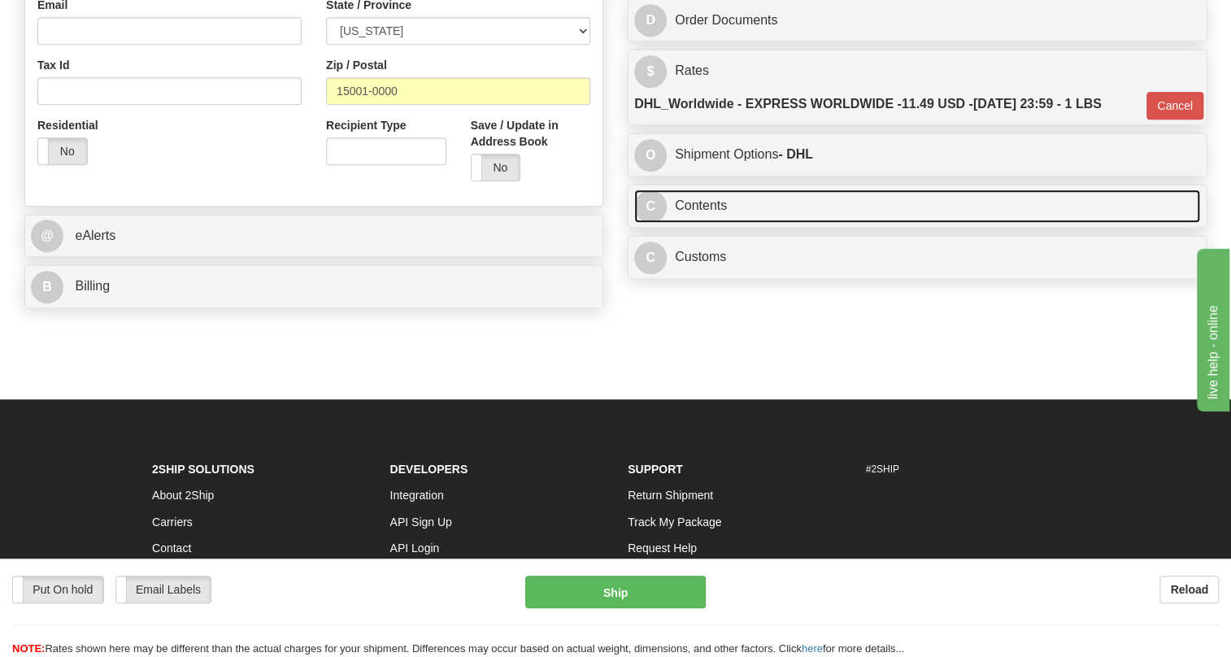
click at [708, 223] on link "C Contents" at bounding box center [917, 206] width 566 height 33
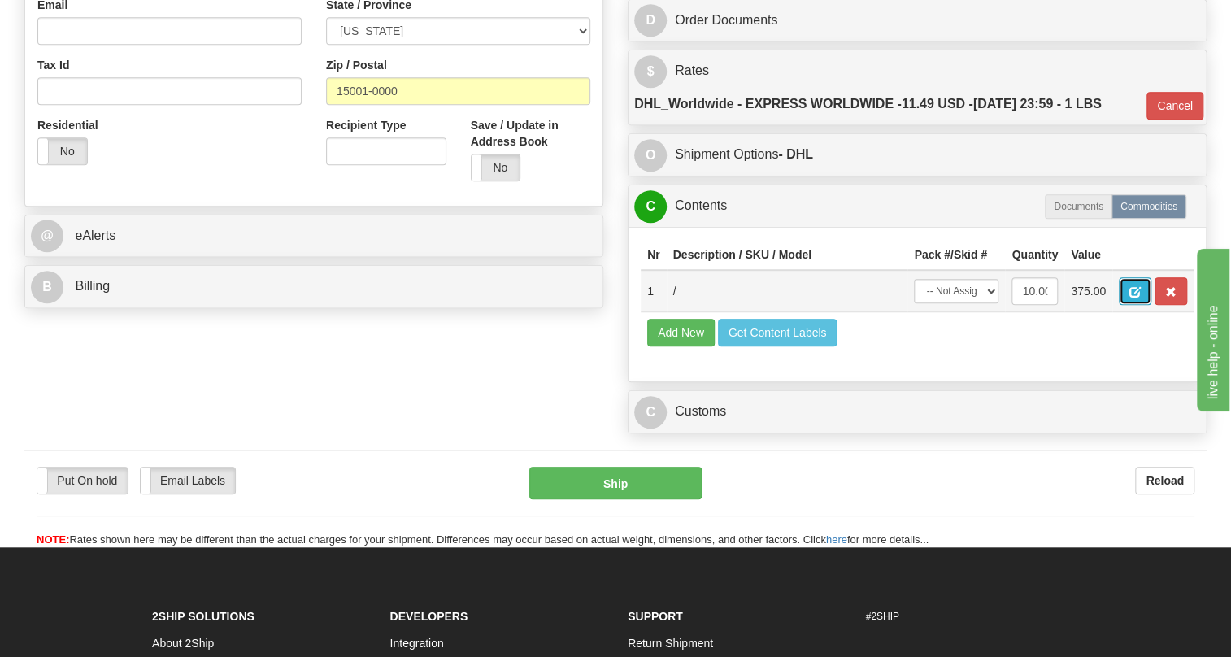
click at [1127, 305] on button "button" at bounding box center [1135, 291] width 33 height 28
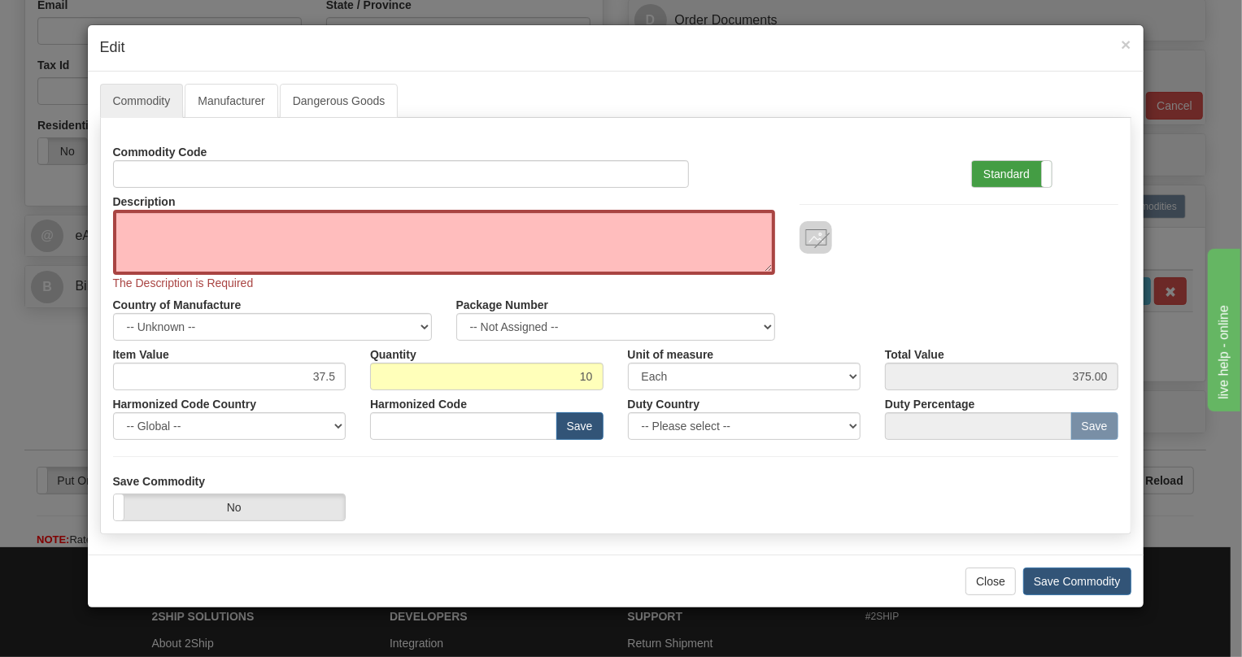
click at [996, 175] on label "Standard" at bounding box center [1012, 174] width 80 height 26
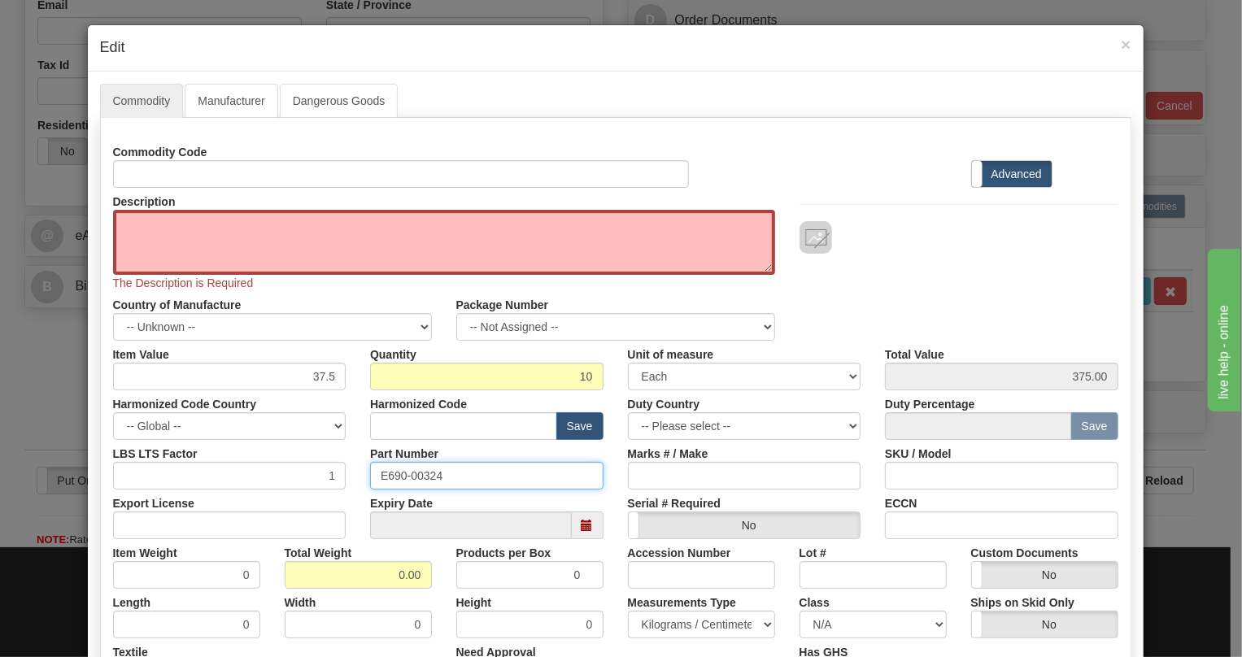
click at [421, 477] on input "E690-00324" at bounding box center [486, 476] width 233 height 28
click at [143, 224] on textarea "Description" at bounding box center [444, 242] width 662 height 65
paste textarea "Cable Tie Mount, Nylon"
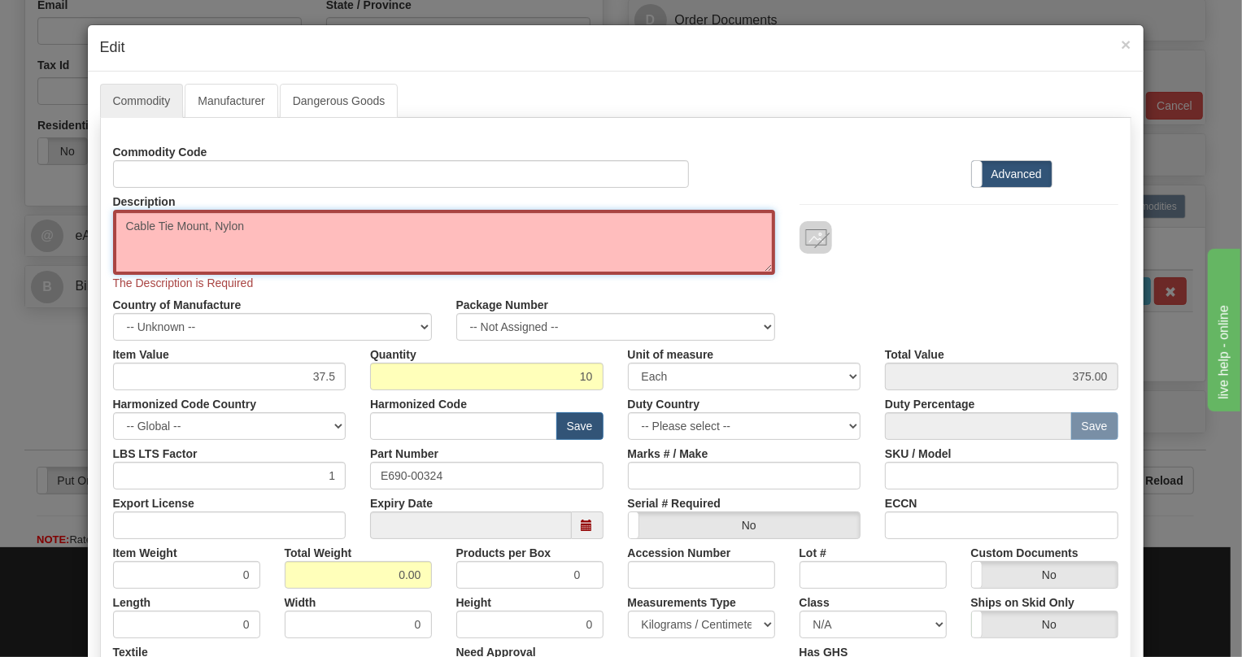
type textarea "Cable Tie Mount, Nylon"
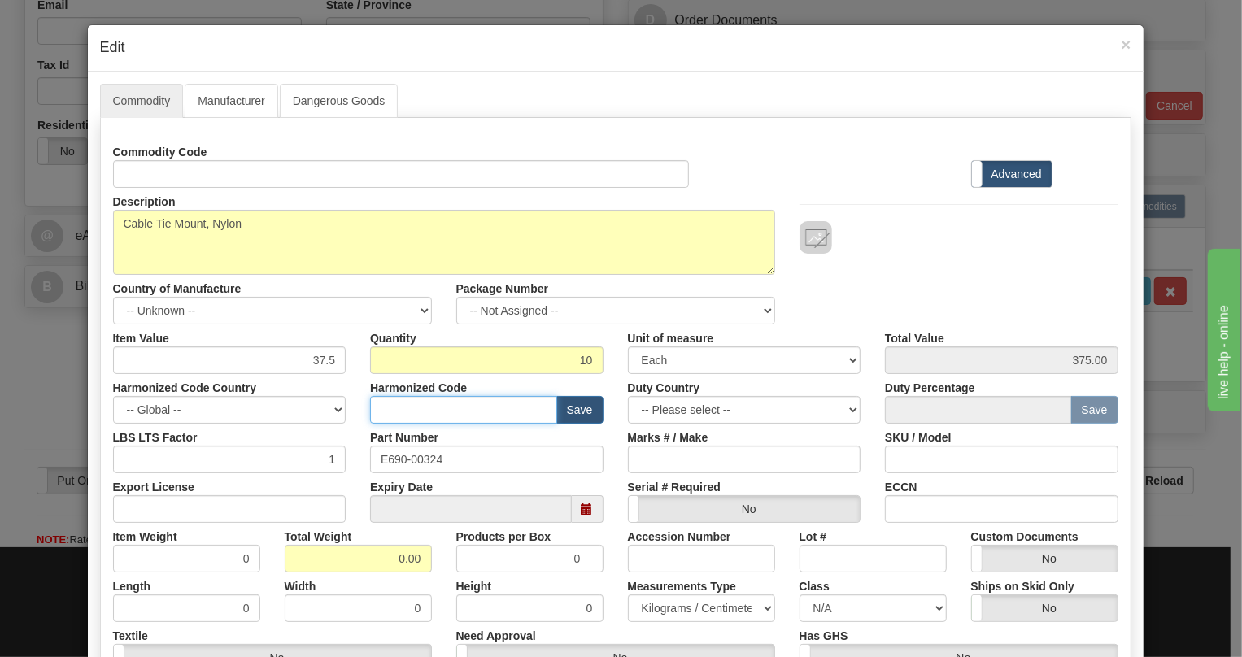
click at [400, 406] on input "text" at bounding box center [463, 410] width 187 height 28
paste input "3926.90"
type input "3926.90"
click at [312, 358] on input "37.5" at bounding box center [229, 360] width 233 height 28
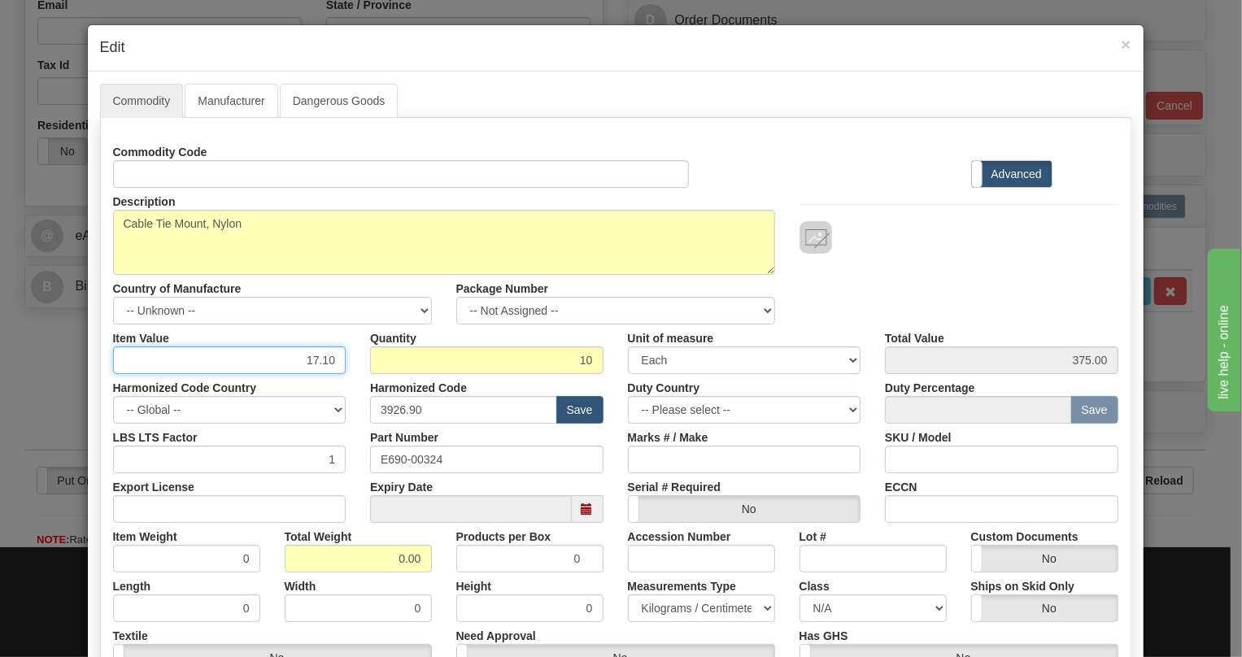
type input "17.10"
type input "171.00"
click at [381, 568] on input "0.00" at bounding box center [358, 559] width 147 height 28
type input ".00"
type input "0.0000"
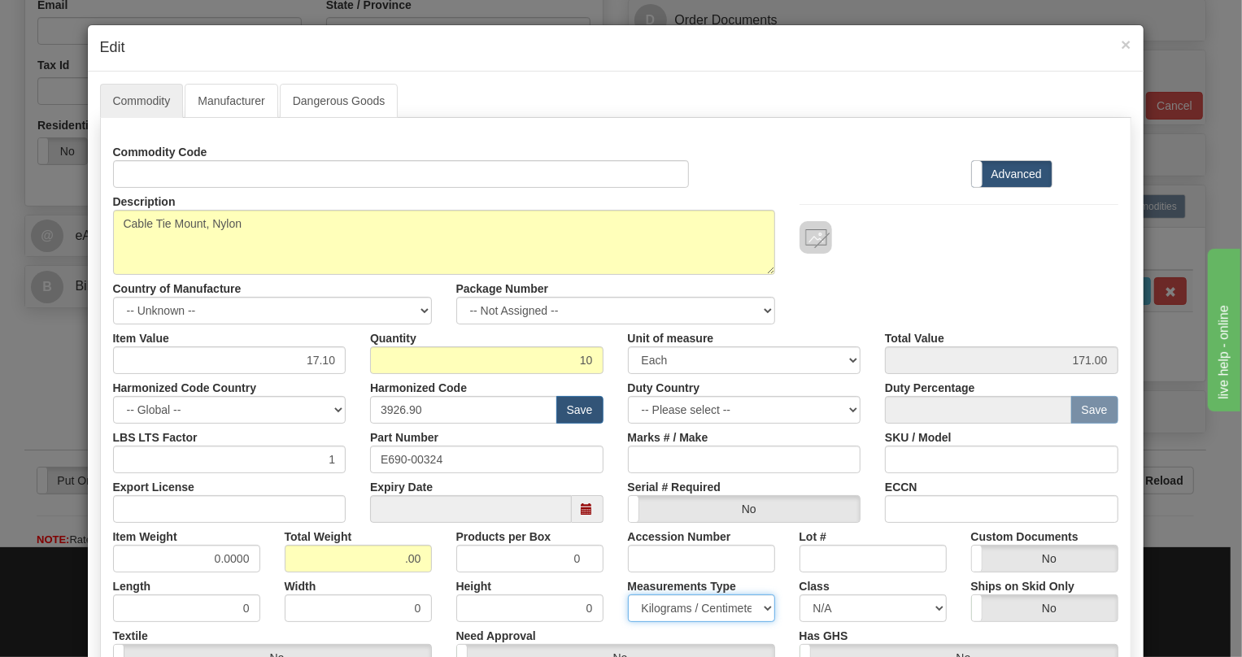
click at [655, 608] on select "Pounds / Inches Kilograms / Centimeters" at bounding box center [701, 609] width 147 height 28
select select "0"
click at [628, 595] on select "Pounds / Inches Kilograms / Centimeters" at bounding box center [701, 609] width 147 height 28
click at [606, 546] on div "Products per Box 0" at bounding box center [530, 548] width 172 height 50
click at [400, 310] on select "-- Unknown -- AFGHANISTAN ALAND ISLANDS ALBANIA ALGERIA AMERICAN SAMOA ANDORRA …" at bounding box center [272, 311] width 319 height 28
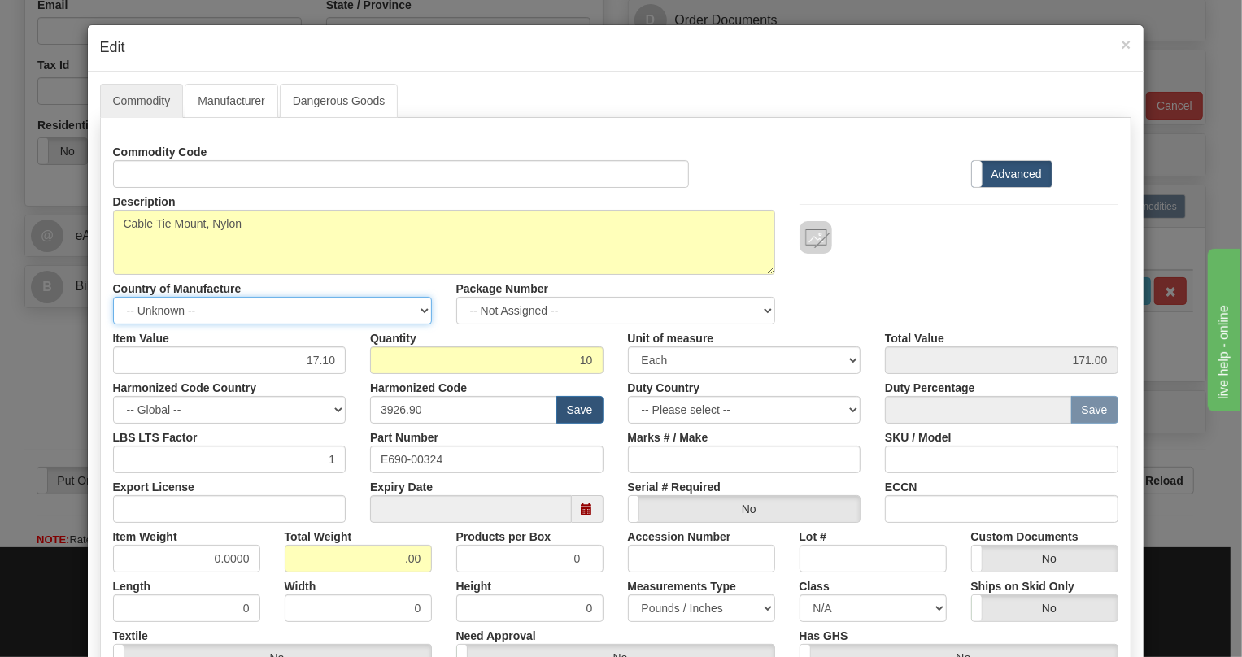
select select "CA"
click at [113, 297] on select "-- Unknown -- AFGHANISTAN ALAND ISLANDS ALBANIA ALGERIA AMERICAN SAMOA ANDORRA …" at bounding box center [272, 311] width 319 height 28
click at [393, 556] on input ".00" at bounding box center [358, 559] width 147 height 28
type input "1.00"
type input "0.1000"
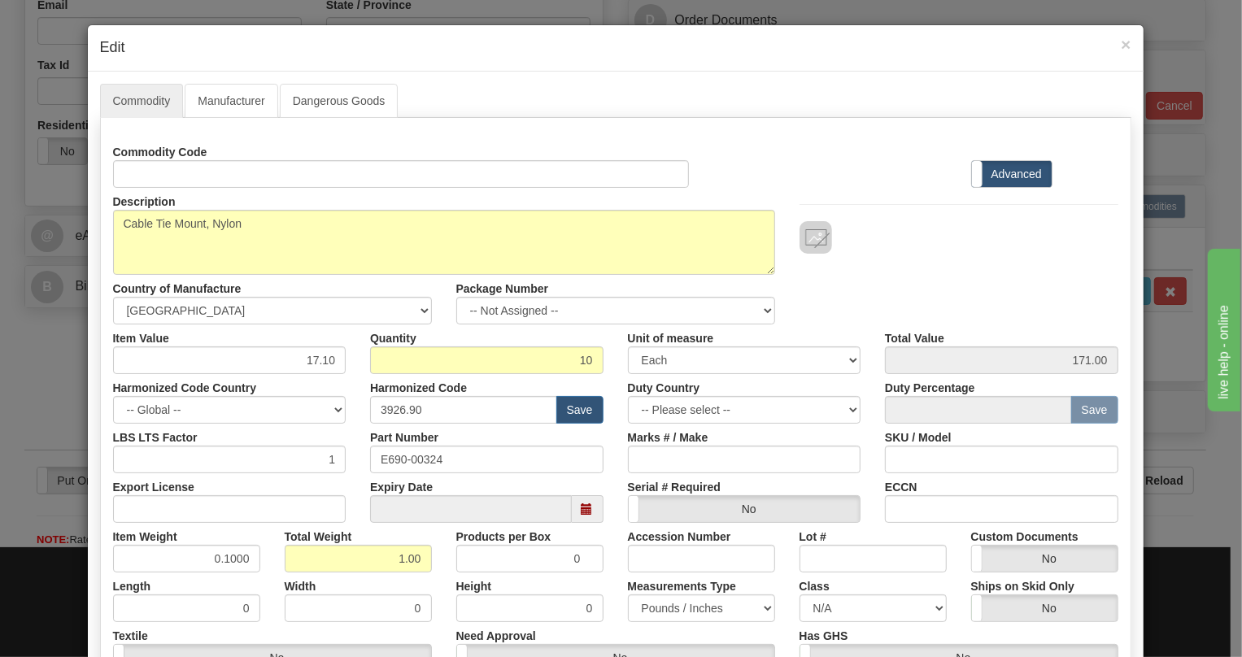
click at [444, 586] on div "Height 0" at bounding box center [530, 598] width 172 height 50
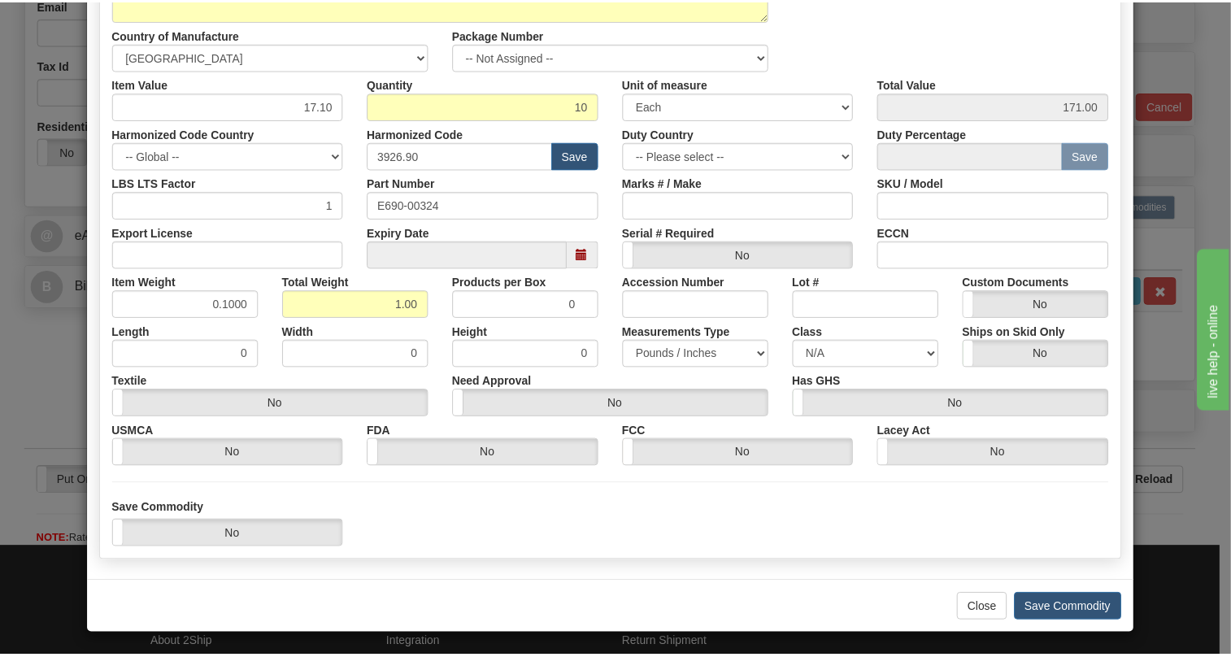
scroll to position [255, 0]
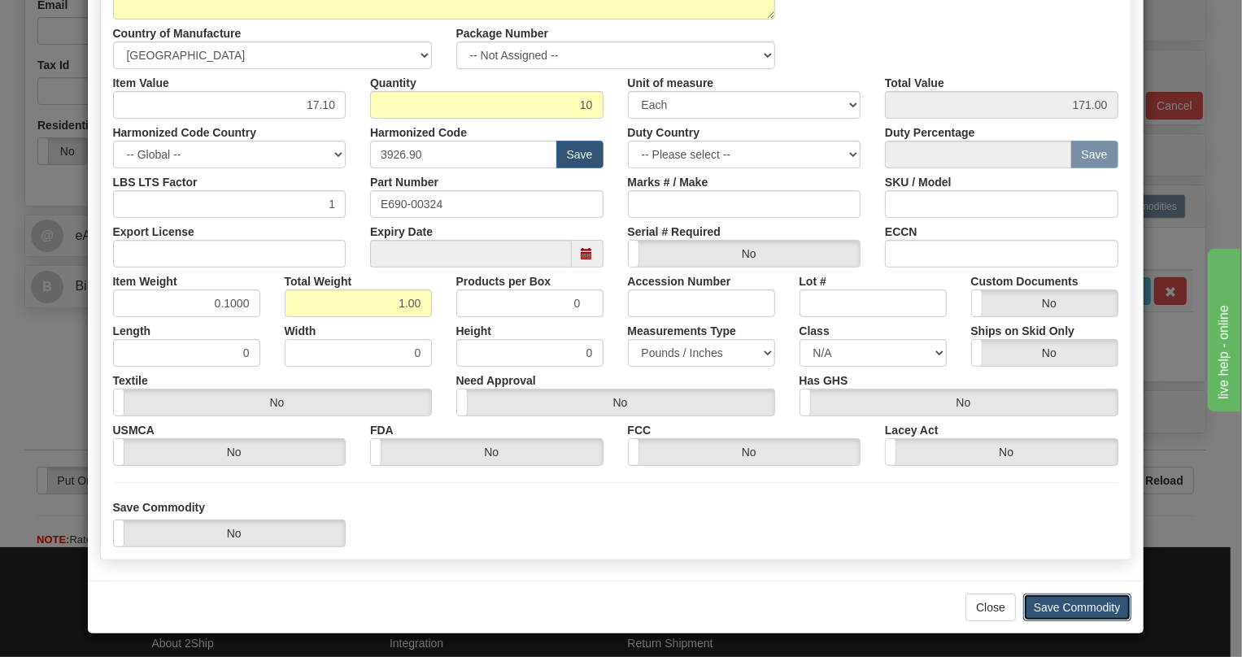
click at [1059, 608] on button "Save Commodity" at bounding box center [1077, 608] width 108 height 28
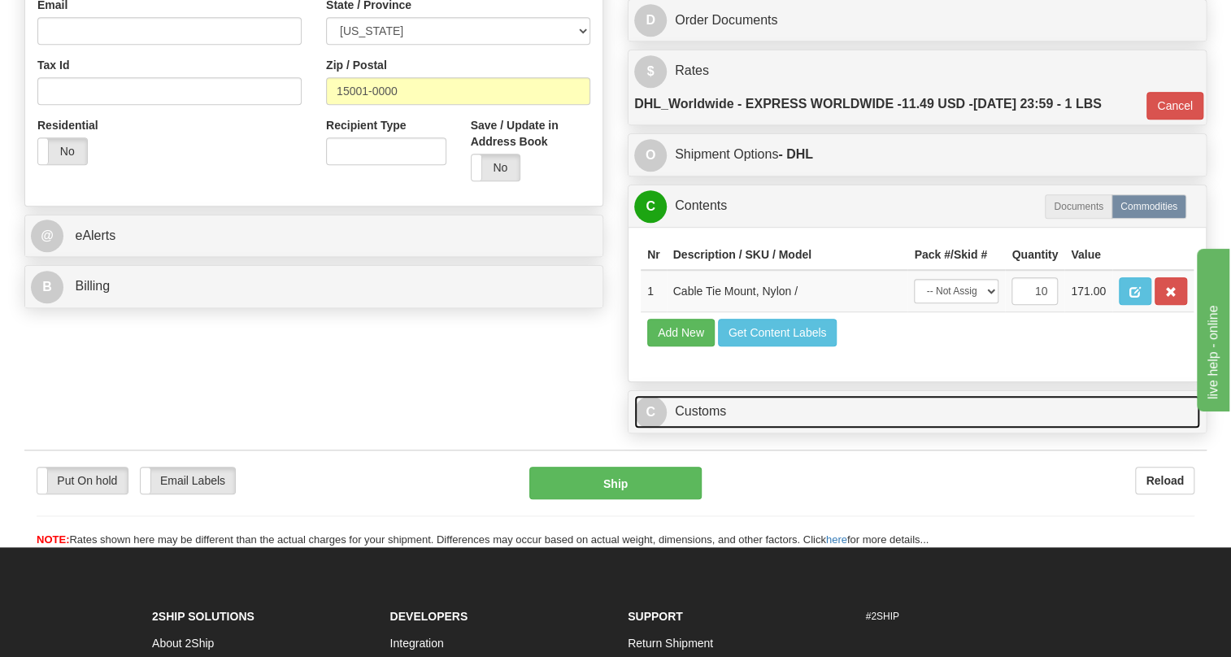
click at [708, 429] on link "C Customs" at bounding box center [917, 411] width 566 height 33
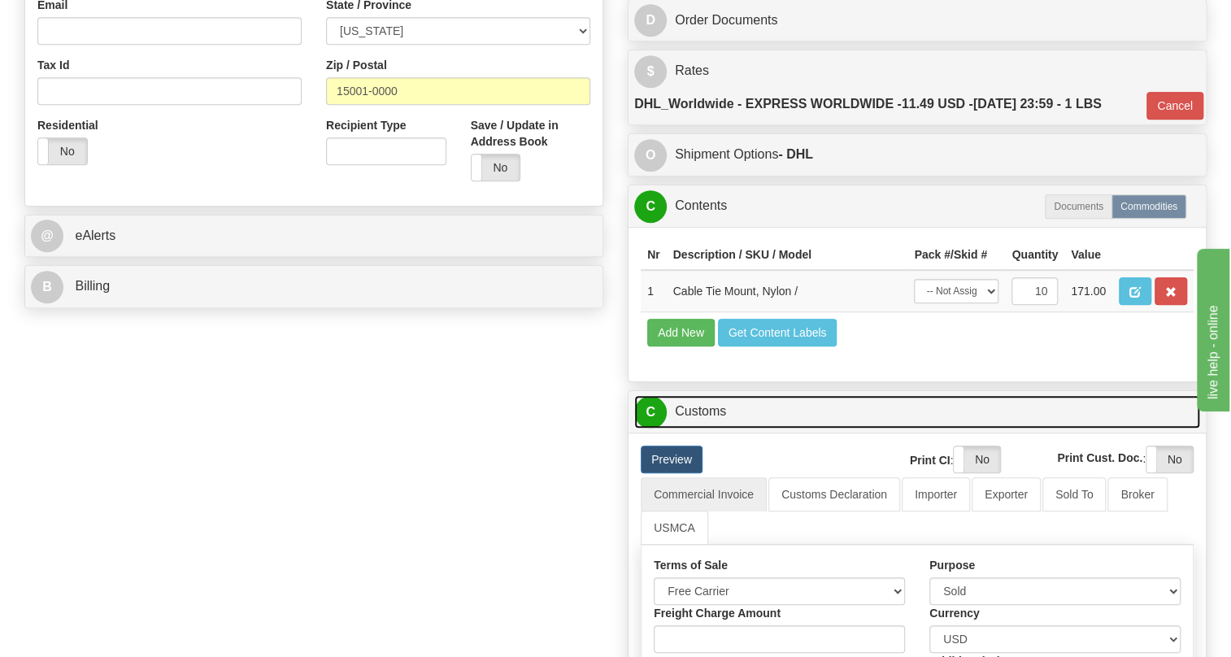
click at [708, 429] on link "C Customs" at bounding box center [917, 411] width 566 height 33
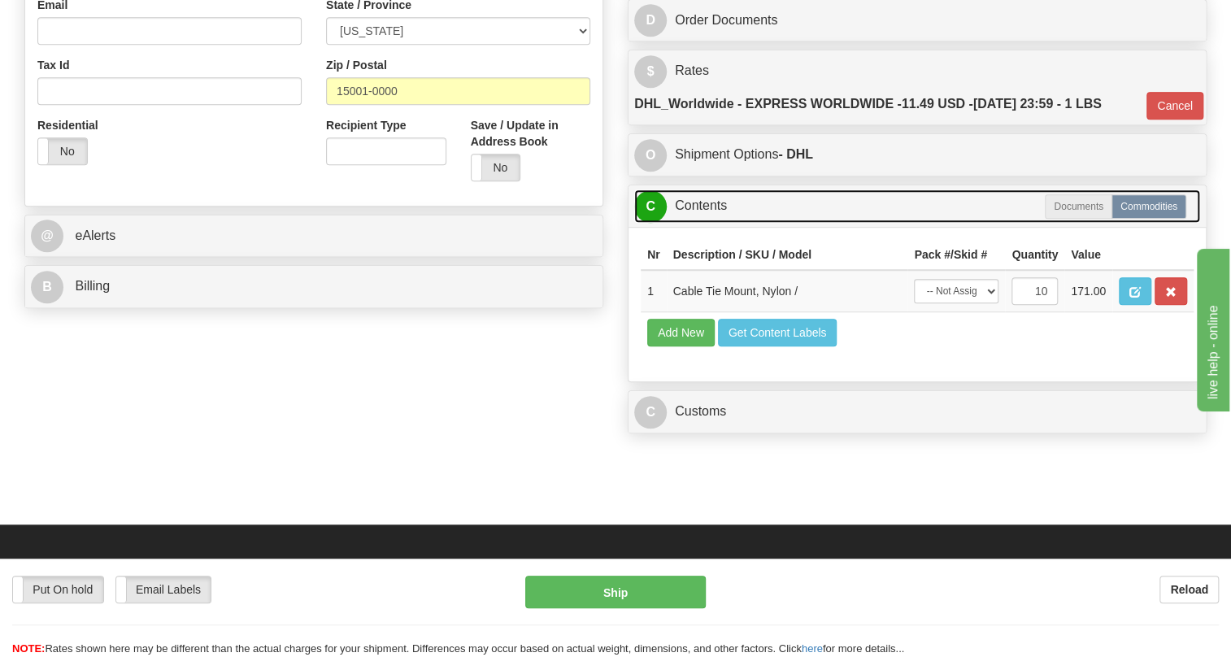
click at [691, 223] on link "C Contents" at bounding box center [917, 206] width 566 height 33
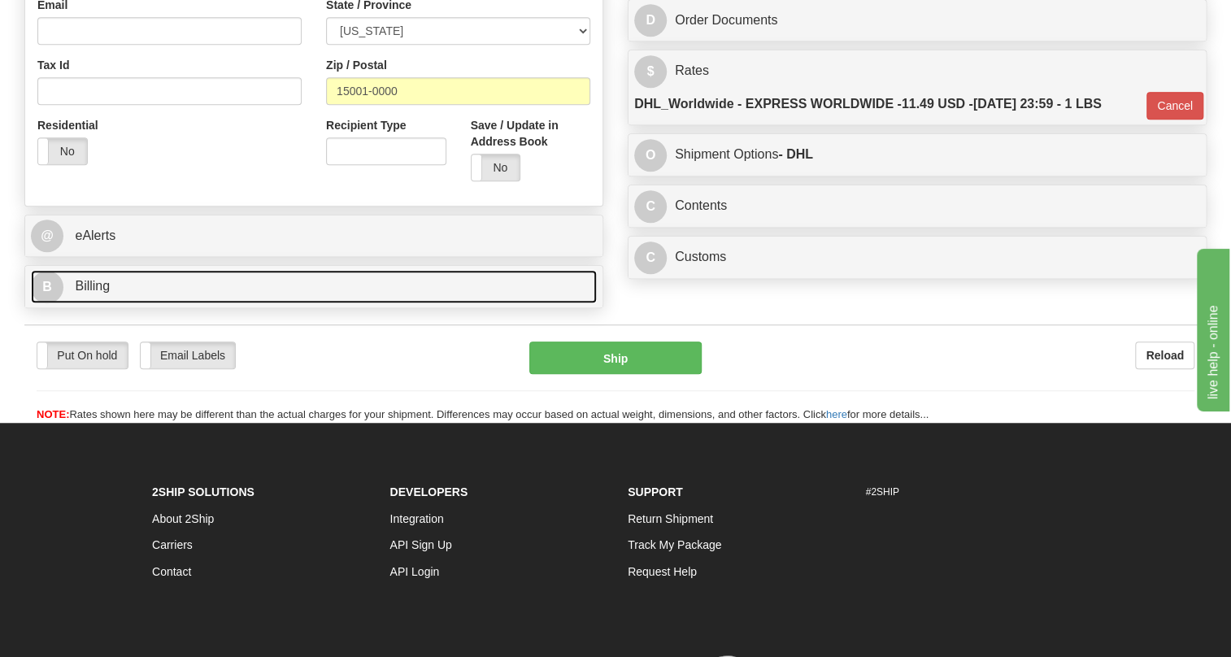
click at [101, 303] on link "B Billing" at bounding box center [314, 286] width 566 height 33
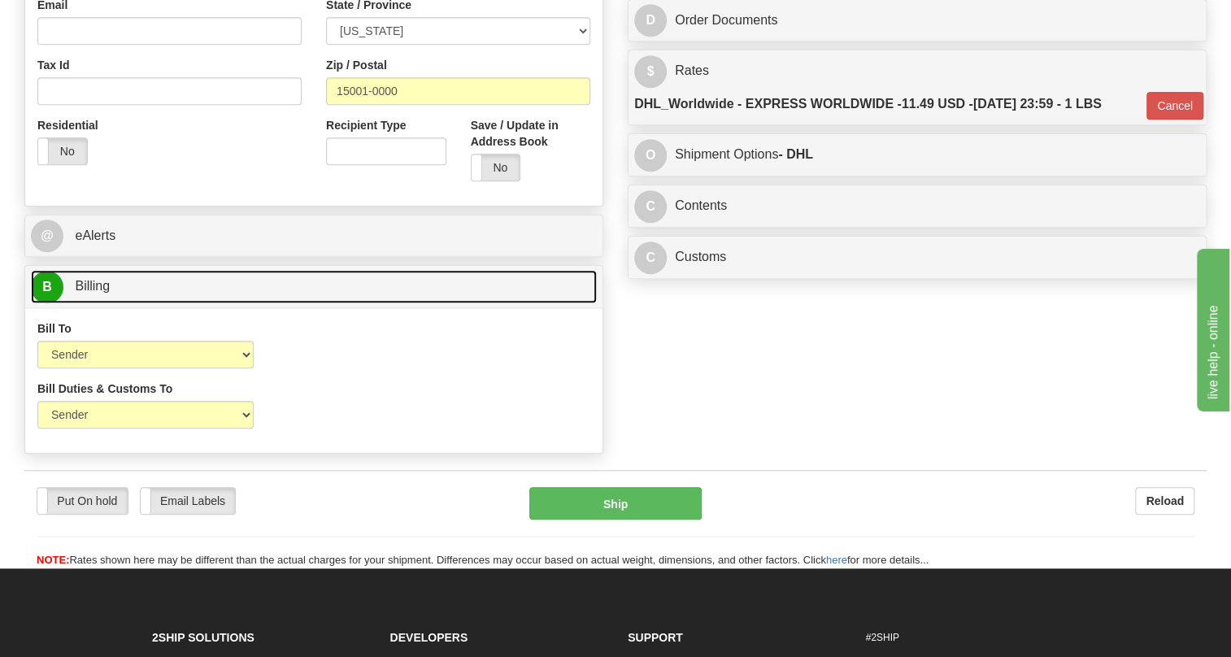
click at [101, 303] on link "B Billing" at bounding box center [314, 286] width 566 height 33
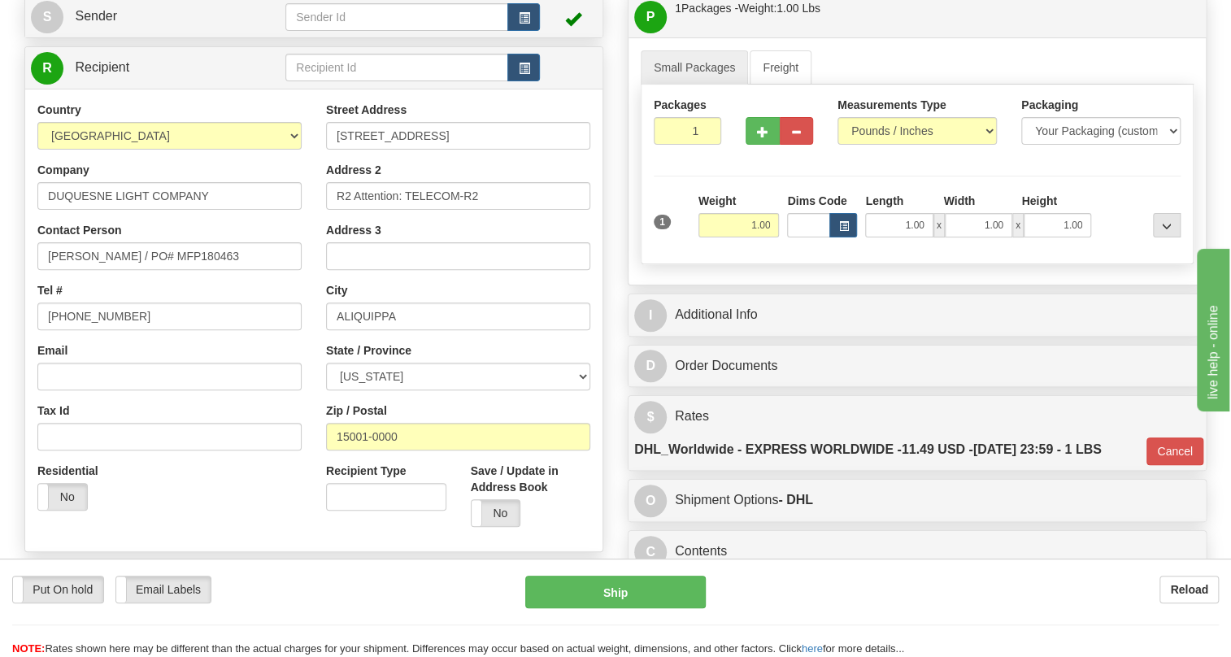
scroll to position [147, 0]
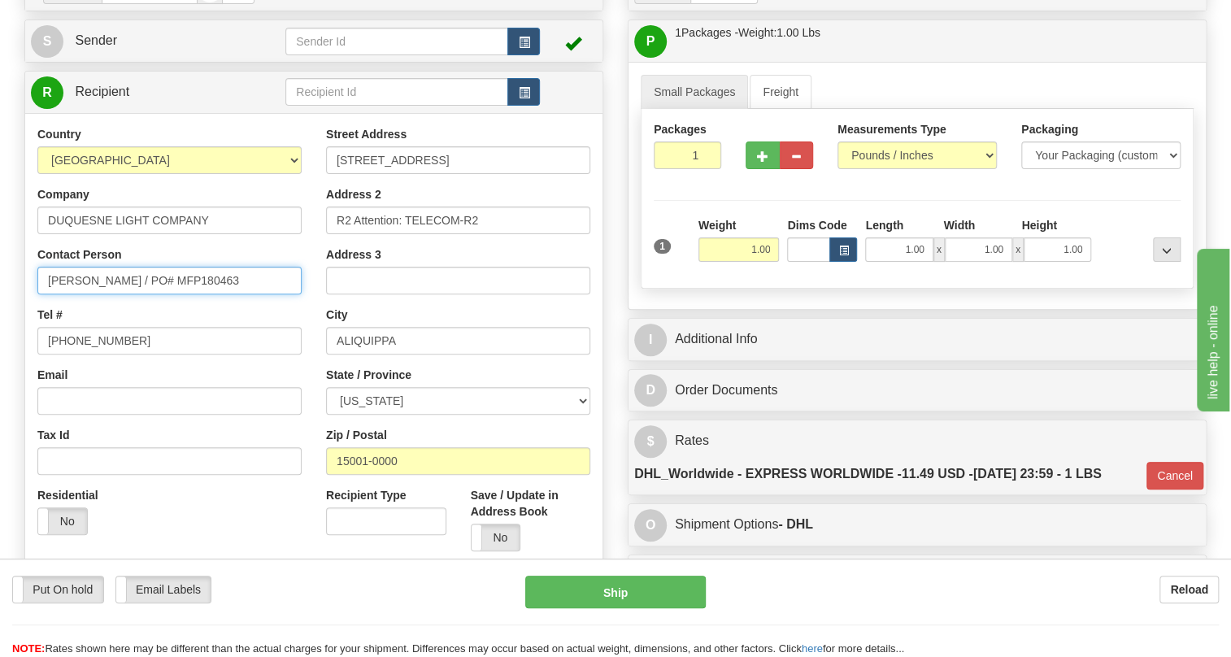
drag, startPoint x: 226, startPoint y: 310, endPoint x: 130, endPoint y: 323, distance: 96.9
click at [130, 294] on input "Richard Fanelli / PO# MFP180463" at bounding box center [169, 281] width 264 height 28
type input "Richard Fanelli"
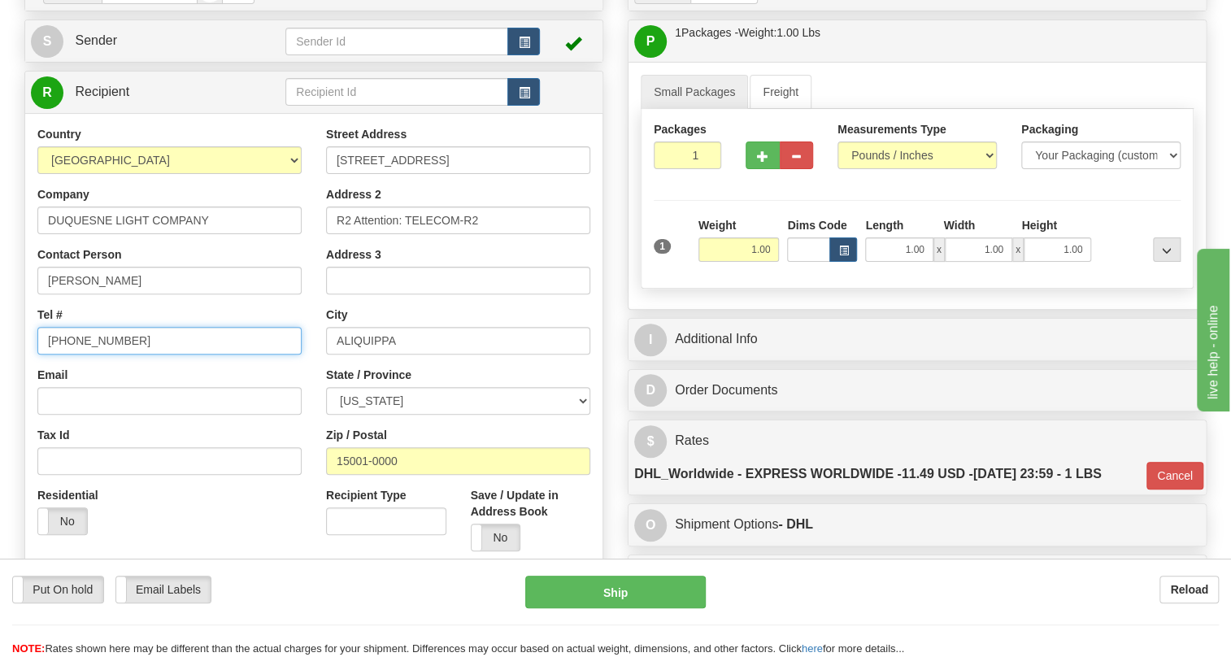
click at [117, 355] on input "(412) 393-8840" at bounding box center [169, 341] width 264 height 28
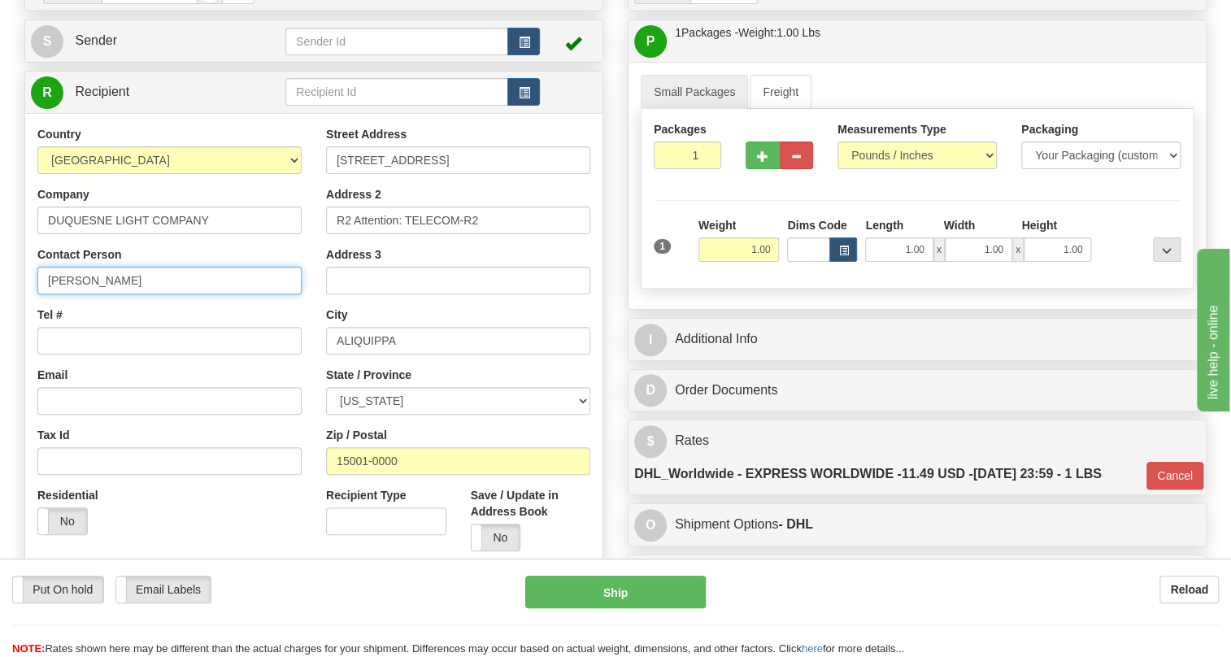
click at [181, 294] on input "Richard Fanelli" at bounding box center [169, 281] width 264 height 28
paste input "(412) 393-8840"
type input "Richard Fanelli (412) 393-8840"
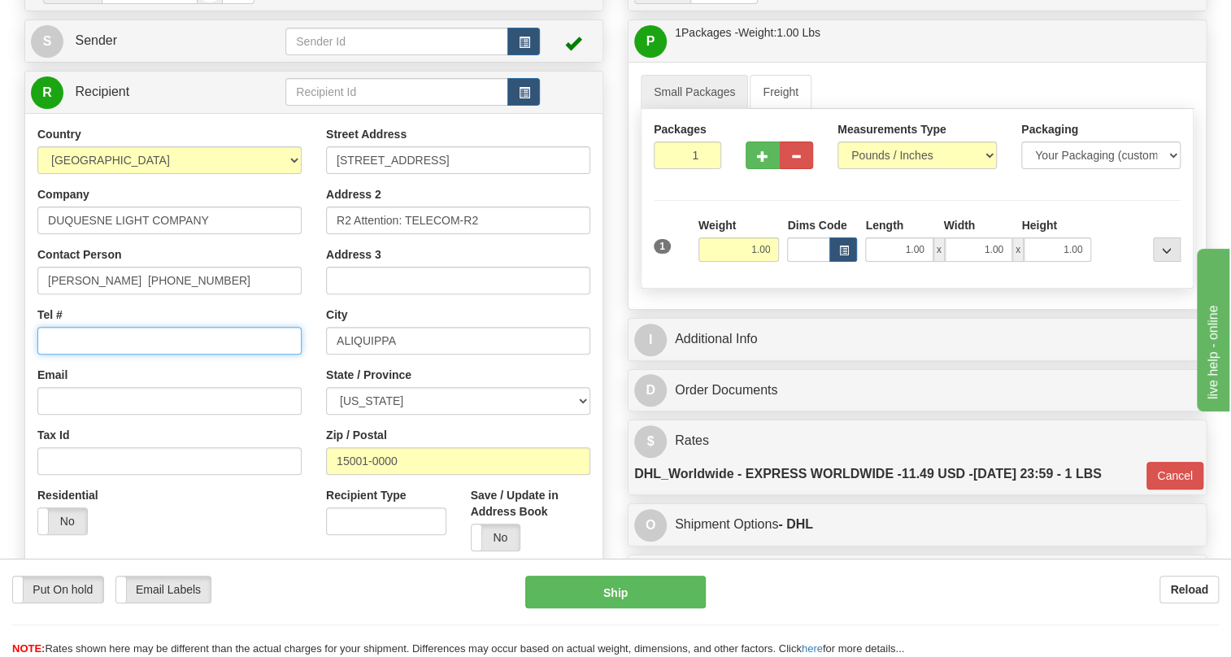
click at [54, 355] on input "Tel #" at bounding box center [169, 341] width 264 height 28
paste input "(412) 393-8803"
type input "(412) 393-8803"
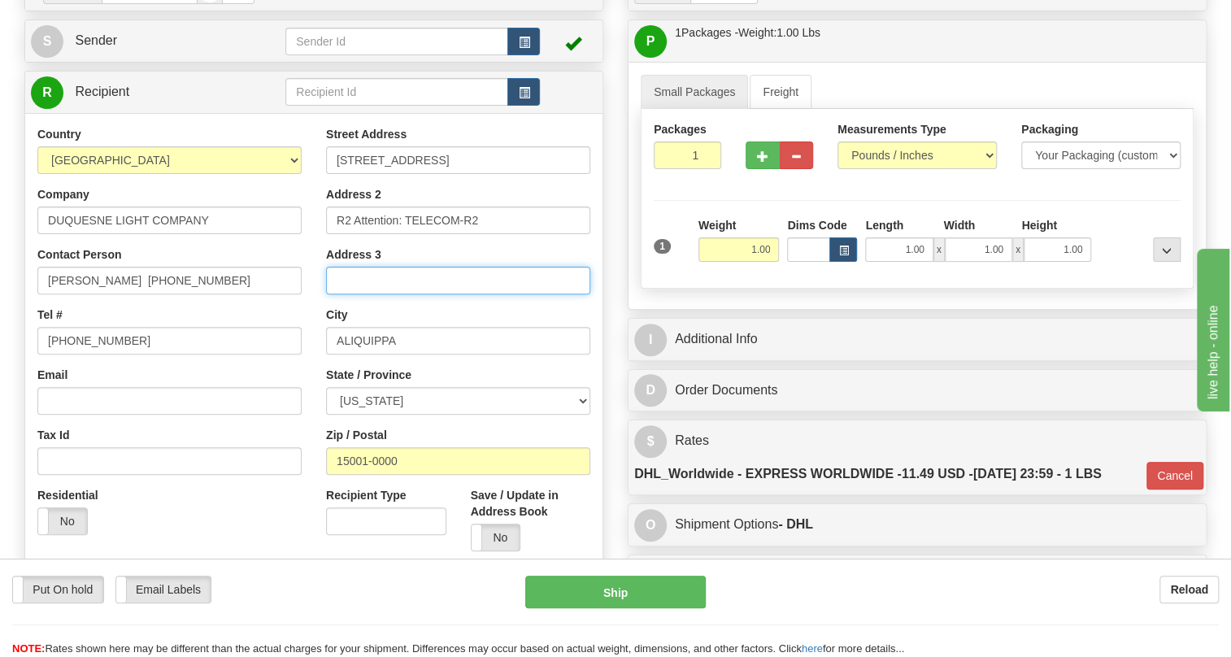
click at [338, 294] on input "Address 3" at bounding box center [458, 281] width 264 height 28
paste input "For directions call (412) 393-5253"
click at [547, 294] on input "For directions call (412) 393-5253" at bounding box center [458, 281] width 264 height 28
type input "For directions call (412) 393-5253"
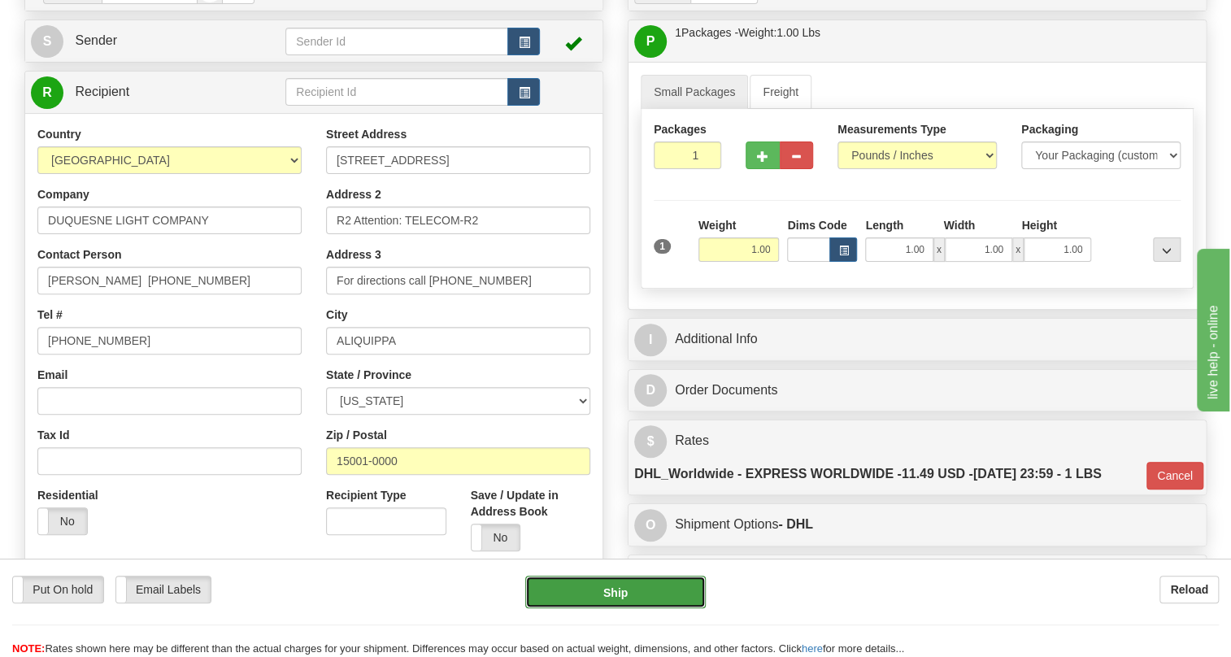
click at [622, 592] on button "Ship" at bounding box center [615, 592] width 181 height 33
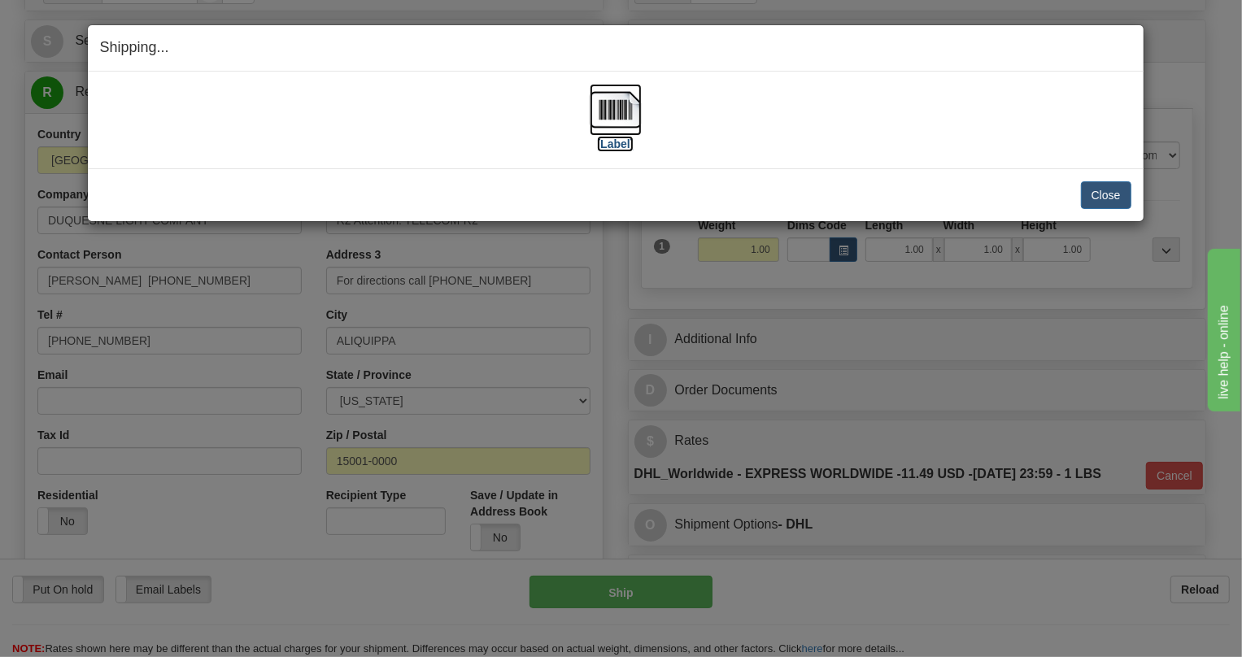
click at [612, 108] on img at bounding box center [616, 110] width 52 height 52
click at [1104, 190] on button "Close" at bounding box center [1106, 195] width 50 height 28
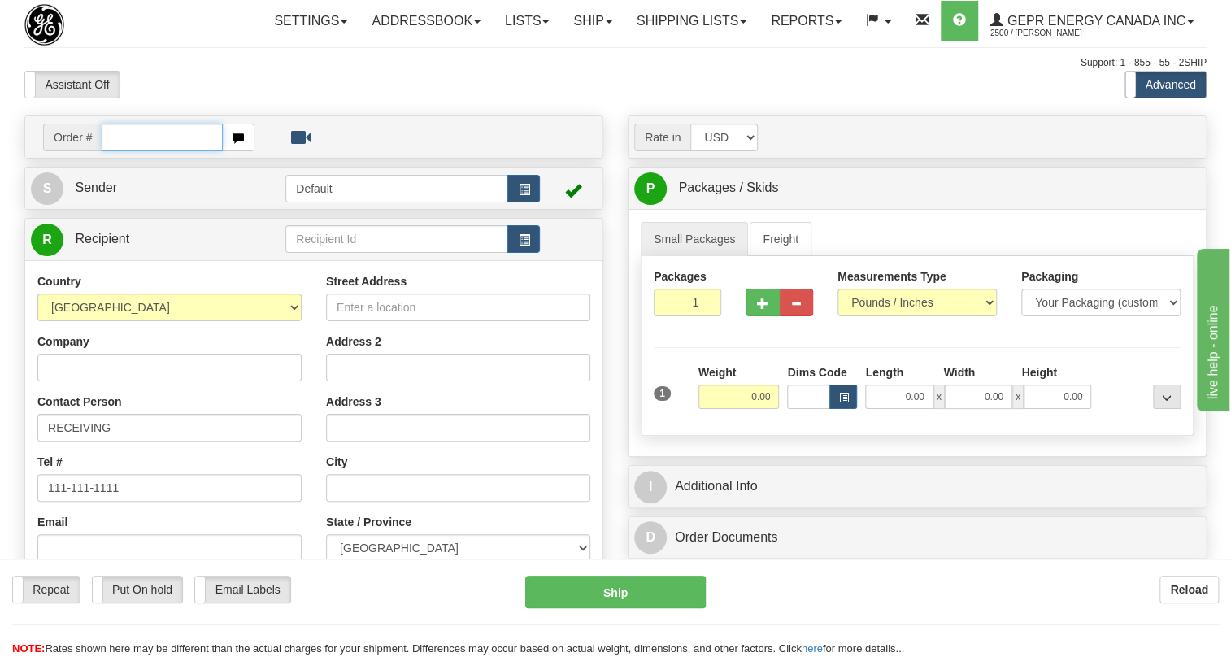
paste input "0086686902"
click at [129, 151] on input "0086686902" at bounding box center [162, 138] width 121 height 28
click at [123, 151] on input "0086686902" at bounding box center [162, 138] width 121 height 28
type input "86686902"
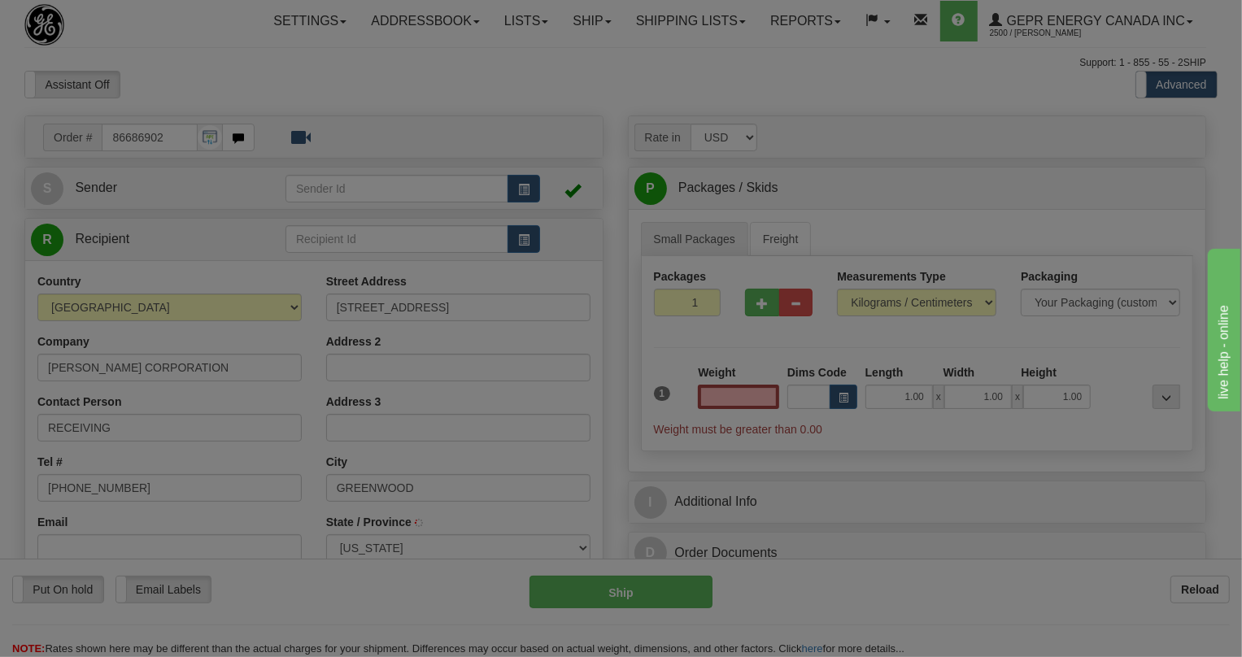
type input "0.00"
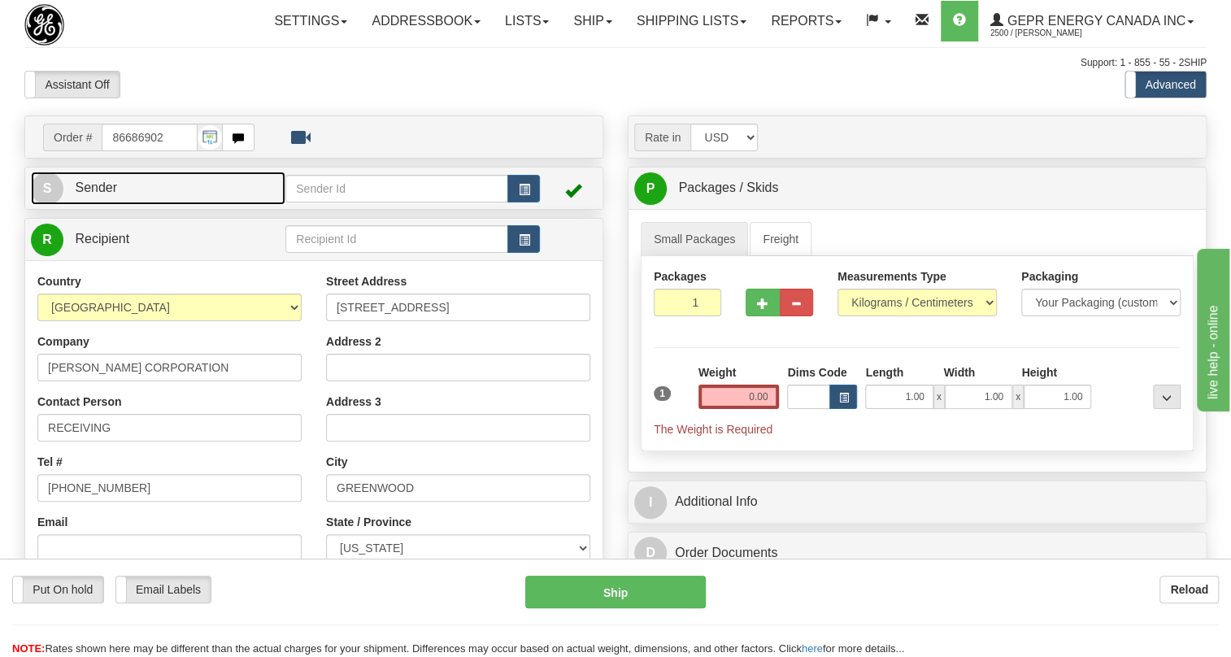
click at [92, 194] on span "Sender" at bounding box center [96, 188] width 42 height 14
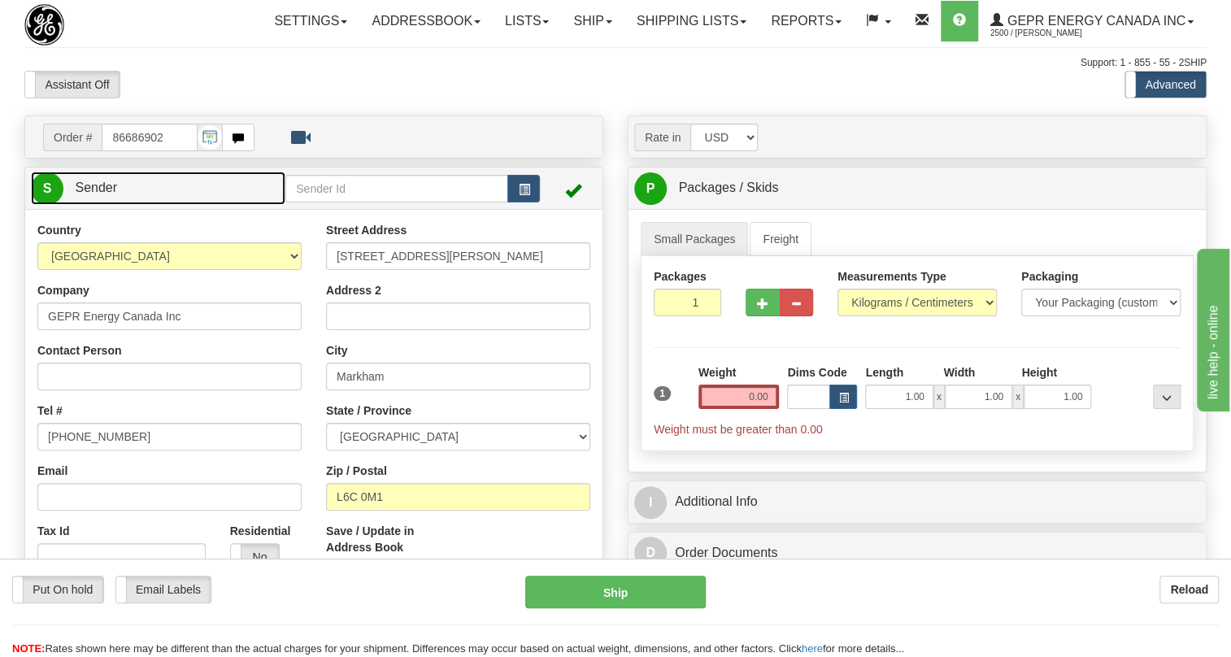
type input "MARKHAM"
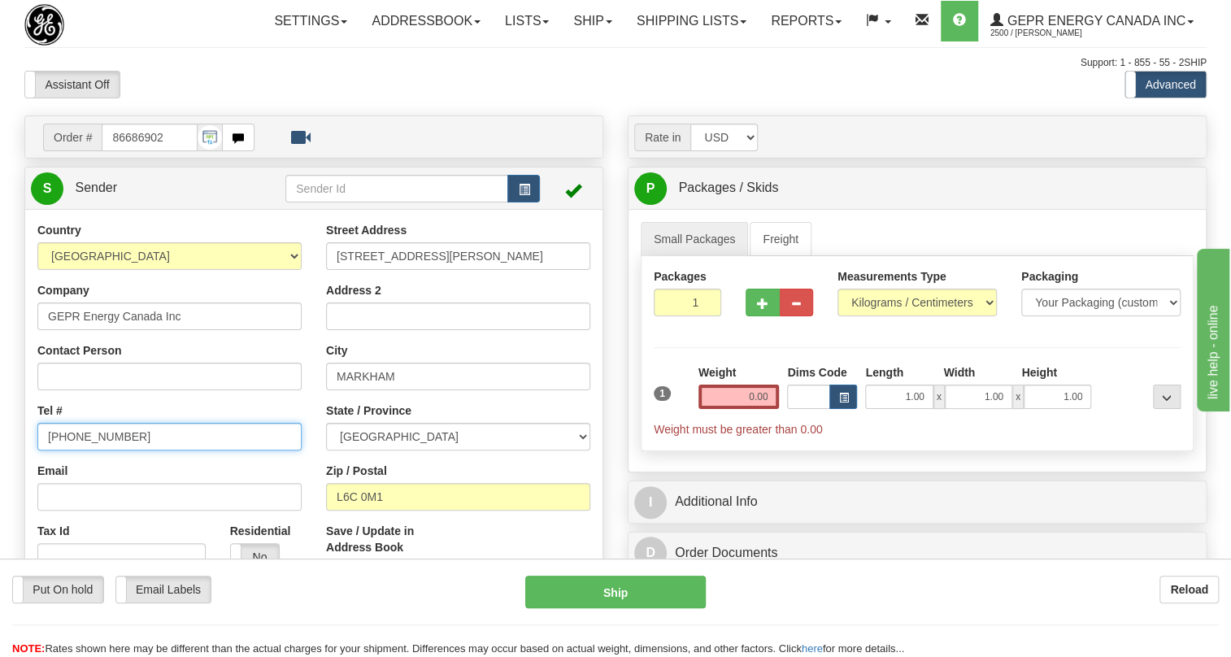
click at [94, 451] on input "[PHONE_NUMBER]" at bounding box center [169, 437] width 264 height 28
paste input "[PHONE_NUMBER]"
type input "[PHONE_NUMBER]"
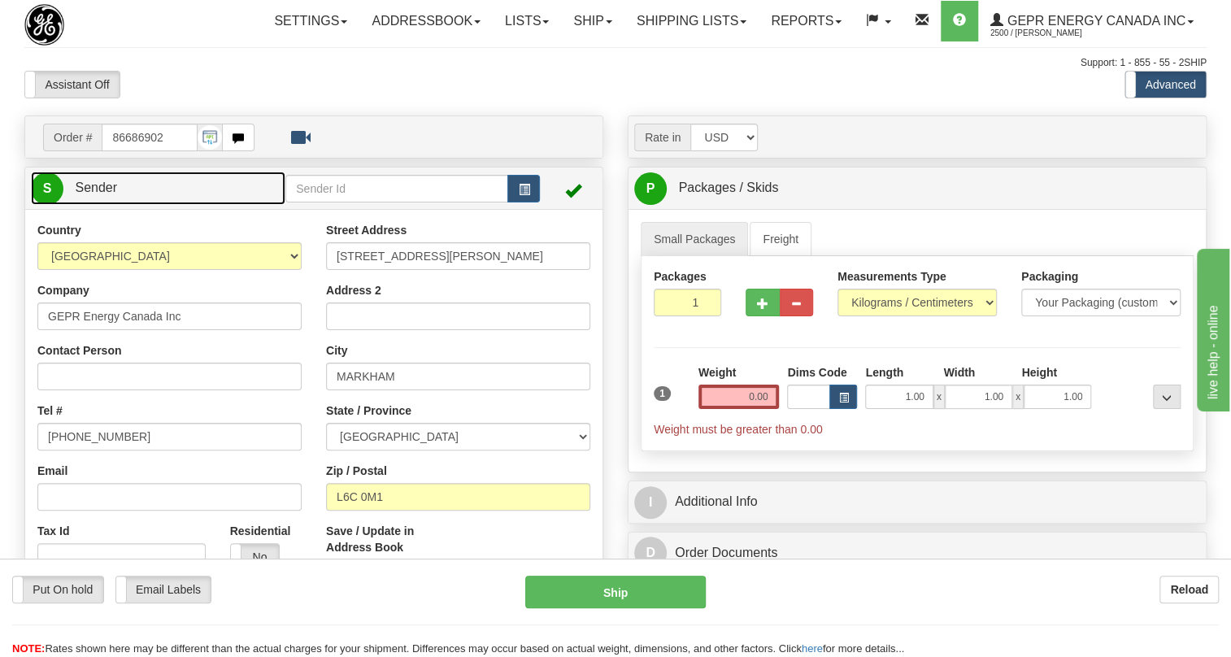
click at [97, 194] on span "Sender" at bounding box center [96, 188] width 42 height 14
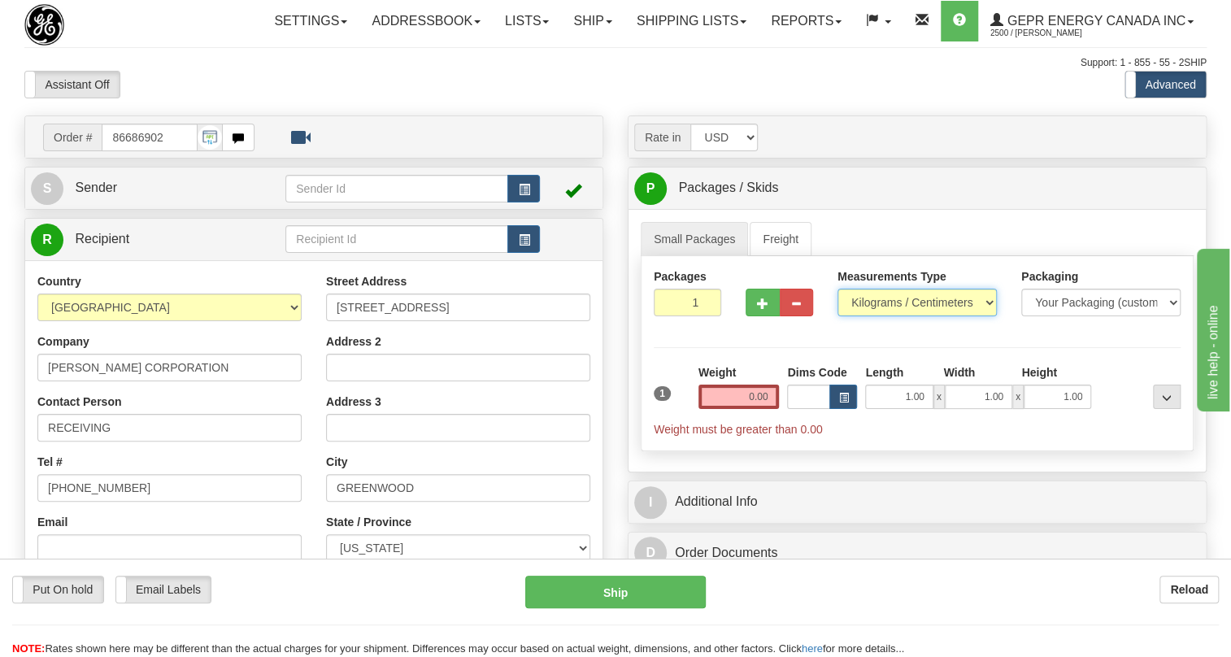
click at [902, 316] on select "Pounds / Inches Kilograms / Centimeters" at bounding box center [917, 303] width 159 height 28
select select "0"
click at [838, 316] on select "Pounds / Inches Kilograms / Centimeters" at bounding box center [917, 303] width 159 height 28
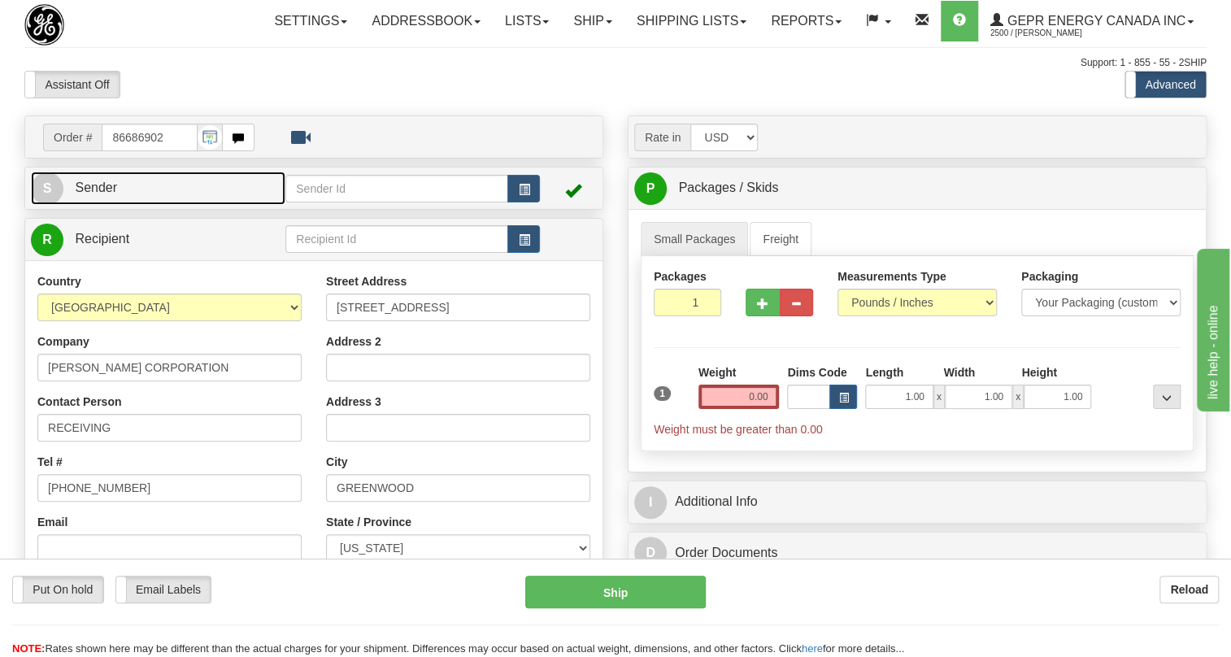
click at [98, 194] on span "Sender" at bounding box center [96, 188] width 42 height 14
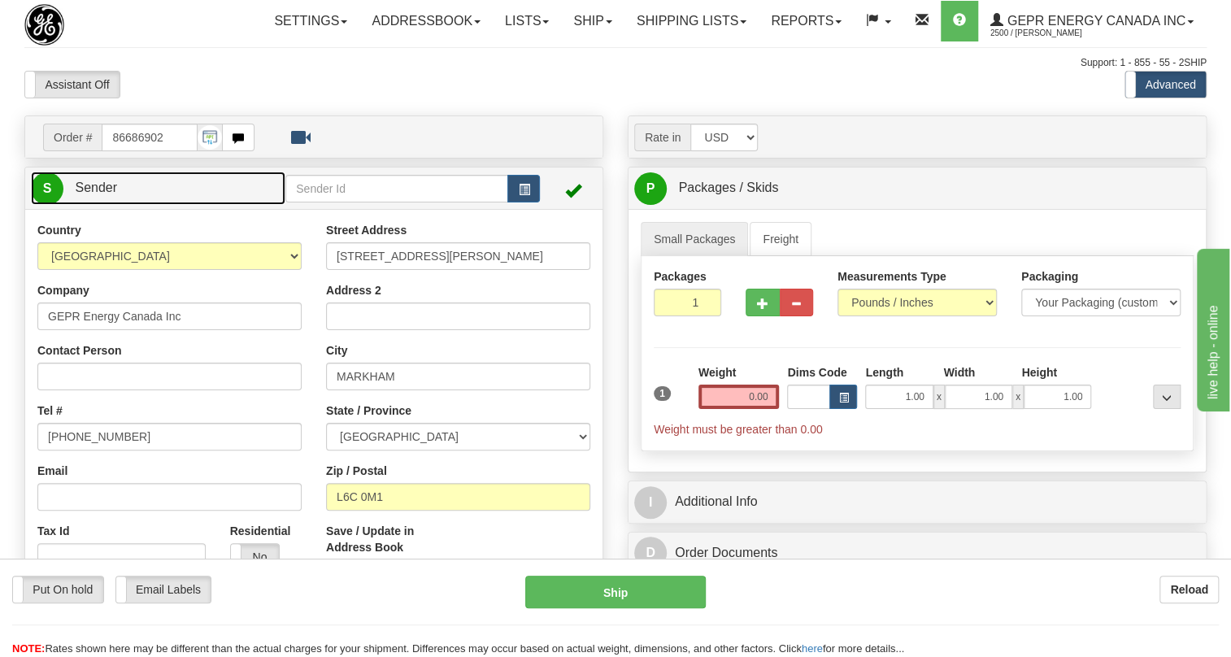
click at [94, 194] on span "Sender" at bounding box center [96, 188] width 42 height 14
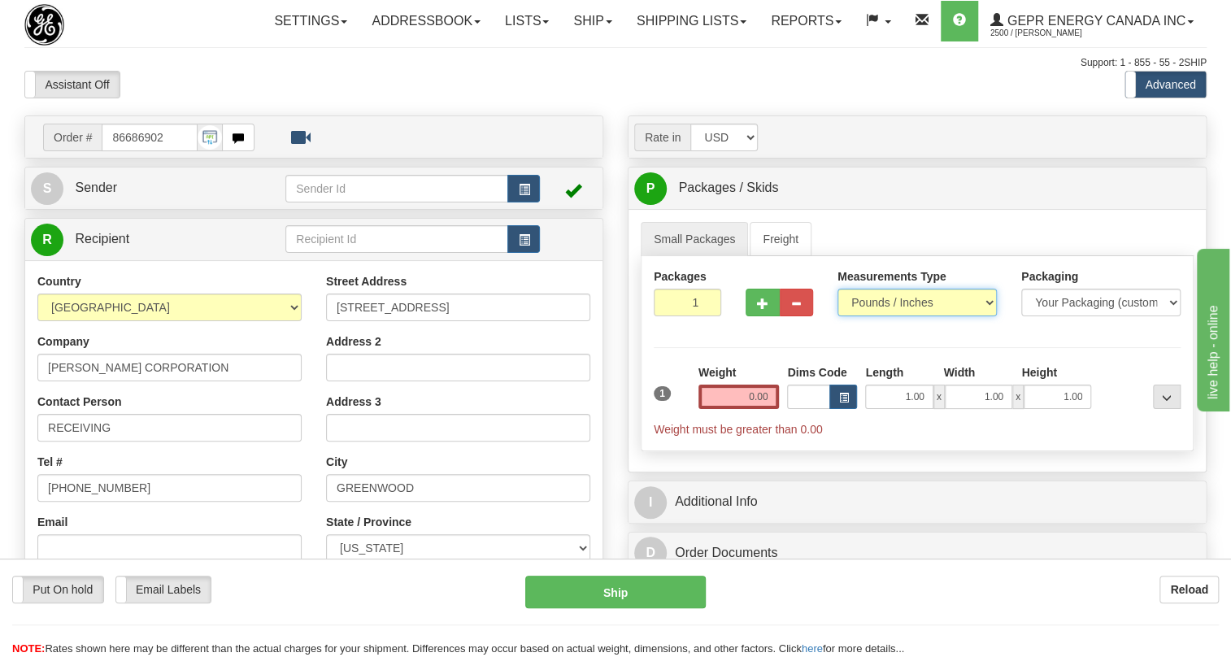
click at [887, 316] on select "Pounds / Inches Kilograms / Centimeters" at bounding box center [917, 303] width 159 height 28
click at [838, 316] on select "Pounds / Inches Kilograms / Centimeters" at bounding box center [917, 303] width 159 height 28
click at [741, 409] on input "0.00" at bounding box center [739, 397] width 81 height 24
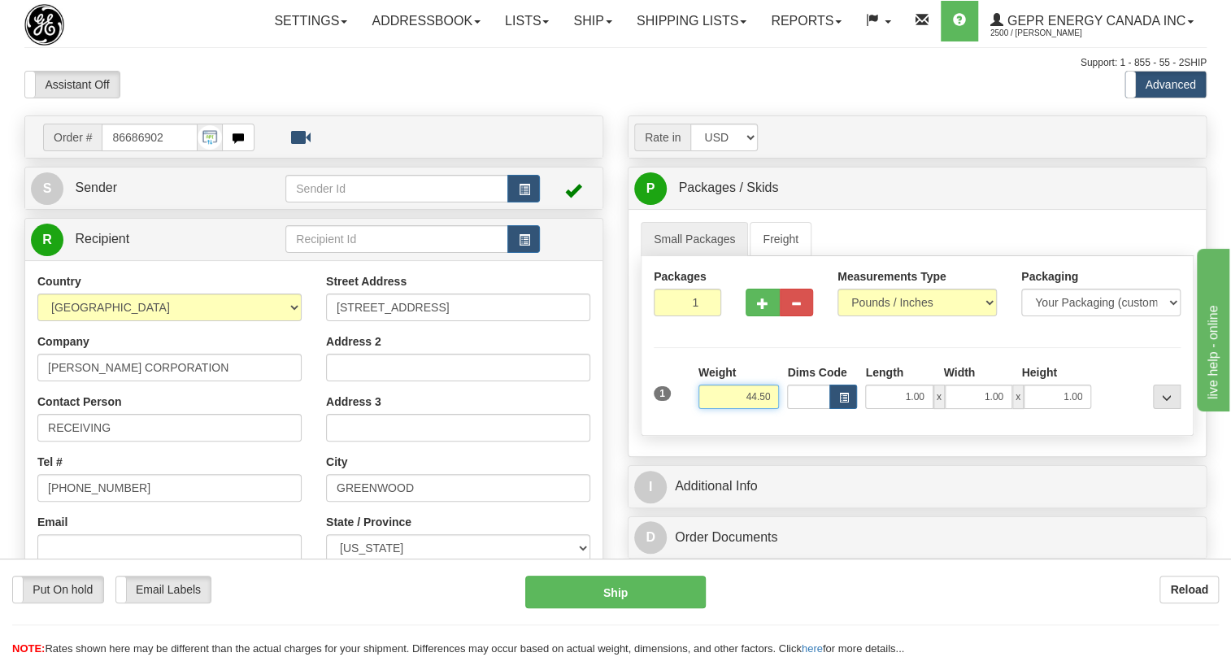
type input "44.50"
click at [690, 316] on input "1" at bounding box center [688, 303] width 68 height 28
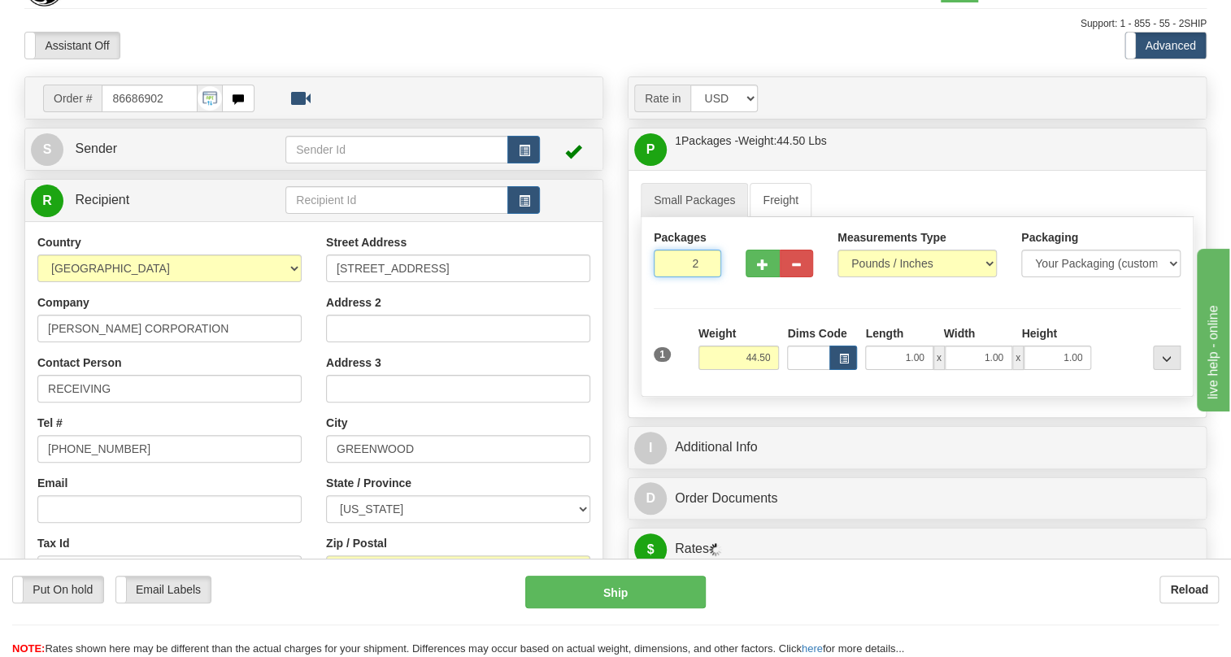
scroll to position [73, 0]
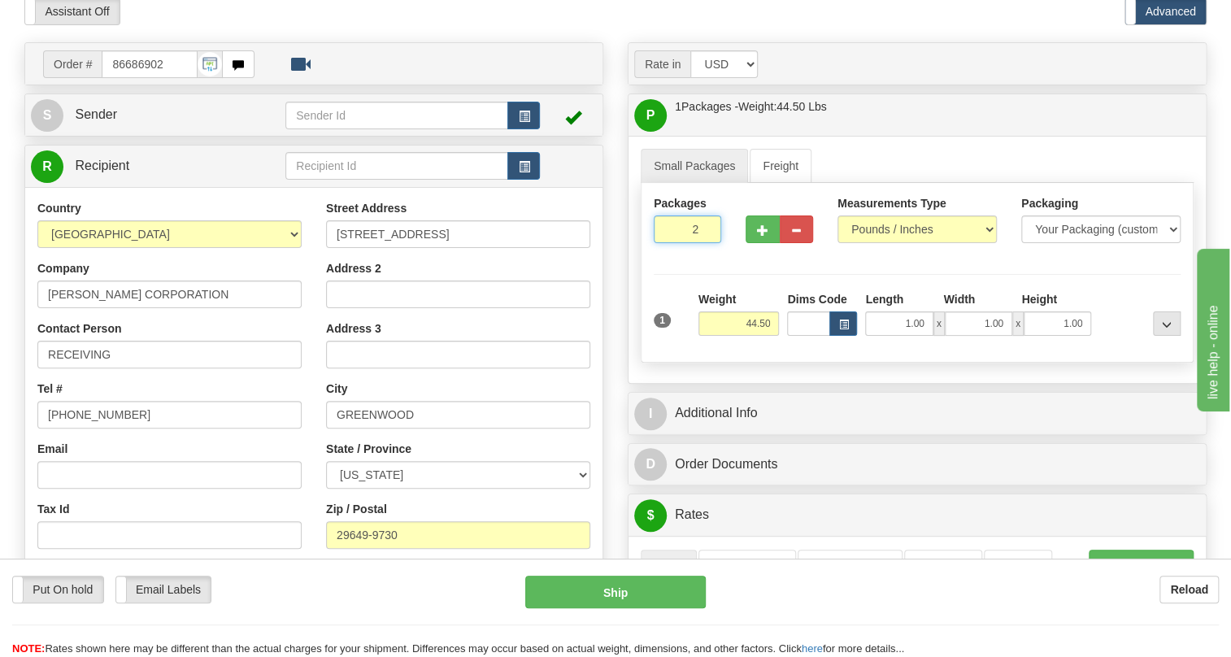
type input "2"
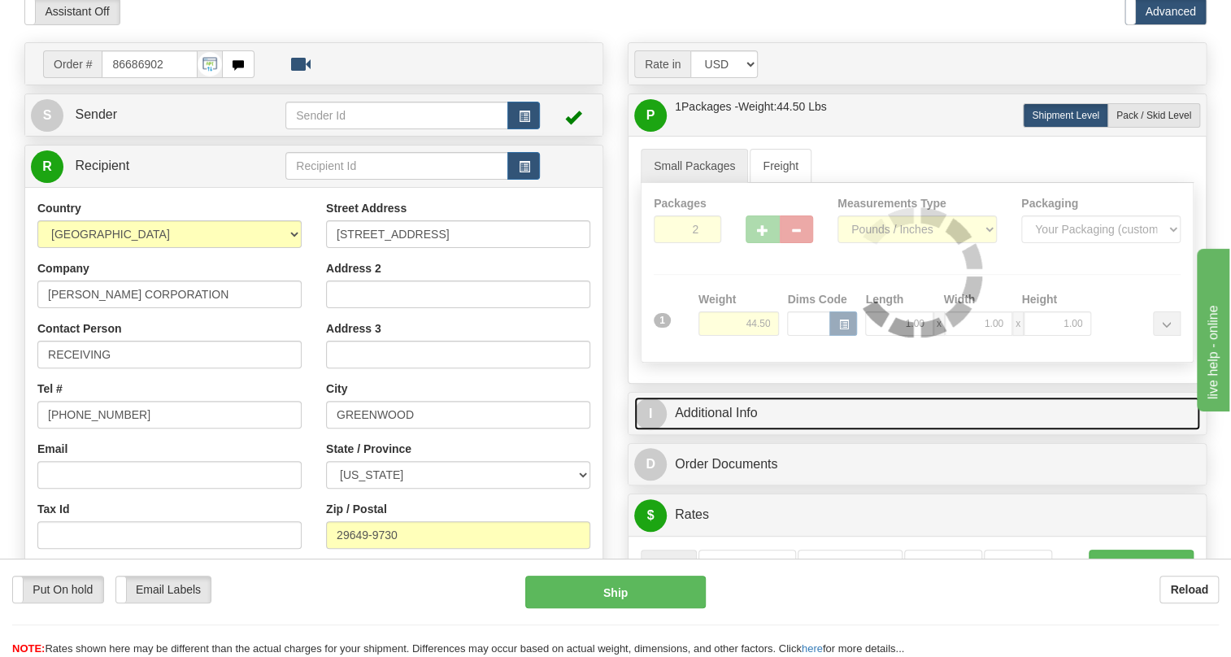
click at [720, 430] on link "I Additional Info" at bounding box center [917, 413] width 566 height 33
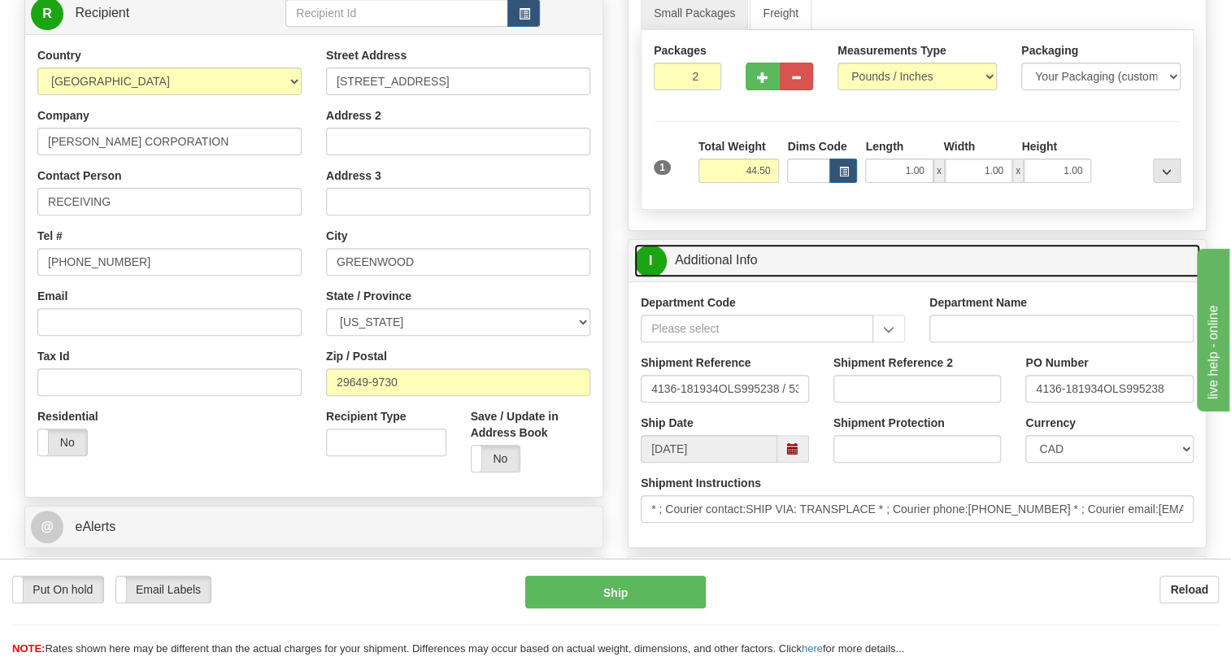
scroll to position [295, 0]
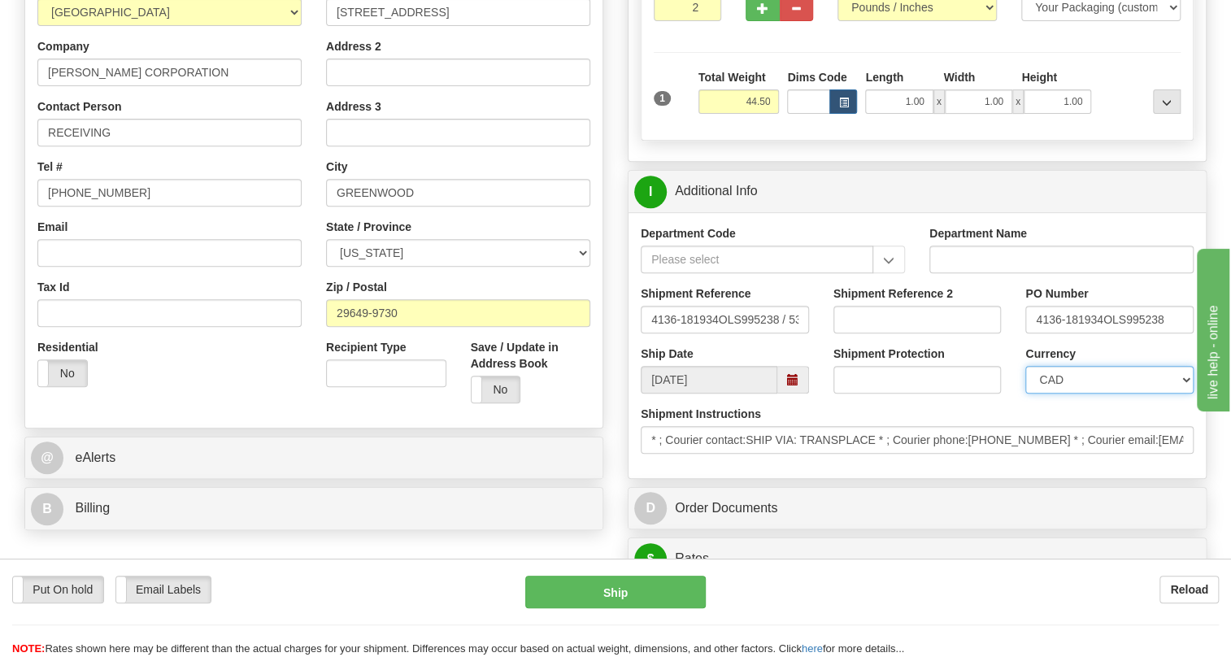
click at [1109, 394] on select "CAD USD EUR ZAR RON ANG ARN AUD AUS AWG BBD BFR BGN BHD BMD BND BRC BRL CHP CKZ…" at bounding box center [1110, 380] width 168 height 28
select select "1"
click at [1026, 394] on select "CAD USD EUR ZAR RON ANG ARN AUD AUS AWG BBD BFR BGN BHD BMD BND BRC BRL CHP CKZ…" at bounding box center [1110, 380] width 168 height 28
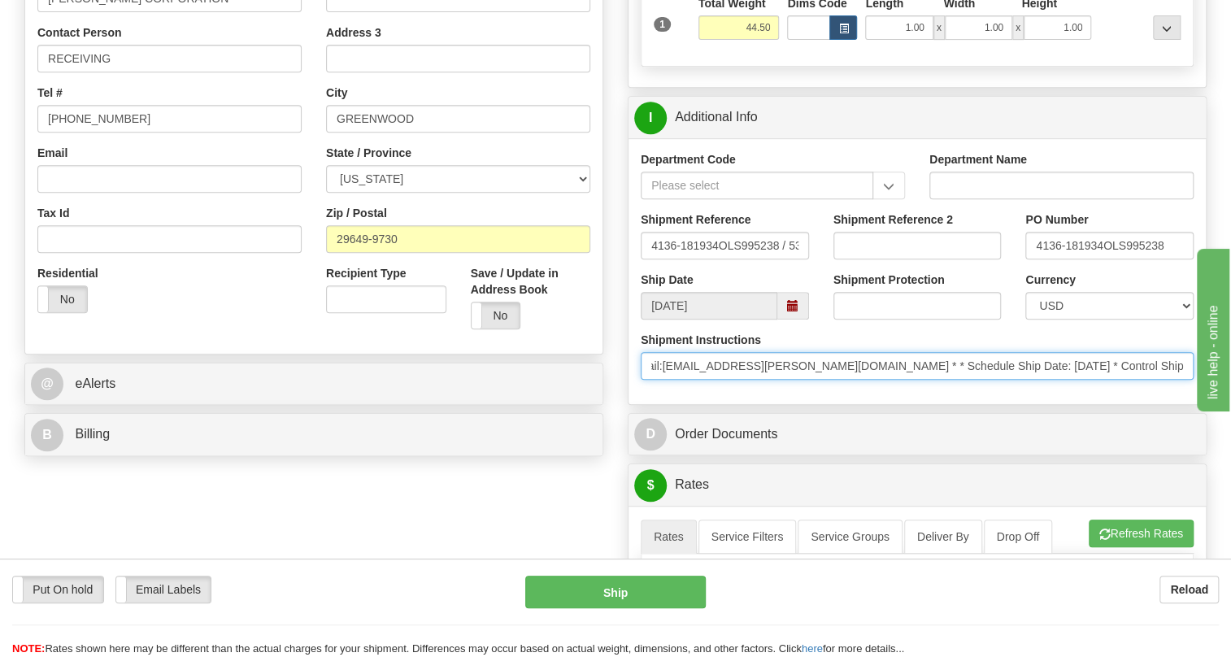
scroll to position [0, 818]
drag, startPoint x: 2257, startPoint y: 816, endPoint x: 1207, endPoint y: 430, distance: 1118.6
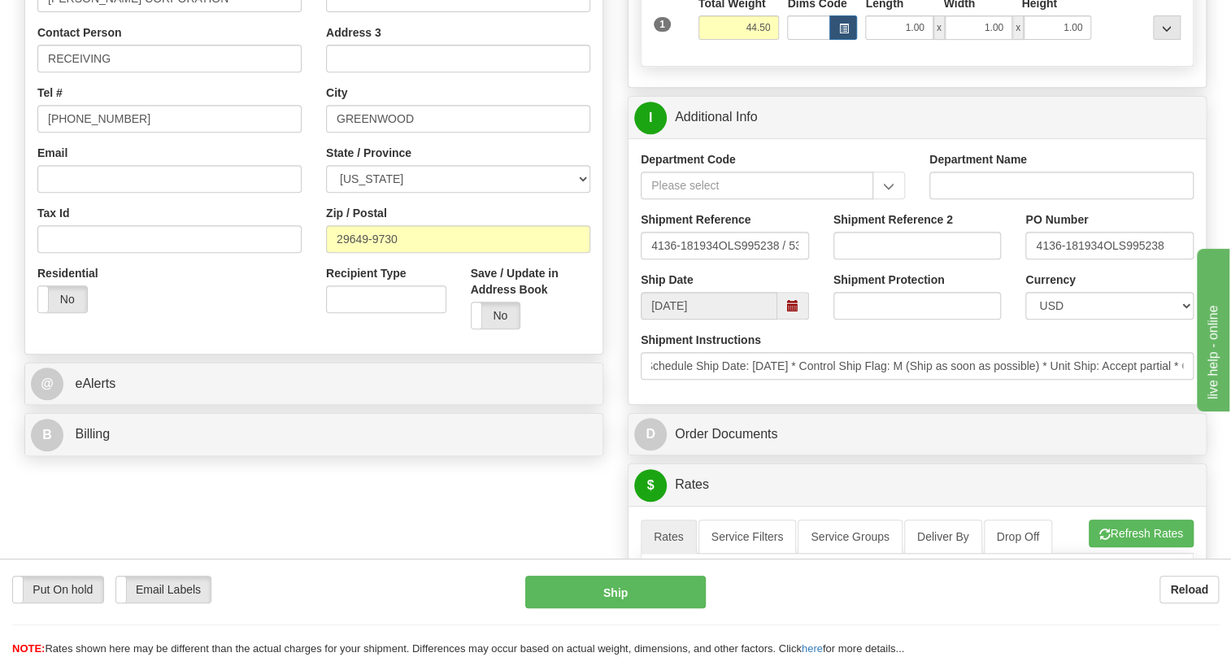
click at [672, 404] on div "Department Code Department Name Shipment Reference 4136-181934OLS995238 / 53131…" at bounding box center [917, 271] width 577 height 266
click at [1100, 259] on input "4136-181934OLS995238" at bounding box center [1110, 246] width 168 height 28
drag, startPoint x: 1100, startPoint y: 282, endPoint x: 1026, endPoint y: 282, distance: 74.0
click at [1026, 259] on input "4136-181934OLS995238" at bounding box center [1110, 246] width 168 height 28
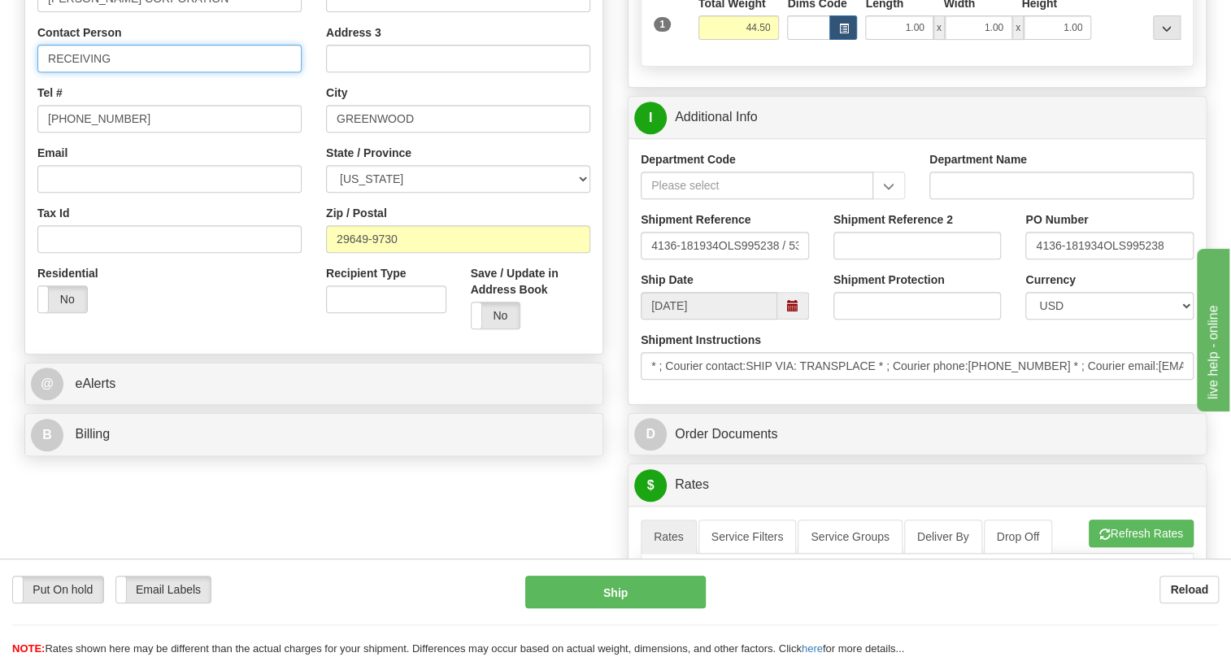
click at [135, 72] on input "RECEIVING" at bounding box center [169, 59] width 264 height 28
paste input "4136-181934"
type input "RECEIVING / PO# 4136-181934"
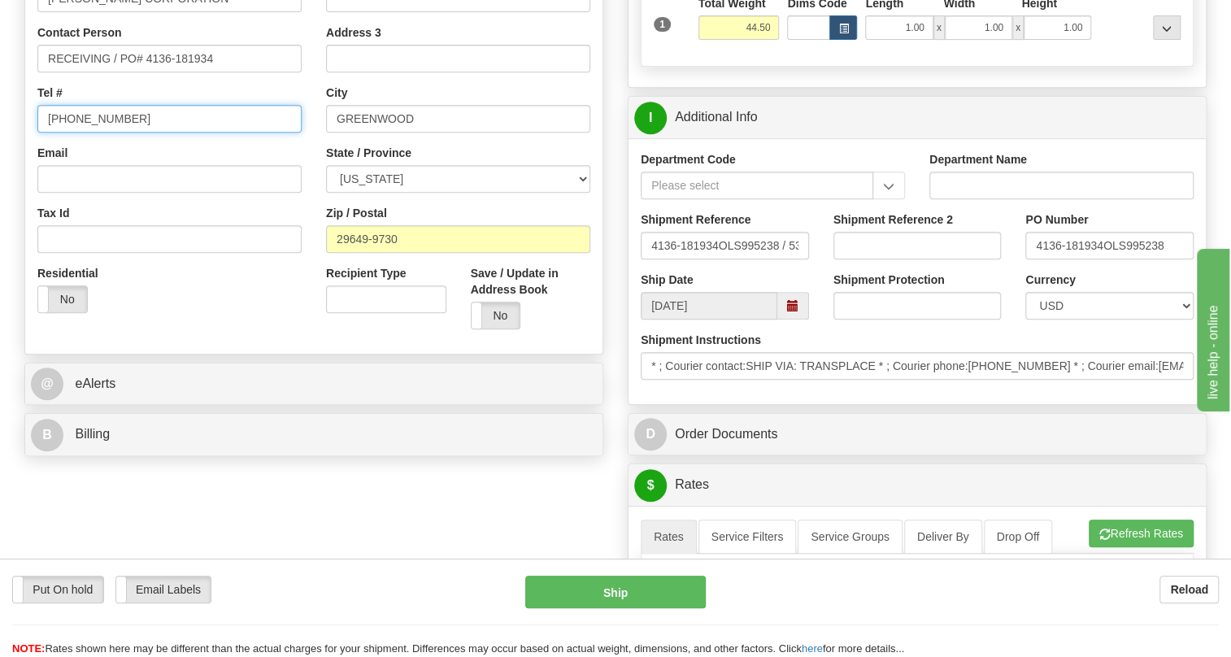
click at [102, 133] on input "(779)7960565" at bounding box center [169, 119] width 264 height 28
type input "111-111-1111"
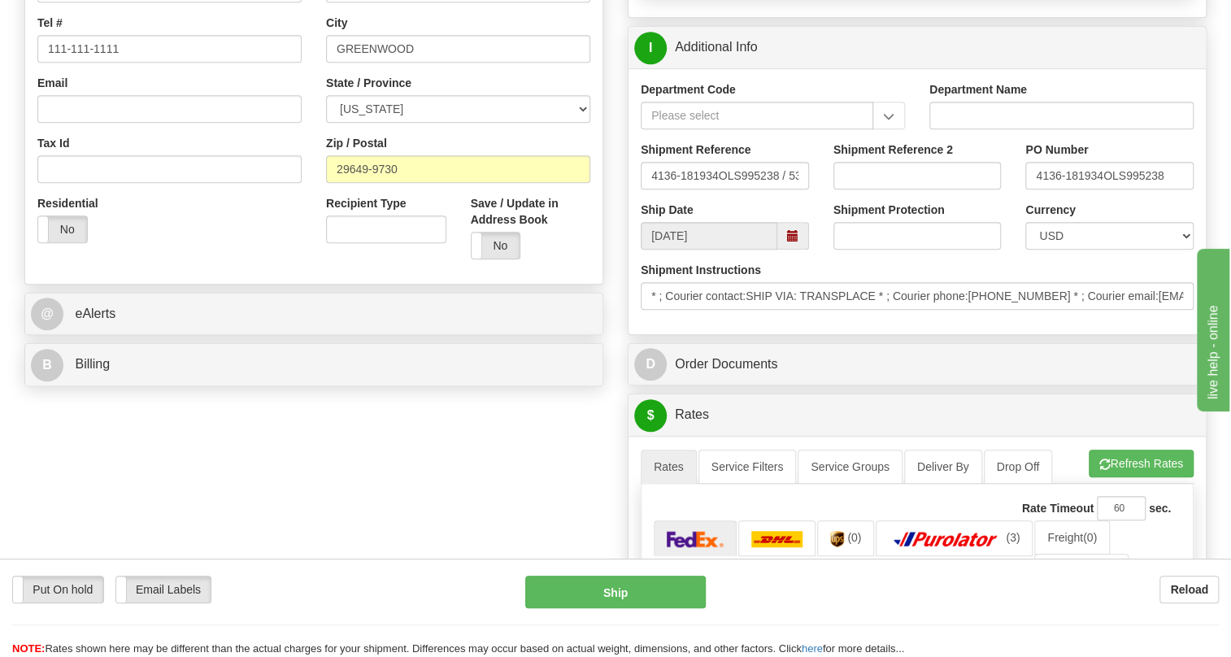
scroll to position [443, 0]
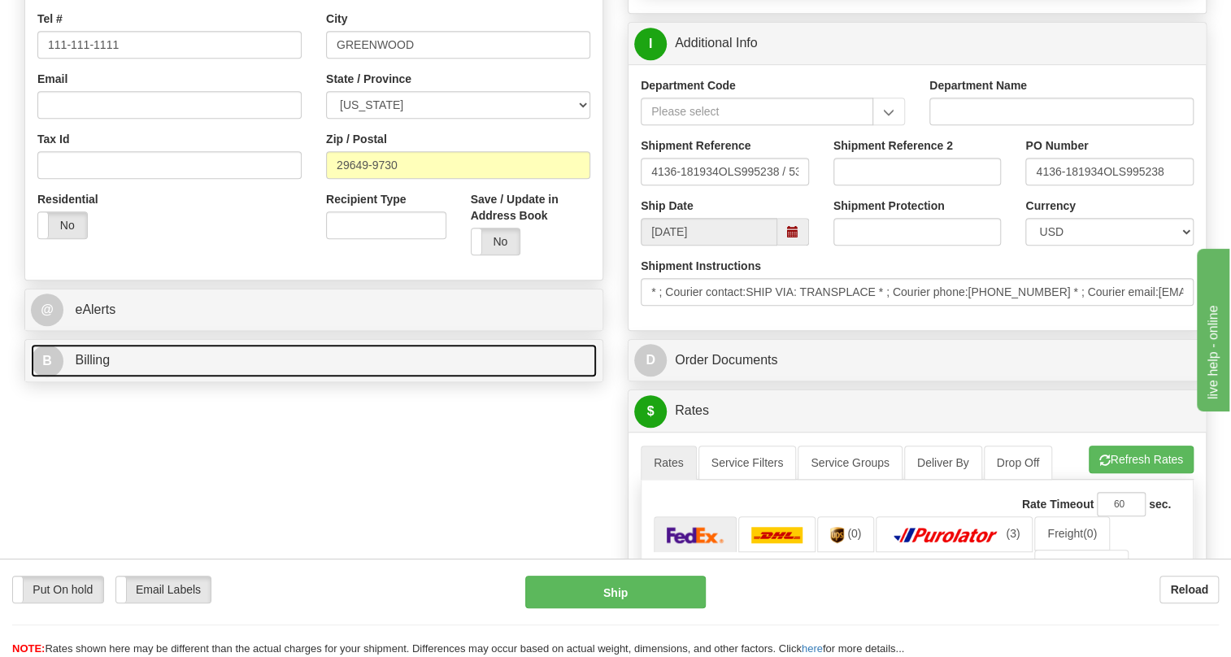
click at [90, 367] on span "Billing" at bounding box center [92, 360] width 35 height 14
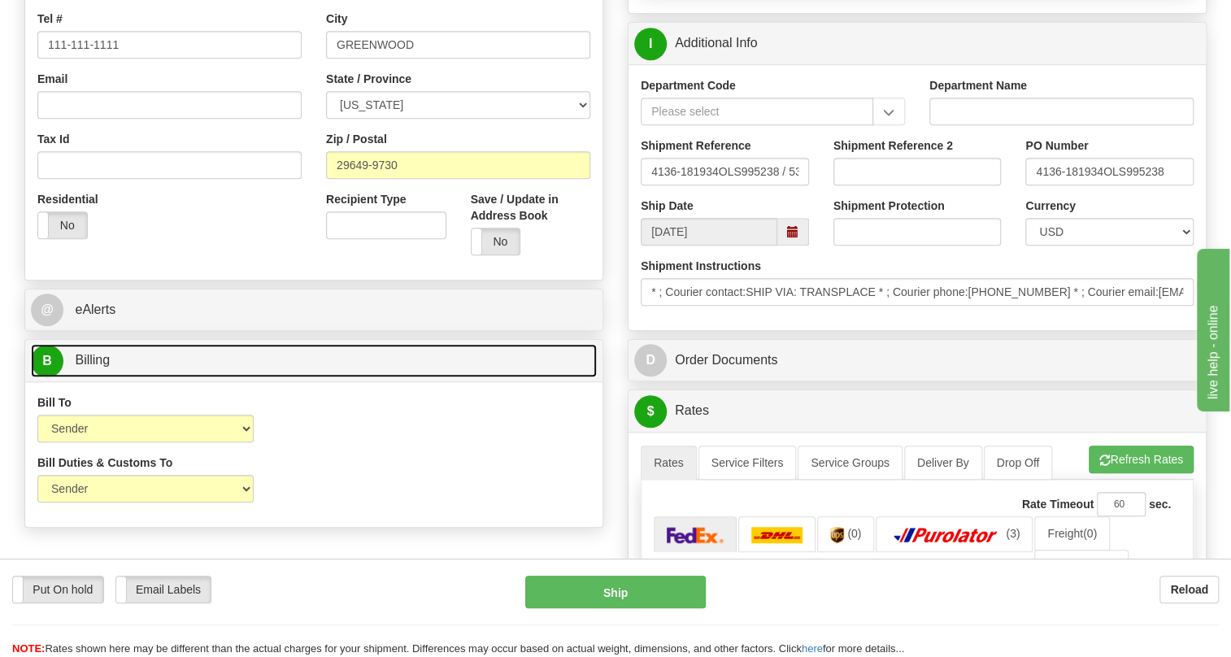
click at [90, 367] on span "Billing" at bounding box center [92, 360] width 35 height 14
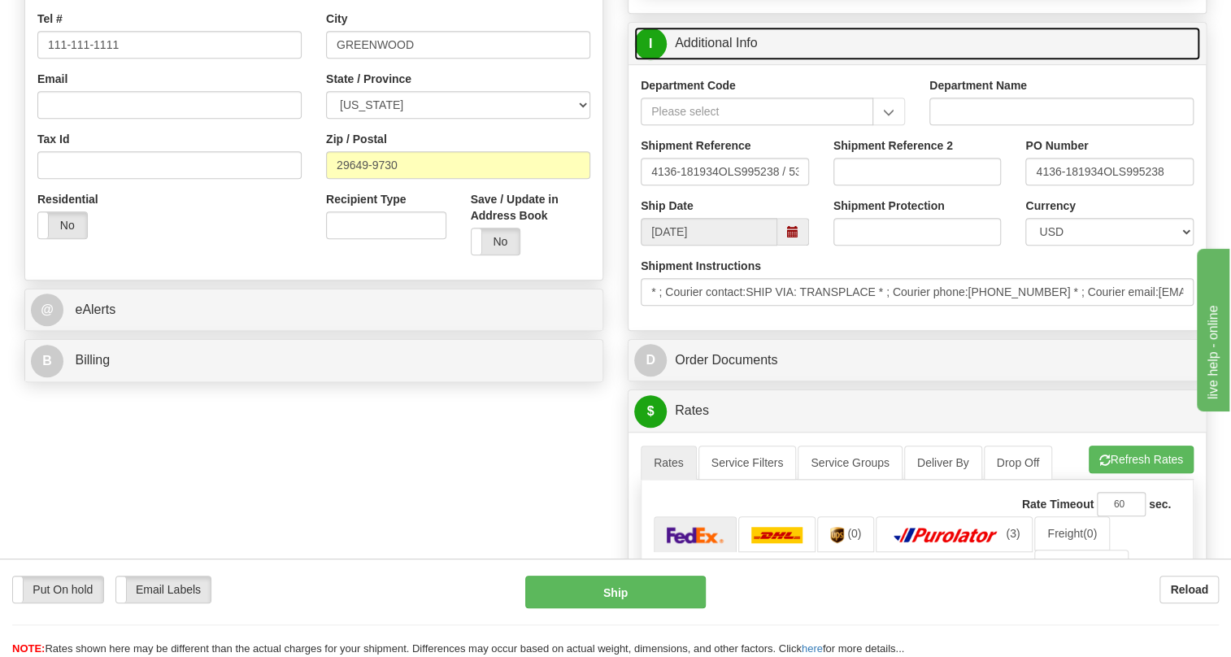
click at [722, 60] on link "I Additional Info" at bounding box center [917, 43] width 566 height 33
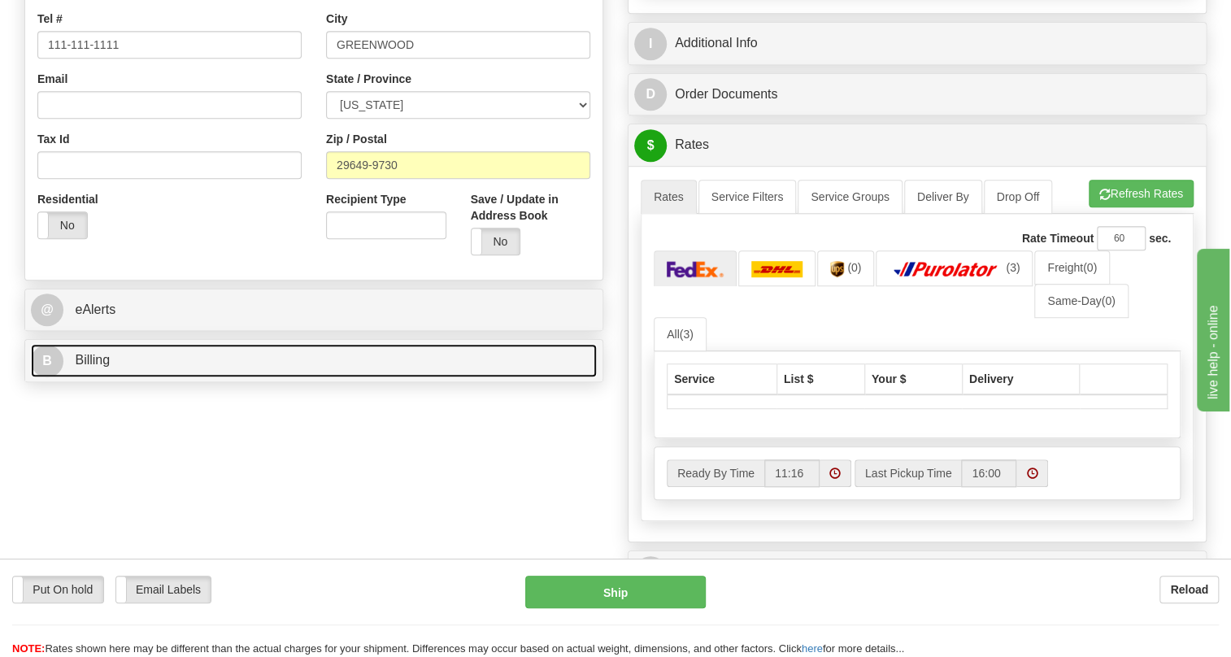
click at [107, 367] on span "Billing" at bounding box center [92, 360] width 35 height 14
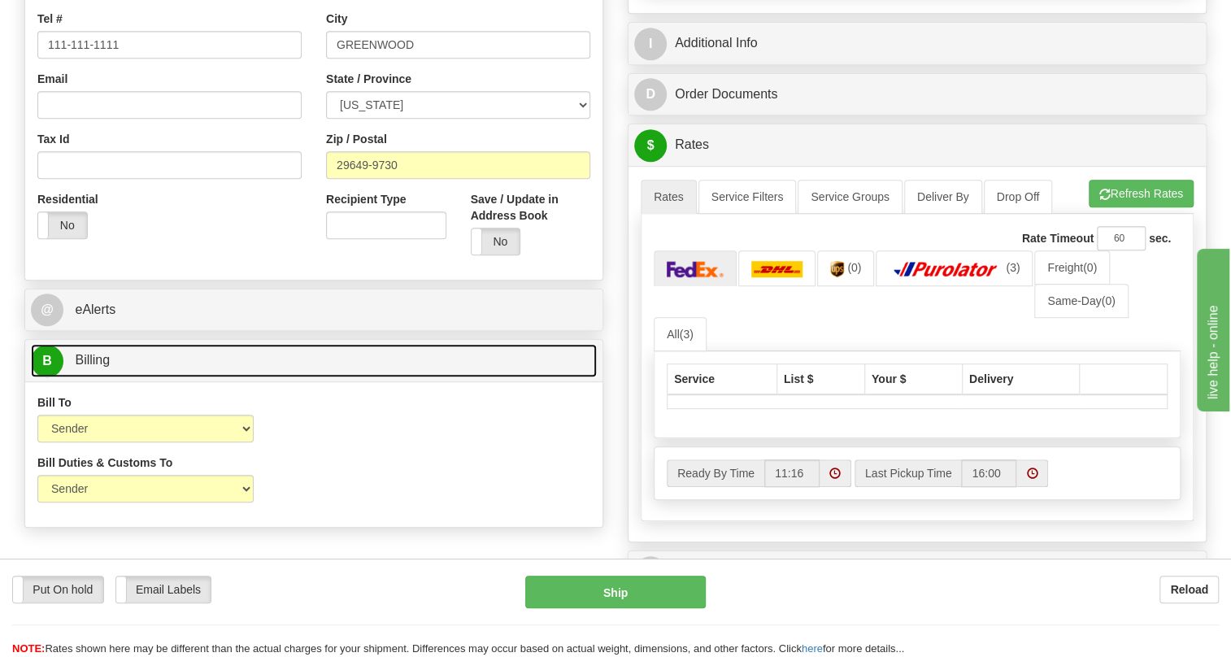
click at [107, 367] on span "Billing" at bounding box center [92, 360] width 35 height 14
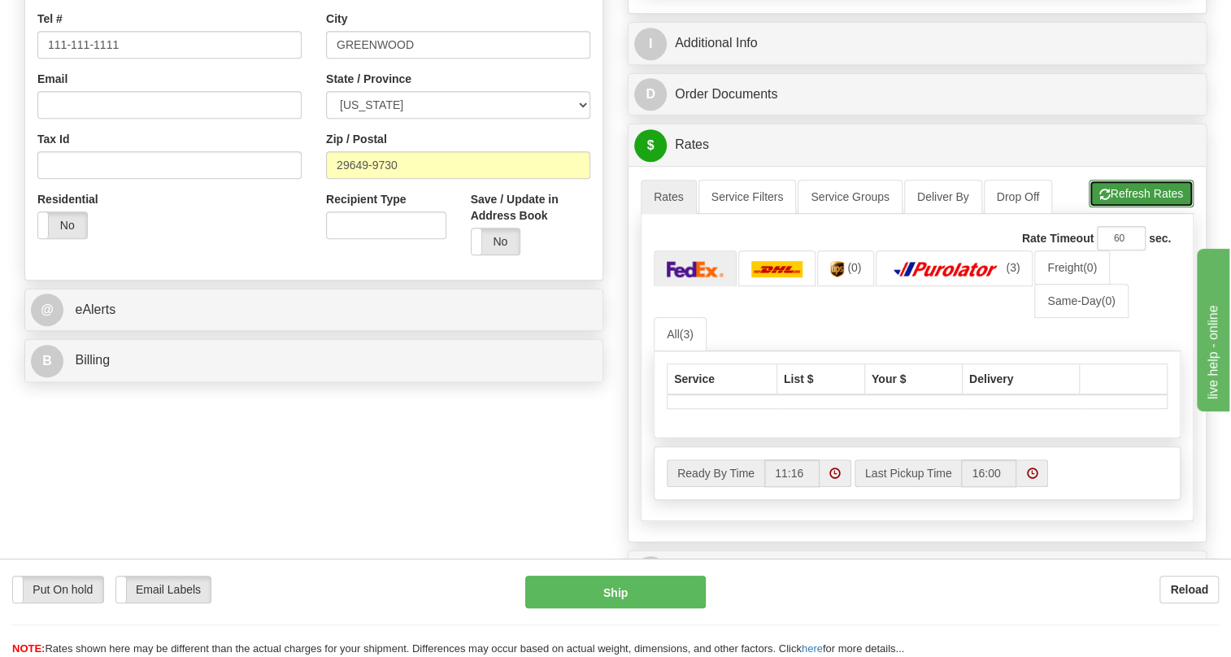
click at [1118, 207] on button "Refresh Rates" at bounding box center [1141, 194] width 105 height 28
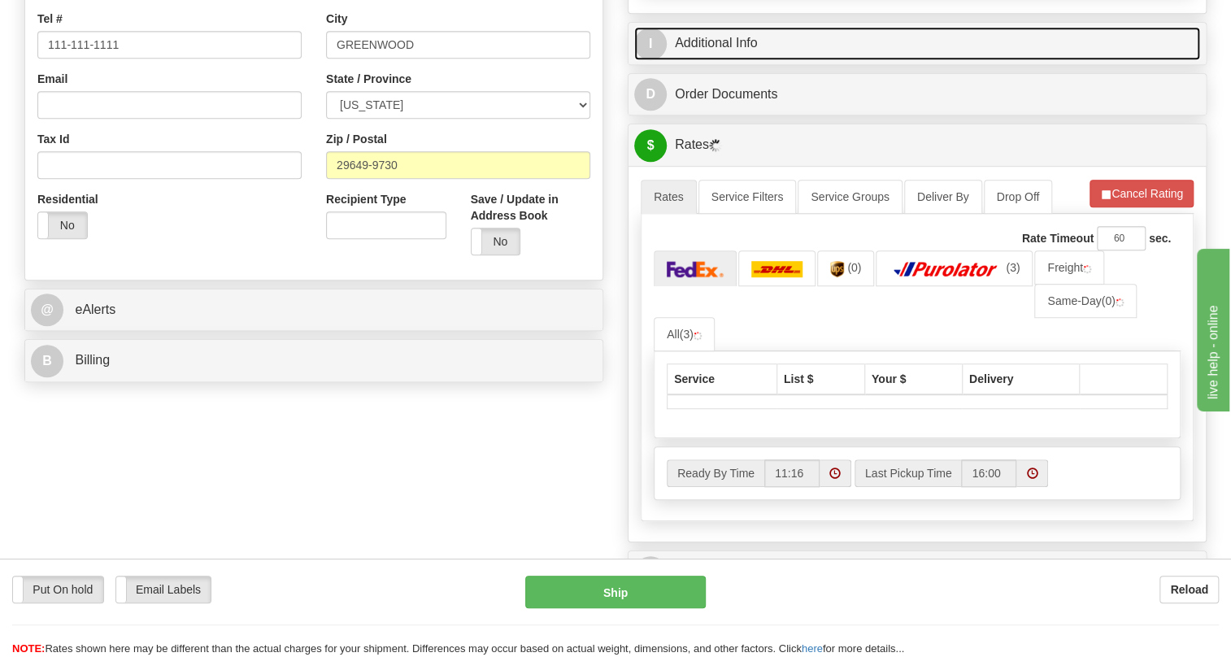
click at [743, 60] on link "I Additional Info" at bounding box center [917, 43] width 566 height 33
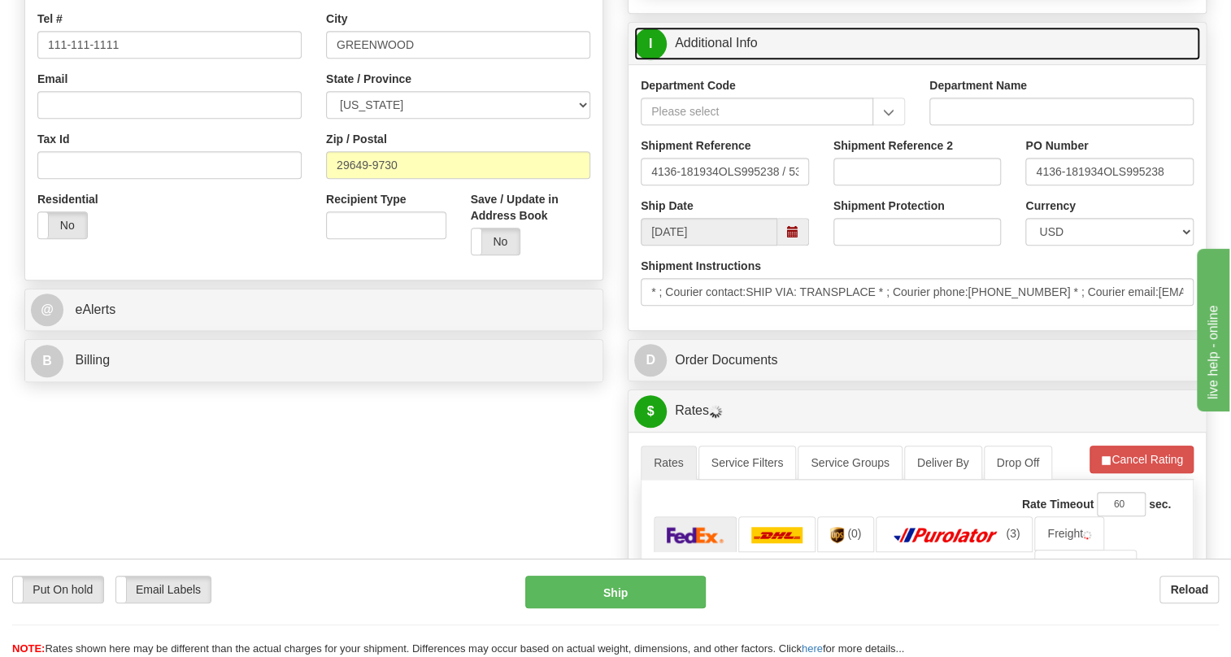
click at [743, 60] on link "I Additional Info" at bounding box center [917, 43] width 566 height 33
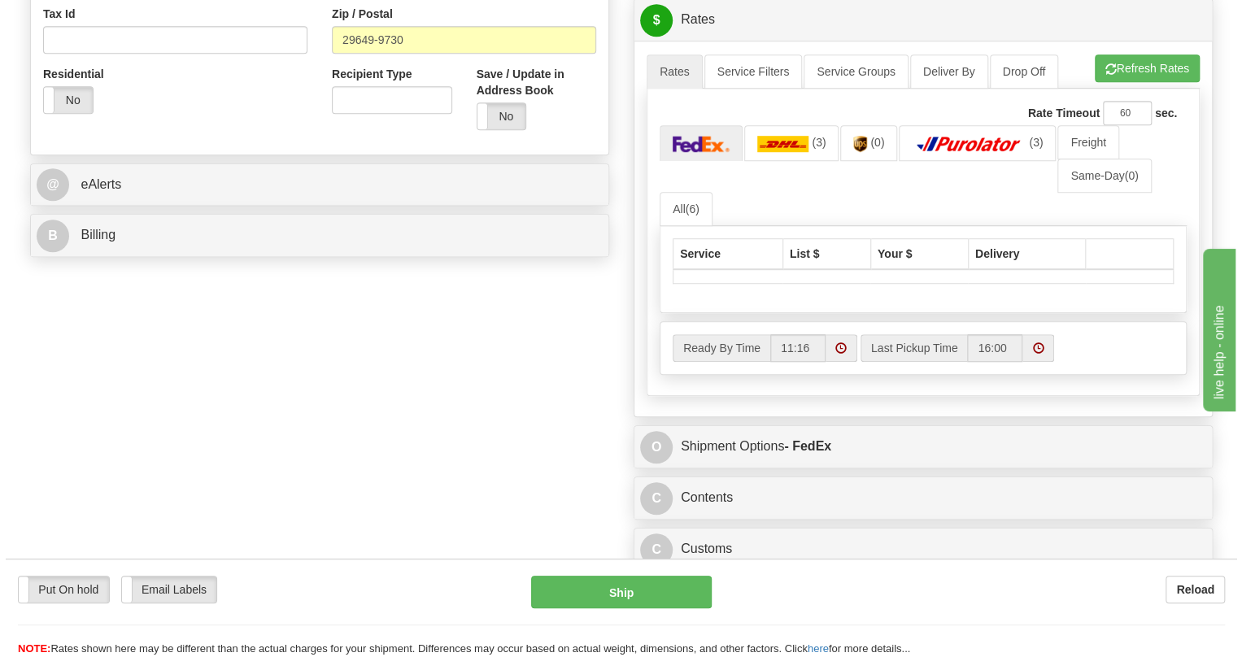
scroll to position [591, 0]
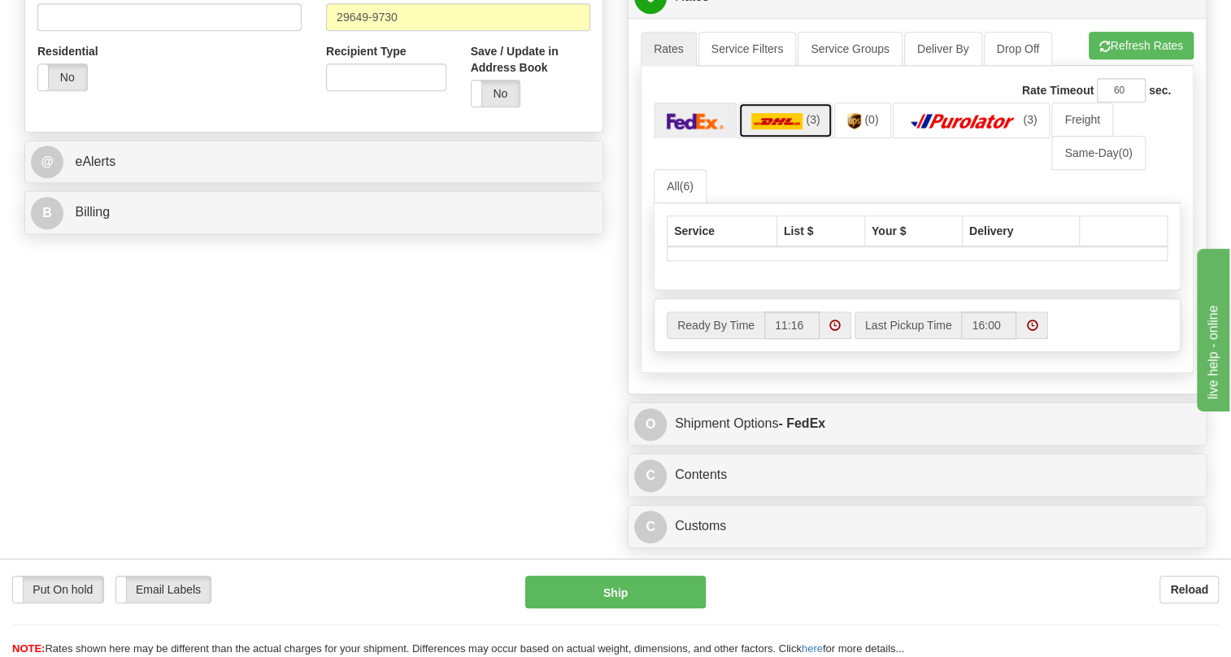
click at [789, 129] on img at bounding box center [778, 121] width 52 height 16
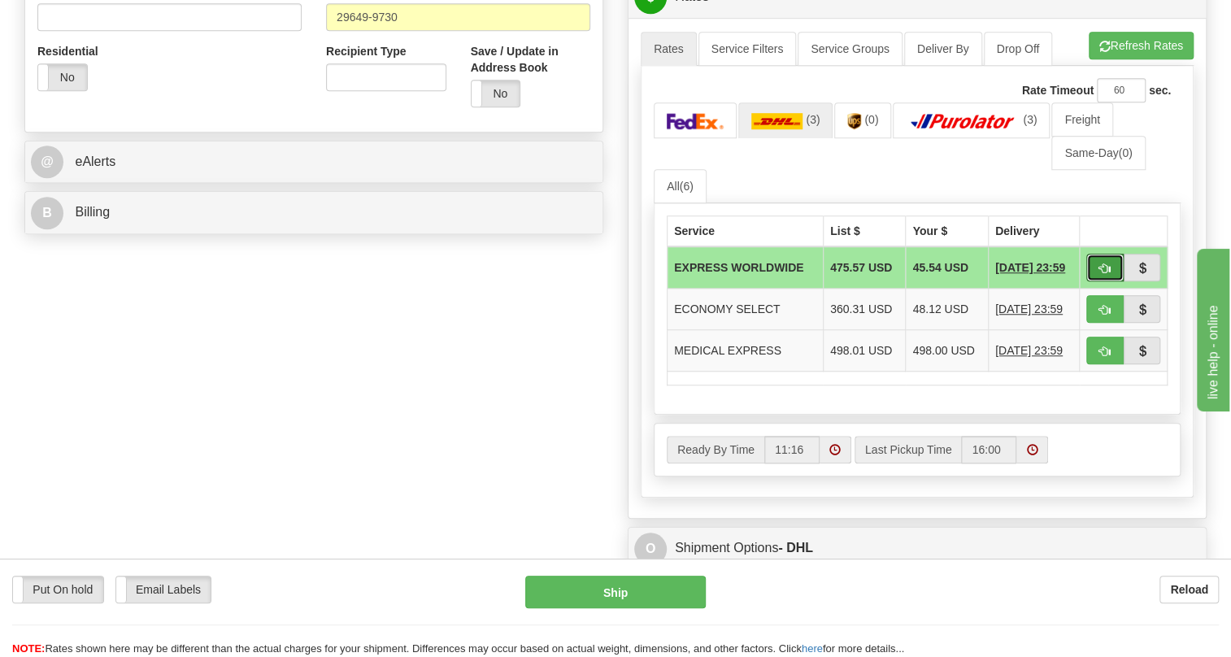
click at [1100, 274] on span "button" at bounding box center [1105, 269] width 11 height 11
type input "P"
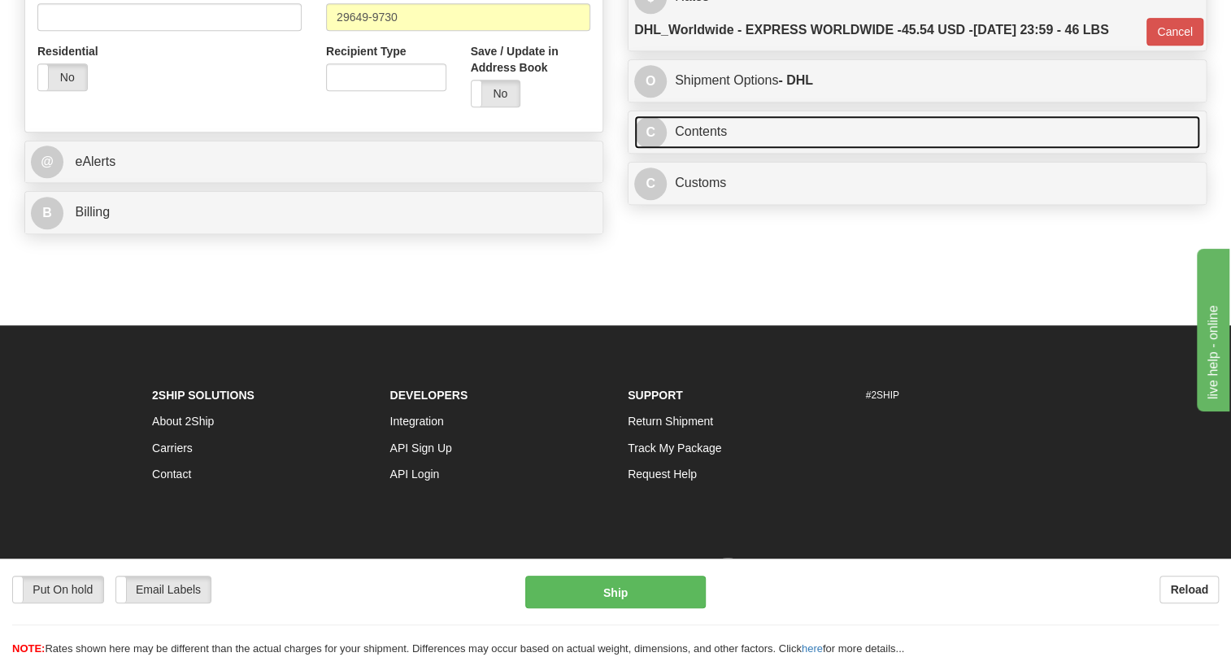
click at [725, 149] on link "C Contents" at bounding box center [917, 131] width 566 height 33
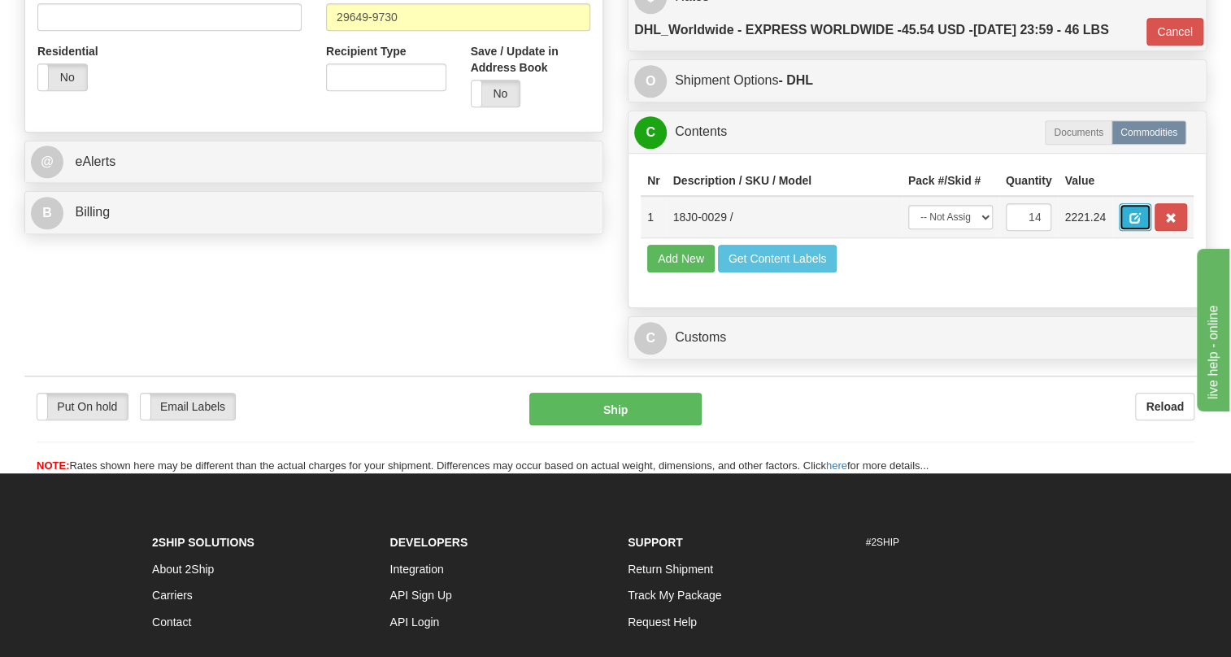
click at [1143, 231] on button "button" at bounding box center [1135, 217] width 33 height 28
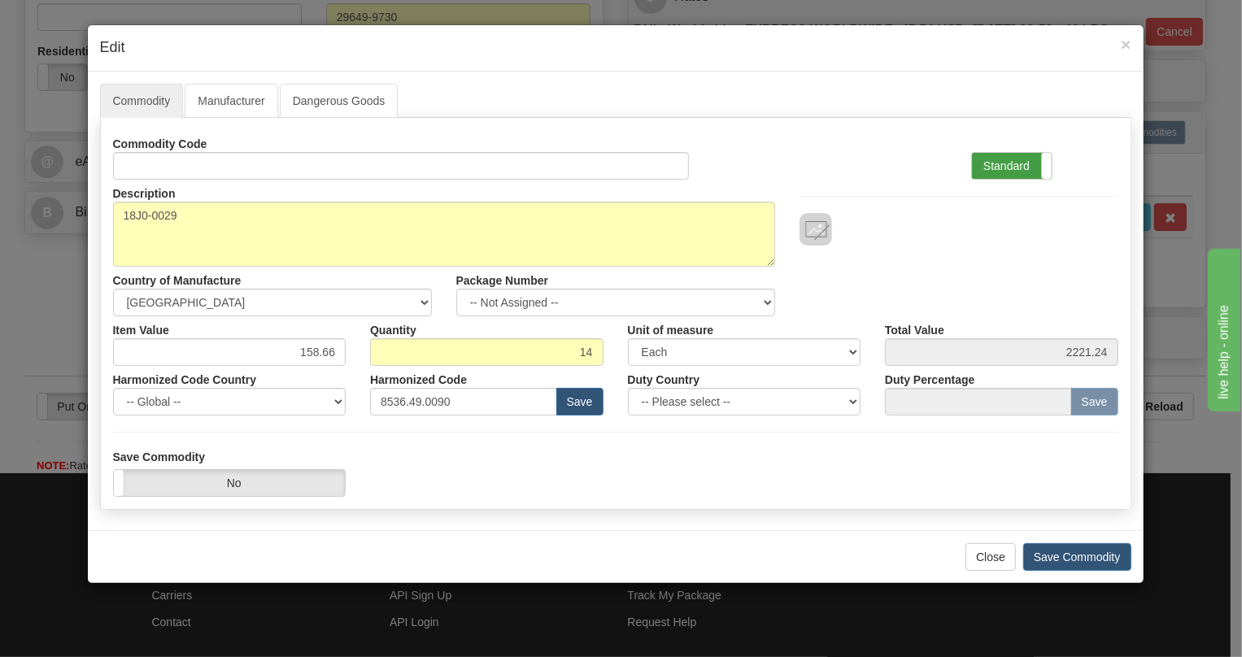
click at [1017, 162] on label "Standard" at bounding box center [1012, 166] width 80 height 26
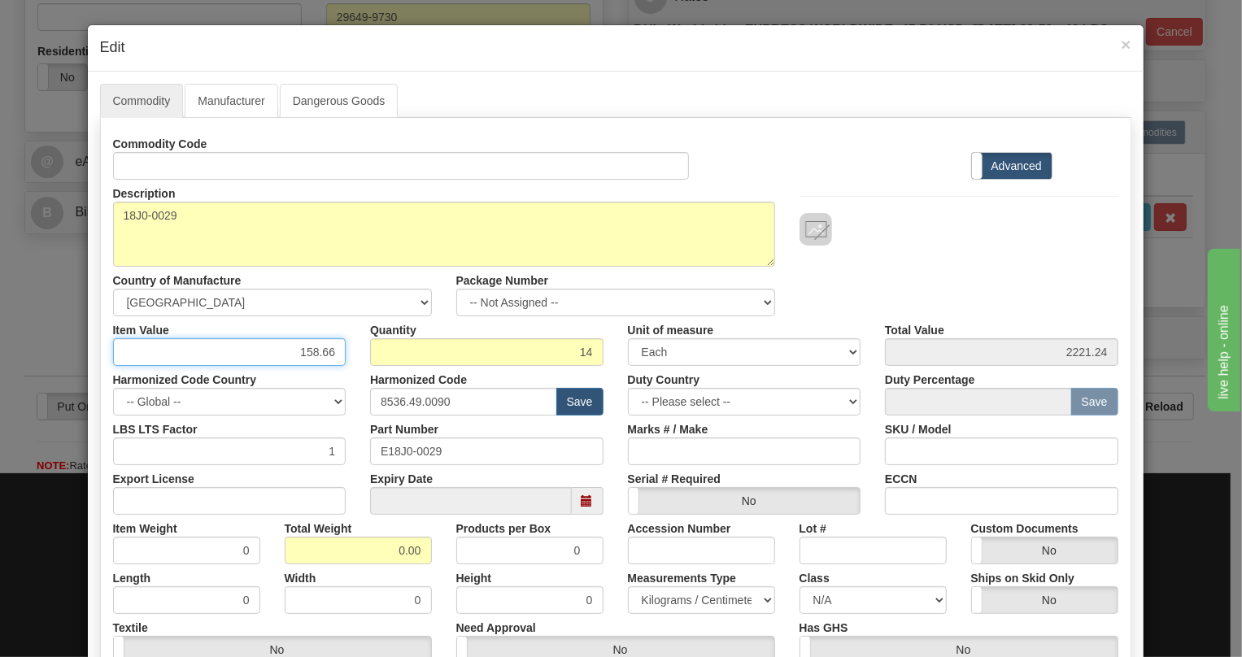
click at [312, 353] on input "158.66" at bounding box center [229, 352] width 233 height 28
type input "78.95"
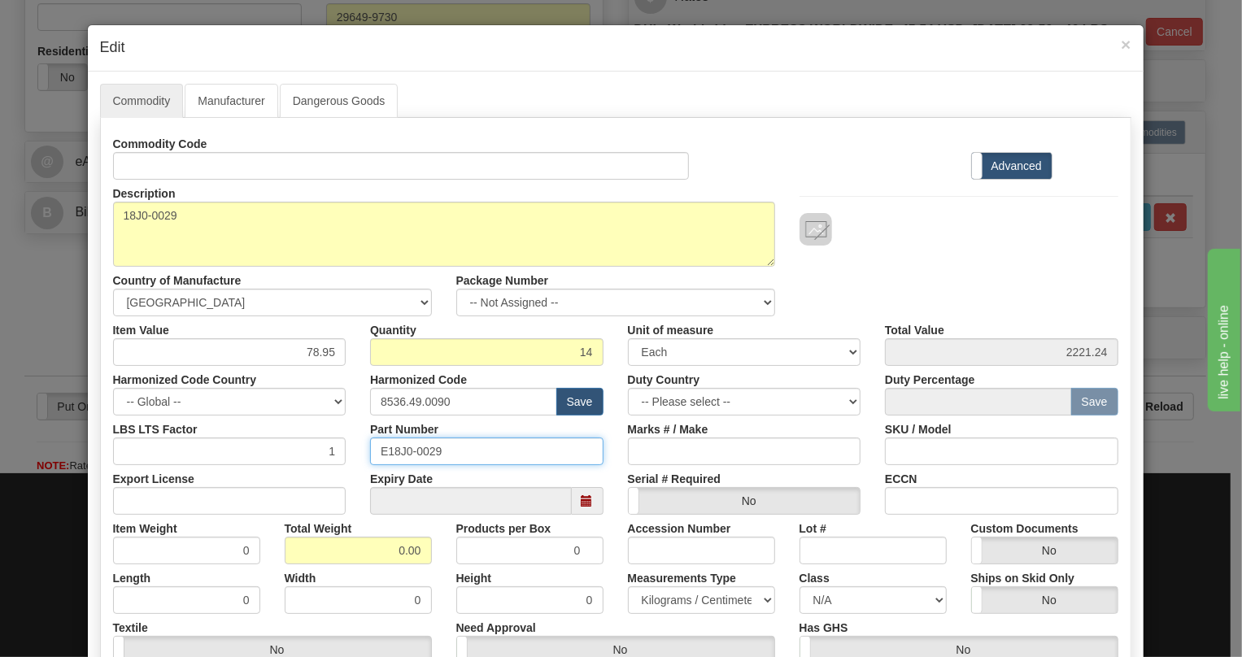
type input "1105.30"
click at [420, 453] on input "E18J0-0029" at bounding box center [486, 452] width 233 height 28
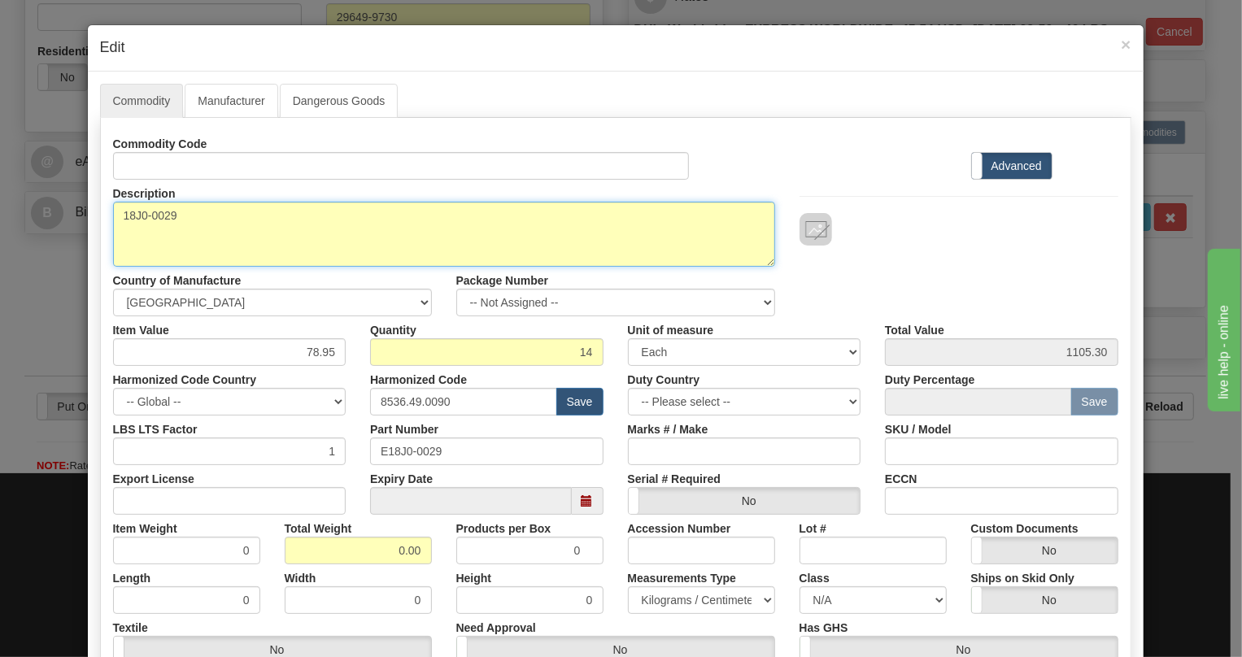
click at [160, 217] on textarea "18J0-0029" at bounding box center [444, 234] width 662 height 65
paste textarea "8-SERIES 3 COLLaR KIT"
type textarea "8-SERIES 3 COLLaR KIT"
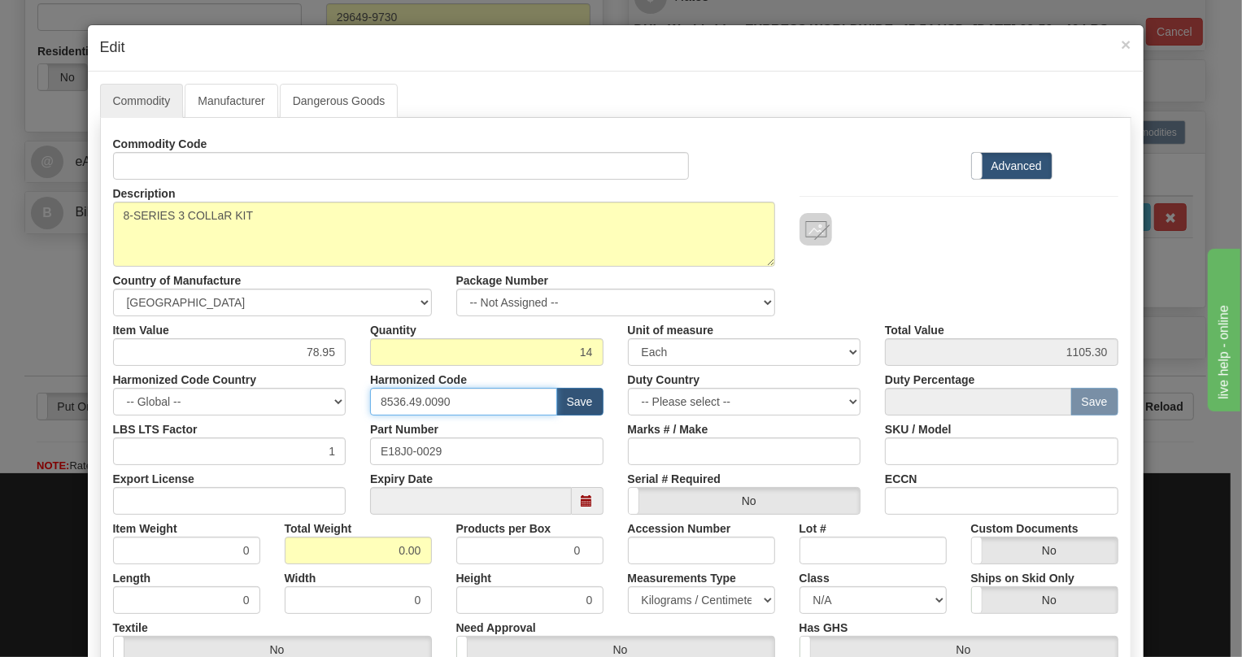
click at [425, 400] on input "8536.49.0090" at bounding box center [463, 402] width 187 height 28
paste input "8.90.818"
type input "8538.90.8180"
click at [394, 547] on input "0.00" at bounding box center [358, 551] width 147 height 28
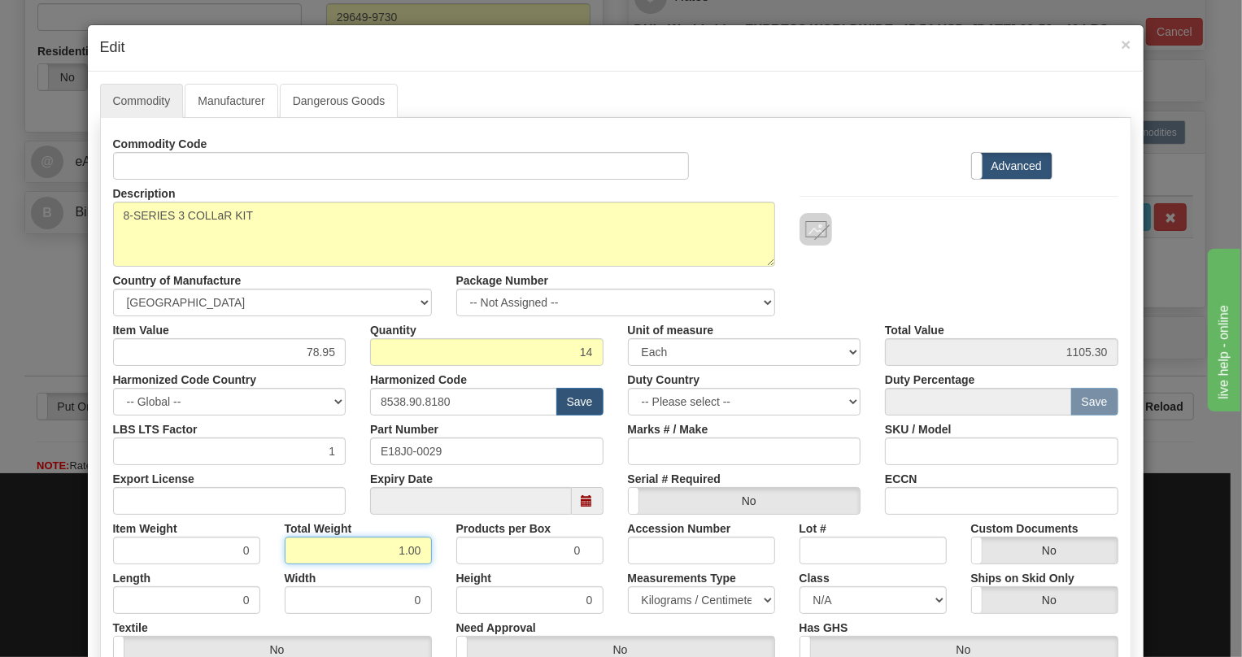
type input "1.00"
type input "0.0714"
click at [677, 599] on select "Pounds / Inches Kilograms / Centimeters" at bounding box center [701, 600] width 147 height 28
select select "0"
click at [628, 586] on select "Pounds / Inches Kilograms / Centimeters" at bounding box center [701, 600] width 147 height 28
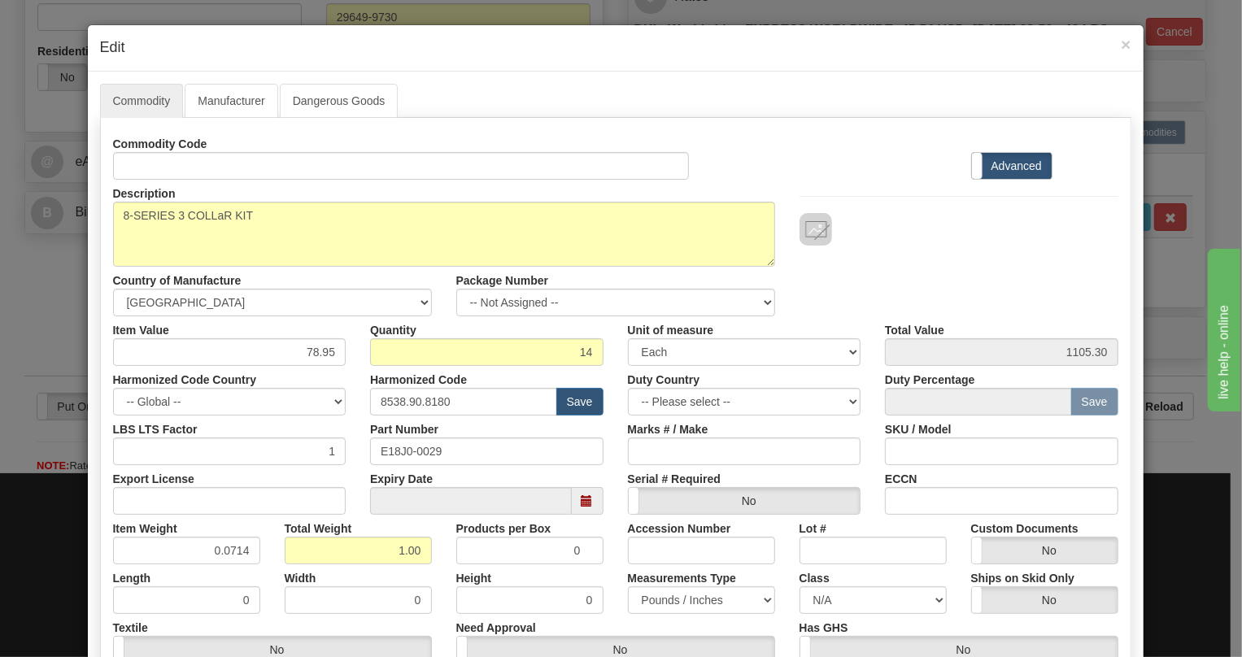
click at [616, 561] on div "Accession Number" at bounding box center [702, 540] width 172 height 50
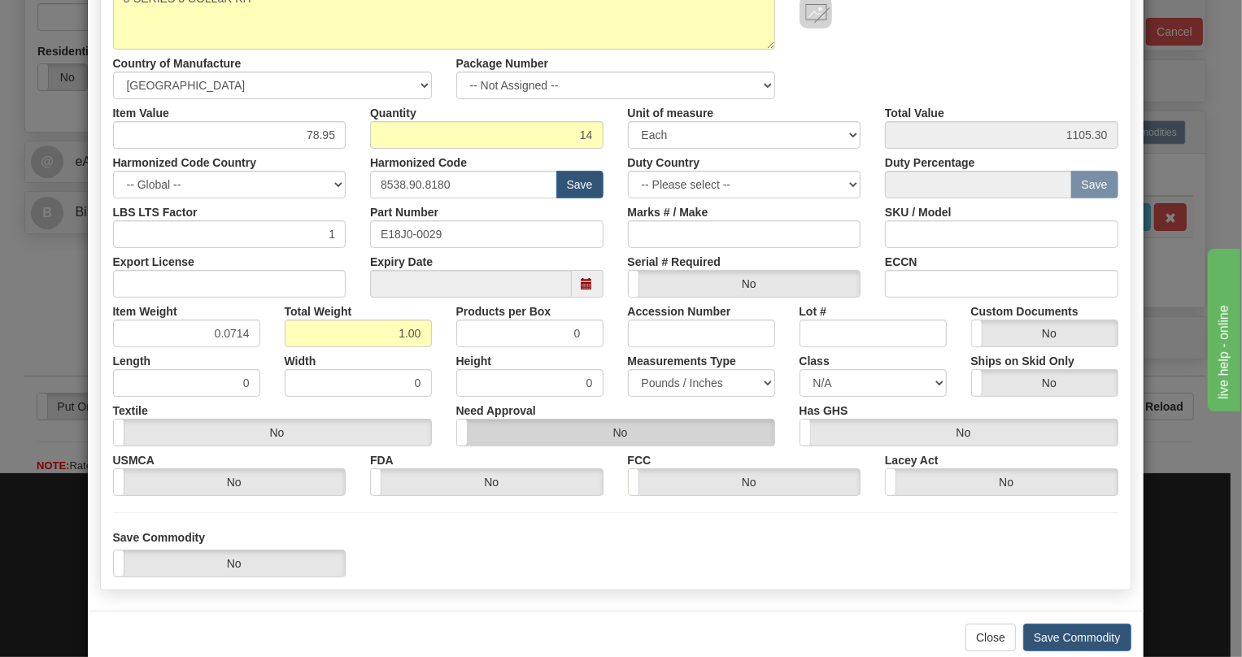
scroll to position [221, 0]
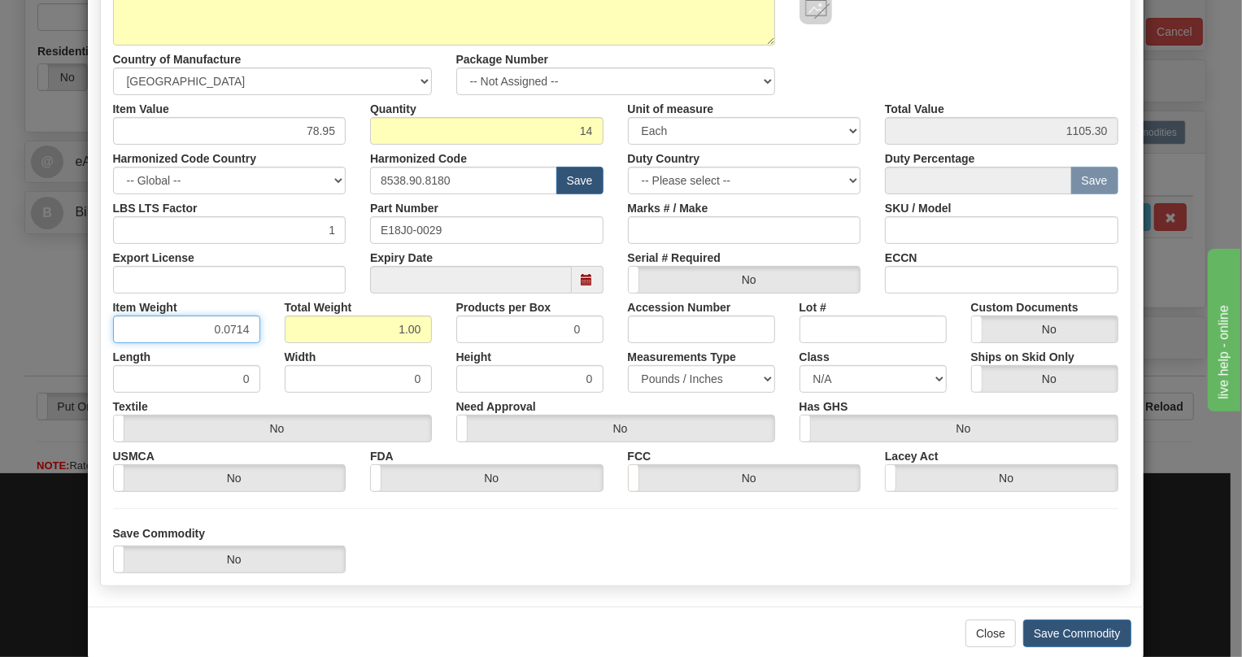
drag, startPoint x: 238, startPoint y: 323, endPoint x: 241, endPoint y: 340, distance: 17.3
click at [241, 340] on input "0.0714" at bounding box center [186, 330] width 147 height 28
type input "0.0715"
click at [272, 345] on div "Width 0" at bounding box center [358, 368] width 172 height 50
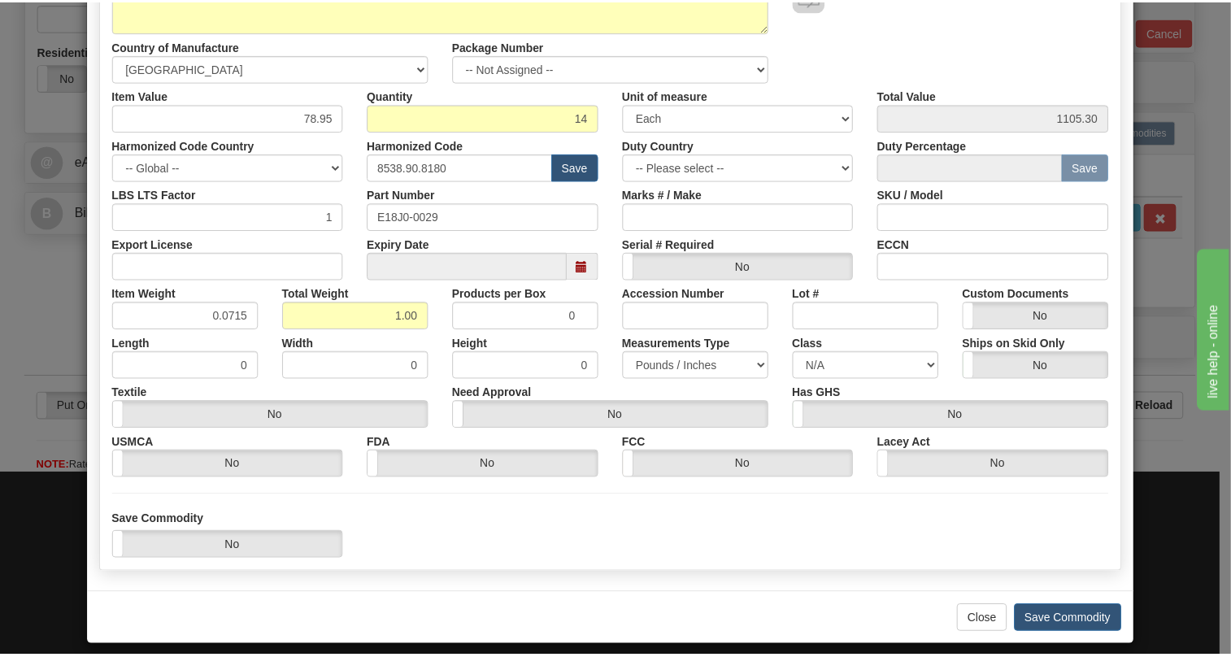
scroll to position [247, 0]
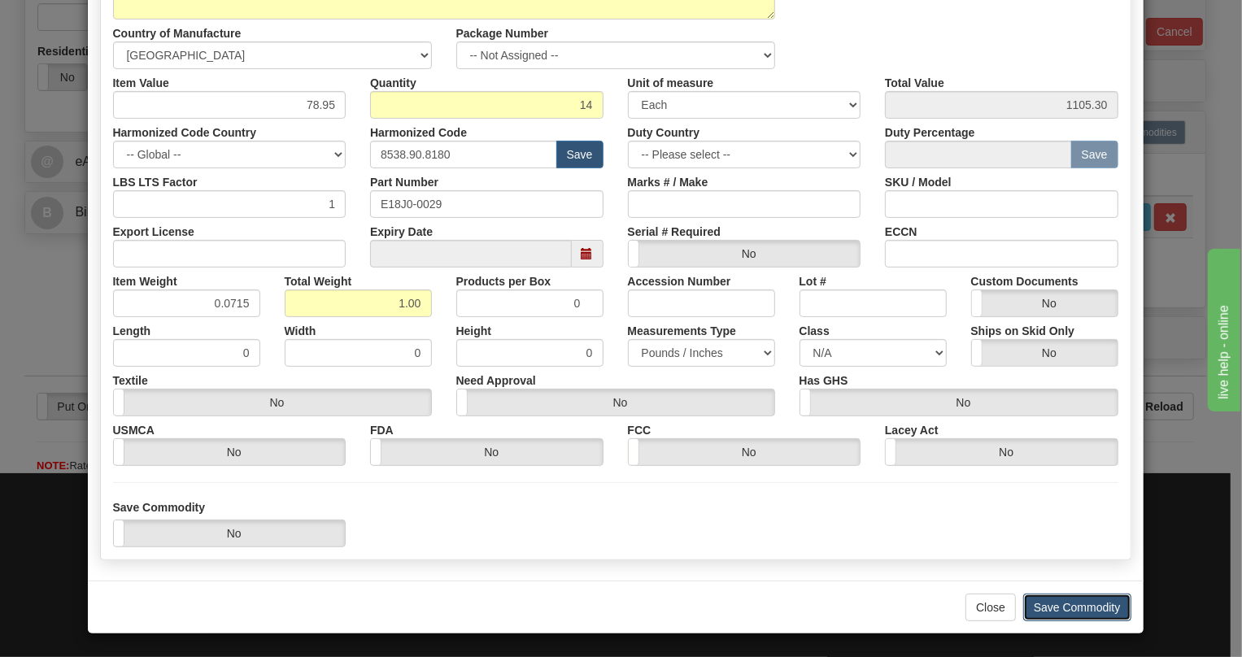
click at [1047, 608] on button "Save Commodity" at bounding box center [1077, 608] width 108 height 28
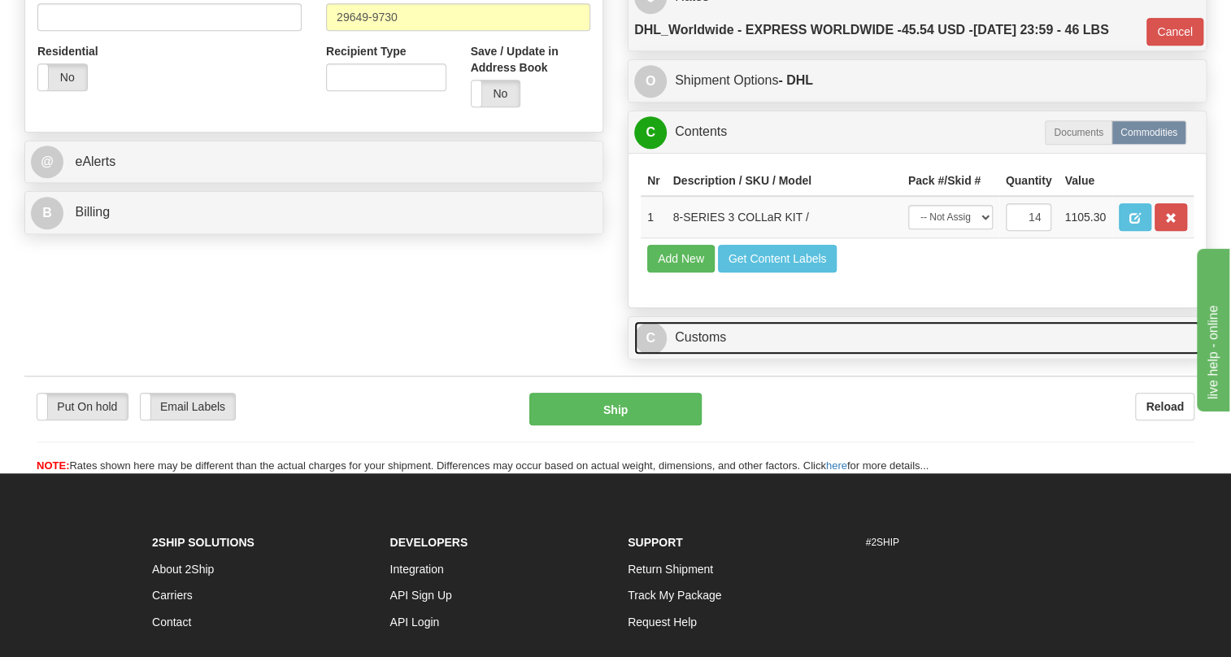
click at [711, 355] on link "C Customs" at bounding box center [917, 337] width 566 height 33
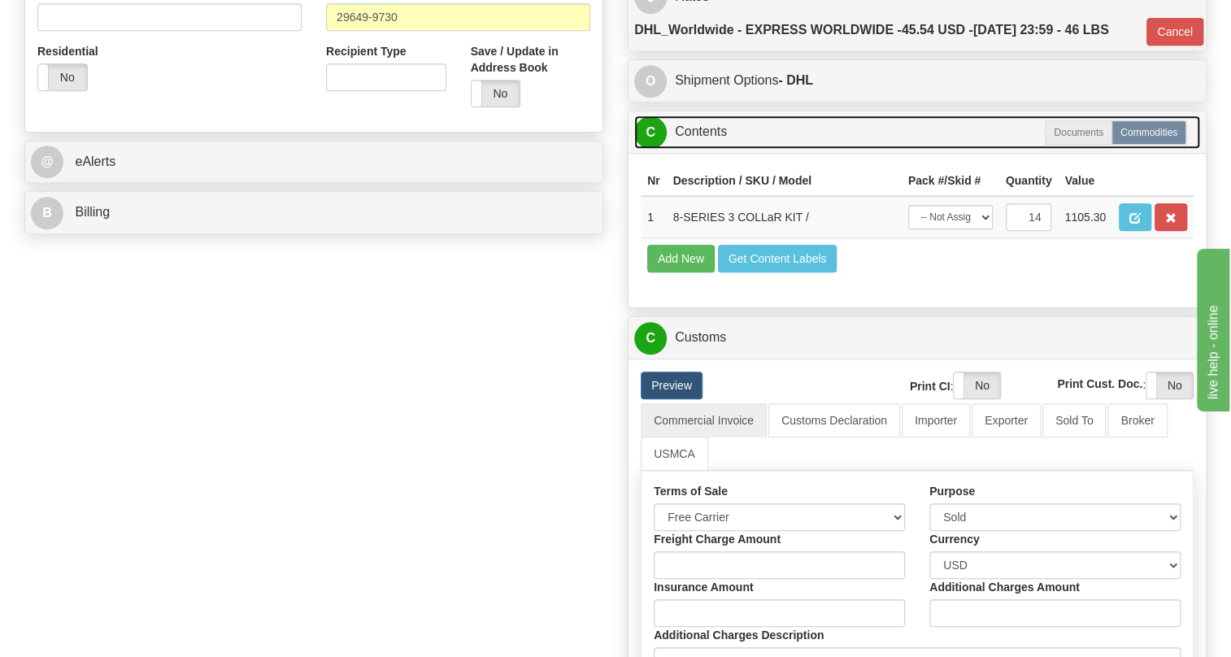
click at [714, 149] on link "C Contents" at bounding box center [917, 131] width 566 height 33
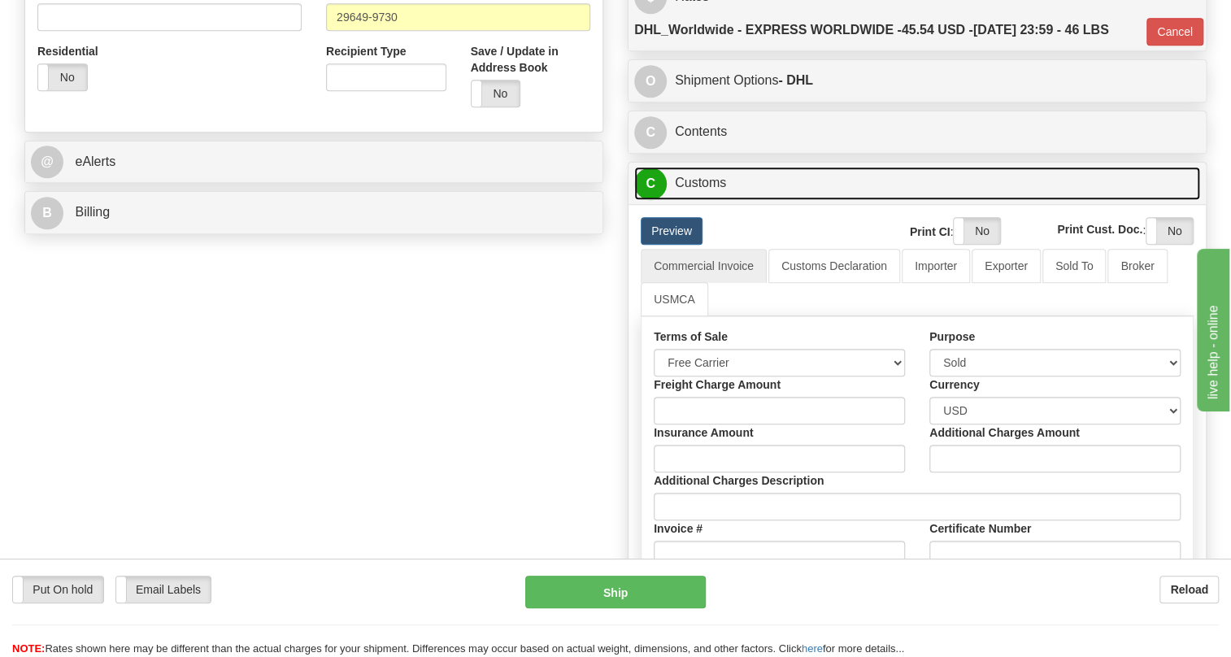
click at [711, 200] on link "C Customs" at bounding box center [917, 183] width 566 height 33
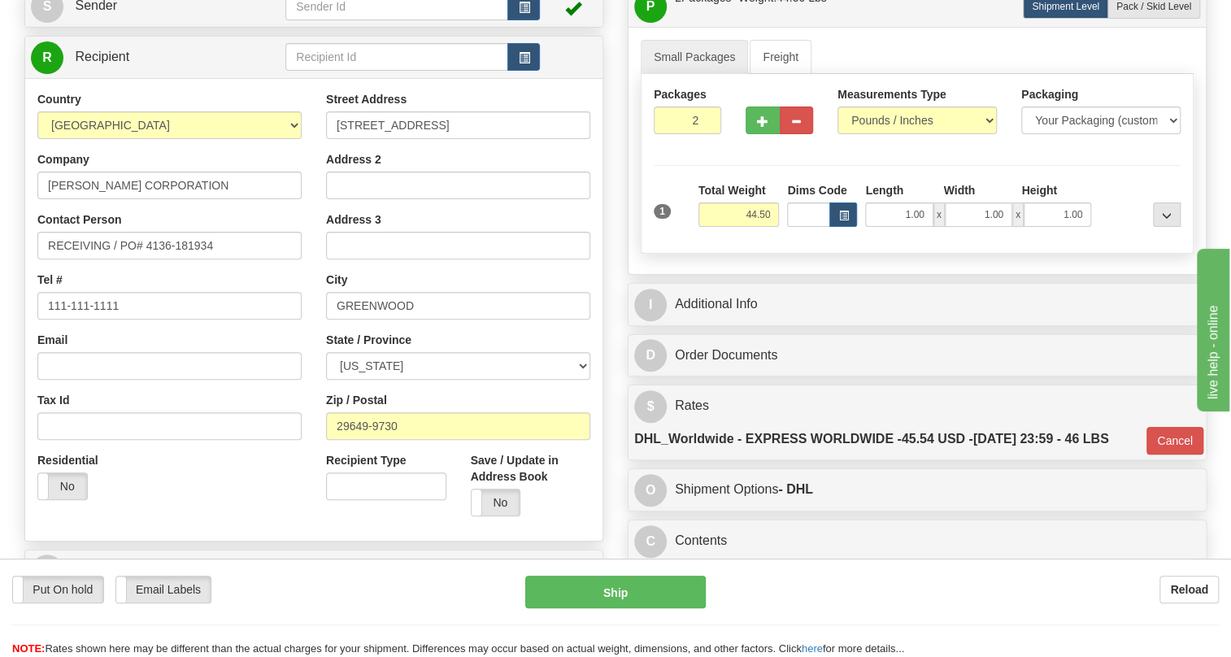
scroll to position [147, 0]
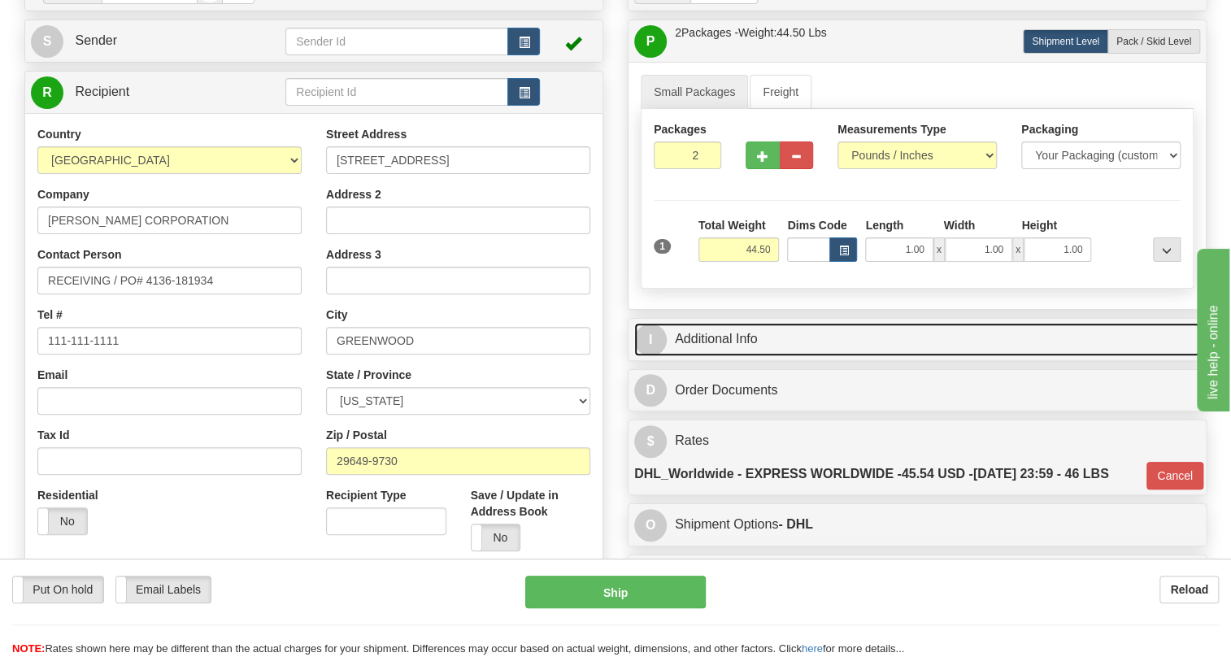
click at [724, 356] on link "I Additional Info" at bounding box center [917, 339] width 566 height 33
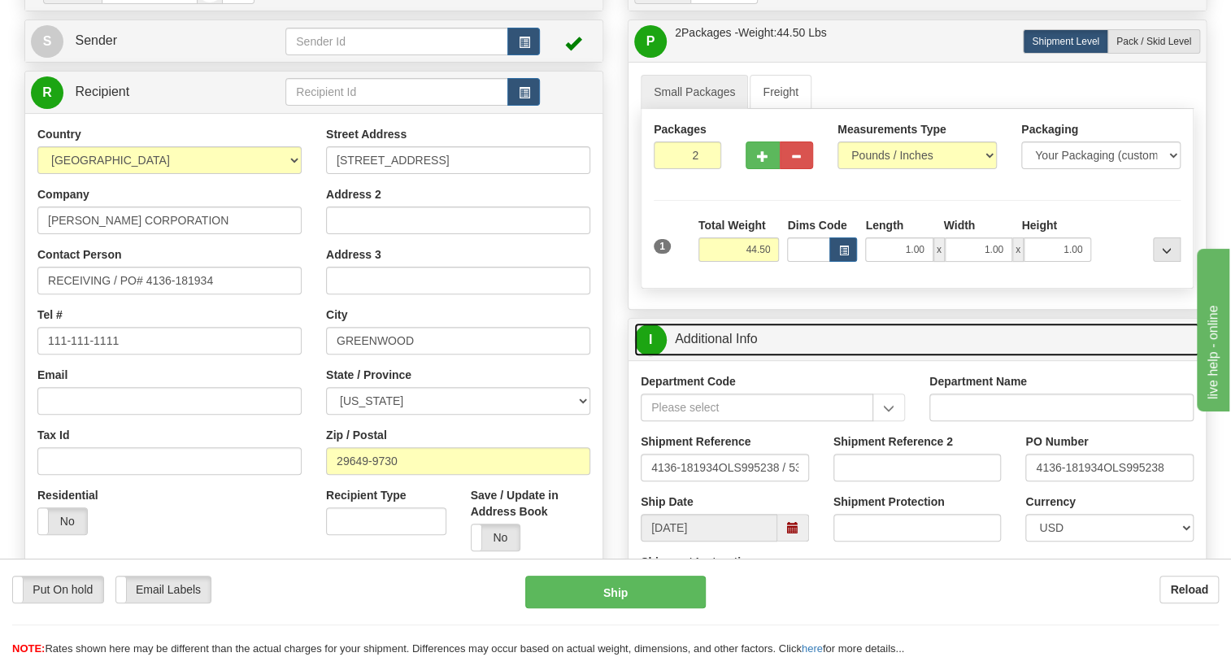
scroll to position [221, 0]
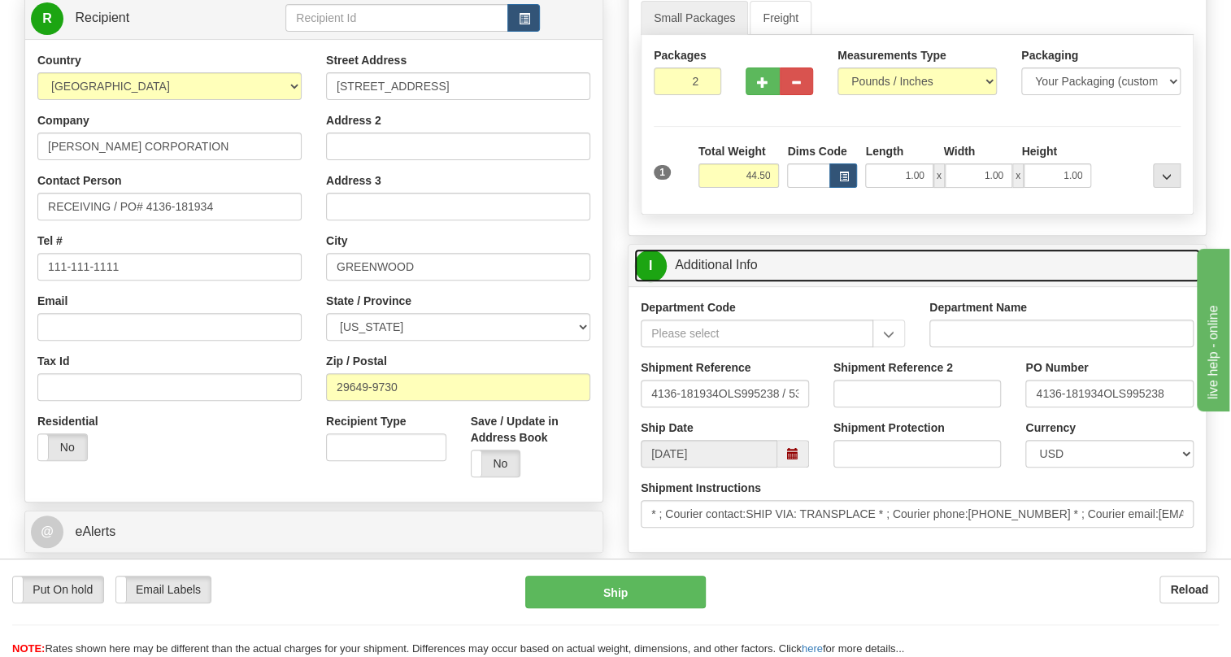
click at [728, 282] on link "I Additional Info" at bounding box center [917, 265] width 566 height 33
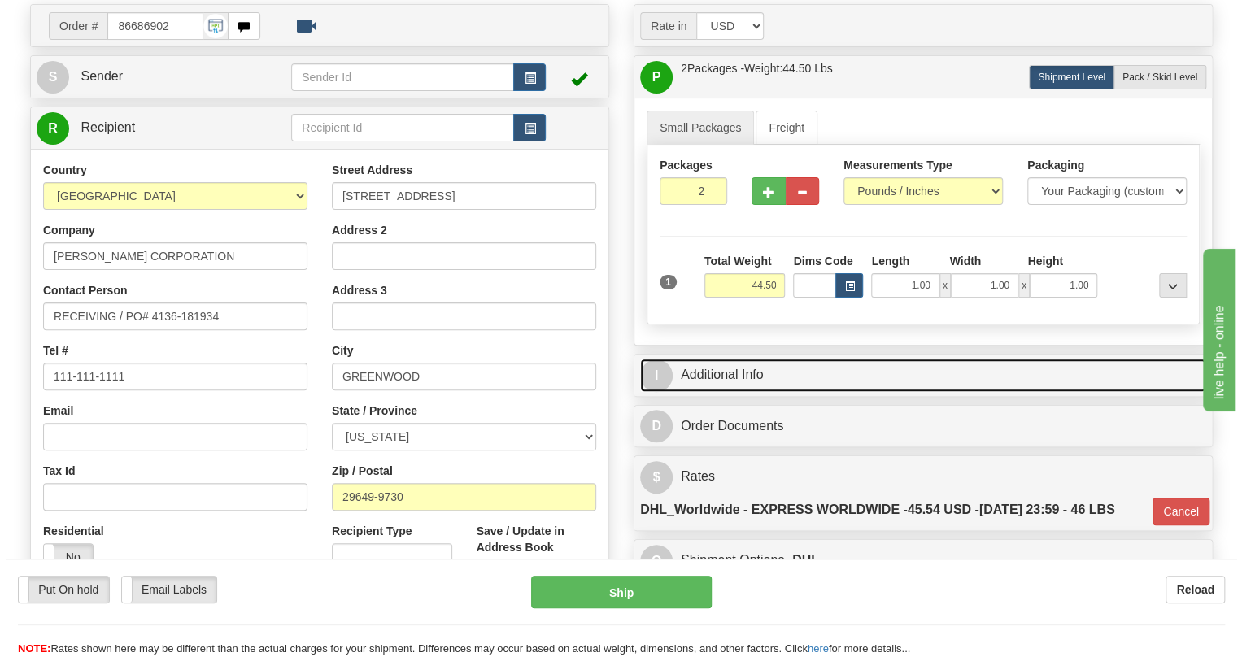
scroll to position [147, 0]
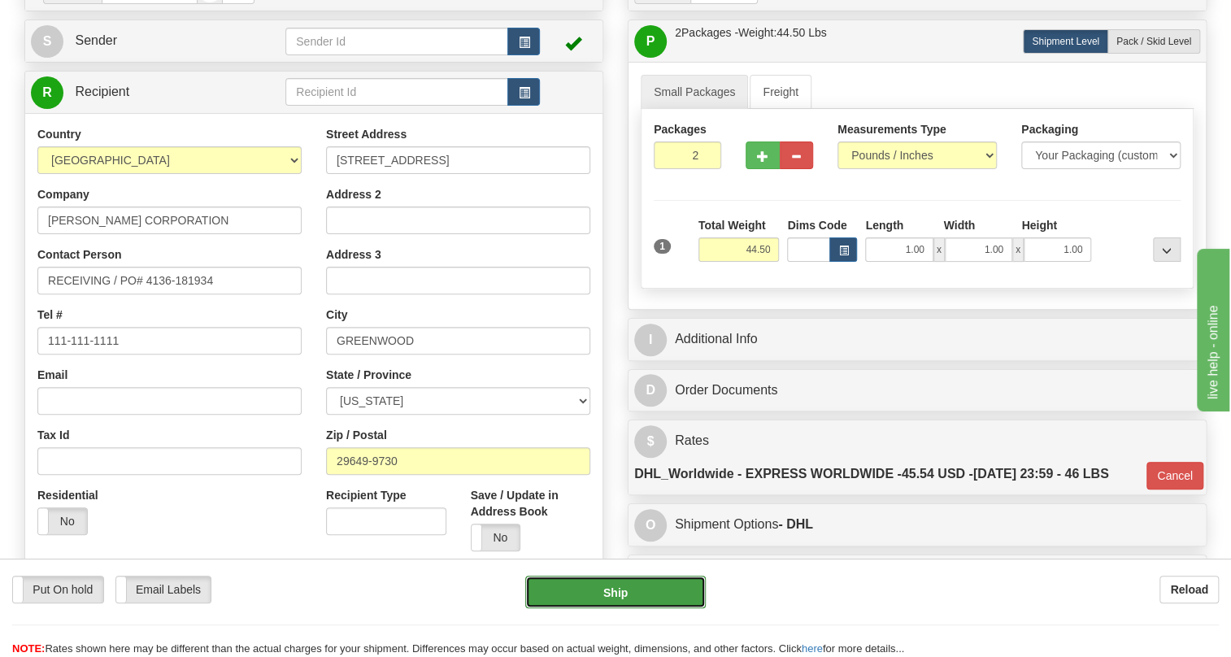
click at [615, 594] on button "Ship" at bounding box center [615, 592] width 181 height 33
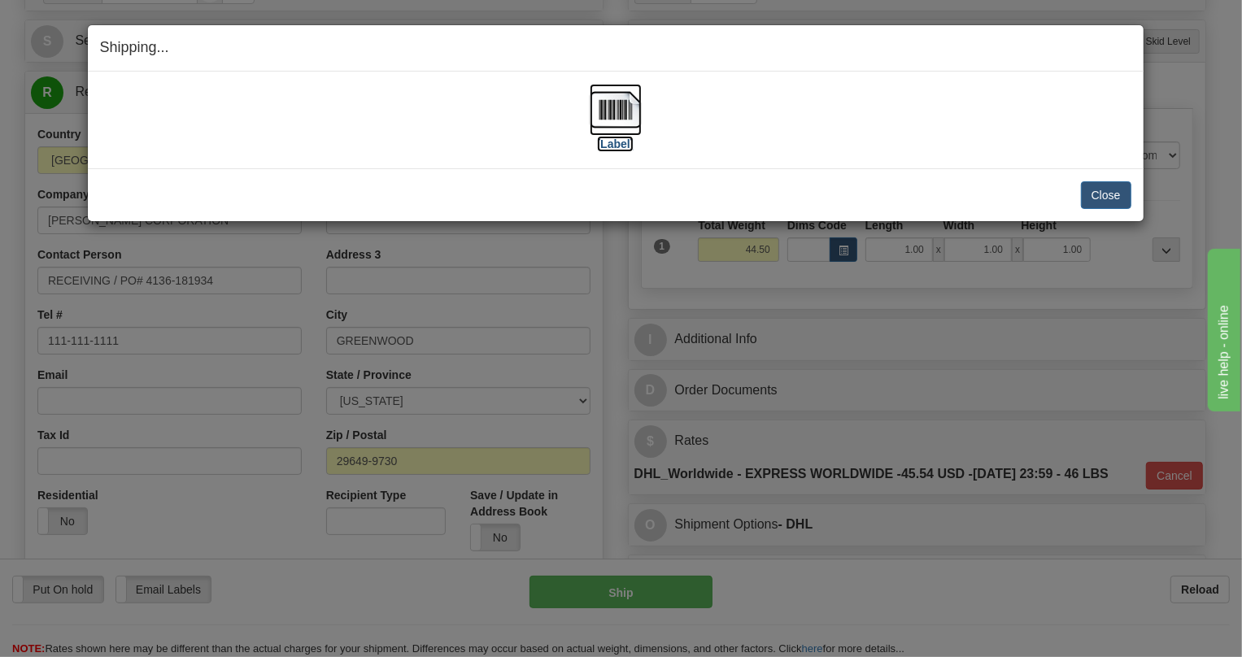
click at [609, 102] on img at bounding box center [616, 110] width 52 height 52
click at [1106, 186] on button "Close" at bounding box center [1106, 195] width 50 height 28
